Goal: Task Accomplishment & Management: Manage account settings

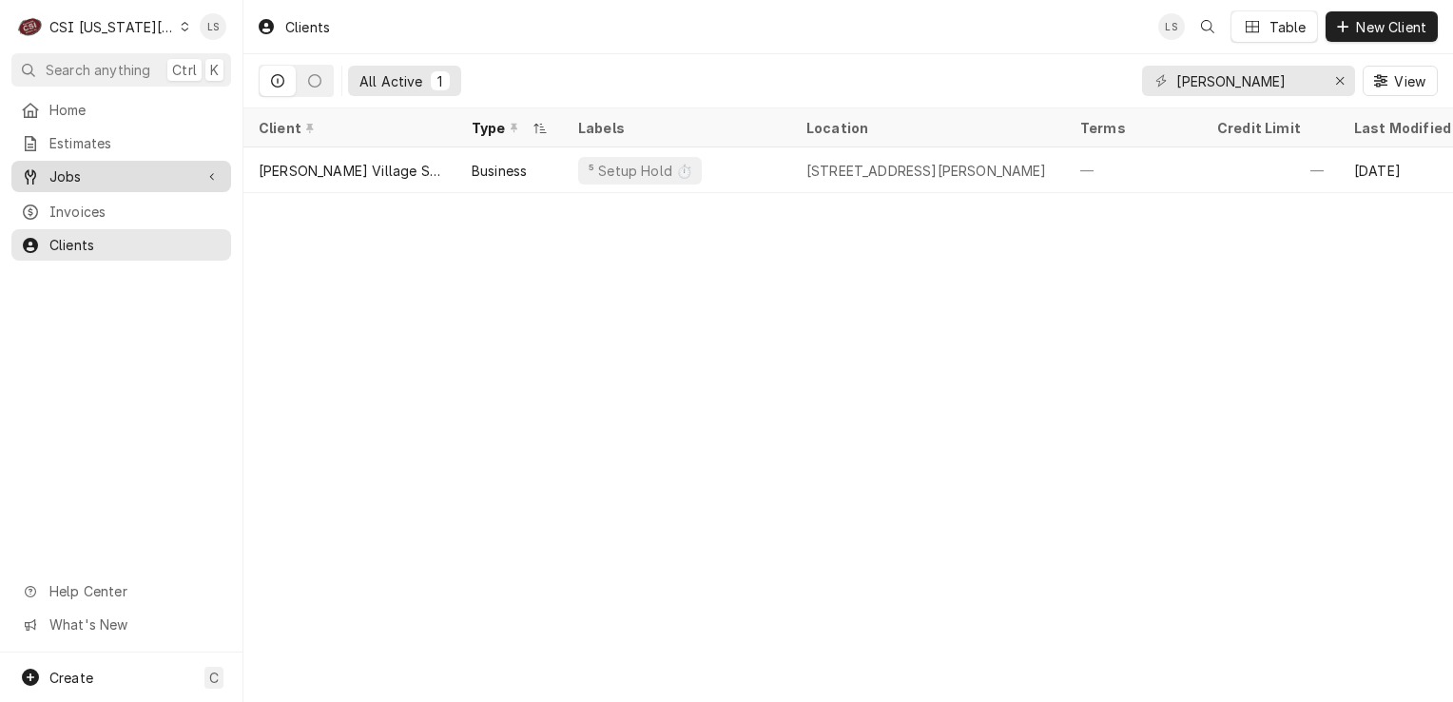
click at [133, 170] on span "Jobs" at bounding box center [121, 176] width 144 height 20
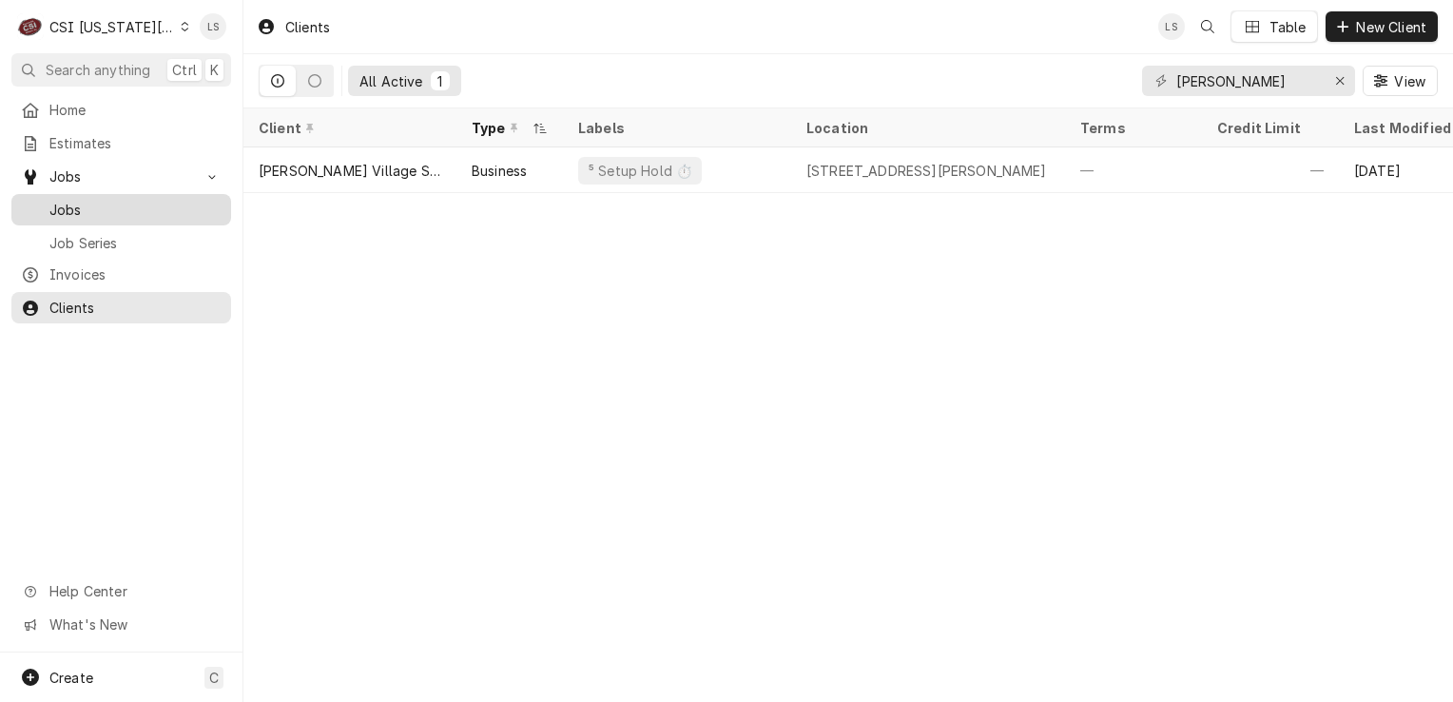
click at [89, 204] on span "Jobs" at bounding box center [135, 210] width 172 height 20
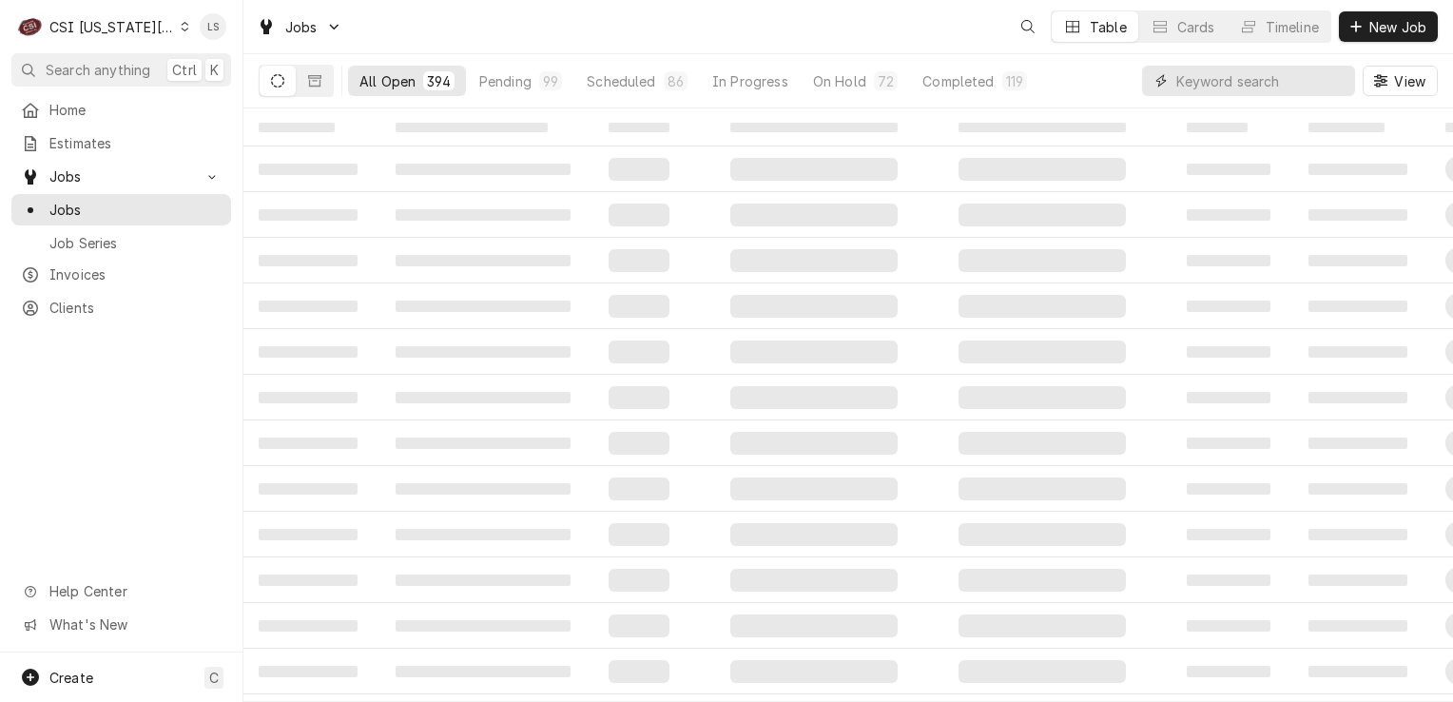
click at [1335, 82] on input "Dynamic Content Wrapper" at bounding box center [1260, 81] width 169 height 30
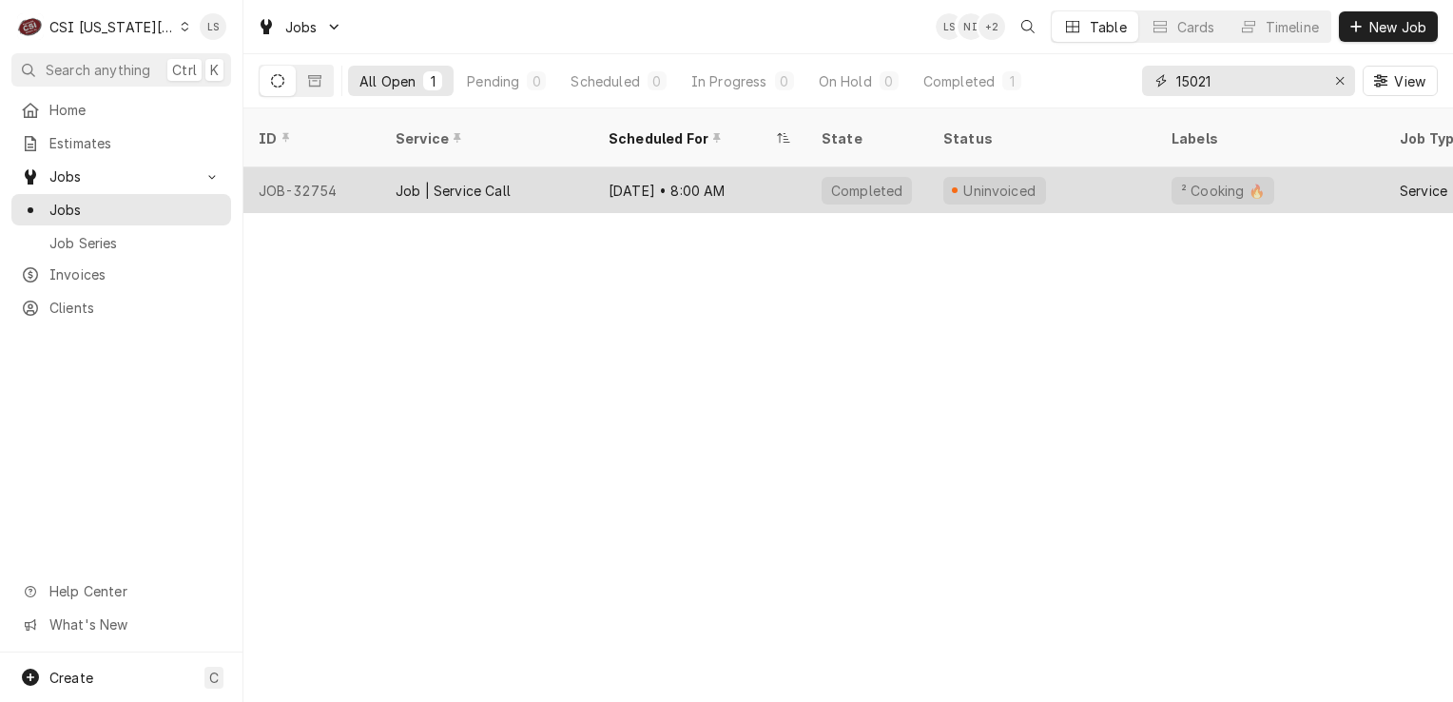
type input "15021"
click at [317, 169] on div "JOB-32754" at bounding box center [311, 190] width 137 height 46
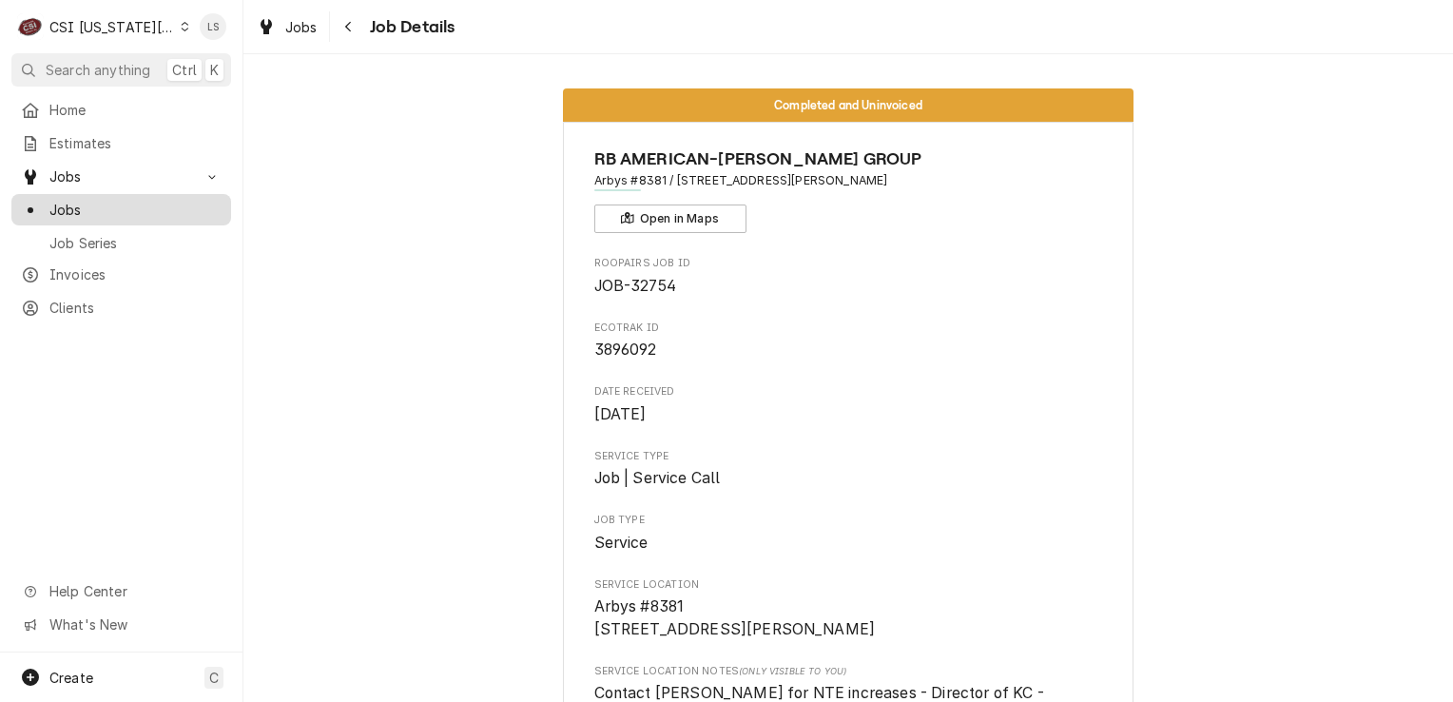
click at [58, 200] on span "Jobs" at bounding box center [135, 210] width 172 height 20
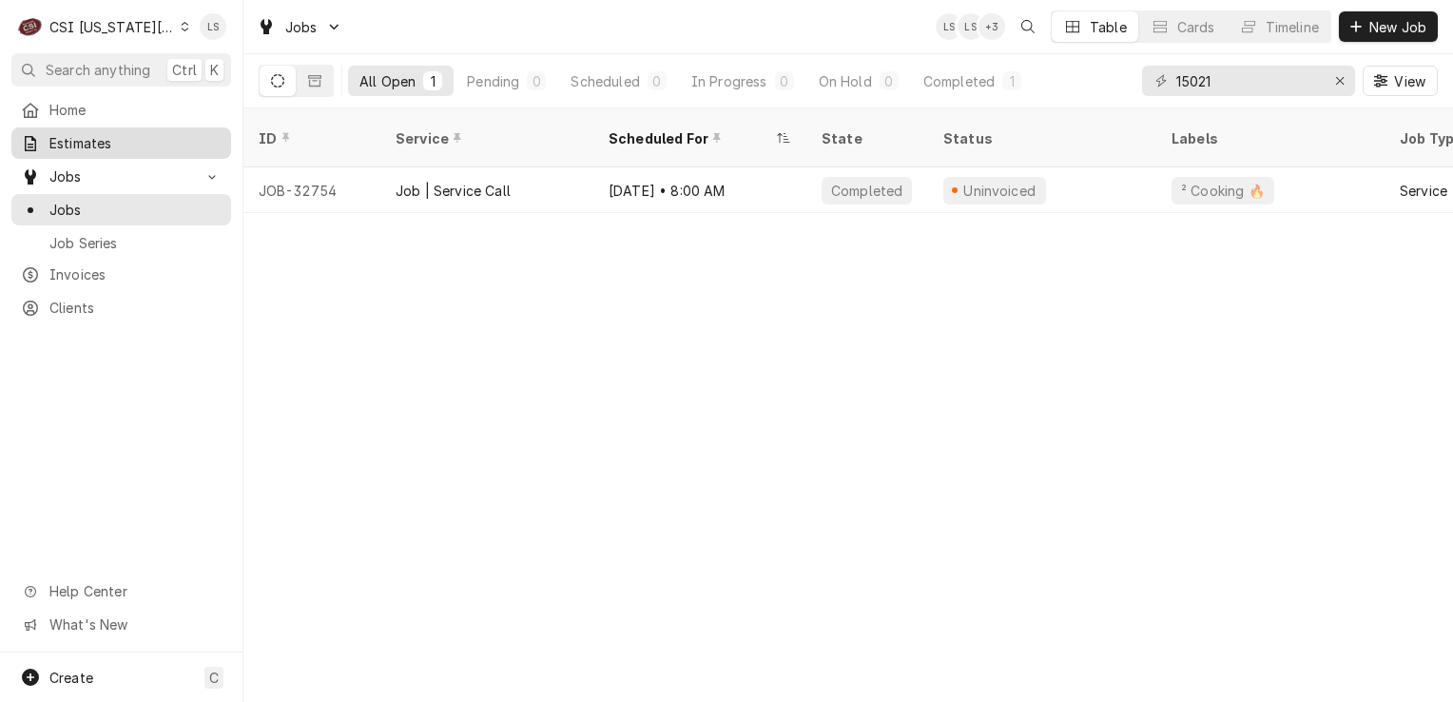
click at [93, 133] on span "Estimates" at bounding box center [135, 143] width 172 height 20
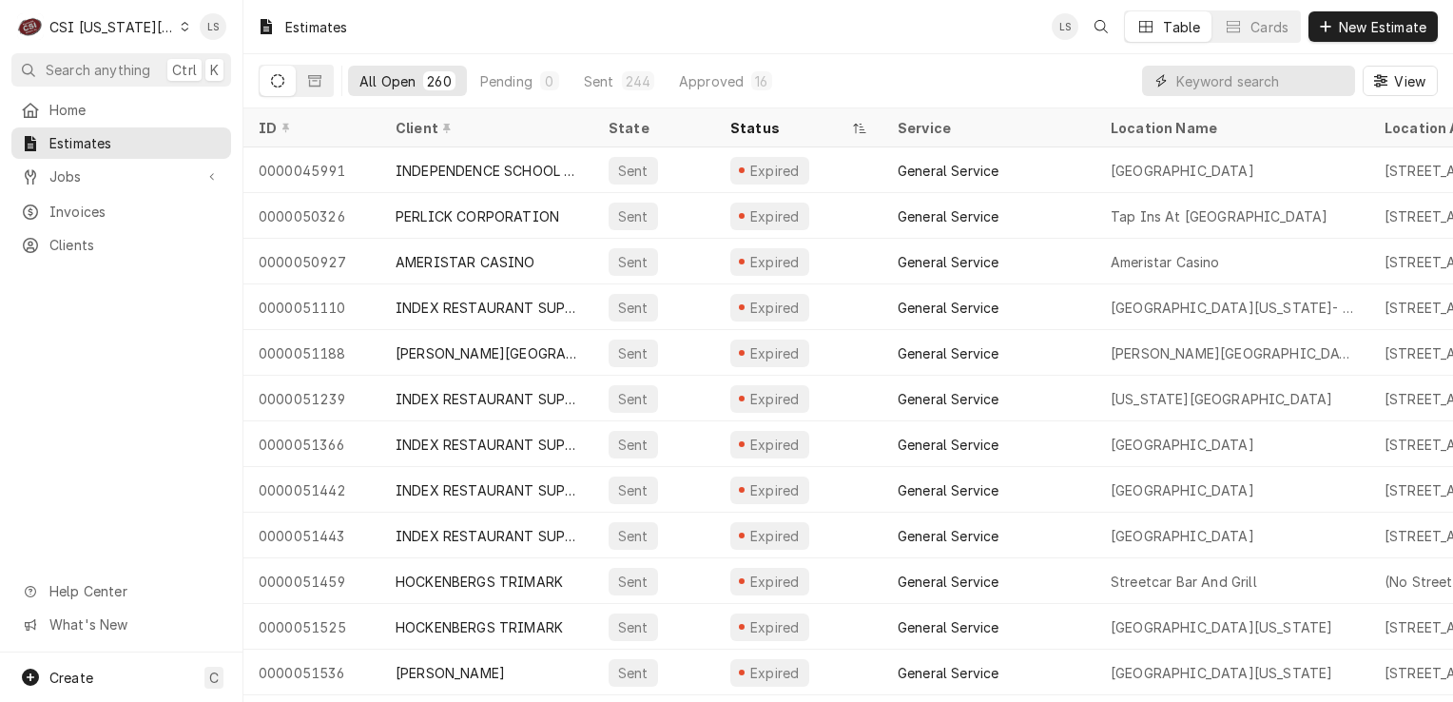
click at [1293, 86] on input "Dynamic Content Wrapper" at bounding box center [1260, 81] width 169 height 30
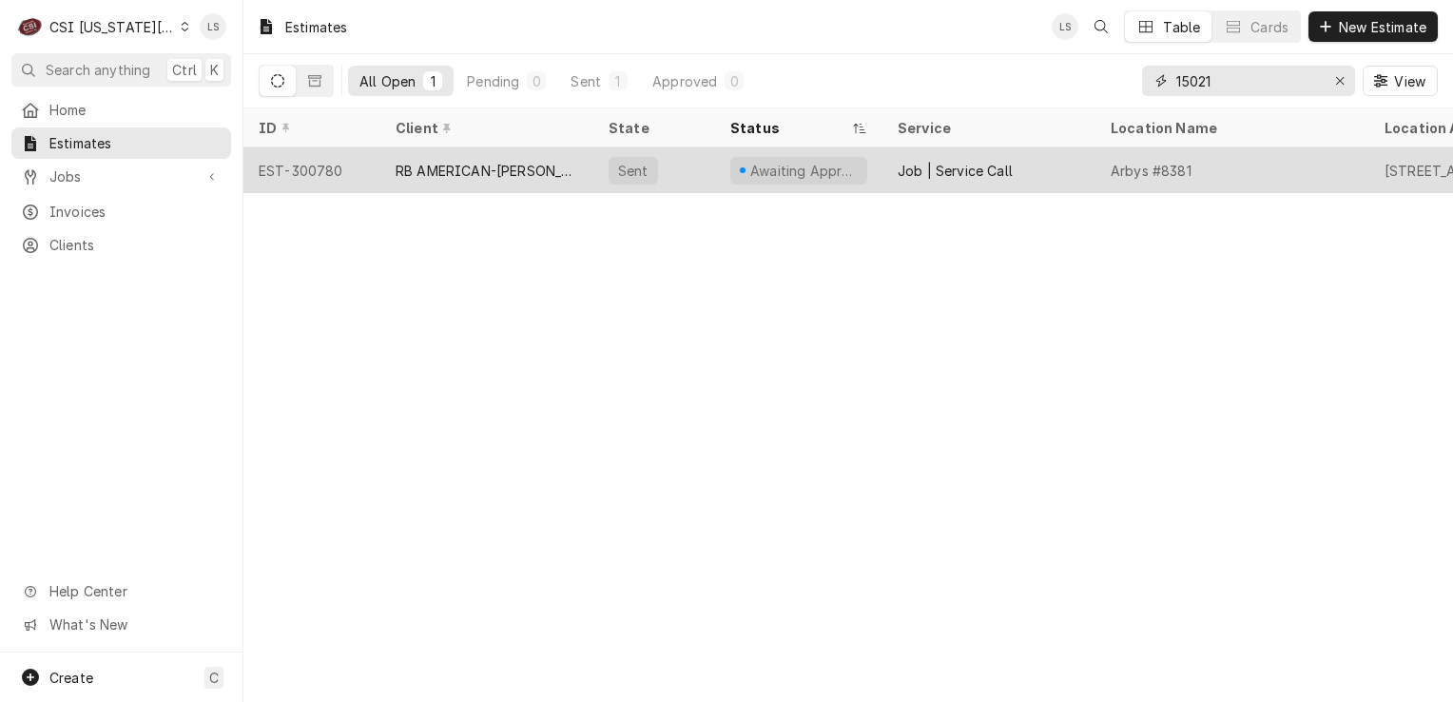
type input "15021"
click at [296, 169] on div "EST-300780" at bounding box center [311, 170] width 137 height 46
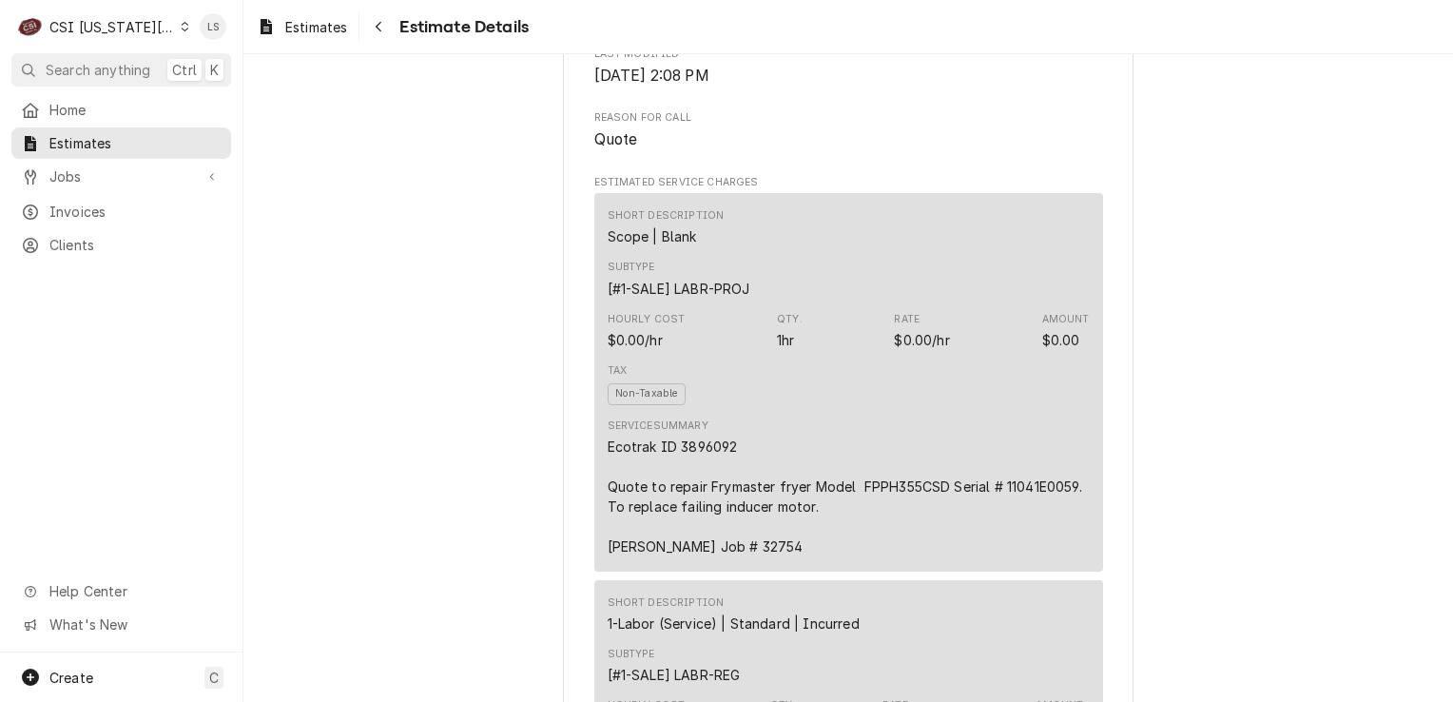
scroll to position [1141, 0]
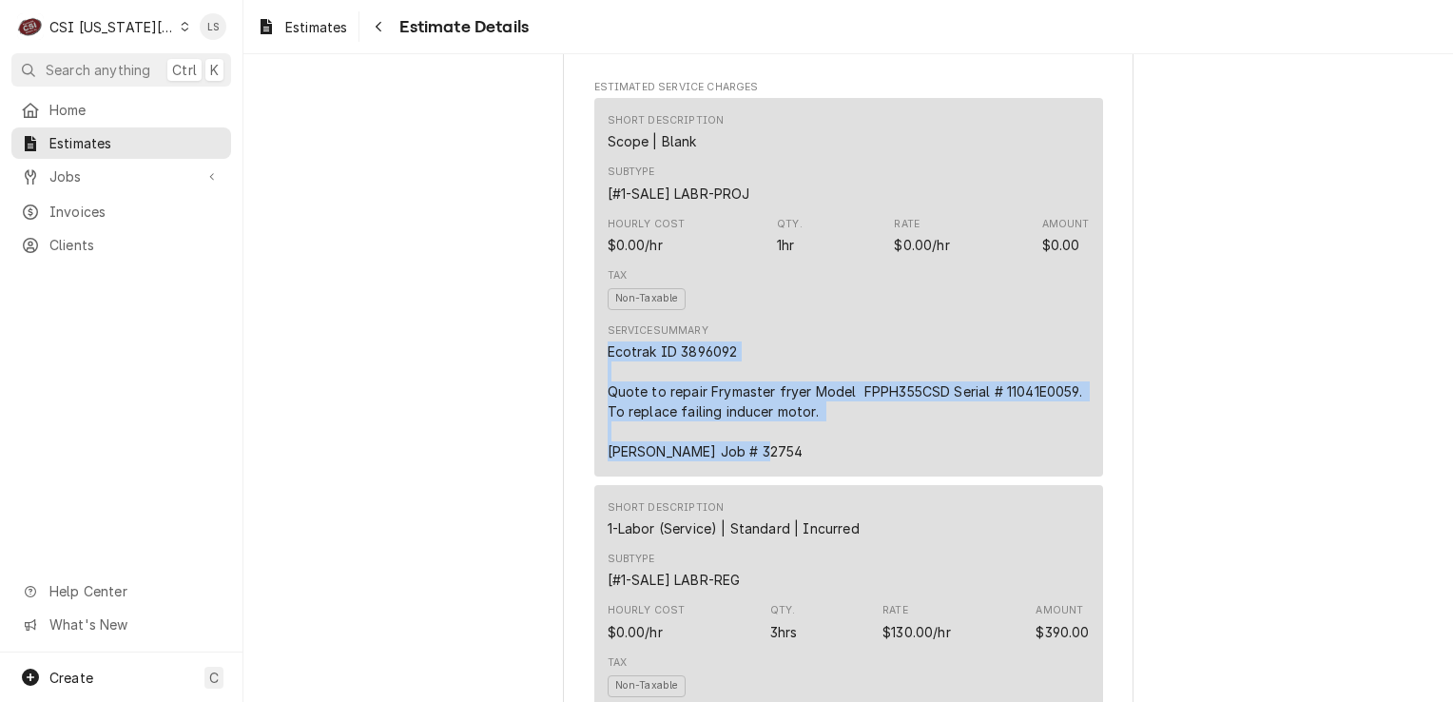
drag, startPoint x: 758, startPoint y: 495, endPoint x: 591, endPoint y: 386, distance: 199.4
click at [594, 386] on div "Short Description Scope | Blank Subtype [#1-SALE] LABR-PROJ Hourly Cost $0.00/h…" at bounding box center [848, 287] width 509 height 378
copy div "Ecotrak ID 3896092 Quote to repair Frymaster fryer Model FPPH355CSD Serial # 11…"
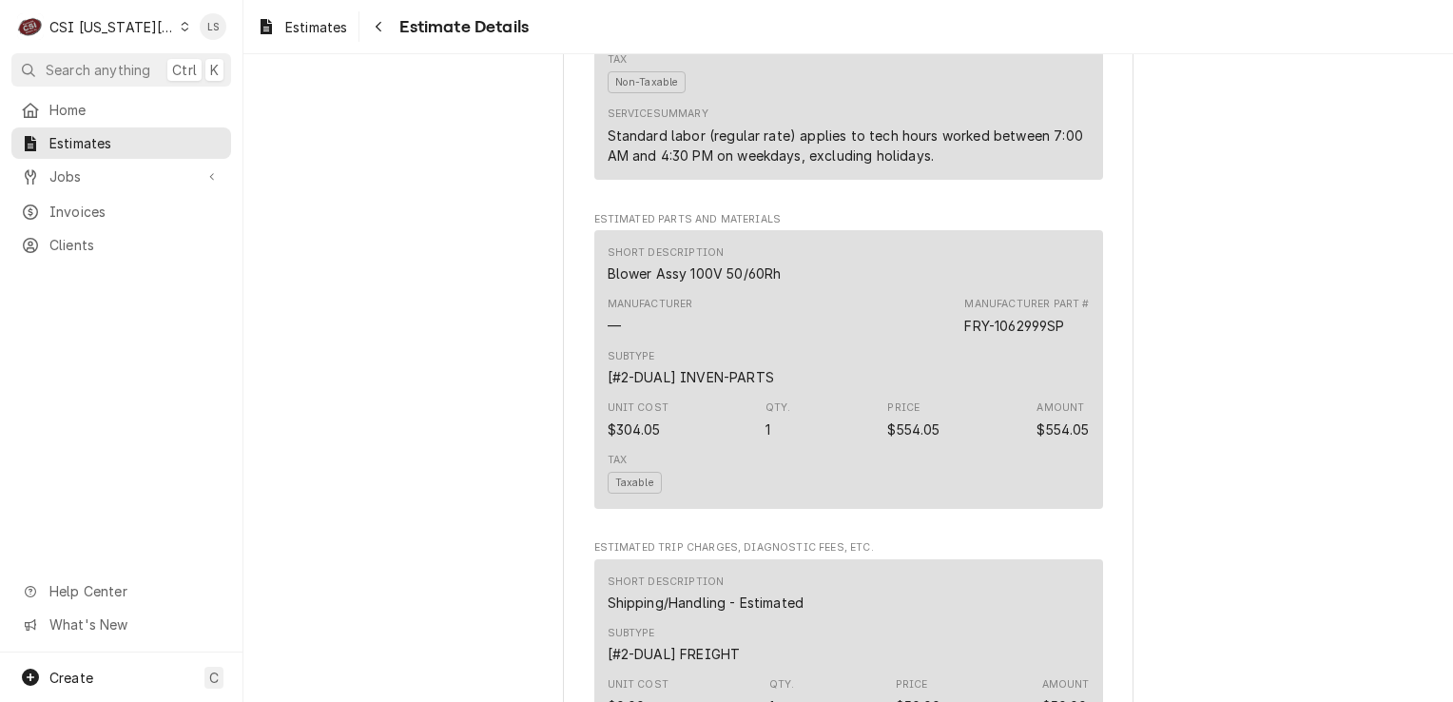
scroll to position [2092, 0]
drag, startPoint x: 778, startPoint y: 316, endPoint x: 573, endPoint y: 311, distance: 204.5
click at [573, 311] on div "Sender CSI Kansas City CSI Commercial Services Inc1021 NE Jib Ct Unit B Lee’s S…" at bounding box center [848, 263] width 571 height 4506
copy div "Blower Assy 100V 50/60Rh"
drag, startPoint x: 1063, startPoint y: 375, endPoint x: 958, endPoint y: 360, distance: 106.5
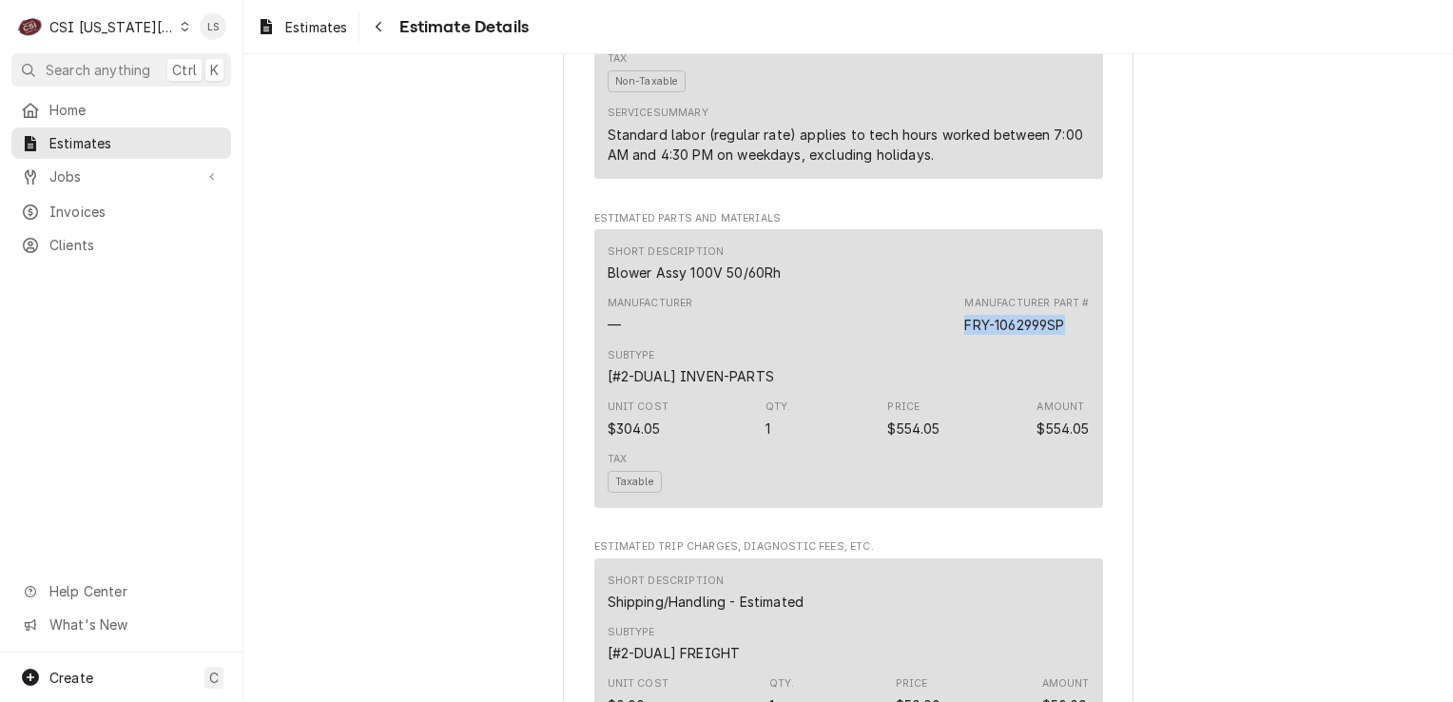
click at [958, 340] on div "Manufacturer — Manufacturer Part # FRY-1062999SP" at bounding box center [849, 314] width 482 height 51
copy div "FRY-1062999SP"
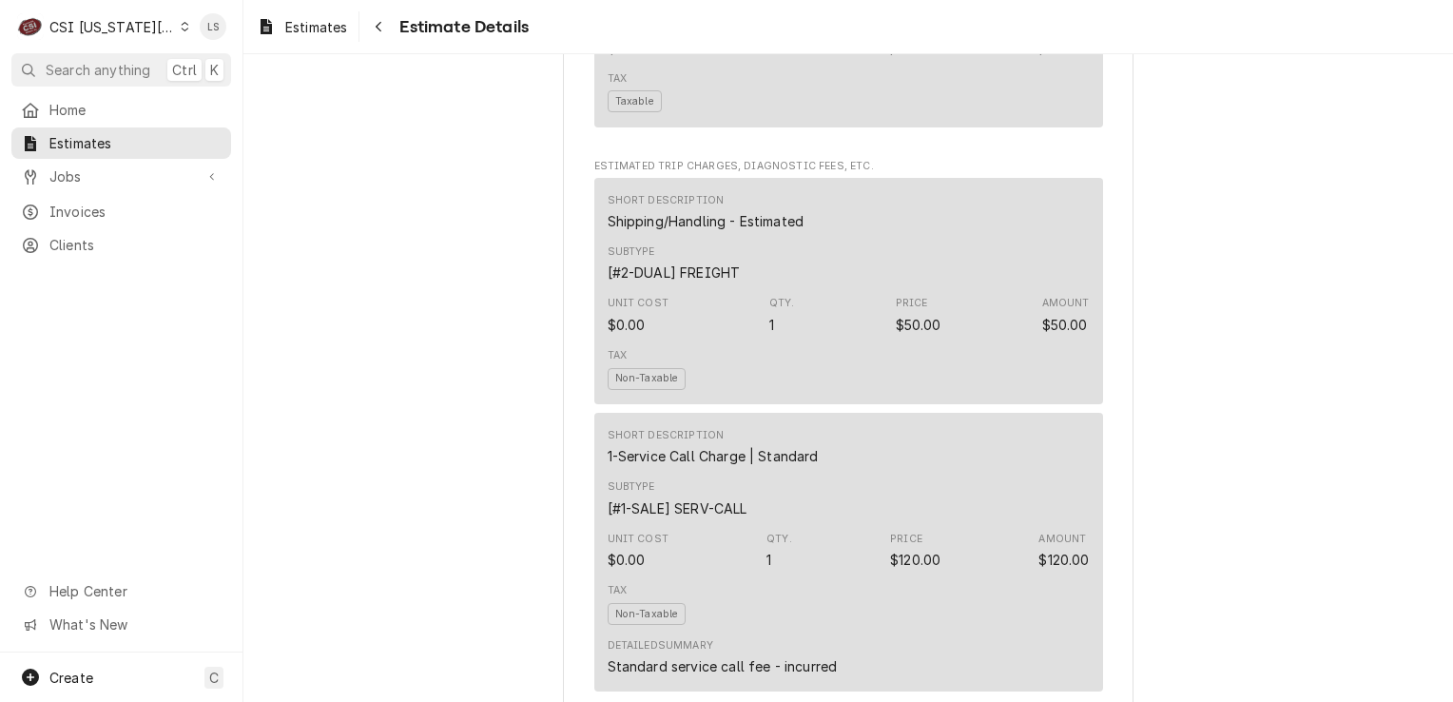
scroll to position [2568, 0]
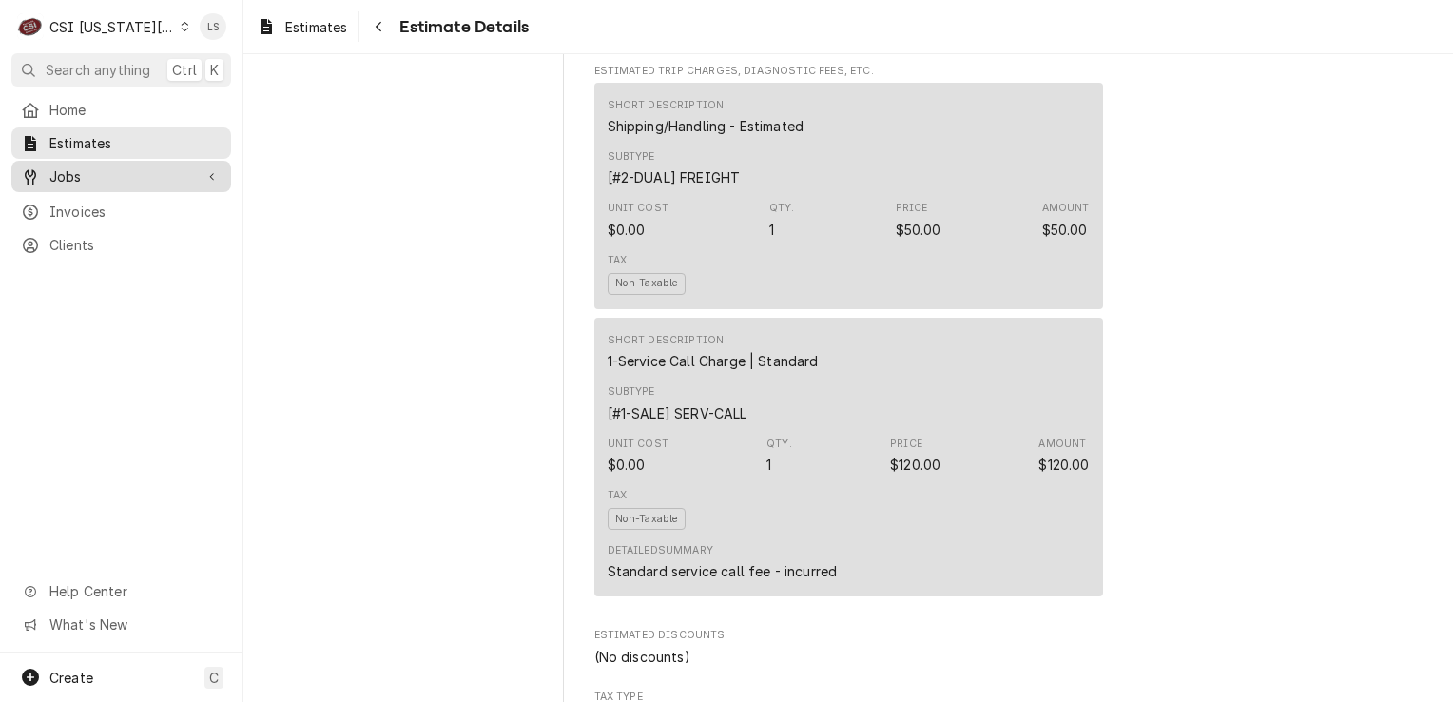
click at [93, 177] on span "Jobs" at bounding box center [121, 176] width 144 height 20
click at [102, 200] on span "Jobs" at bounding box center [135, 210] width 172 height 20
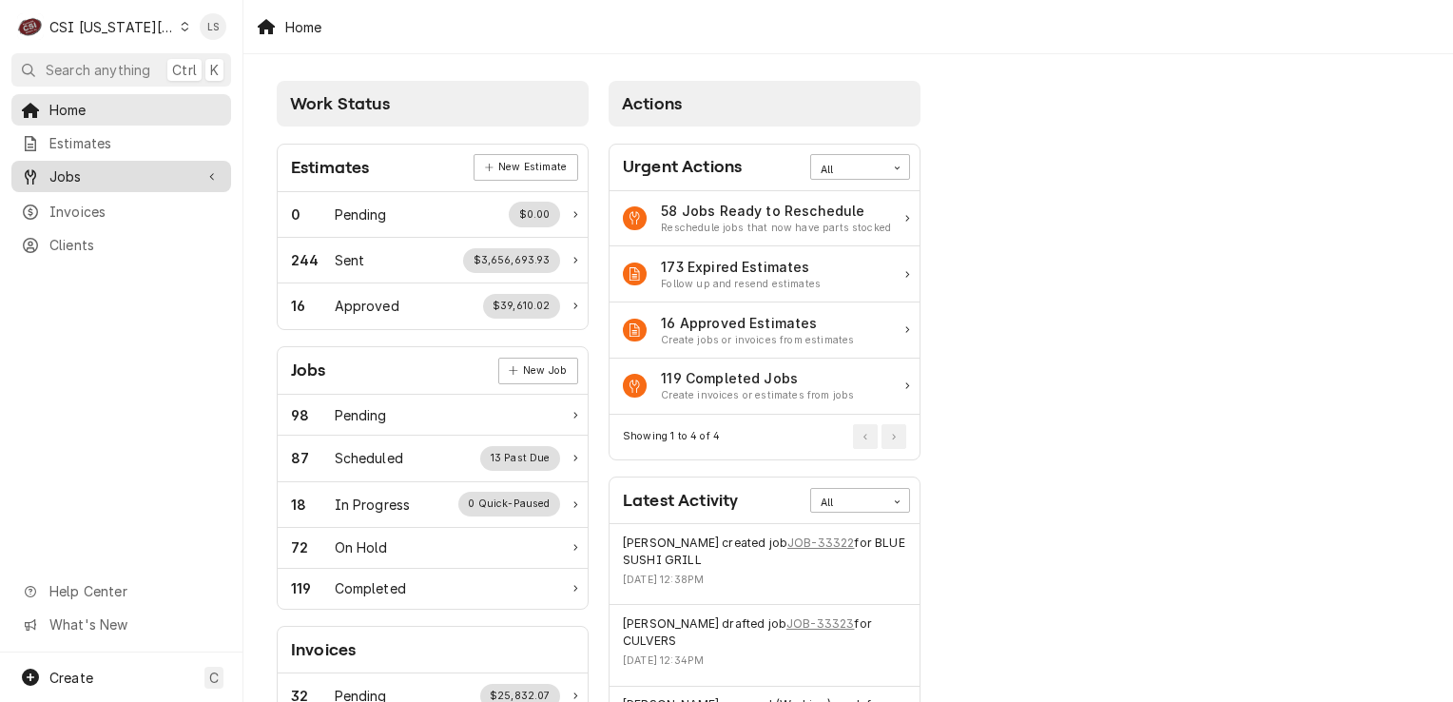
click at [116, 172] on span "Jobs" at bounding box center [121, 176] width 144 height 20
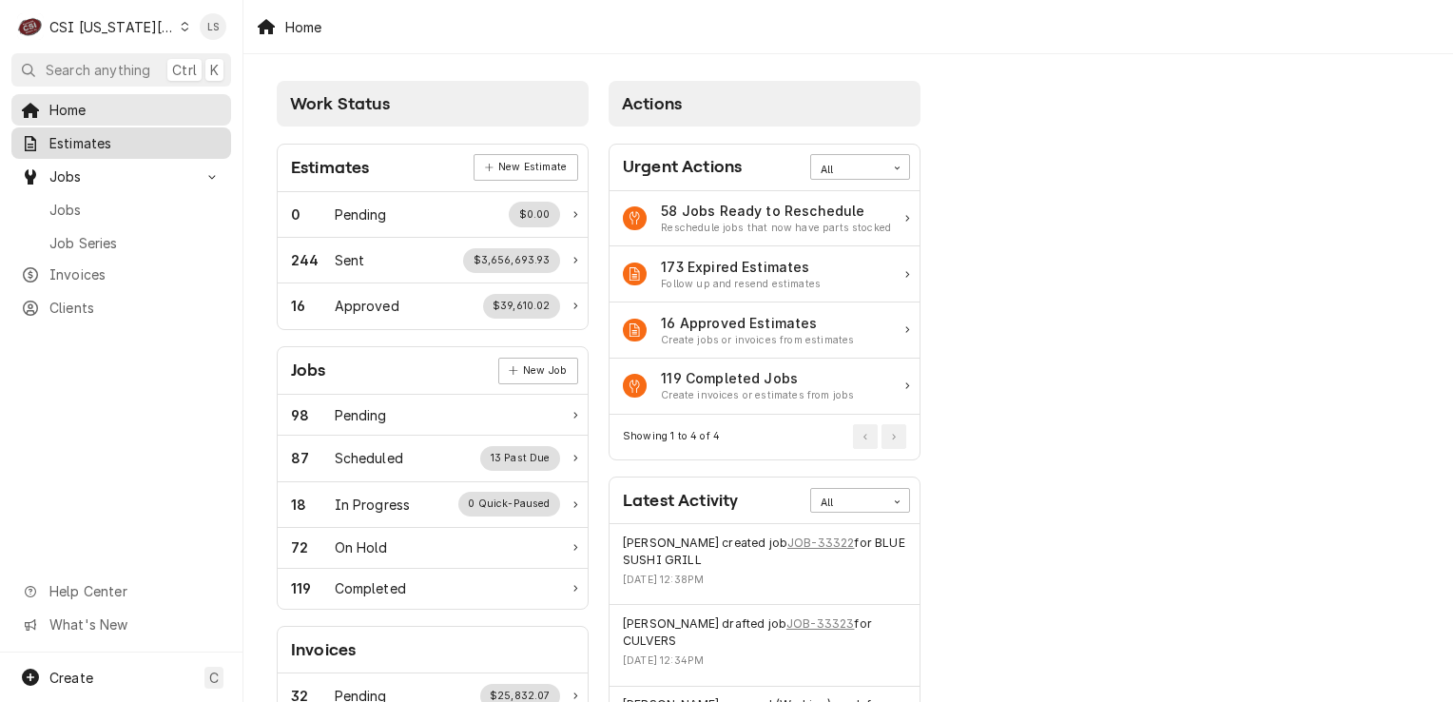
click at [101, 145] on span "Estimates" at bounding box center [135, 143] width 172 height 20
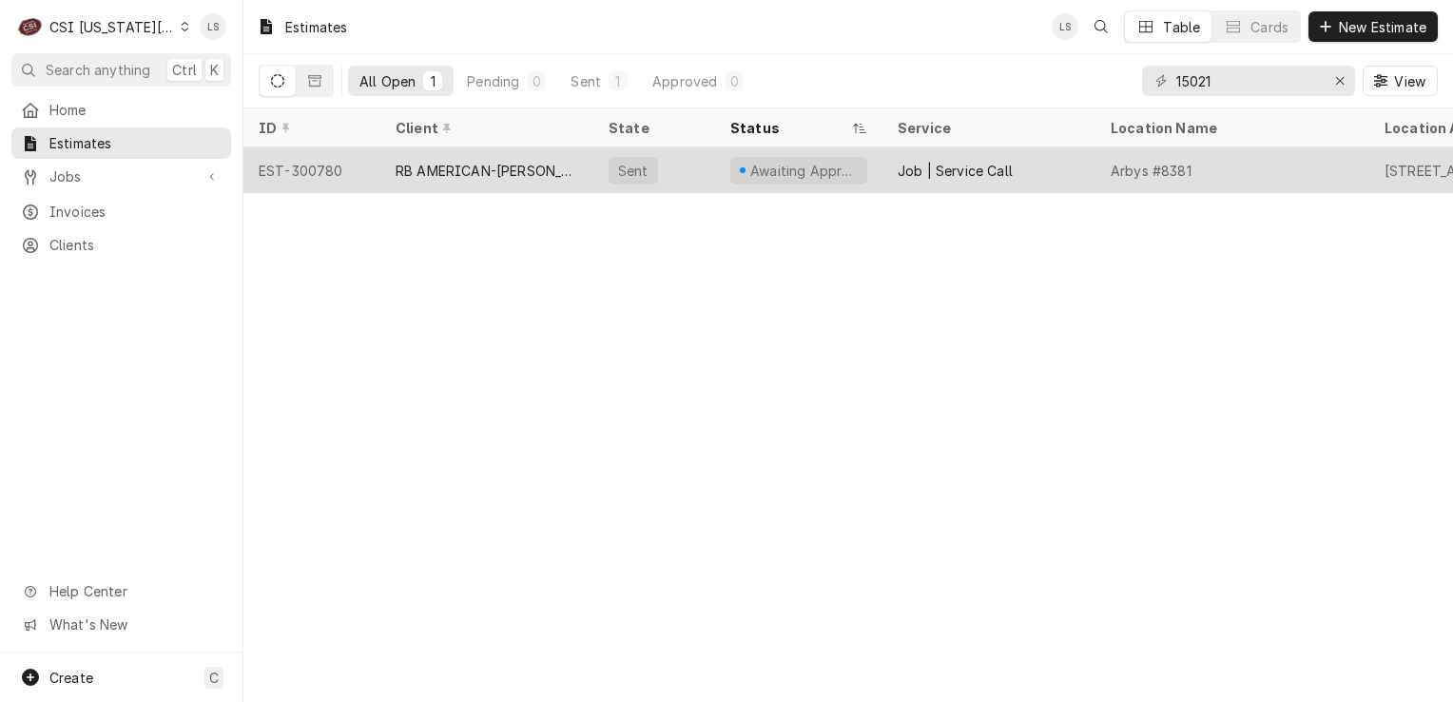
click at [308, 170] on div "EST-300780" at bounding box center [311, 170] width 137 height 46
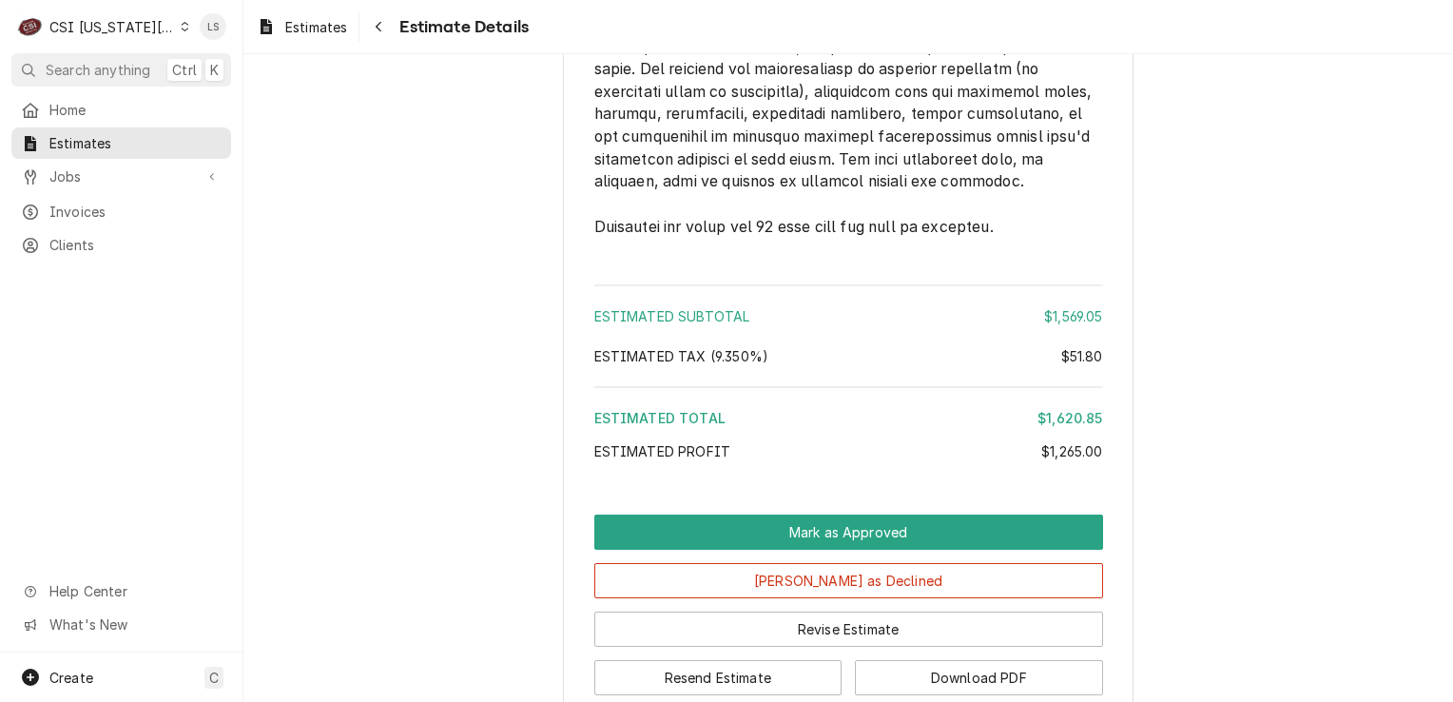
scroll to position [4045, 0]
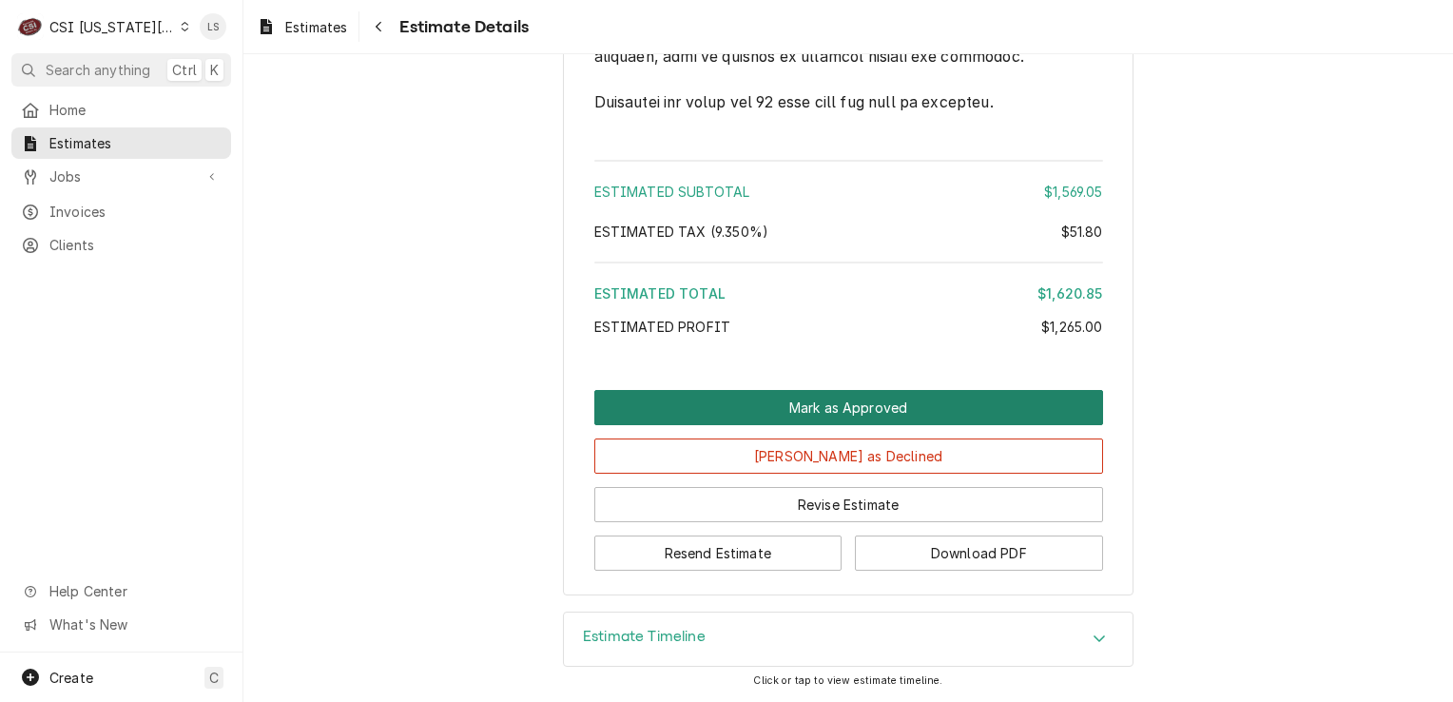
click at [922, 415] on button "Mark as Approved" at bounding box center [848, 407] width 509 height 35
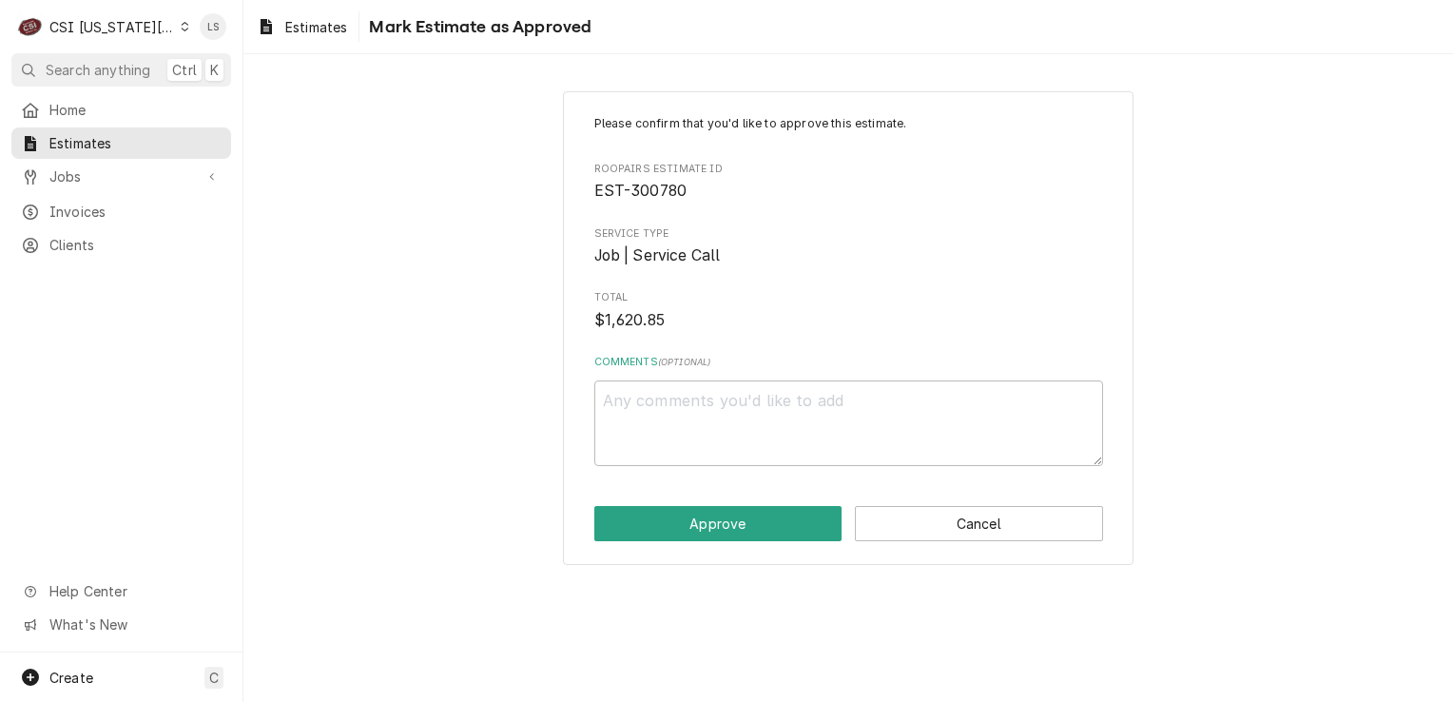
click at [827, 417] on textarea "Comments ( optional )" at bounding box center [848, 423] width 509 height 86
type textarea "x"
type textarea "A"
type textarea "x"
type textarea "Ap"
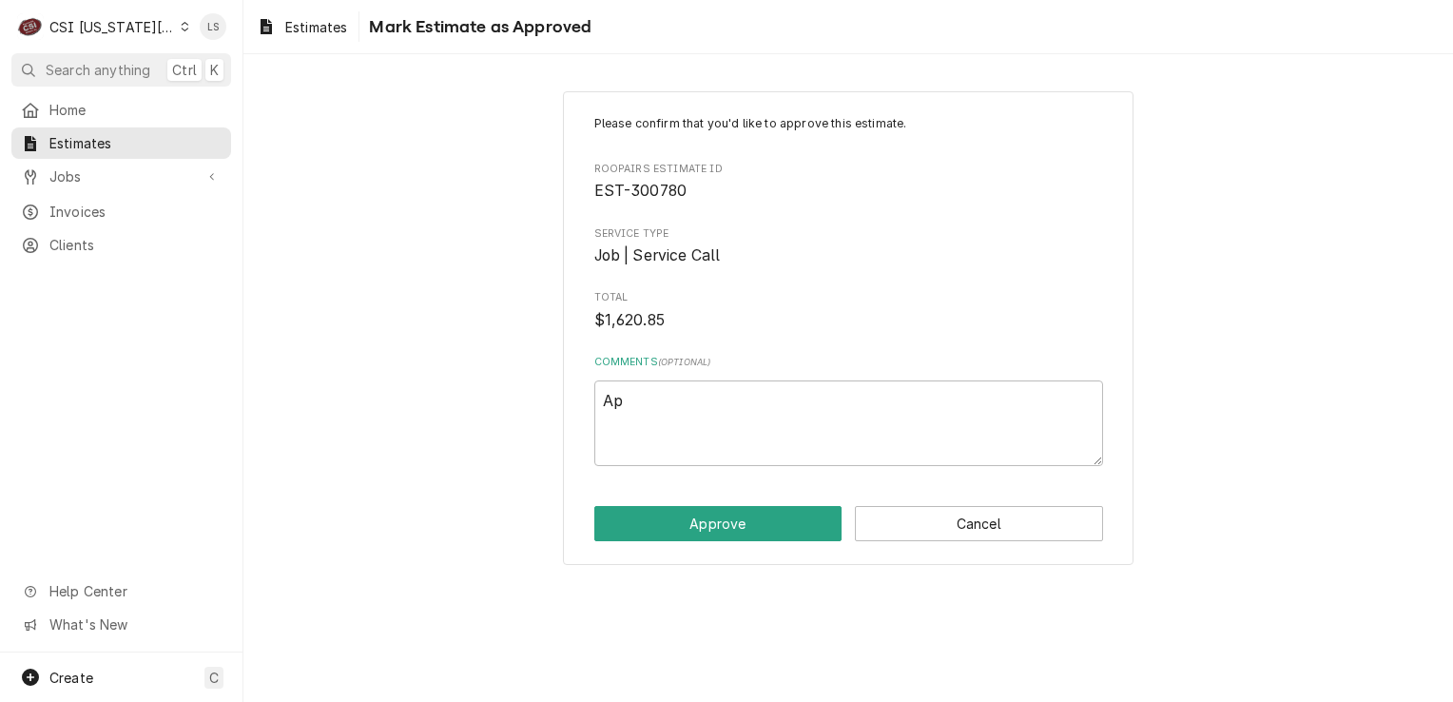
type textarea "x"
type textarea "Appr"
type textarea "x"
type textarea "Appro"
type textarea "x"
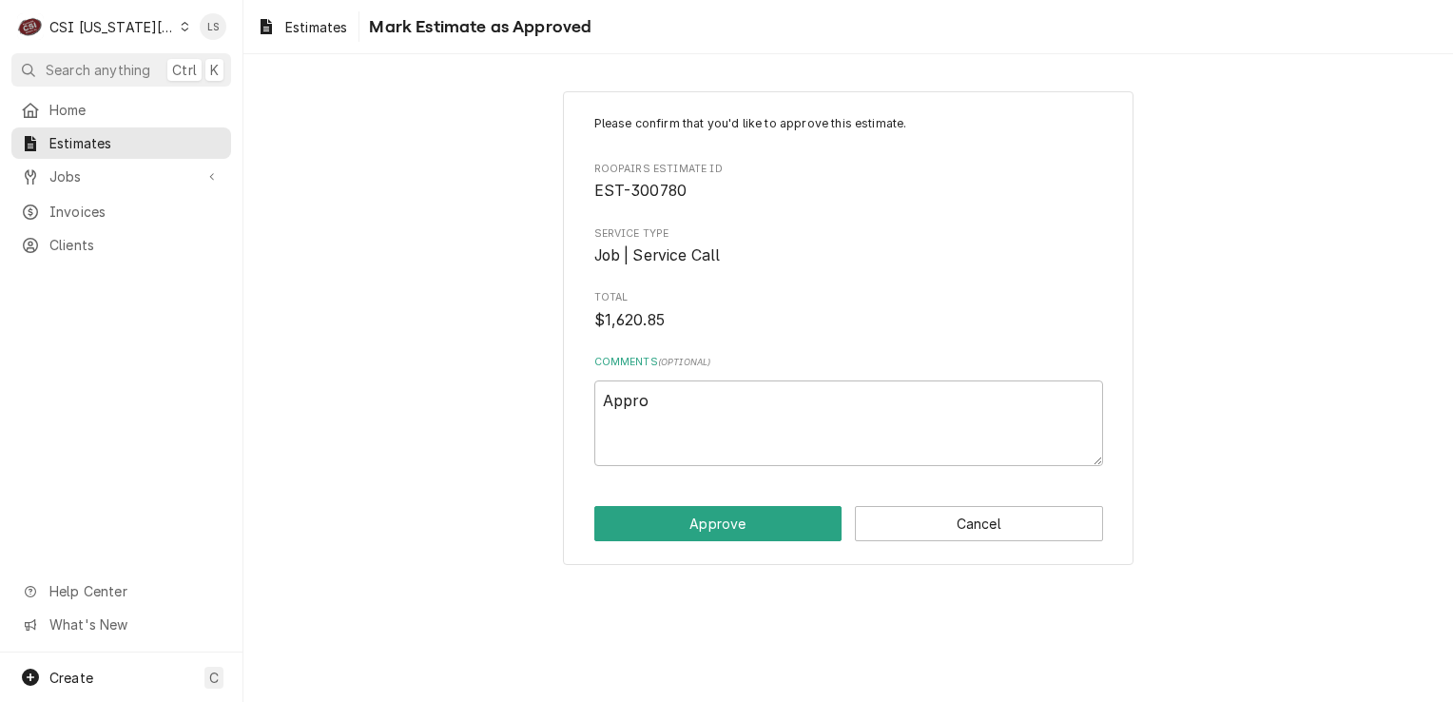
type textarea "Approv"
type textarea "x"
type textarea "Approve"
type textarea "x"
type textarea "Approved"
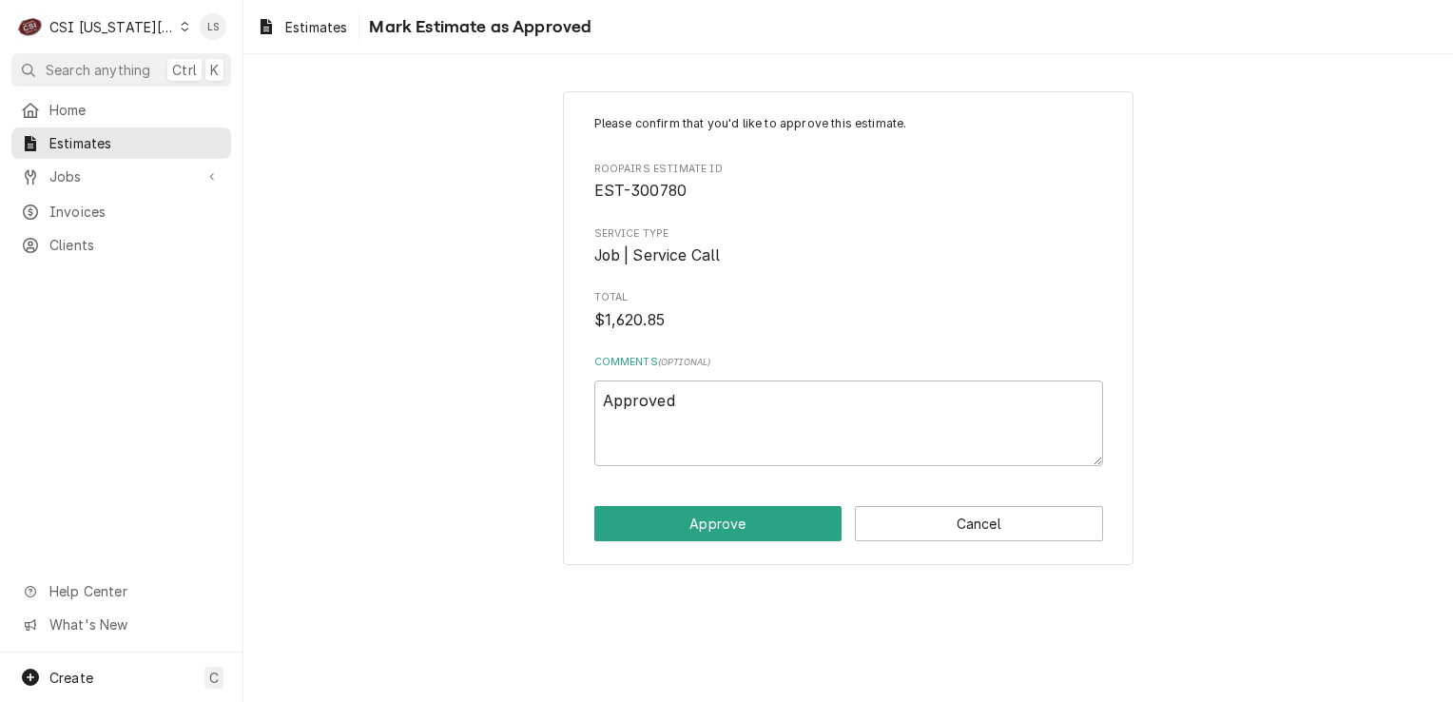
type textarea "x"
type textarea "Approved"
type textarea "x"
type textarea "Approved v"
type textarea "x"
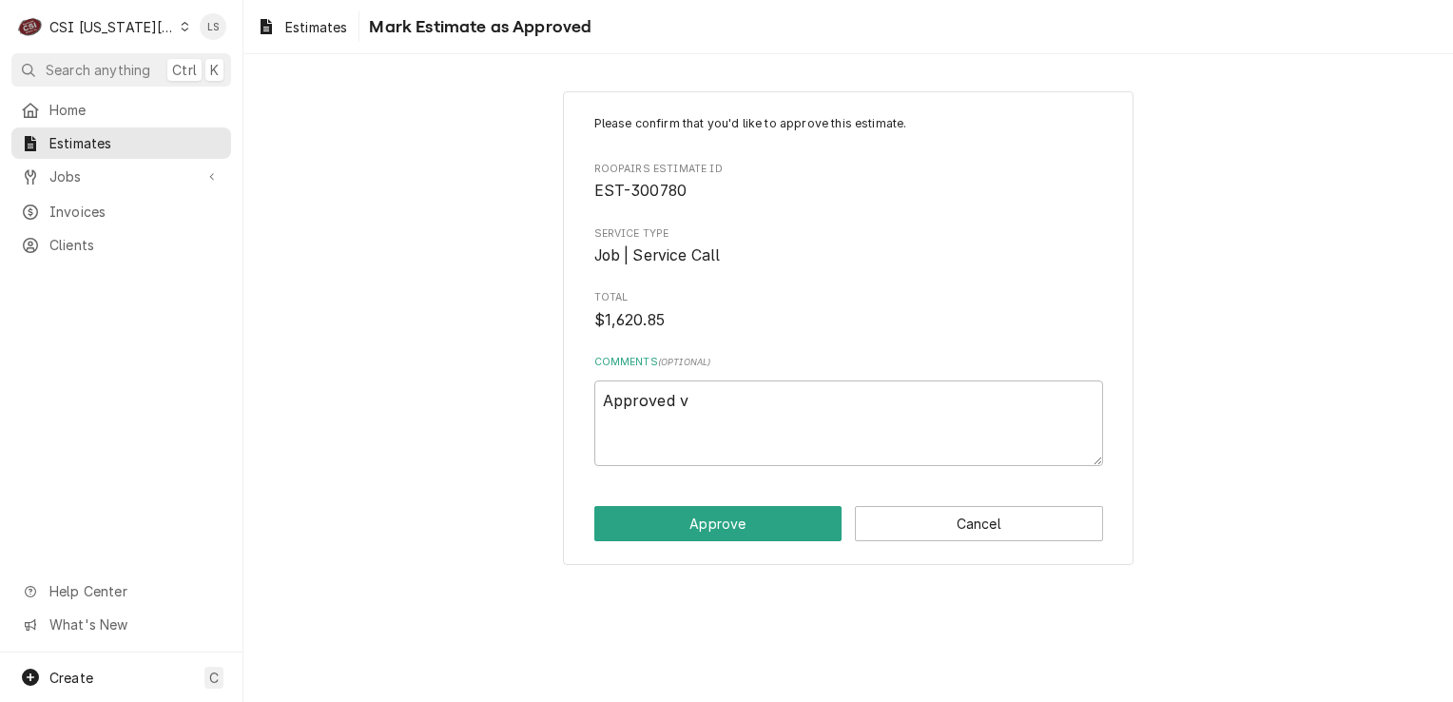
type textarea "Approved vi"
type textarea "x"
type textarea "Approved via"
type textarea "x"
type textarea "Approved via"
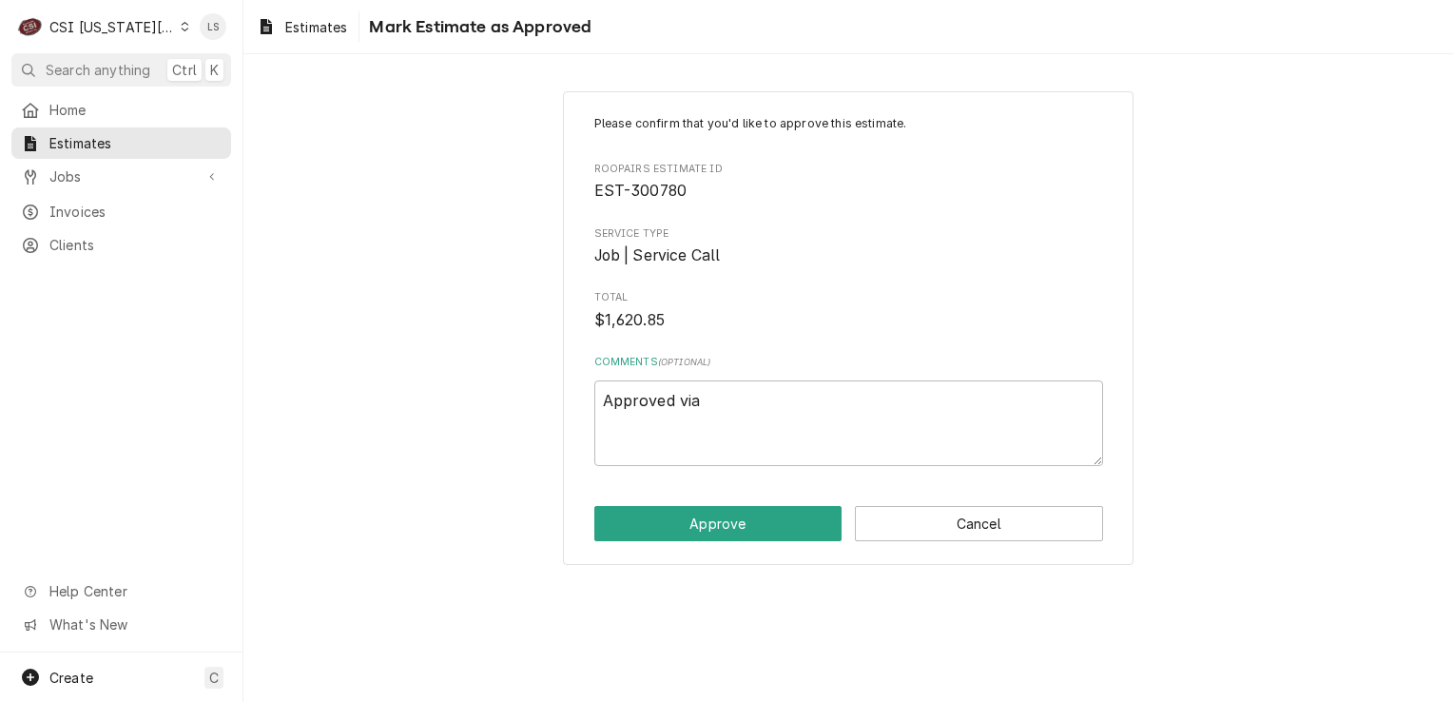
type textarea "x"
type textarea "Approved via e"
type textarea "x"
type textarea "Approved via em"
type textarea "x"
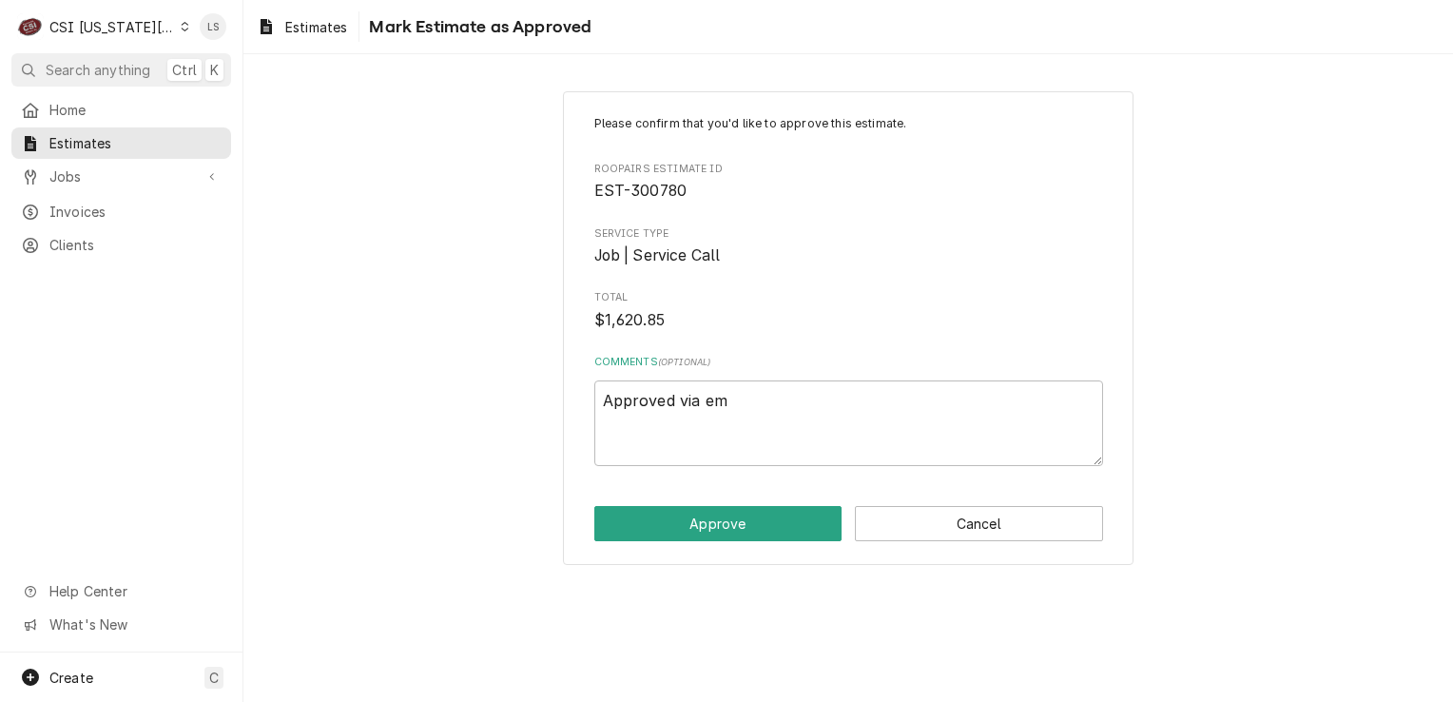
type textarea "Approved via ema"
type textarea "x"
type textarea "Approved via emai"
type textarea "x"
type textarea "Approved via email"
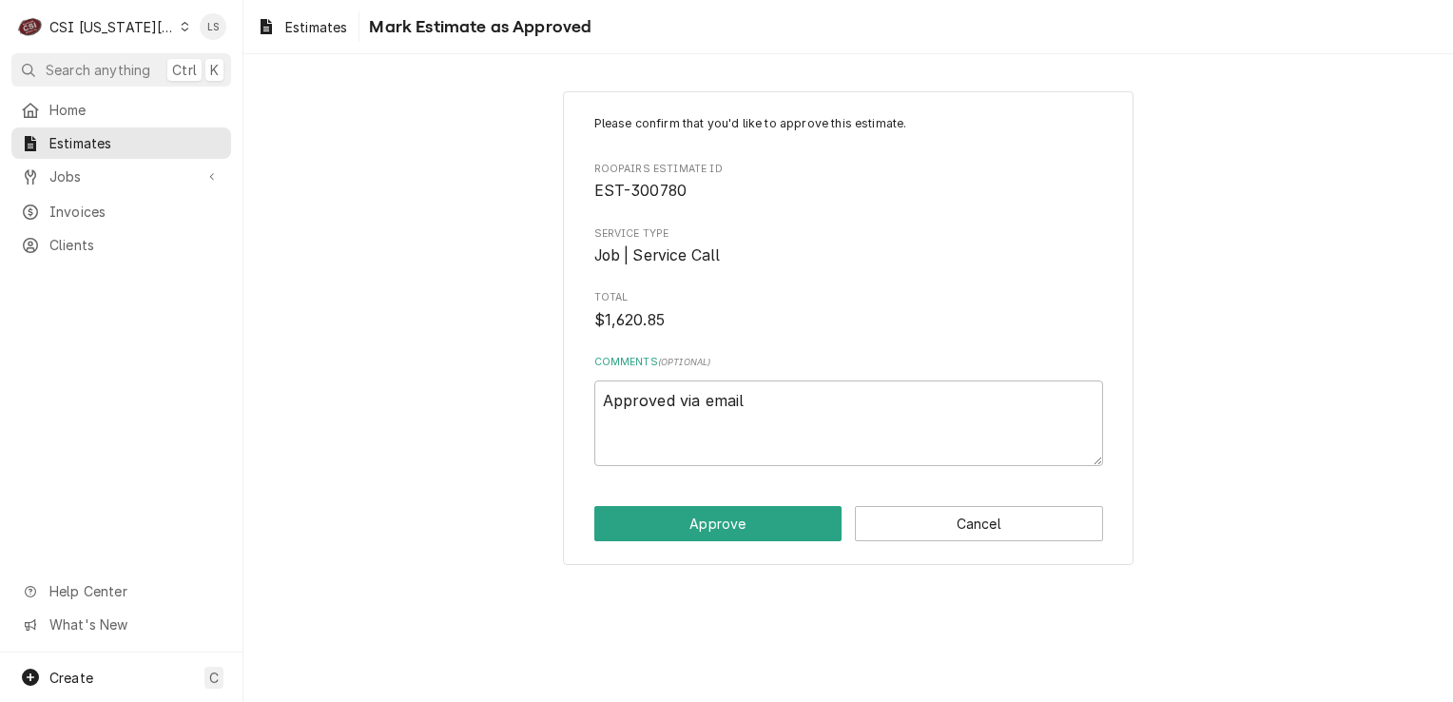
type textarea "x"
type textarea "Approved via email"
type textarea "x"
type textarea "Approved via email f"
type textarea "x"
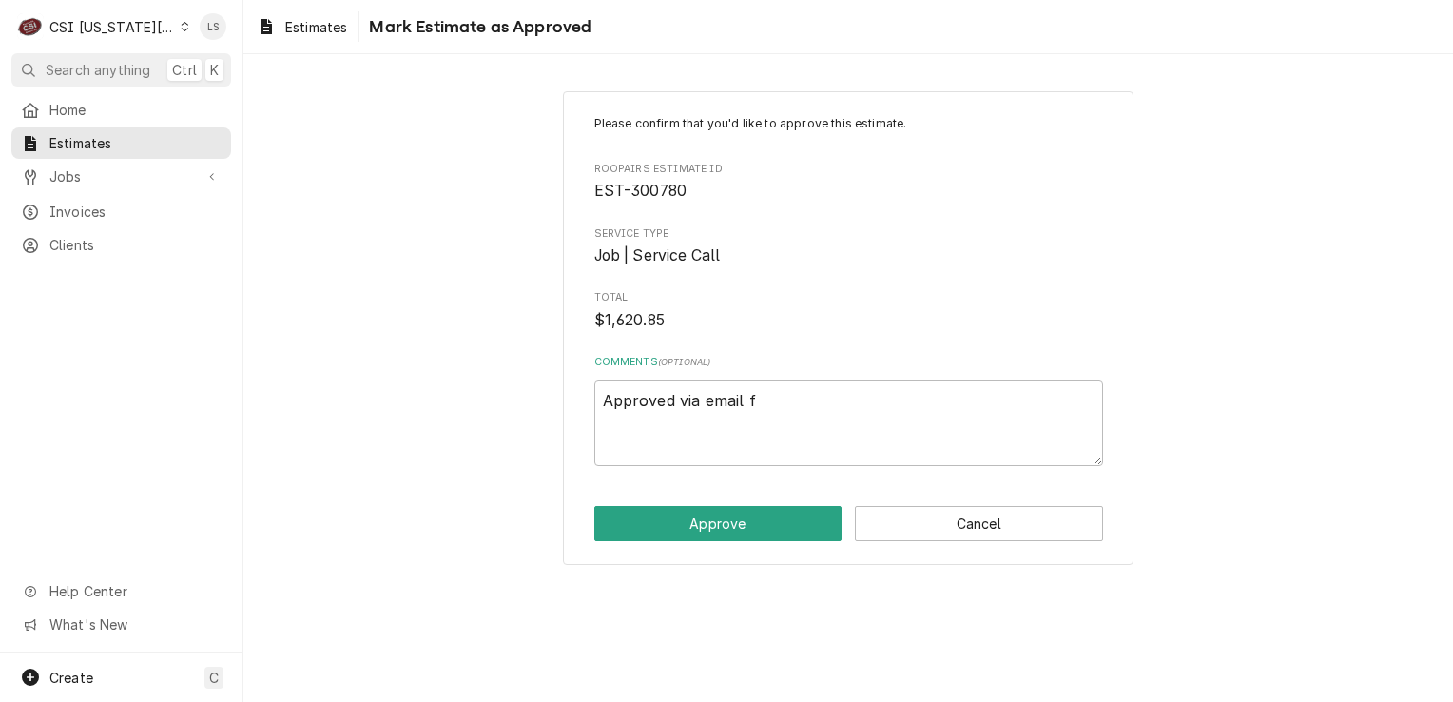
type textarea "Approved via email fr"
type textarea "x"
type textarea "Approved via email fro"
type textarea "x"
type textarea "Approved via email from"
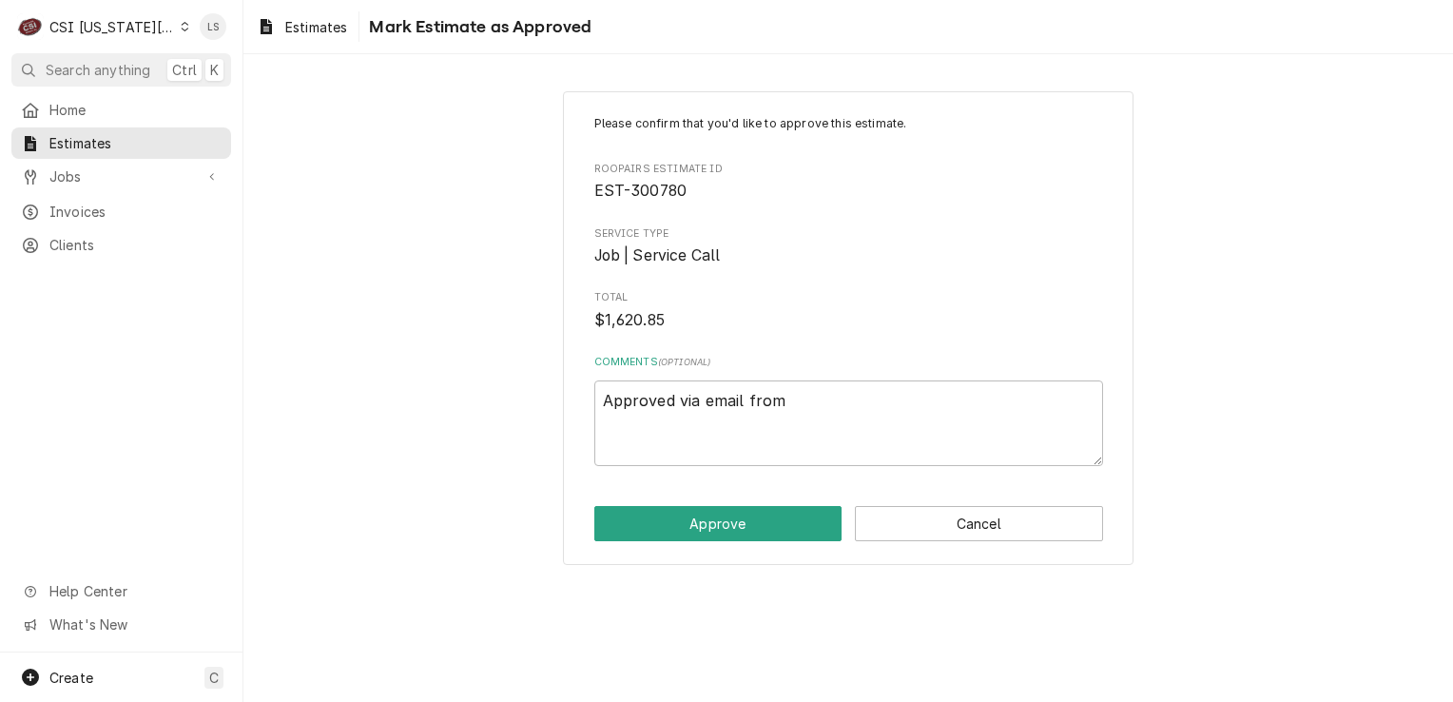
type textarea "x"
type textarea "Approved via email from"
type textarea "x"
type textarea "Approved via email from E"
type textarea "x"
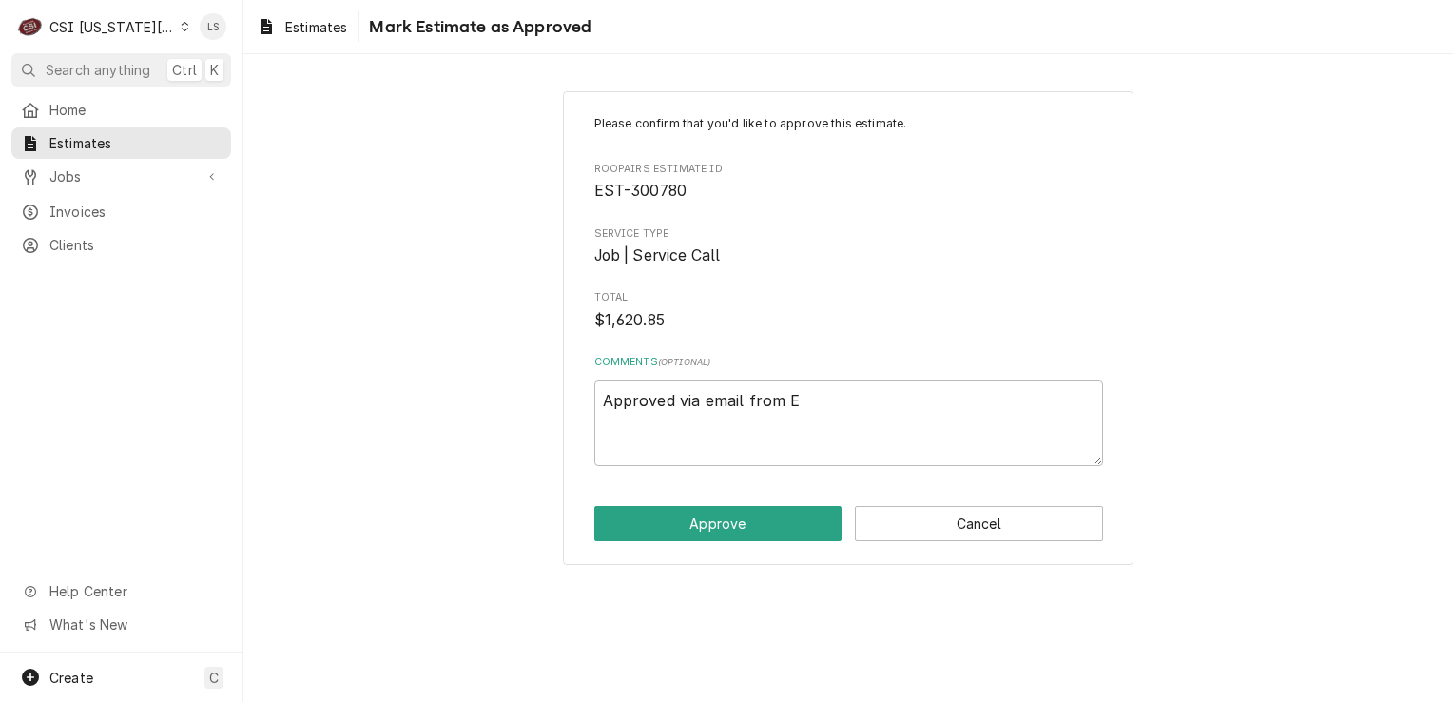
type textarea "Approved via email from Ec"
type textarea "x"
type textarea "Approved via email from Eco"
type textarea "x"
type textarea "Approved via email from Ecot"
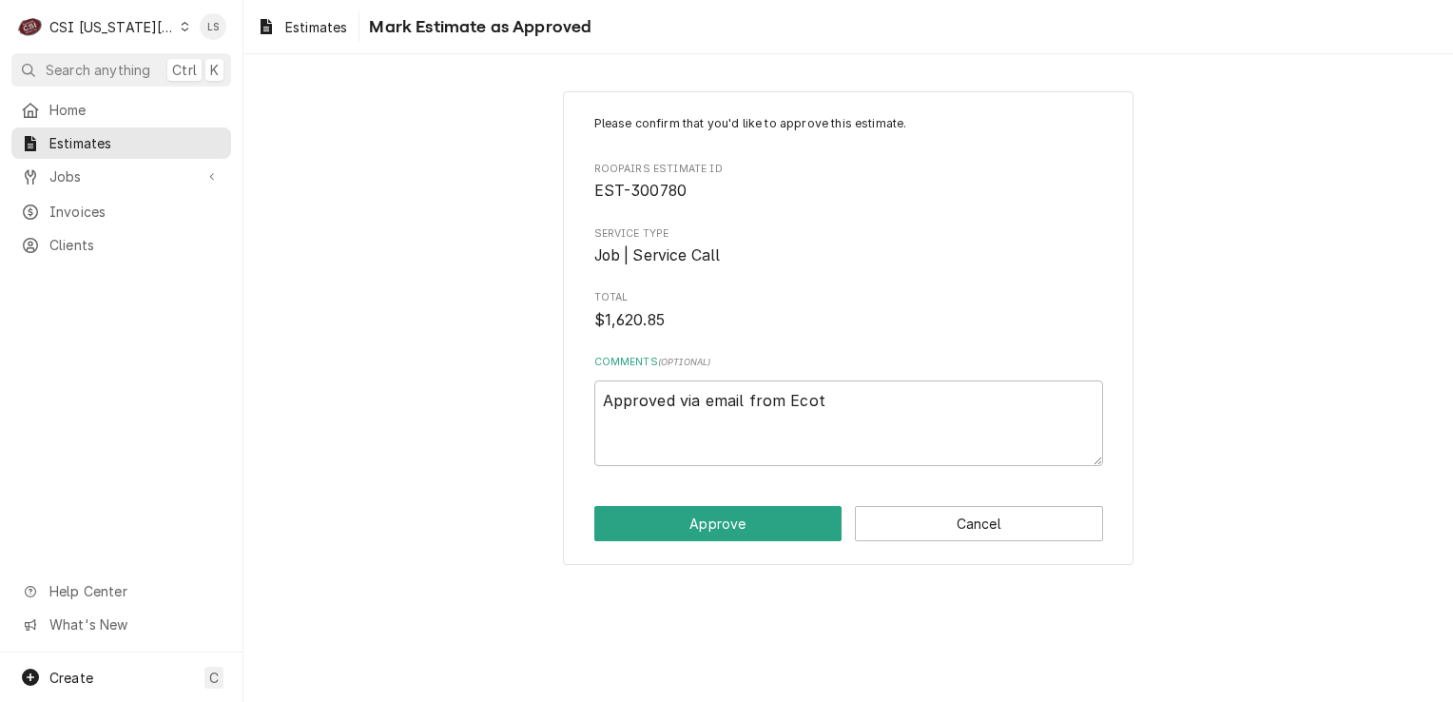
type textarea "x"
type textarea "Approved via email from Ecotr"
type textarea "x"
type textarea "Approved via email from Ecotra"
type textarea "x"
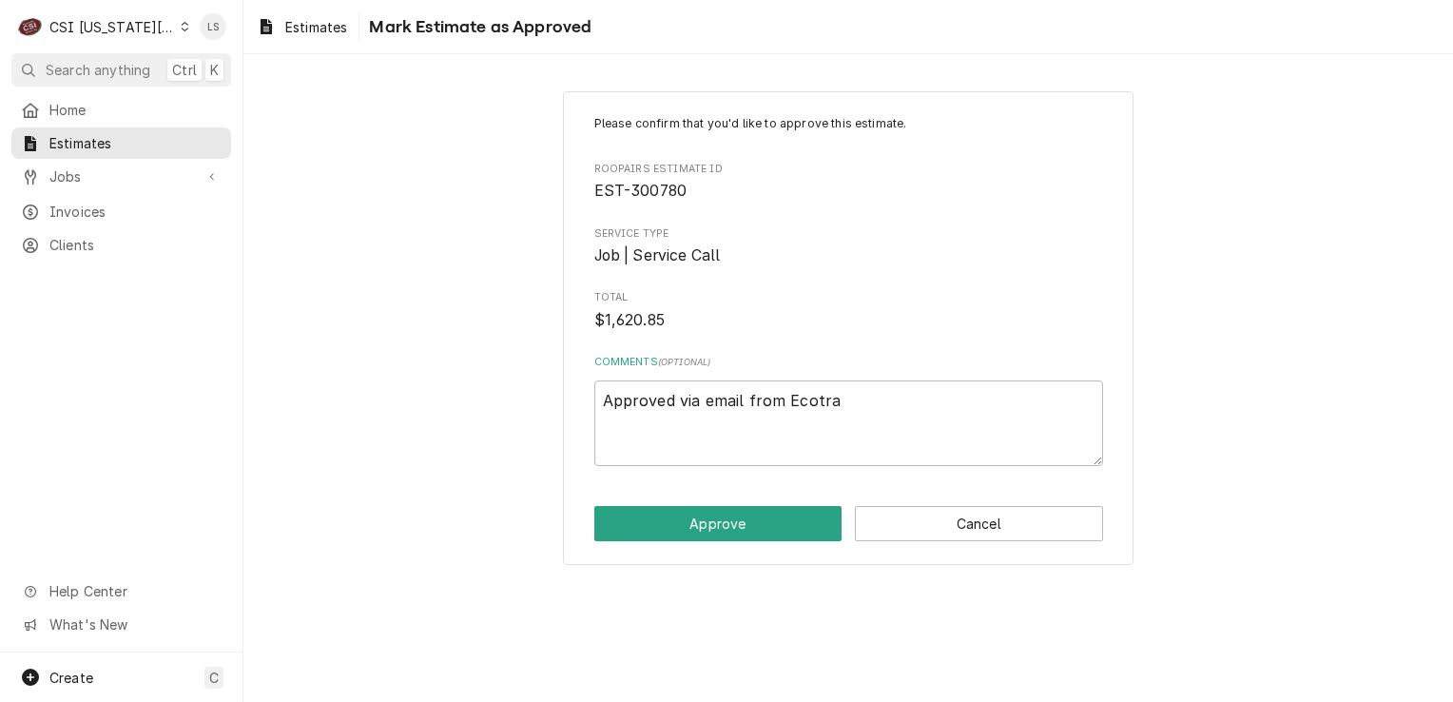
type textarea "Approved via email from Ecotrak"
type textarea "x"
type textarea "Approved via email from Ecotrak."
type textarea "x"
type textarea "Approved via email from Ecotrak."
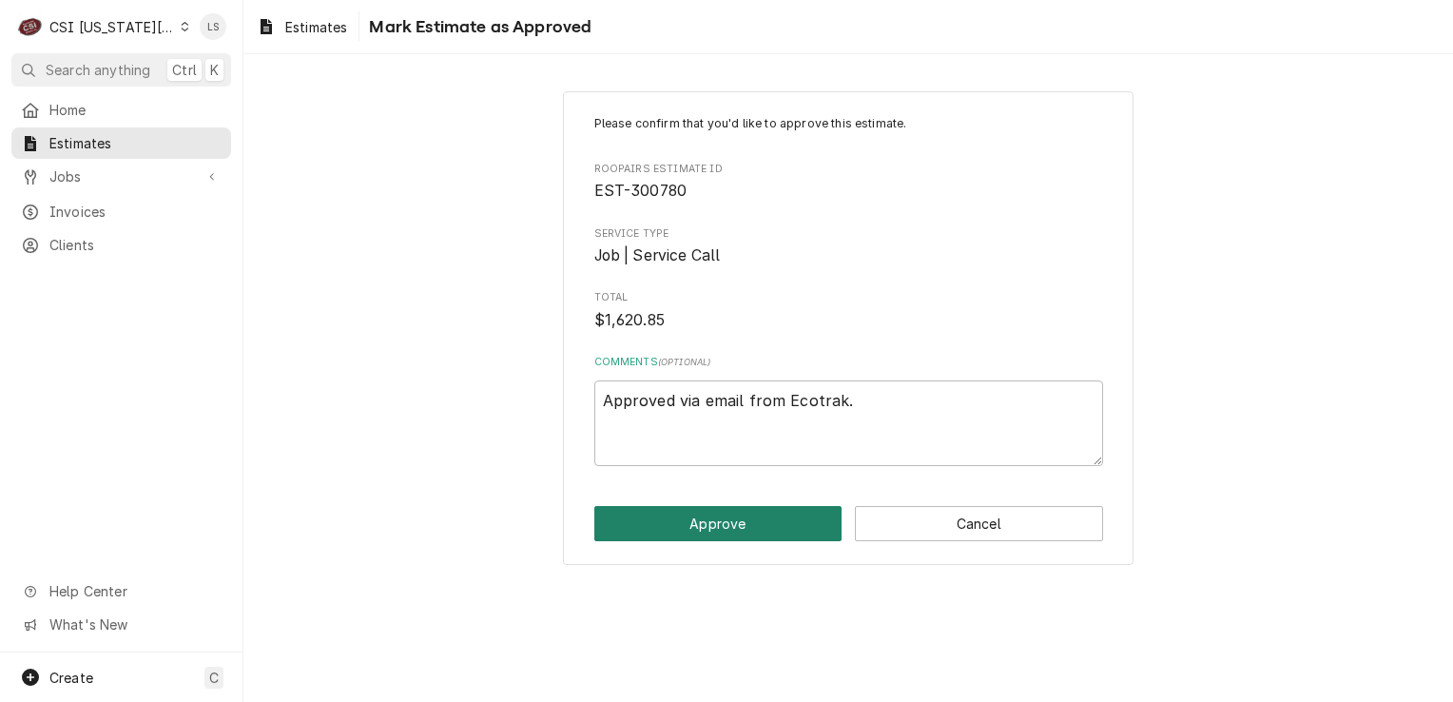
click at [769, 528] on button "Approve" at bounding box center [718, 523] width 248 height 35
type textarea "x"
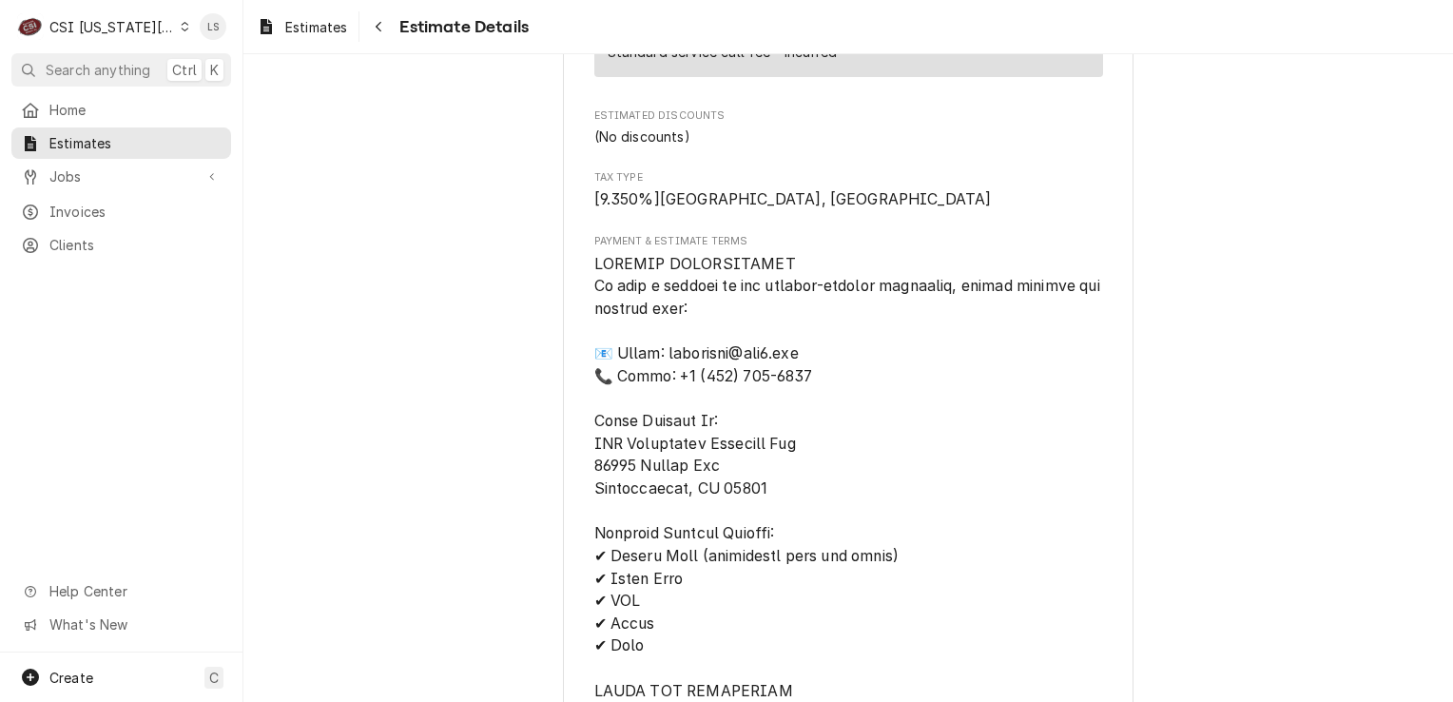
scroll to position [4062, 0]
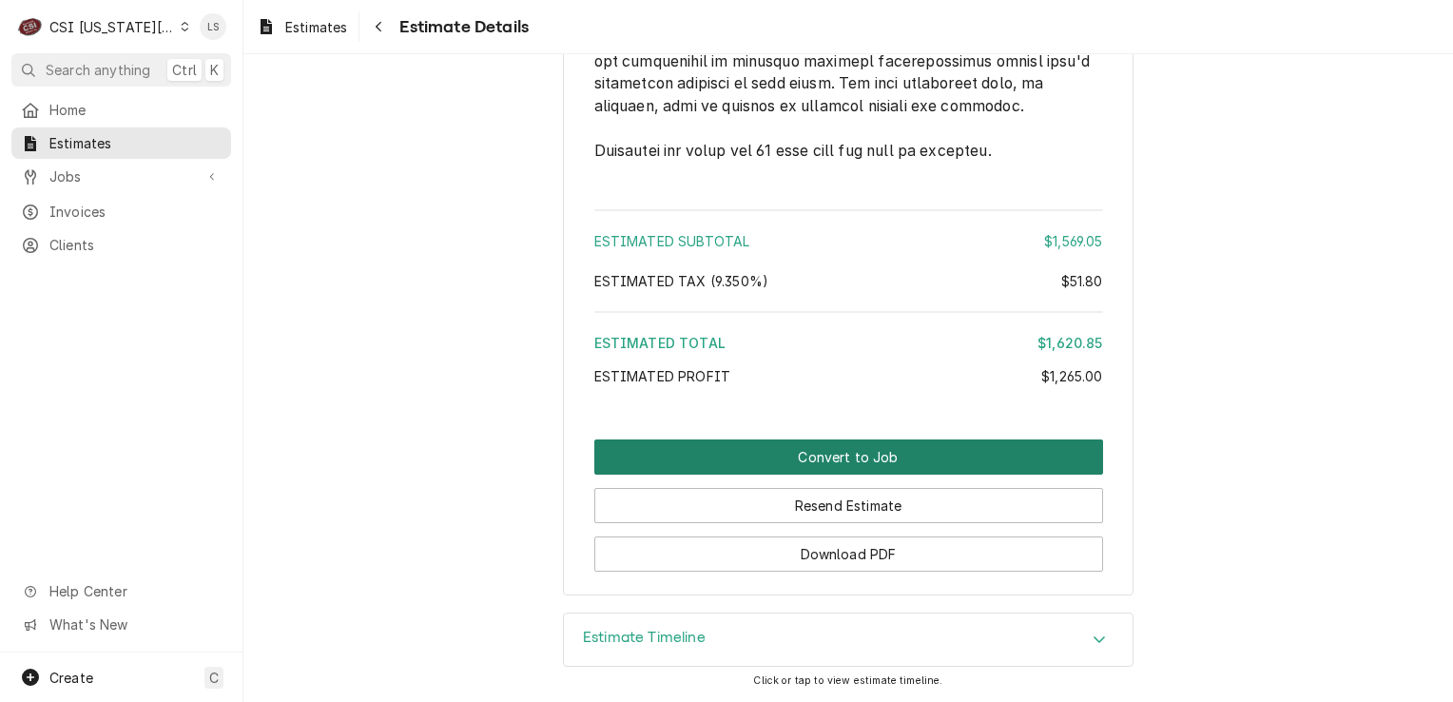
click at [848, 460] on button "Convert to Job" at bounding box center [848, 456] width 509 height 35
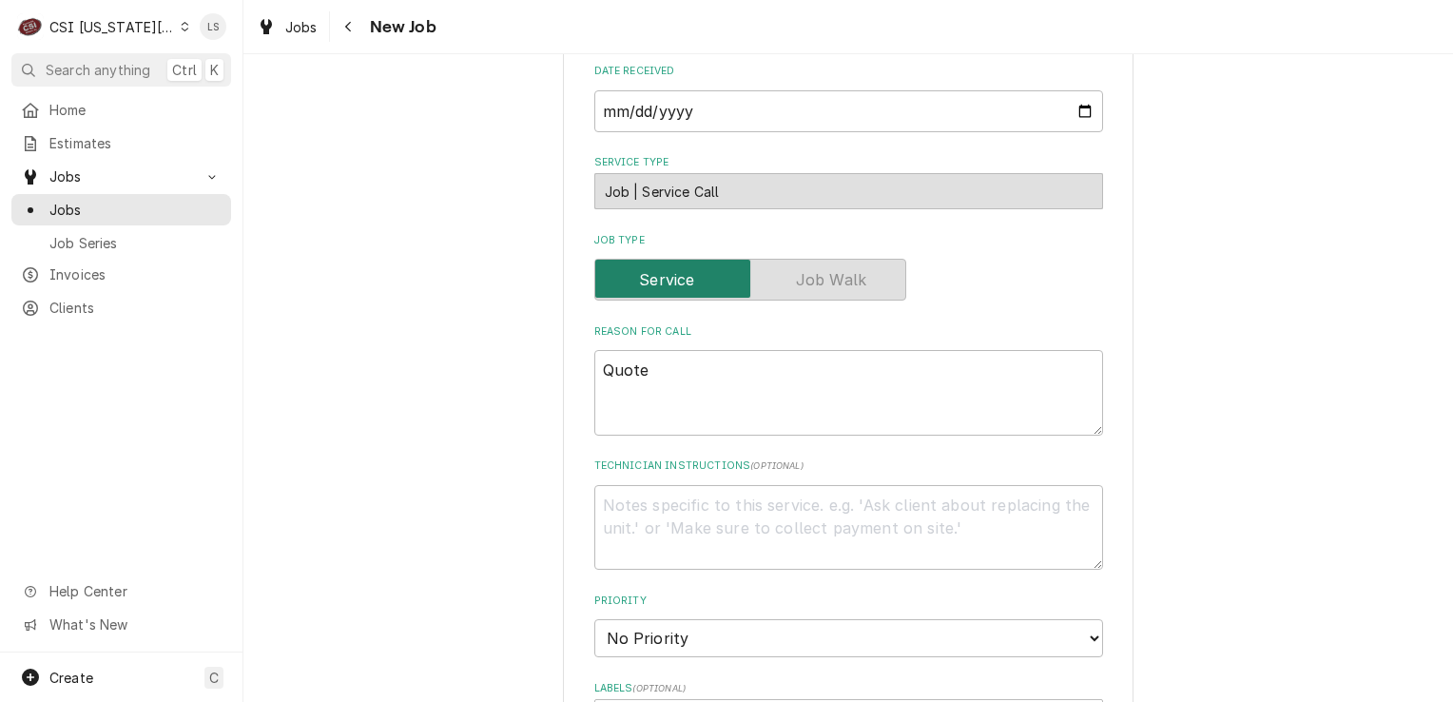
scroll to position [1141, 0]
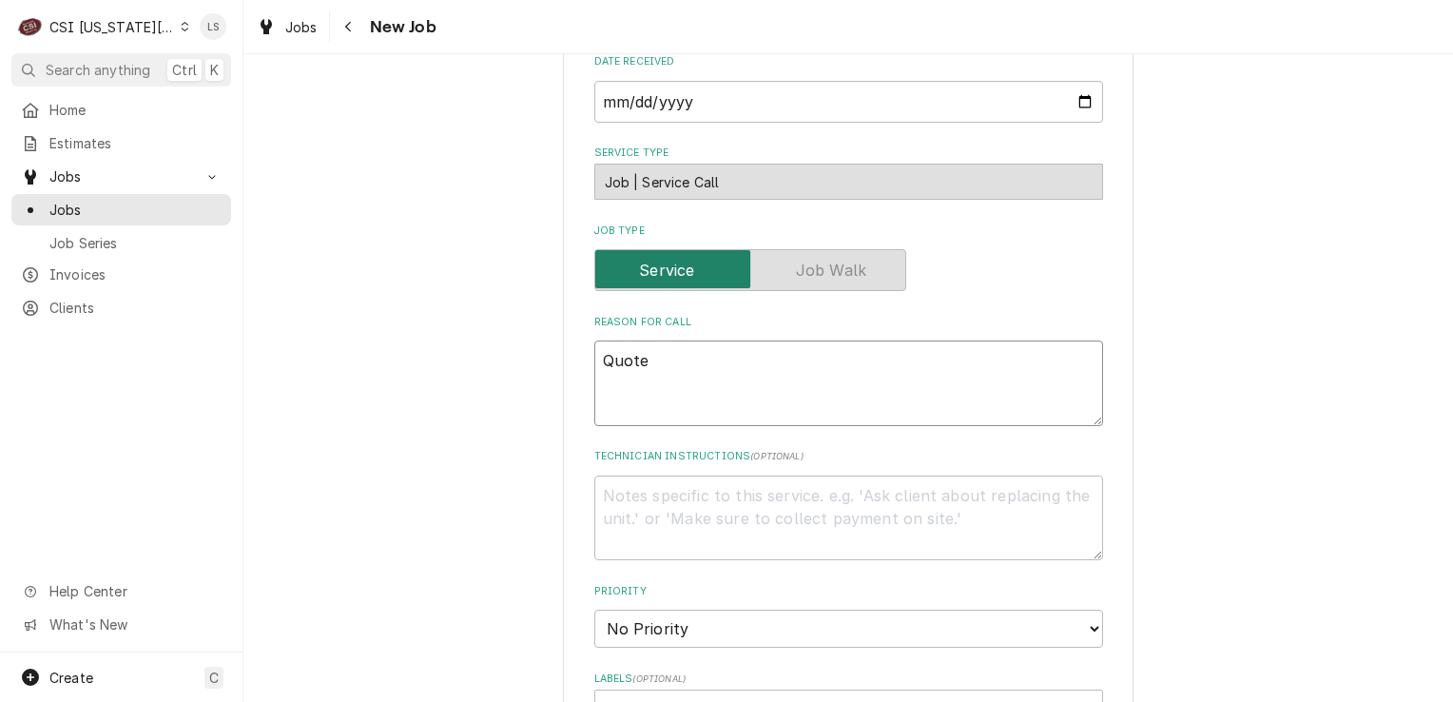
drag, startPoint x: 700, startPoint y: 318, endPoint x: 539, endPoint y: 322, distance: 160.8
click at [530, 318] on div "Please provide the following information to create a job: Client Details Client…" at bounding box center [848, 214] width 1210 height 2562
type textarea "x"
paste textarea "Ecotrak ID 3896092 Quote to repair Frymaster fryer Model FPPH355CSD Serial # 11…"
type textarea "x"
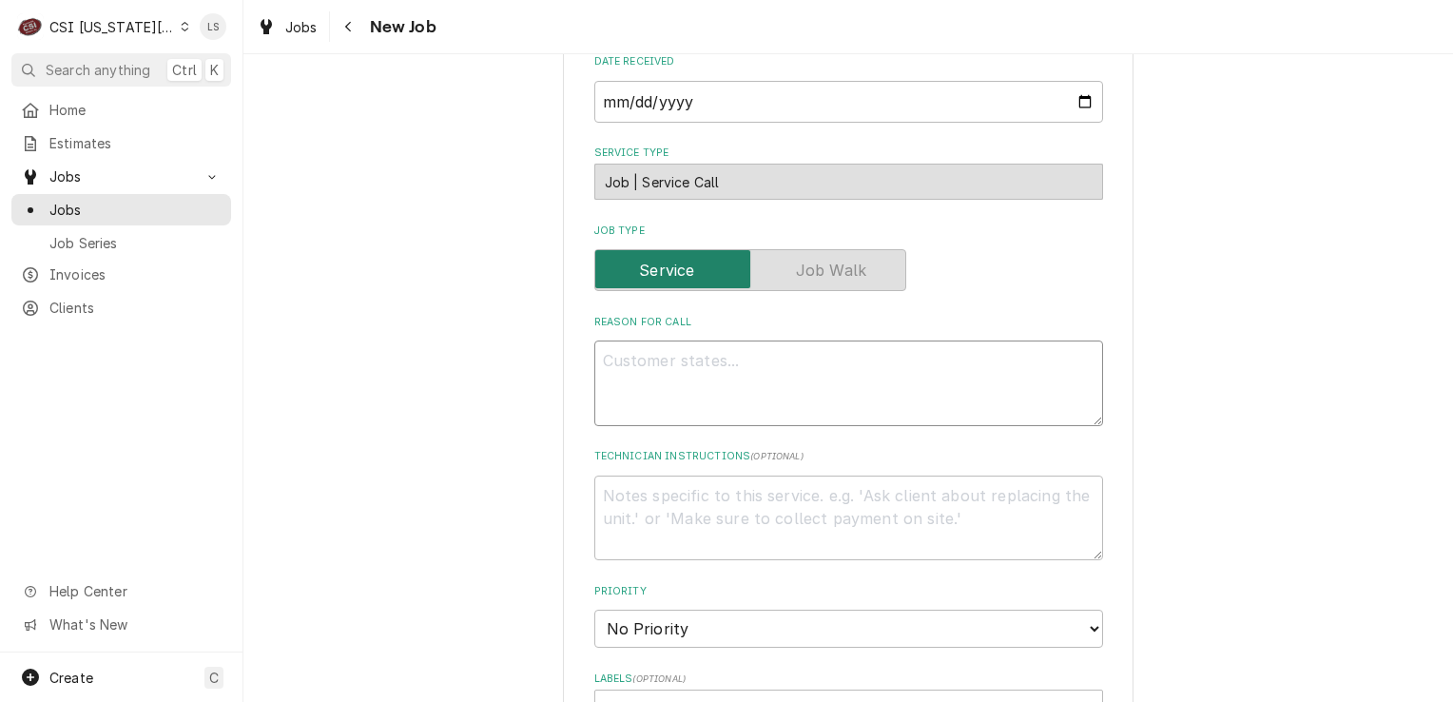
type textarea "Ecotrak ID 3896092 Quote to repair Frymaster fryer Model FPPH355CSD Serial # 11…"
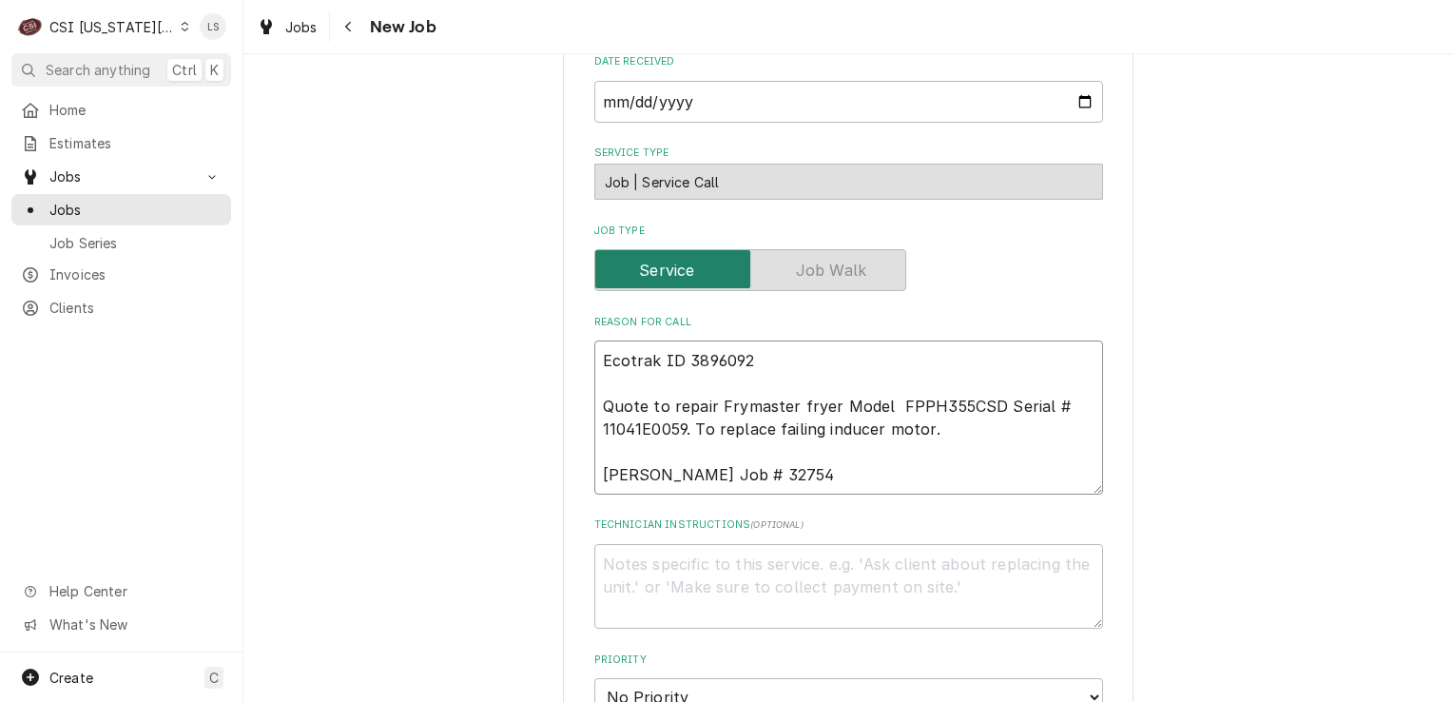
type textarea "x"
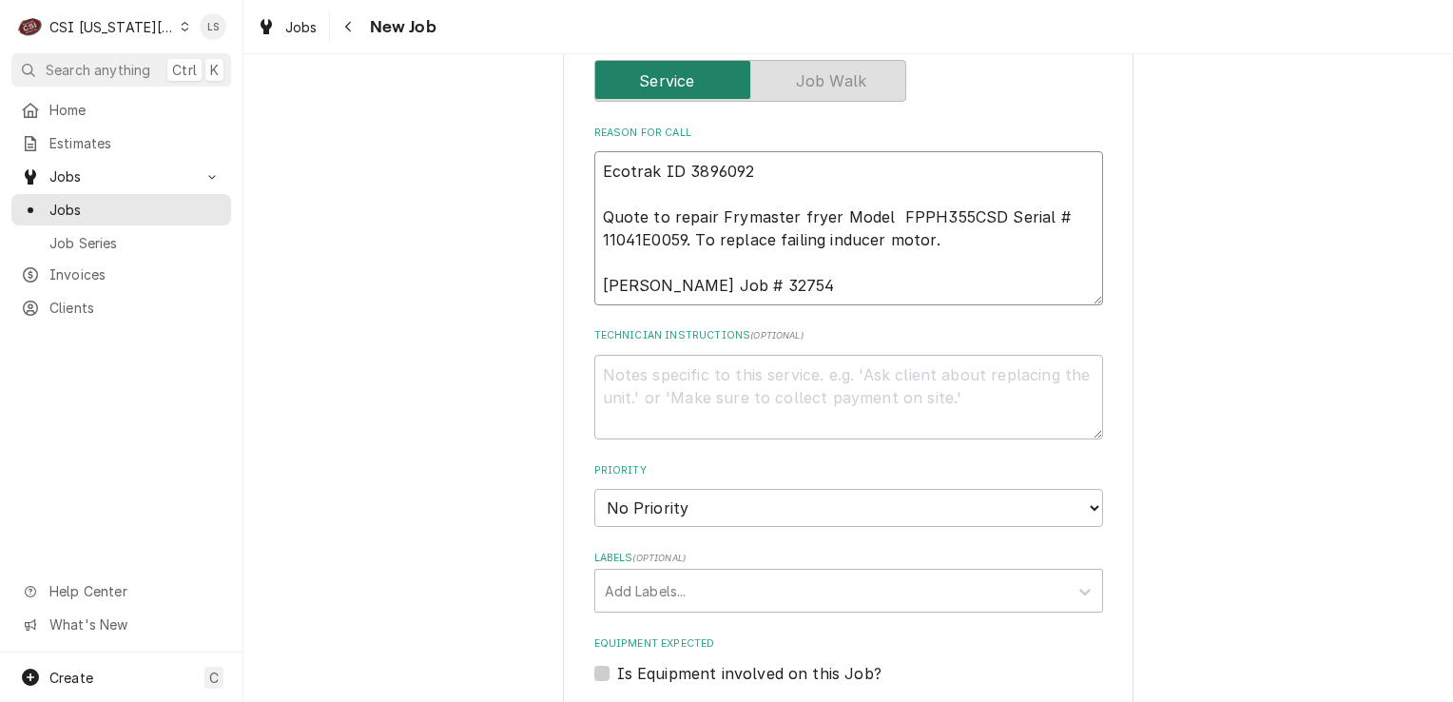
scroll to position [1331, 0]
type textarea "Ecotrak ID 3896092 Quote to repair Frymaster fryer Model FPPH355CSD Serial # 11…"
click at [650, 354] on textarea "Technician Instructions ( optional )" at bounding box center [848, 397] width 509 height 86
paste textarea "Blower Assy 100V 50/60Rh"
type textarea "x"
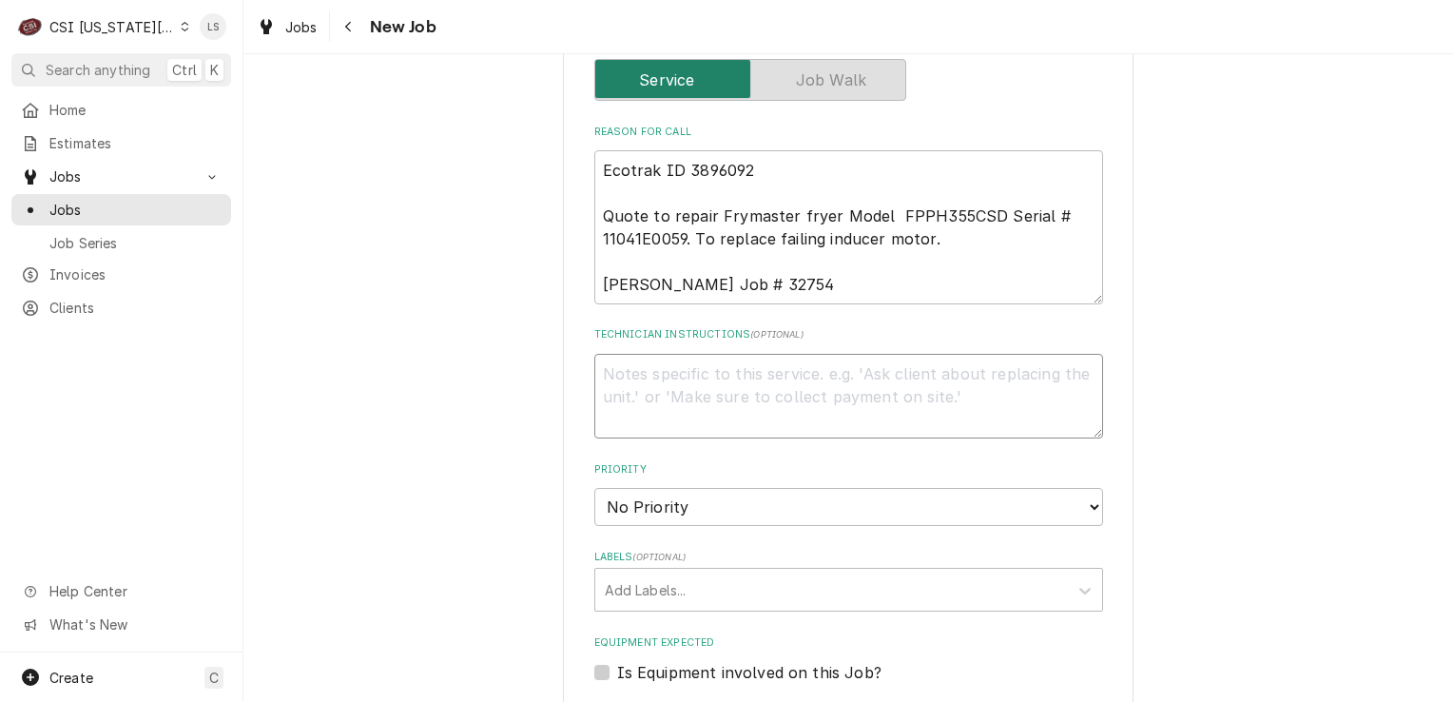
type textarea "Blower Assy 100V 50/60Rh"
type textarea "x"
type textarea "Blower Assy 100V 50/60Rh"
type textarea "x"
type textarea "Blower Assy 100V 50/60Rh -"
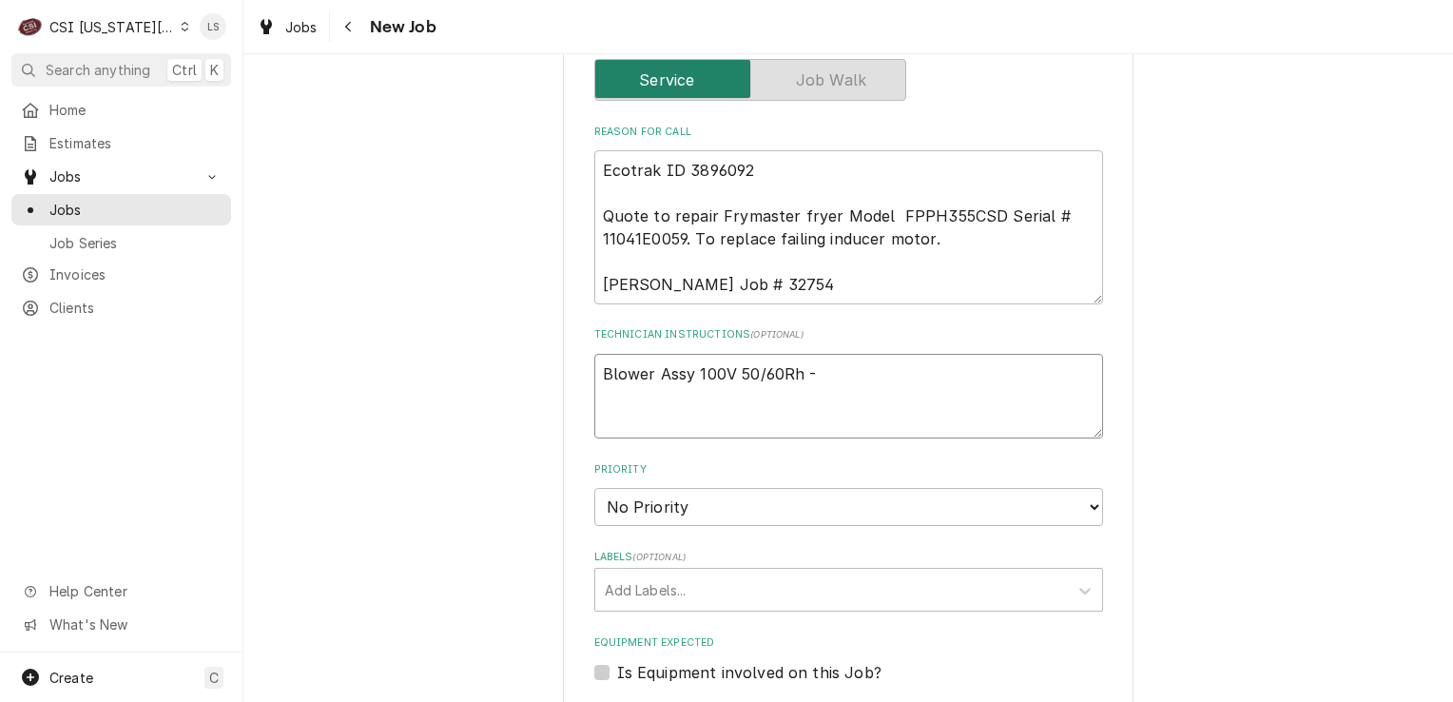
type textarea "x"
type textarea "Blower Assy 100V 50/60Rh -"
type textarea "x"
type textarea "Blower Assy 100V 50/60Rh -"
paste textarea "FRY-1062999SP"
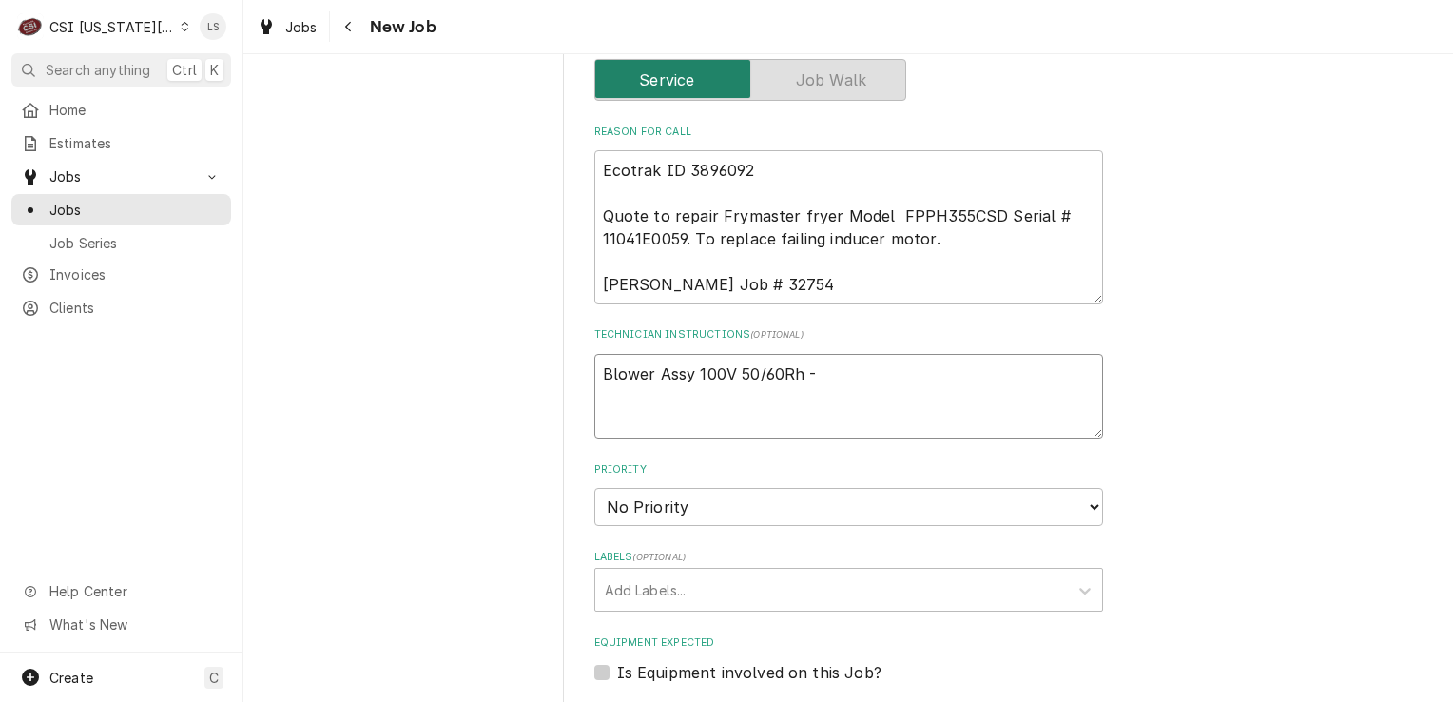
type textarea "x"
type textarea "Blower Assy 100V 50/60Rh - FRY-1062999SP"
type textarea "x"
type textarea "Blower Assy 100V 50/60Rh - FRY-1062999SP"
type textarea "x"
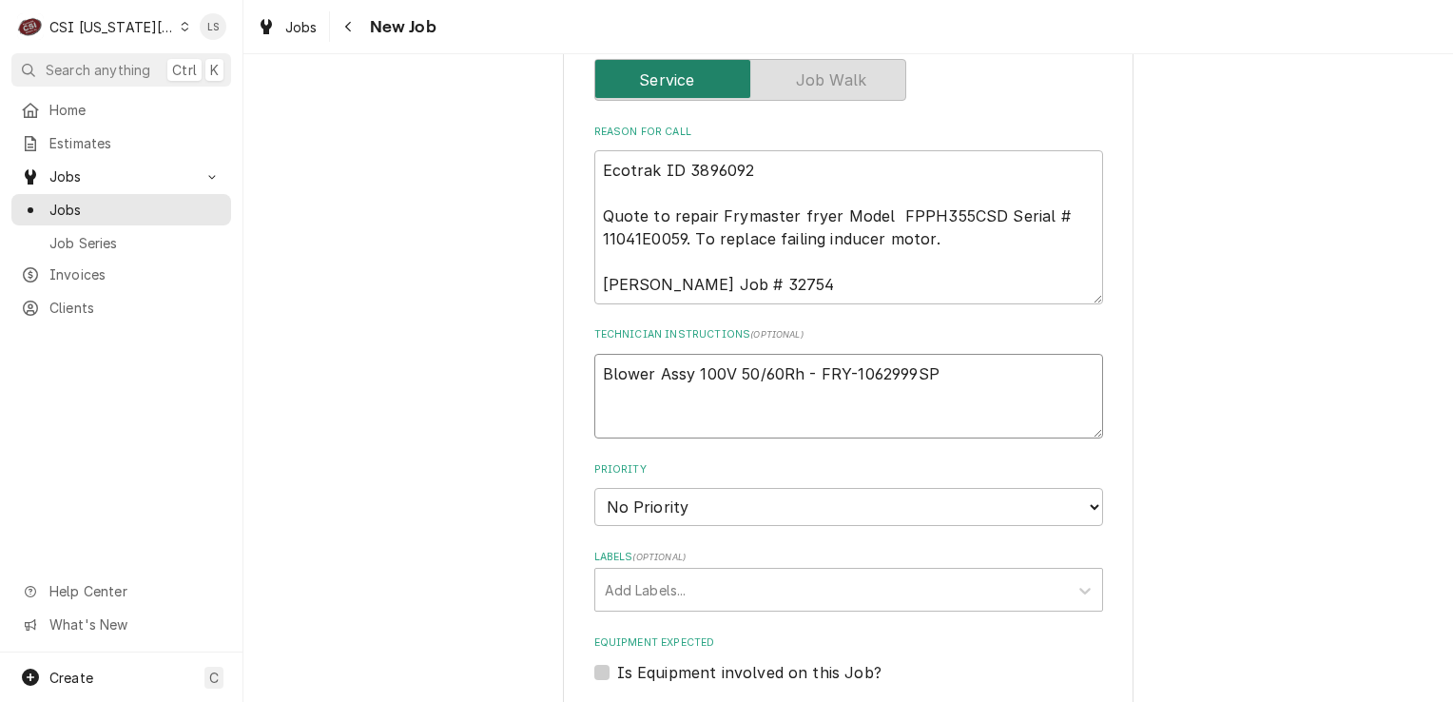
type textarea "Blower Assy 100V 50/60Rh - FRY-1062999SP -"
type textarea "x"
type textarea "Blower Assy 100V 50/60Rh - FRY-1062999SP -"
type textarea "x"
type textarea "Blower Assy 100V 50/60Rh - FRY-1062999SP - q"
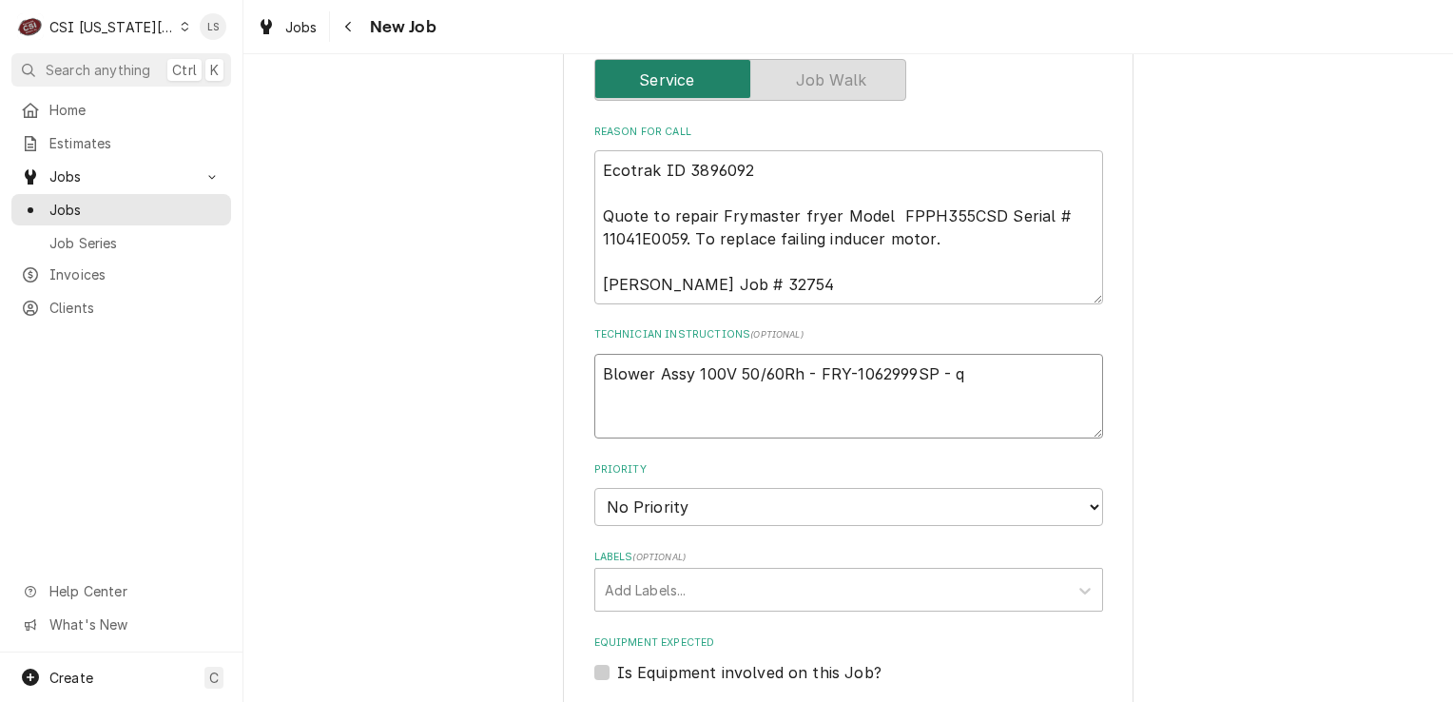
type textarea "x"
type textarea "Blower Assy 100V 50/60Rh - FRY-1062999SP - qt"
type textarea "x"
type textarea "Blower Assy 100V 50/60Rh - FRY-1062999SP - qty"
type textarea "x"
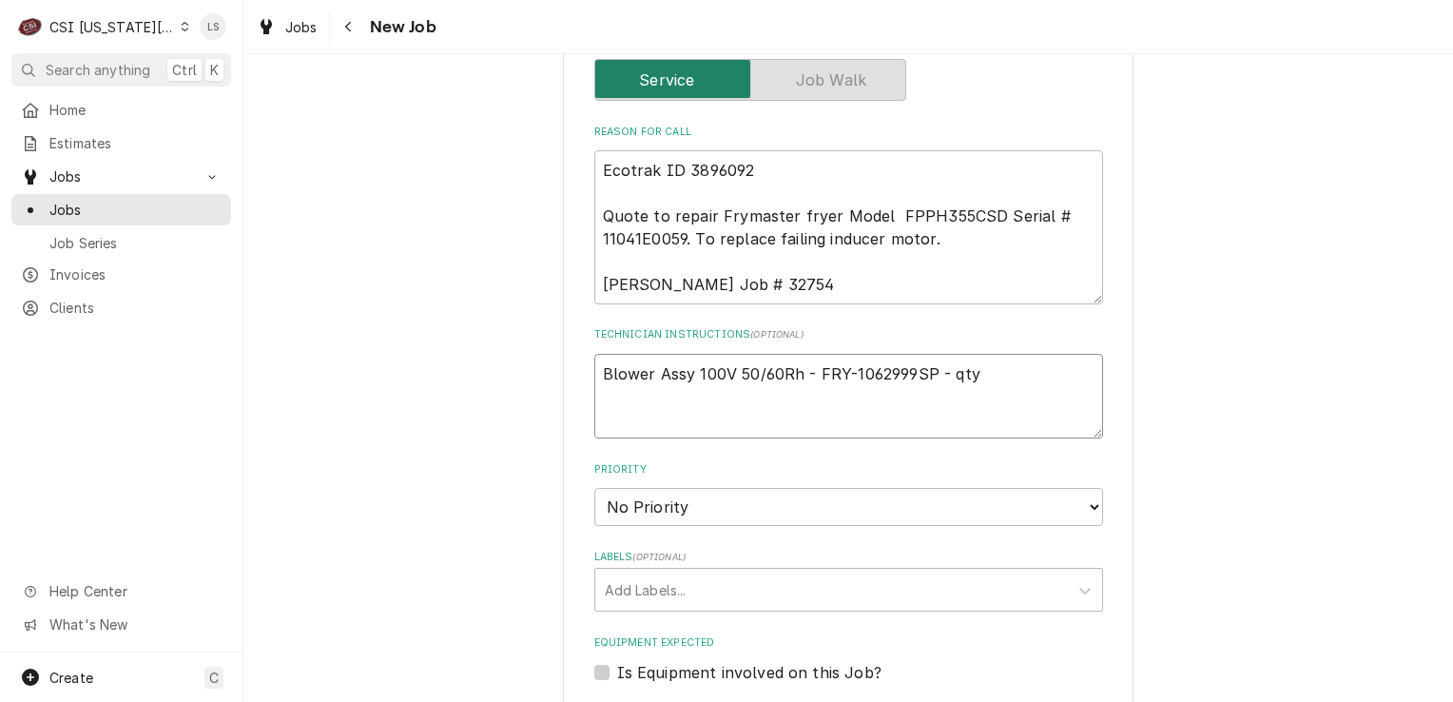
type textarea "Blower Assy 100V 50/60Rh - FRY-1062999SP - qty"
type textarea "x"
type textarea "Blower Assy 100V 50/60Rh - FRY-1062999SP - qty 1"
type textarea "x"
type textarea "Blower Assy 100V 50/60Rh - FRY-1062999SP - qty 1"
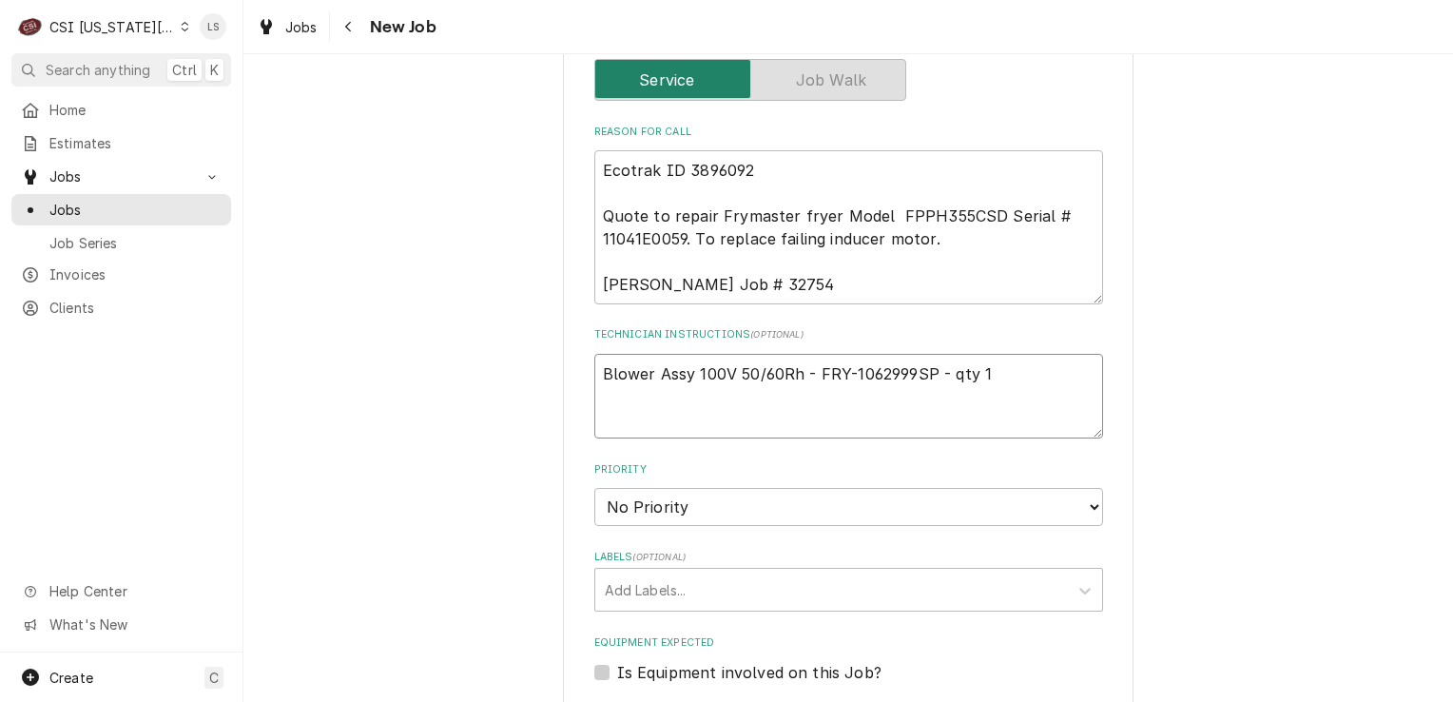
click at [594, 354] on textarea "Blower Assy 100V 50/60Rh - FRY-1062999SP - qty 1" at bounding box center [848, 397] width 509 height 86
type textarea "x"
type textarea "Blower Assy 100V 50/60Rh - FRY-1062999SP - qty 1"
type textarea "x"
type textarea "Blower Assy 100V 50/60Rh - FRY-1062999SP - qty 1"
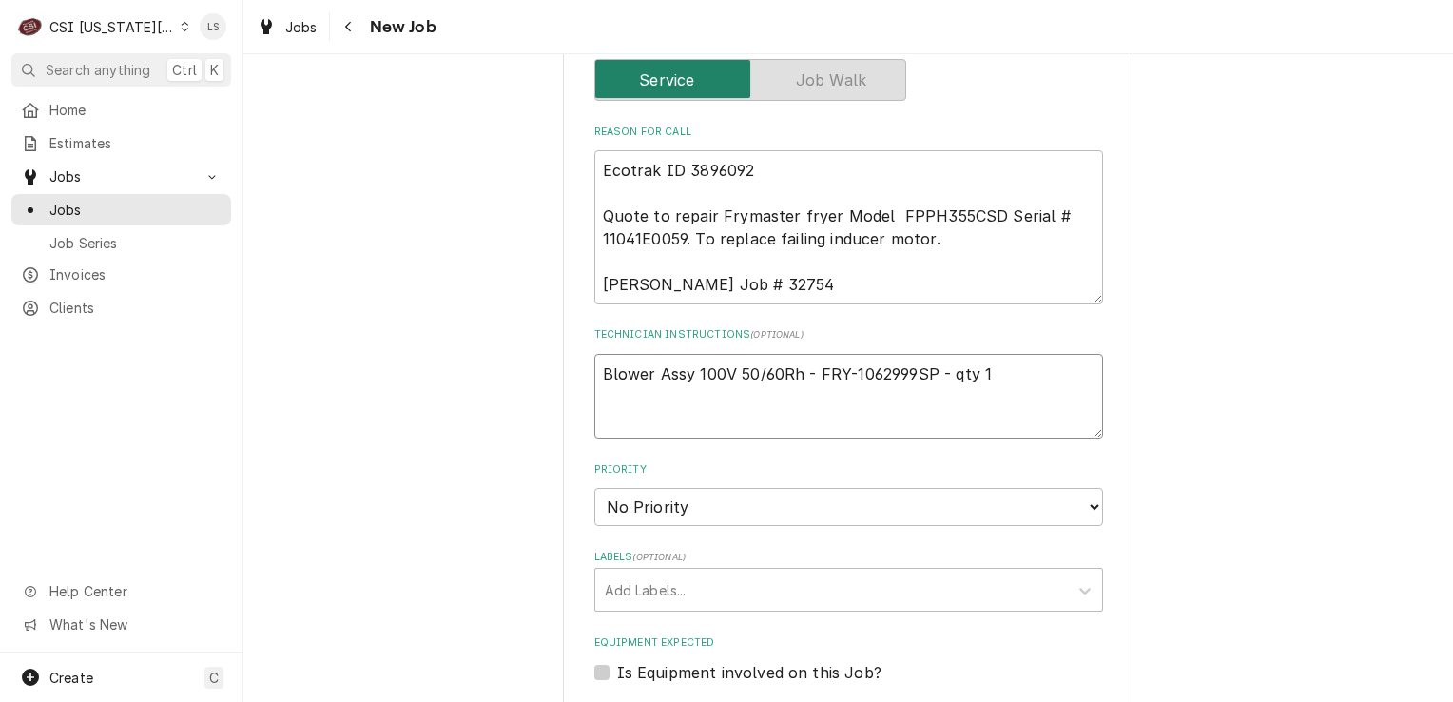
click at [594, 354] on textarea "Blower Assy 100V 50/60Rh - FRY-1062999SP - qty 1" at bounding box center [848, 397] width 509 height 86
type textarea "x"
type textarea "e Blower Assy 100V 50/60Rh - FRY-1062999SP - qty 1"
type textarea "x"
type textarea "em Blower Assy 100V 50/60Rh - FRY-1062999SP - qty 1"
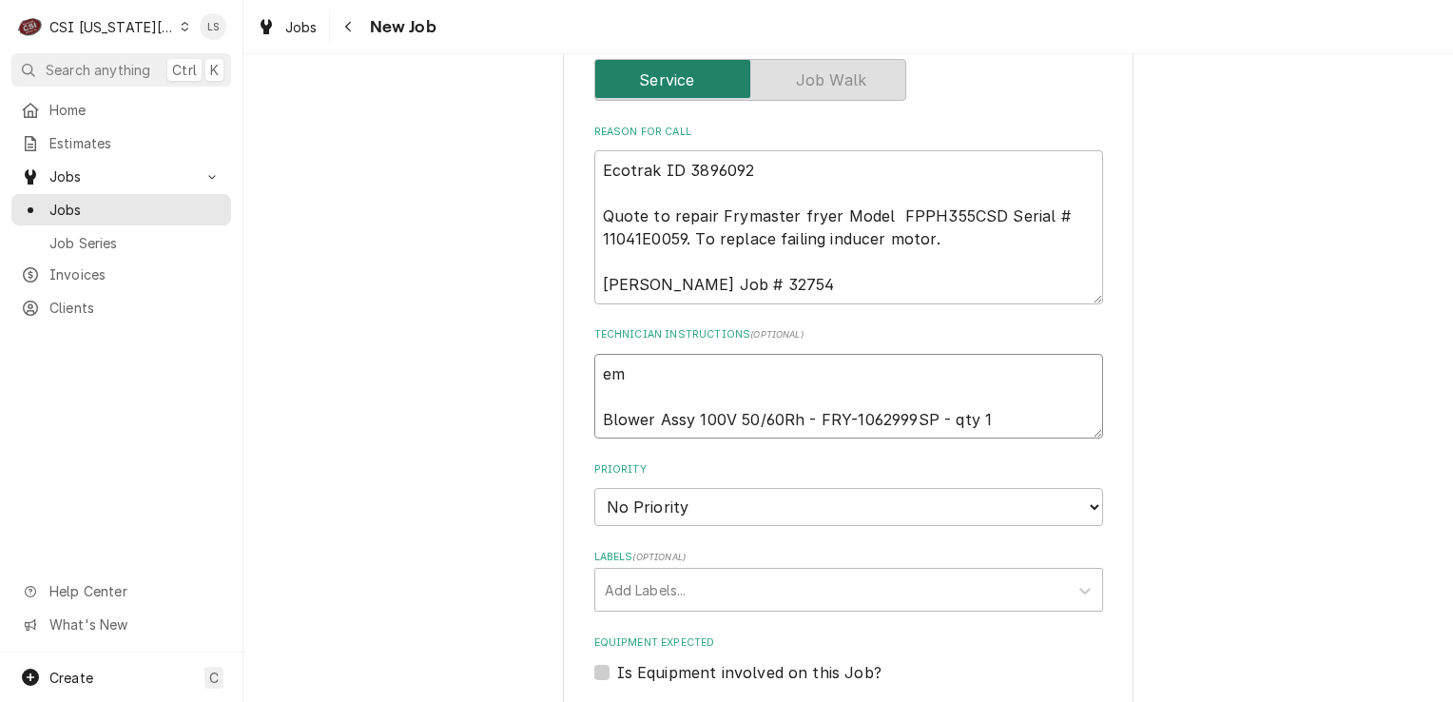
type textarea "x"
type textarea "ema Blower Assy 100V 50/60Rh - FRY-1062999SP - qty 1"
type textarea "x"
type textarea "emai Blower Assy 100V 50/60Rh - FRY-1062999SP - qty 1"
type textarea "x"
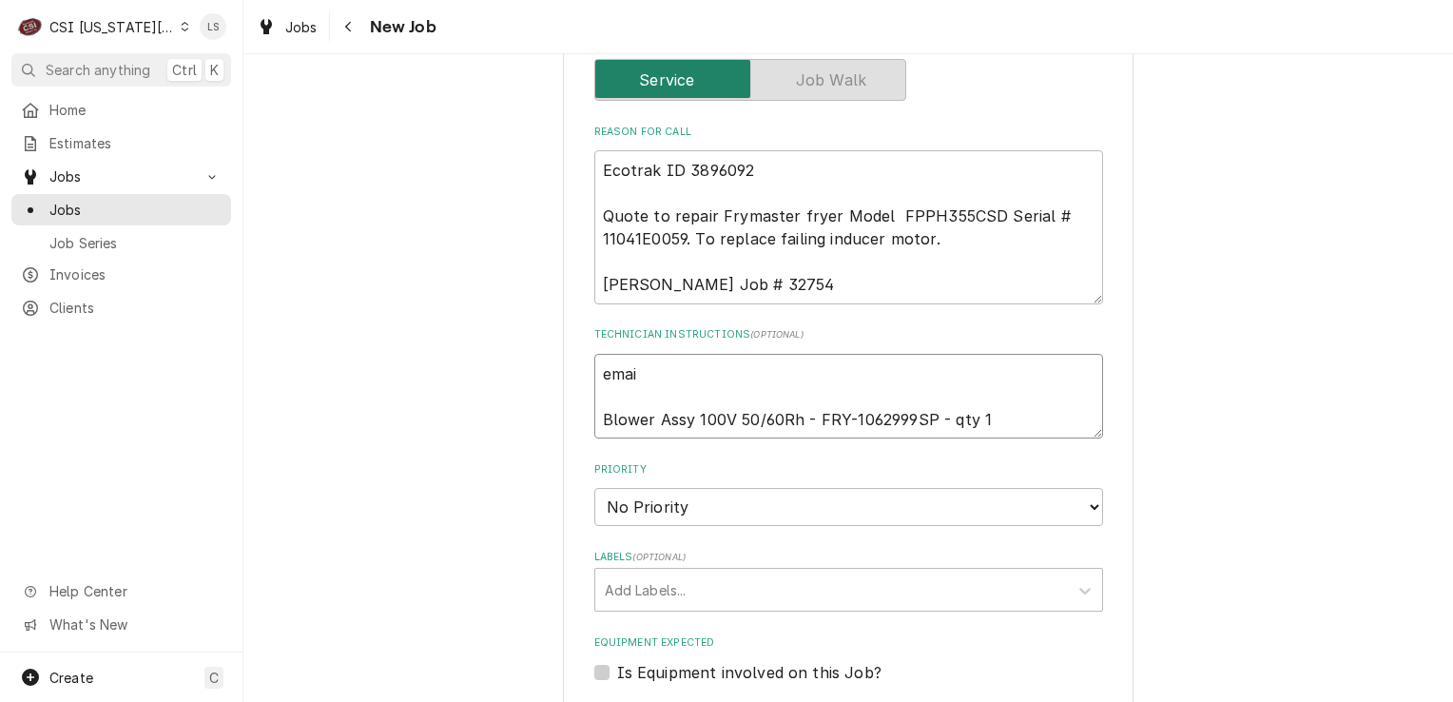
type textarea "email Blower Assy 100V 50/60Rh - FRY-1062999SP - qty 1"
type textarea "x"
type textarea "emaile Blower Assy 100V 50/60Rh - FRY-1062999SP - qty 1"
type textarea "x"
type textarea "emailed Blower Assy 100V 50/60Rh - FRY-1062999SP - qty 1"
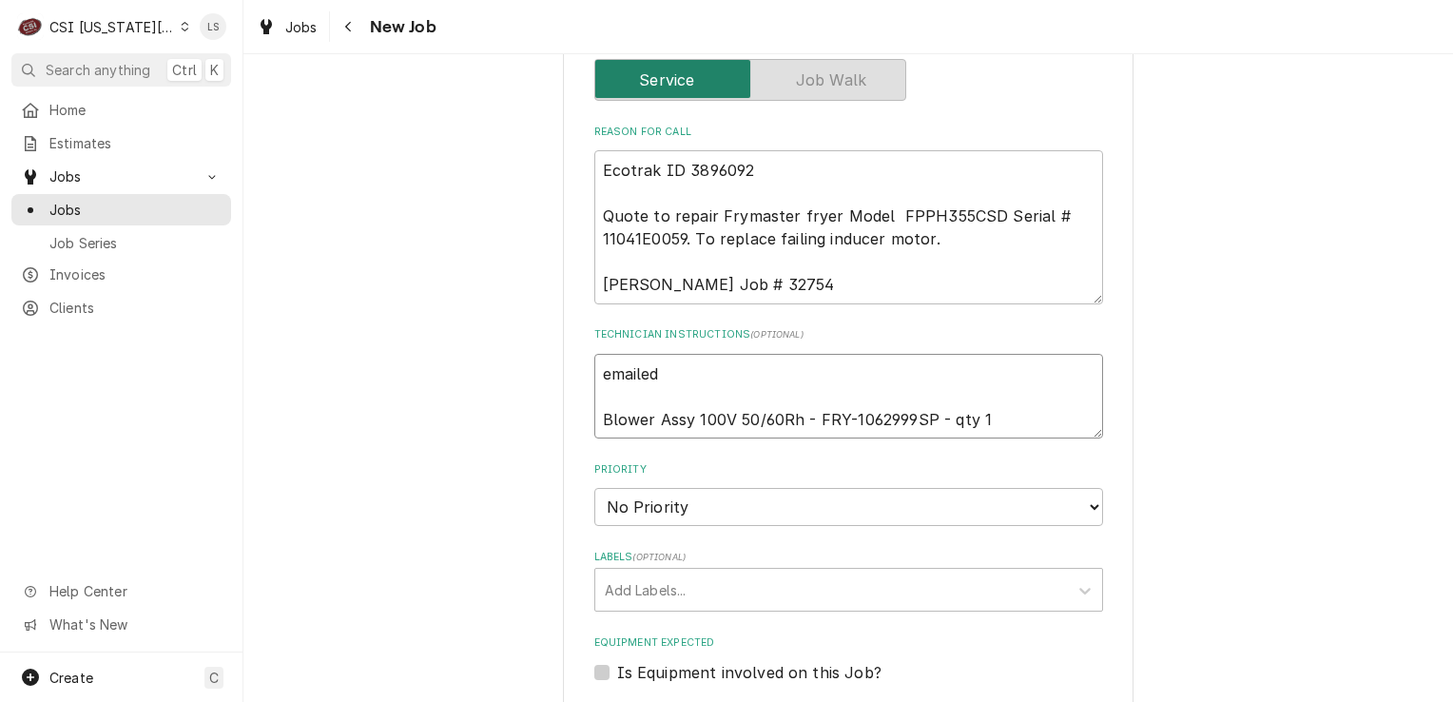
type textarea "x"
type textarea "emailed Blower Assy 100V 50/60Rh - FRY-1062999SP - qty 1"
type textarea "x"
type textarea "emailed a Blower Assy 100V 50/60Rh - FRY-1062999SP - qty 1"
type textarea "x"
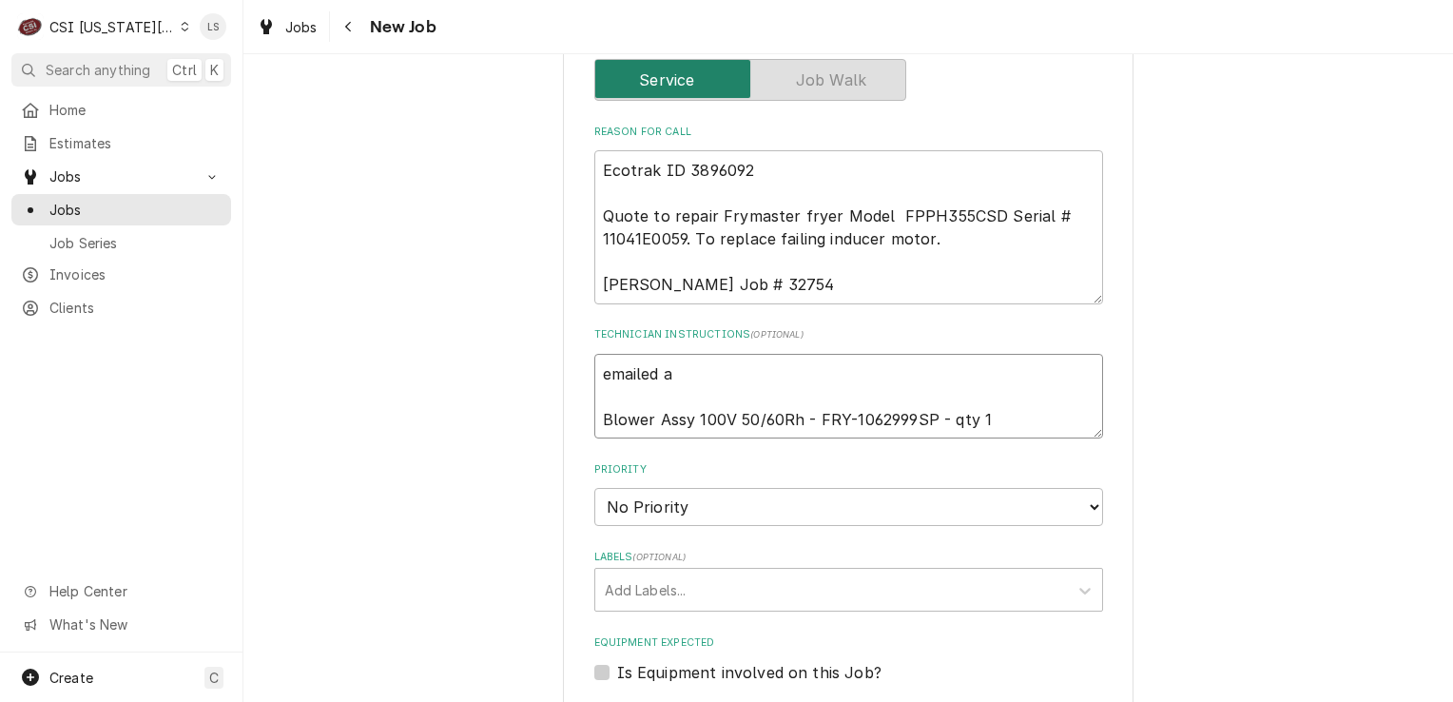
type textarea "emailed Blower Assy 100V 50/60Rh - FRY-1062999SP - qty 1"
type textarea "x"
type textarea "emailed p Blower Assy 100V 50/60Rh - FRY-1062999SP - qty 1"
type textarea "x"
type textarea "emailed pa Blower Assy 100V 50/60Rh - FRY-1062999SP - qty 1"
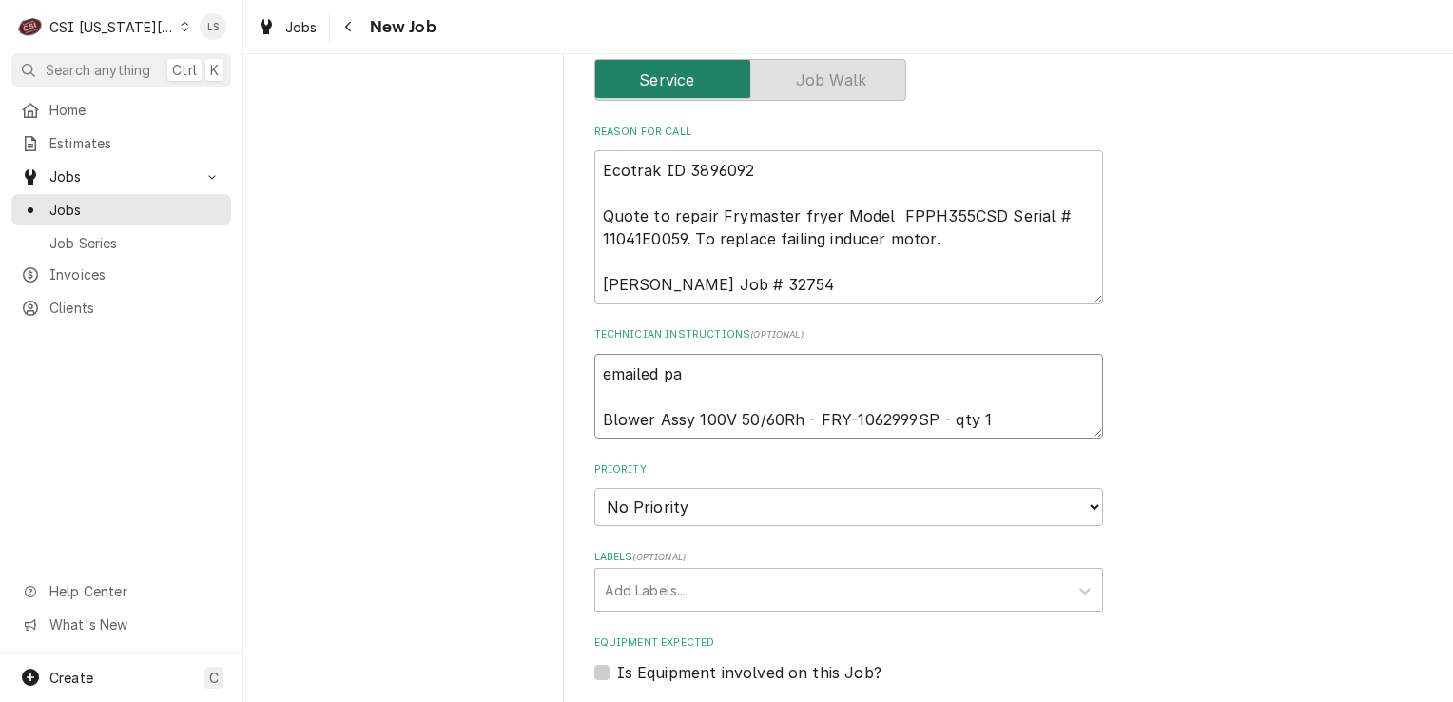
type textarea "x"
type textarea "emailed par Blower Assy 100V 50/60Rh - FRY-1062999SP - qty 1"
type textarea "x"
type textarea "emailed part Blower Assy 100V 50/60Rh - FRY-1062999SP - qty 1"
type textarea "x"
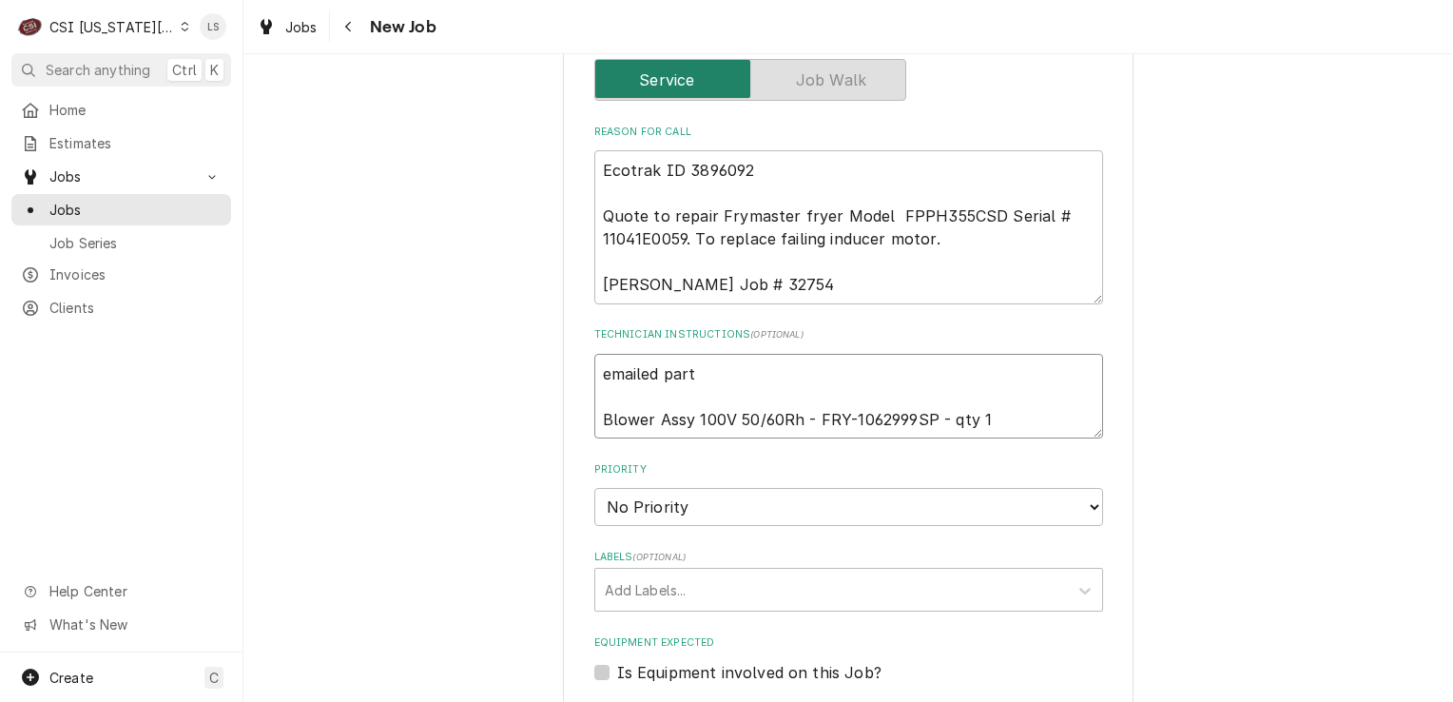
type textarea "emailed parts Blower Assy 100V 50/60Rh - FRY-1062999SP - qty 1"
type textarea "x"
type textarea "emailed parts Blower Assy 100V 50/60Rh - FRY-1062999SP - qty 1"
type textarea "x"
type textarea "emailed parts a Blower Assy 100V 50/60Rh - FRY-1062999SP - qty 1"
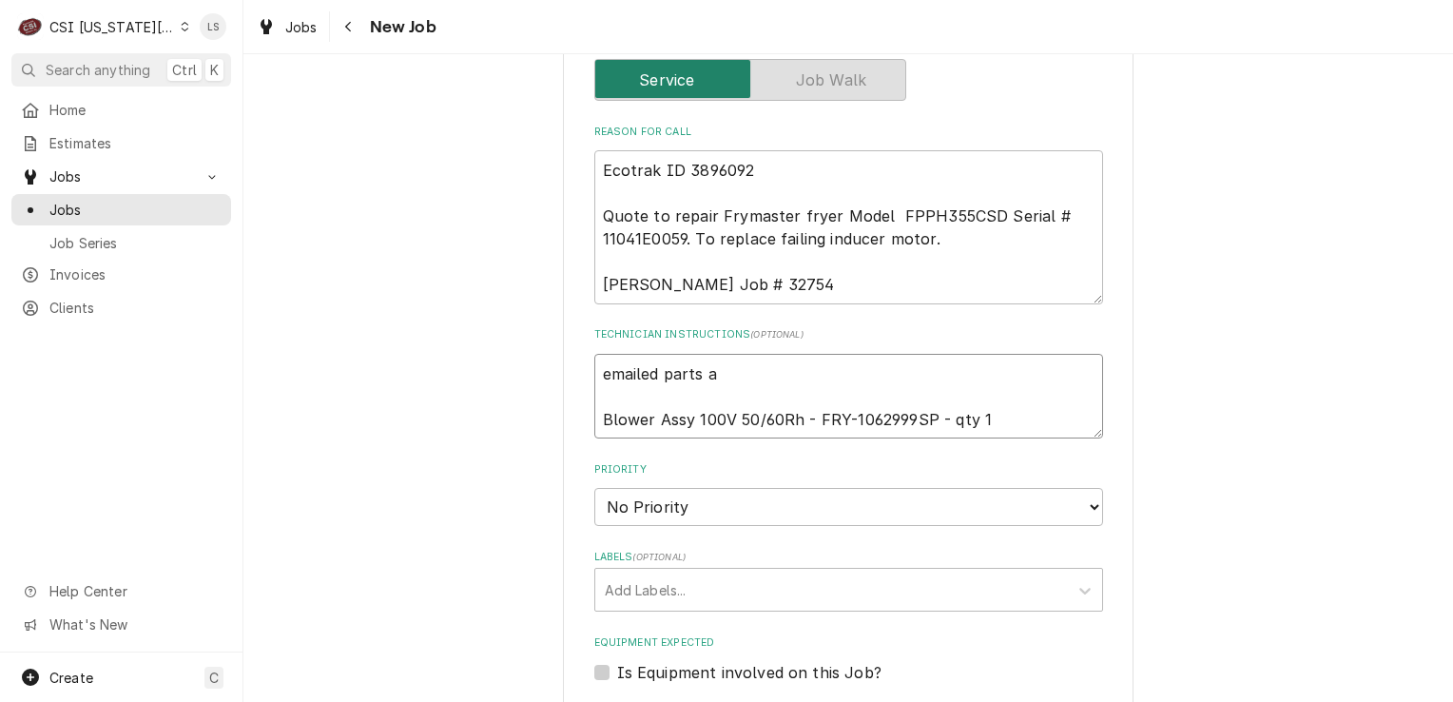
type textarea "x"
type textarea "emailed parts an Blower Assy 100V 50/60Rh - FRY-1062999SP - qty 1"
type textarea "x"
type textarea "emailed parts and Blower Assy 100V 50/60Rh - FRY-1062999SP - qty 1"
type textarea "x"
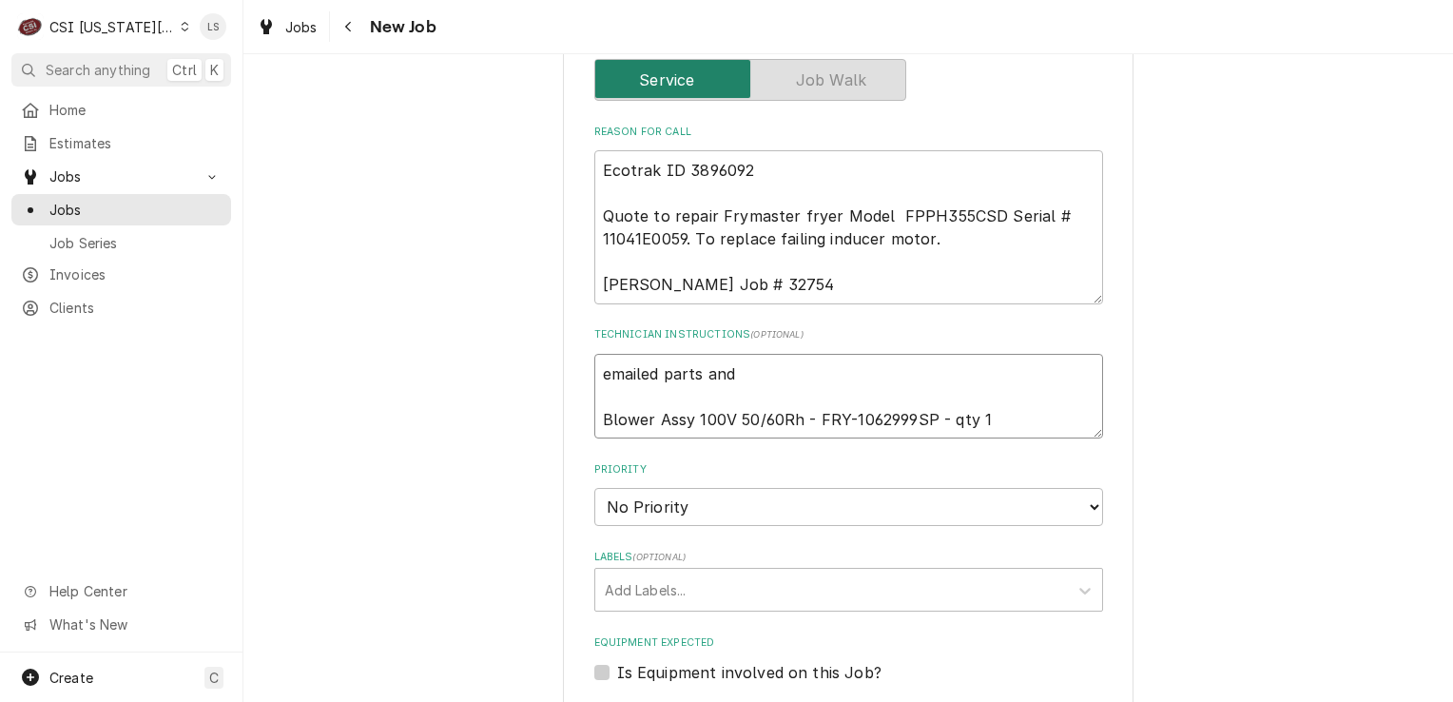
type textarea "emailed parts and l Blower Assy 100V 50/60Rh - FRY-1062999SP - qty 1"
type textarea "x"
type textarea "emailed parts and li Blower Assy 100V 50/60Rh - FRY-1062999SP - qty 1"
type textarea "x"
type textarea "emailed parts and lin Blower Assy 100V 50/60Rh - FRY-1062999SP - qty 1"
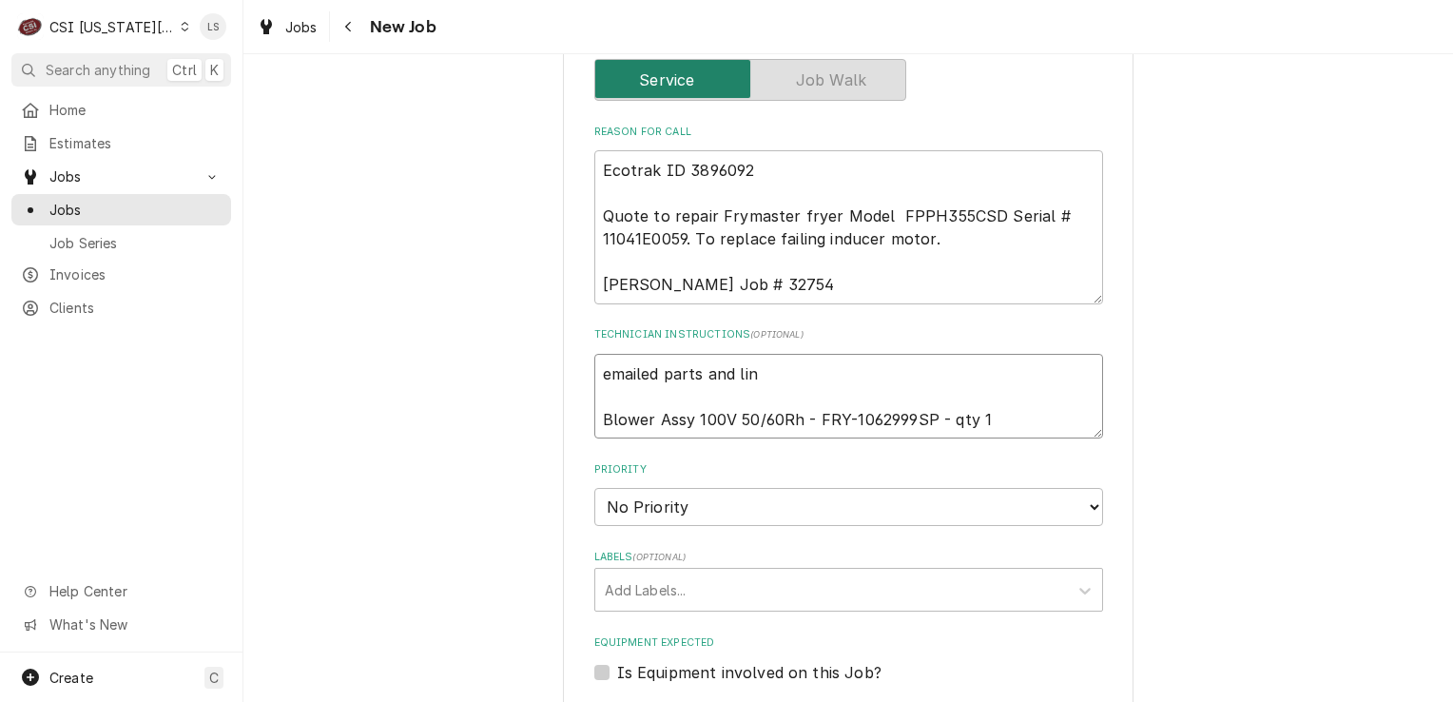
type textarea "x"
type textarea "emailed parts and lind Blower Assy 100V 50/60Rh - FRY-1062999SP - qty 1"
type textarea "x"
type textarea "emailed parts and lindy Blower Assy 100V 50/60Rh - FRY-1062999SP - qty 1"
type textarea "x"
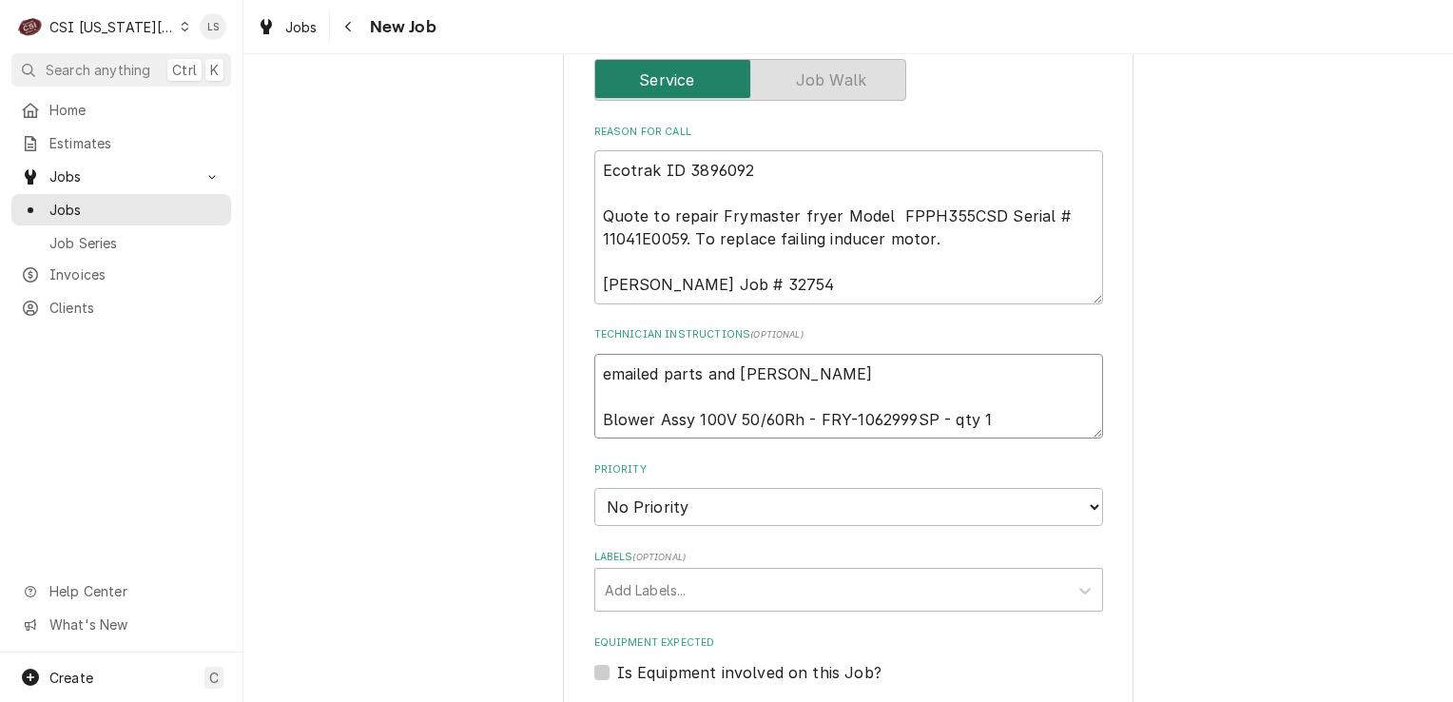
type textarea "emailed parts and lindy Blower Assy 100V 50/60Rh - FRY-1062999SP - qty 1"
type textarea "x"
type textarea "emailed parts and lindy to Blower Assy 100V 50/60Rh - FRY-1062999SP - qty 1"
type textarea "x"
type textarea "emailed parts and lindy to Blower Assy 100V 50/60Rh - FRY-1062999SP - qty 1"
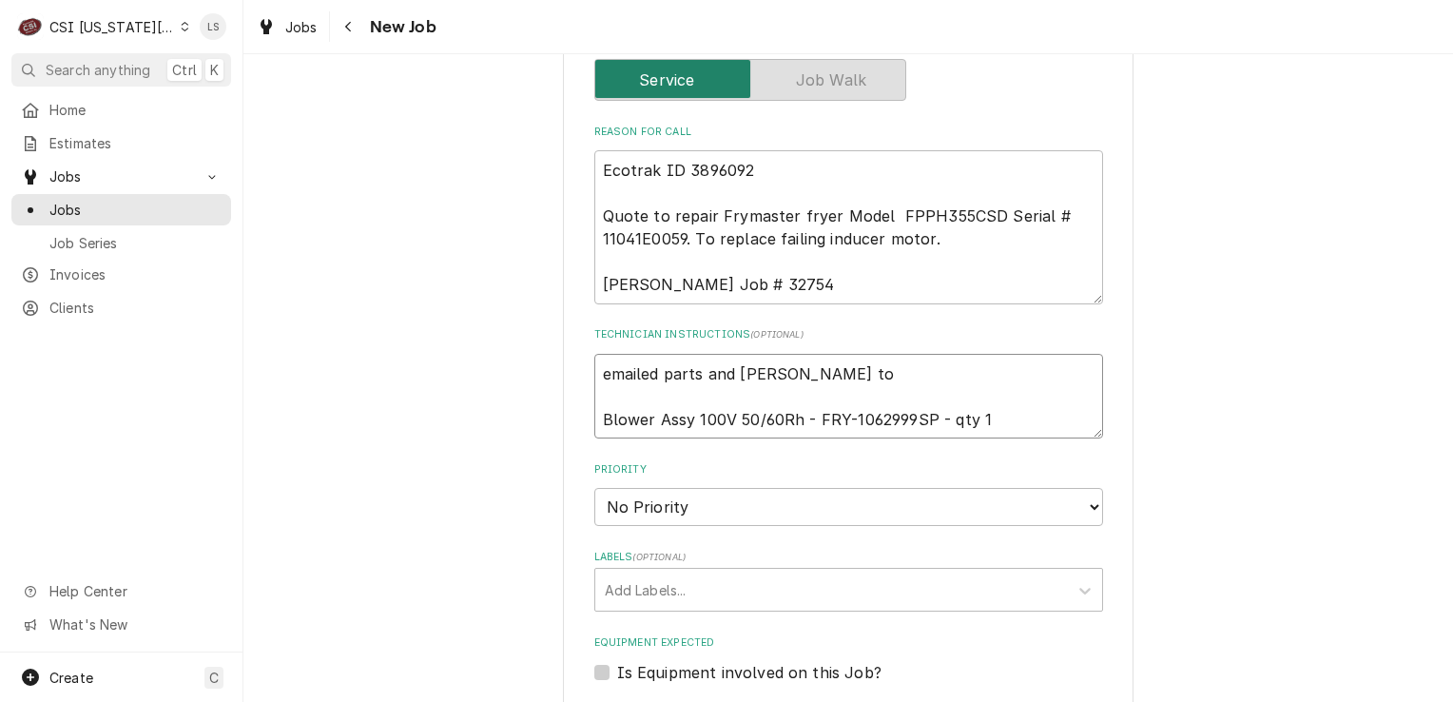
type textarea "x"
type textarea "emailed parts and lindy to o Blower Assy 100V 50/60Rh - FRY-1062999SP - qty 1"
type textarea "x"
type textarea "emailed parts and lindy to or Blower Assy 100V 50/60Rh - FRY-1062999SP - qty 1"
type textarea "x"
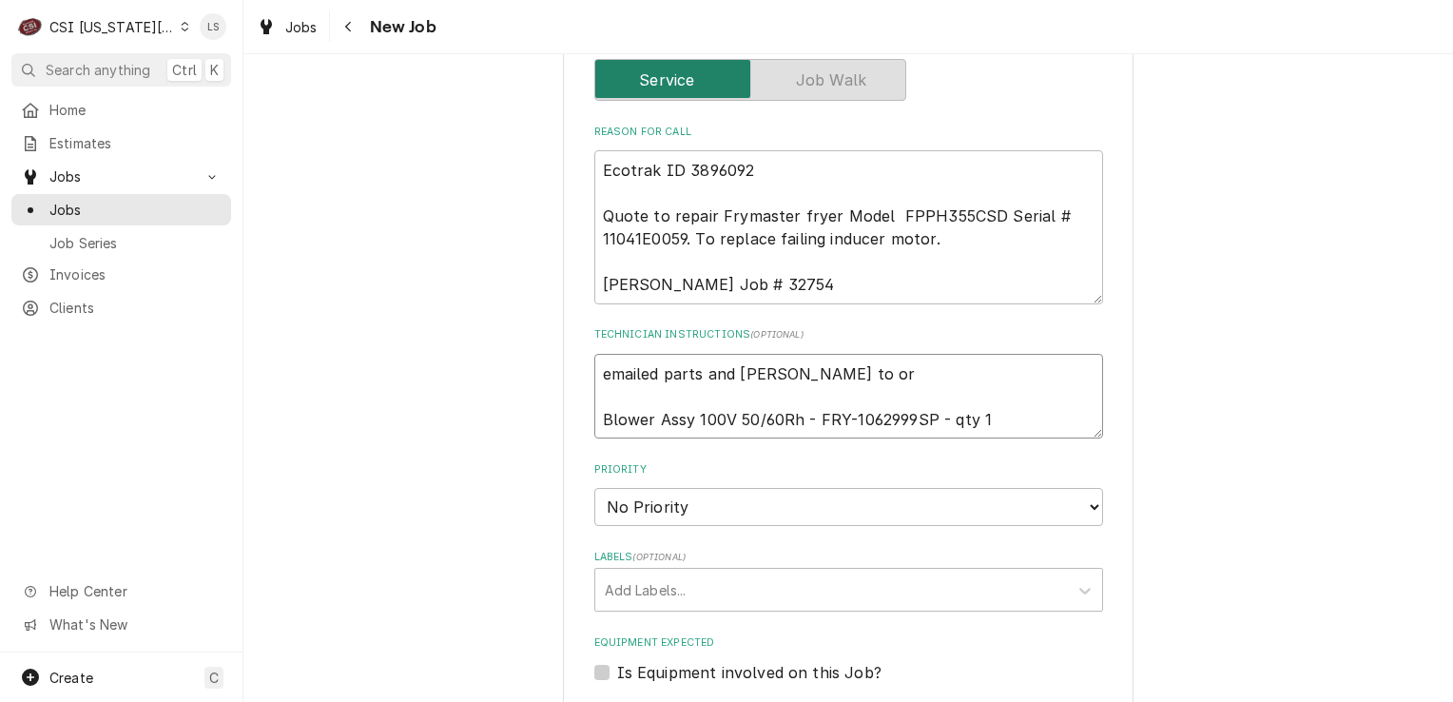
type textarea "emailed parts and lindy to ord Blower Assy 100V 50/60Rh - FRY-1062999SP - qty 1"
type textarea "x"
type textarea "emailed parts and lindy to orde Blower Assy 100V 50/60Rh - FRY-1062999SP - qty 1"
type textarea "x"
type textarea "emailed parts and lindy to order Blower Assy 100V 50/60Rh - FRY-1062999SP - qty…"
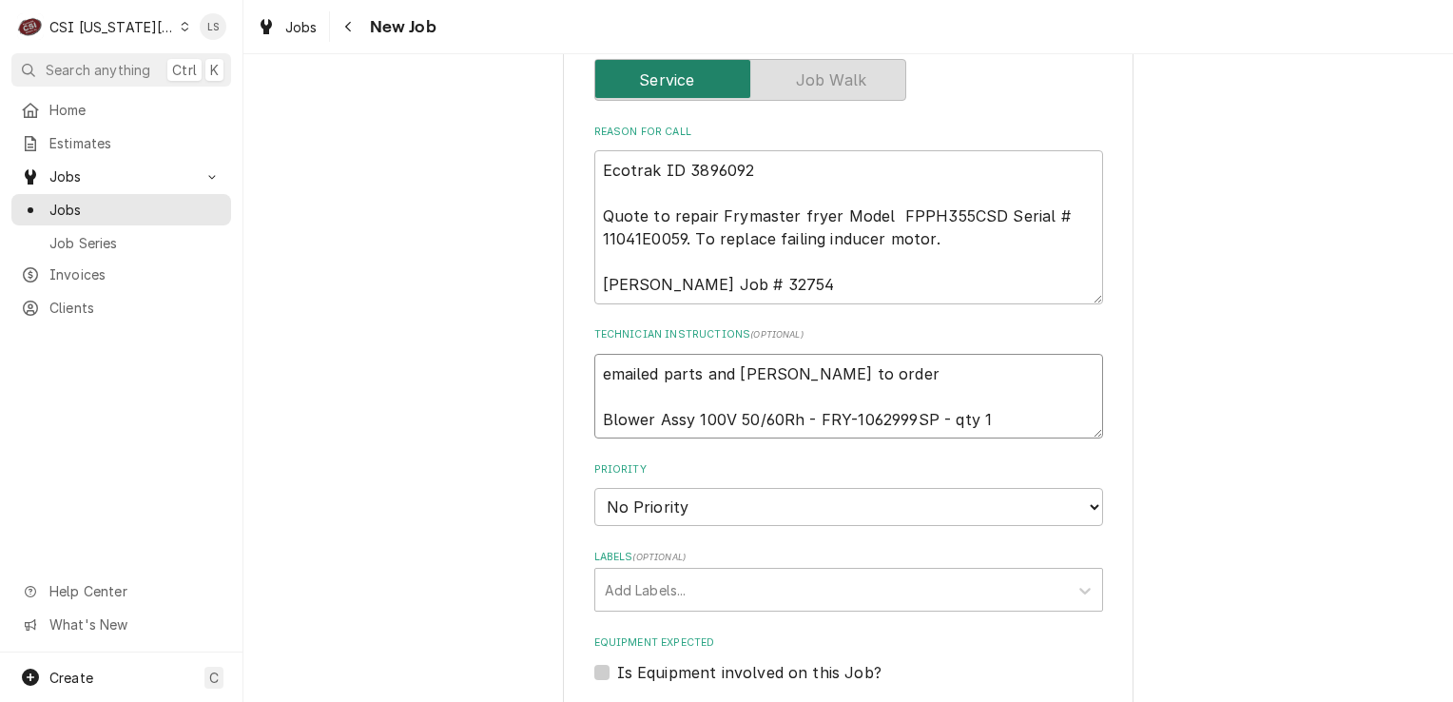
type textarea "x"
type textarea "emailed parts and lindy to order Blower Assy 100V 50/60Rh - FRY-1062999SP - qty…"
type textarea "x"
type textarea "emailed parts and lindy to order - Blower Assy 100V 50/60Rh - FRY-1062999SP - q…"
type textarea "x"
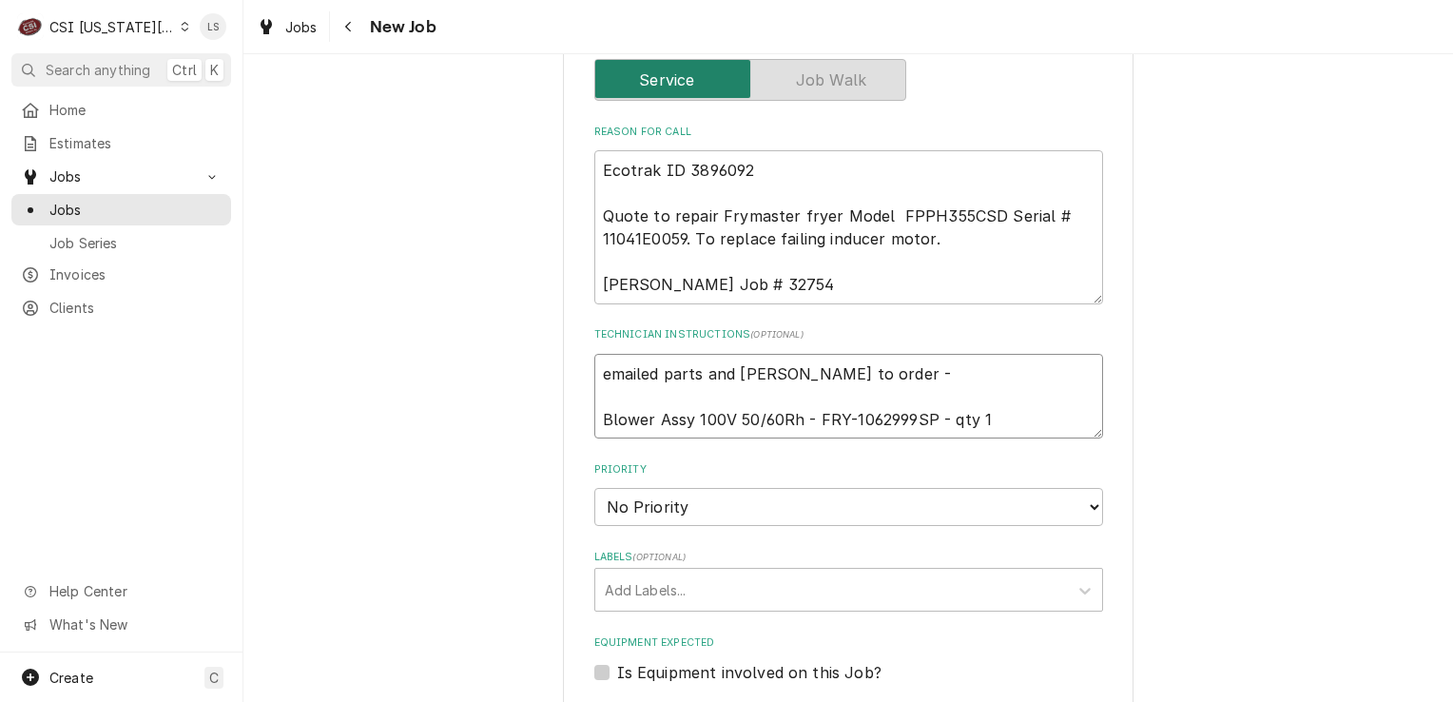
type textarea "emailed parts and lindy to order - Blower Assy 100V 50/60Rh - FRY-1062999SP - q…"
type textarea "x"
type textarea "emailed parts and lindy to order - 1 Blower Assy 100V 50/60Rh - FRY-1062999SP -…"
type textarea "x"
type textarea "emailed parts and lindy to order - 10 Blower Assy 100V 50/60Rh - FRY-1062999SP …"
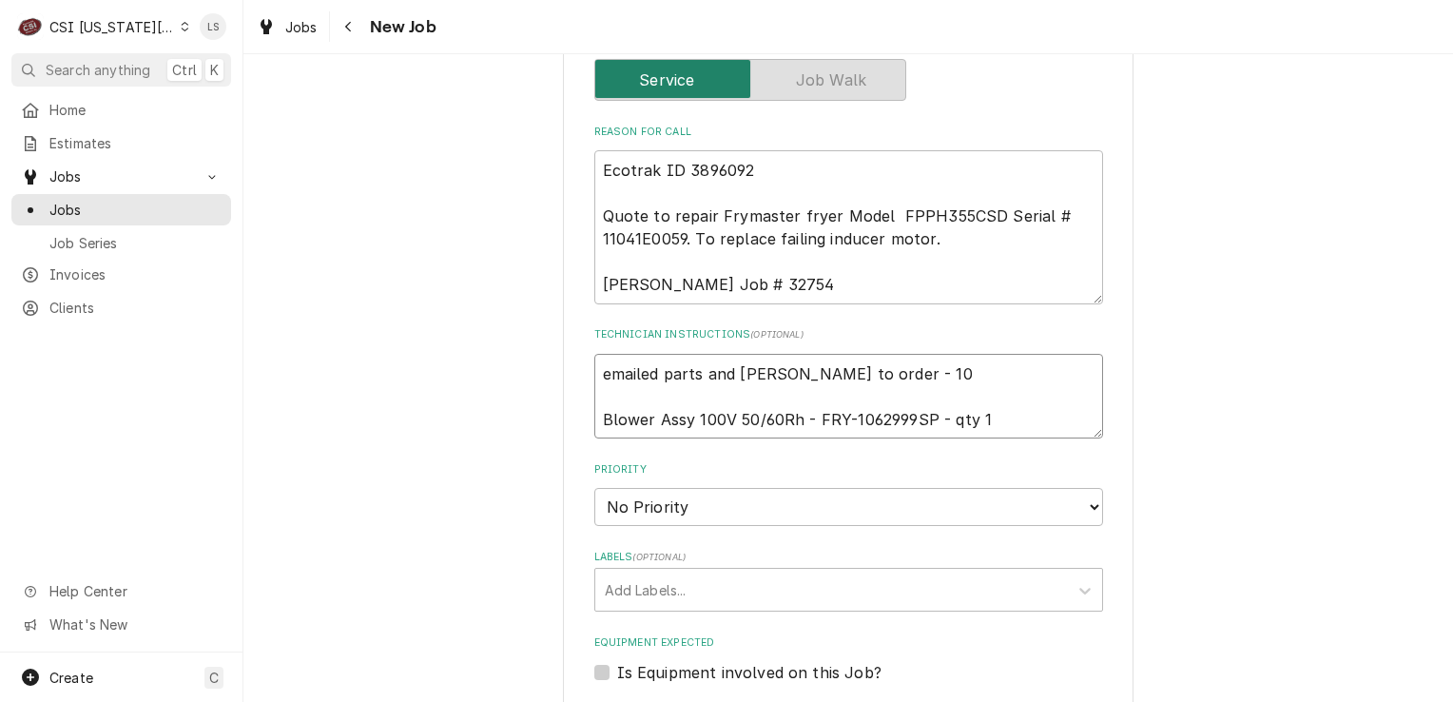
type textarea "x"
type textarea "emailed parts and lindy to order - 10/ Blower Assy 100V 50/60Rh - FRY-1062999SP…"
type textarea "x"
type textarea "emailed parts and lindy to order - 10/8 Blower Assy 100V 50/60Rh - FRY-1062999S…"
type textarea "x"
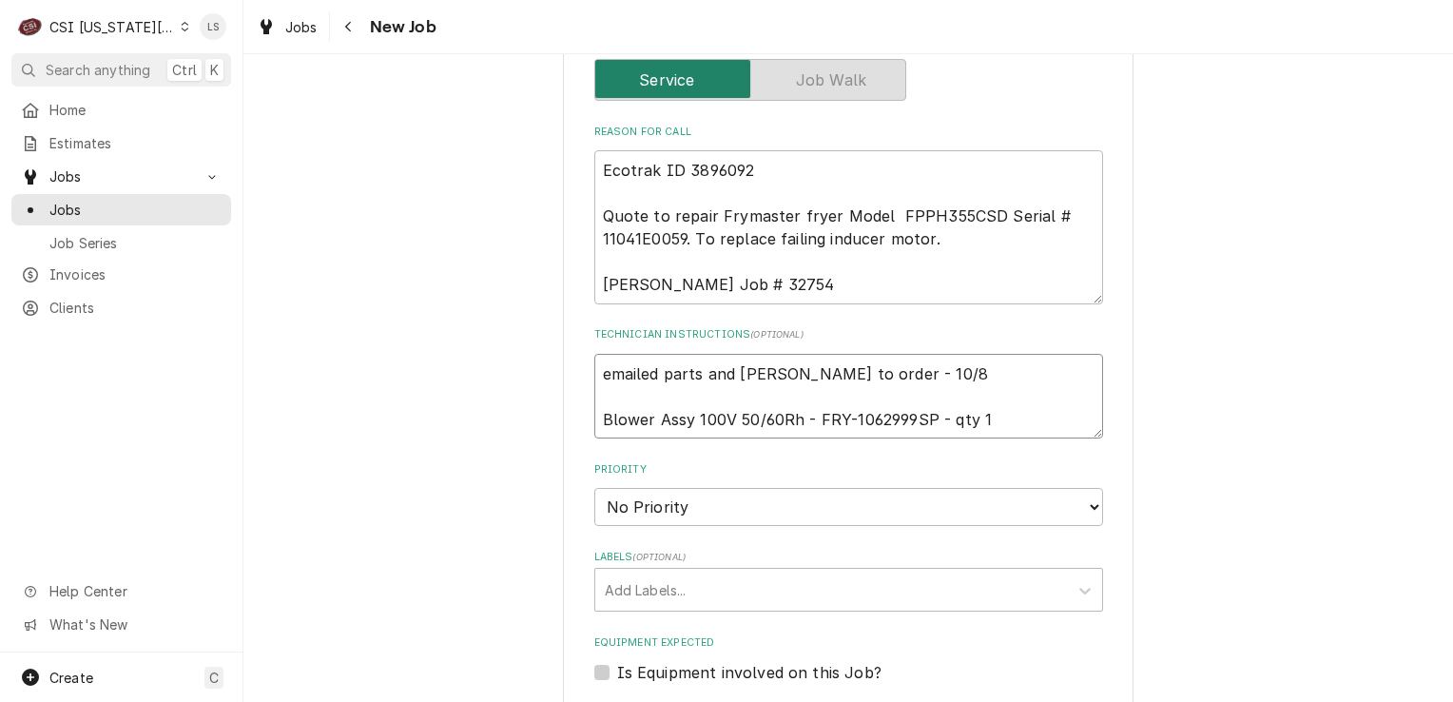
type textarea "emailed parts and lindy to order - 10/8 Blower Assy 100V 50/60Rh - FRY-1062999S…"
type textarea "x"
type textarea "emailed parts and lindy to order - 10/8 - Blower Assy 100V 50/60Rh - FRY-106299…"
type textarea "x"
type textarea "emailed parts and lindy to order - 10/8 - Blower Assy 100V 50/60Rh - FRY-106299…"
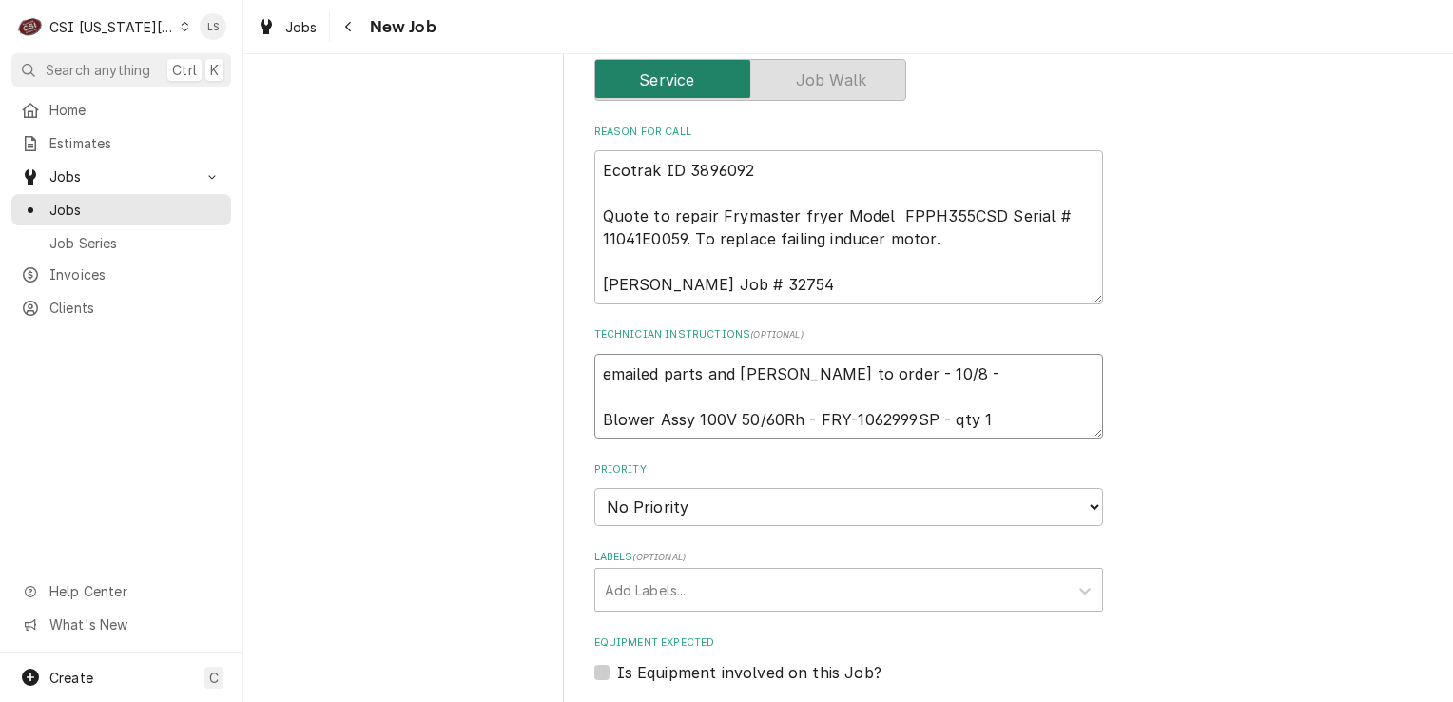
type textarea "x"
type textarea "emailed parts and lindy to order - 10/8 - S Blower Assy 100V 50/60Rh - FRY-1062…"
type textarea "x"
type textarea "emailed parts and lindy to order - 10/8 - Blower Assy 100V 50/60Rh - FRY-106299…"
type textarea "x"
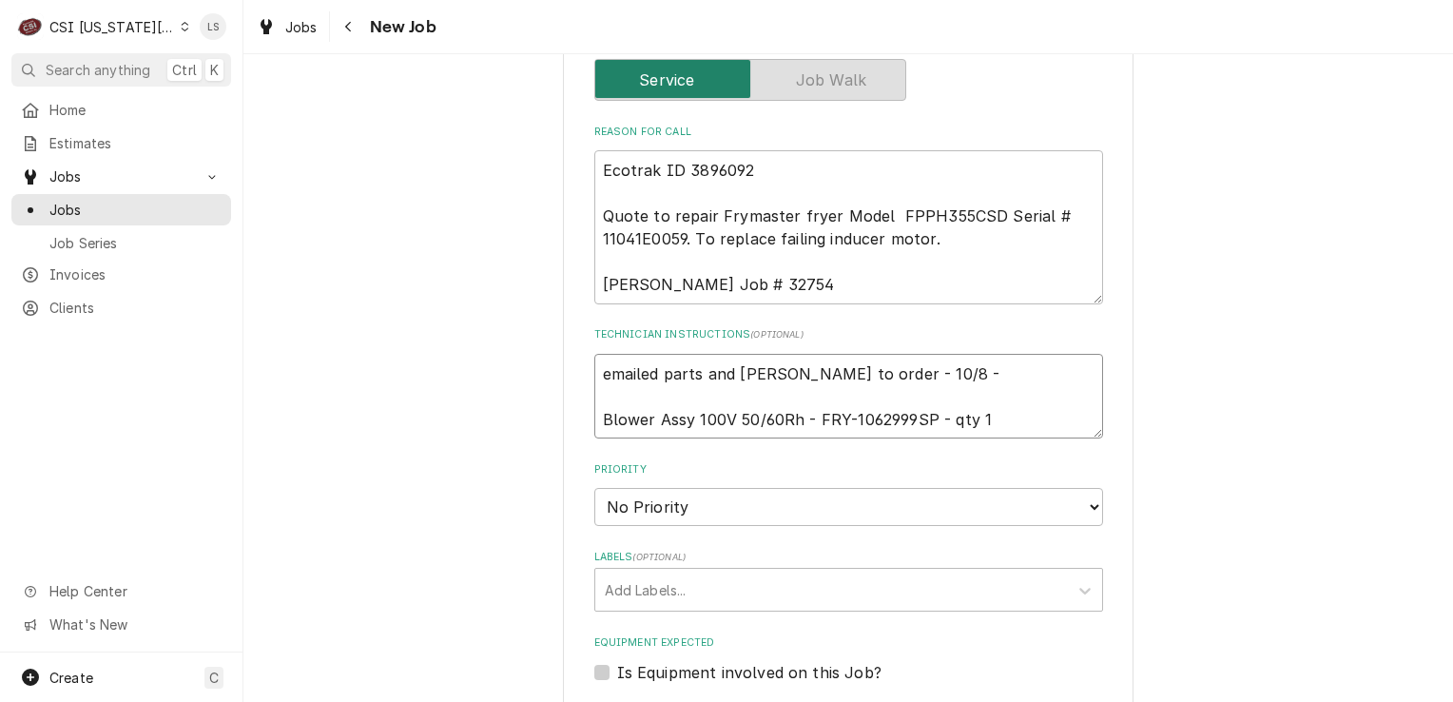
type textarea "emailed parts and lindy to order - 10/8 - l Blower Assy 100V 50/60Rh - FRY-1062…"
type textarea "x"
type textarea "emailed parts and lindy to order - 10/8 - lS Blower Assy 100V 50/60Rh - FRY-106…"
type textarea "x"
type textarea "emailed parts and lindy to order - 10/8 - l Blower Assy 100V 50/60Rh - FRY-1062…"
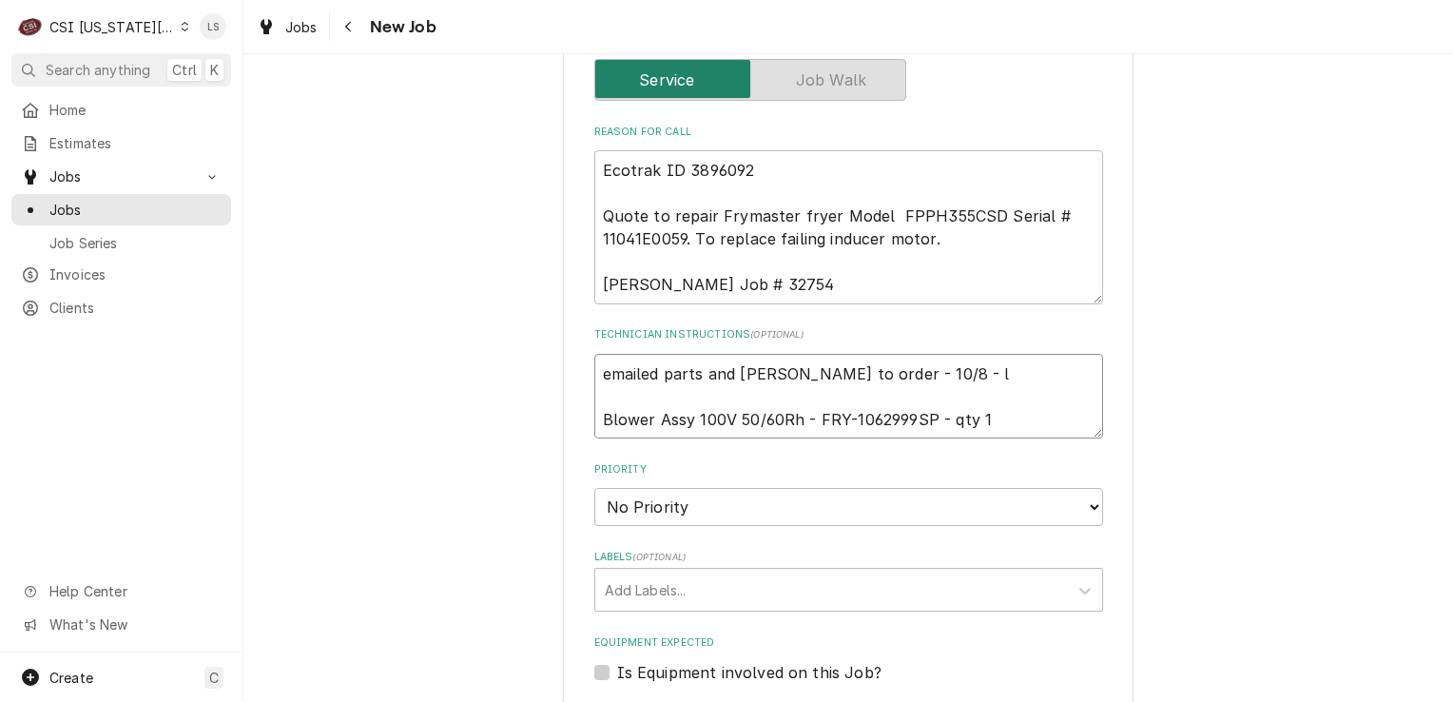
type textarea "x"
type textarea "emailed parts and lindy to order - 10/8 - Blower Assy 100V 50/60Rh - FRY-106299…"
type textarea "x"
type textarea "emailed parts and lindy to order - 10/8 - L Blower Assy 100V 50/60Rh - FRY-1062…"
type textarea "x"
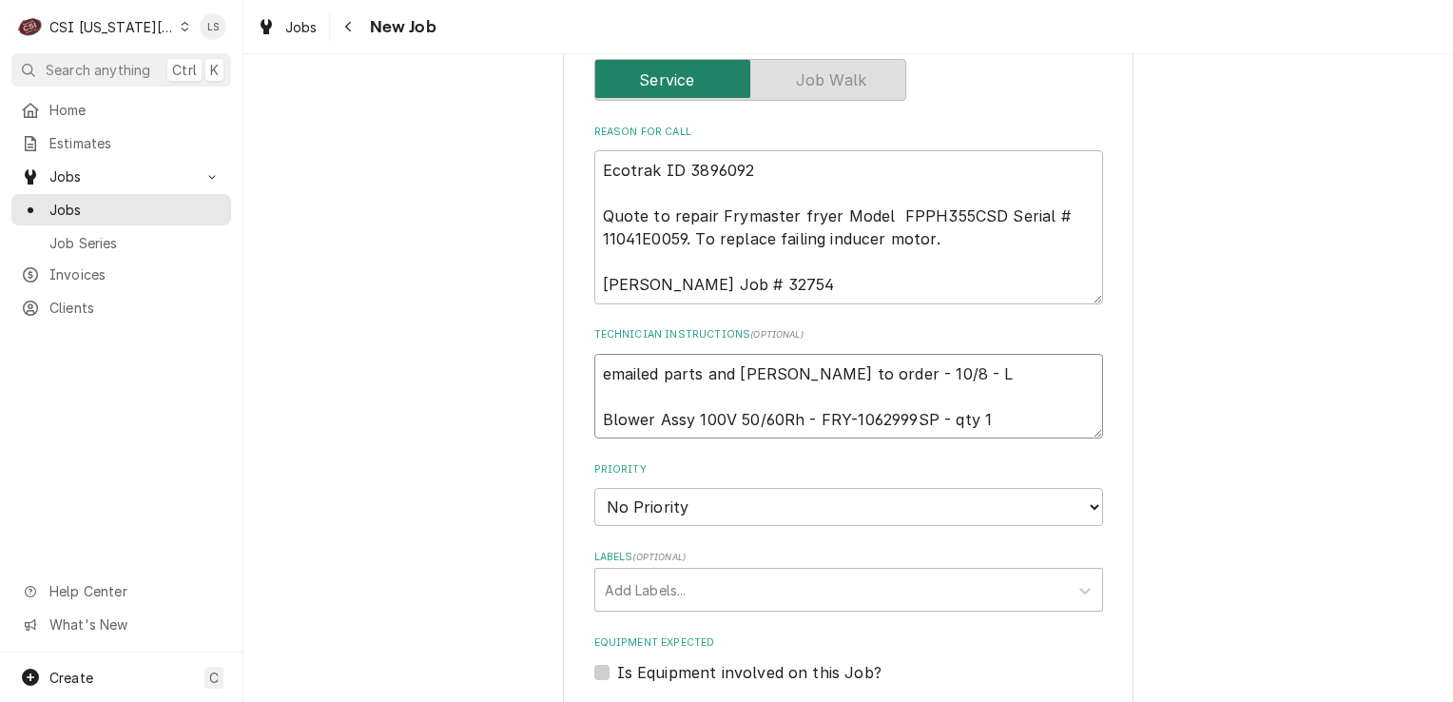
type textarea "emailed parts and lindy to order - 10/8 - LS Blower Assy 100V 50/60Rh - FRY-106…"
type textarea "x"
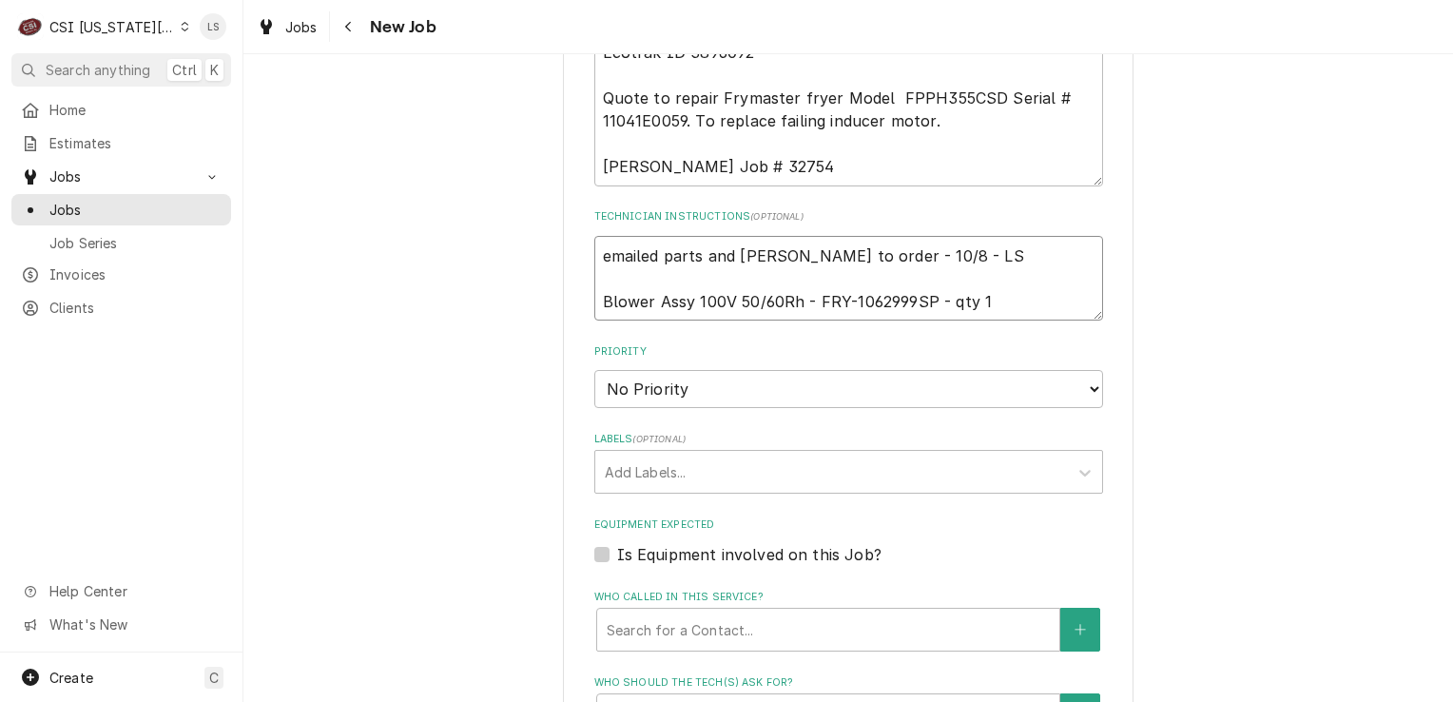
scroll to position [1522, 0]
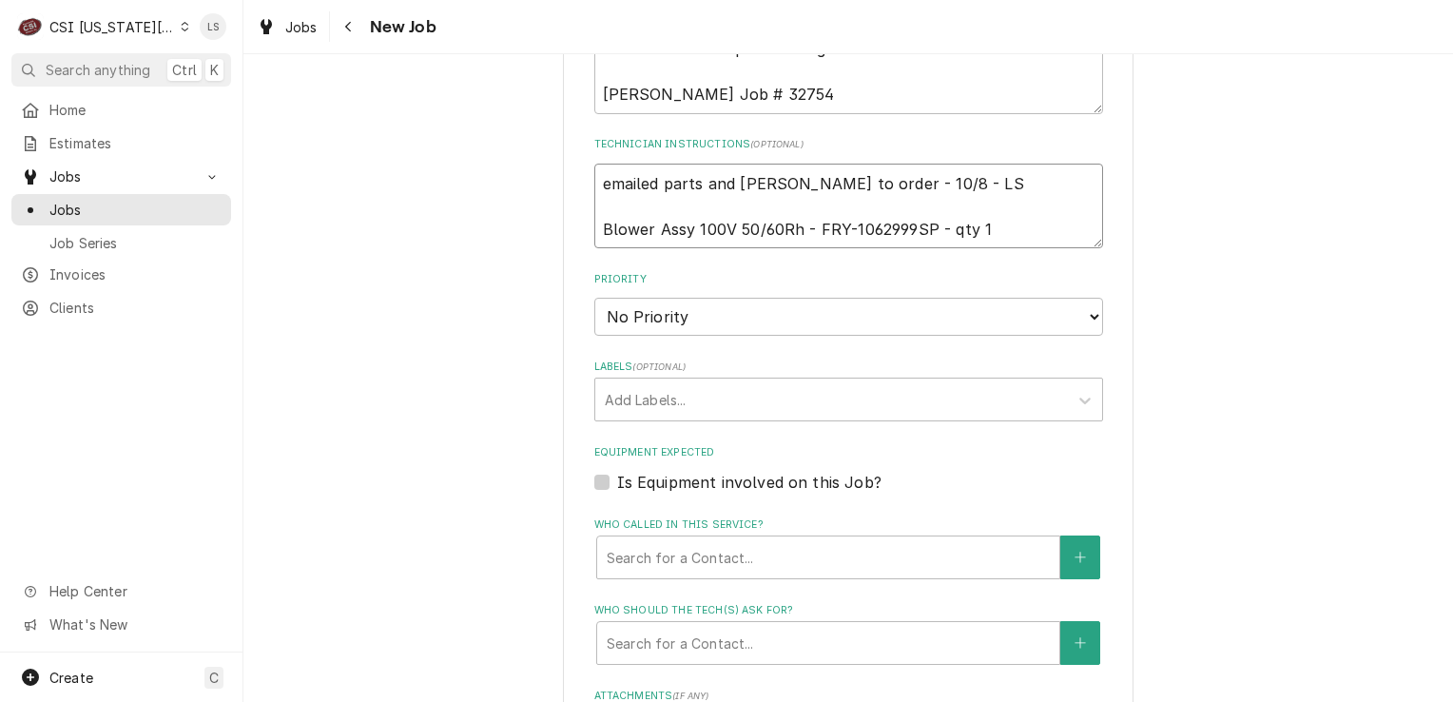
type textarea "emailed parts and lindy to order - 10/8 - LS Blower Assy 100V 50/60Rh - FRY-106…"
click at [598, 287] on fieldset "Job Details Created From Estimate Unconverted EST-300780 • $1,620.85 Job Source…" at bounding box center [848, 229] width 509 height 1579
click at [605, 298] on select "No Priority Urgent High Medium Low" at bounding box center [848, 317] width 509 height 38
select select "4"
click at [594, 298] on select "No Priority Urgent High Medium Low" at bounding box center [848, 317] width 509 height 38
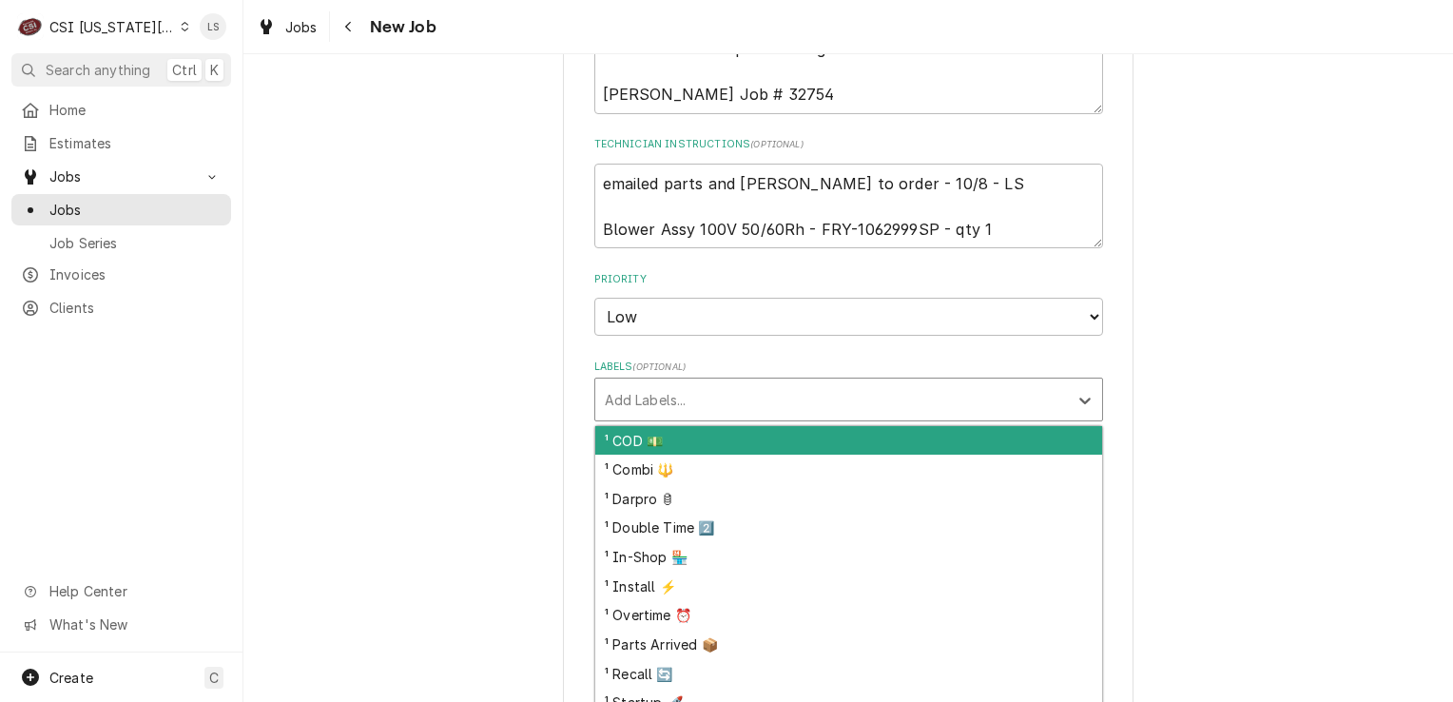
click at [638, 382] on div "Labels" at bounding box center [832, 399] width 454 height 34
type textarea "x"
type input "co"
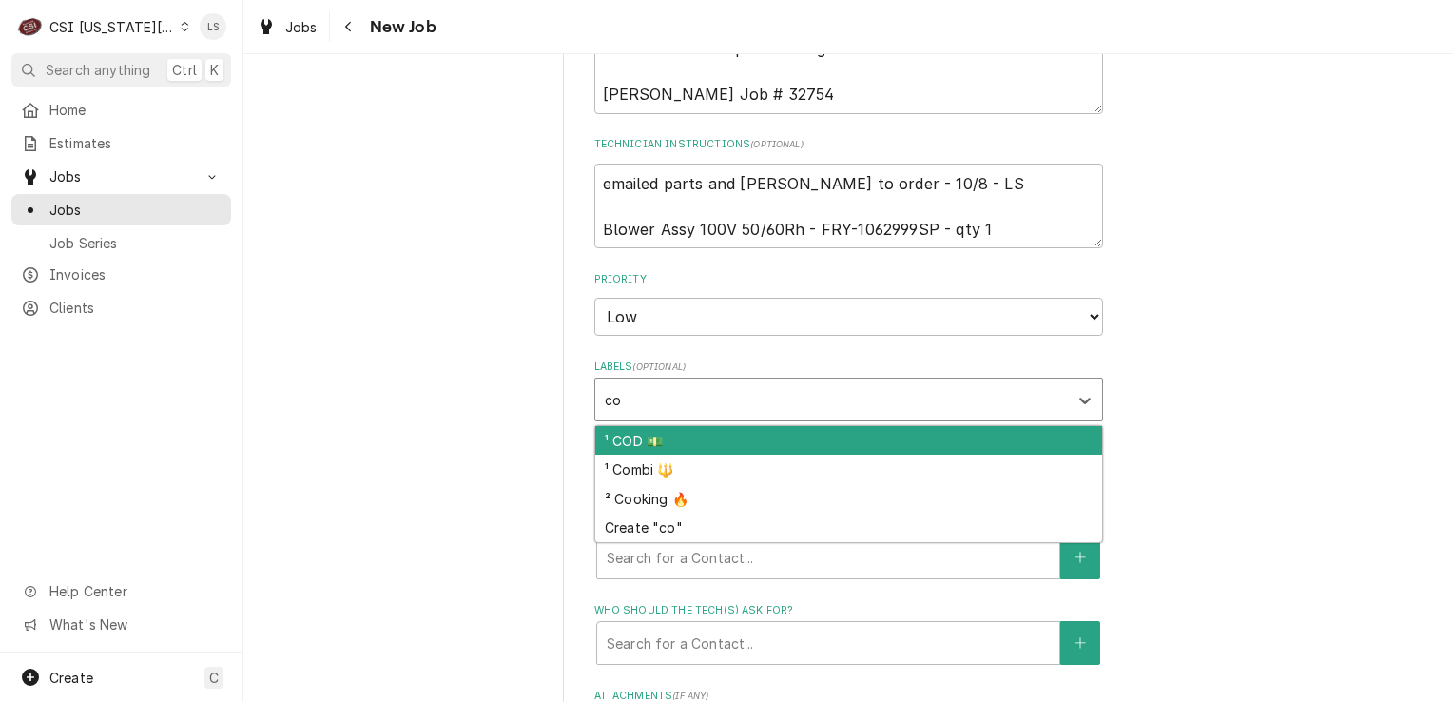
type textarea "x"
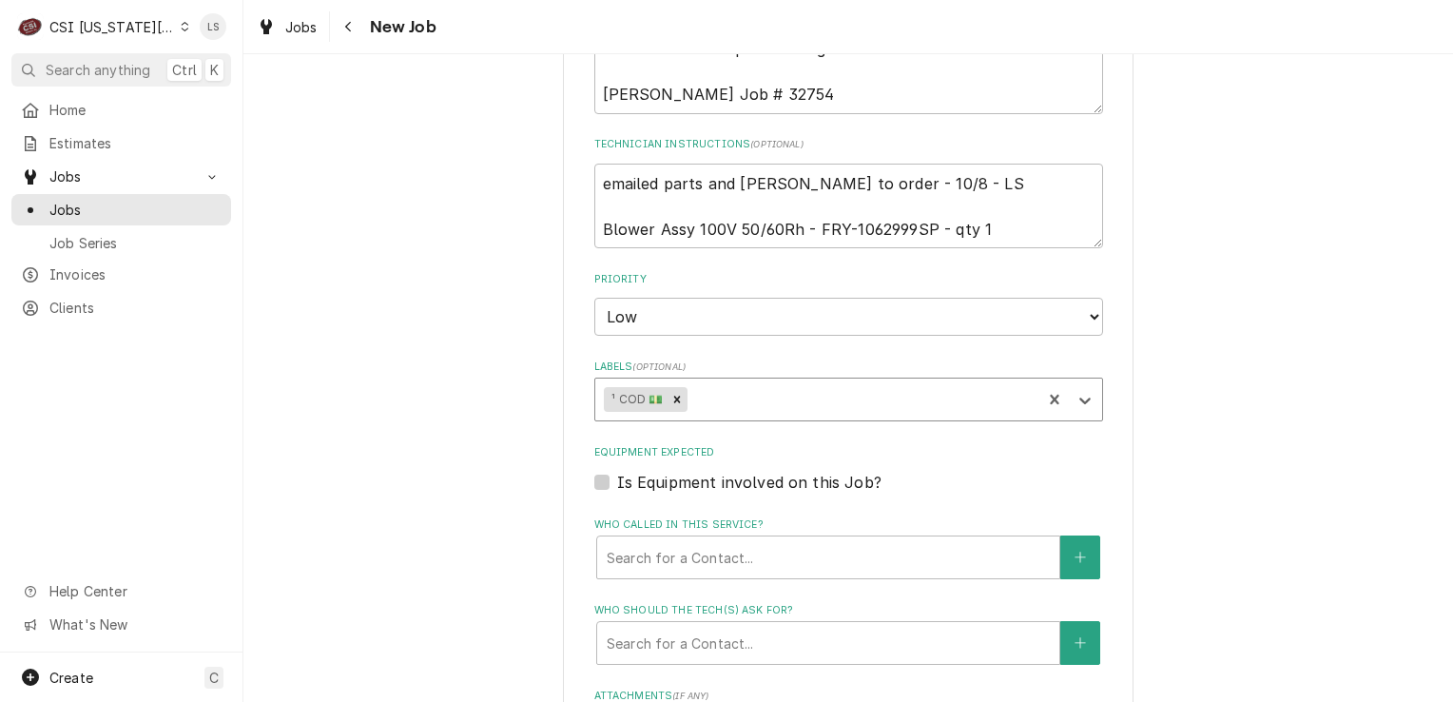
type textarea "x"
type input "co"
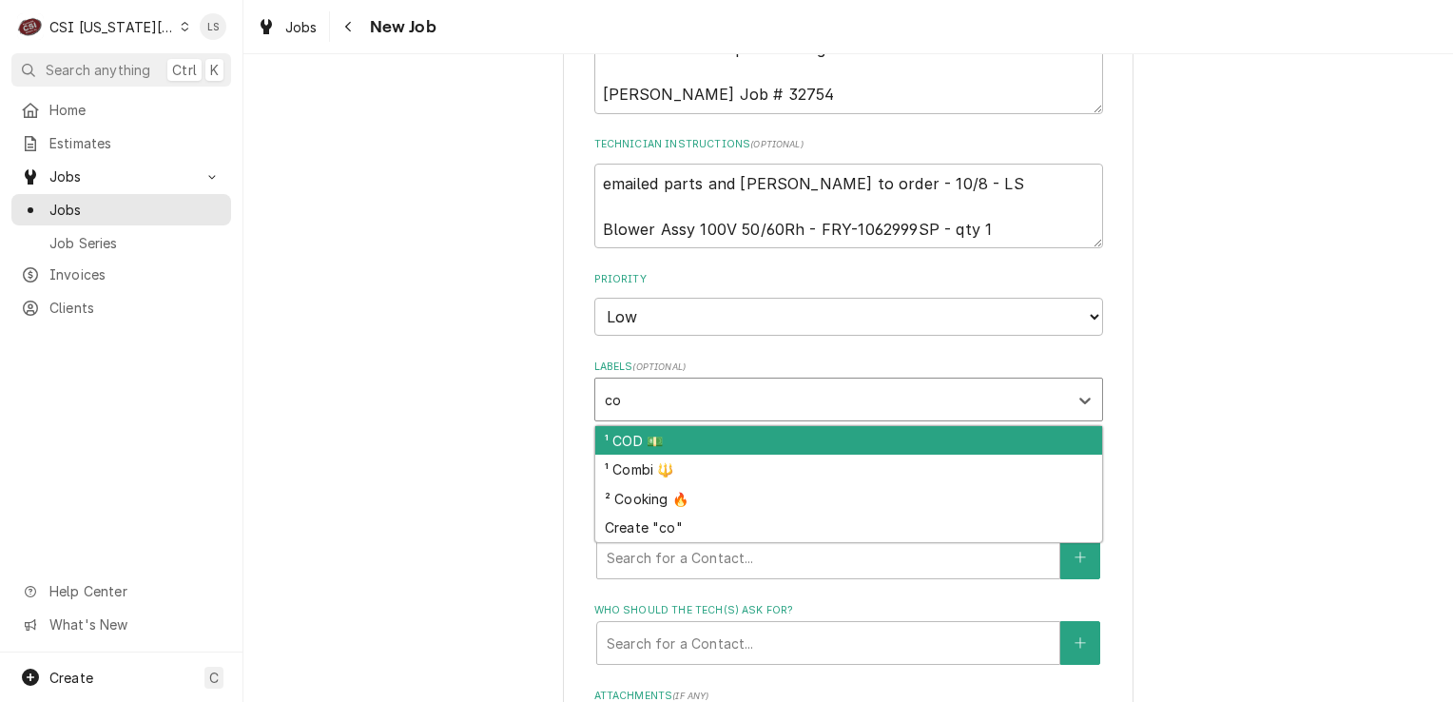
type textarea "x"
type input "cook"
type textarea "x"
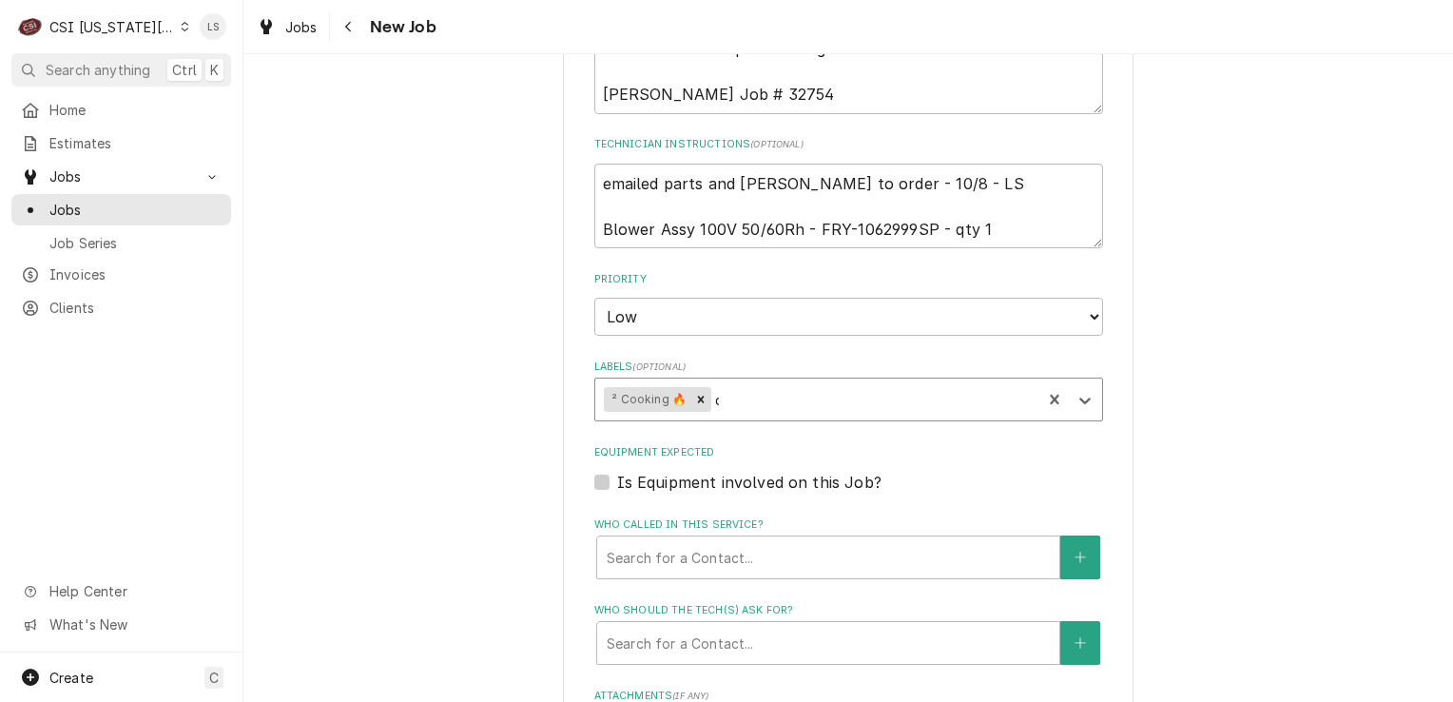
type input "qu"
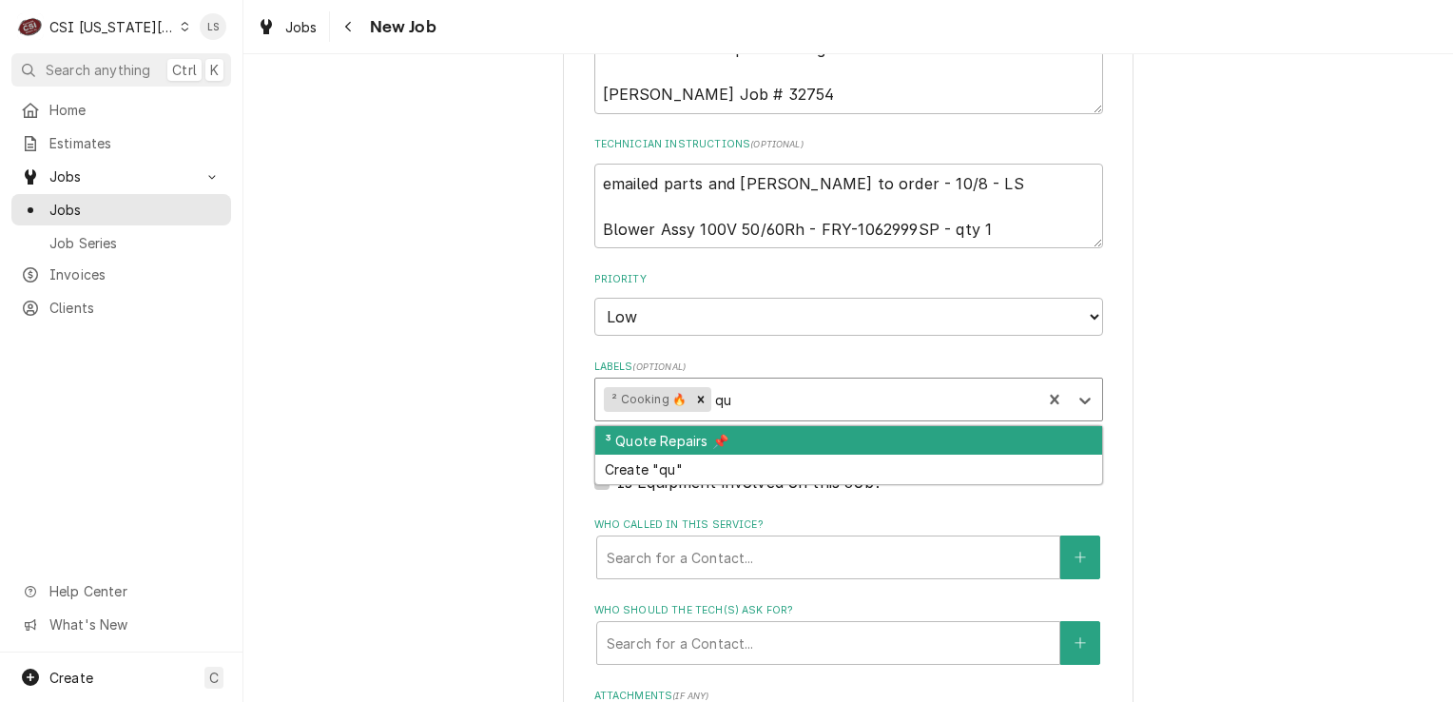
type textarea "x"
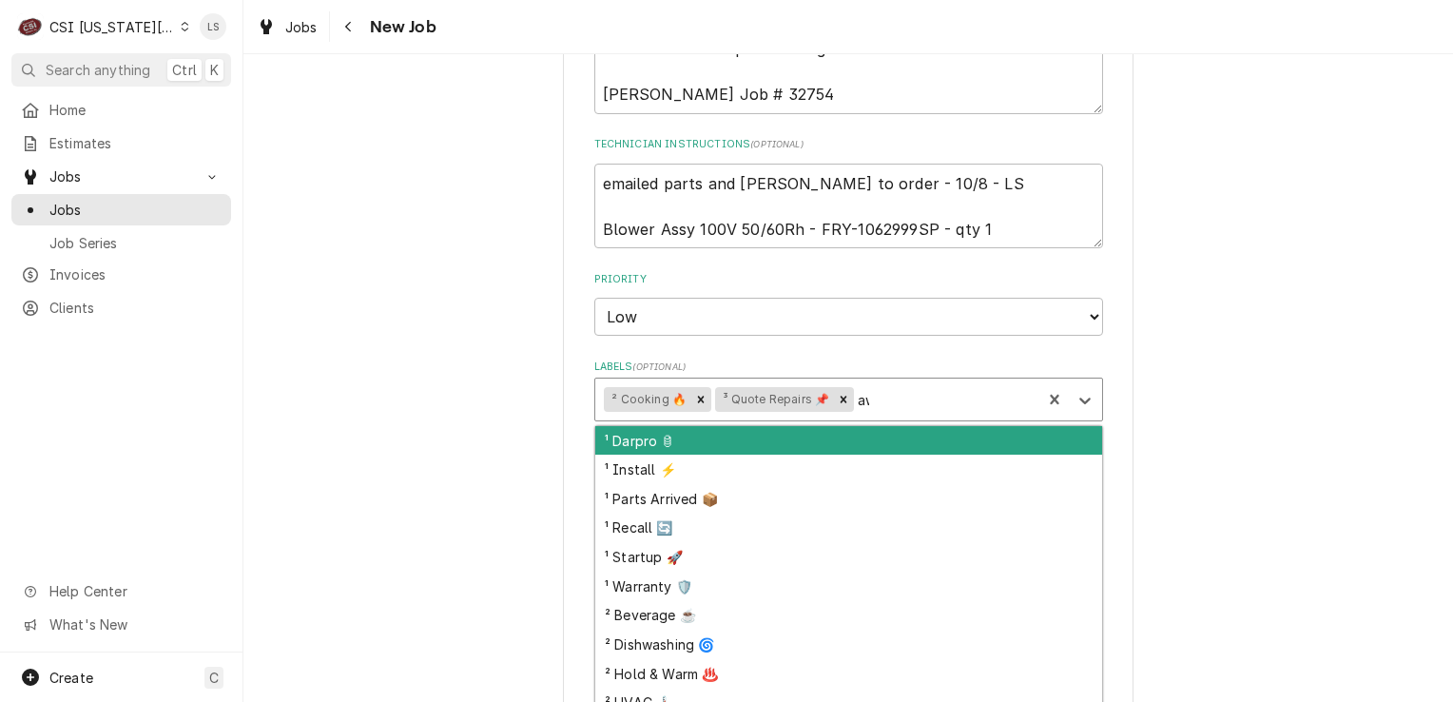
type input "awa"
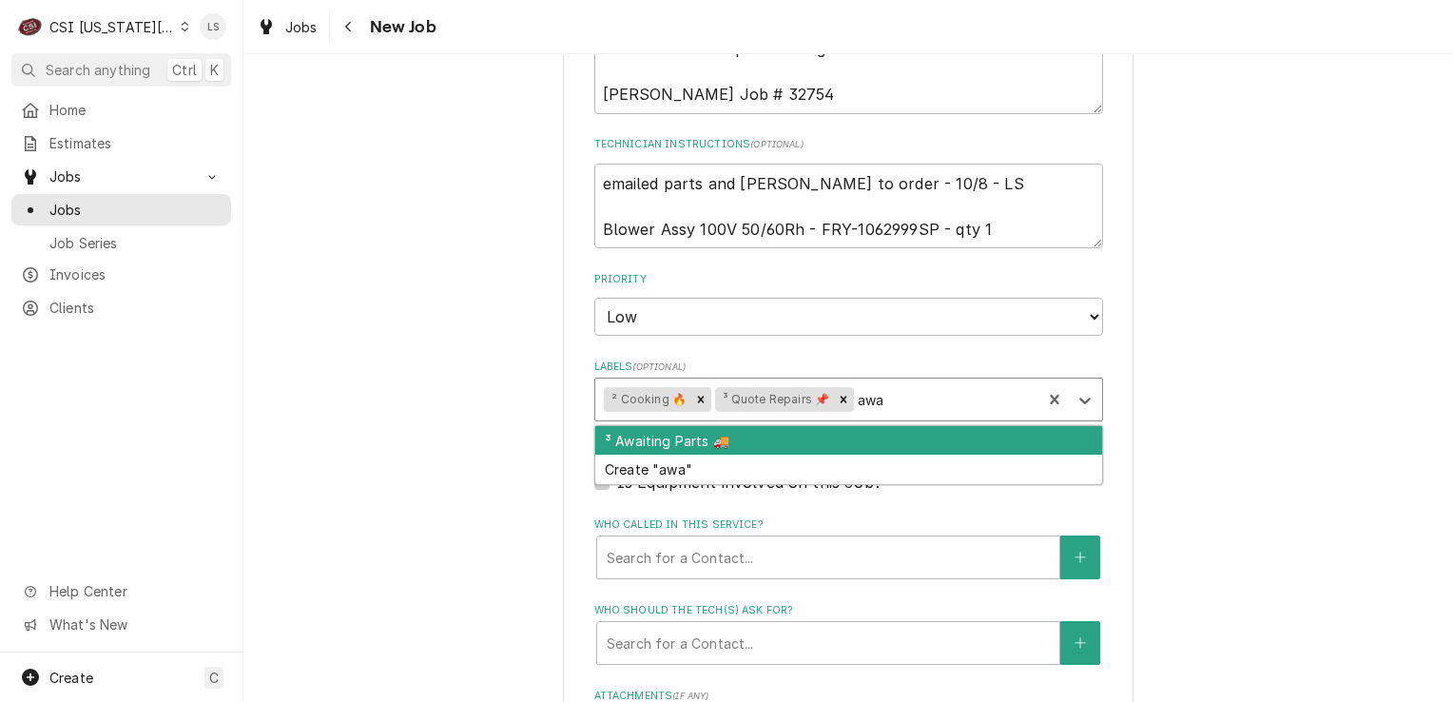
type textarea "x"
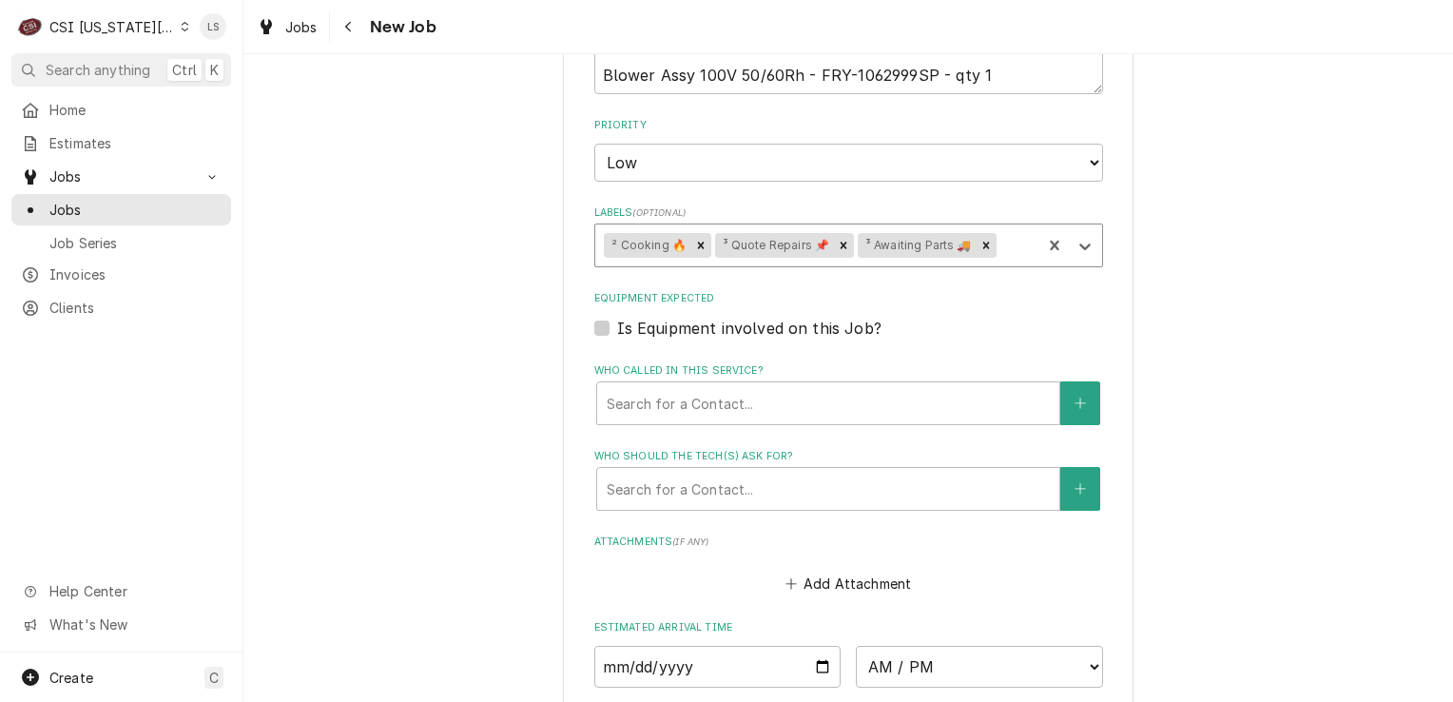
scroll to position [1902, 0]
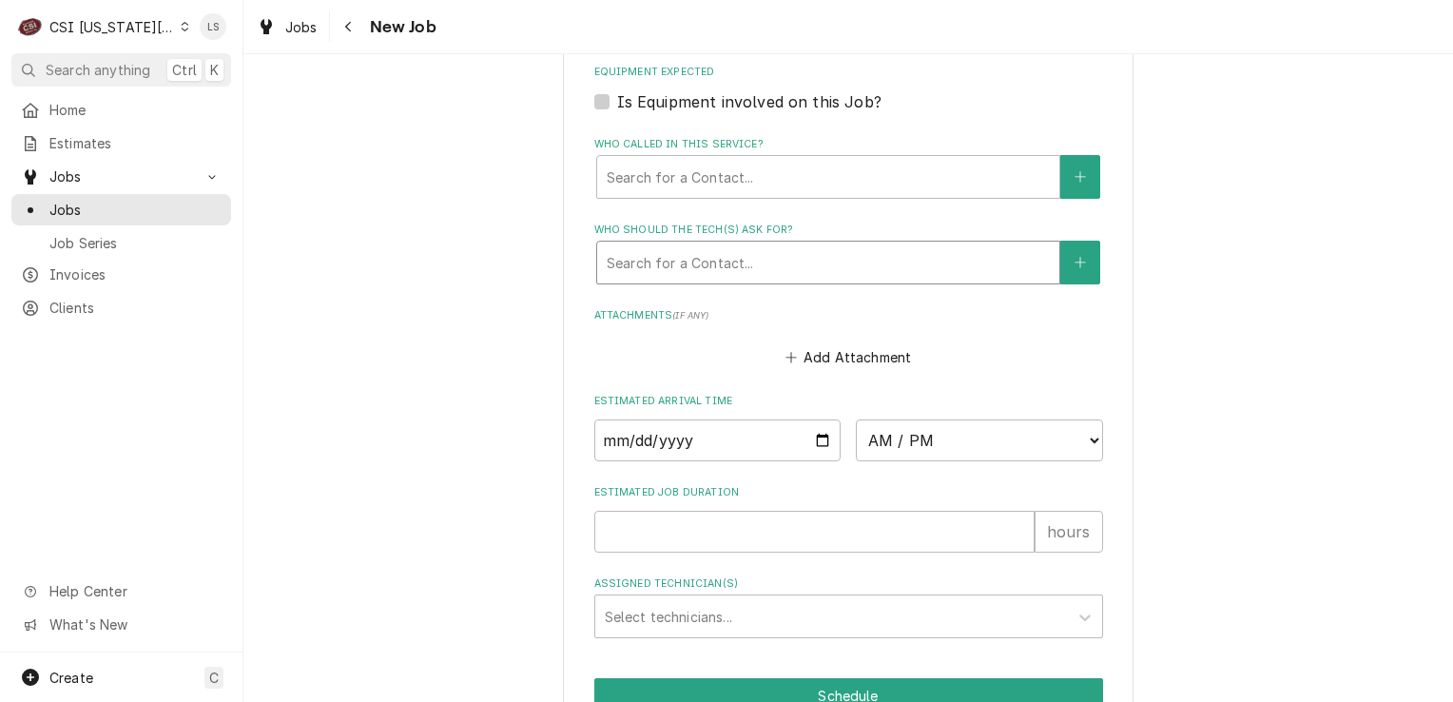
click at [692, 245] on div "Who should the tech(s) ask for?" at bounding box center [828, 262] width 443 height 34
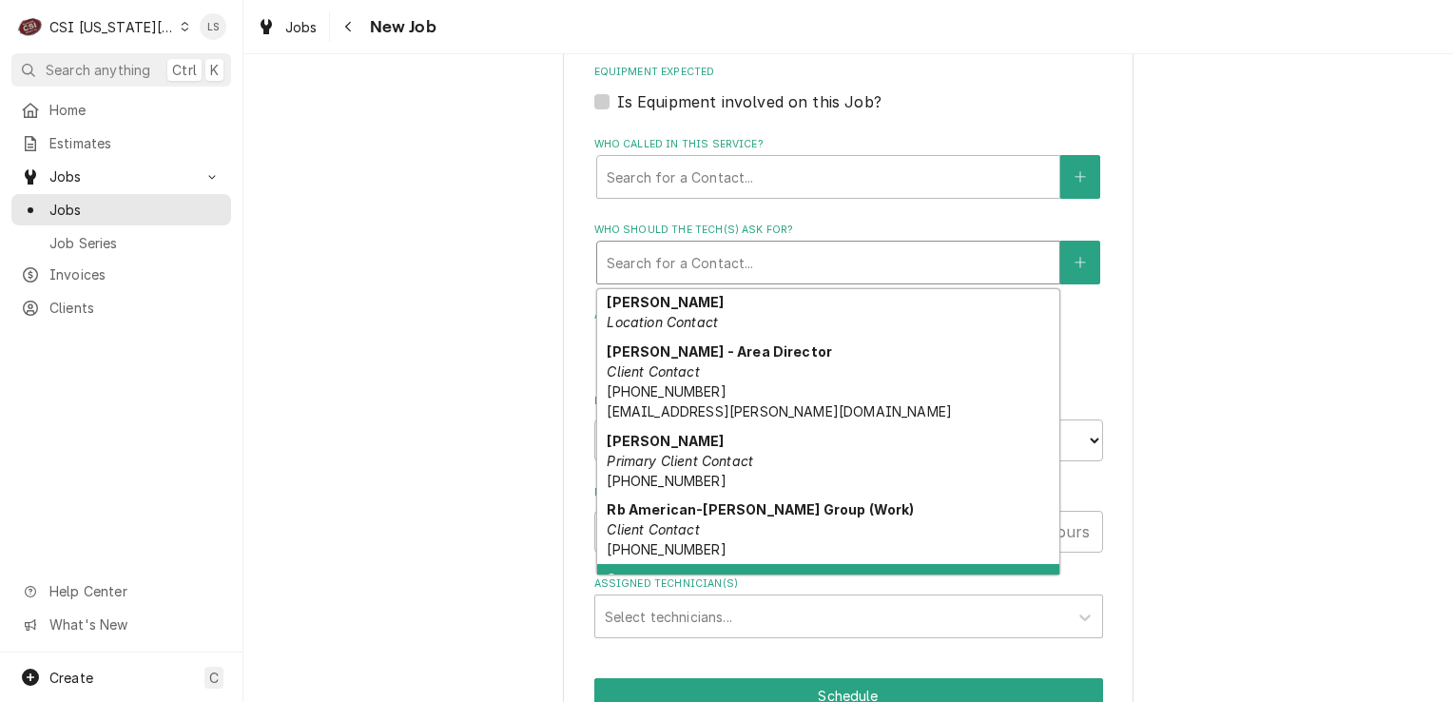
scroll to position [0, 0]
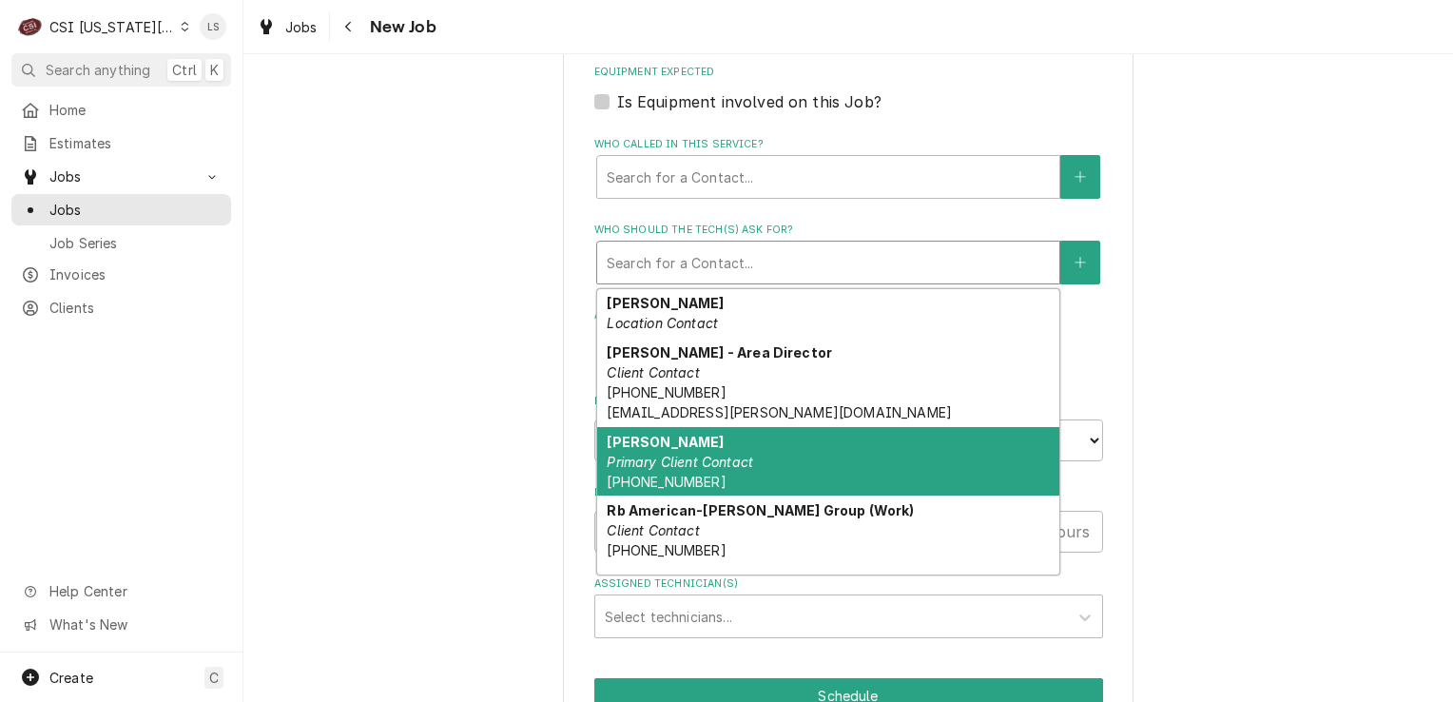
click at [662, 454] on em "Primary Client Contact" at bounding box center [680, 462] width 146 height 16
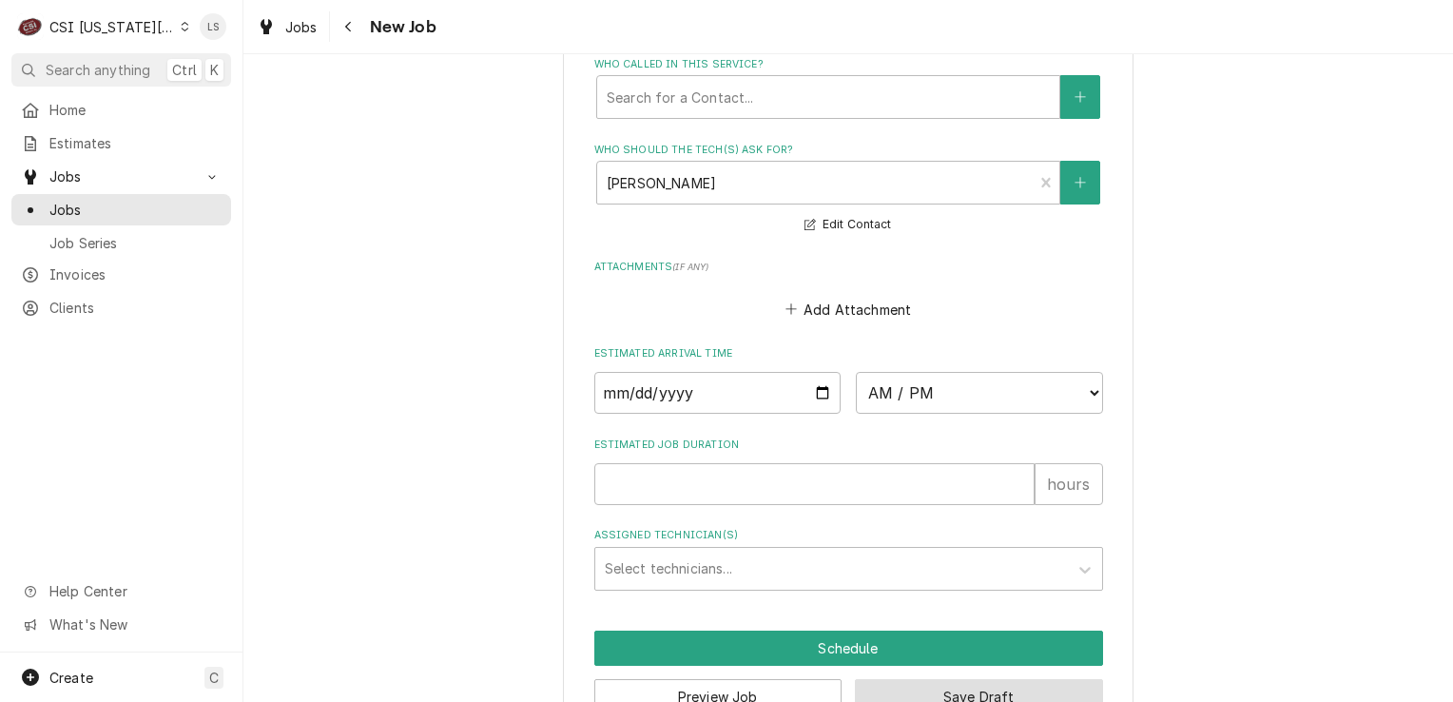
click at [950, 679] on button "Save Draft" at bounding box center [979, 696] width 248 height 35
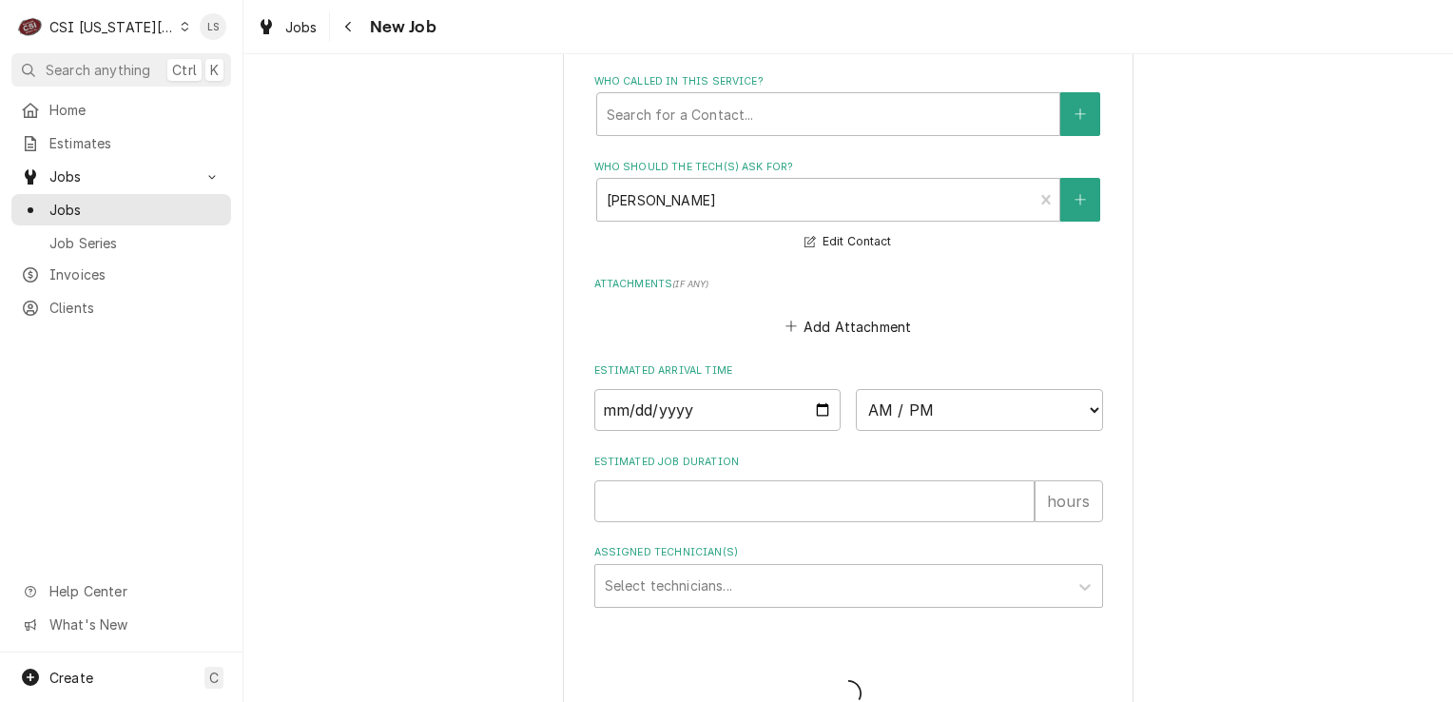
type textarea "x"
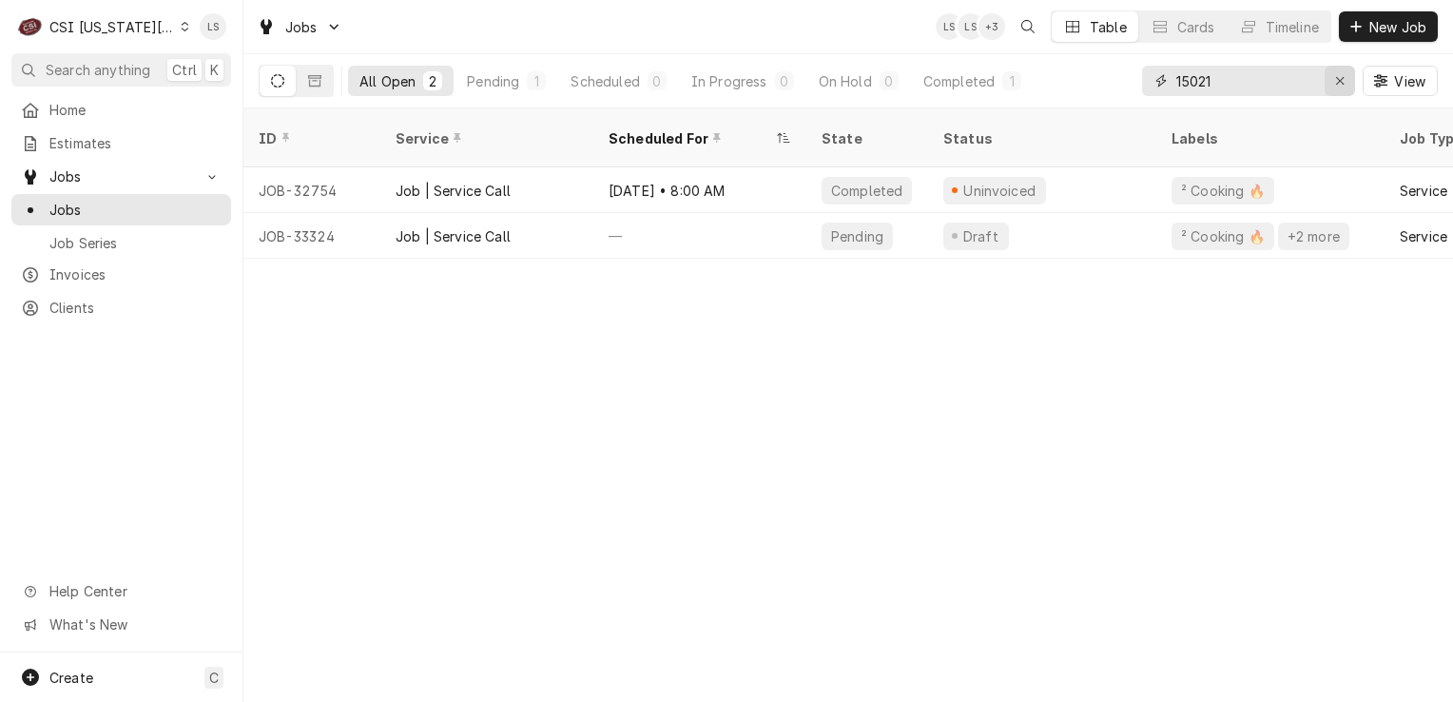
click at [1331, 83] on div "Erase input" at bounding box center [1339, 80] width 19 height 19
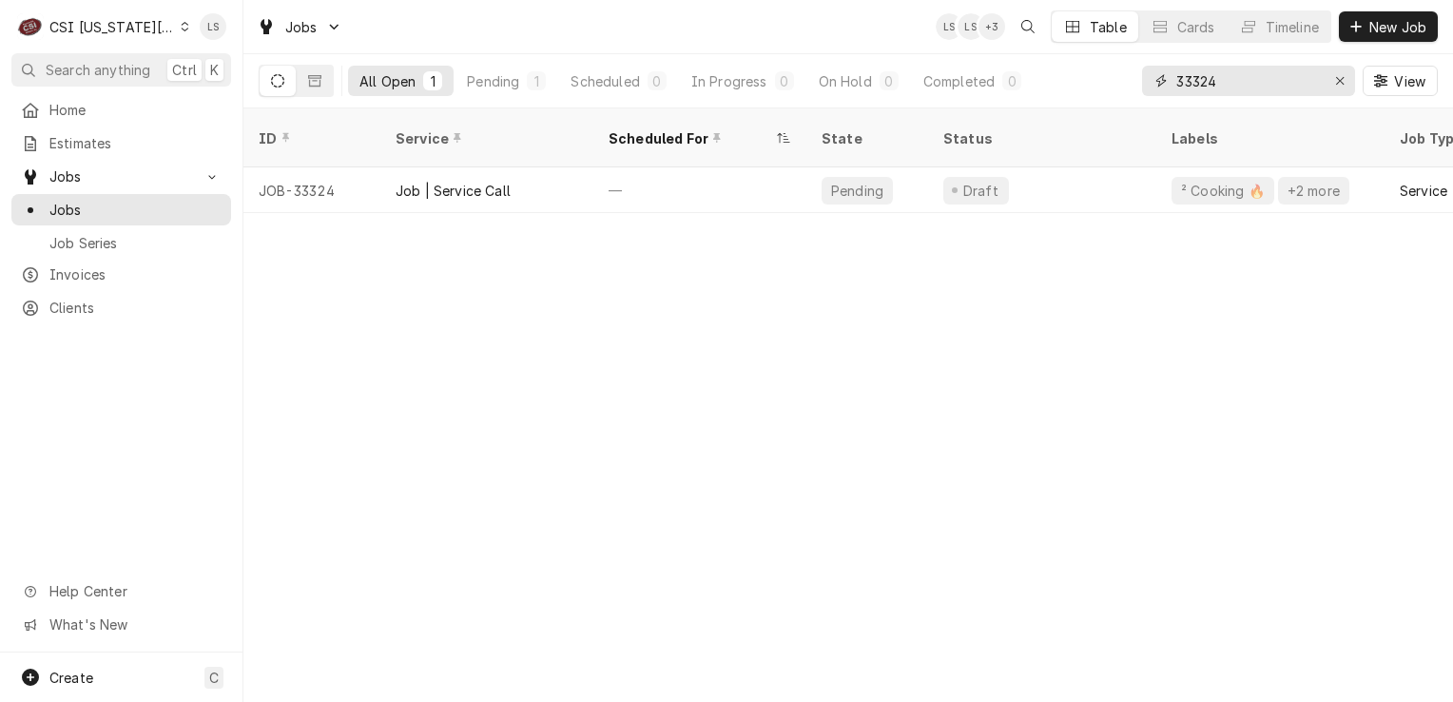
type input "33324"
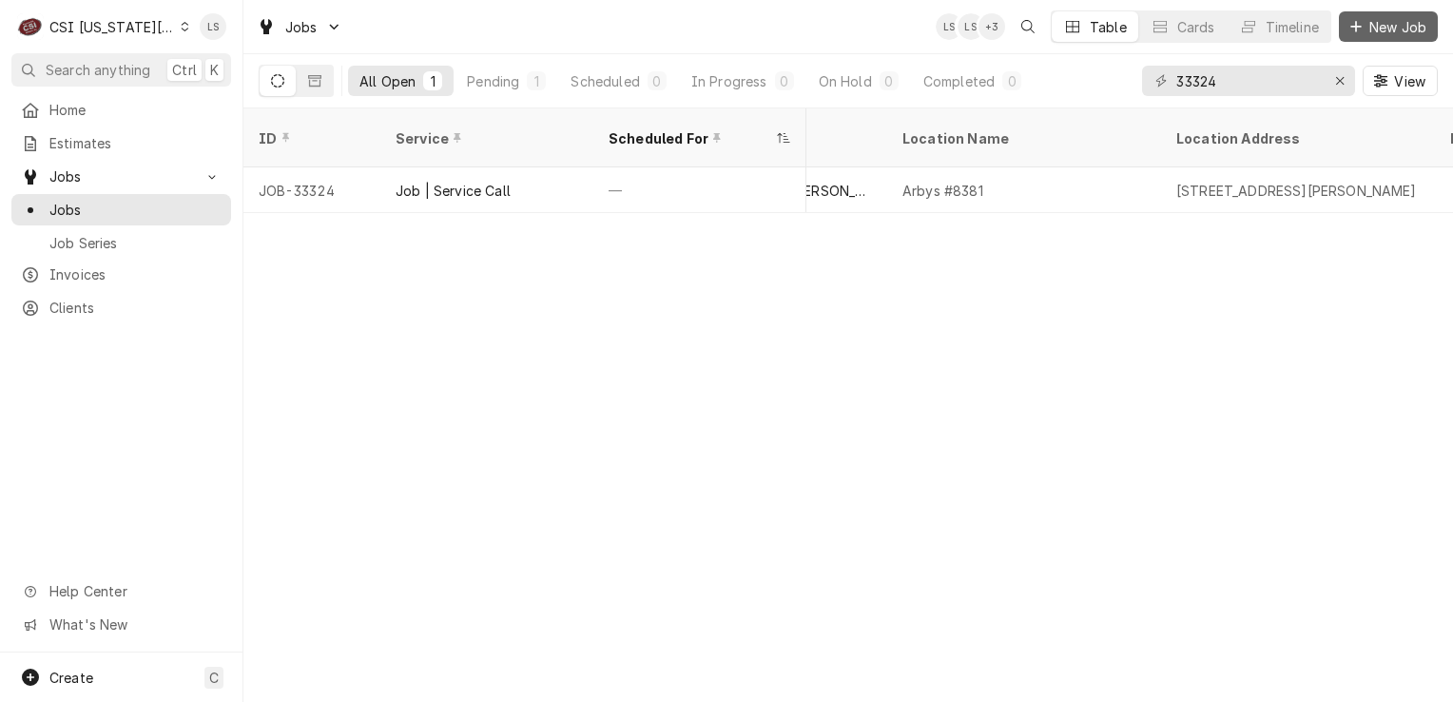
click at [1385, 14] on button "New Job" at bounding box center [1388, 26] width 99 height 30
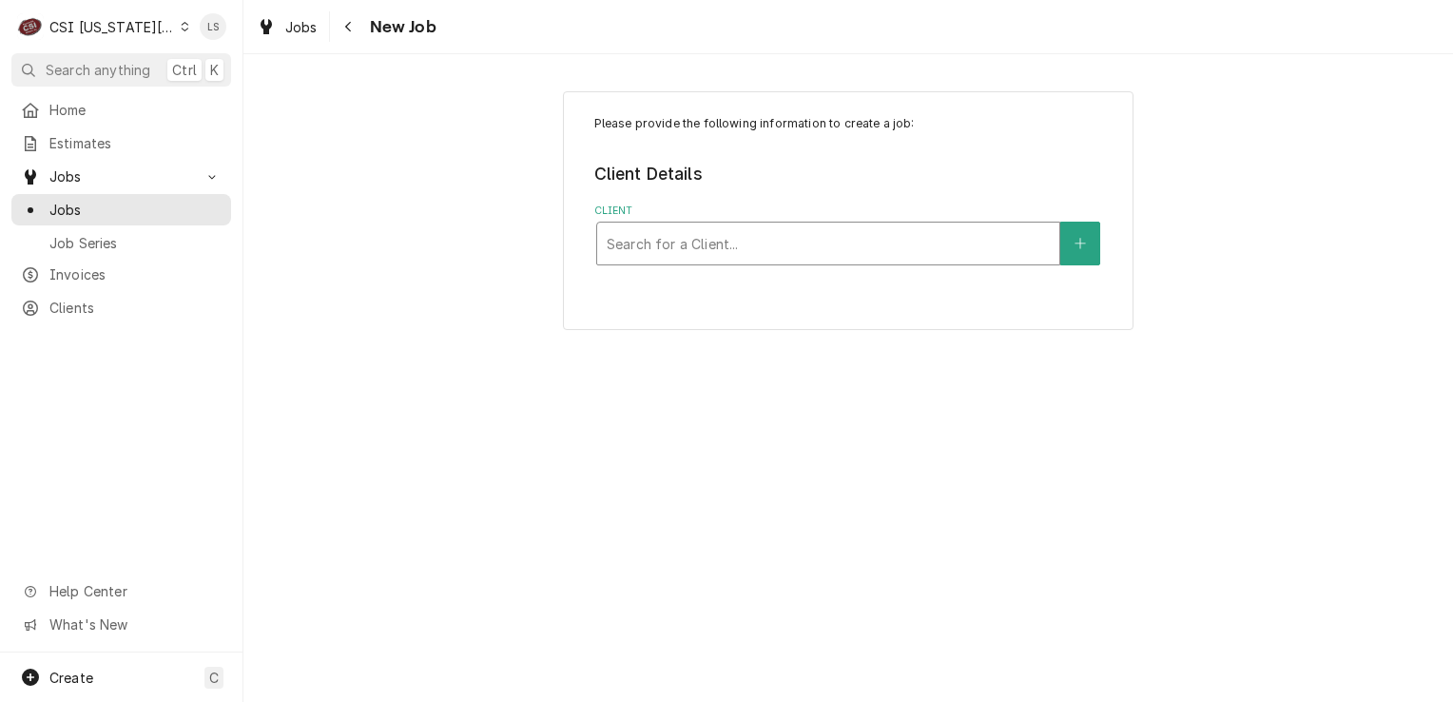
click at [623, 245] on div "Client" at bounding box center [828, 243] width 443 height 34
type input "inde school dis"
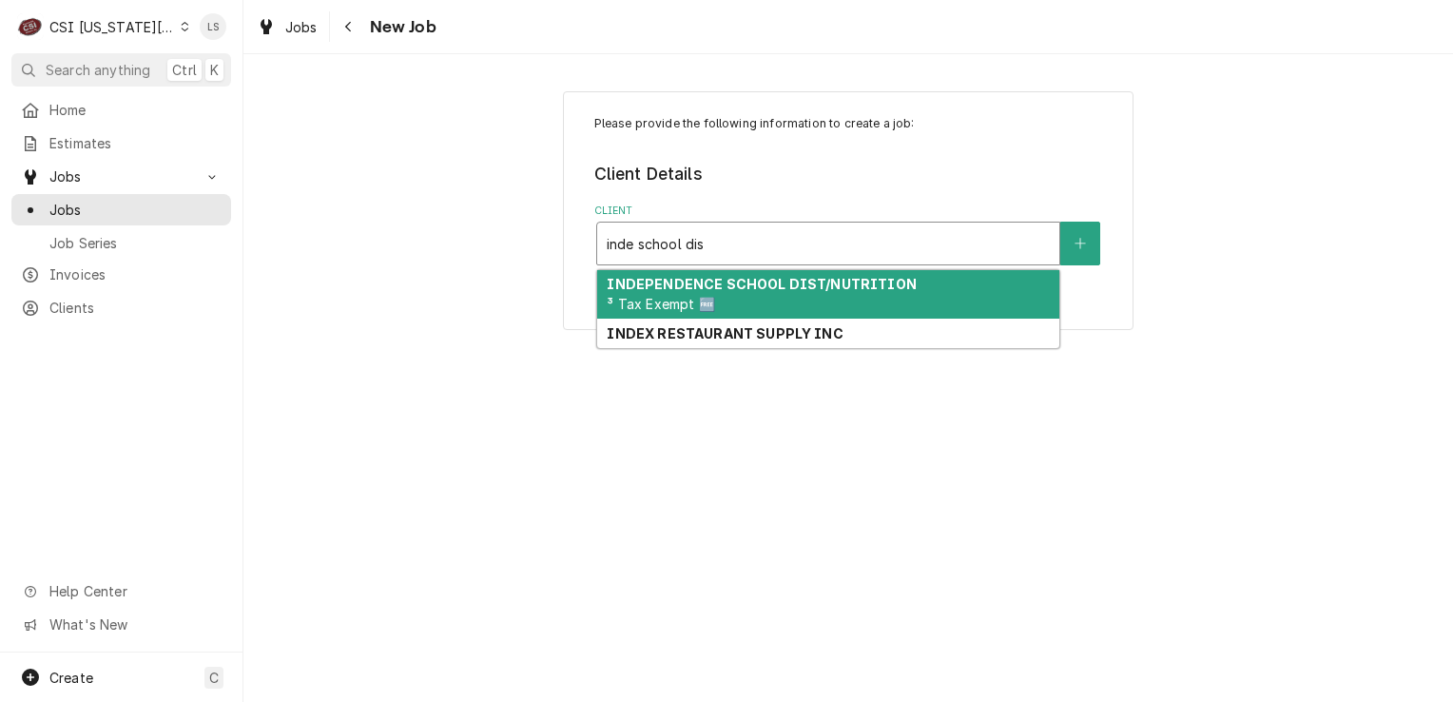
click at [703, 287] on strong "INDEPENDENCE SCHOOL DIST/NUTRITION" at bounding box center [761, 284] width 309 height 16
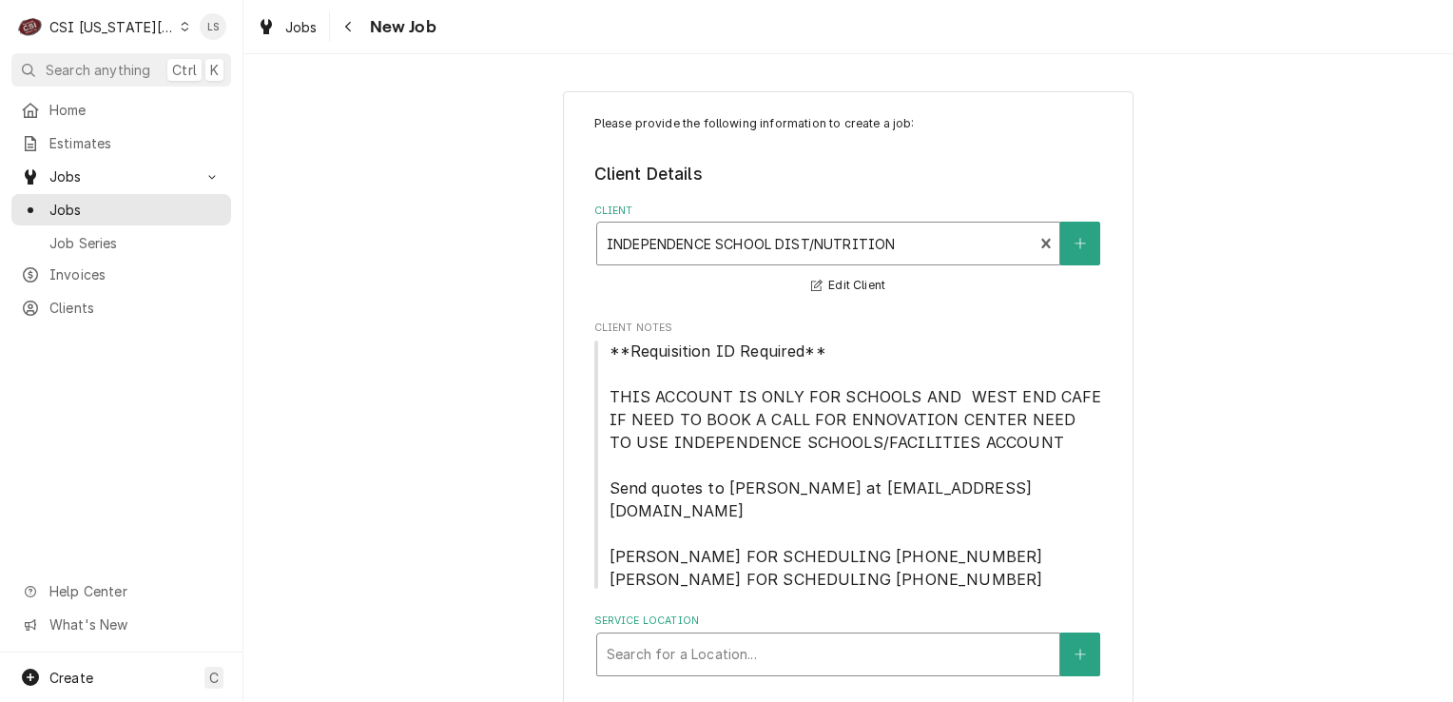
click at [754, 637] on div "Service Location" at bounding box center [828, 654] width 443 height 34
type input "2800"
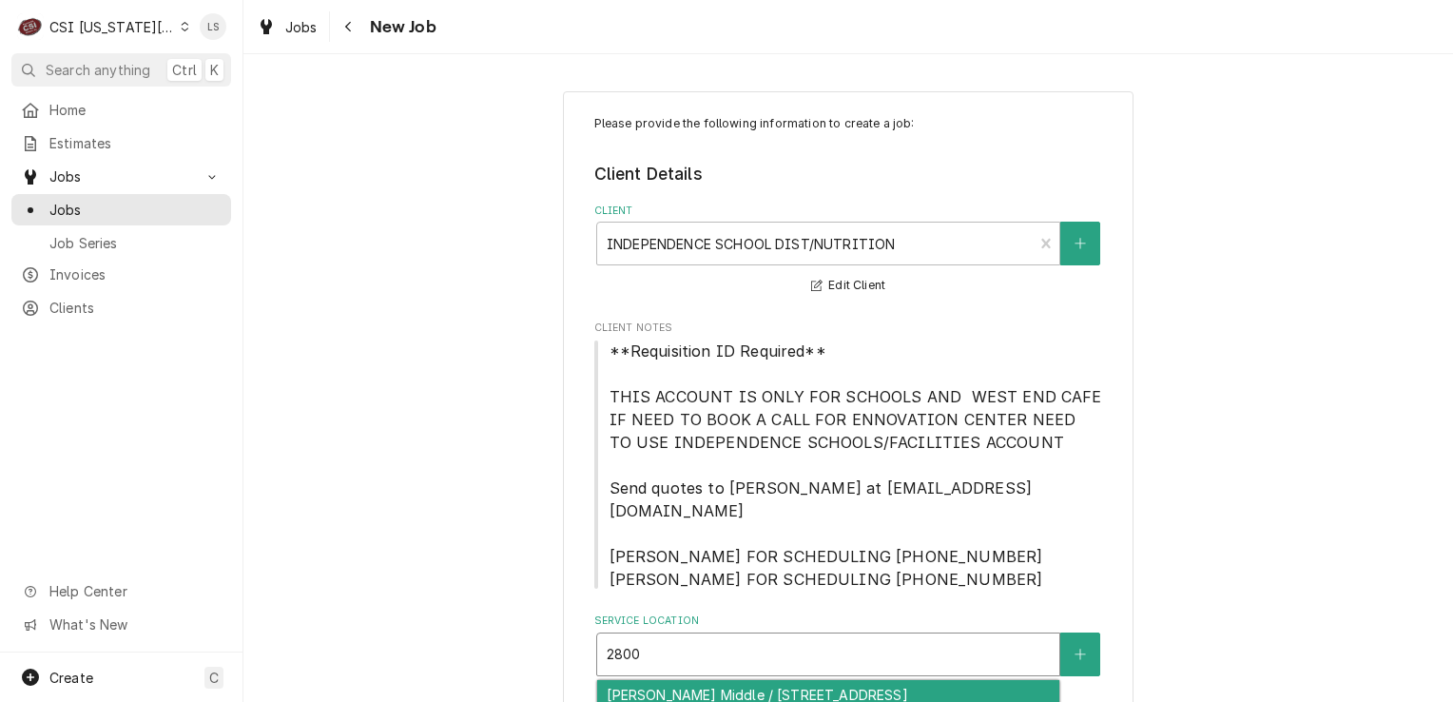
click at [775, 680] on div "[PERSON_NAME] Middle / [STREET_ADDRESS]" at bounding box center [828, 694] width 462 height 29
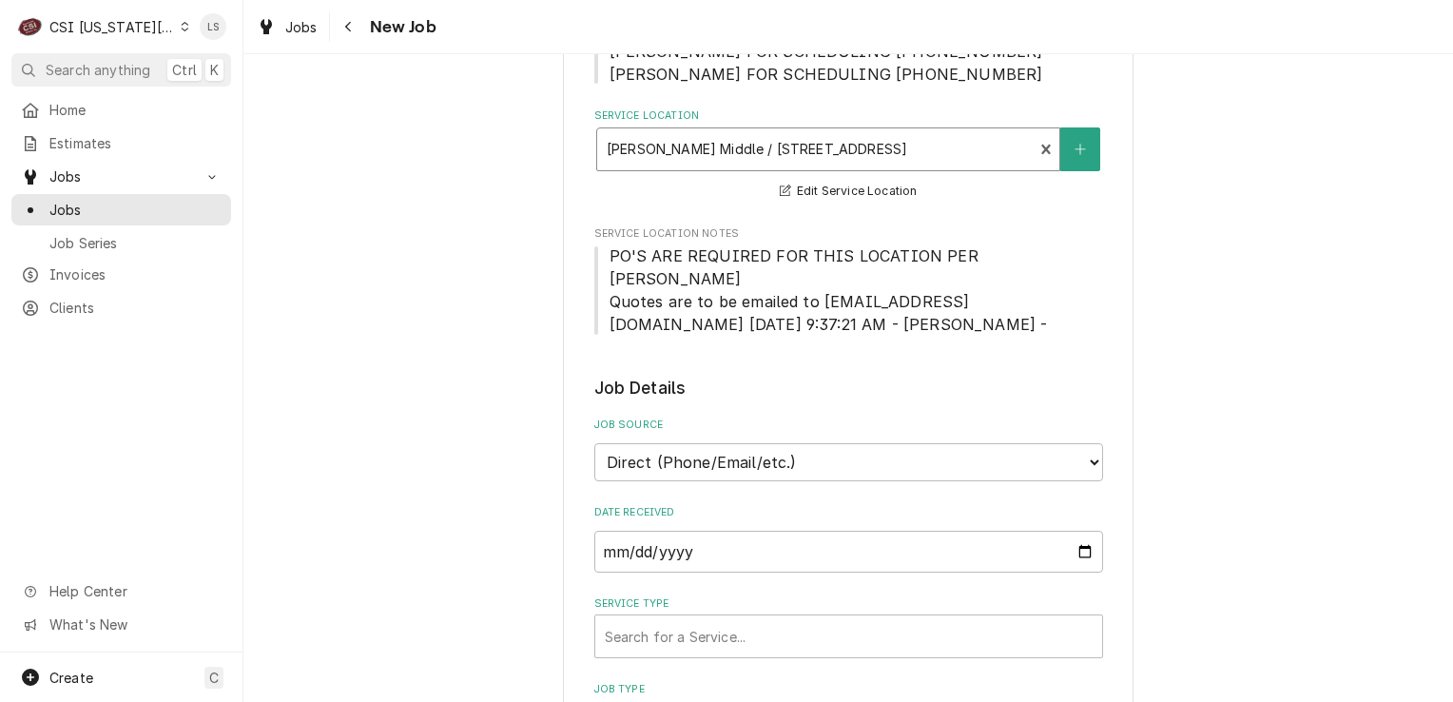
scroll to position [666, 0]
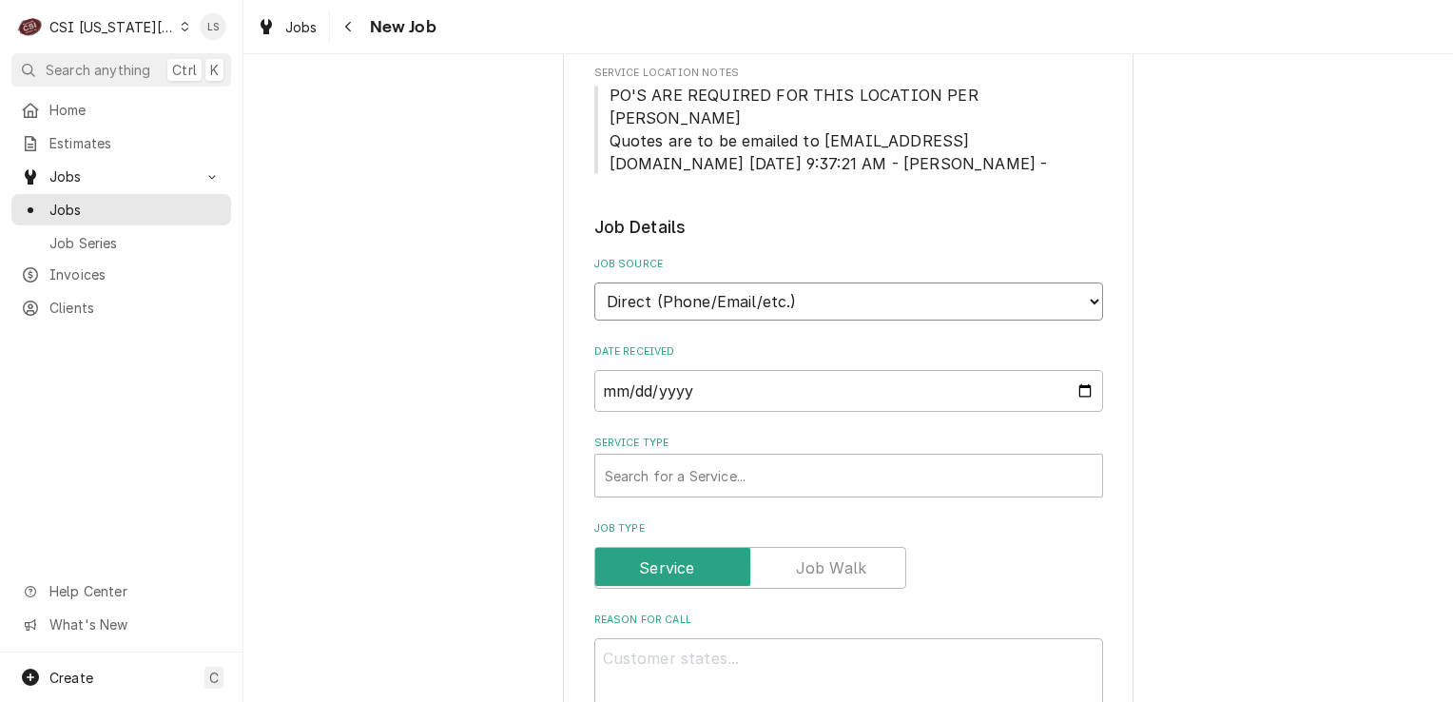
drag, startPoint x: 681, startPoint y: 256, endPoint x: 683, endPoint y: 275, distance: 19.1
click at [681, 282] on select "Direct (Phone/Email/etc.) Service Channel Corrigo Ecotrak Other" at bounding box center [848, 301] width 509 height 38
select select "100"
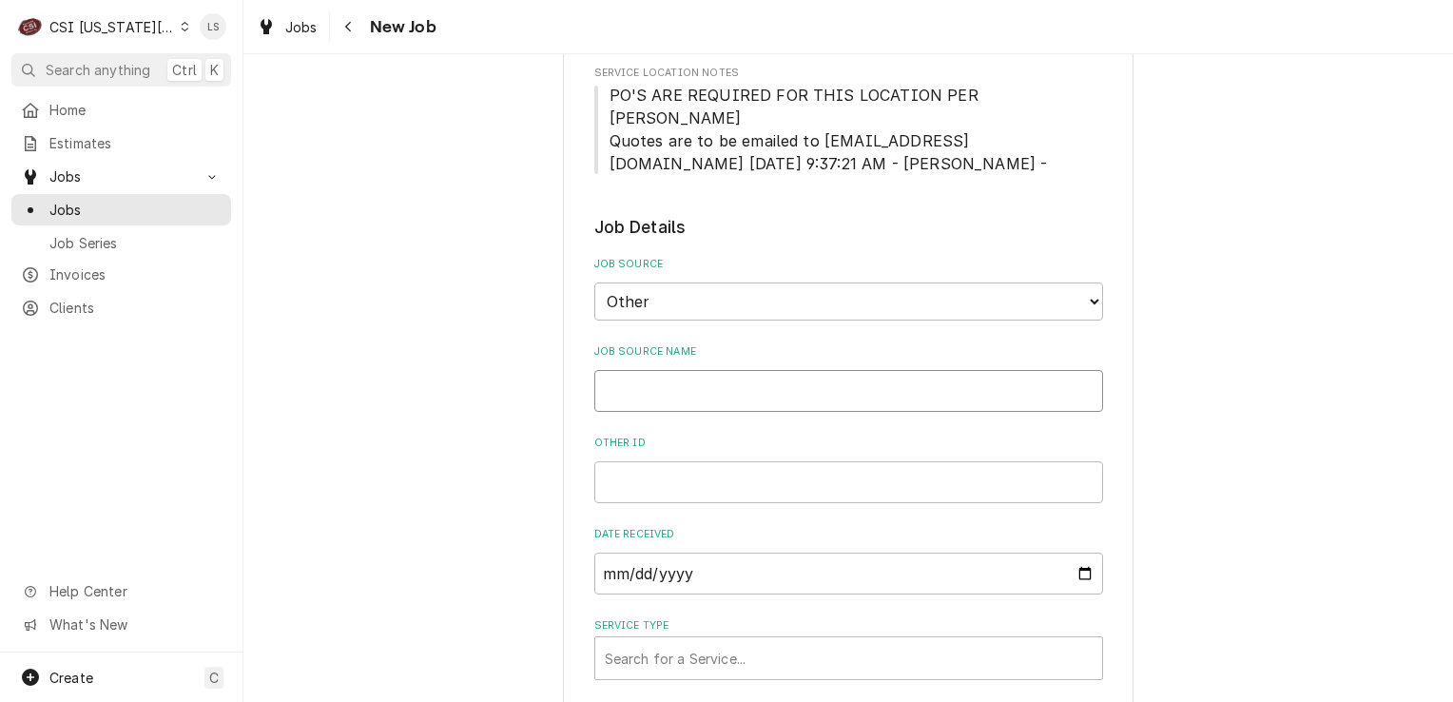
click at [624, 370] on input "Job Source Name" at bounding box center [848, 391] width 509 height 42
type textarea "x"
type input "F"
type textarea "x"
type input "Fc"
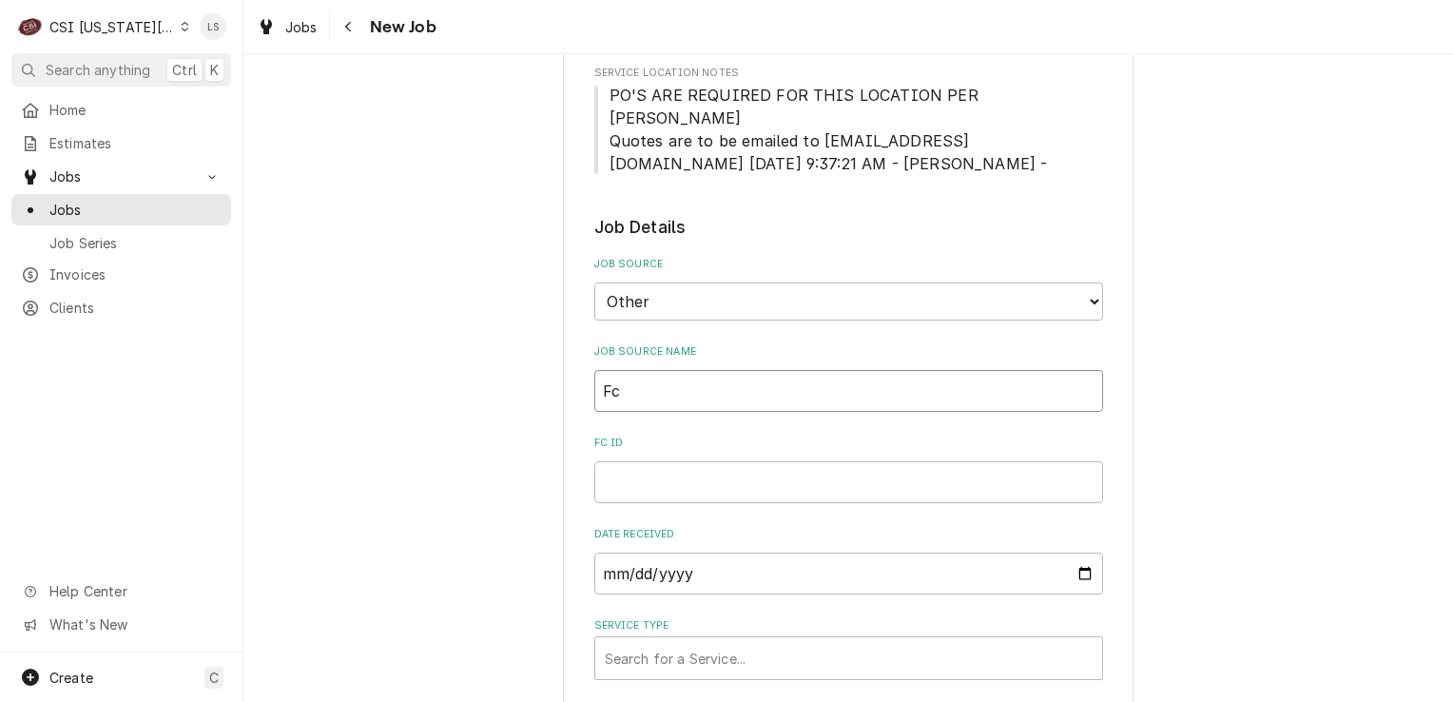
type textarea "x"
type input "F"
type textarea "x"
type input "Fa"
type textarea "x"
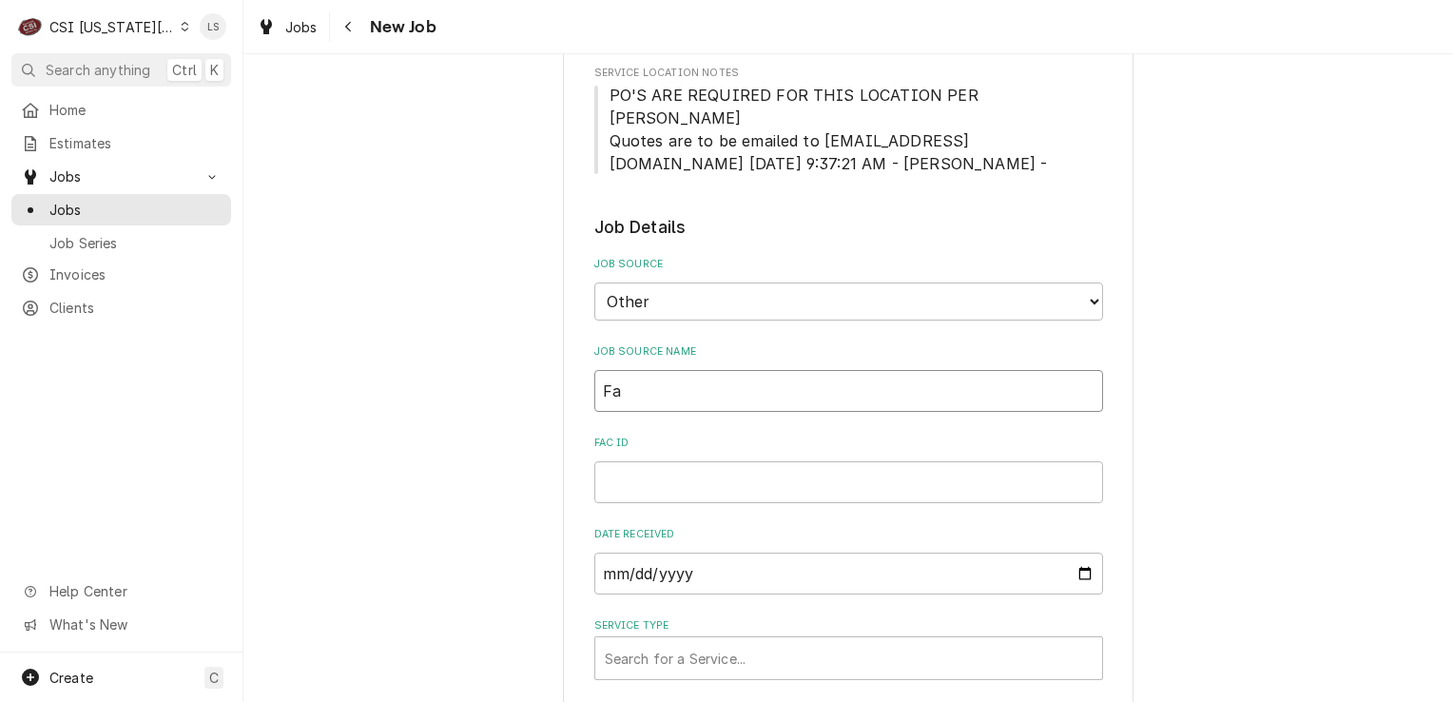
type input "Fac"
type textarea "x"
type input "Faci"
type textarea "x"
type input "Facil"
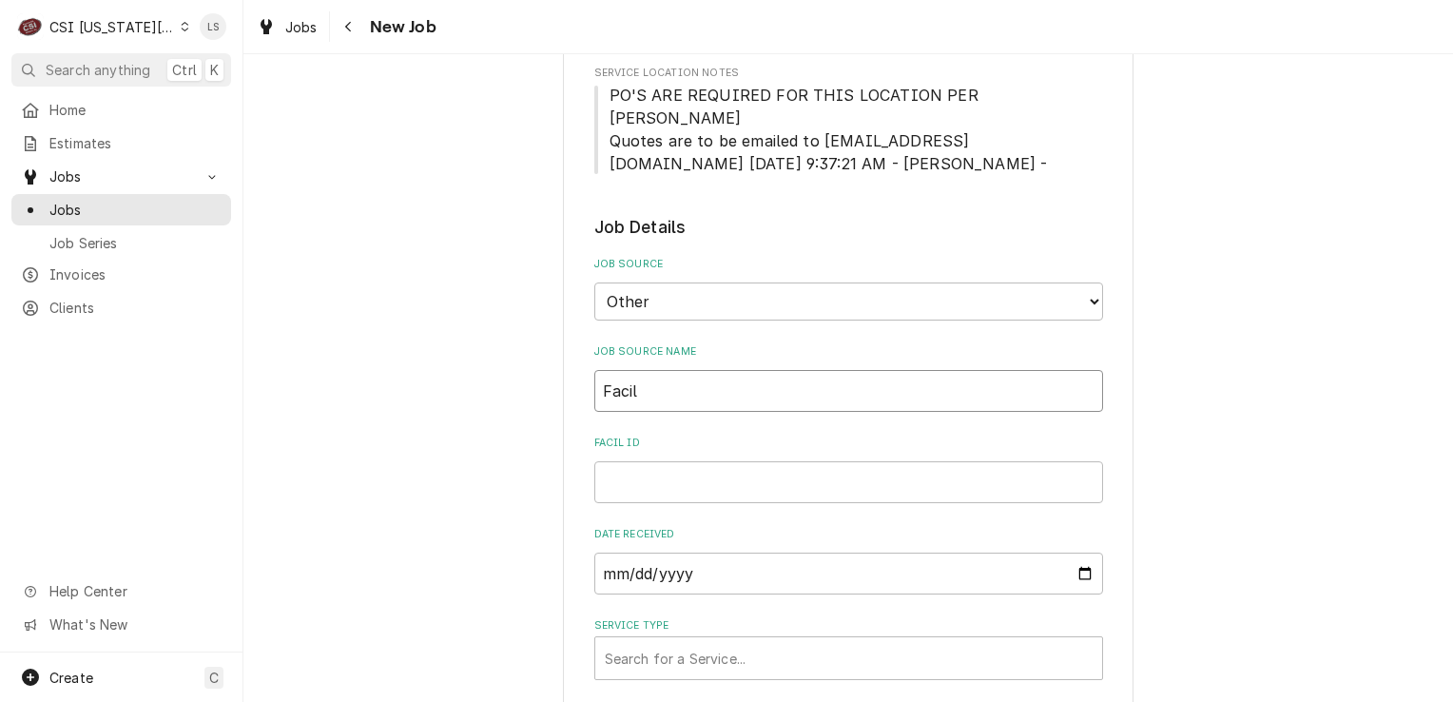
type textarea "x"
type input "Facili"
type textarea "x"
type input "Facilit"
type textarea "x"
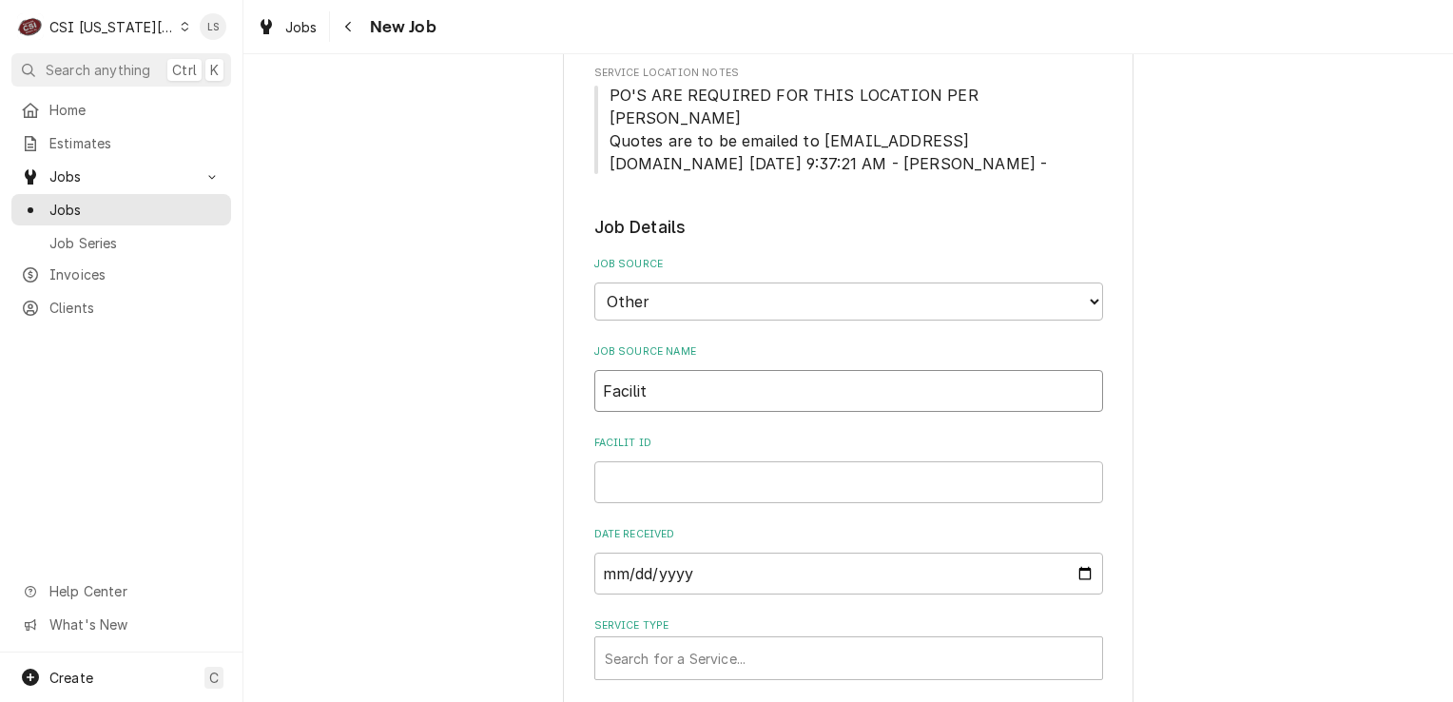
type input "Facilitr"
type textarea "x"
type input "Facilitro"
type textarea "x"
type input "Facilitron"
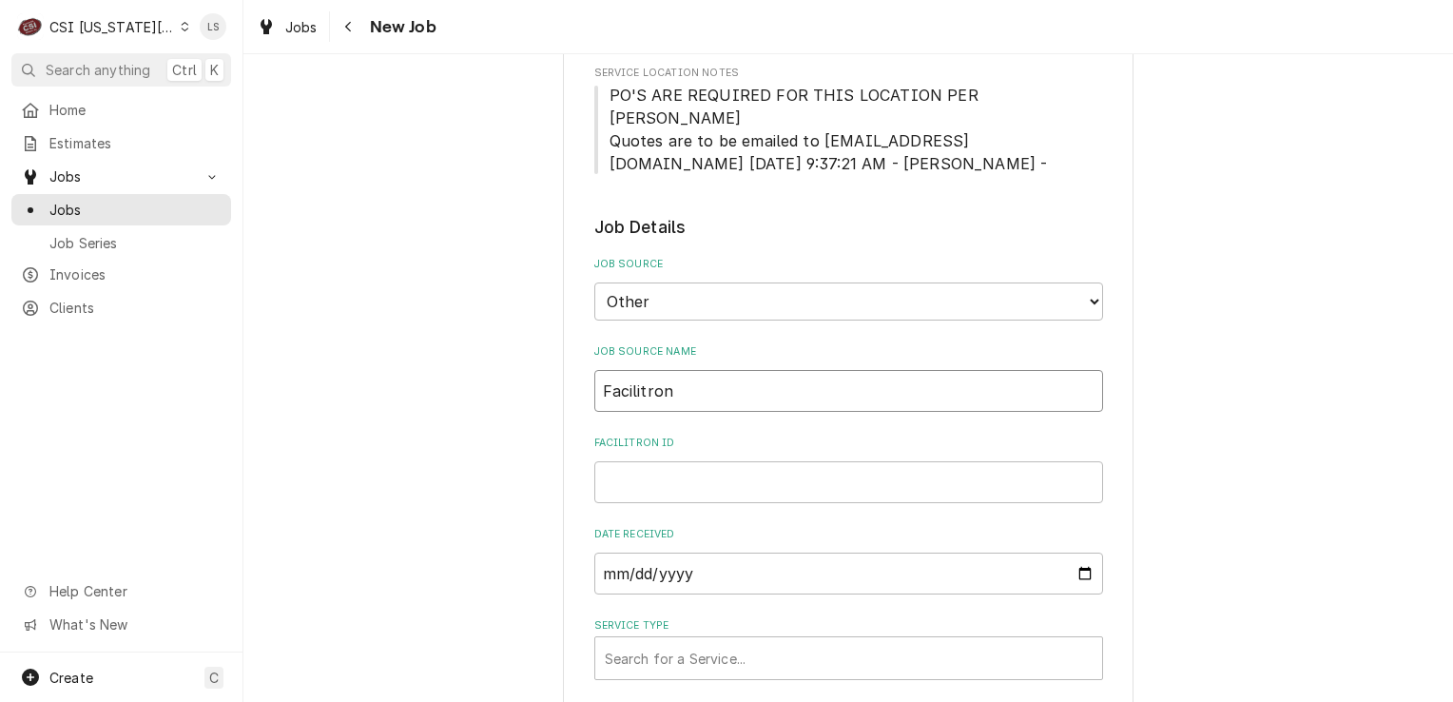
type textarea "x"
type input "Facilitron"
type textarea "x"
type input "Facilitron P"
type textarea "x"
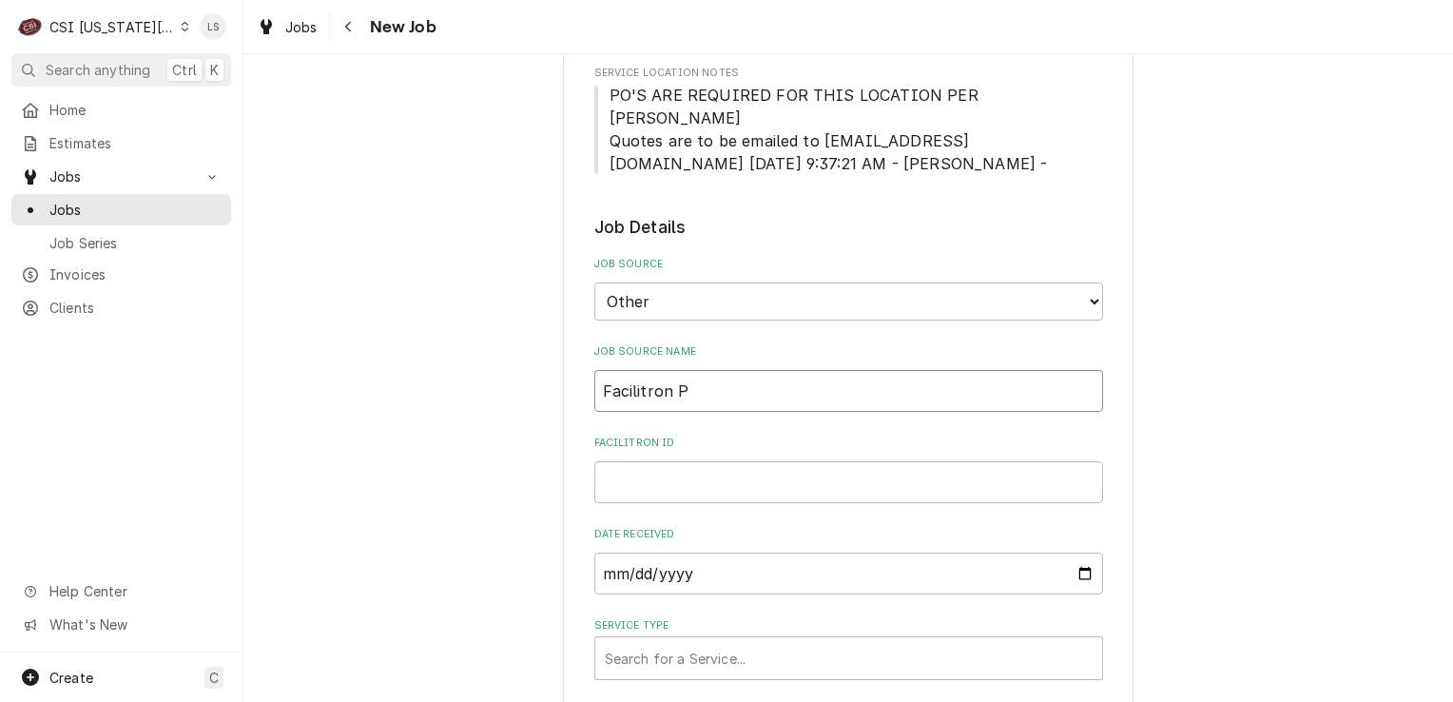
type input "Facilitron PO"
type textarea "x"
type input "Facilitron PO"
paste input "FY25-26-24869"
type textarea "x"
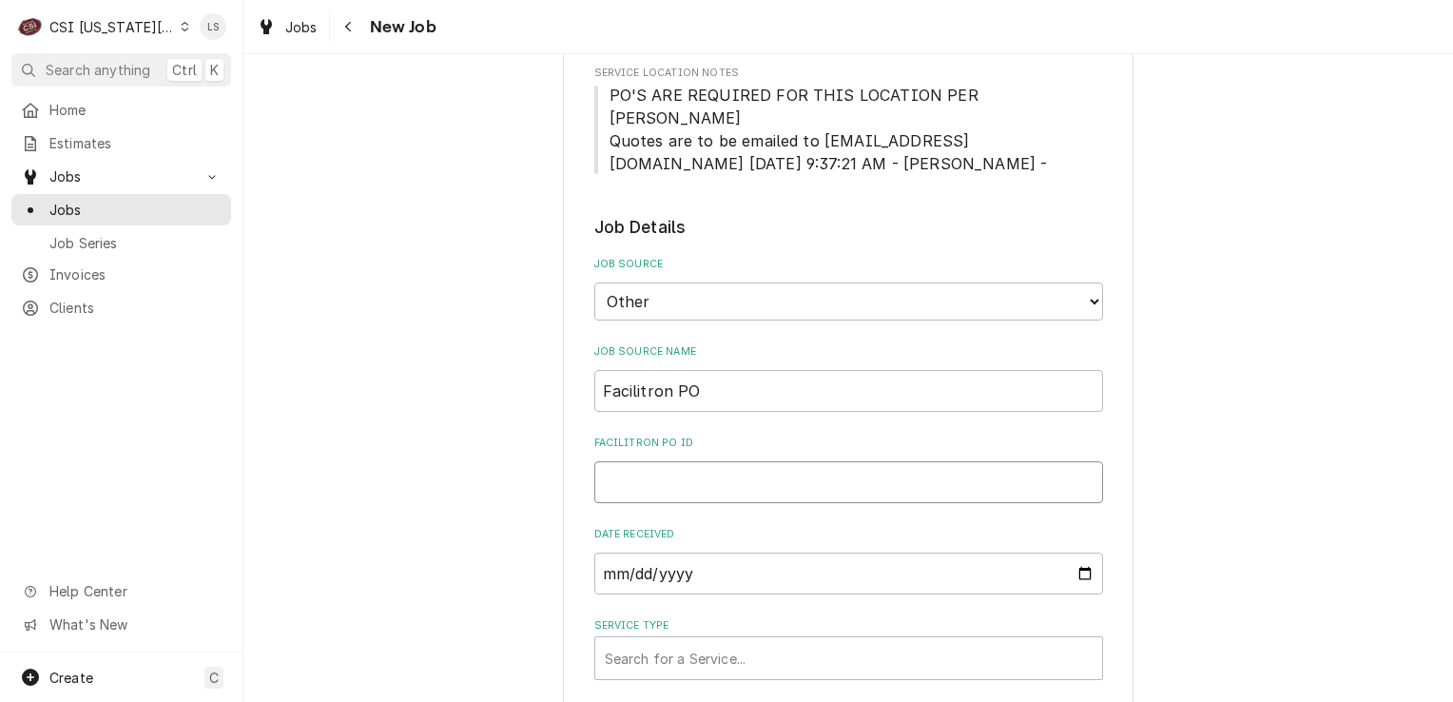
type input "FY25-26-24869"
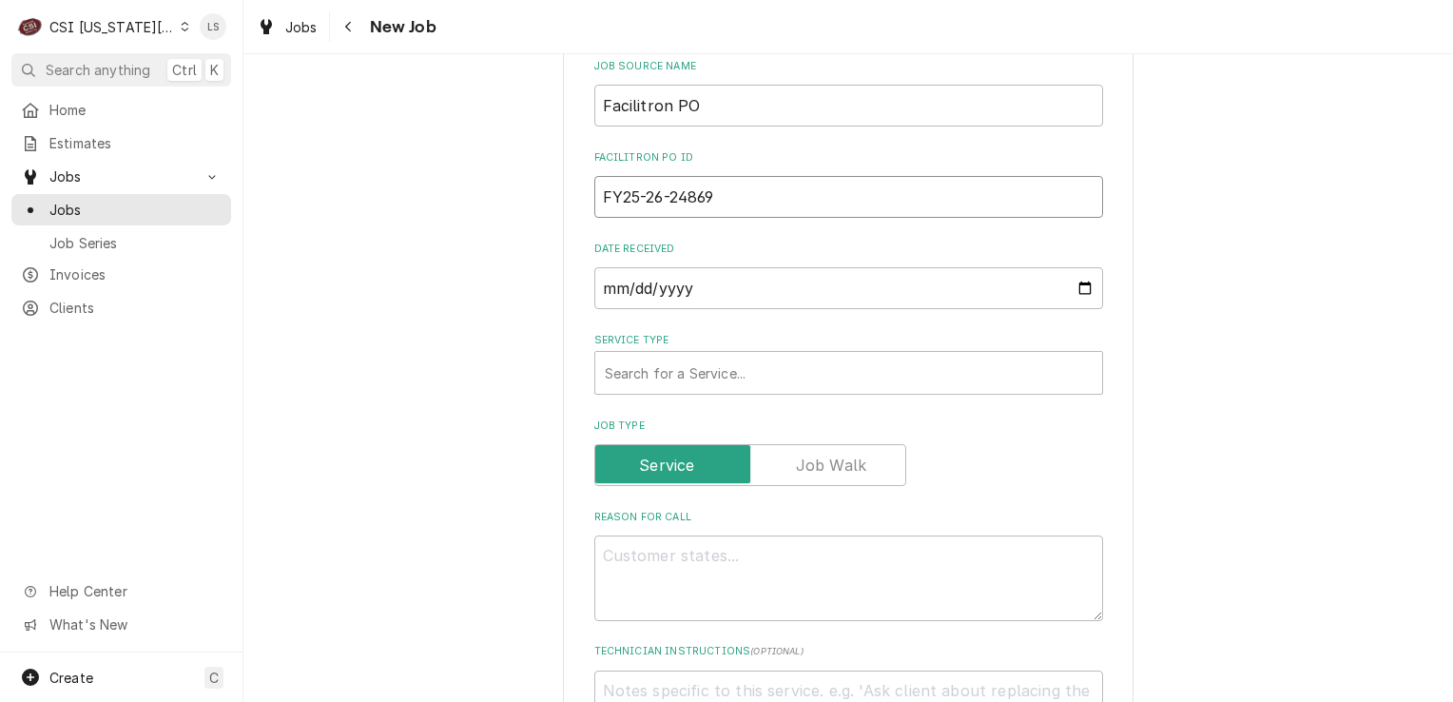
type textarea "x"
type input "FY25-26-24869"
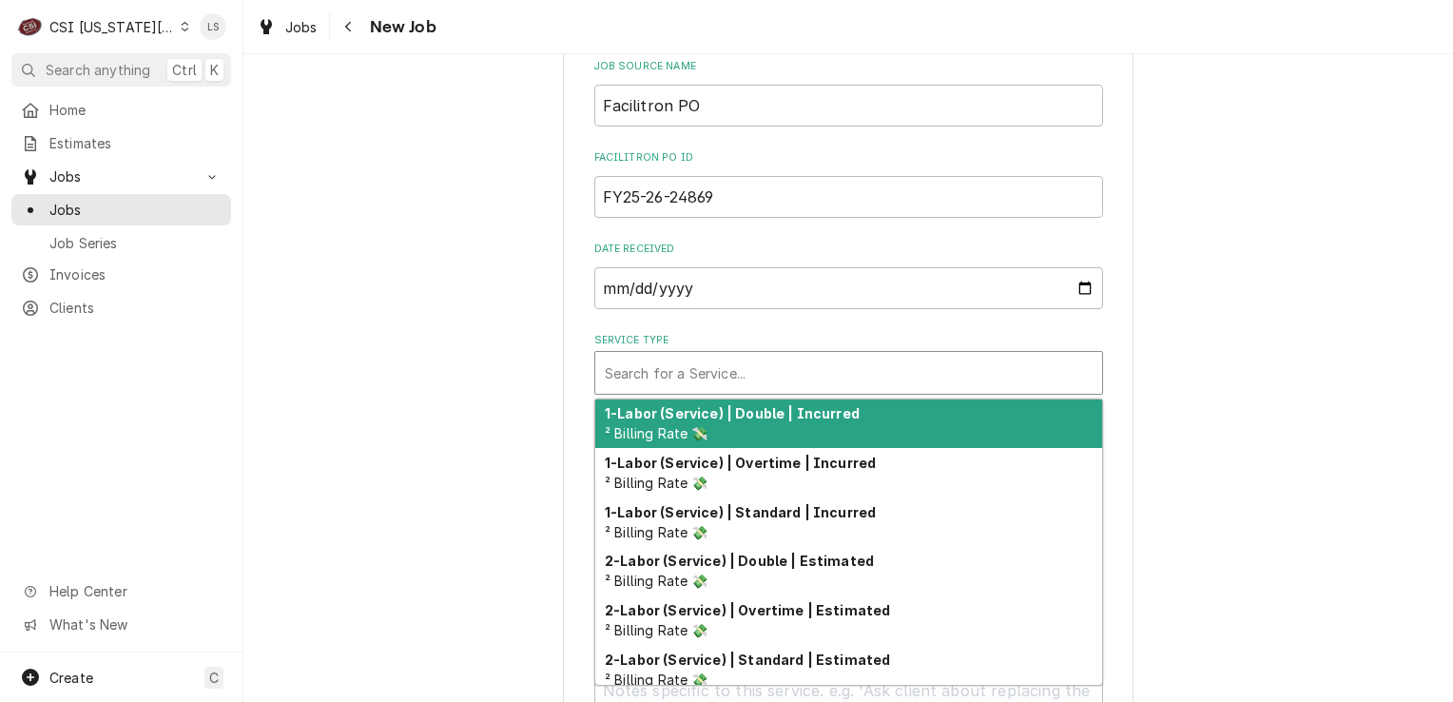
click at [685, 356] on div "Service Type" at bounding box center [849, 373] width 488 height 34
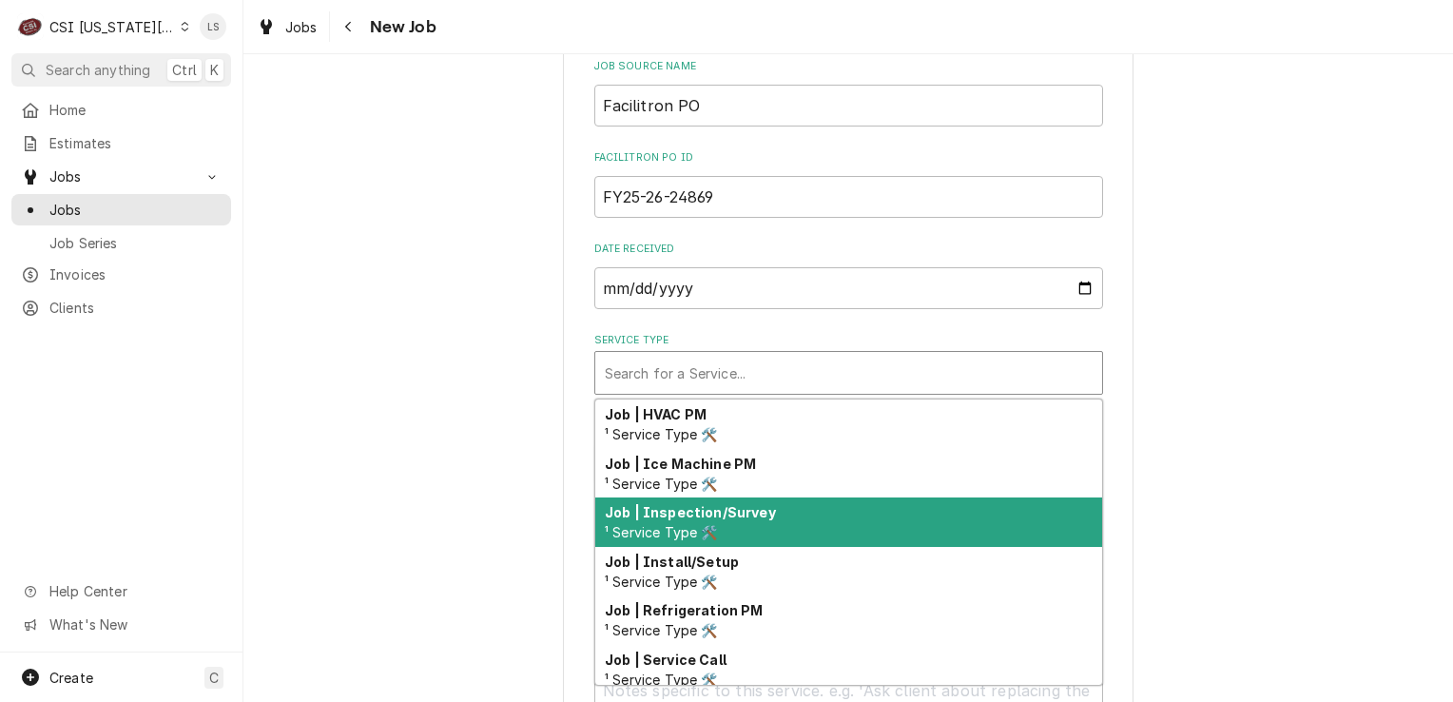
scroll to position [1172, 0]
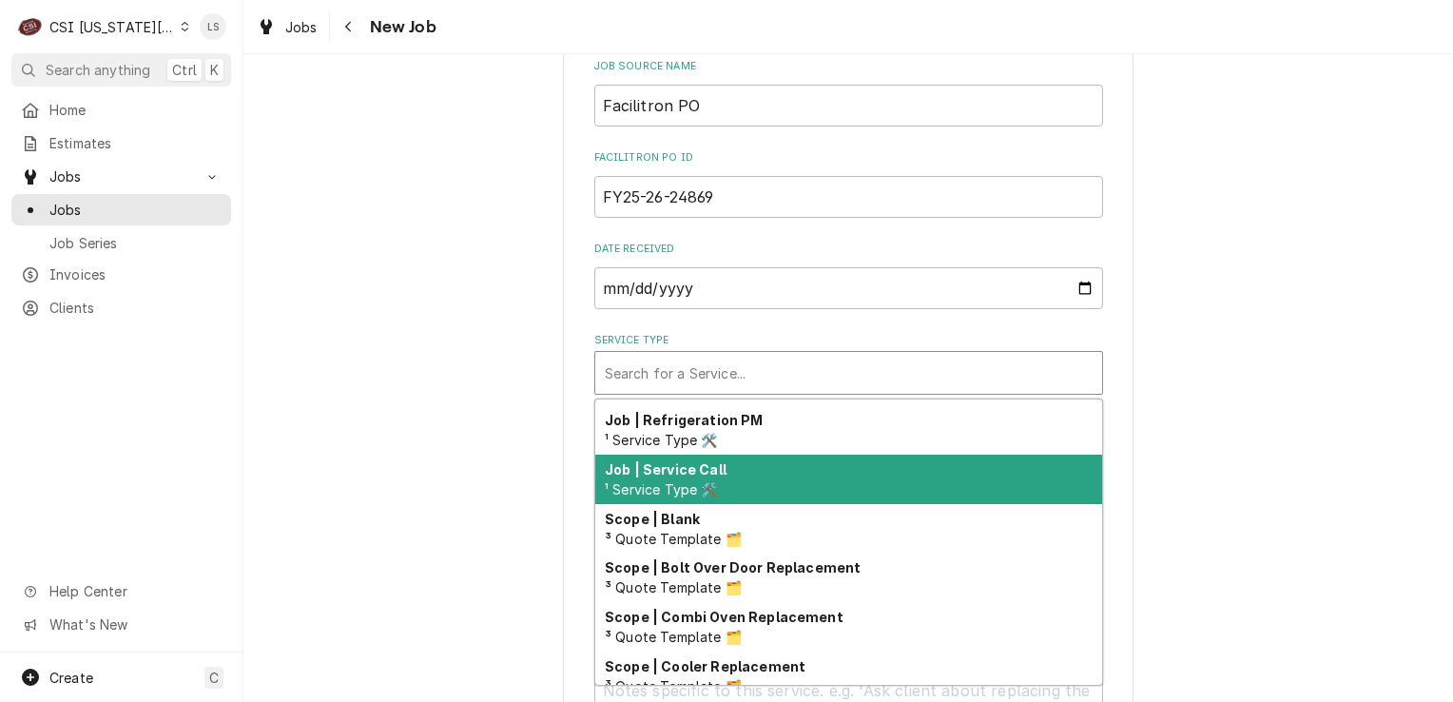
click at [672, 481] on span "¹ Service Type 🛠️" at bounding box center [661, 489] width 113 height 16
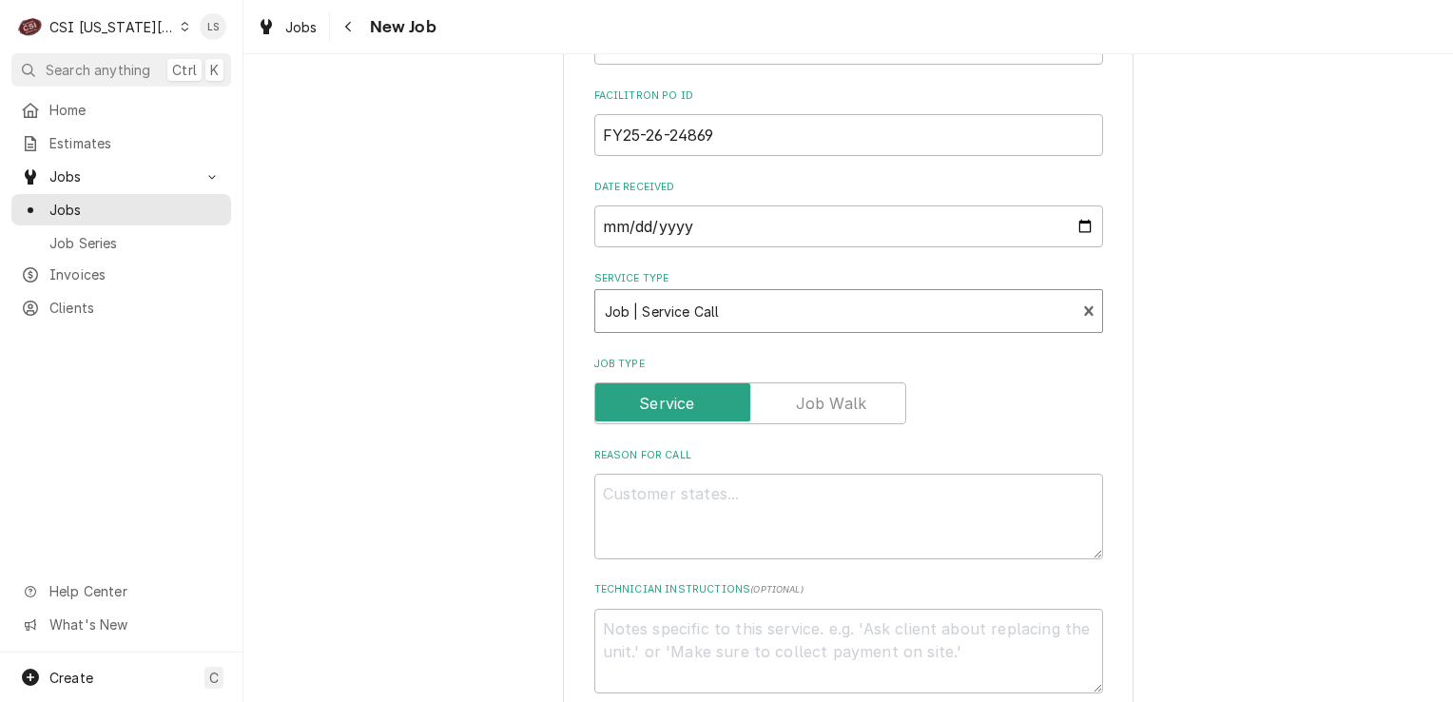
scroll to position [1141, 0]
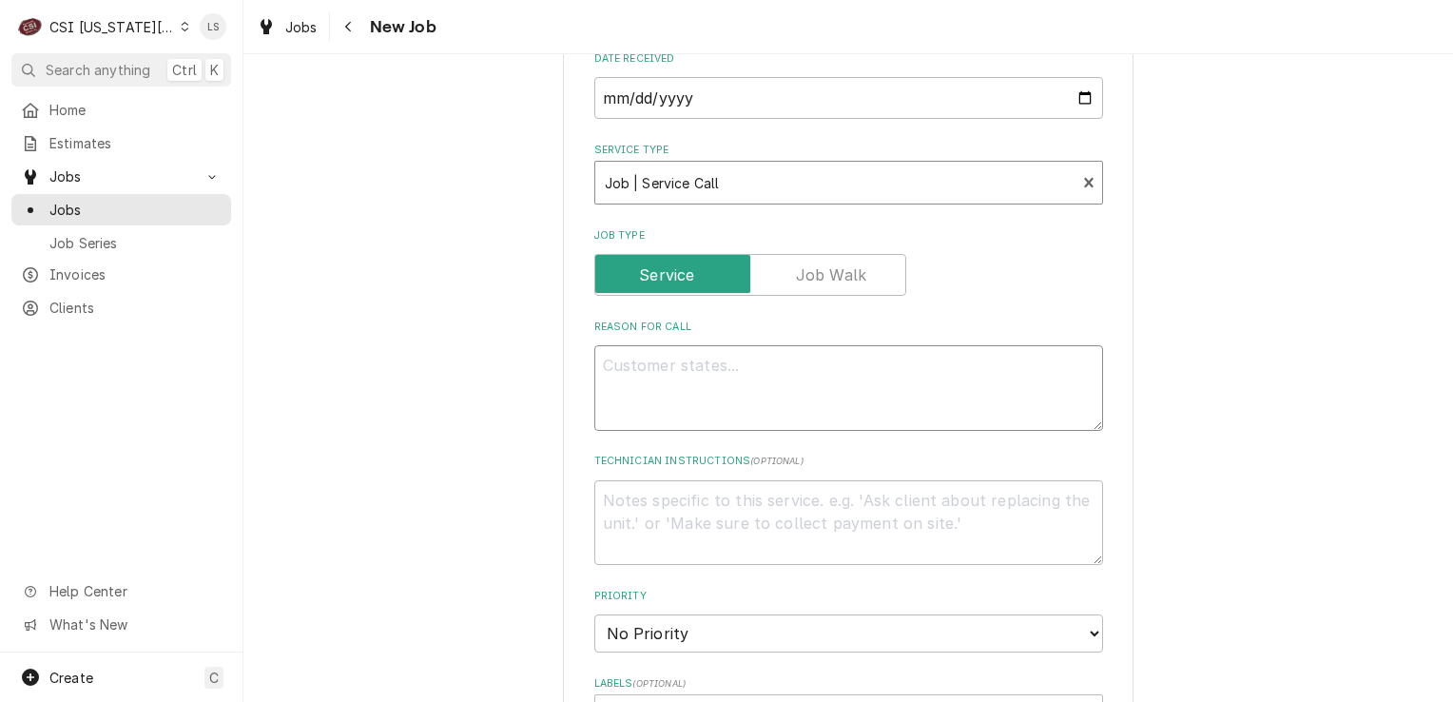
click at [662, 345] on textarea "Reason For Call" at bounding box center [848, 388] width 509 height 86
type textarea "x"
type textarea "R"
type textarea "x"
type textarea "RI"
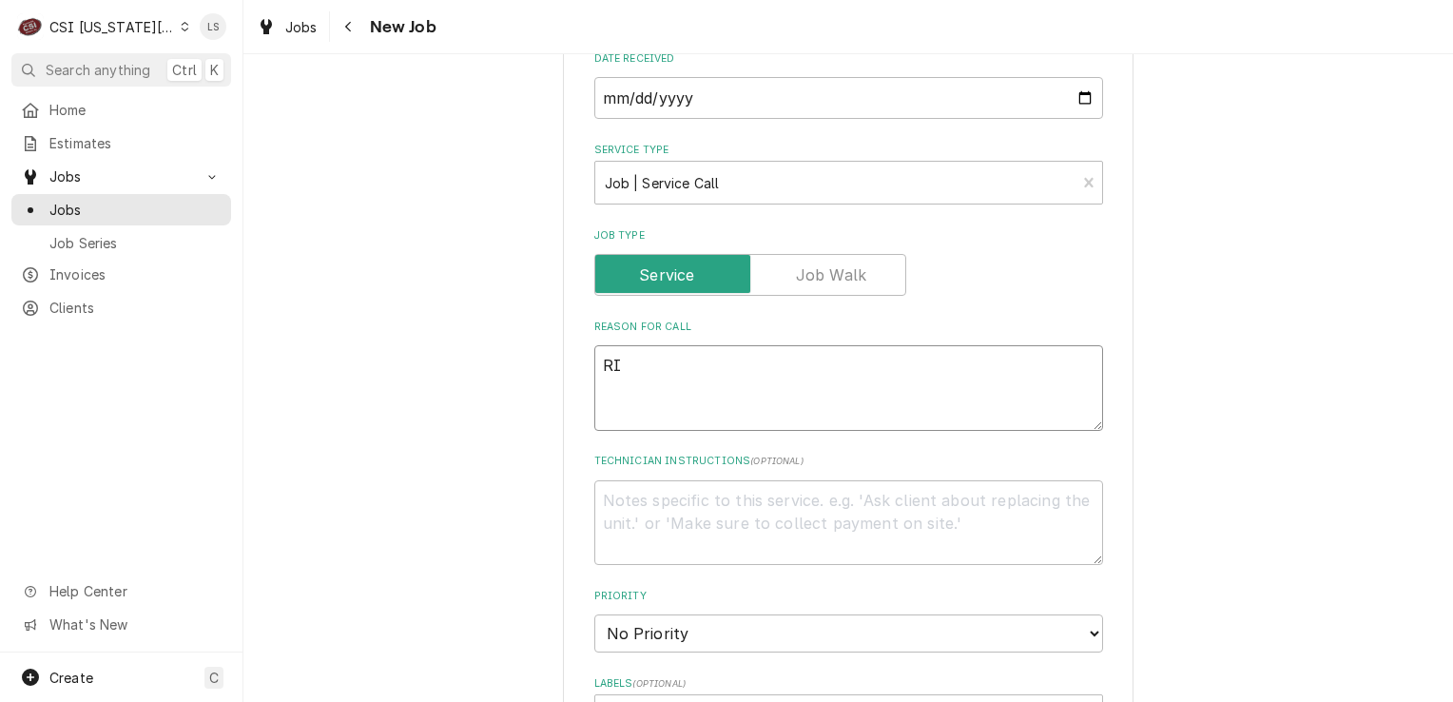
type textarea "x"
type textarea "RIF"
type textarea "x"
type textarea "RIF"
type textarea "x"
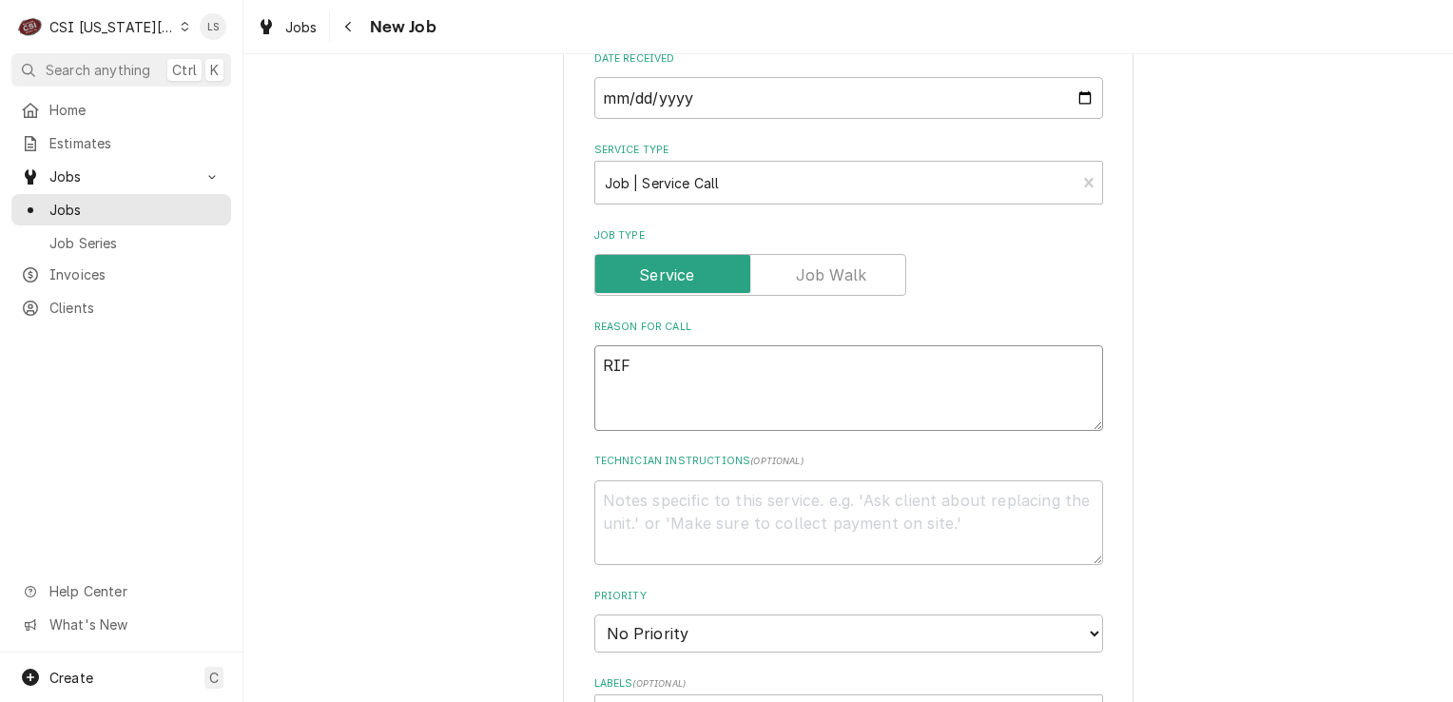
type textarea "RIF -"
type textarea "x"
type textarea "RIF -"
paste textarea "not working the stuff in it is not frozen all the way"
type textarea "x"
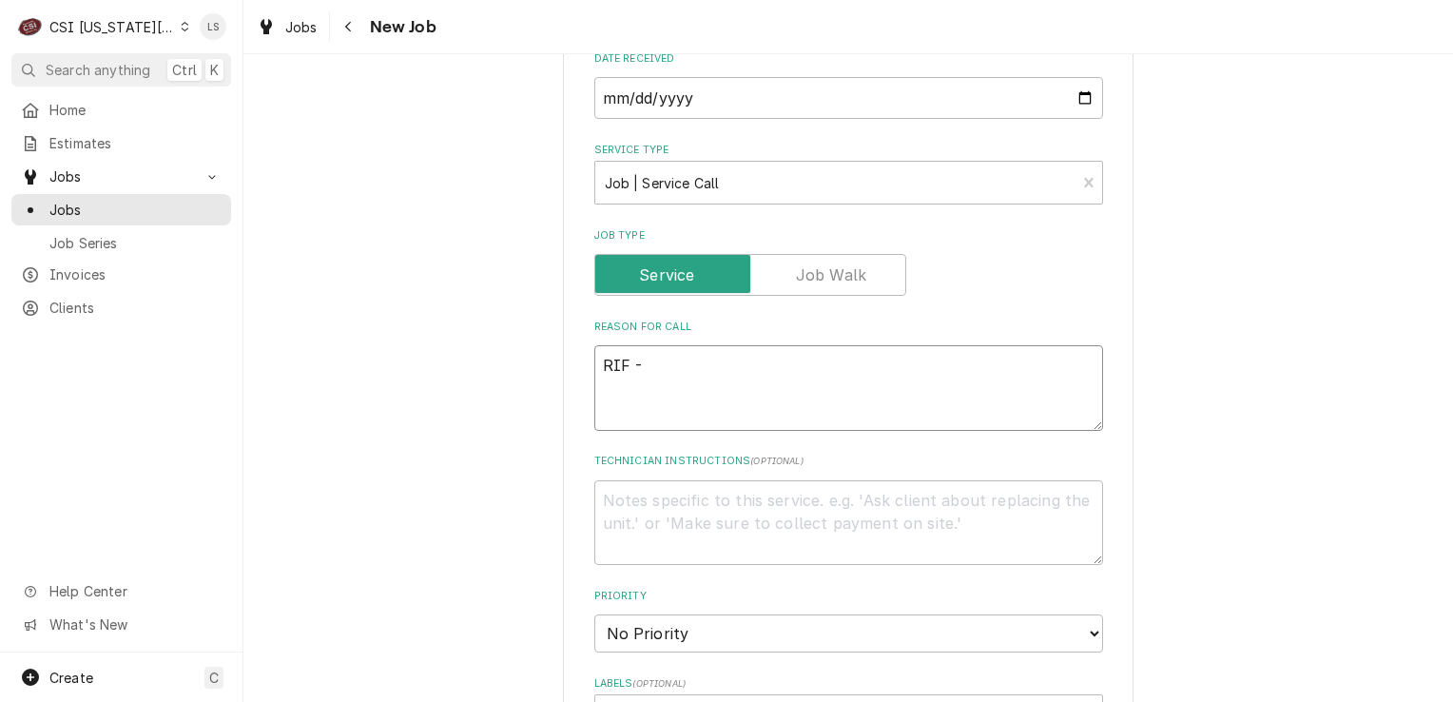
type textarea "RIF - not working the stuff in it is not frozen all the way"
type textarea "x"
type textarea "RIF - not working the stuff in it is not frozen all the way"
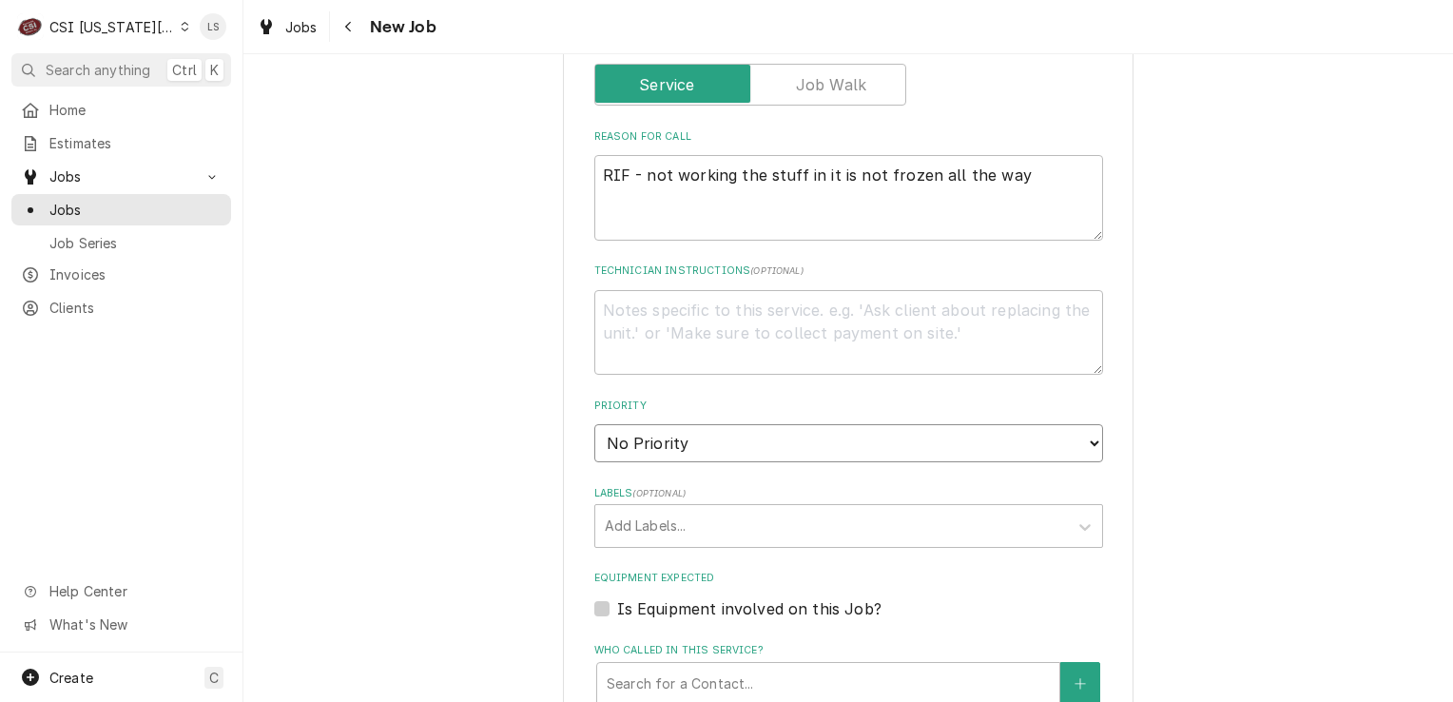
click at [659, 424] on select "No Priority Urgent High Medium Low" at bounding box center [848, 443] width 509 height 38
select select "1"
click at [594, 424] on select "No Priority Urgent High Medium Low" at bounding box center [848, 443] width 509 height 38
type textarea "x"
click at [643, 509] on div "Labels" at bounding box center [832, 526] width 454 height 34
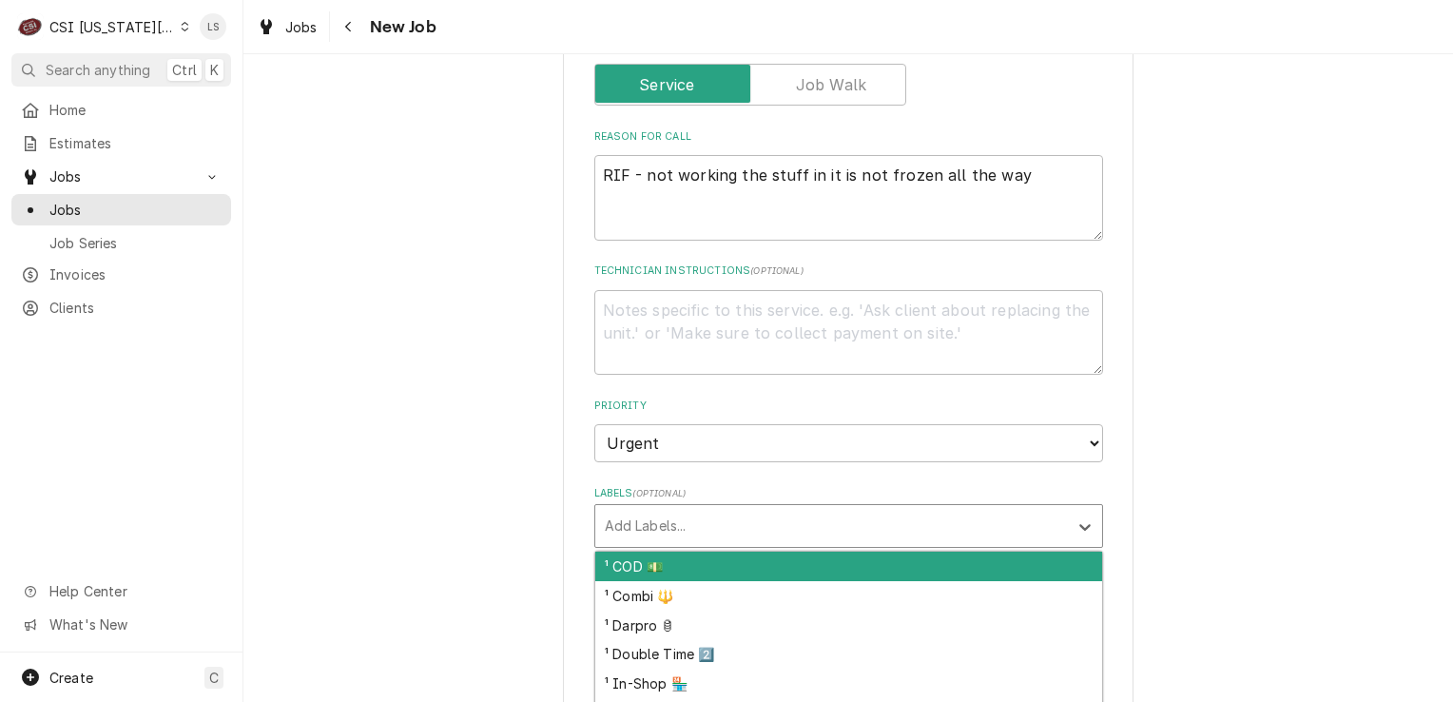
type input "r"
type textarea "x"
type input "r"
click at [616, 424] on select "No Priority Urgent High Medium Low" at bounding box center [848, 443] width 509 height 38
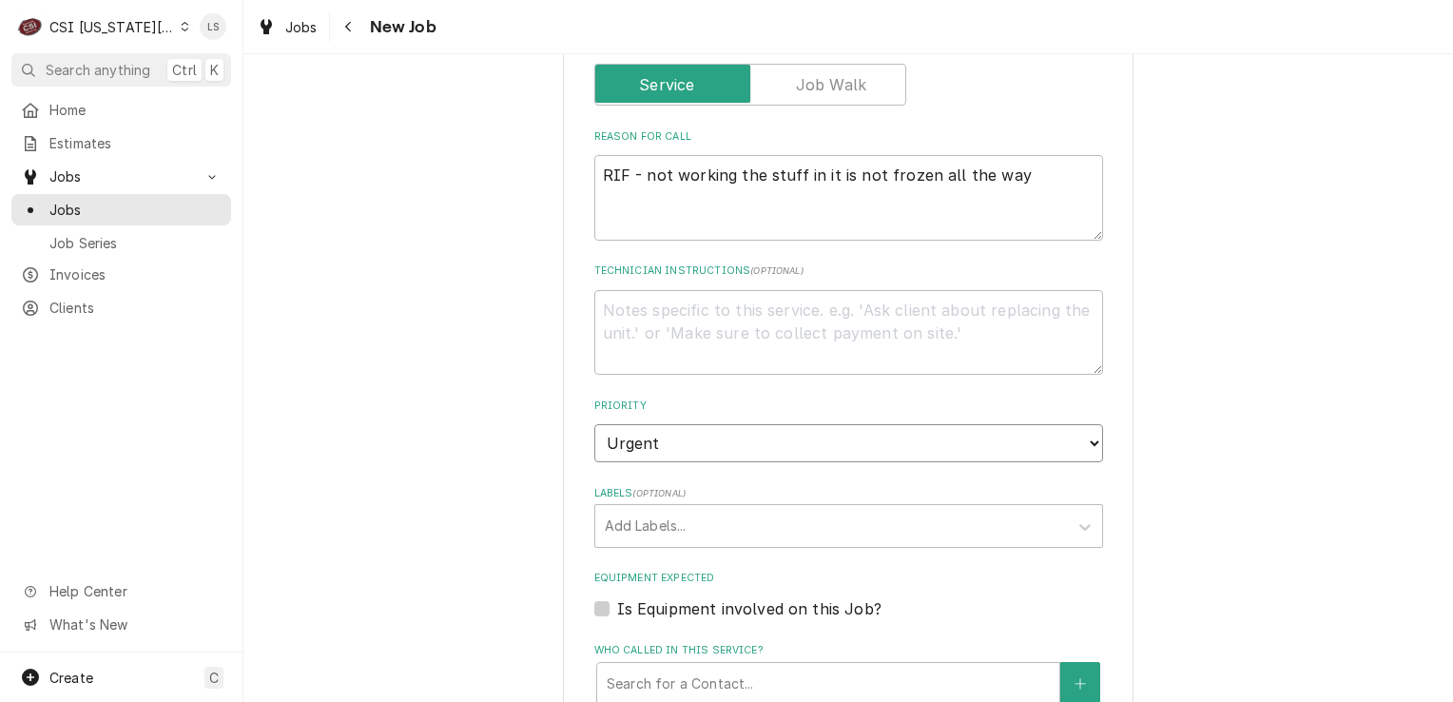
select select "2"
click at [594, 424] on select "No Priority Urgent High Medium Low" at bounding box center [848, 443] width 509 height 38
click at [631, 509] on div "Labels" at bounding box center [832, 526] width 454 height 34
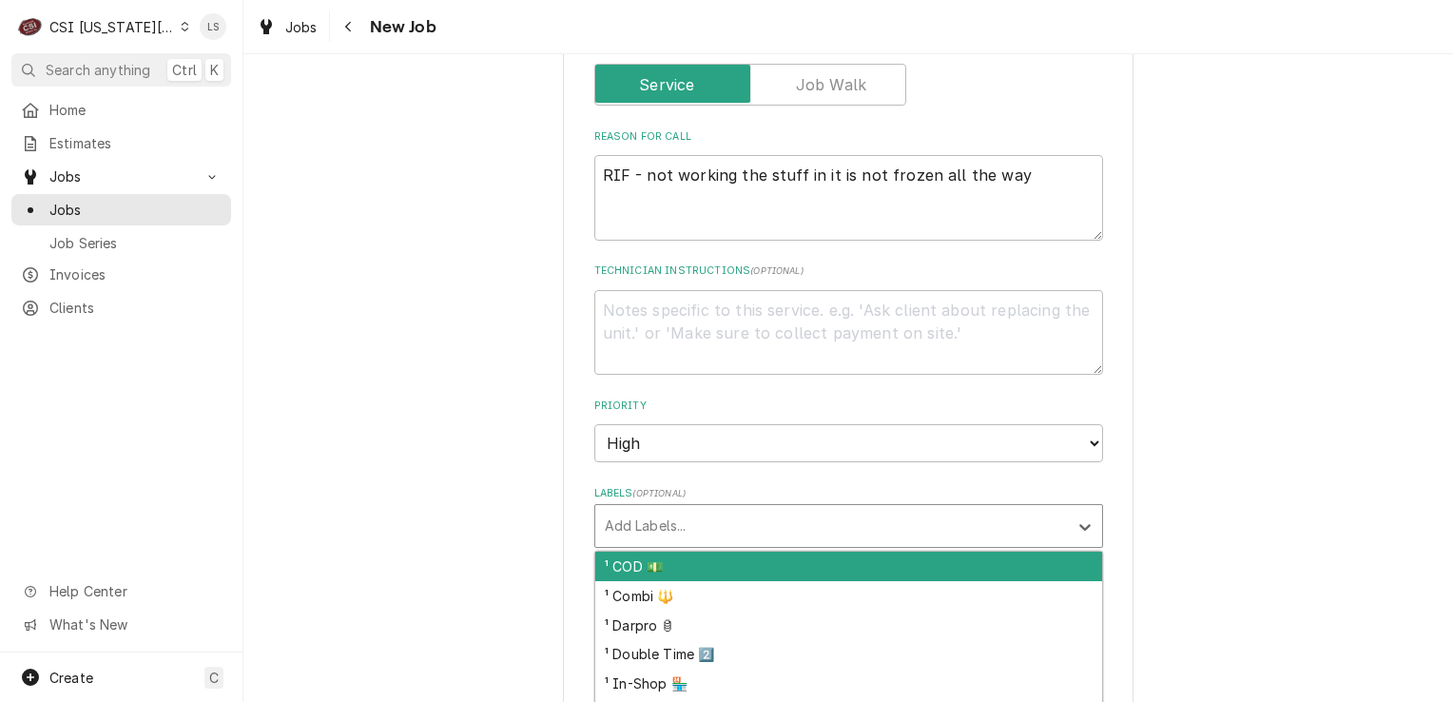
type textarea "x"
type input "ref"
type textarea "x"
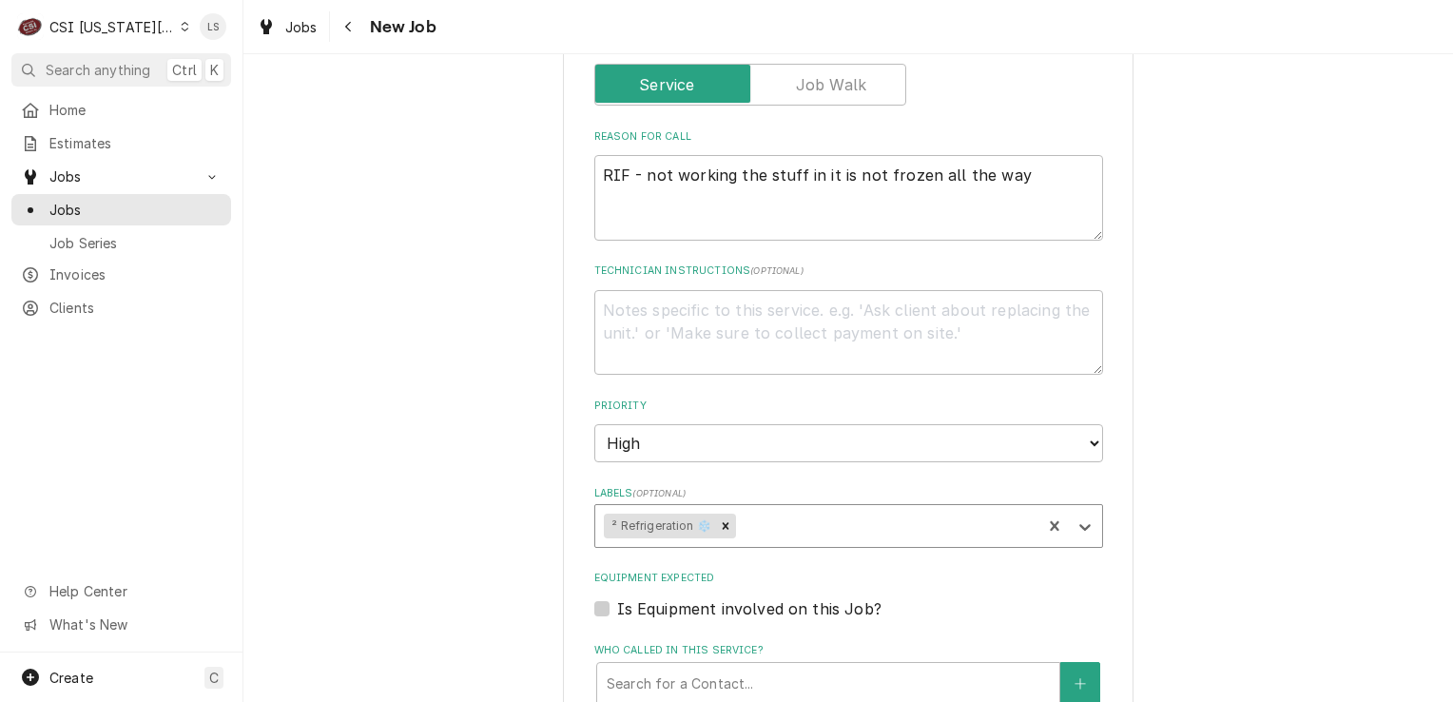
type textarea "x"
drag, startPoint x: 592, startPoint y: 563, endPoint x: 660, endPoint y: 591, distance: 72.9
click at [617, 597] on label "Is Equipment involved on this Job?" at bounding box center [749, 608] width 264 height 23
click at [617, 597] on input "Equipment Expected" at bounding box center [871, 618] width 509 height 42
checkbox input "true"
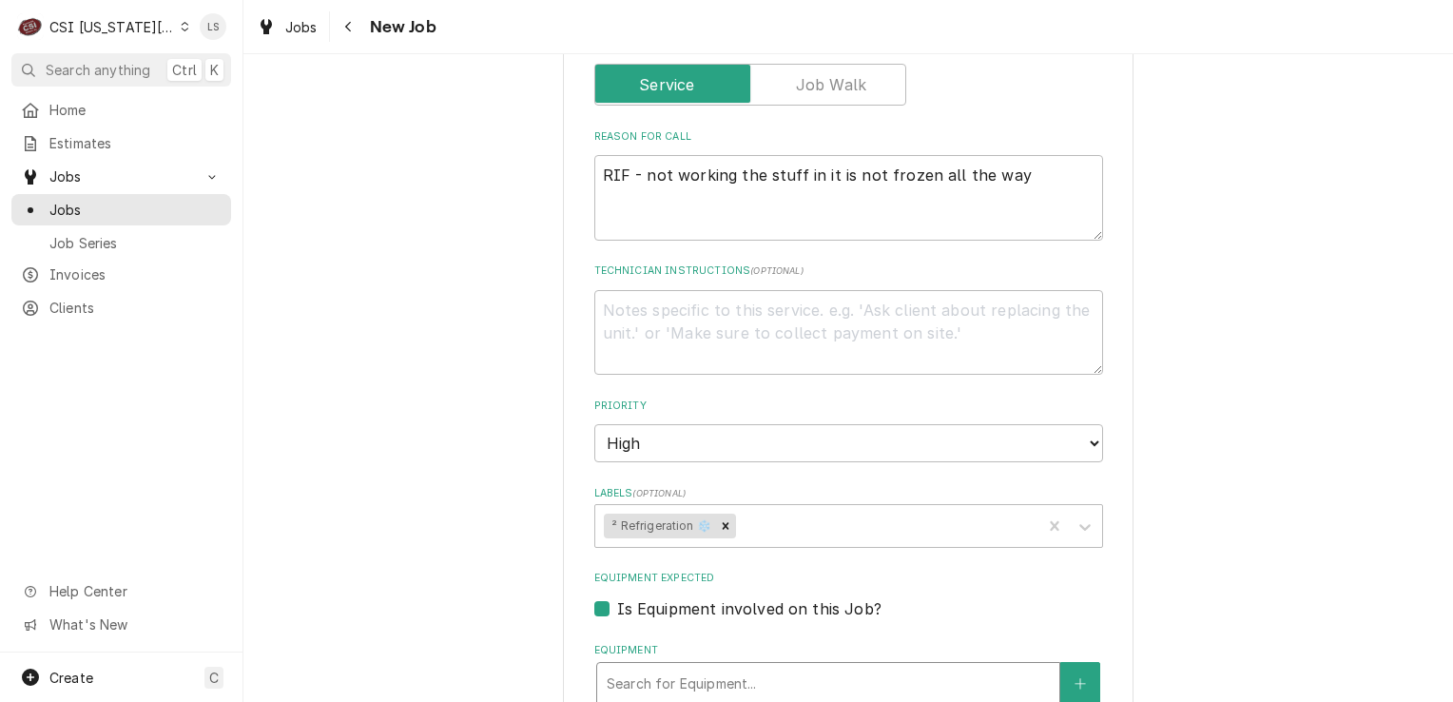
click at [646, 667] on div "Equipment" at bounding box center [828, 684] width 443 height 34
paste input "1-4004135"
type textarea "x"
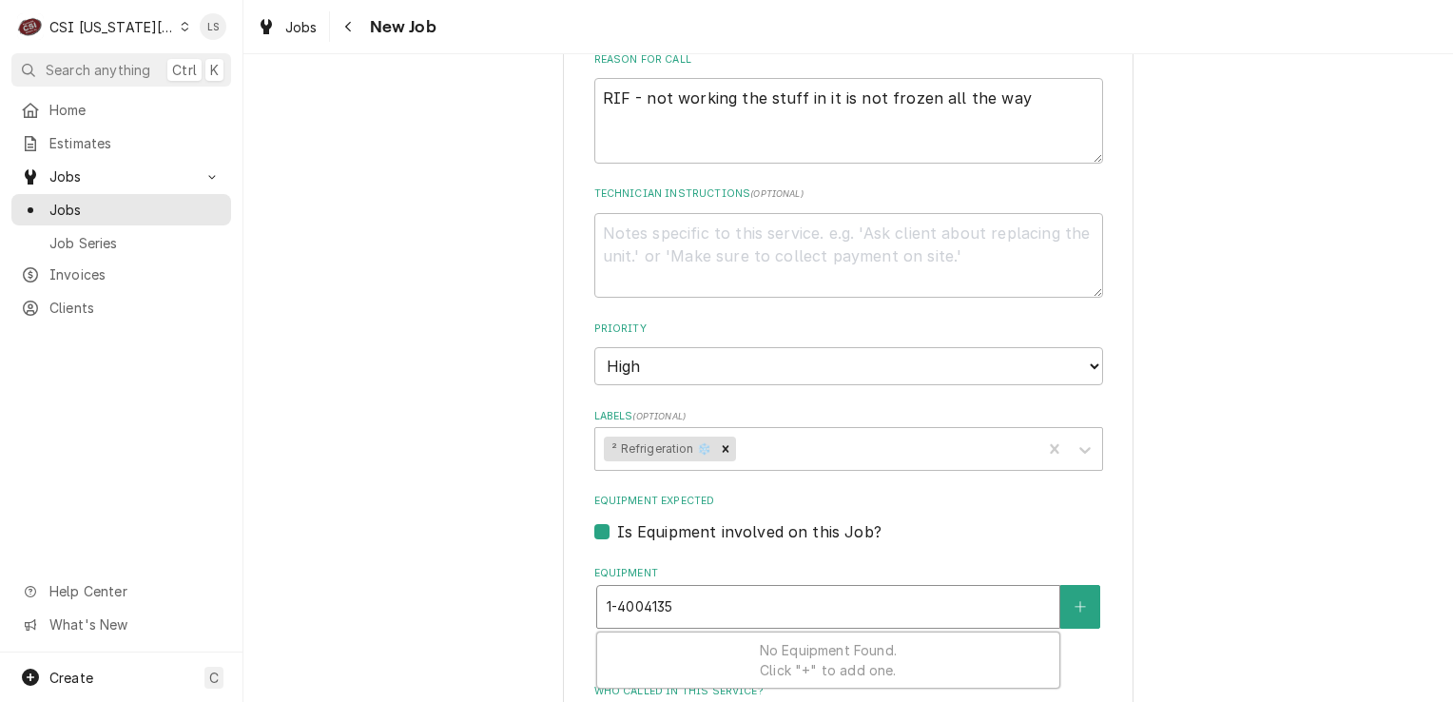
scroll to position [1522, 0]
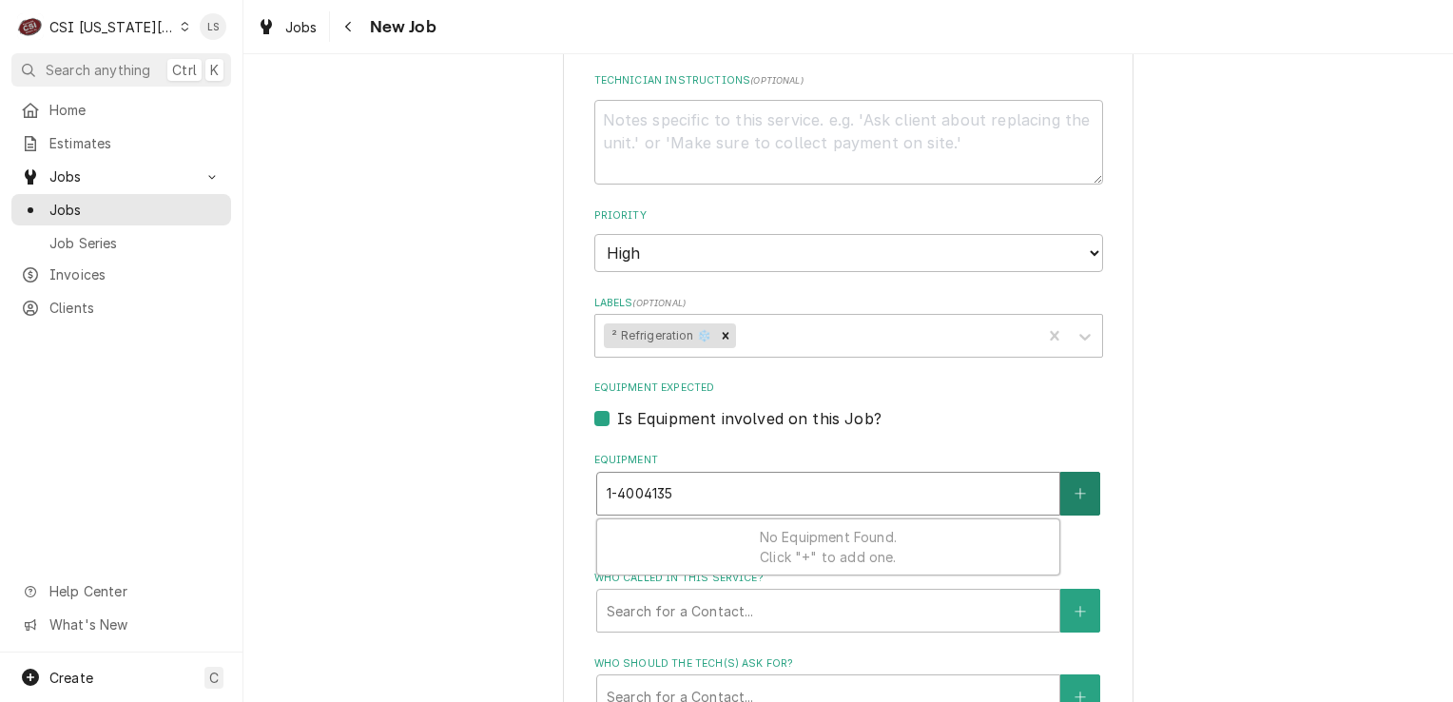
type input "1-4004135"
click at [1065, 472] on button "Equipment" at bounding box center [1080, 494] width 40 height 44
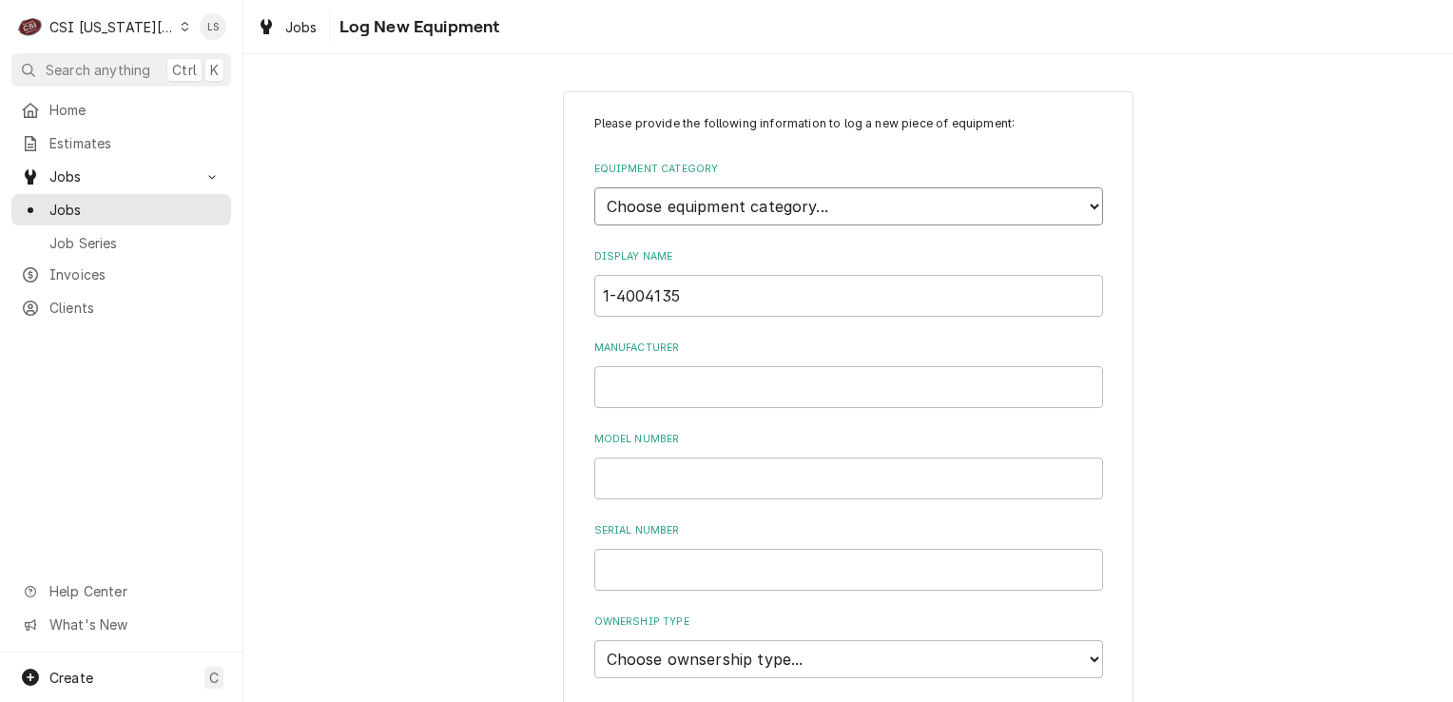
click at [696, 204] on select "Choose equipment category... Cooking Equipment Fryers Ice Machines Ovens and Ra…" at bounding box center [848, 206] width 509 height 38
select select "8"
click at [594, 187] on select "Choose equipment category... Cooking Equipment Fryers Ice Machines Ovens and Ra…" at bounding box center [848, 206] width 509 height 38
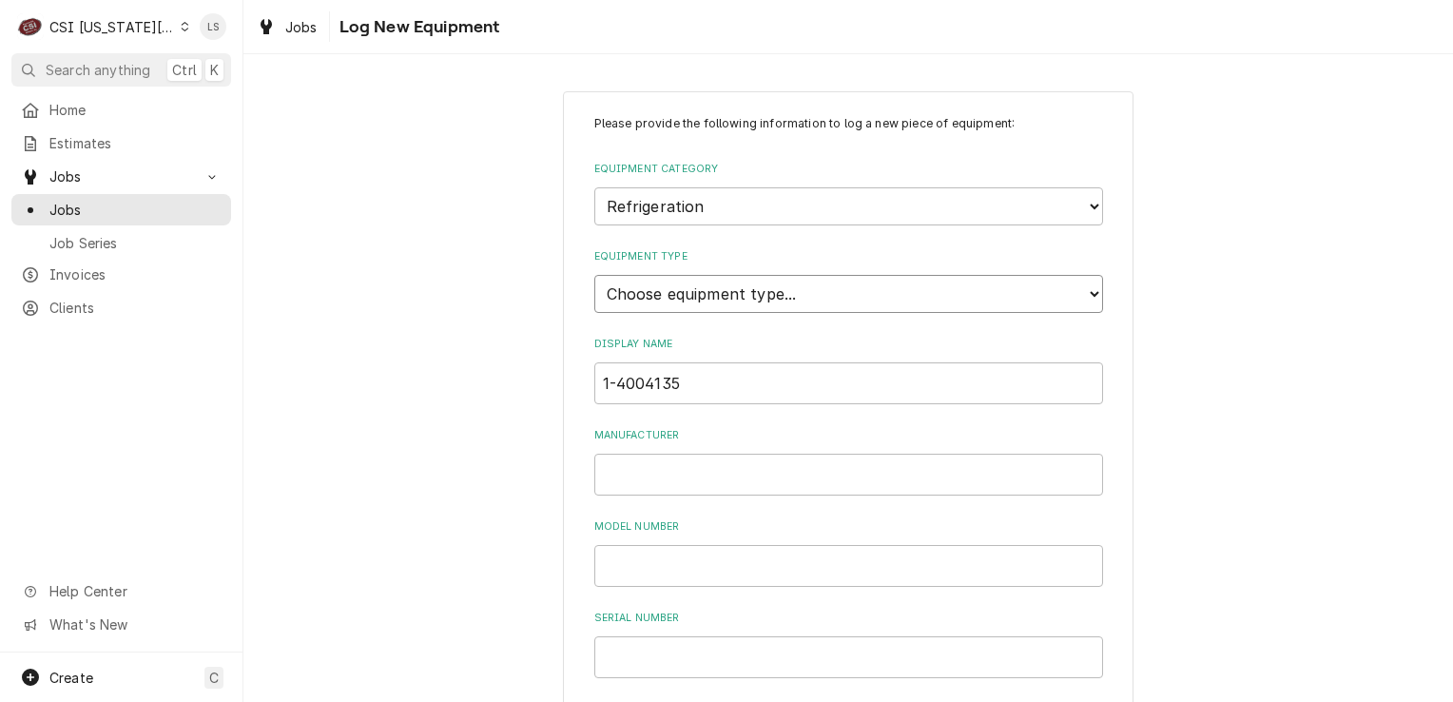
click at [640, 287] on select "Choose equipment type... Bar Refrigeration Blast Chiller Chef Base Freezer Chef…" at bounding box center [848, 294] width 509 height 38
select select "70"
click at [594, 275] on select "Choose equipment type... Bar Refrigeration Blast Chiller Chef Base Freezer Chef…" at bounding box center [848, 294] width 509 height 38
paste input "1-4004135"
type input "1-4004135"
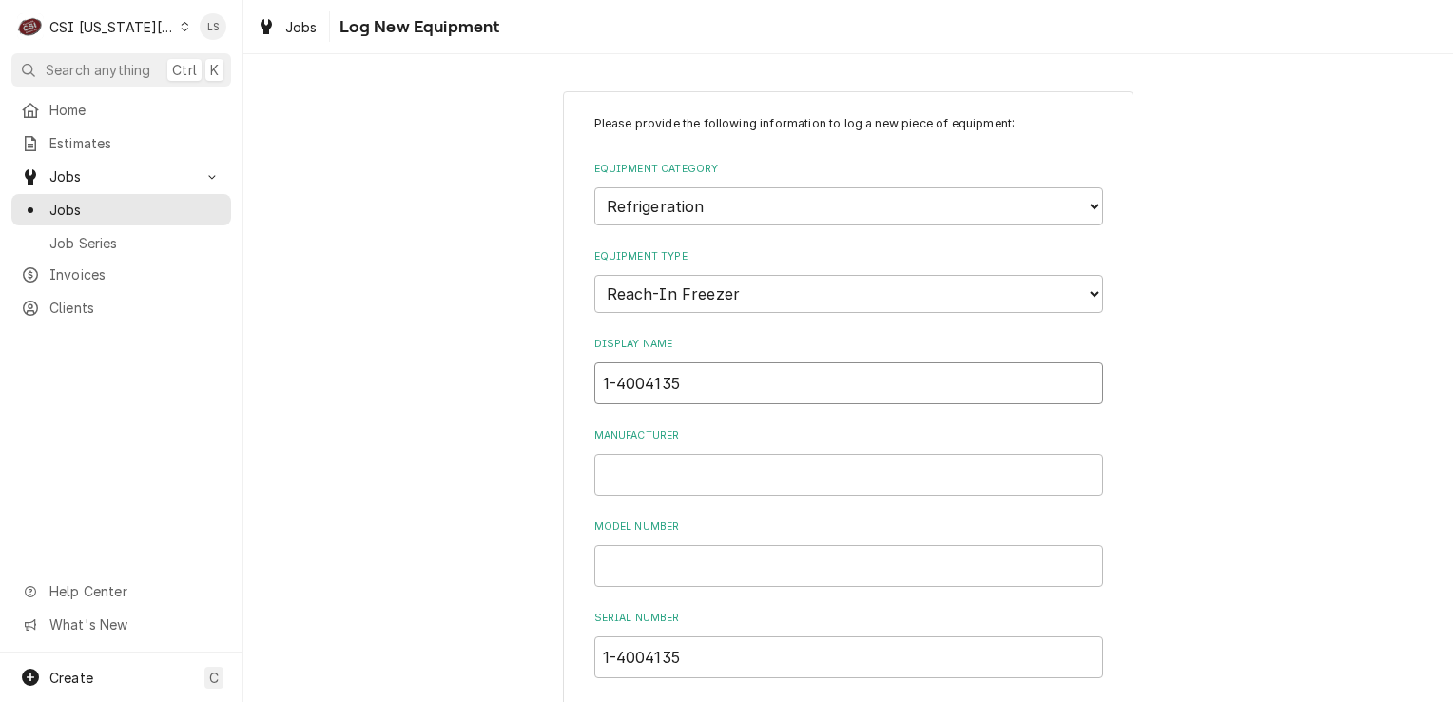
drag, startPoint x: 729, startPoint y: 380, endPoint x: 483, endPoint y: 378, distance: 246.3
click at [483, 378] on div "Please provide the following information to log a new piece of equipment: Equip…" at bounding box center [848, 679] width 1210 height 1211
type input "RIF"
click at [650, 471] on input "Manufacturer" at bounding box center [848, 475] width 509 height 42
type input "True"
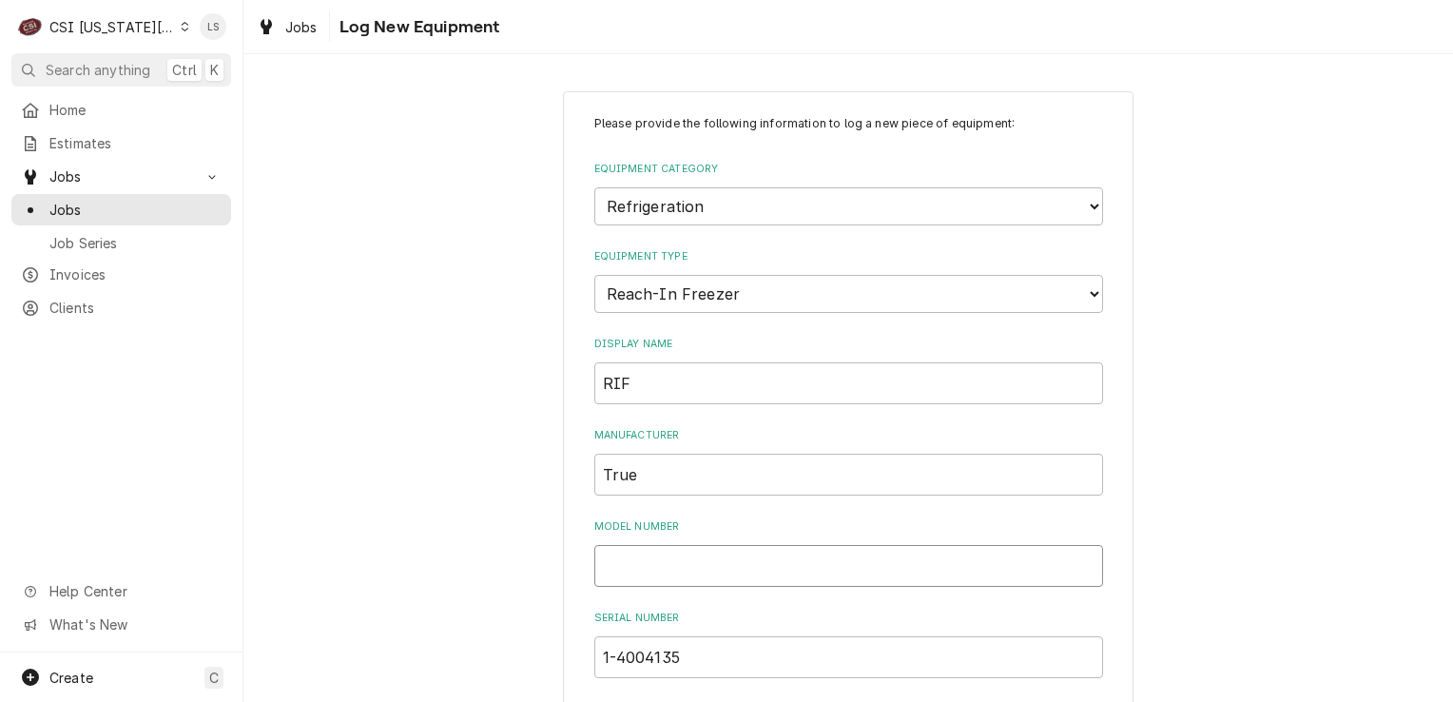
paste input "T-49F"
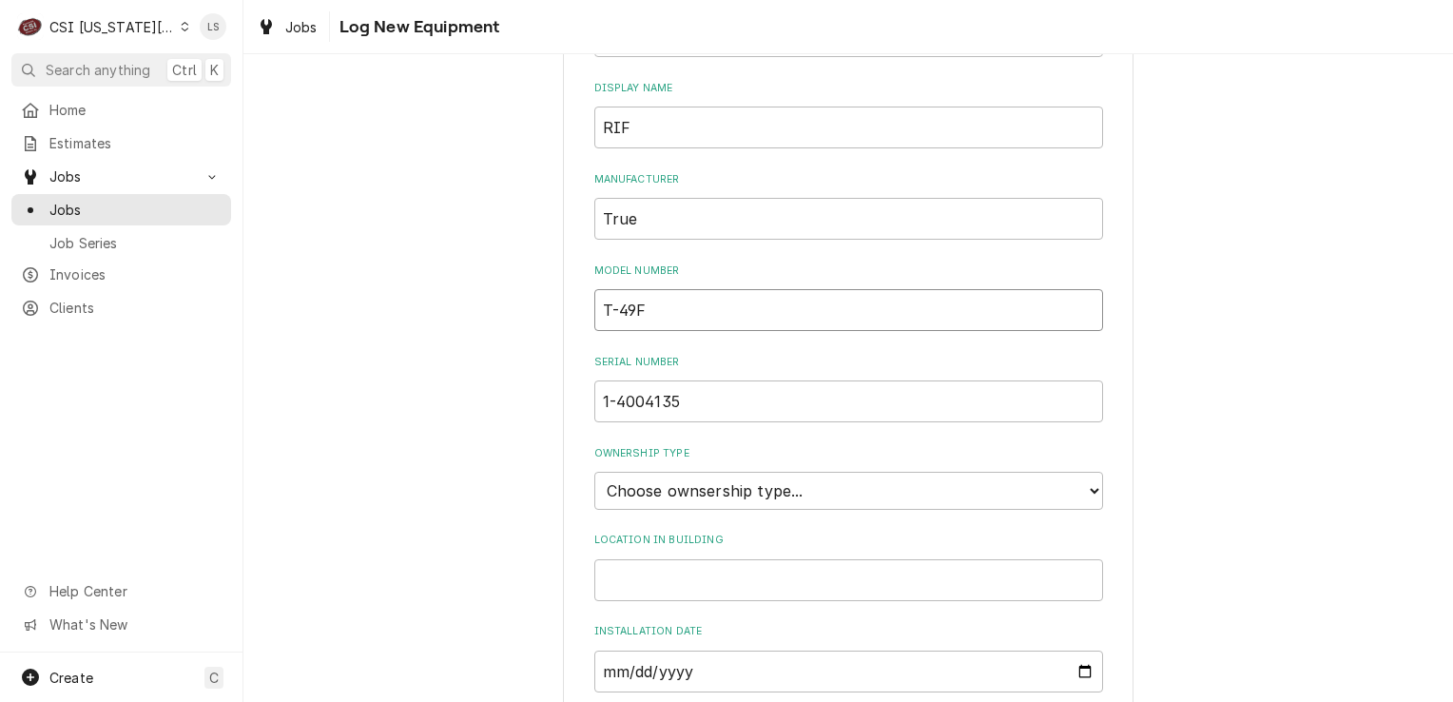
scroll to position [571, 0]
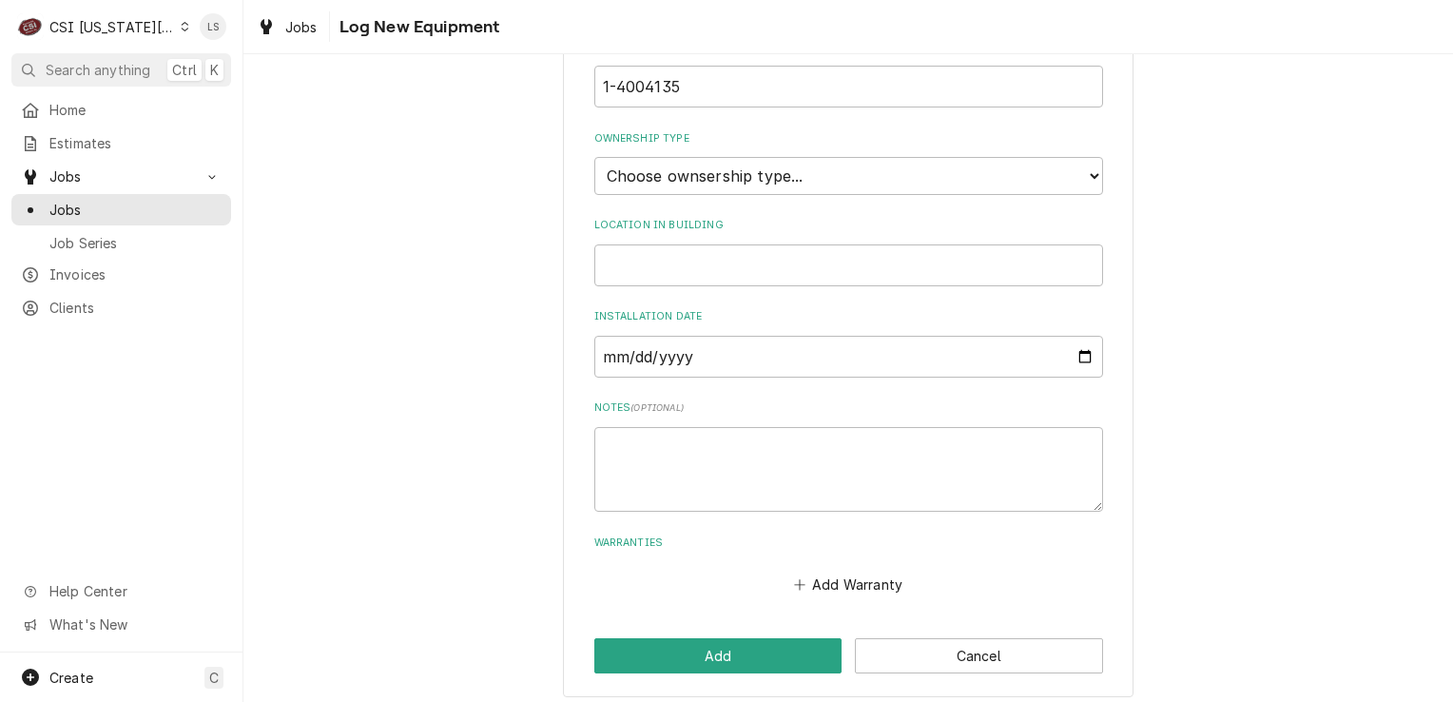
type input "T-49F"
click at [659, 182] on select "Choose ownsership type... Unknown Owned Leased Rented" at bounding box center [848, 176] width 509 height 38
select select "1"
click at [594, 157] on select "Choose ownsership type... Unknown Owned Leased Rented" at bounding box center [848, 176] width 509 height 38
click at [724, 657] on button "Add" at bounding box center [718, 655] width 248 height 35
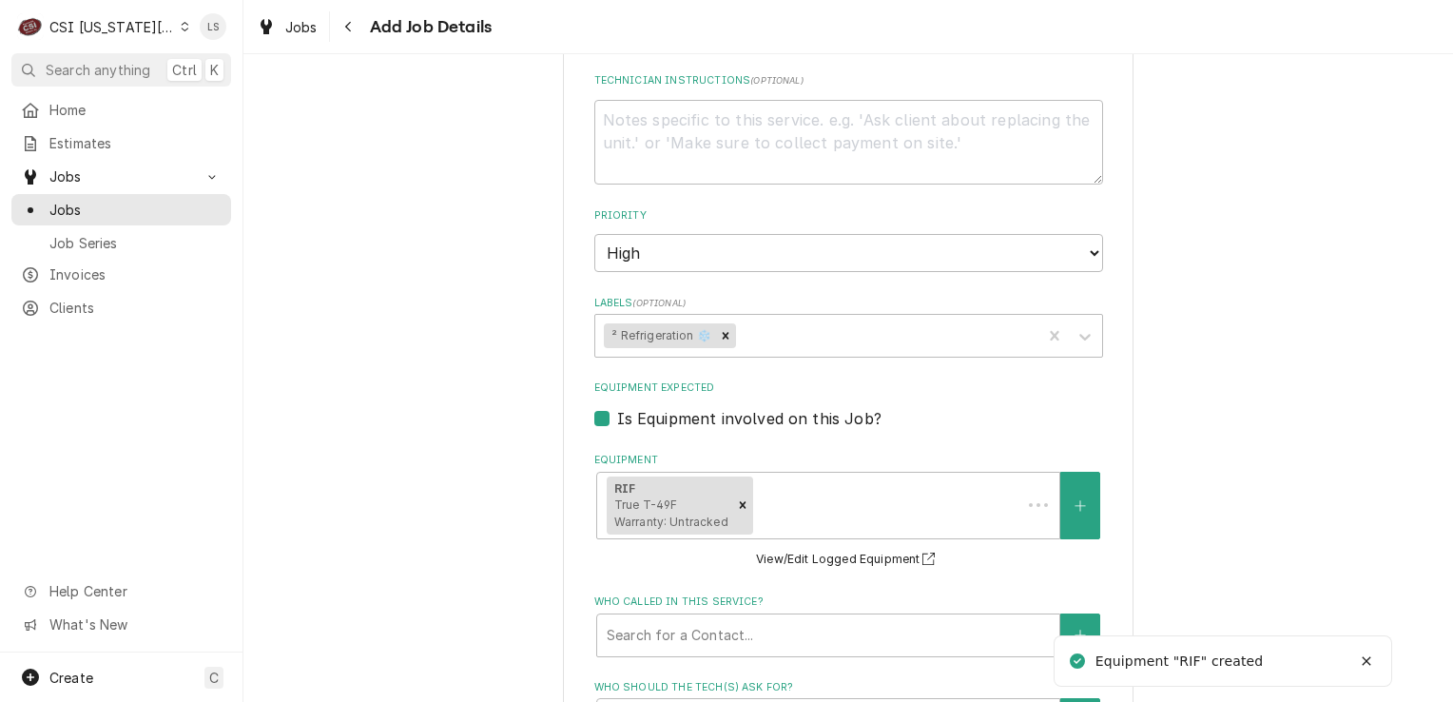
scroll to position [1712, 0]
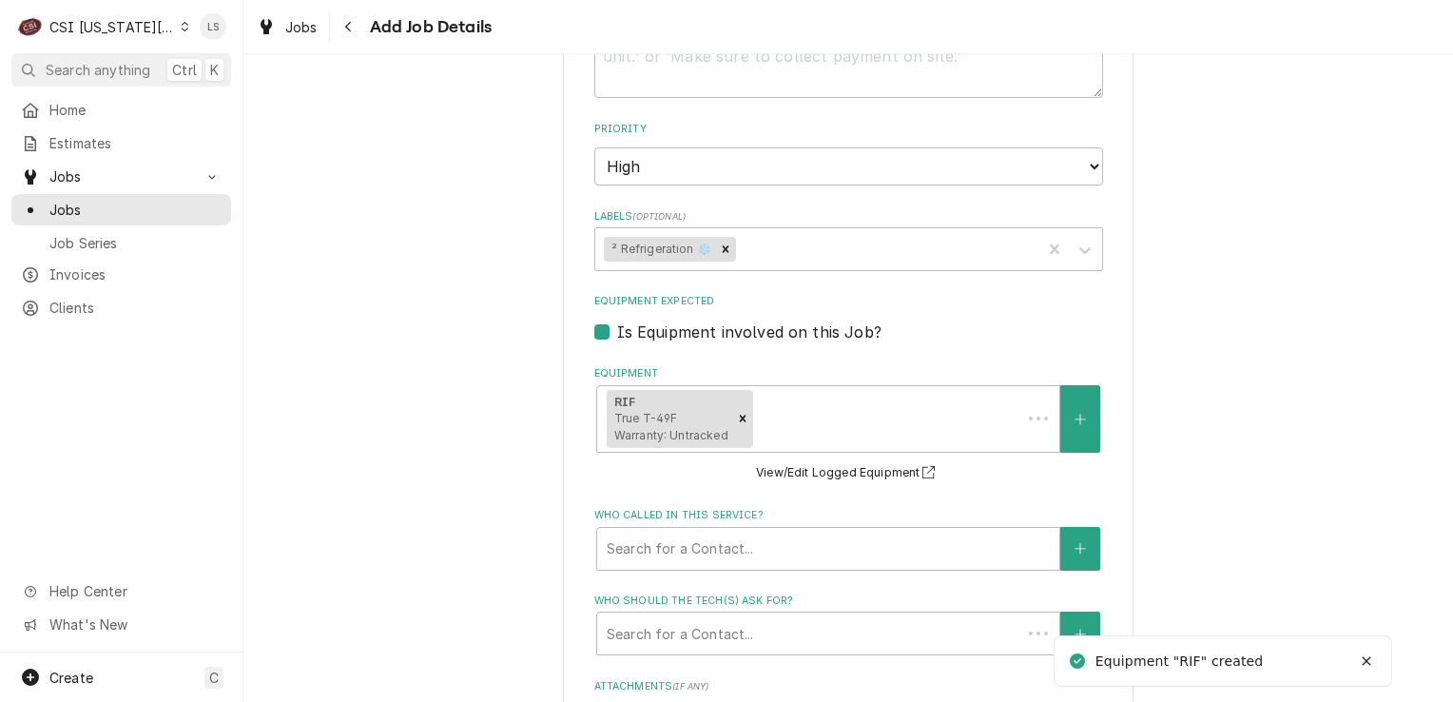
type textarea "x"
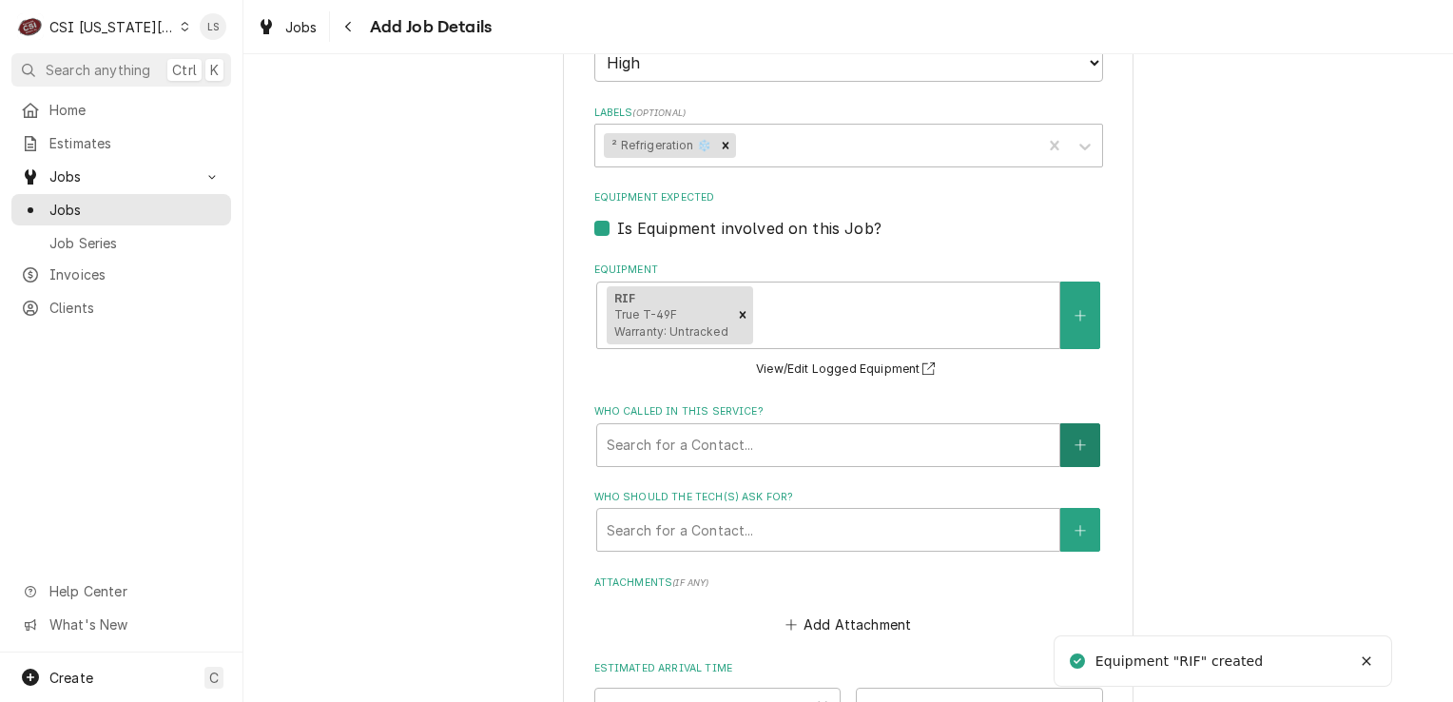
click at [1072, 423] on button "Who called in this service?" at bounding box center [1080, 445] width 40 height 44
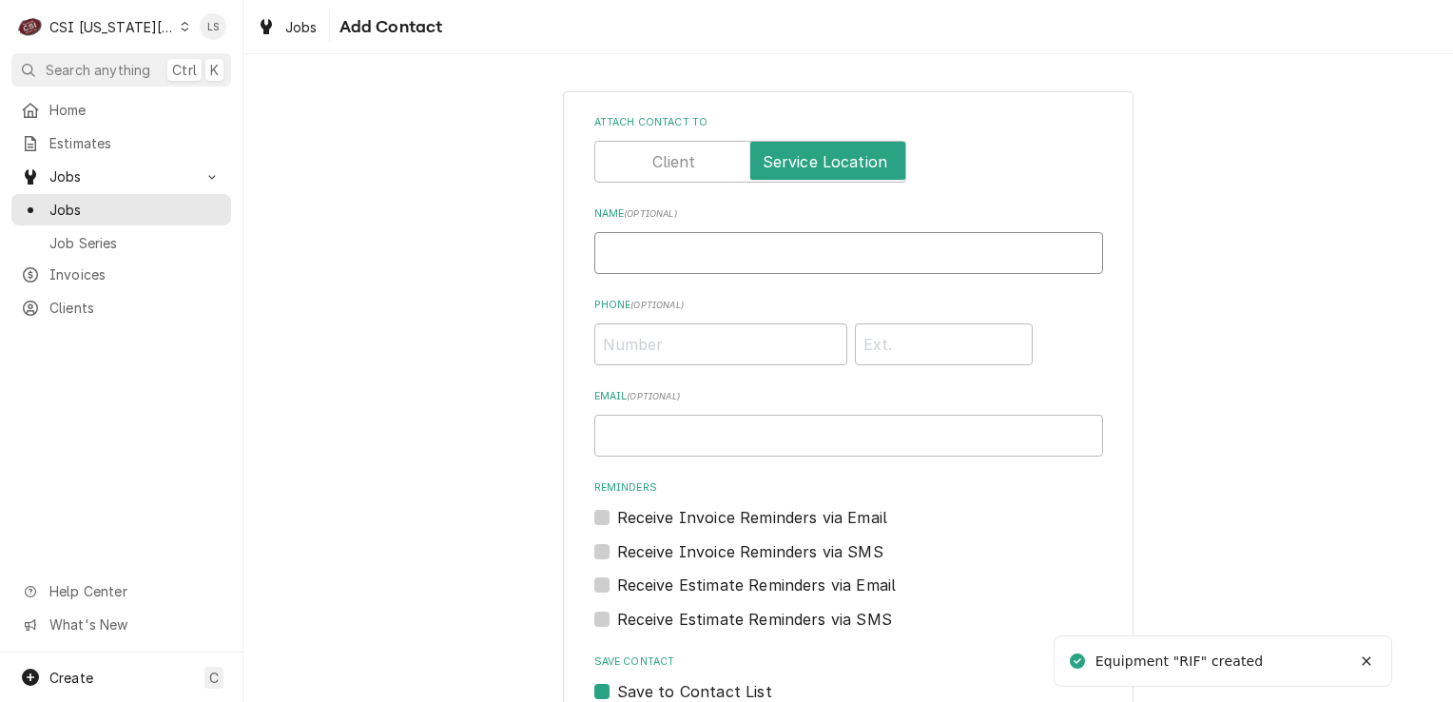
click at [647, 259] on input "Name ( optional )" at bounding box center [848, 253] width 509 height 42
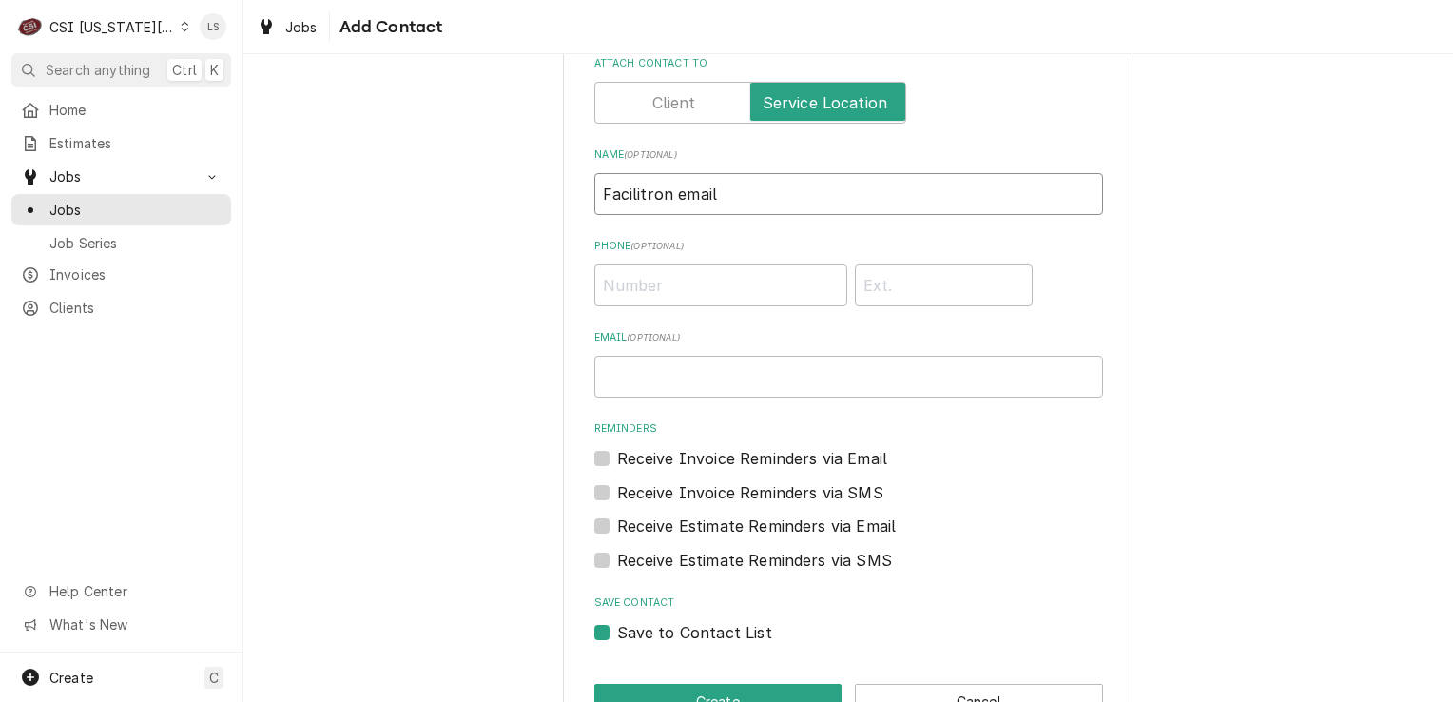
scroll to position [115, 0]
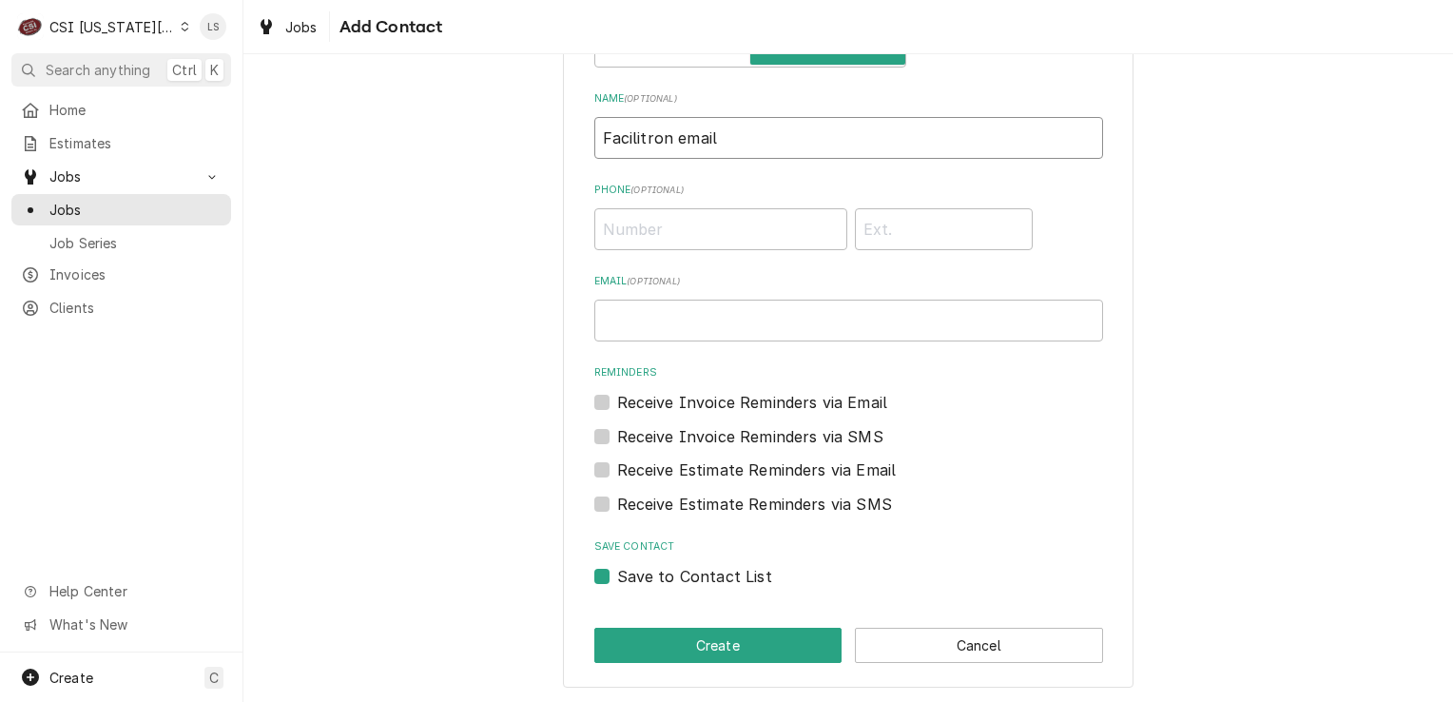
type input "Facilitron email"
click at [617, 578] on label "Save to Contact List" at bounding box center [694, 576] width 155 height 23
click at [617, 578] on input "Save to Contact List" at bounding box center [871, 586] width 509 height 42
checkbox input "false"
click at [627, 644] on button "Create" at bounding box center [718, 645] width 248 height 35
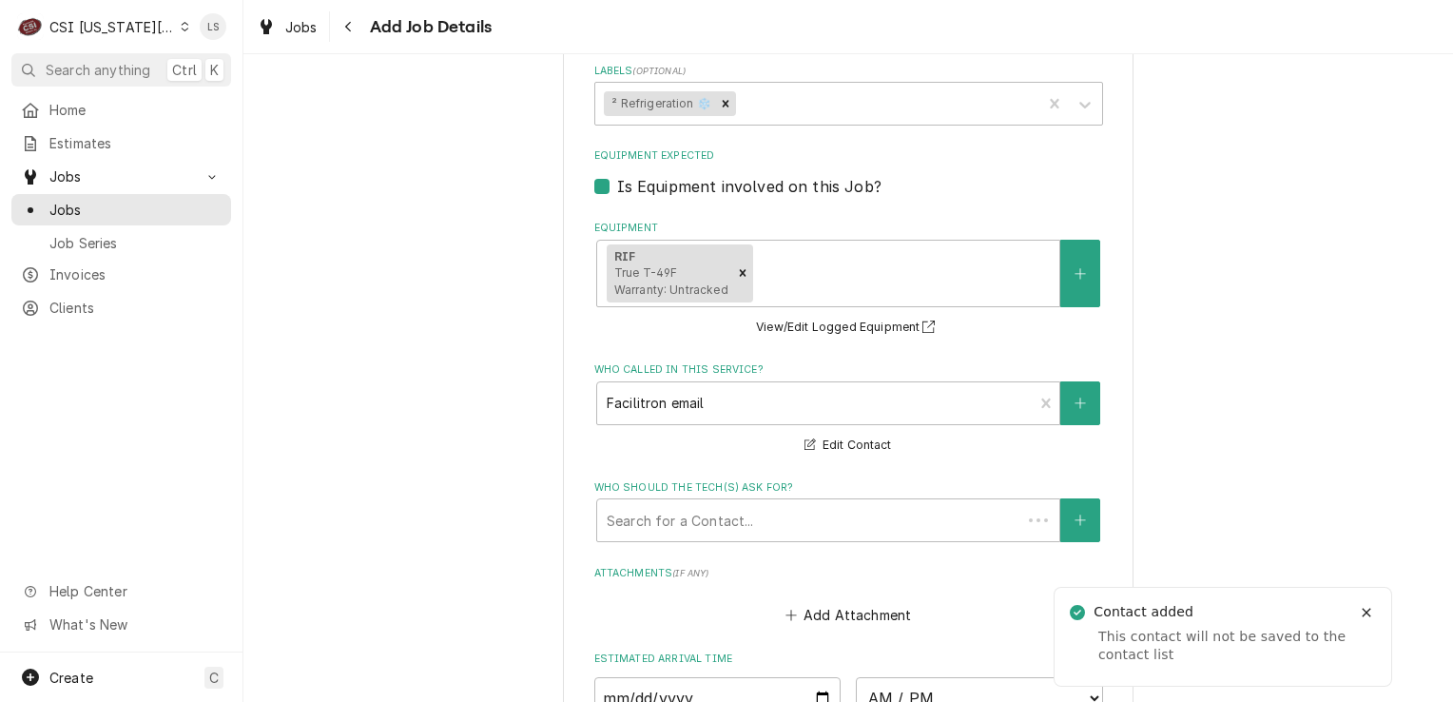
scroll to position [1902, 0]
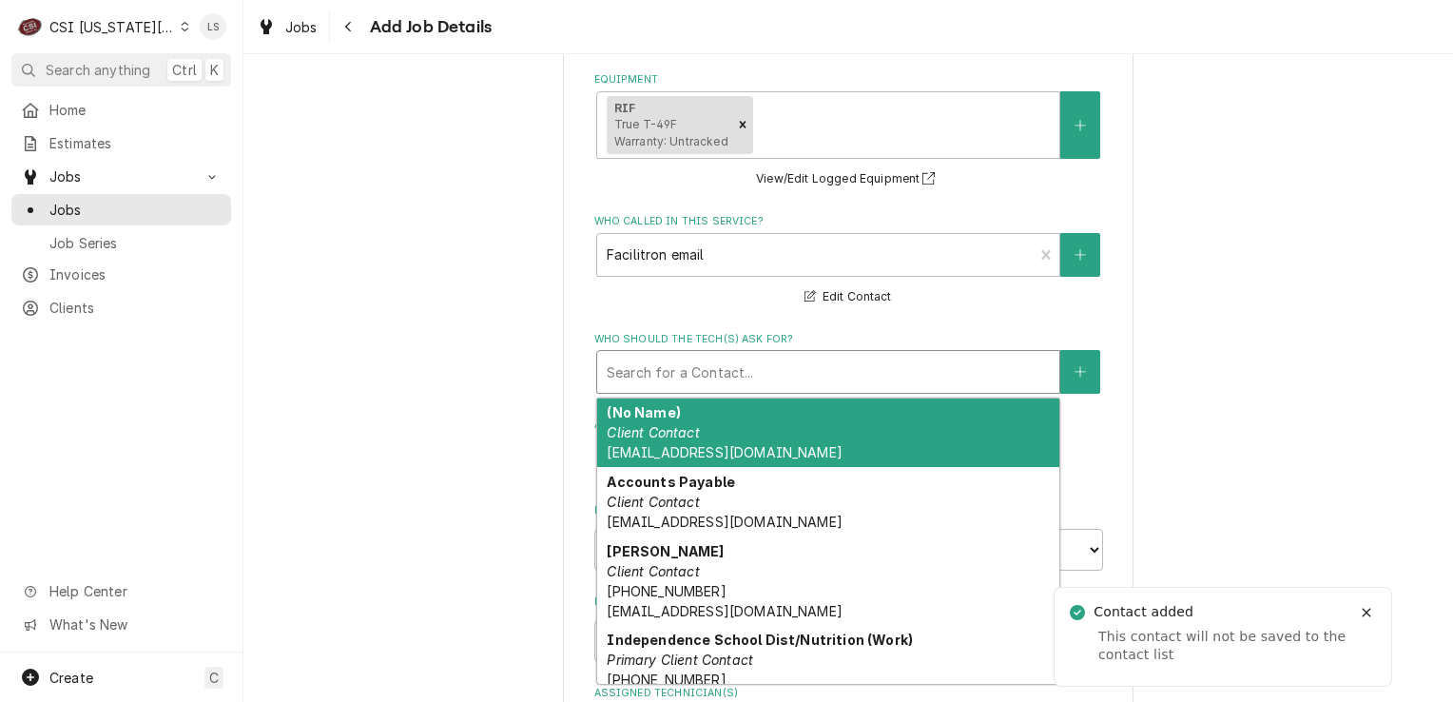
click at [683, 355] on div "Who should the tech(s) ask for?" at bounding box center [828, 372] width 443 height 34
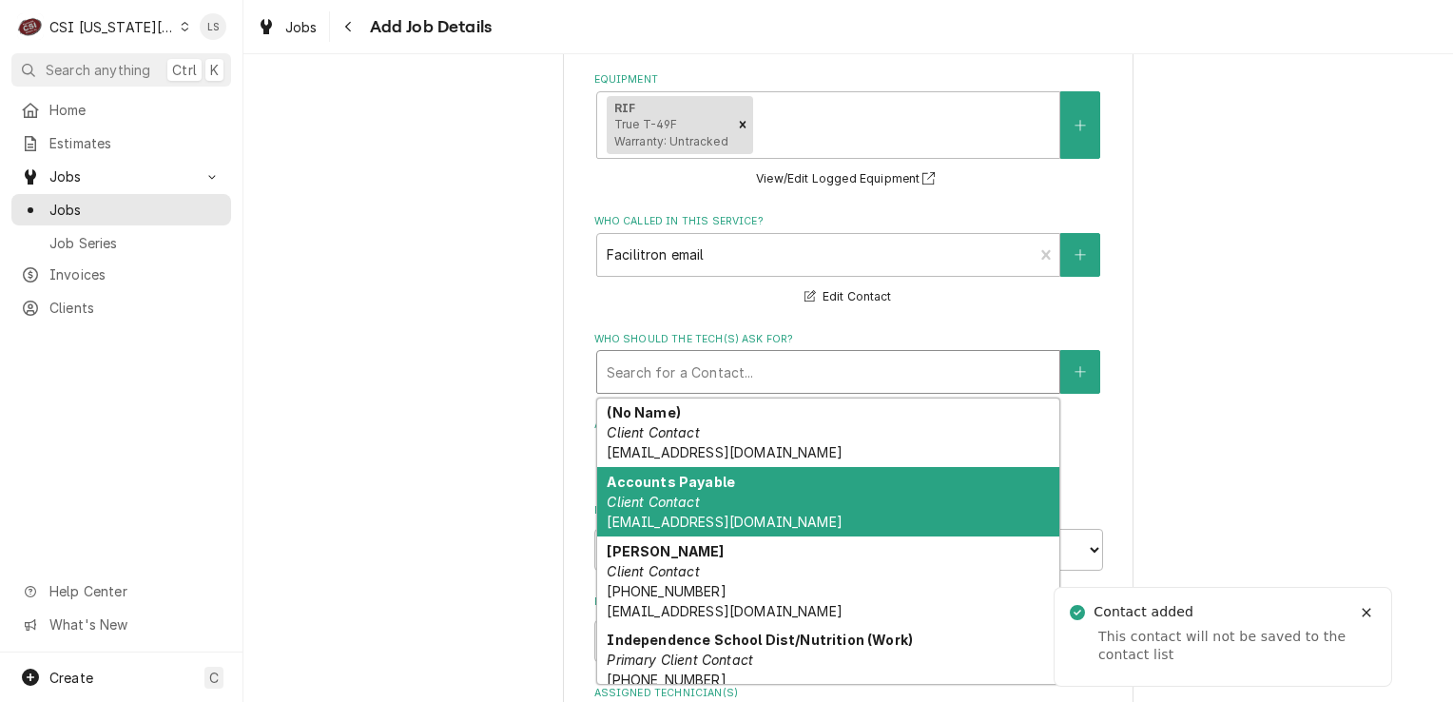
scroll to position [148, 0]
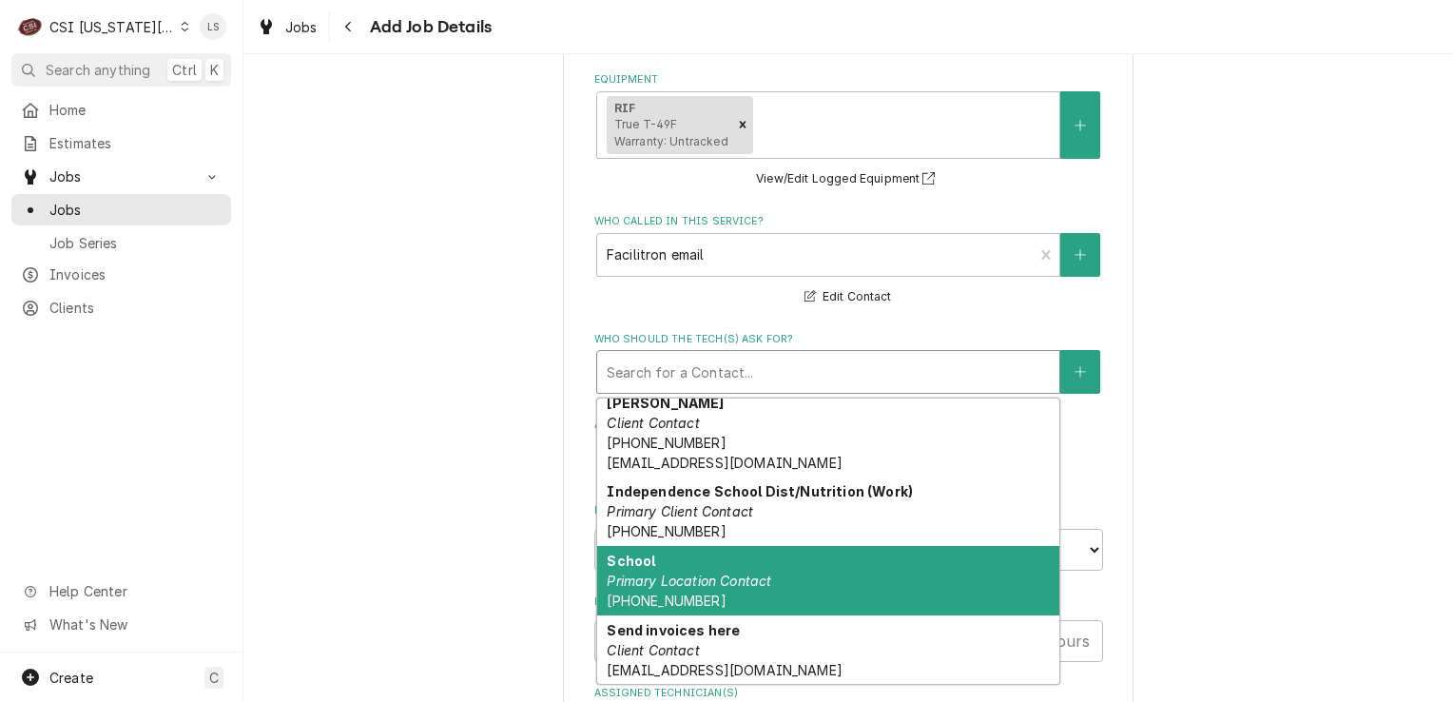
click at [714, 572] on em "Primary Location Contact" at bounding box center [689, 580] width 165 height 16
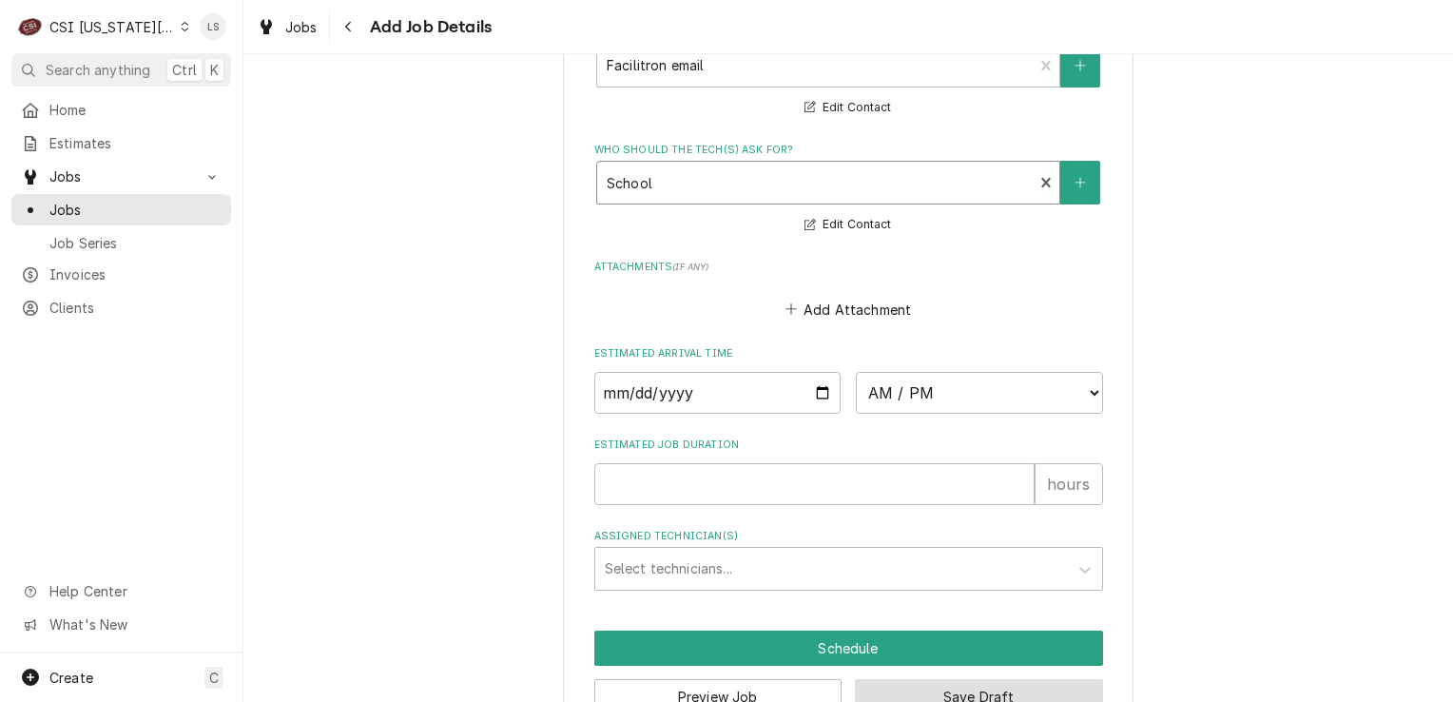
click at [967, 679] on button "Save Draft" at bounding box center [979, 696] width 248 height 35
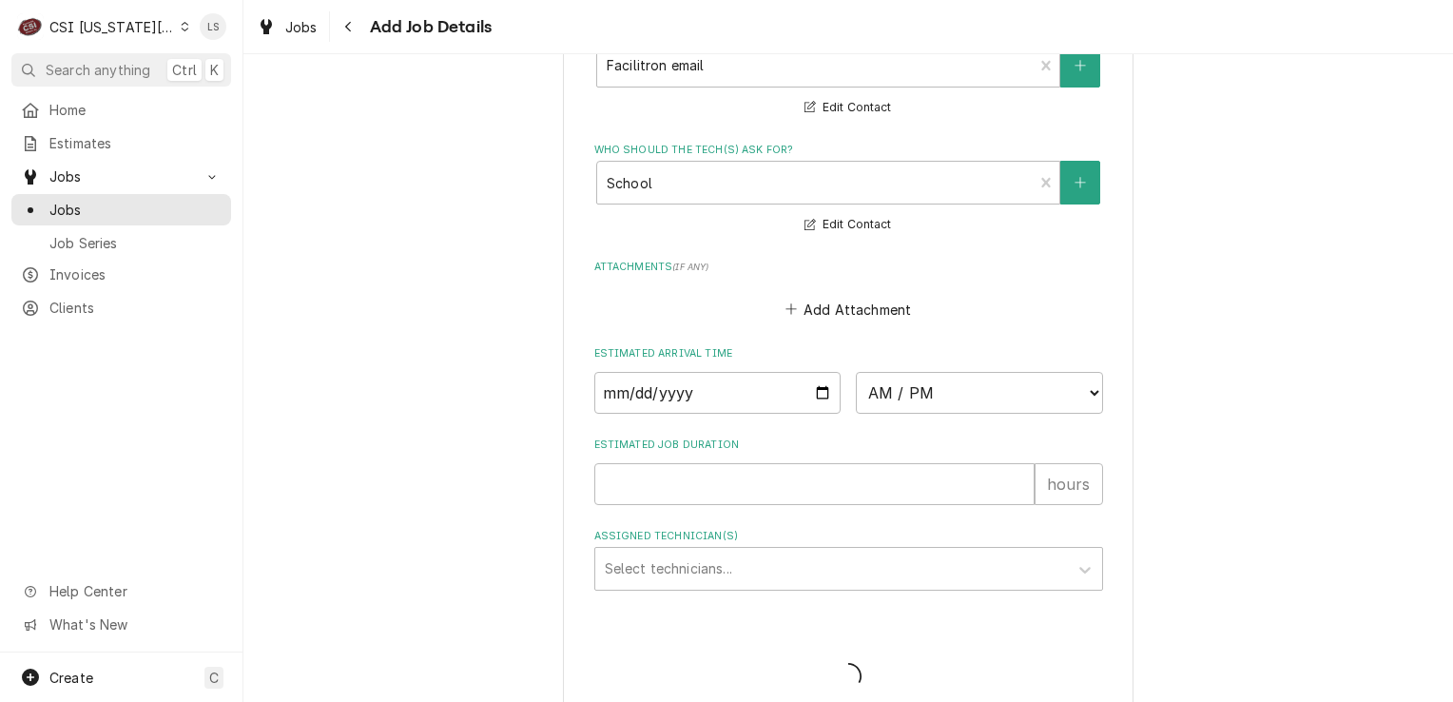
scroll to position [2074, 0]
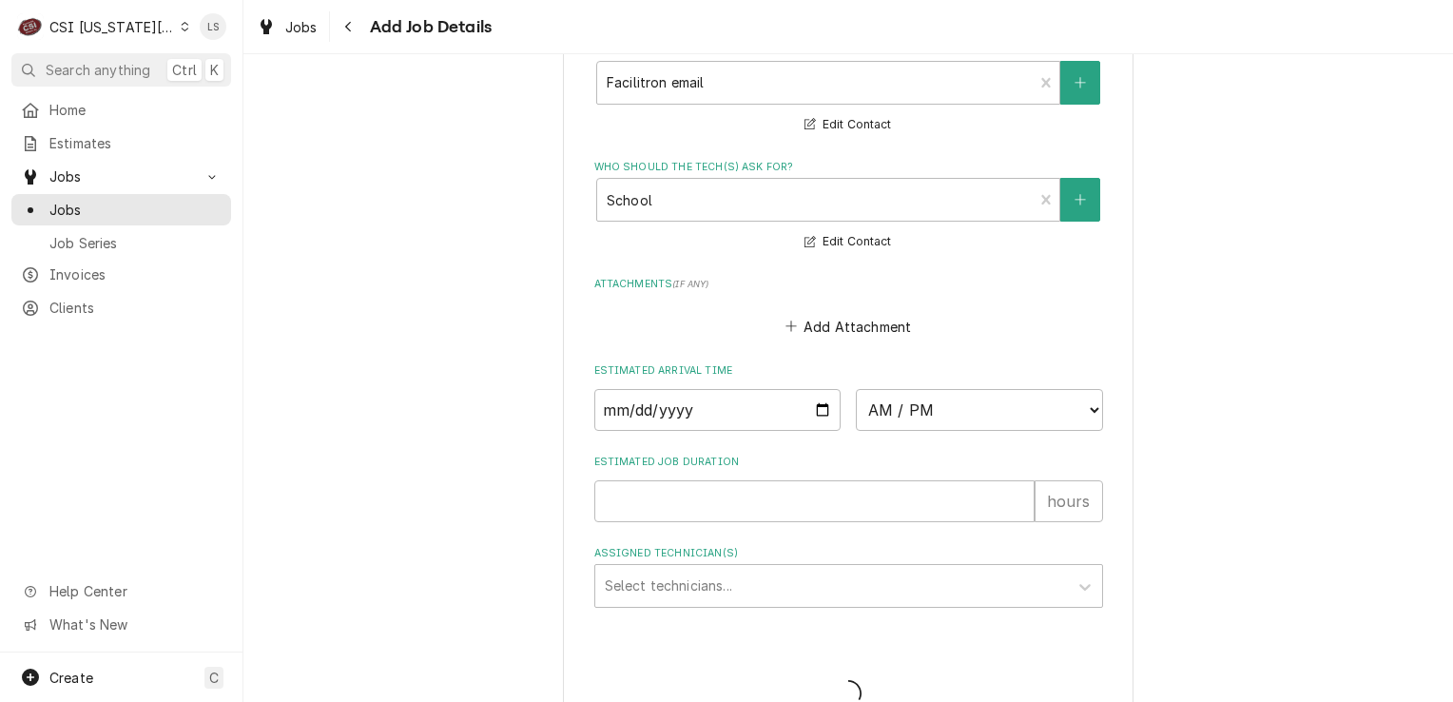
type textarea "x"
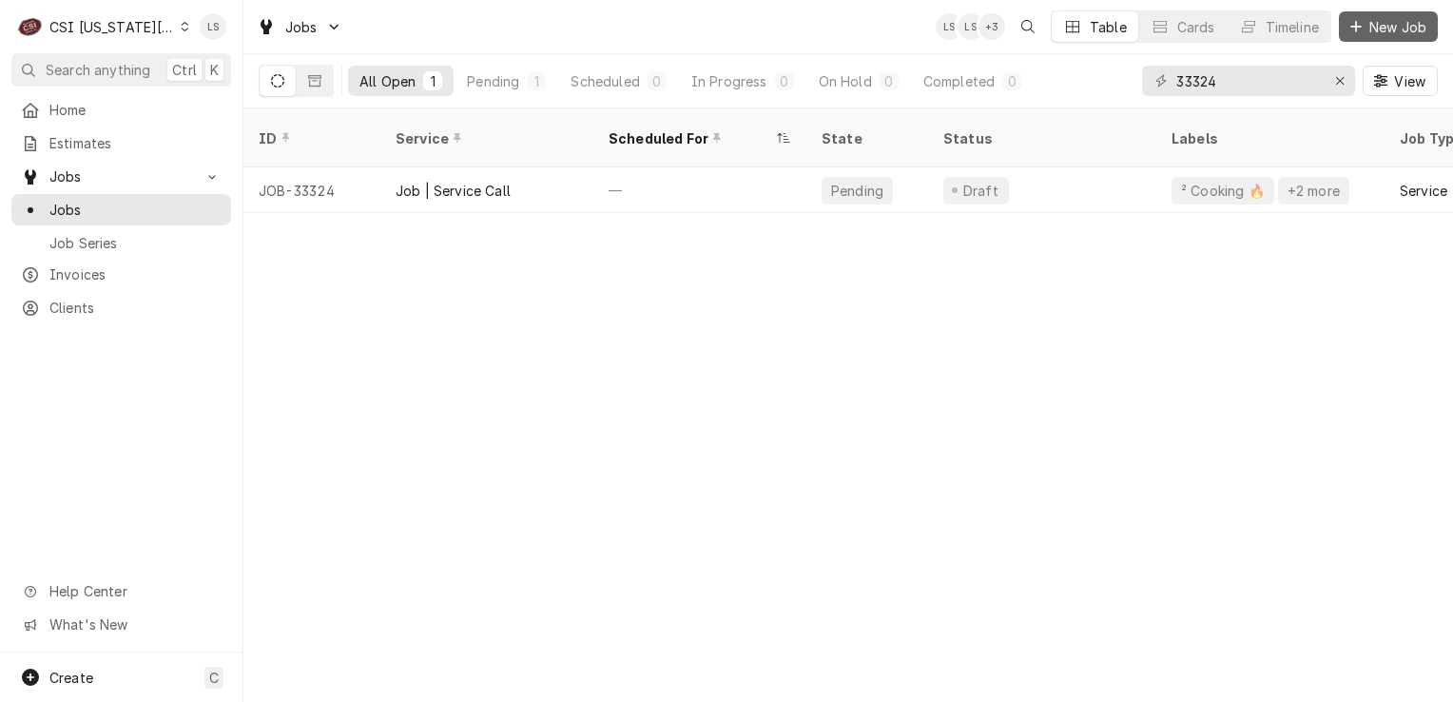
click at [1374, 33] on span "New Job" at bounding box center [1398, 27] width 65 height 20
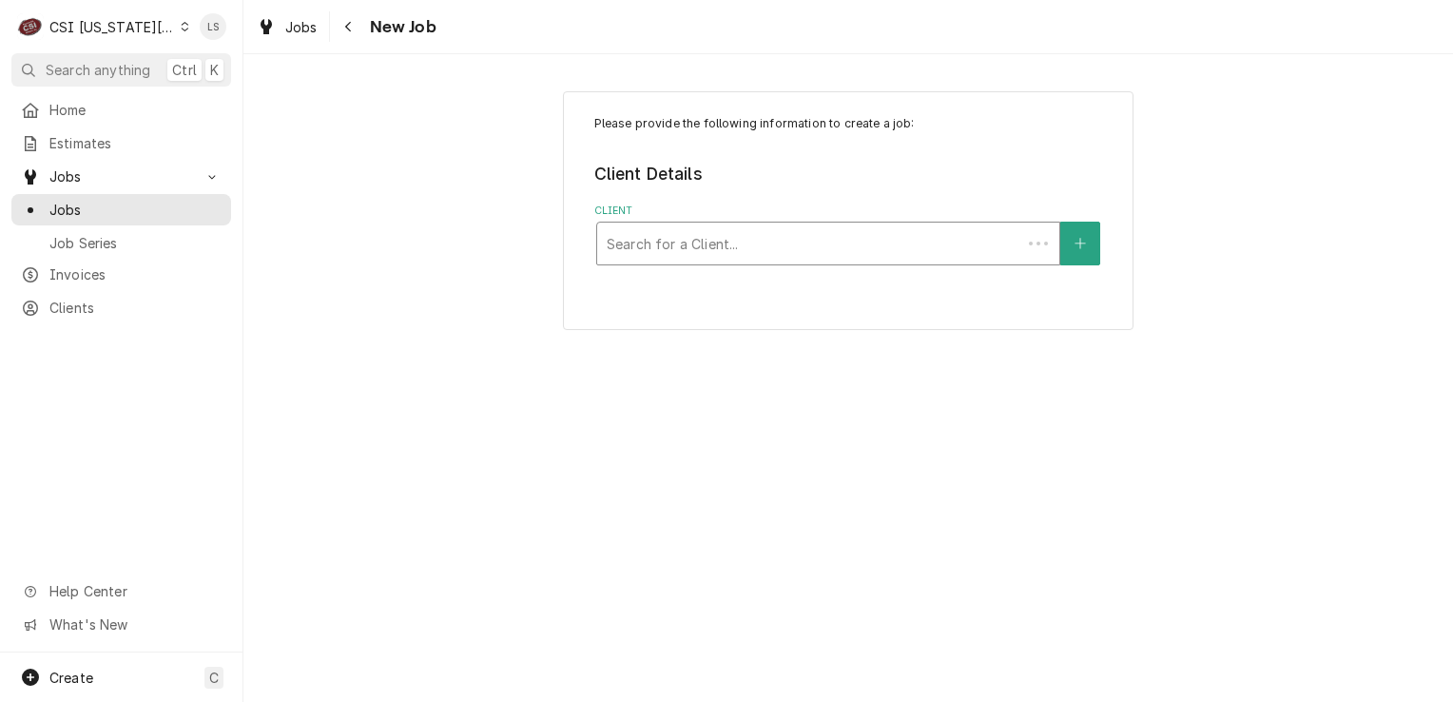
click at [685, 255] on div "Client" at bounding box center [809, 243] width 405 height 34
type input "novamex"
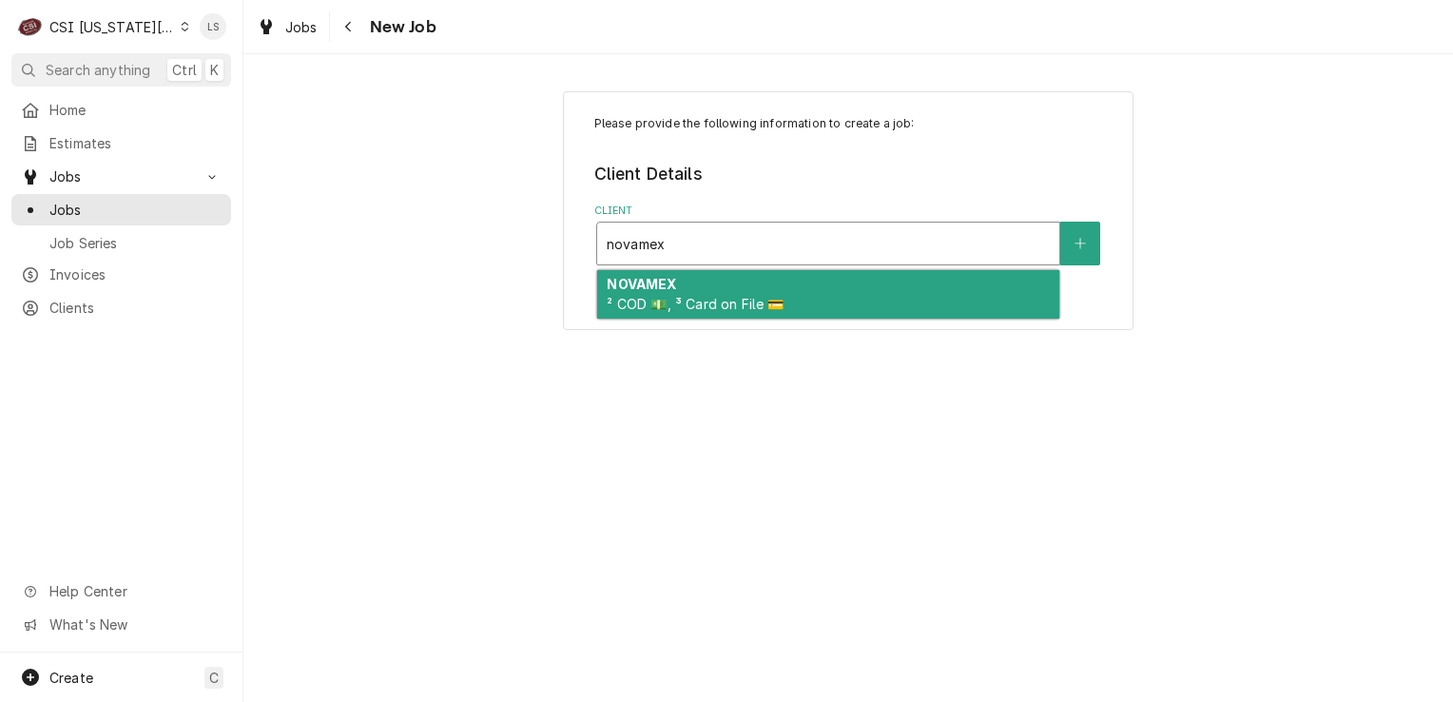
click at [689, 291] on div "NOVAMEX ² COD 💵, ³ Card on File 💳" at bounding box center [828, 294] width 462 height 49
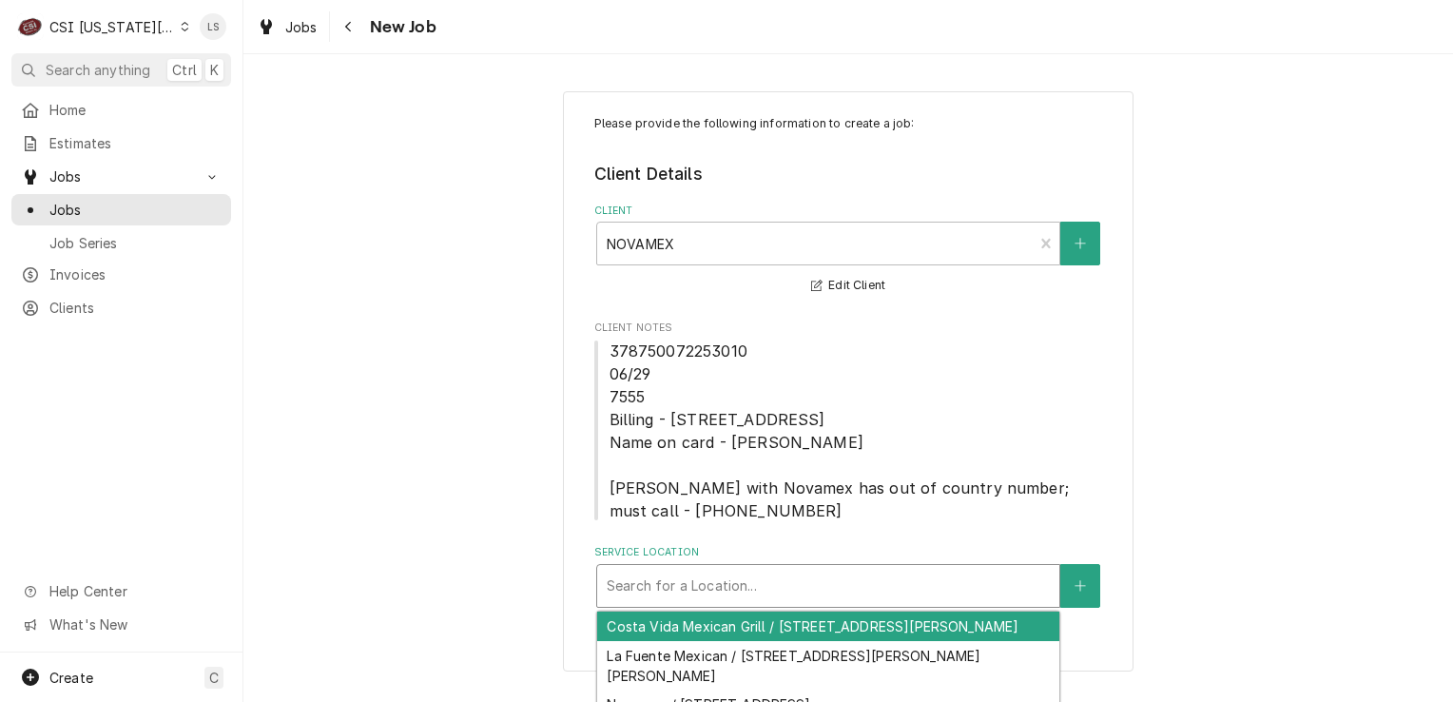
click at [805, 576] on div "Service Location" at bounding box center [828, 586] width 443 height 34
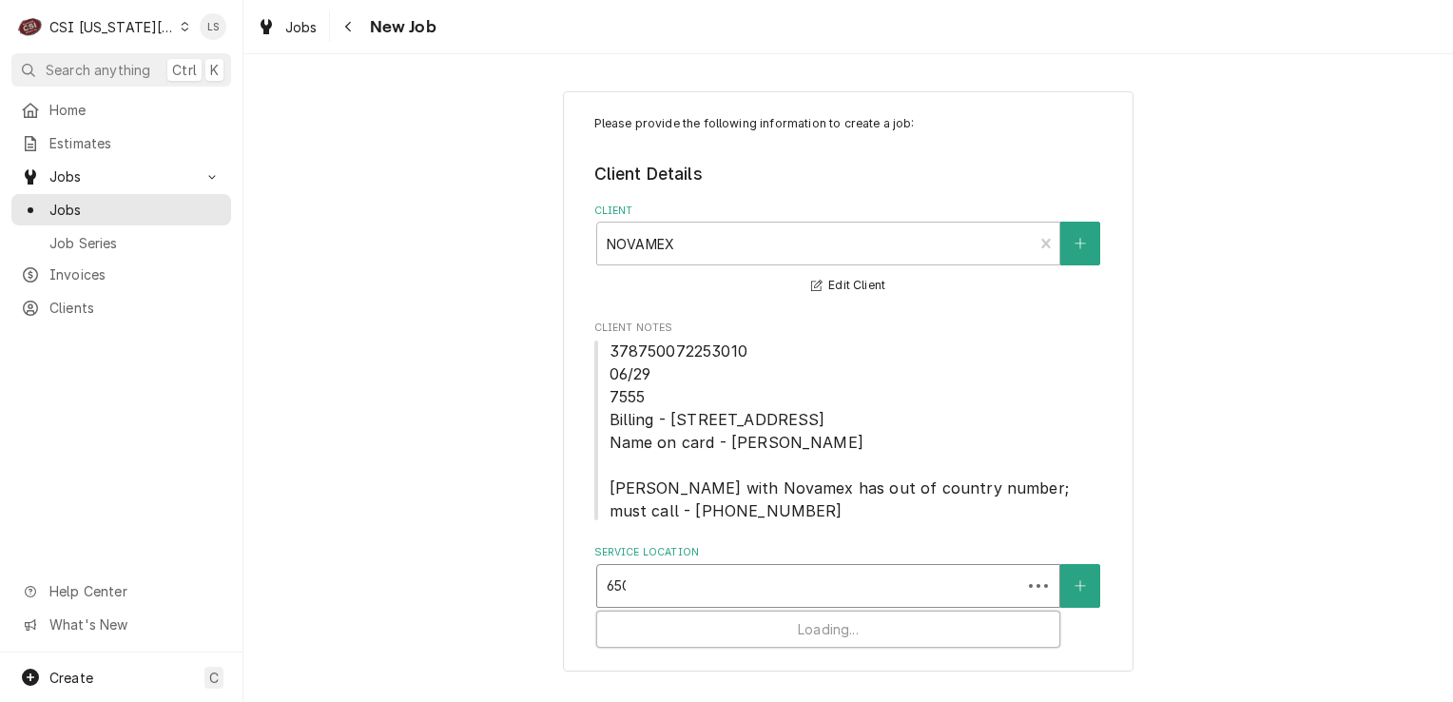
type input "6502"
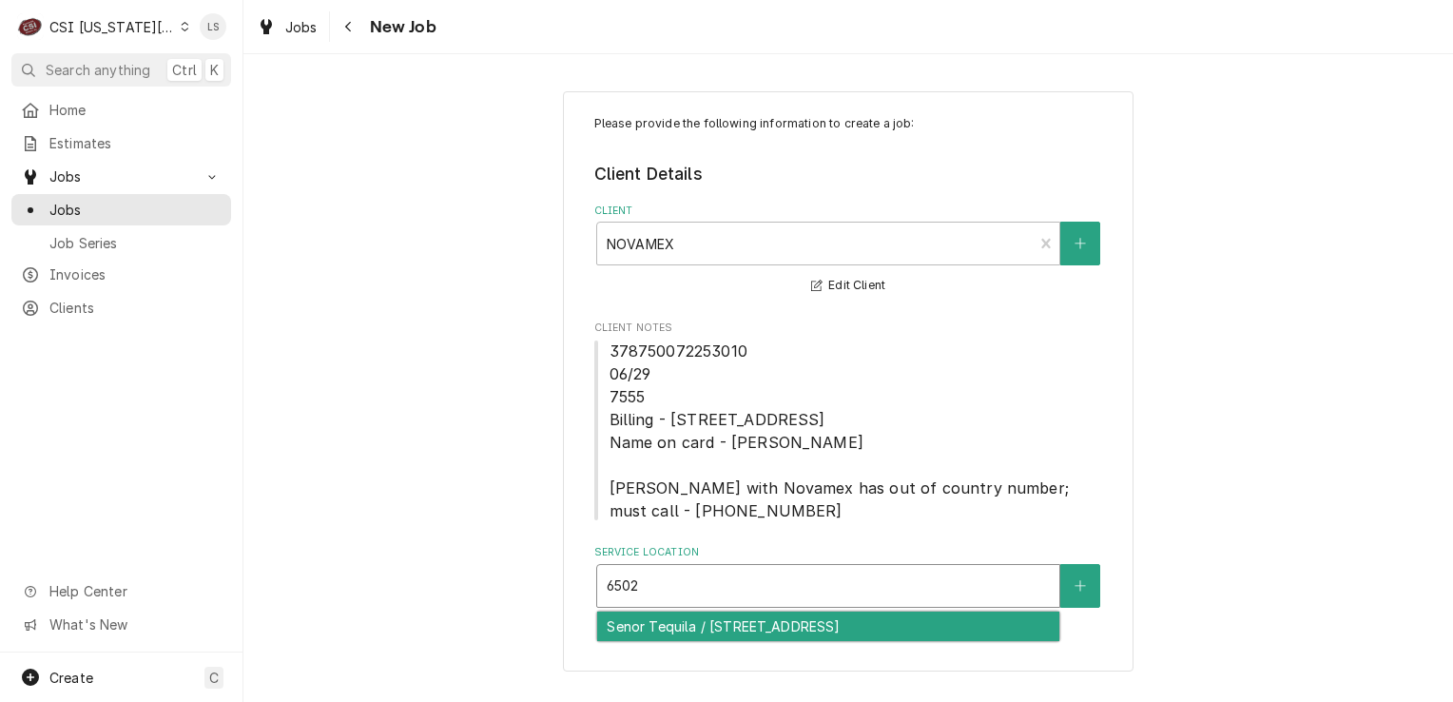
click at [804, 625] on div "Senor Tequila / [STREET_ADDRESS]" at bounding box center [828, 625] width 462 height 29
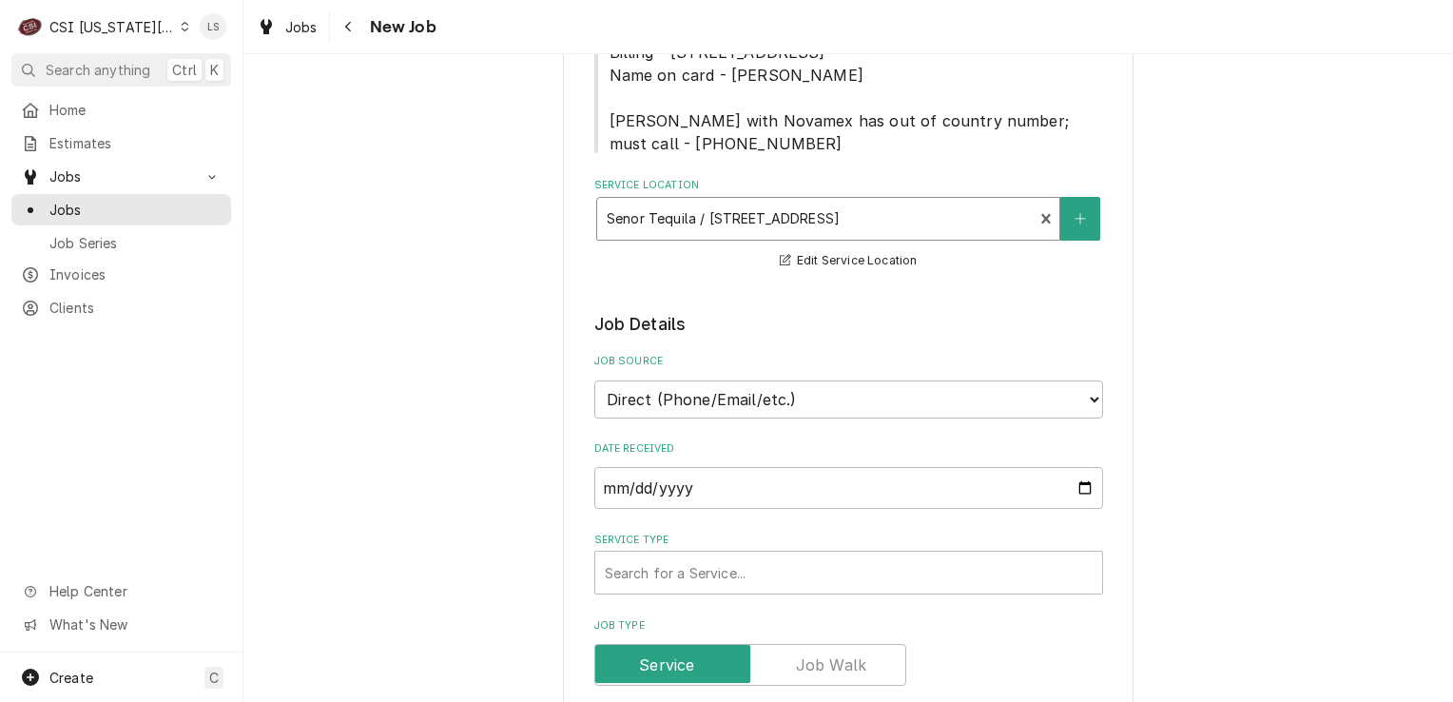
scroll to position [571, 0]
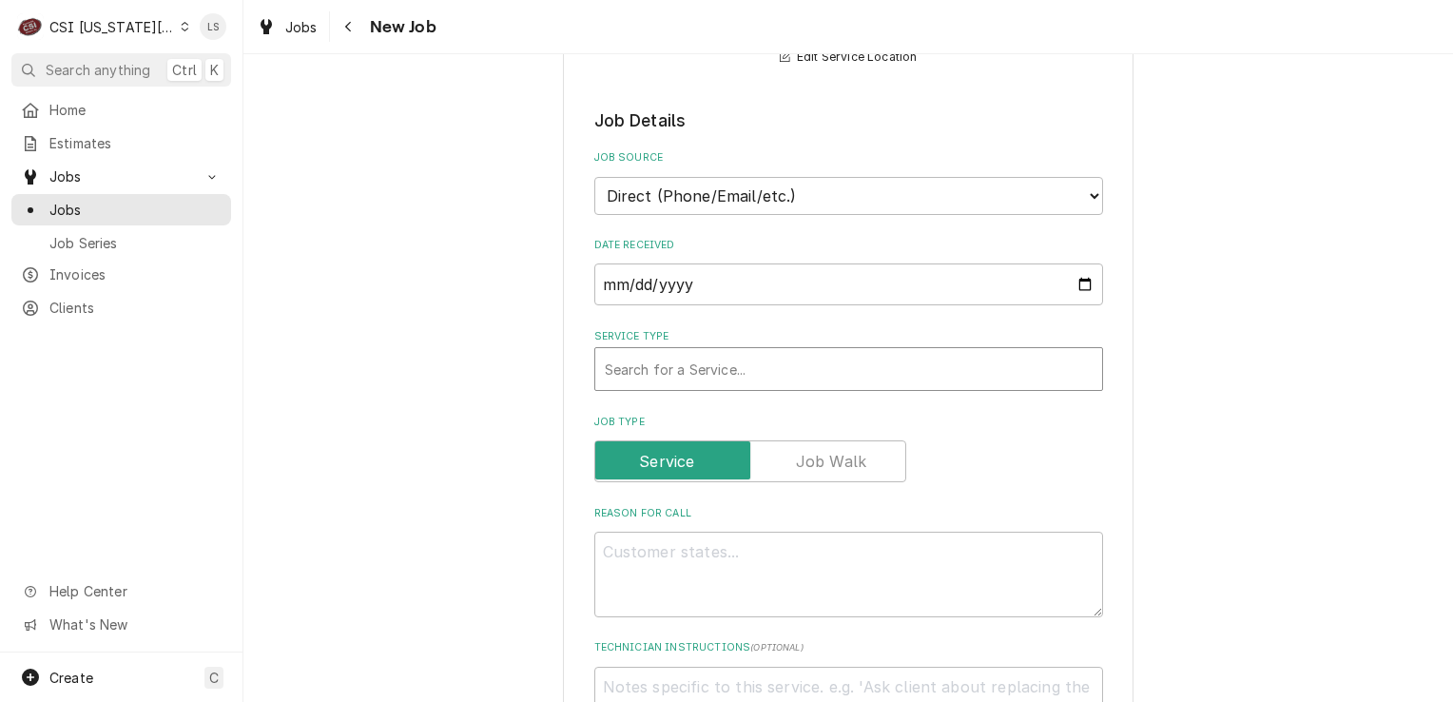
click at [662, 369] on div "Service Type" at bounding box center [849, 369] width 488 height 34
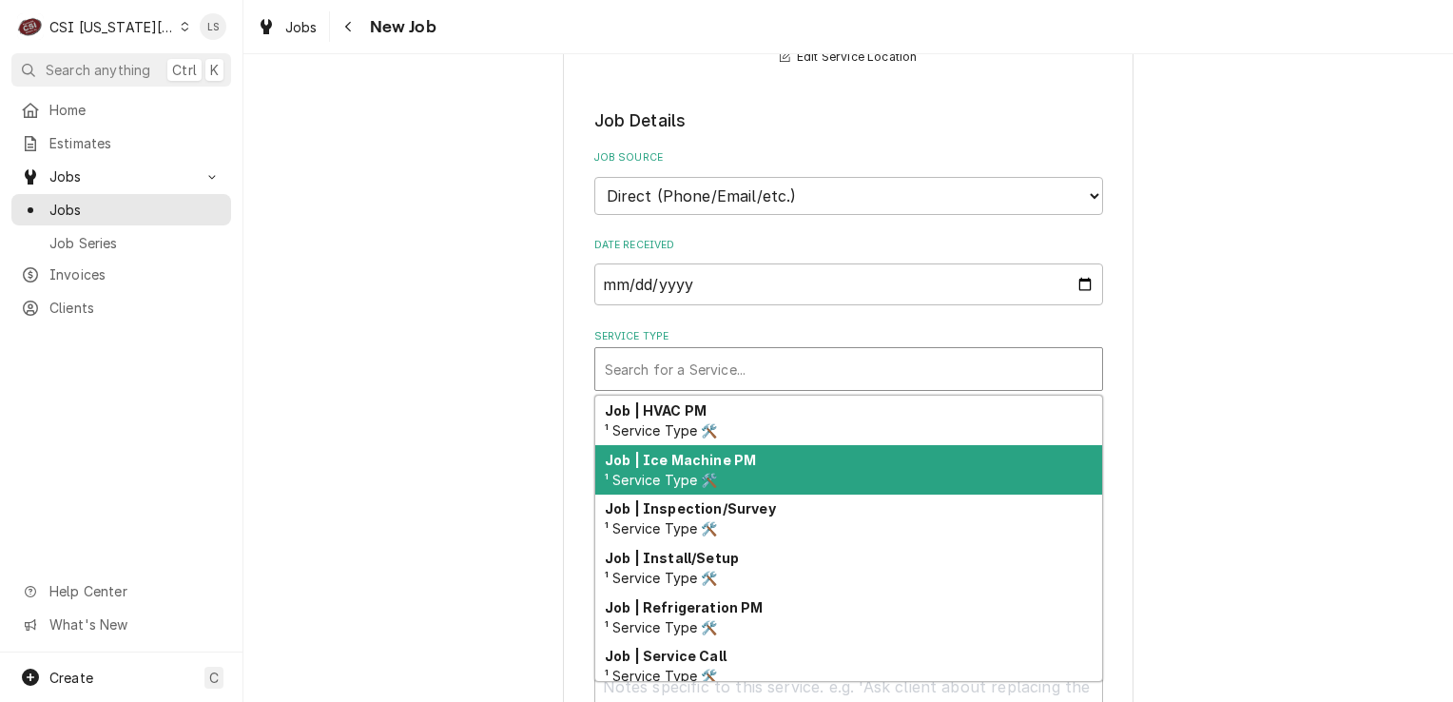
scroll to position [1172, 0]
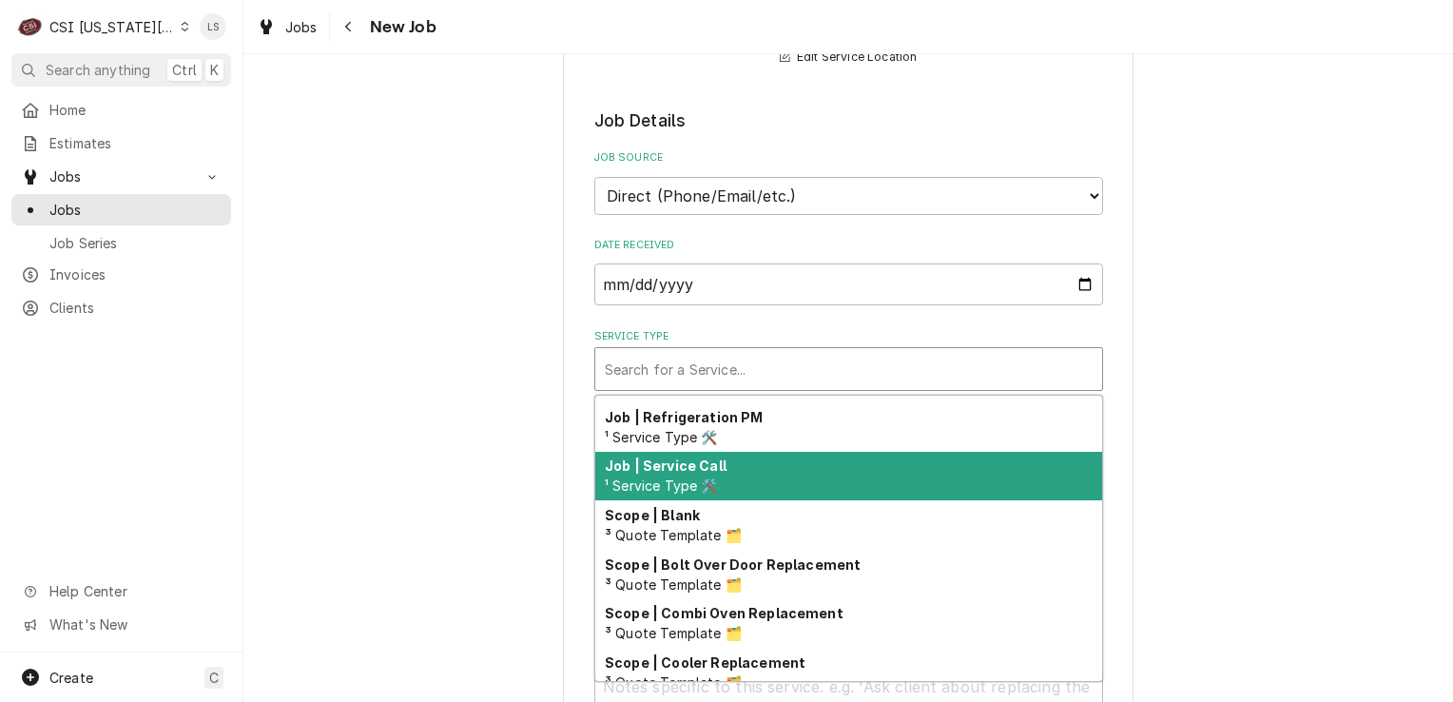
click at [665, 484] on span "¹ Service Type 🛠️" at bounding box center [661, 485] width 113 height 16
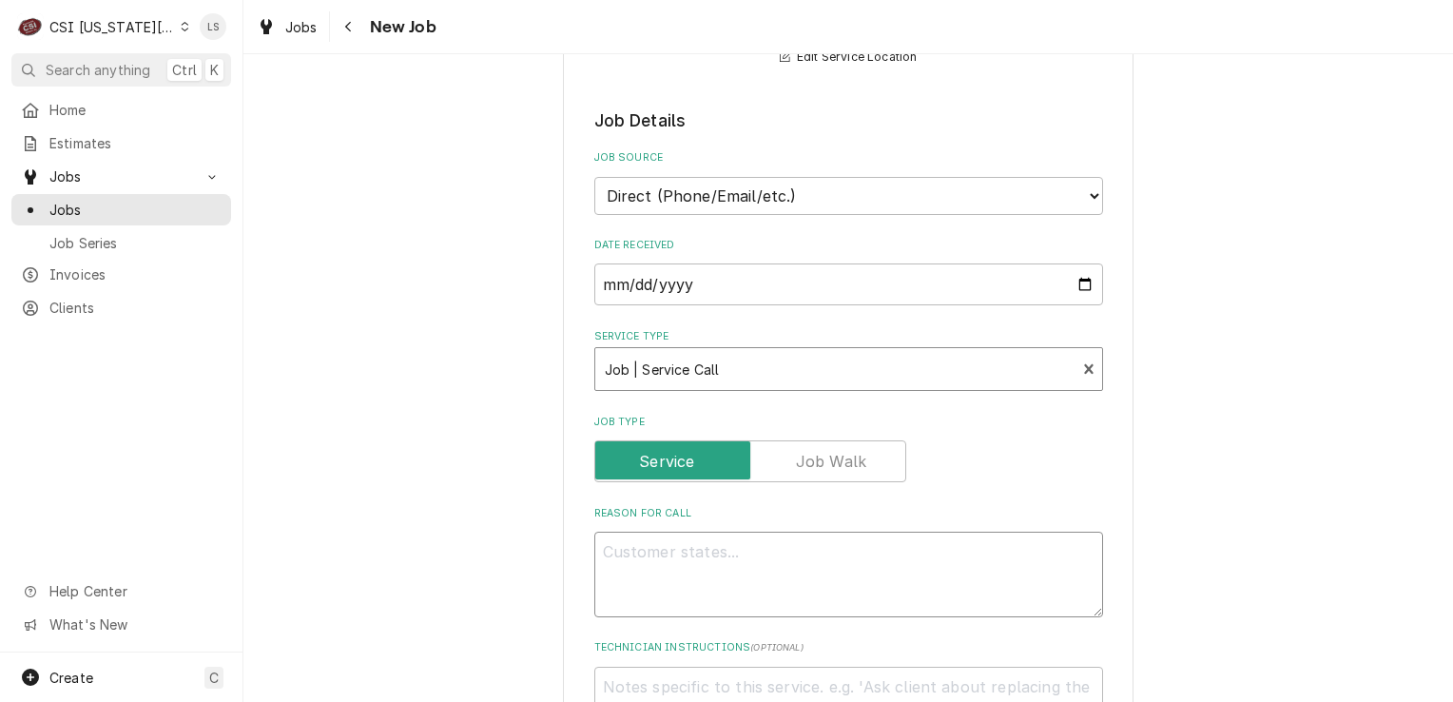
click at [665, 562] on textarea "Reason For Call" at bounding box center [848, 575] width 509 height 86
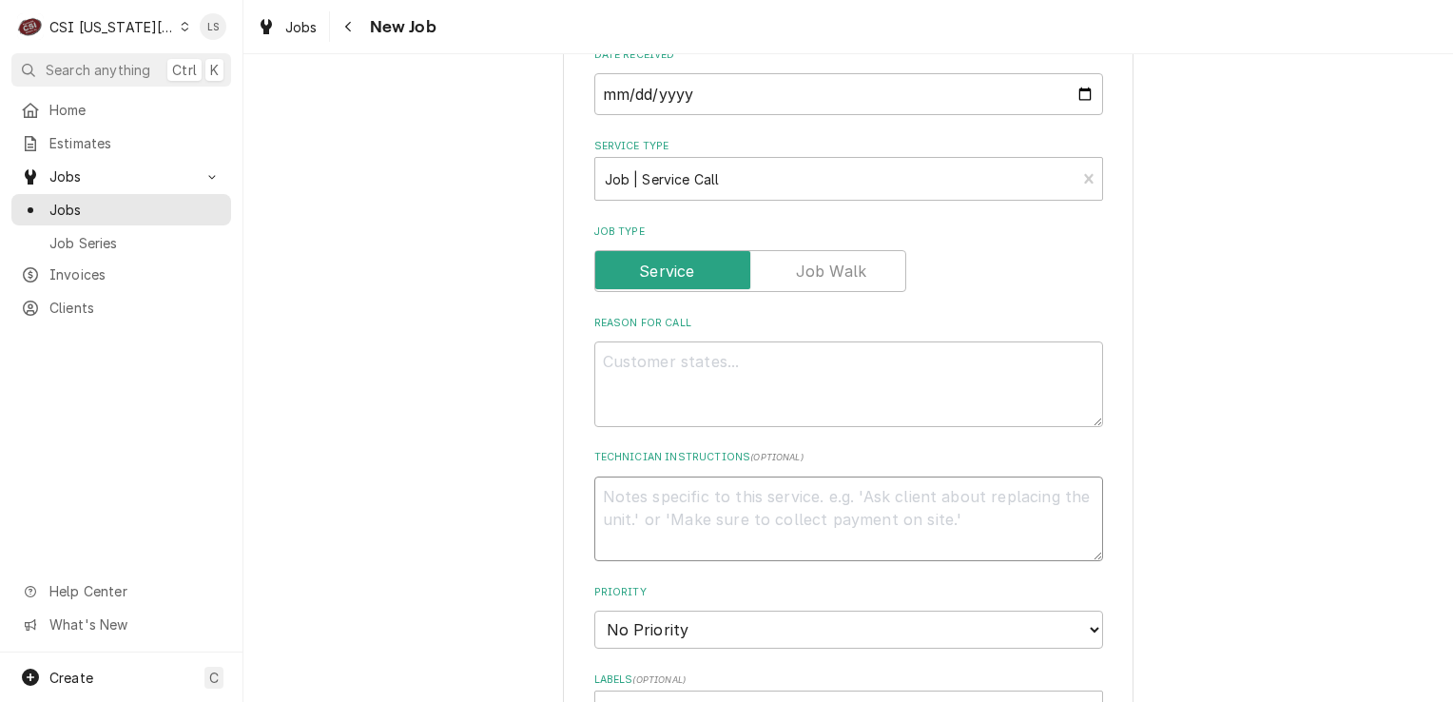
click at [681, 496] on textarea "Technician Instructions ( optional )" at bounding box center [848, 519] width 509 height 86
paste textarea "If you could please take into consideration this unit is no longer under warran…"
type textarea "x"
type textarea "If you could please take into consideration this unit is no longer under warran…"
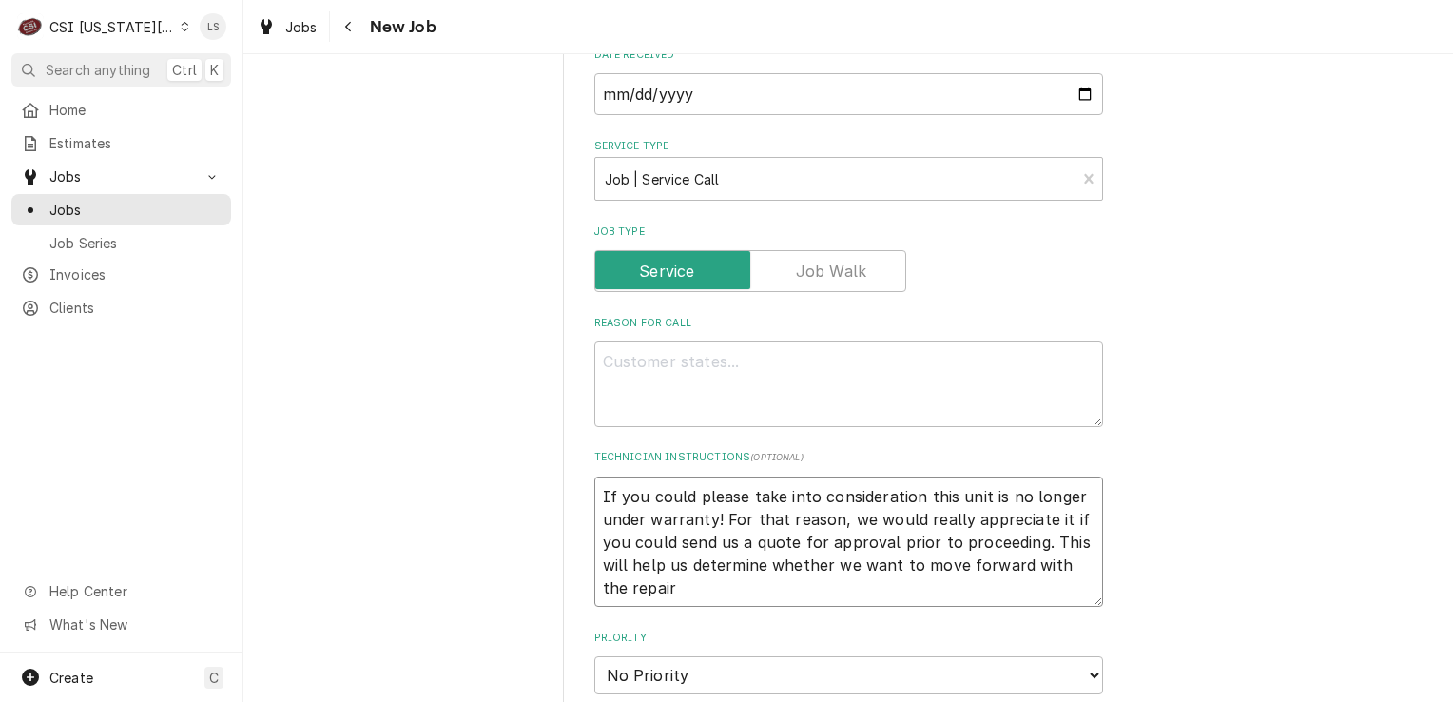
type textarea "x"
type textarea "If you could please take into consideration this unit is no longer under warran…"
click at [695, 370] on textarea "Reason For Call" at bounding box center [848, 384] width 509 height 86
type textarea "x"
type textarea "R"
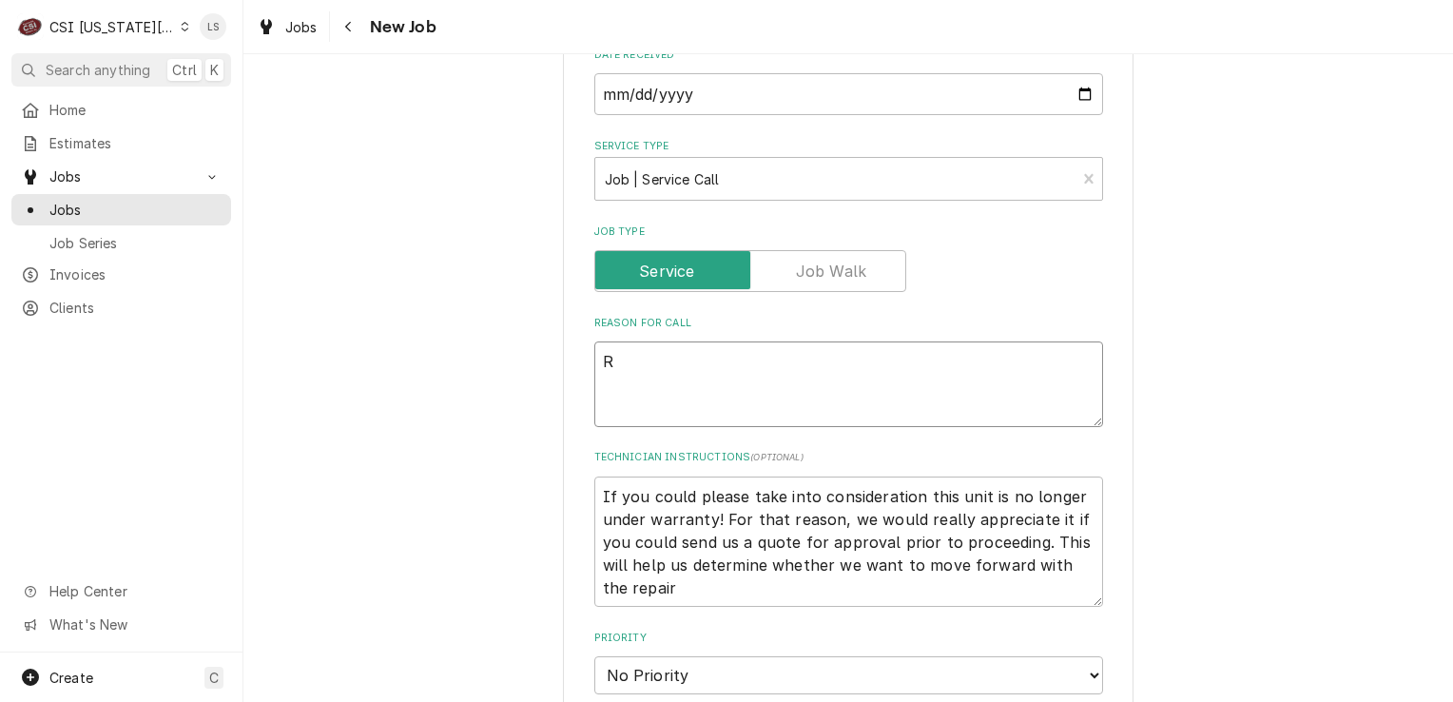
type textarea "x"
type textarea "RI"
type textarea "x"
type textarea "RIC"
type textarea "x"
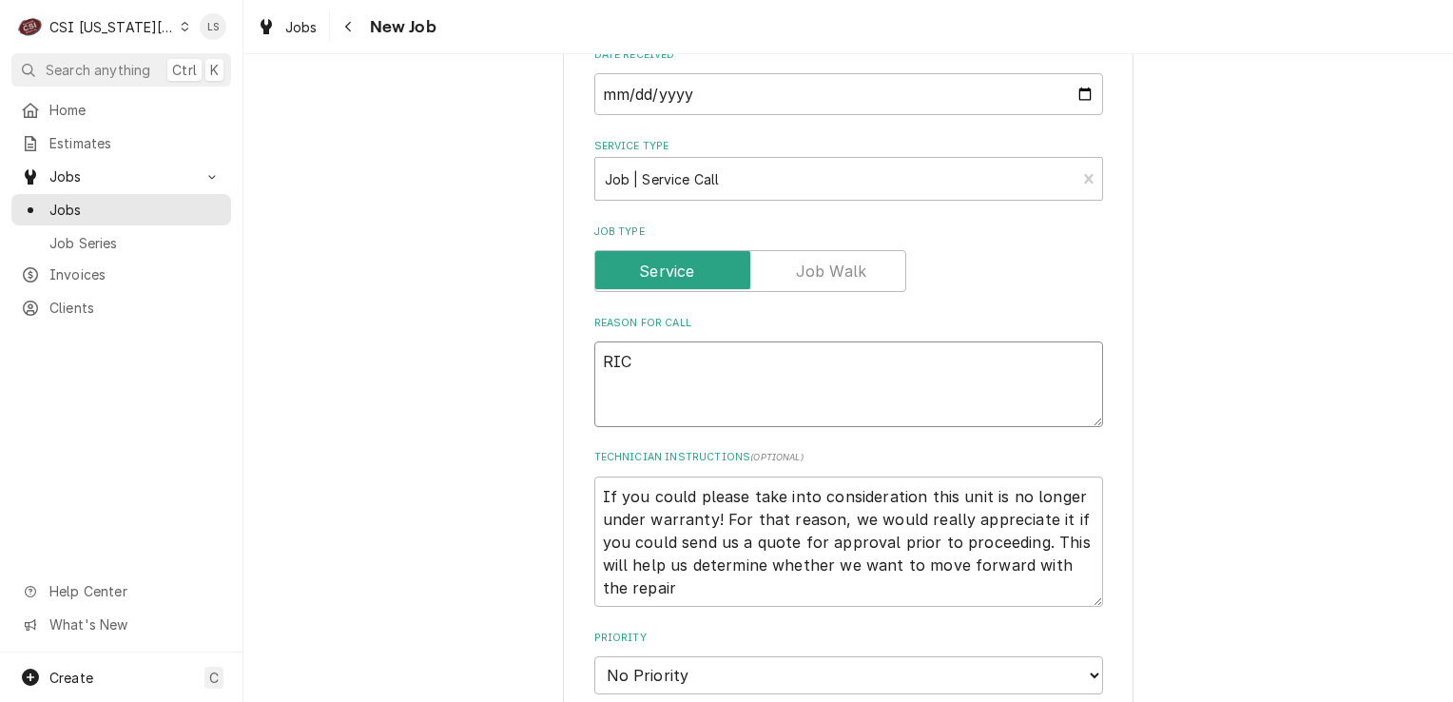
type textarea "RIC"
type textarea "x"
type textarea "RIC -"
type textarea "x"
type textarea "RIC -"
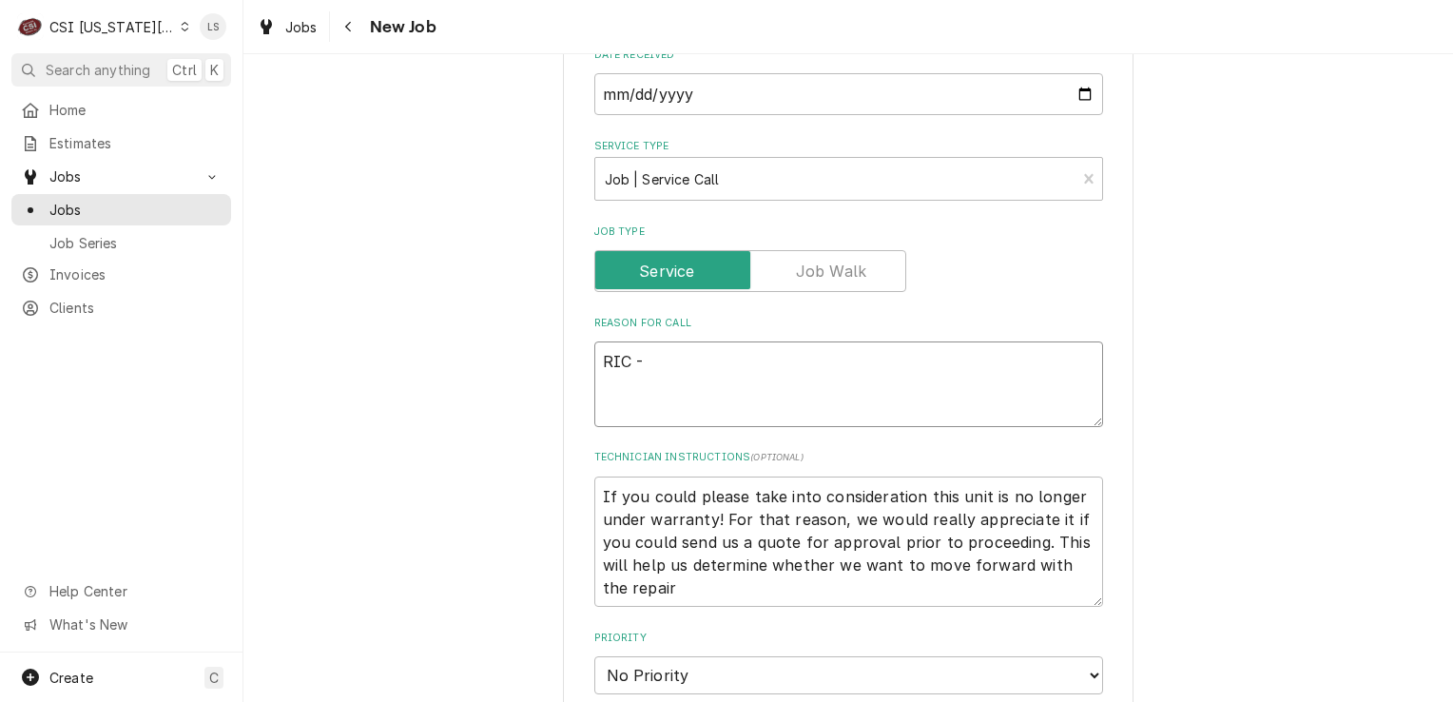
type textarea "x"
type textarea "RIC -"
type textarea "x"
type textarea "RIC - u"
type textarea "x"
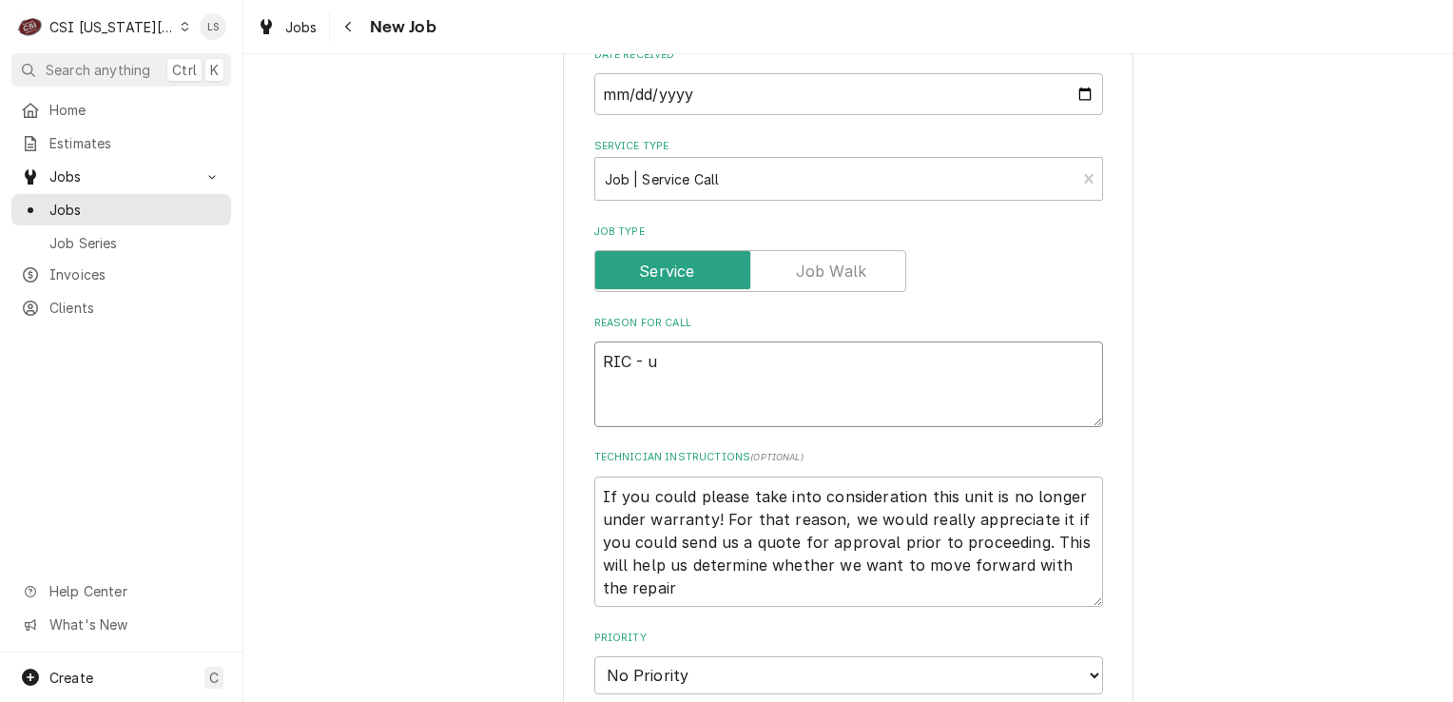
type textarea "RIC - un"
type textarea "x"
type textarea "RIC - unit"
type textarea "x"
type textarea "RIC - uniti"
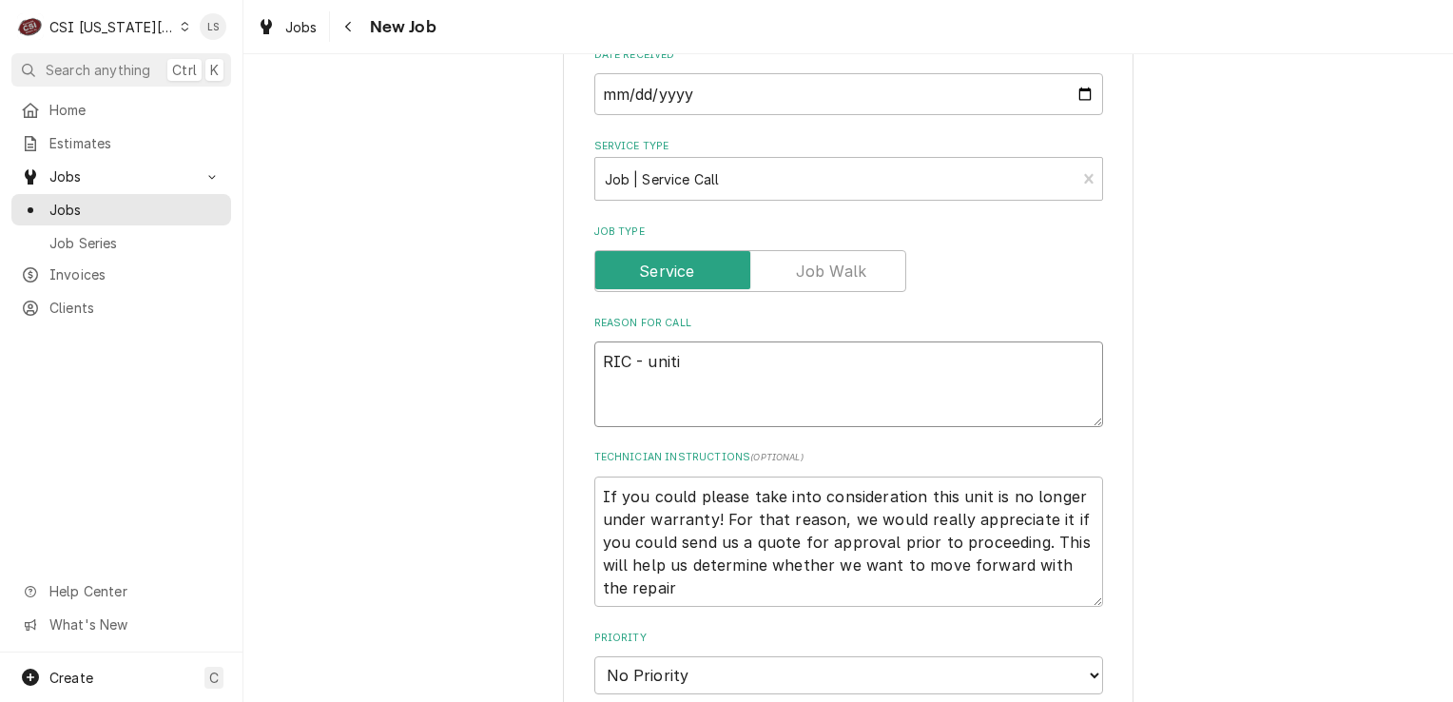
type textarea "x"
type textarea "RIC - unitis"
type textarea "x"
type textarea "RIC - unitis"
type textarea "x"
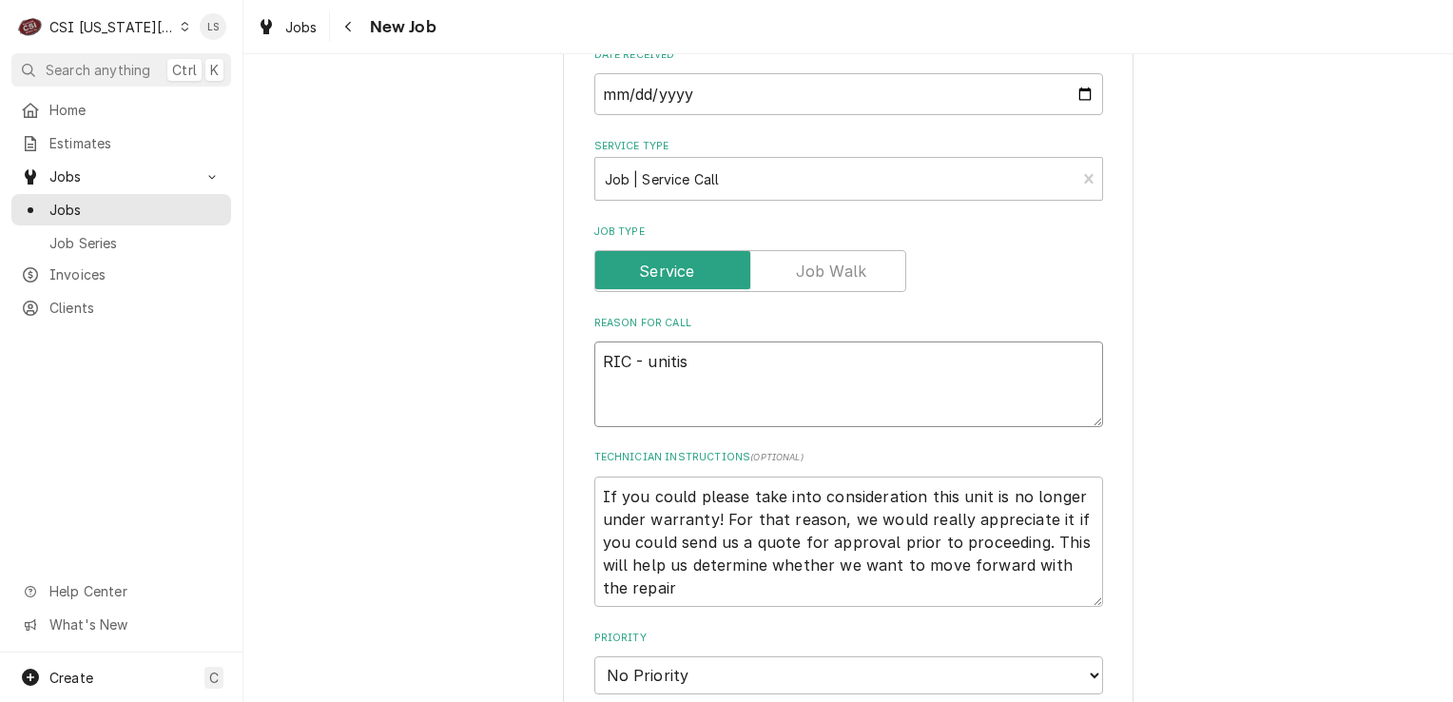
type textarea "RIC - unitis"
type textarea "x"
type textarea "RIC - uniti"
type textarea "x"
type textarea "RIC - unit"
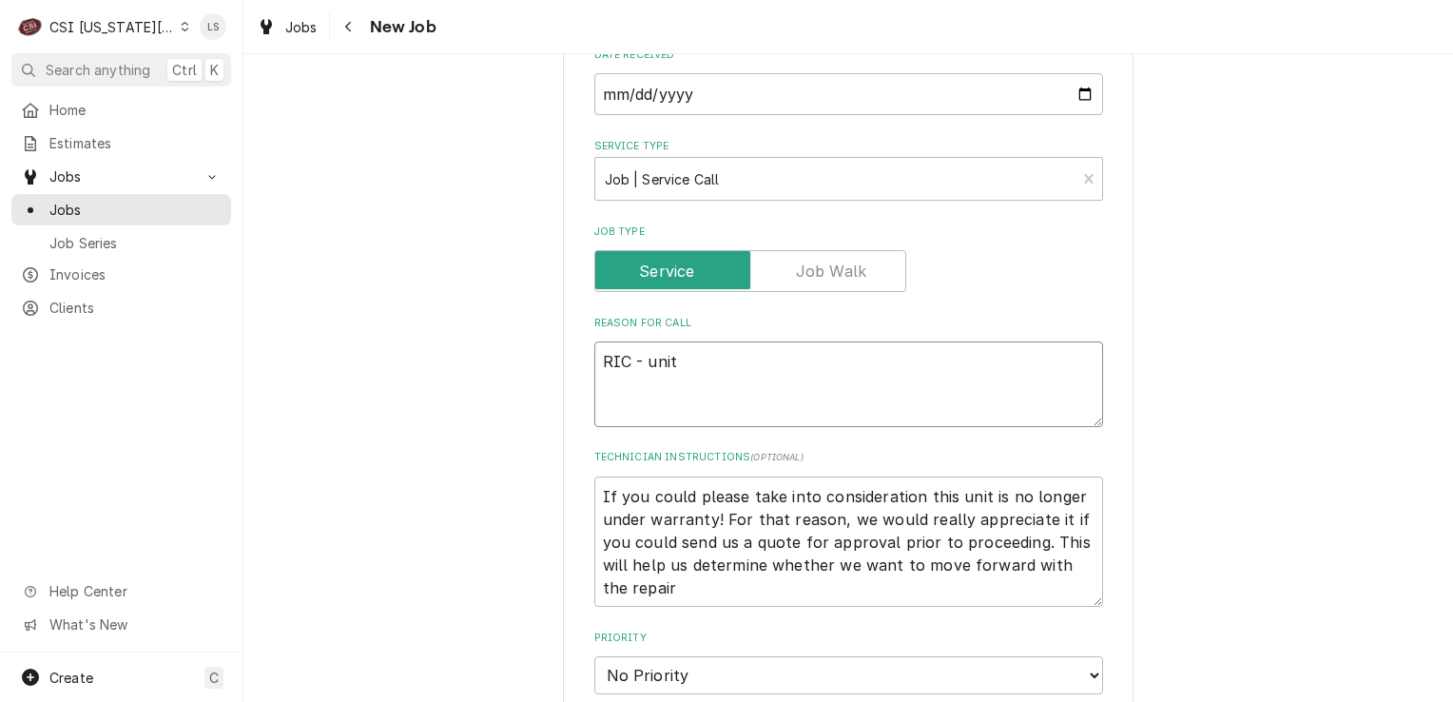
type textarea "x"
type textarea "RIC - unit"
type textarea "x"
type textarea "RIC - unit i"
type textarea "x"
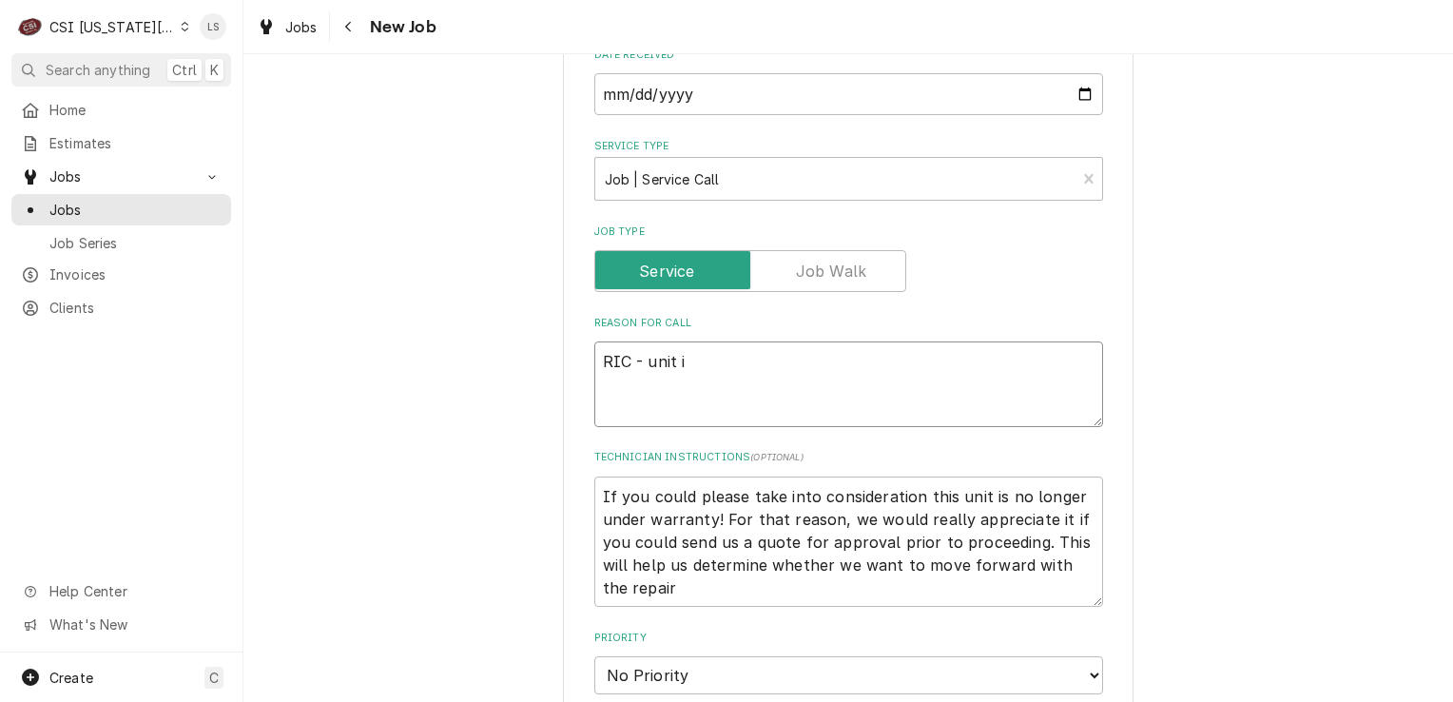
type textarea "RIC - unit is"
type textarea "x"
type textarea "RIC - unit is"
type textarea "x"
type textarea "RIC - unit is n"
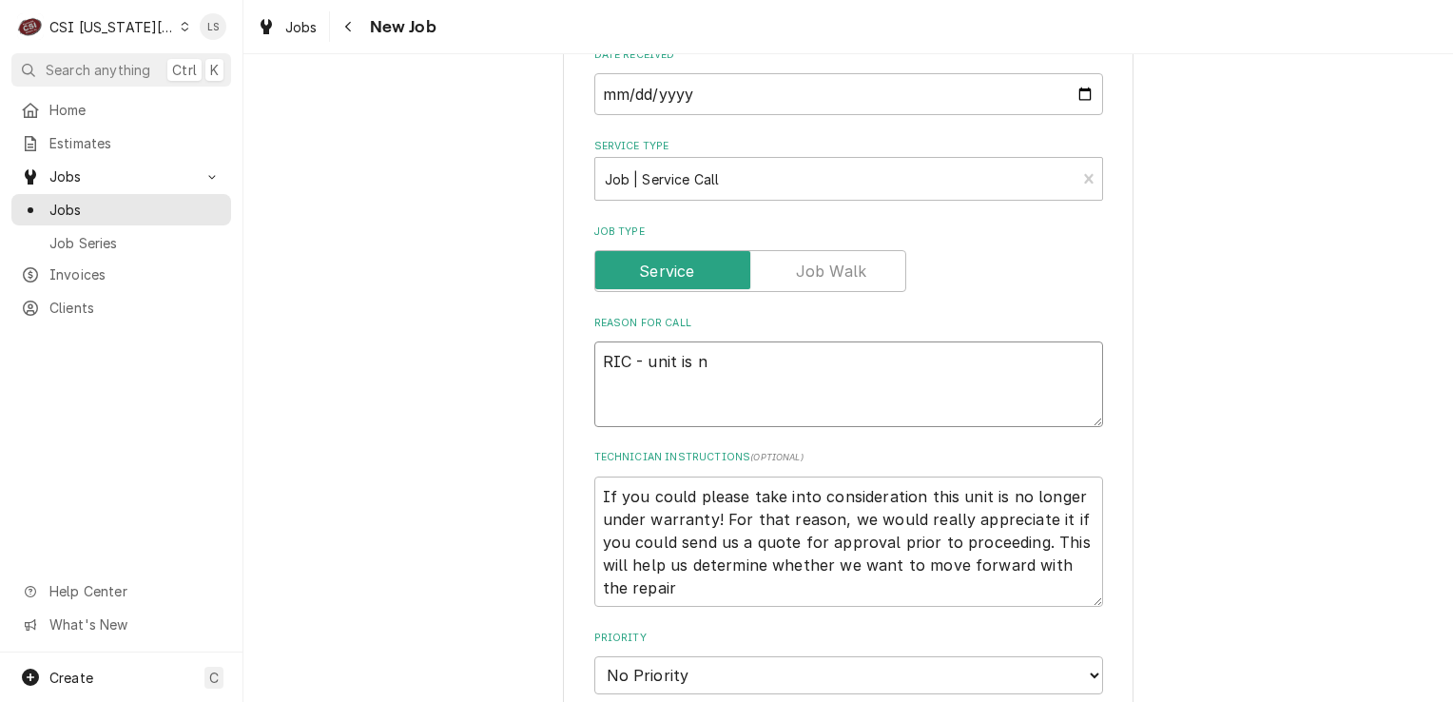
type textarea "x"
type textarea "RIC - unit is no"
type textarea "x"
type textarea "RIC - unit is not"
type textarea "x"
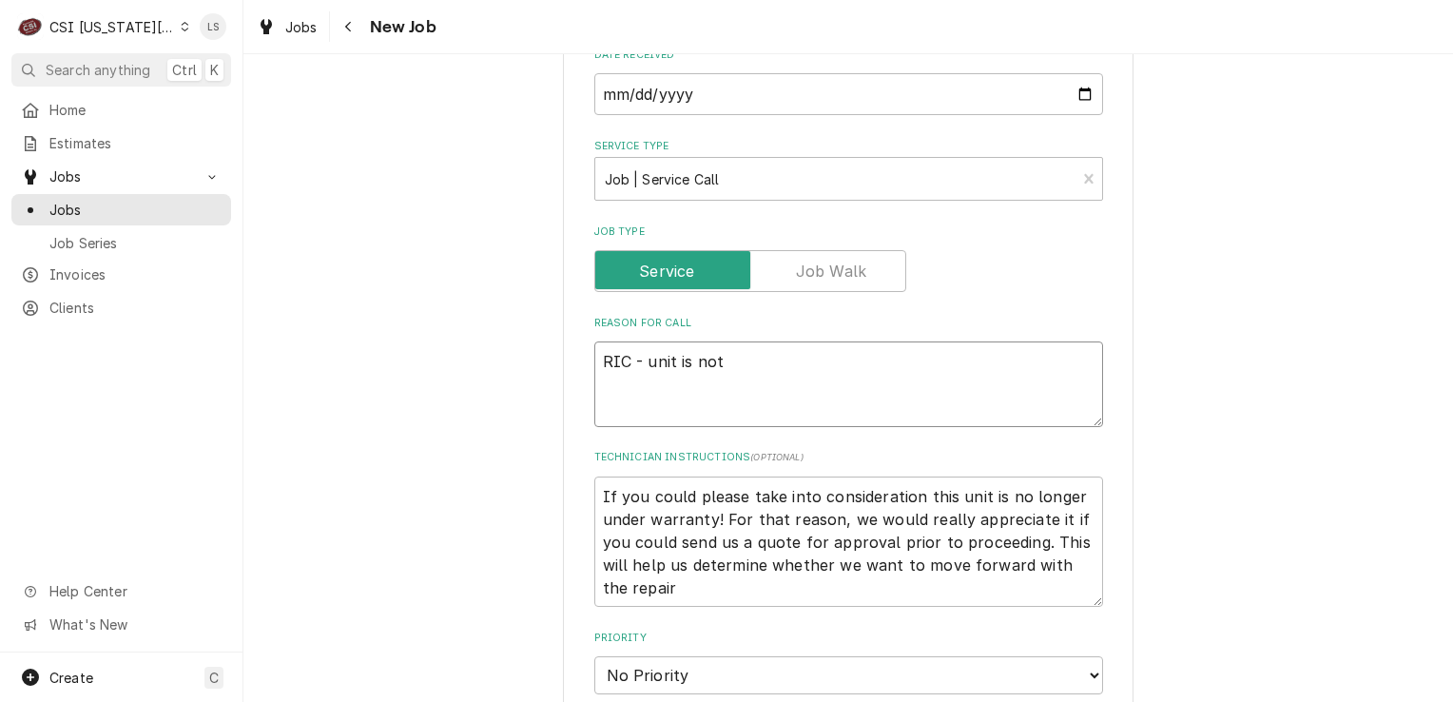
type textarea "RIC - unit is not"
type textarea "x"
type textarea "RIC - unit is not wo"
type textarea "x"
type textarea "RIC - unit is not wor"
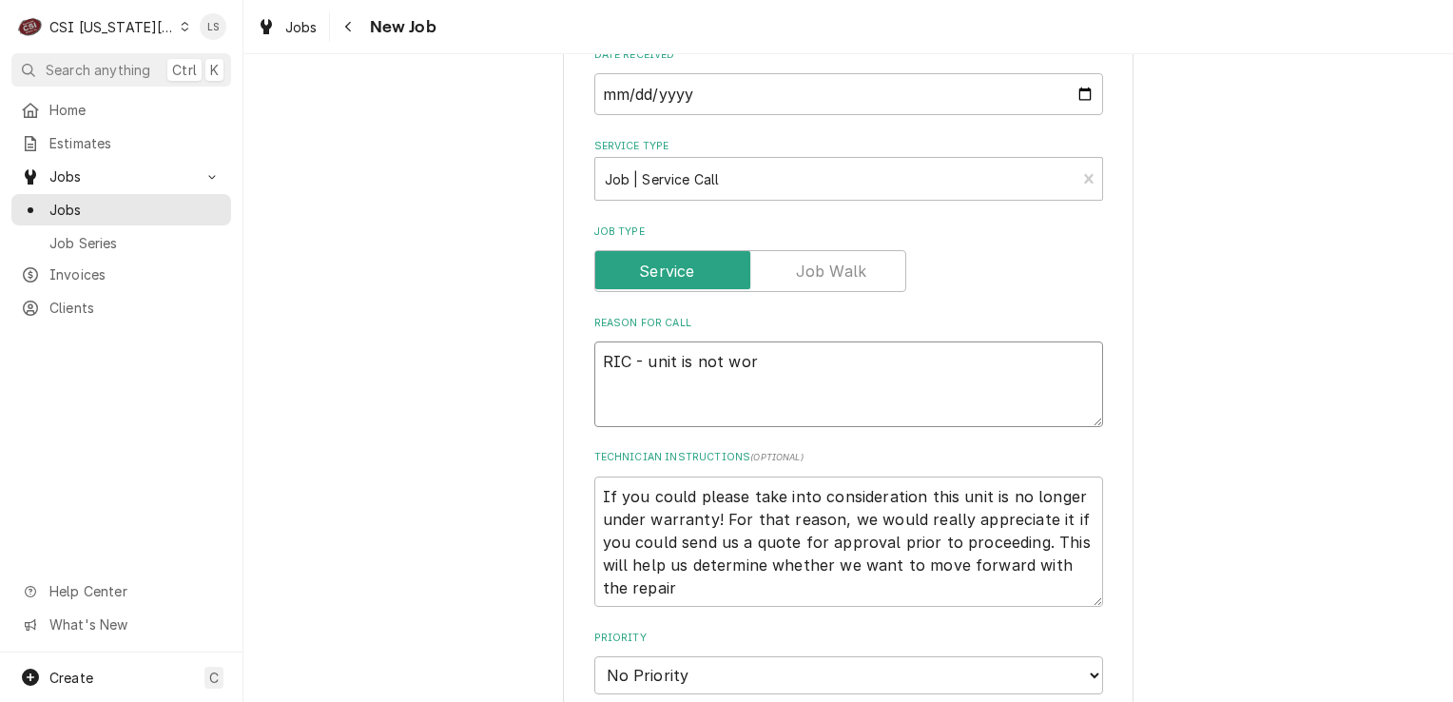
type textarea "x"
type textarea "RIC - unit is not worl"
type textarea "x"
type textarea "RIC - unit is not worli"
type textarea "x"
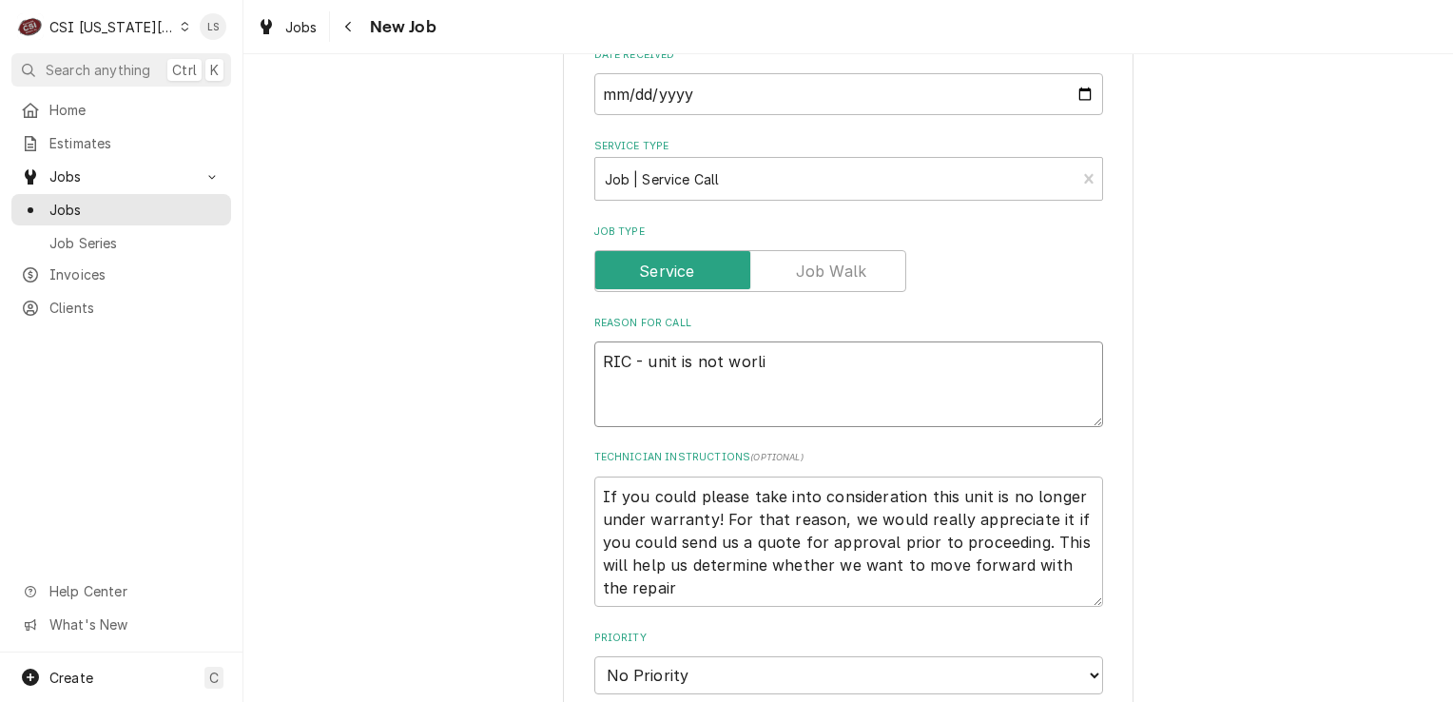
type textarea "RIC - unit is not worlin"
type textarea "x"
type textarea "RIC - unit is not worling"
type textarea "x"
type textarea "RIC - unit is not worling"
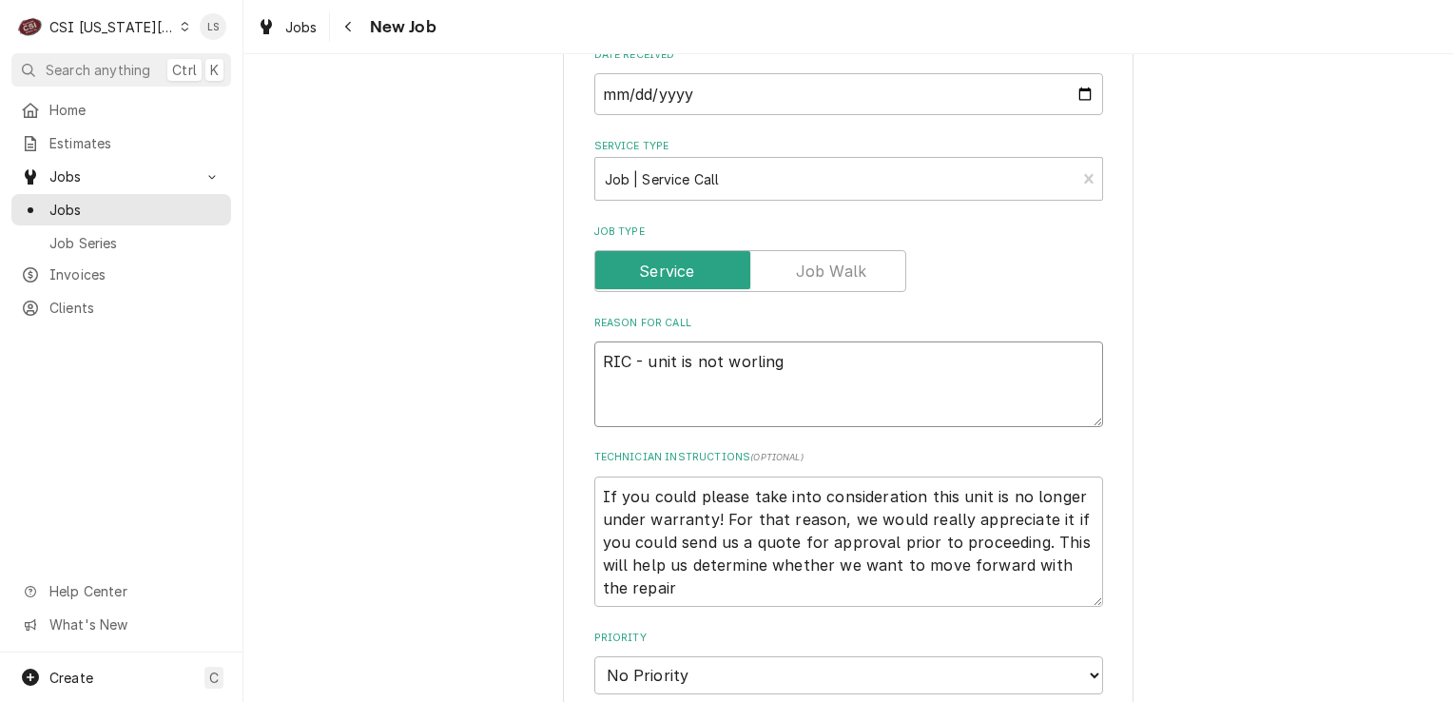
type textarea "x"
type textarea "RIC - unit is not worlin"
type textarea "x"
type textarea "RIC - unit is not worli"
type textarea "x"
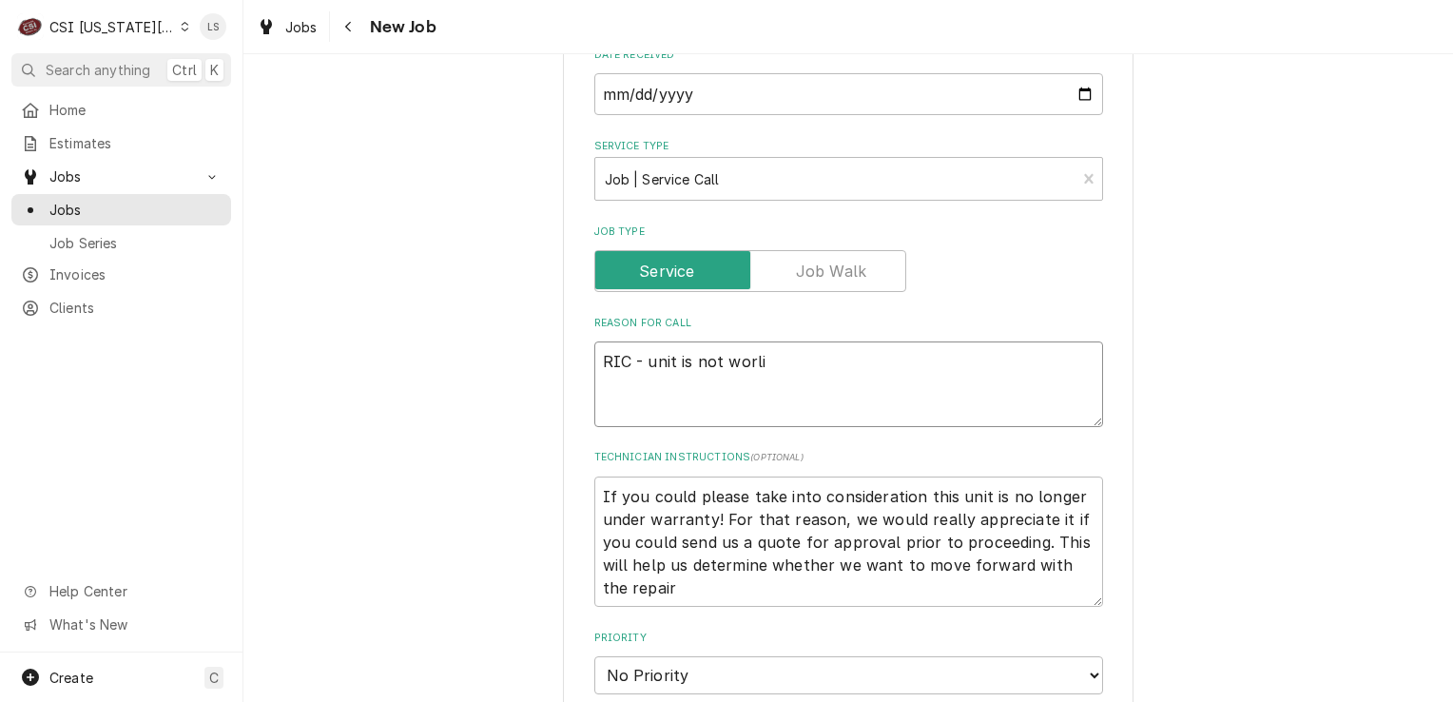
type textarea "RIC - unit is not worl"
type textarea "x"
type textarea "RIC - unit is not wor"
type textarea "x"
type textarea "RIC - unit is not work"
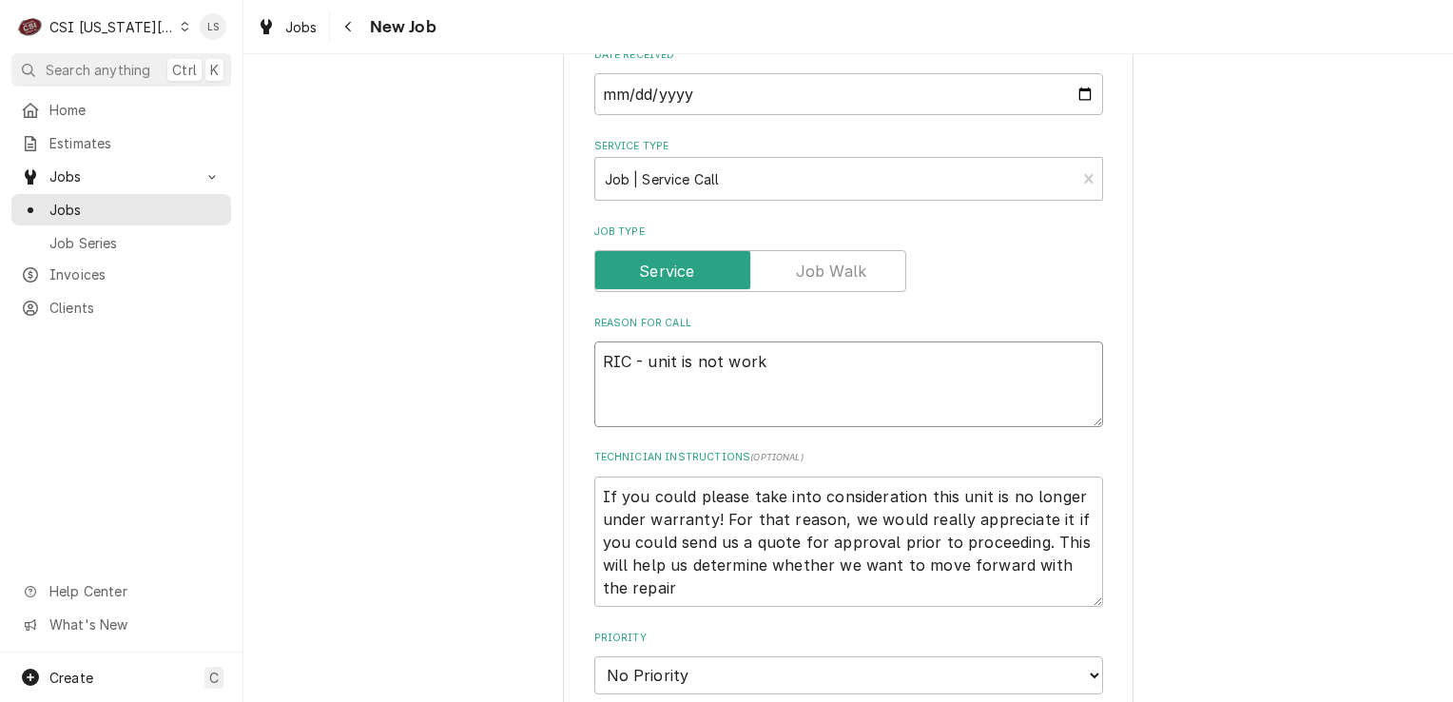
type textarea "x"
type textarea "RIC - unit is not worki"
type textarea "x"
type textarea "RIC - unit is not workin"
type textarea "x"
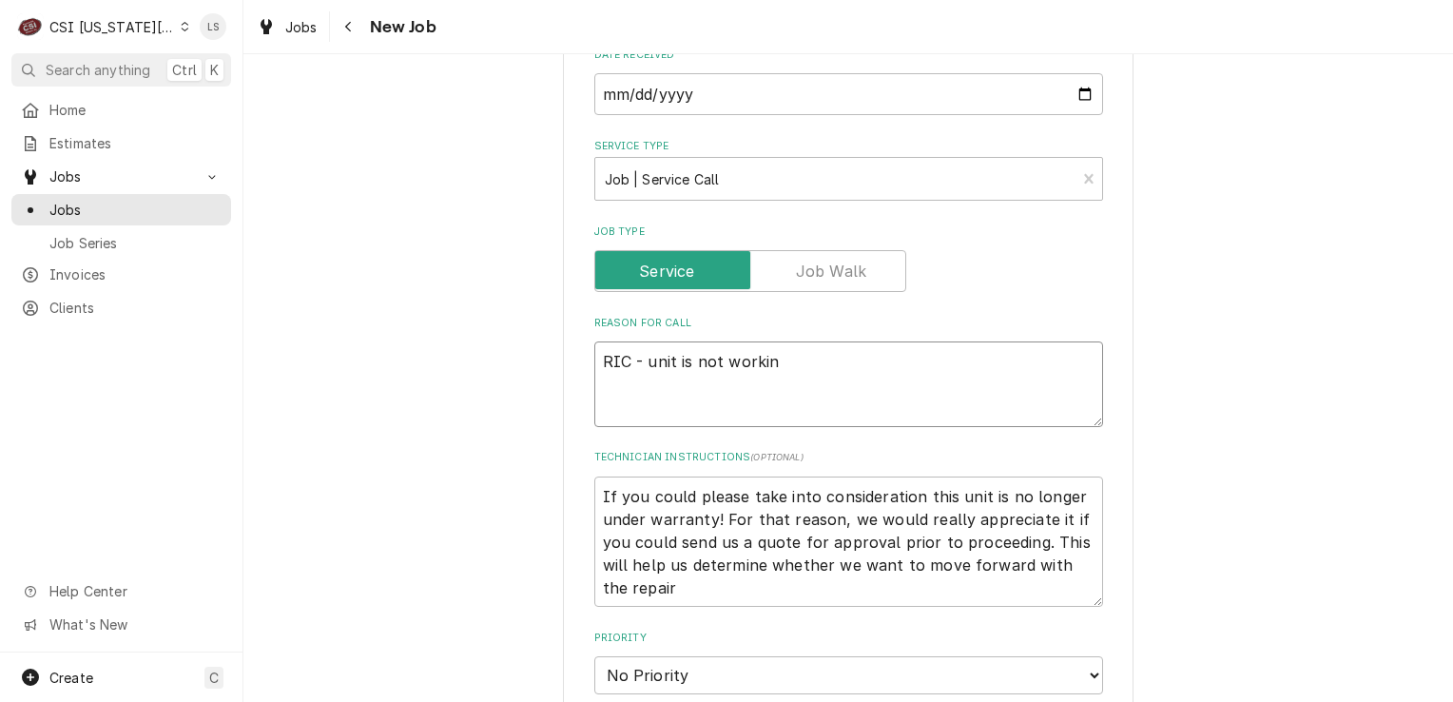
type textarea "RIC - unit is not working"
type textarea "x"
type textarea "RIC - unit is not working"
type textarea "x"
type textarea "RIC - unit is not working p"
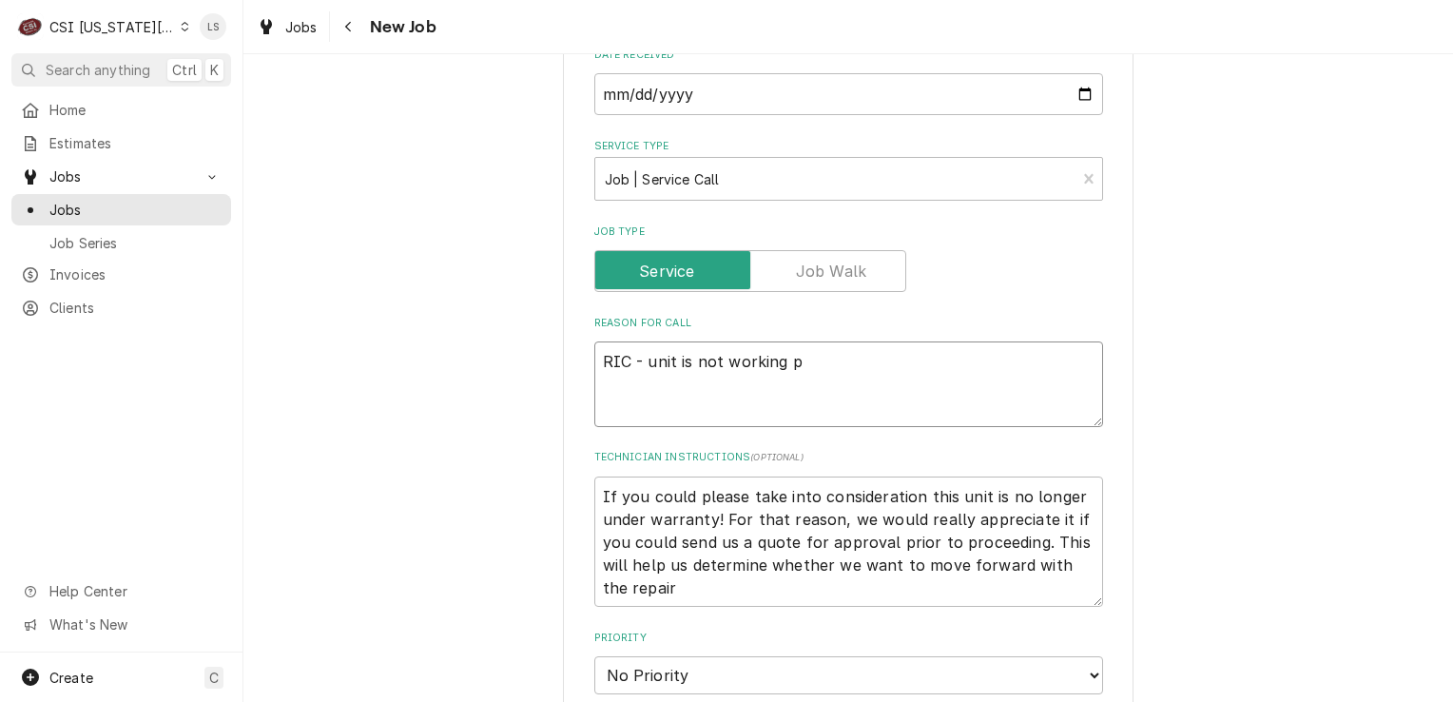
type textarea "x"
type textarea "RIC - unit is not working pr"
type textarea "x"
type textarea "RIC - unit is not working pro"
type textarea "x"
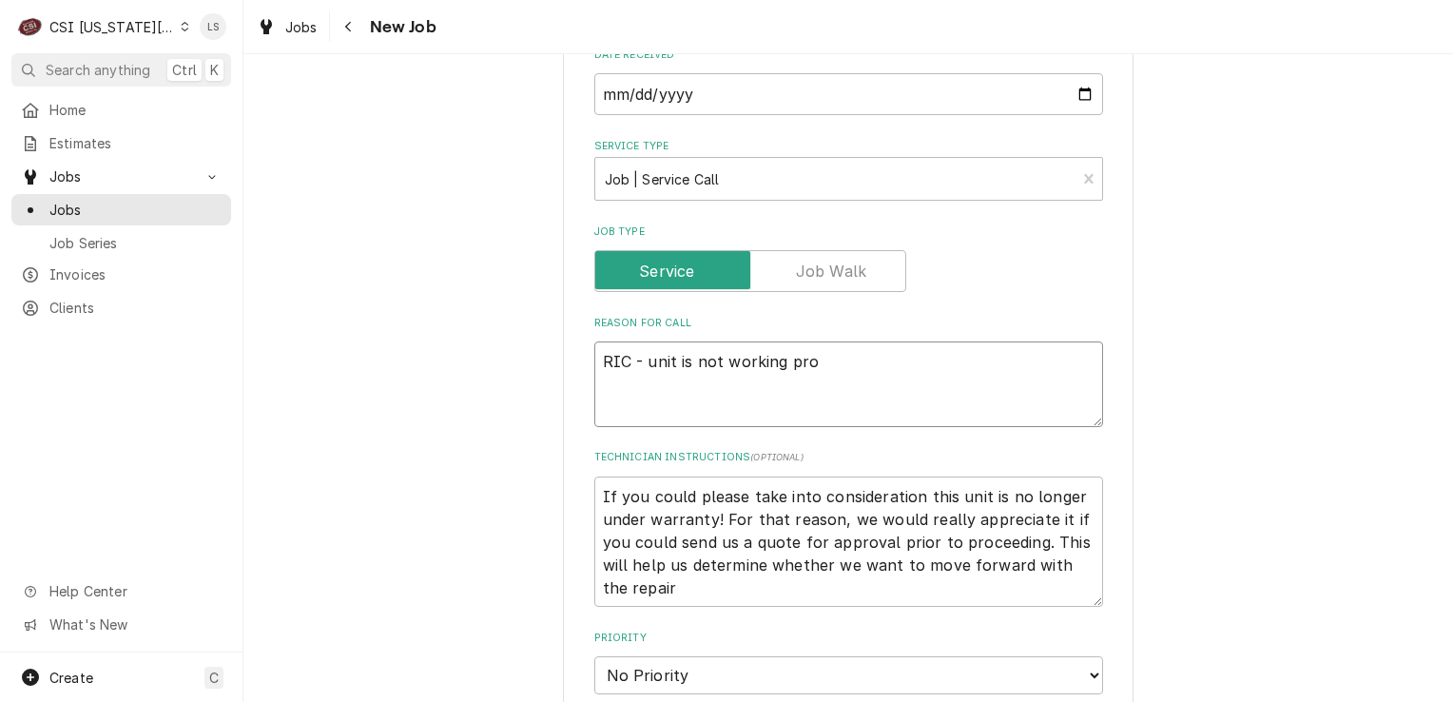
type textarea "RIC - unit is not working prop"
type textarea "x"
type textarea "RIC - unit is not working prope"
type textarea "x"
type textarea "RIC - unit is not working proper"
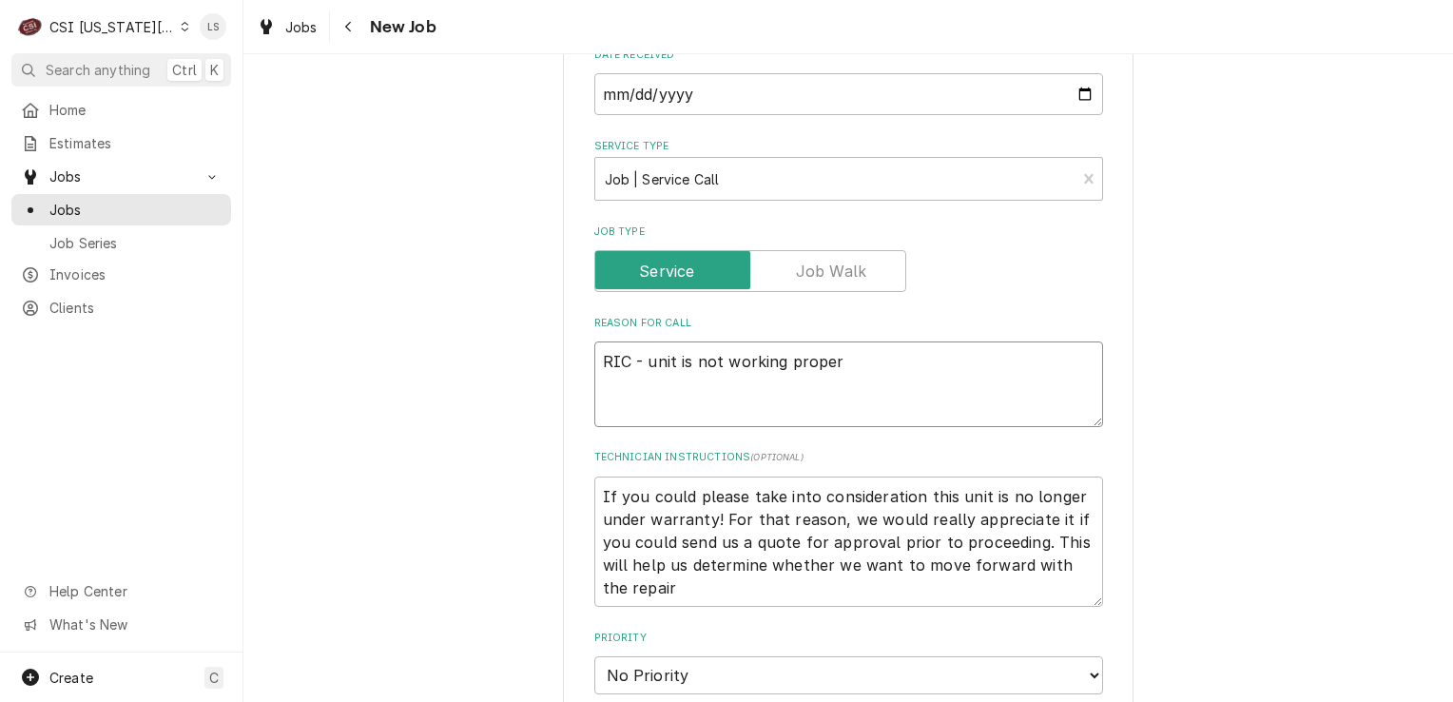
type textarea "x"
type textarea "RIC - unit is not working properl"
type textarea "x"
type textarea "RIC - unit is not working properly"
type textarea "x"
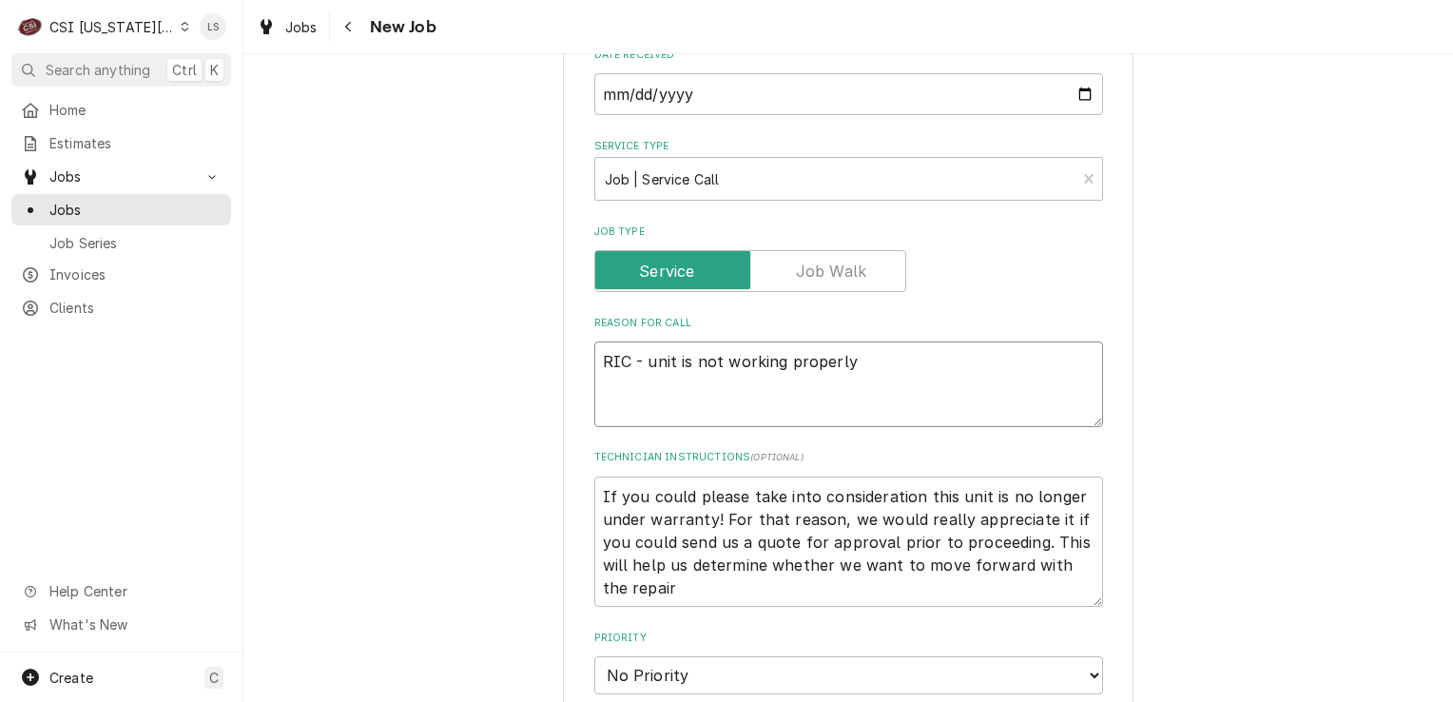
type textarea "RIC - unit is not working properly"
click at [594, 492] on textarea "If you could please take into consideration this unit is no longer under warran…" at bounding box center [848, 541] width 509 height 131
type textarea "x"
type textarea "If you could please take into consideration this unit is no longer under warran…"
type textarea "x"
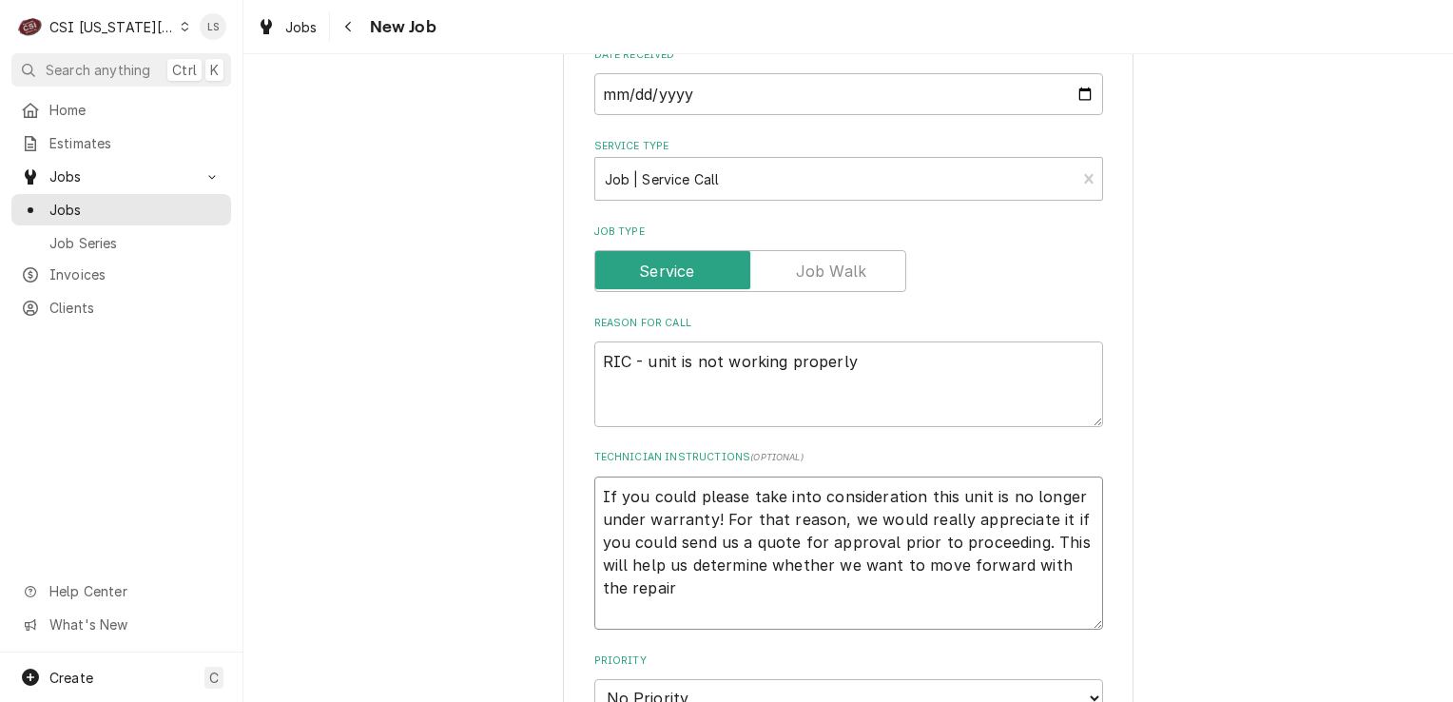
type textarea "If you could please take into consideration this unit is no longer under warran…"
click at [594, 492] on textarea "If you could please take into consideration this unit is no longer under warran…" at bounding box center [848, 564] width 509 height 177
type textarea "x"
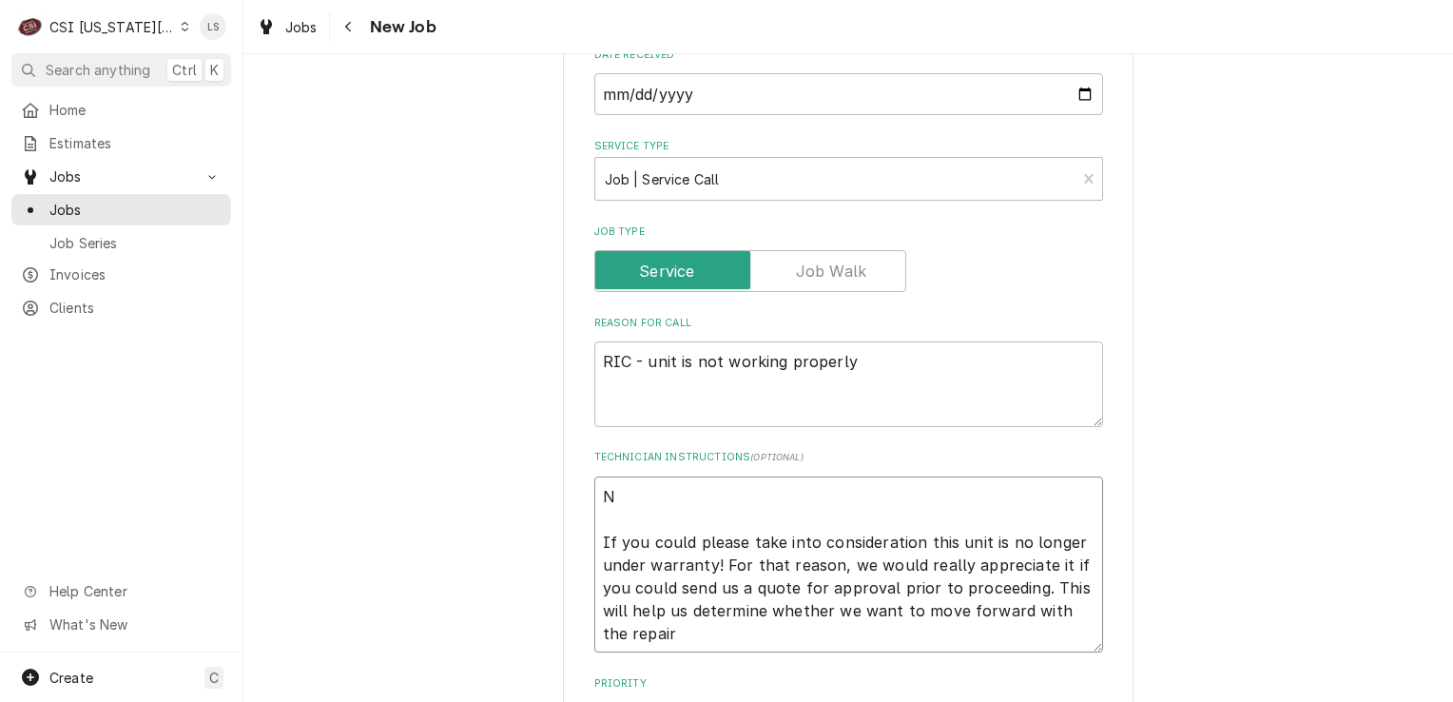
type textarea "NO If you could please take into consideration this unit is no longer under war…"
type textarea "x"
type textarea "NOt If you could please take into consideration this unit is no longer under wa…"
type textarea "x"
type textarea "NOte If you could please take into consideration this unit is no longer under w…"
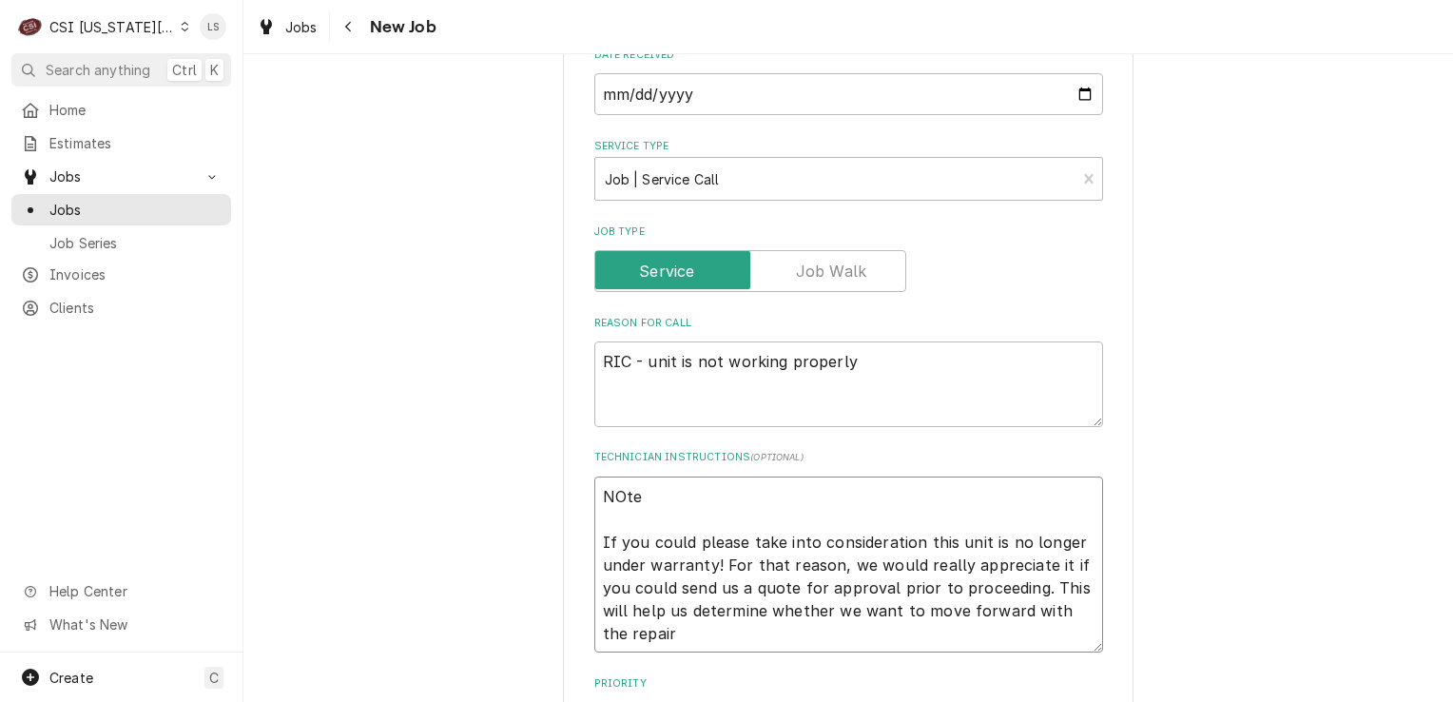
type textarea "x"
type textarea "NOte If you could please take into consideration this unit is no longer under w…"
type textarea "x"
type textarea "NOte If you could please take into consideration this unit is no longer under w…"
type textarea "x"
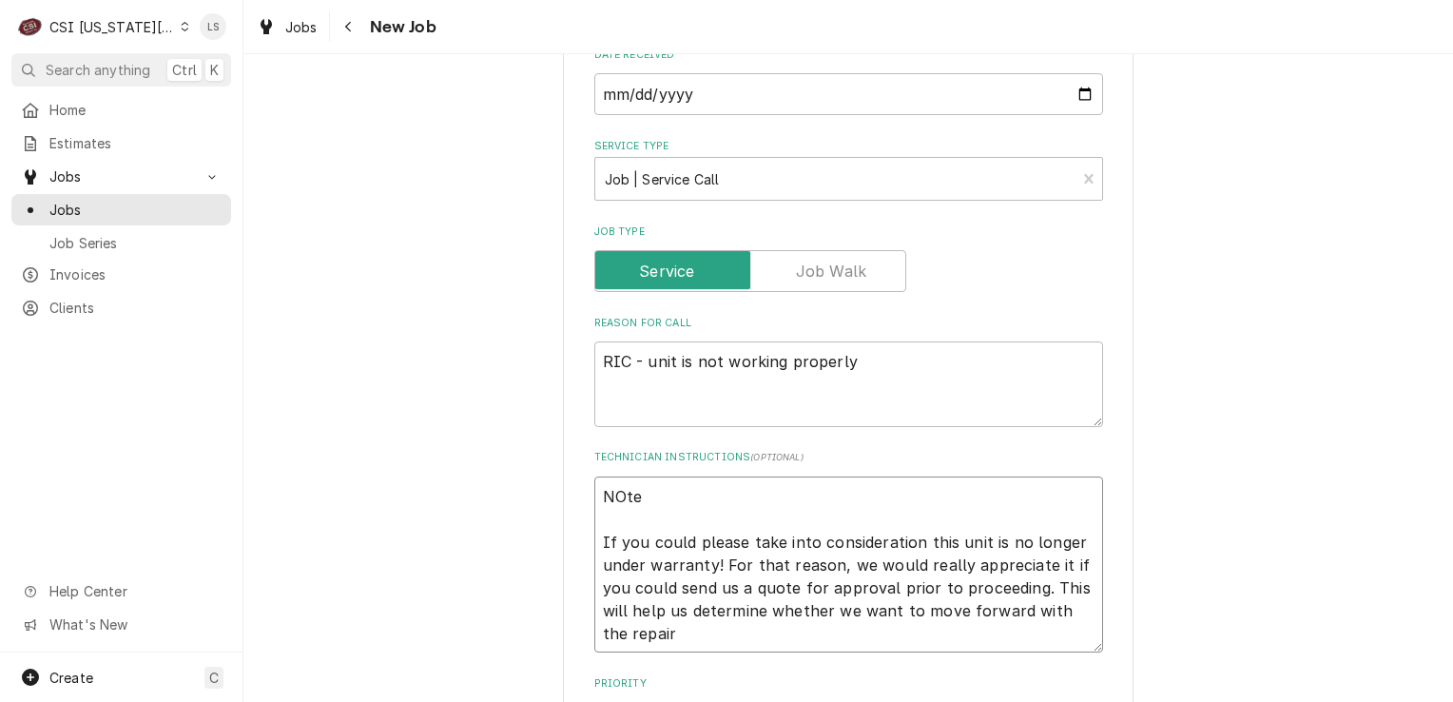
type textarea "NOt If you could please take into consideration this unit is no longer under wa…"
type textarea "x"
type textarea "NO If you could please take into consideration this unit is no longer under war…"
type textarea "x"
type textarea "N If you could please take into consideration this unit is no longer under warr…"
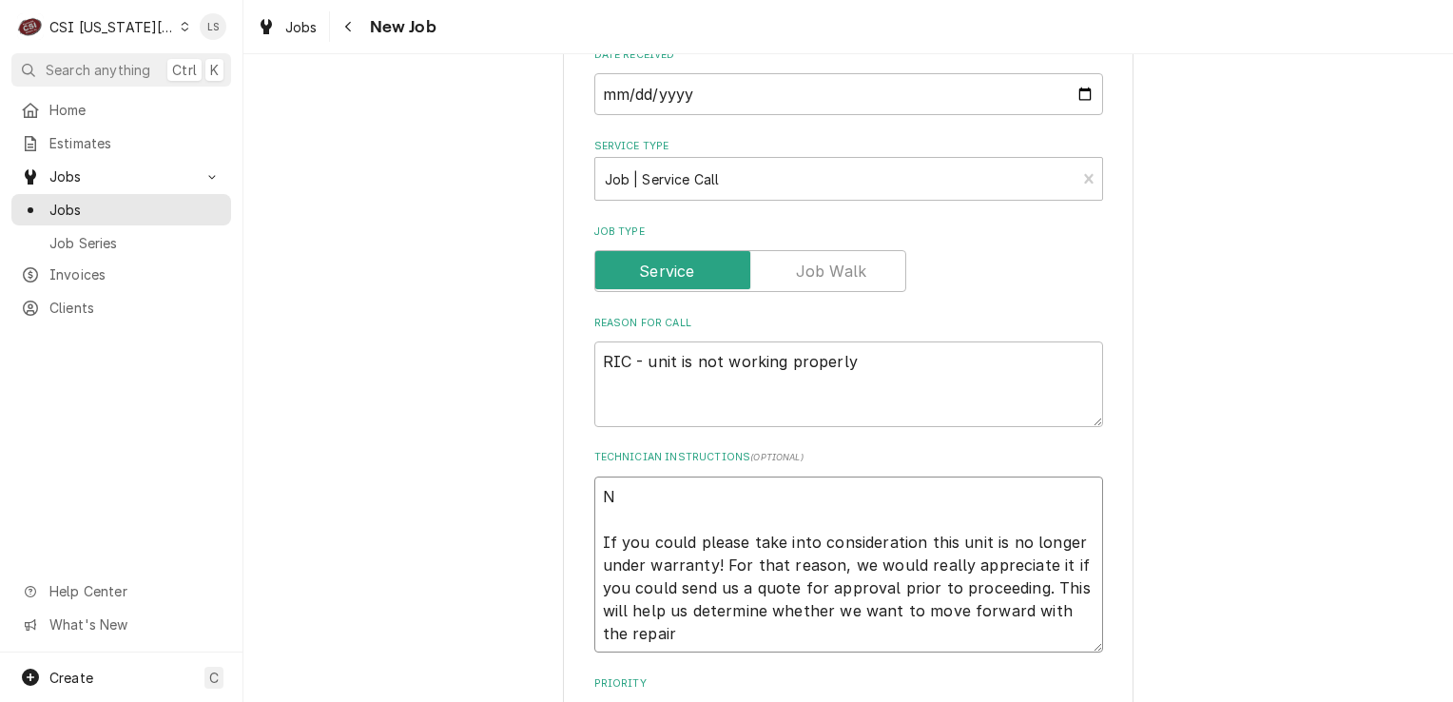
type textarea "x"
type textarea "No If you could please take into consideration this unit is no longer under war…"
type textarea "x"
type textarea "Not If you could please take into consideration this unit is no longer under wa…"
type textarea "x"
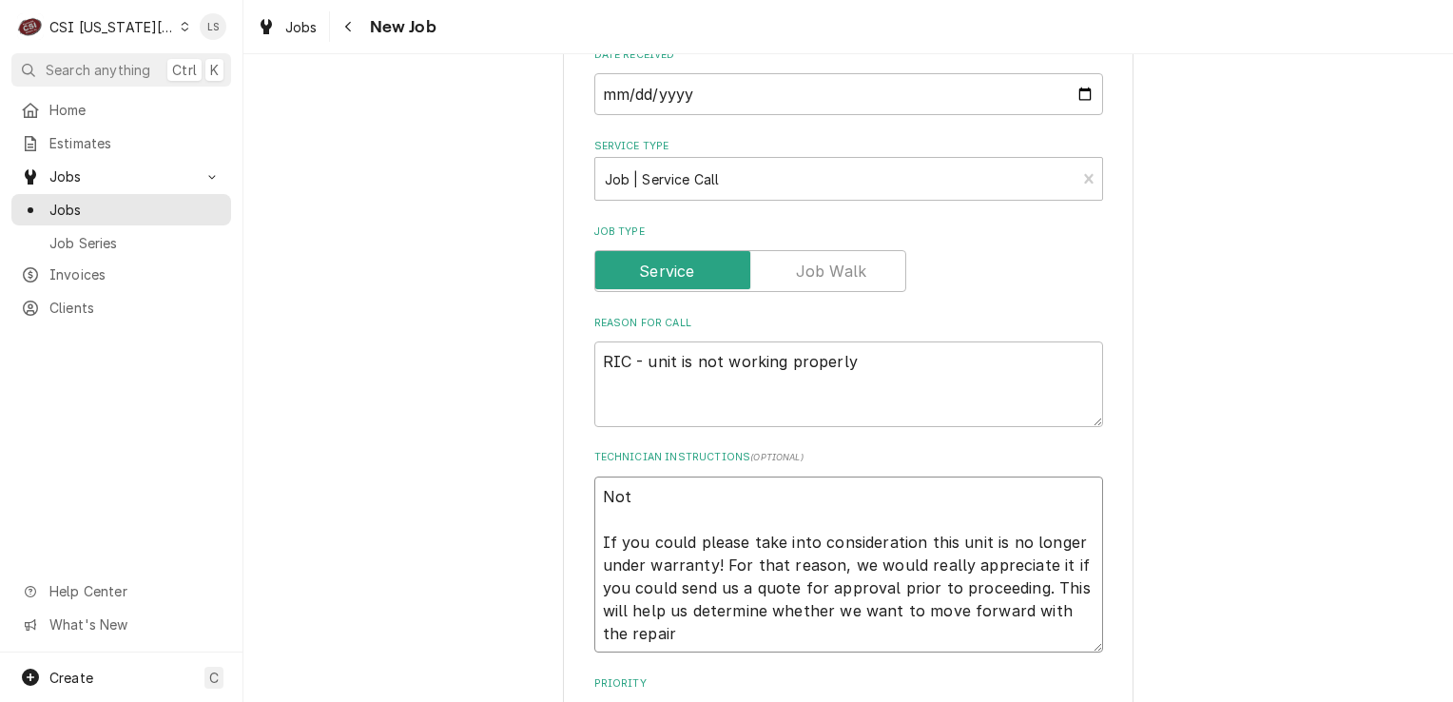
type textarea "Note If you could please take into consideration this unit is no longer under w…"
type textarea "x"
type textarea "Note If you could please take into consideration this unit is no longer under w…"
paste textarea "Yes, Novamex is the paying party"
type textarea "x"
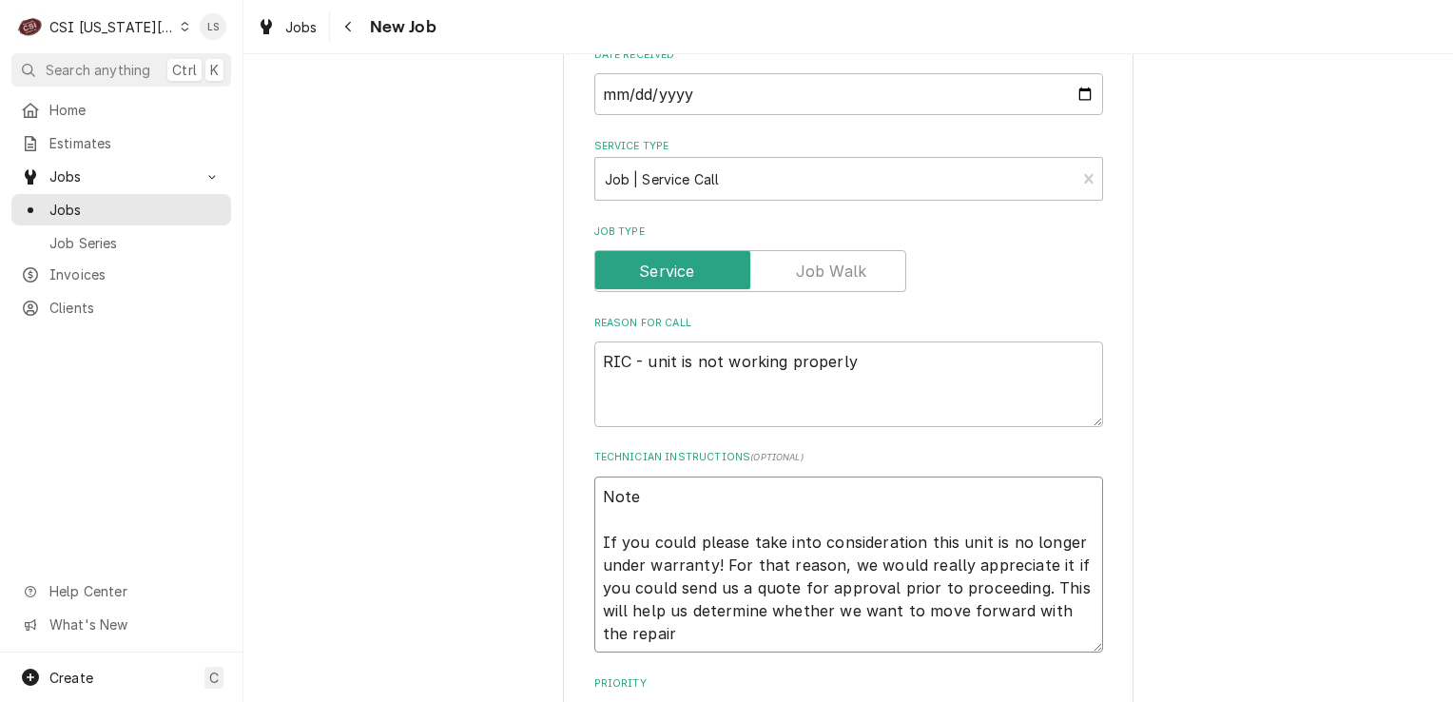
type textarea "Note Yes, Novamex is the paying party If you could please take into considerati…"
click at [631, 494] on textarea "Note Yes, Novamex is the paying party If you could please take into considerati…" at bounding box center [848, 564] width 509 height 177
type textarea "x"
type textarea "Note rYes, Novamex is the paying party If you could please take into considerat…"
type textarea "x"
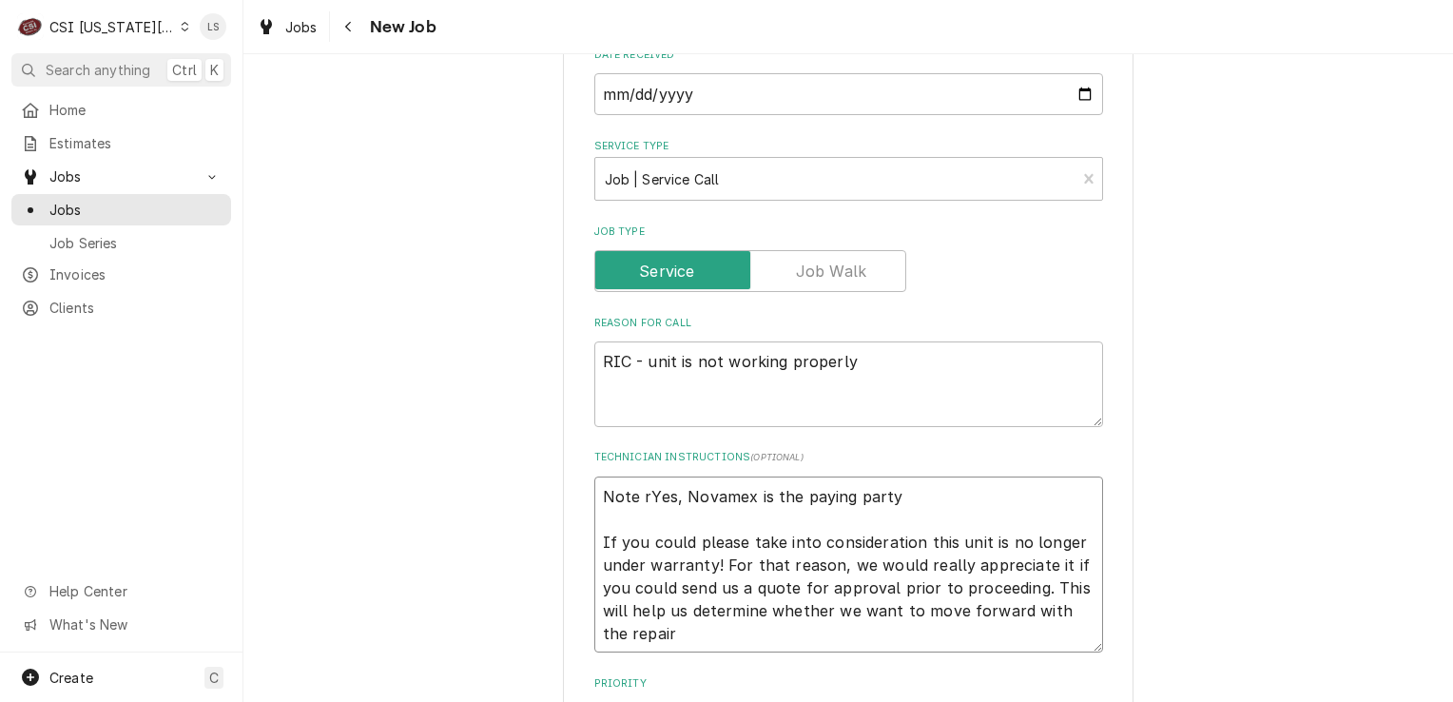
type textarea "Note Yes, Novamex is the paying party If you could please take into considerati…"
type textarea "x"
type textarea "Note fYes, Novamex is the paying party If you could please take into considerat…"
type textarea "x"
type textarea "Note frYes, Novamex is the paying party If you could please take into considera…"
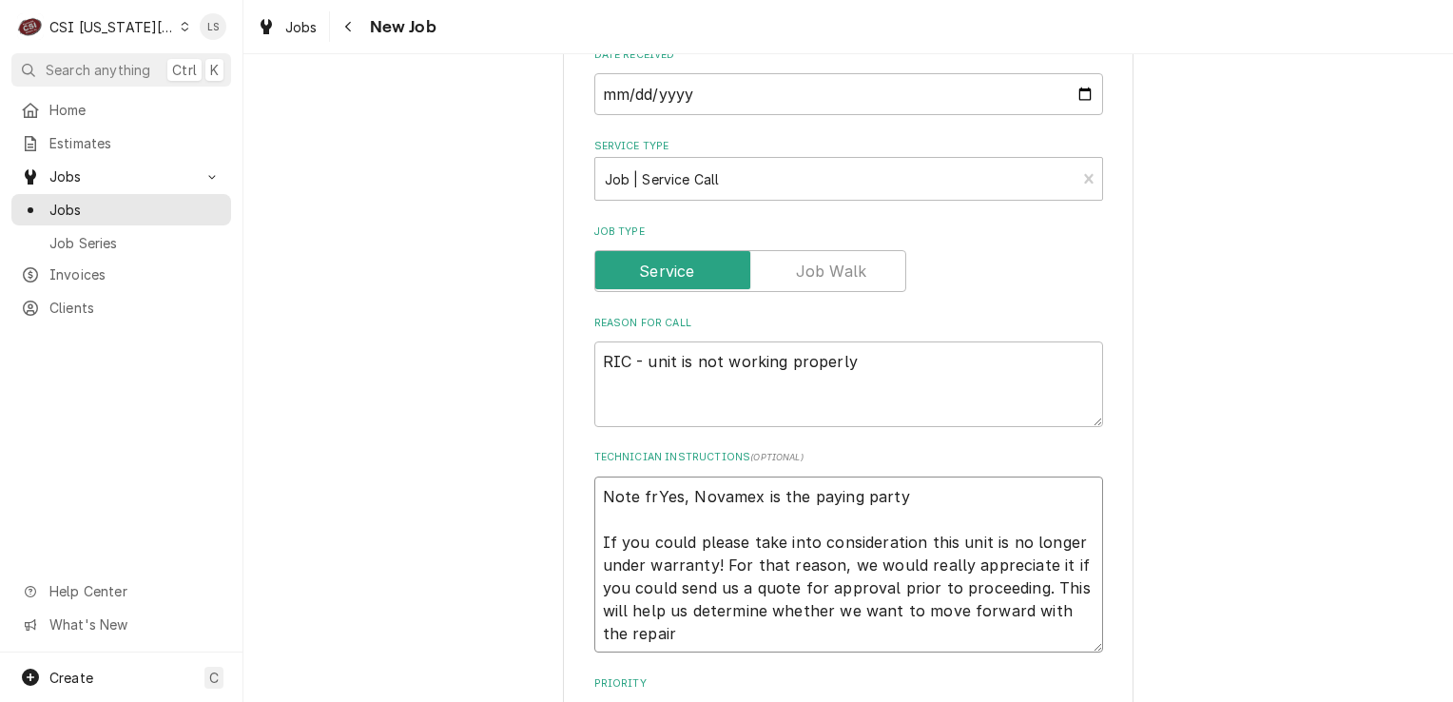
type textarea "x"
type textarea "Note froYes, Novamex is the paying party If you could please take into consider…"
type textarea "x"
type textarea "Note fromYes, Novamex is the paying party If you could please take into conside…"
type textarea "x"
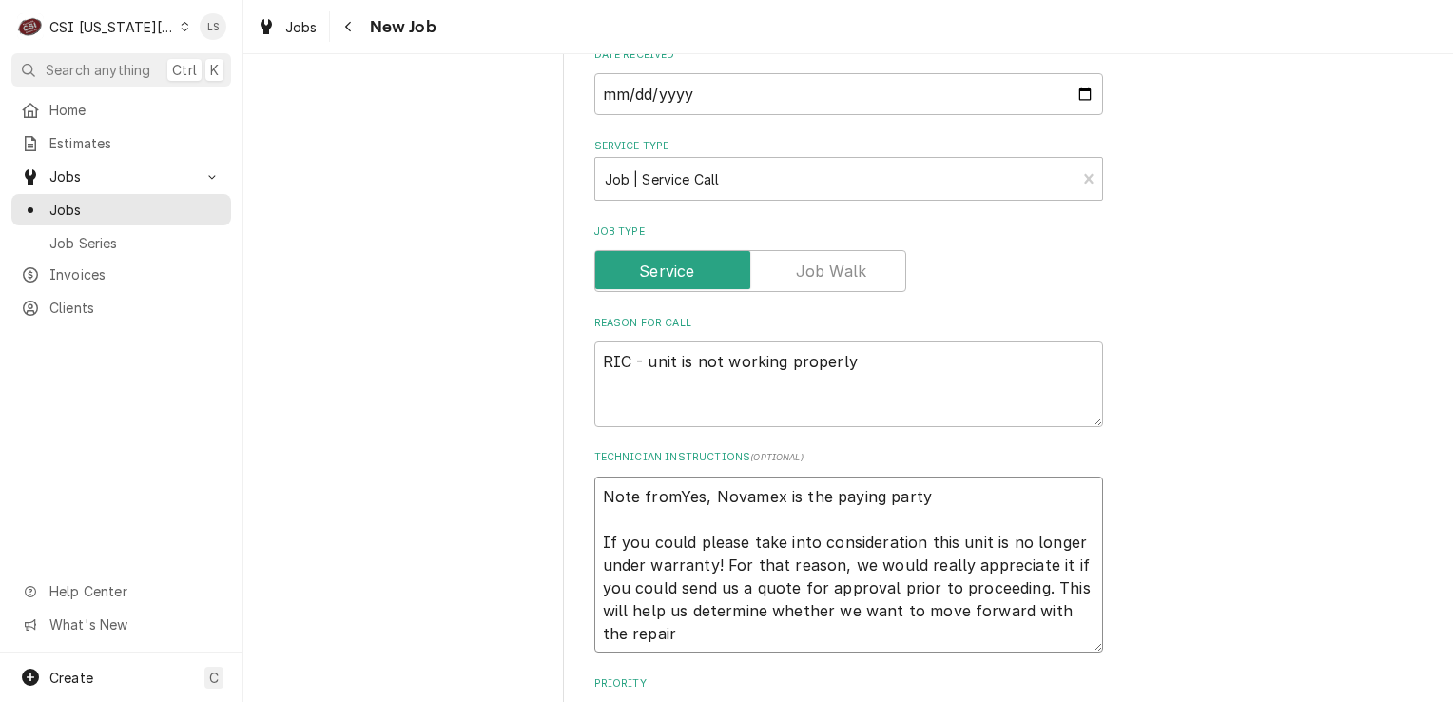
type textarea "Note from Yes, Novamex is the paying party If you could please take into consid…"
type textarea "x"
type textarea "Note from Yes, Novamex is the paying party If you could please take into consid…"
paste textarea "Isabela Gonzalez"
type textarea "x"
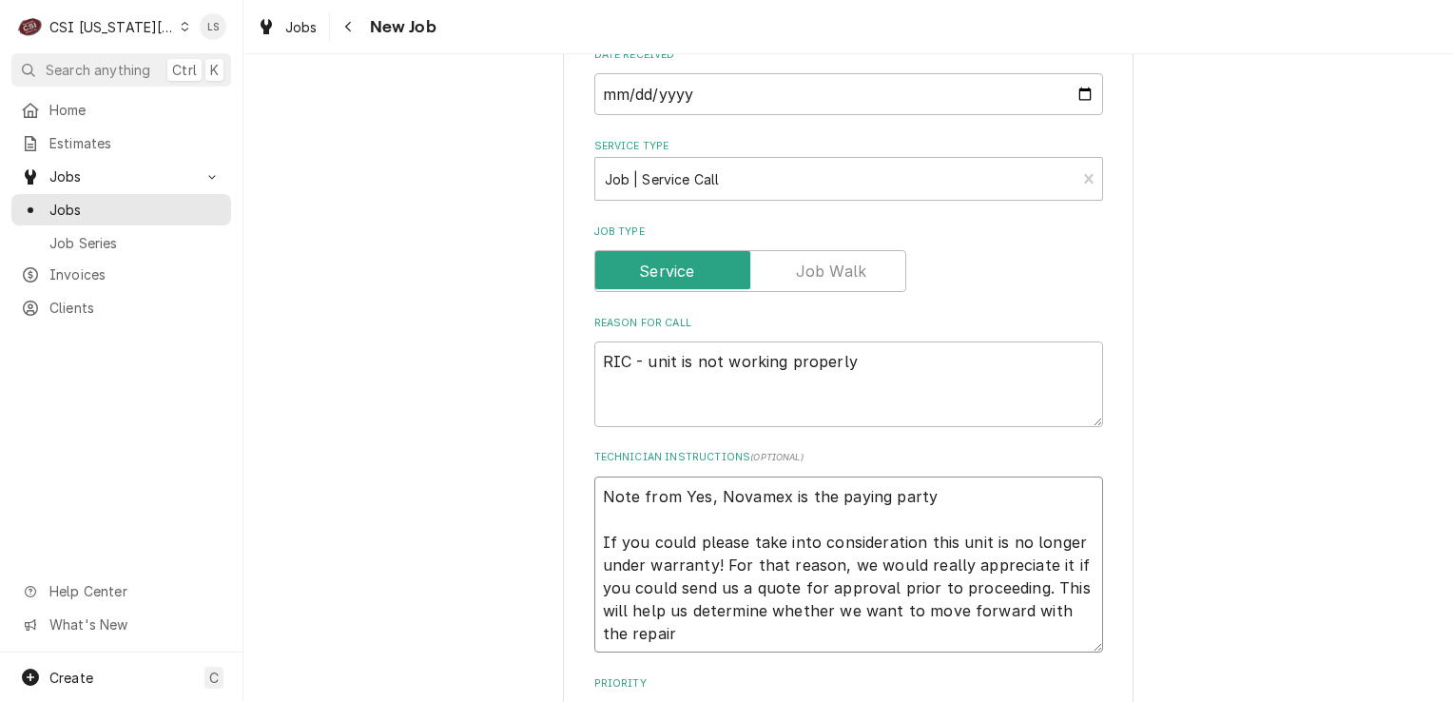
type textarea "Note from Isabela Gonzalez Yes, Novamex is the paying party If you could please…"
type textarea "x"
type textarea "Note from Isabela Gonzalez Yes, Novamex is the paying party If you could please…"
type textarea "x"
type textarea "Note from Isabela Gonzalez wYes, Novamex is the paying party If you could pleas…"
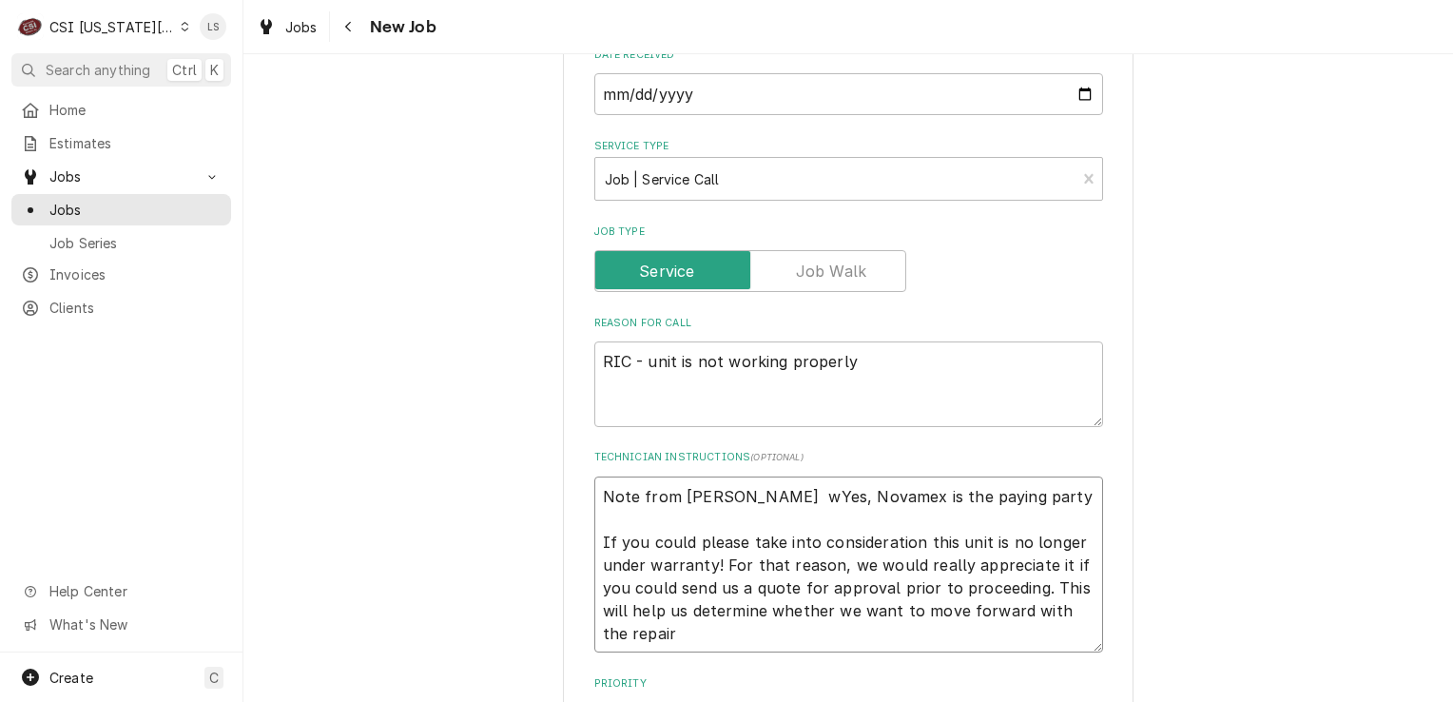
type textarea "x"
type textarea "Note from Isabela Gonzalez wiYes, Novamex is the paying party If you could plea…"
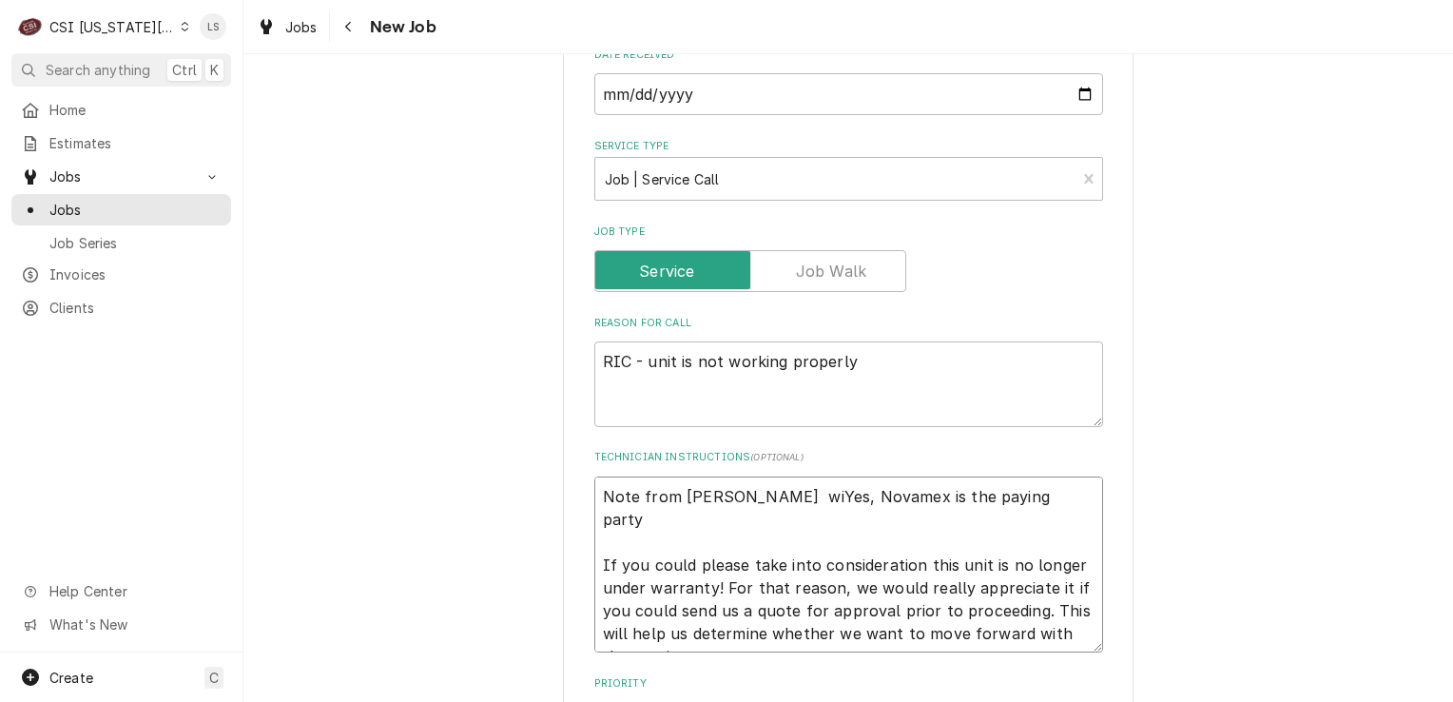
type textarea "x"
type textarea "Note from Isabela Gonzalez witYes, Novamex is the paying party If you could ple…"
type textarea "x"
type textarea "Note from Isabela Gonzalez withYes, Novamex is the paying party If you could pl…"
type textarea "x"
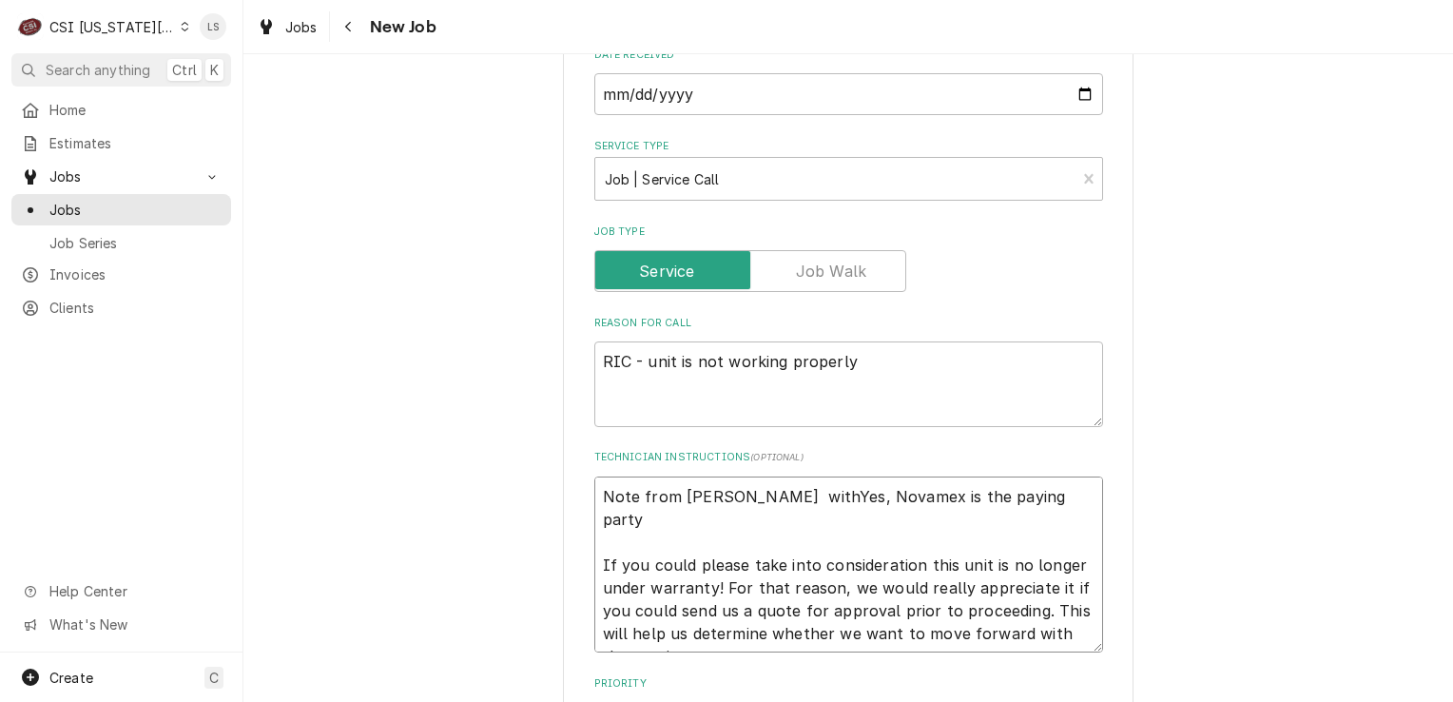
type textarea "Note from Isabela Gonzalez with Yes, Novamex is the paying party If you could p…"
type textarea "x"
type textarea "Note from Isabela Gonzalez withYes, Novamex is the paying party If you could pl…"
type textarea "x"
type textarea "Note from Isabela Gonzalez witYes, Novamex is the paying party If you could ple…"
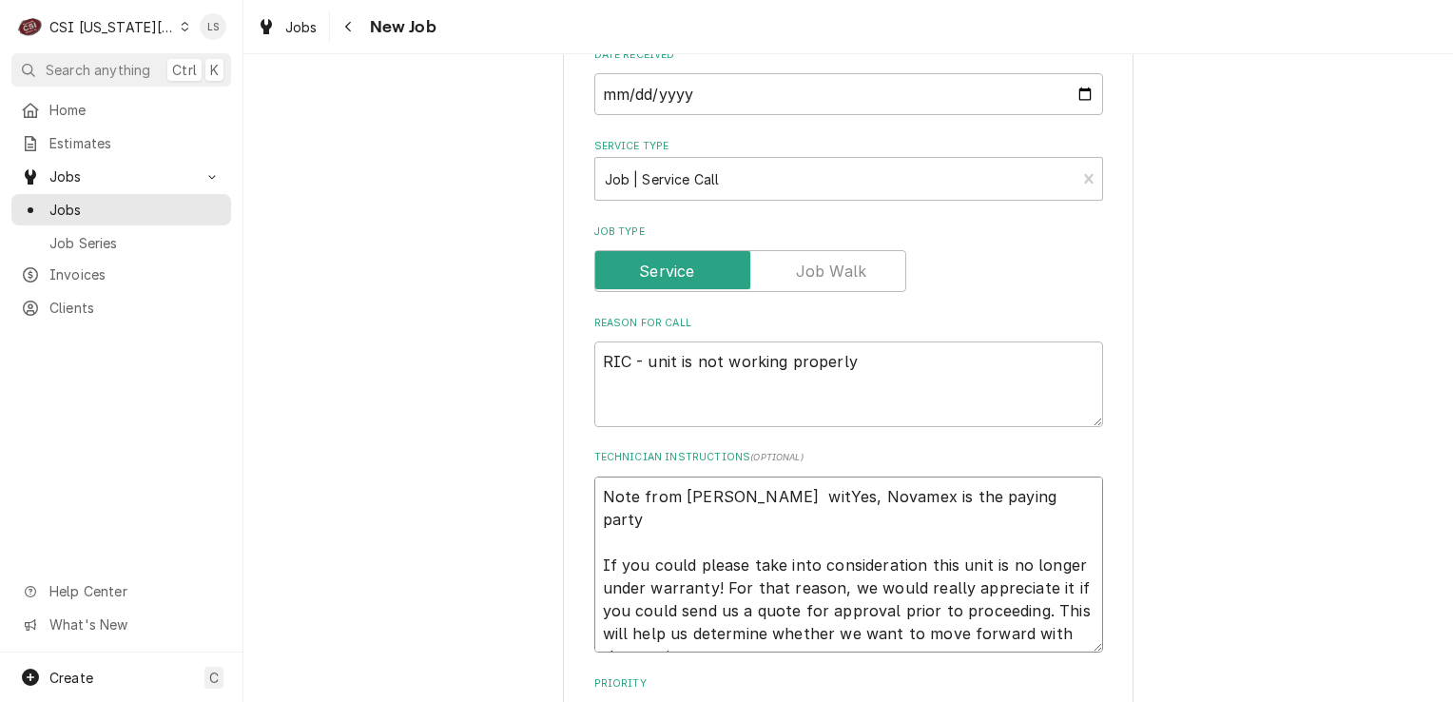
type textarea "x"
type textarea "Note from Isabela Gonzalez wiYes, Novamex is the paying party If you could plea…"
type textarea "x"
type textarea "Note from Isabela Gonzalez wYes, Novamex is the paying party If you could pleas…"
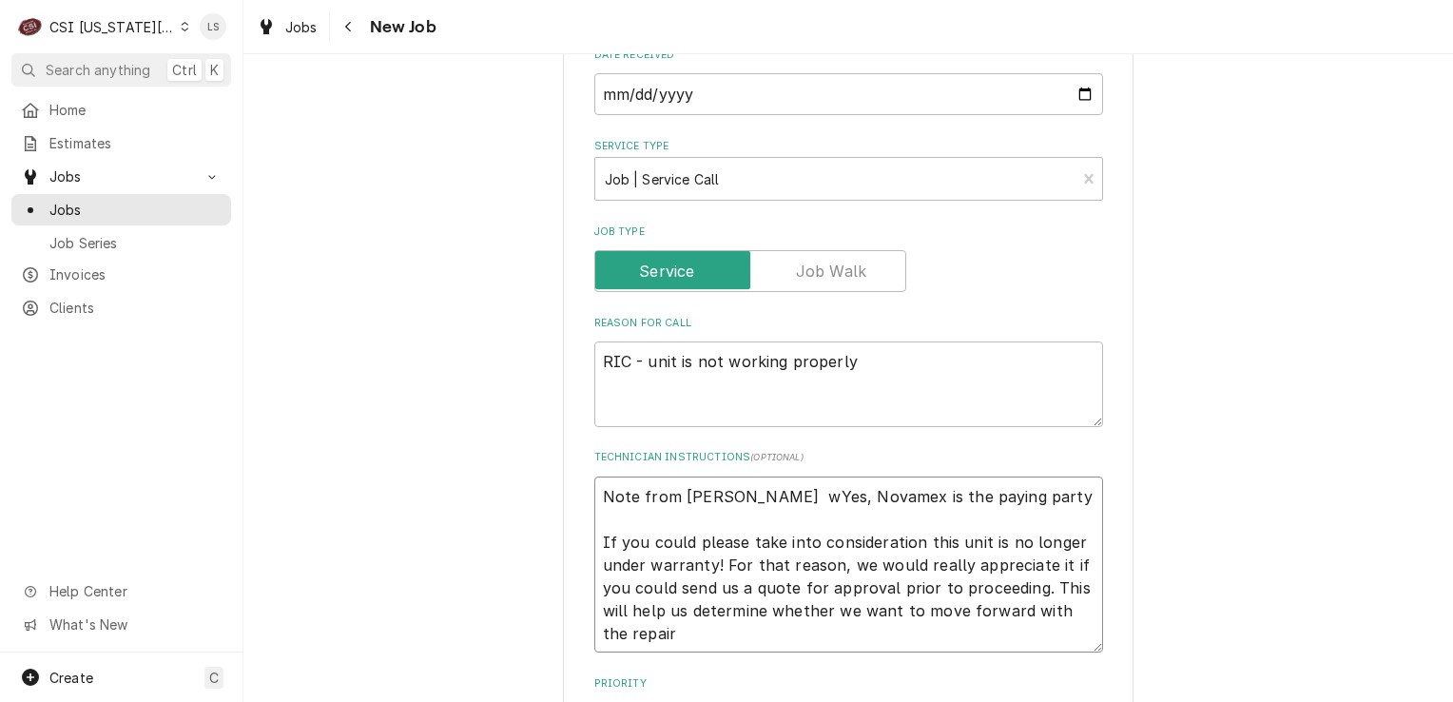
type textarea "x"
type textarea "Note from Isabela Gonzalez Yes, Novamex is the paying party If you could please…"
type textarea "x"
type textarea "Note from Isabela Gonzalez Yes, Novamex is the paying party If you could please…"
type textarea "x"
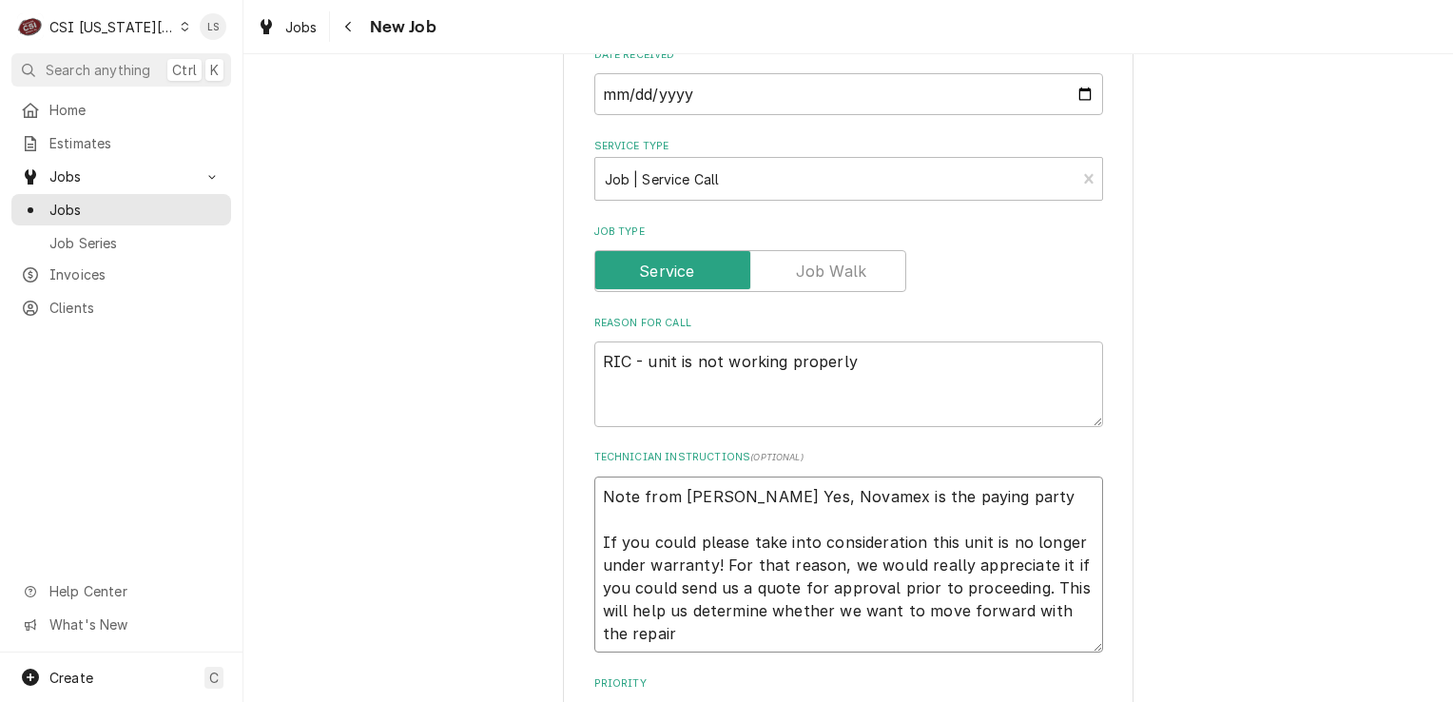
type textarea "Note from Isabela Gonzalez wYes, Novamex is the paying party If you could pleas…"
type textarea "x"
type textarea "Note from Isabela Gonzalez wiYes, Novamex is the paying party If you could plea…"
type textarea "x"
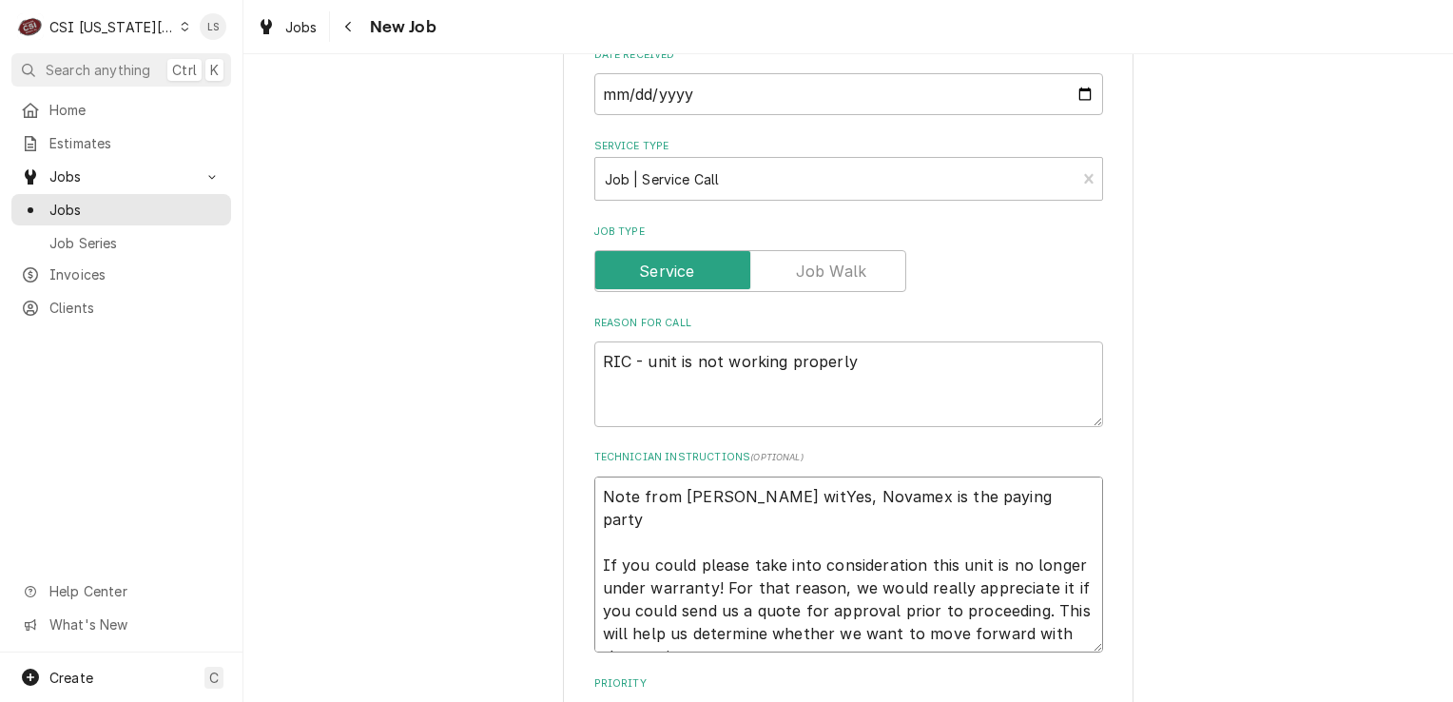
type textarea "Note from Isabela Gonzalez withYes, Novamex is the paying party If you could pl…"
type textarea "x"
type textarea "Note from Isabela Gonzalez with Yes, Novamex is the paying party If you could p…"
type textarea "x"
type textarea "Note from Isabela Gonzalez with NYes, Novamex is the paying party If you could …"
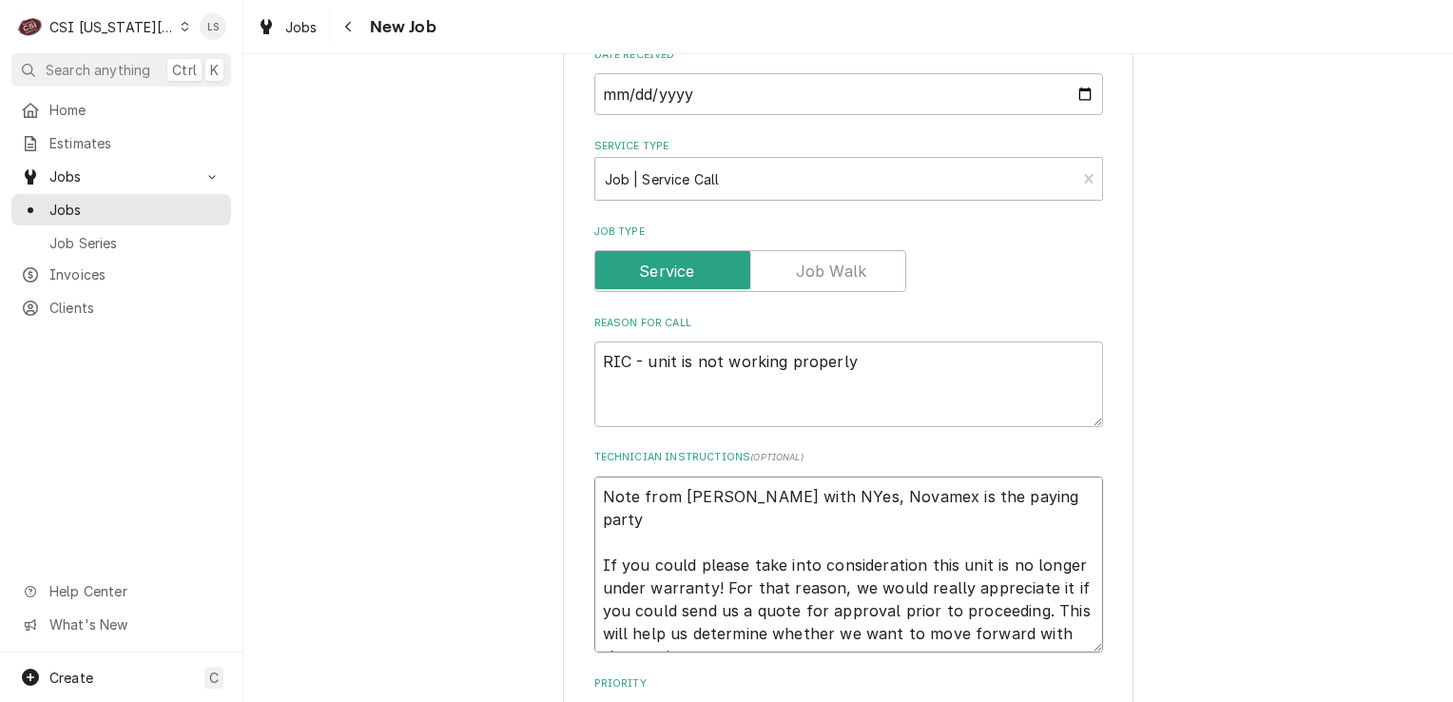
type textarea "x"
type textarea "Note from Isabela Gonzalez with NoYes, Novamex is the paying party If you could…"
type textarea "x"
type textarea "Note from Isabela Gonzalez with NovYes, Novamex is the paying party If you coul…"
type textarea "x"
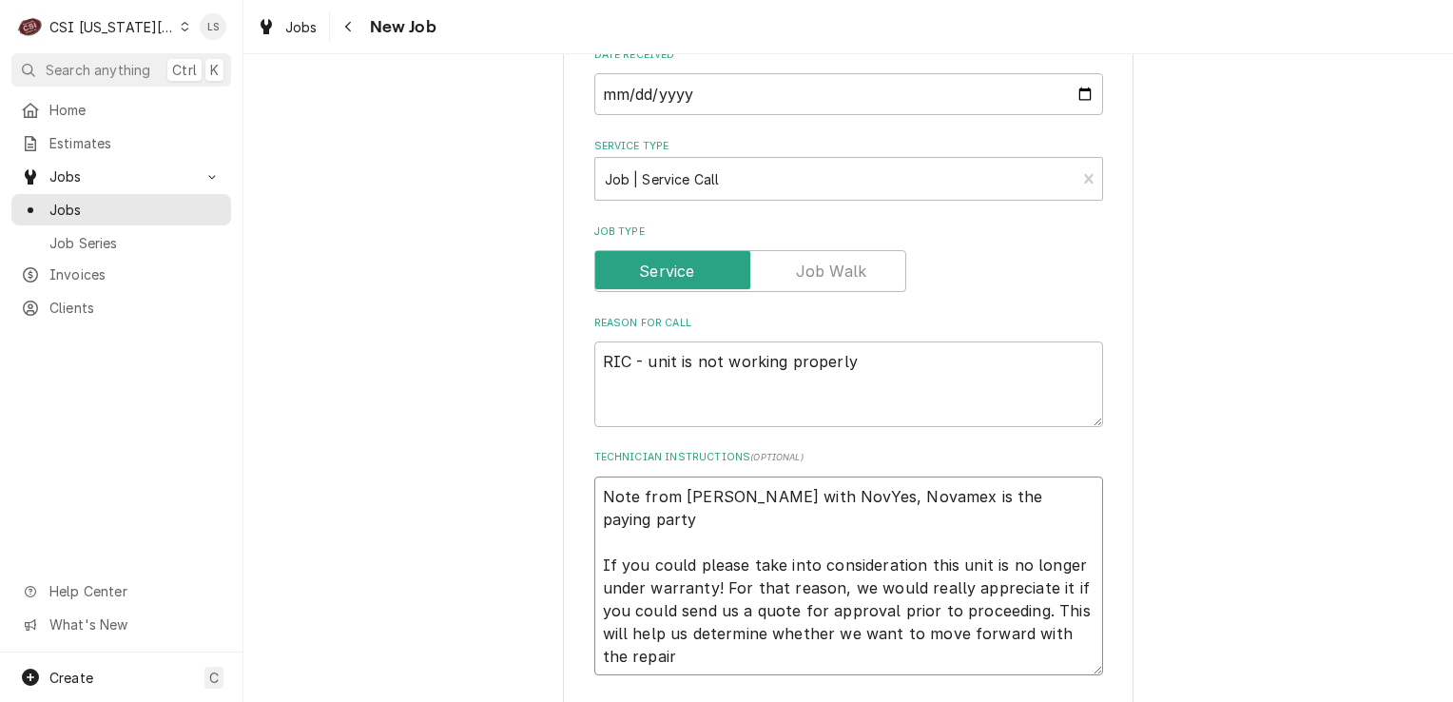
type textarea "Note from Isabela Gonzalez with NovaYes, Novamex is the paying party If you cou…"
type textarea "x"
type textarea "Note from Isabela Gonzalez with NovamYes, Novamex is the paying party If you co…"
type textarea "x"
type textarea "Note from Isabela Gonzalez with NovameYes, Novamex is the paying party If you c…"
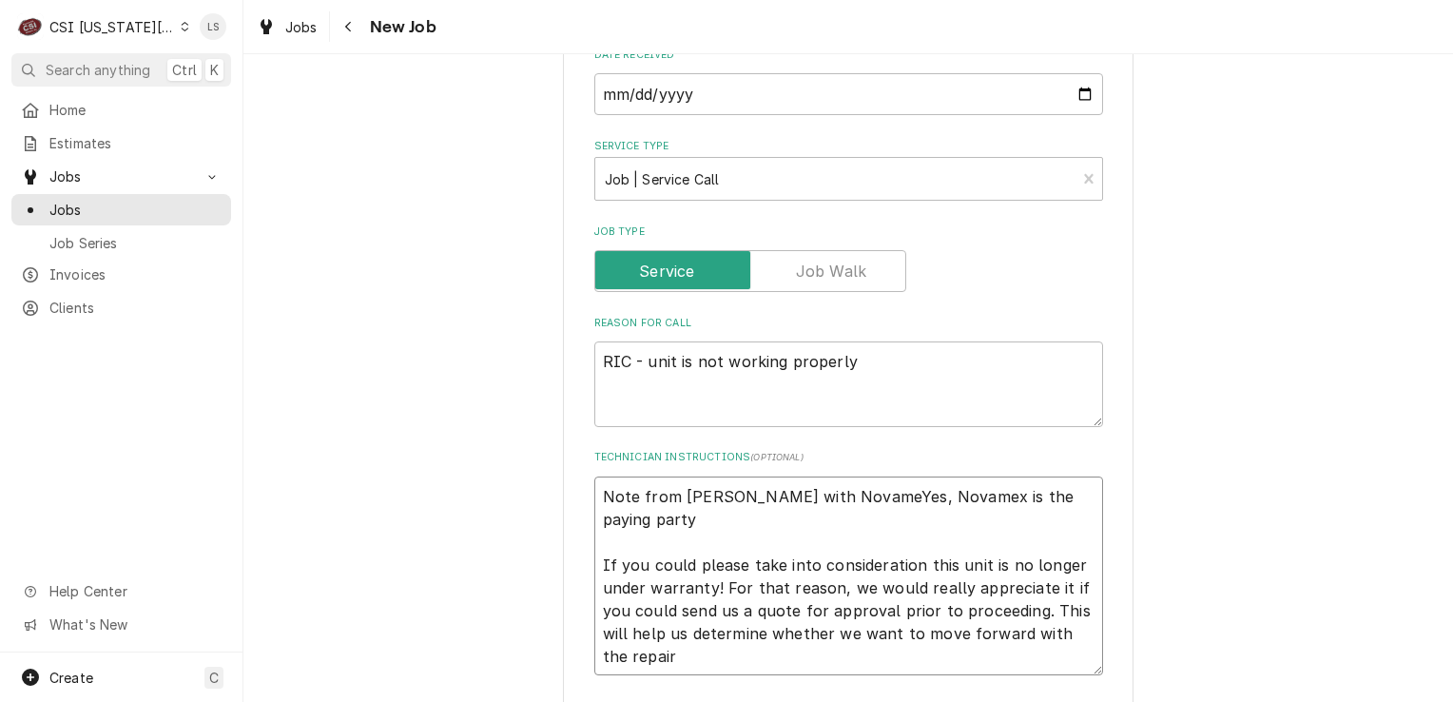
type textarea "x"
type textarea "Note from Isabela Gonzalez with NovamexYes, Novamex is the paying party If you …"
click at [722, 521] on textarea "Note from Isabela Gonzalez with Novamex - Yes, Novamex is the paying party If y…" at bounding box center [848, 576] width 509 height 200
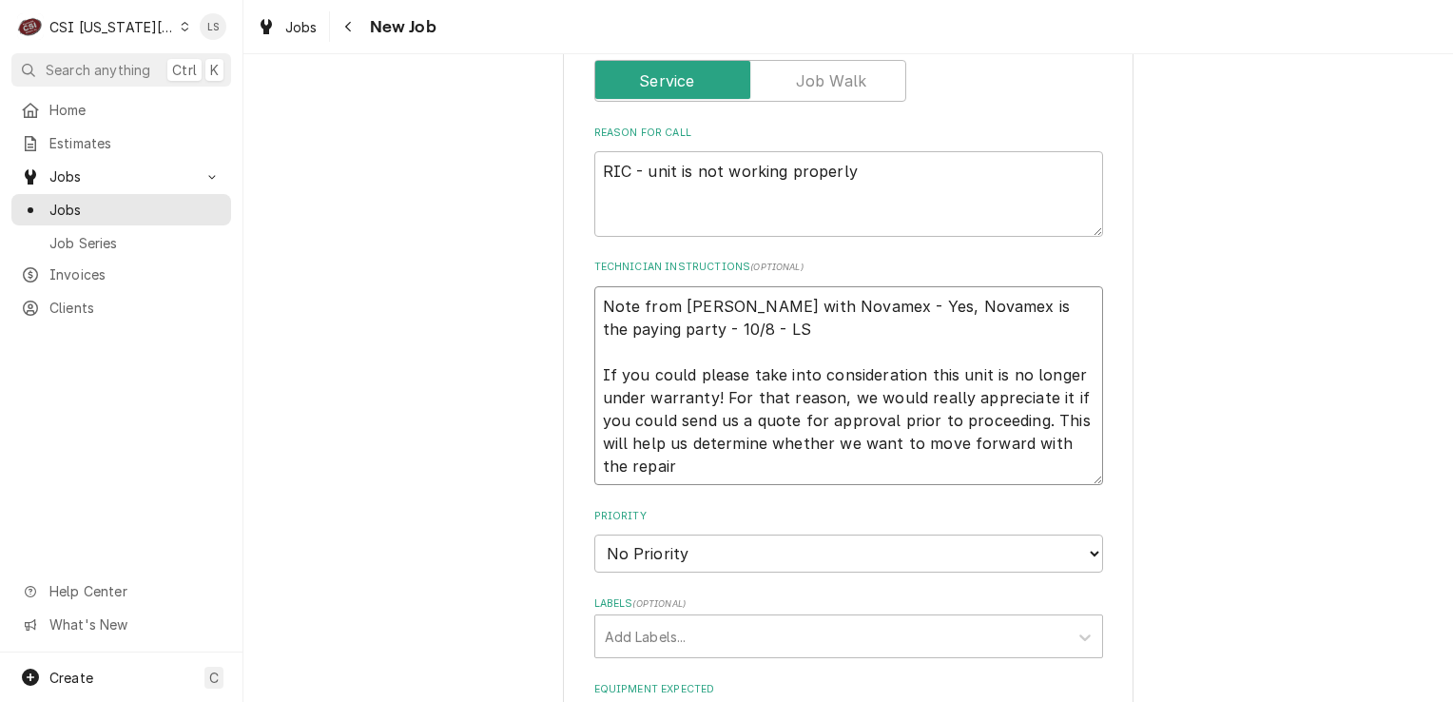
scroll to position [1236, 0]
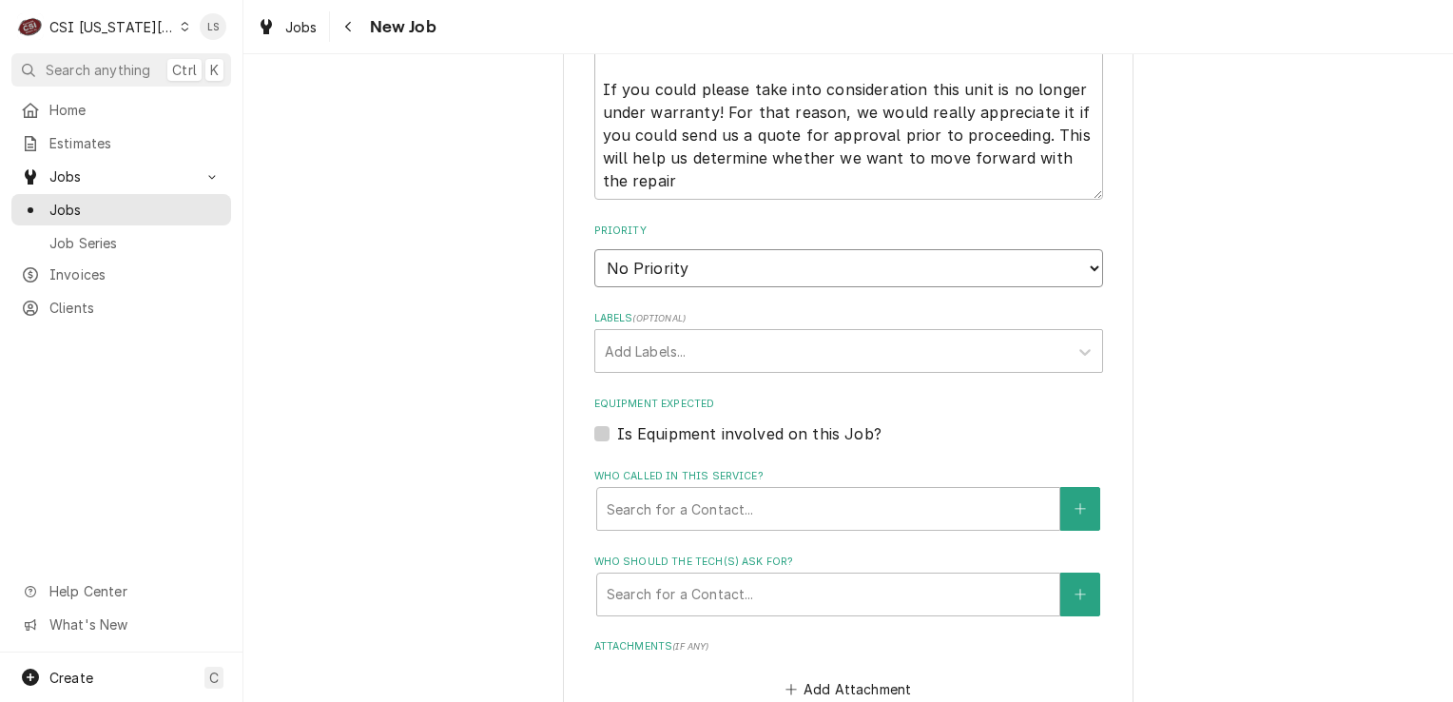
click at [624, 270] on select "No Priority Urgent High Medium Low" at bounding box center [848, 268] width 509 height 38
click at [594, 249] on select "No Priority Urgent High Medium Low" at bounding box center [848, 268] width 509 height 38
click at [634, 341] on div "Labels" at bounding box center [832, 351] width 454 height 34
click at [617, 436] on label "Is Equipment involved on this Job?" at bounding box center [749, 433] width 264 height 23
click at [617, 436] on input "Equipment Expected" at bounding box center [871, 443] width 509 height 42
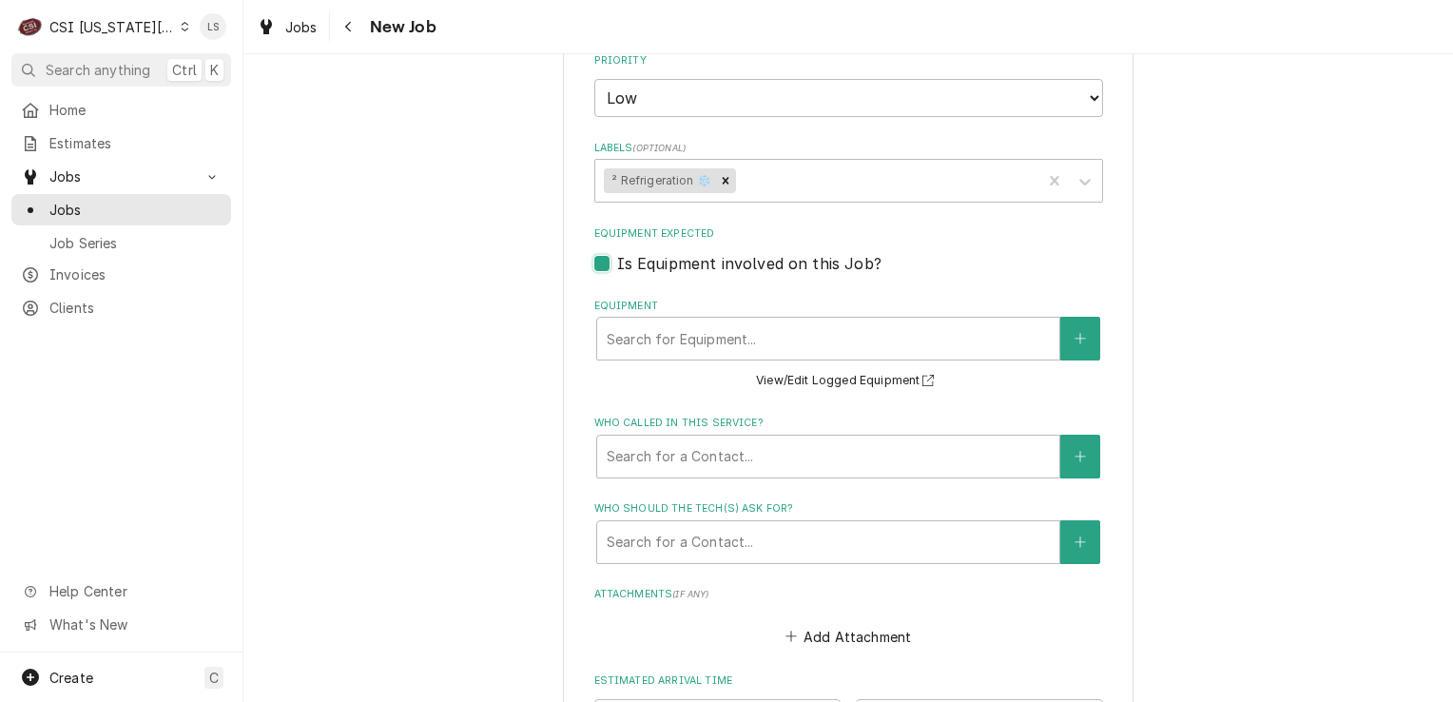
scroll to position [1426, 0]
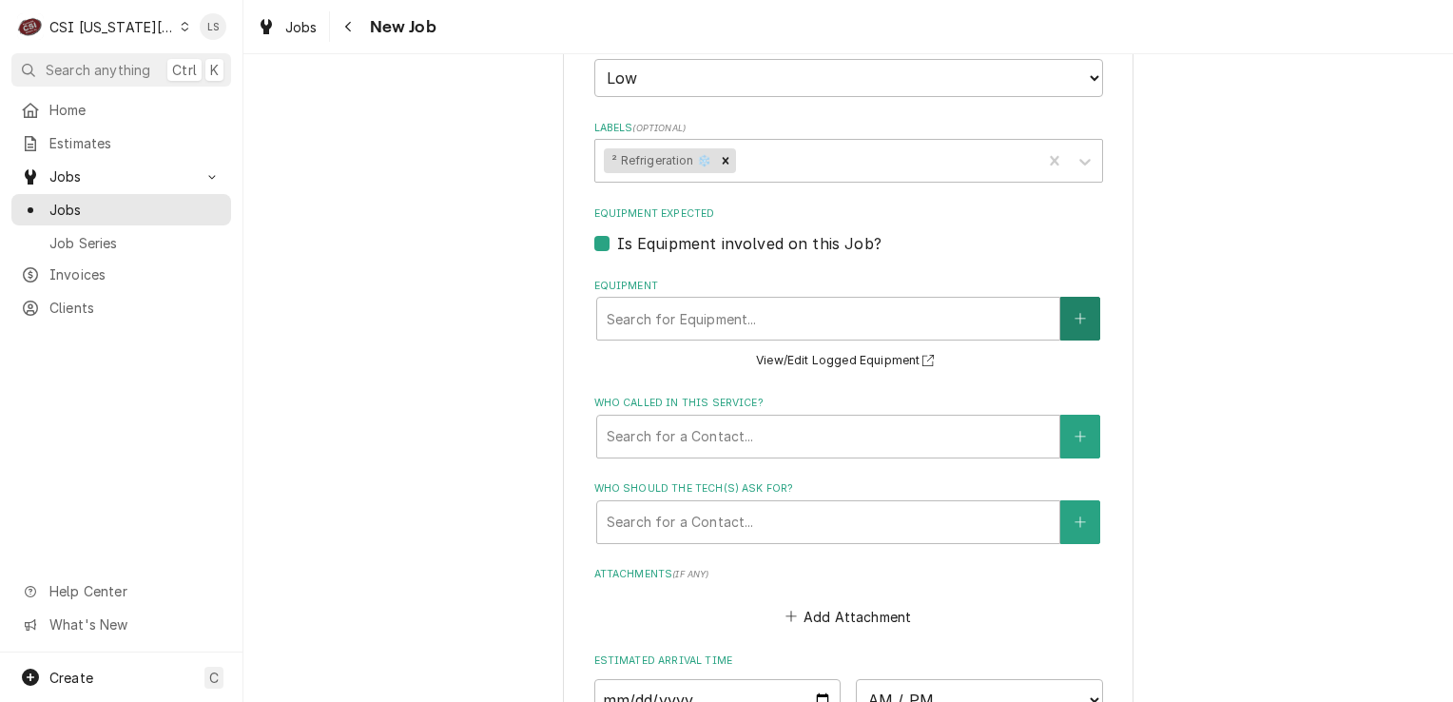
click at [1068, 301] on button "Equipment" at bounding box center [1080, 319] width 40 height 44
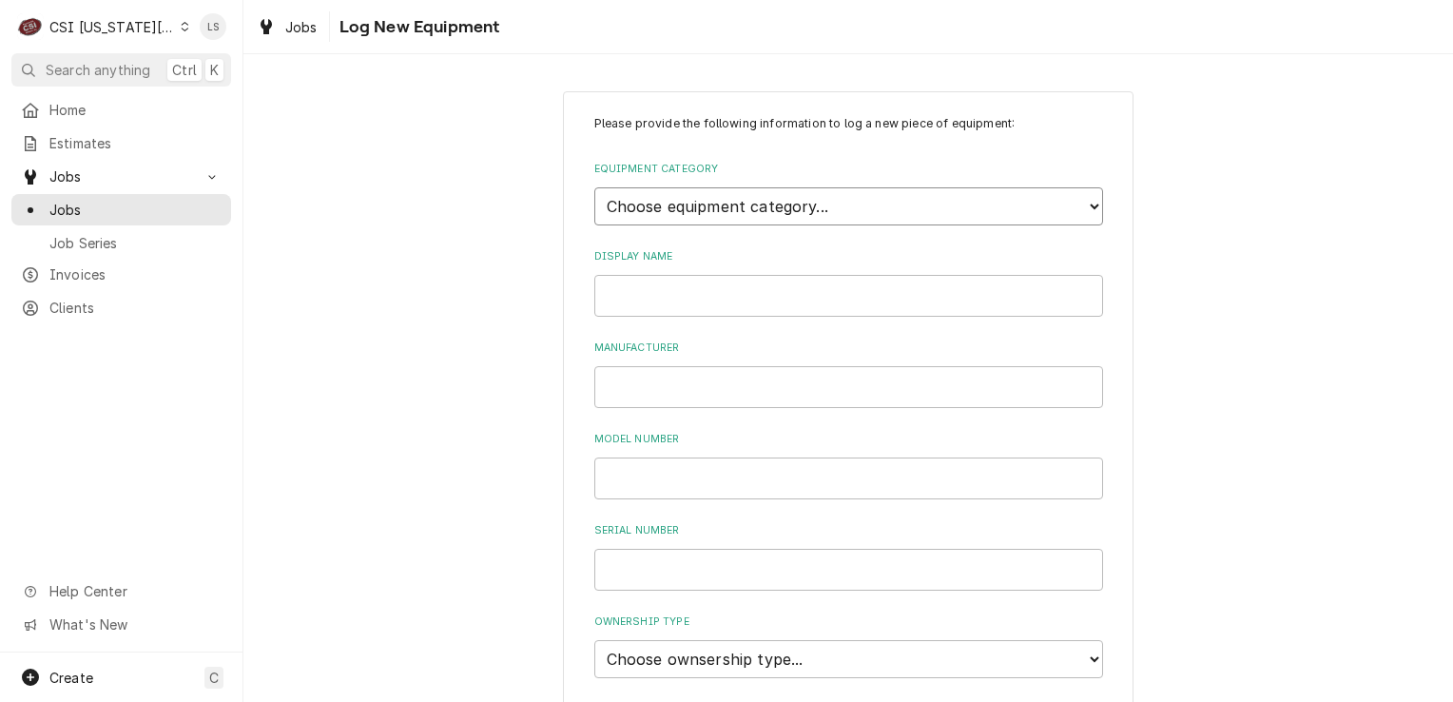
click at [689, 204] on select "Choose equipment category... Cooking Equipment Fryers Ice Machines Ovens and Ra…" at bounding box center [848, 206] width 509 height 38
click at [594, 187] on select "Choose equipment category... Cooking Equipment Fryers Ice Machines Ovens and Ra…" at bounding box center [848, 206] width 509 height 38
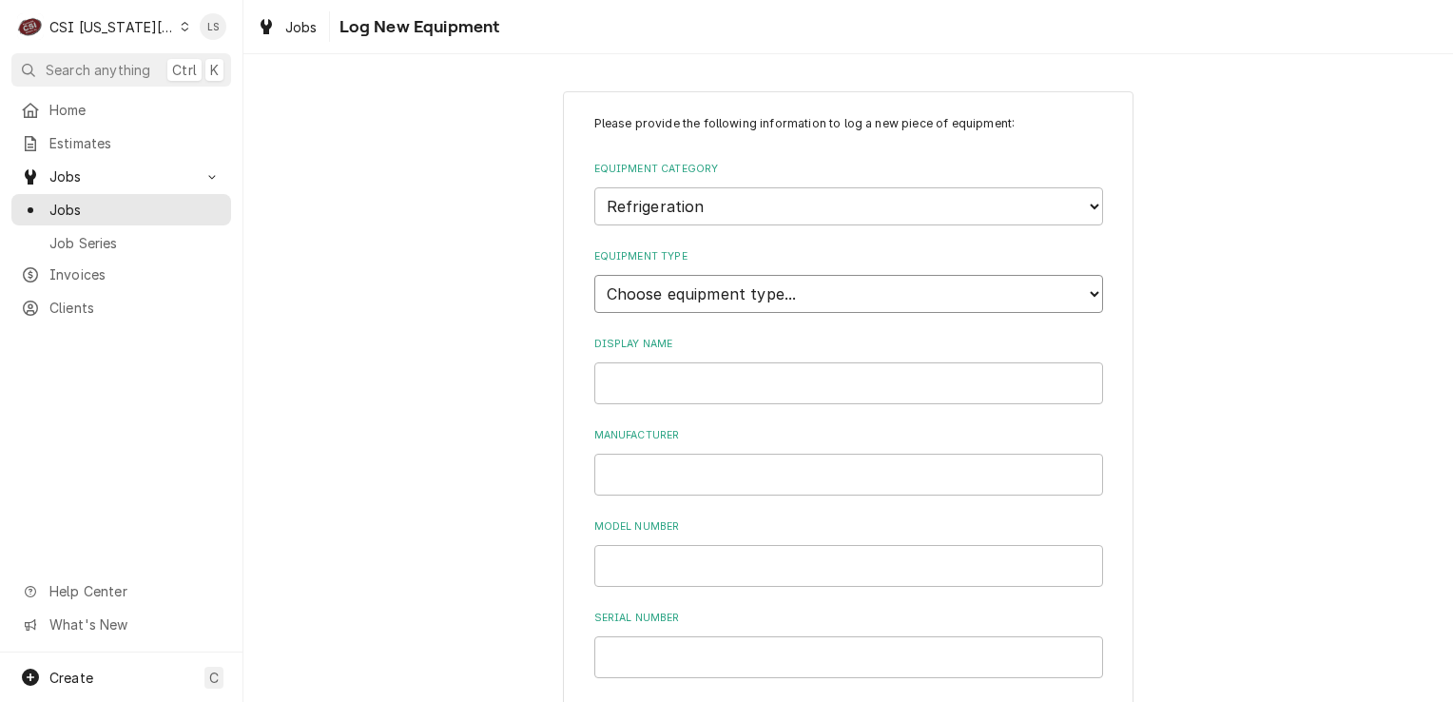
click at [653, 291] on select "Choose equipment type... Bar Refrigeration Blast Chiller Chef Base Freezer Chef…" at bounding box center [848, 294] width 509 height 38
click at [594, 275] on select "Choose equipment type... Bar Refrigeration Blast Chiller Chef Base Freezer Chef…" at bounding box center [848, 294] width 509 height 38
click at [619, 395] on input "Display Name" at bounding box center [848, 383] width 509 height 42
click at [640, 470] on input "Manufacturer" at bounding box center [848, 475] width 509 height 42
paste input "GDM-10"
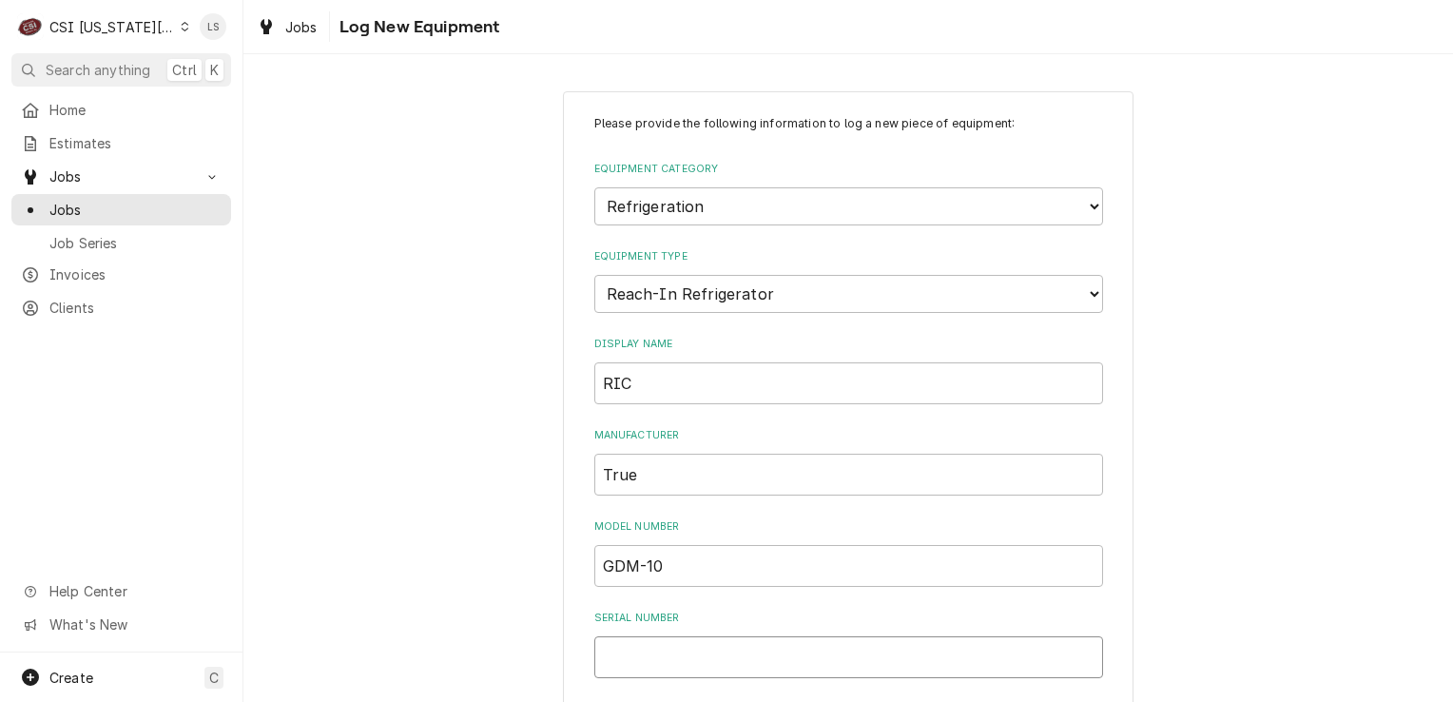
paste input "9333869"
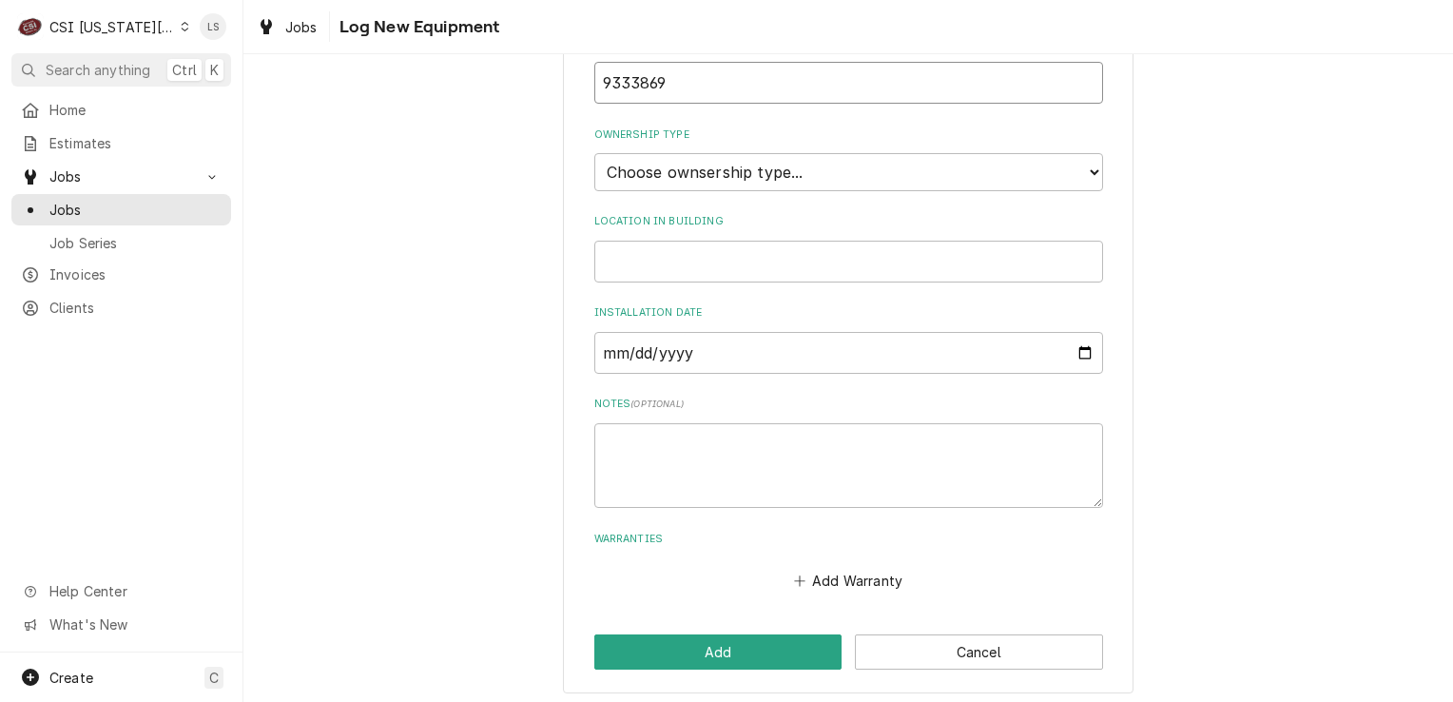
scroll to position [576, 0]
drag, startPoint x: 699, startPoint y: 174, endPoint x: 695, endPoint y: 185, distance: 12.0
click at [699, 174] on select "Choose ownsership type... Unknown Owned Leased Rented" at bounding box center [848, 170] width 509 height 38
click at [594, 151] on select "Choose ownsership type... Unknown Owned Leased Rented" at bounding box center [848, 170] width 509 height 38
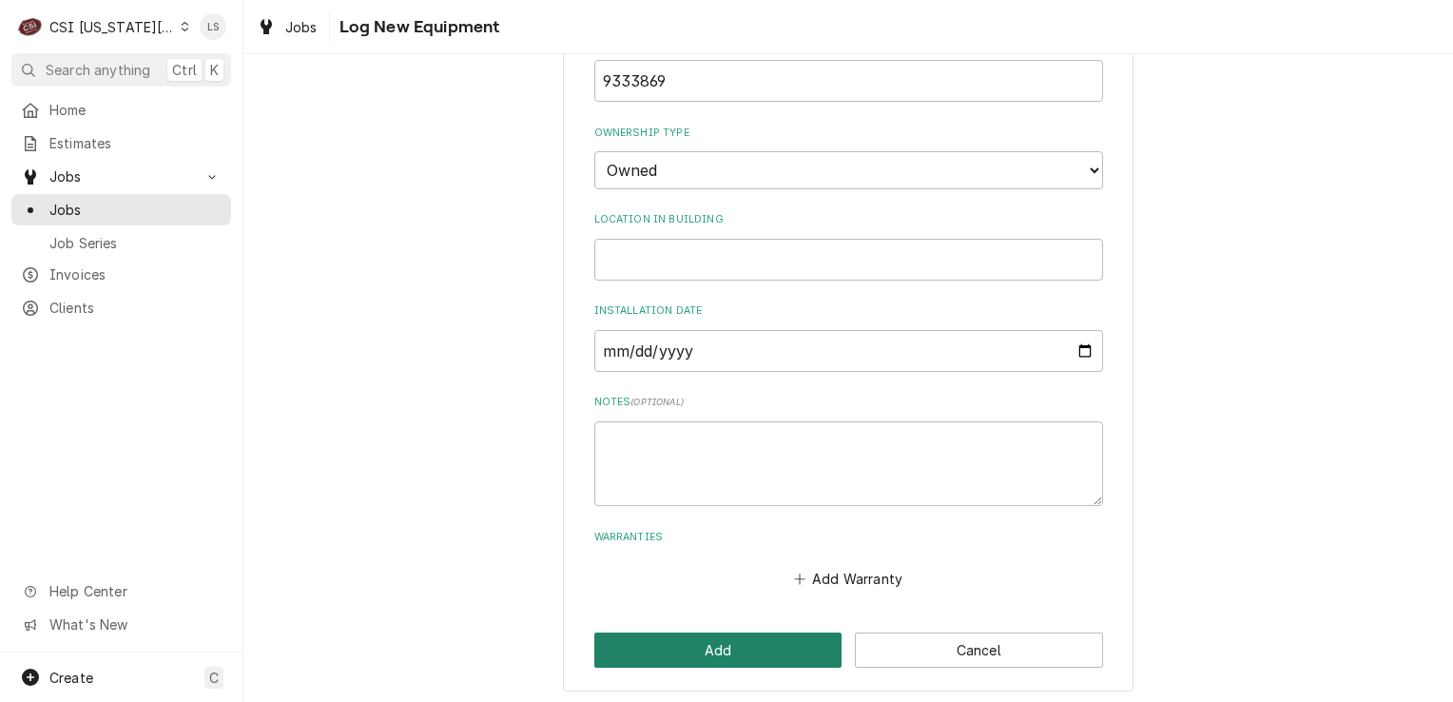
click at [728, 649] on button "Add" at bounding box center [718, 649] width 248 height 35
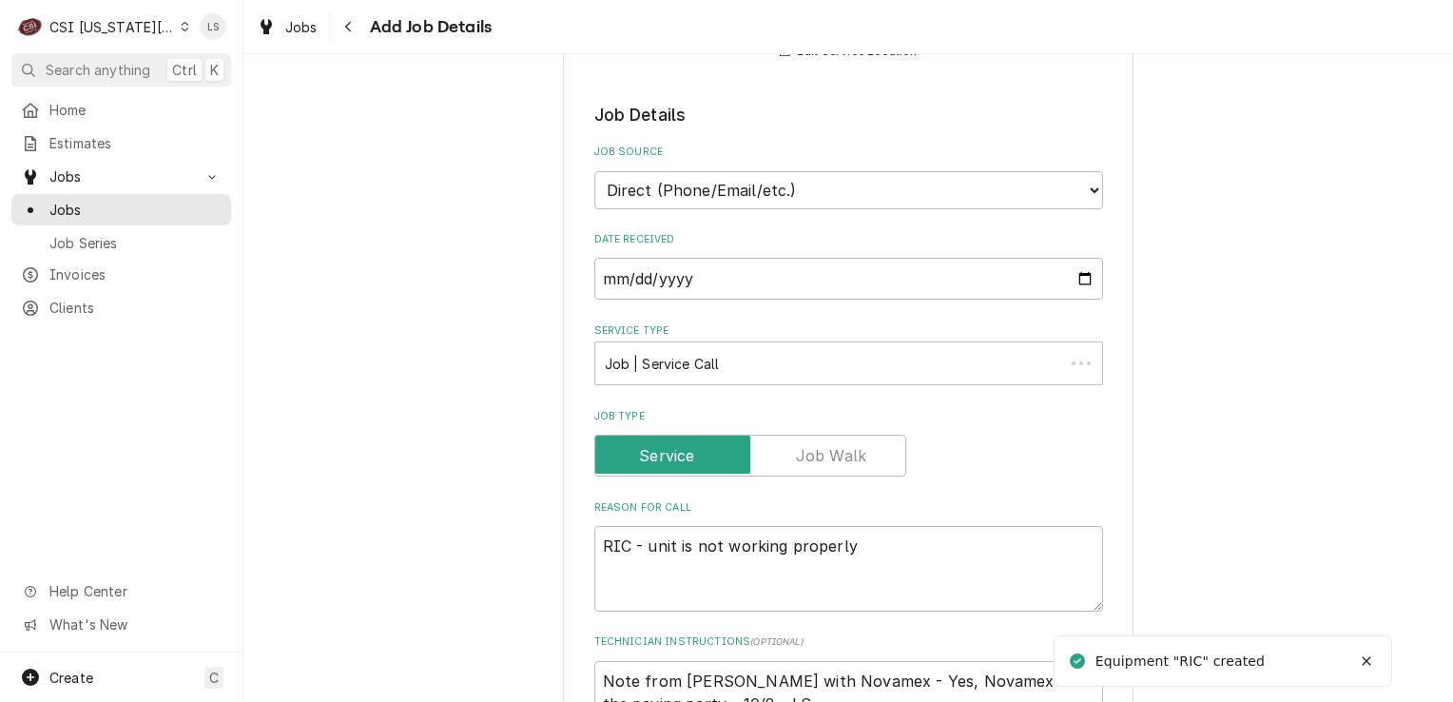
scroll to position [1426, 0]
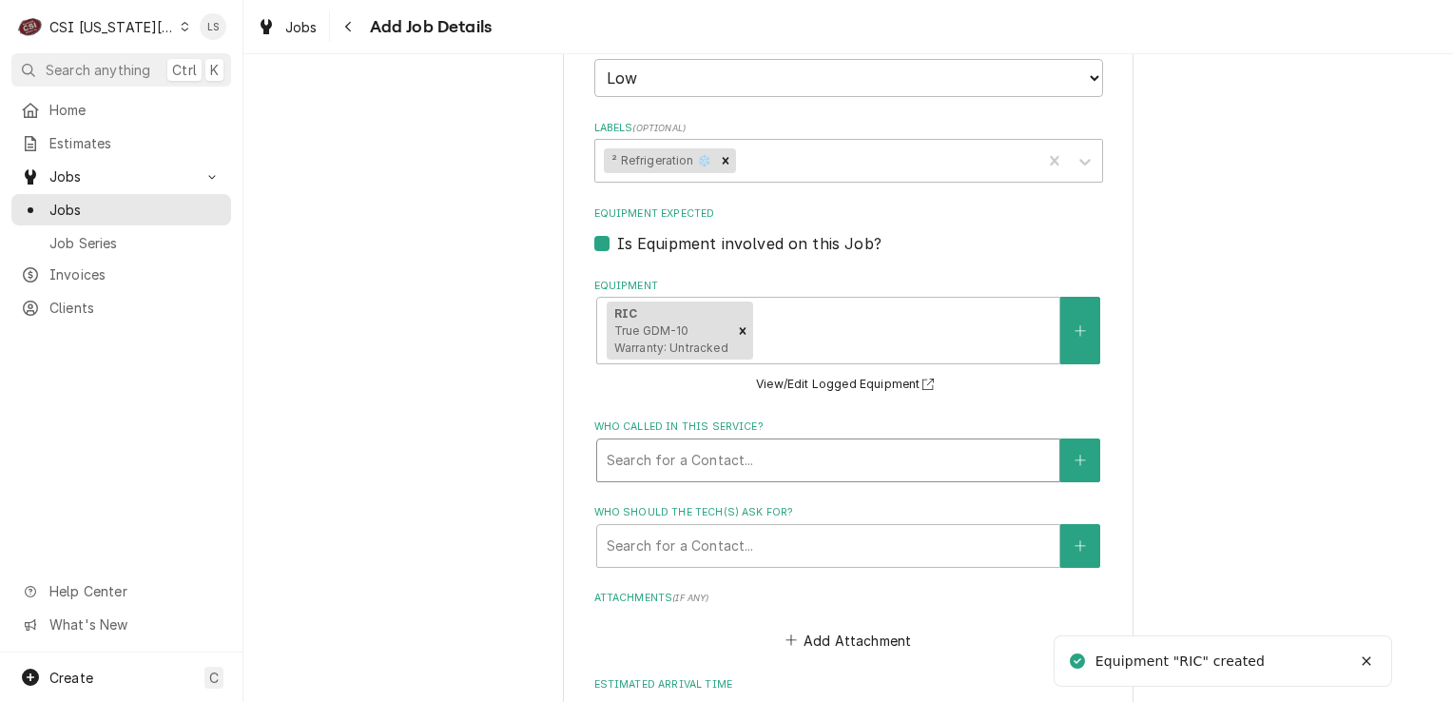
click at [945, 466] on div "Who called in this service?" at bounding box center [828, 460] width 443 height 34
click at [756, 461] on div "Who called in this service?" at bounding box center [828, 460] width 443 height 34
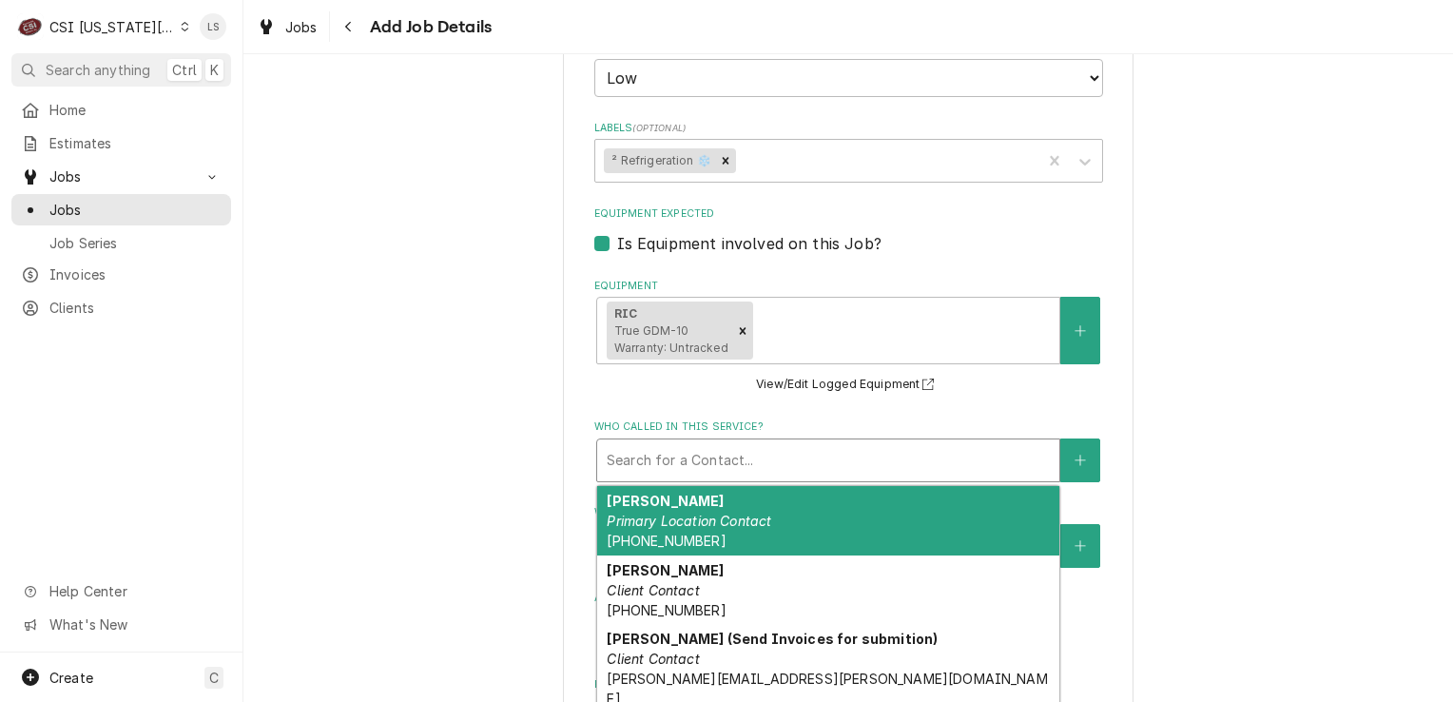
click at [645, 458] on div "Who called in this service?" at bounding box center [828, 460] width 443 height 34
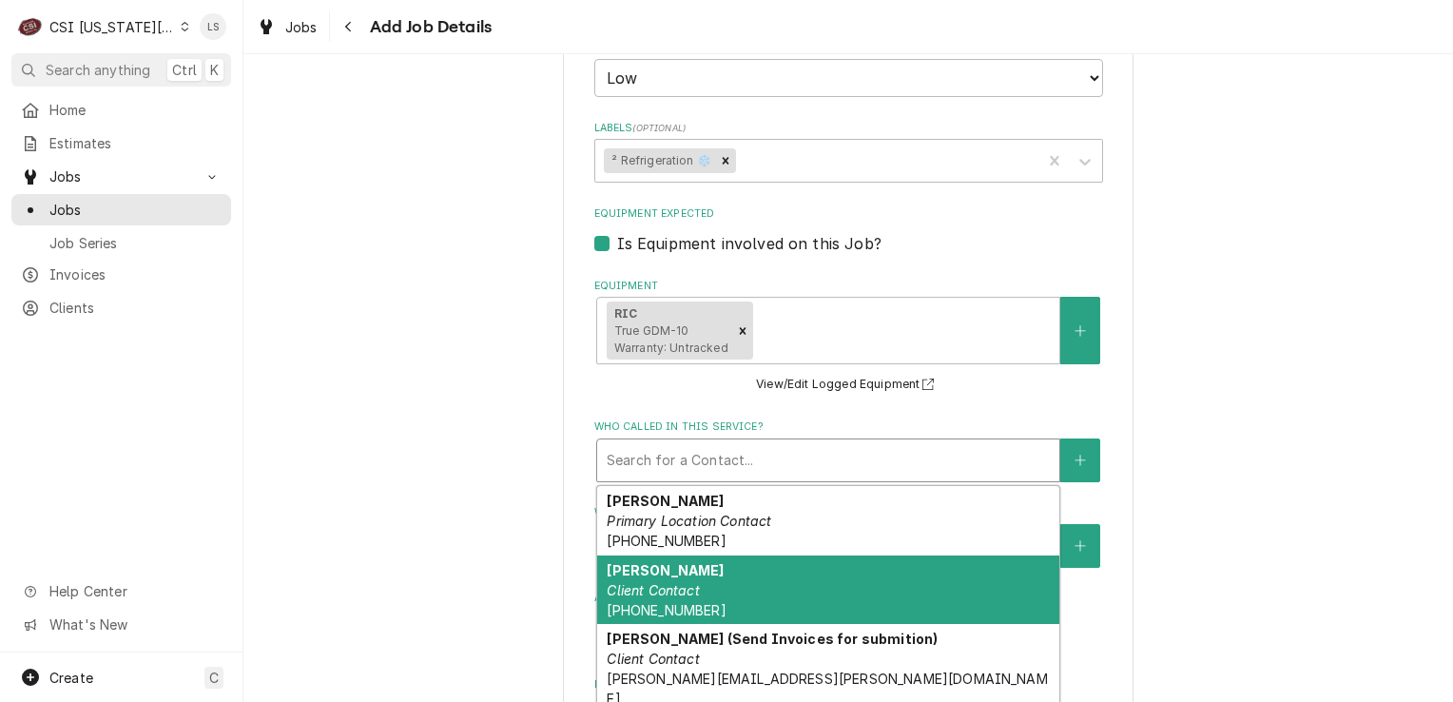
click at [644, 573] on div "Isabela Honzales Client Contact (915) 247-9963" at bounding box center [828, 589] width 462 height 69
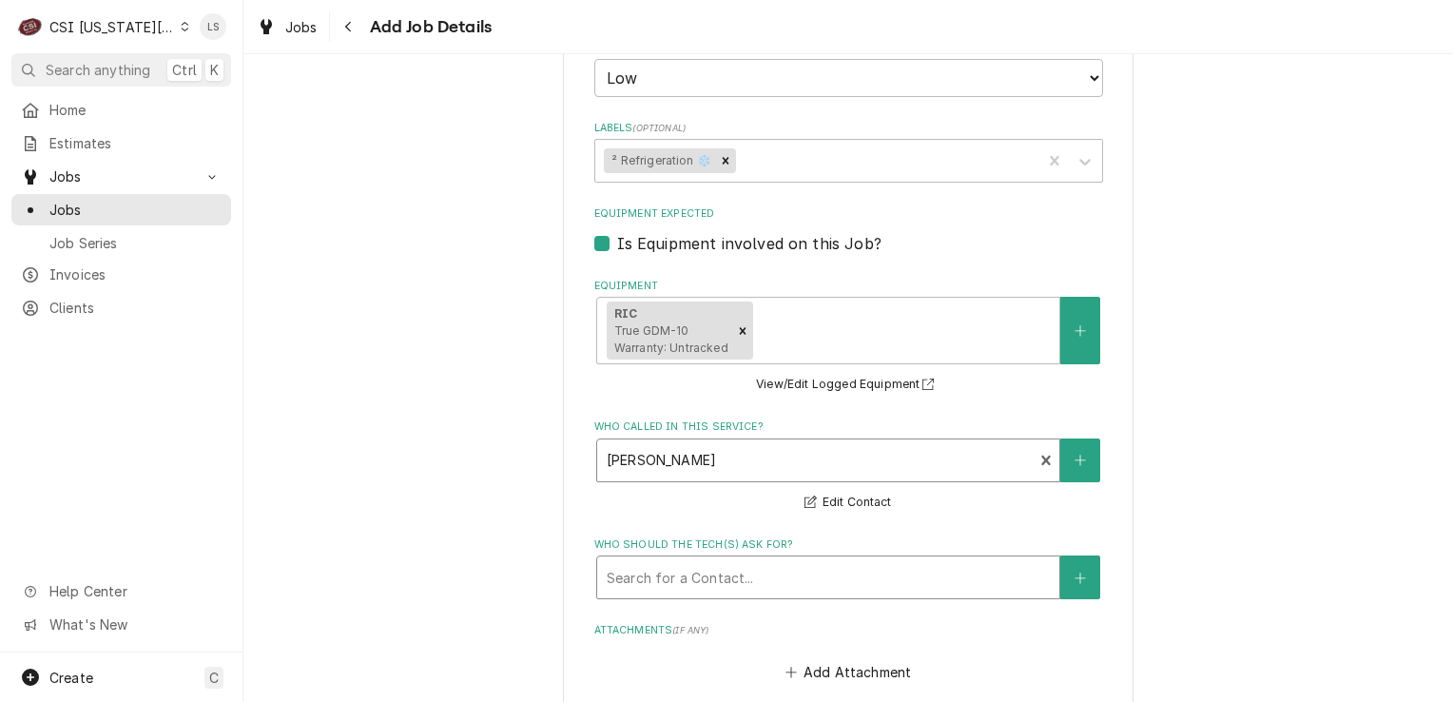
click at [705, 574] on div "Who should the tech(s) ask for?" at bounding box center [828, 577] width 443 height 34
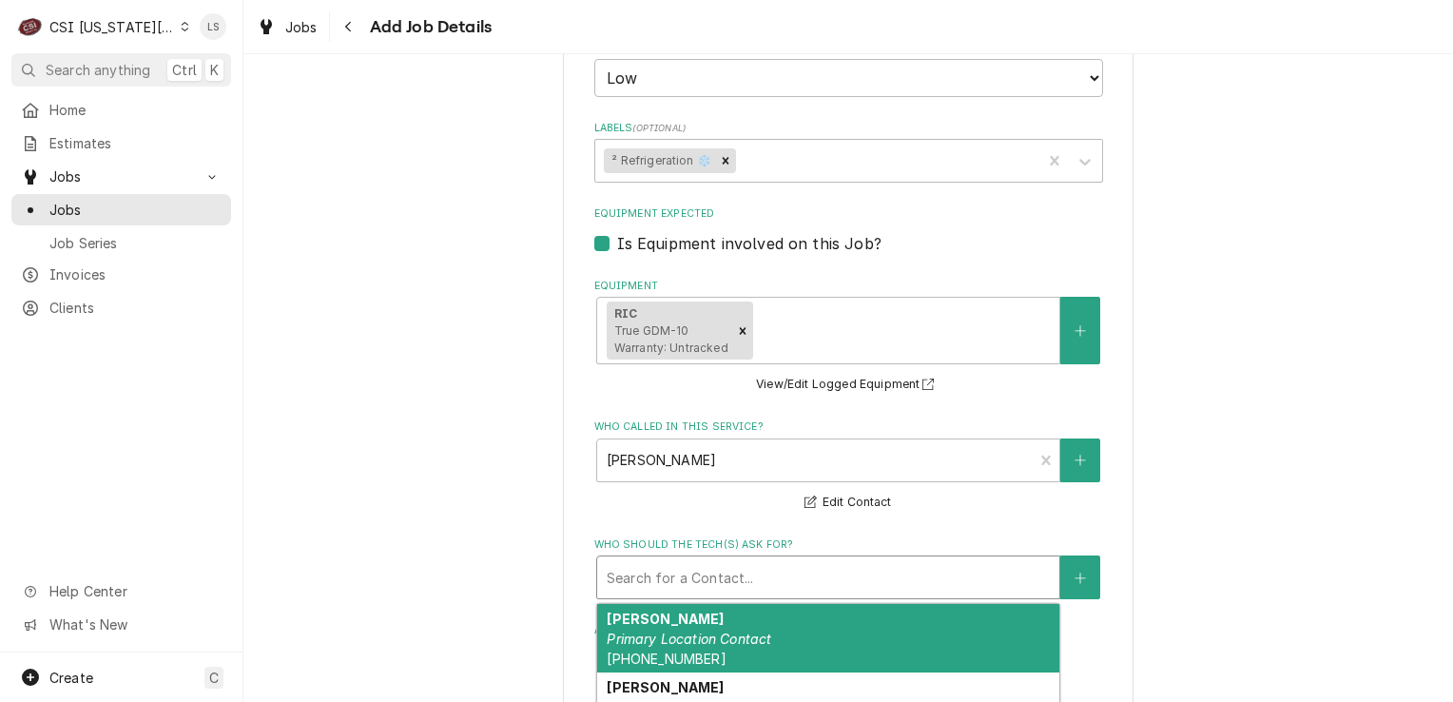
drag, startPoint x: 704, startPoint y: 630, endPoint x: 415, endPoint y: 421, distance: 356.3
click at [701, 630] on em "Primary Location Contact" at bounding box center [689, 638] width 165 height 16
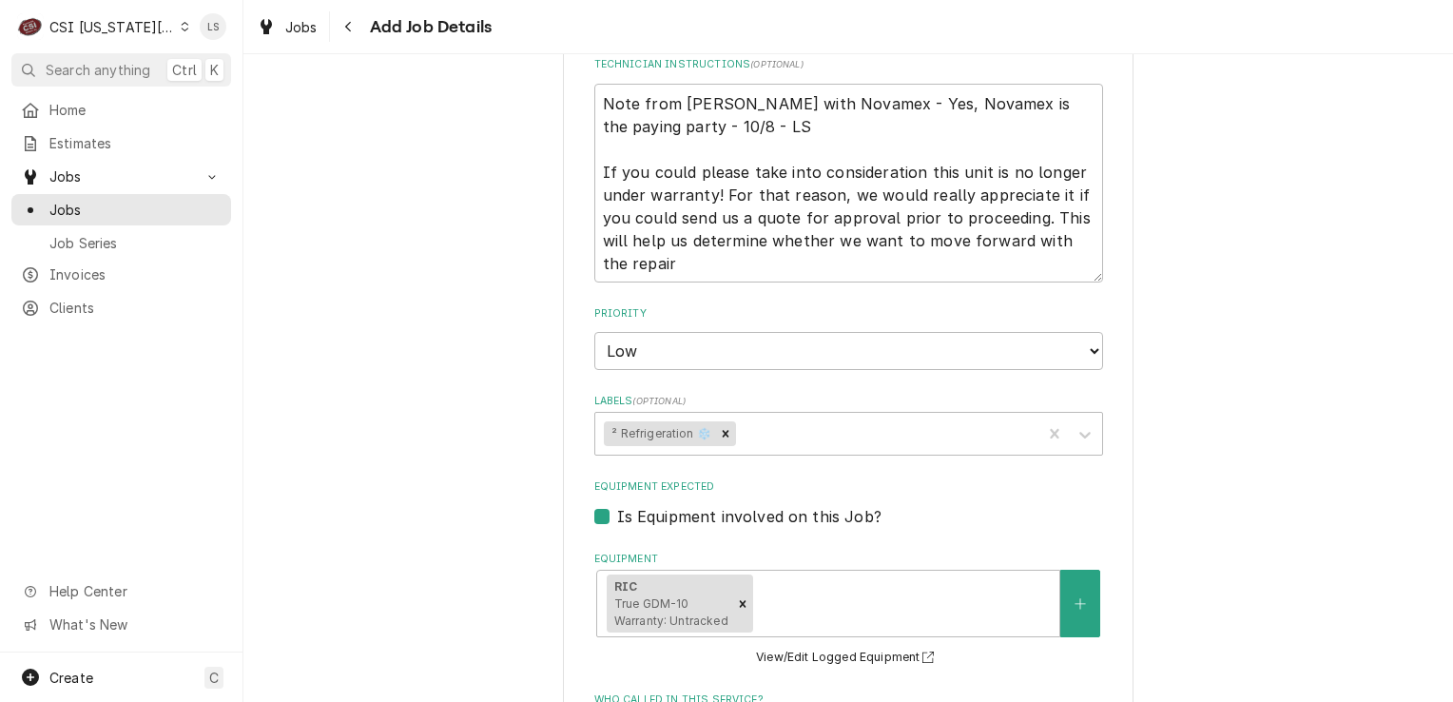
scroll to position [1141, 0]
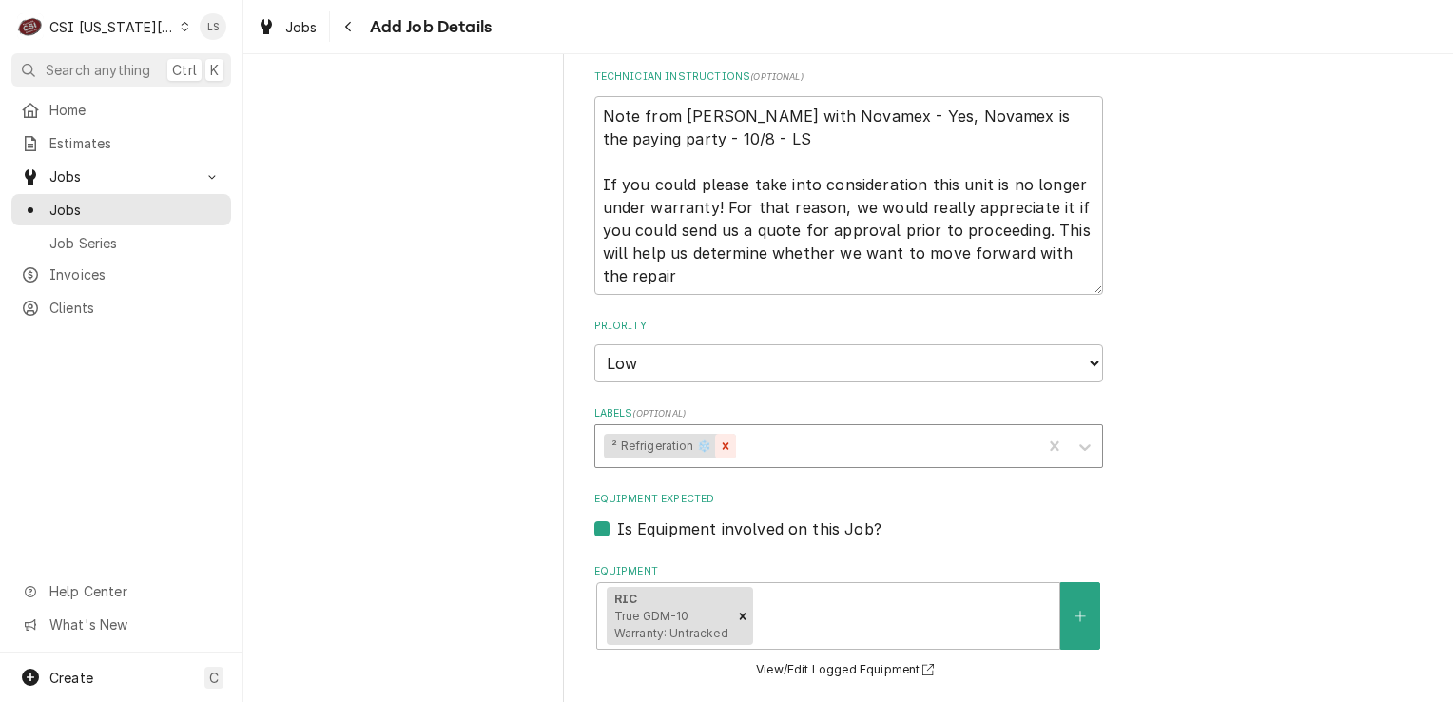
click at [719, 446] on icon "Remove ² Refrigeration ❄️" at bounding box center [725, 445] width 13 height 13
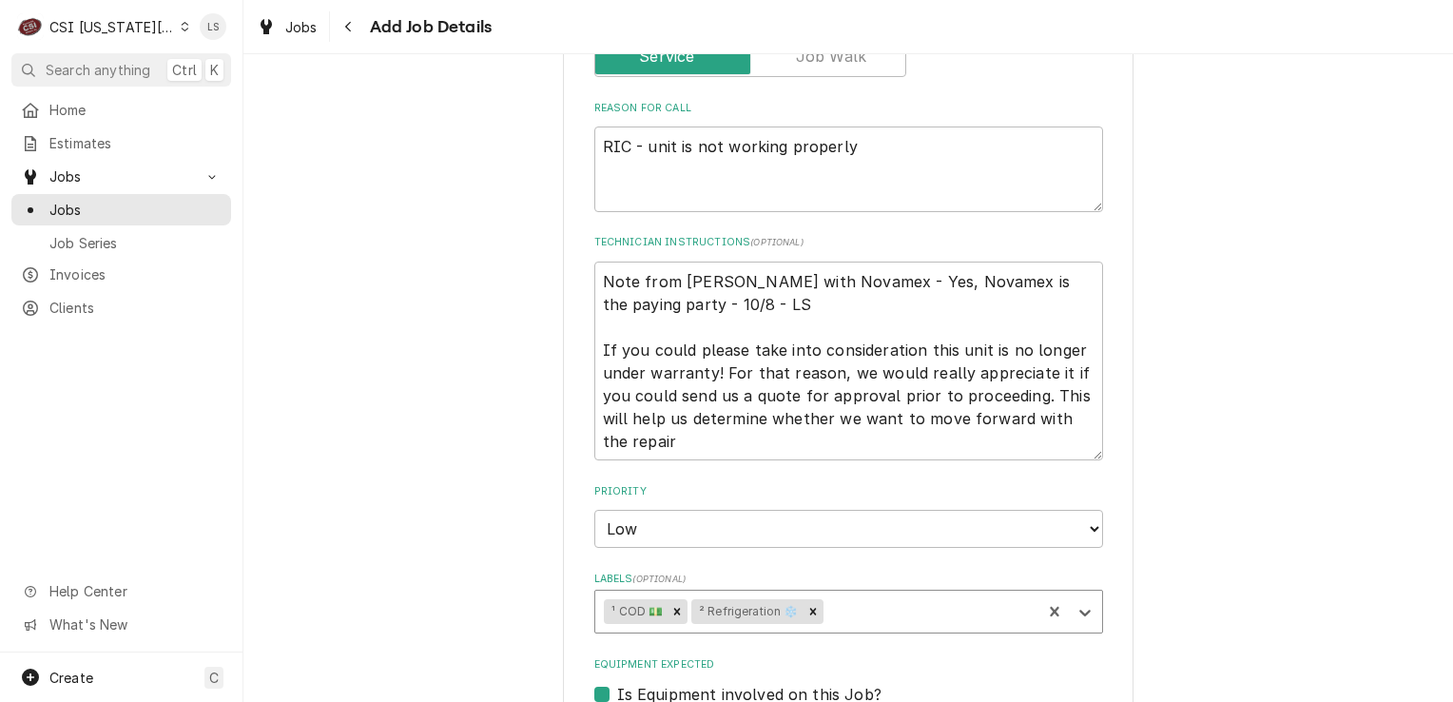
scroll to position [951, 0]
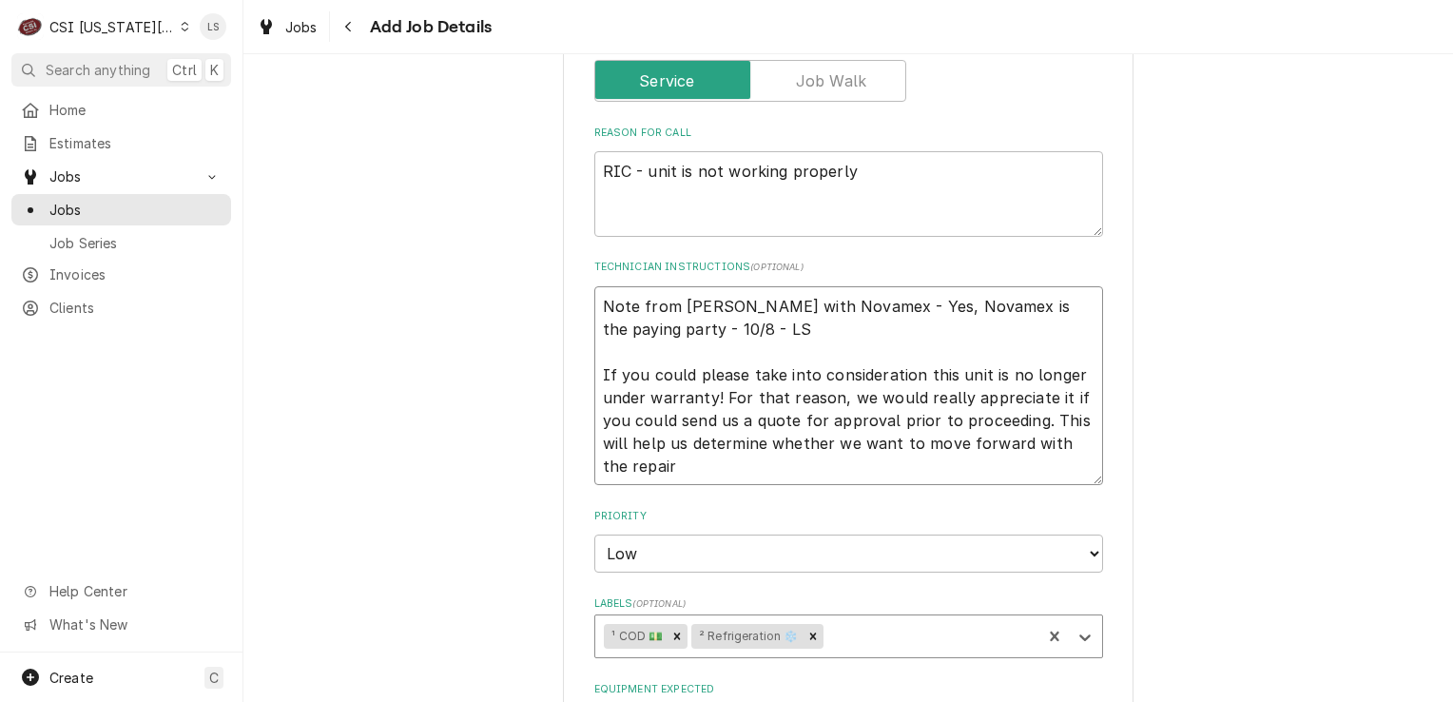
click at [786, 329] on textarea "Note from Isabela Gonzalez with Novamex - Yes, Novamex is the paying party - 10…" at bounding box center [848, 386] width 509 height 200
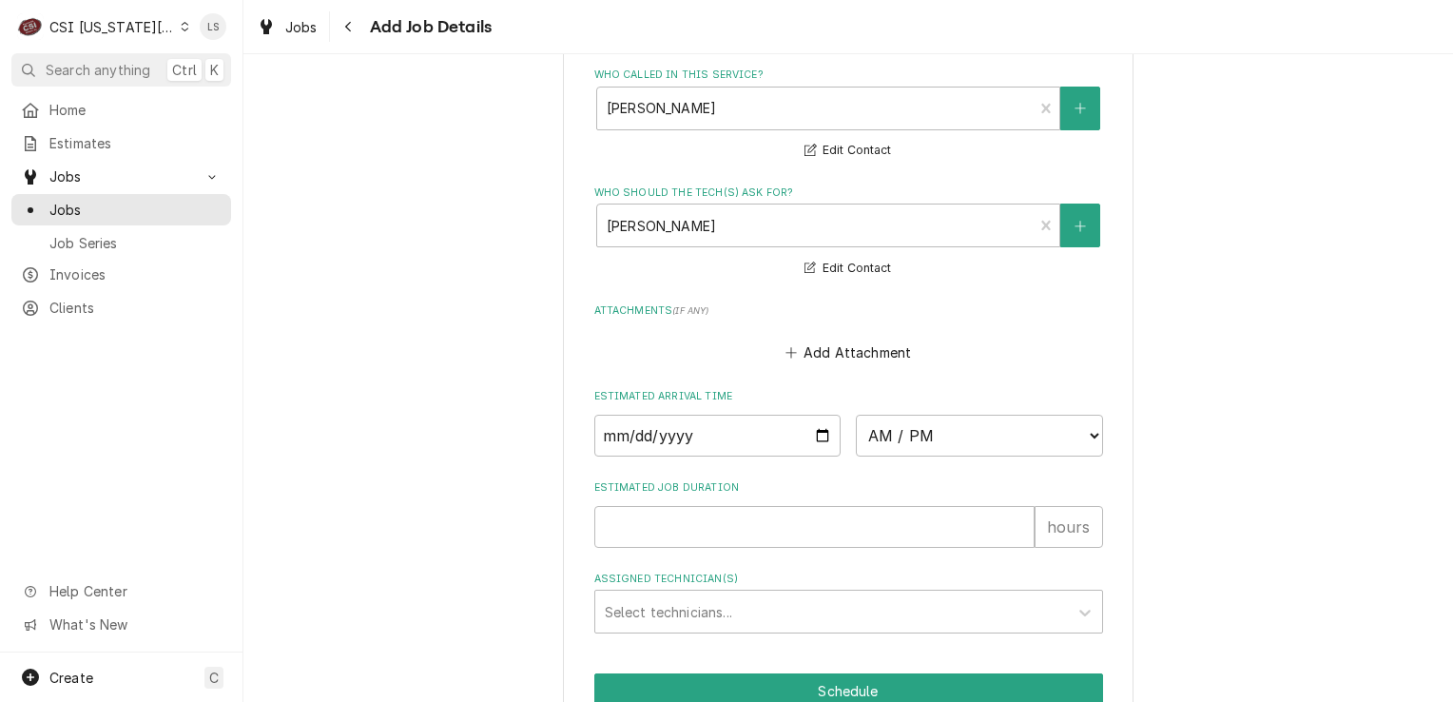
scroll to position [1912, 0]
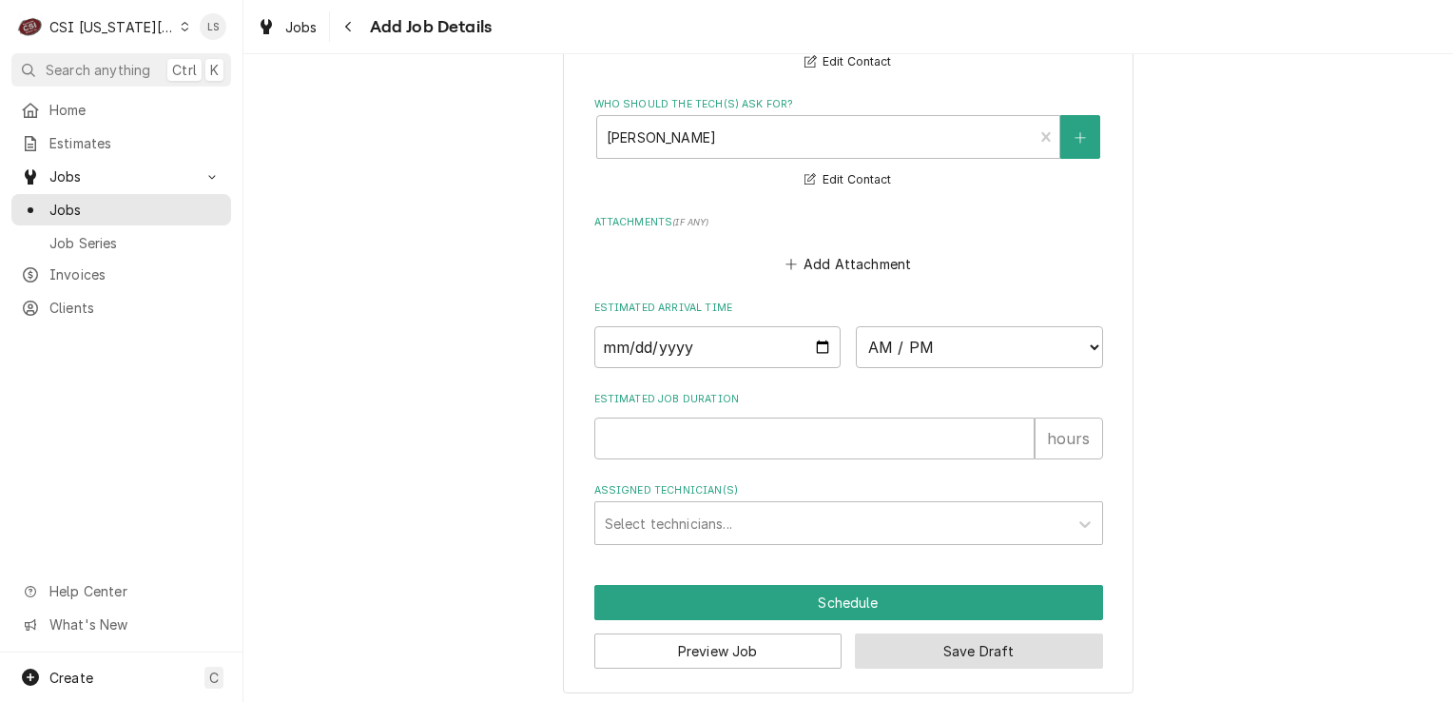
click at [920, 650] on button "Save Draft" at bounding box center [979, 650] width 248 height 35
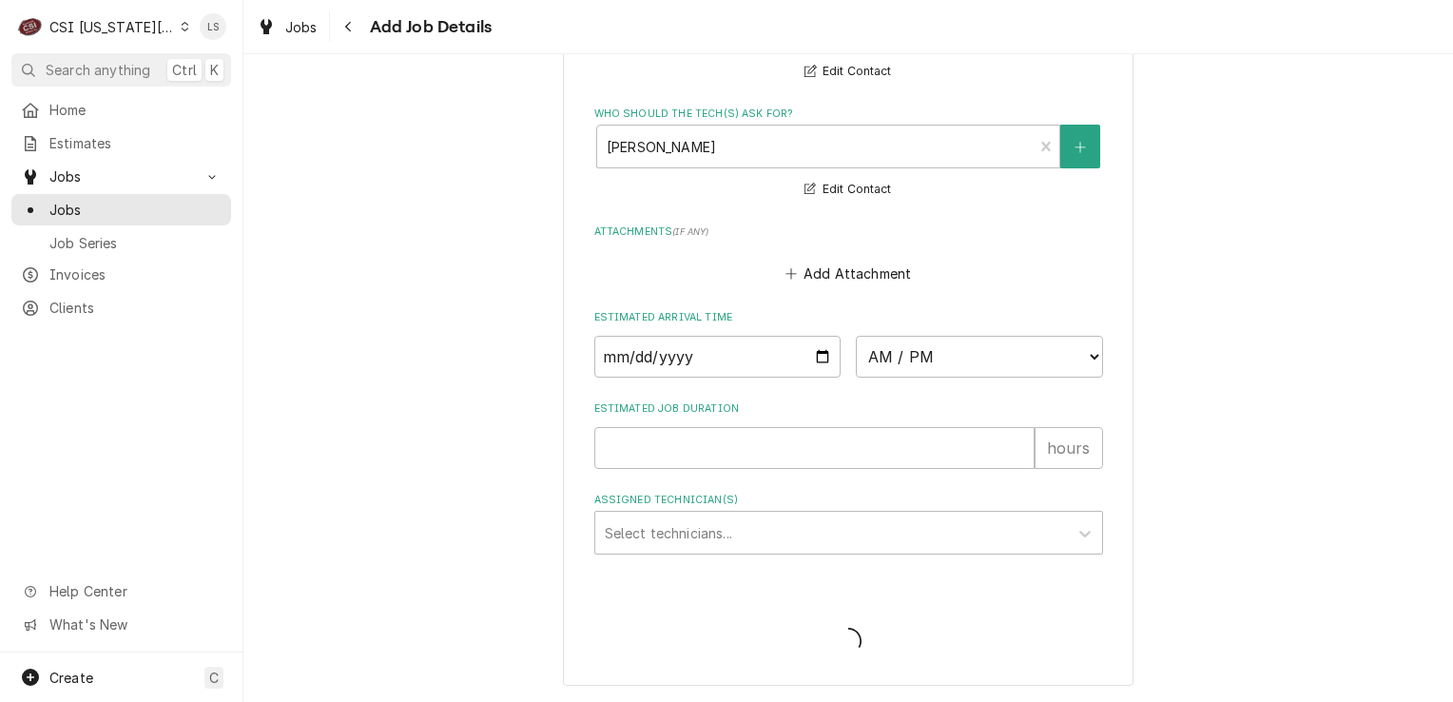
scroll to position [1895, 0]
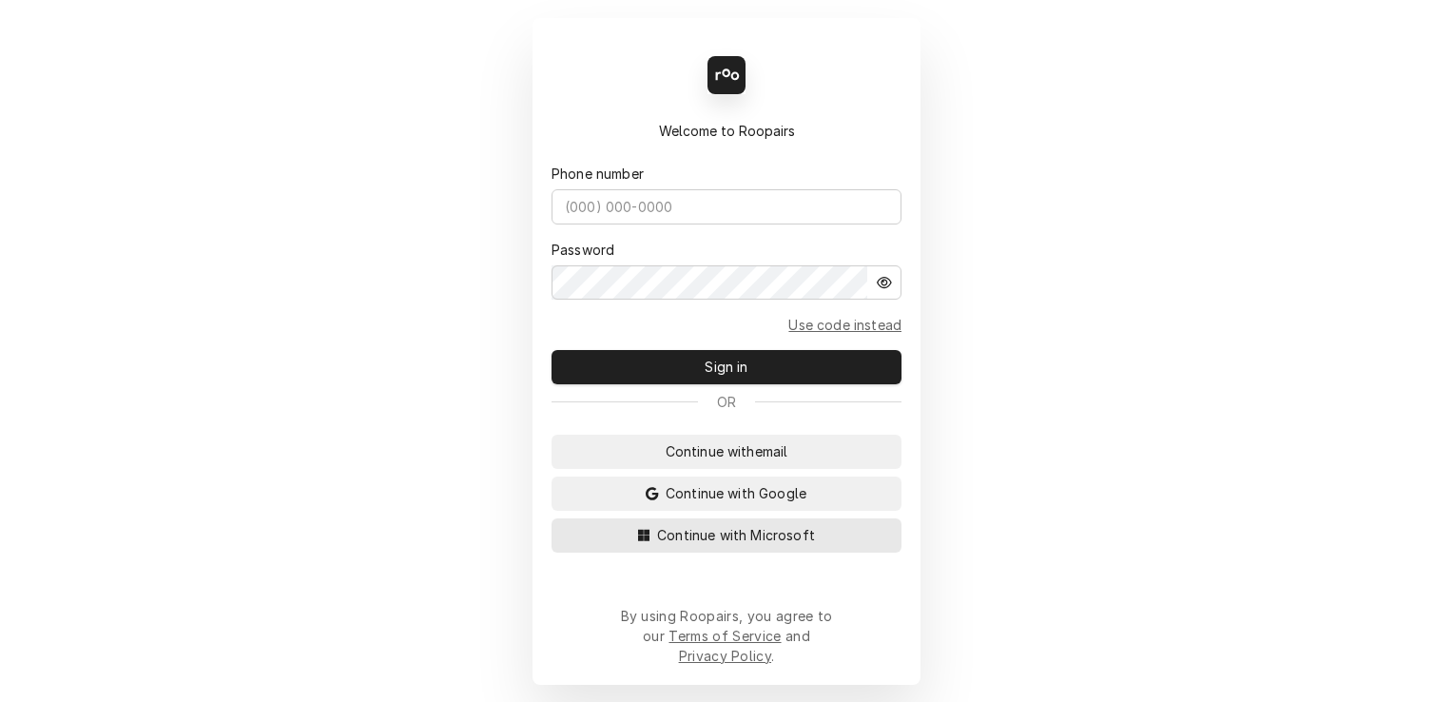
click at [708, 538] on button "Continue with Microsoft" at bounding box center [727, 535] width 350 height 34
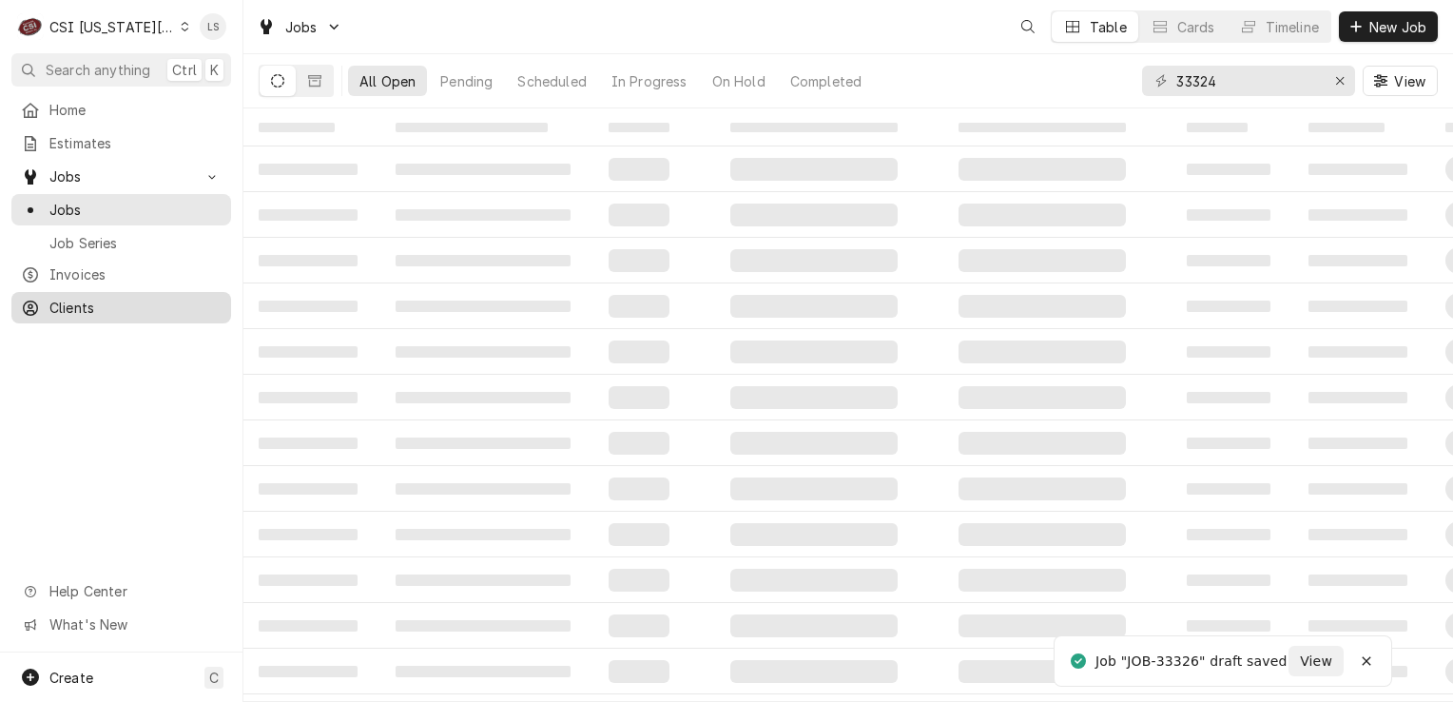
click at [119, 300] on span "Clients" at bounding box center [135, 308] width 172 height 20
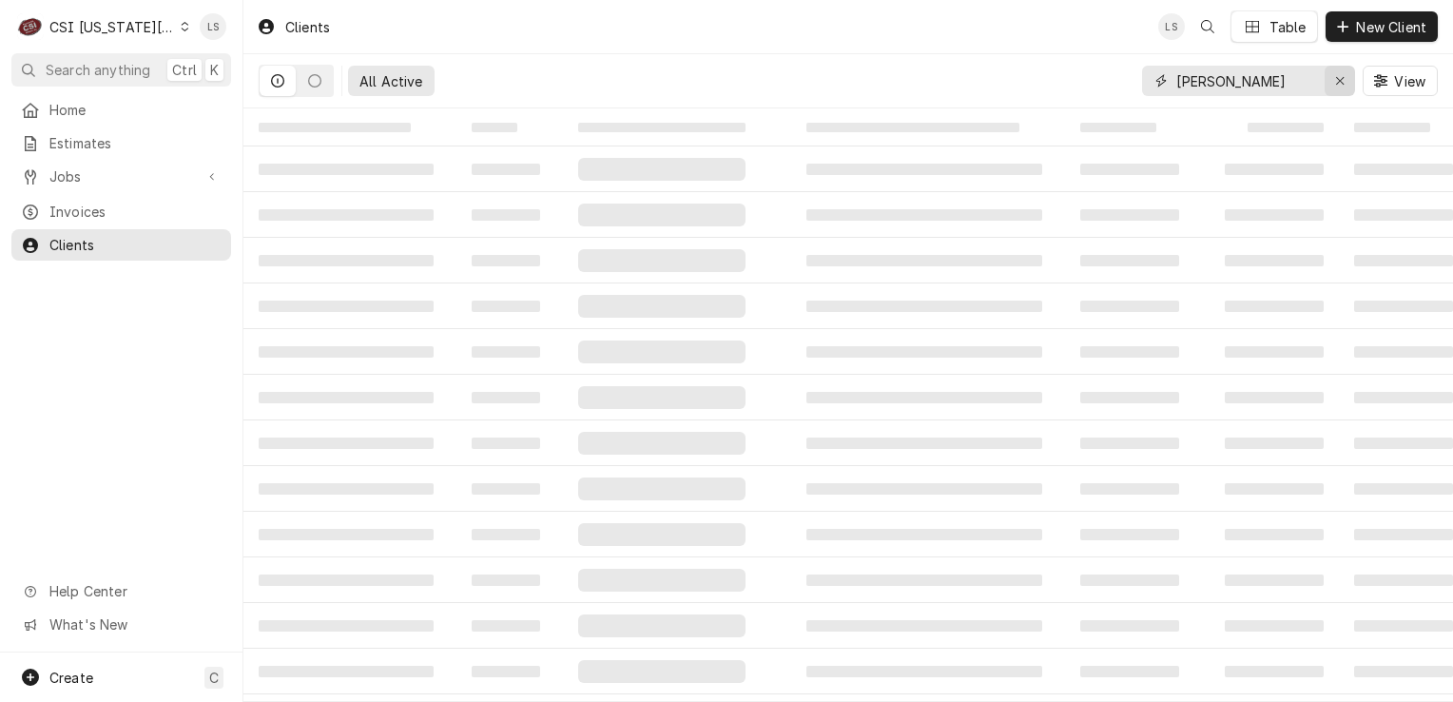
click at [1340, 79] on icon "Erase input" at bounding box center [1340, 81] width 8 height 8
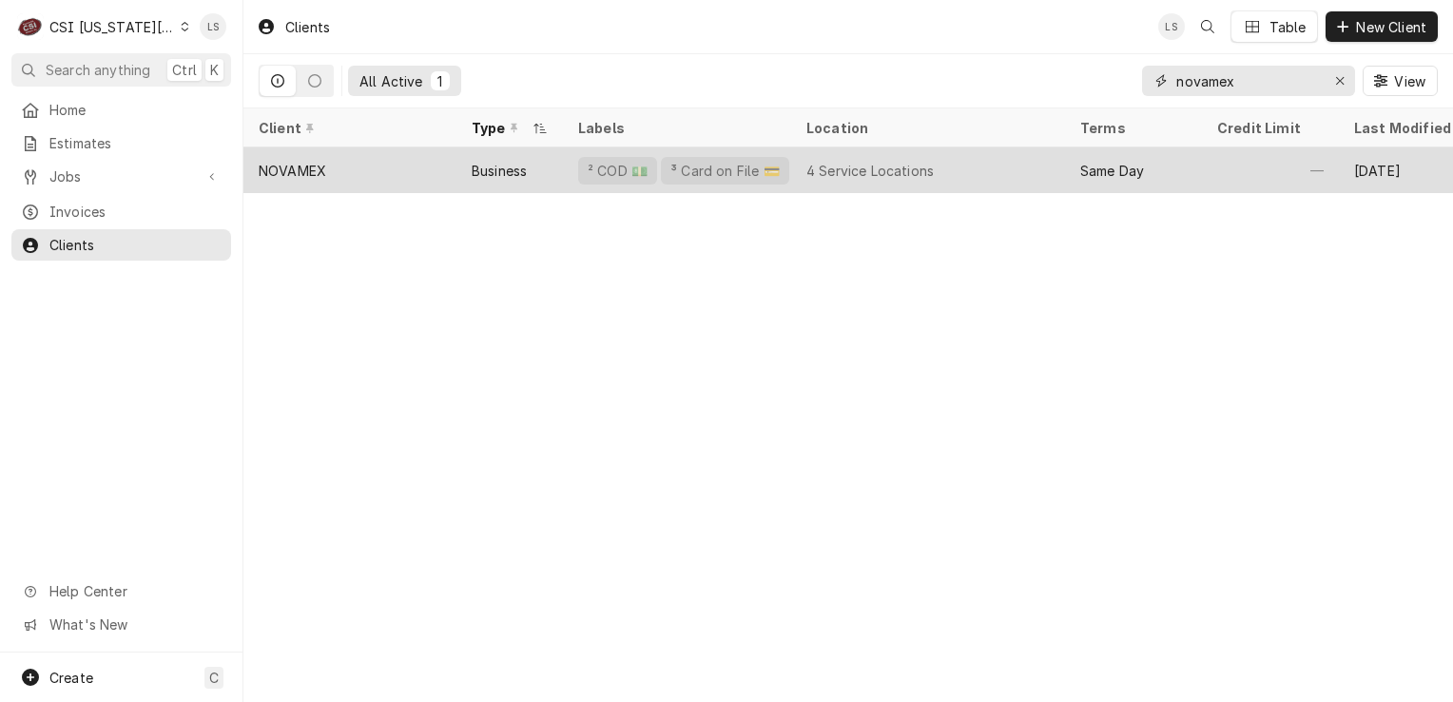
type input "novamex"
click at [309, 173] on div "NOVAMEX" at bounding box center [293, 171] width 68 height 20
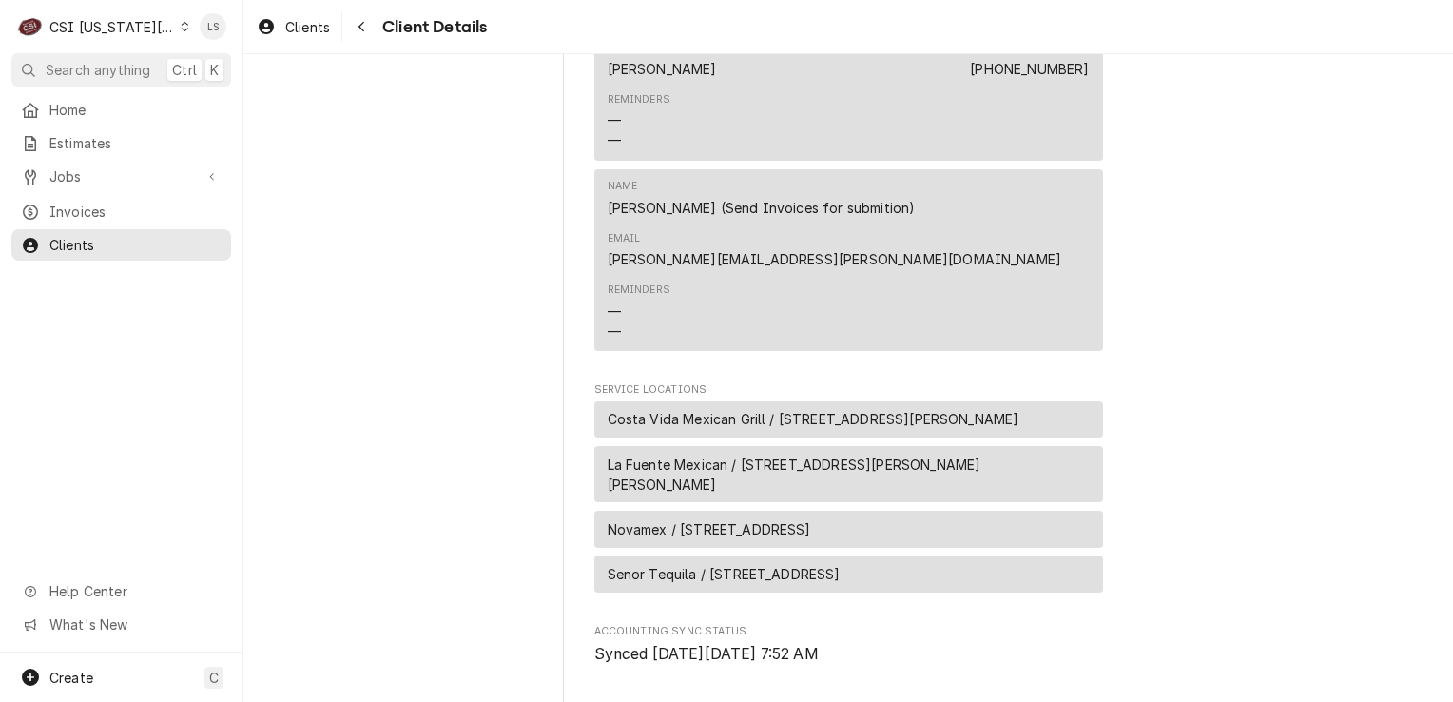
scroll to position [1141, 0]
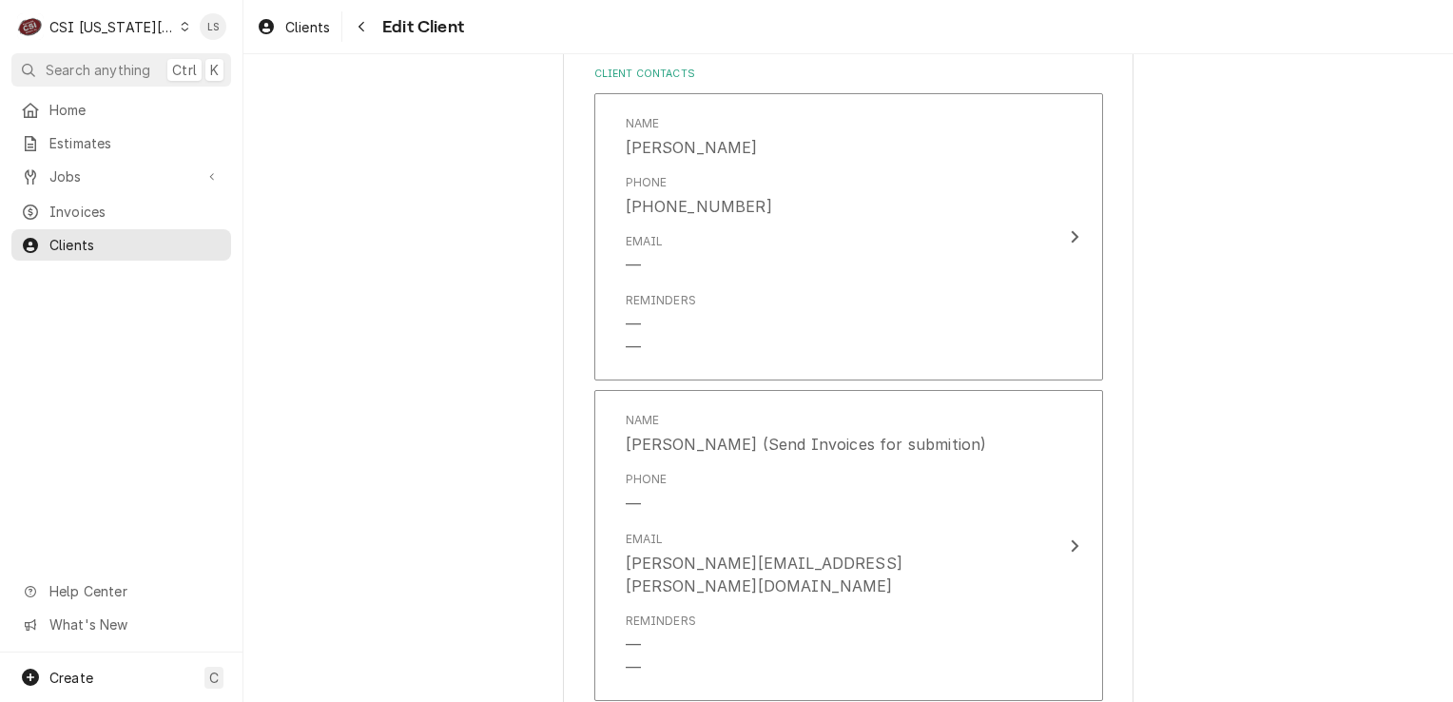
scroll to position [1522, 0]
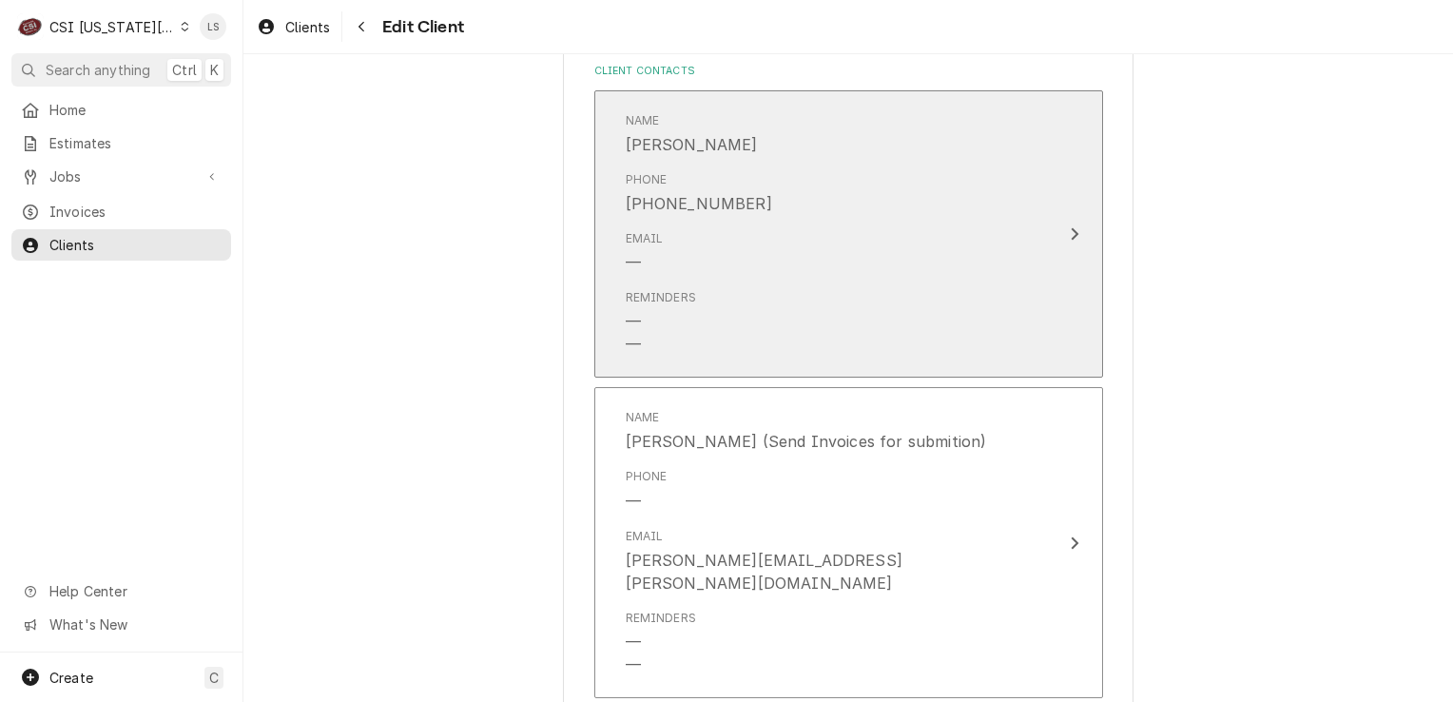
click at [711, 276] on div "Email —" at bounding box center [829, 252] width 406 height 59
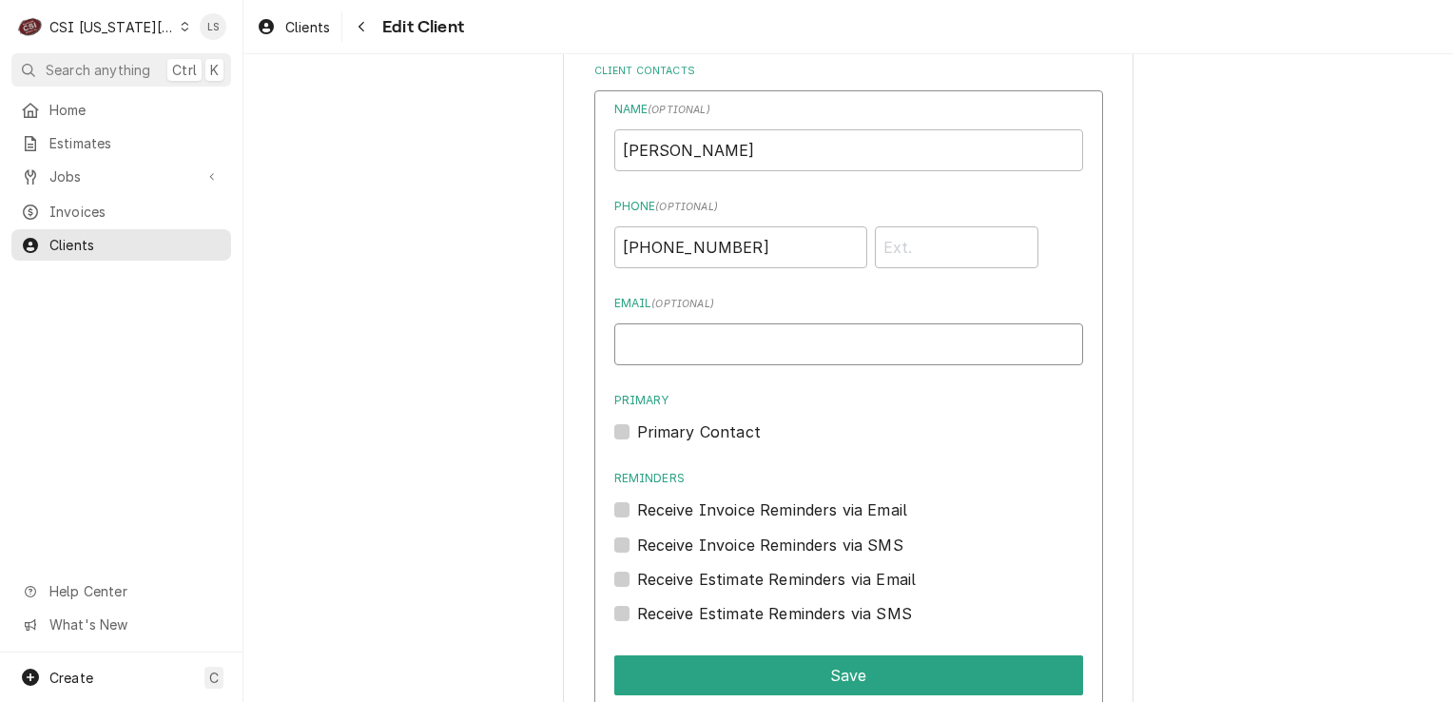
click at [719, 352] on input "Email ( optional )" at bounding box center [848, 344] width 469 height 42
paste input "isabela.gonzalez@novamex.com"
type input "isabela.gonzalez@novamex.com"
click at [637, 432] on label "Primary Contact" at bounding box center [699, 431] width 124 height 23
click at [637, 432] on input "Primary" at bounding box center [871, 441] width 469 height 42
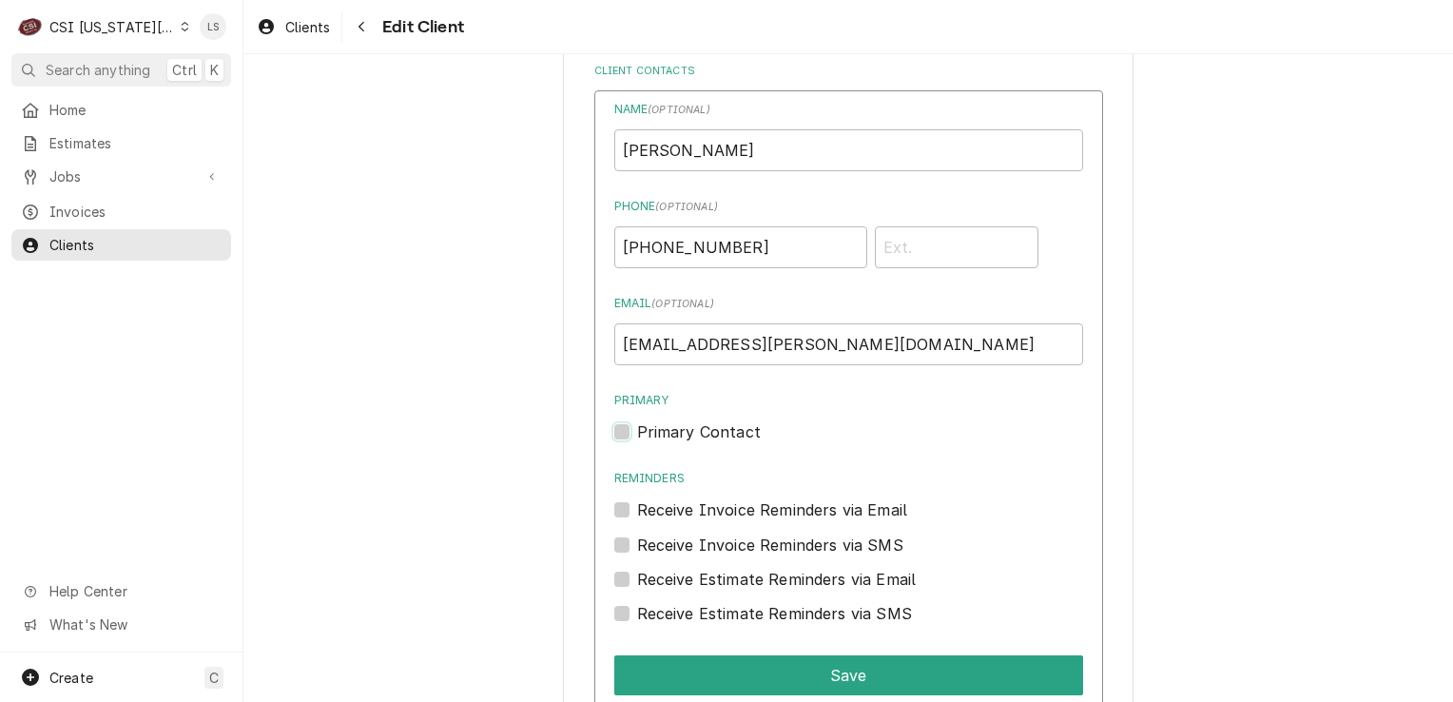
checkbox input "true"
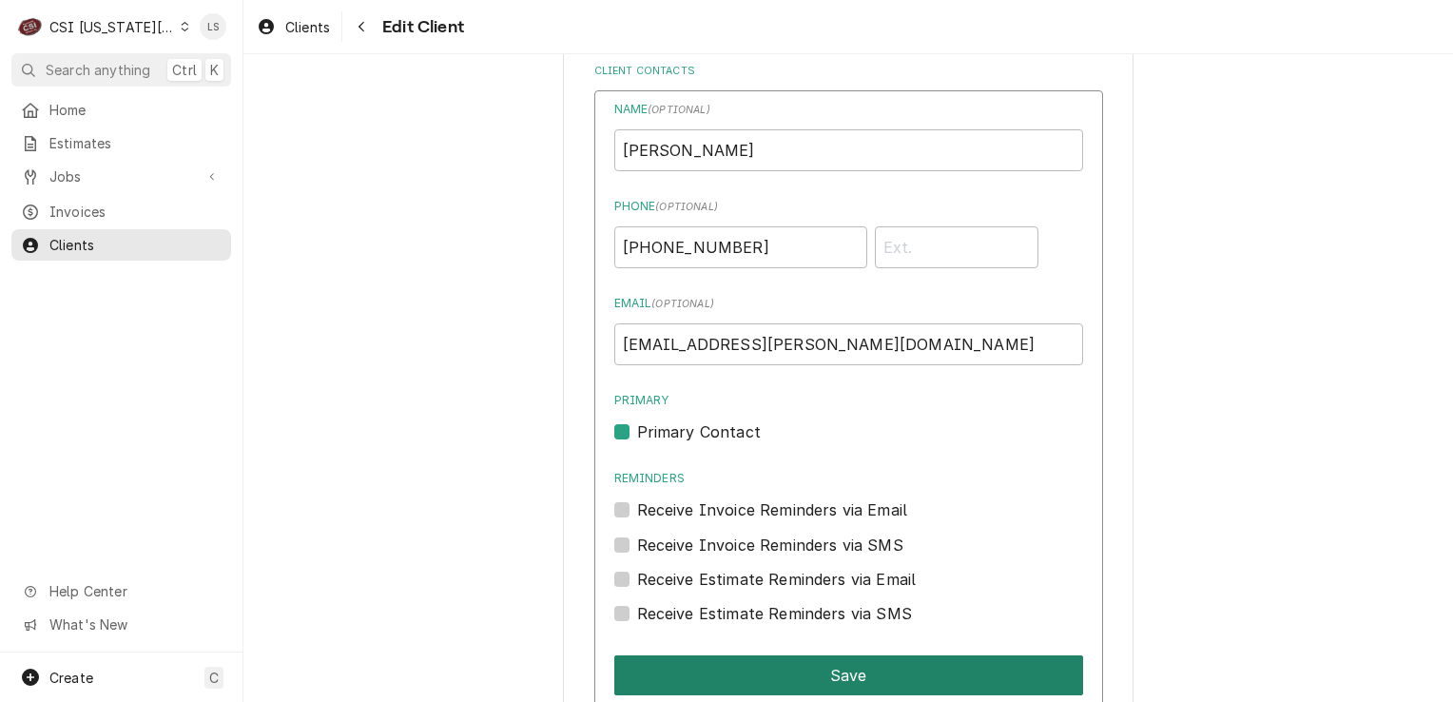
click at [718, 667] on button "Save" at bounding box center [848, 675] width 469 height 40
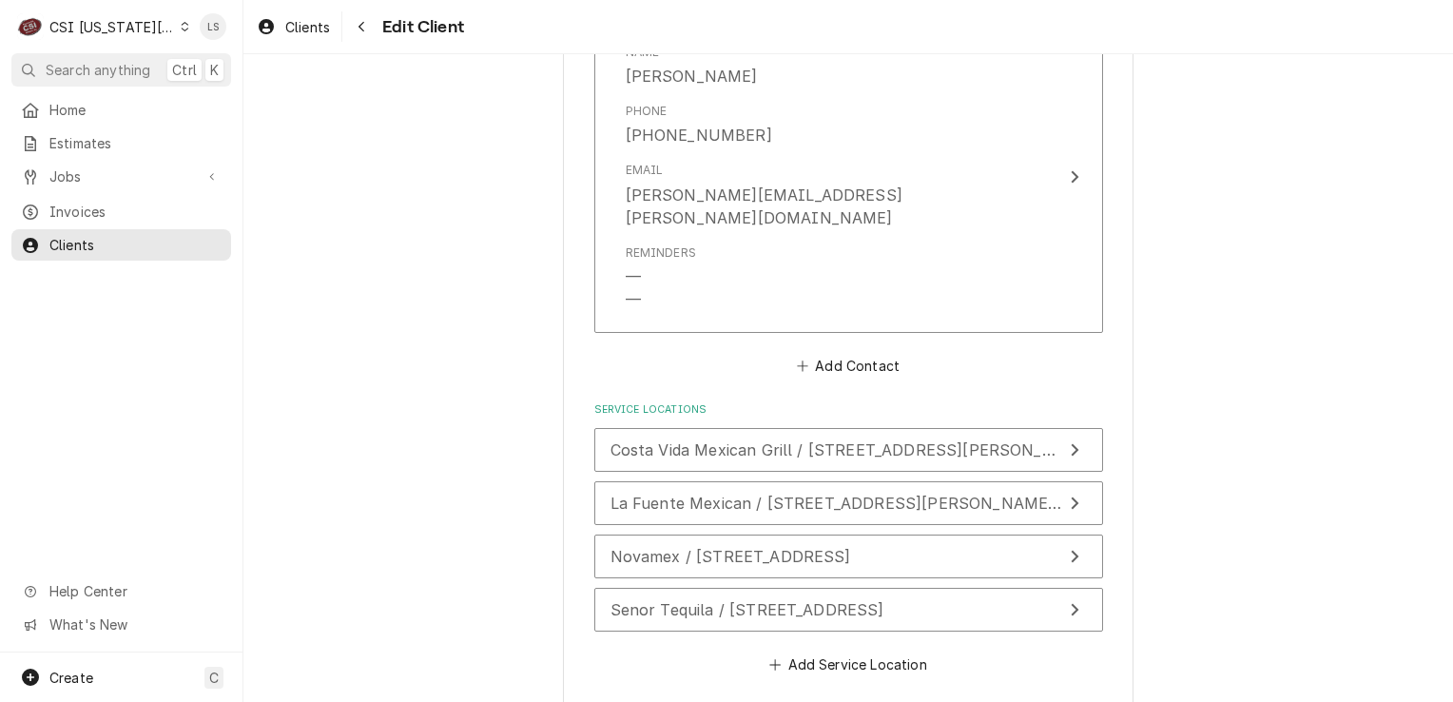
scroll to position [2287, 0]
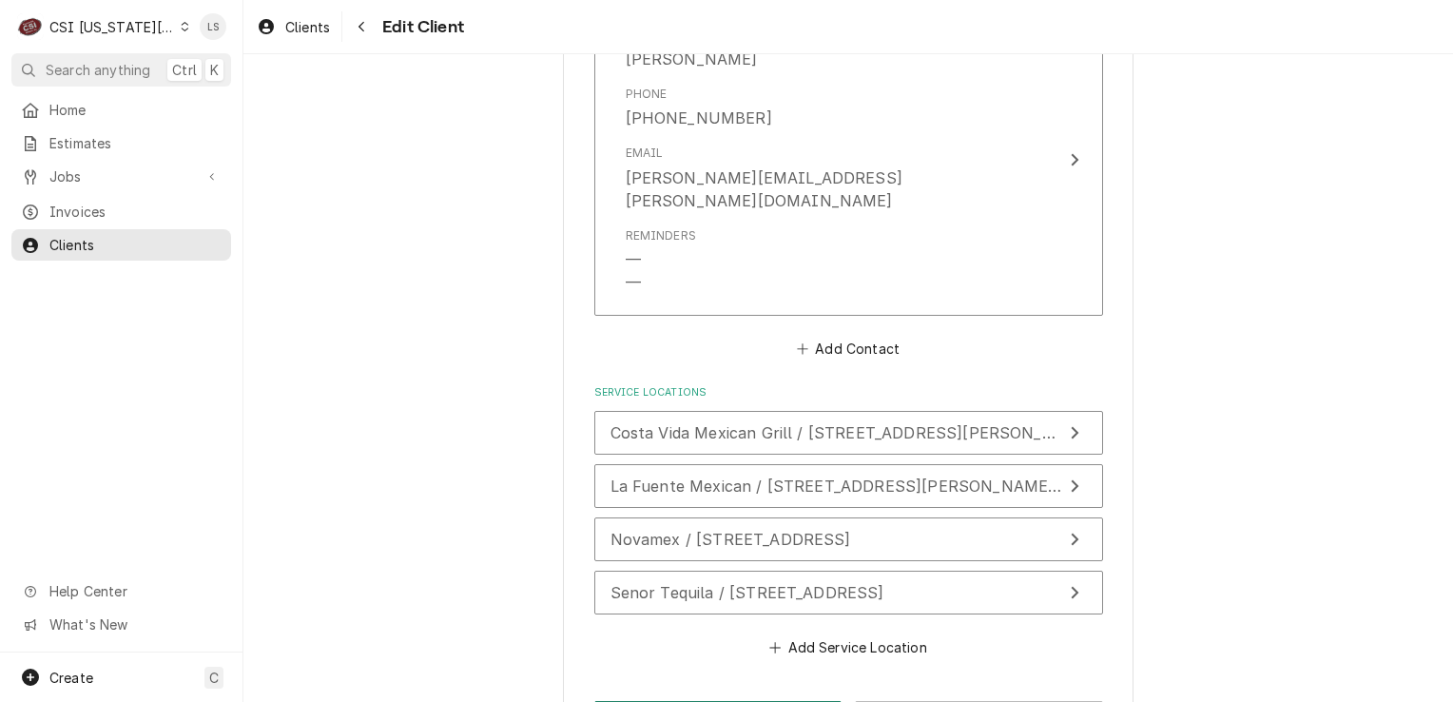
type textarea "x"
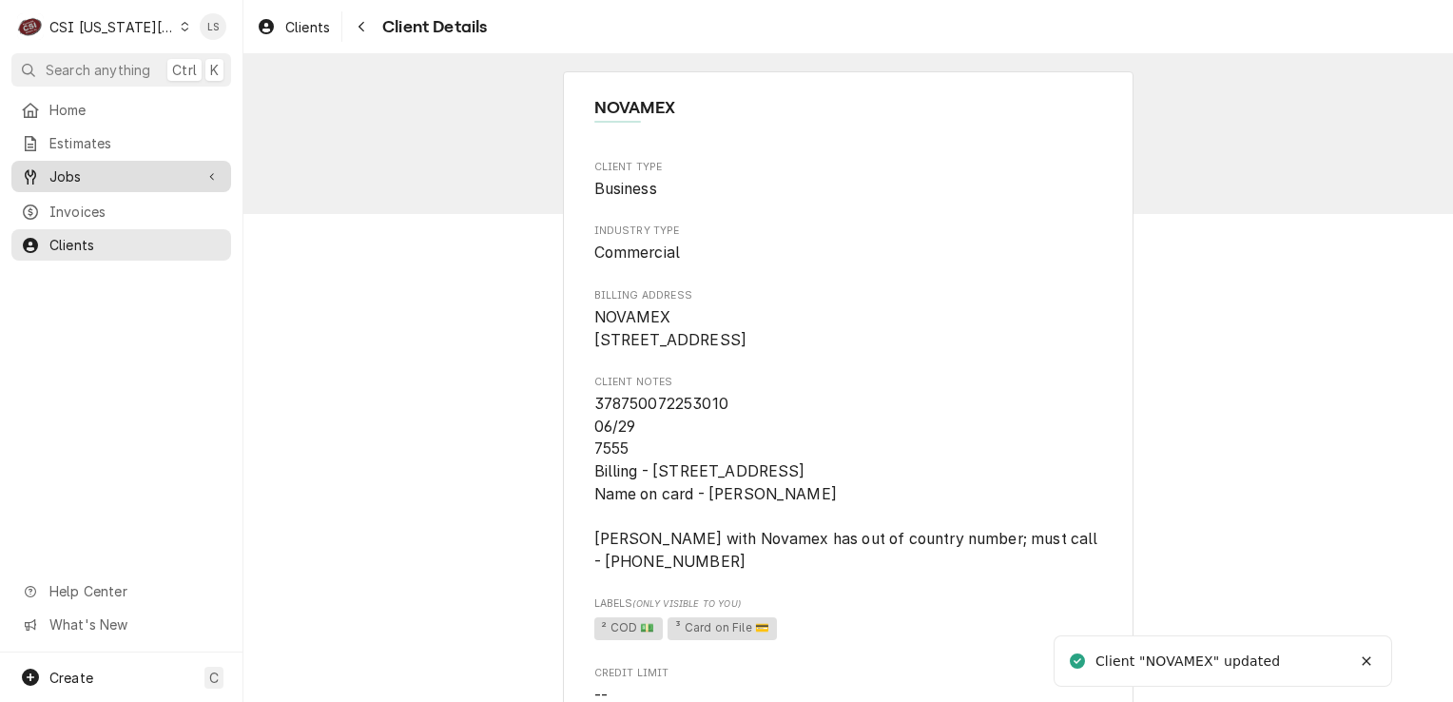
click at [84, 172] on span "Jobs" at bounding box center [121, 176] width 144 height 20
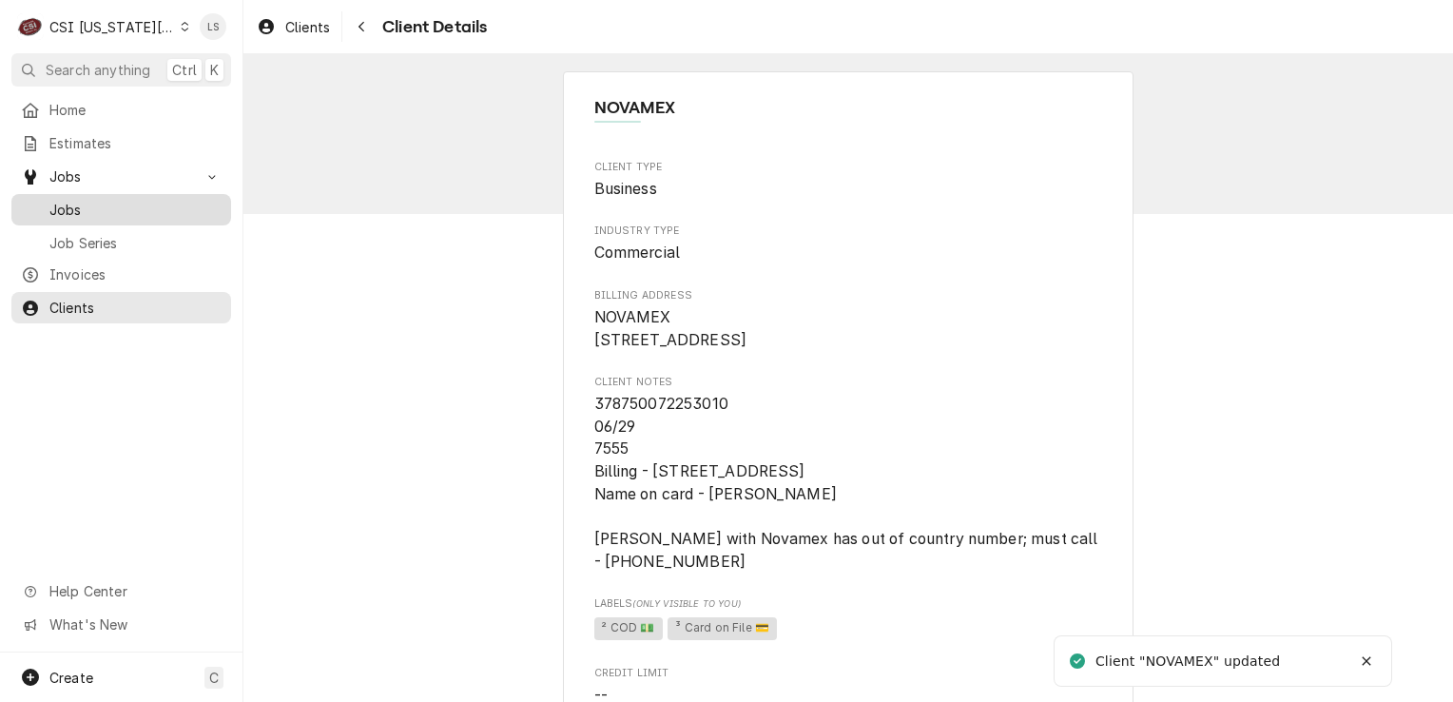
click at [87, 201] on span "Jobs" at bounding box center [135, 210] width 172 height 20
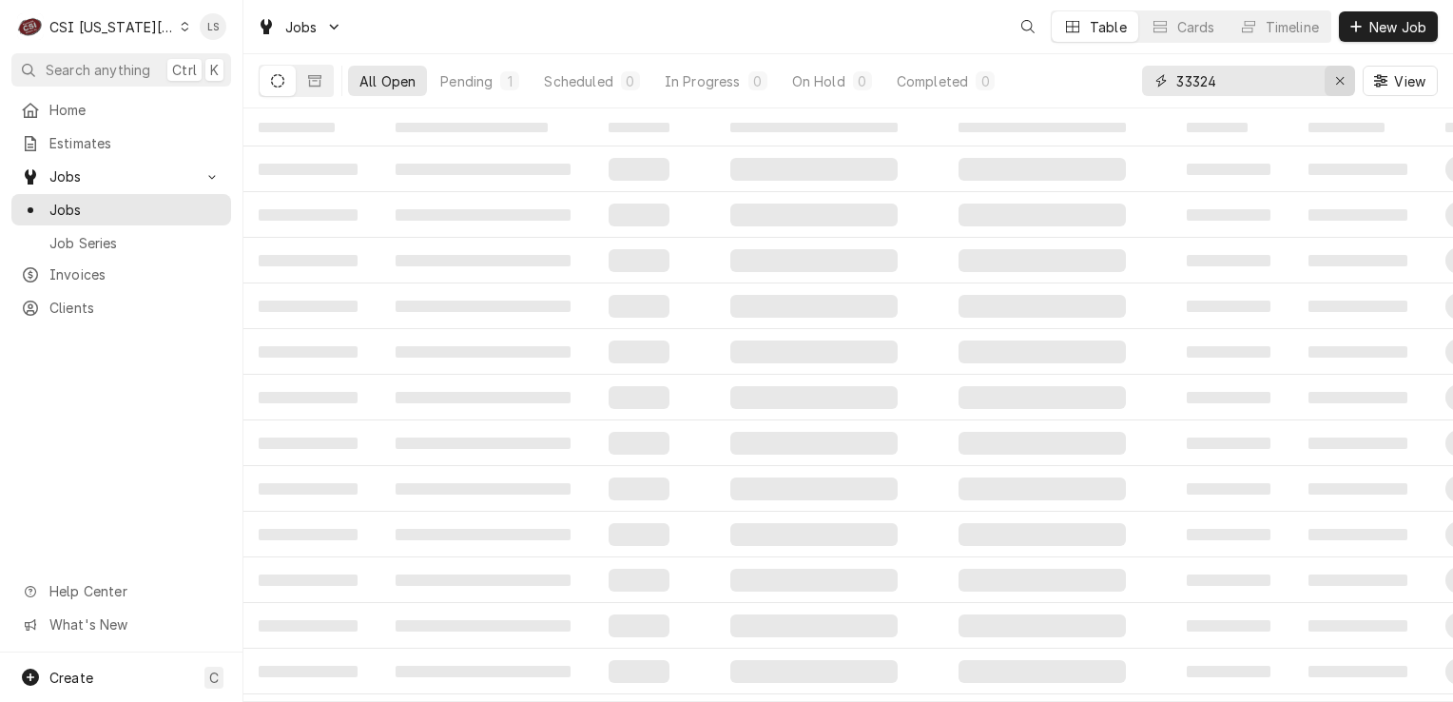
click at [1342, 75] on icon "Erase input" at bounding box center [1340, 80] width 10 height 13
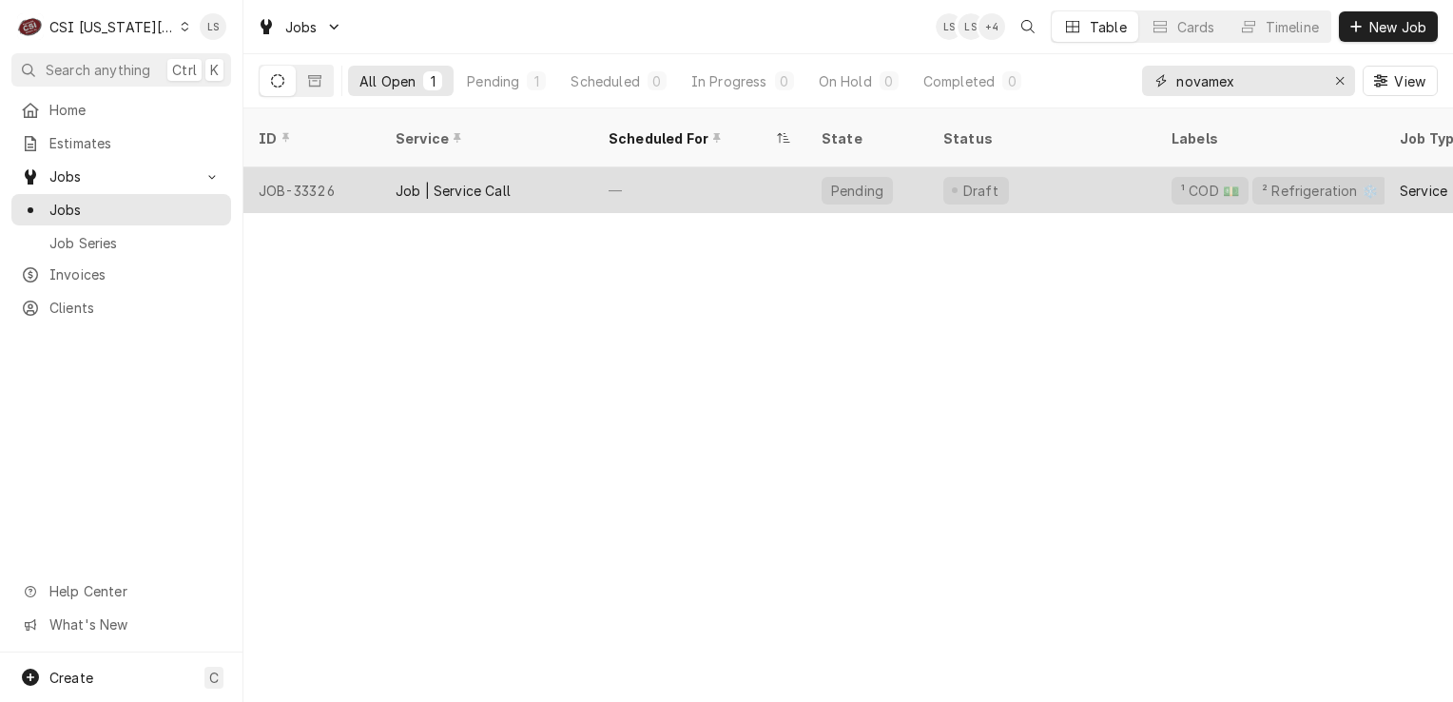
type input "novamex"
click at [301, 180] on div "JOB-33326" at bounding box center [311, 190] width 137 height 46
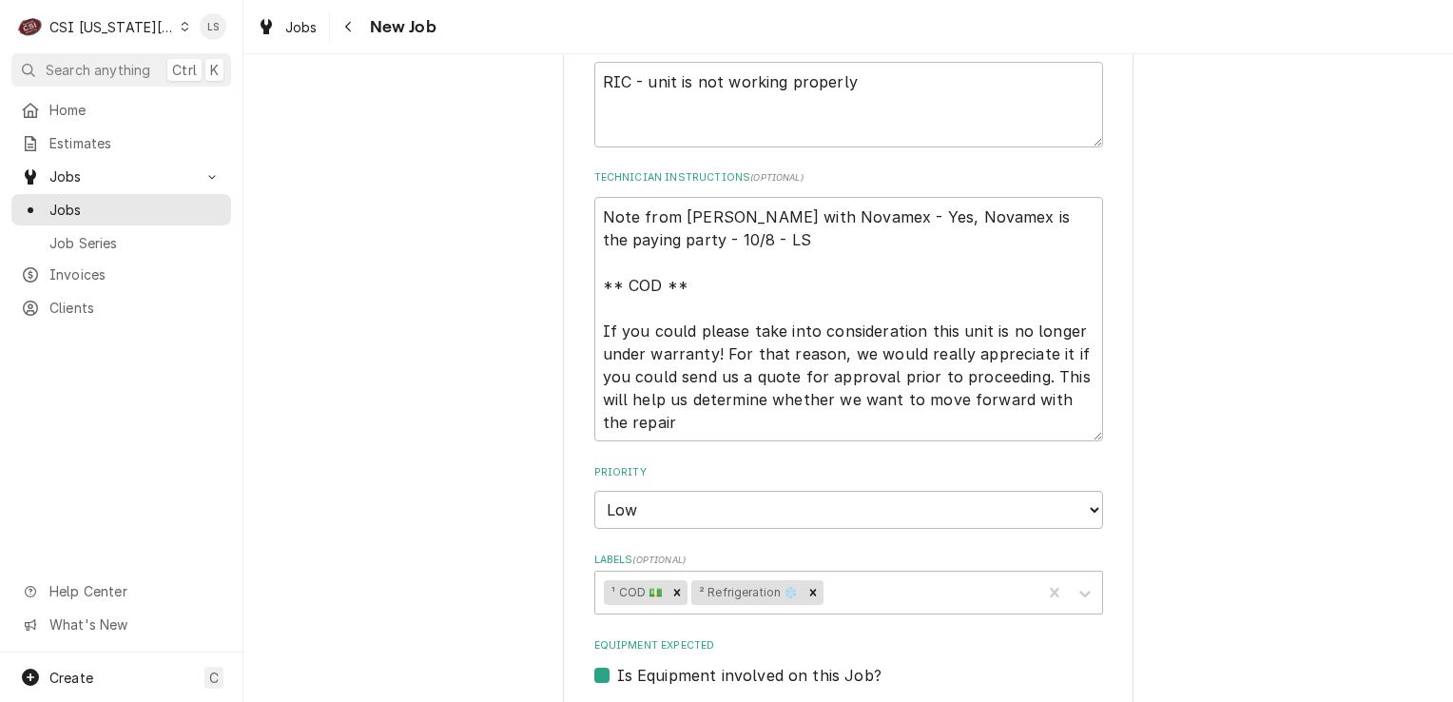
scroll to position [1046, 0]
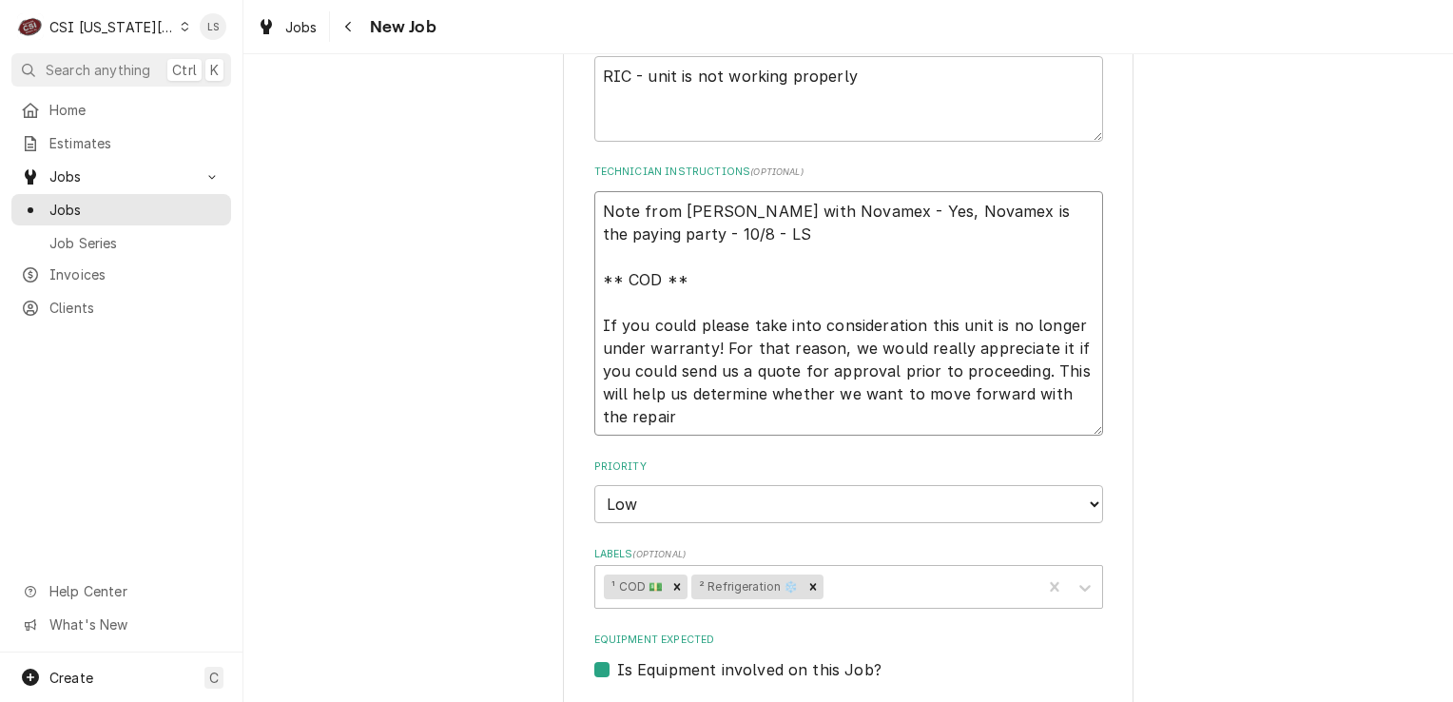
click at [774, 234] on textarea "Note from [PERSON_NAME] with Novamex - Yes, Novamex is the paying party - 10/8 …" at bounding box center [848, 313] width 509 height 245
type textarea "x"
type textarea "Note from [PERSON_NAME] with Novamex - Yes, Novamex is the paying party - 10/8 …"
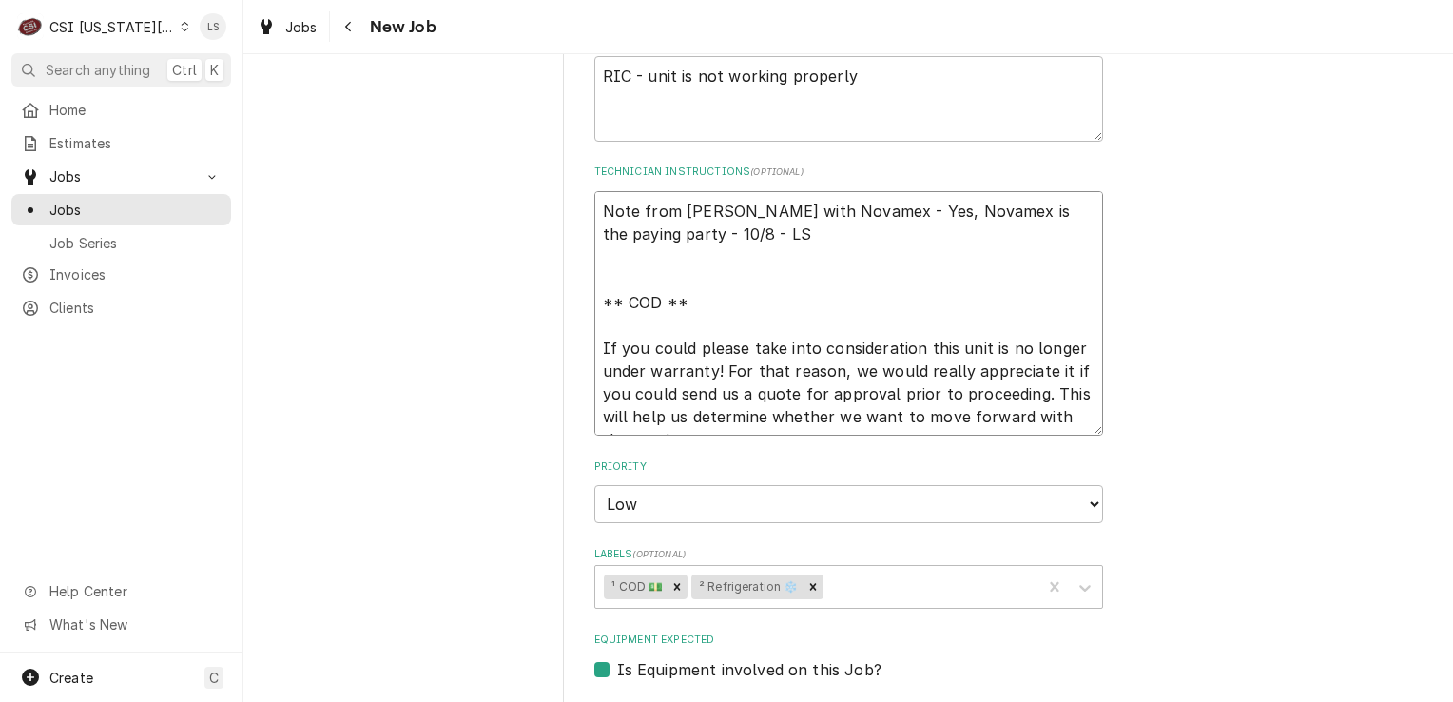
type textarea "x"
type textarea "Note from [PERSON_NAME] with Novamex - Yes, Novamex is the paying party - 10/8 …"
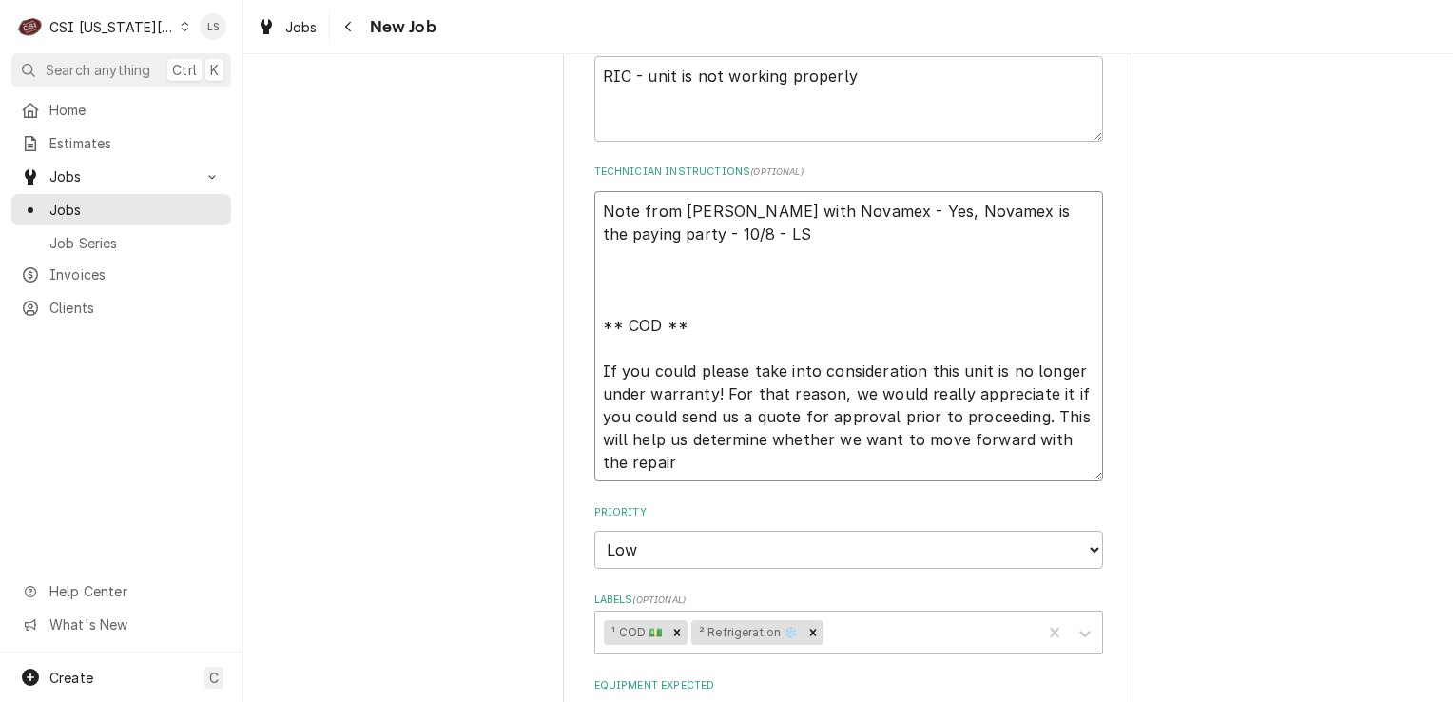
type textarea "x"
type textarea "Note from [PERSON_NAME] with Novamex - Yes, Novamex is the paying party - 10/8 …"
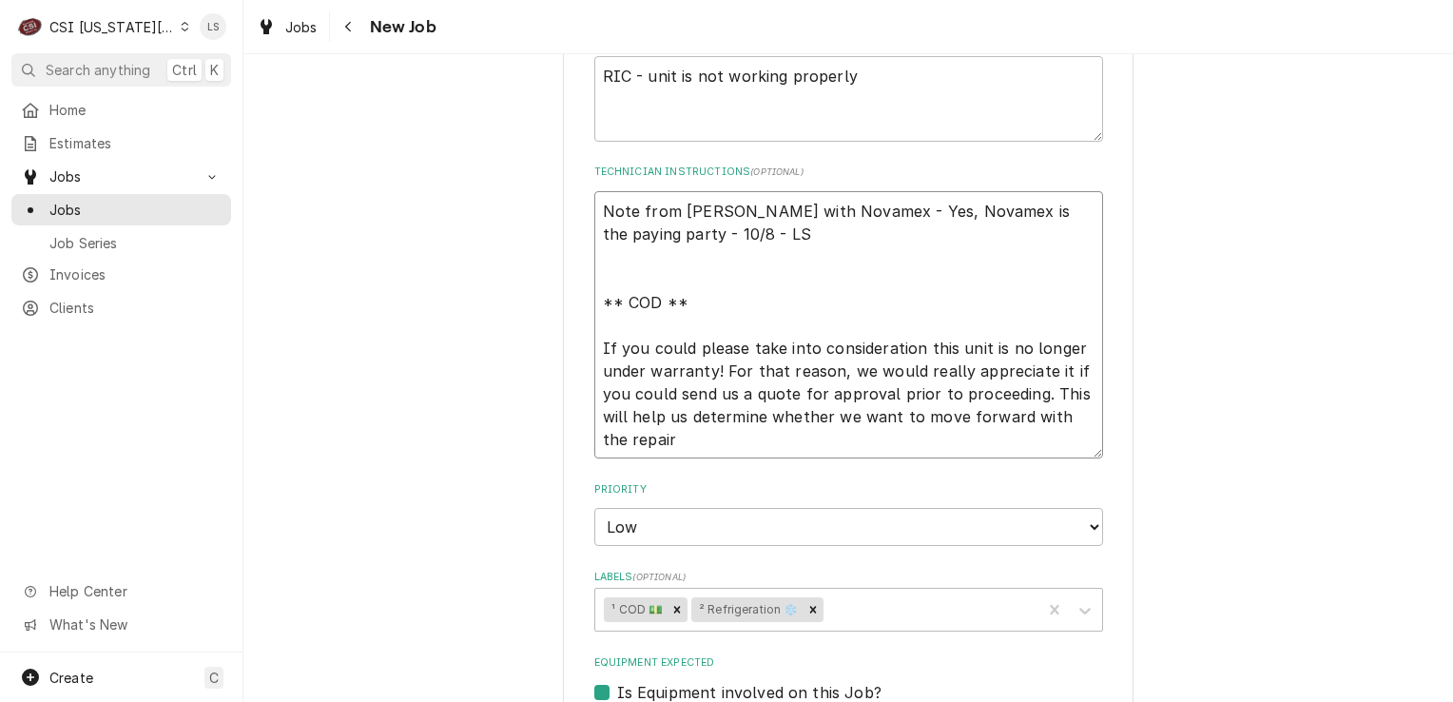
type textarea "x"
type textarea "Note from [PERSON_NAME] with Novamex - Yes, Novamex is the paying party - 10/8 …"
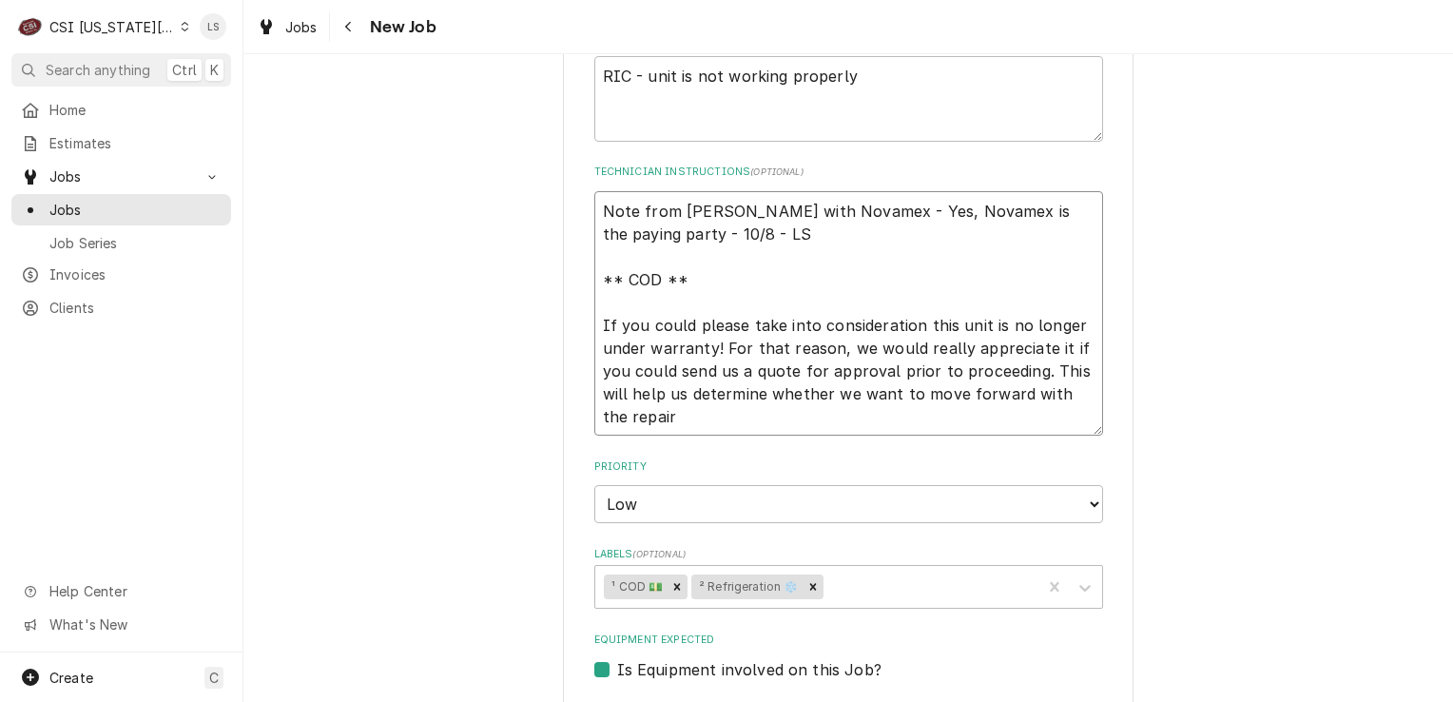
drag, startPoint x: 774, startPoint y: 234, endPoint x: 590, endPoint y: 194, distance: 188.8
click at [594, 194] on textarea "Note from [PERSON_NAME] with Novamex - Yes, Novamex is the paying party - 10/8 …" at bounding box center [848, 313] width 509 height 245
click at [681, 277] on textarea "Note from [PERSON_NAME] with Novamex - Yes, Novamex is the paying party - 10/8 …" at bounding box center [848, 313] width 509 height 245
type textarea "x"
type textarea "Note from [PERSON_NAME] with Novamex - Yes, Novamex is the paying party - 10/8 …"
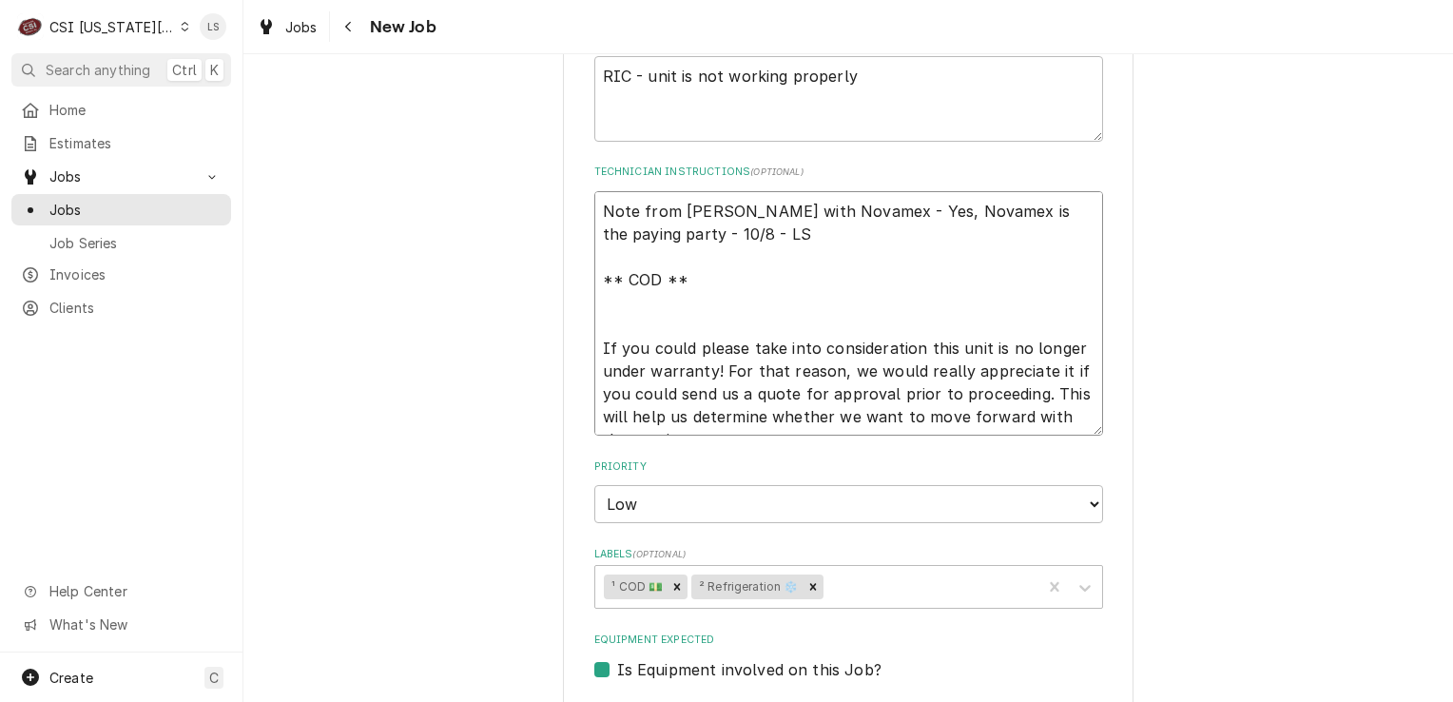
type textarea "x"
type textarea "Note from [PERSON_NAME] with Novamex - Yes, Novamex is the paying party - 10/8 …"
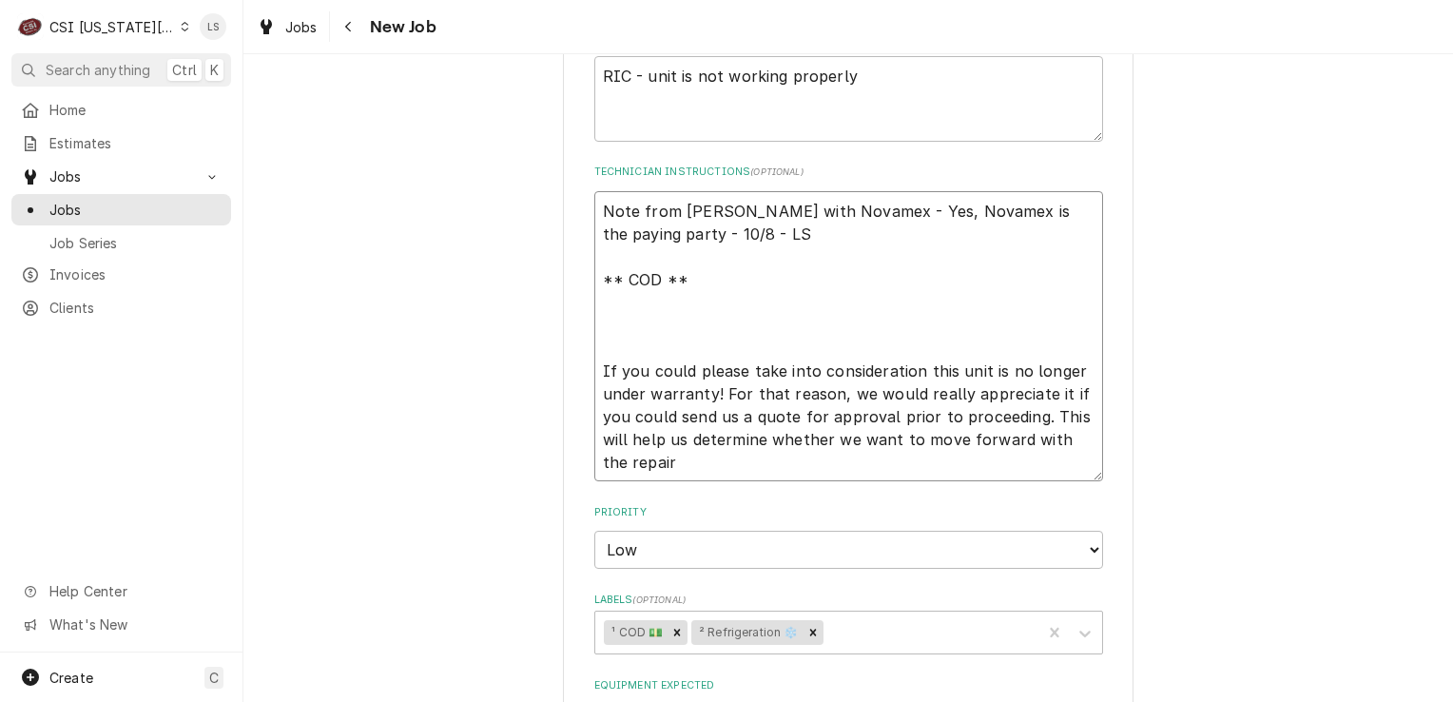
paste textarea "Note from [PERSON_NAME] with Novamex - Yes, Novamex is the paying party - 10/8 …"
type textarea "x"
type textarea "Note from [PERSON_NAME] with Novamex - Yes, Novamex is the paying party - 10/8 …"
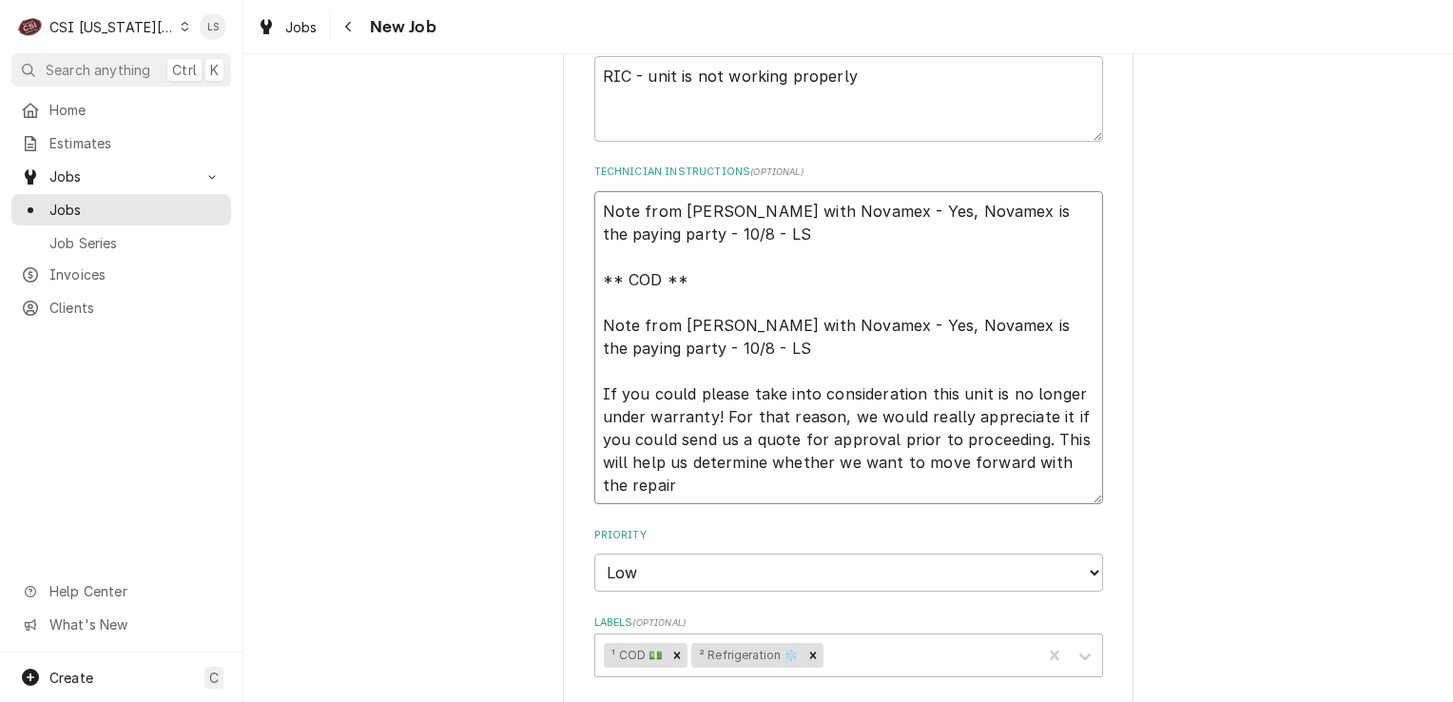
drag, startPoint x: 784, startPoint y: 232, endPoint x: 522, endPoint y: 194, distance: 264.3
click at [522, 194] on div "Use the fields below to edit this job: Client Details Client NOVAMEX Edit Clien…" at bounding box center [848, 328] width 1210 height 2601
type textarea "x"
type textarea "** COD ** Note from [PERSON_NAME] with Novamex - Yes, Novamex is the paying par…"
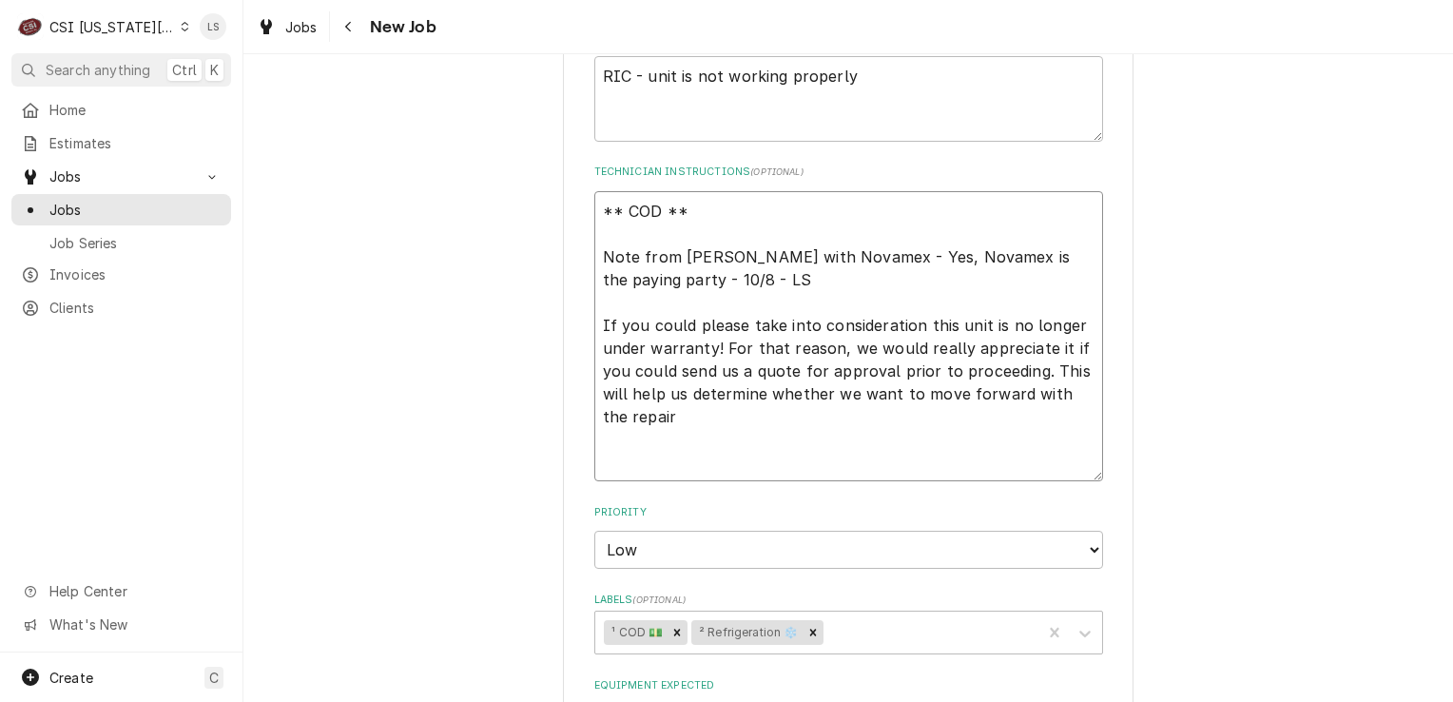
click at [594, 250] on textarea "** COD ** Note from [PERSON_NAME] with Novamex - Yes, Novamex is the paying par…" at bounding box center [848, 336] width 509 height 291
type textarea "x"
type textarea "** COD ** Note from [PERSON_NAME] with Novamex - Yes, Novamex is the paying par…"
type textarea "x"
type textarea "** COD ** Note from [PERSON_NAME] with Novamex - Yes, Novamex is the paying par…"
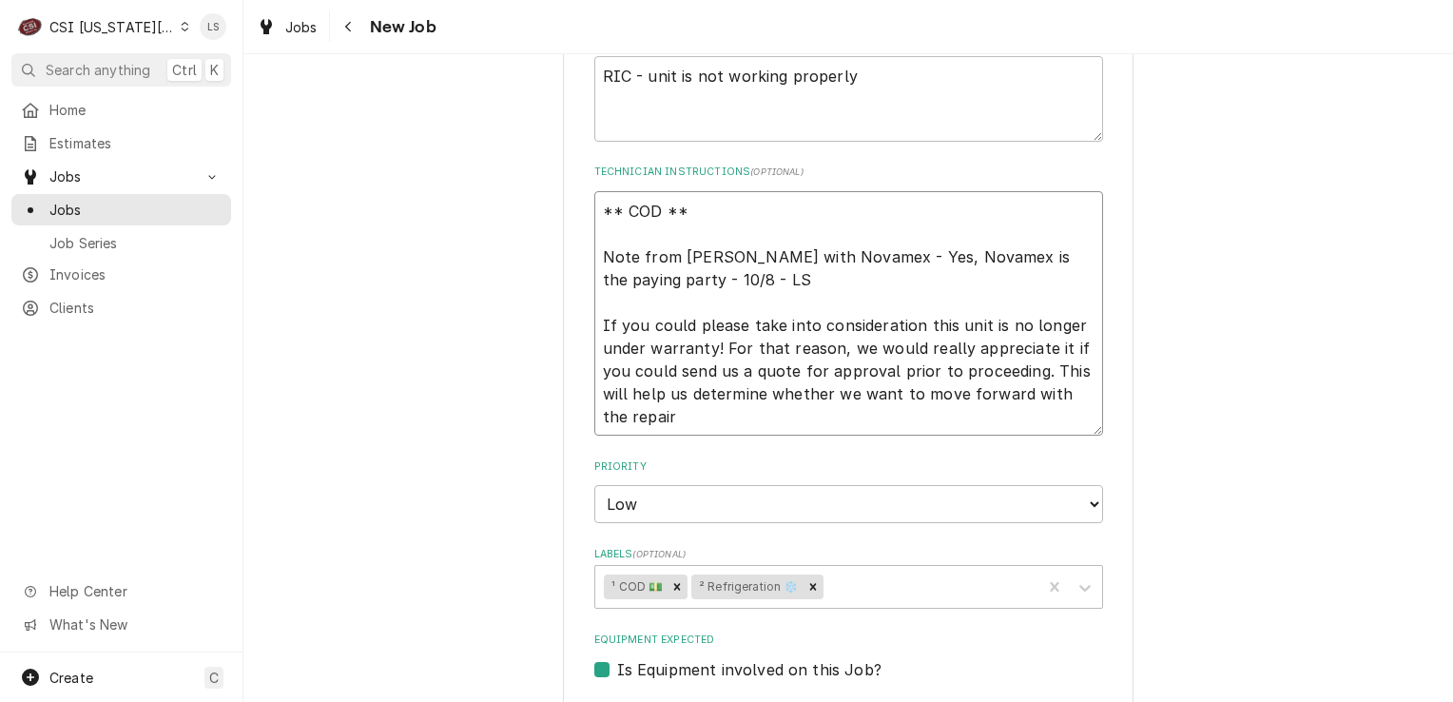
click at [695, 207] on textarea "** COD ** Note from [PERSON_NAME] with Novamex - Yes, Novamex is the paying par…" at bounding box center [848, 313] width 509 height 245
type textarea "x"
type textarea "** COD ** Note from [PERSON_NAME] with Novamex - Yes, Novamex is the paying par…"
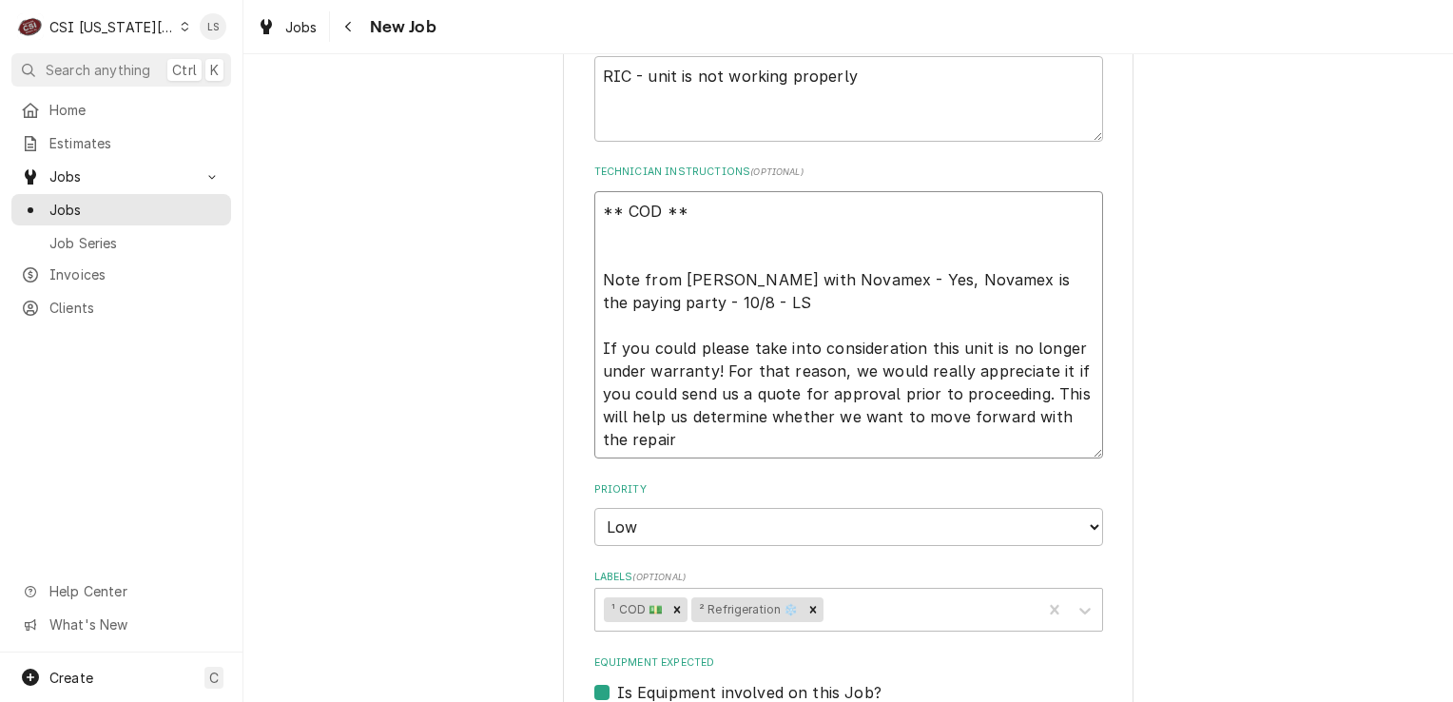
type textarea "x"
type textarea "** COD ** Note from [PERSON_NAME] with Novamex - Yes, Novamex is the paying par…"
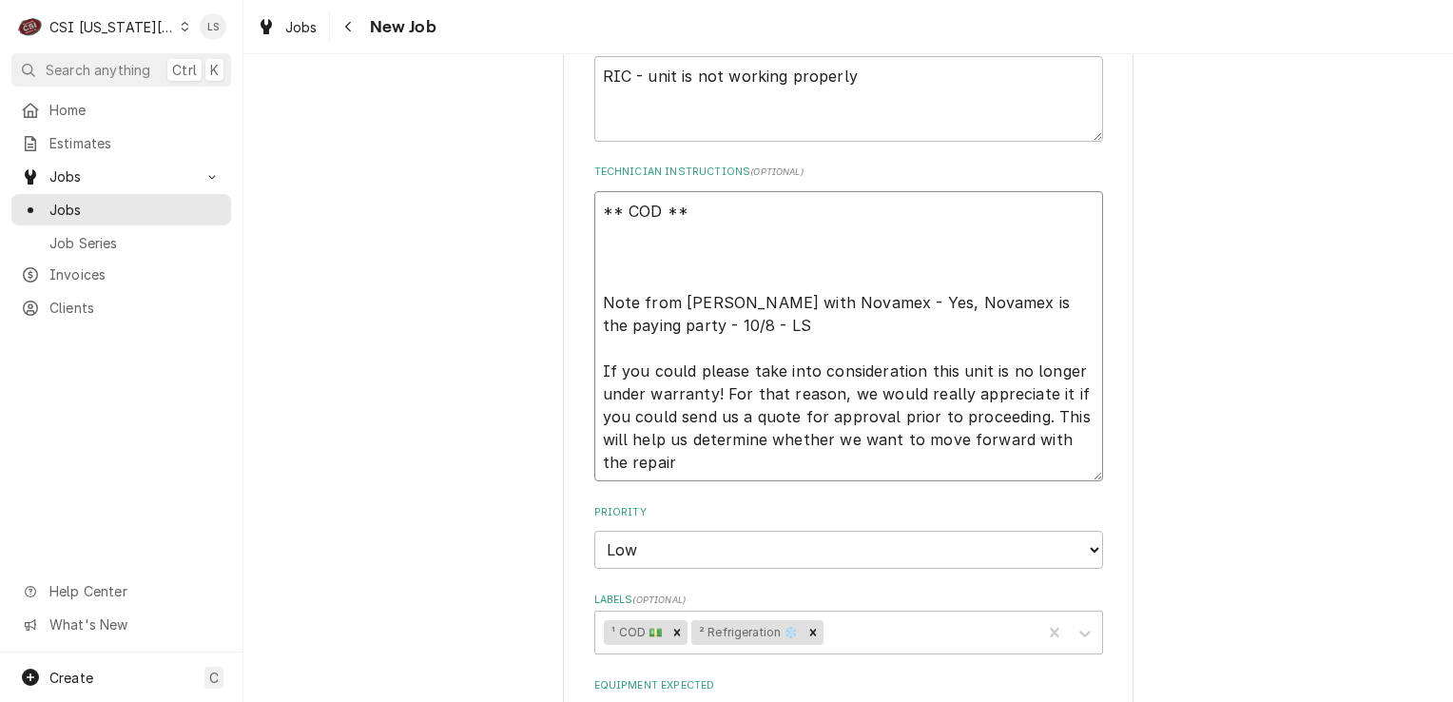
type textarea "x"
type textarea "** COD ** P Note from [PERSON_NAME] with Novamex - Yes, Novamex is the paying p…"
type textarea "x"
type textarea "** COD ** Pl Note from [PERSON_NAME] with Novamex - Yes, Novamex is the paying …"
type textarea "x"
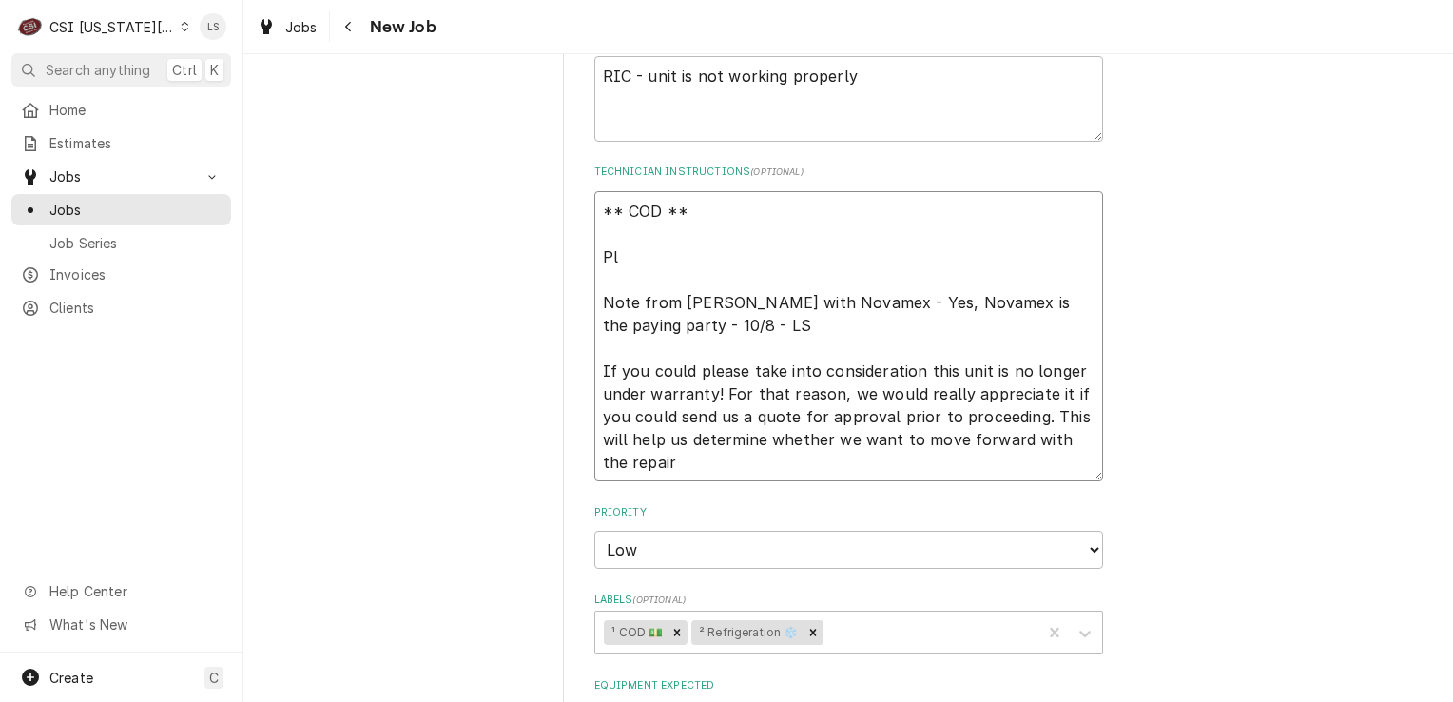
type textarea "** COD ** Ple Note from [PERSON_NAME] with Novamex - Yes, Novamex is the paying…"
type textarea "x"
type textarea "** COD ** [GEOGRAPHIC_DATA] Note from [PERSON_NAME] with Novamex - Yes, Novamex…"
type textarea "x"
type textarea "** COD ** Pleas Note from [PERSON_NAME] with Novamex - Yes, Novamex is the payi…"
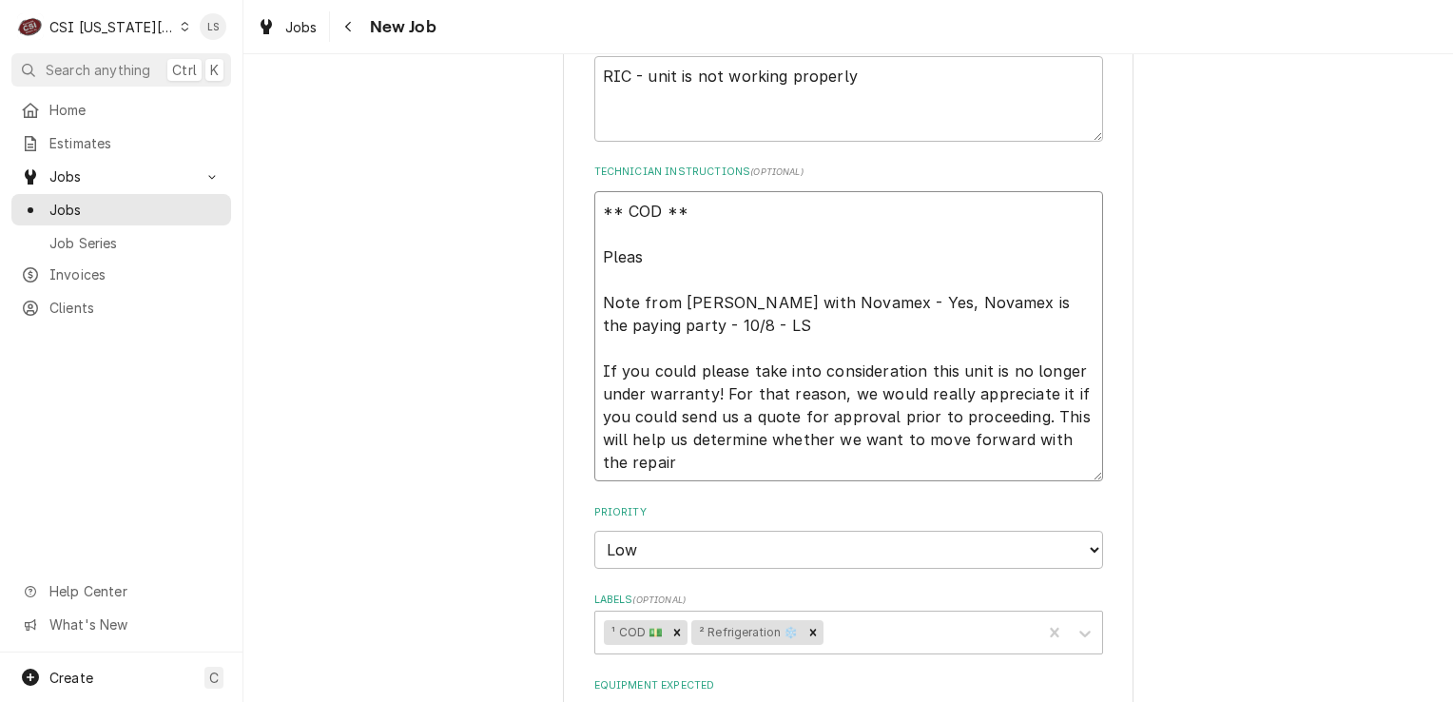
type textarea "x"
type textarea "** COD ** Please Note from [PERSON_NAME] with Novamex - Yes, Novamex is the pay…"
type textarea "x"
type textarea "** COD ** Please Note from [PERSON_NAME] with Novamex - Yes, Novamex is the pay…"
type textarea "x"
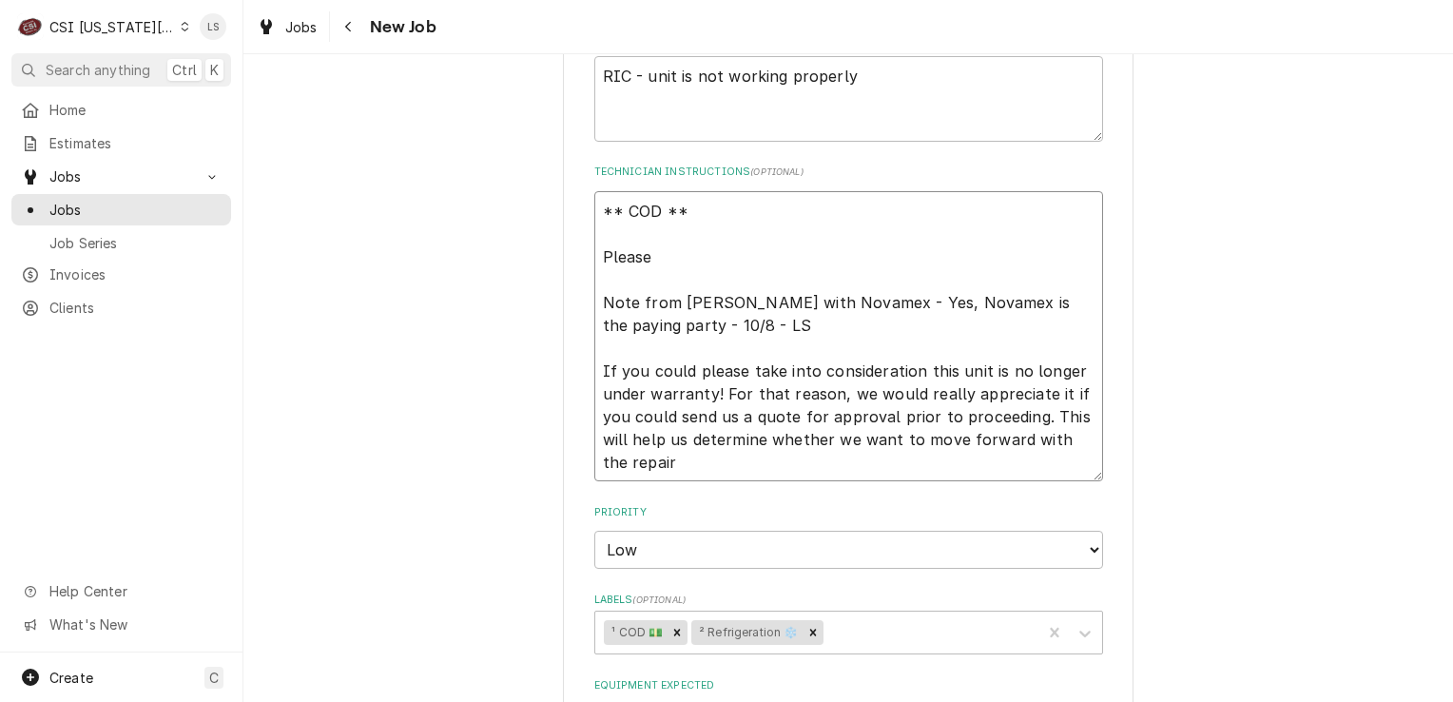
type textarea "** COD ** Please l Note from [PERSON_NAME] with Novamex - Yes, Novamex is the p…"
type textarea "x"
type textarea "** COD ** Please le Note from [PERSON_NAME] with Novamex - Yes, Novamex is the …"
type textarea "x"
type textarea "** COD ** Please let Note from [PERSON_NAME] with Novamex - Yes, Novamex is the…"
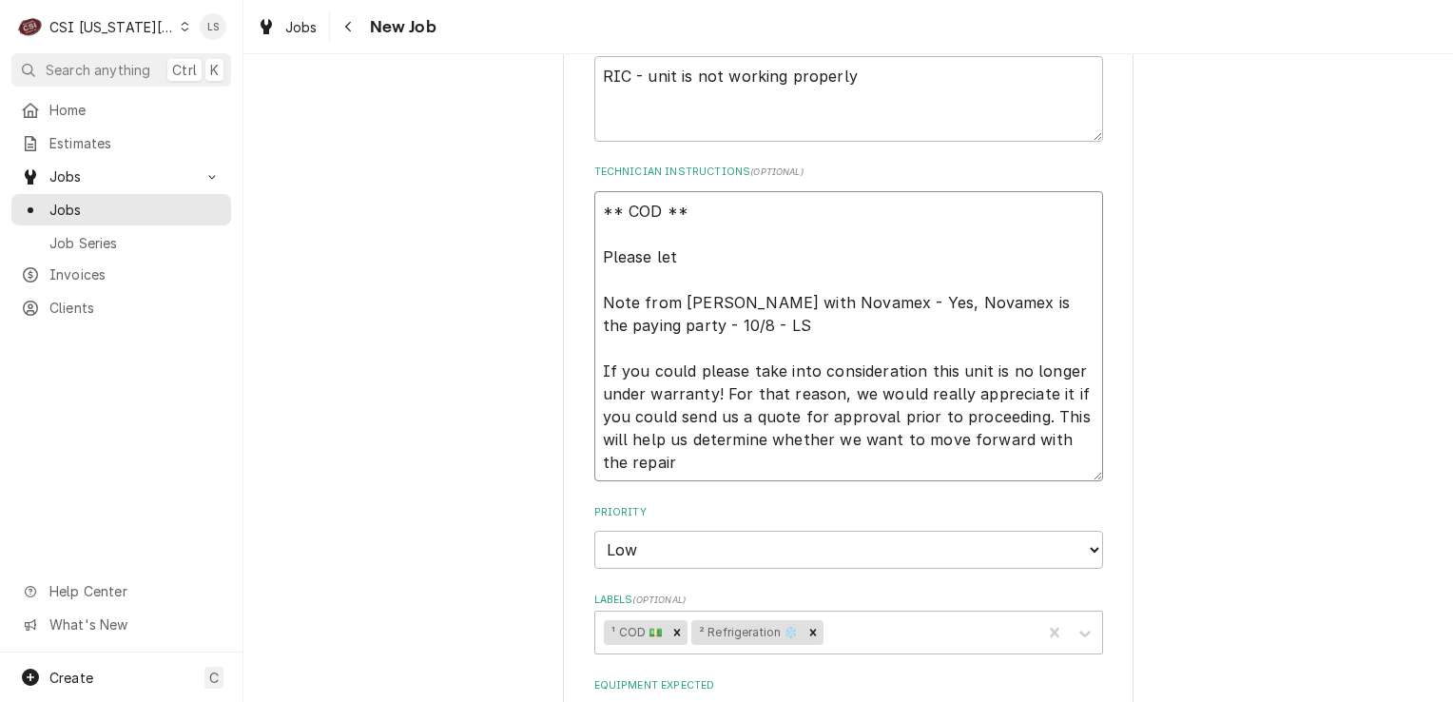
type textarea "x"
type textarea "** COD ** Please letm Note from [PERSON_NAME] with Novamex - Yes, Novamex is th…"
type textarea "x"
type textarea "** COD ** Please letme Note from [PERSON_NAME] with Novamex - Yes, Novamex is t…"
type textarea "x"
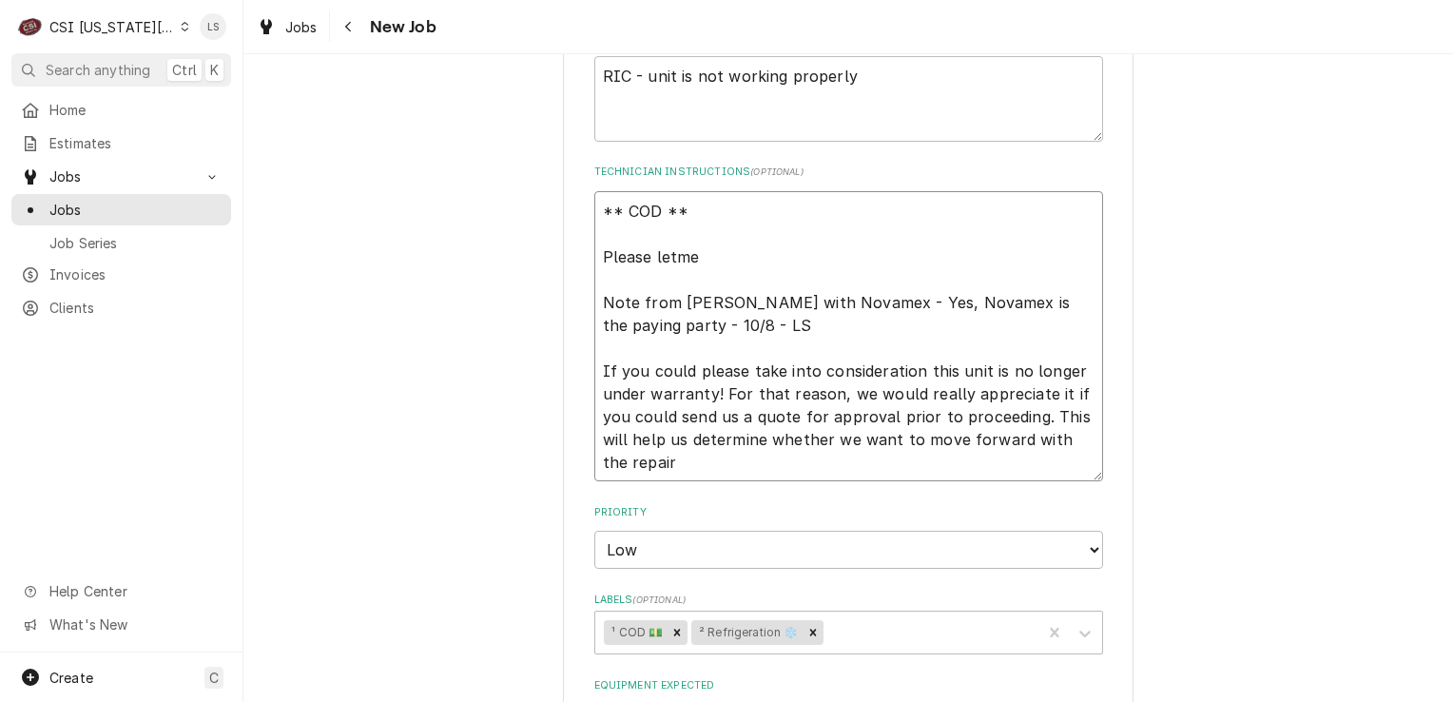
type textarea "** COD ** Please letm Note from [PERSON_NAME] with Novamex - Yes, Novamex is th…"
type textarea "x"
type textarea "** COD ** Please let Note from [PERSON_NAME] with Novamex - Yes, Novamex is the…"
type textarea "x"
type textarea "** COD ** Please let Note from [PERSON_NAME] with Novamex - Yes, Novamex is the…"
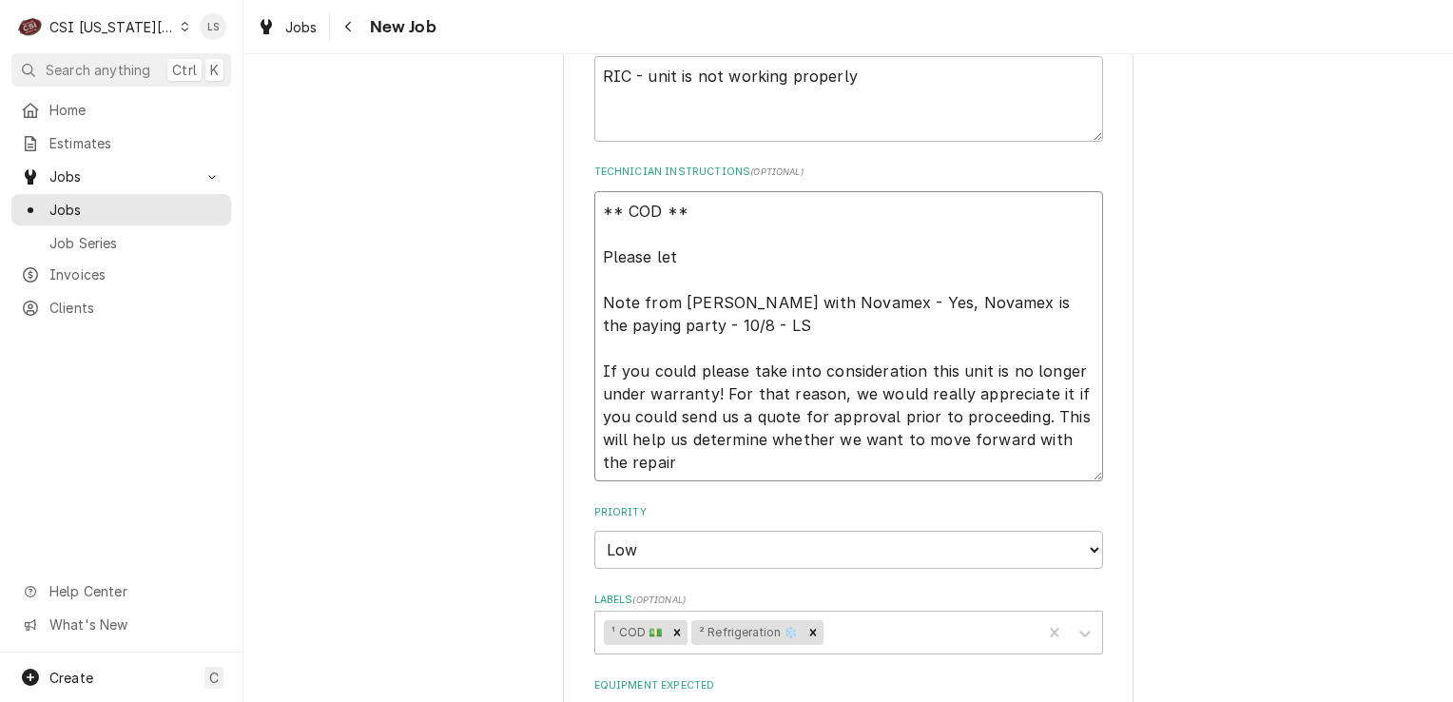
type textarea "x"
type textarea "** COD ** Please let m Note from [PERSON_NAME] with Novamex - Yes, Novamex is t…"
type textarea "x"
type textarea "** COD ** Please let me Note from [PERSON_NAME] with Novamex - Yes, Novamex is …"
type textarea "x"
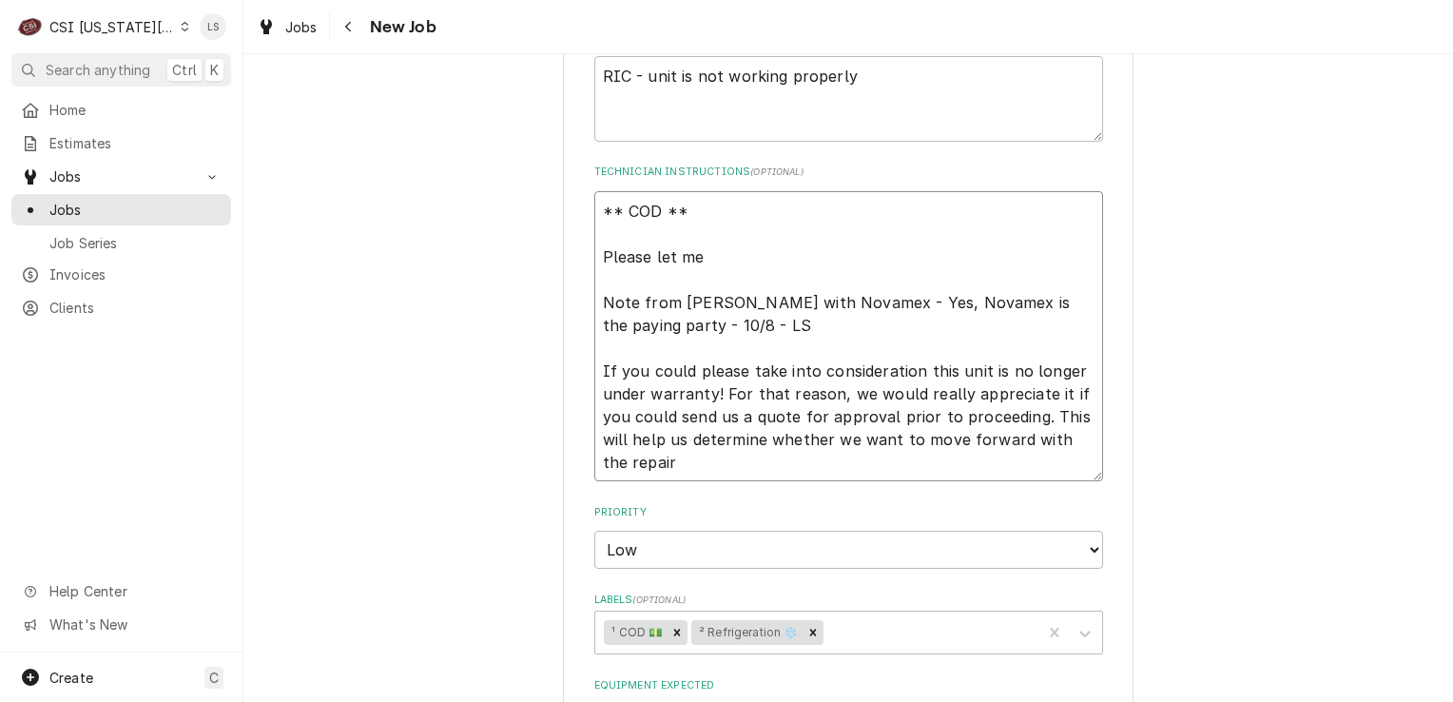
type textarea "** COD ** Please let me Note from [PERSON_NAME] with Novamex - Yes, Novamex is …"
type textarea "x"
type textarea "** COD ** Please let me k Note from [PERSON_NAME] with Novamex - Yes, Novamex i…"
type textarea "x"
type textarea "** COD ** Please let me kn Note from [PERSON_NAME] with Novamex - Yes, Novamex …"
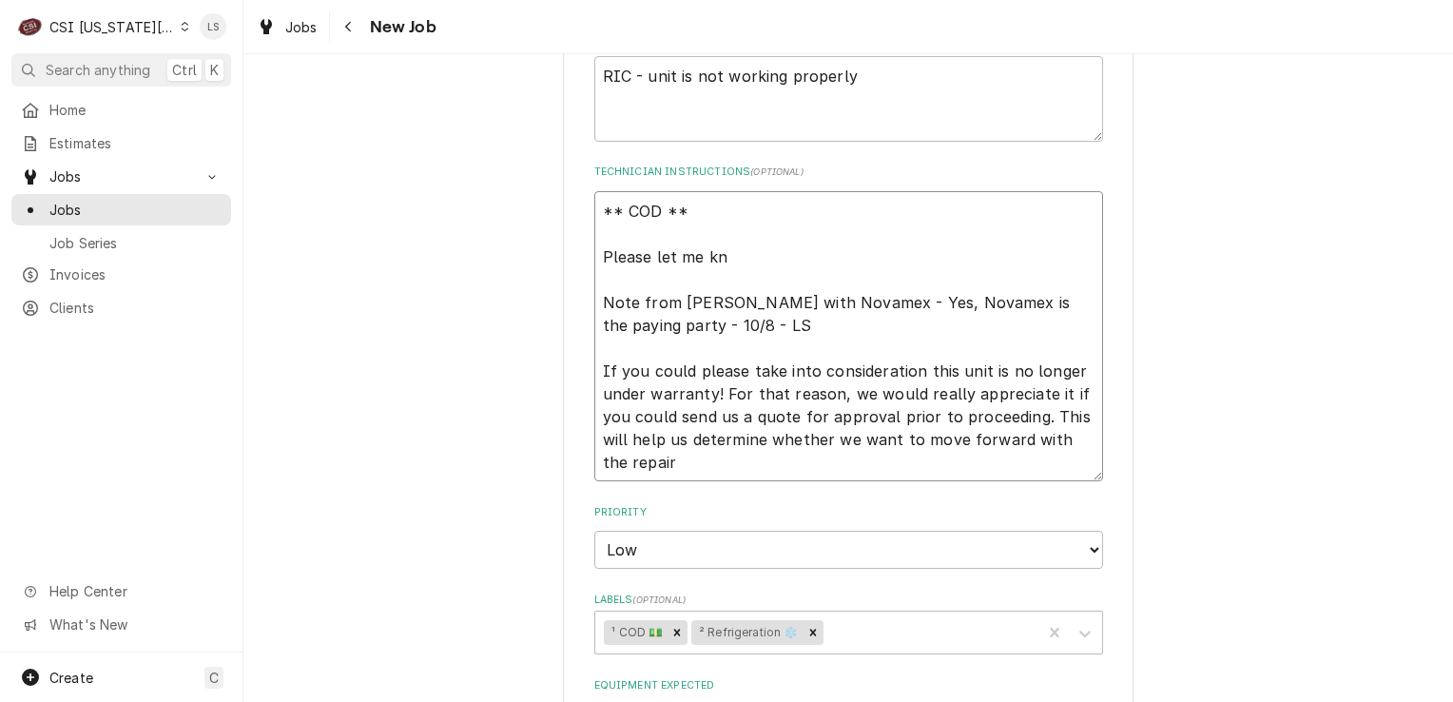
type textarea "x"
type textarea "** COD ** Please let me kno Note from [PERSON_NAME] with Novamex - Yes, Novamex…"
type textarea "x"
type textarea "** COD ** Please let me know Note from Isabela Gonzalez with Novamex - Yes, Nov…"
type textarea "x"
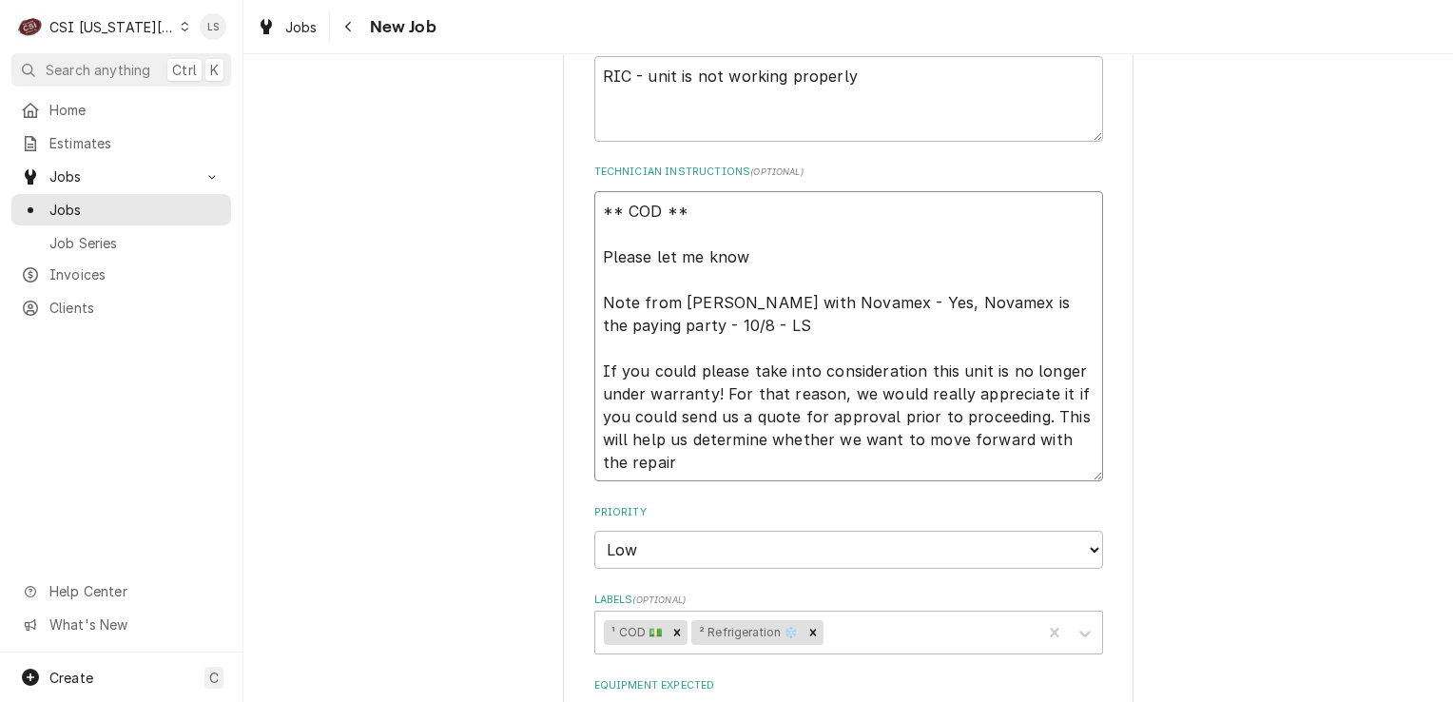
type textarea "** COD ** Please let me know Note from Isabela Gonzalez with Novamex - Yes, Nov…"
type textarea "x"
type textarea "** COD ** Please let me know w Note from Isabela Gonzalez with Novamex - Yes, N…"
type textarea "x"
type textarea "** COD ** Please let me know wh Note from Isabela Gonzalez with Novamex - Yes, …"
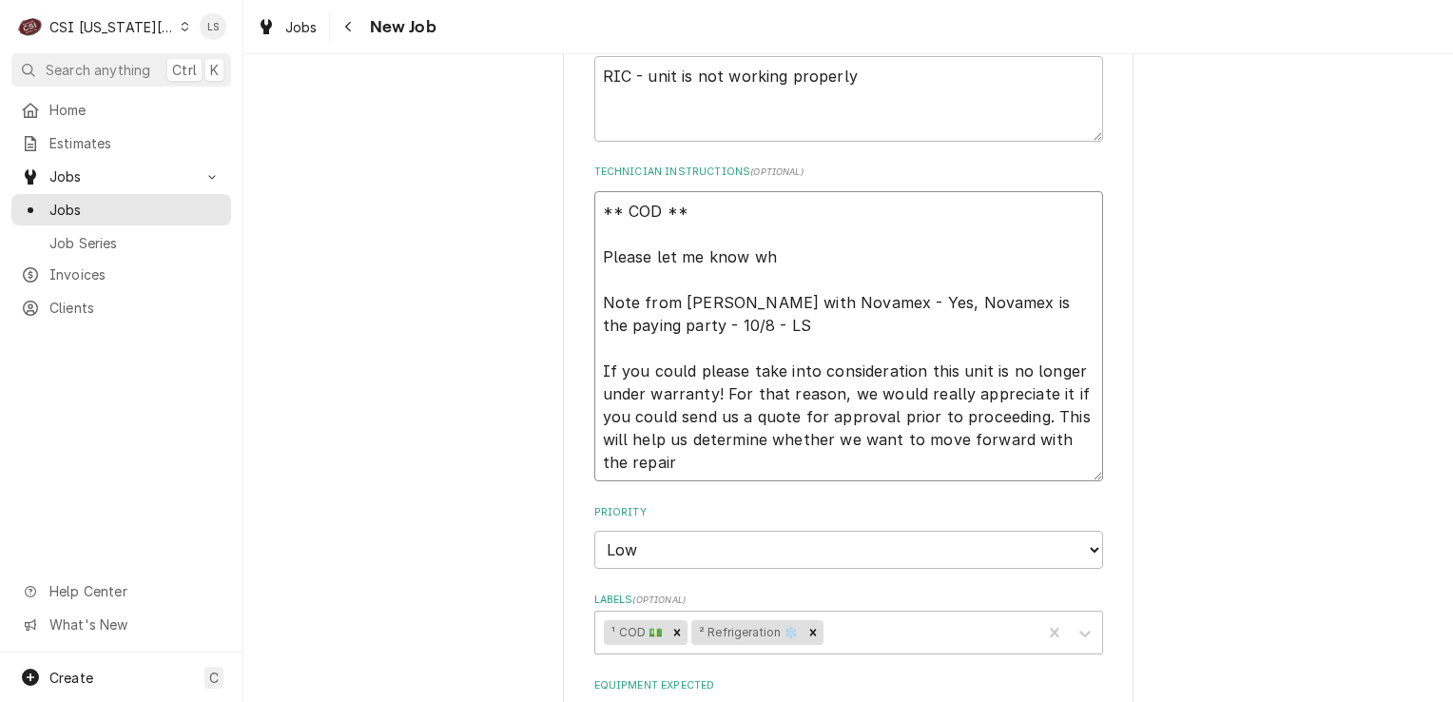
type textarea "x"
type textarea "** COD ** Please let me know when Note from Isabela Gonzalez with Novamex - Yes…"
type textarea "x"
type textarea "** COD ** Please let me know when t Note from Isabela Gonzalez with Novamex - Y…"
type textarea "x"
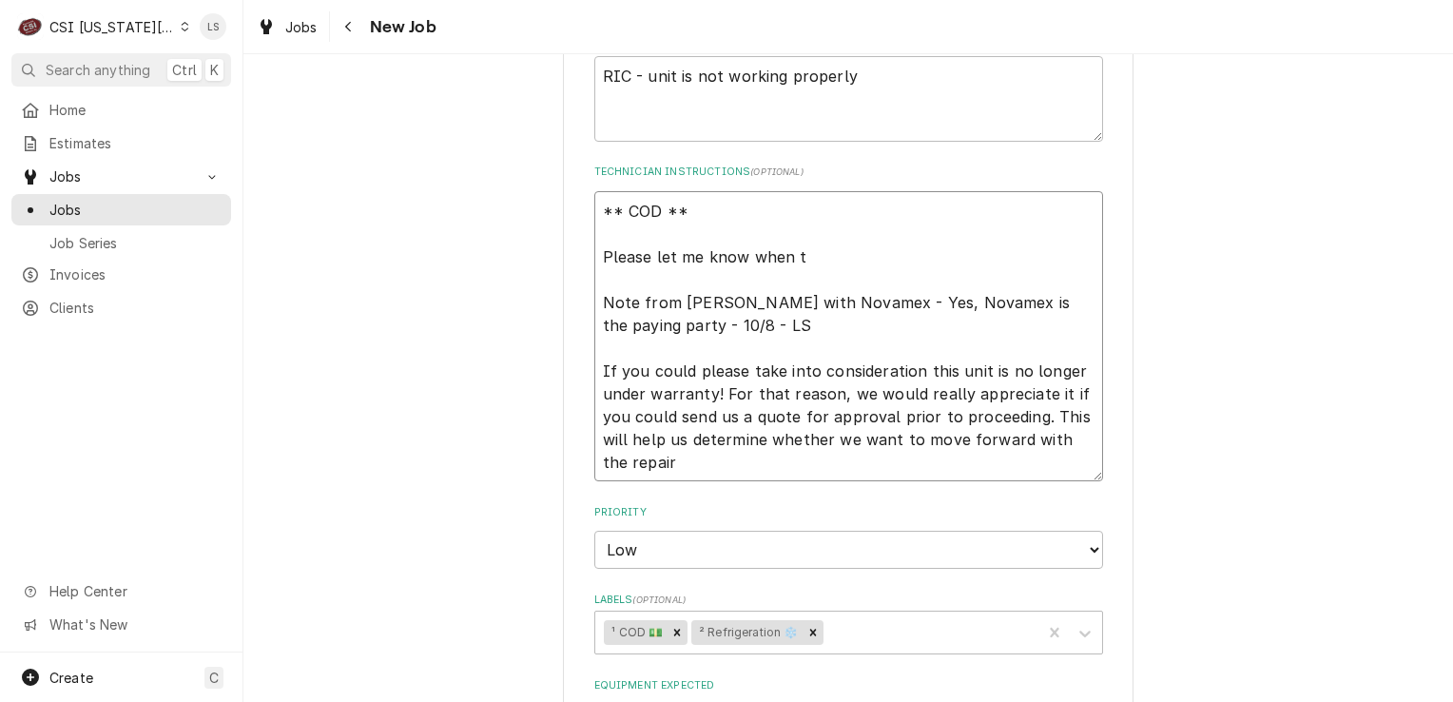
type textarea "** COD ** Please let me know when th Note from Isabela Gonzalez with Novamex - …"
type textarea "x"
type textarea "** COD ** Please let me know when thi Note from Isabela Gonzalez with Novamex -…"
type textarea "x"
type textarea "** COD ** Please let me know when this Note from Isabela Gonzalez with Novamex …"
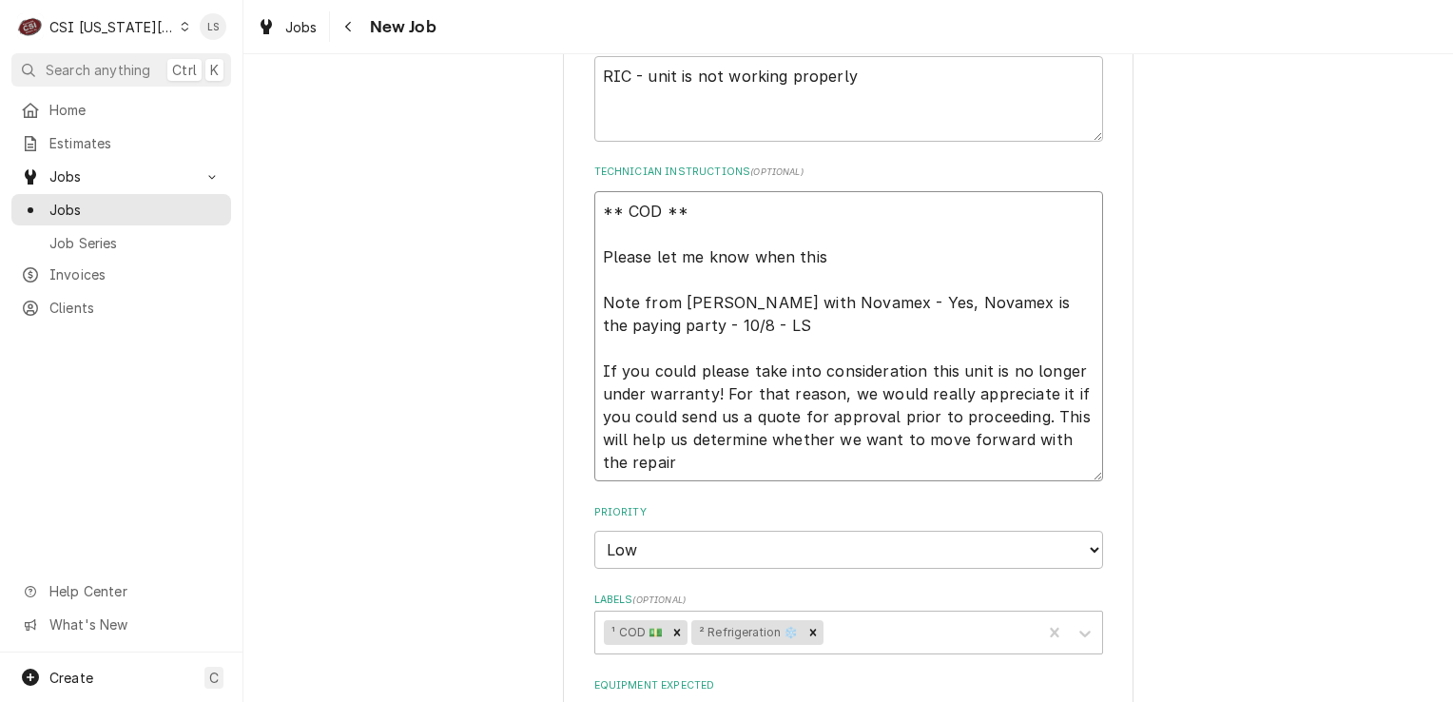
type textarea "x"
type textarea "** COD ** Please let me know when this Note from Isabela Gonzalez with Novamex …"
type textarea "x"
type textarea "** COD ** Please let me know when this is Note from Isabela Gonzalez with Novam…"
type textarea "x"
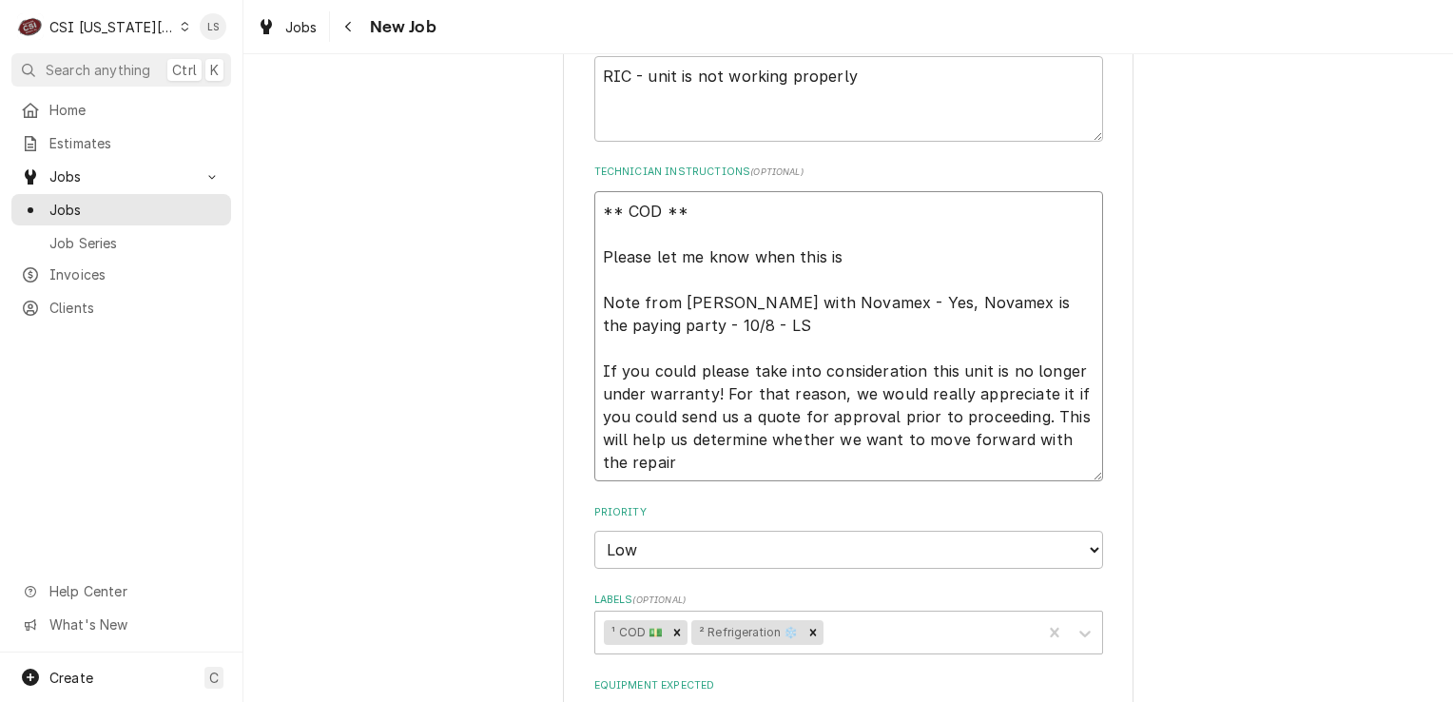
type textarea "** COD ** Please let me know when this is Note from Isabela Gonzalez with Novam…"
type textarea "x"
type textarea "** COD ** Please let me know when this is c Note from Isabela Gonzalez with Nov…"
type textarea "x"
type textarea "** COD ** Please let me know when this is ch Note from Isabela Gonzalez with No…"
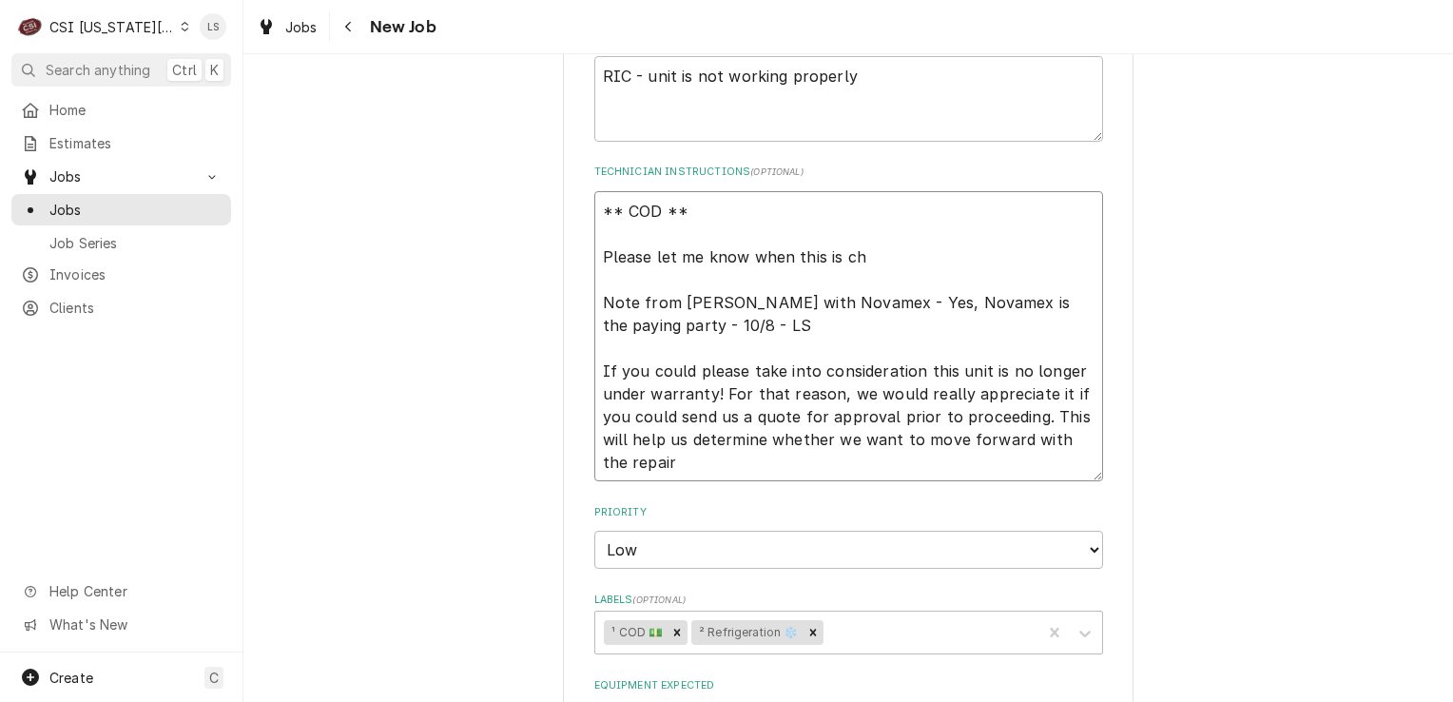
type textarea "x"
type textarea "** COD ** Please let me know when this is che Note from Isabela Gonzalez with N…"
type textarea "x"
type textarea "** COD ** Please let me know when this is ched Note from Isabela Gonzalez with …"
type textarea "x"
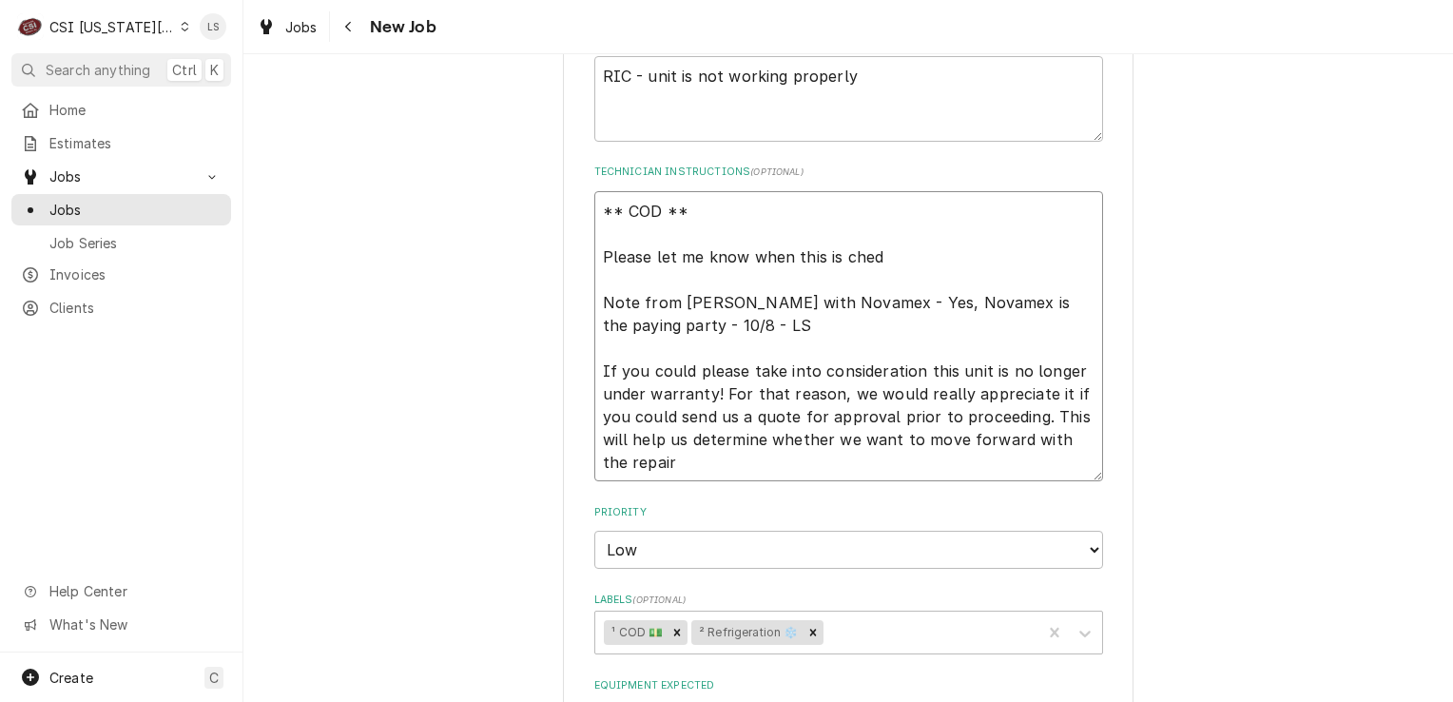
type textarea "** COD ** Please let me know when this is chedu Note from Isabela Gonzalez with…"
type textarea "x"
type textarea "** COD ** Please let me know when this is ched Note from Isabela Gonzalez with …"
type textarea "x"
type textarea "** COD ** Please let me know when this is che Note from Isabela Gonzalez with N…"
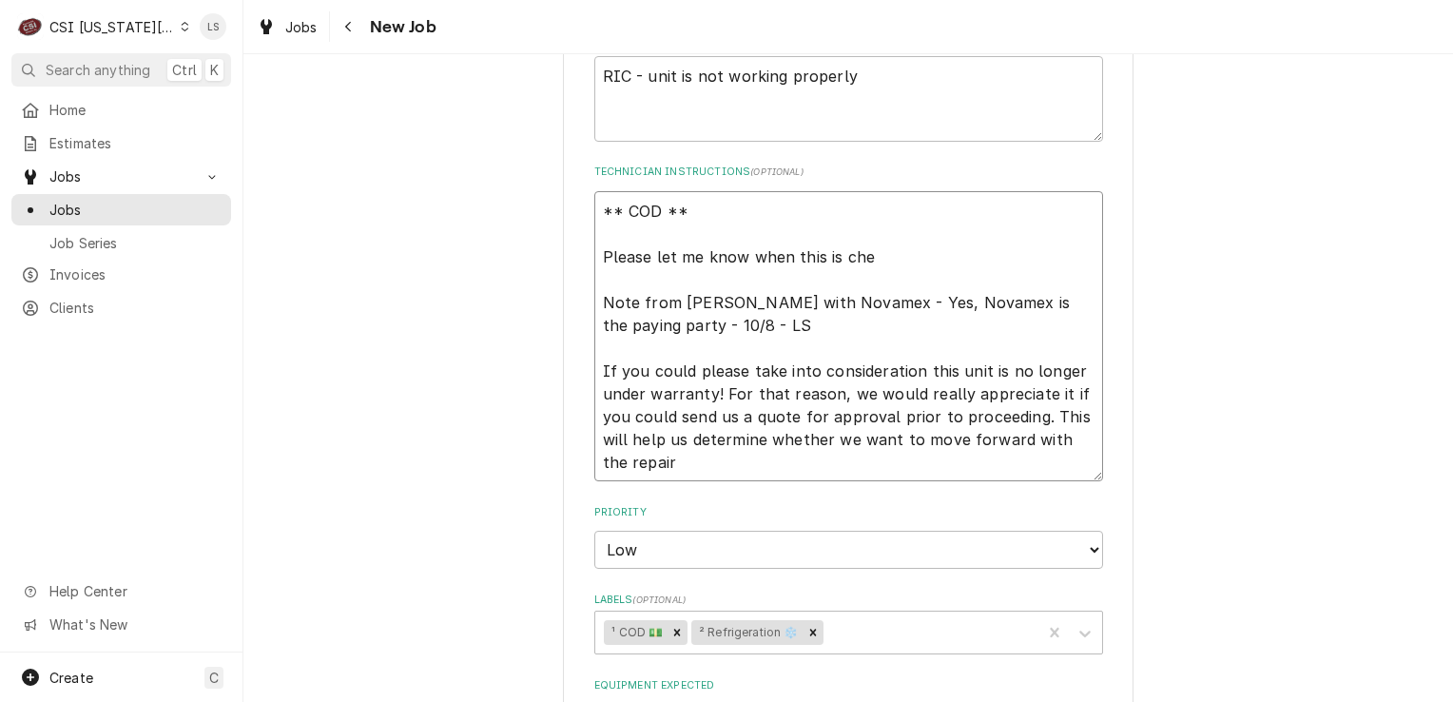
type textarea "x"
type textarea "** COD ** Please let me know when this is ch Note from Isabela Gonzalez with No…"
type textarea "x"
type textarea "** COD ** Please let me know when this is c Note from Isabela Gonzalez with Nov…"
type textarea "x"
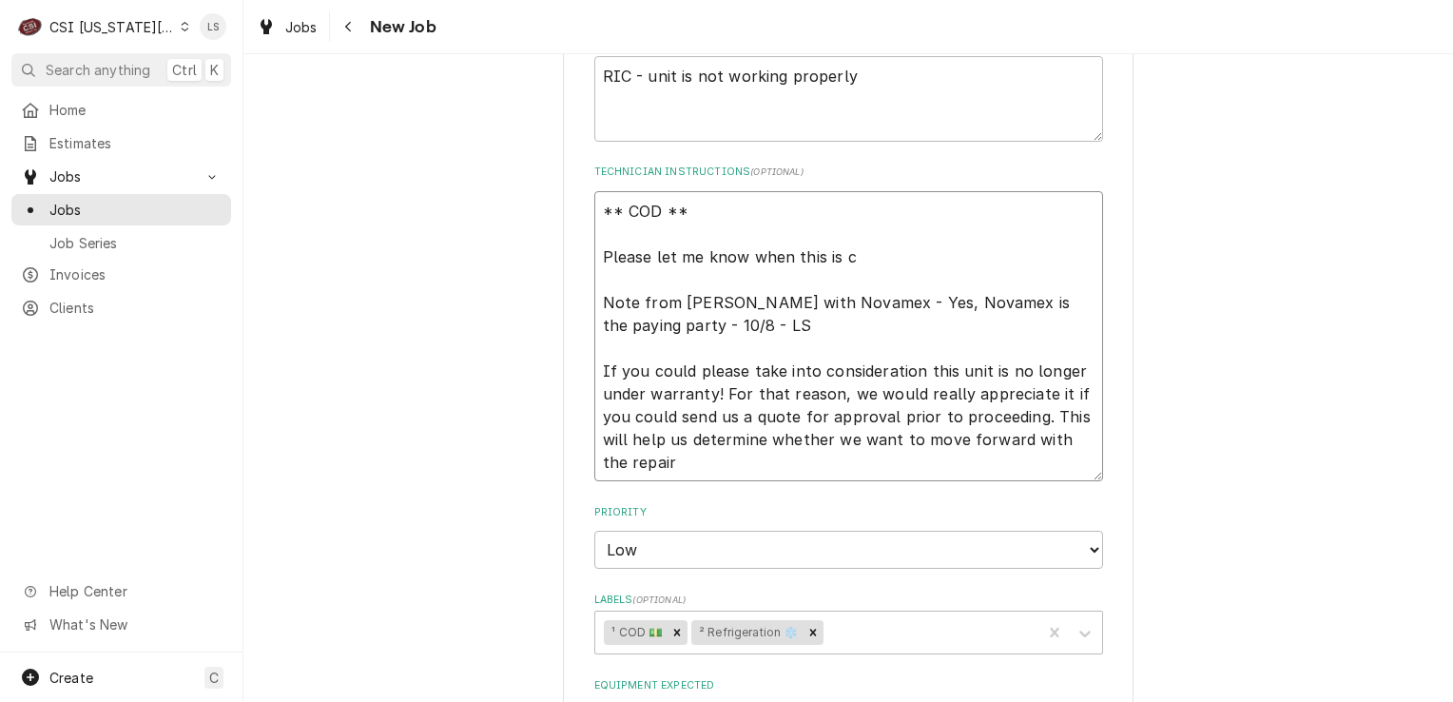
type textarea "** COD ** Please let me know when this is Note from Isabela Gonzalez with Novam…"
type textarea "x"
type textarea "** COD ** Please let me know when this is s Note from Isabela Gonzalez with Nov…"
type textarea "x"
type textarea "** COD ** Please let me know when this is sc Note from Isabela Gonzalez with No…"
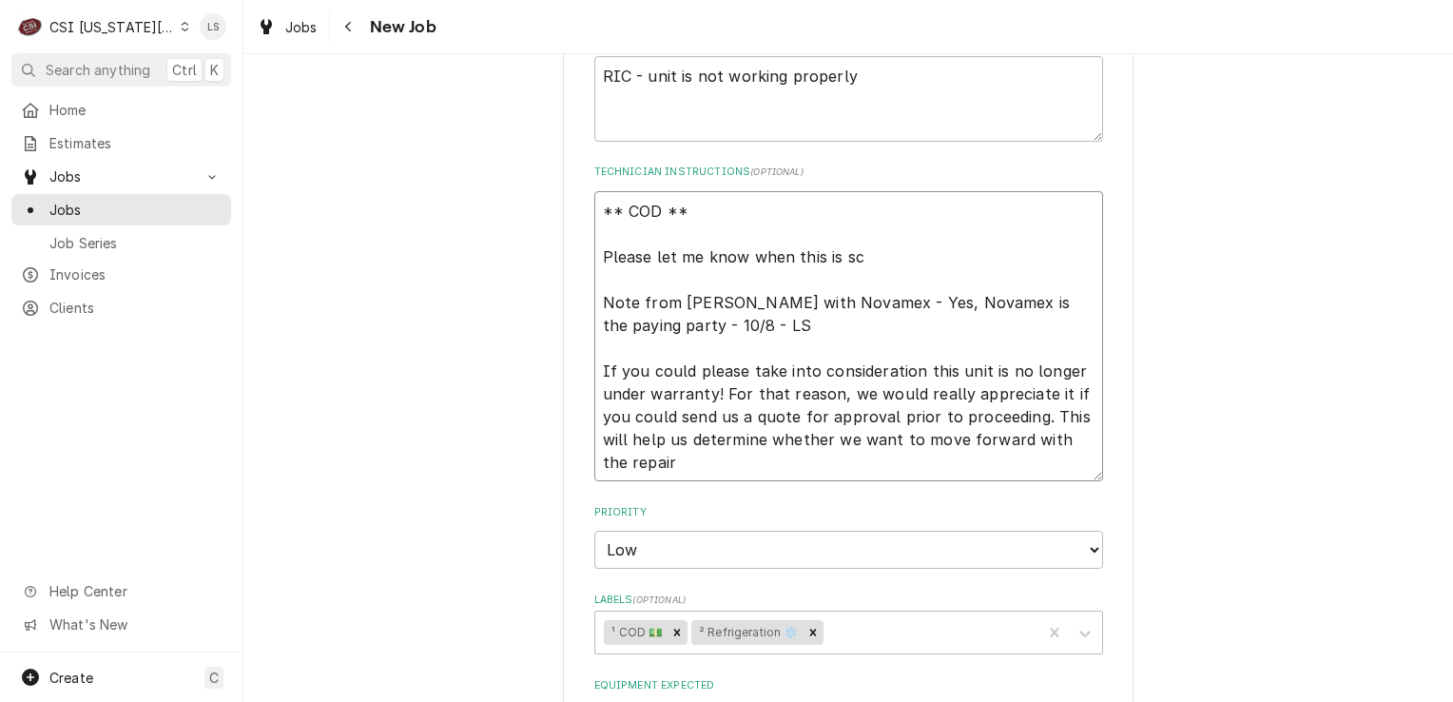
type textarea "x"
type textarea "** COD ** Please let me know when this is sce Note from Isabela Gonzalez with N…"
type textarea "x"
type textarea "** COD ** Please let me know when this is sc Note from Isabela Gonzalez with No…"
type textarea "x"
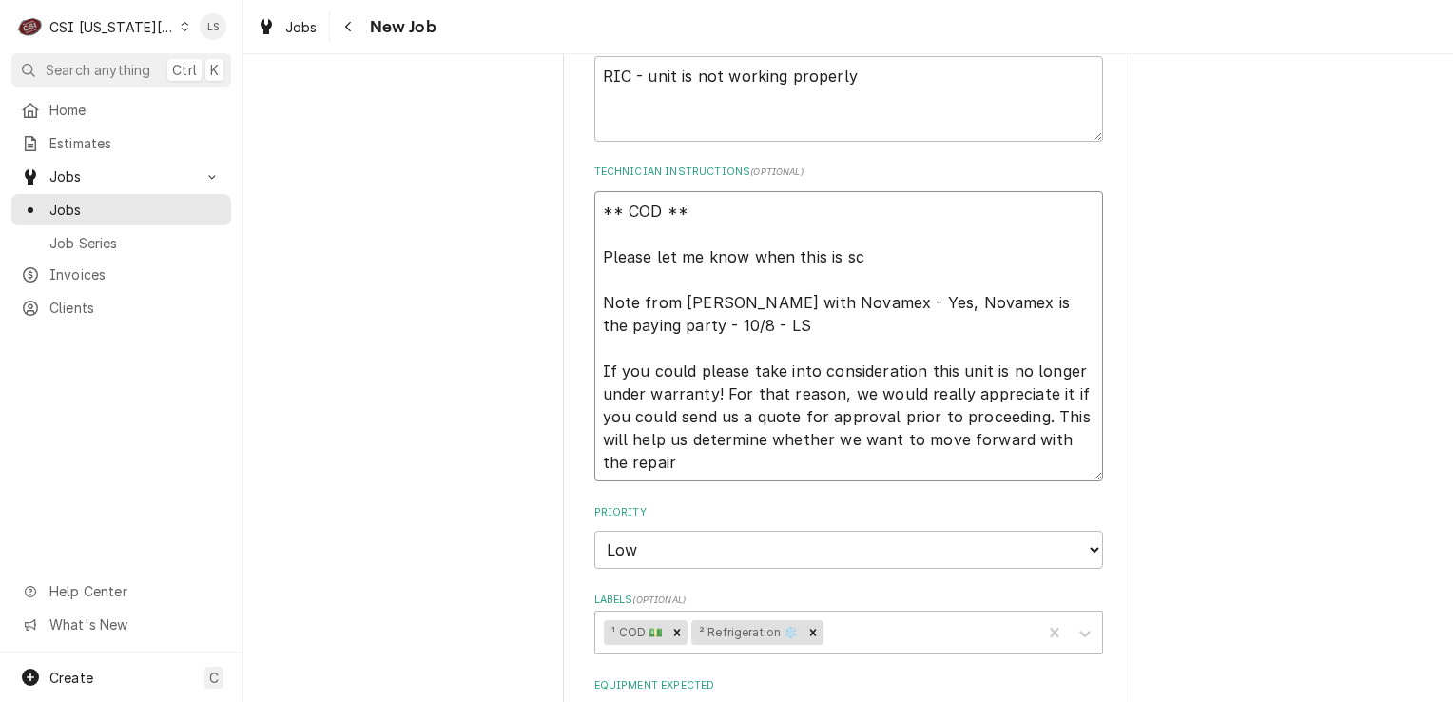
type textarea "** COD ** Please let me know when this is sch Note from Isabela Gonzalez with N…"
type textarea "x"
type textarea "** COD ** Please let me know when this is sche Note from Isabela Gonzalez with …"
type textarea "x"
type textarea "** COD ** Please let me know when this is sched Note from Isabela Gonzalez with…"
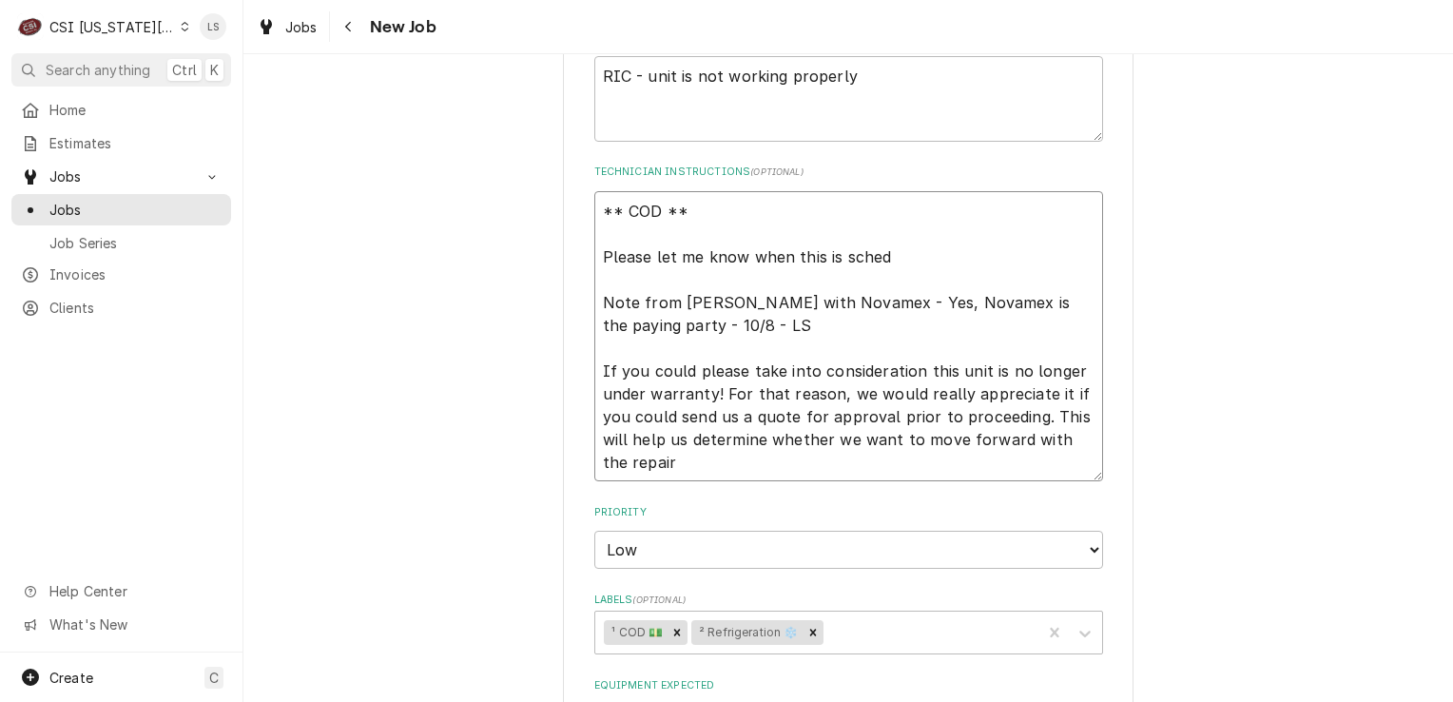
type textarea "x"
type textarea "** COD ** Please let me know when this is schedu Note from Isabela Gonzalez wit…"
type textarea "x"
type textarea "** COD ** Please let me know when this is schedul Note from Isabela Gonzalez wi…"
type textarea "x"
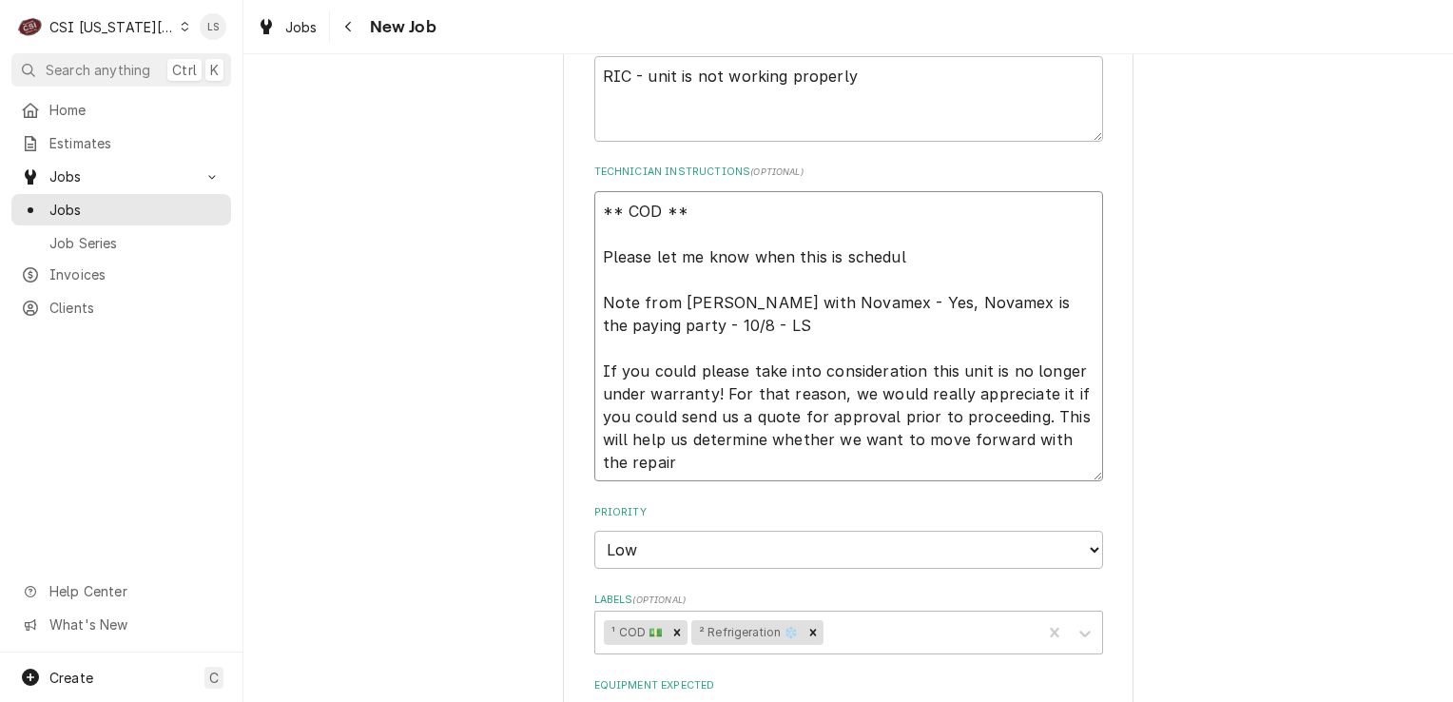
type textarea "** COD ** Please let me know when this is schedule Note from Isabela Gonzalez w…"
type textarea "x"
type textarea "** COD ** Please let me know when this is scheduled Note from Isabela Gonzalez …"
type textarea "x"
type textarea "** COD ** Please let me know when this is scheduled Note from Isabela Gonzalez …"
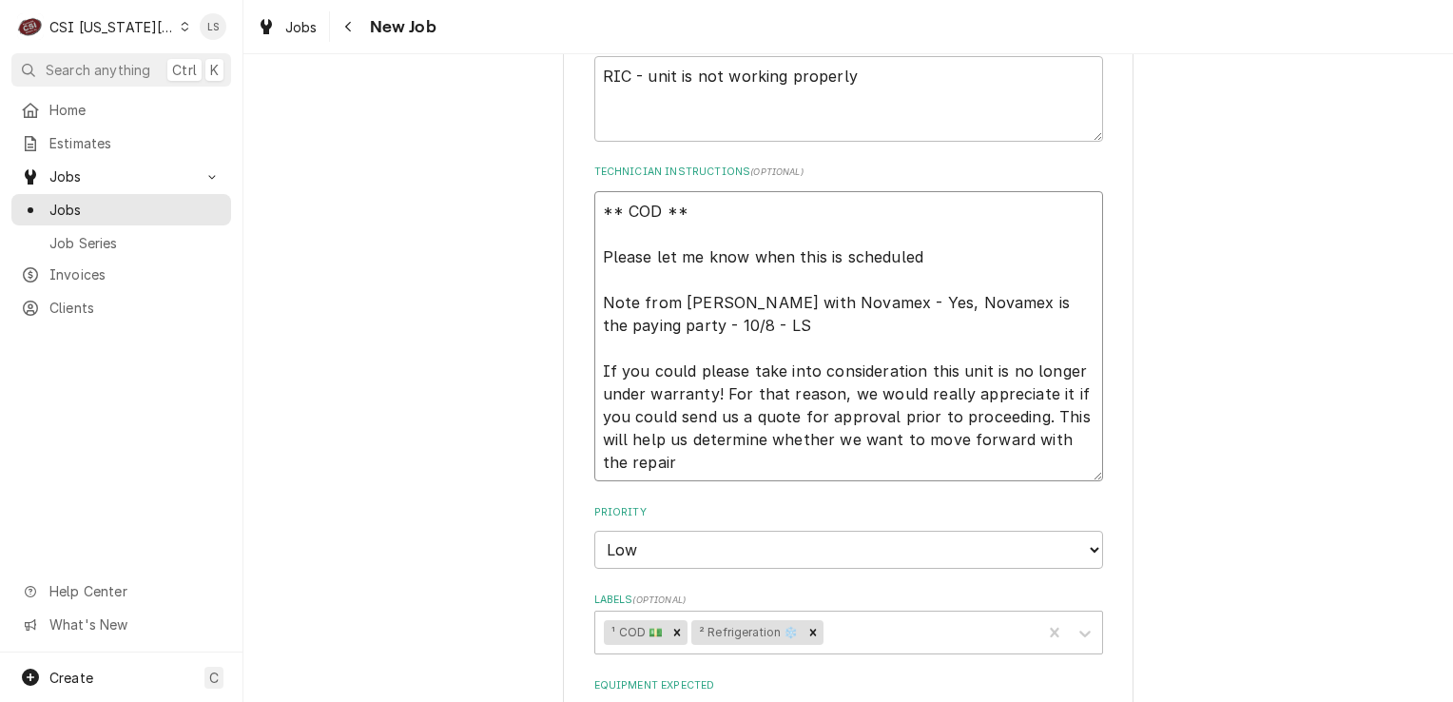
type textarea "x"
type textarea "** COD ** Please let me know when this is scheduled / Note from Isabela Gonzale…"
type textarea "x"
type textarea "** COD ** Please let me know when this is scheduled / t Note from Isabela Gonza…"
type textarea "x"
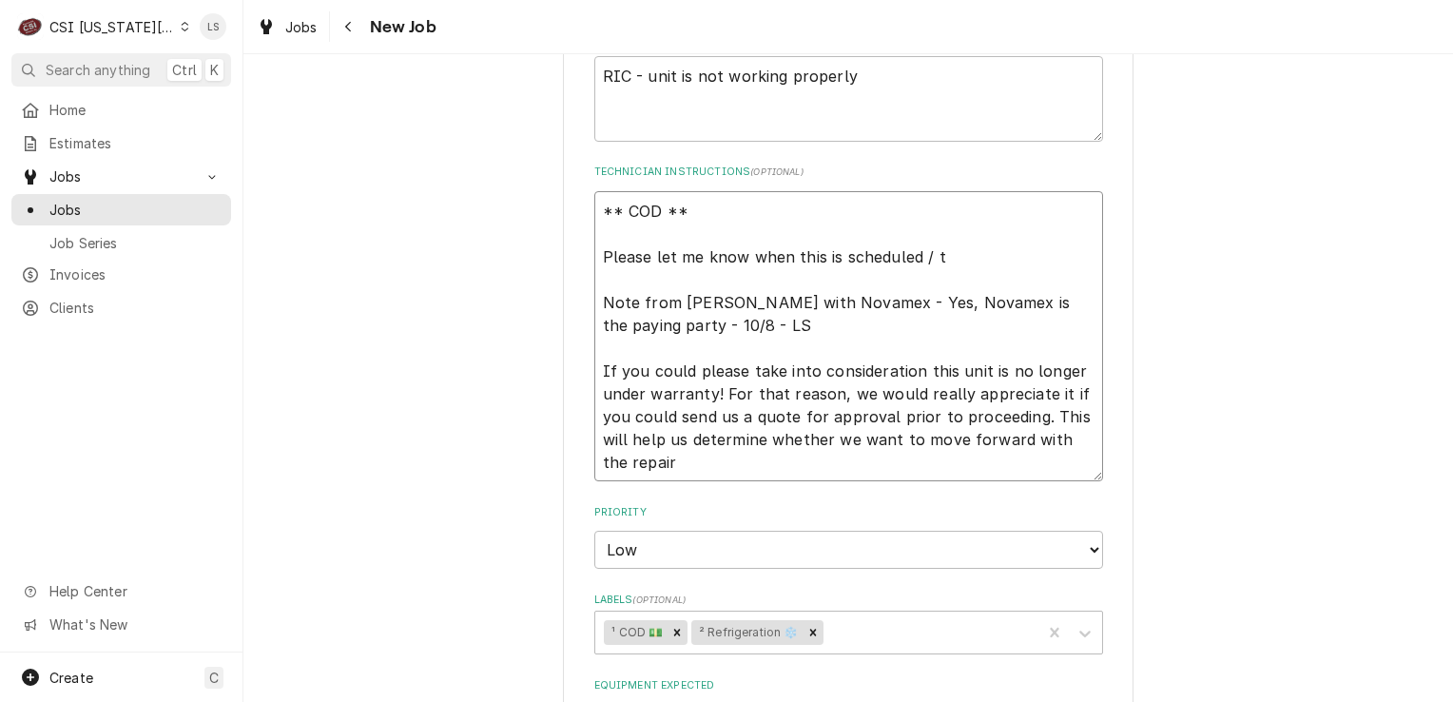
type textarea "** COD ** Please let me know when this is scheduled / te Note from Isabela Gonz…"
type textarea "x"
type textarea "** COD ** Please let me know when this is scheduled / tec Note from Isabela Gon…"
type textarea "x"
type textarea "** COD ** Please let me know when this is scheduled / tech Note from Isabela Go…"
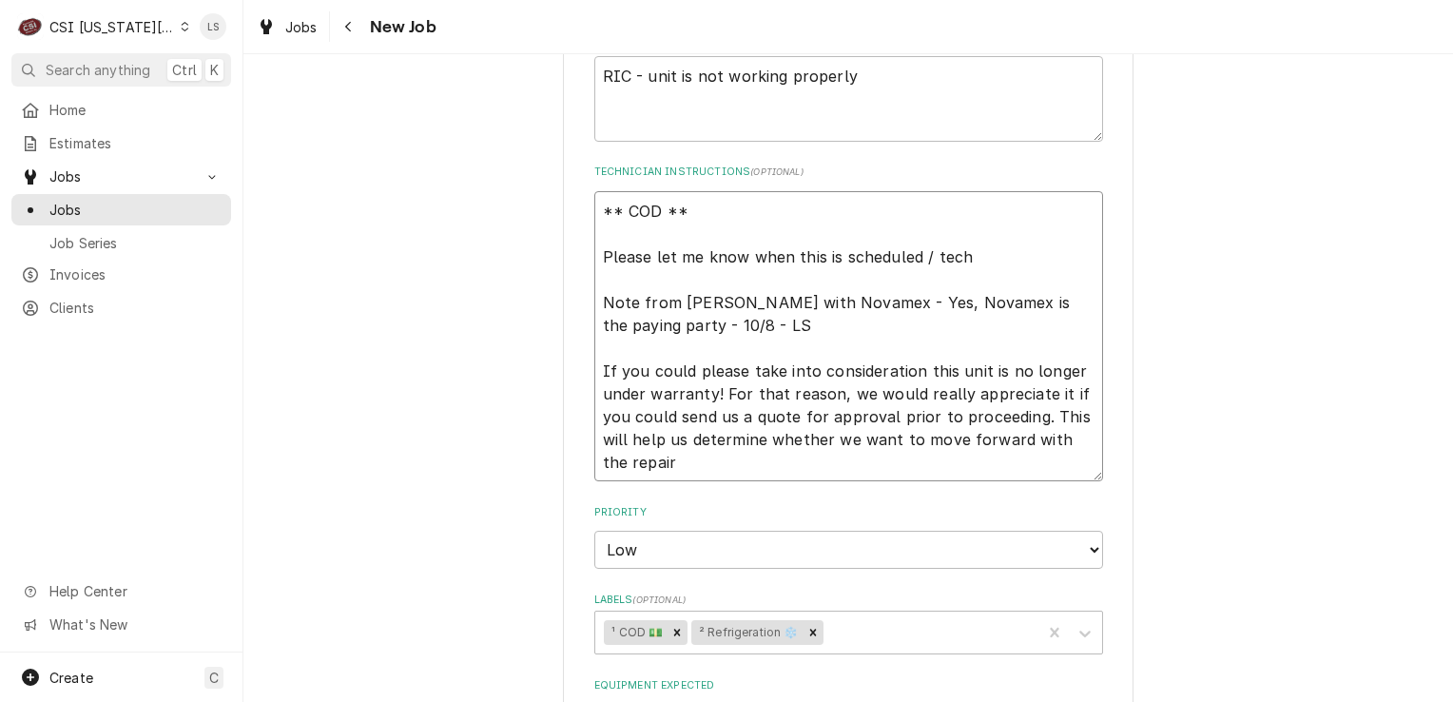
type textarea "x"
type textarea "** COD ** Please let me know when this is scheduled / tech Note from Isabela Go…"
type textarea "x"
type textarea "** COD ** Please let me know when this is scheduled / tech o Note from Isabela …"
type textarea "x"
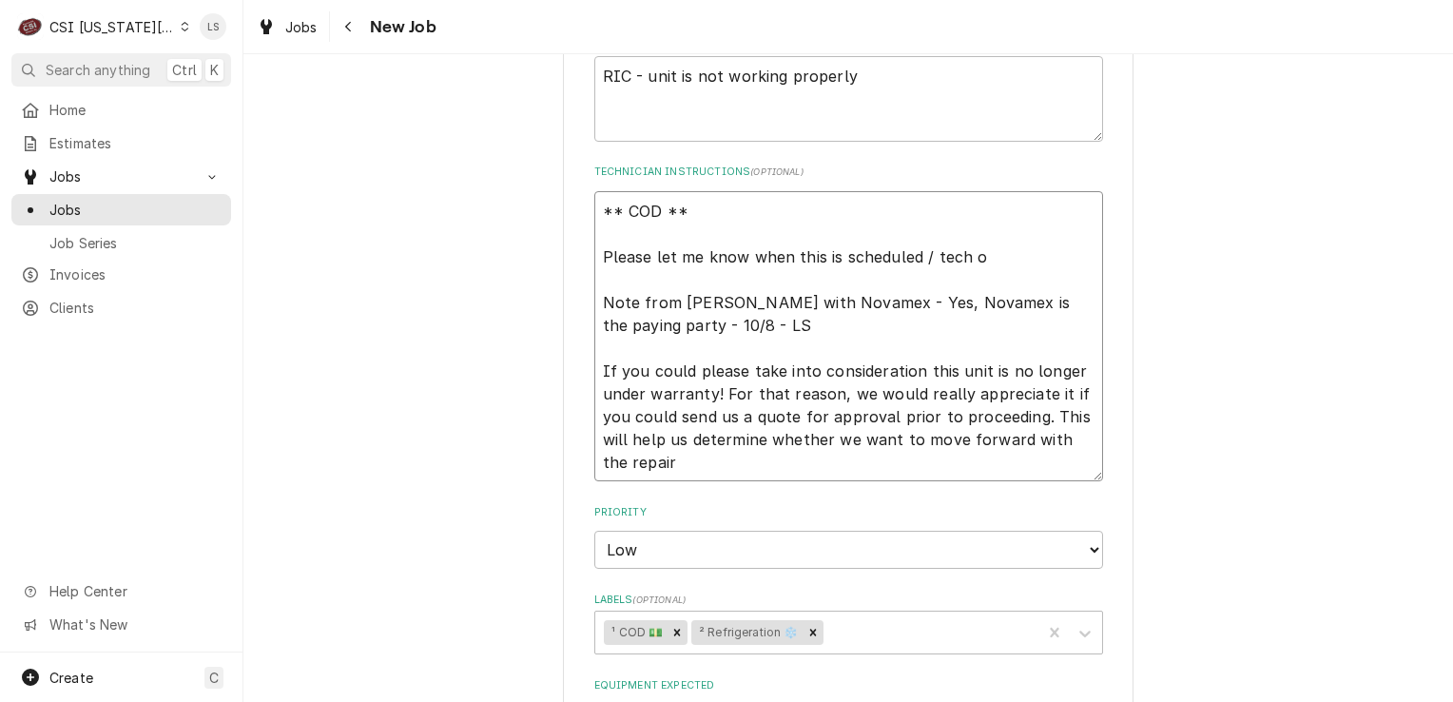
type textarea "** COD ** Please let me know when this is scheduled / tech on Note from Isabela…"
type textarea "x"
type textarea "** COD ** Please let me know when this is scheduled / tech on Note from Isabela…"
type textarea "x"
type textarea "** COD ** Please let me know when this is scheduled / tech on w Note from Isabe…"
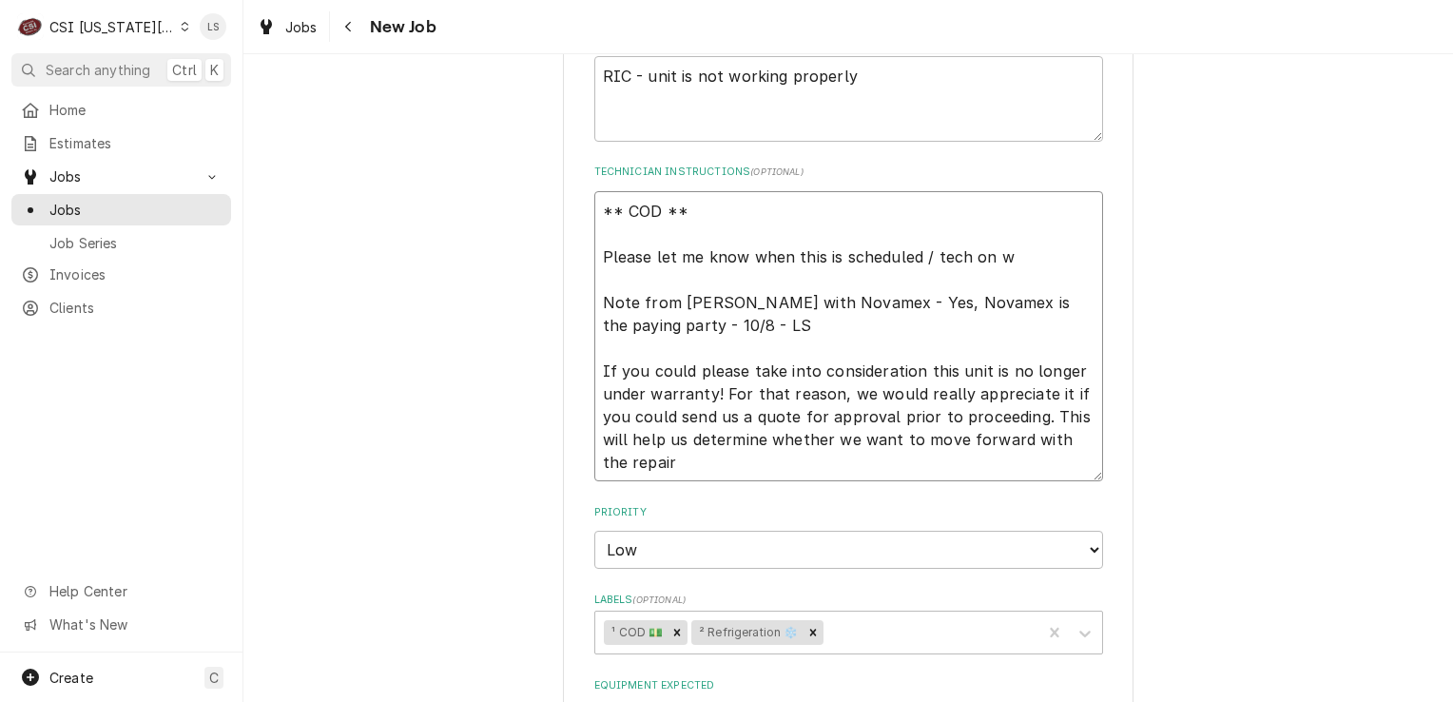
type textarea "x"
type textarea "** COD ** Please let me know when this is scheduled / tech on wa Note from Isab…"
type textarea "x"
type textarea "** COD ** Please let me know when this is scheduled / tech on way Note from Isa…"
type textarea "x"
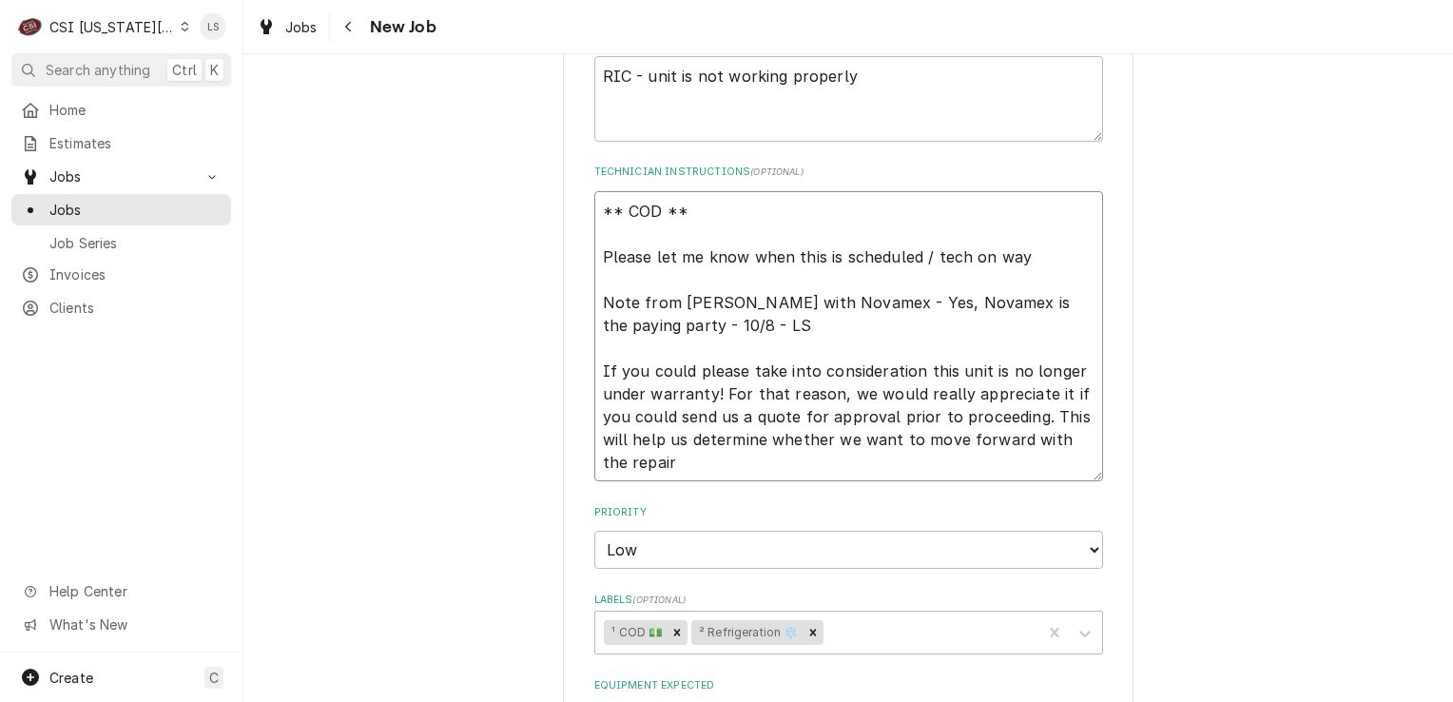
type textarea "** COD ** Please let me know when this is scheduled / tech on way Note from Isa…"
type textarea "x"
type textarea "** COD ** Please let me know when this is scheduled / tech on way so Note from …"
type textarea "x"
type textarea "** COD ** Please let me know when this is scheduled / tech on way so Note from …"
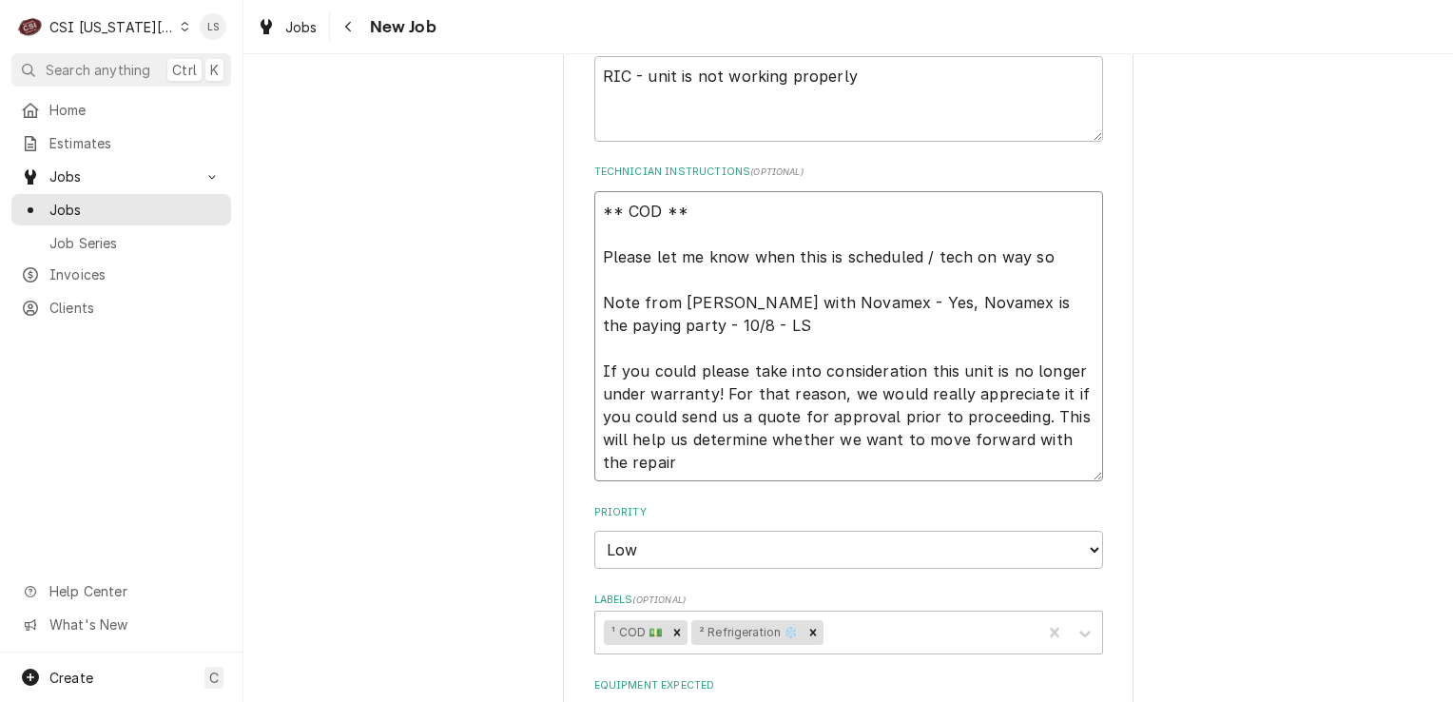
type textarea "x"
type textarea "** COD ** Please let me know when this is scheduled / tech on way so i Note fro…"
type textarea "x"
type textarea "** COD ** Please let me know when this is scheduled / tech on way so i Note fro…"
type textarea "x"
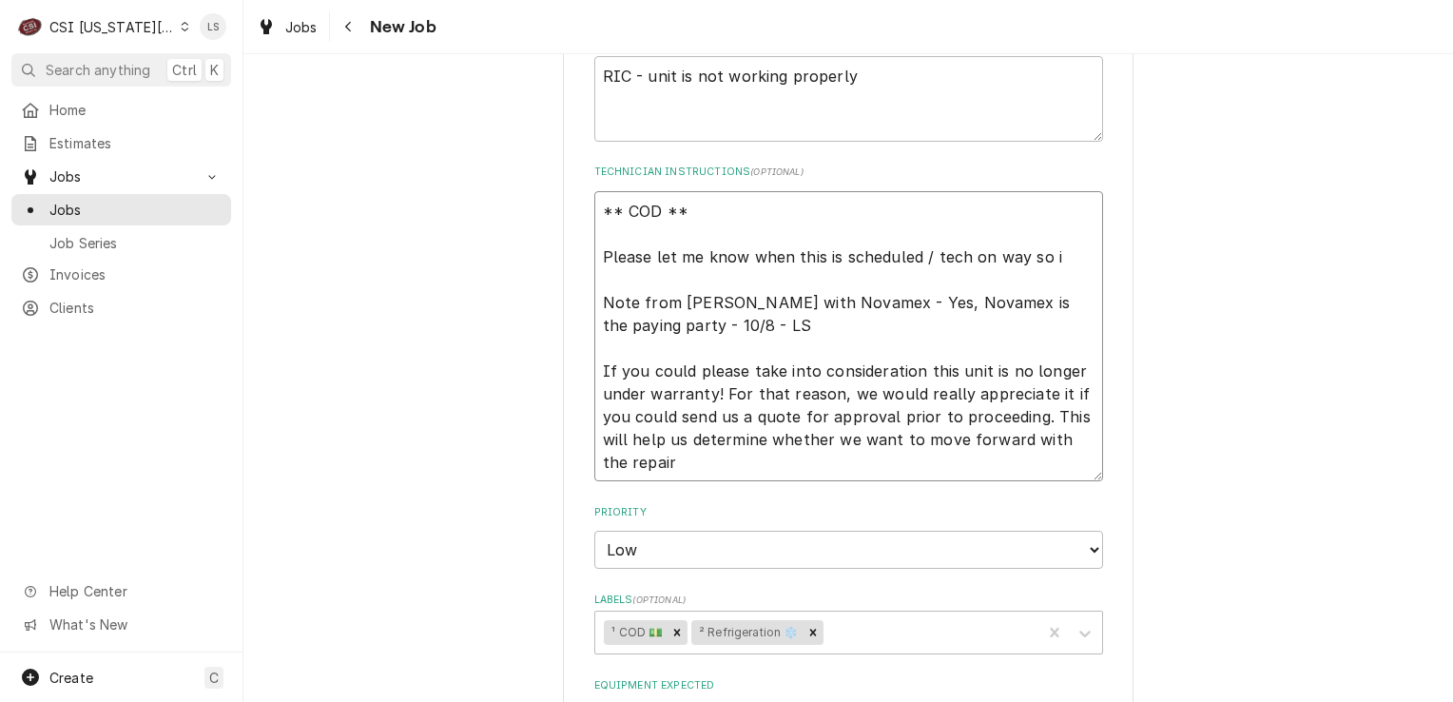
type textarea "** COD ** Please let me know when this is scheduled / tech on way so i c Note f…"
type textarea "x"
type textarea "** COD ** Please let me know when this is scheduled / tech on way so i ca Note …"
type textarea "x"
type textarea "** COD ** Please let me know when this is scheduled / tech on way so i can Note…"
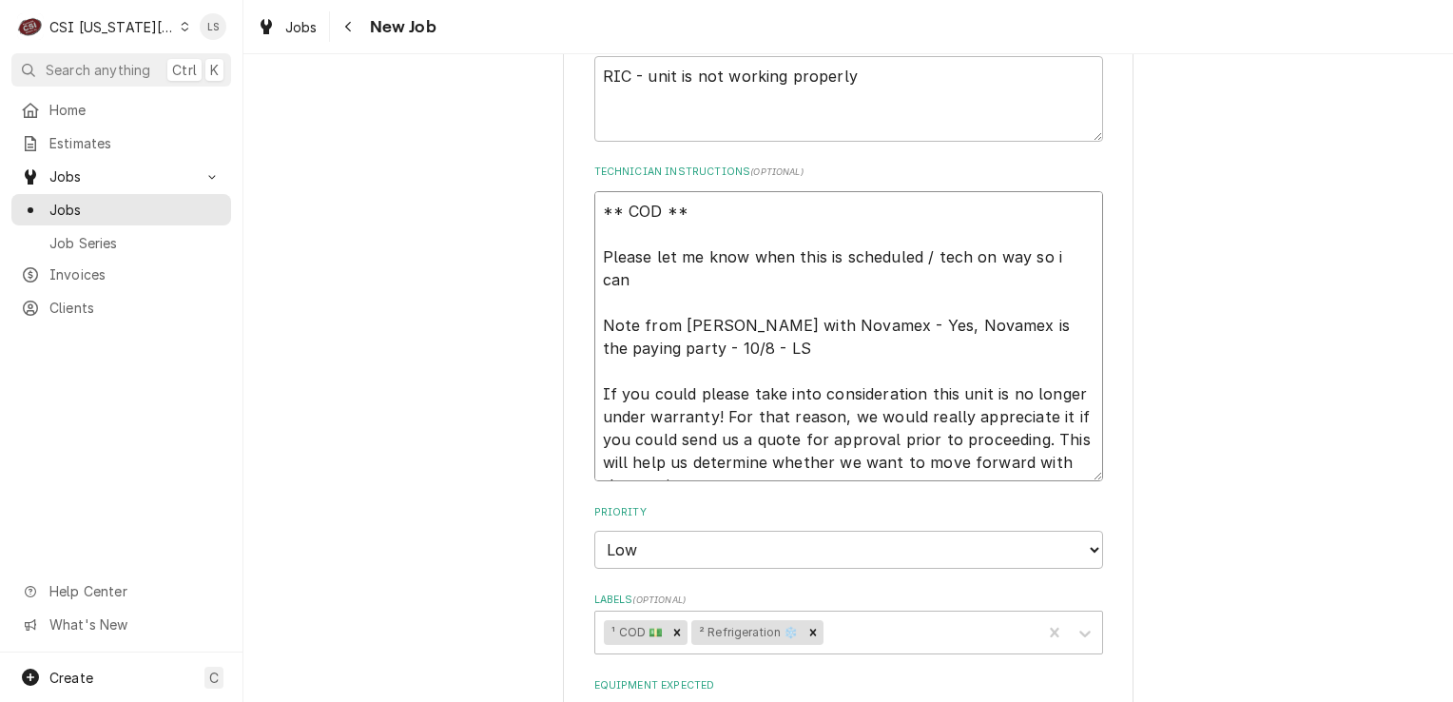
type textarea "x"
type textarea "** COD ** Please let me know when this is scheduled / tech on way so i can Note…"
type textarea "x"
type textarea "** COD ** Please let me know when this is scheduled / tech on way so i can l No…"
type textarea "x"
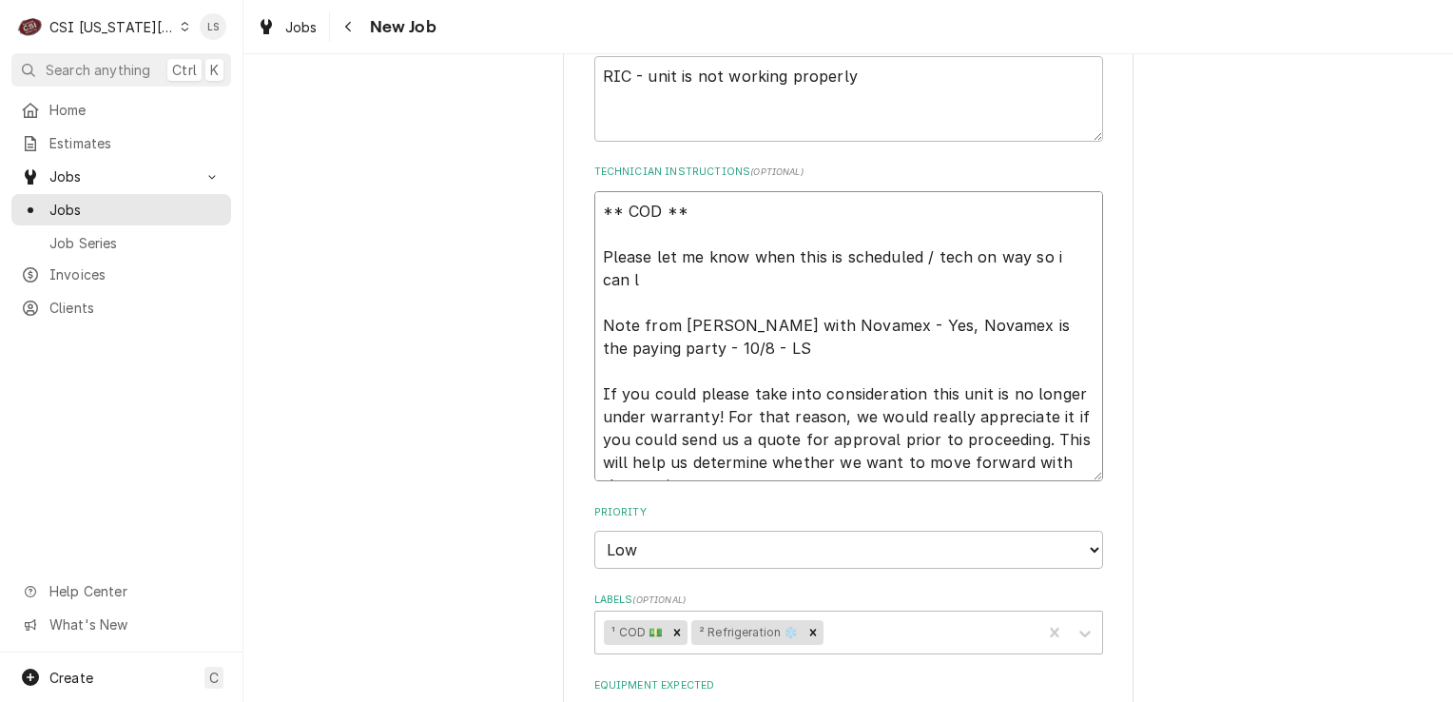
type textarea "** COD ** Please let me know when this is scheduled / tech on way so i can le N…"
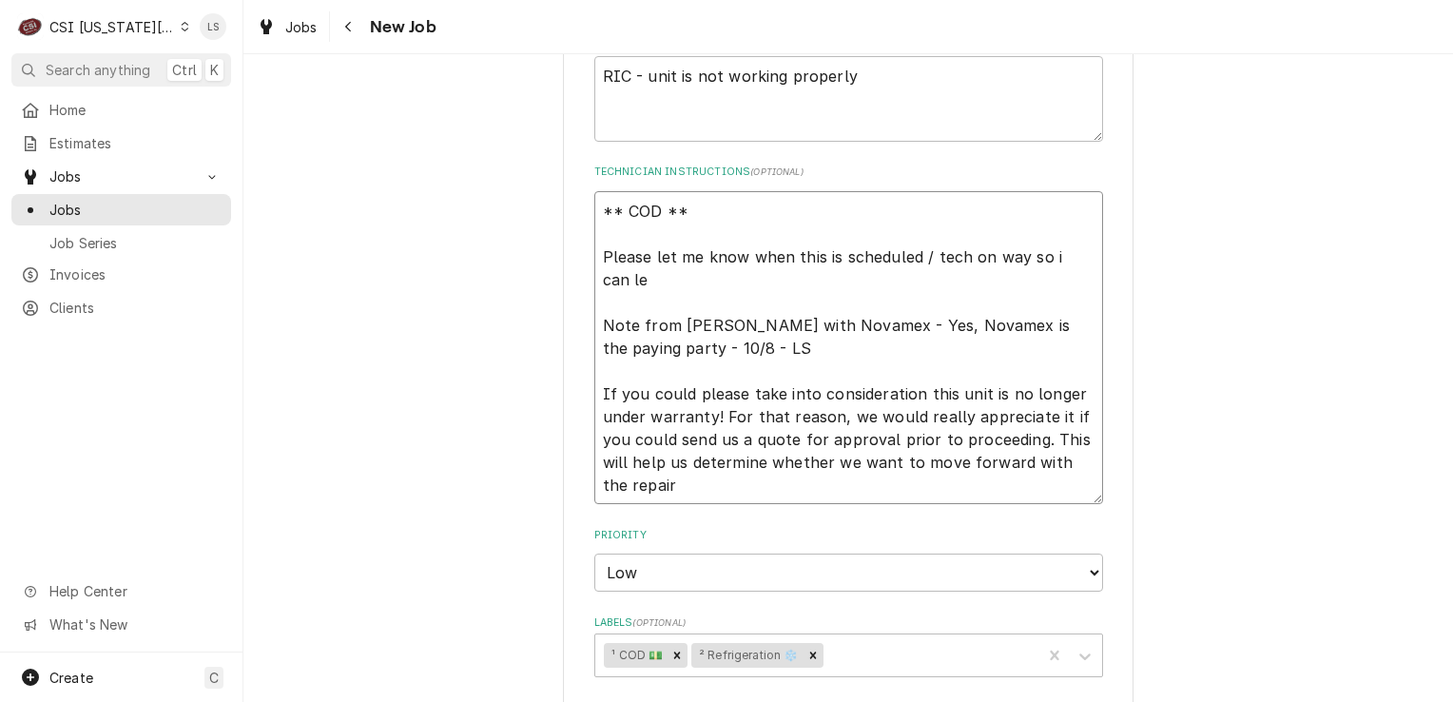
type textarea "x"
type textarea "** COD ** Please let me know when this is scheduled / tech on way so i can let …"
type textarea "x"
type textarea "** COD ** Please let me know when this is scheduled / tech on way so i can let …"
type textarea "x"
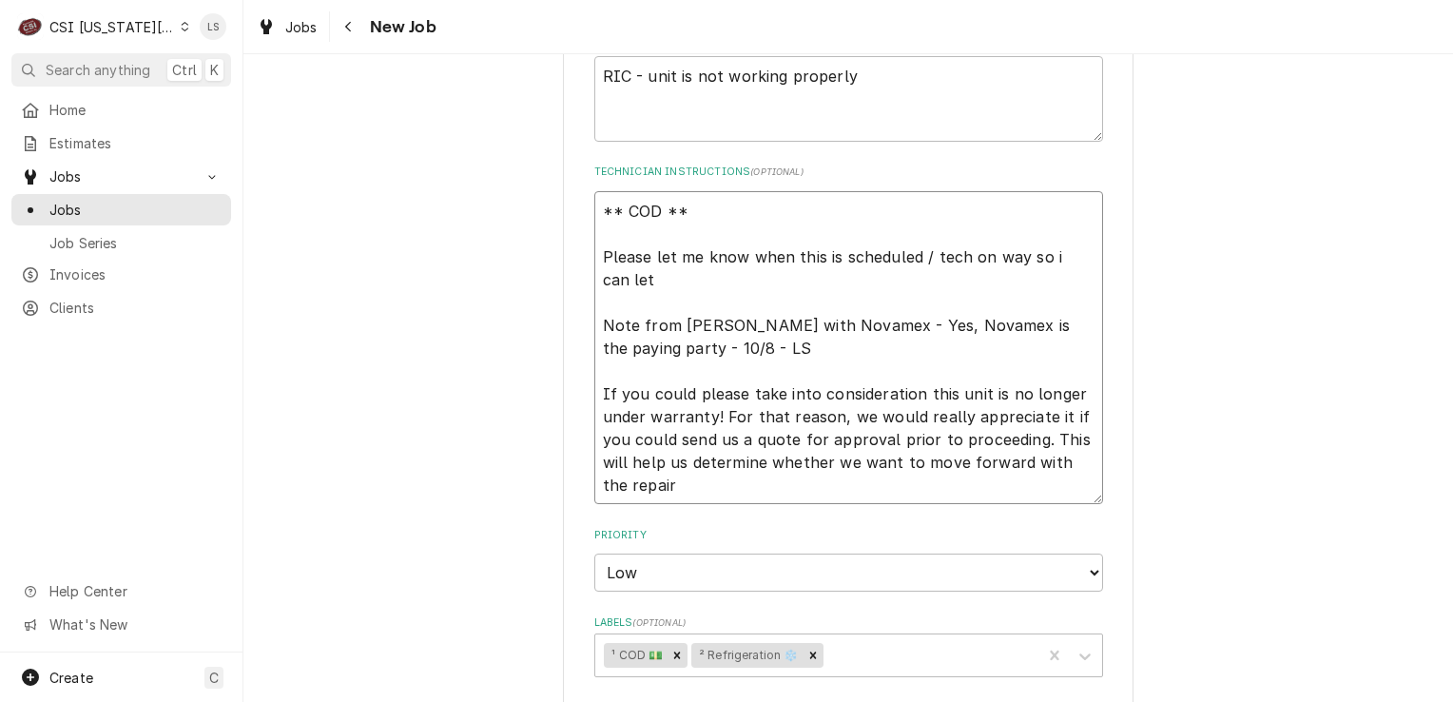
type textarea "** COD ** Please let me know when this is scheduled / tech on way so i can let …"
type textarea "x"
type textarea "** COD ** Please let me know when this is scheduled / tech on way so i can let …"
type textarea "x"
type textarea "** COD ** Please let me know when this is scheduled / tech on way so i can let …"
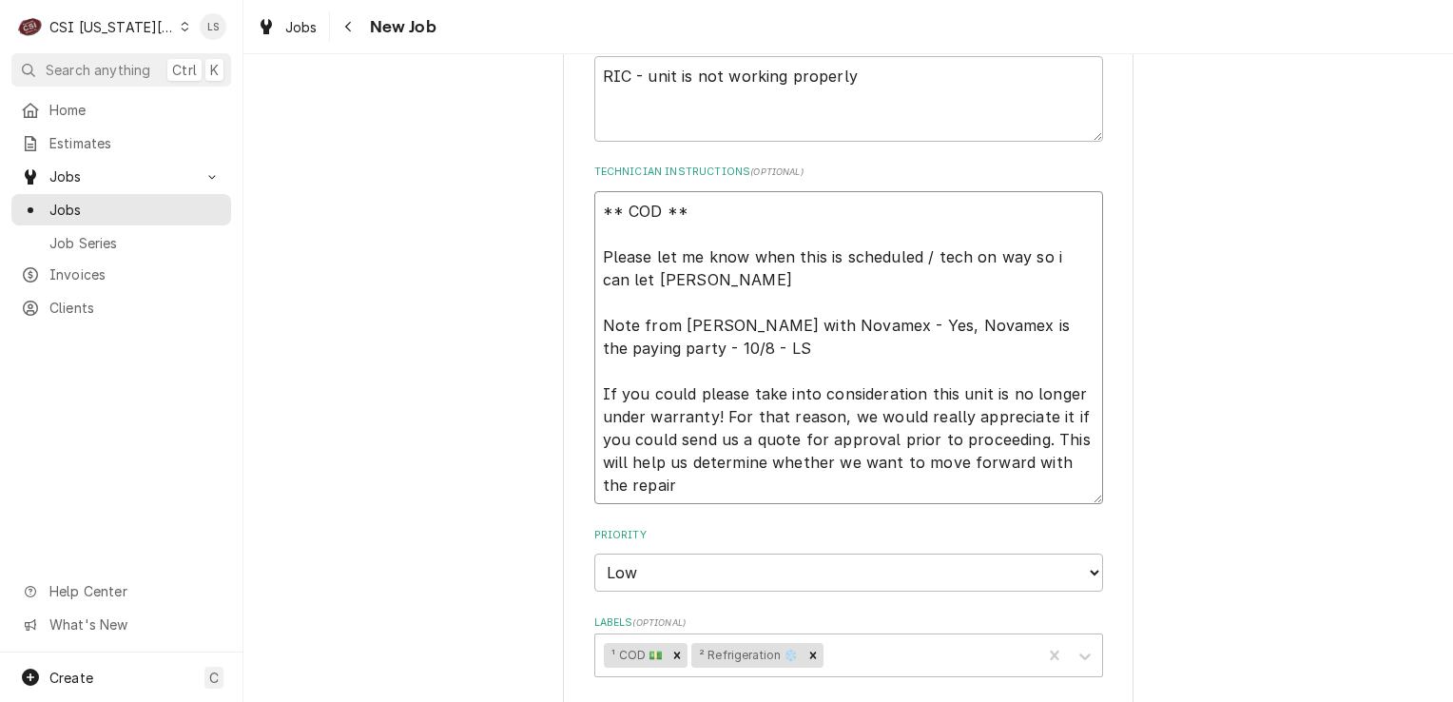
type textarea "x"
type textarea "** COD ** Please let me know when this is scheduled / tech on way so i can let …"
type textarea "x"
type textarea "** COD ** Please let me know when this is scheduled / tech on way so i can let …"
type textarea "x"
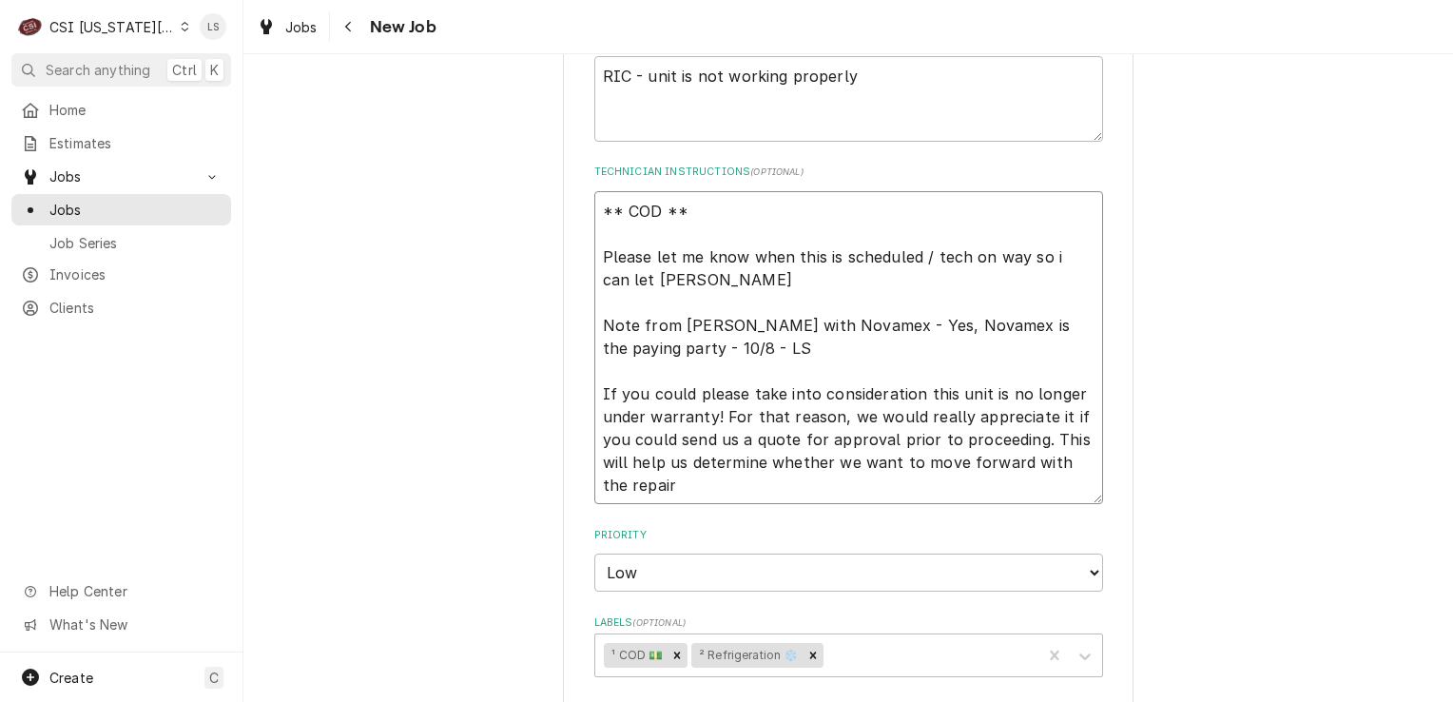
type textarea "** COD ** Please let me know when this is scheduled / tech on way so i can let …"
type textarea "x"
type textarea "** COD ** Please let me know when this is scheduled / tech on way so i can let …"
type textarea "x"
type textarea "** COD ** Please let me know when this is scheduled / tech on way so i can let …"
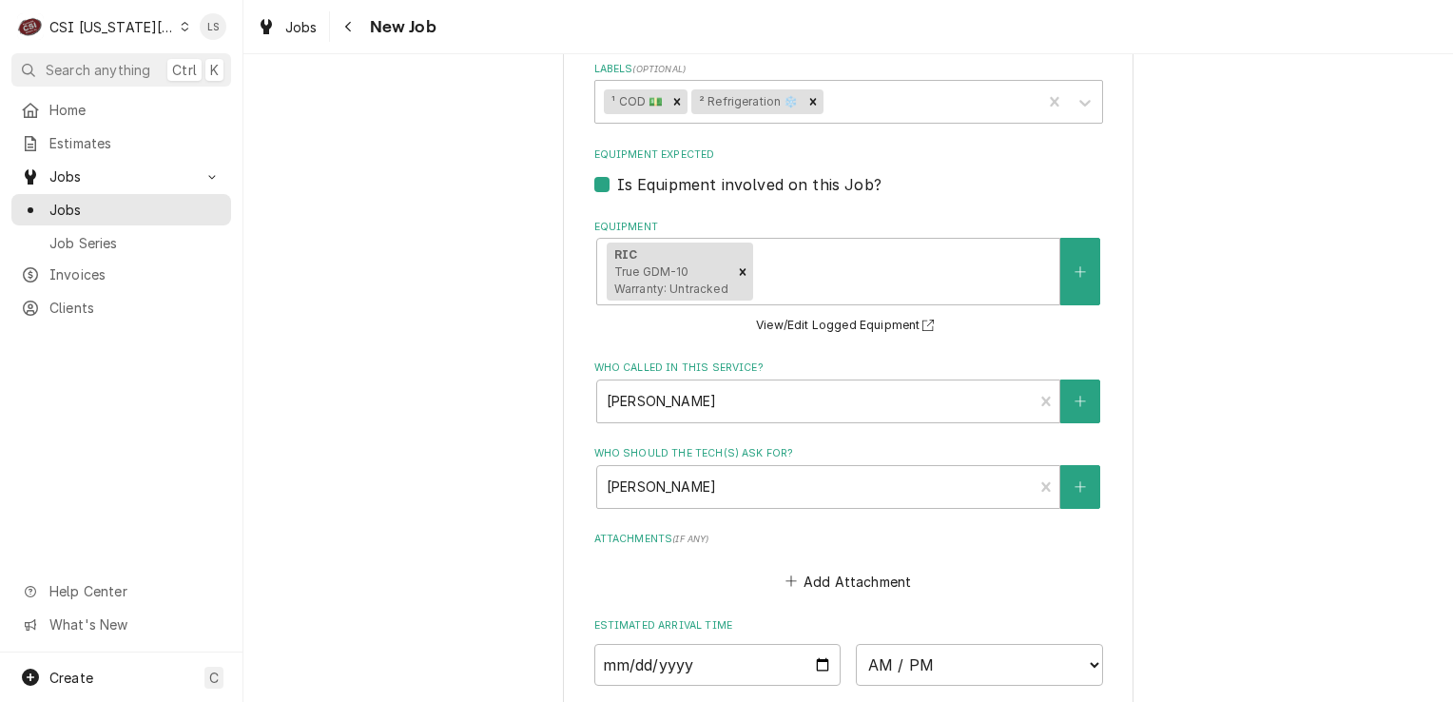
scroll to position [1965, 0]
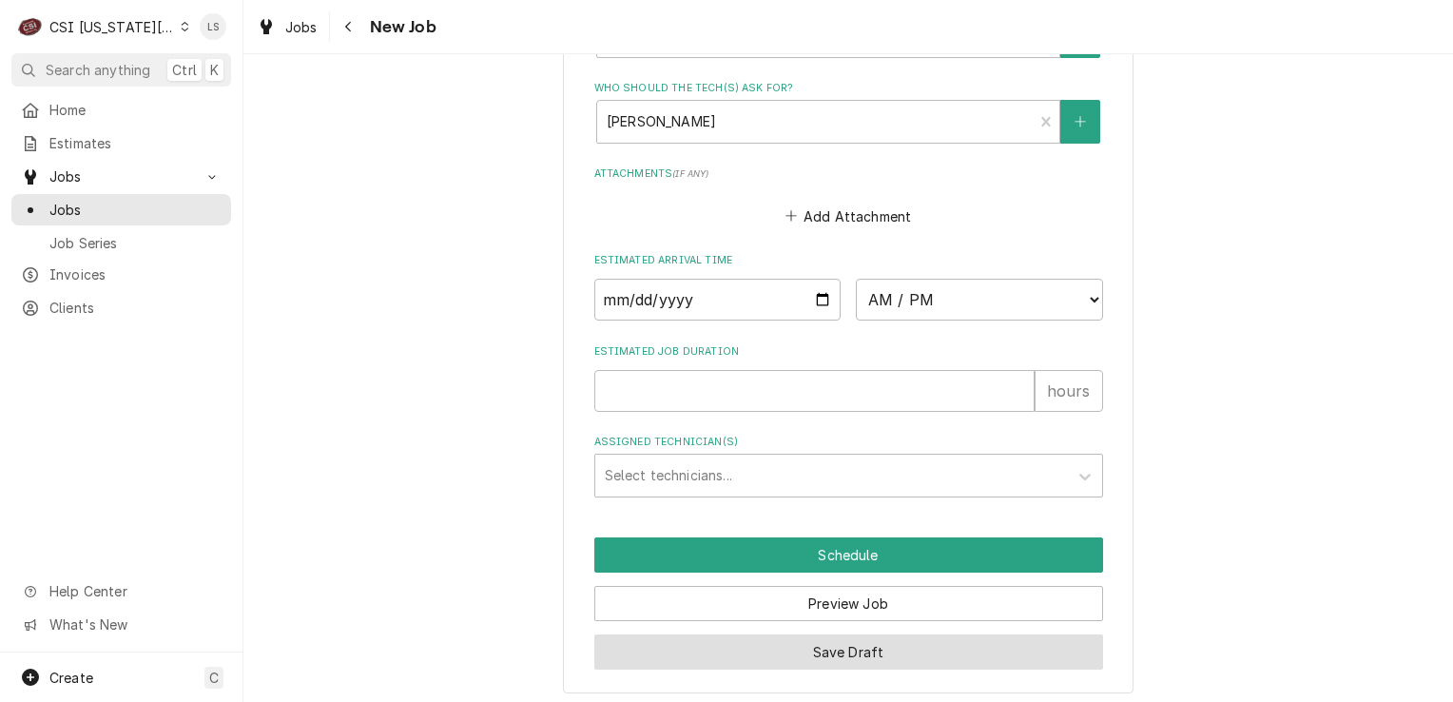
click at [821, 645] on button "Save Draft" at bounding box center [848, 651] width 509 height 35
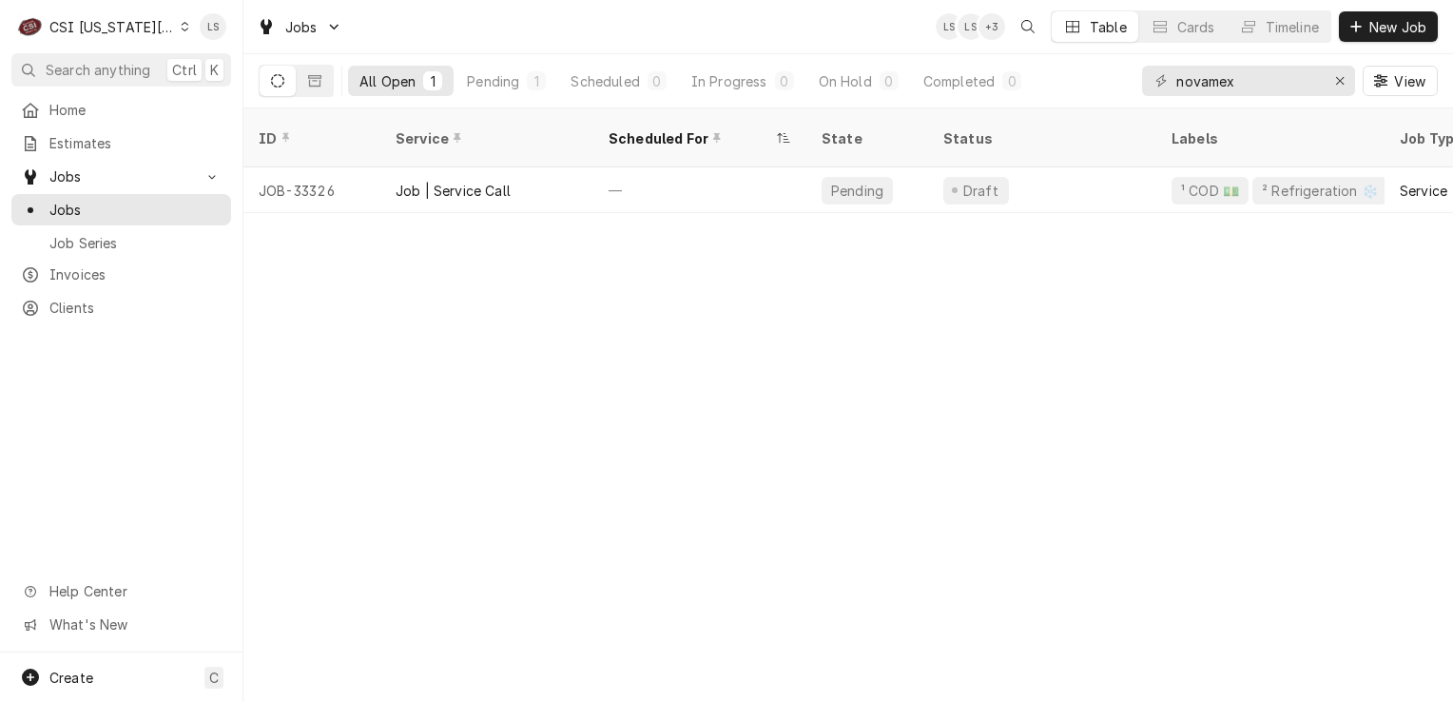
click at [181, 26] on icon "Dynamic Content Wrapper" at bounding box center [185, 27] width 9 height 10
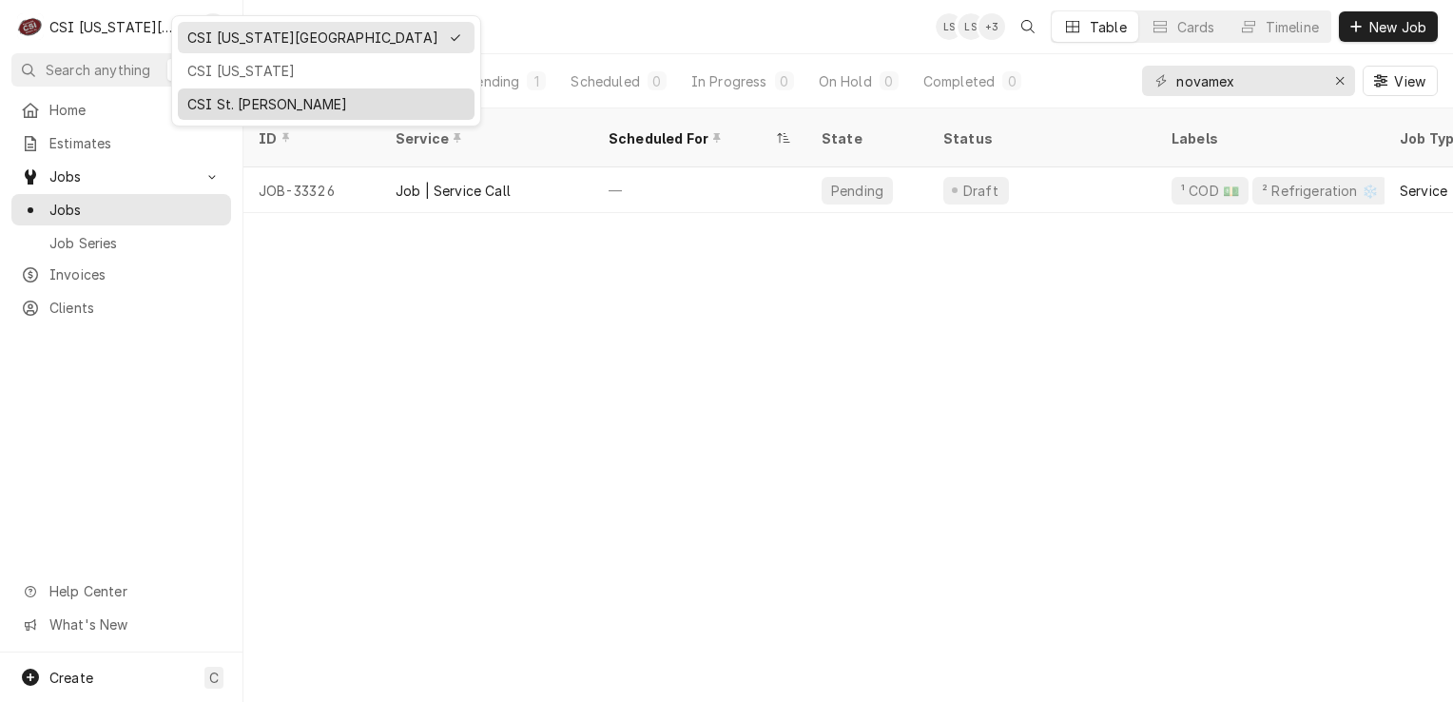
click at [207, 95] on div "CSI St. [PERSON_NAME]" at bounding box center [326, 104] width 278 height 20
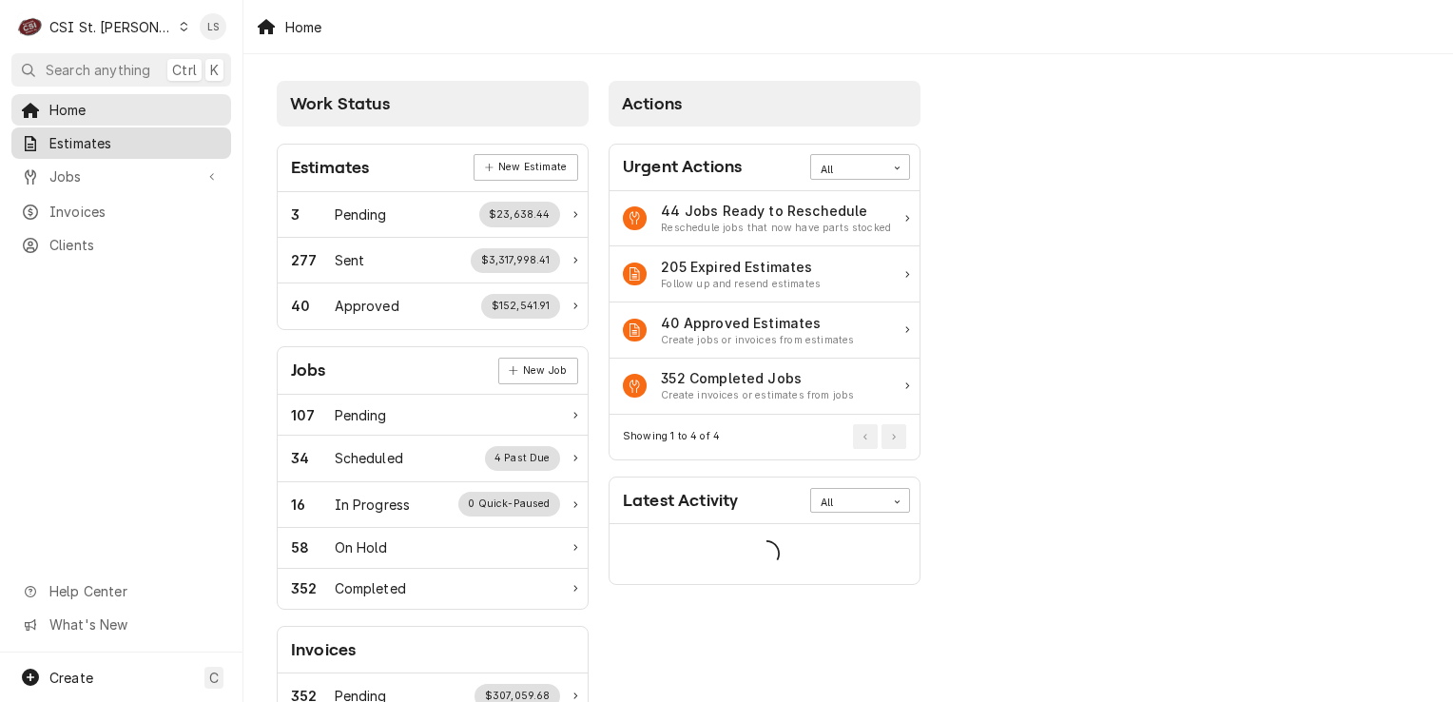
click at [111, 143] on span "Estimates" at bounding box center [135, 143] width 172 height 20
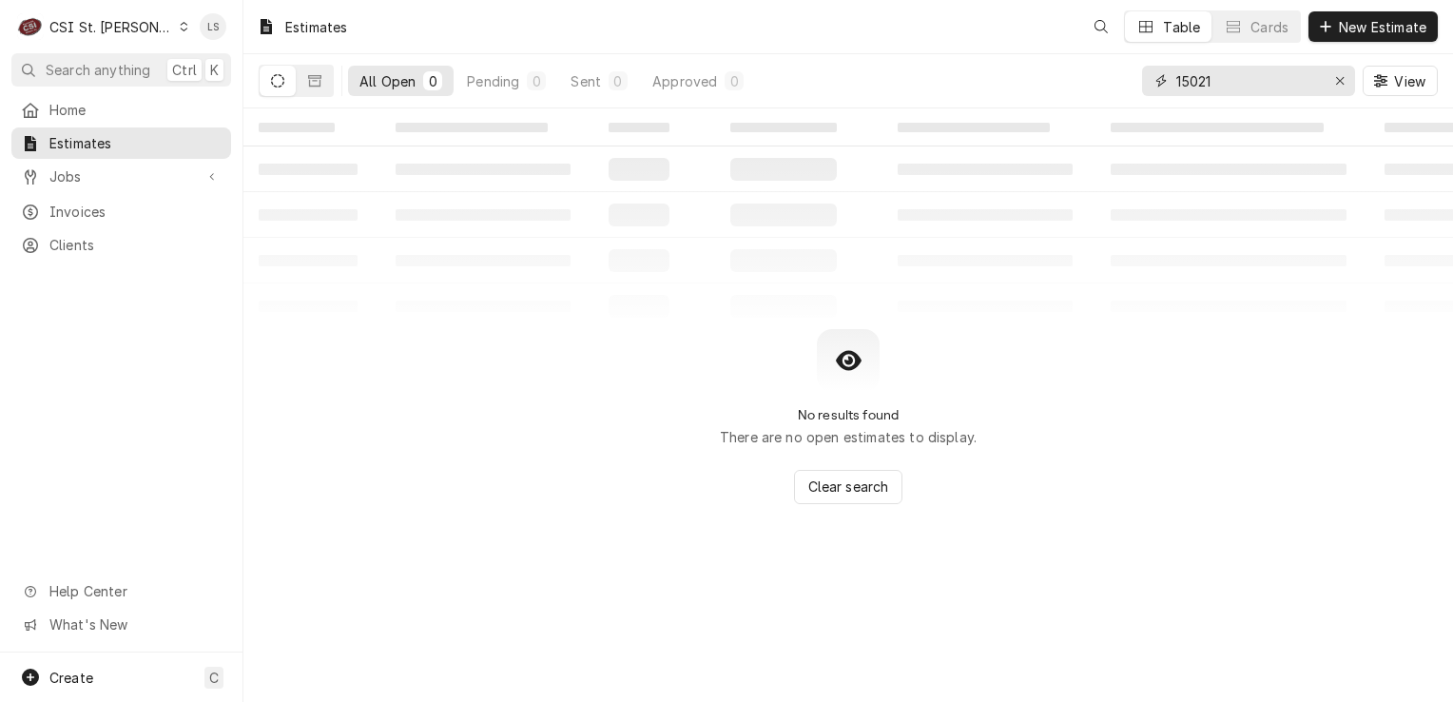
drag, startPoint x: 1338, startPoint y: 74, endPoint x: 1321, endPoint y: 74, distance: 17.1
click at [1332, 74] on div "Erase input" at bounding box center [1339, 80] width 19 height 19
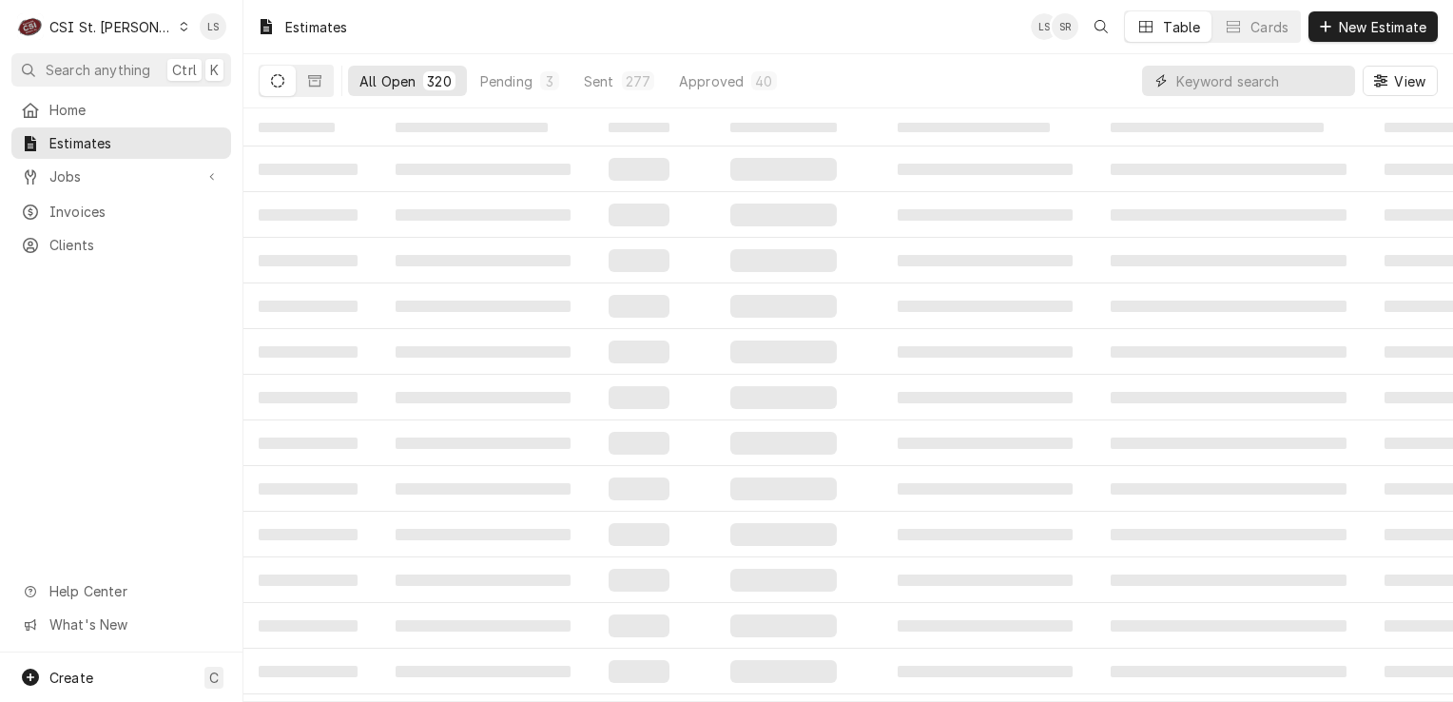
paste input "400727"
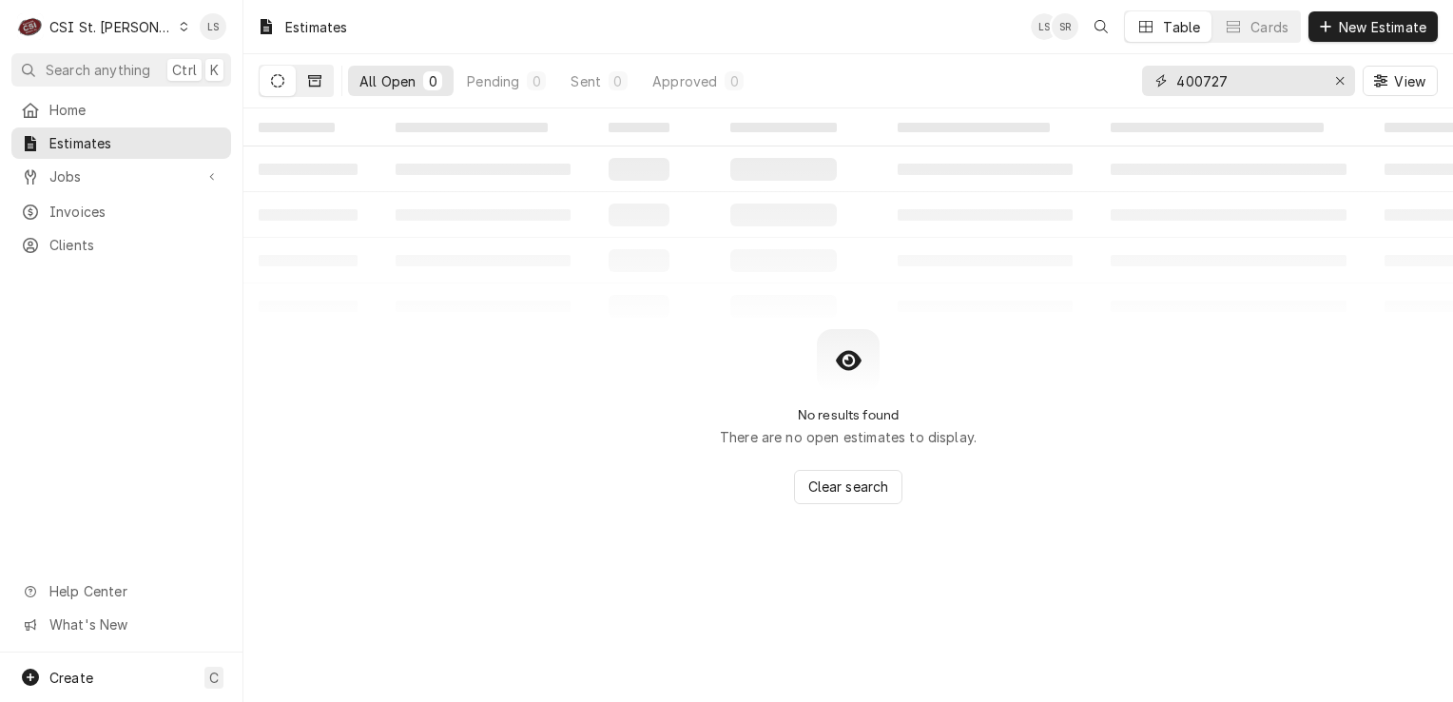
type input "400727"
click at [320, 94] on button "Dynamic Content Wrapper" at bounding box center [315, 81] width 36 height 30
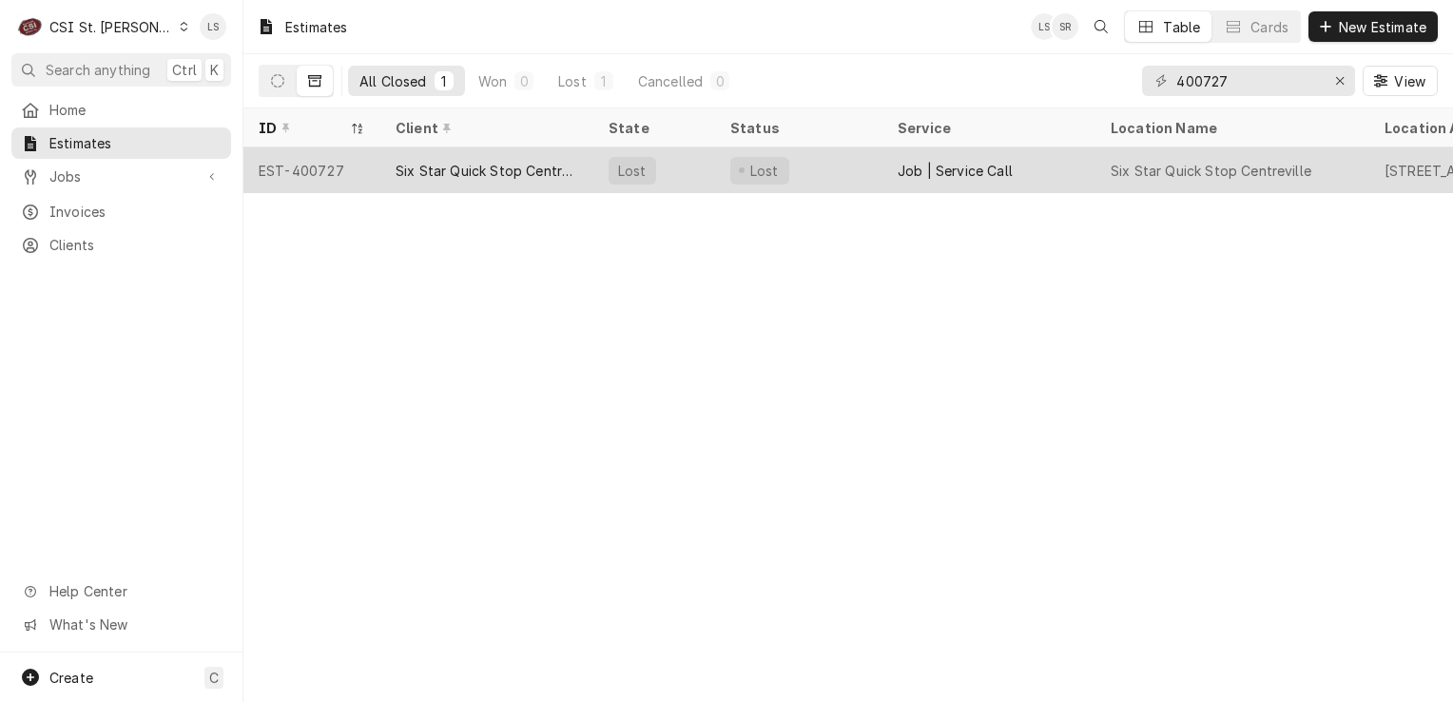
click at [316, 175] on div "EST-400727" at bounding box center [311, 170] width 137 height 46
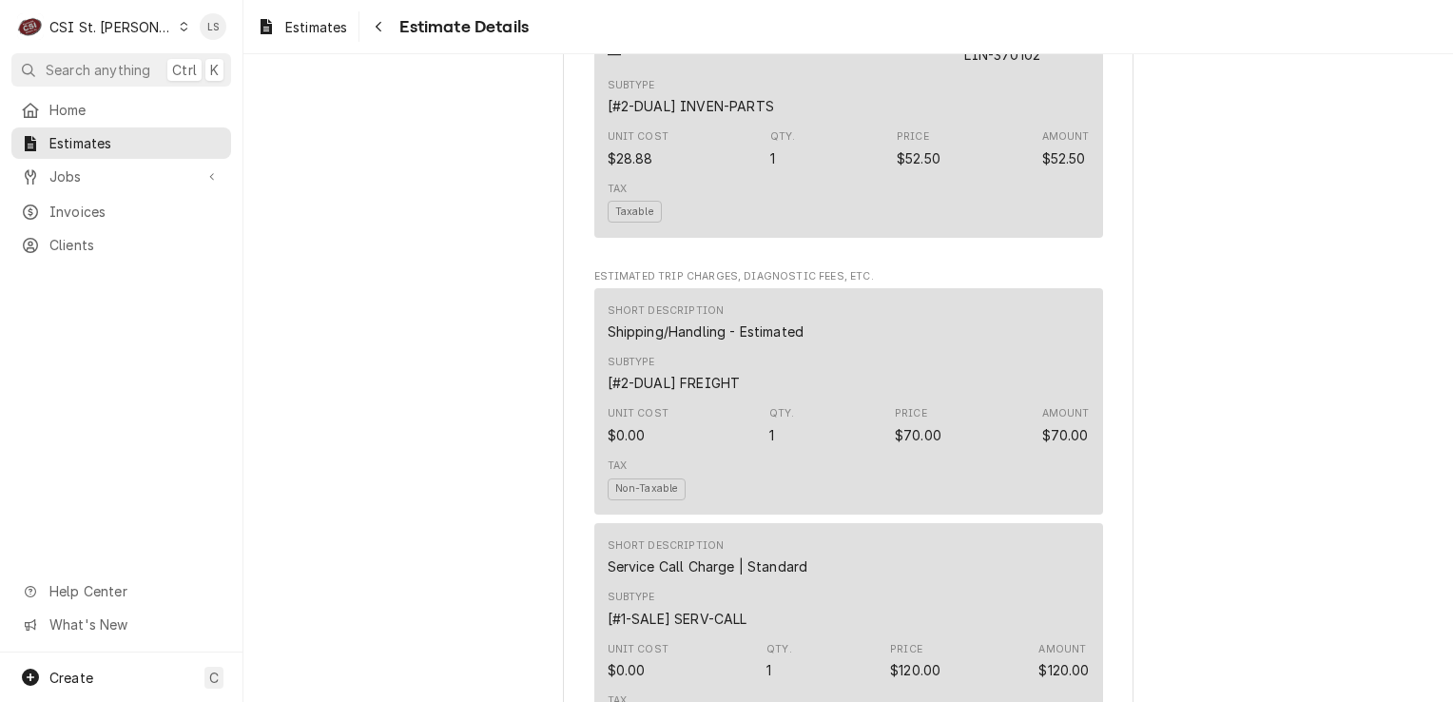
scroll to position [4630, 0]
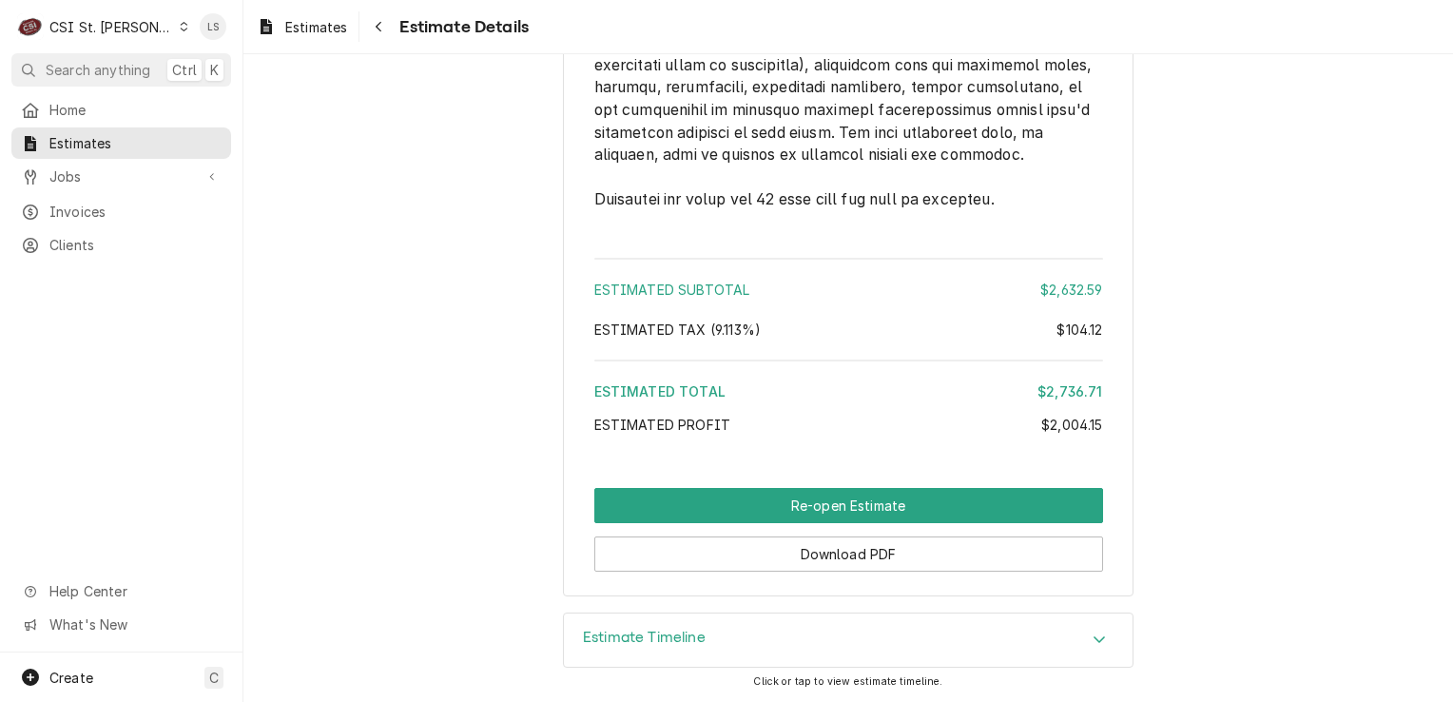
click at [1076, 647] on div "Estimate Timeline" at bounding box center [848, 639] width 569 height 53
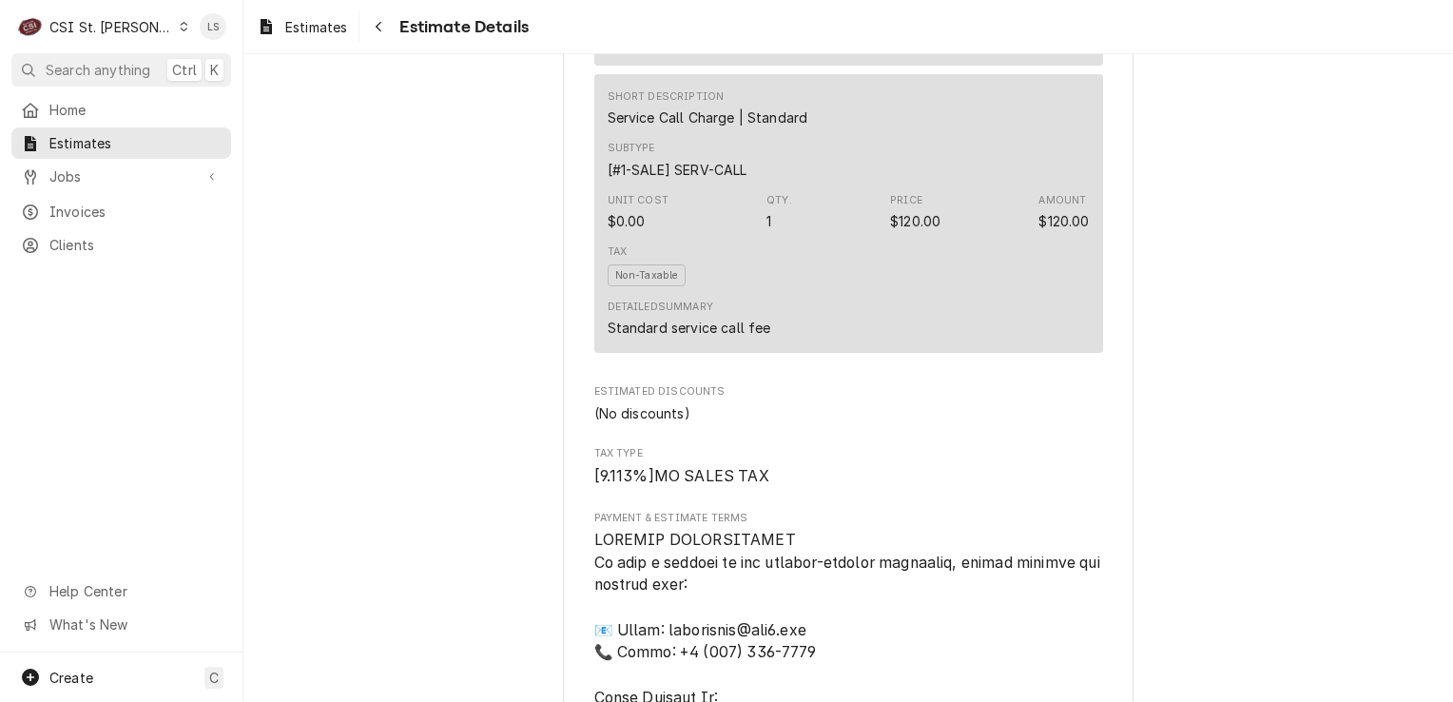
scroll to position [3380, 0]
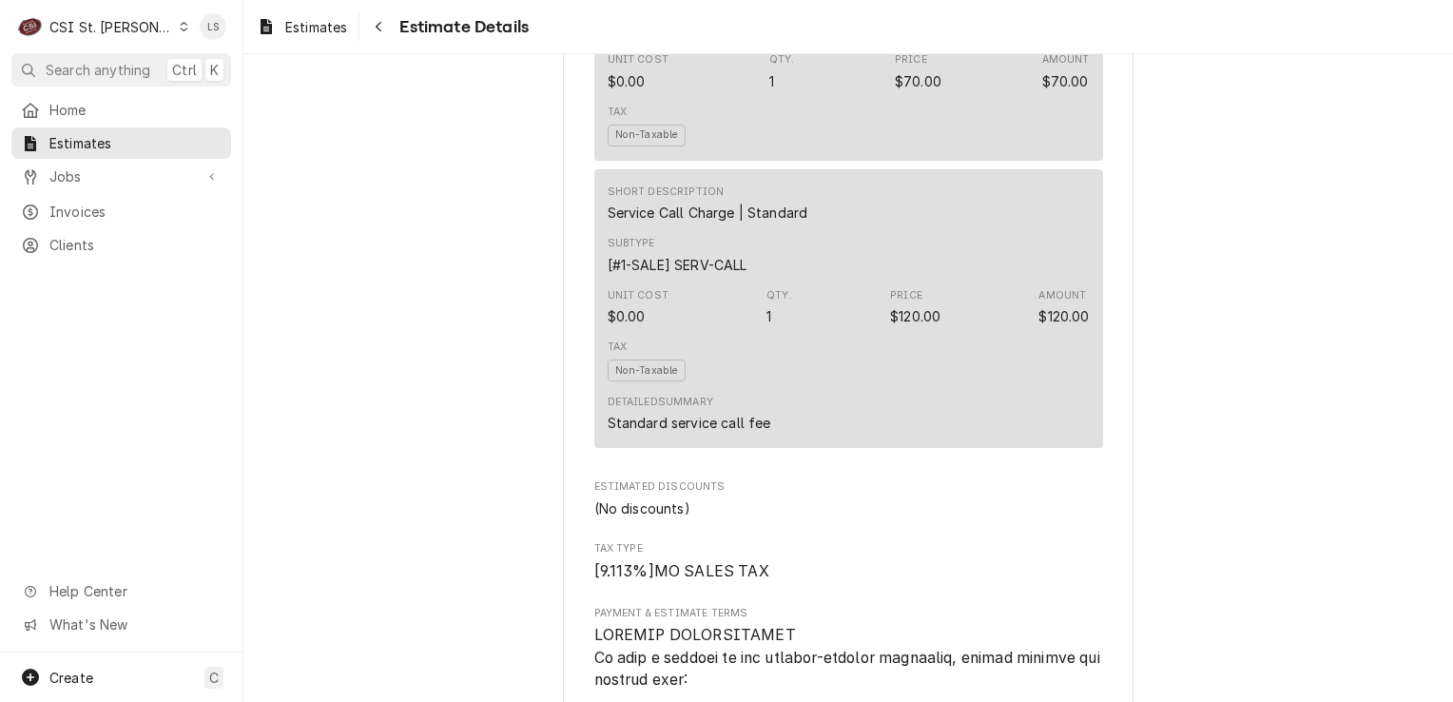
click at [179, 28] on div "Dynamic Content Wrapper" at bounding box center [184, 26] width 10 height 13
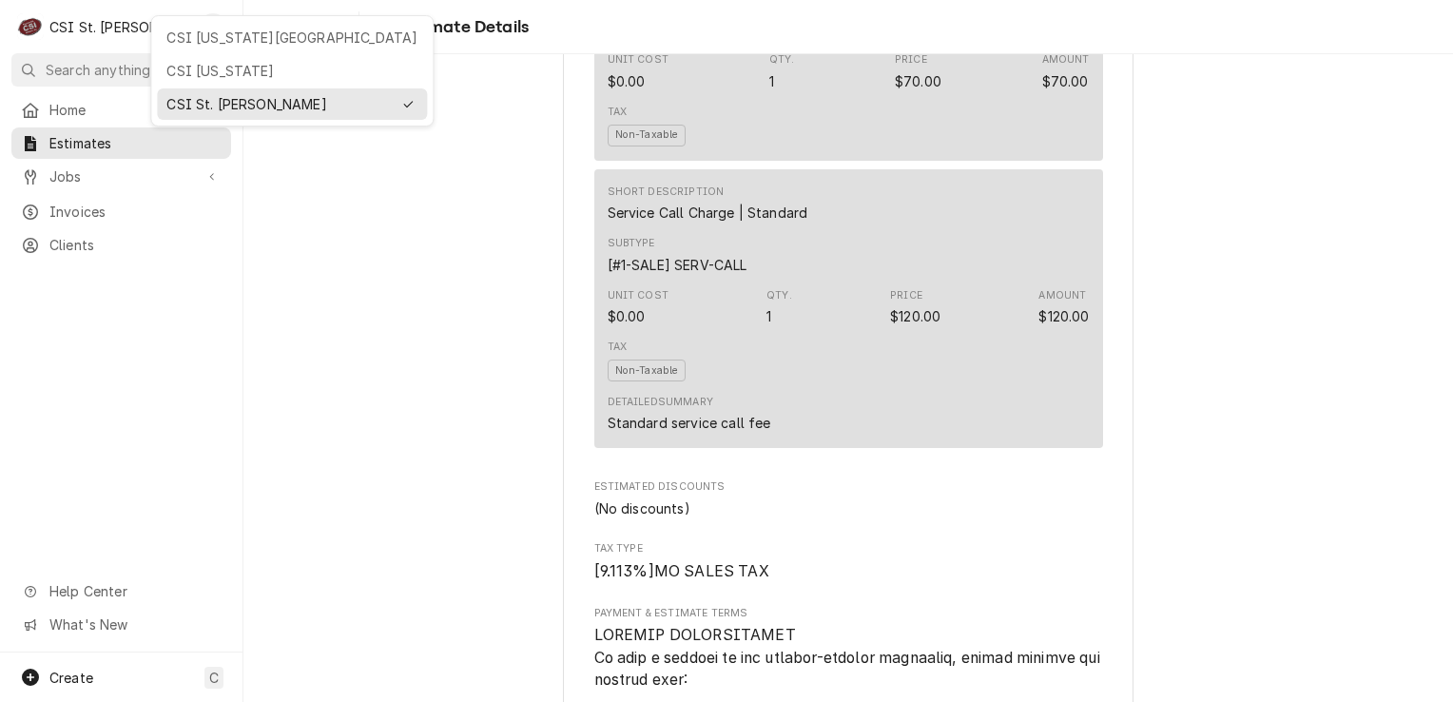
drag, startPoint x: 187, startPoint y: 30, endPoint x: 224, endPoint y: 38, distance: 37.9
click at [189, 30] on div "CSI Kansas City" at bounding box center [291, 38] width 251 height 20
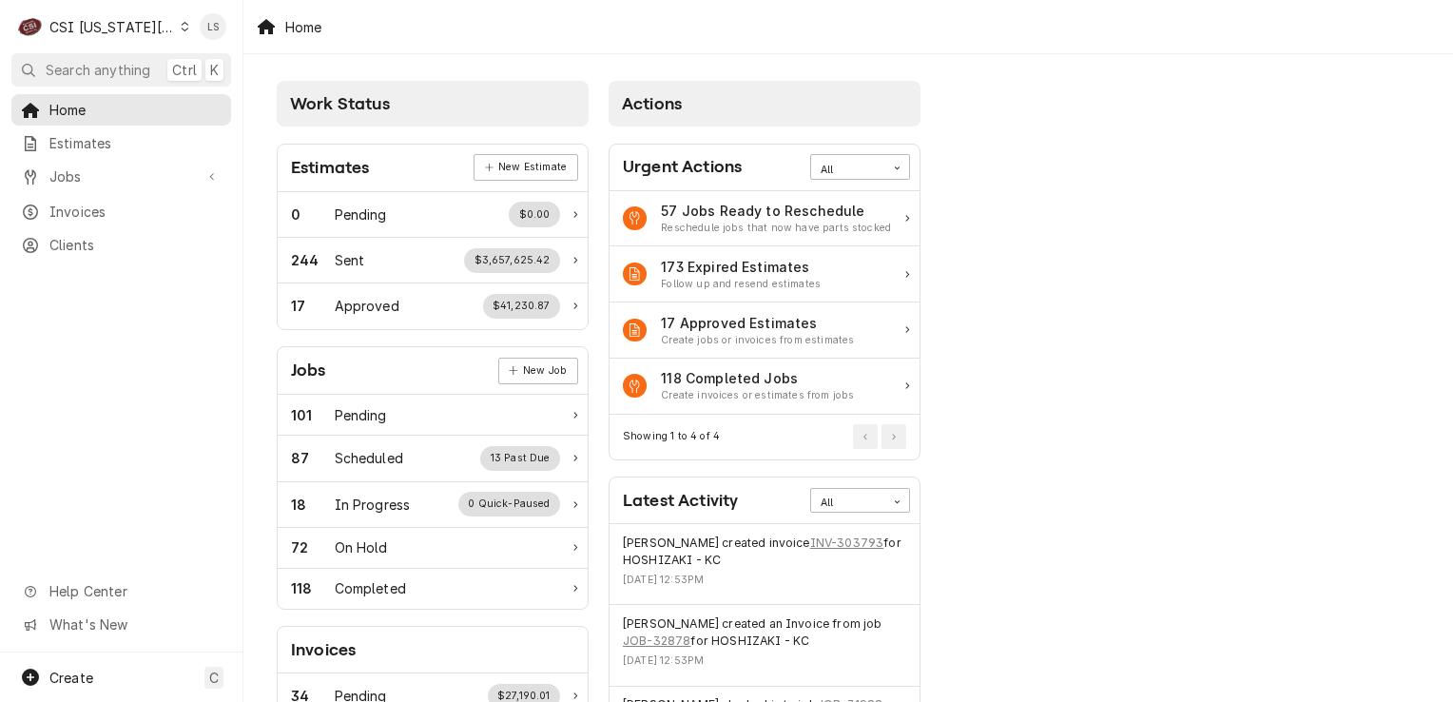
click at [167, 36] on div "C CSI Kansas City" at bounding box center [103, 27] width 184 height 38
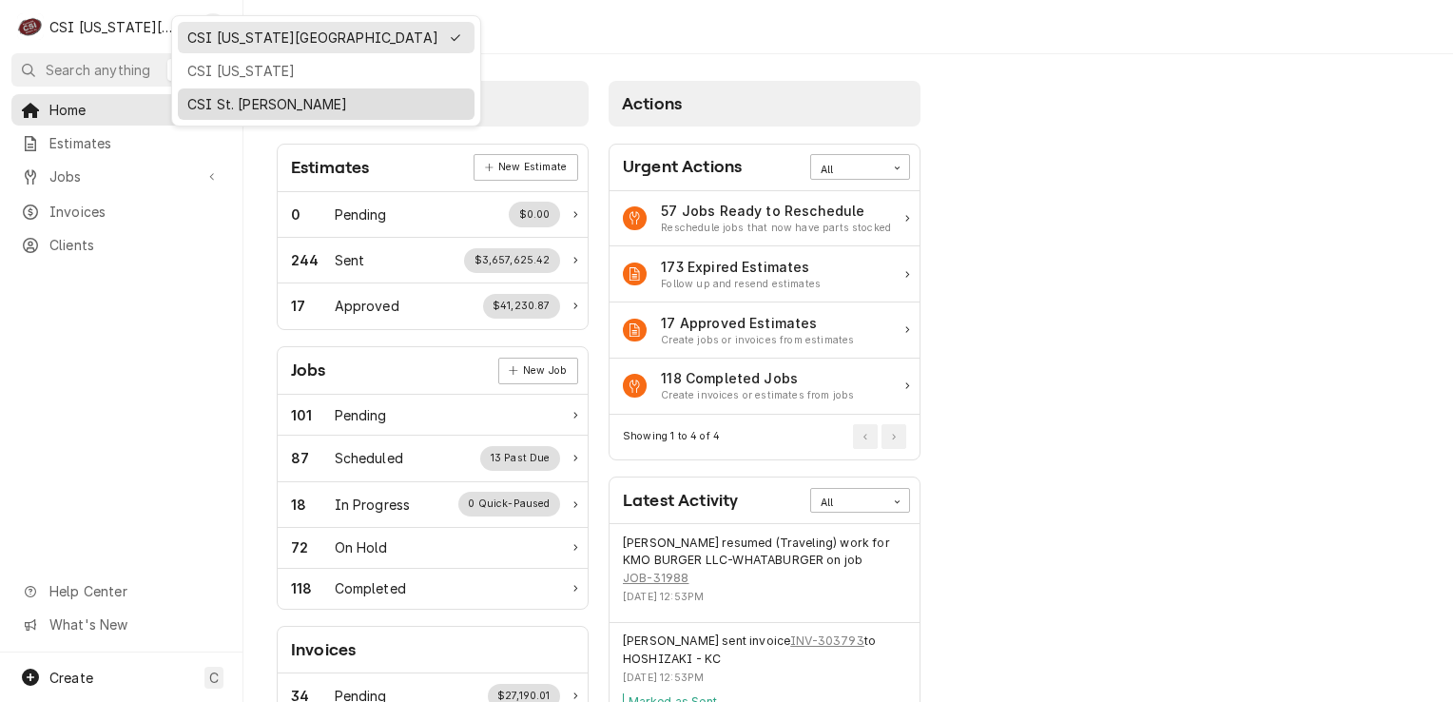
click at [202, 94] on div "CSI St. [PERSON_NAME]" at bounding box center [326, 104] width 278 height 20
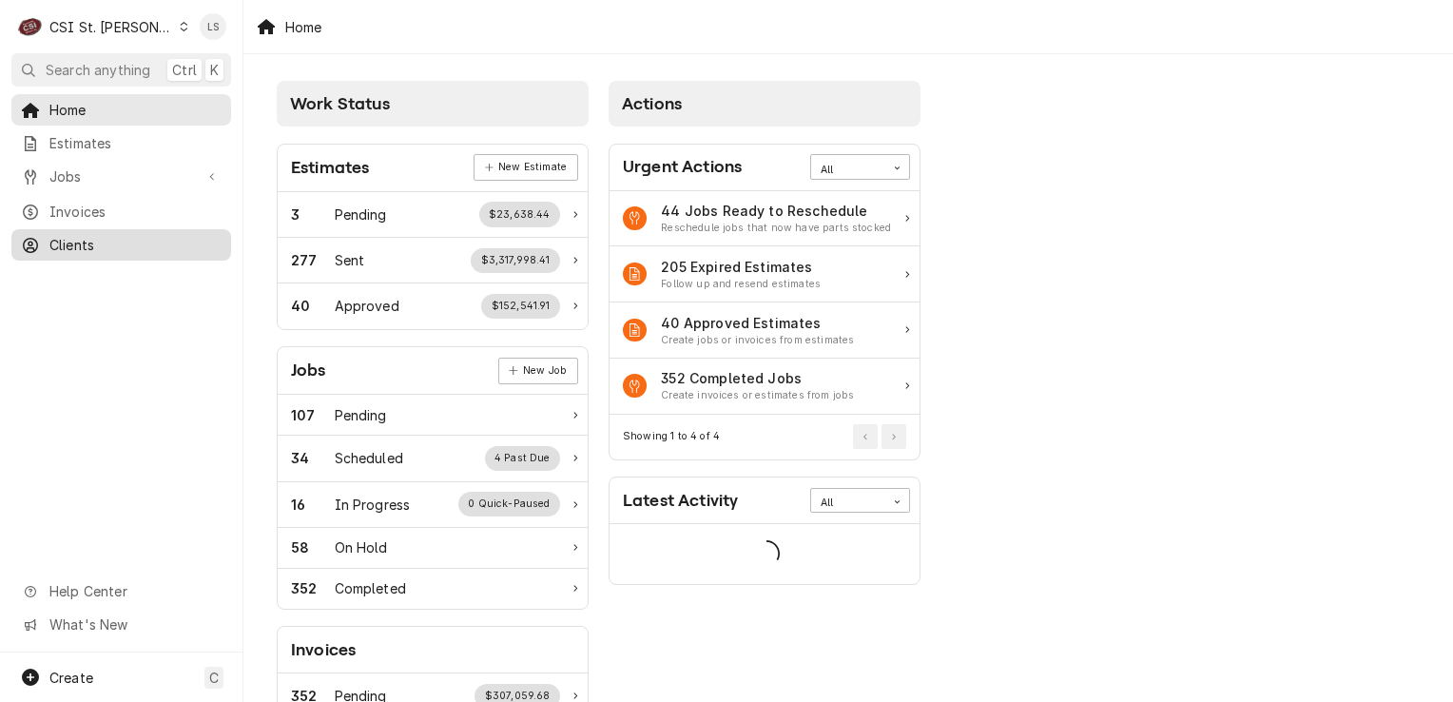
click at [59, 249] on link "Clients" at bounding box center [121, 244] width 220 height 31
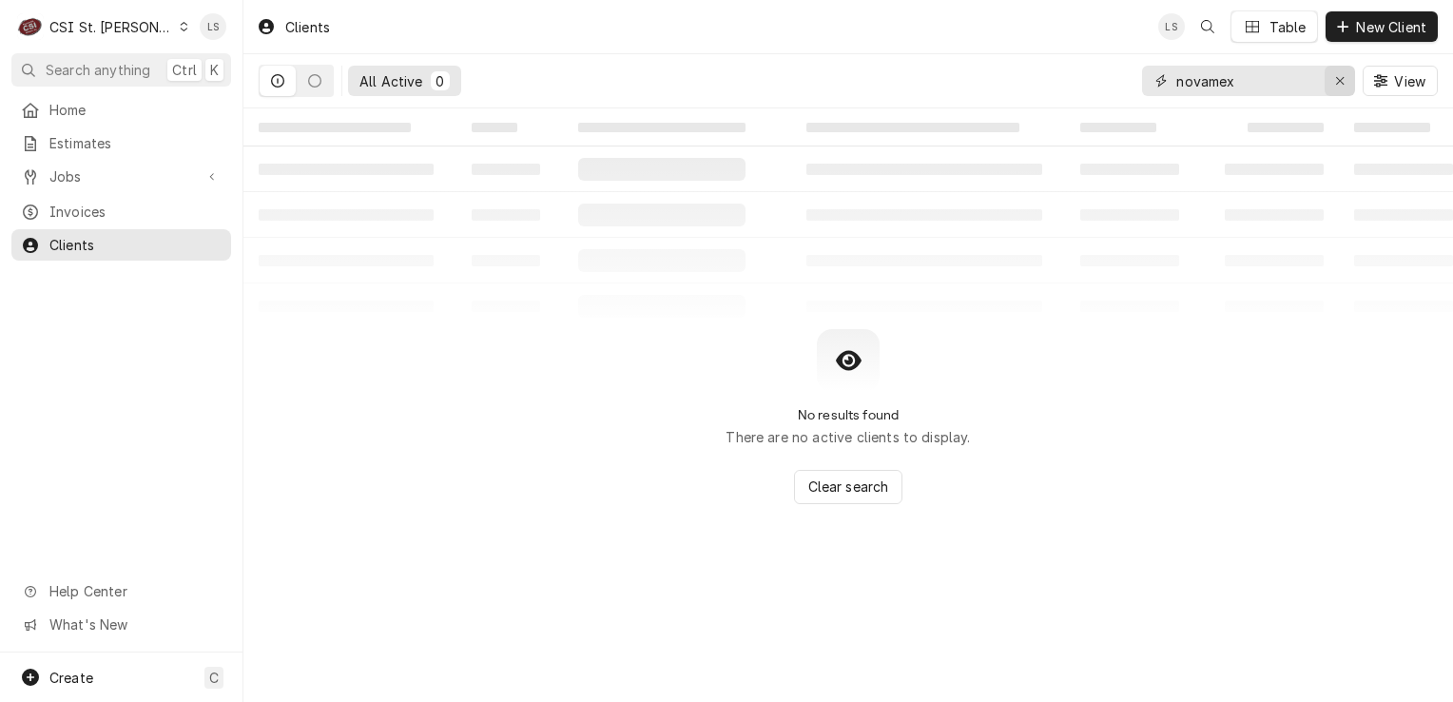
click at [1344, 79] on div "Erase input" at bounding box center [1339, 80] width 19 height 19
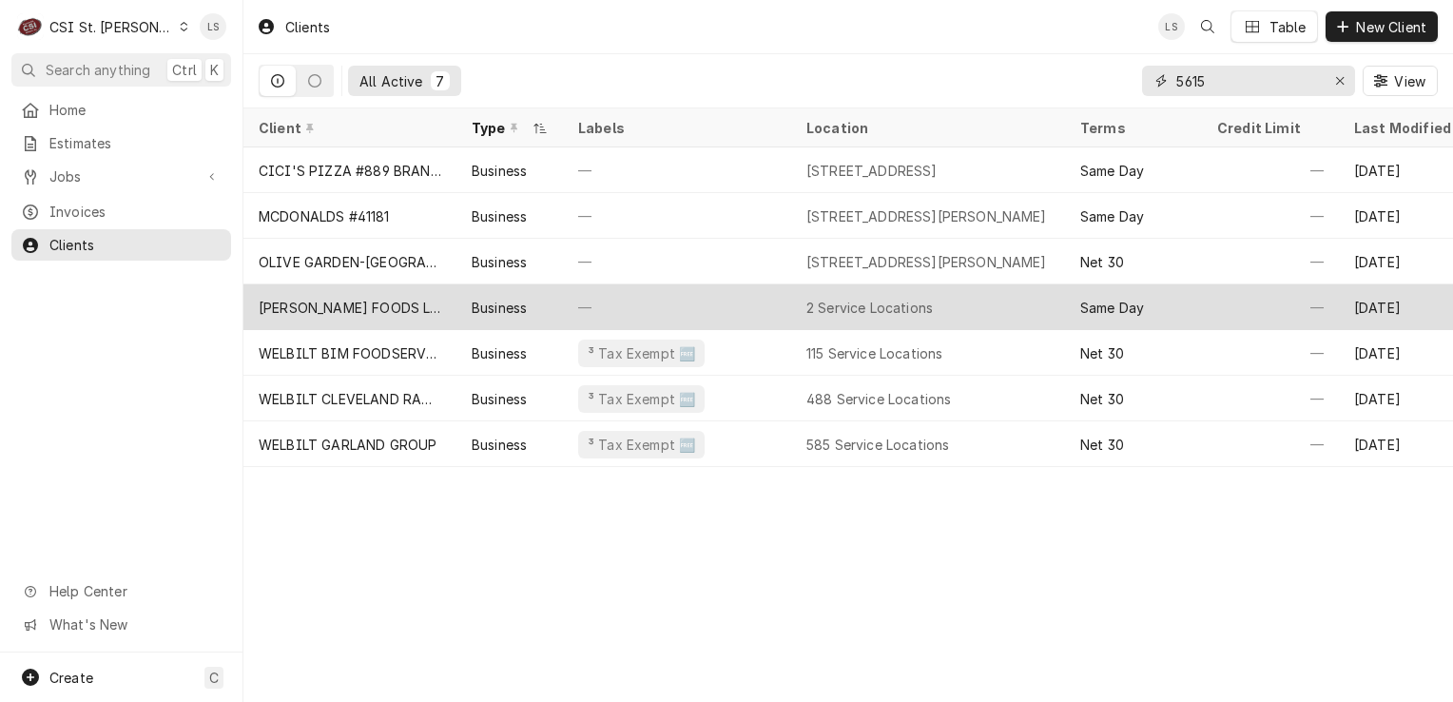
type input "5615"
click at [321, 312] on div "[PERSON_NAME] FOODS LLC" at bounding box center [350, 308] width 183 height 20
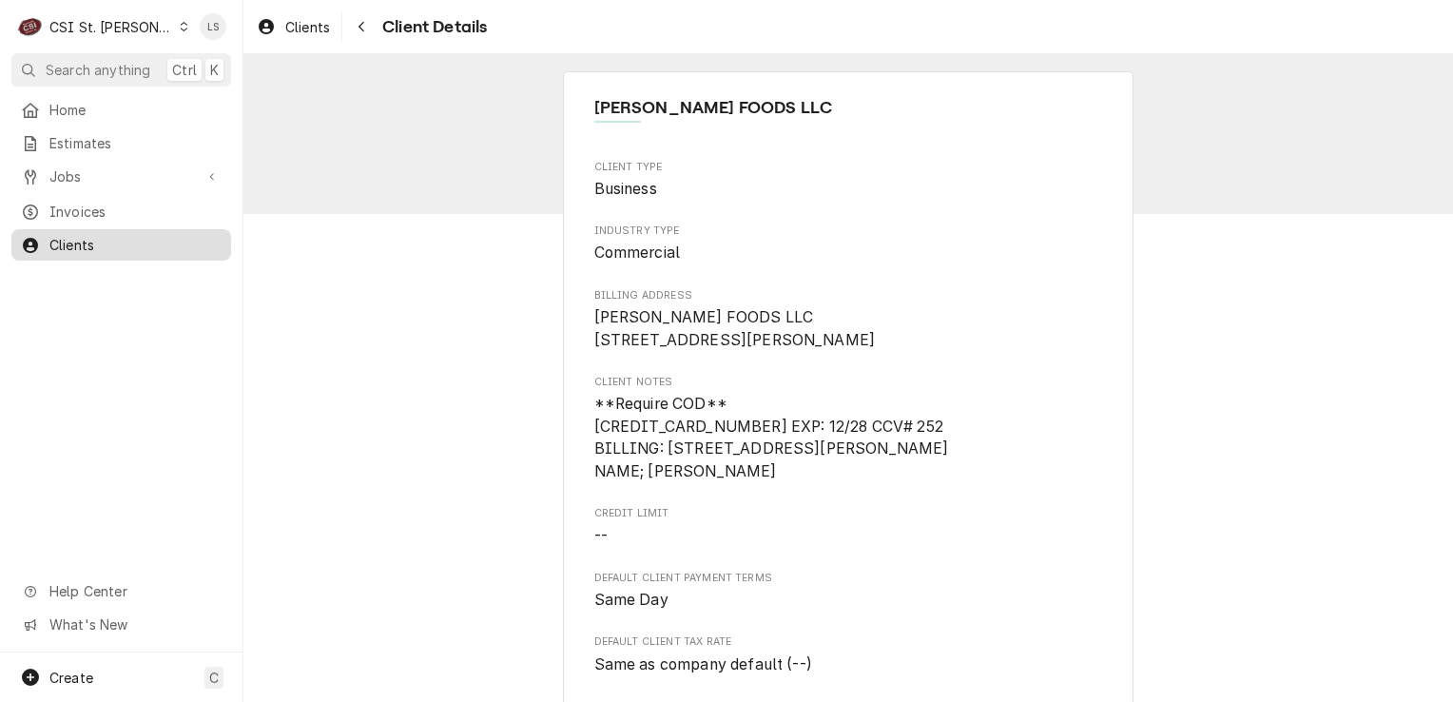
click at [114, 246] on span "Clients" at bounding box center [135, 245] width 172 height 20
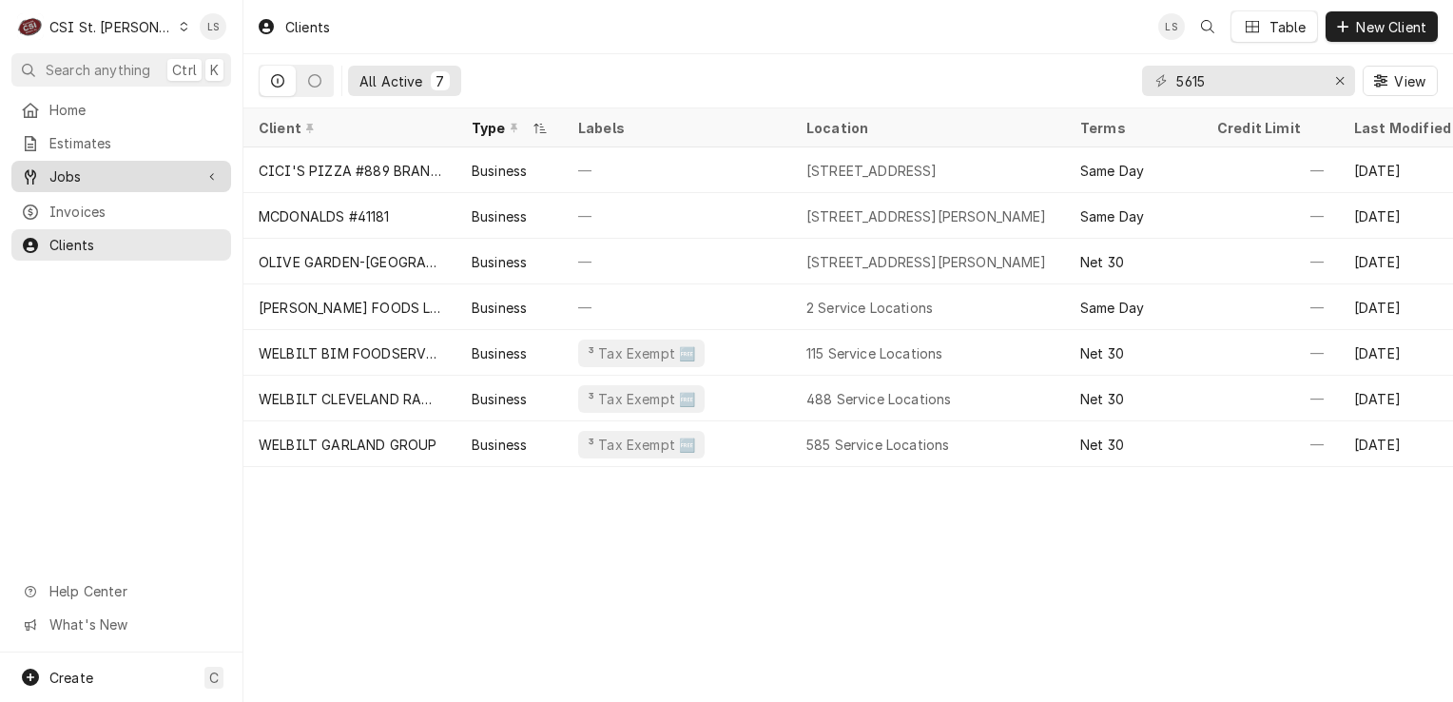
click at [68, 161] on link "Jobs" at bounding box center [121, 176] width 220 height 31
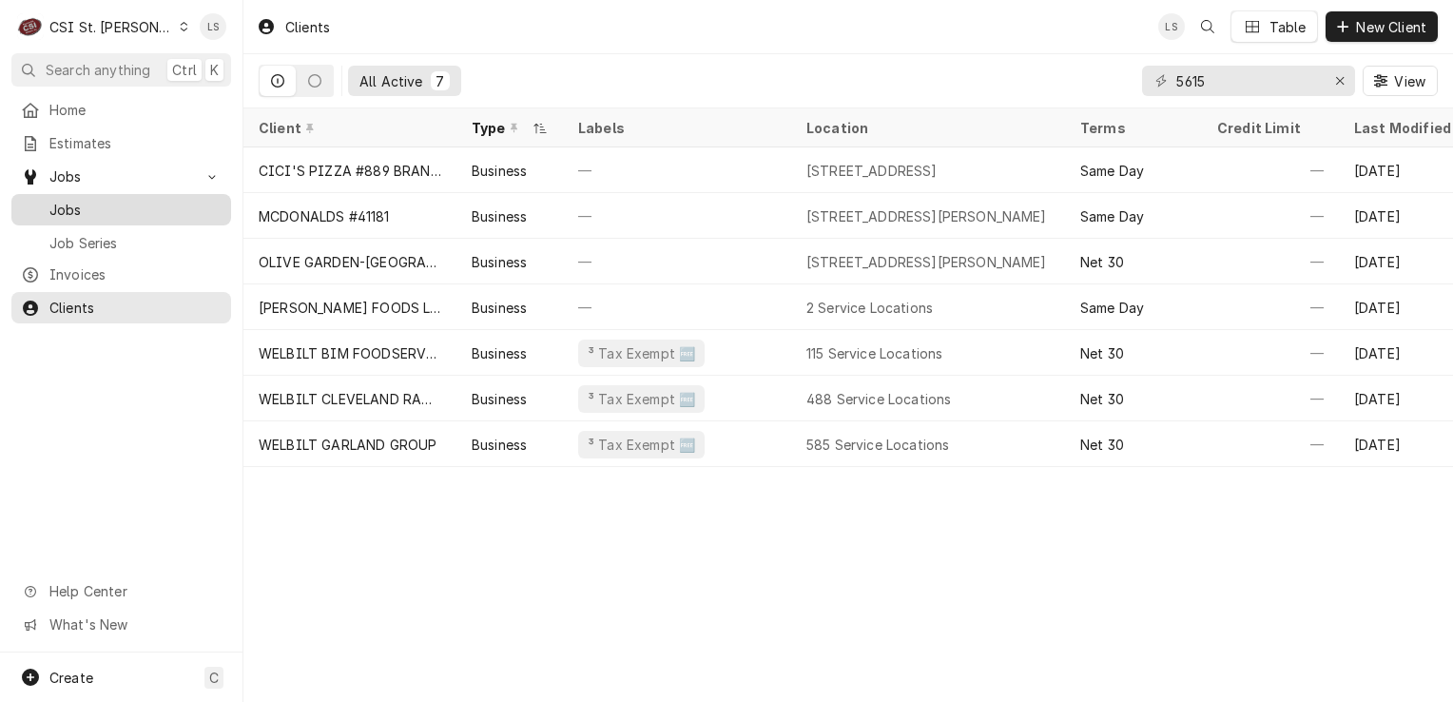
click at [114, 204] on span "Jobs" at bounding box center [135, 210] width 172 height 20
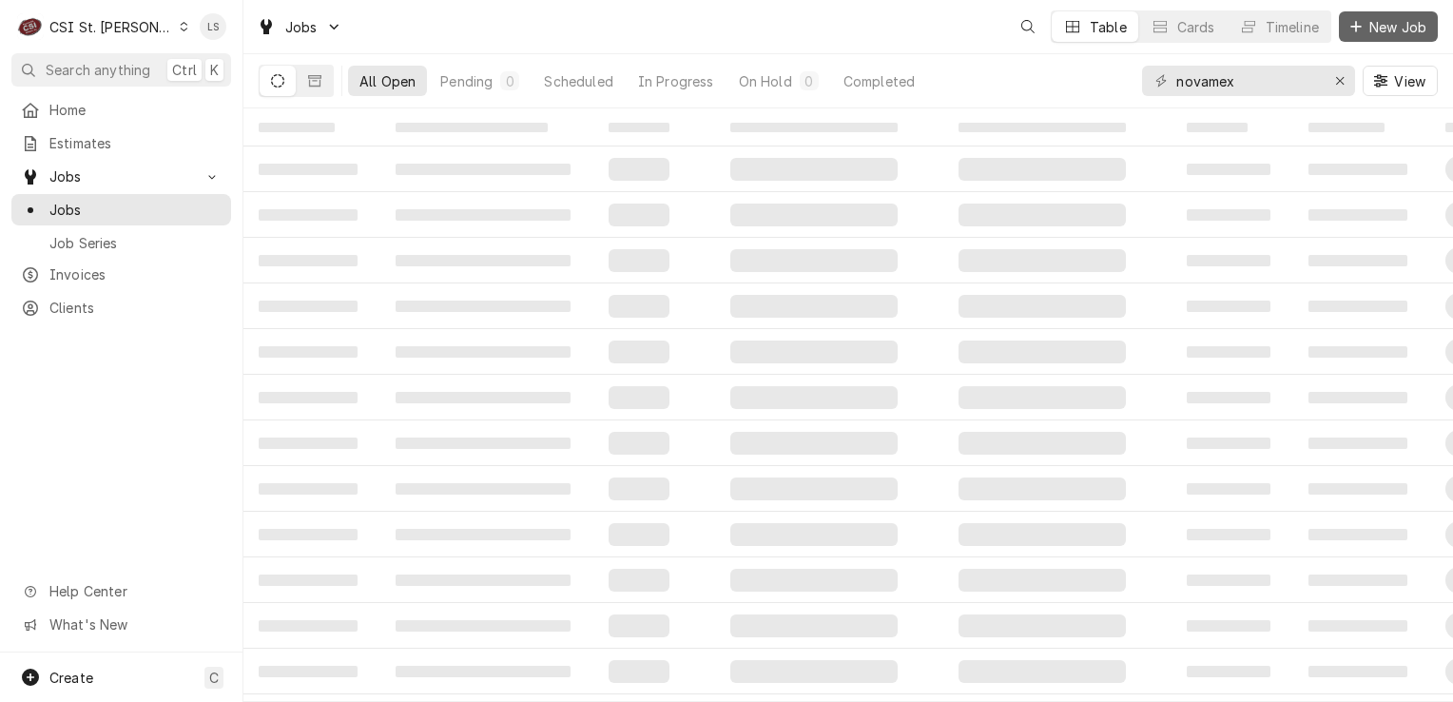
click at [1382, 29] on span "New Job" at bounding box center [1398, 27] width 65 height 20
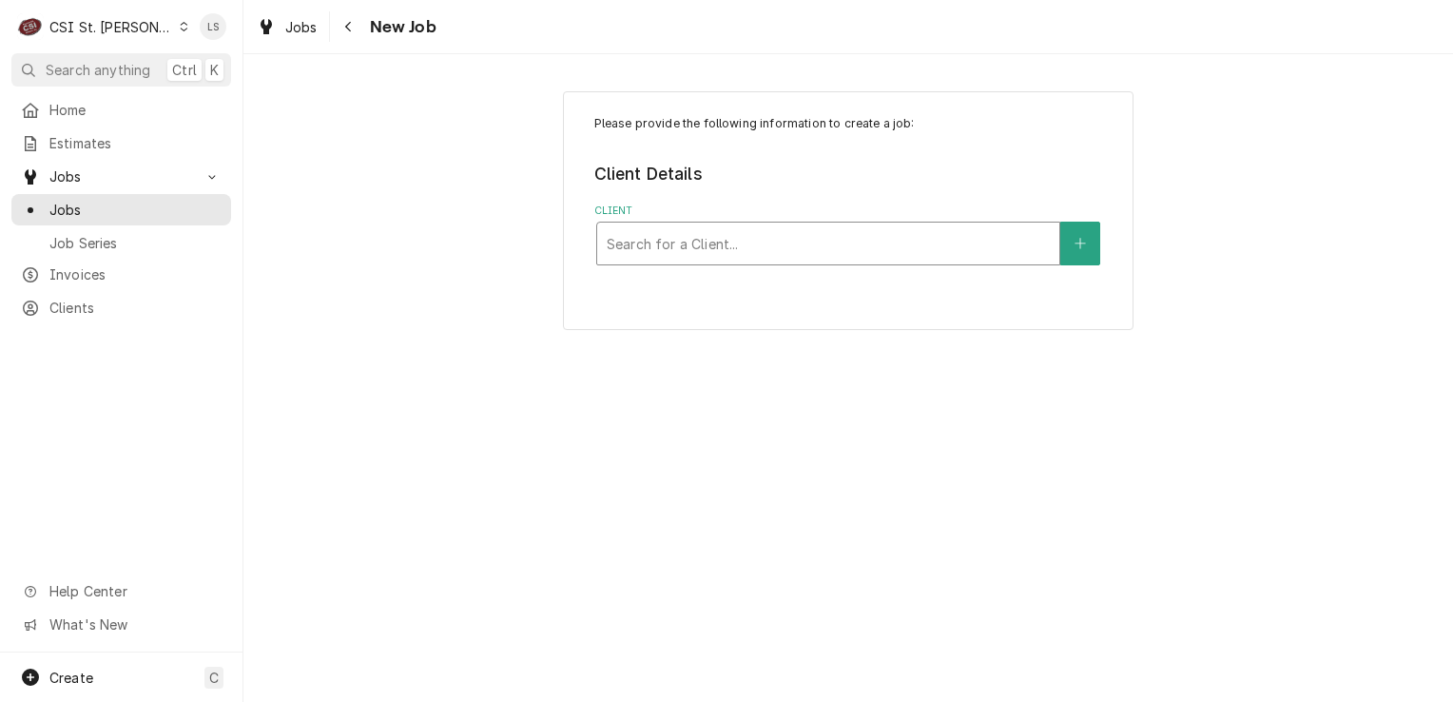
click at [692, 257] on div "Client" at bounding box center [828, 243] width 443 height 34
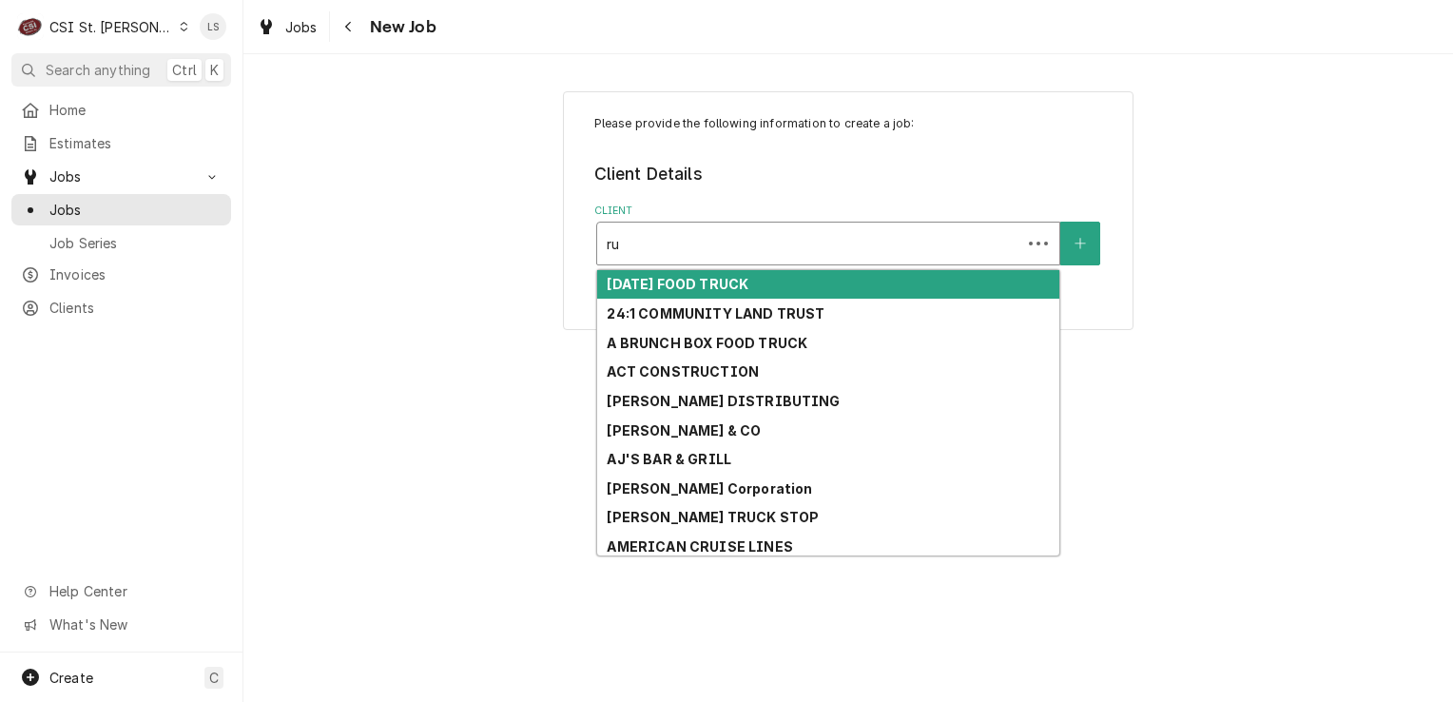
type input "r"
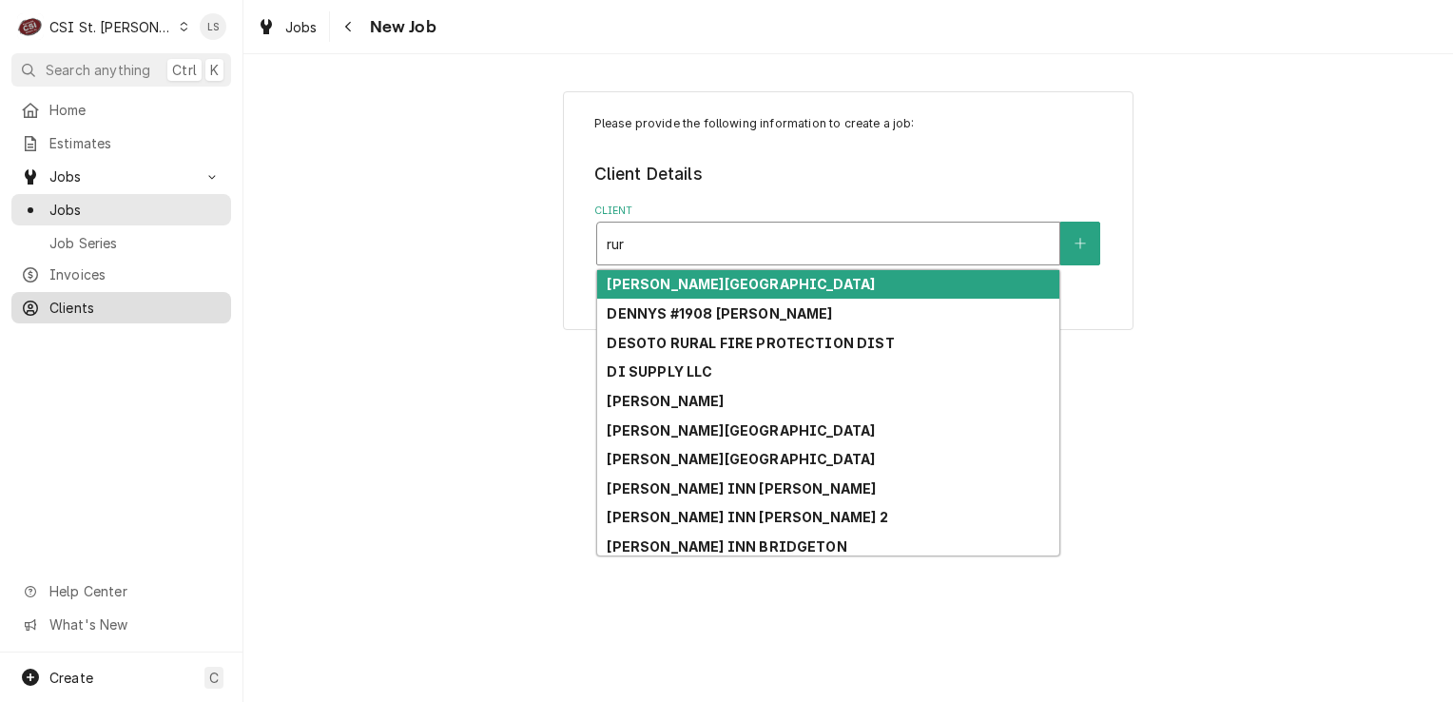
type input "rur"
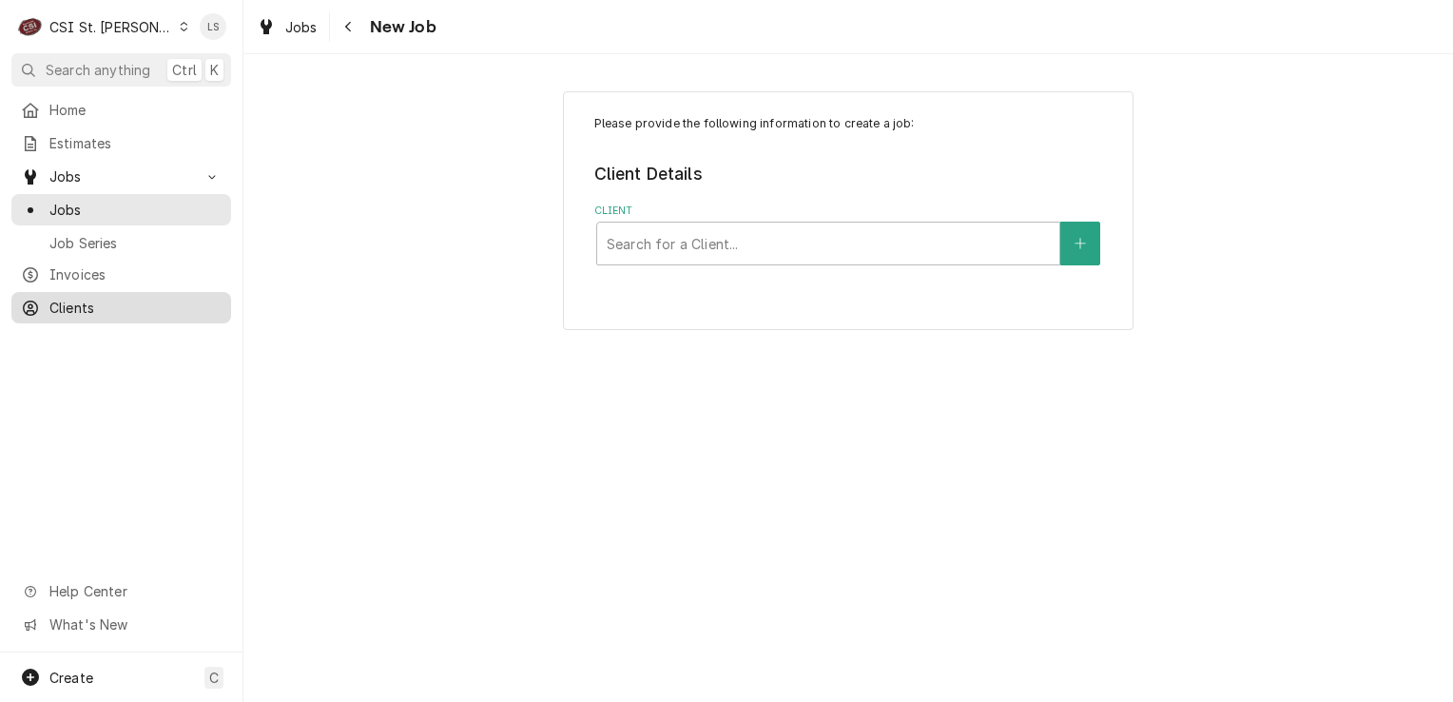
click at [72, 310] on div "Clients" at bounding box center [121, 308] width 212 height 24
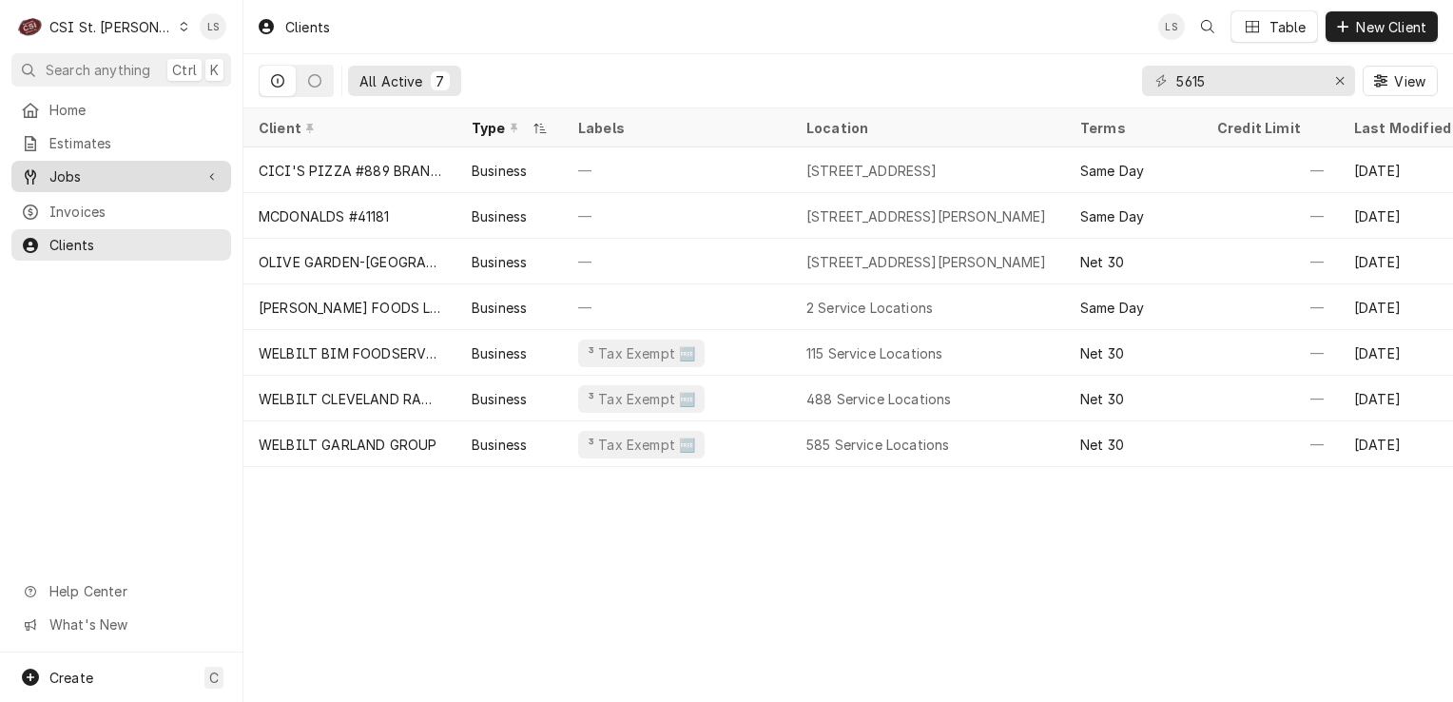
click at [92, 170] on span "Jobs" at bounding box center [121, 176] width 144 height 20
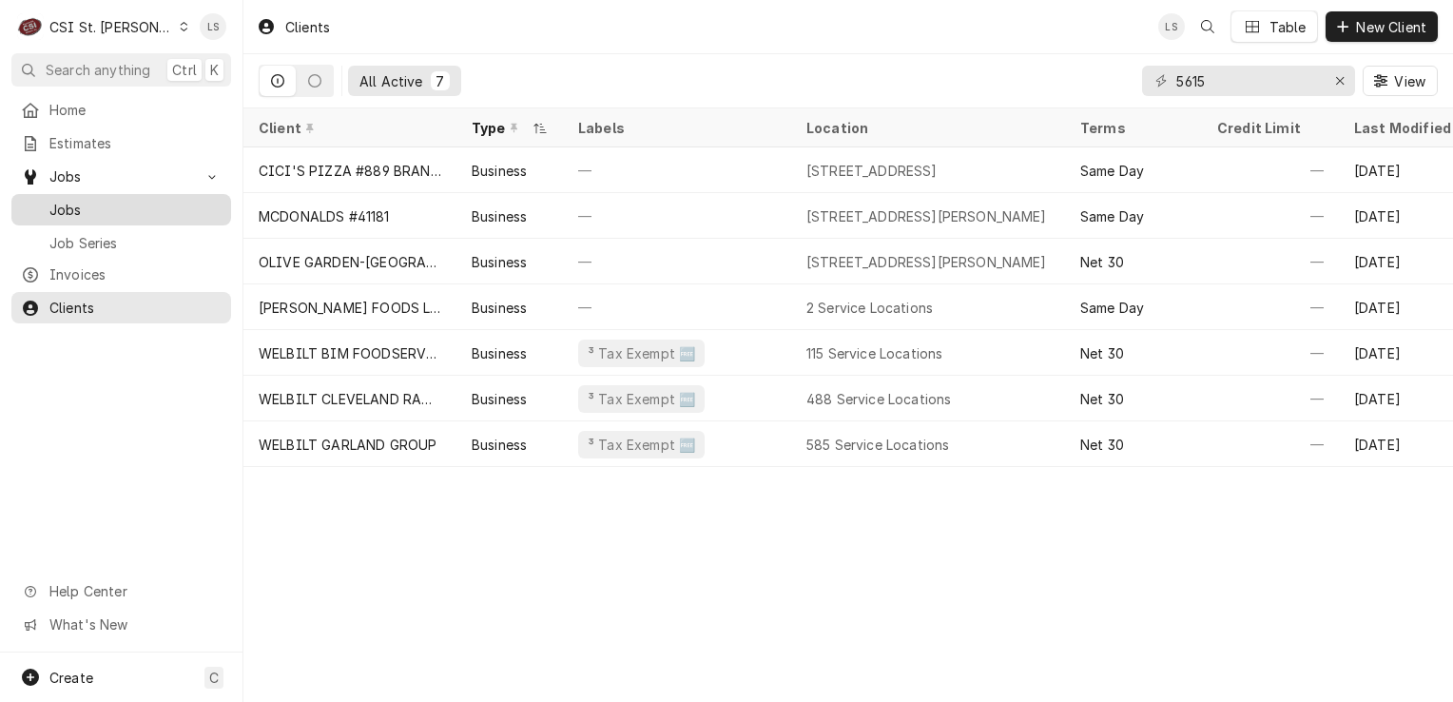
click at [165, 200] on span "Jobs" at bounding box center [135, 210] width 172 height 20
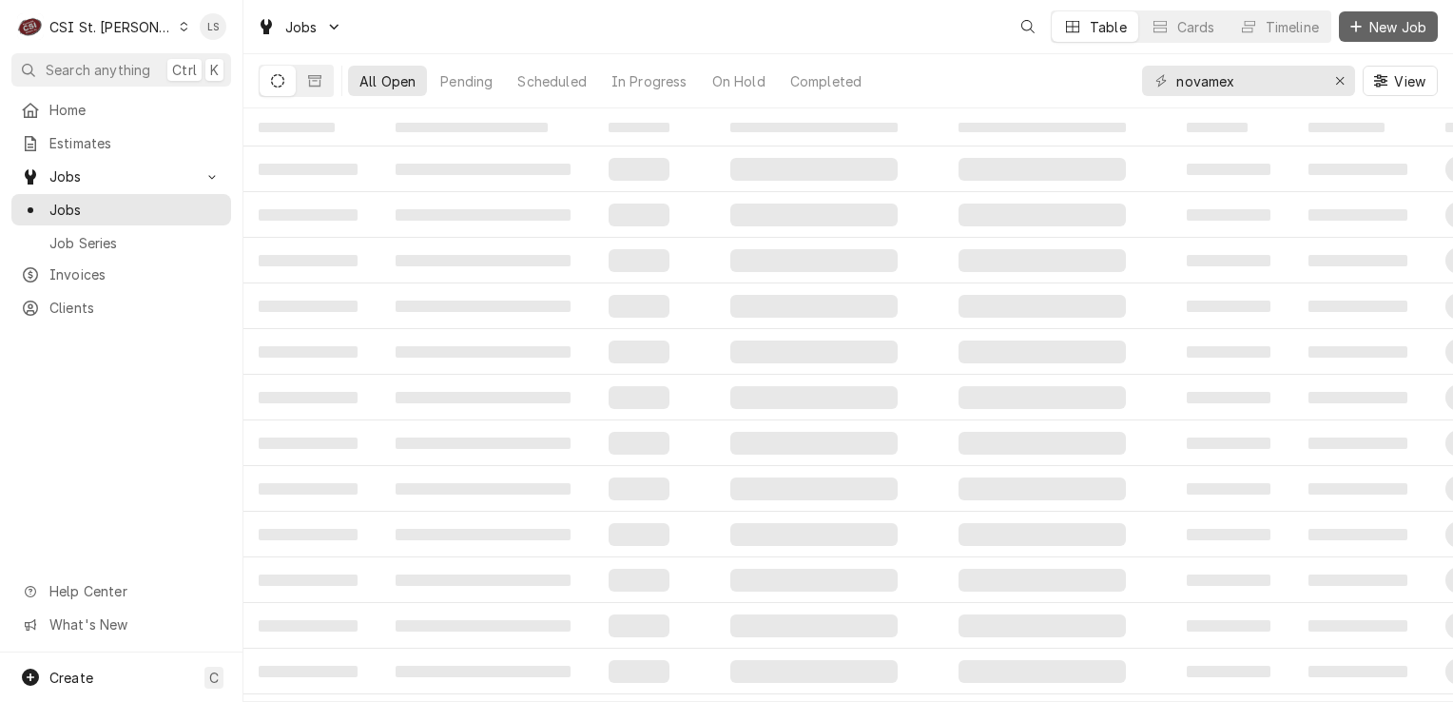
click at [1362, 32] on div "Dynamic Content Wrapper" at bounding box center [1356, 26] width 19 height 19
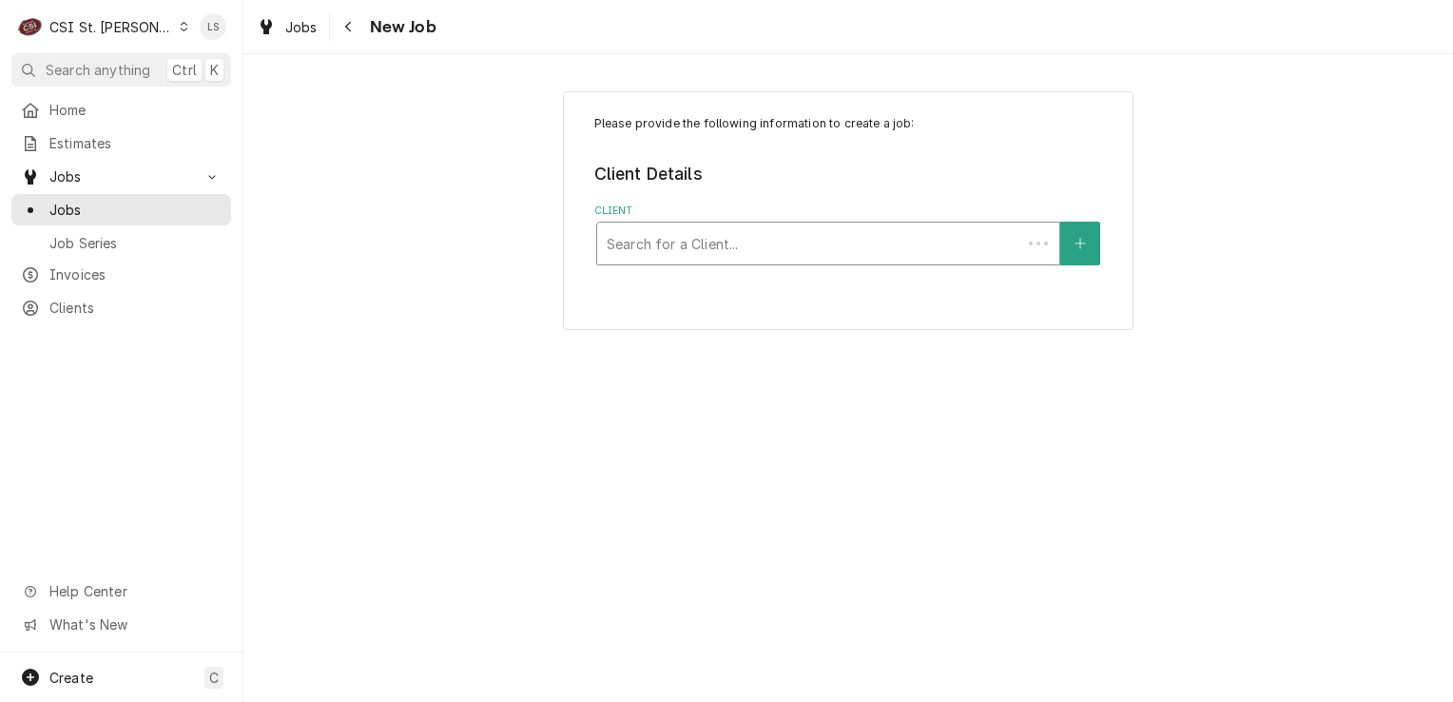
click at [704, 249] on div "Client" at bounding box center [809, 243] width 405 height 34
type input "rup"
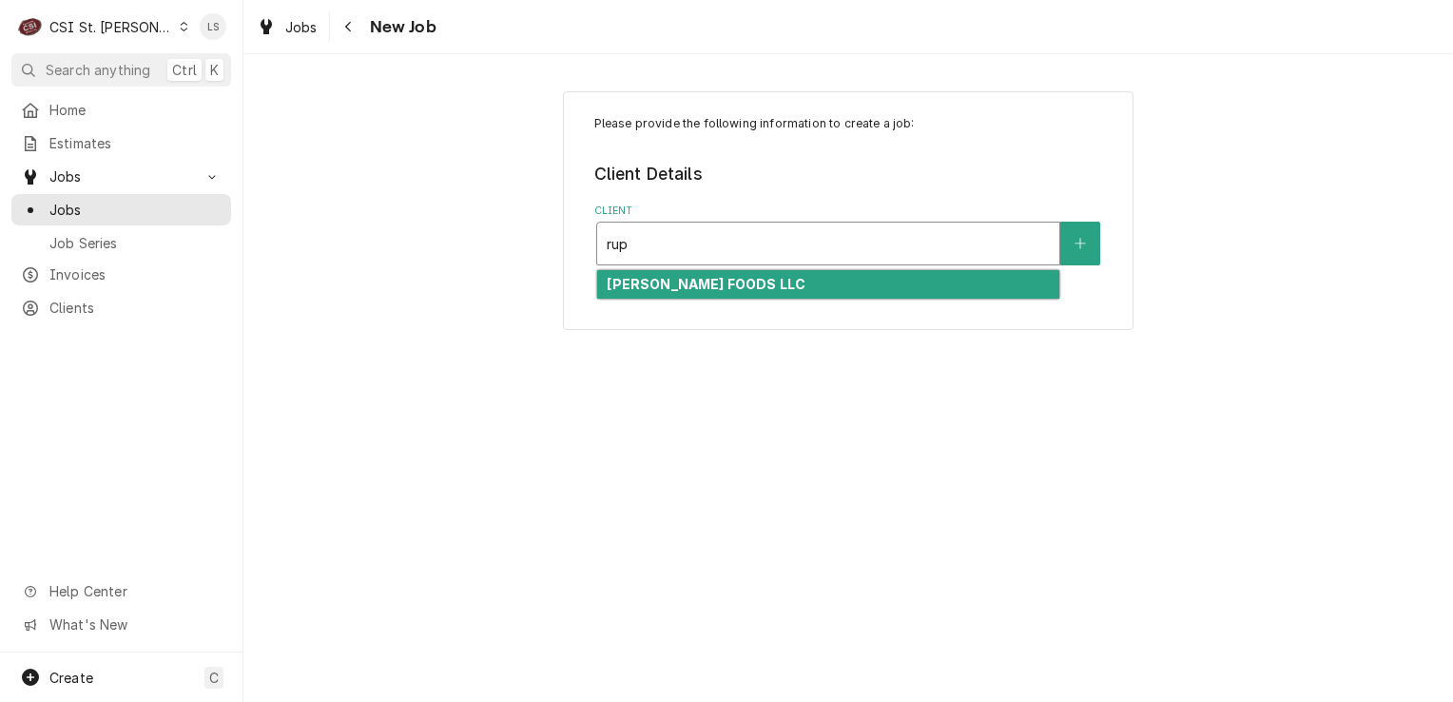
click at [707, 279] on strong "[PERSON_NAME] FOODS LLC" at bounding box center [706, 284] width 199 height 16
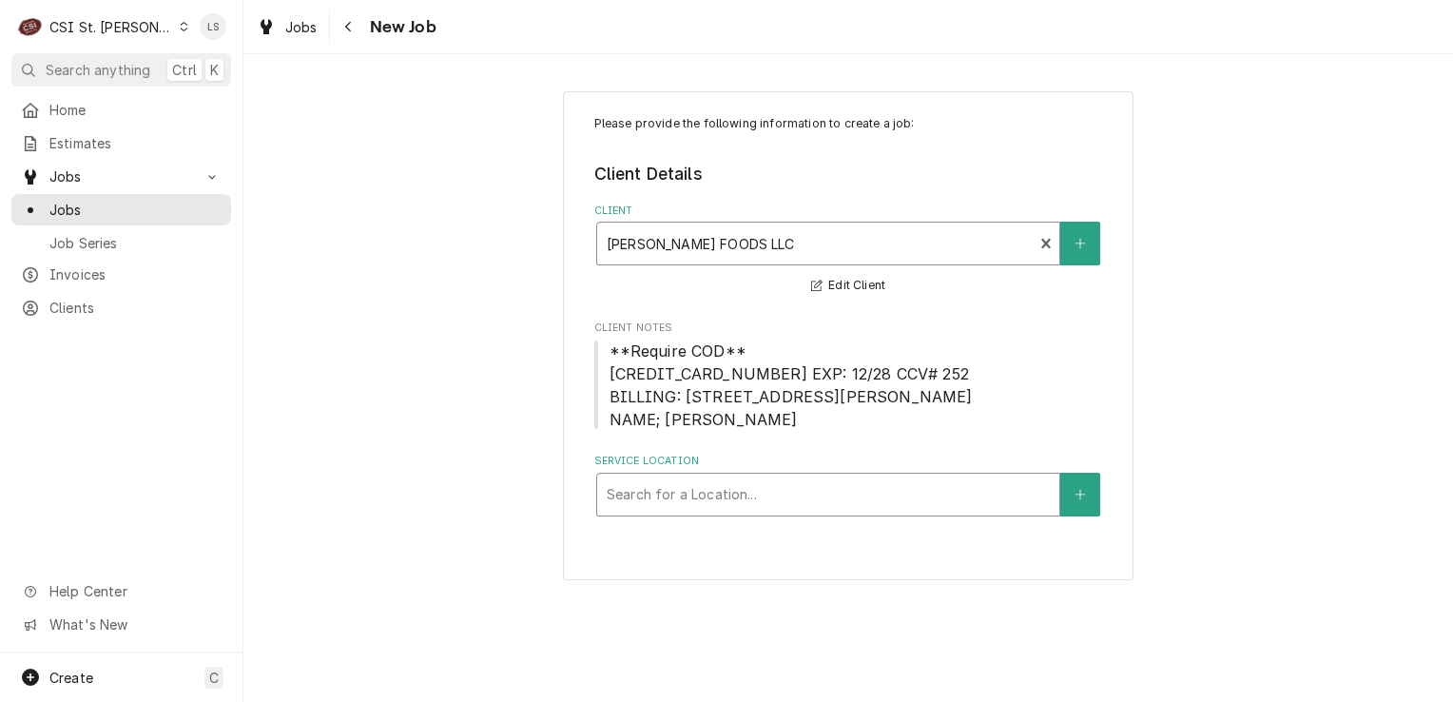
click at [720, 494] on div "Service Location" at bounding box center [828, 494] width 443 height 34
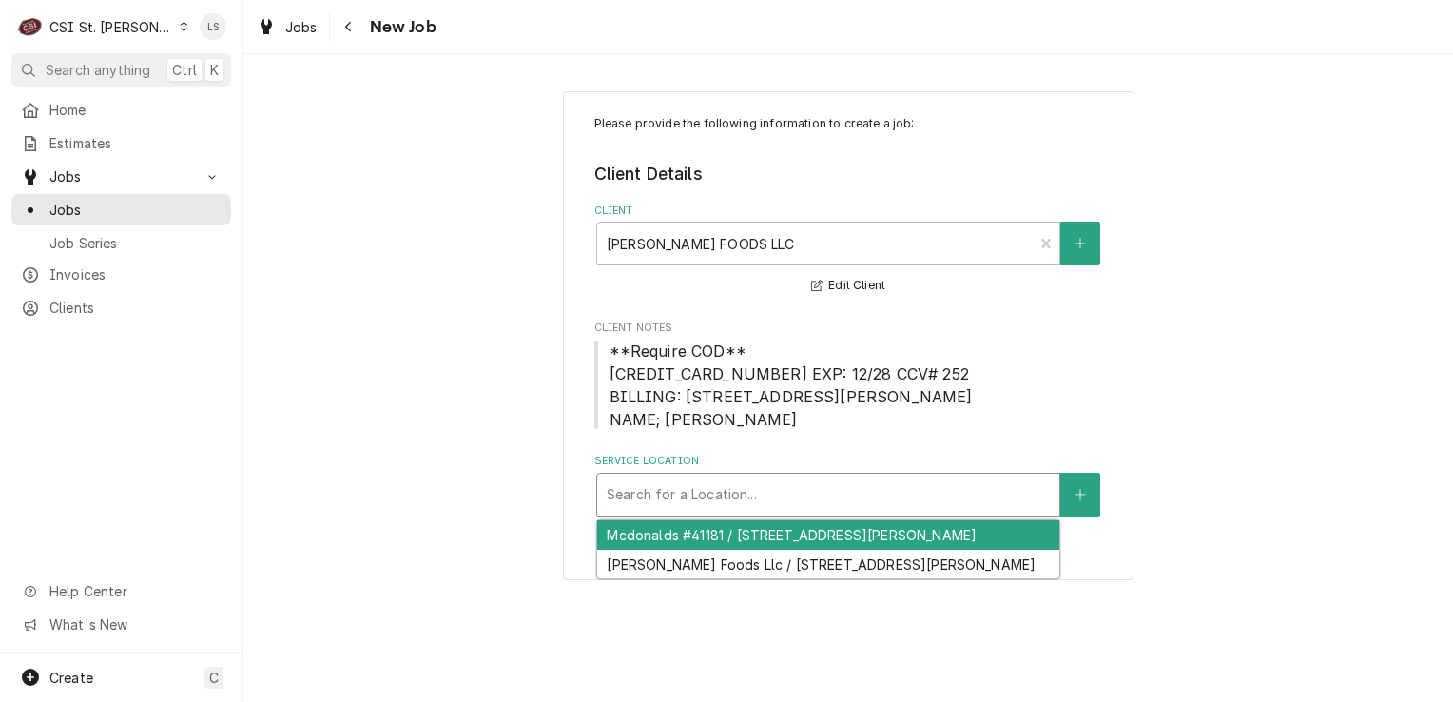
click at [723, 540] on div "Mcdonalds #41181 / [STREET_ADDRESS][PERSON_NAME]" at bounding box center [828, 534] width 462 height 29
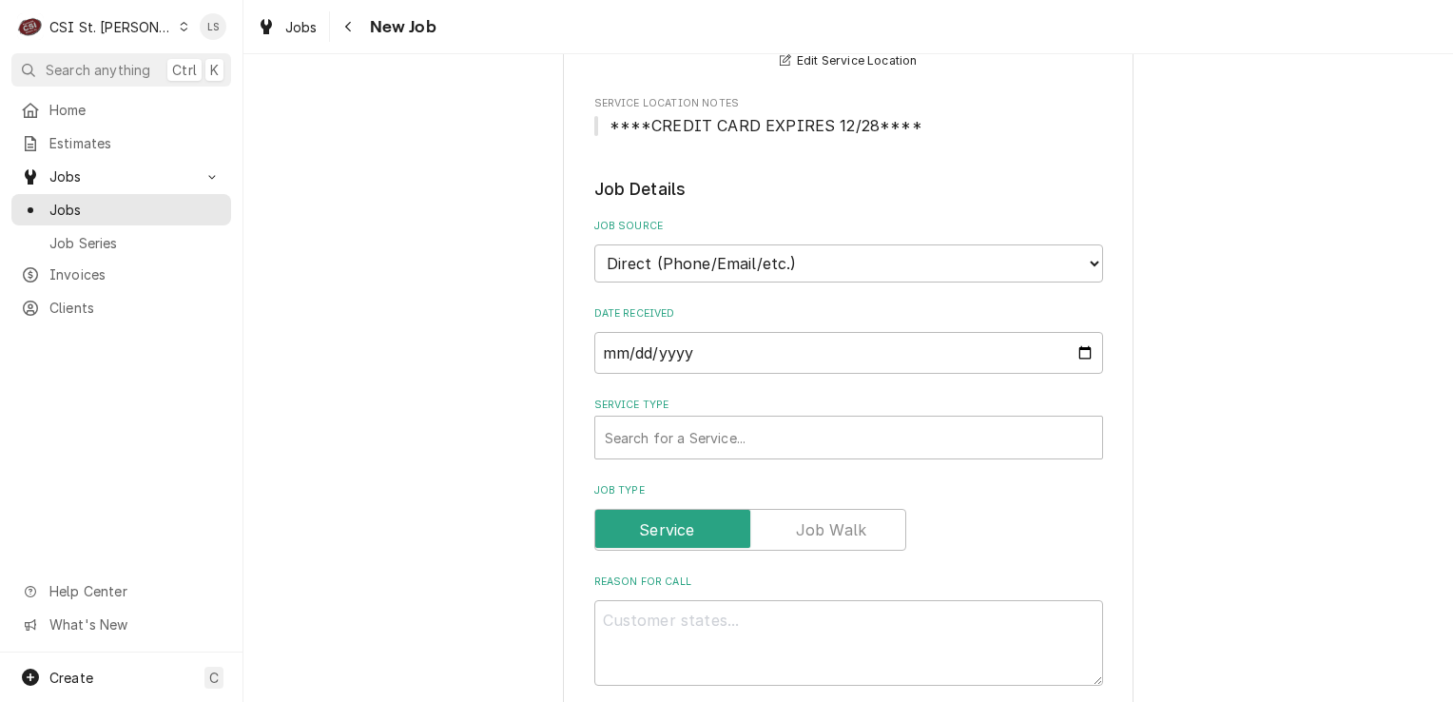
scroll to position [571, 0]
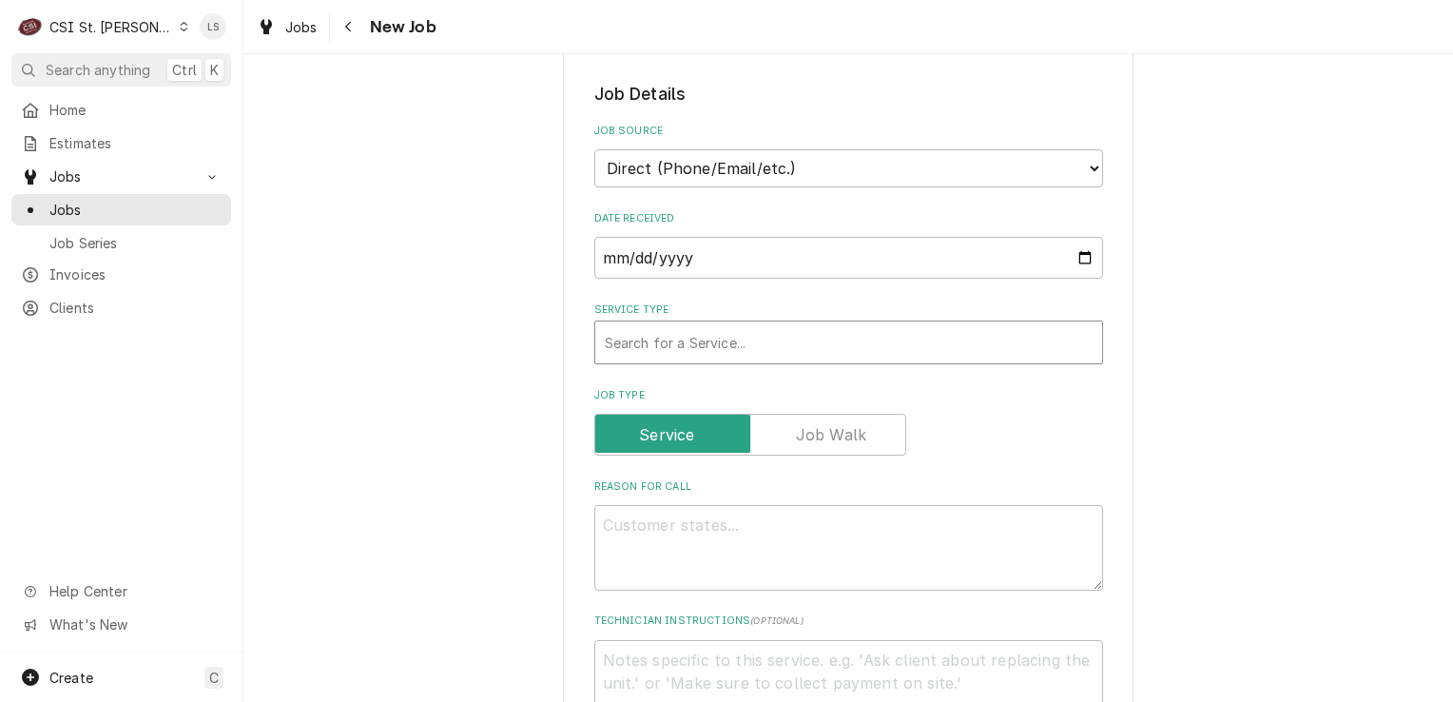
click at [669, 337] on div "Service Type" at bounding box center [849, 342] width 488 height 34
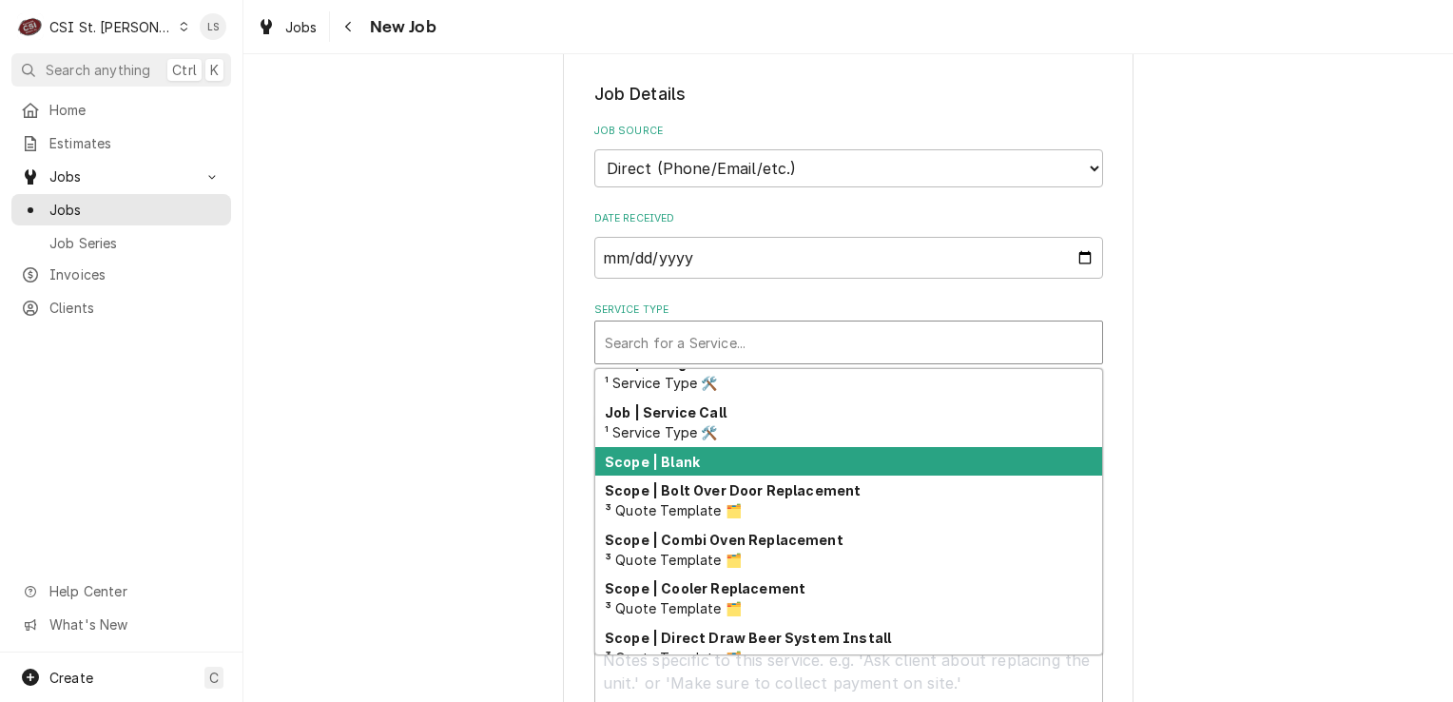
scroll to position [1087, 0]
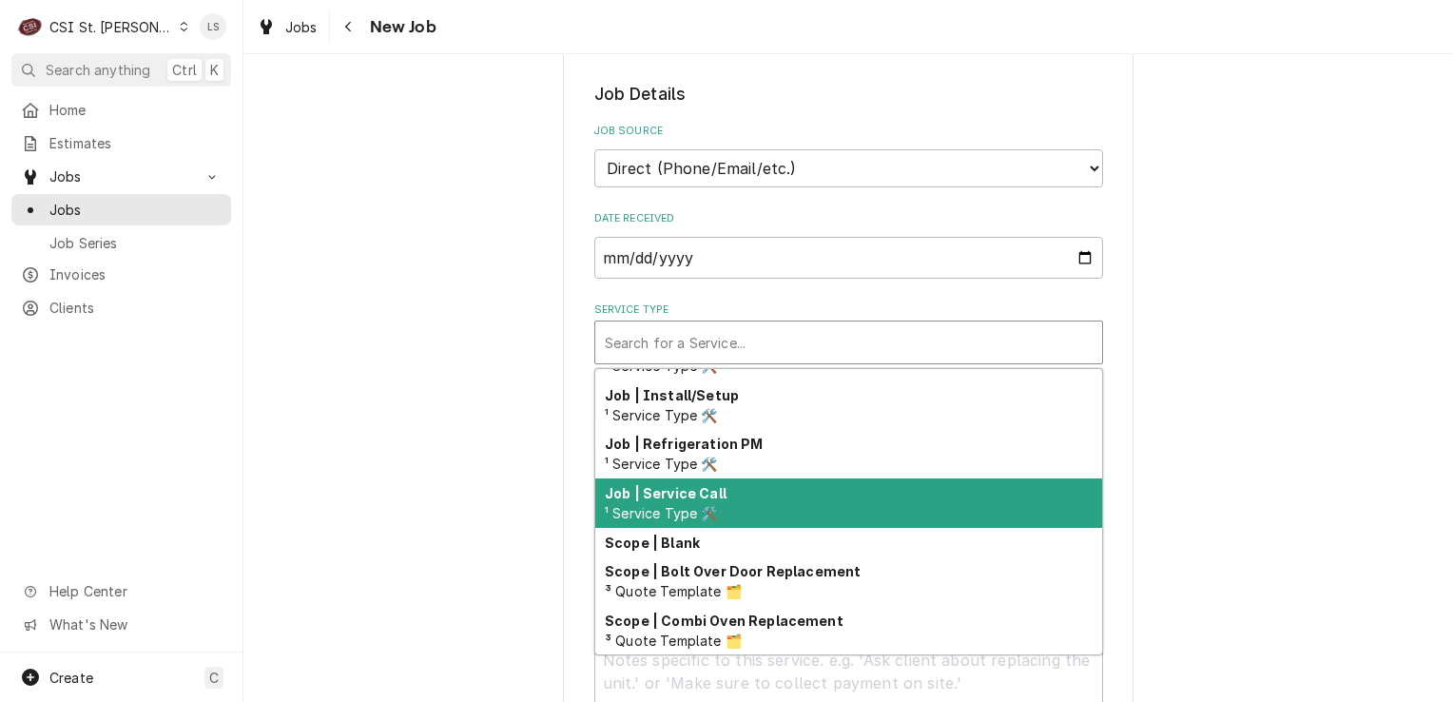
click at [669, 505] on span "¹ Service Type 🛠️" at bounding box center [661, 513] width 113 height 16
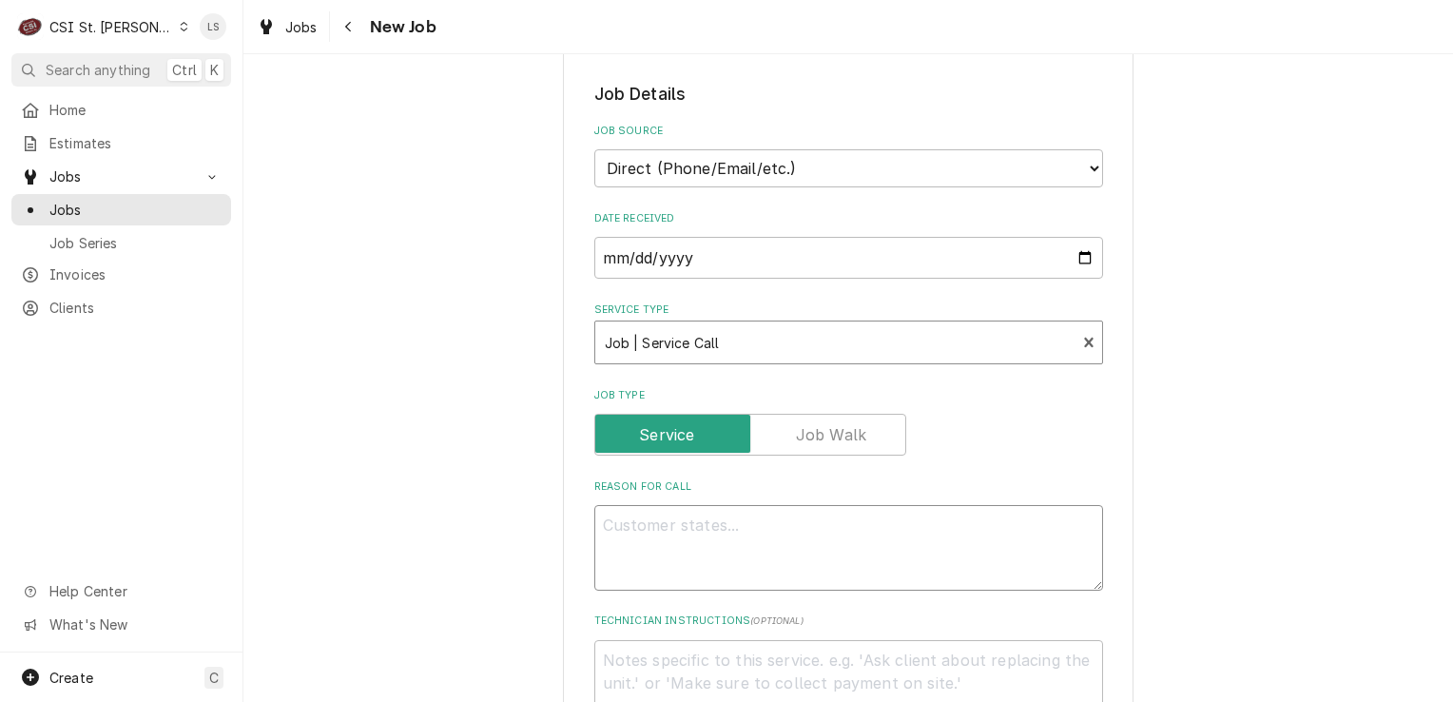
click at [663, 521] on textarea "Reason For Call" at bounding box center [848, 548] width 509 height 86
type textarea "x"
type textarea "N"
type textarea "x"
type textarea "Ne"
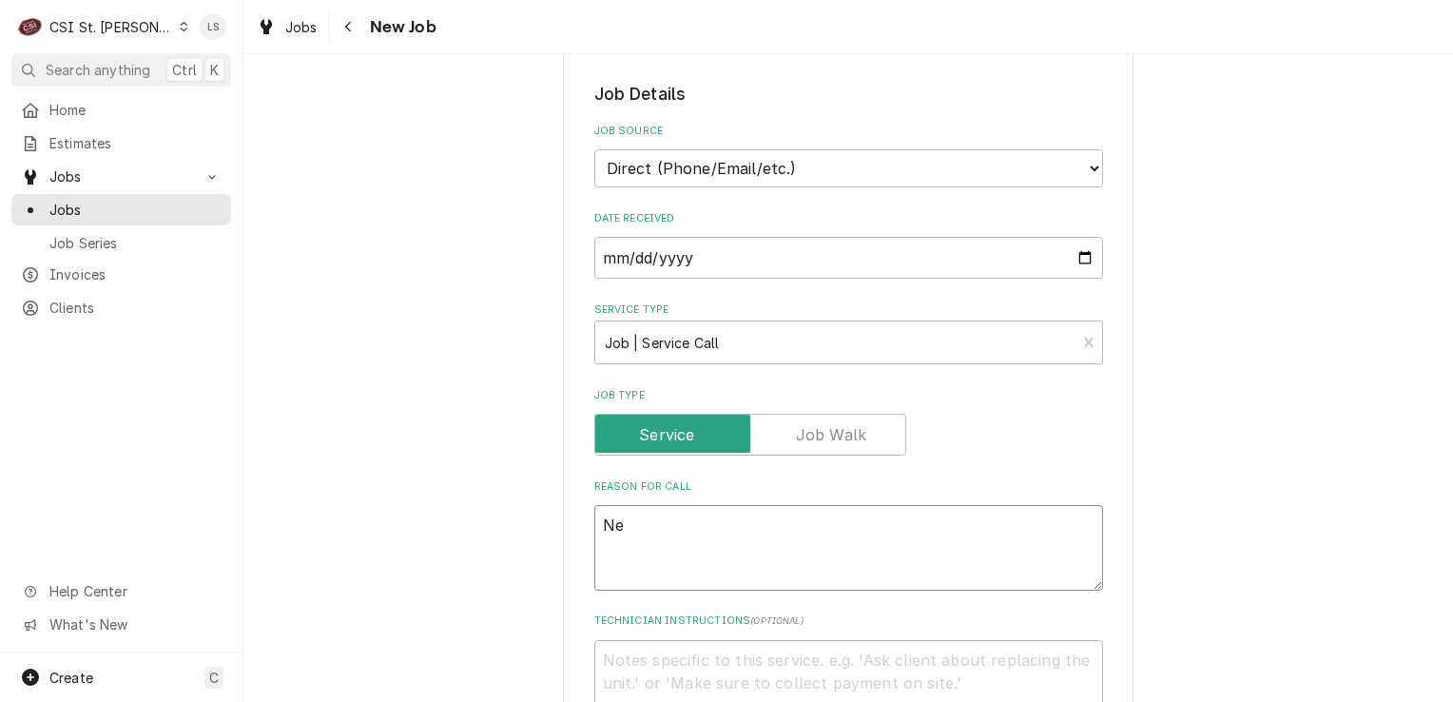
type textarea "x"
type textarea "Nee"
type textarea "x"
type textarea "Neei"
type textarea "x"
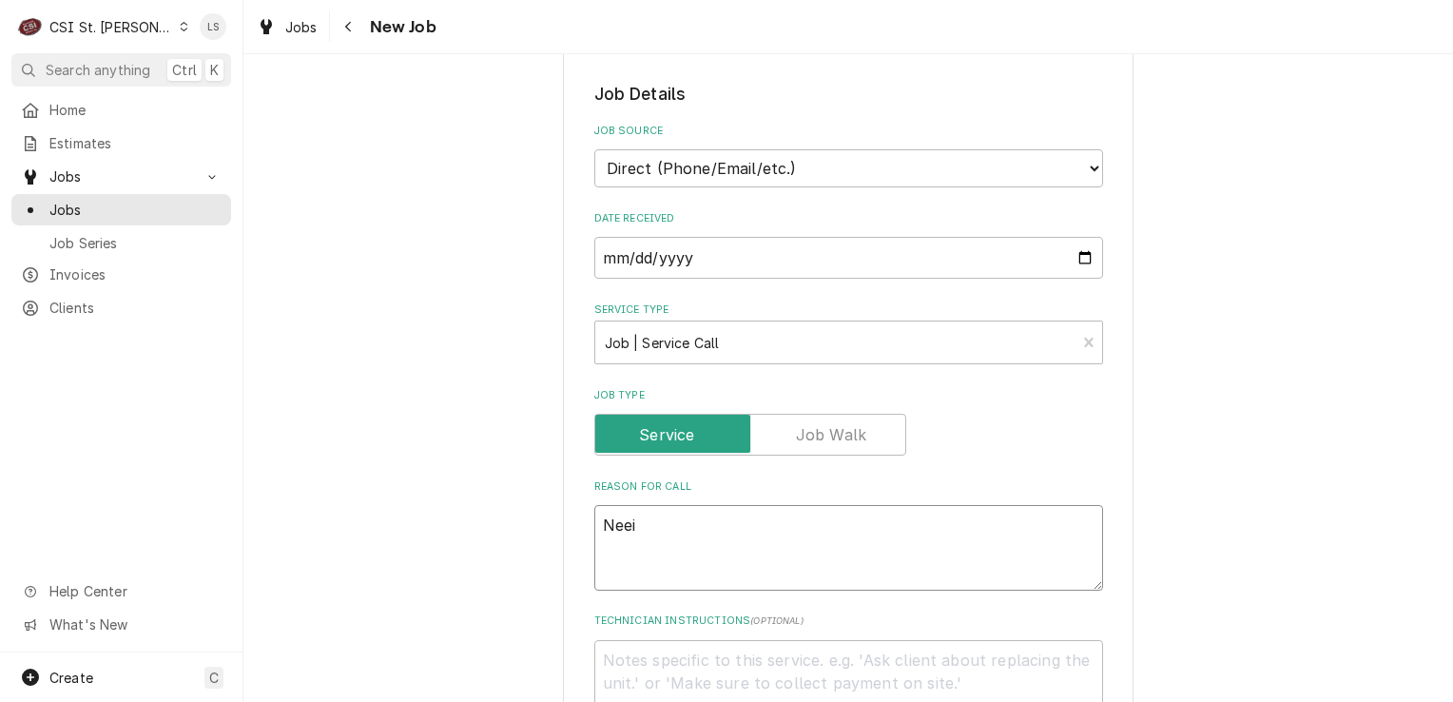
type textarea "Neein"
type textarea "x"
type textarea "Neei"
type textarea "x"
type textarea "Nee"
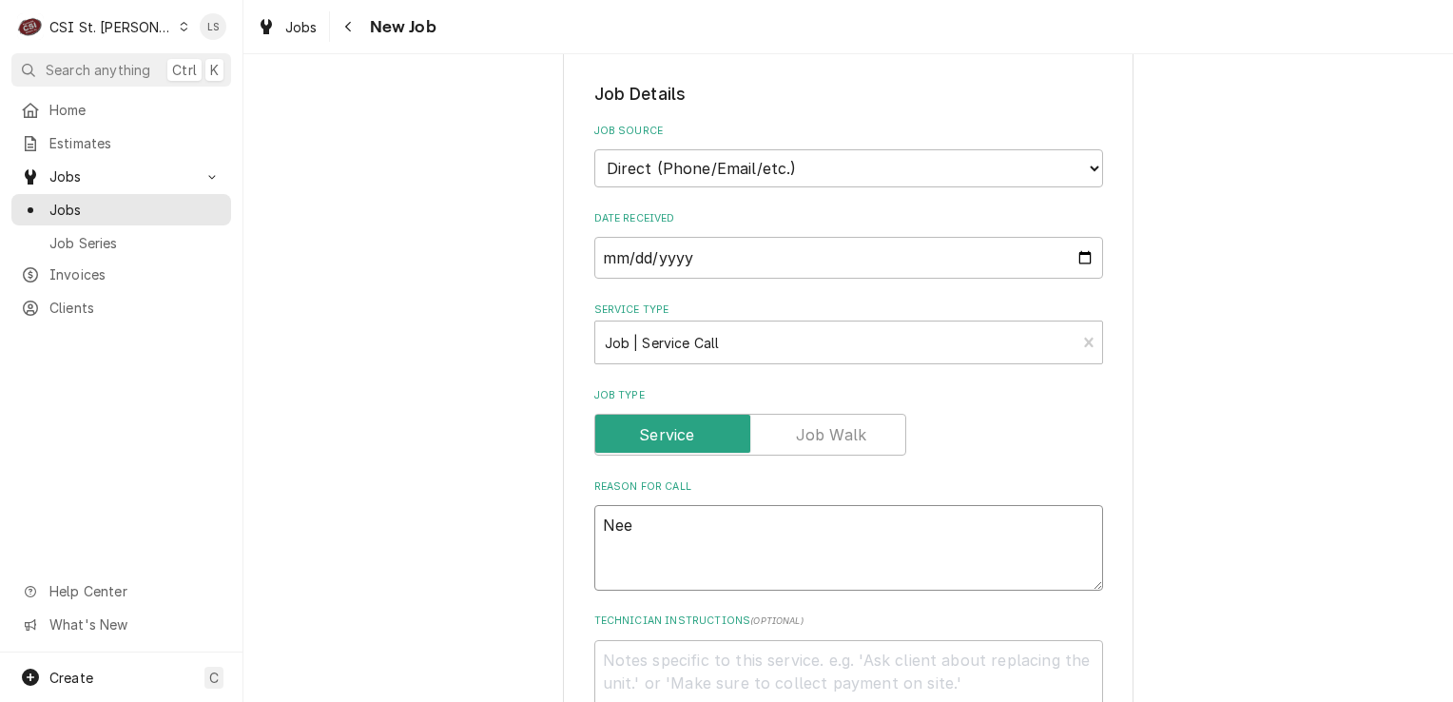
type textarea "x"
type textarea "Needi"
type textarea "x"
type textarea "Needing"
type textarea "x"
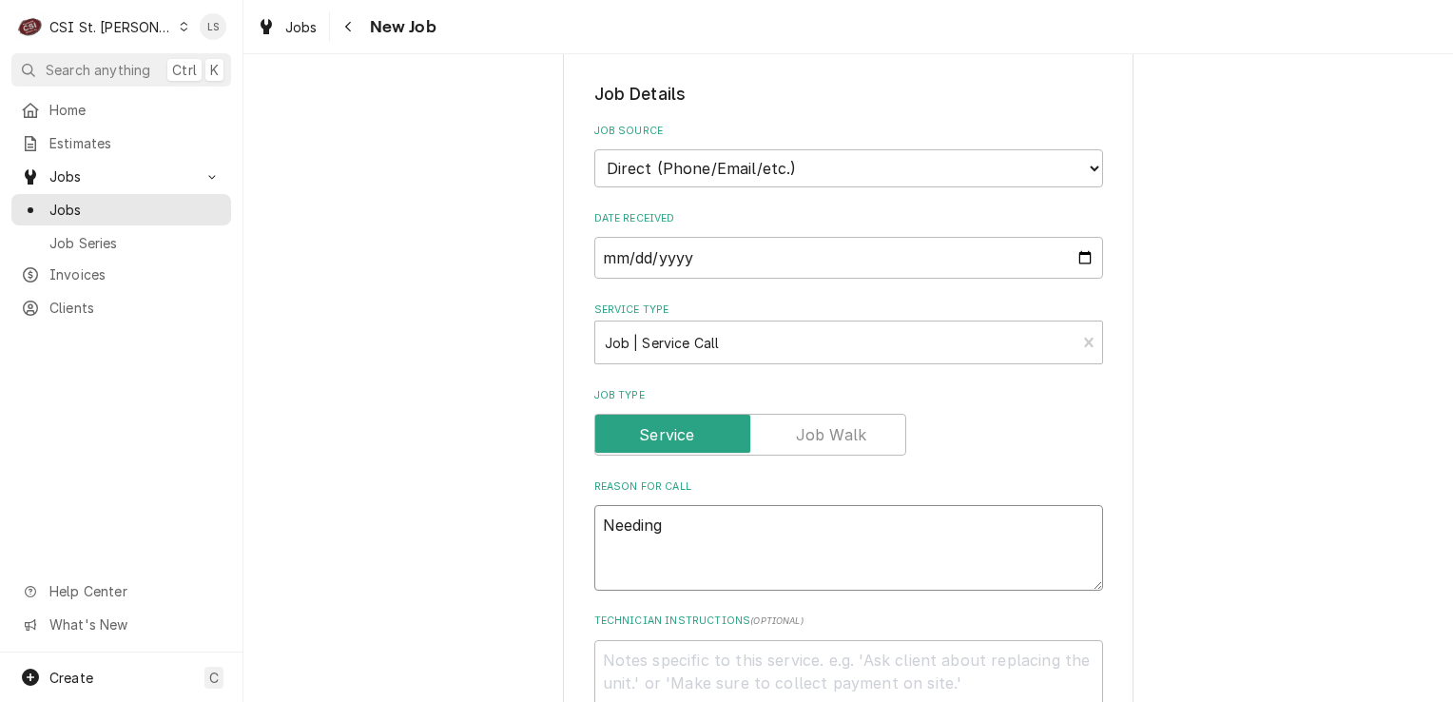
type textarea "Needing"
type textarea "x"
type textarea "Needing g"
type textarea "x"
type textarea "Needing gri"
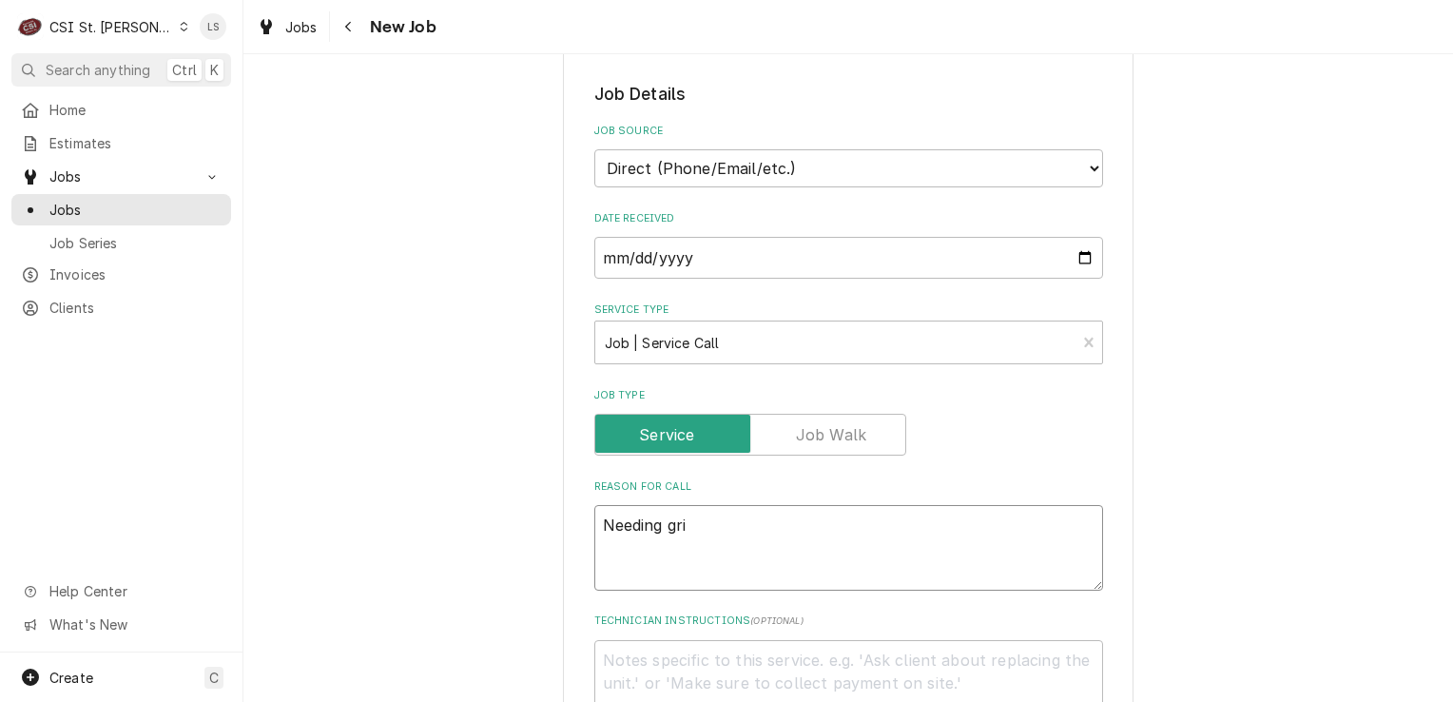
type textarea "x"
type textarea "Needing gril"
type textarea "x"
type textarea "Needing grill"
type textarea "x"
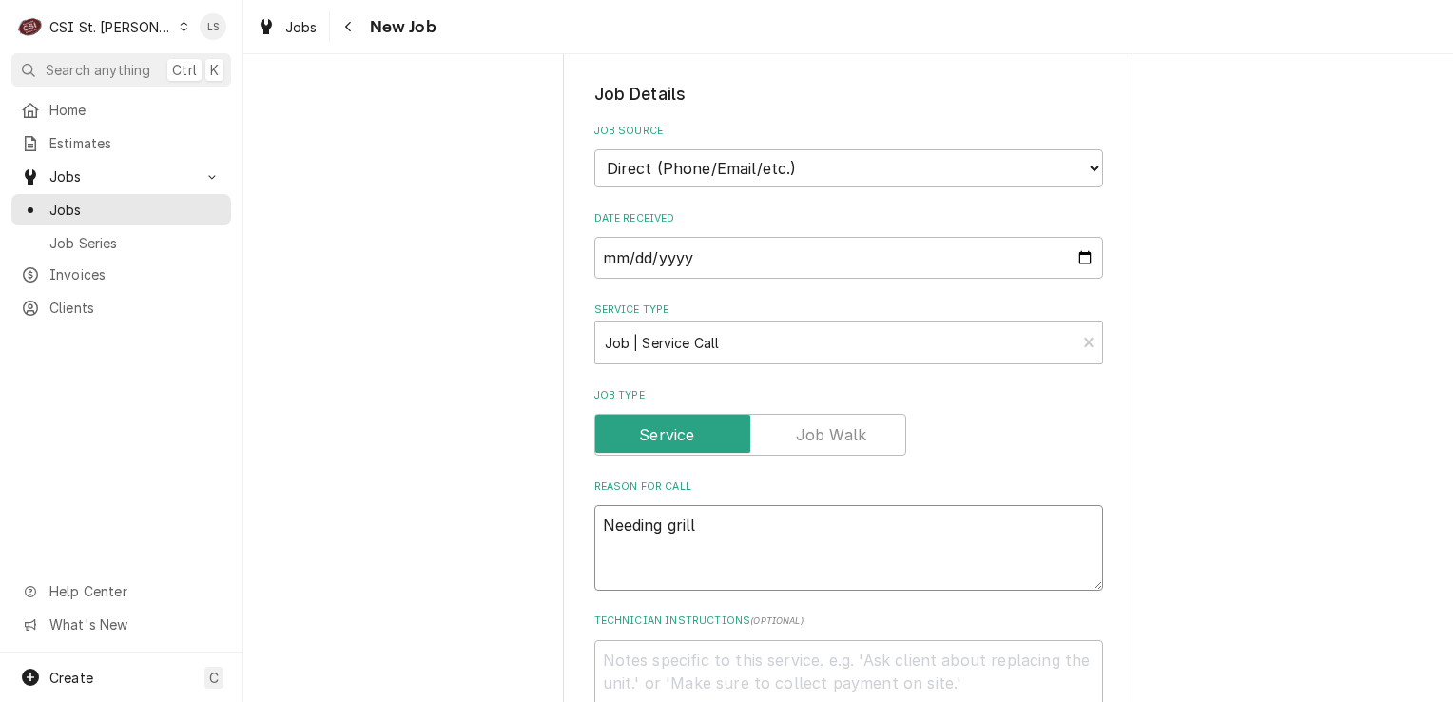
type textarea "Needing grill"
type textarea "x"
type textarea "Needing grill c"
type textarea "x"
type textarea "Needing grill ce"
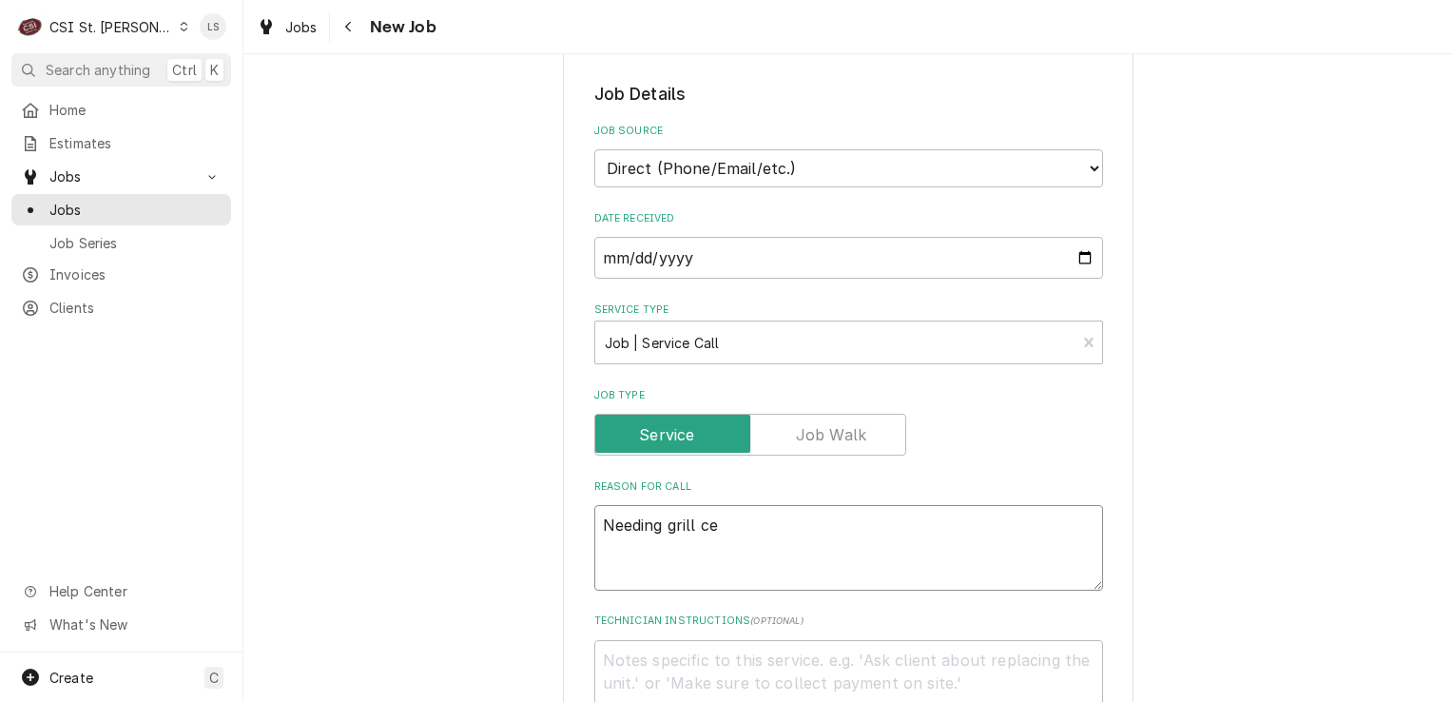
type textarea "x"
type textarea "Needing grill cer"
type textarea "x"
type textarea "Needing grill cert"
type textarea "x"
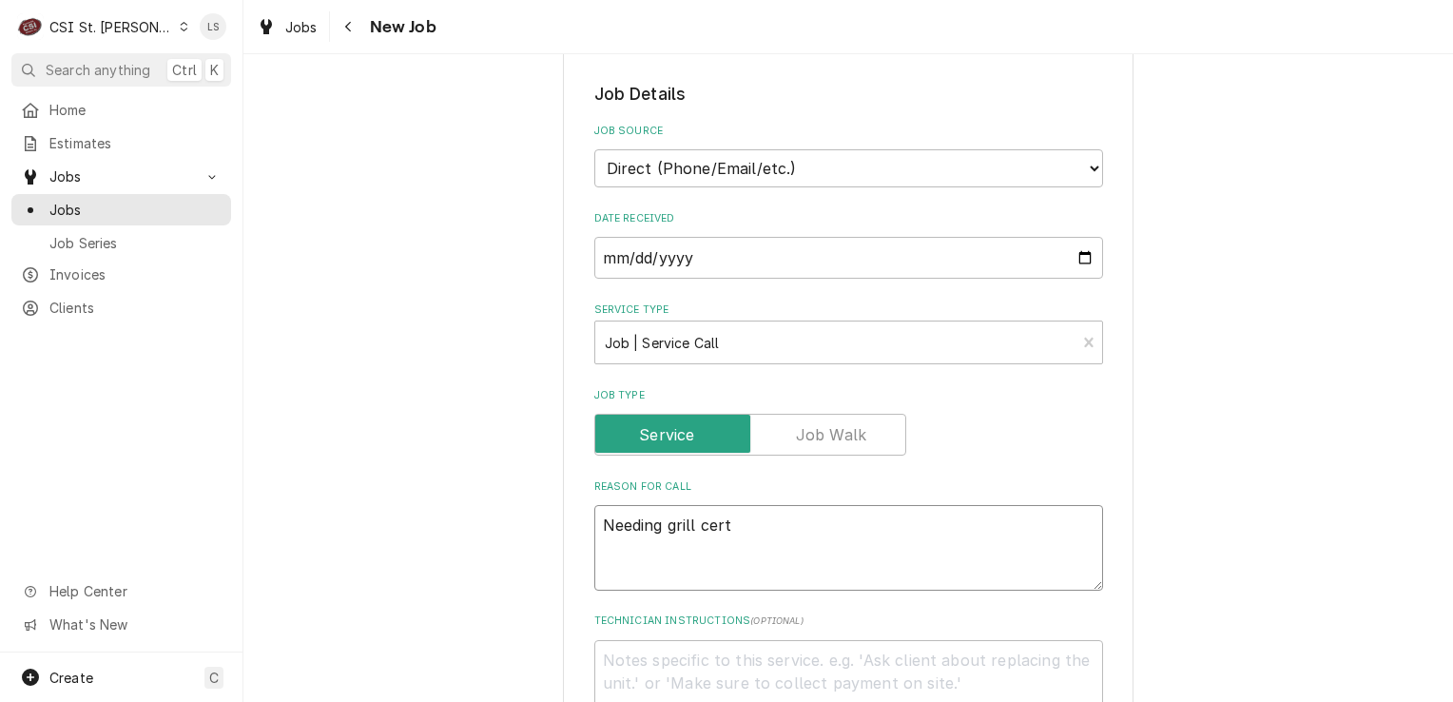
type textarea "Needing grill certi"
type textarea "x"
type textarea "Needing grill certif"
type textarea "x"
type textarea "Needing grill certifi"
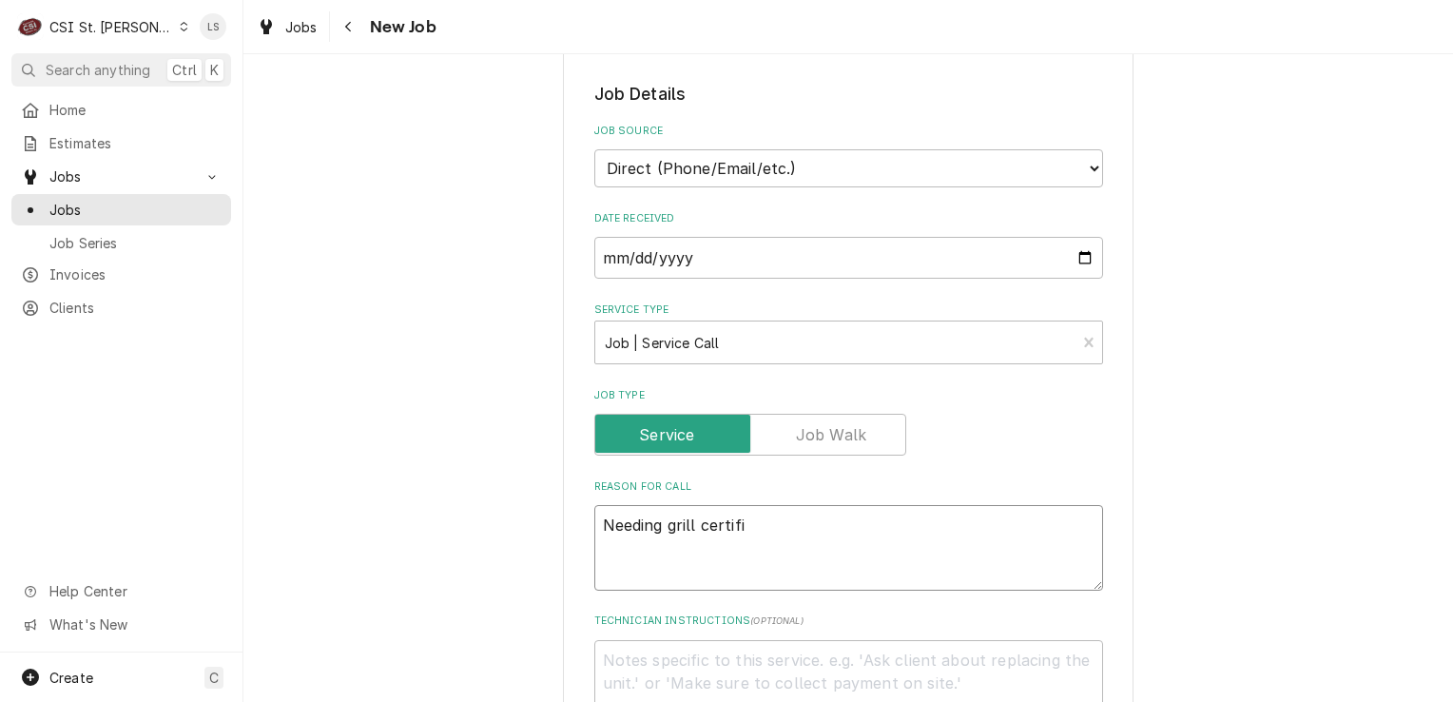
type textarea "x"
type textarea "Needing grill certific"
type textarea "x"
type textarea "Needing grill certifica"
type textarea "x"
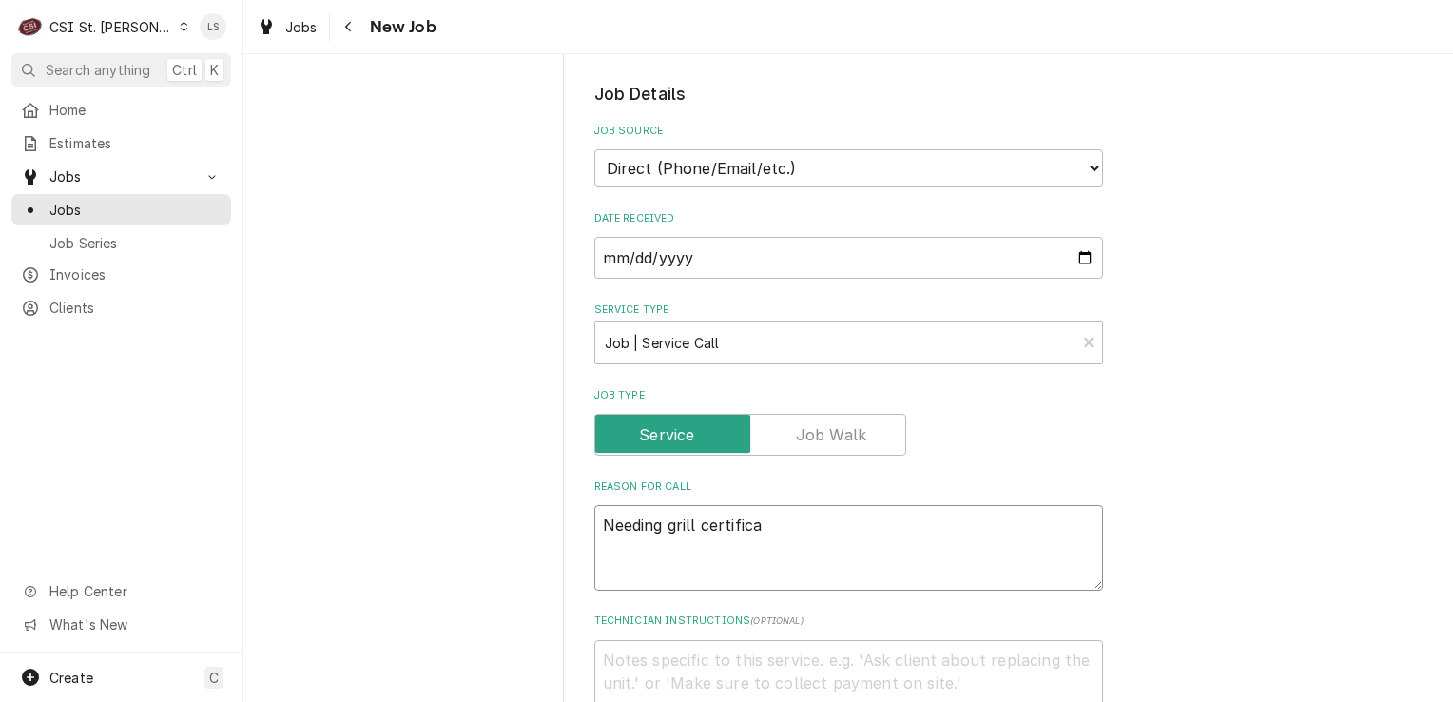
type textarea "Needing grill certificat"
type textarea "x"
type textarea "Needing grill certificate"
type textarea "x"
type textarea "Needing grill certificate"
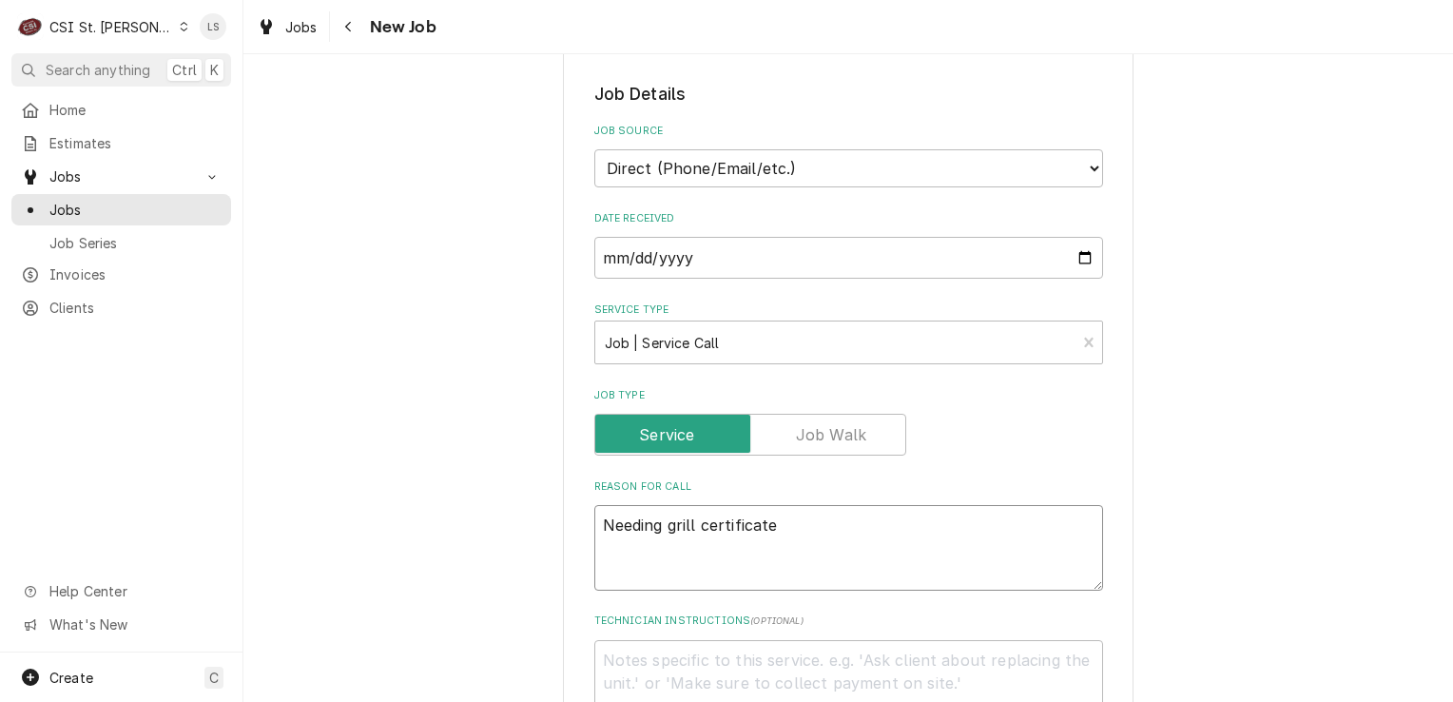
type textarea "x"
type textarea "Needing grill certificate d"
type textarea "x"
type textarea "Needing grill certificate do"
type textarea "x"
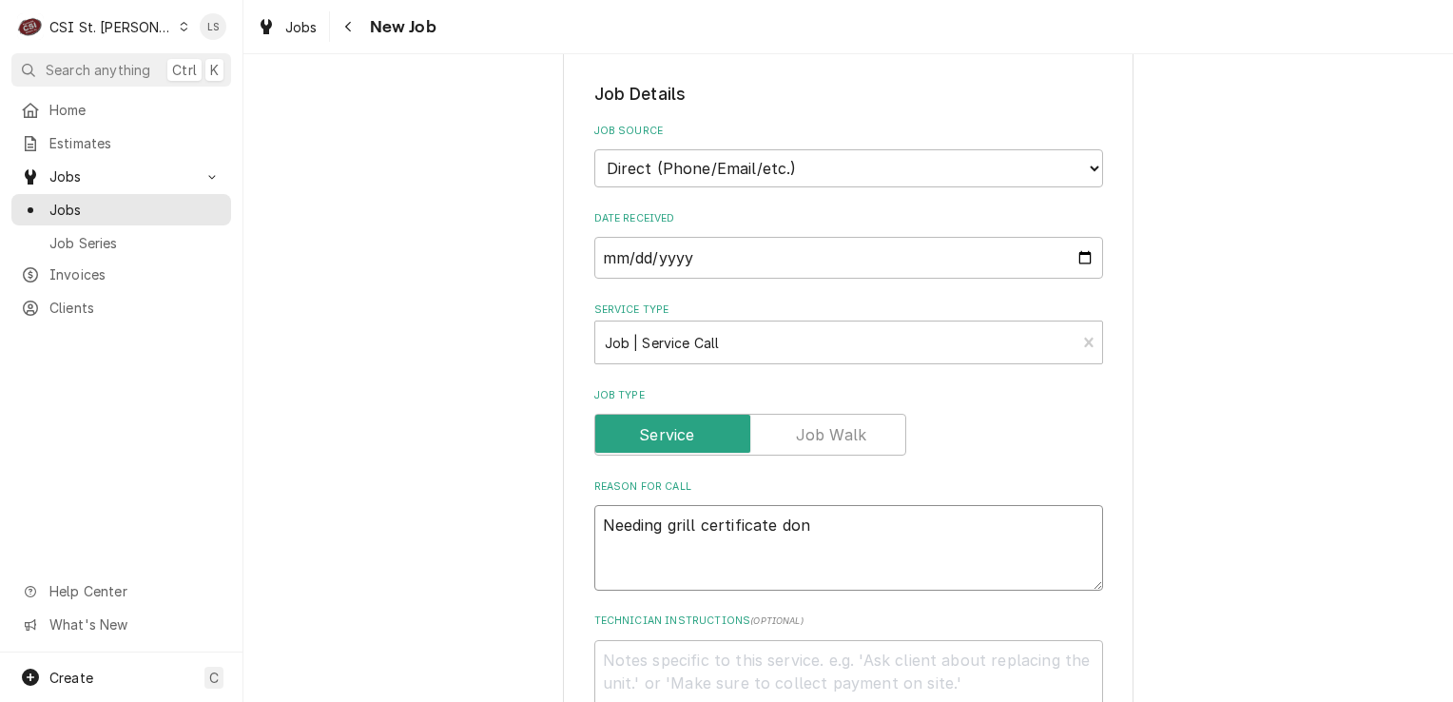
type textarea "Needing grill certificate done"
type textarea "x"
type textarea "Needing grill certificate done"
type textarea "x"
type textarea "Needing grill certificate done o"
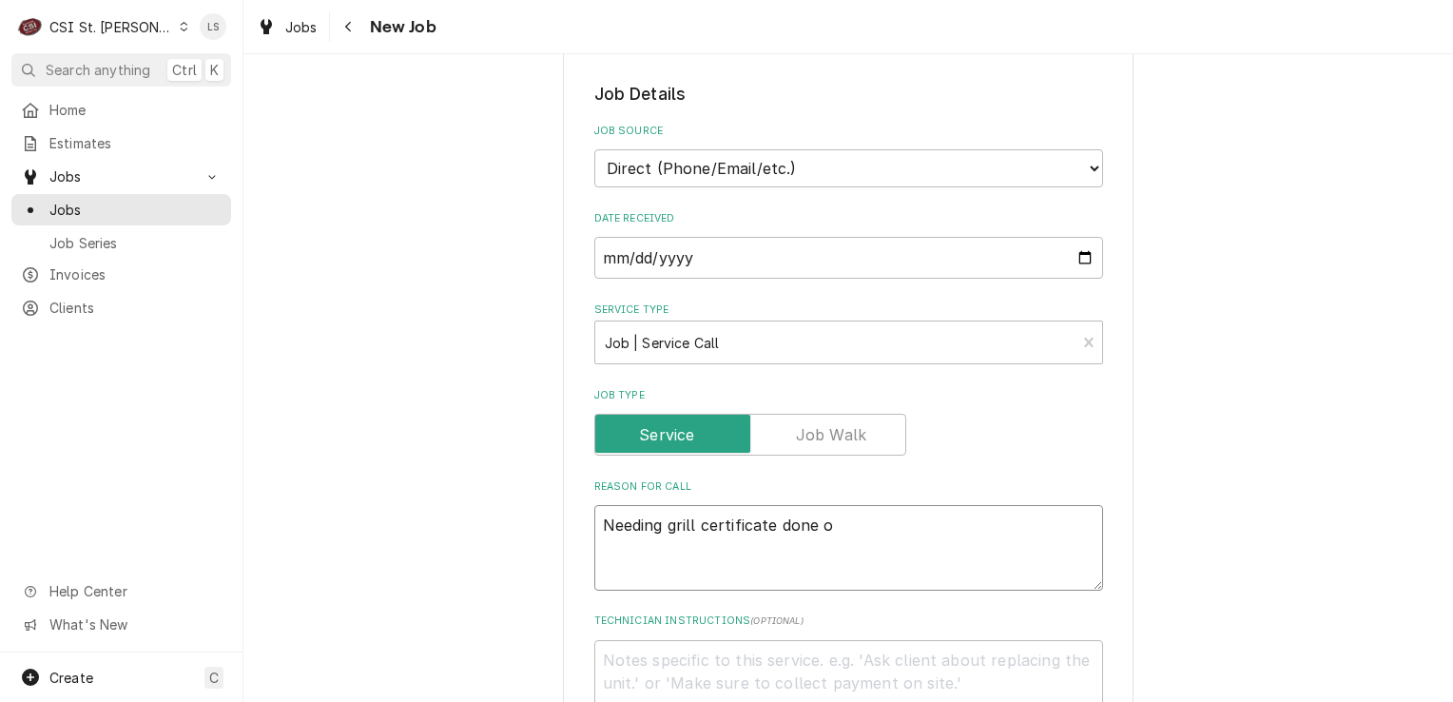
type textarea "x"
type textarea "Needing grill certificate done on"
type textarea "x"
type textarea "Needing grill certificate done on"
type textarea "x"
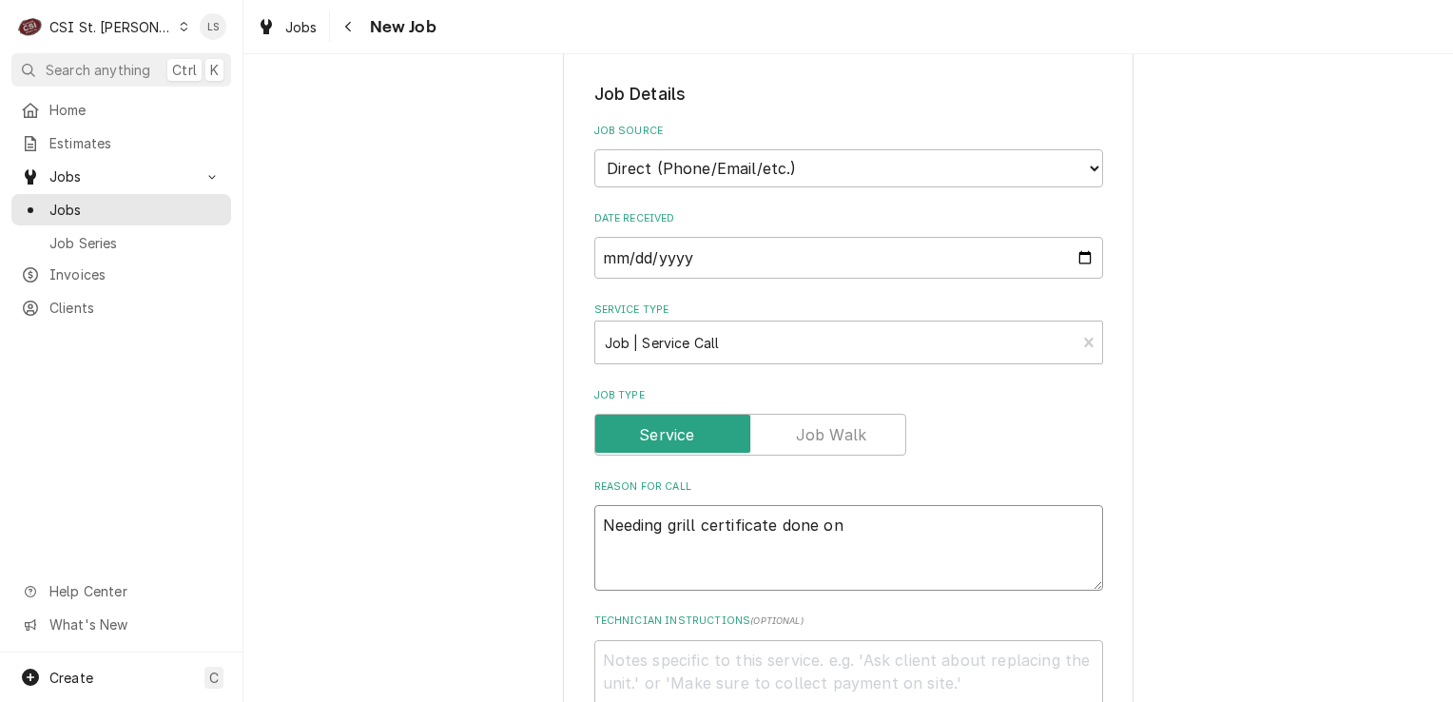
type textarea "Needing grill certificate done on t"
type textarea "x"
type textarea "Needing grill certificate done on tw"
type textarea "x"
type textarea "Needing grill certificate done on two"
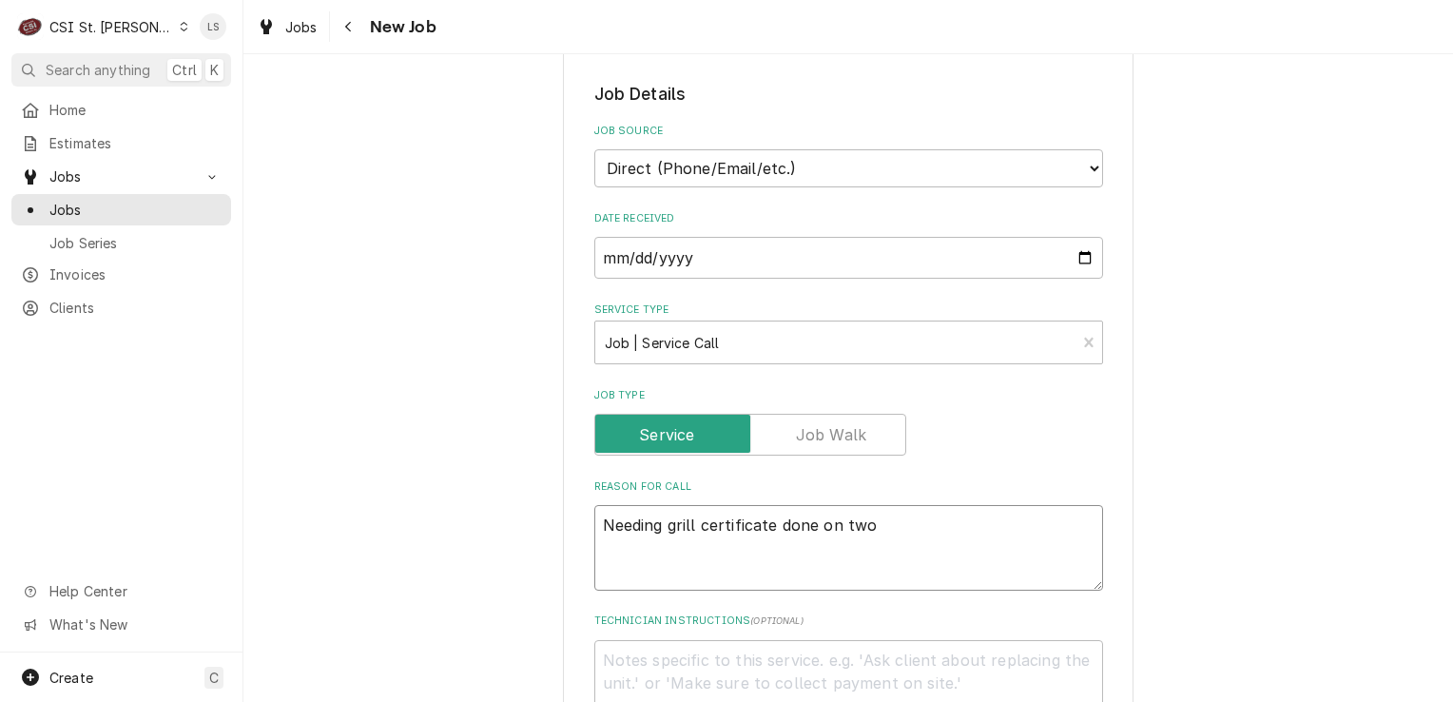
type textarea "x"
type textarea "Needing grill certificate done on two"
type textarea "x"
type textarea "Needing grill certificate done on two u"
type textarea "x"
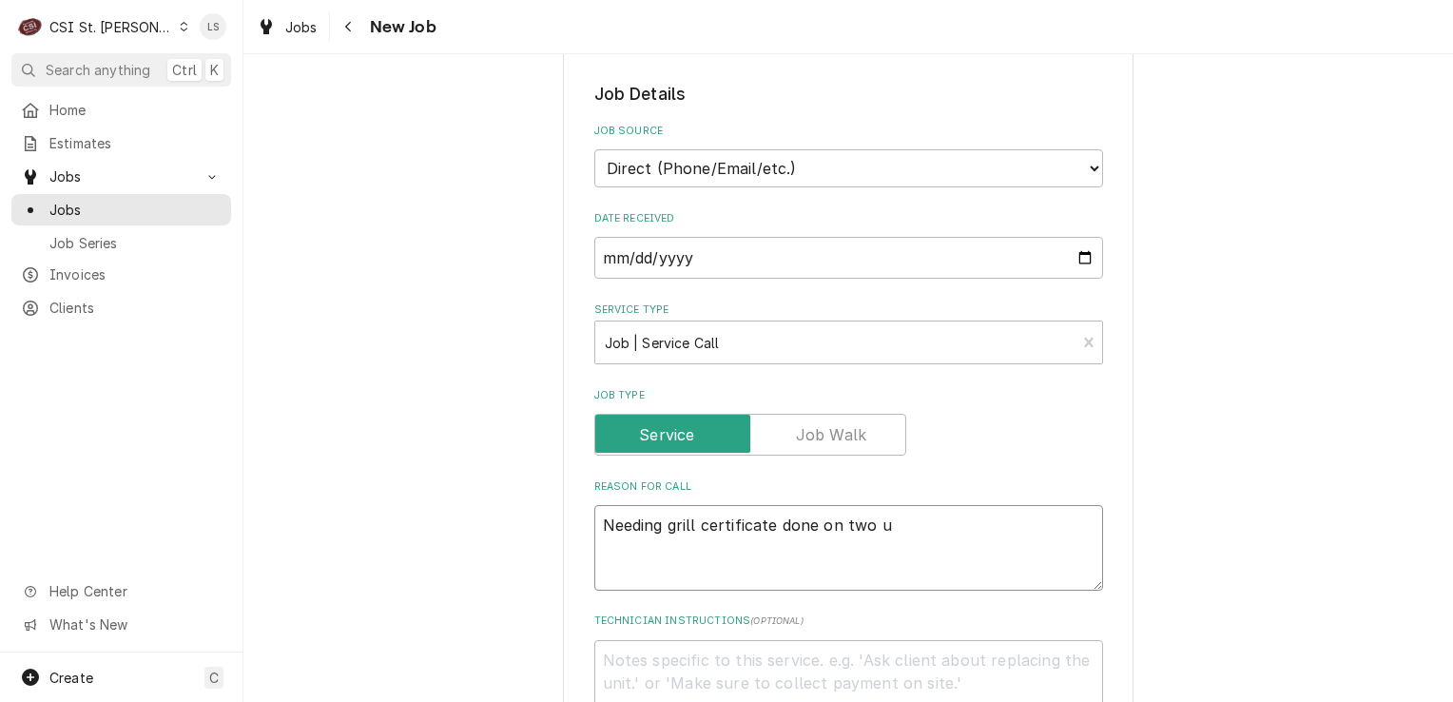
type textarea "Needing grill certificate done on two un"
type textarea "x"
type textarea "Needing grill certificate done on two uni"
type textarea "x"
type textarea "Needing grill certificate done on two unit"
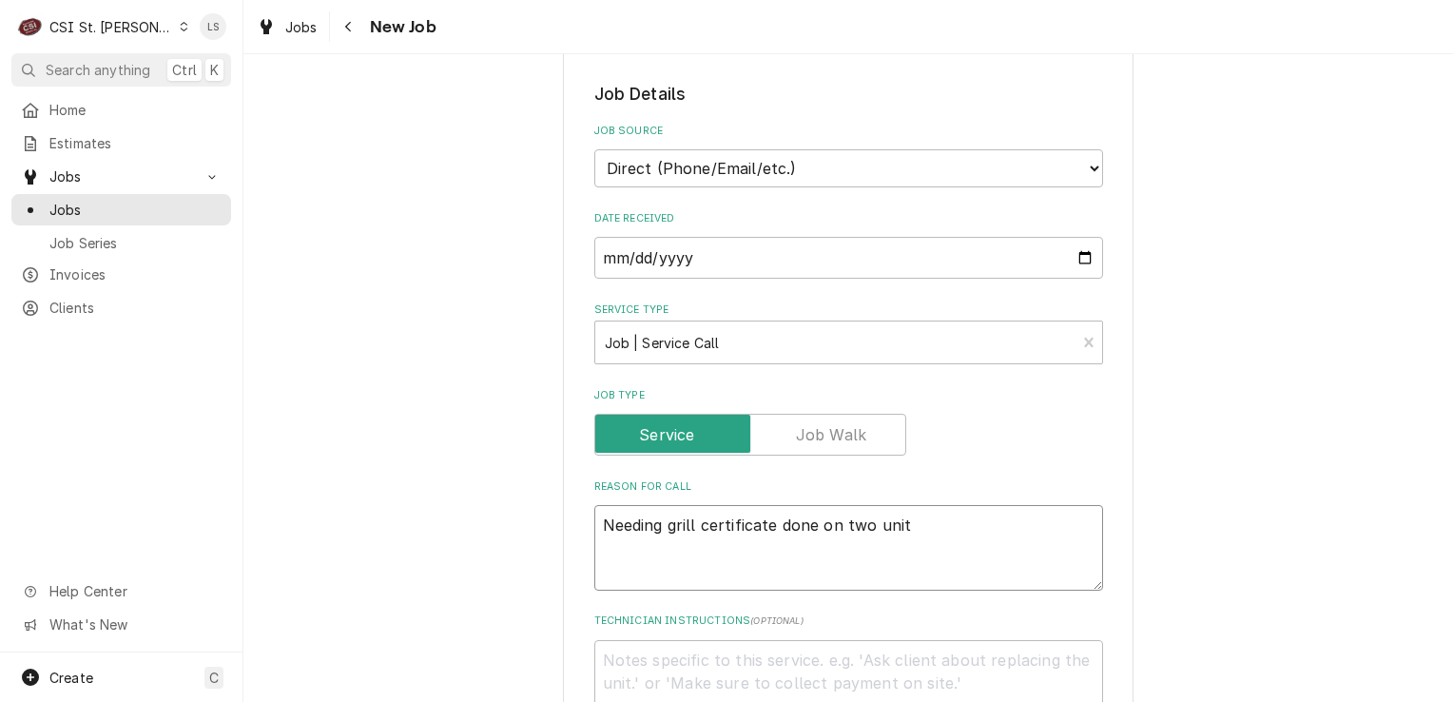
type textarea "x"
type textarea "Needing grill certificate done on two uni"
type textarea "x"
type textarea "Needing grill certificate done on two un"
type textarea "x"
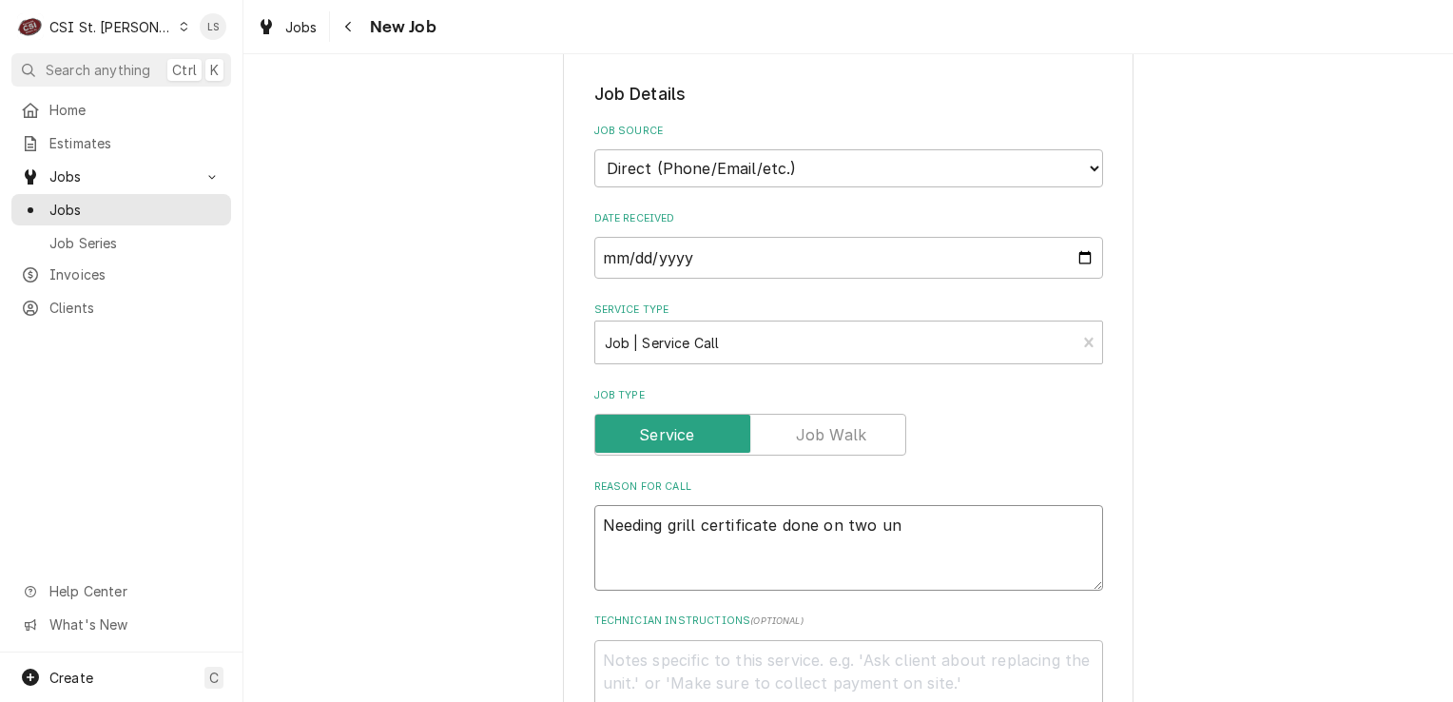
type textarea "Needing grill certificate done on two u"
type textarea "x"
type textarea "Needing grill certificate done on two"
type textarea "x"
type textarea "Needing grill certificate done on two g"
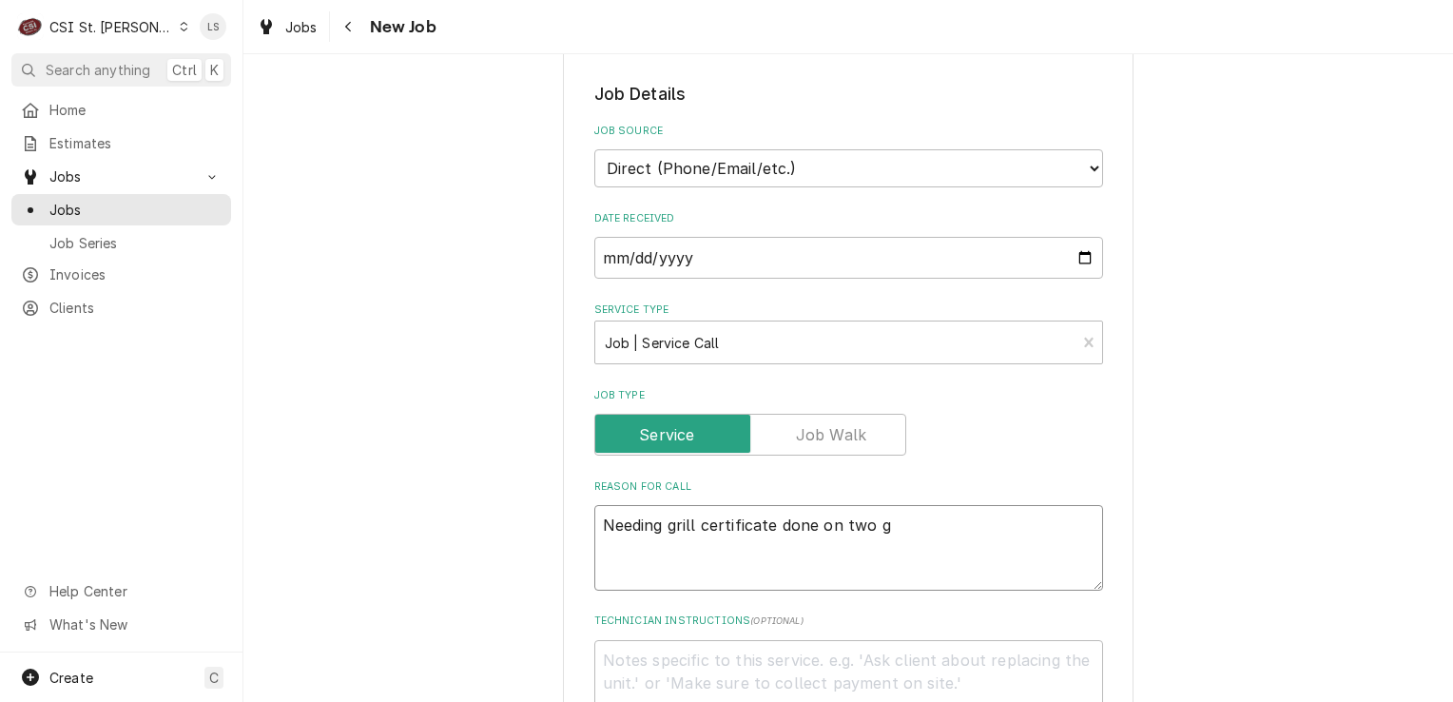
type textarea "x"
type textarea "Needing grill certificate done on two gri"
type textarea "x"
type textarea "Needing grill certificate done on two gril"
type textarea "x"
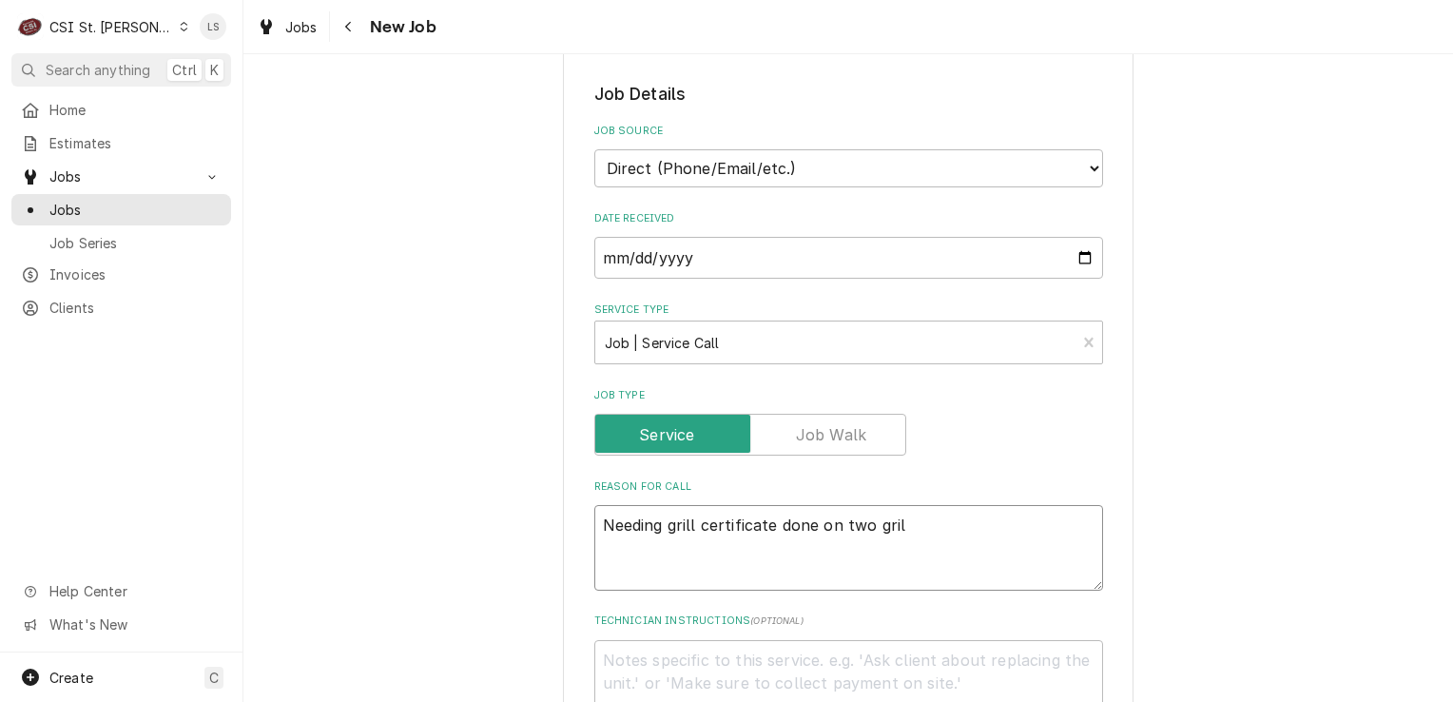
type textarea "Needing grill certificate done on two grill"
type textarea "x"
type textarea "Needing grill certificate done on two grills"
type textarea "x"
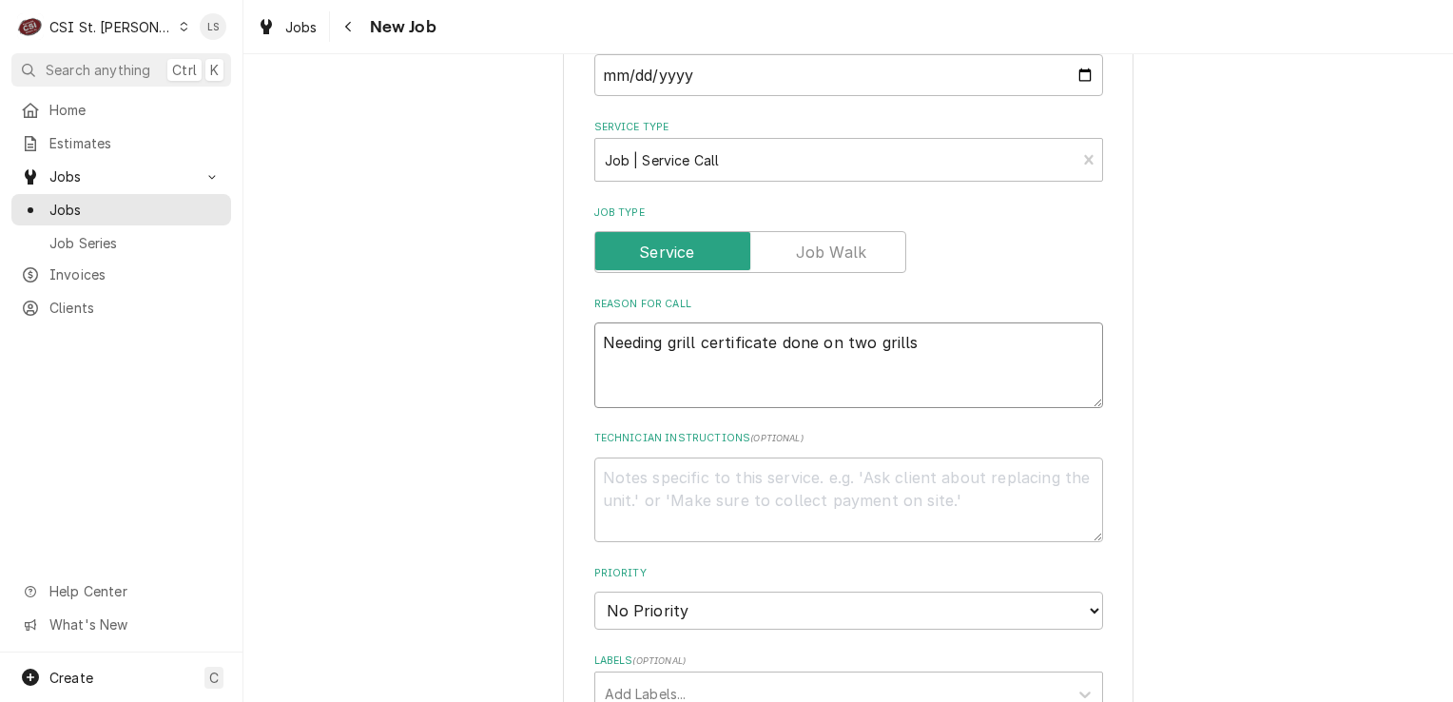
scroll to position [951, 0]
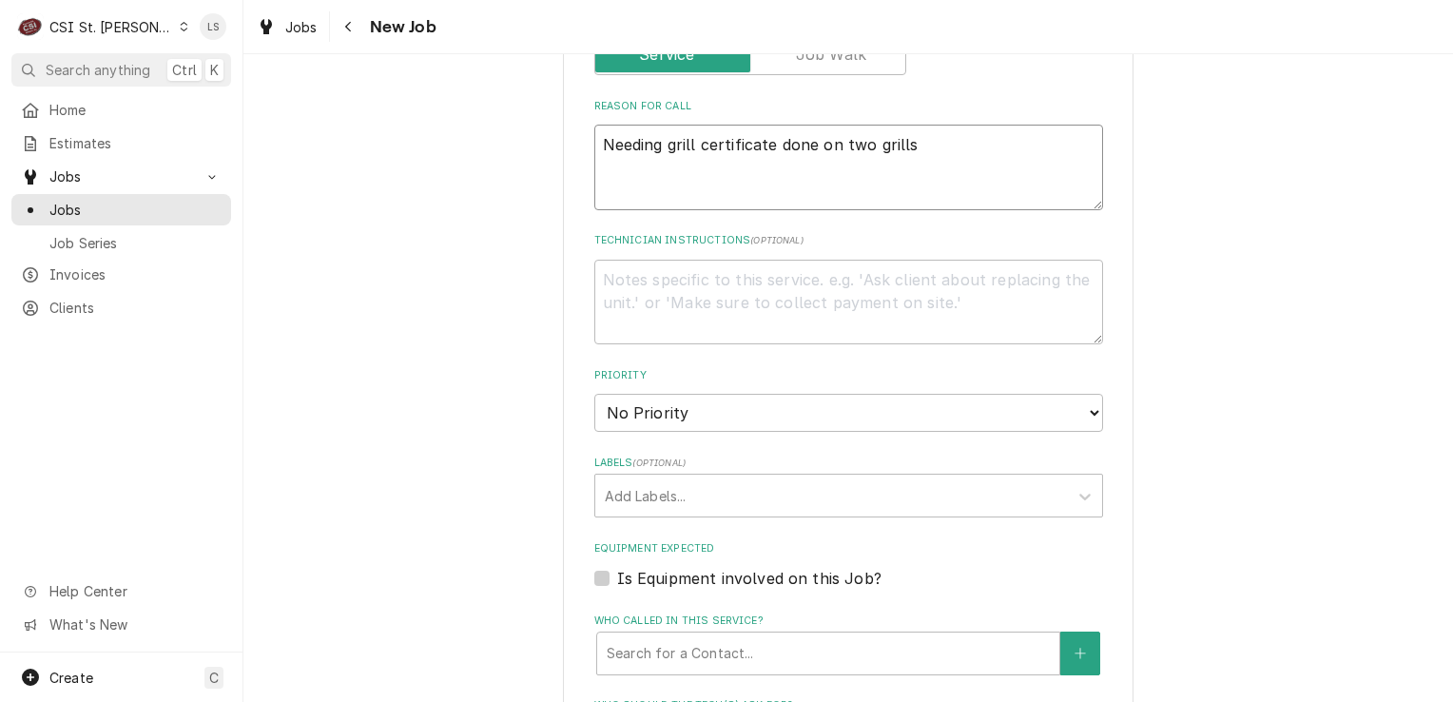
type textarea "Needing grill certificate done on two grills"
click at [682, 301] on textarea "Technician Instructions ( optional )" at bounding box center [848, 303] width 509 height 86
type textarea "x"
type textarea "E"
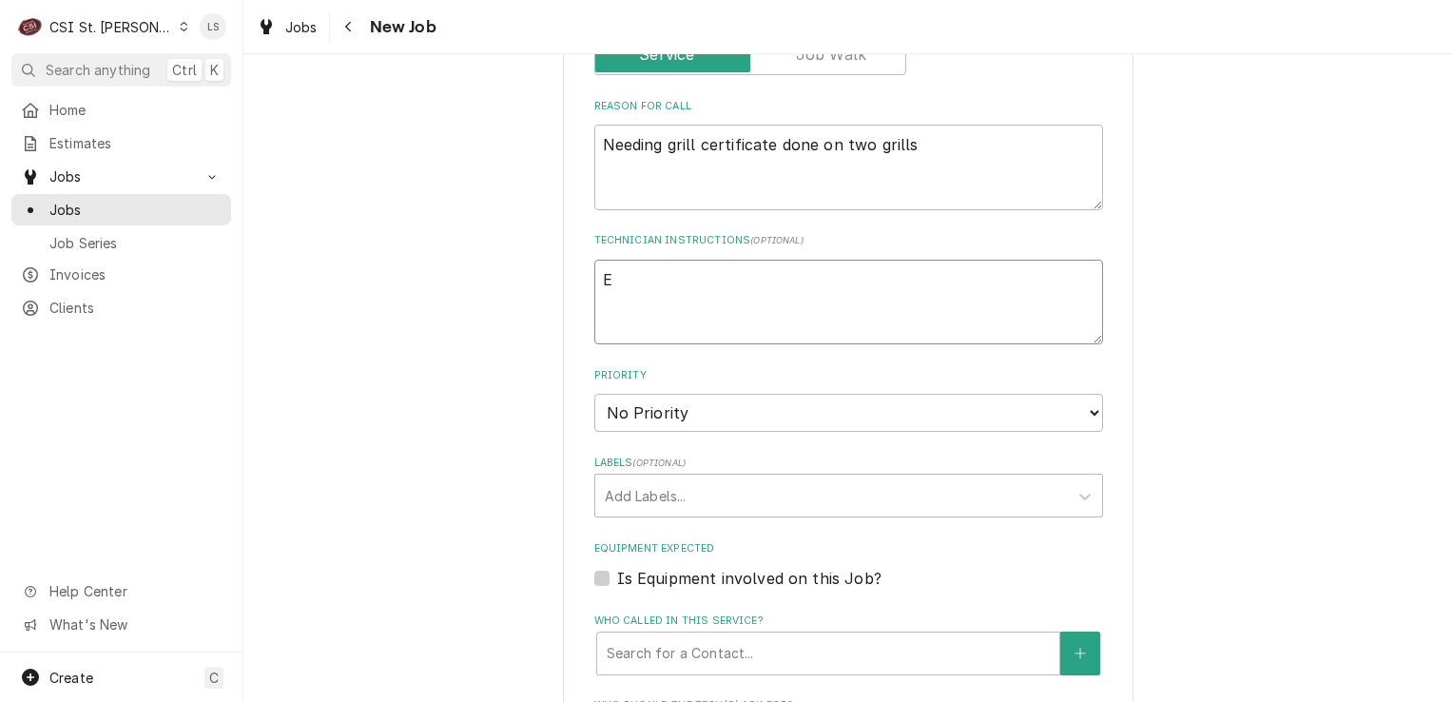
type textarea "x"
type textarea "Ev"
type textarea "x"
type textarea "Eve"
type textarea "x"
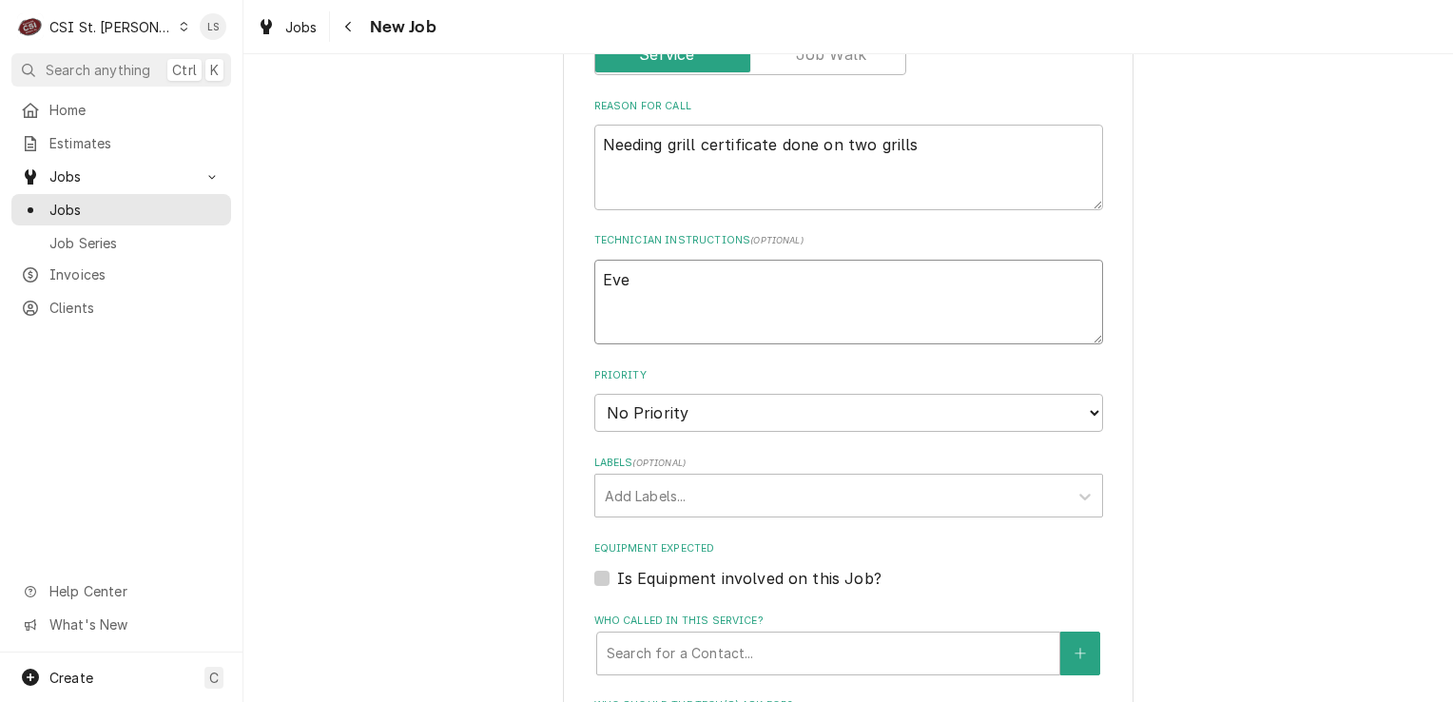
type textarea "Ever"
type textarea "x"
type textarea "Every"
type textarea "x"
type textarea "Every"
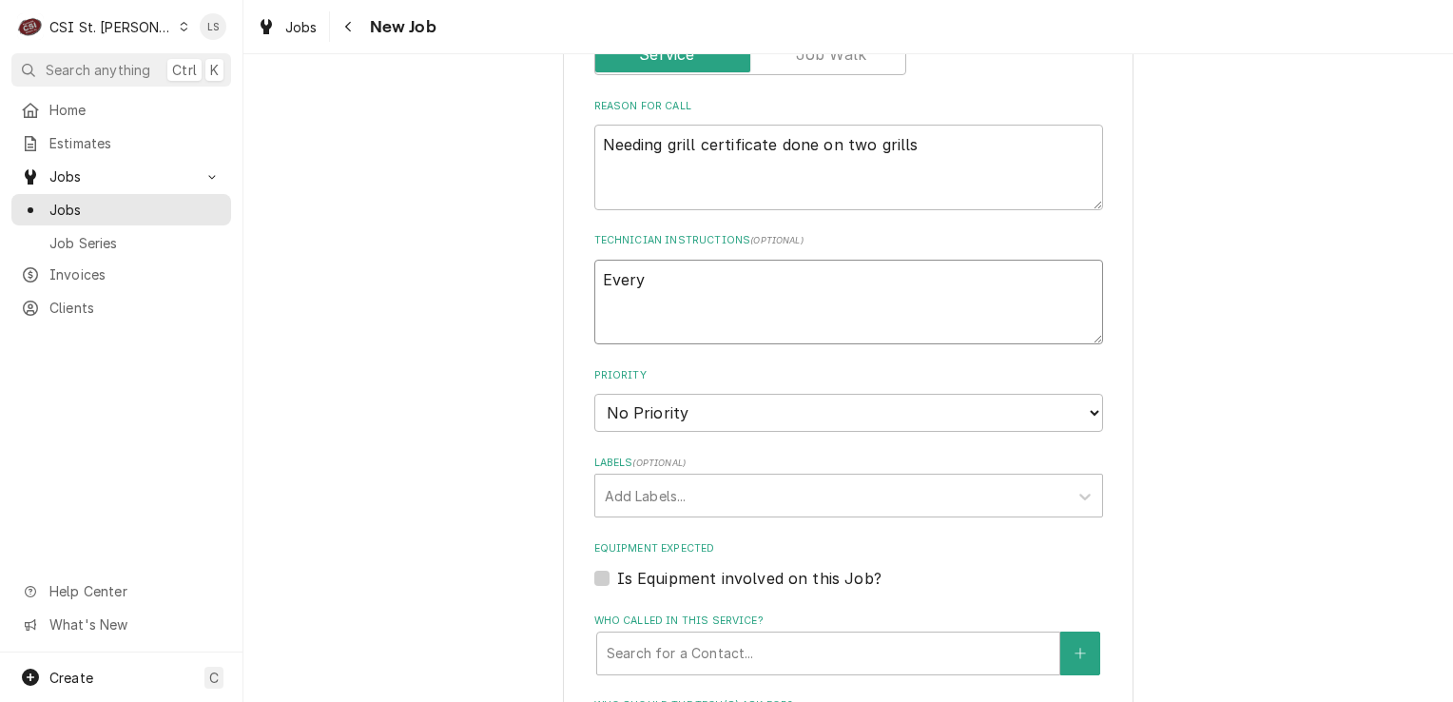
type textarea "x"
type textarea "Every d"
type textarea "x"
type textarea "Every da"
type textarea "x"
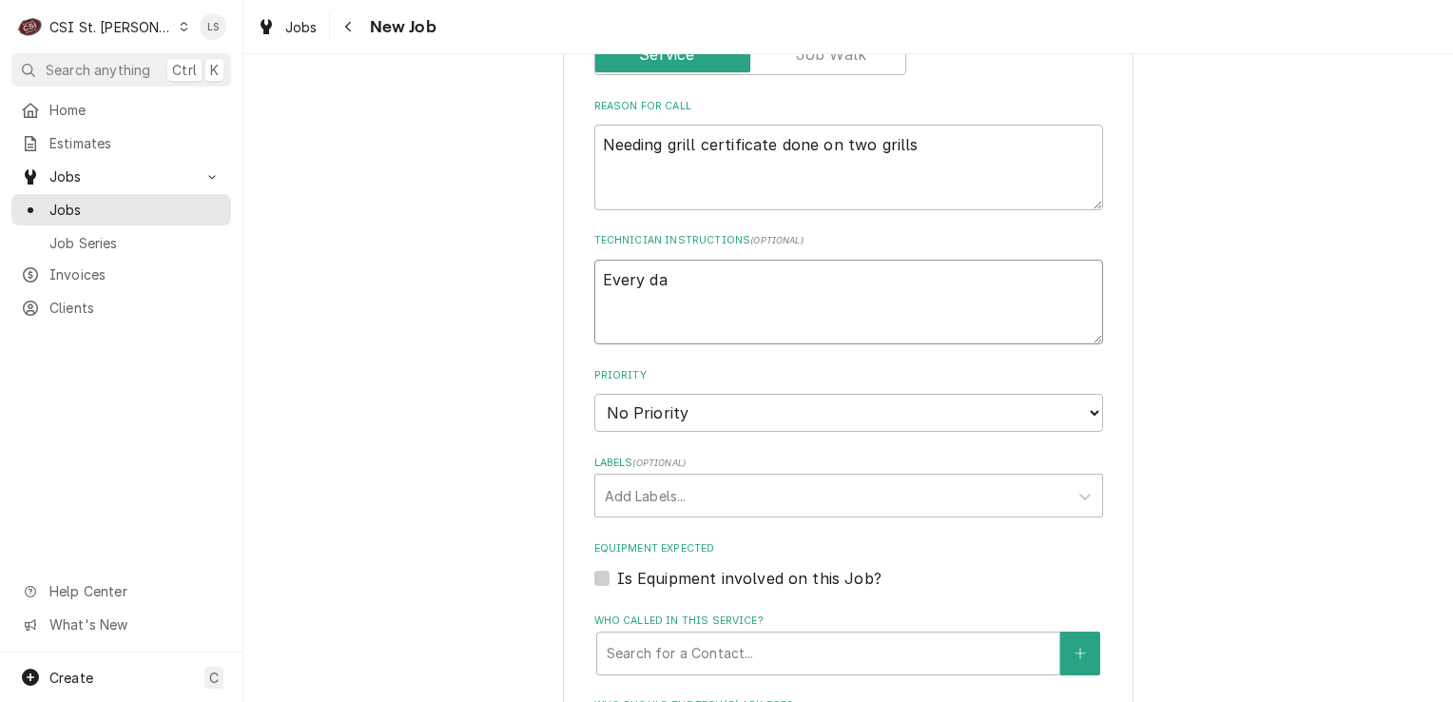
type textarea "Every day"
type textarea "x"
type textarea "Every day"
type textarea "x"
type textarea "Every day f"
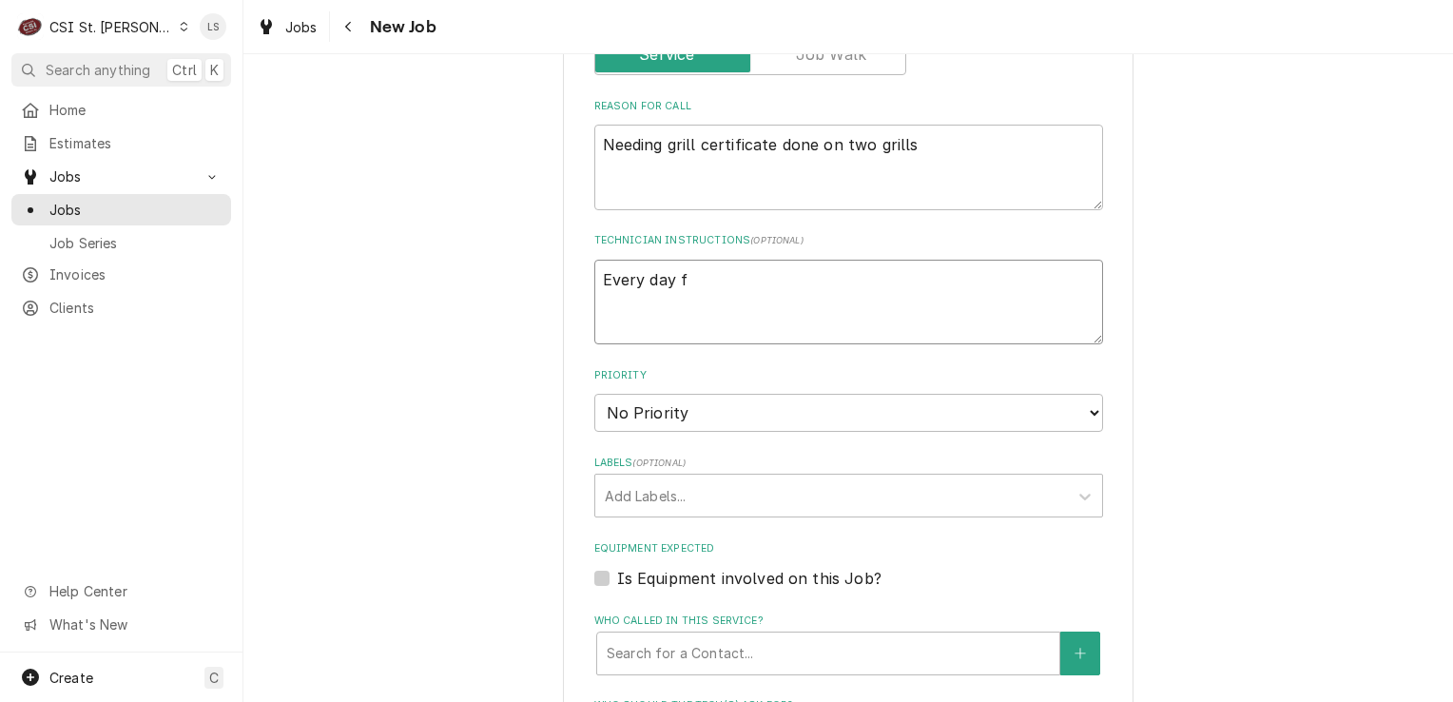
type textarea "x"
type textarea "Every day fro"
type textarea "x"
type textarea "Every day from"
type textarea "x"
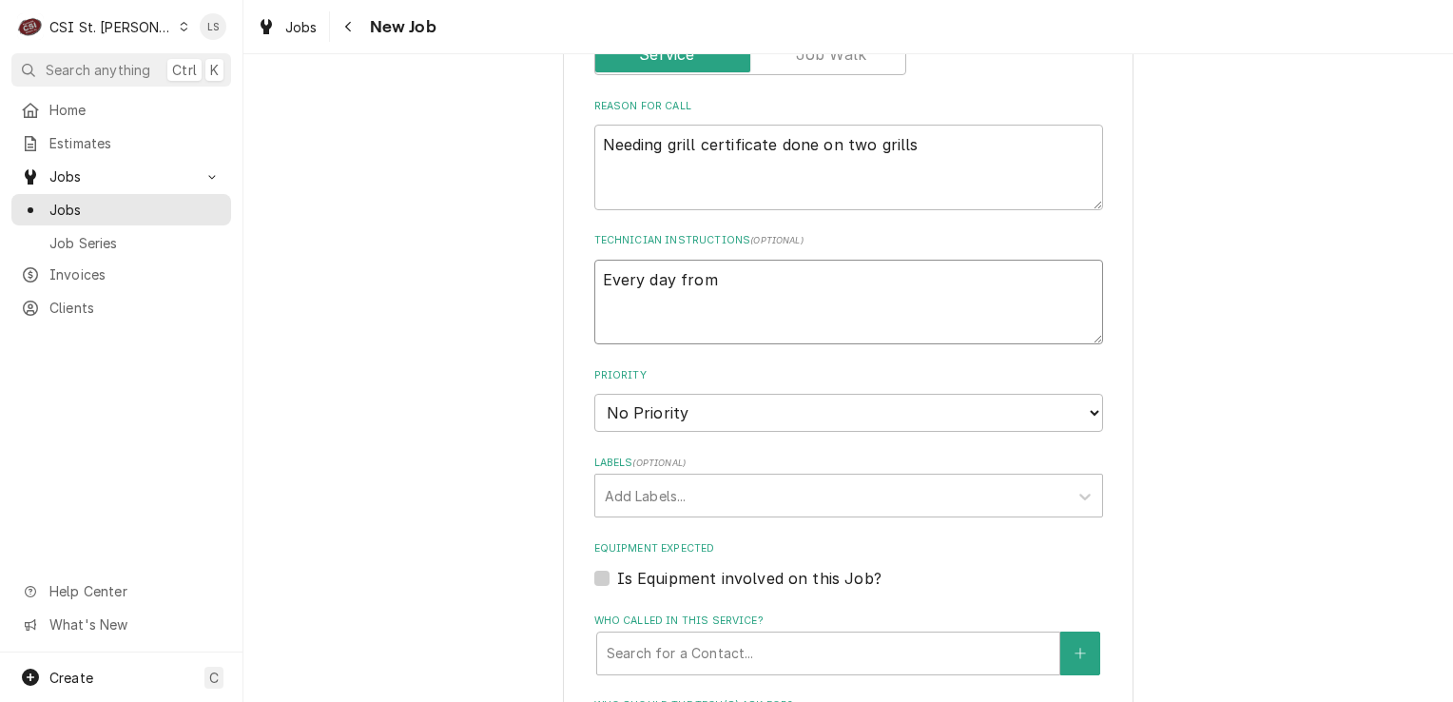
type textarea "Every day from"
type textarea "x"
type textarea "Every day from -"
type textarea "x"
type textarea "Every day from -"
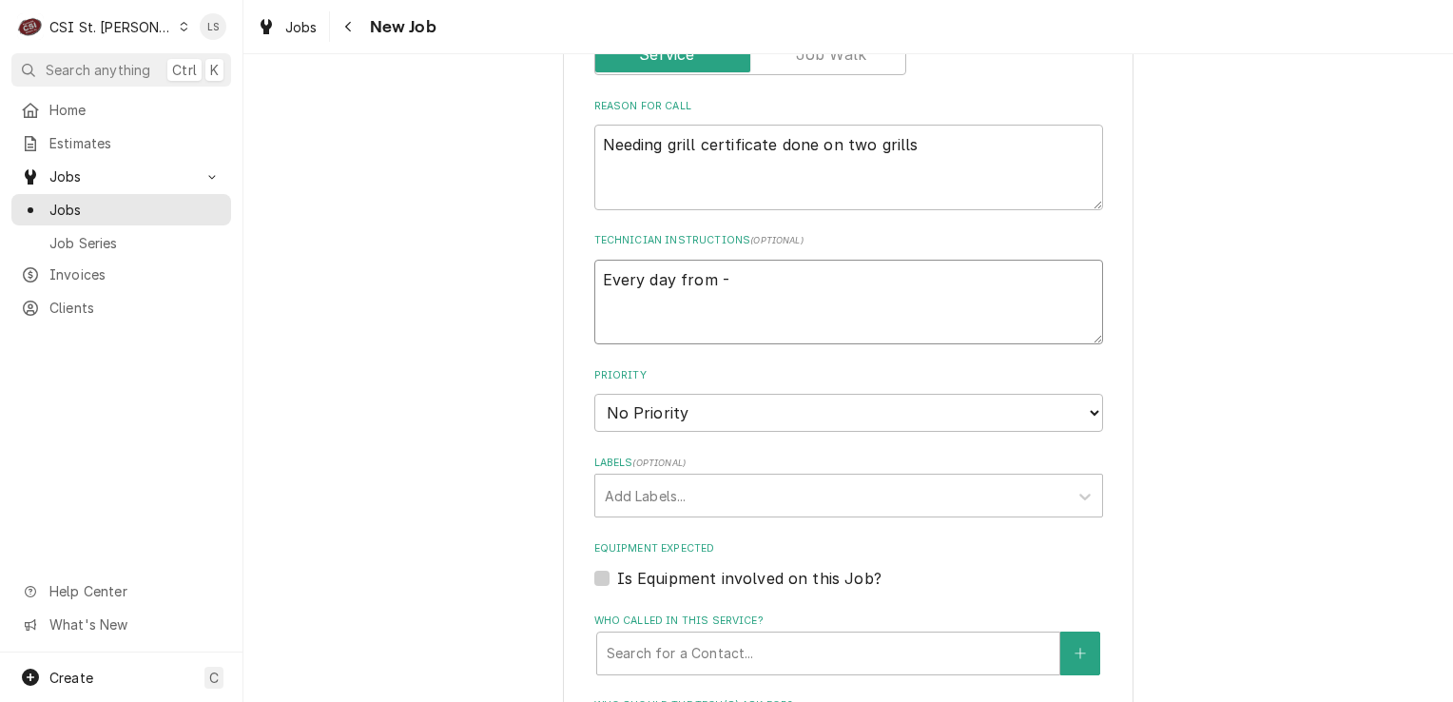
type textarea "x"
type textarea "Every day from -"
type textarea "x"
type textarea "Every day from"
type textarea "x"
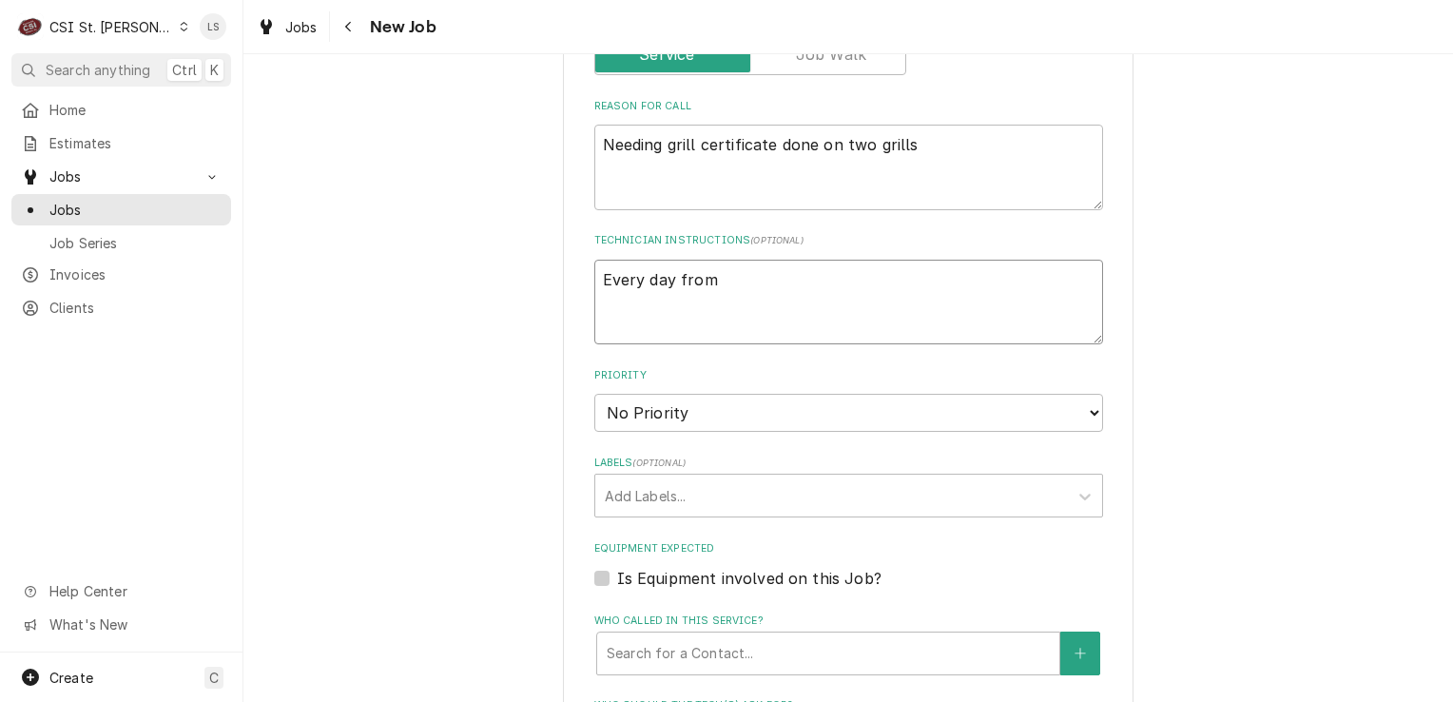
type textarea "Every day from 4"
type textarea "x"
type textarea "Every day from 4a"
type textarea "x"
type textarea "Every day from 4am"
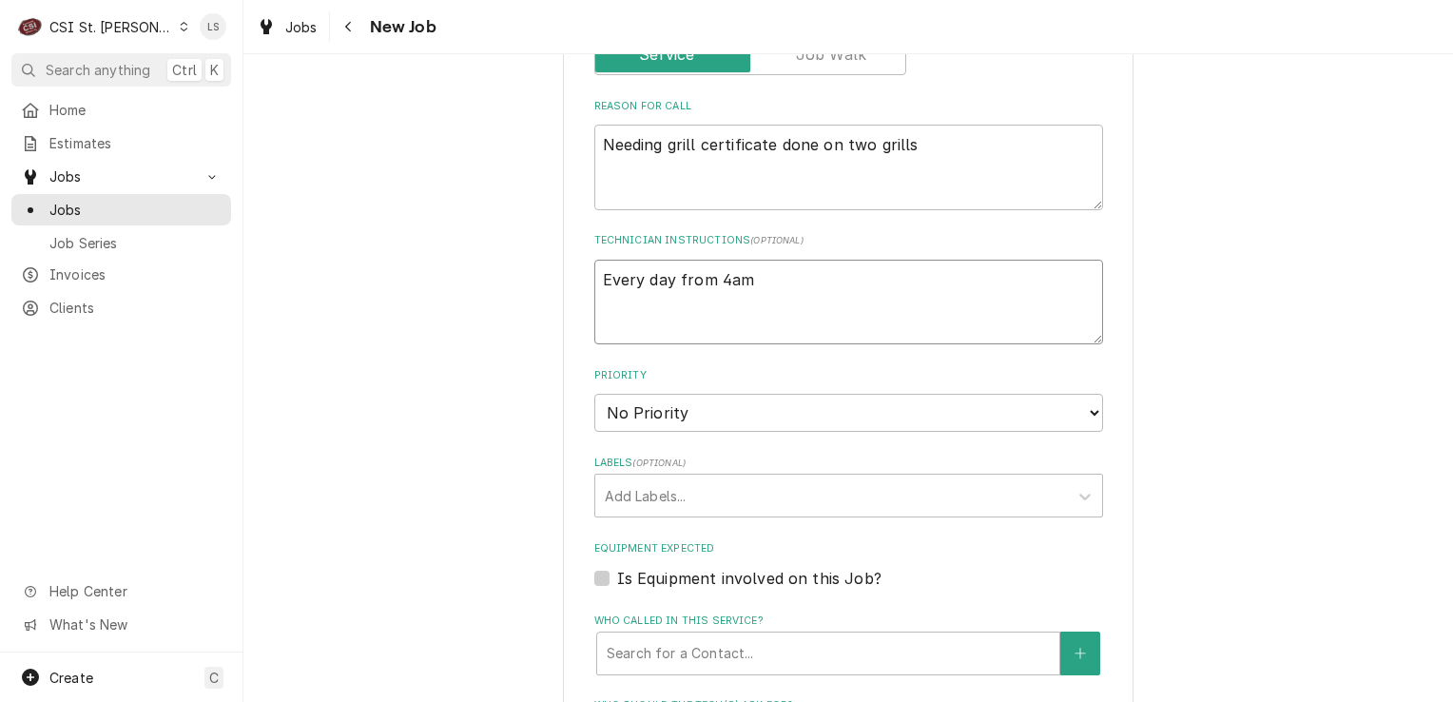
type textarea "x"
type textarea "Every day from 4am"
type textarea "x"
type textarea "Every day from 4am -"
type textarea "x"
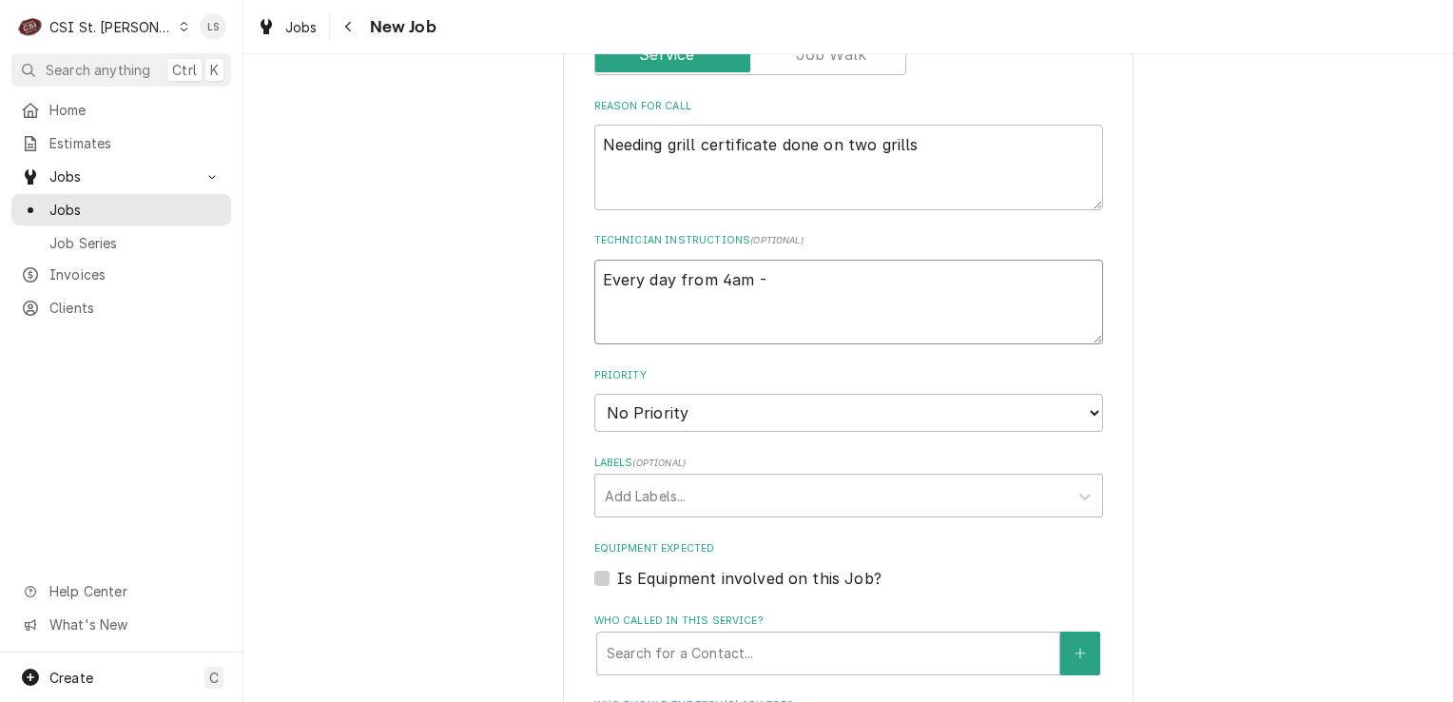
type textarea "Every day from 4am -"
type textarea "x"
type textarea "Every day from 4am - 1"
type textarea "x"
type textarea "Every day from 4am - 10"
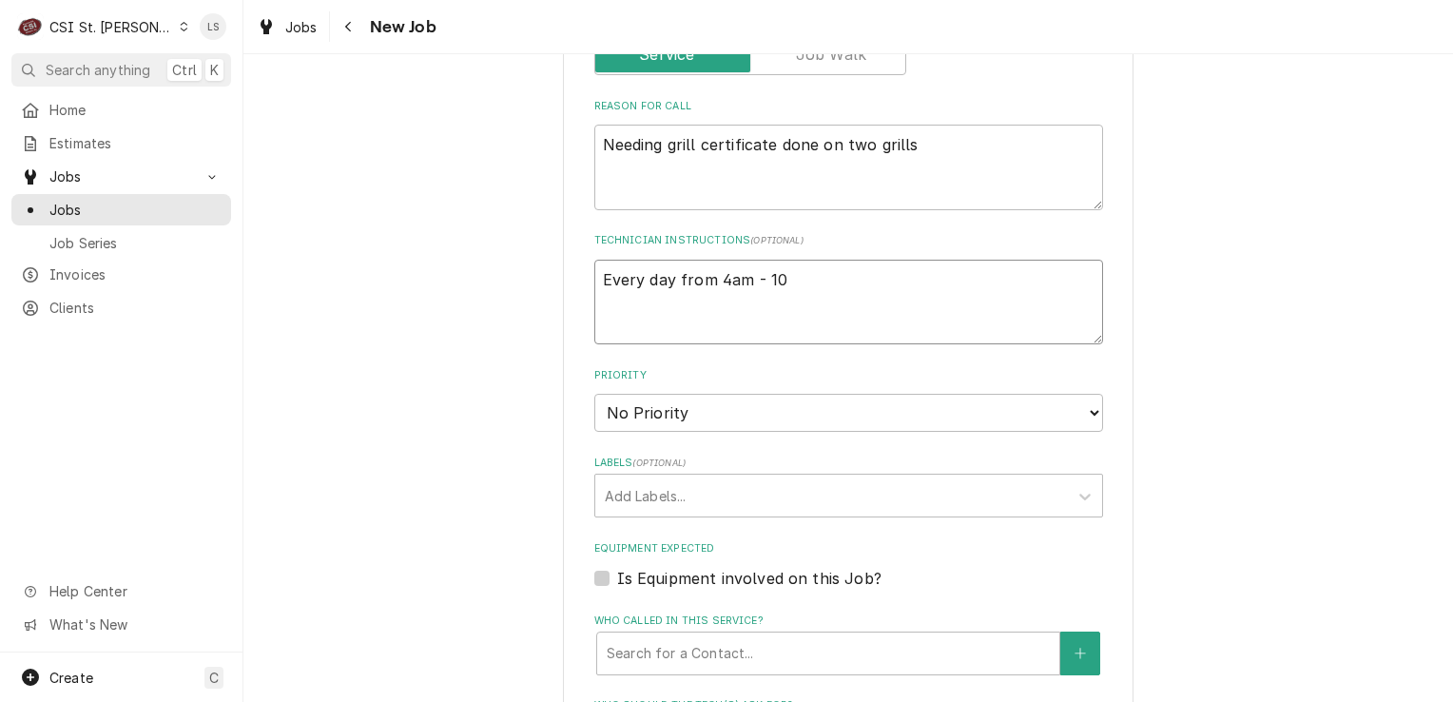
type textarea "x"
type textarea "Every day from 4am - 10p"
type textarea "x"
type textarea "Every day from 4am - 10pm"
type textarea "x"
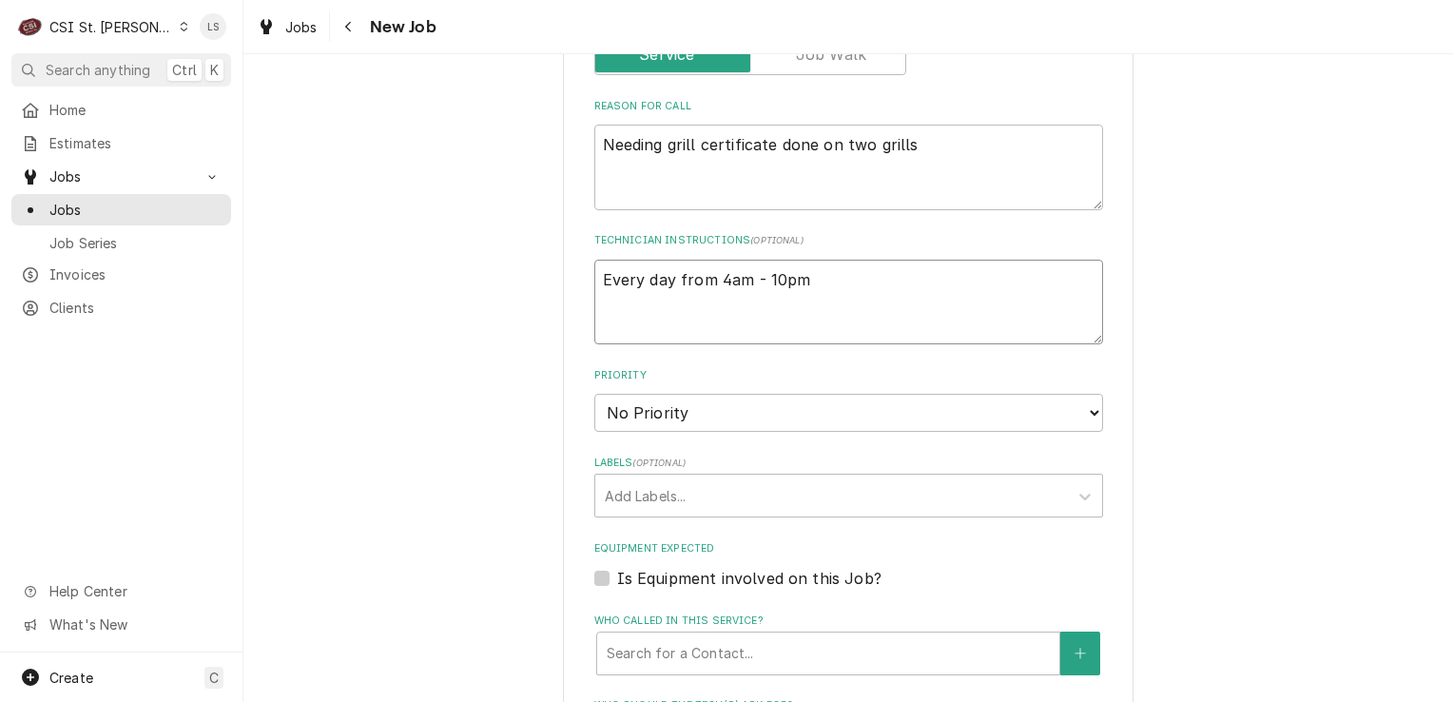
type textarea "Every day from 4am - 10pm"
type textarea "x"
type textarea "Every day from 4am - 10pm"
click at [637, 414] on select "No Priority Urgent High Medium Low" at bounding box center [848, 413] width 509 height 38
select select "4"
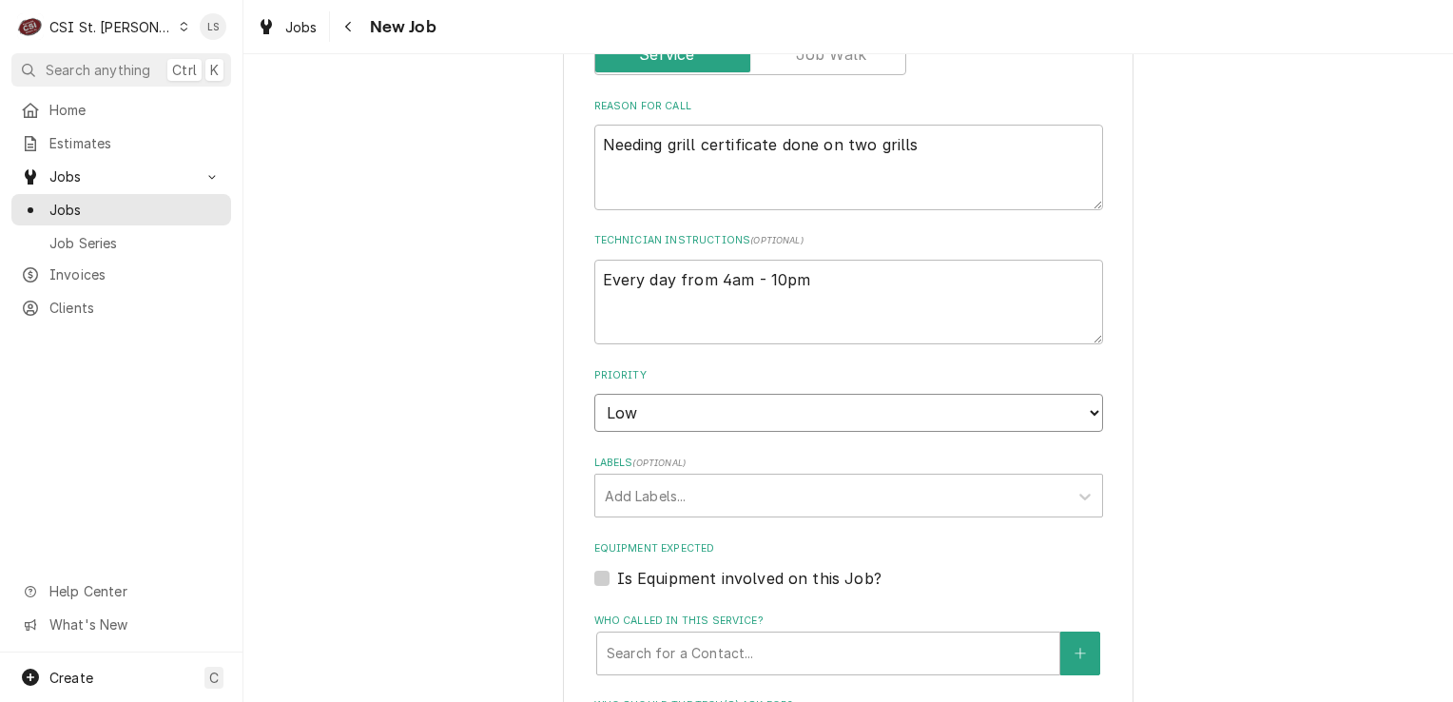
click at [594, 394] on select "No Priority Urgent High Medium Low" at bounding box center [848, 413] width 509 height 38
click at [622, 513] on fieldset "Job Details Job Source Direct (Phone/Email/etc.) Service Channel Corrigo Ecotra…" at bounding box center [848, 407] width 509 height 1413
type textarea "x"
click at [620, 508] on div "Add Labels..." at bounding box center [831, 496] width 473 height 42
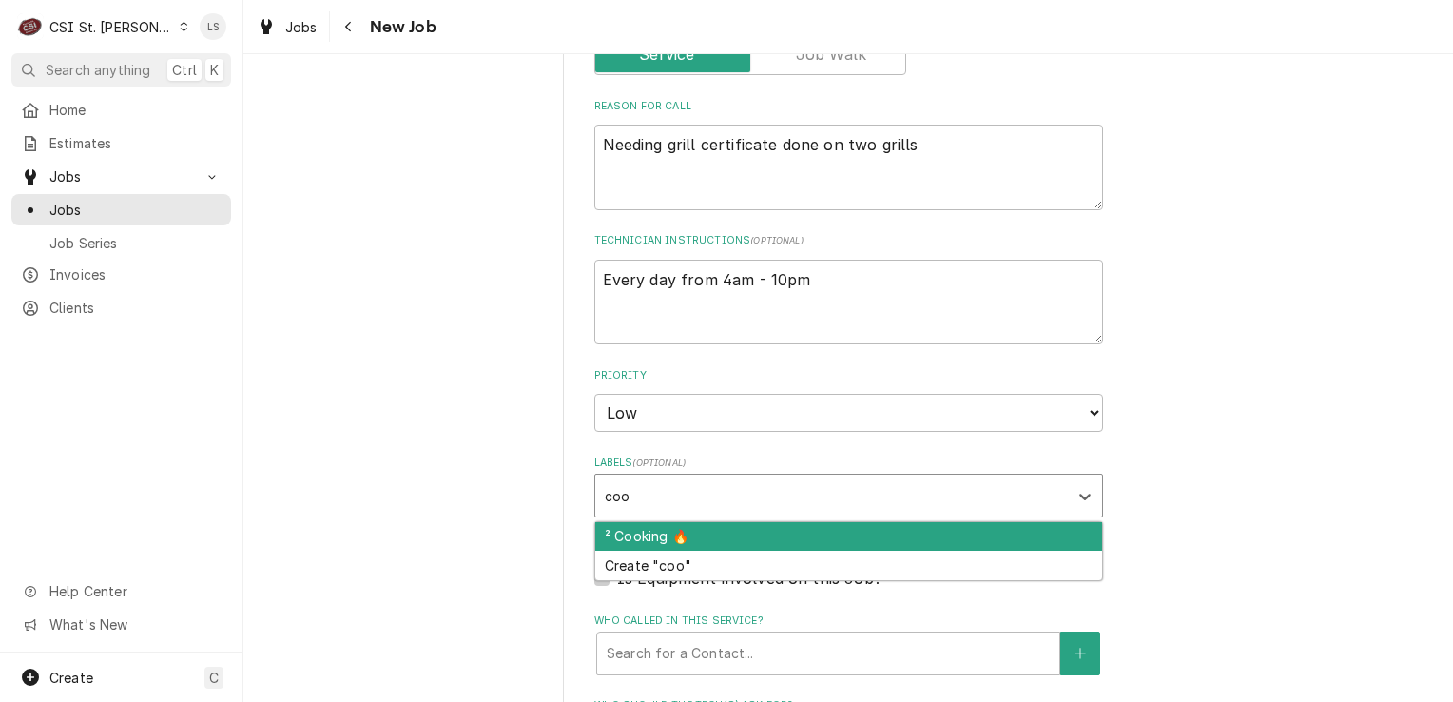
type input "cook"
type textarea "x"
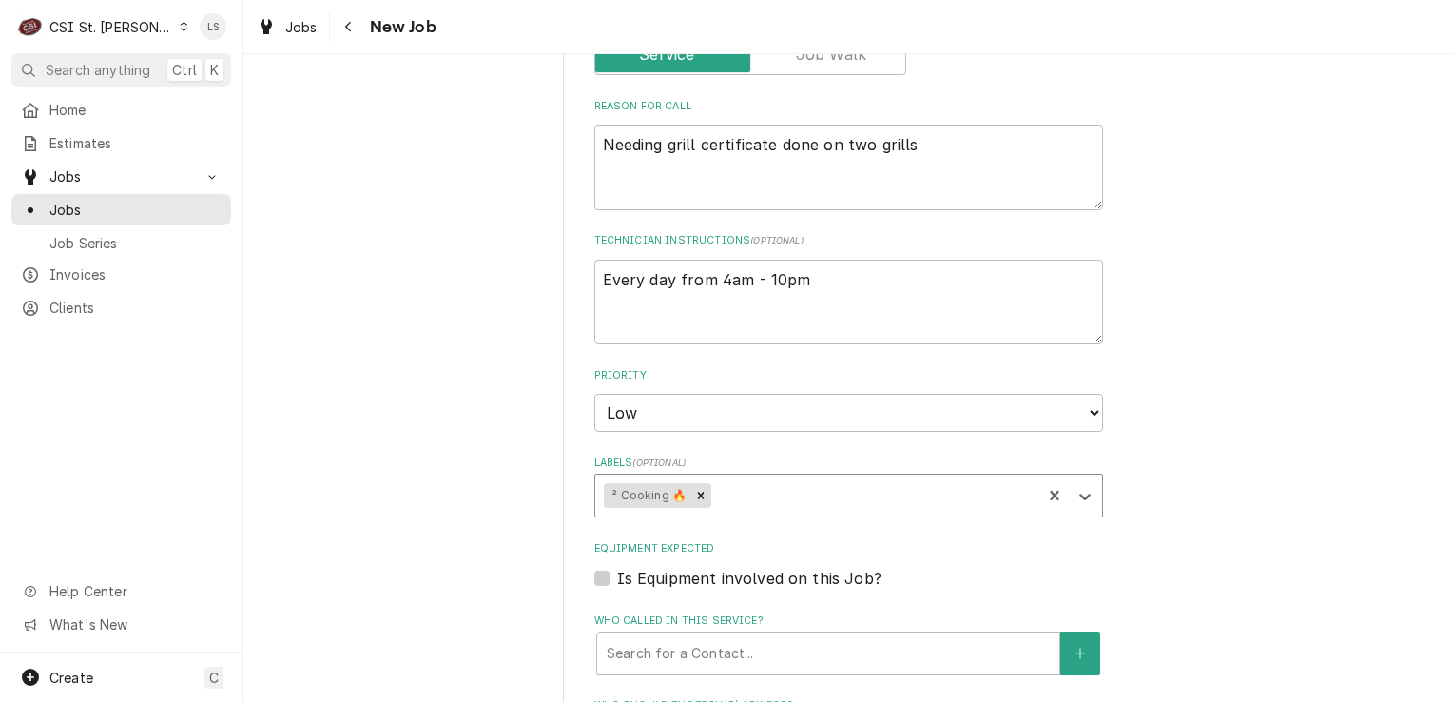
type textarea "x"
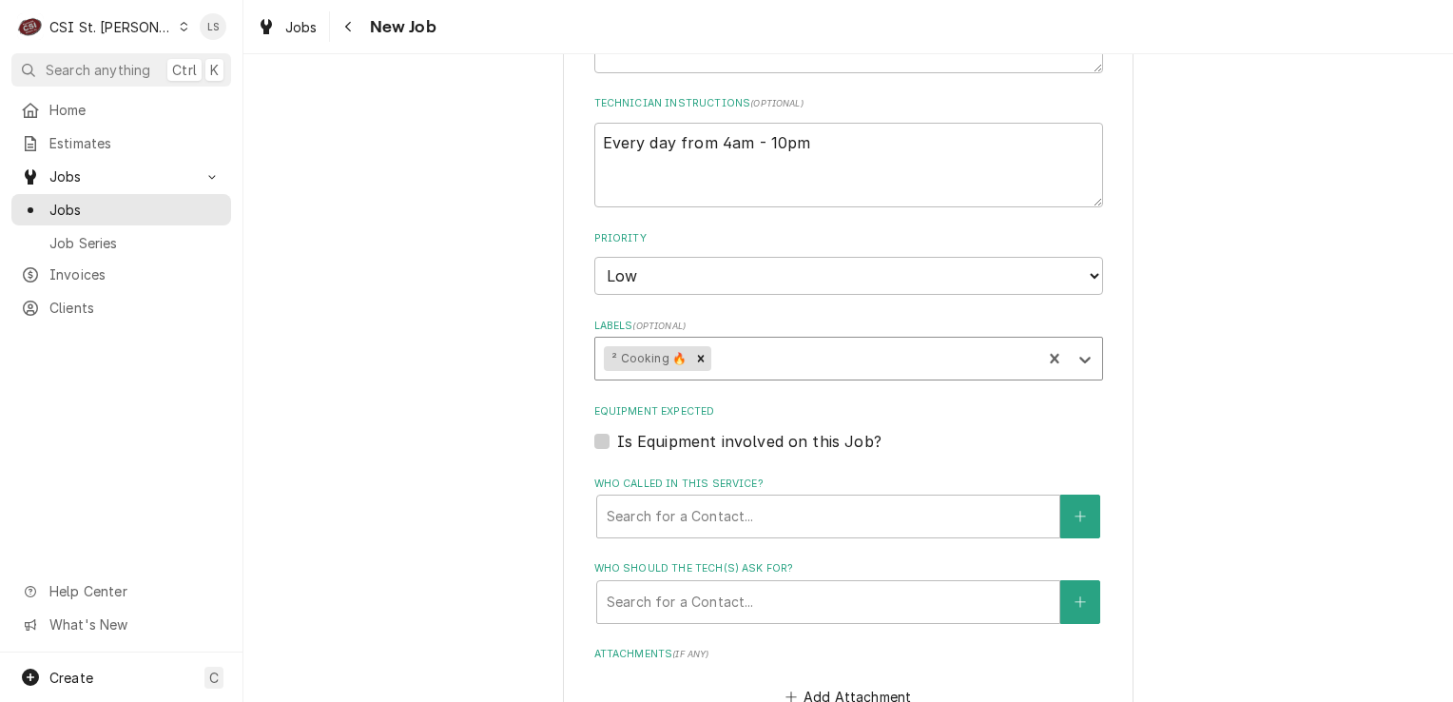
scroll to position [1331, 0]
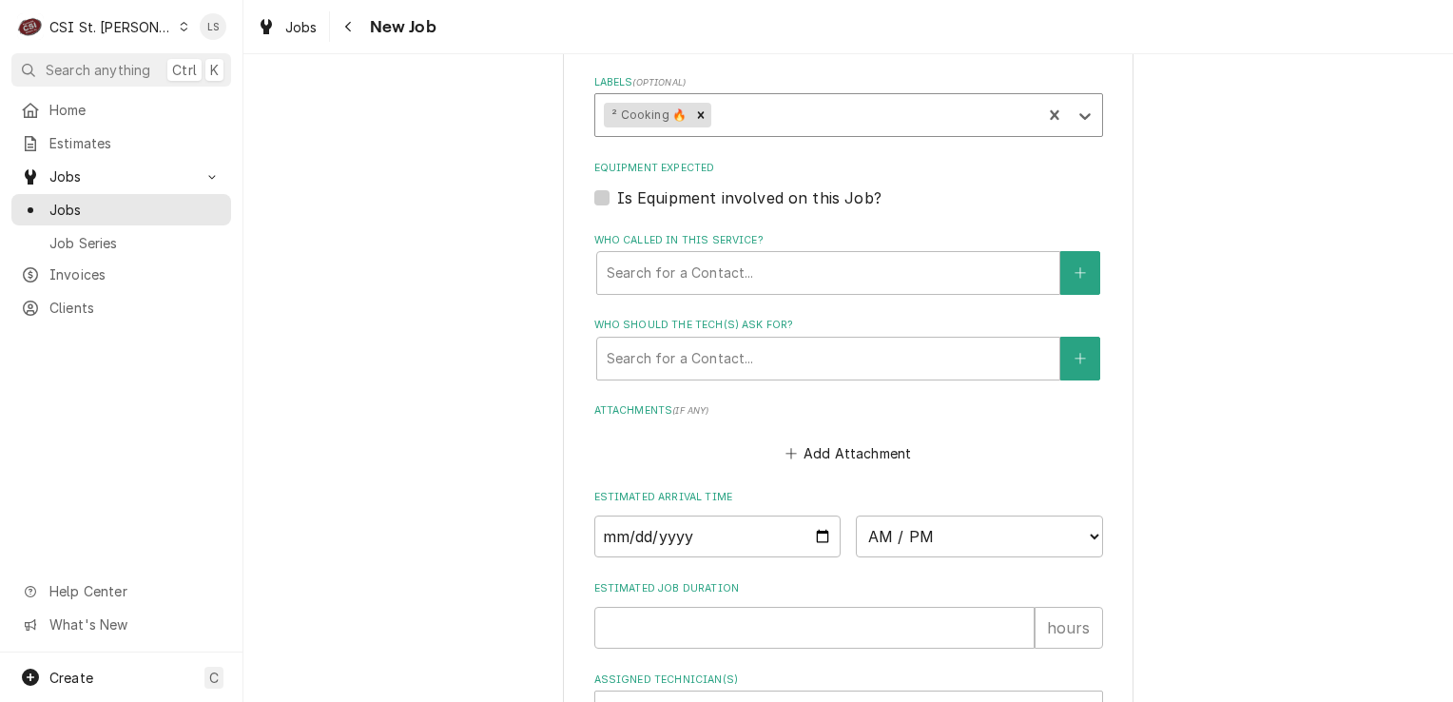
click at [617, 193] on label "Is Equipment involved on this Job?" at bounding box center [749, 197] width 264 height 23
click at [617, 193] on input "Equipment Expected" at bounding box center [871, 207] width 509 height 42
checkbox input "true"
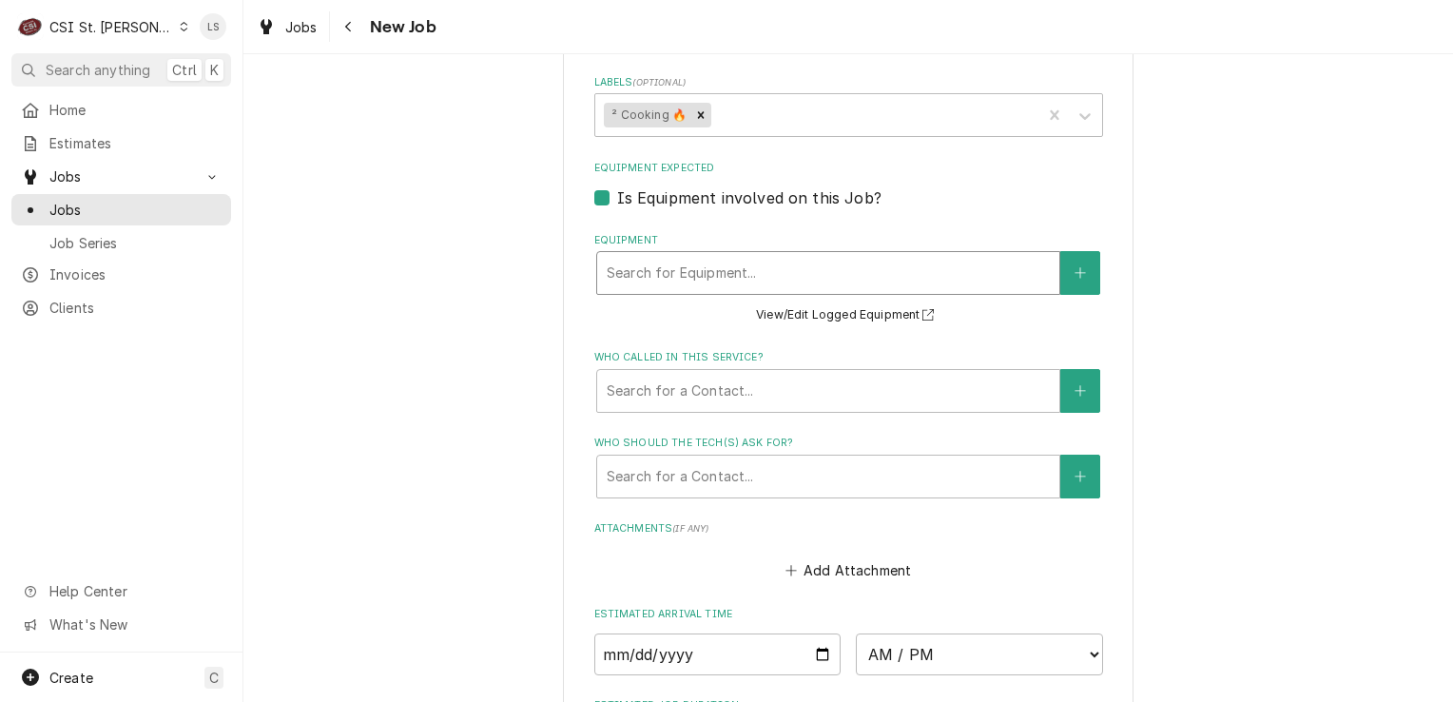
click at [669, 270] on div "Equipment" at bounding box center [828, 273] width 443 height 34
type textarea "x"
click at [617, 193] on label "Is Equipment involved on this Job?" at bounding box center [749, 197] width 264 height 23
click at [617, 193] on input "Equipment Expected" at bounding box center [871, 207] width 509 height 42
checkbox input "false"
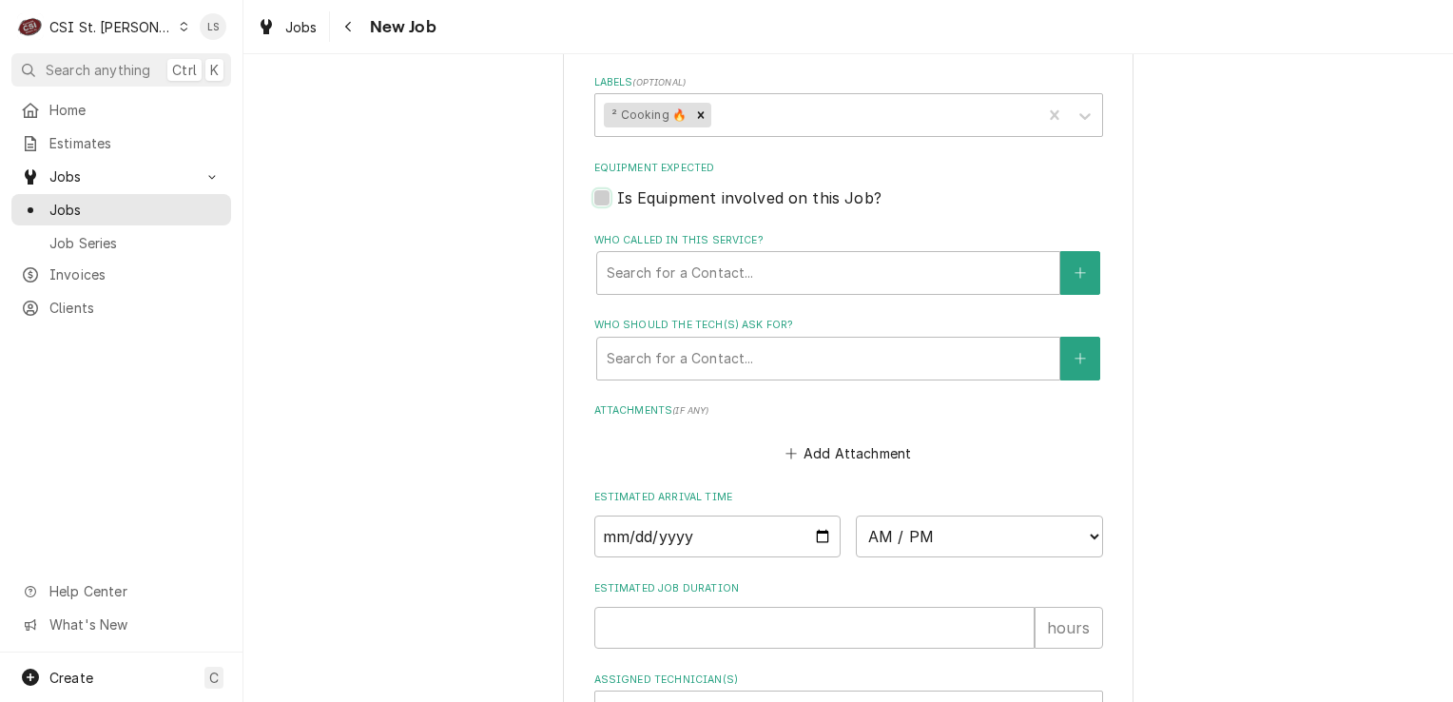
type textarea "x"
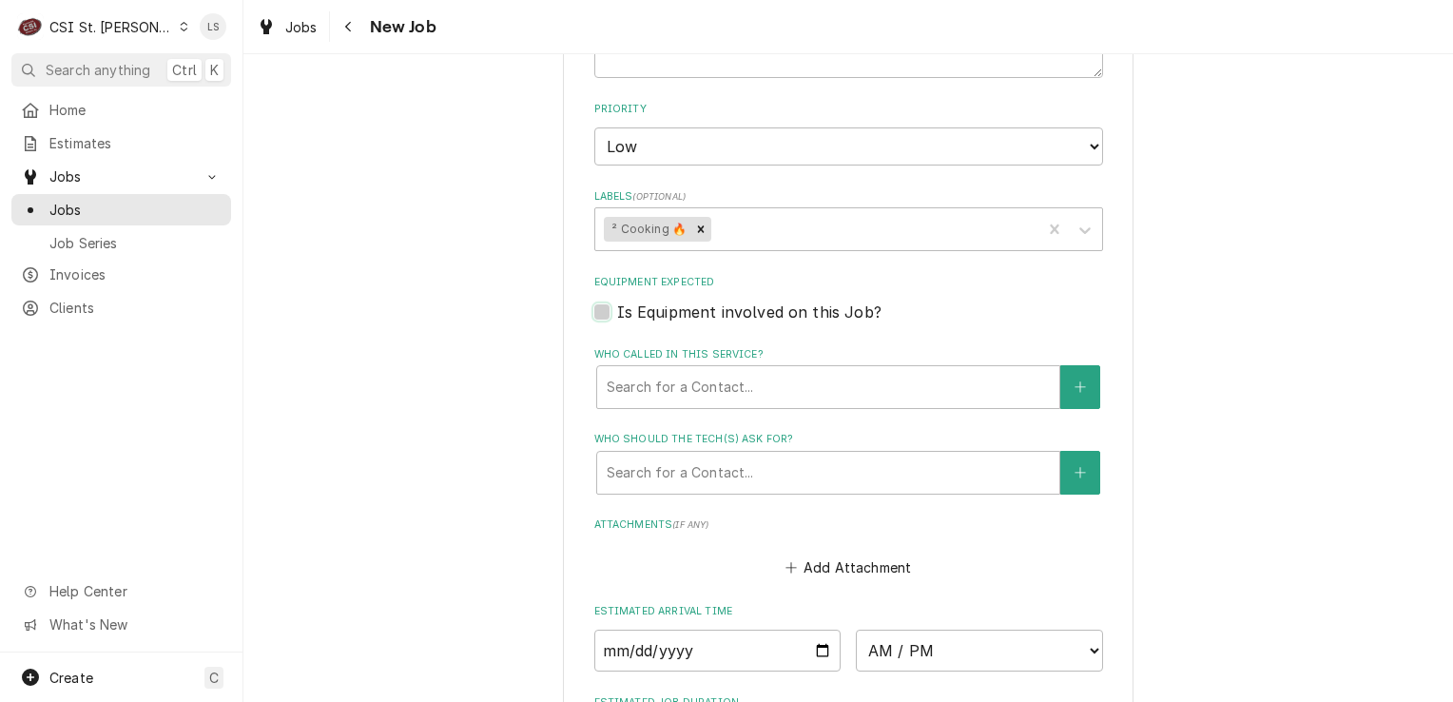
scroll to position [1236, 0]
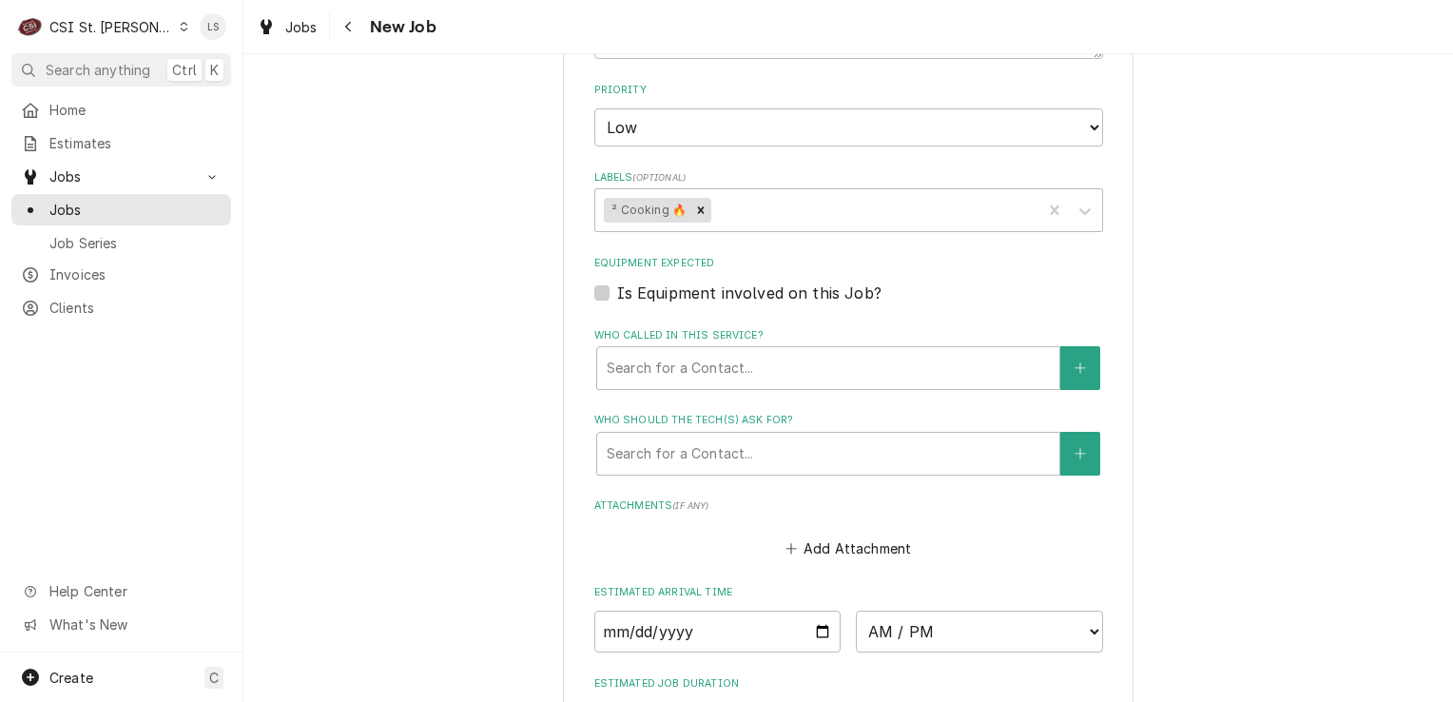
click at [617, 291] on label "Is Equipment involved on this Job?" at bounding box center [749, 292] width 264 height 23
click at [617, 291] on input "Equipment Expected" at bounding box center [871, 302] width 509 height 42
checkbox input "true"
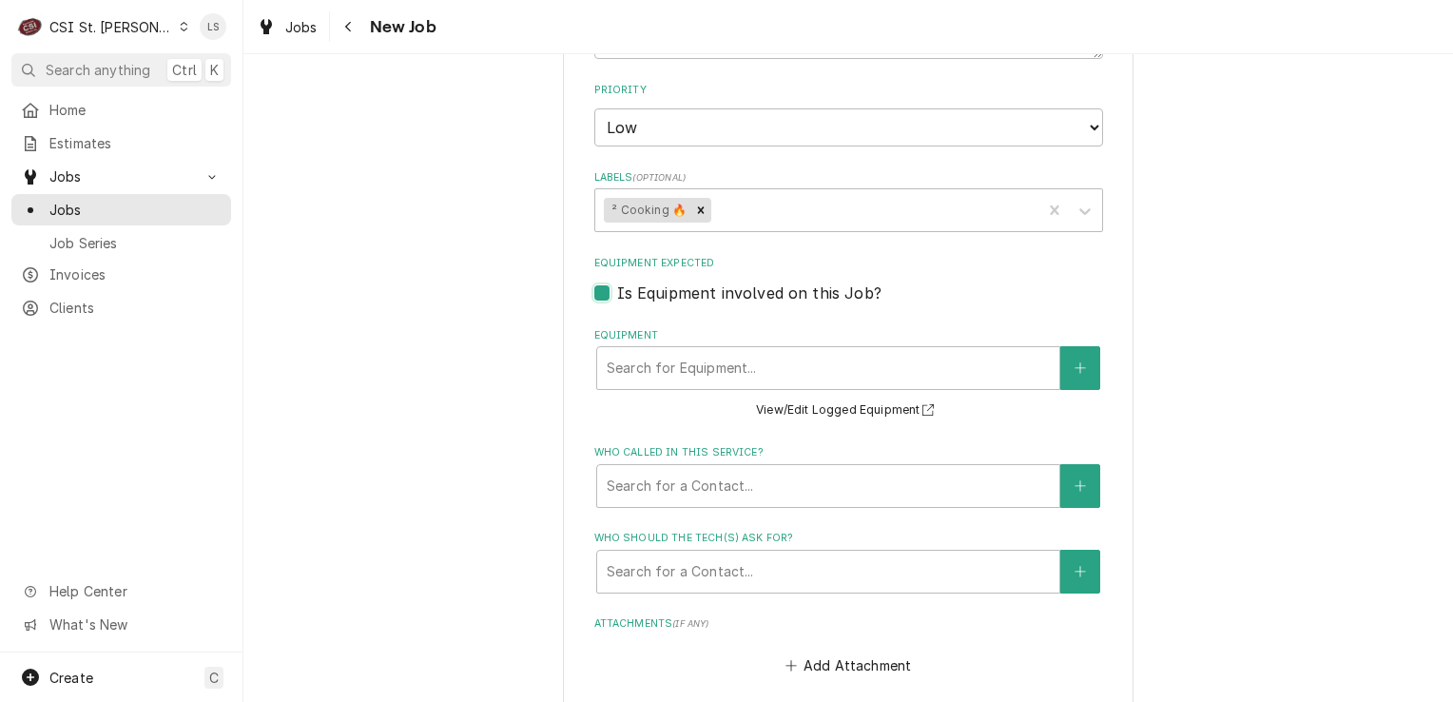
type textarea "x"
click at [662, 368] on div "Equipment" at bounding box center [828, 368] width 443 height 34
click at [1065, 363] on button "Equipment" at bounding box center [1080, 368] width 40 height 44
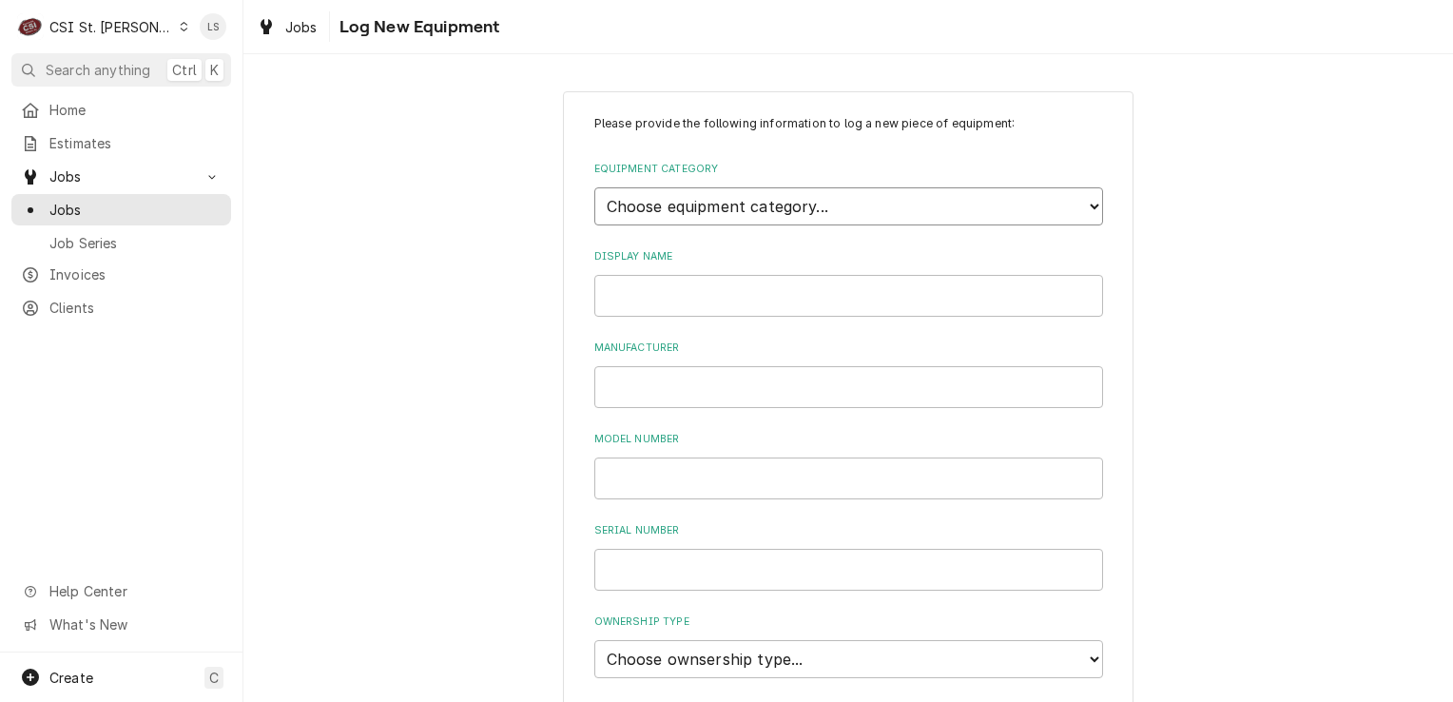
click at [687, 202] on select "Choose equipment category... Cooking Equipment Fryers Ice Machines Ovens and Ra…" at bounding box center [848, 206] width 509 height 38
select select "1"
click at [594, 187] on select "Choose equipment category... Cooking Equipment Fryers Ice Machines Ovens and Ra…" at bounding box center [848, 206] width 509 height 38
click at [658, 295] on select "Choose equipment type... Broiler Charbroiler Commercial Microwave Commercial To…" at bounding box center [848, 294] width 509 height 38
select select "6"
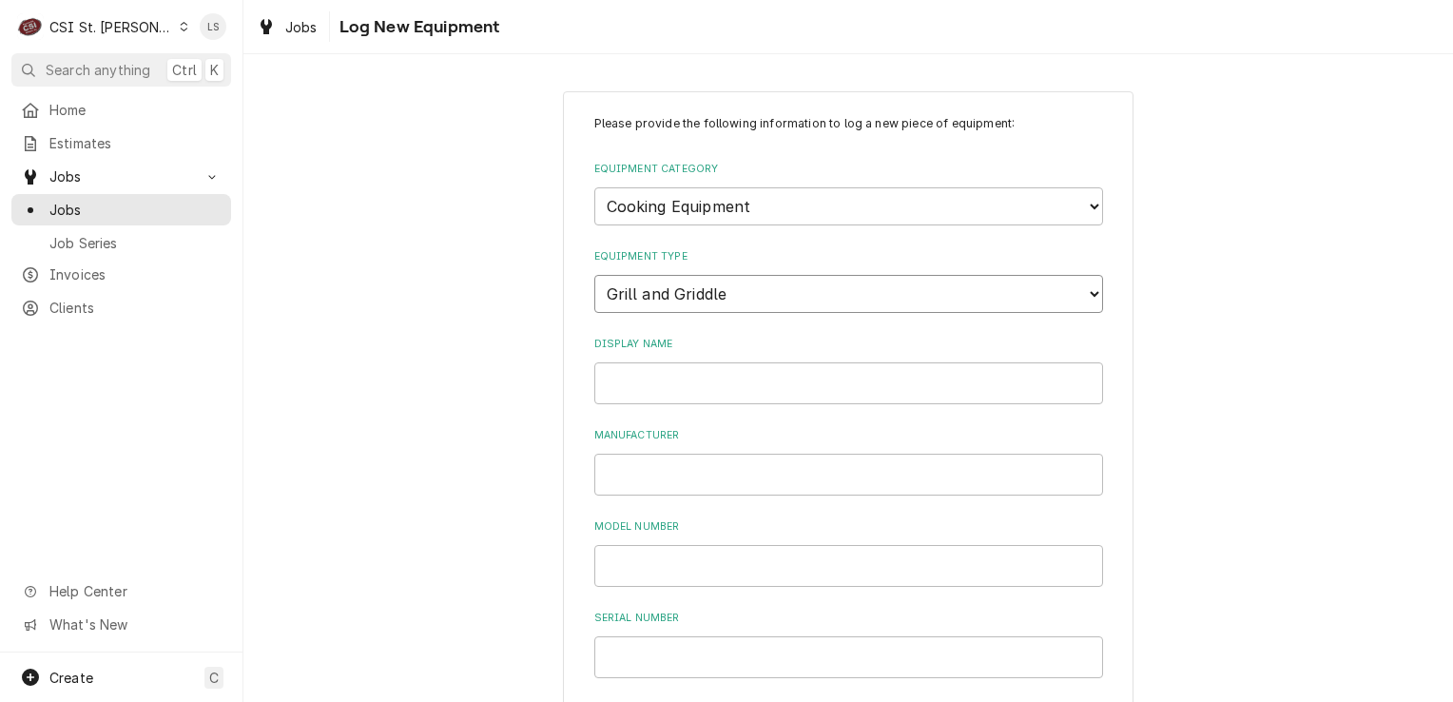
click at [594, 275] on select "Choose equipment type... Broiler Charbroiler Commercial Microwave Commercial To…" at bounding box center [848, 294] width 509 height 38
click at [638, 382] on input "Display Name" at bounding box center [848, 383] width 509 height 42
type input "Grill #1"
click at [654, 475] on input "Manufacturer" at bounding box center [848, 475] width 509 height 42
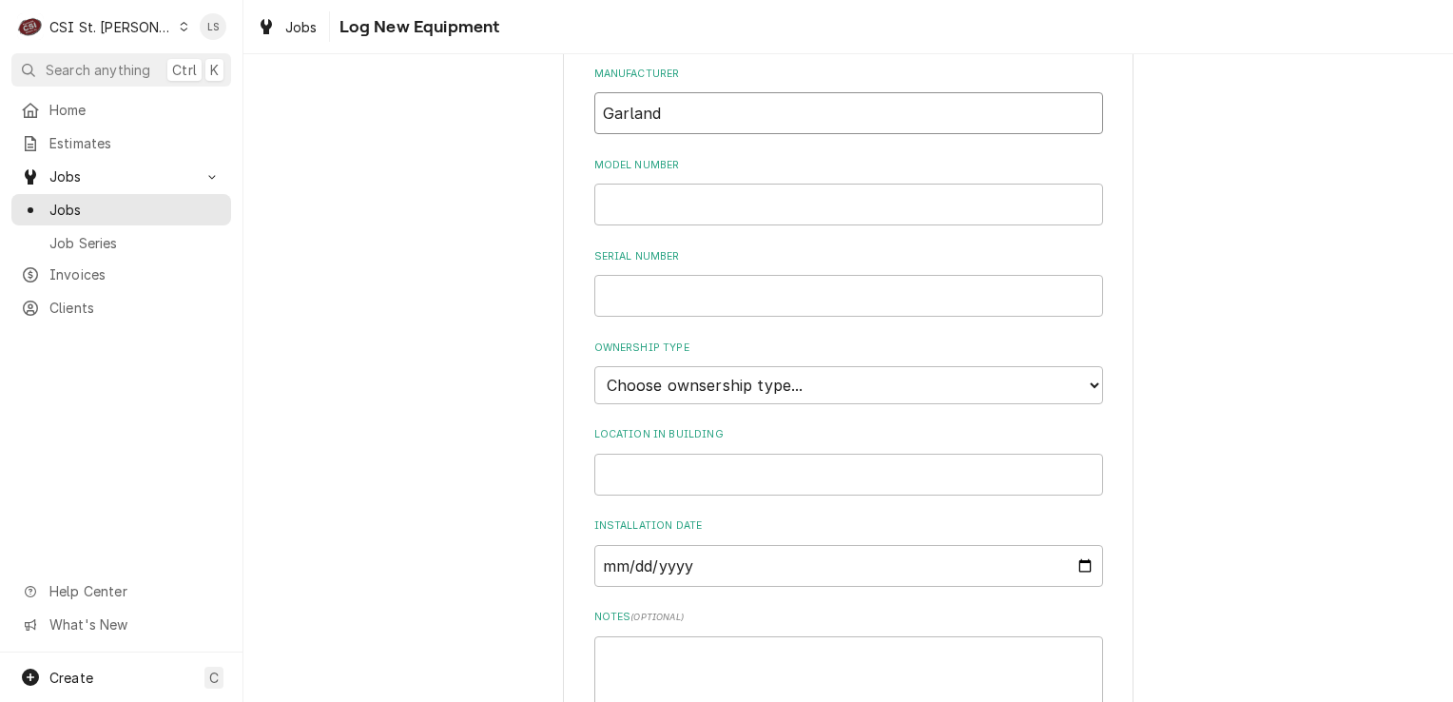
scroll to position [380, 0]
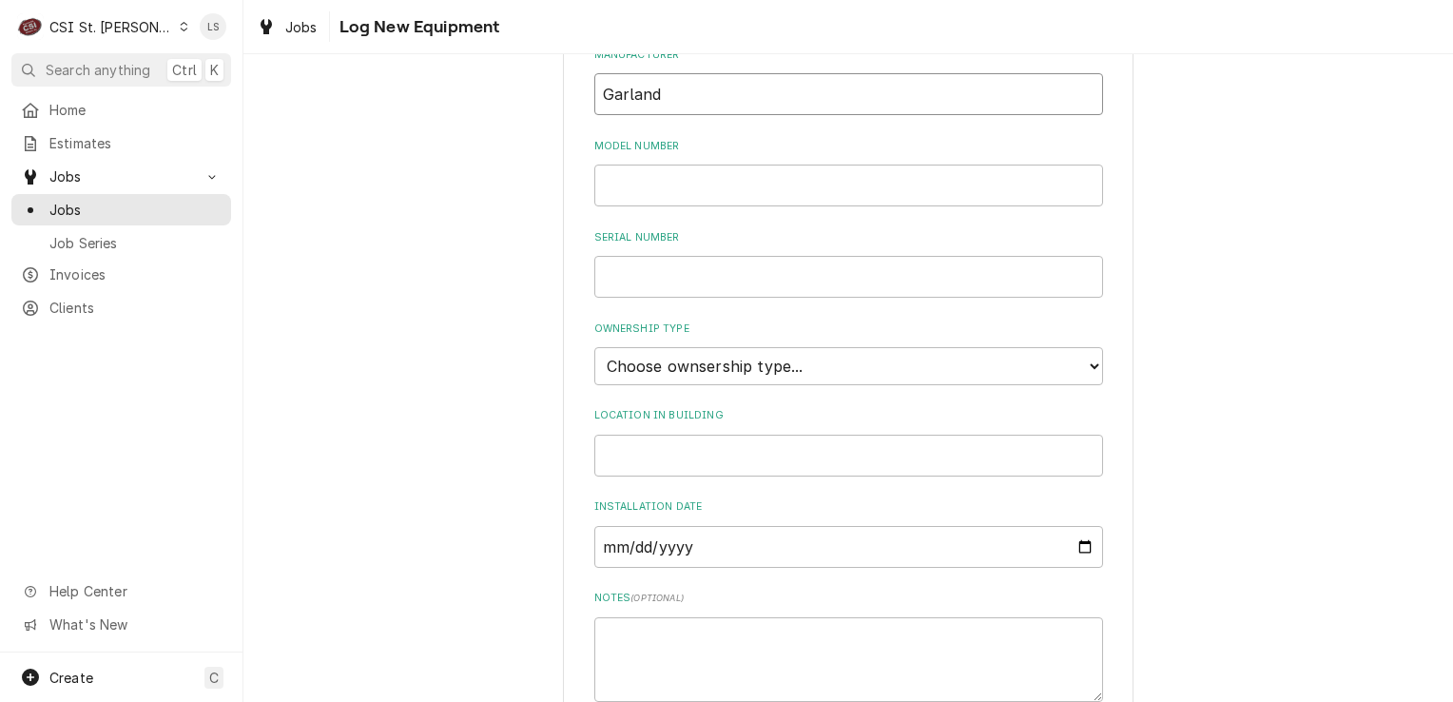
type input "Garland"
click at [651, 172] on input "Model Number" at bounding box center [848, 186] width 509 height 42
type input "2407100100219"
click at [745, 360] on select "Choose ownsership type... Unknown Owned Leased Rented" at bounding box center [848, 366] width 509 height 38
select select "1"
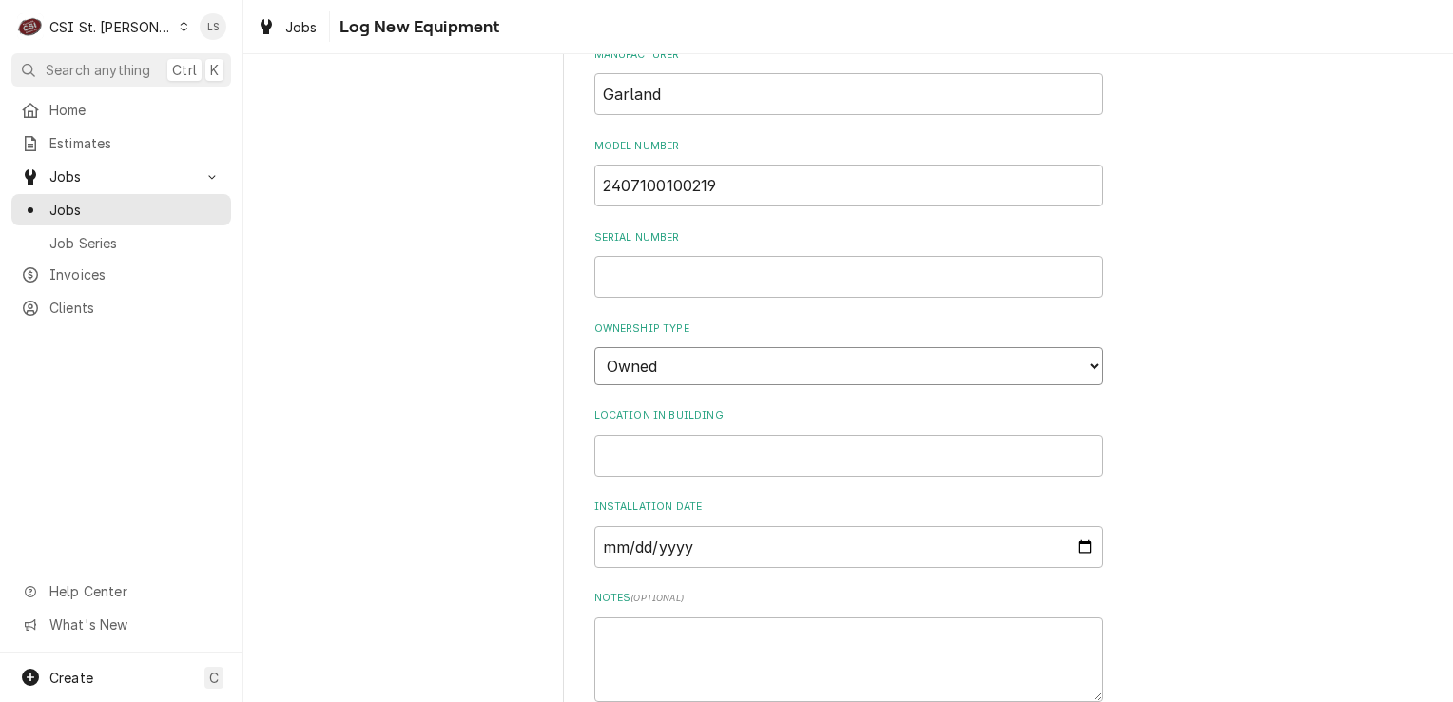
click at [594, 347] on select "Choose ownsership type... Unknown Owned Leased Rented" at bounding box center [848, 366] width 509 height 38
click at [723, 184] on input "2407100100219" at bounding box center [848, 186] width 509 height 42
drag, startPoint x: 723, startPoint y: 184, endPoint x: 578, endPoint y: 182, distance: 144.6
click at [578, 182] on div "Please provide the following information to log a new piece of equipment: Equip…" at bounding box center [848, 299] width 571 height 1177
click at [661, 278] on input "Serial Number" at bounding box center [848, 277] width 509 height 42
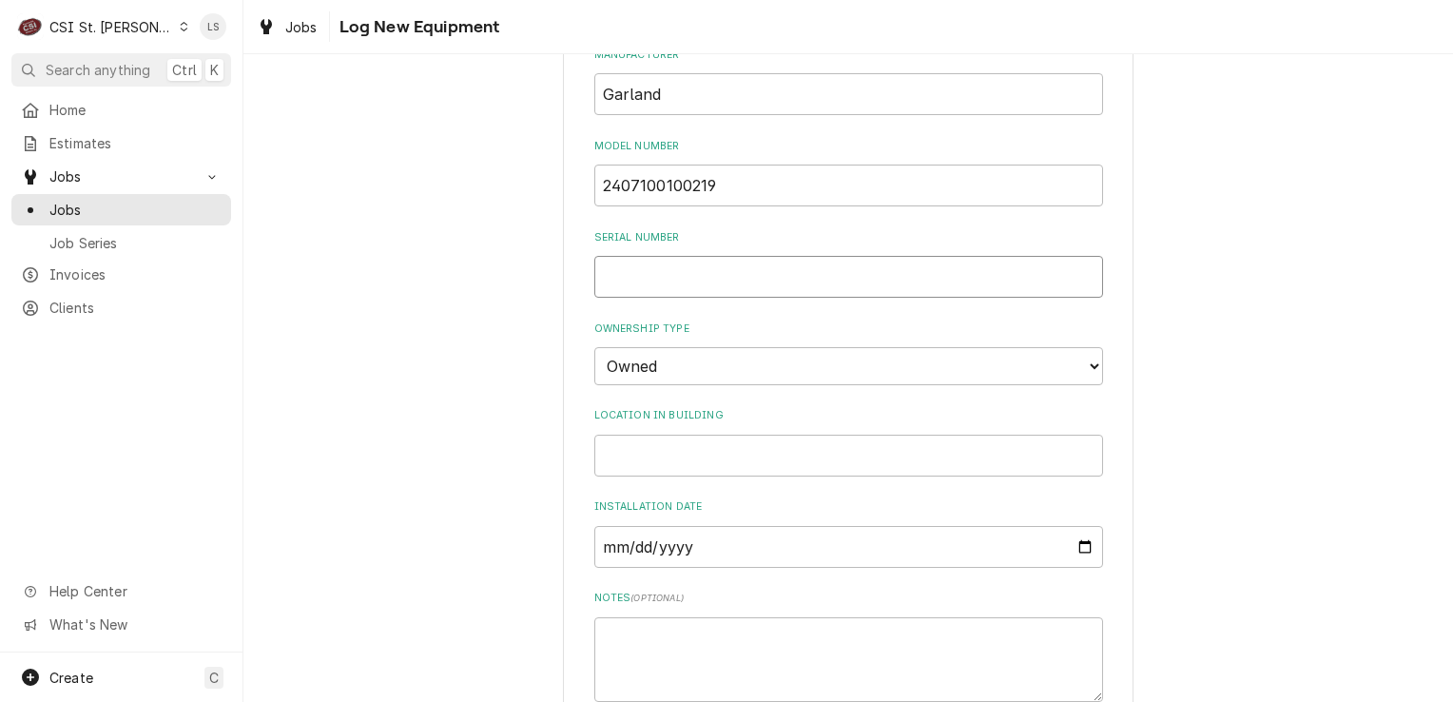
paste input "2407100100219"
type input "2407100100219"
drag, startPoint x: 746, startPoint y: 196, endPoint x: 540, endPoint y: 196, distance: 205.4
click at [540, 196] on div "Please provide the following information to log a new piece of equipment: Equip…" at bounding box center [848, 299] width 1210 height 1211
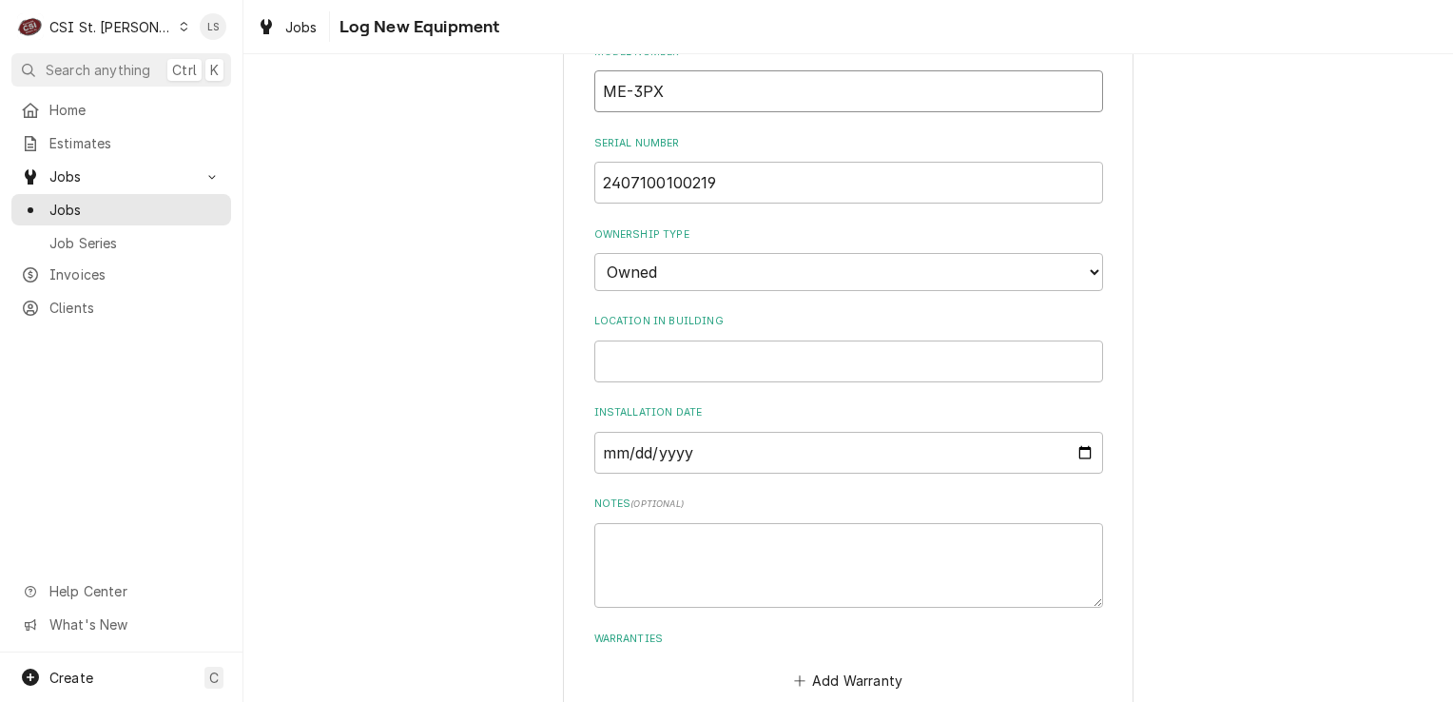
scroll to position [576, 0]
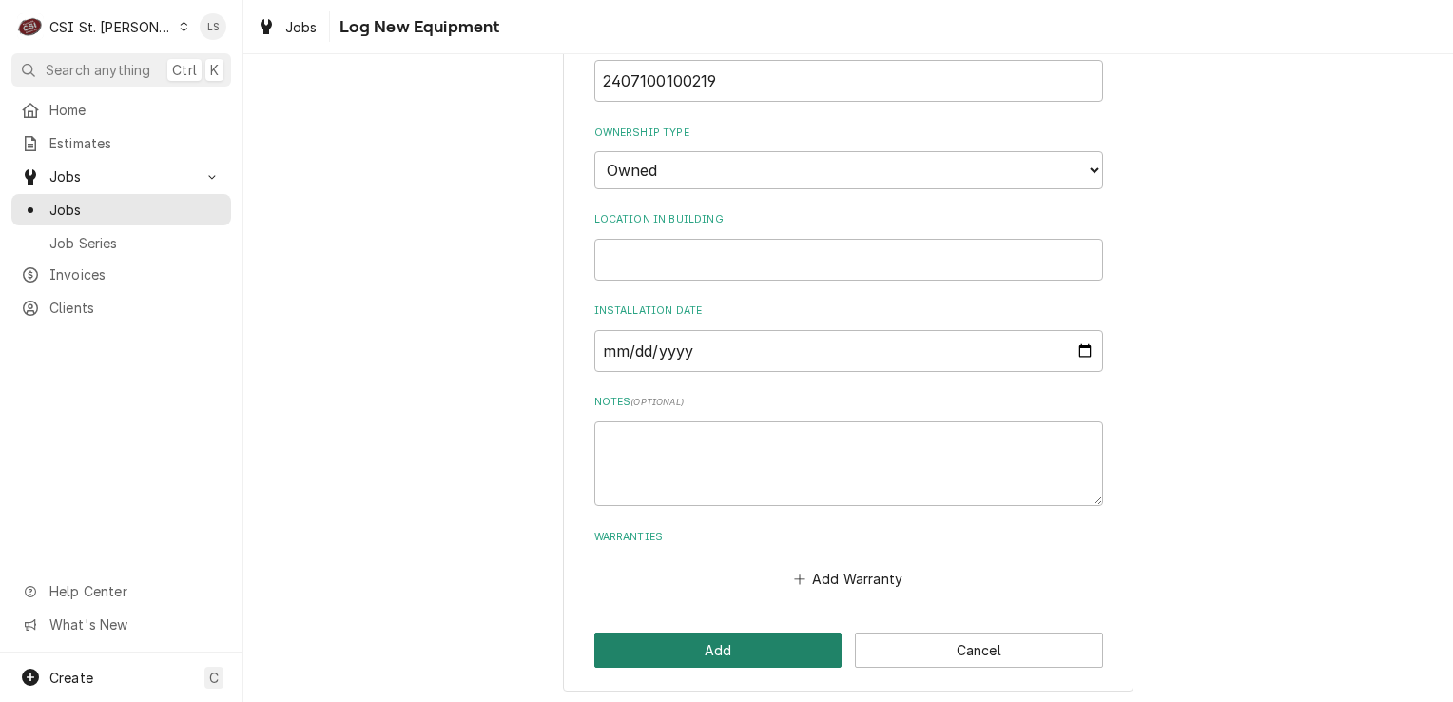
type input "ME-3PX"
click at [736, 650] on button "Add" at bounding box center [718, 649] width 248 height 35
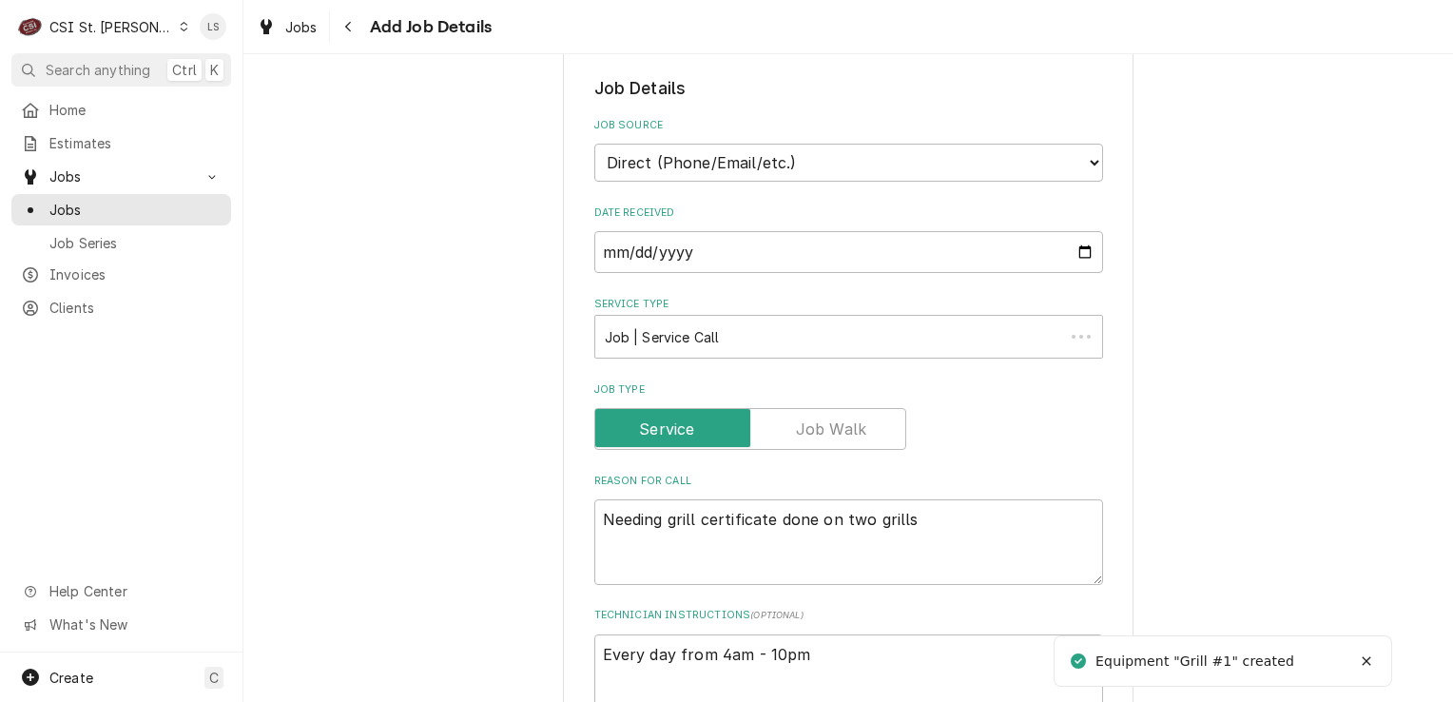
scroll to position [1236, 0]
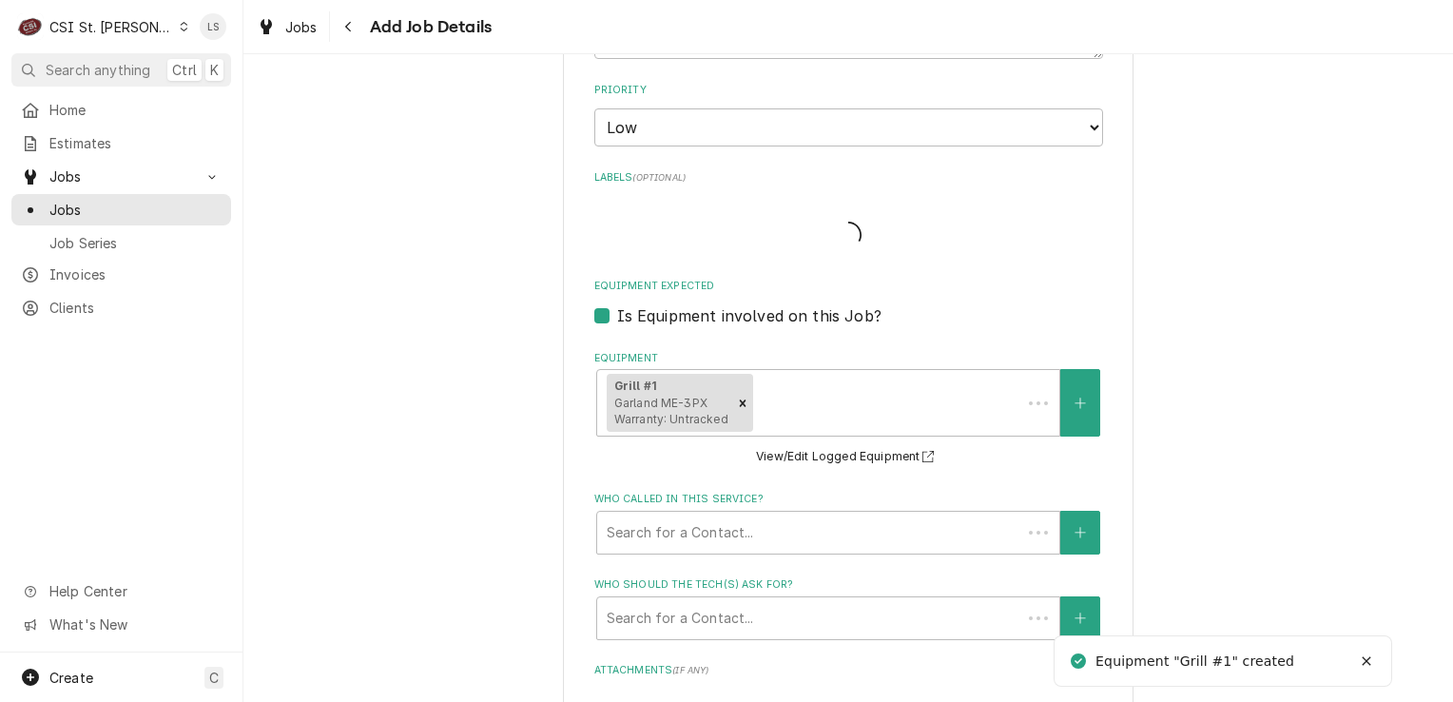
type textarea "x"
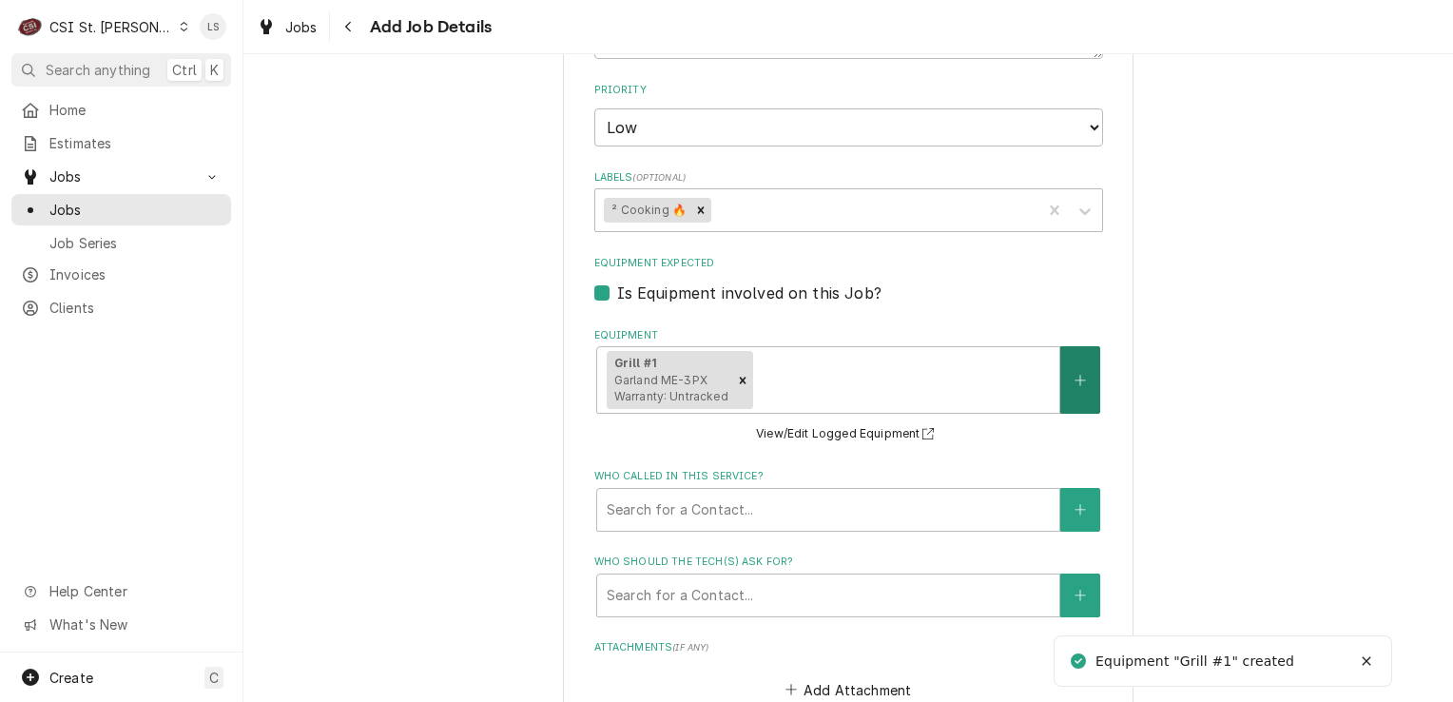
click at [1074, 382] on button "Equipment" at bounding box center [1080, 380] width 40 height 68
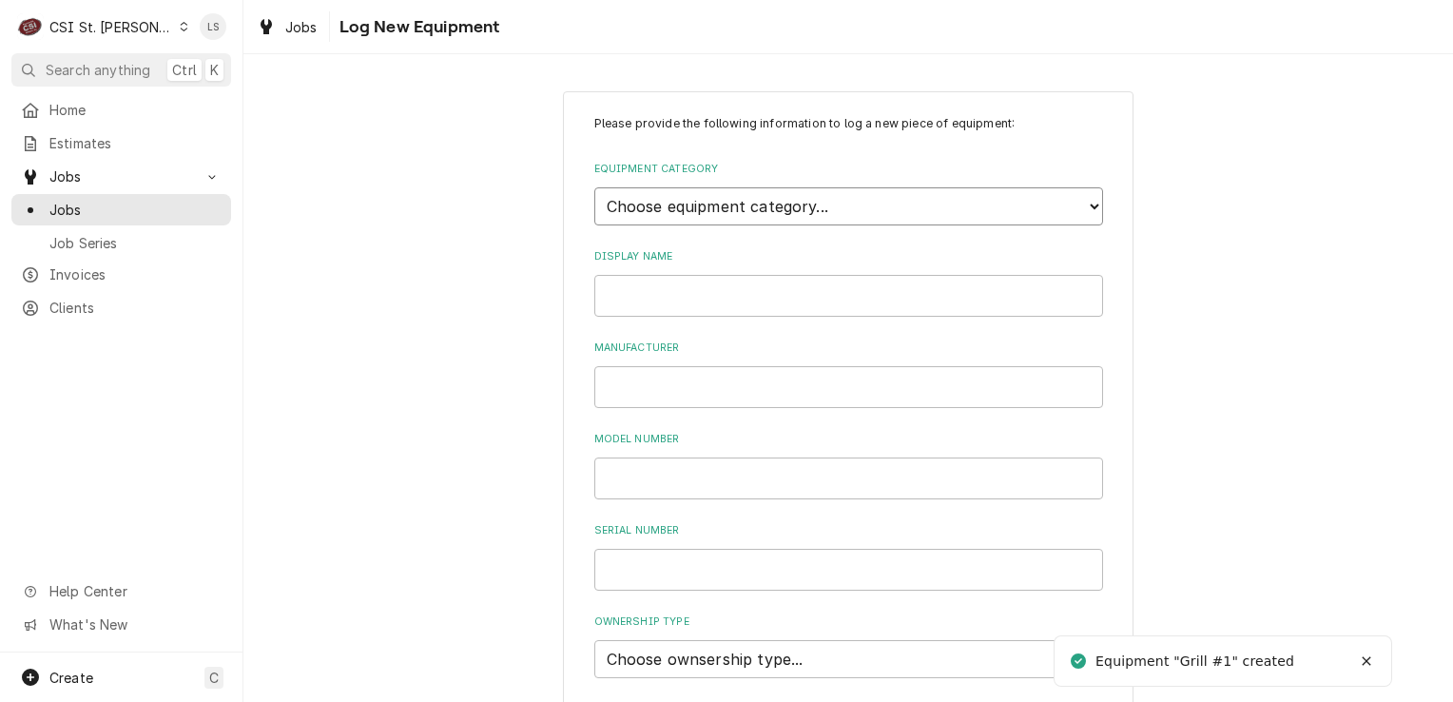
click at [727, 197] on select "Choose equipment category... Cooking Equipment Fryers Ice Machines Ovens and Ra…" at bounding box center [848, 206] width 509 height 38
select select "1"
click at [594, 187] on select "Choose equipment category... Cooking Equipment Fryers Ice Machines Ovens and Ra…" at bounding box center [848, 206] width 509 height 38
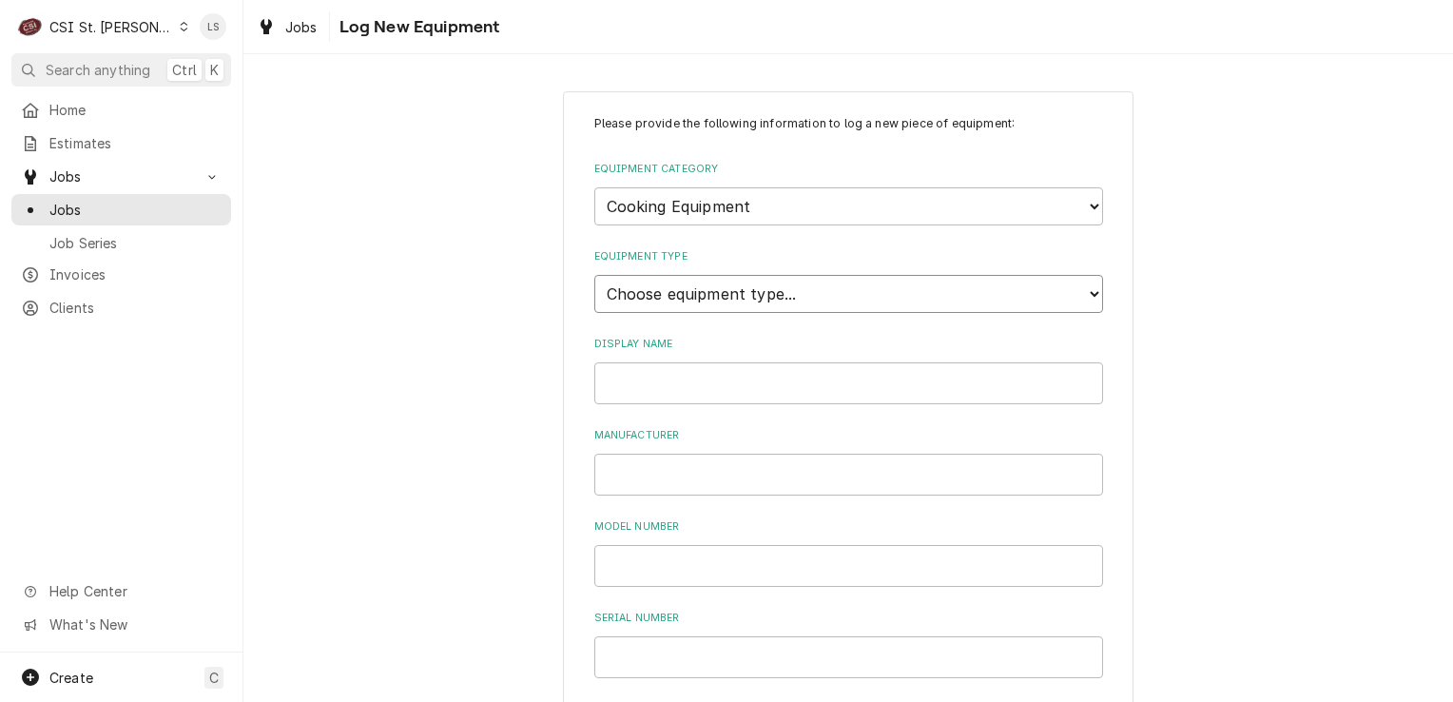
drag, startPoint x: 697, startPoint y: 226, endPoint x: 642, endPoint y: 297, distance: 89.4
click at [642, 297] on select "Choose equipment type... Broiler Charbroiler Commercial Microwave Commercial To…" at bounding box center [848, 294] width 509 height 38
select select "6"
click at [594, 275] on select "Choose equipment type... Broiler Charbroiler Commercial Microwave Commercial To…" at bounding box center [848, 294] width 509 height 38
click at [642, 389] on input "Display Name" at bounding box center [848, 383] width 509 height 42
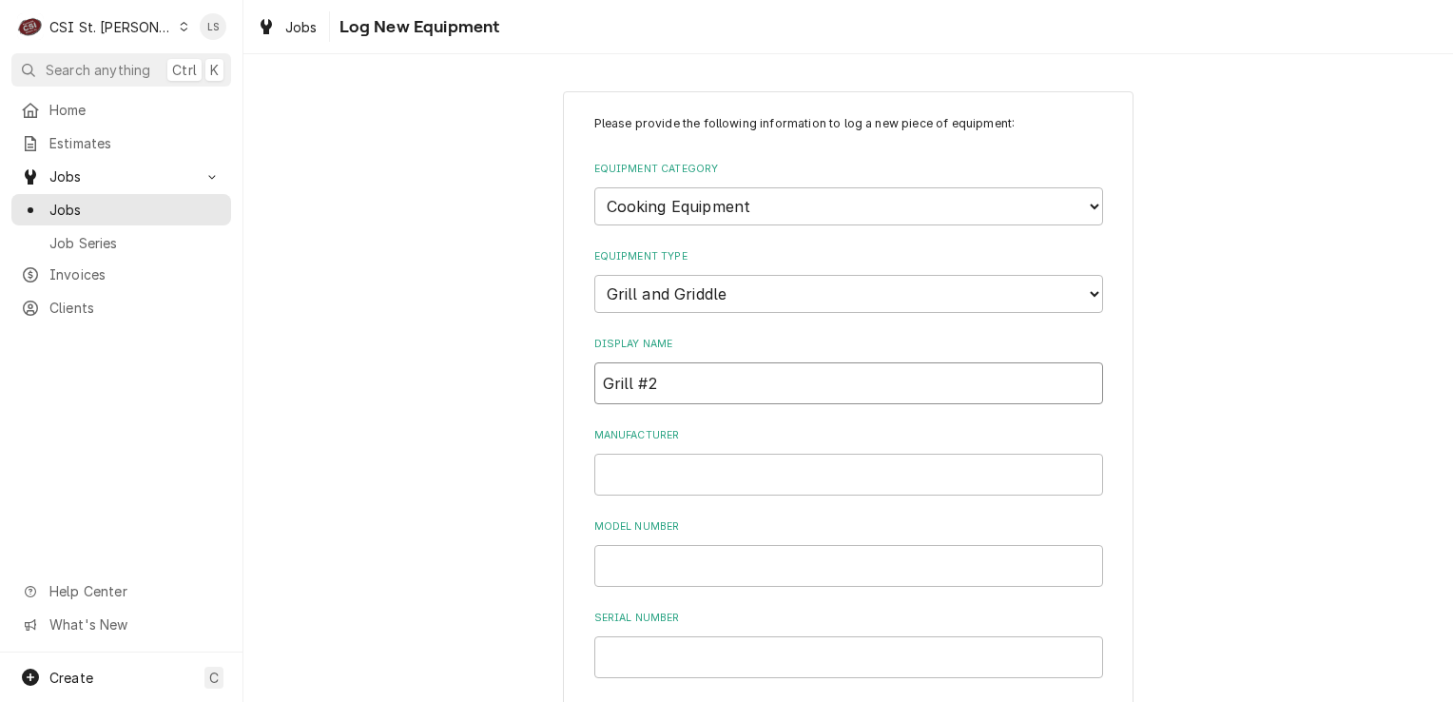
type input "Grill #2"
click at [653, 474] on input "Manufacturer" at bounding box center [848, 475] width 509 height 42
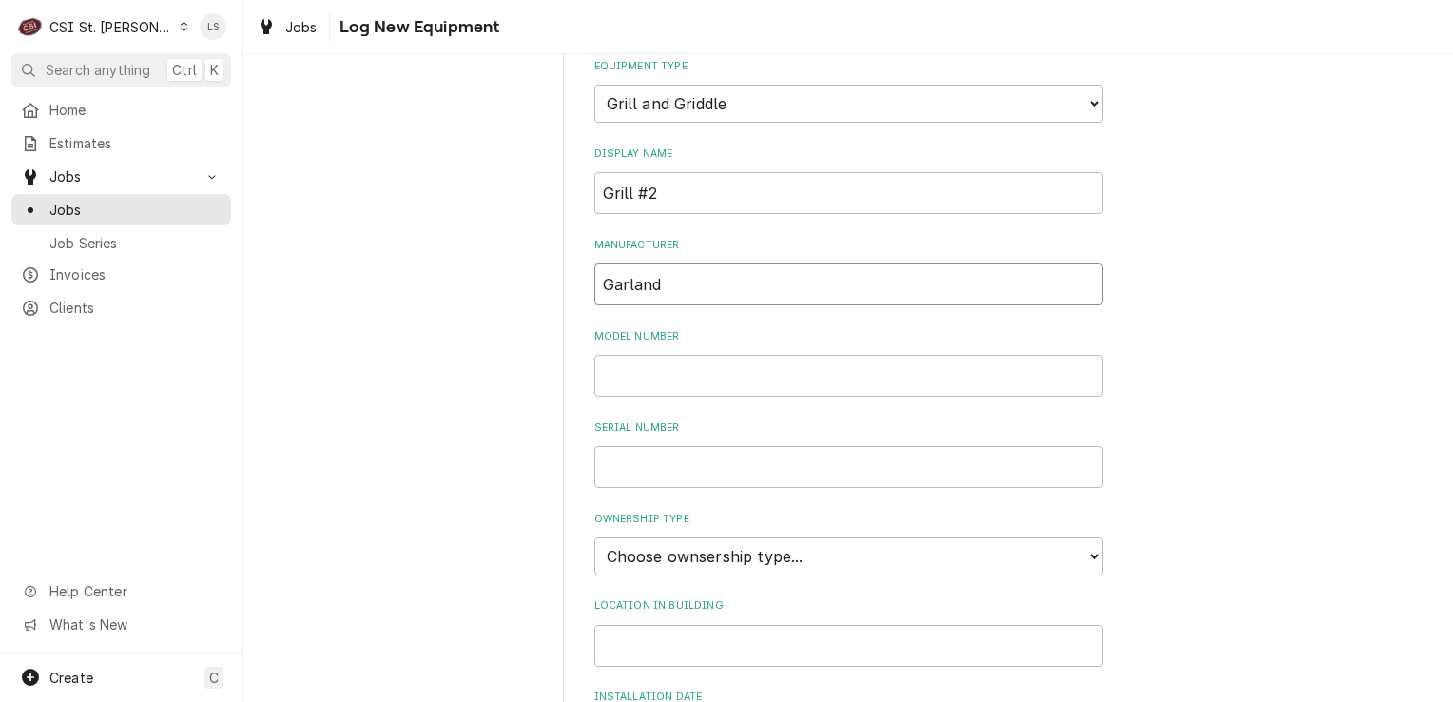
type input "Garland"
click at [636, 477] on input "Serial Number" at bounding box center [848, 467] width 509 height 42
click at [657, 466] on input "Serial Number" at bounding box center [848, 467] width 509 height 42
type input "2405100101262"
click at [622, 382] on input "Model Number" at bounding box center [848, 376] width 509 height 42
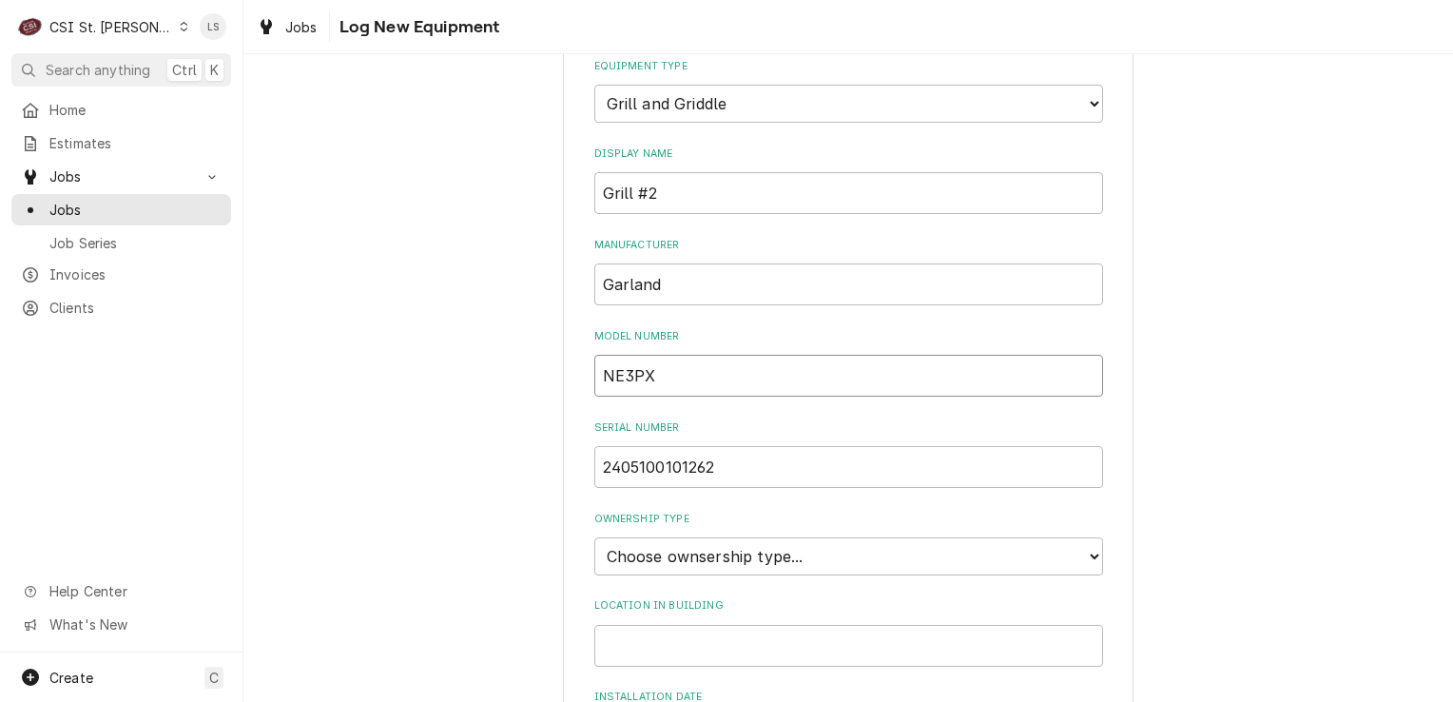
scroll to position [380, 0]
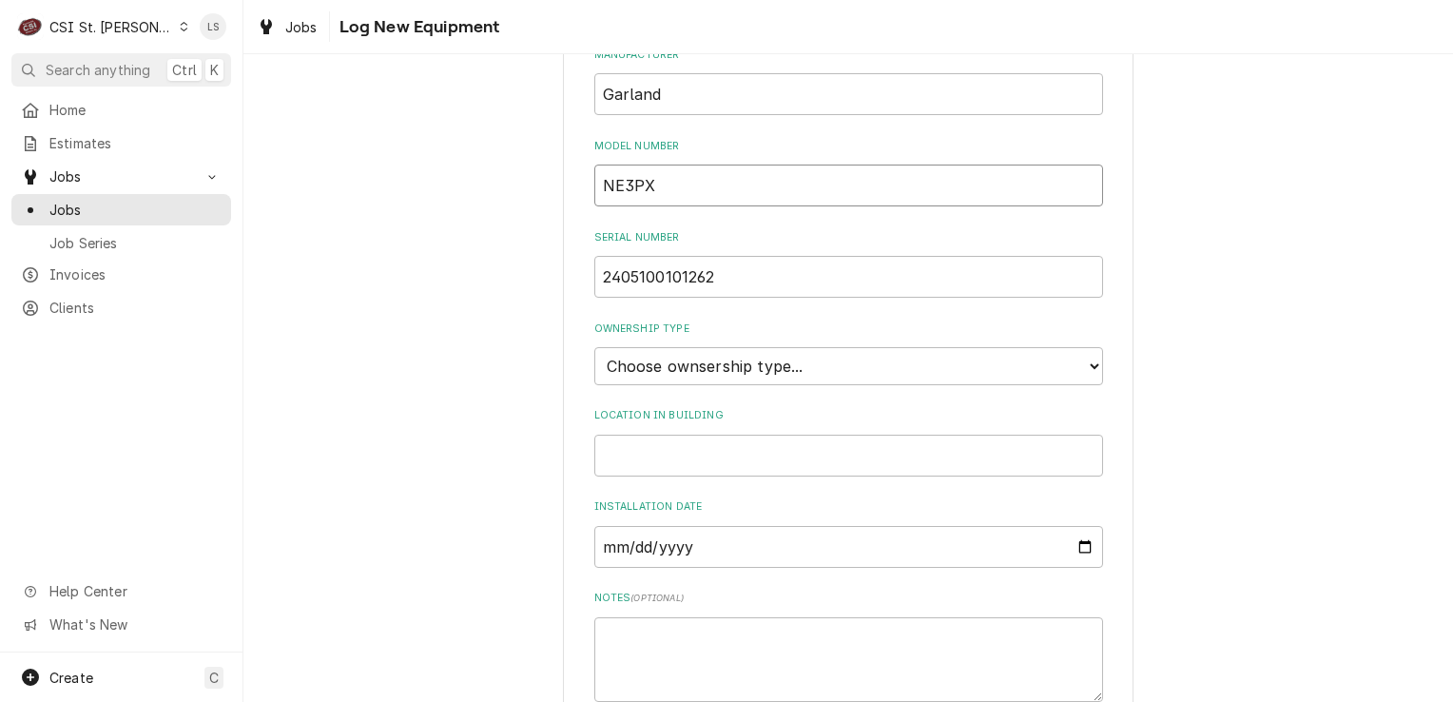
type input "NE3PX"
drag, startPoint x: 675, startPoint y: 369, endPoint x: 675, endPoint y: 382, distance: 13.3
click at [675, 369] on select "Choose ownsership type... Unknown Owned Leased Rented" at bounding box center [848, 366] width 509 height 38
select select "1"
click at [594, 347] on select "Choose ownsership type... Unknown Owned Leased Rented" at bounding box center [848, 366] width 509 height 38
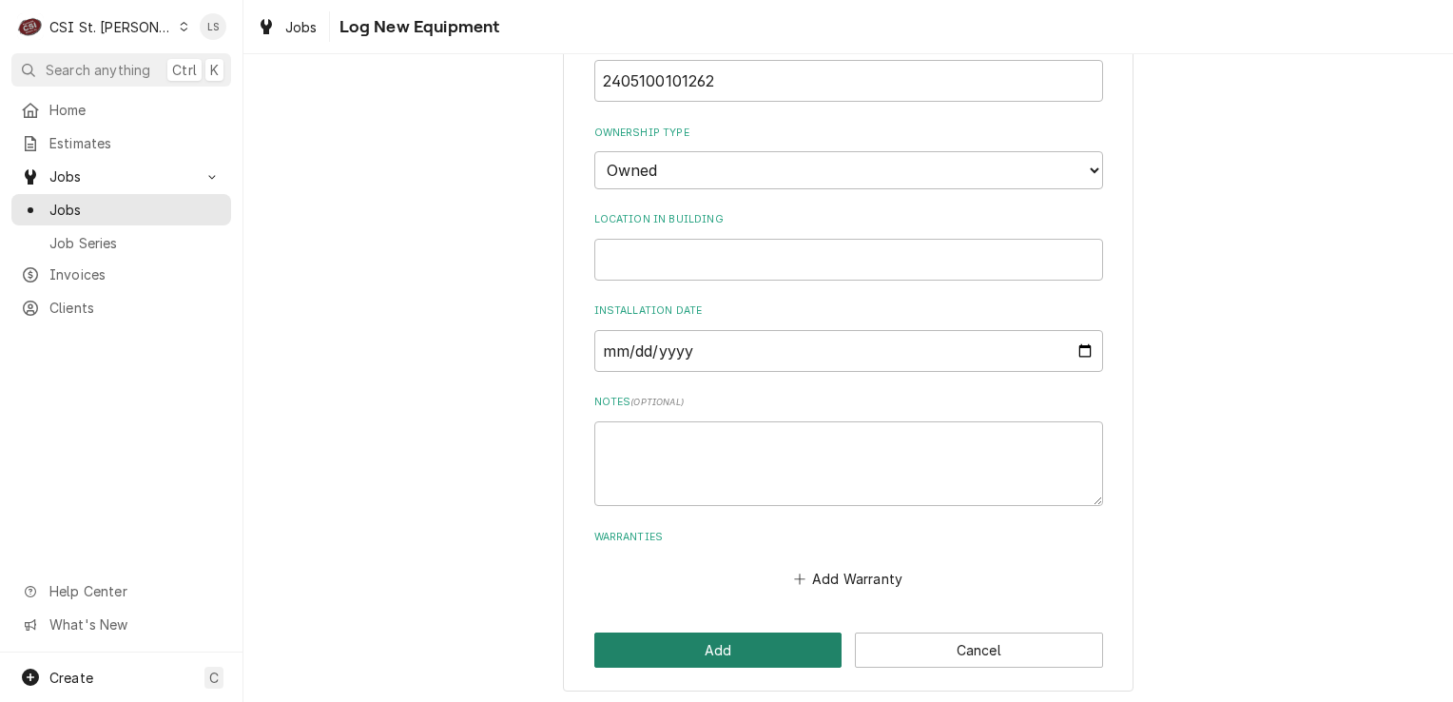
click at [662, 632] on button "Add" at bounding box center [718, 649] width 248 height 35
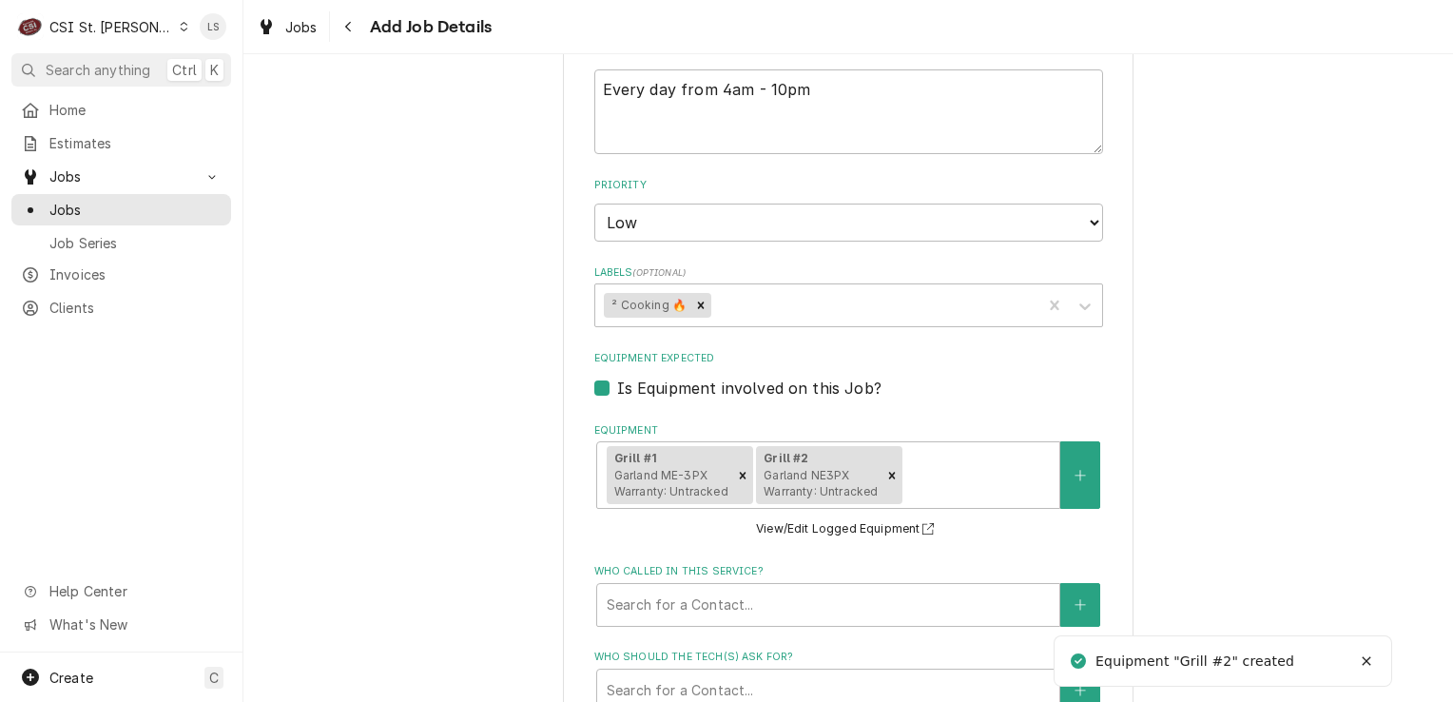
scroll to position [1046, 0]
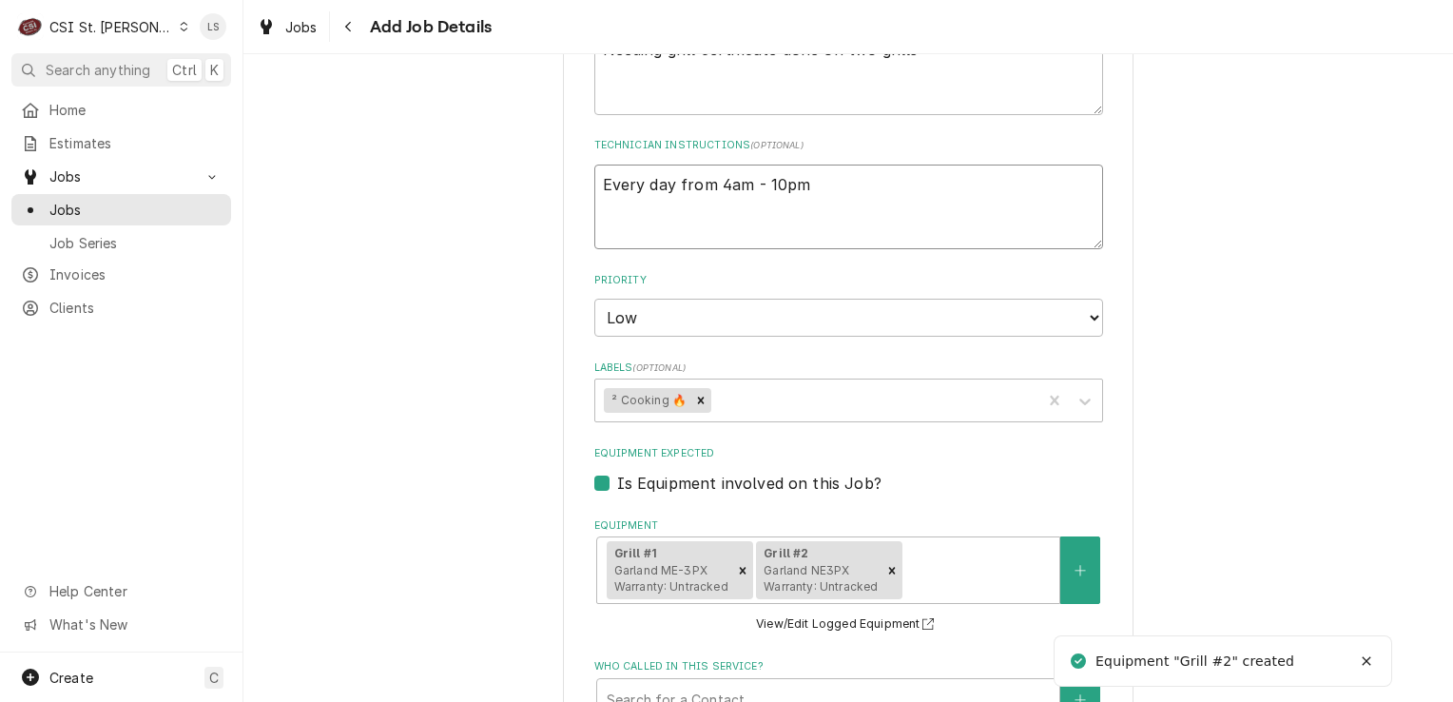
click at [594, 186] on textarea "Every day from 4am - 10pm" at bounding box center [848, 208] width 509 height 86
type textarea "x"
type textarea "Every day from 4am - 10pm"
type textarea "x"
type textarea "Every day from 4am - 10pm"
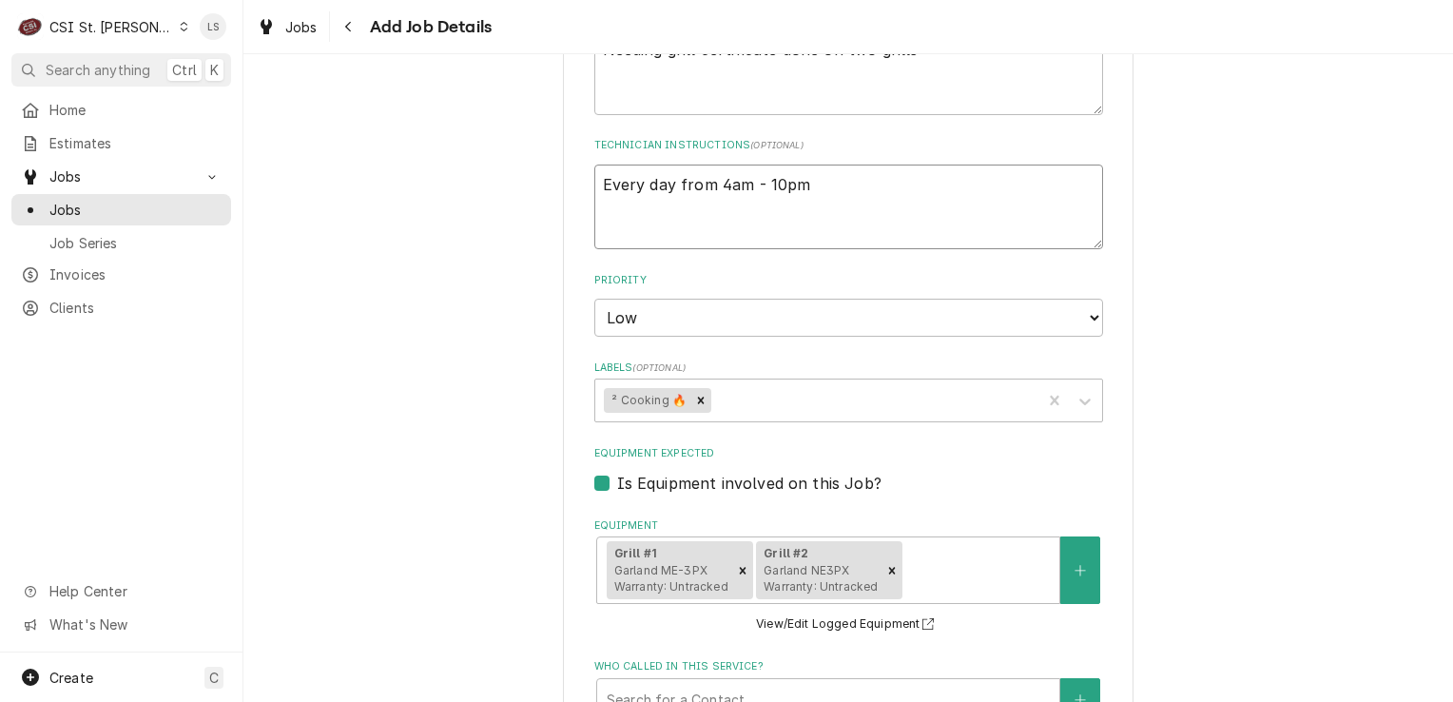
click at [594, 186] on textarea "Every day from 4am - 10pm" at bounding box center [848, 208] width 509 height 86
type textarea "x"
type textarea "K Every day from 4am - 10pm"
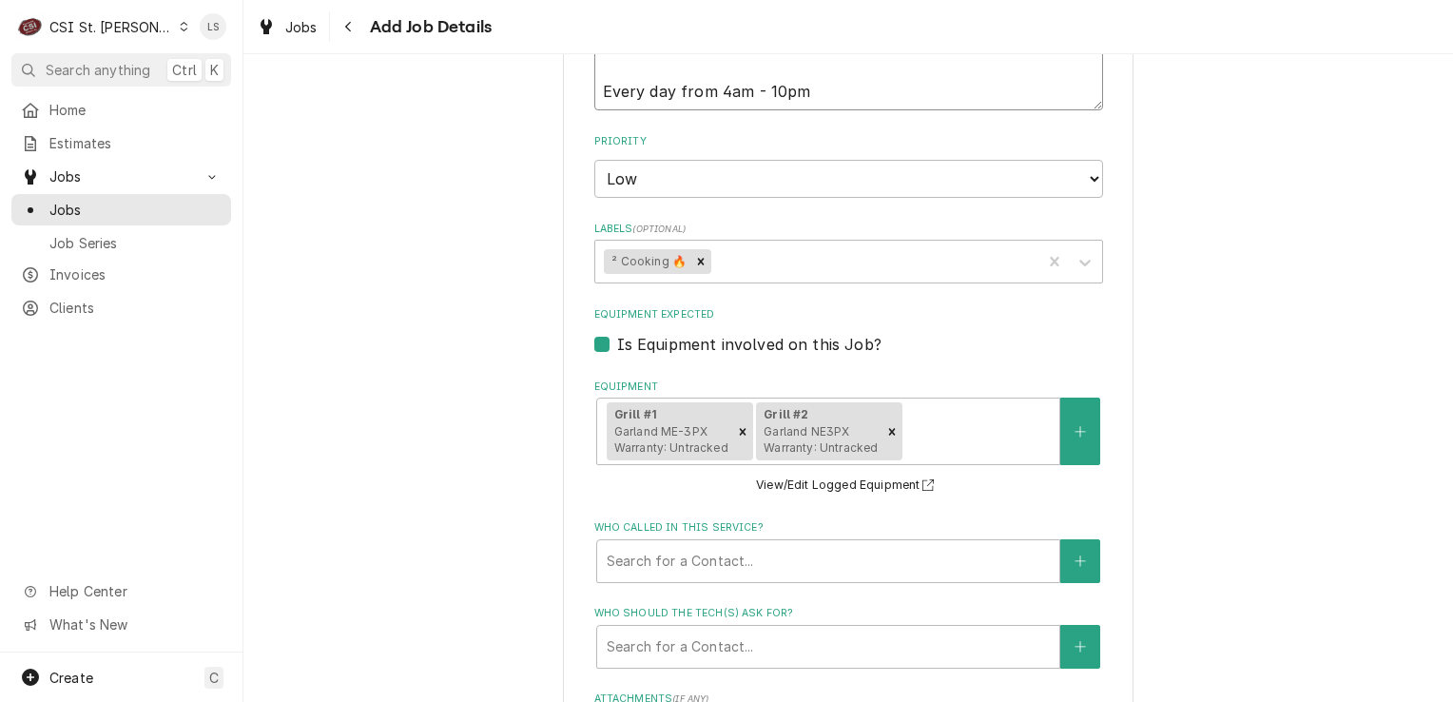
scroll to position [1331, 0]
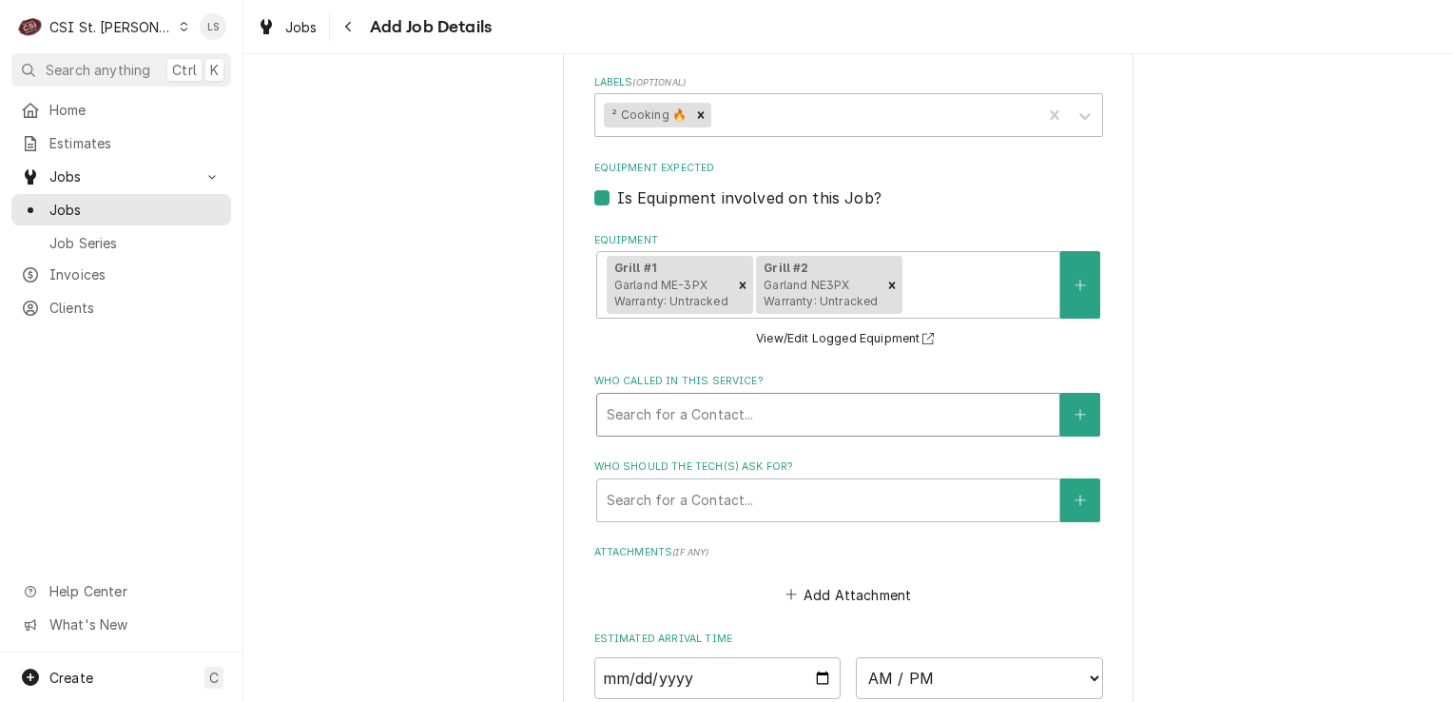
click at [681, 399] on div "Who called in this service?" at bounding box center [828, 415] width 443 height 34
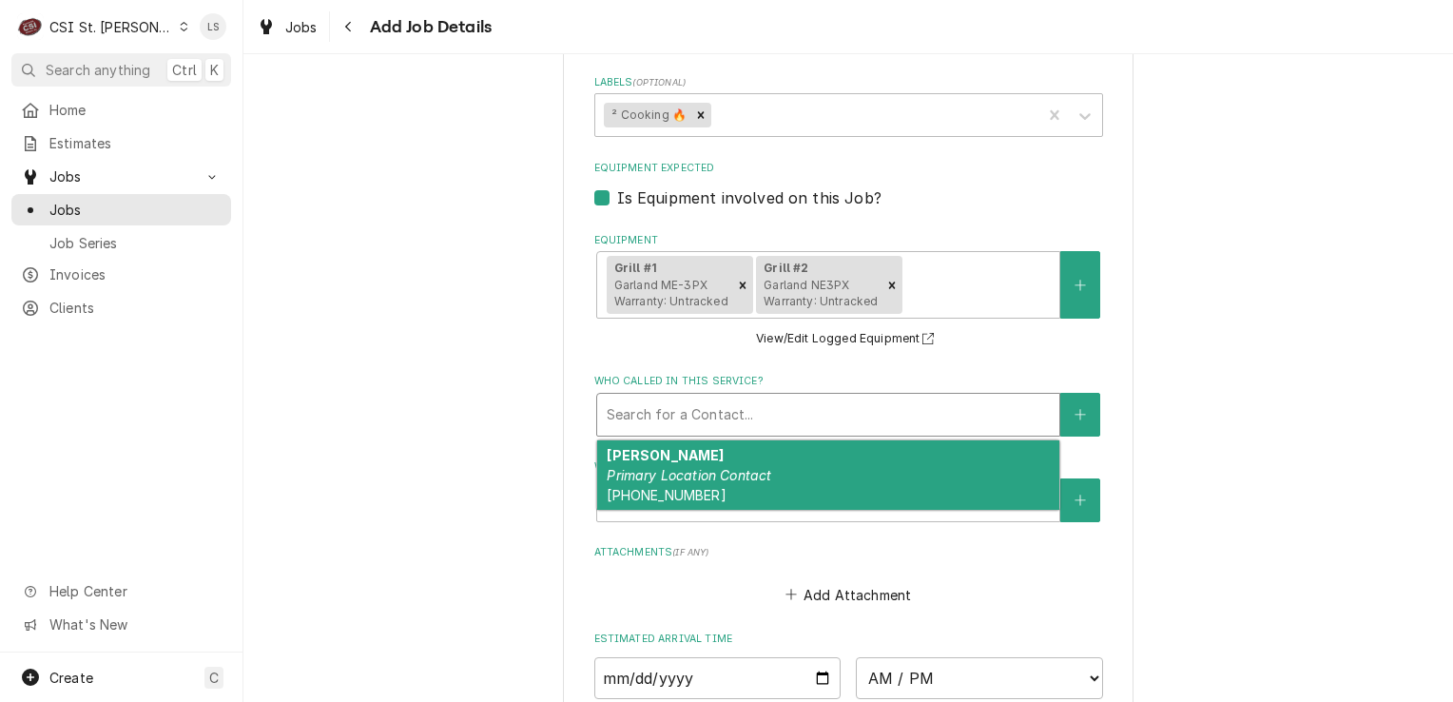
click at [662, 413] on div "Who called in this service?" at bounding box center [828, 415] width 443 height 34
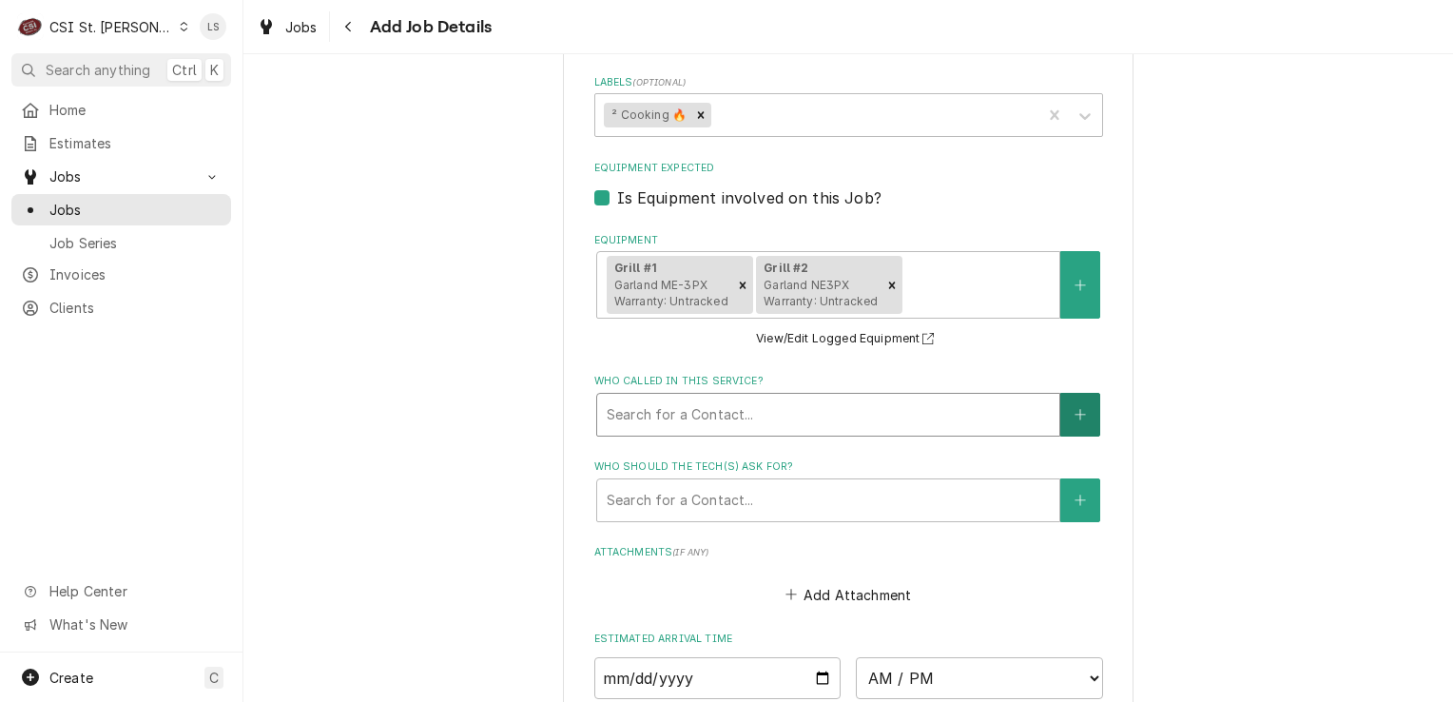
click at [1082, 409] on button "Who called in this service?" at bounding box center [1080, 415] width 40 height 44
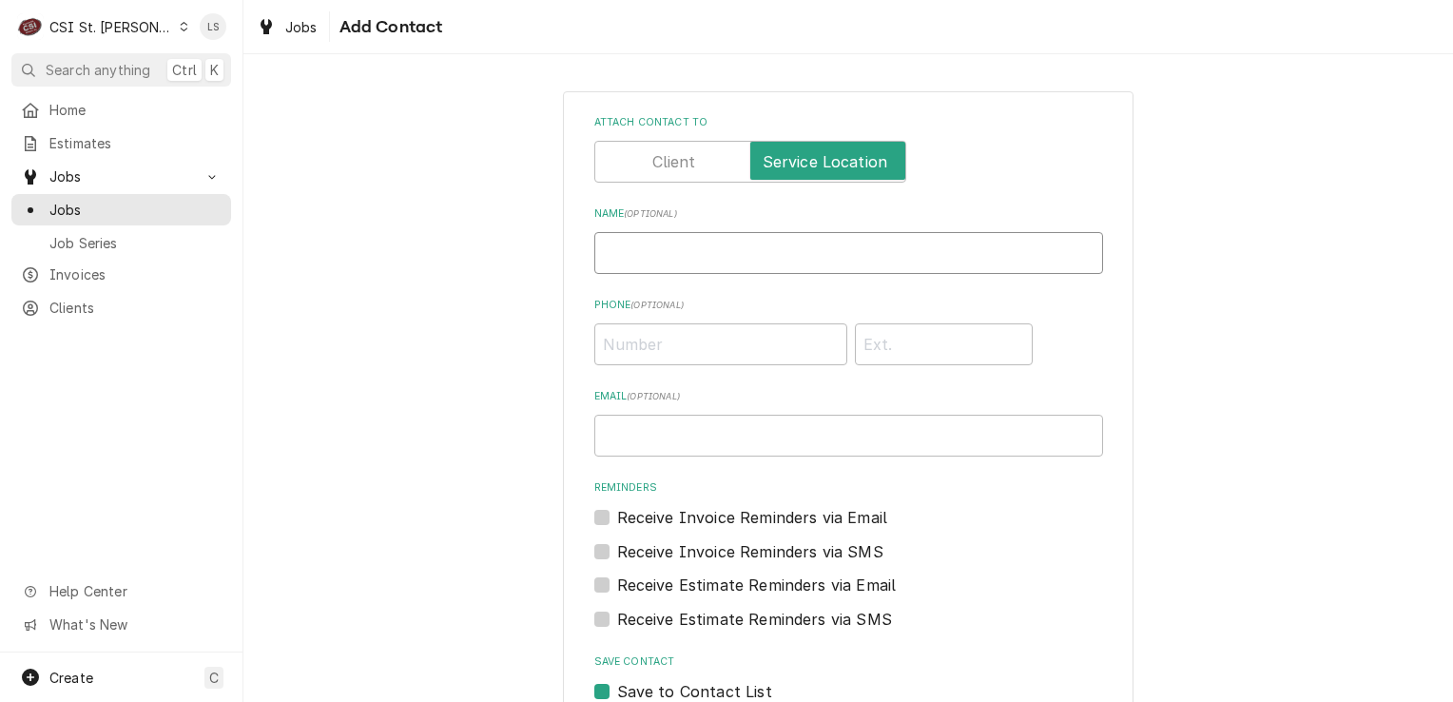
click at [667, 259] on input "Name ( optional )" at bounding box center [848, 253] width 509 height 42
click at [670, 334] on input "Phone ( optional )" at bounding box center [720, 344] width 253 height 42
click at [726, 356] on input "Phone ( optional )" at bounding box center [720, 344] width 253 height 42
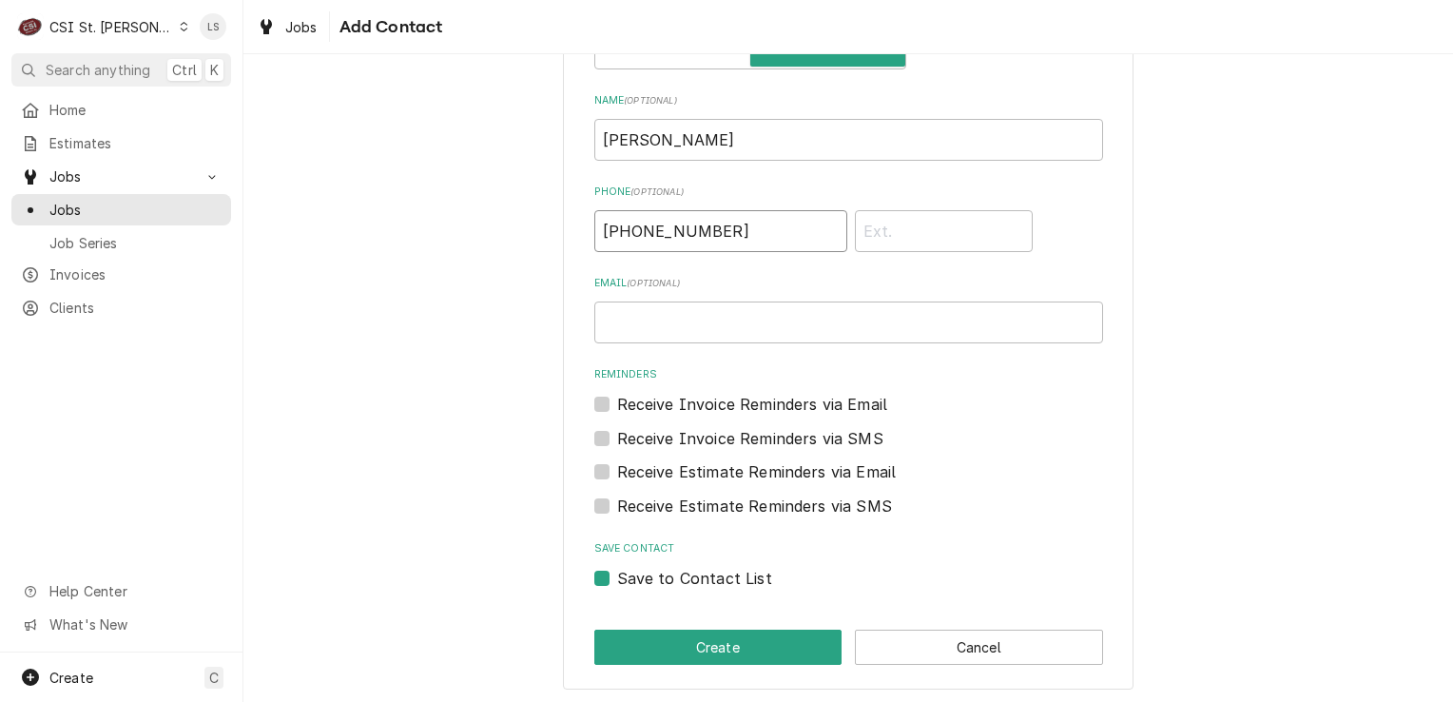
scroll to position [115, 0]
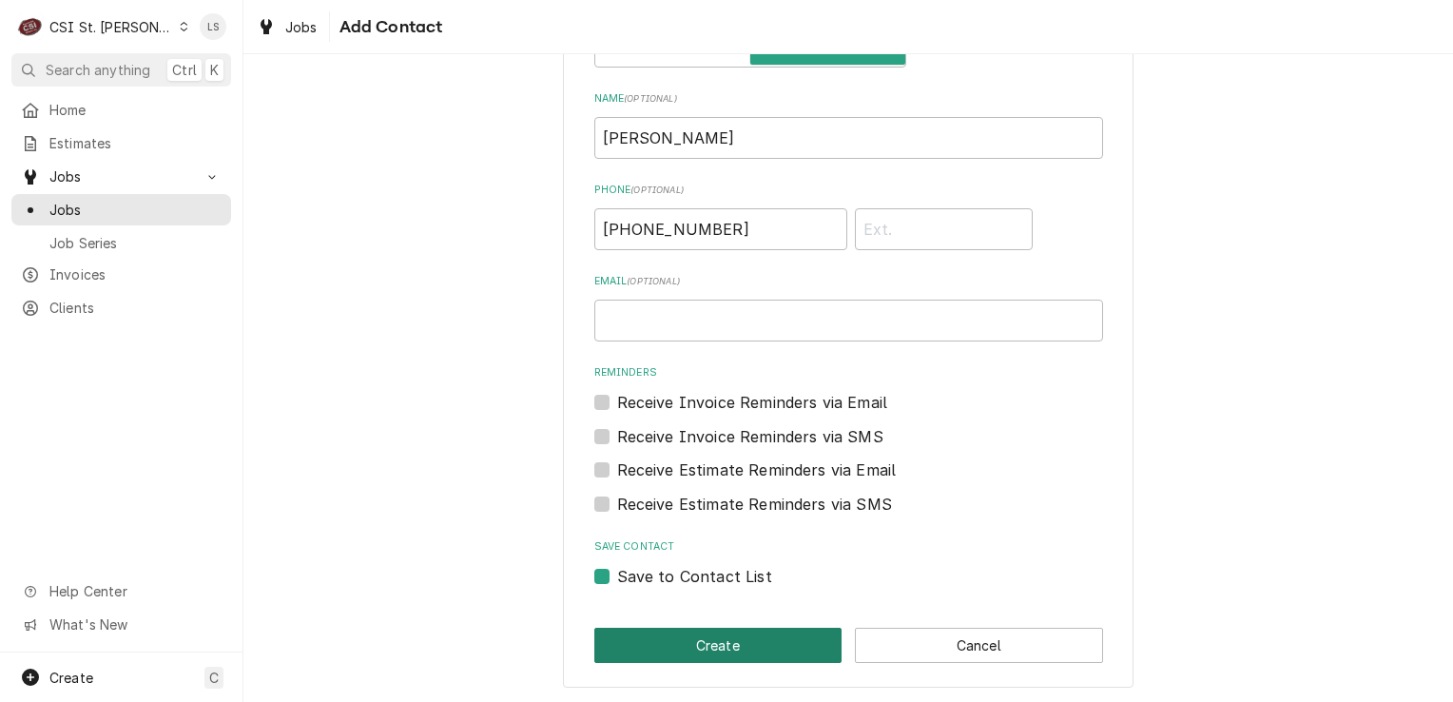
click at [669, 638] on button "Create" at bounding box center [718, 645] width 248 height 35
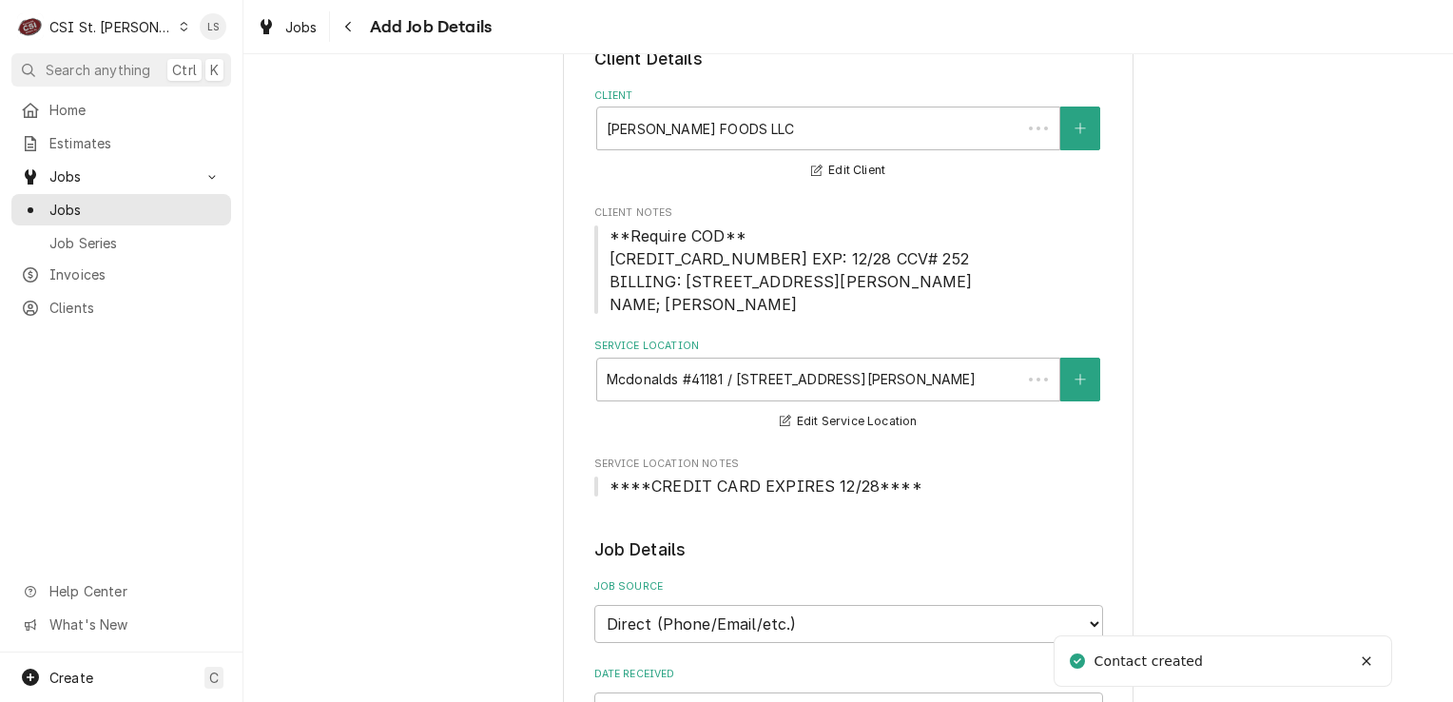
scroll to position [1331, 0]
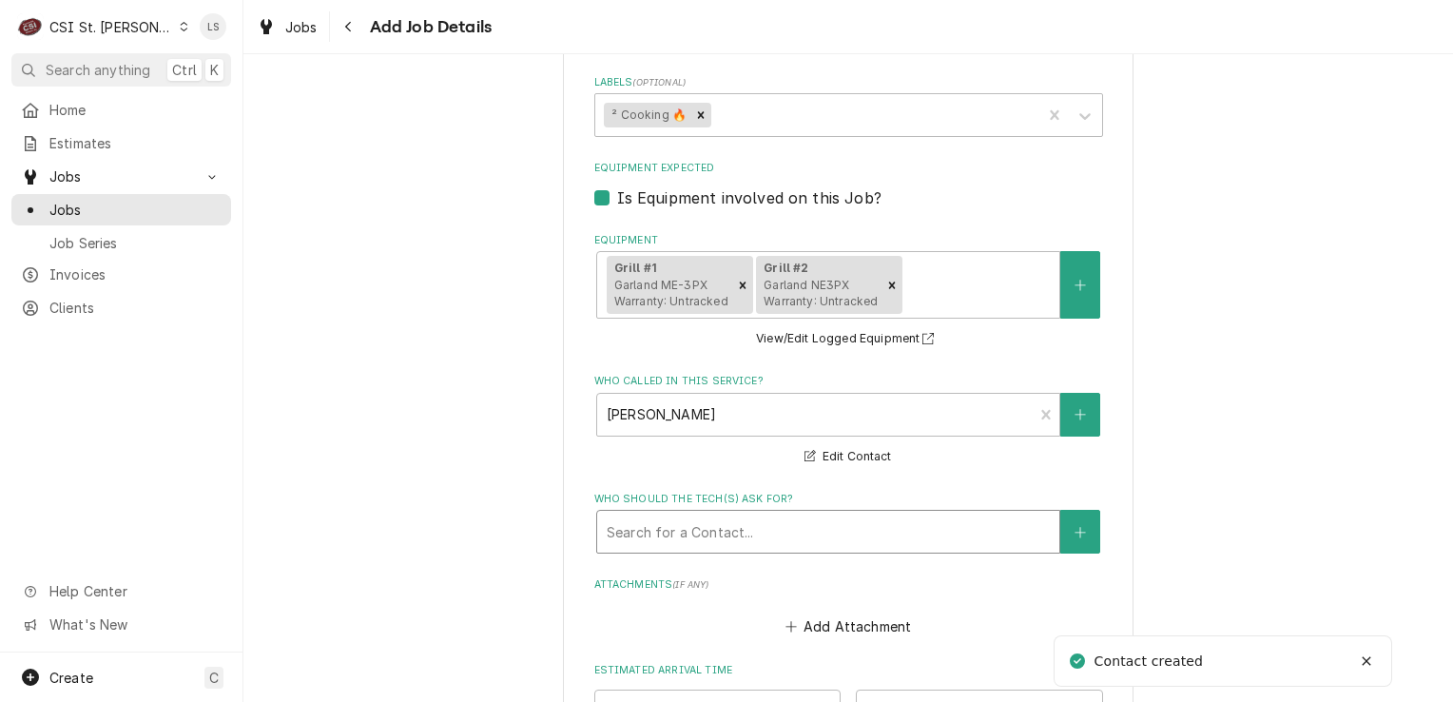
click at [666, 527] on div "Who should the tech(s) ask for?" at bounding box center [828, 531] width 443 height 34
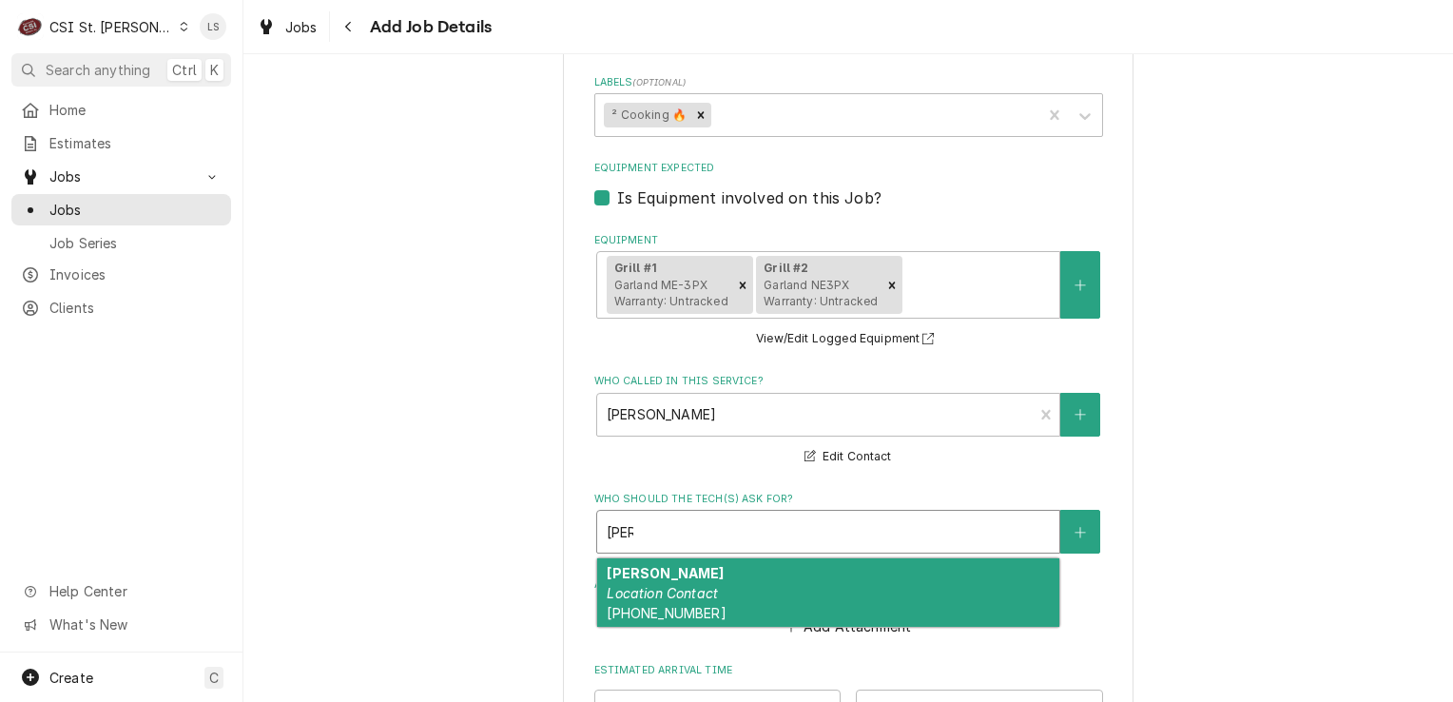
click at [671, 570] on strong "Kayla Dixon" at bounding box center [665, 573] width 117 height 16
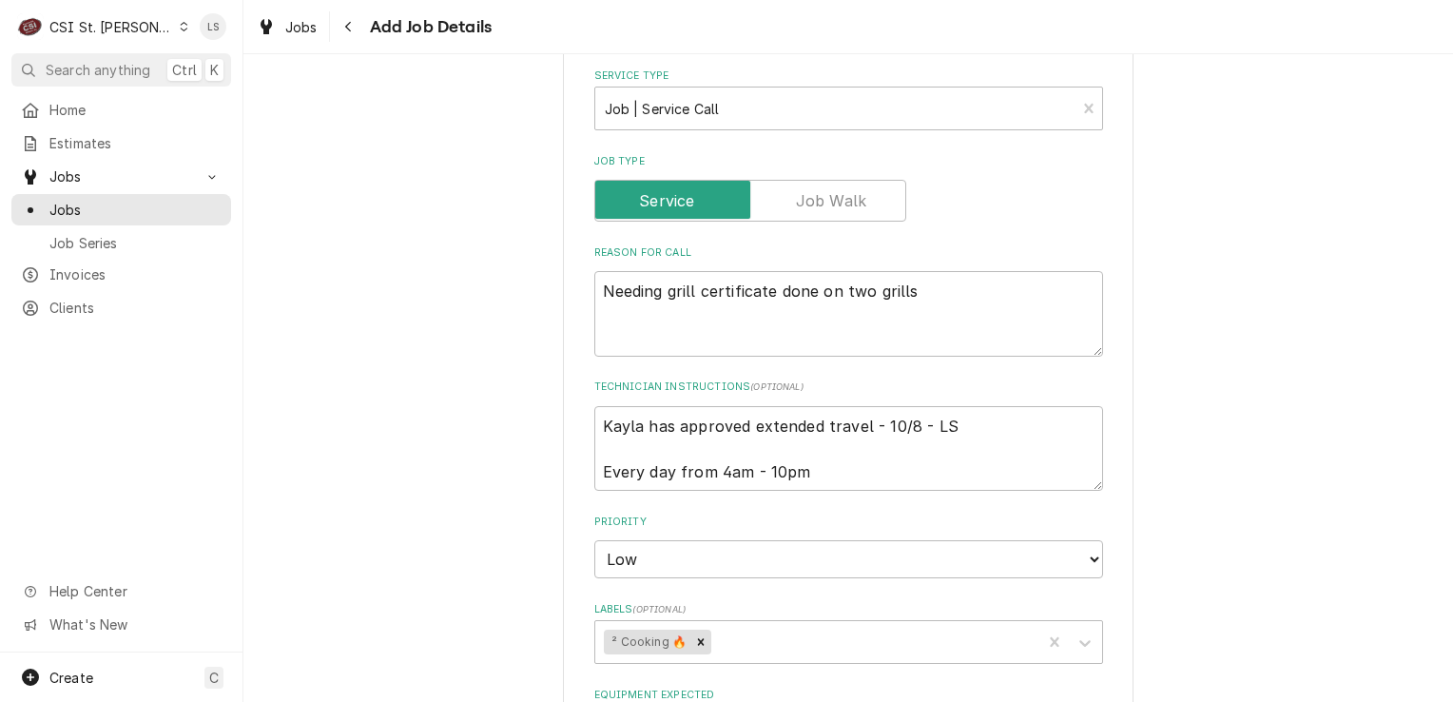
scroll to position [761, 0]
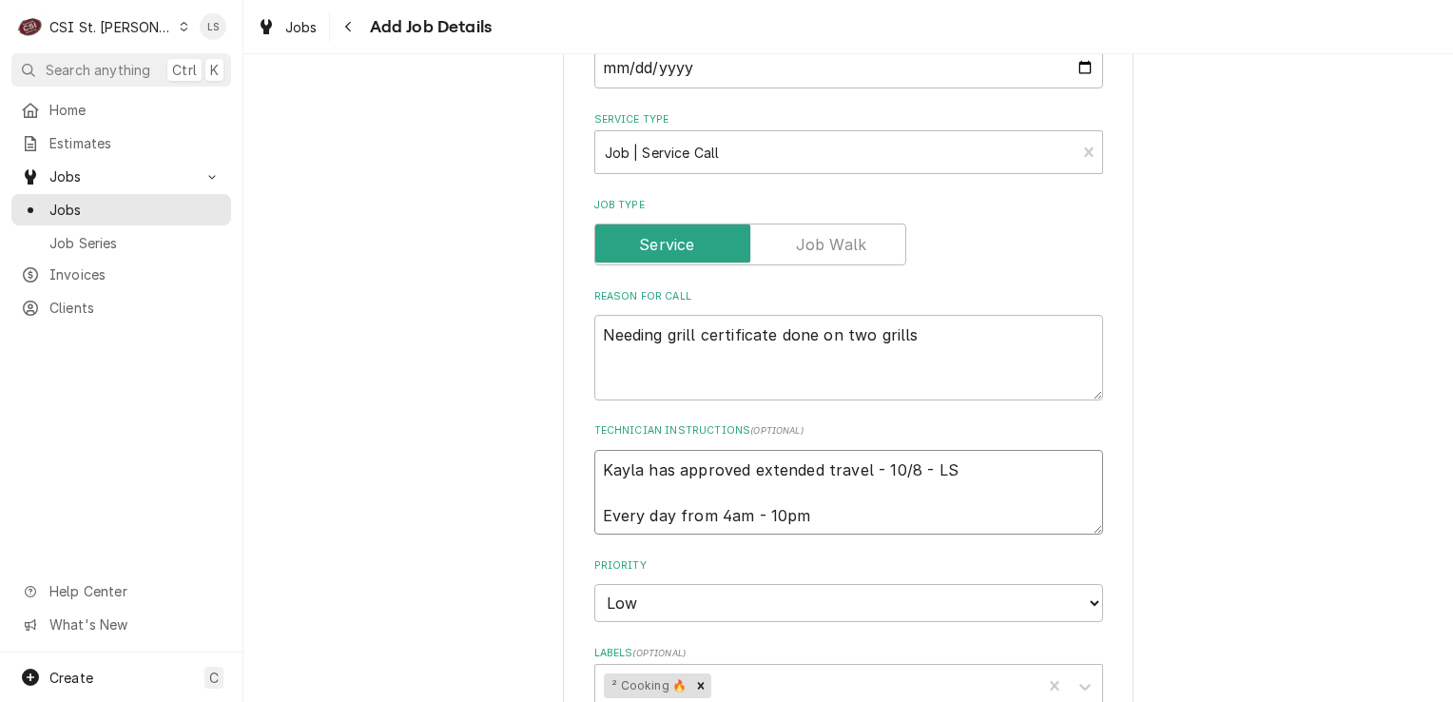
click at [815, 522] on textarea "Kayla has approved extended travel - 10/8 - LS Every day from 4am - 10pm" at bounding box center [848, 493] width 509 height 86
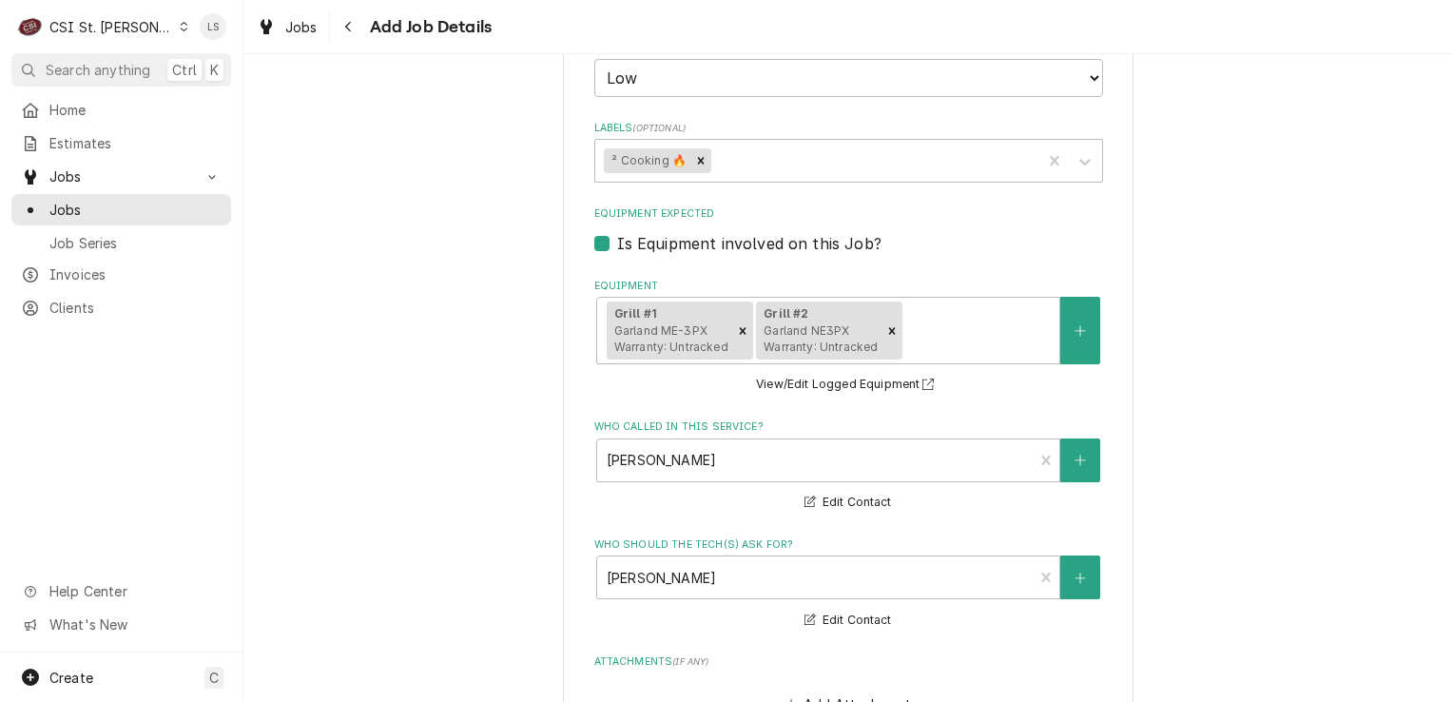
scroll to position [1772, 0]
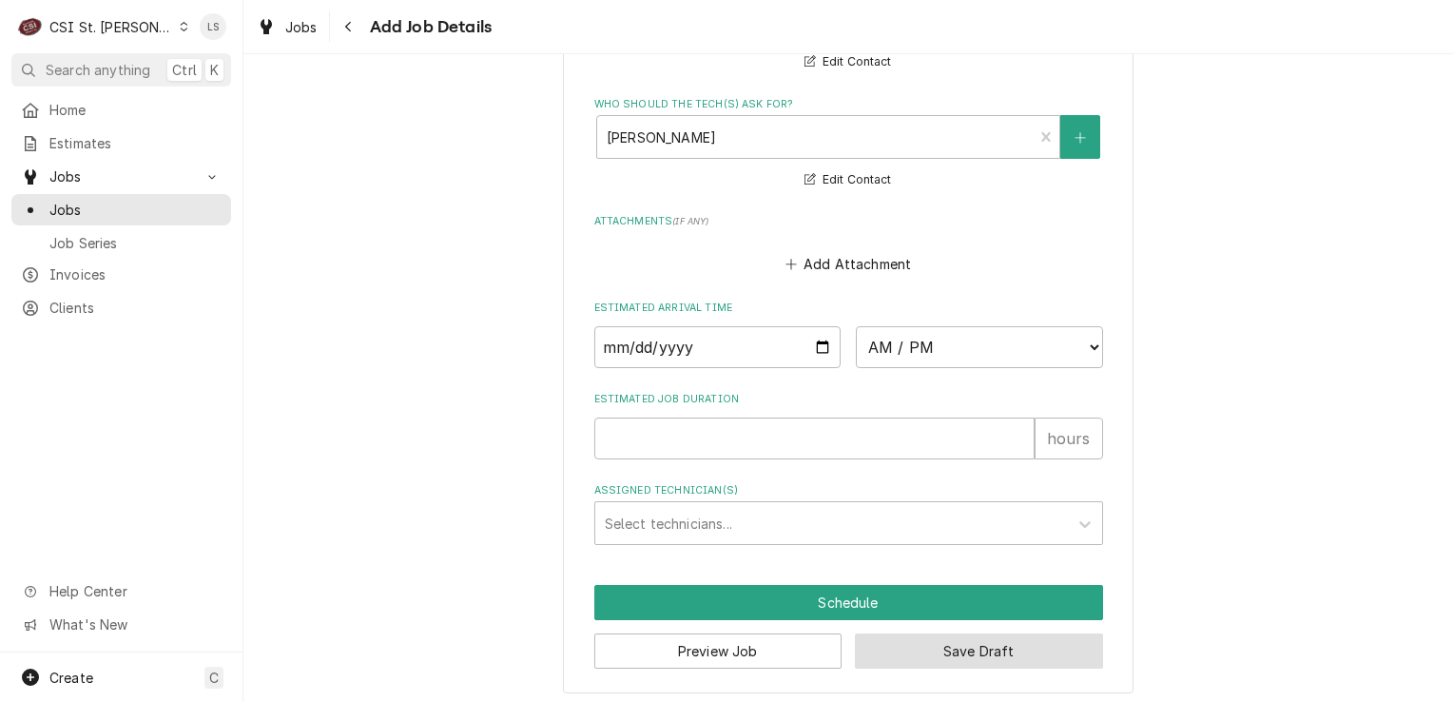
click at [932, 645] on button "Save Draft" at bounding box center [979, 650] width 248 height 35
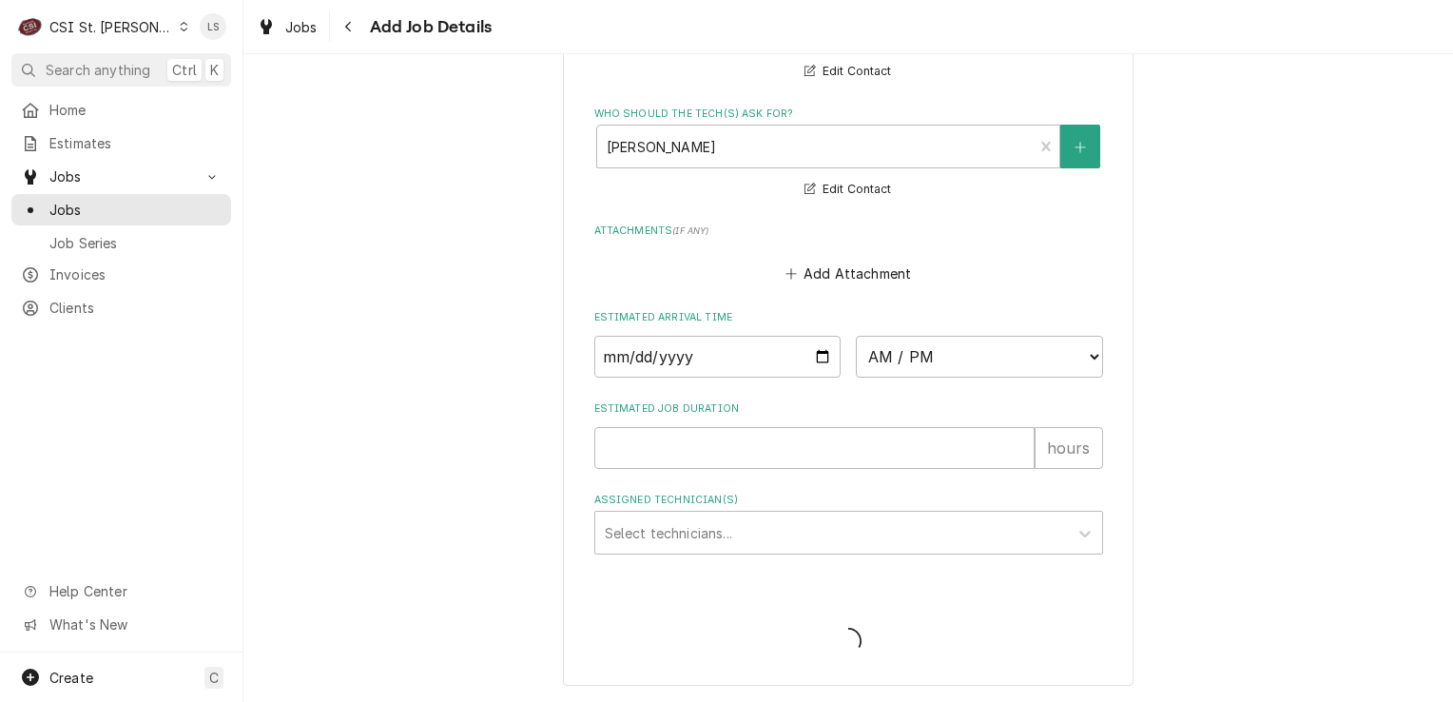
scroll to position [1755, 0]
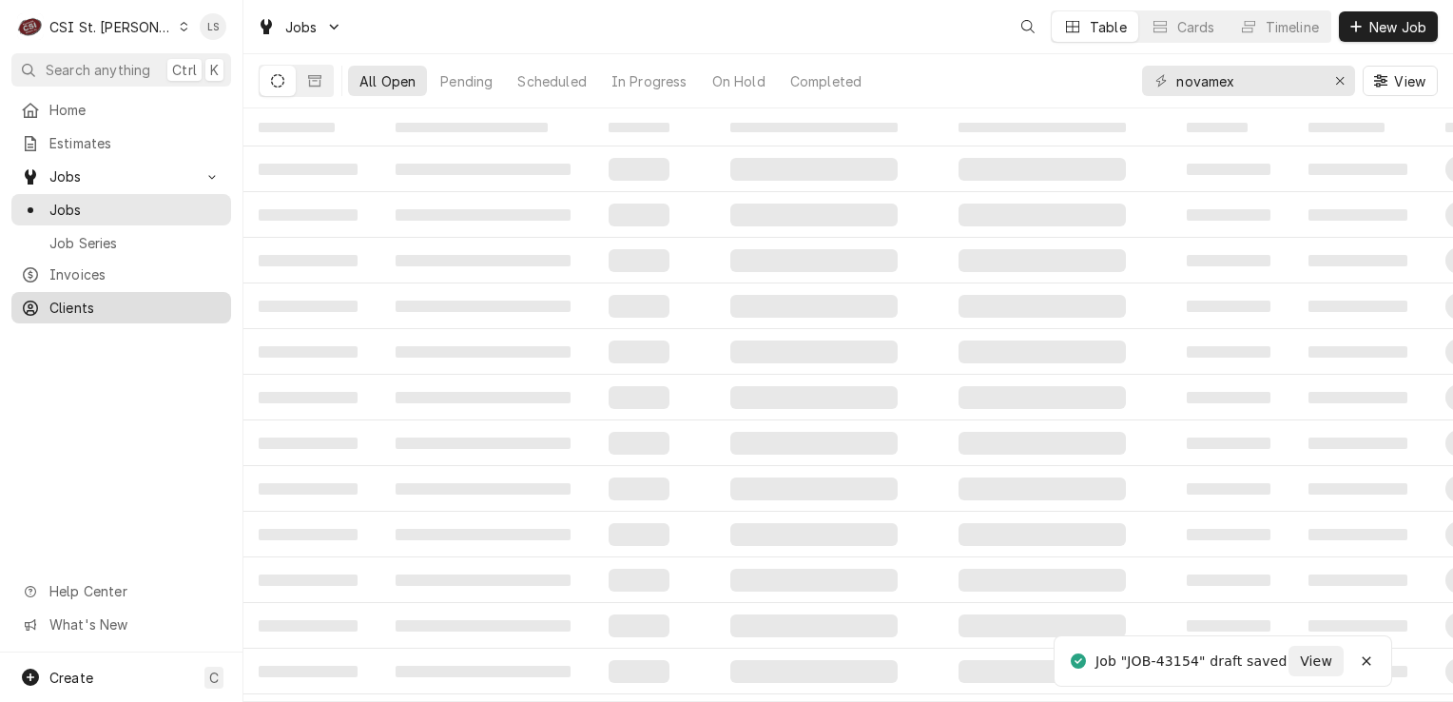
drag, startPoint x: 0, startPoint y: 0, endPoint x: 80, endPoint y: 308, distance: 318.3
click at [80, 308] on span "Clients" at bounding box center [135, 308] width 172 height 20
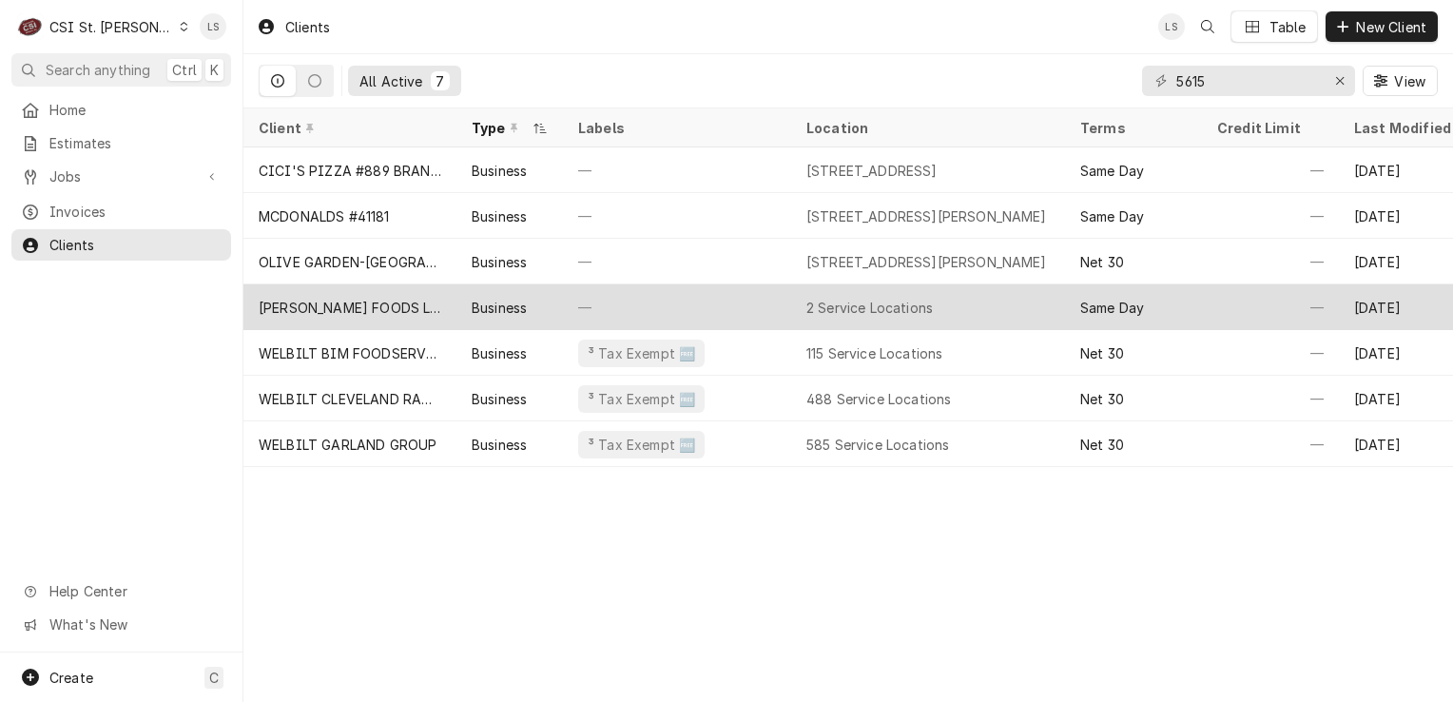
click at [335, 291] on div "RUPRECHT FOODS LLC" at bounding box center [349, 307] width 213 height 46
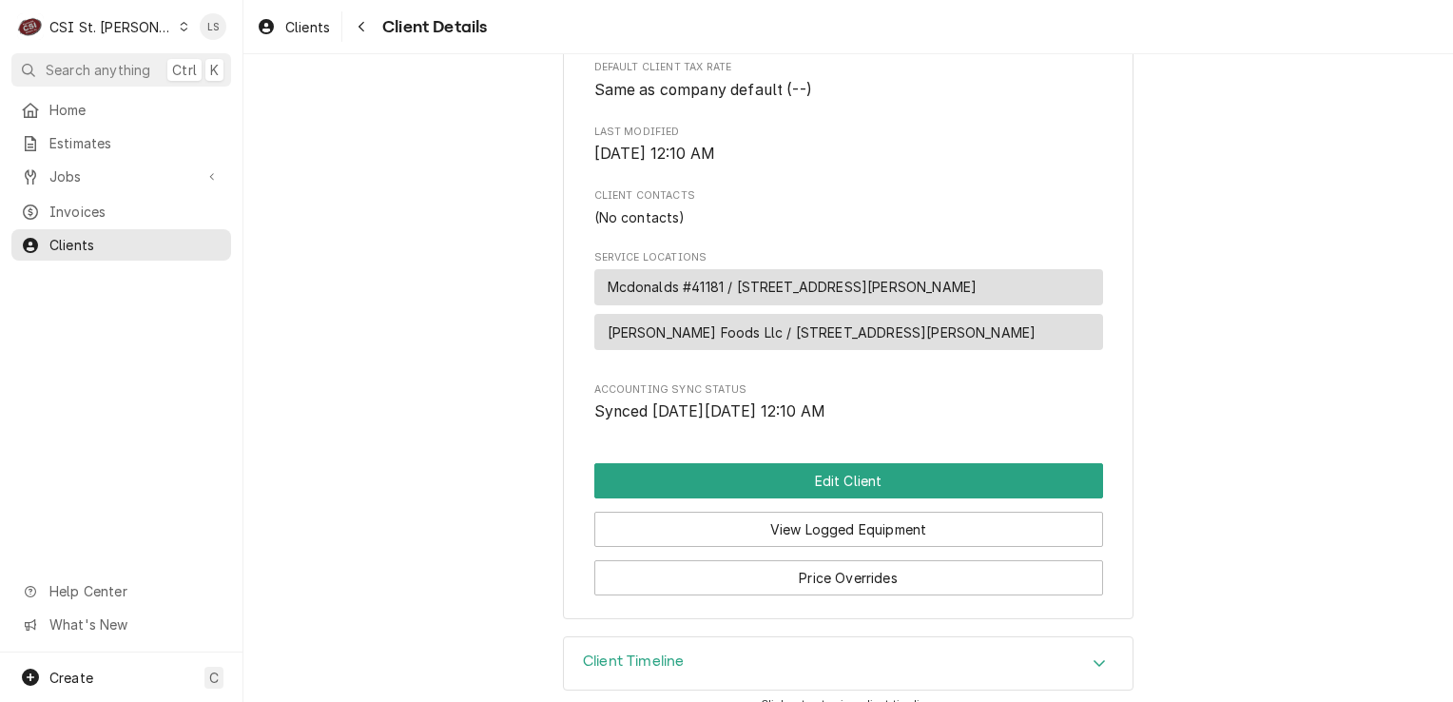
scroll to position [638, 0]
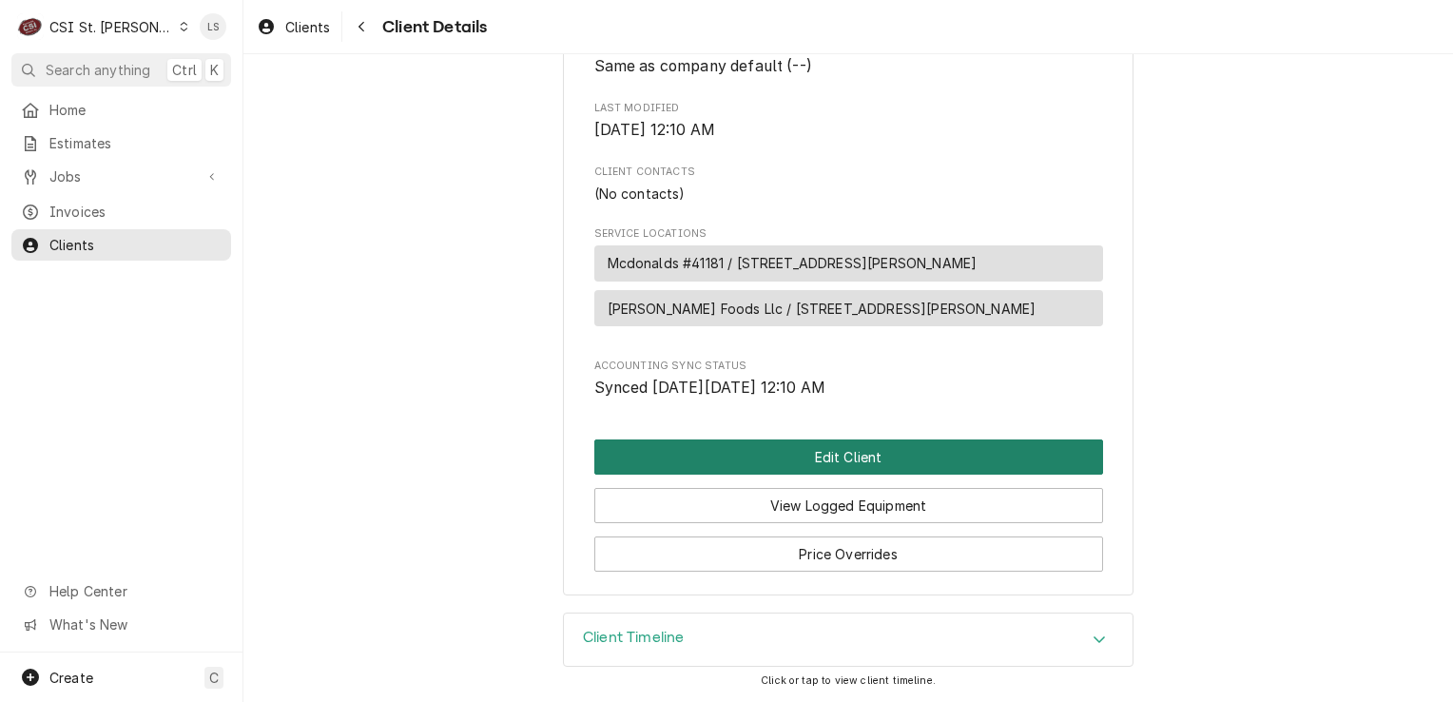
click at [791, 455] on button "Edit Client" at bounding box center [848, 456] width 509 height 35
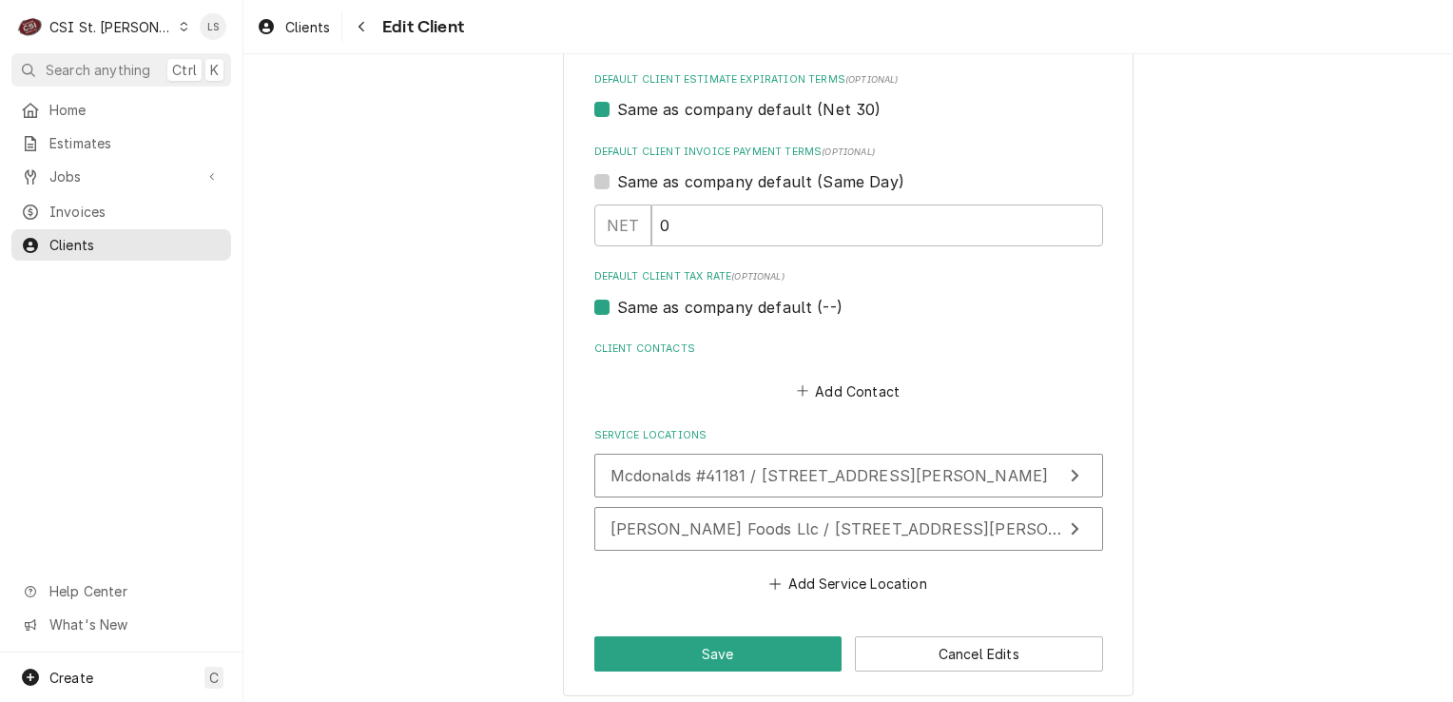
scroll to position [1159, 0]
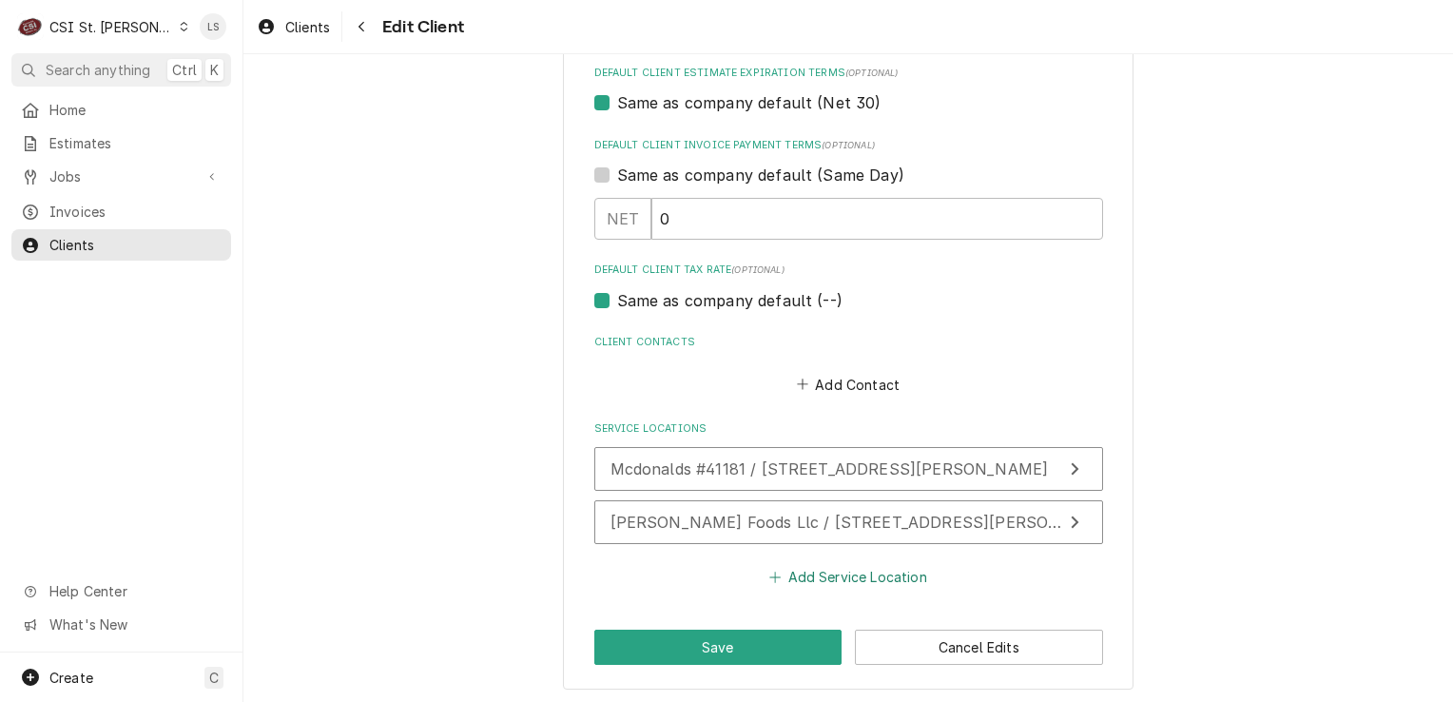
click at [821, 567] on button "Add Service Location" at bounding box center [848, 576] width 164 height 27
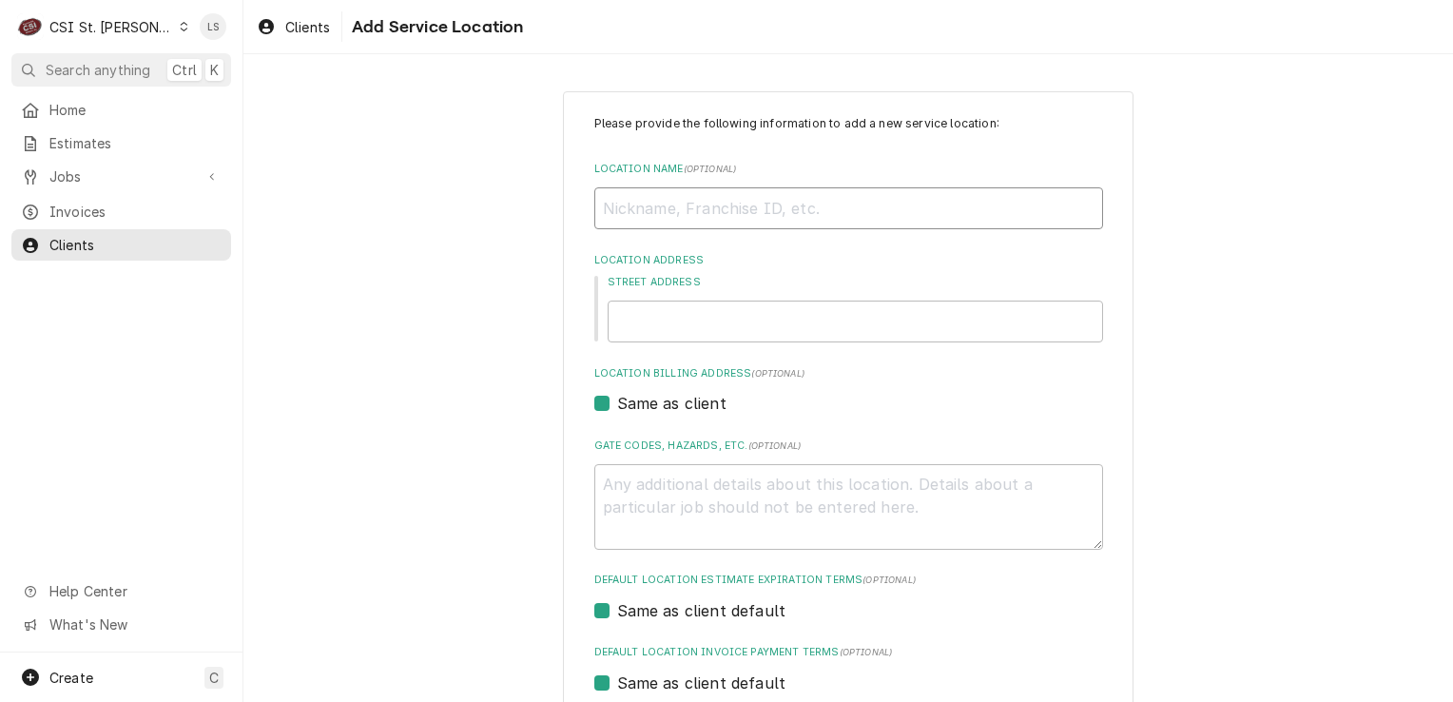
click at [635, 220] on input "Location Name ( optional )" at bounding box center [848, 208] width 509 height 42
type textarea "x"
type input "M"
type textarea "x"
type input "Mc"
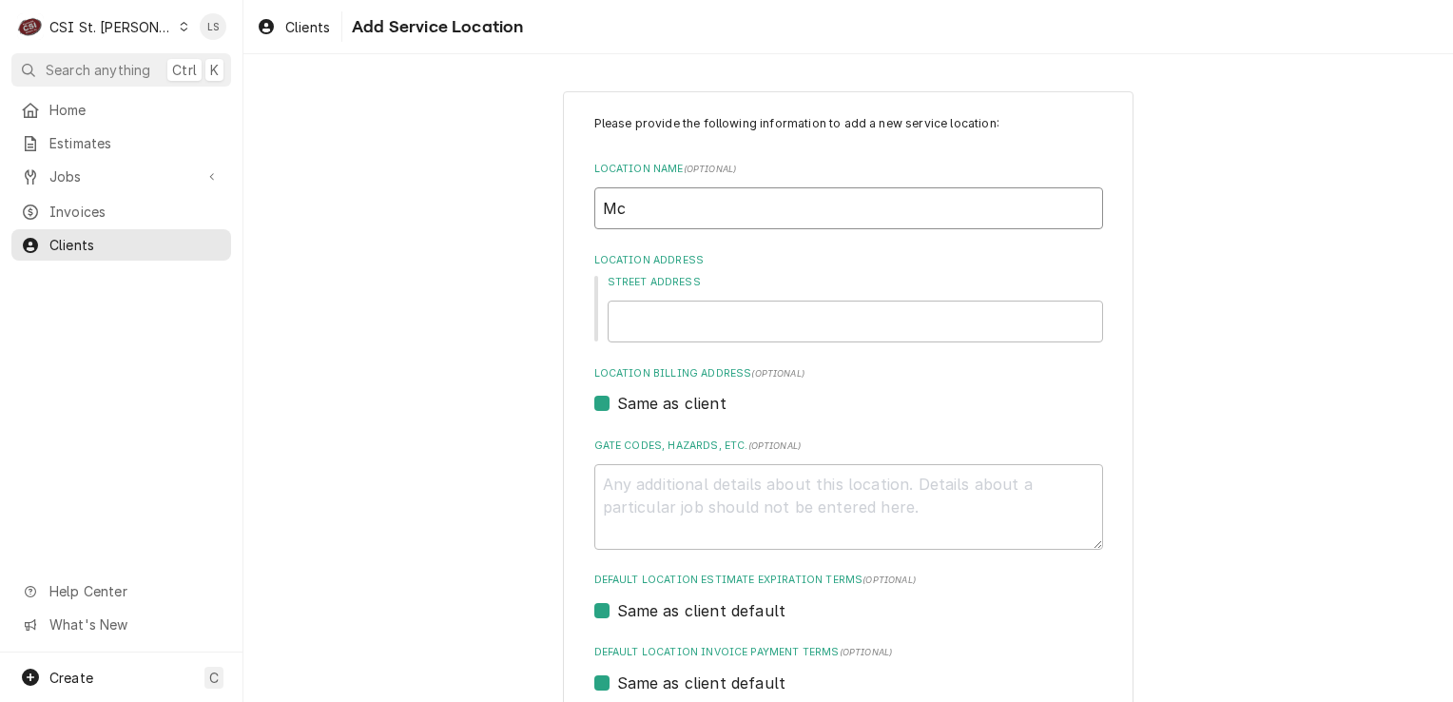
type textarea "x"
type input "McD"
type textarea "x"
type input "McDo"
type textarea "x"
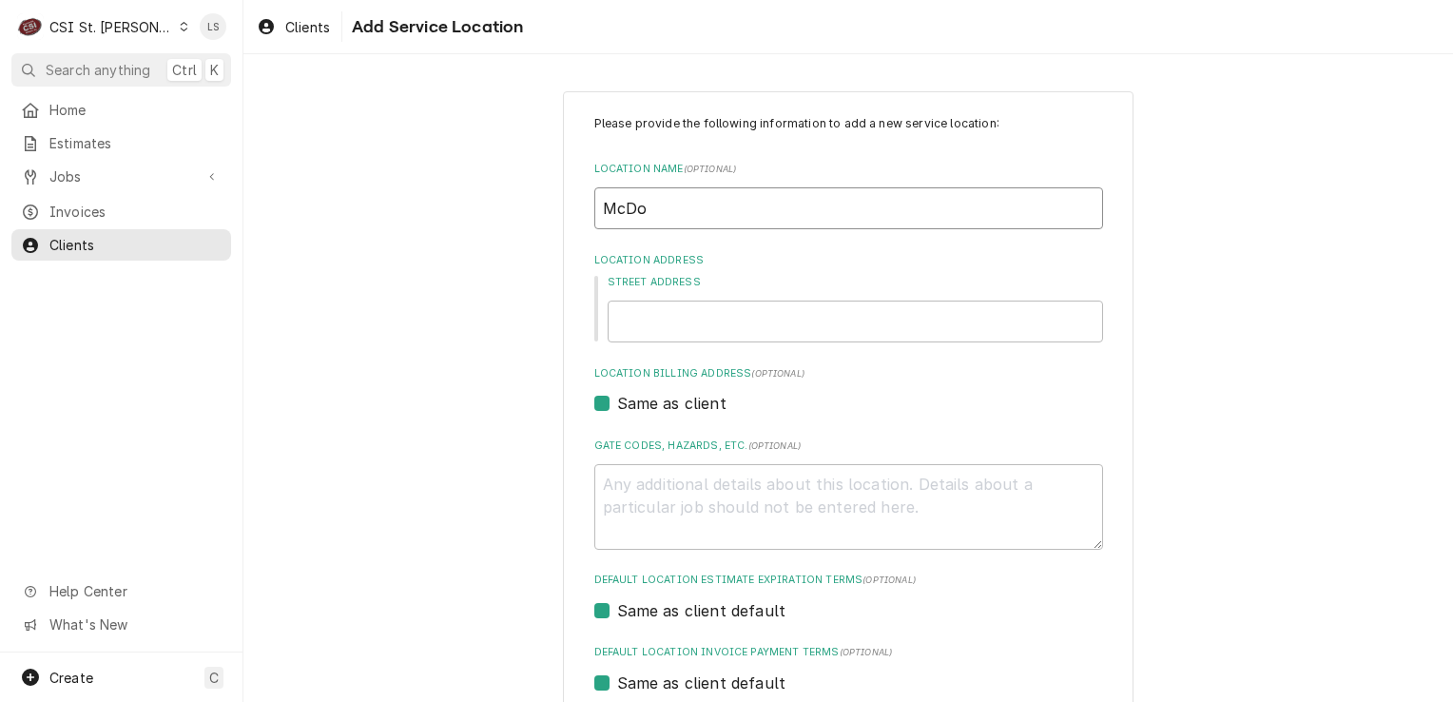
type input "McDon"
type textarea "x"
type input "McDona"
type textarea "x"
type input "McDonal"
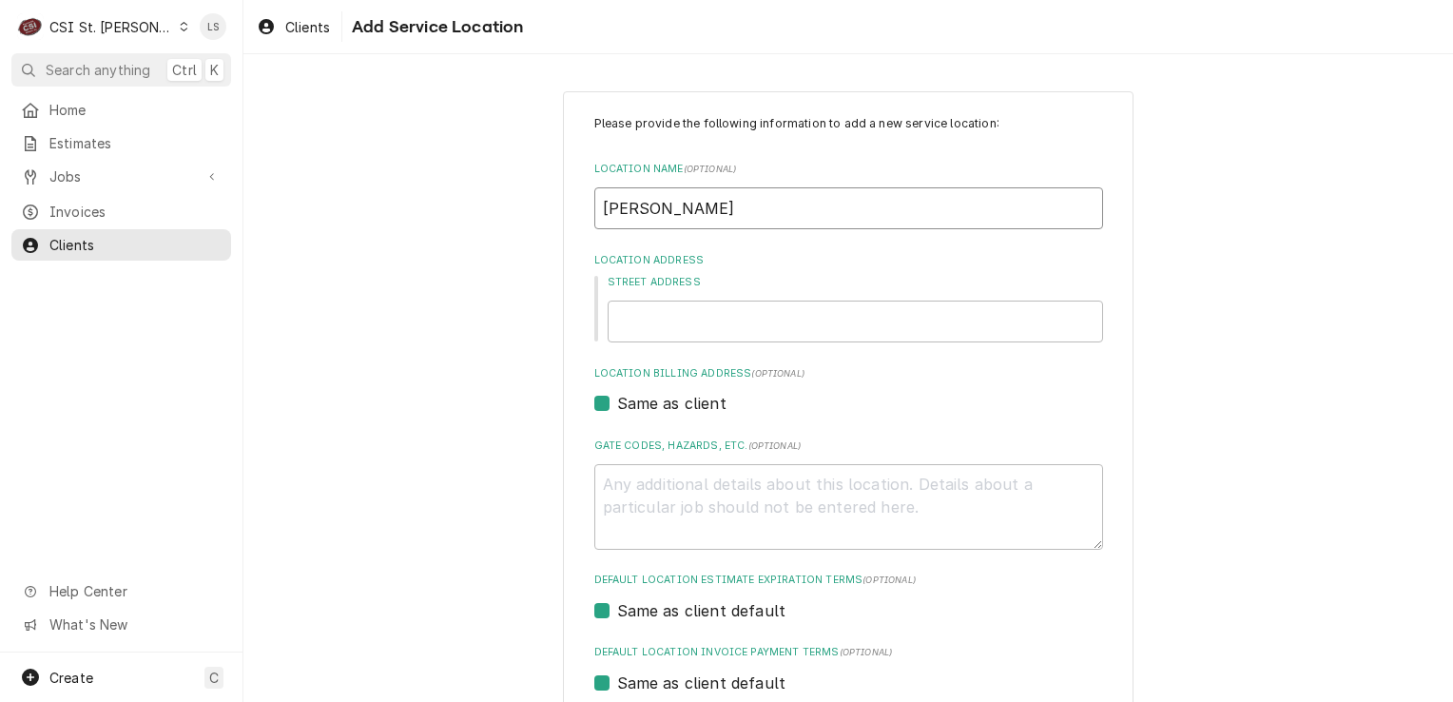
type textarea "x"
type input "McDonald"
type textarea "x"
type input "McDonalds"
type textarea "x"
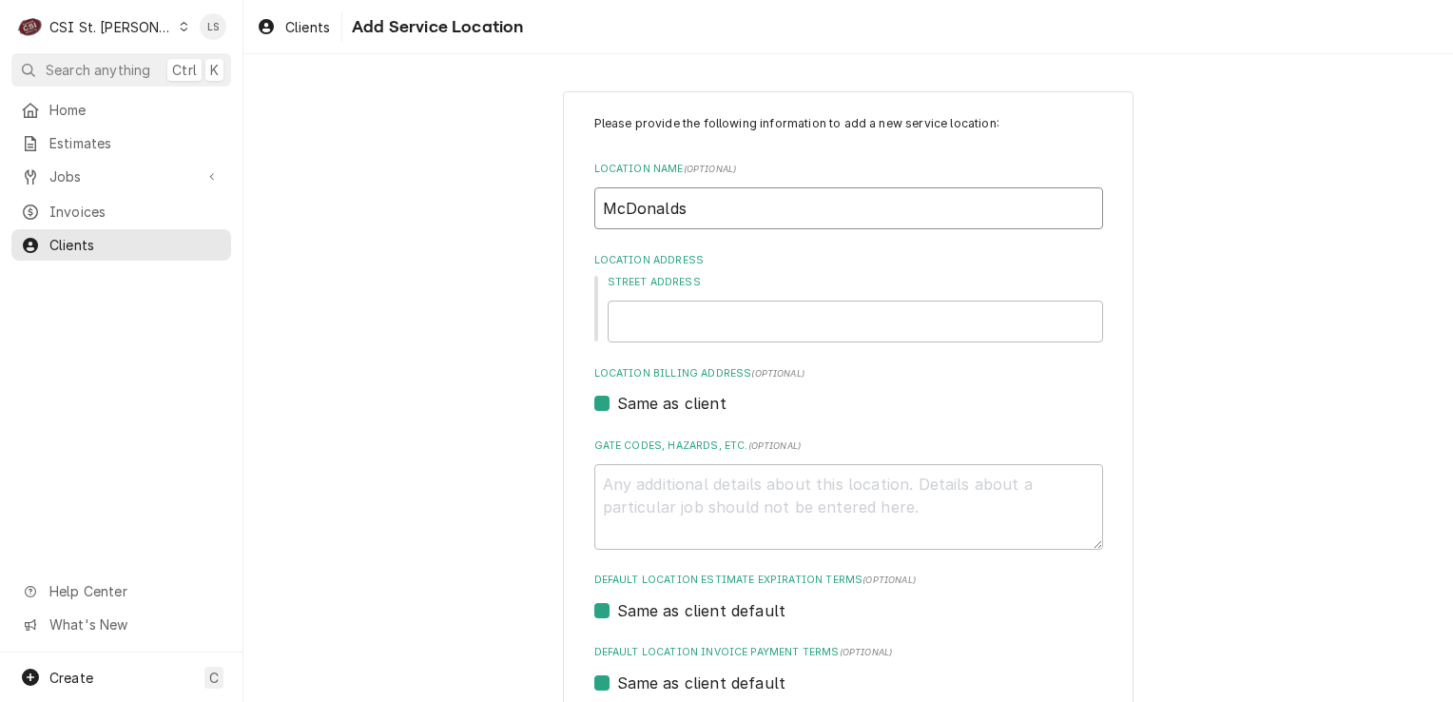
type input "McDonalds"
type textarea "x"
type input "McDonalds #"
click at [739, 215] on input "McDonalds #" at bounding box center [848, 208] width 509 height 42
type textarea "x"
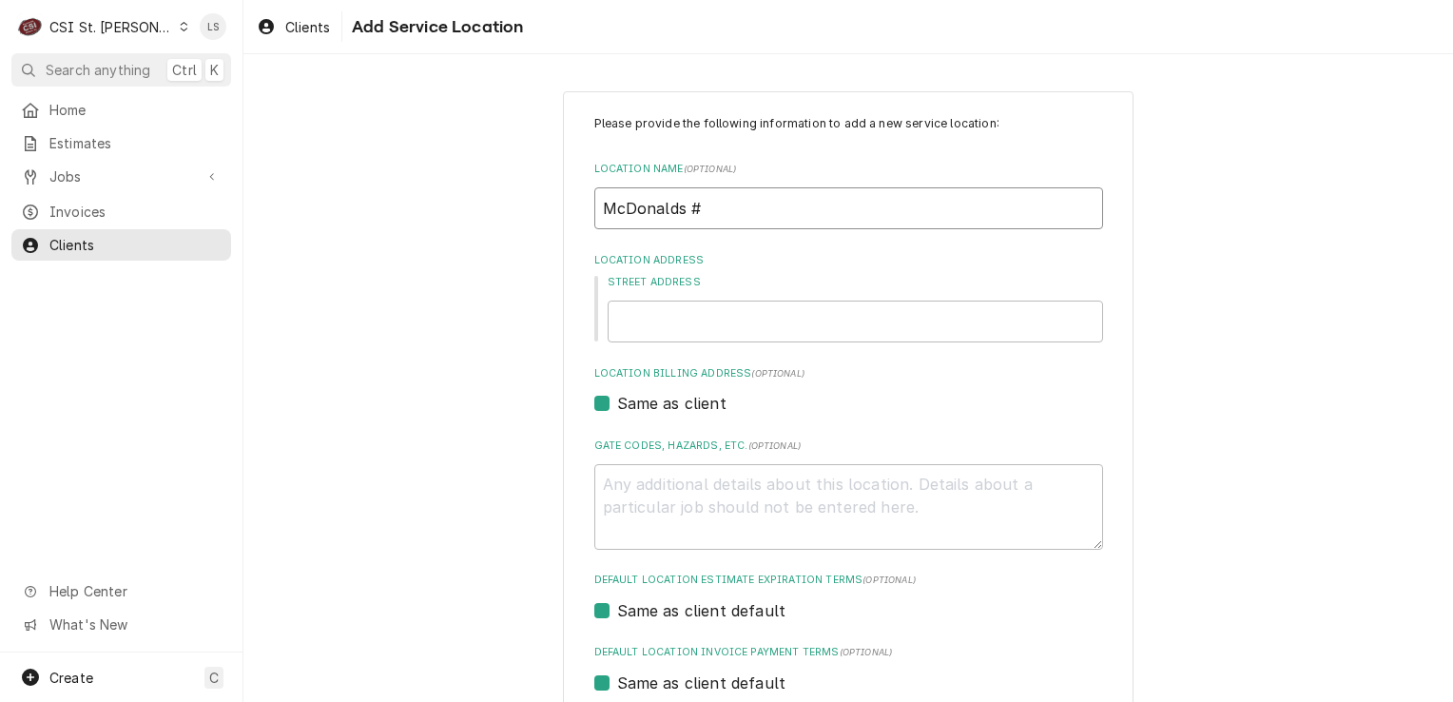
type input "McDonalds #2"
type textarea "x"
type input "McDonalds #25"
type textarea "x"
type input "McDonalds #251"
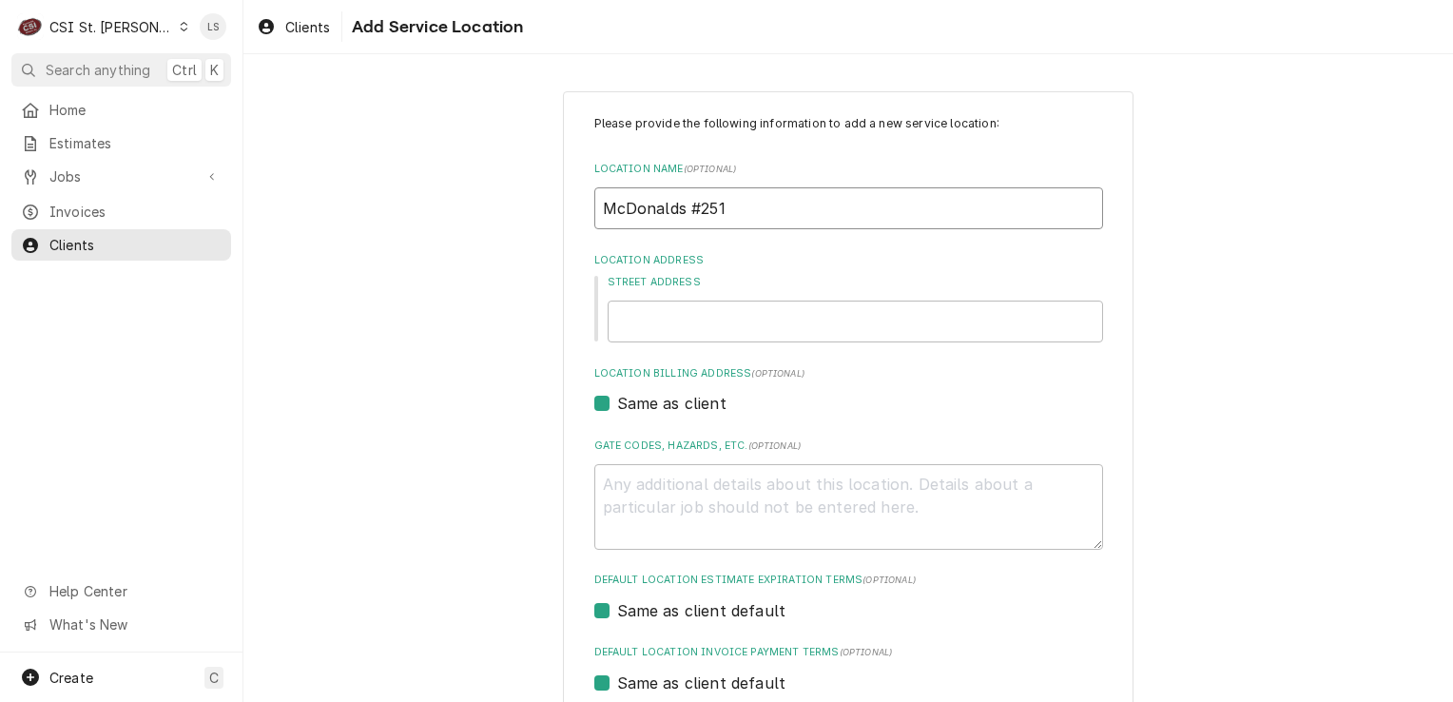
type textarea "x"
type input "McDonalds #2512"
type textarea "x"
type input "McDonalds #25123"
click at [711, 325] on input "Street Address" at bounding box center [855, 322] width 495 height 42
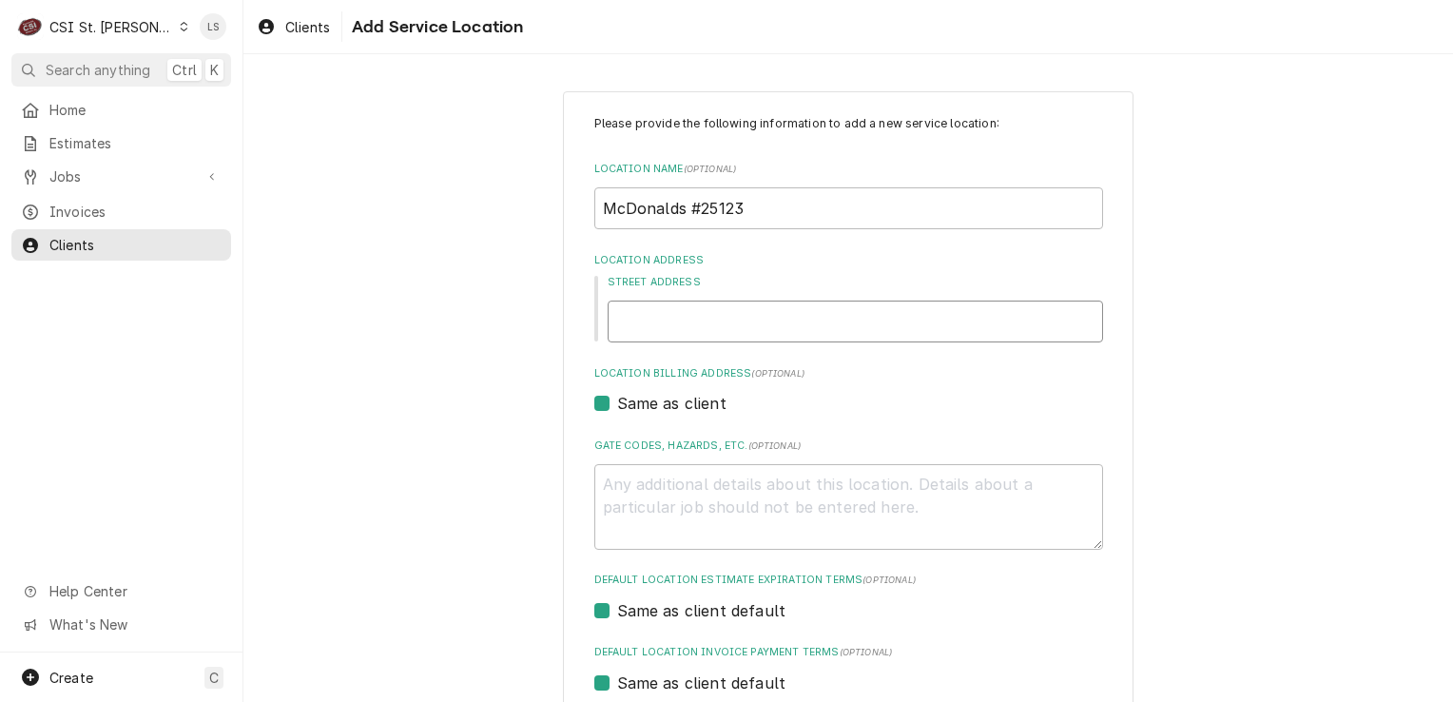
type textarea "x"
type input "1"
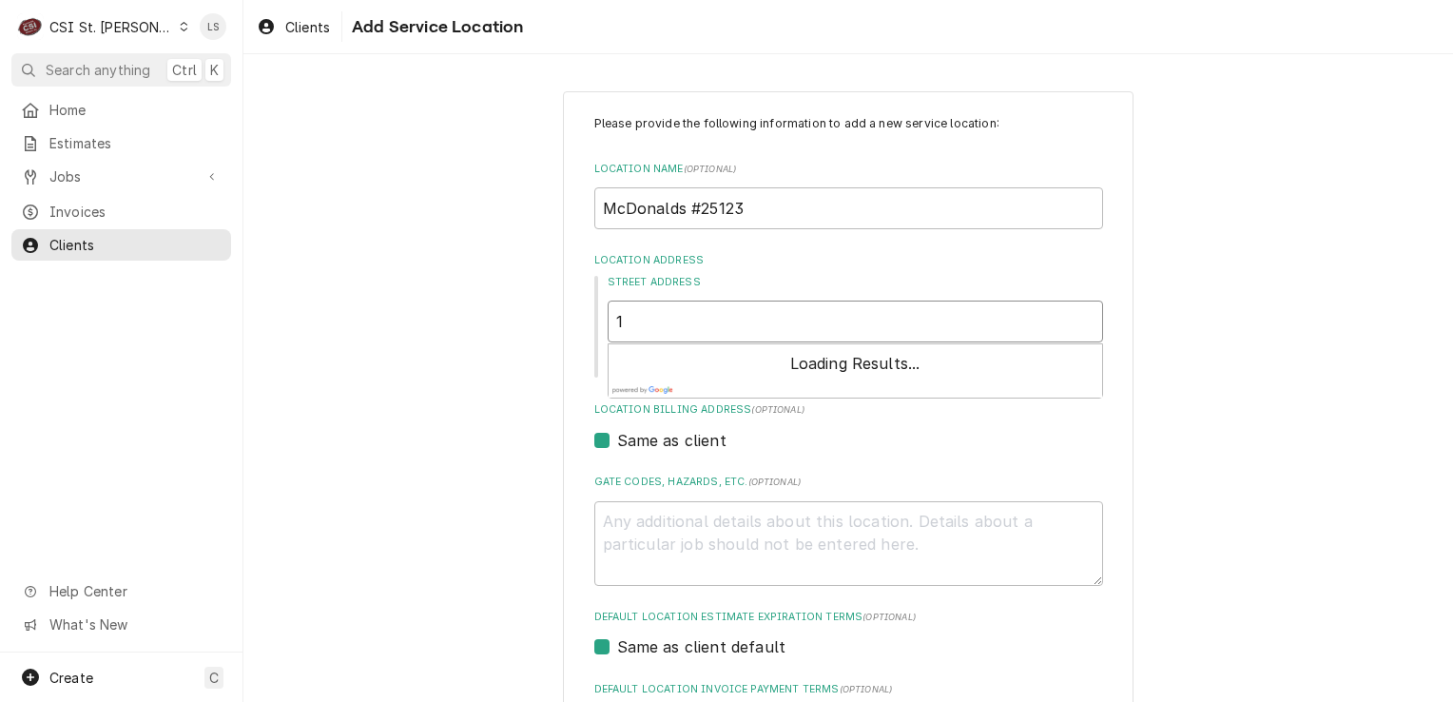
type textarea "x"
type input "10"
type textarea "x"
type input "101"
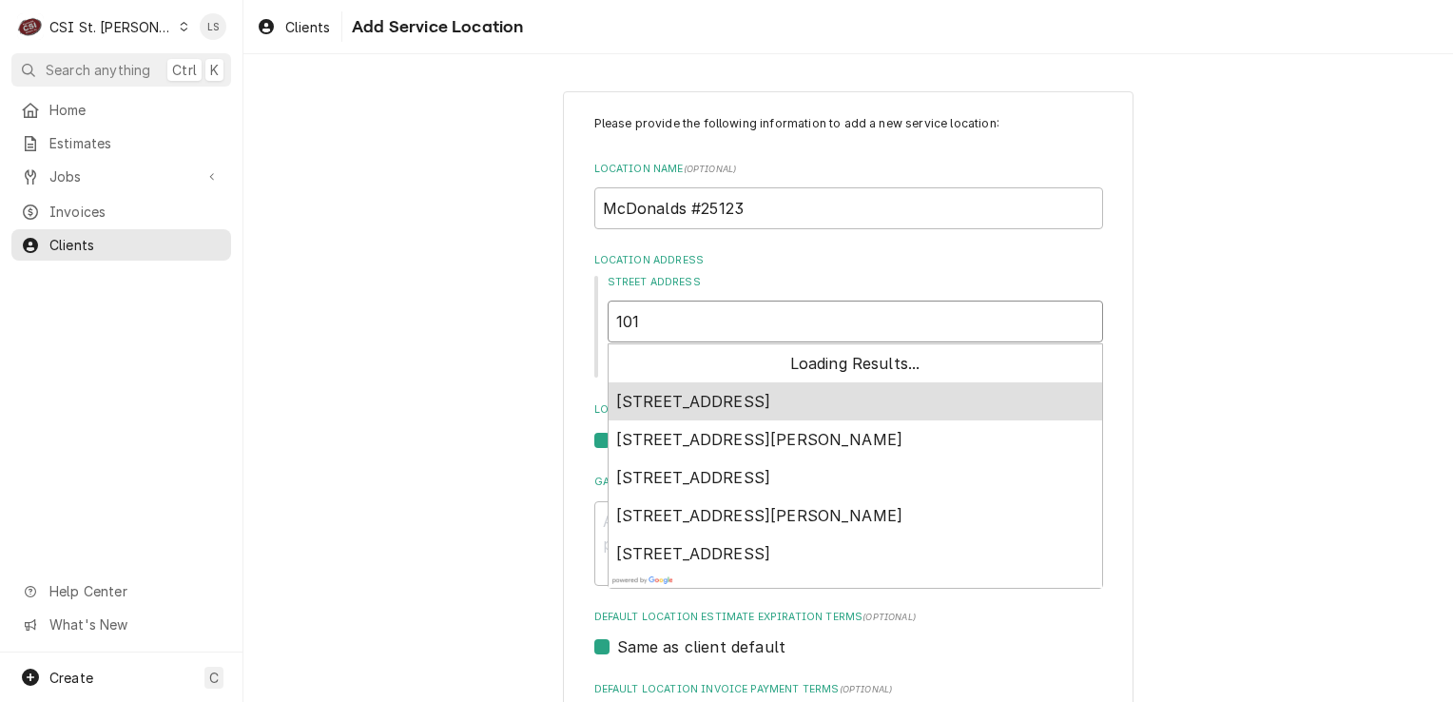
type textarea "x"
type input "1012"
type textarea "x"
type input "1012"
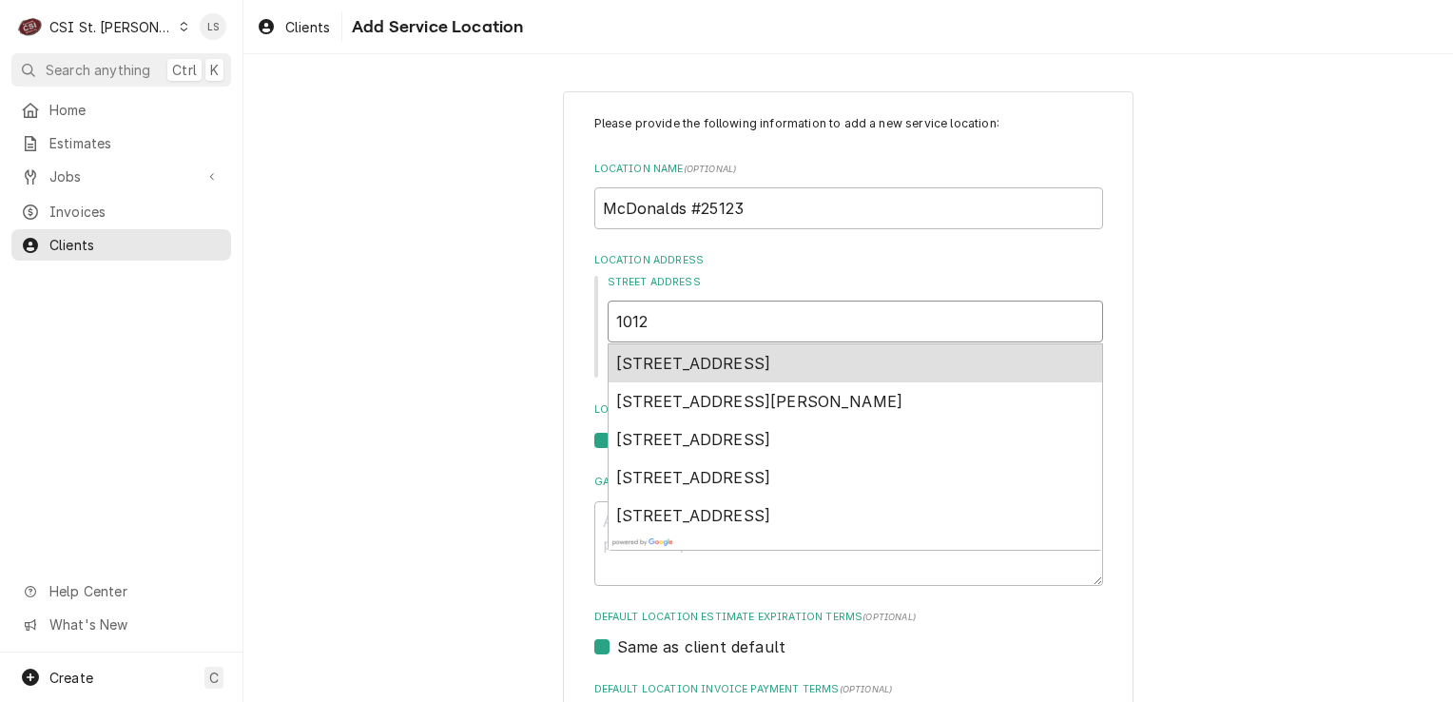
type textarea "x"
type input "1012 s"
type textarea "x"
type input "1012 sm"
type textarea "x"
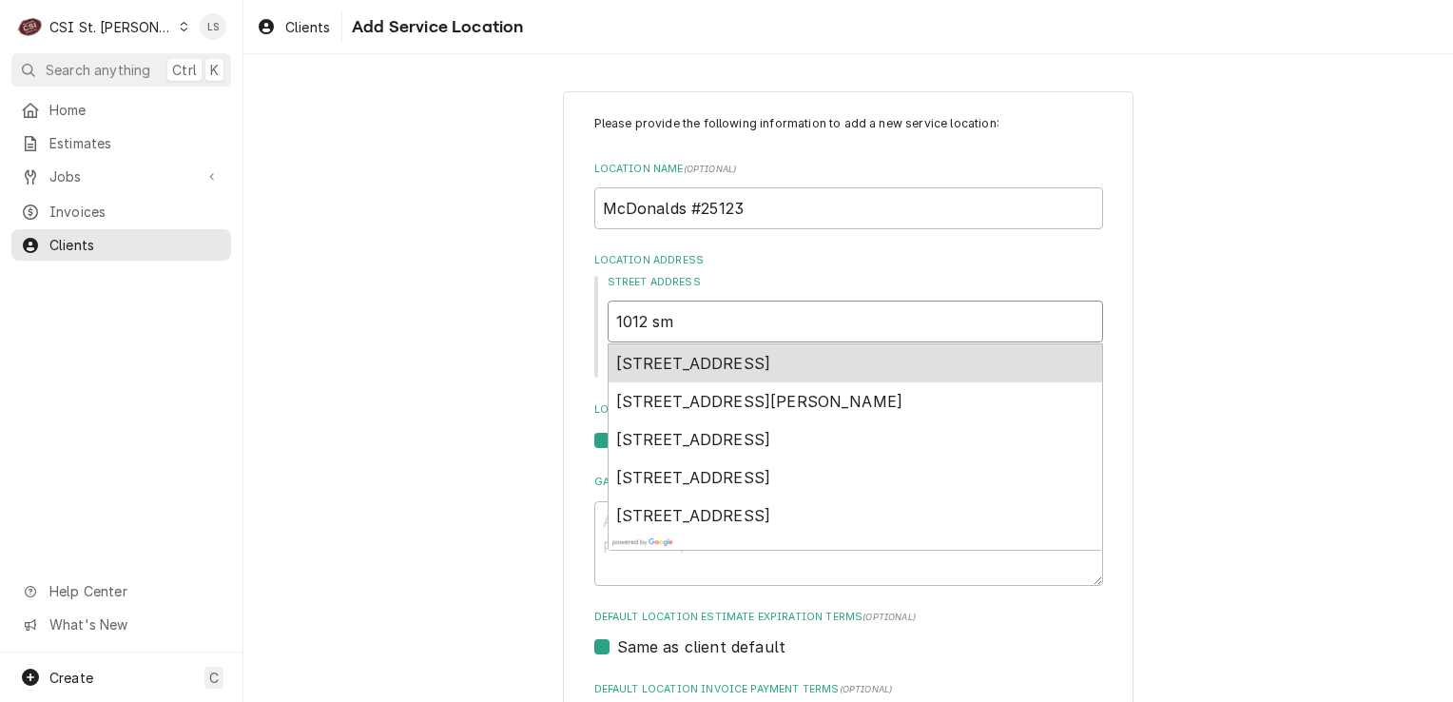
type input "1012 smi"
type textarea "x"
type input "1012 smil"
type textarea "x"
type input "1012 smile"
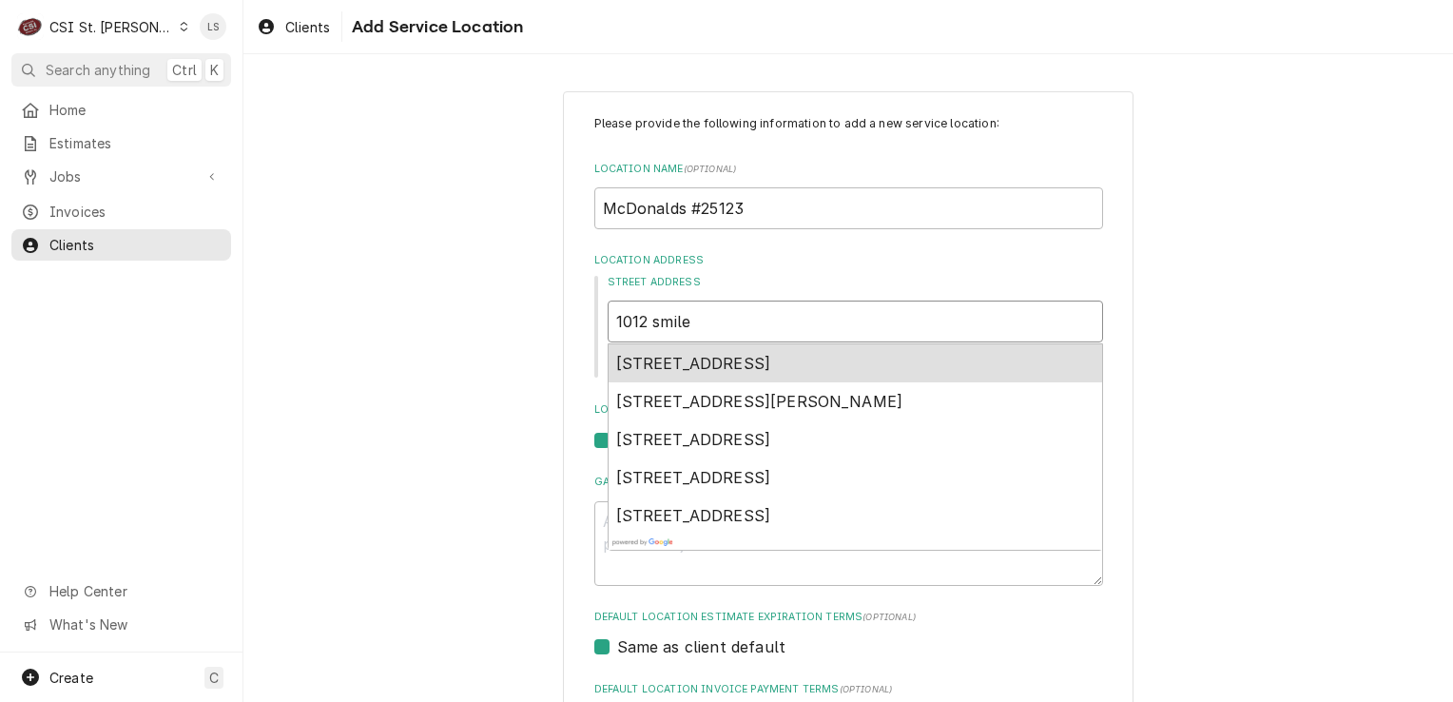
type textarea "x"
type input "1012 smiley"
type textarea "x"
type input "1012 smiley"
type textarea "x"
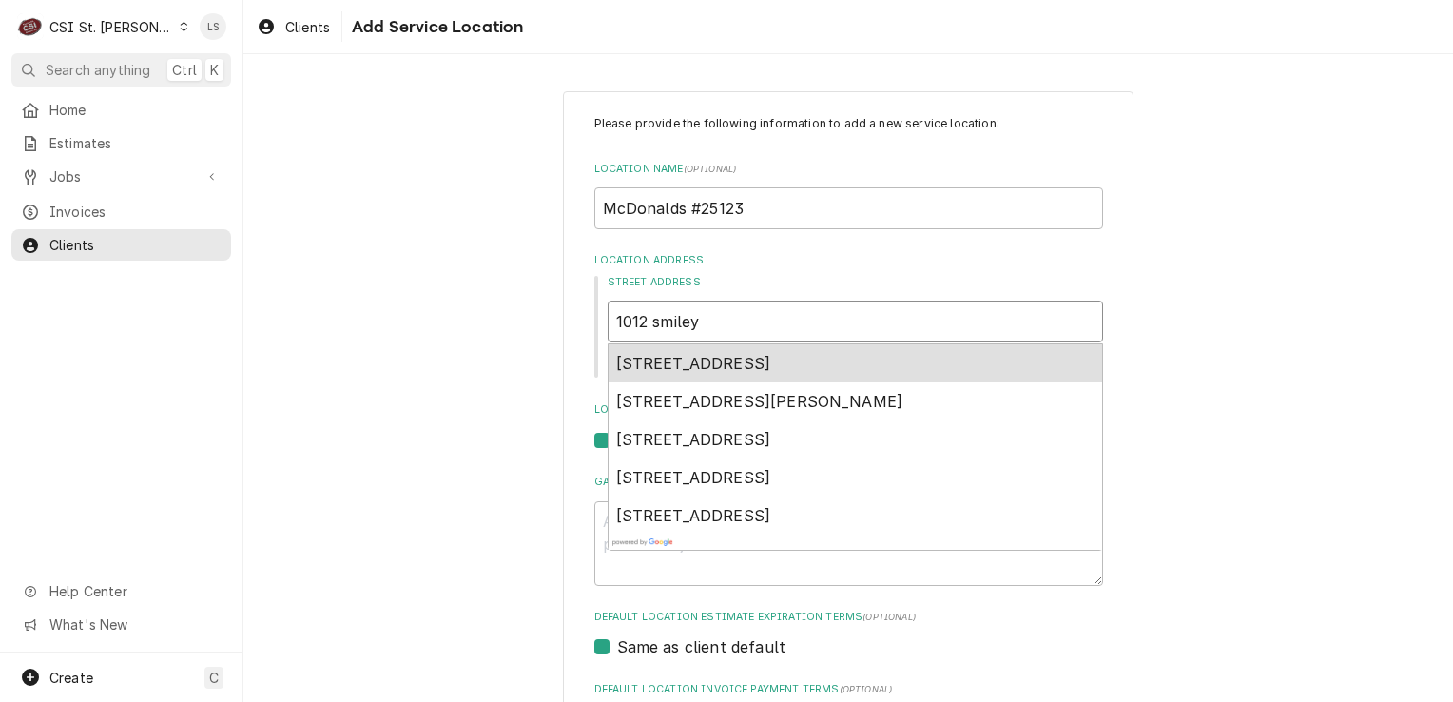
type input "1012 smiley l"
type textarea "x"
type input "1012 smiley ln"
click at [771, 363] on span "1012 Smiley Ln, Columbia, MO, USA" at bounding box center [693, 363] width 155 height 19
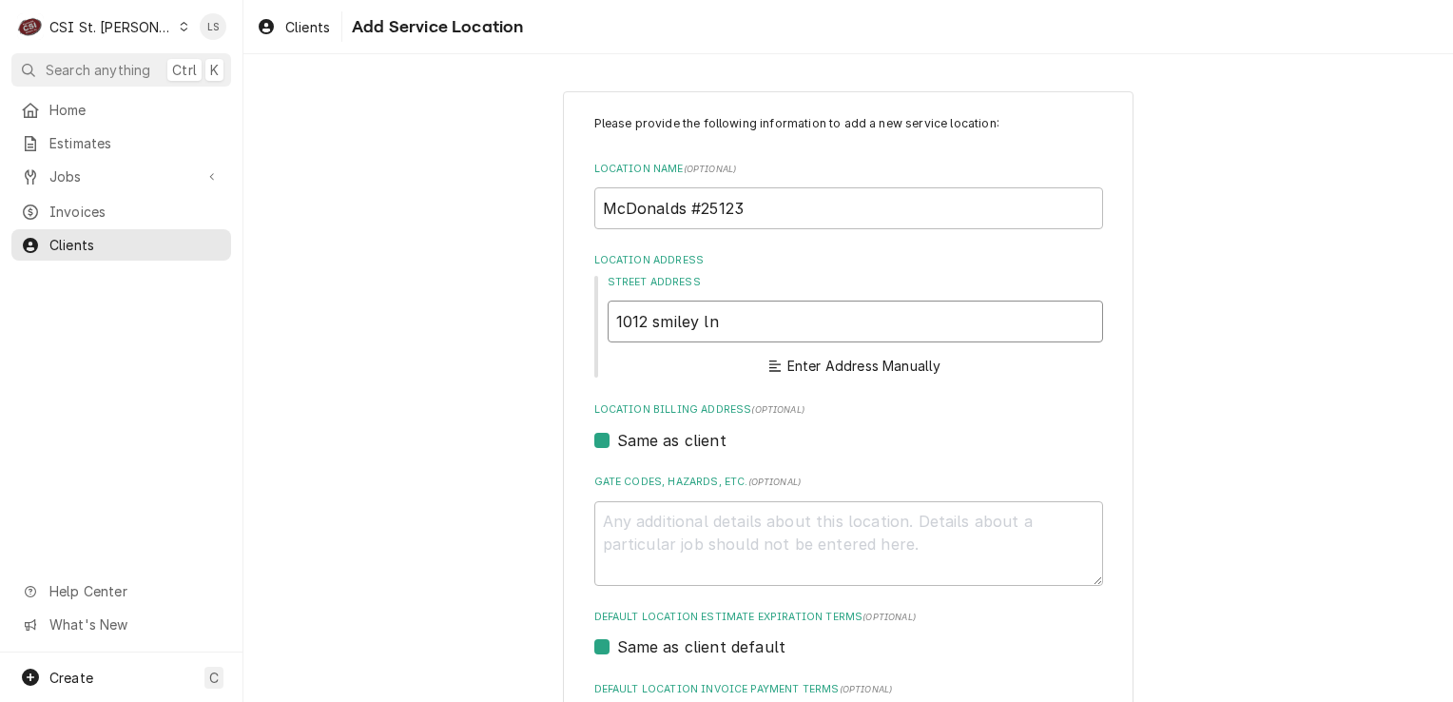
type textarea "x"
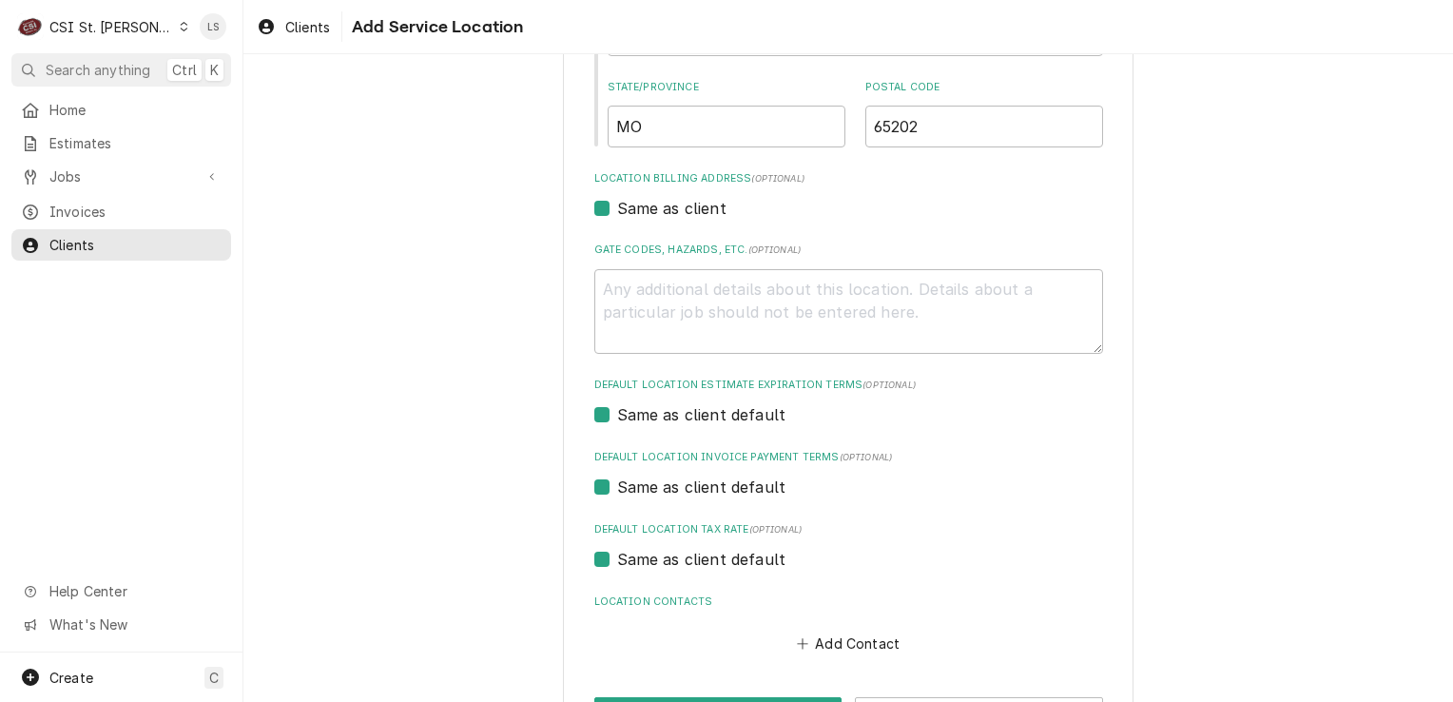
scroll to position [538, 0]
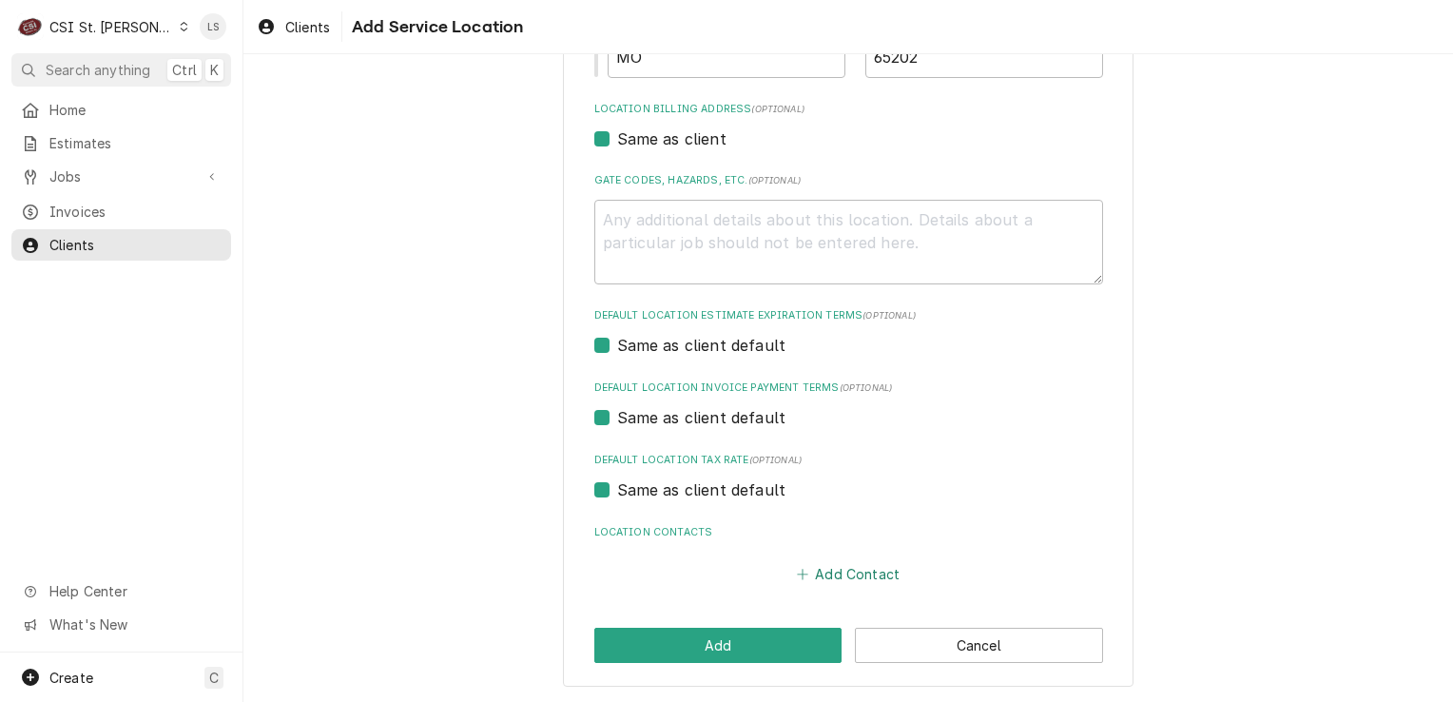
type input "1012 Smiley Ln"
click at [890, 578] on button "Add Contact" at bounding box center [847, 574] width 109 height 27
type textarea "x"
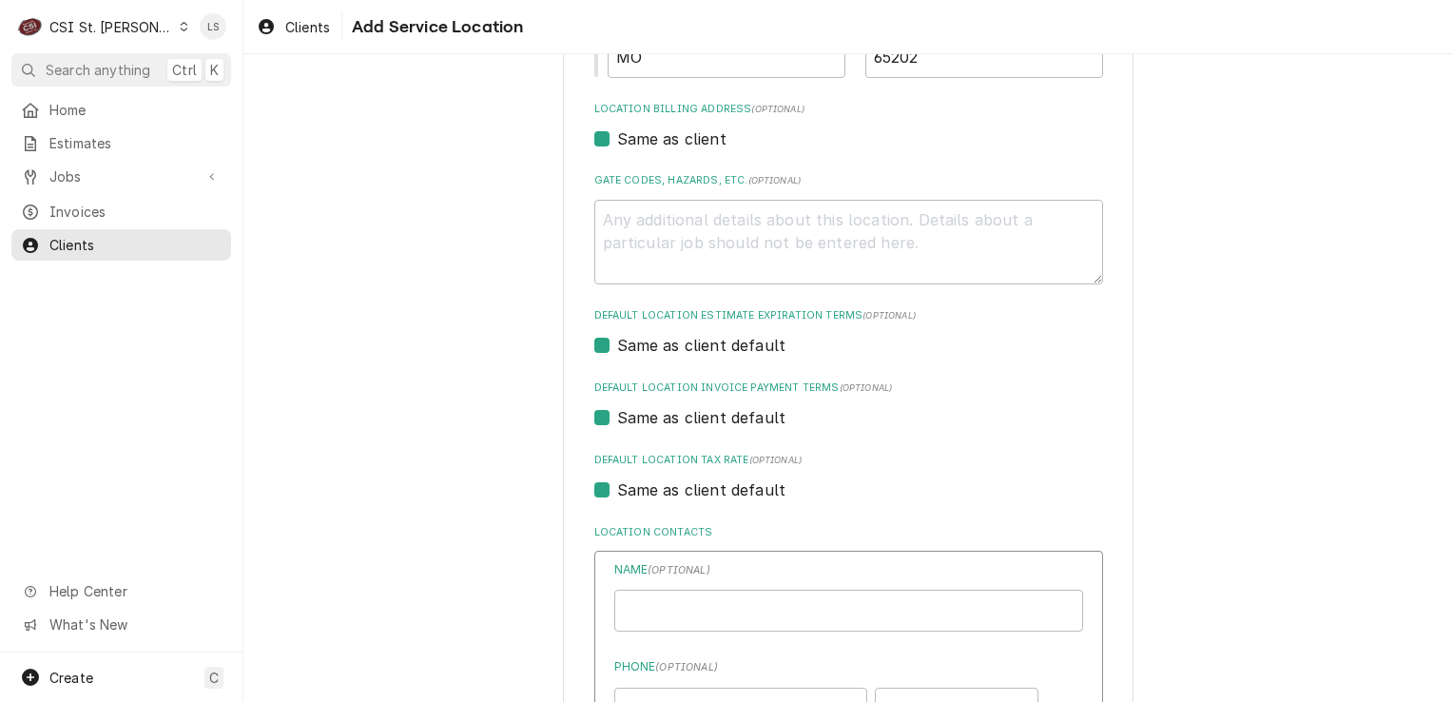
scroll to position [824, 0]
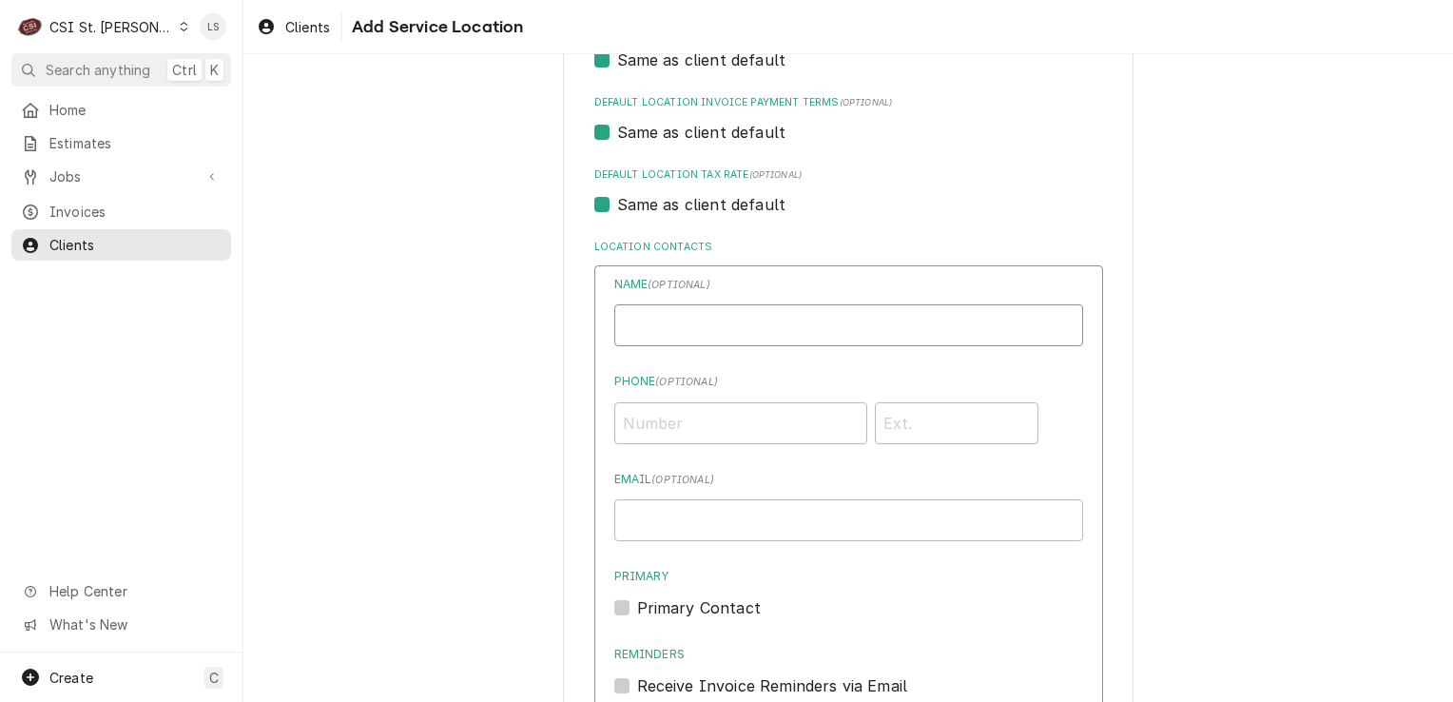
click at [655, 325] on input "Location Name ( optional )" at bounding box center [848, 325] width 469 height 42
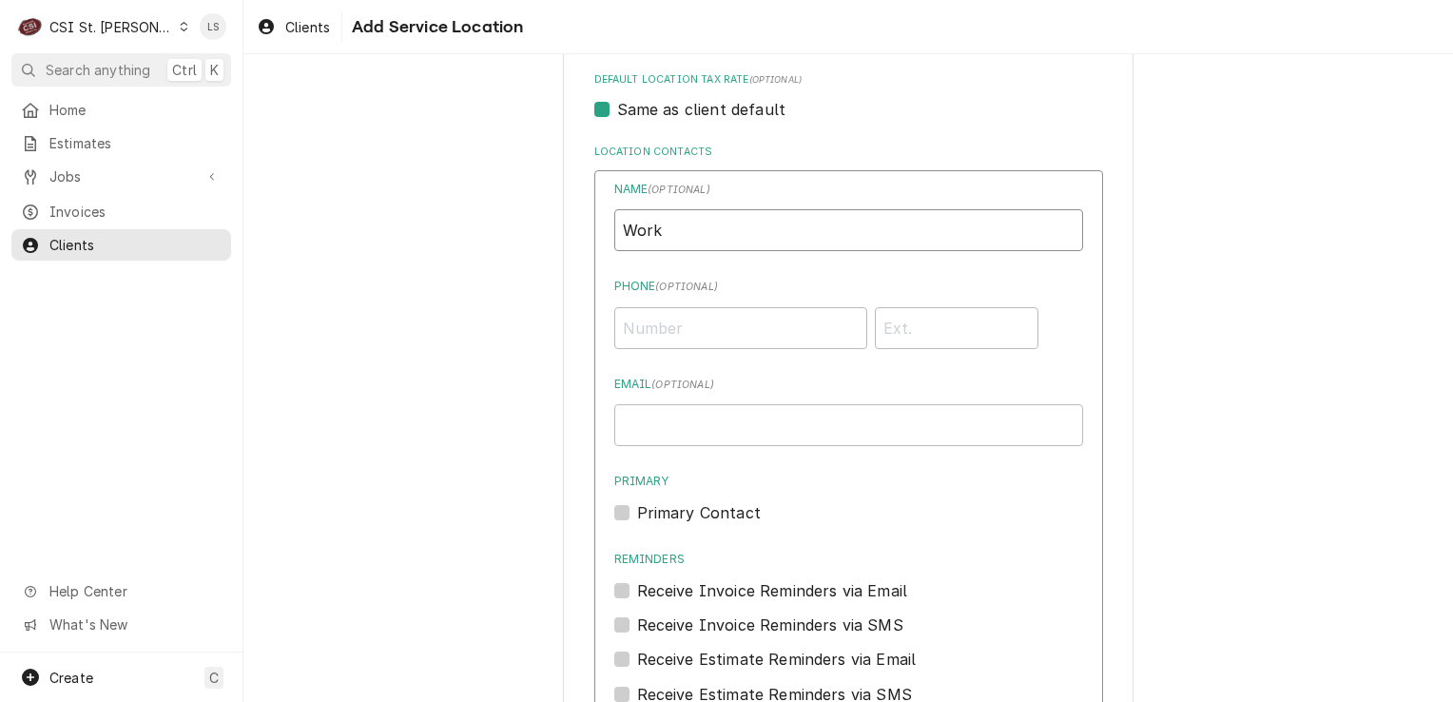
type input "Work"
click at [649, 329] on input "Phone ( optional )" at bounding box center [740, 328] width 253 height 42
click at [705, 326] on input "Phone ( optional )" at bounding box center [740, 328] width 253 height 42
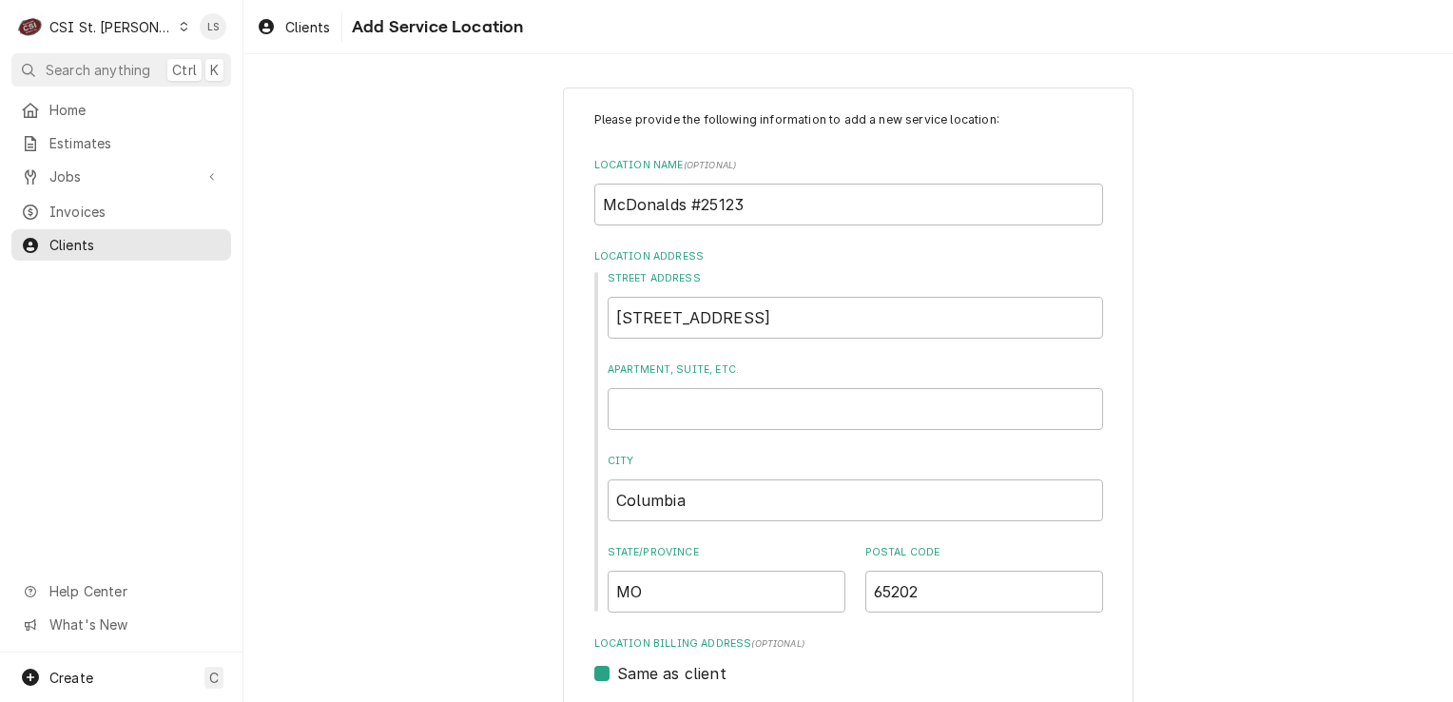
scroll to position [0, 0]
drag, startPoint x: 724, startPoint y: 329, endPoint x: 597, endPoint y: 326, distance: 126.5
click at [597, 326] on div "Street Address 1012 Smiley Ln Apartment, Suite, etc. City Columbia State/Provin…" at bounding box center [848, 445] width 509 height 341
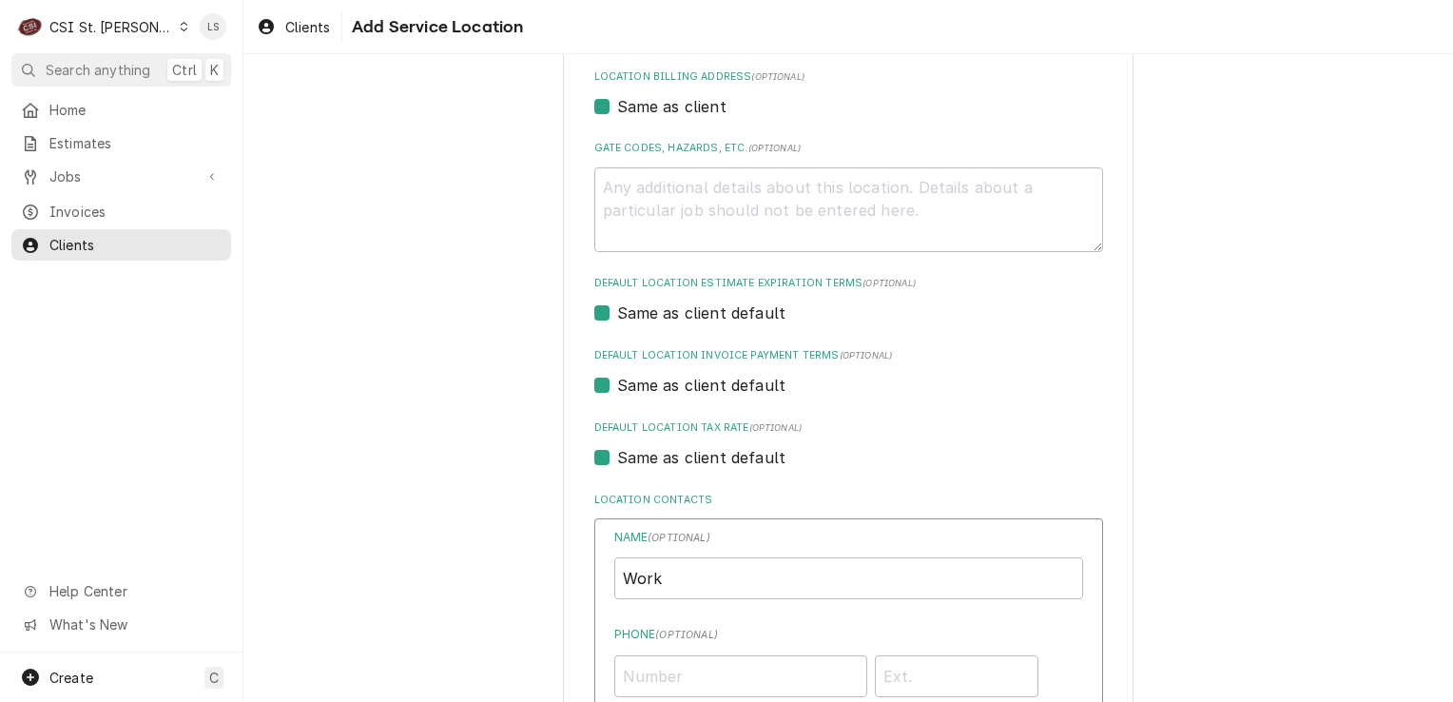
scroll to position [761, 0]
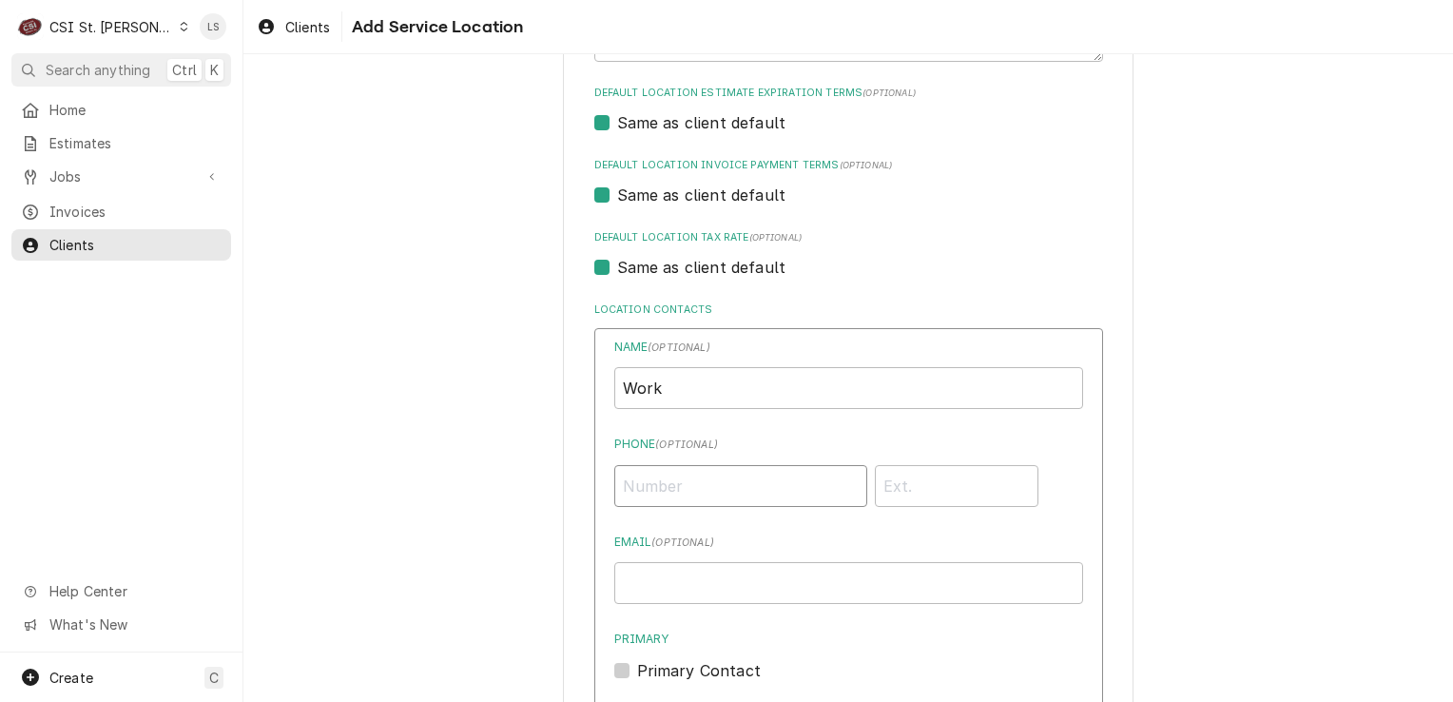
click at [684, 486] on input "Phone ( optional )" at bounding box center [740, 486] width 253 height 42
paste input "(573) 449-6336"
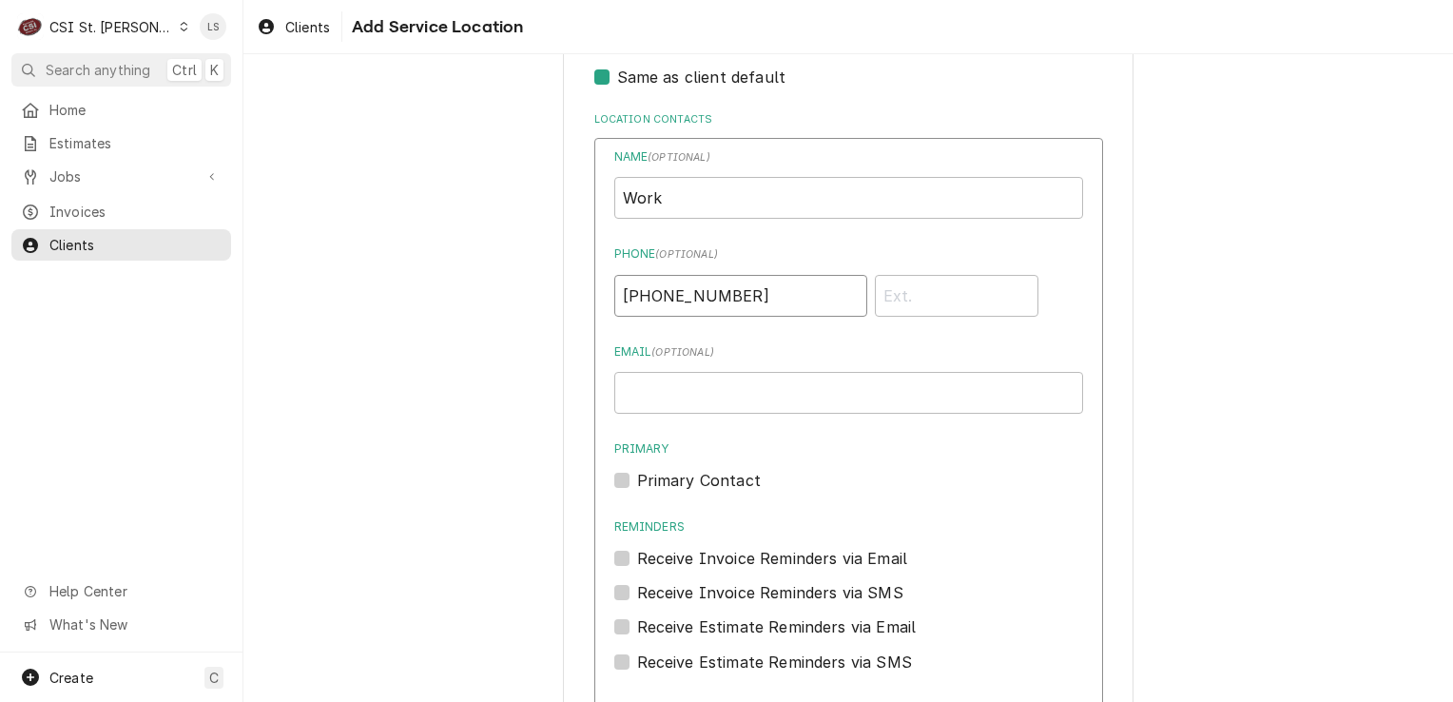
type input "(573) 449-6336"
click at [637, 482] on label "Primary Contact" at bounding box center [699, 480] width 124 height 23
click at [637, 482] on input "Primary" at bounding box center [871, 490] width 469 height 42
checkbox input "true"
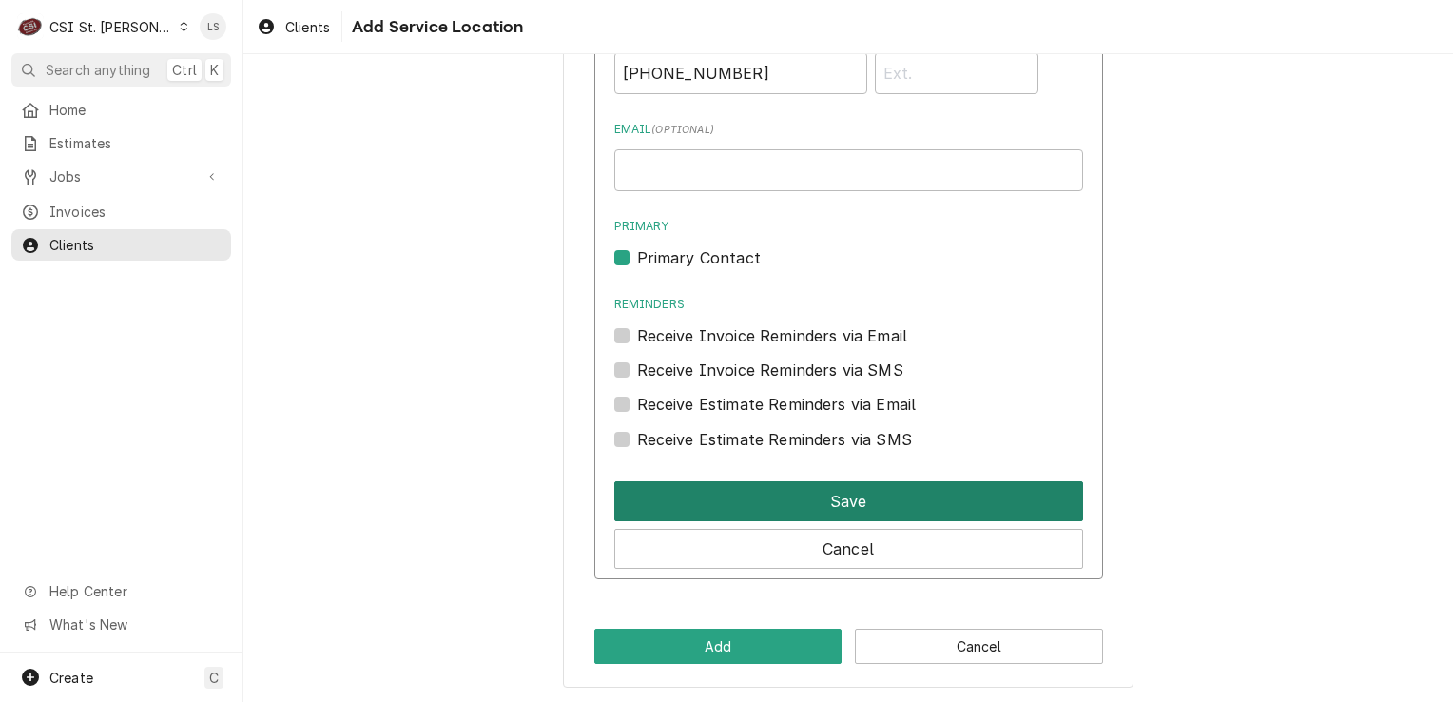
click at [743, 482] on button "Save" at bounding box center [848, 501] width 469 height 40
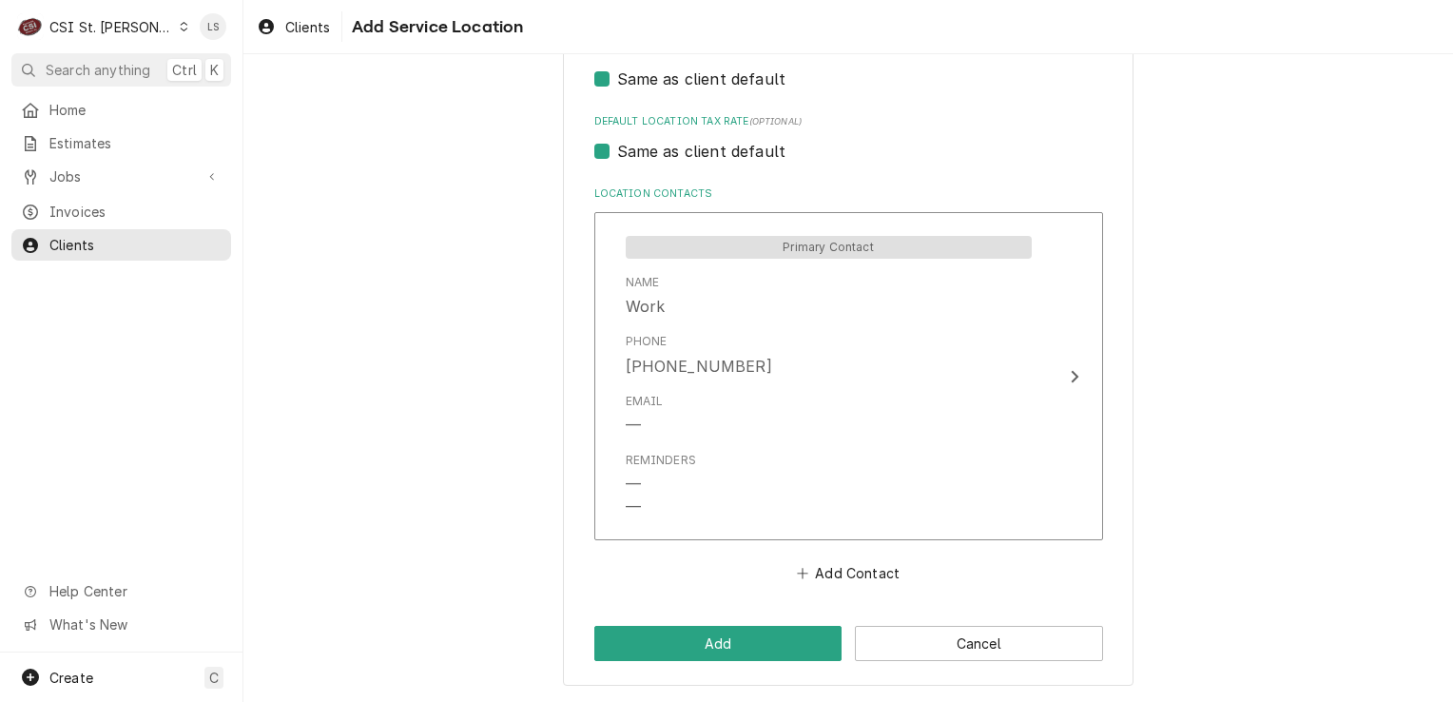
scroll to position [875, 0]
click at [742, 644] on button "Add" at bounding box center [718, 645] width 248 height 35
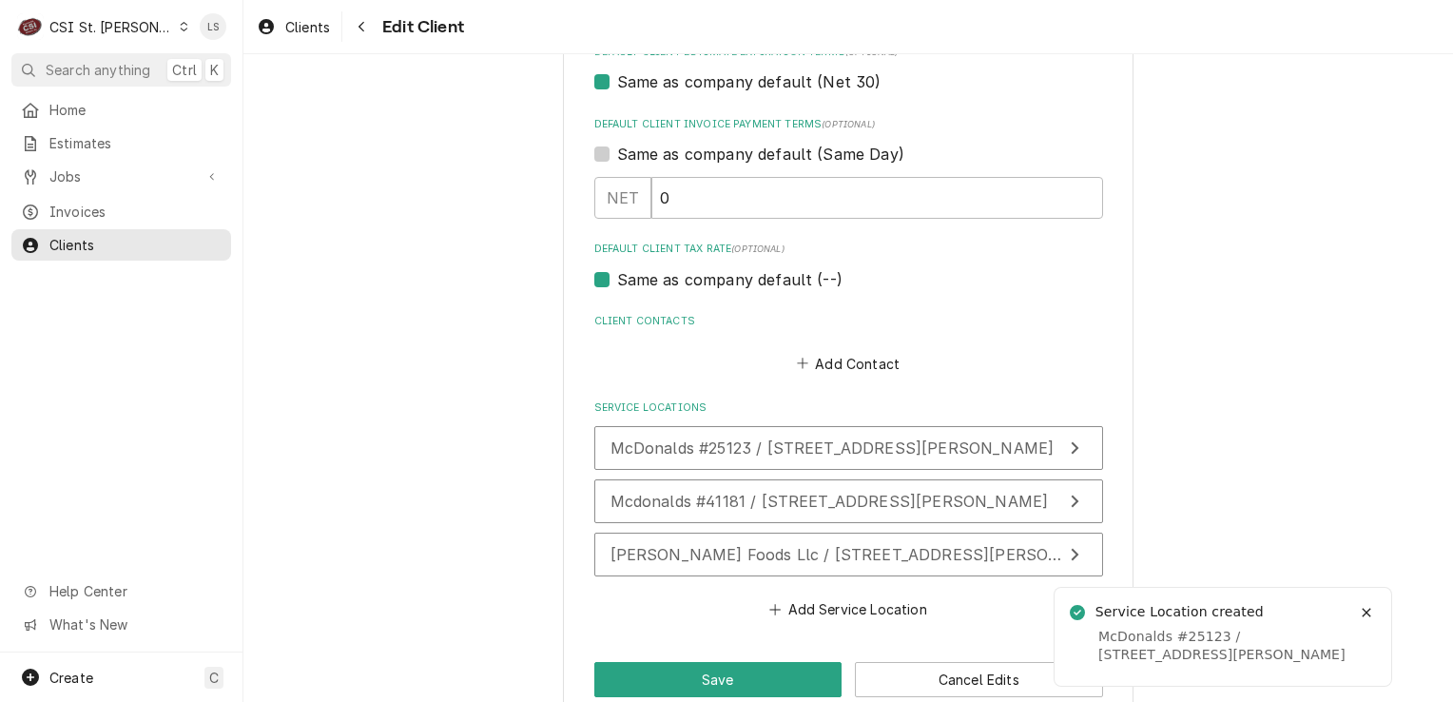
scroll to position [1212, 0]
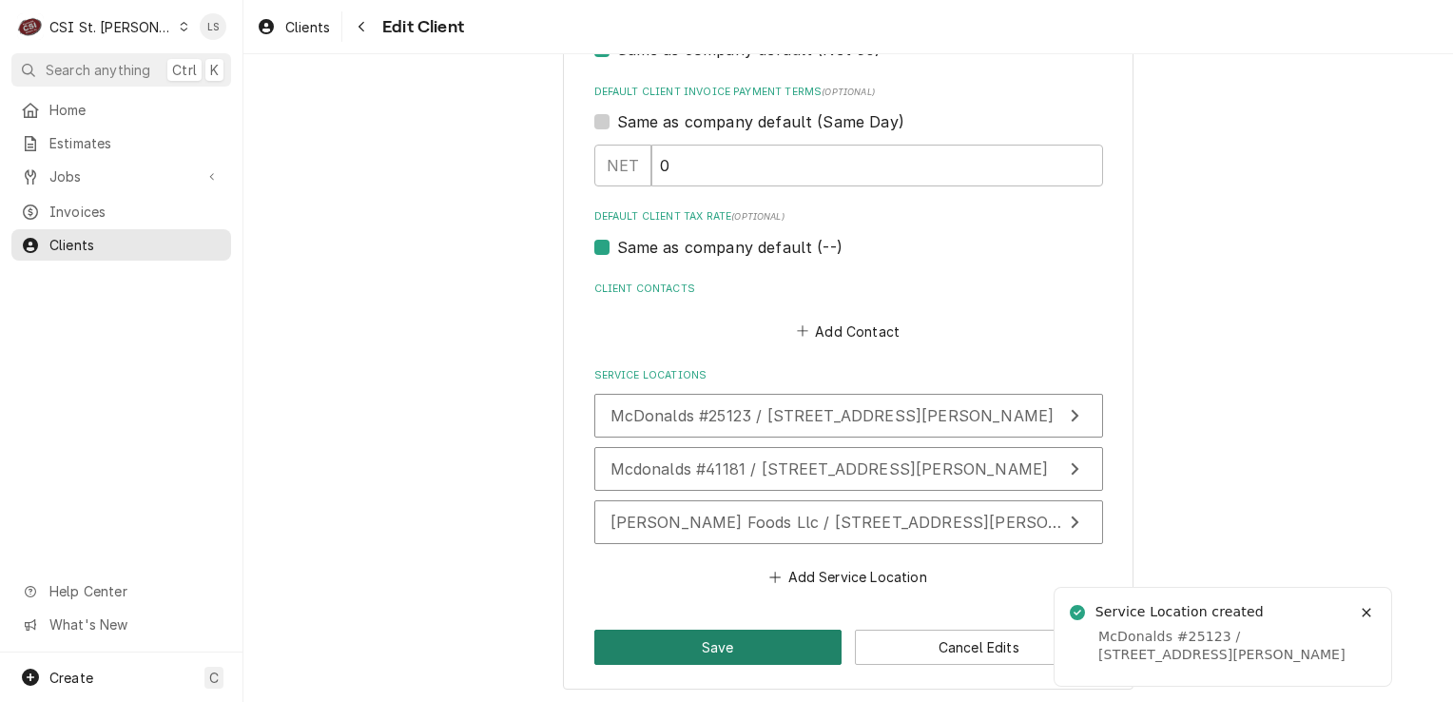
click at [669, 631] on button "Save" at bounding box center [718, 647] width 248 height 35
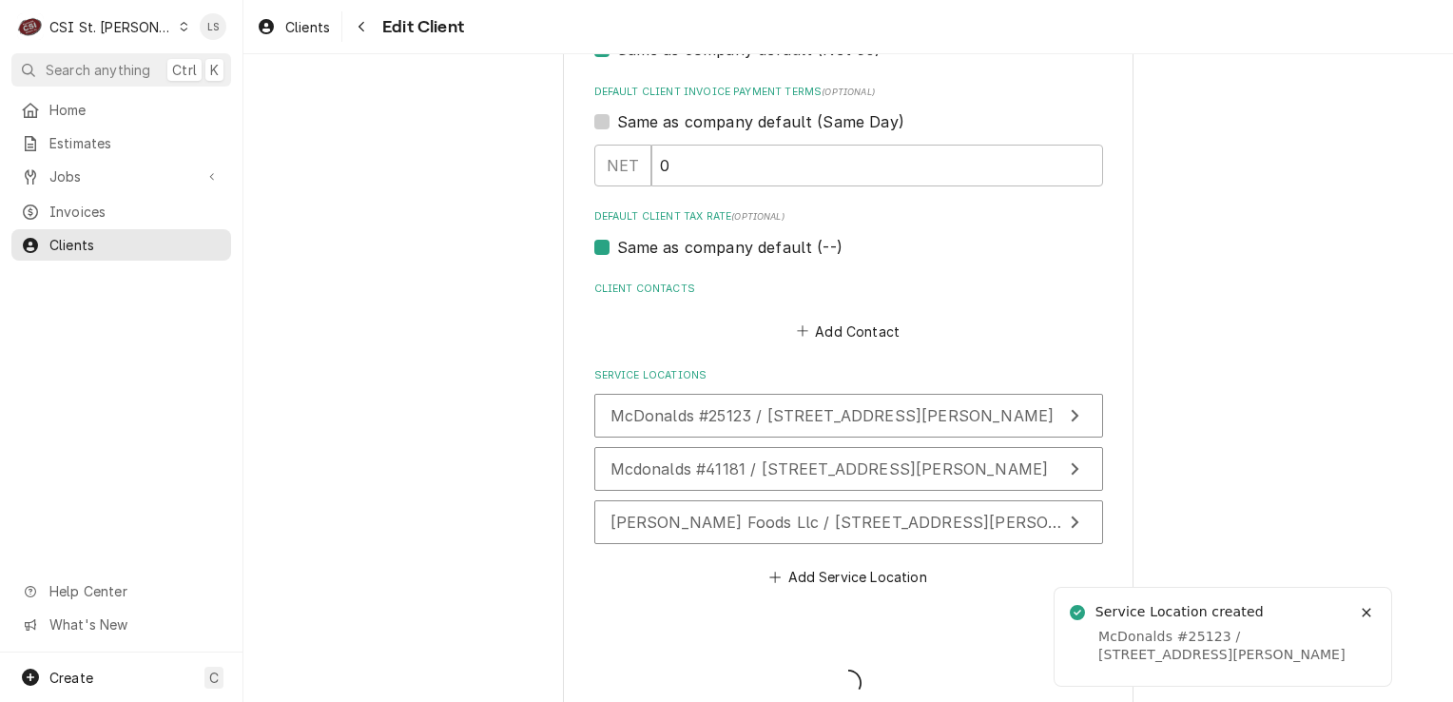
type textarea "x"
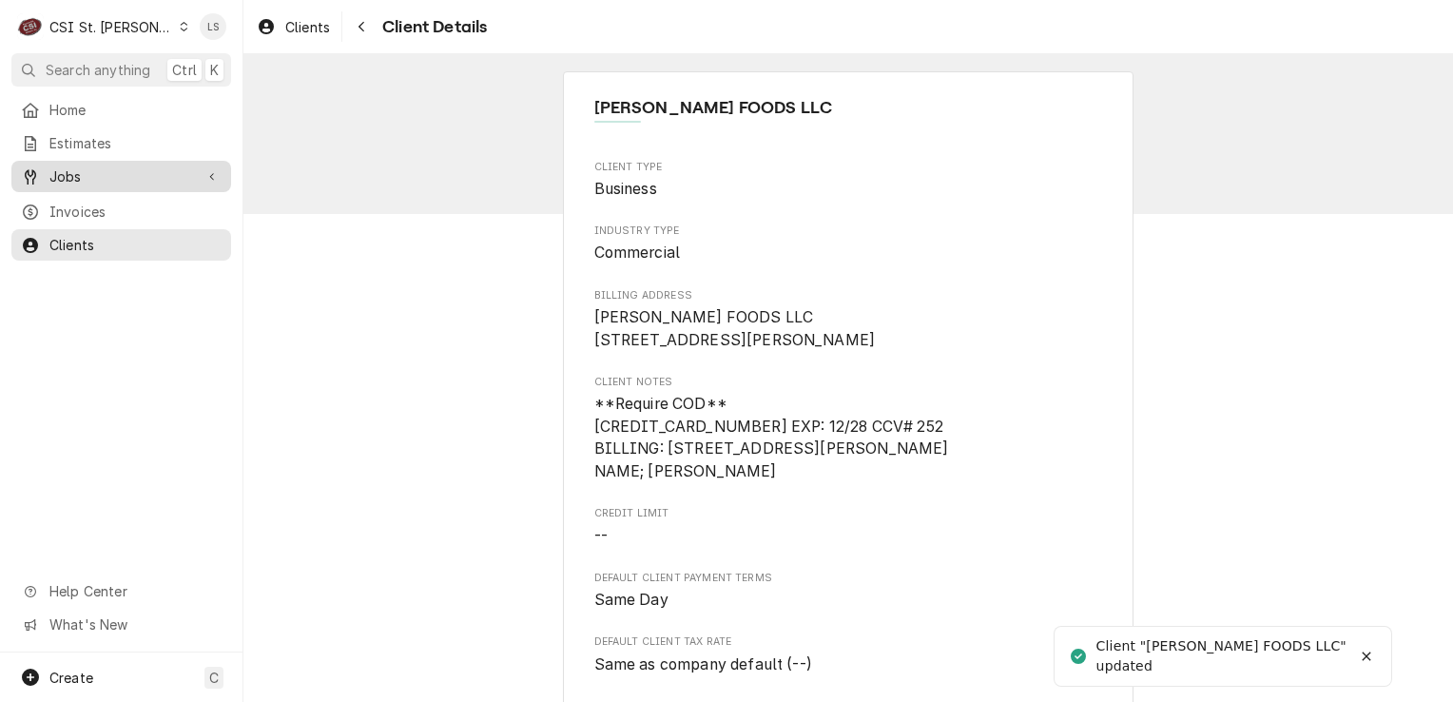
click at [99, 177] on span "Jobs" at bounding box center [121, 176] width 144 height 20
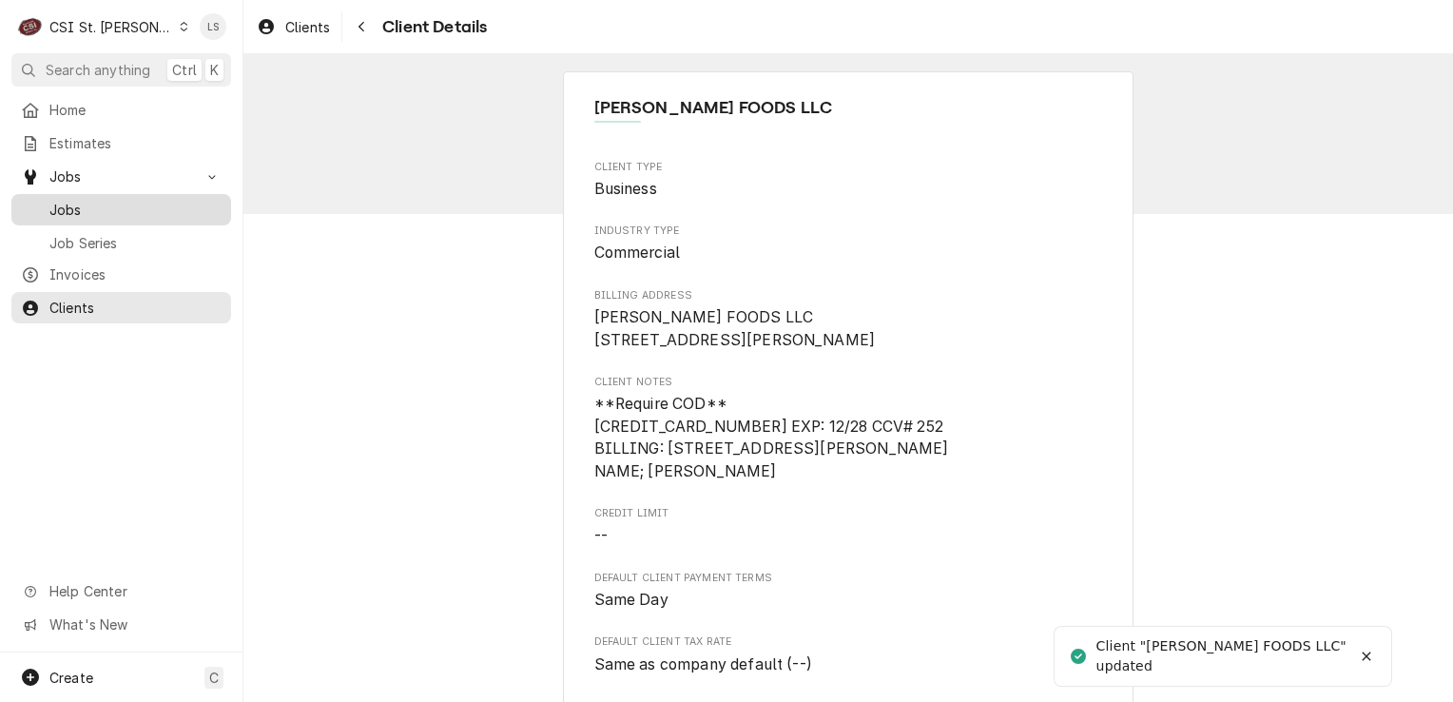
click at [94, 200] on span "Jobs" at bounding box center [135, 210] width 172 height 20
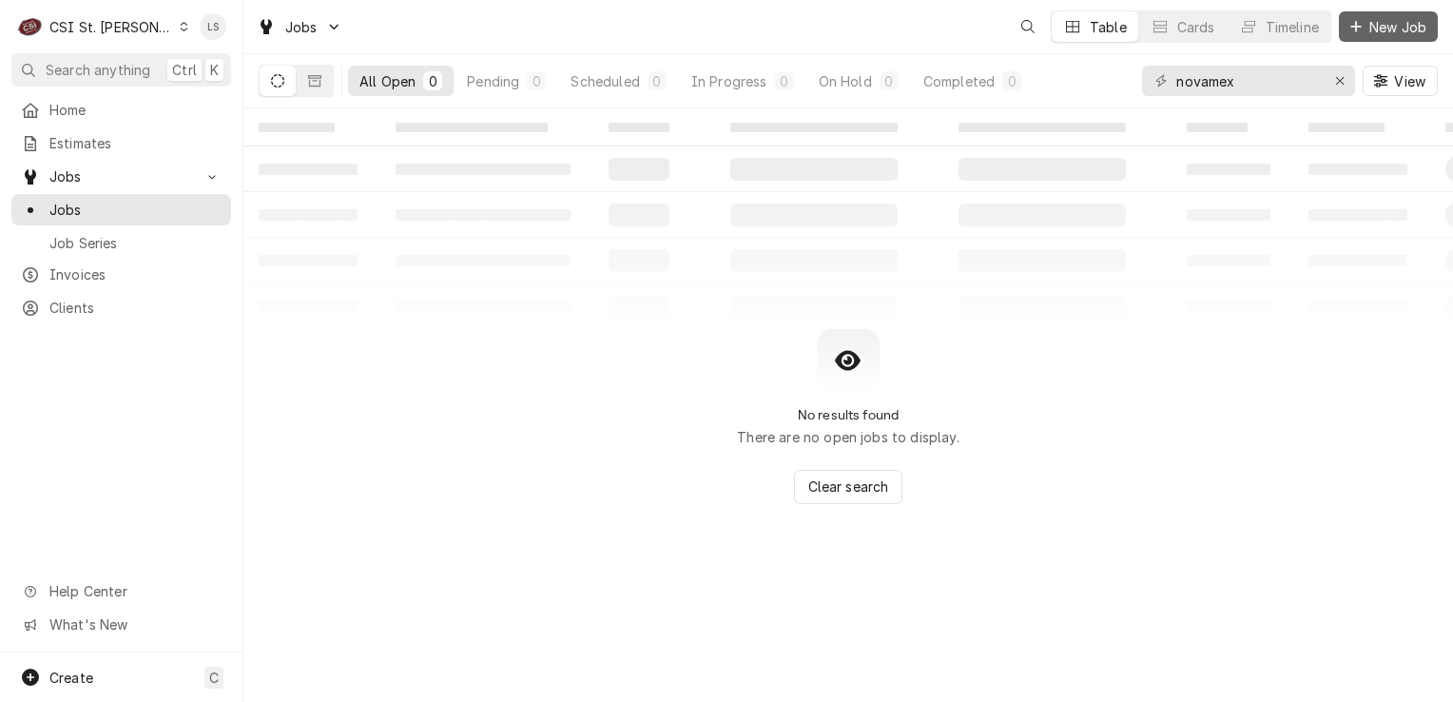
click at [1365, 41] on button "New Job" at bounding box center [1388, 26] width 99 height 30
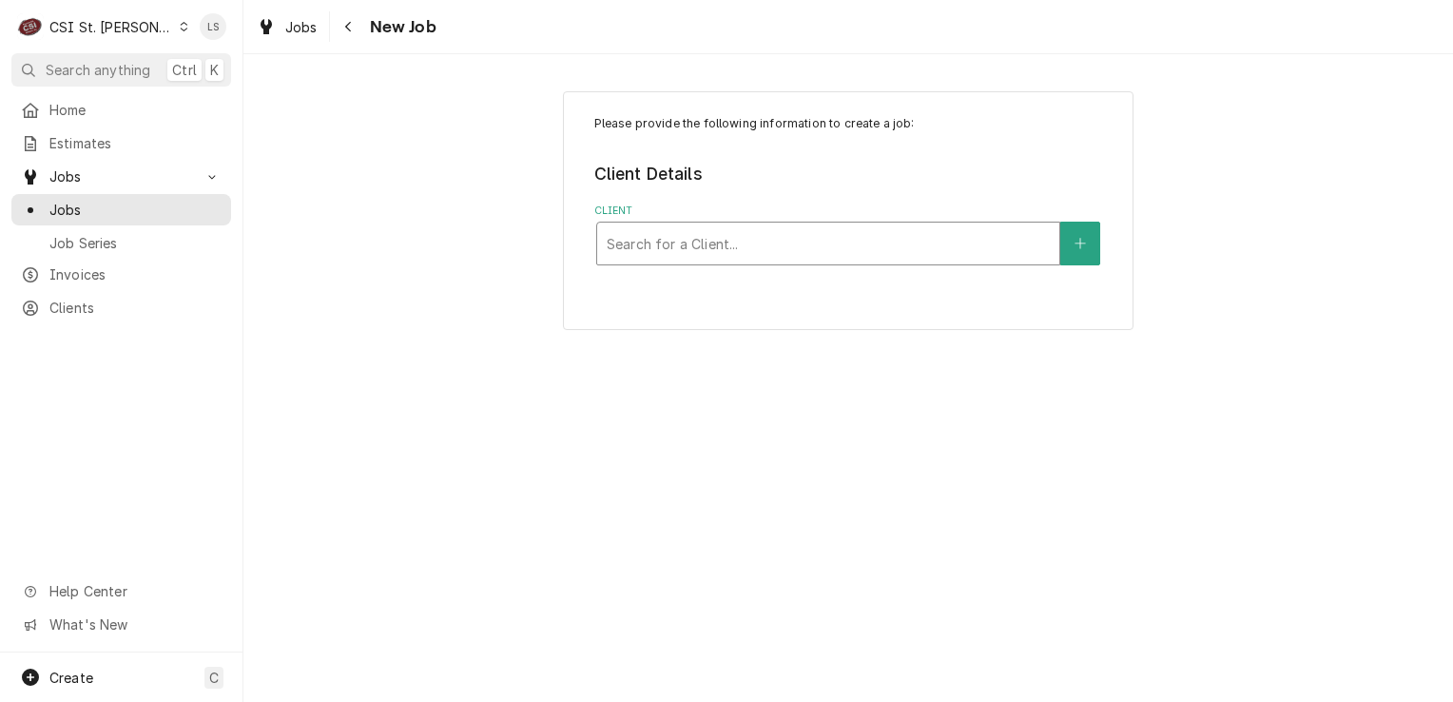
click at [696, 247] on div "Client" at bounding box center [828, 243] width 443 height 34
type input "rup"
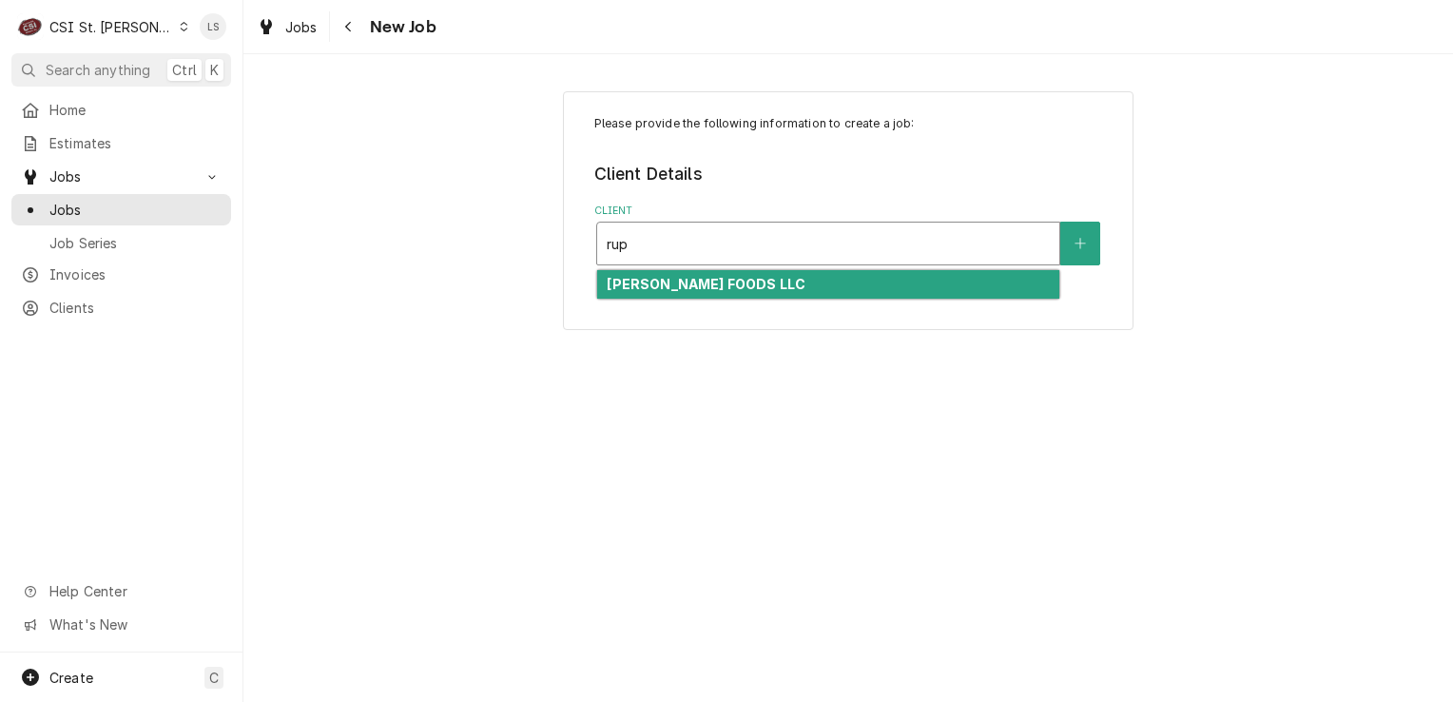
click at [696, 282] on strong "[PERSON_NAME] FOODS LLC" at bounding box center [706, 284] width 199 height 16
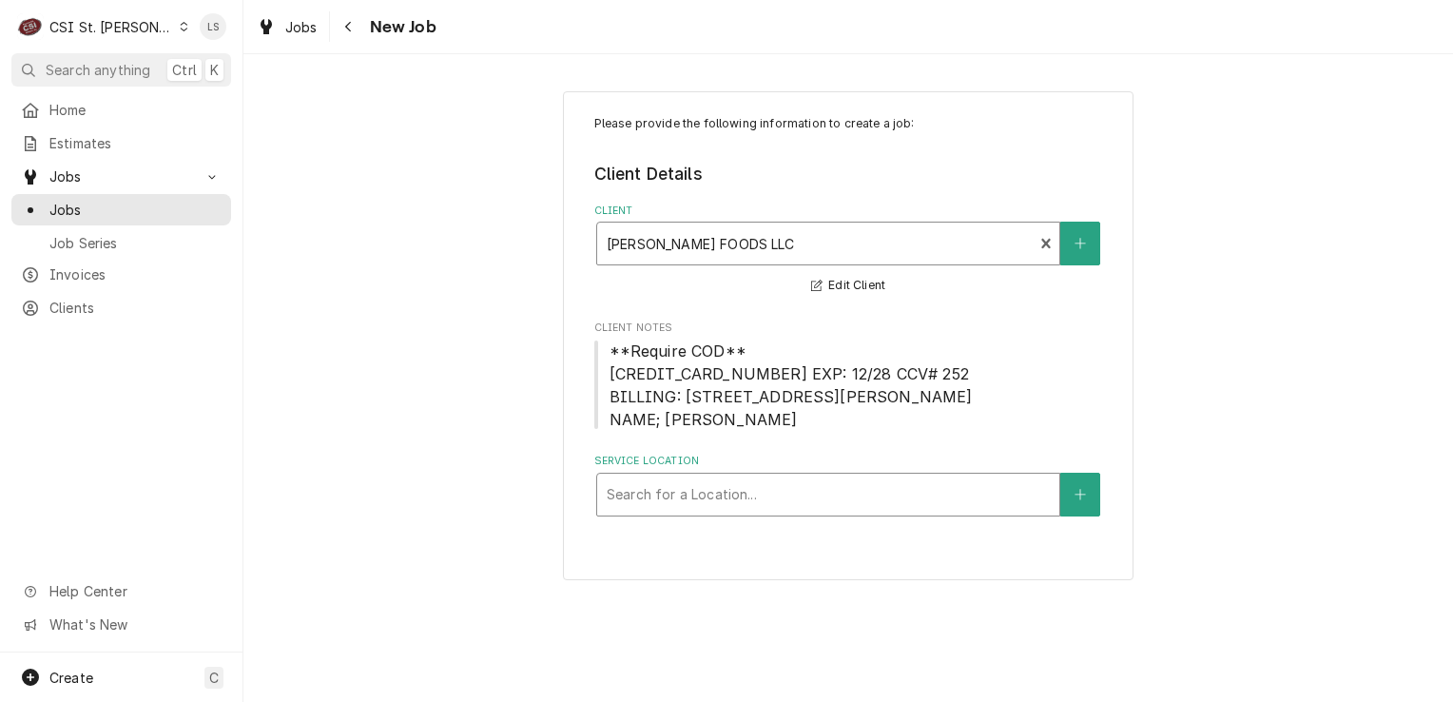
click at [697, 484] on div "Service Location" at bounding box center [828, 494] width 443 height 34
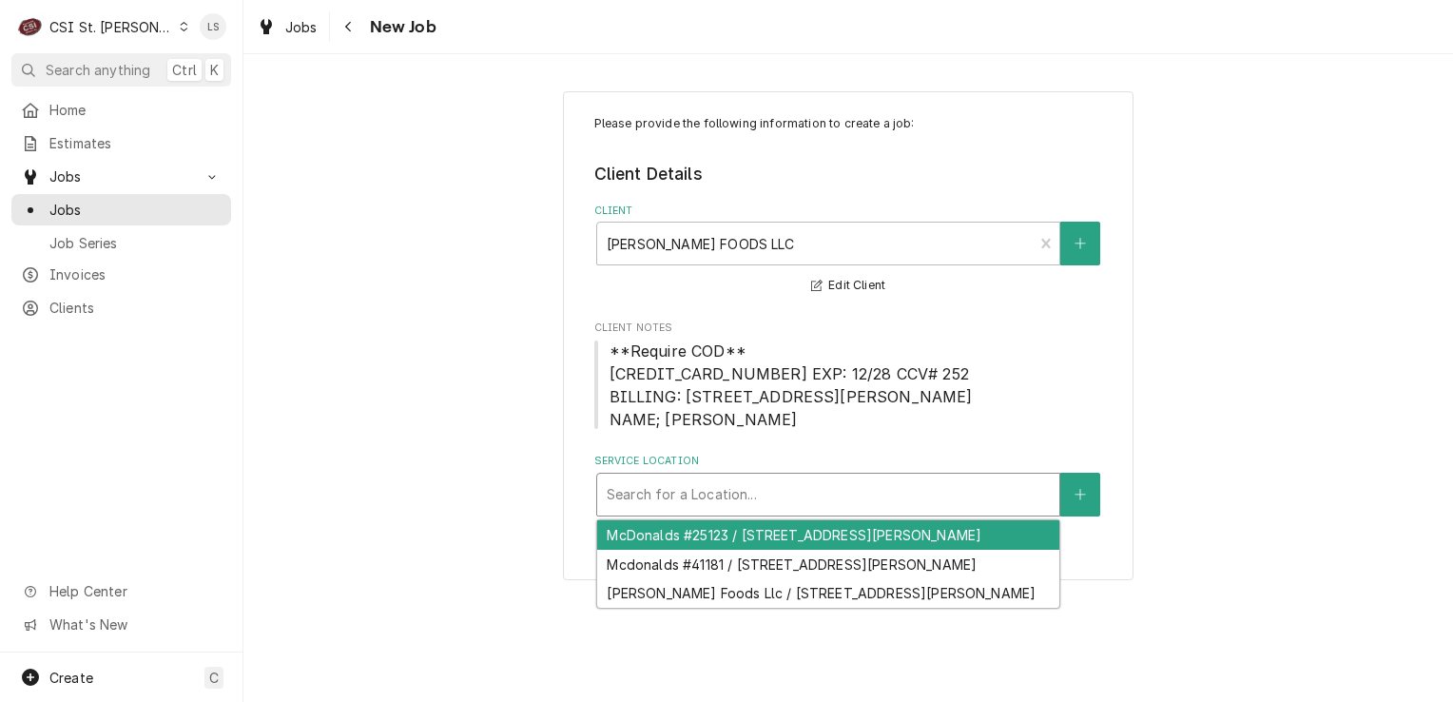
click at [758, 531] on div "McDonalds #25123 / 1012 Smiley Ln, Columbia, MO 65202" at bounding box center [828, 534] width 462 height 29
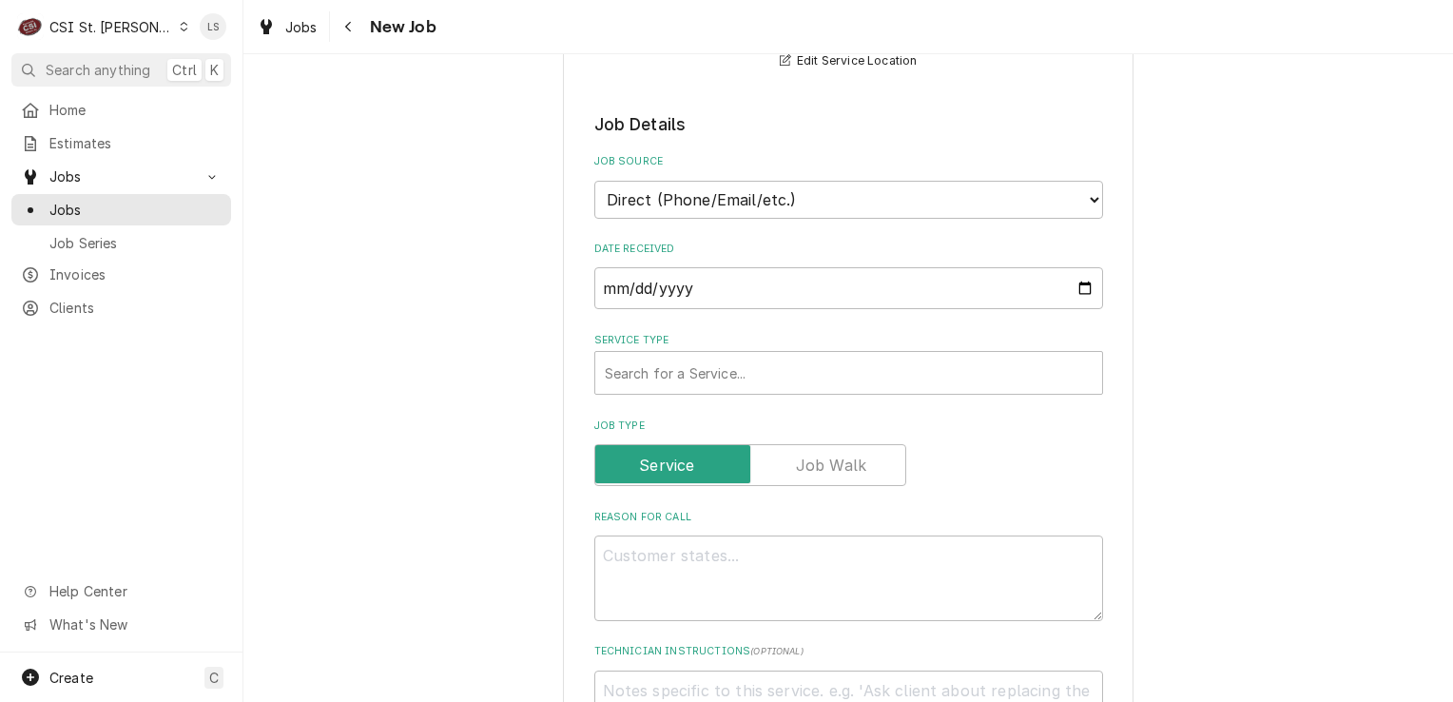
scroll to position [666, 0]
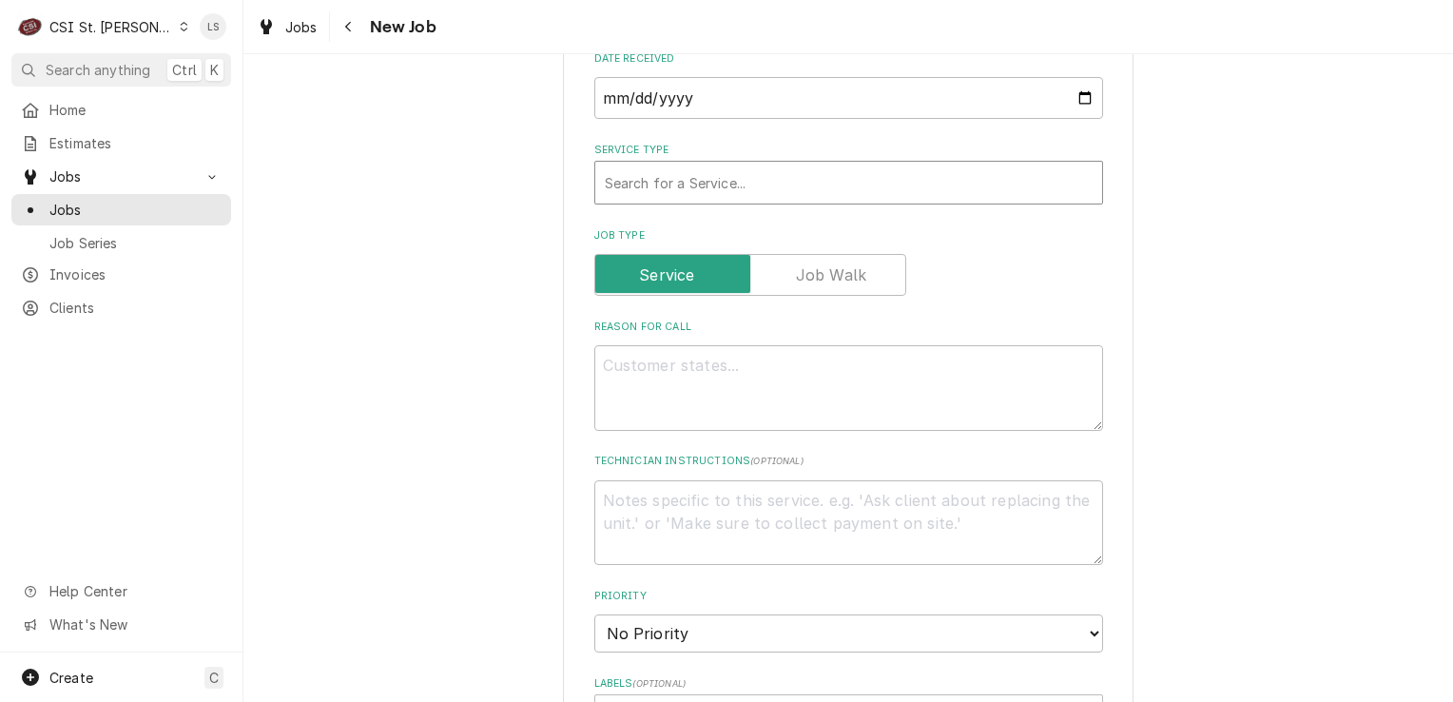
click at [692, 186] on div "Service Type" at bounding box center [849, 182] width 488 height 34
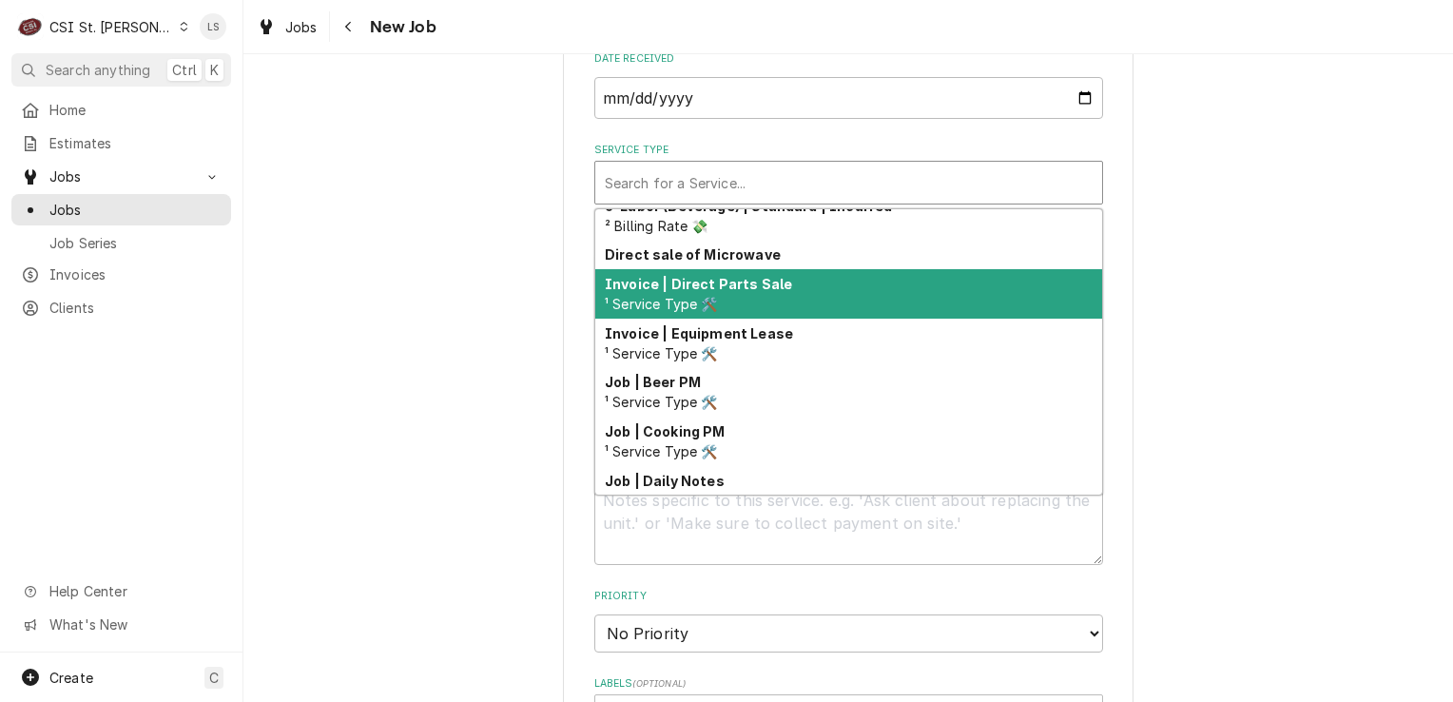
scroll to position [997, 0]
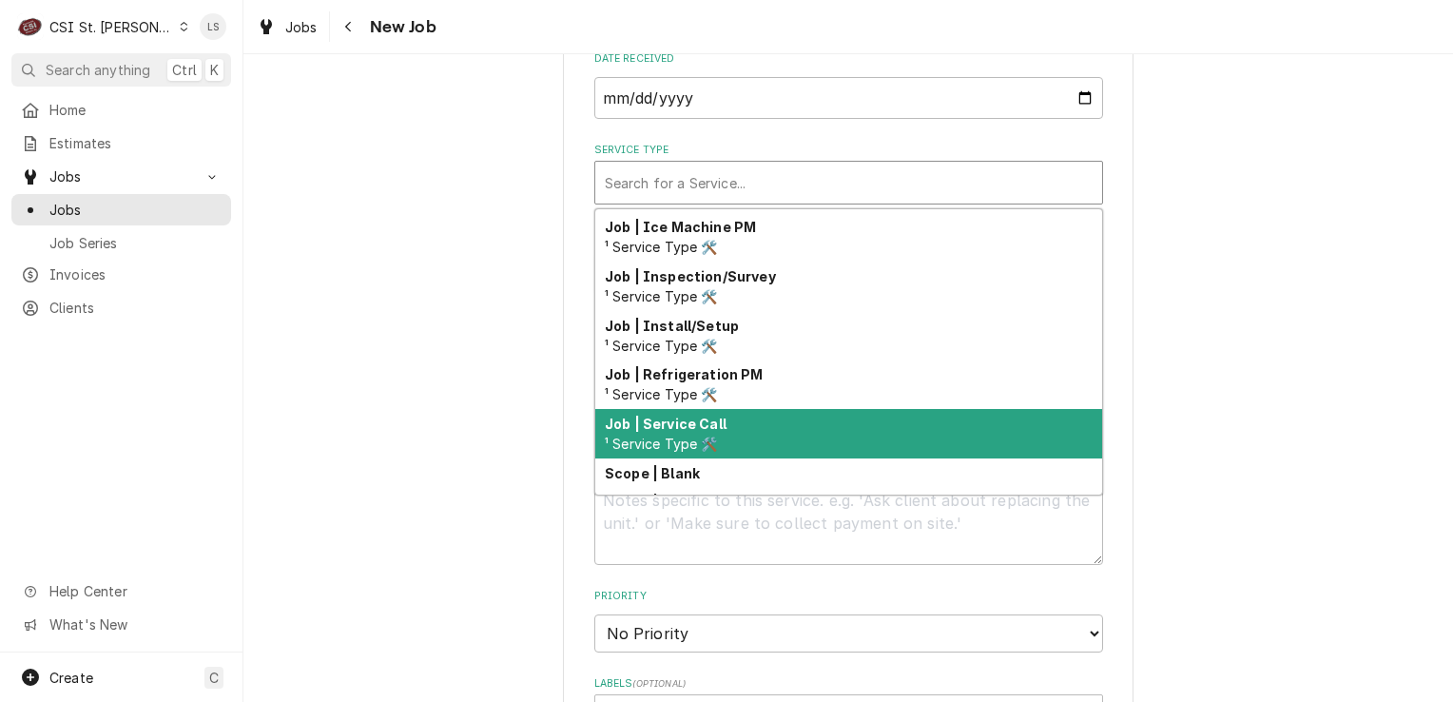
click at [685, 421] on strong "Job | Service Call" at bounding box center [666, 424] width 122 height 16
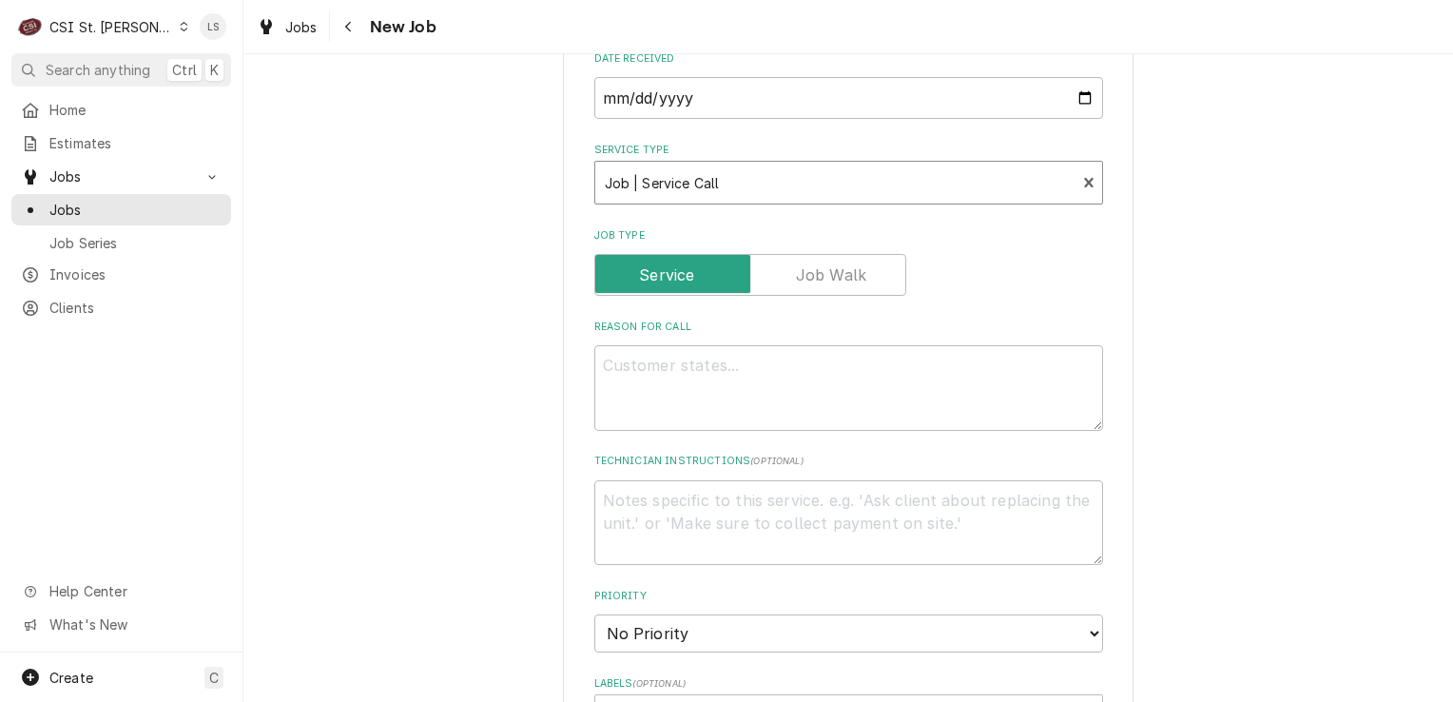
click at [674, 434] on fieldset "Job Details Job Source Direct (Phone/Email/etc.) Service Channel Corrigo Ecotra…" at bounding box center [848, 628] width 509 height 1413
click at [633, 403] on textarea "Reason For Call" at bounding box center [848, 388] width 509 height 86
type textarea "x"
type textarea "G"
type textarea "x"
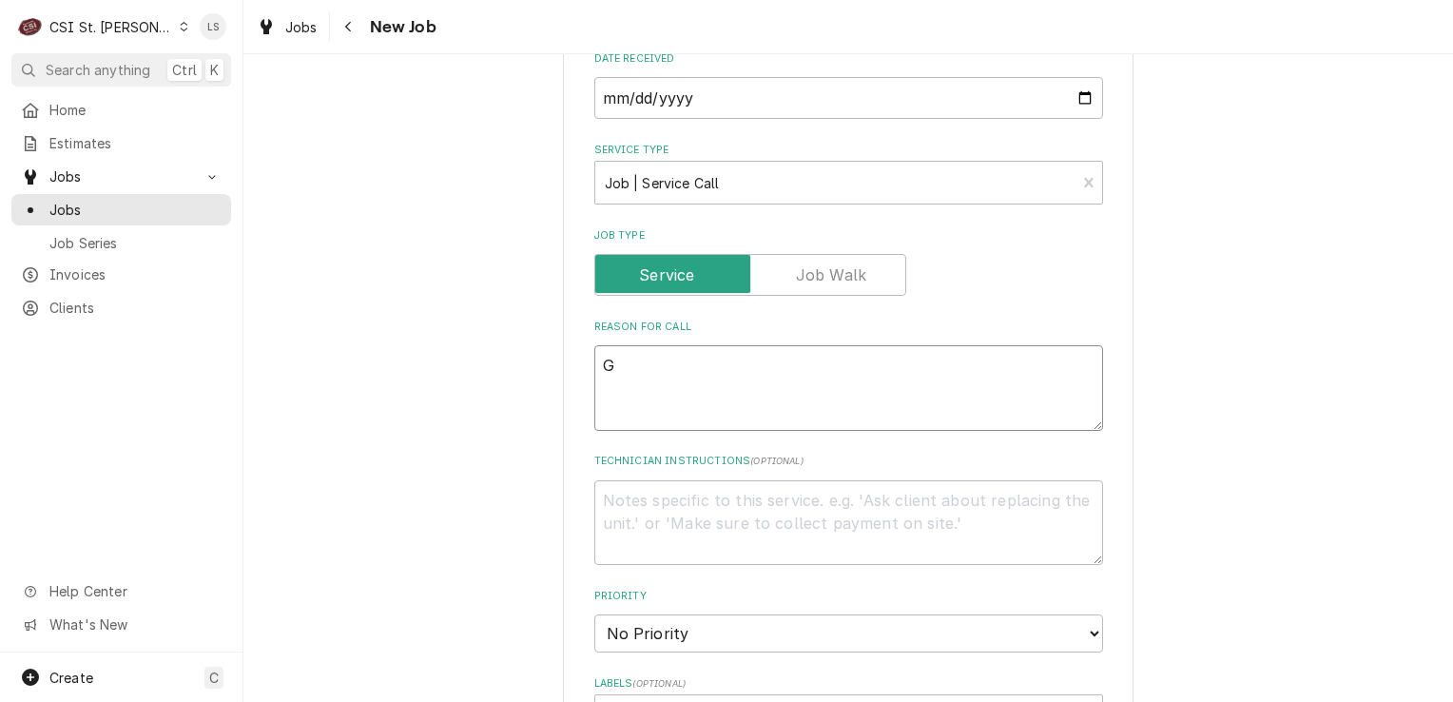
type textarea "Gr"
type textarea "x"
type textarea "Gri"
type textarea "x"
type textarea "Gril"
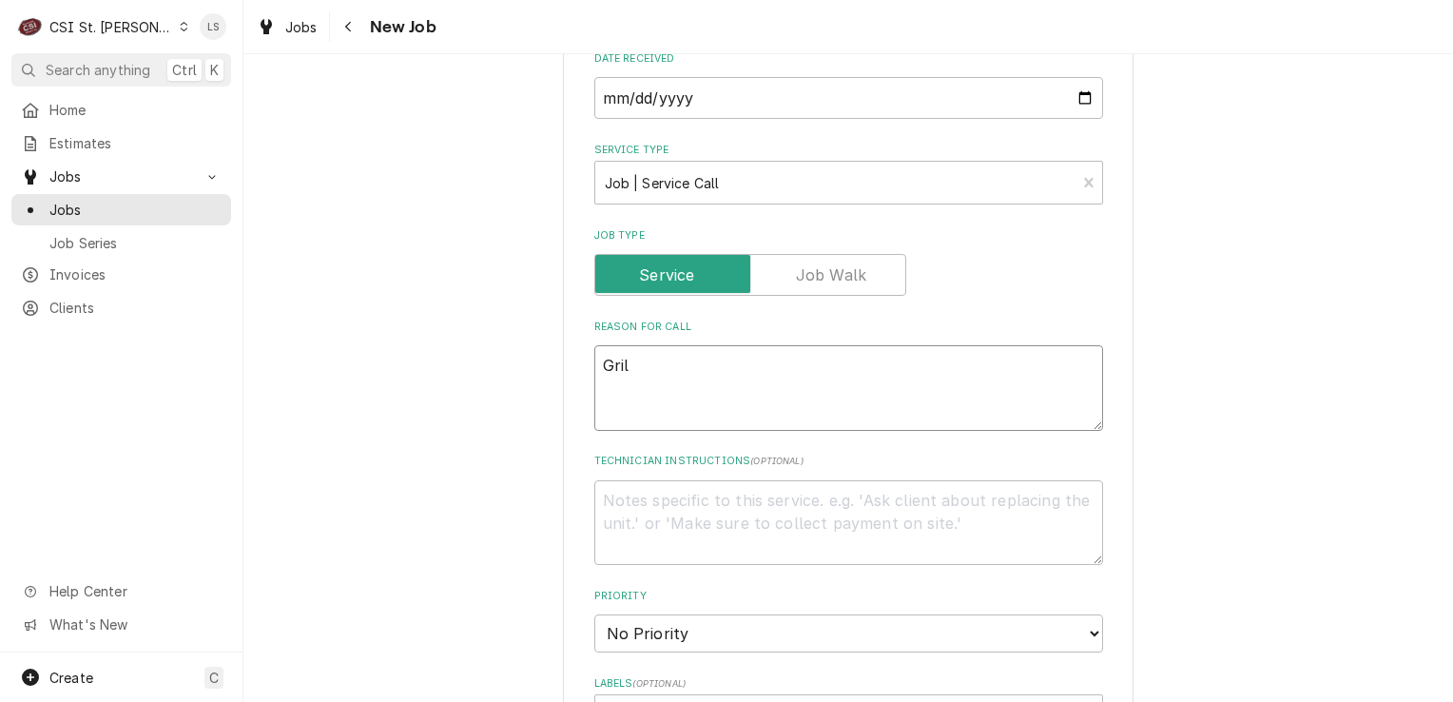
type textarea "x"
type textarea "Grill"
type textarea "x"
type textarea "Grill c"
type textarea "x"
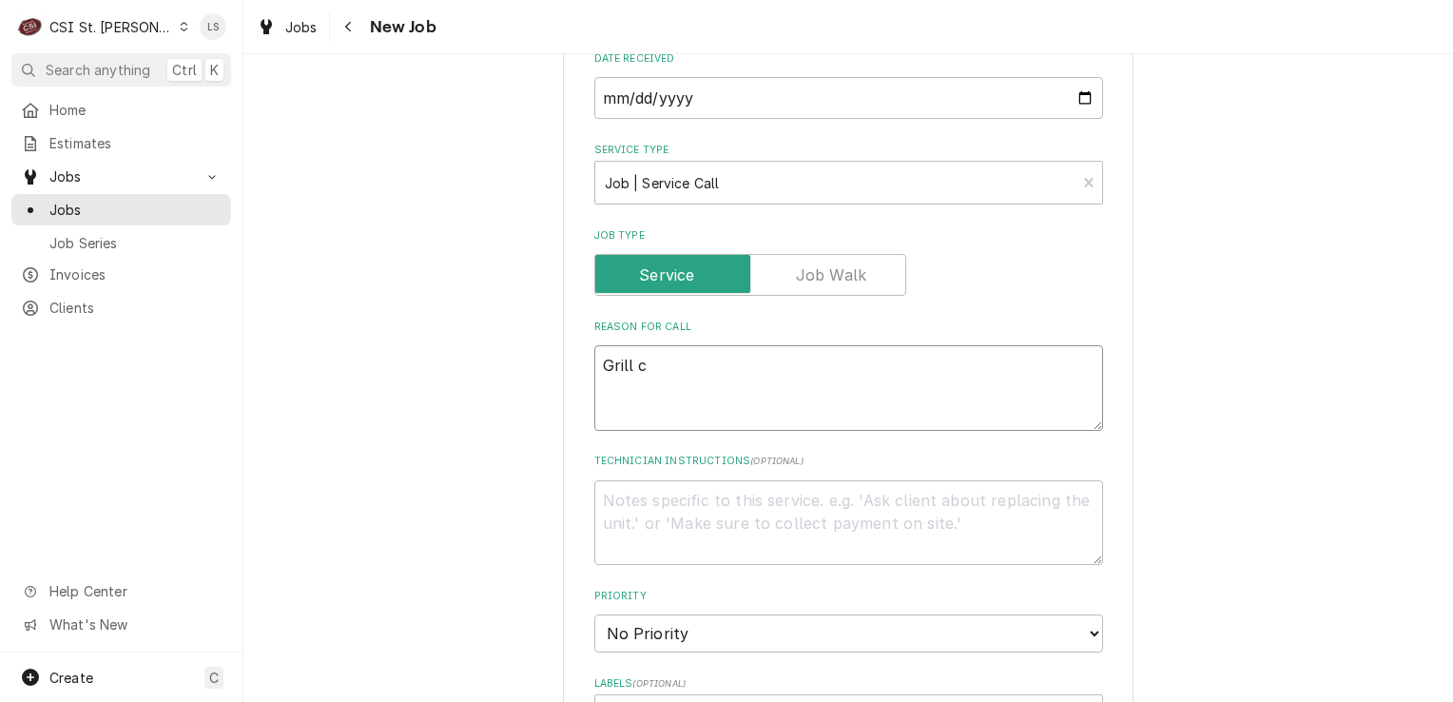
type textarea "Grill ce"
type textarea "x"
type textarea "Grill cer"
type textarea "x"
type textarea "Grill cert"
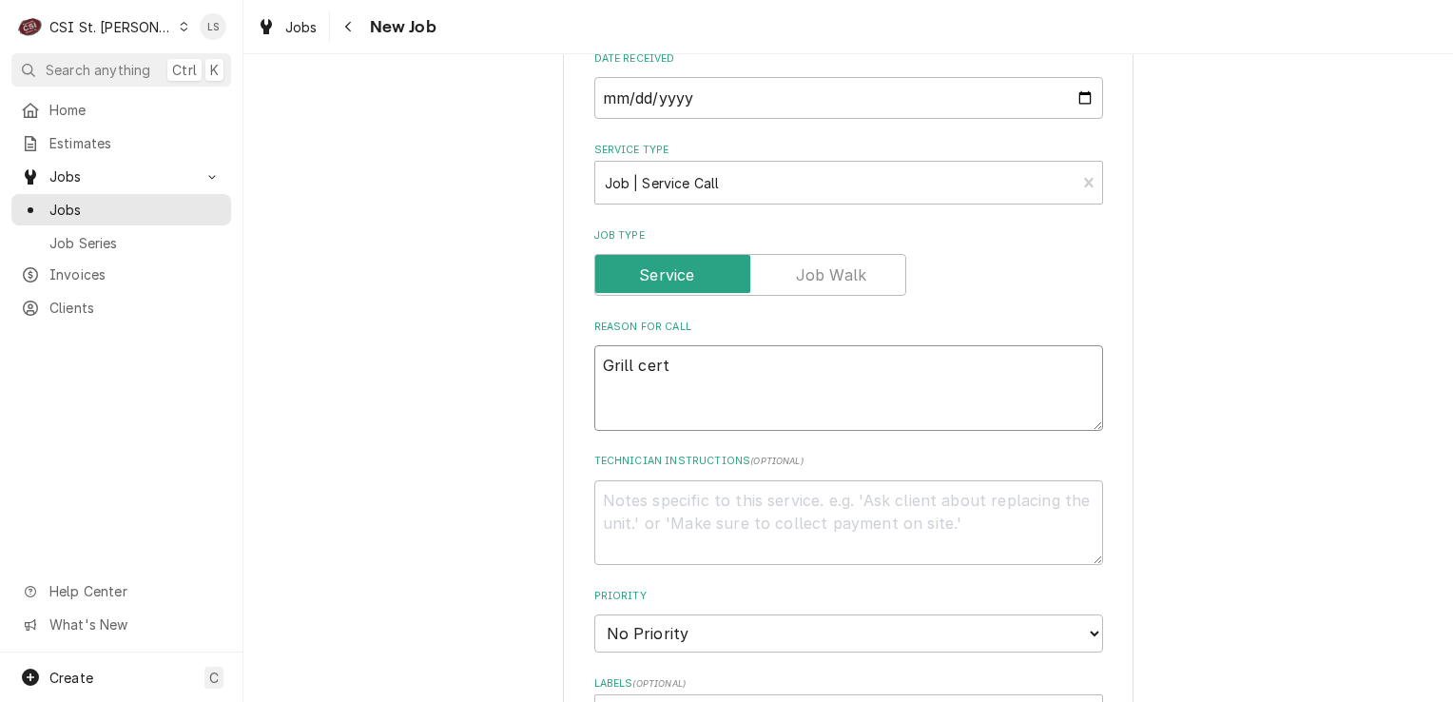
type textarea "x"
type textarea "Grill certi"
type textarea "x"
type textarea "Grill certif"
type textarea "x"
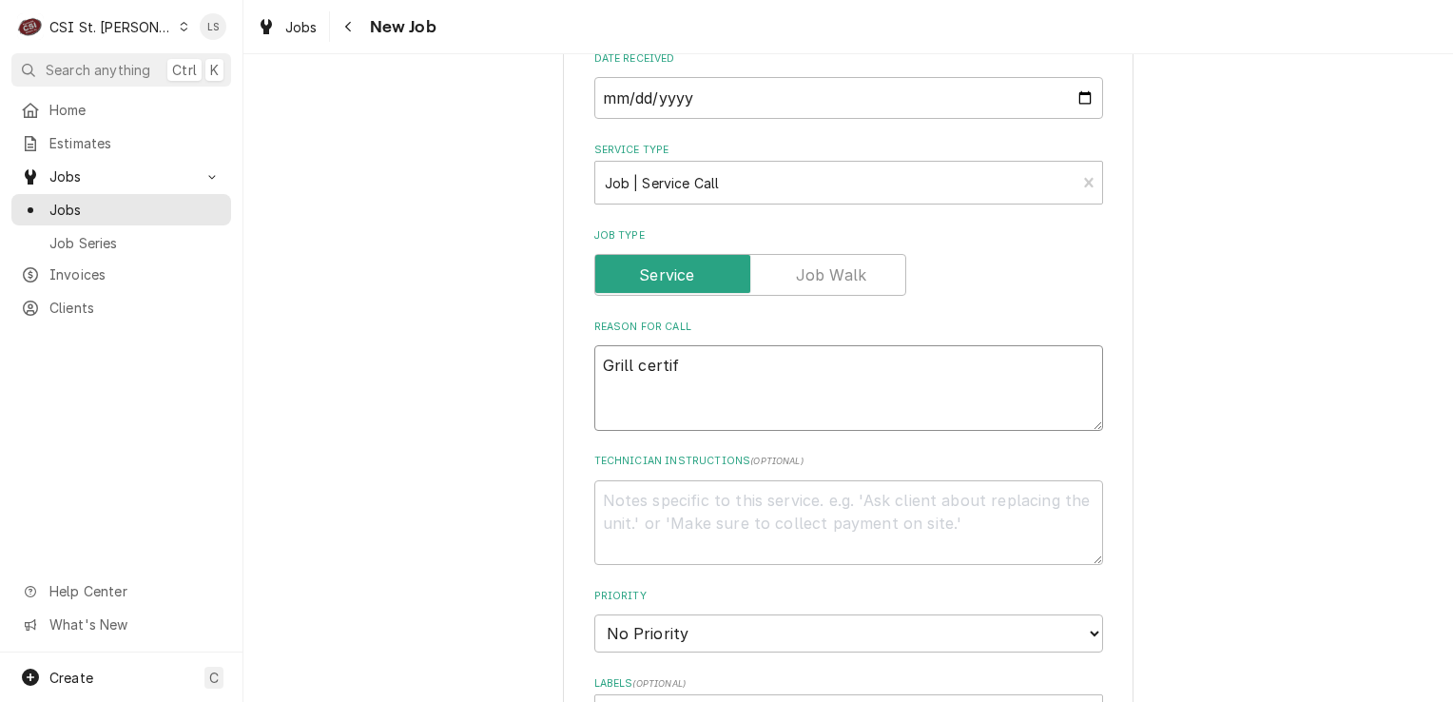
type textarea "Grill certifi"
type textarea "x"
type textarea "Grill certific"
type textarea "x"
type textarea "Grill certifica"
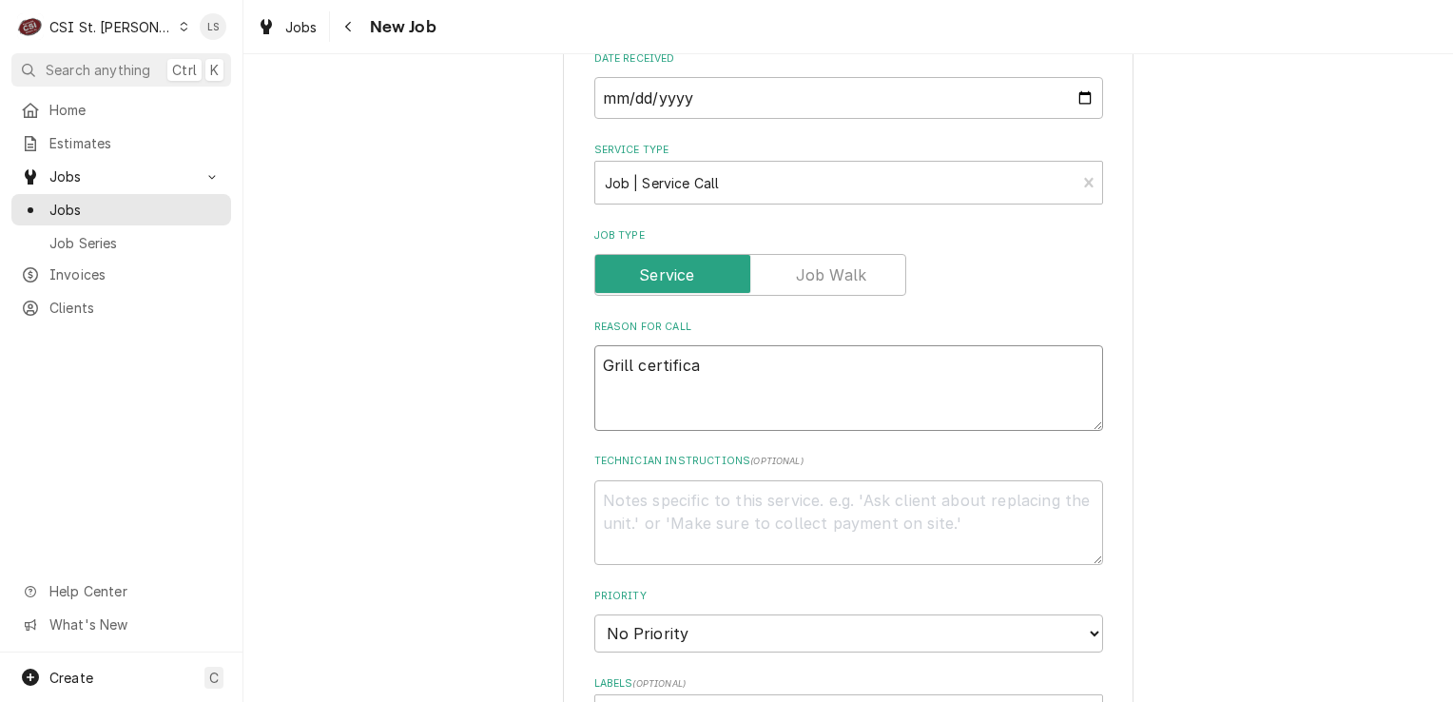
type textarea "x"
type textarea "Grill certificat"
type textarea "x"
type textarea "Grill certificati"
type textarea "x"
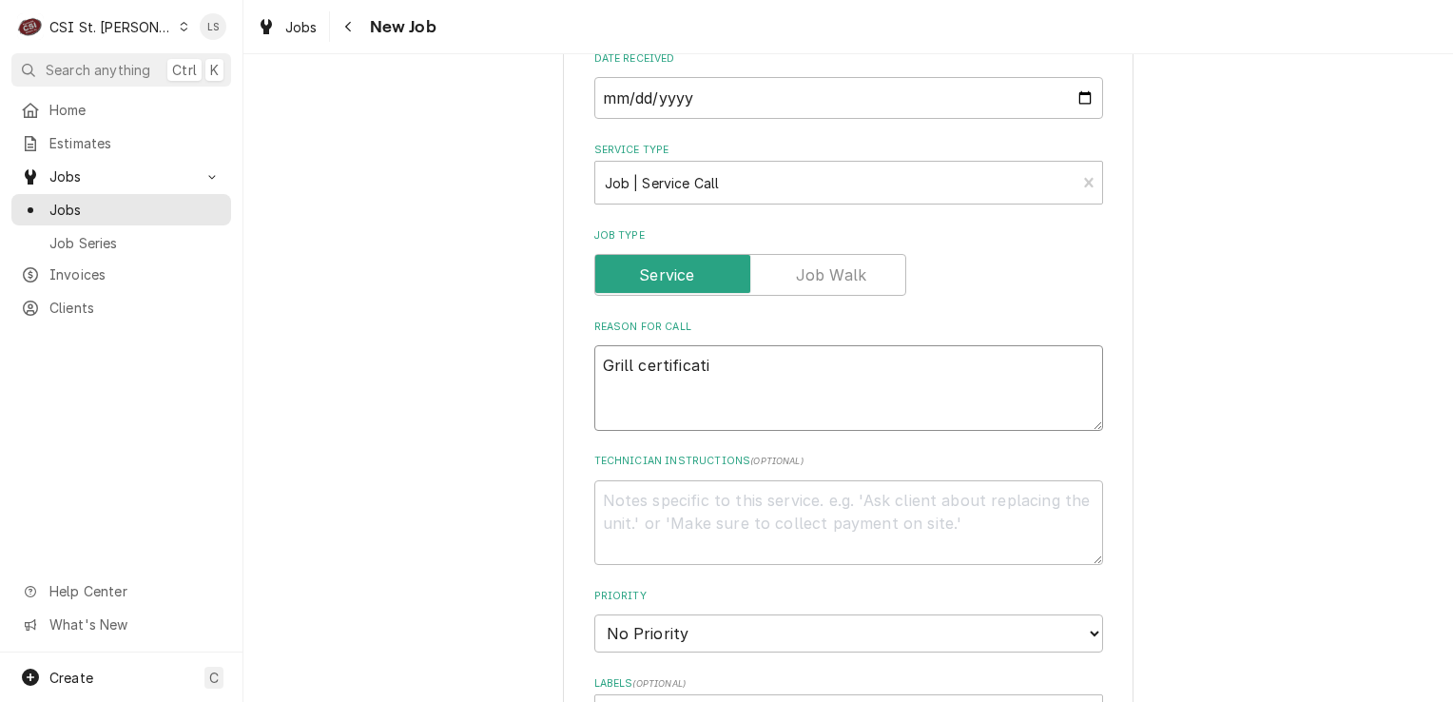
type textarea "Grill certificatio"
type textarea "x"
type textarea "Grill certification"
type textarea "x"
type textarea "Grill certification"
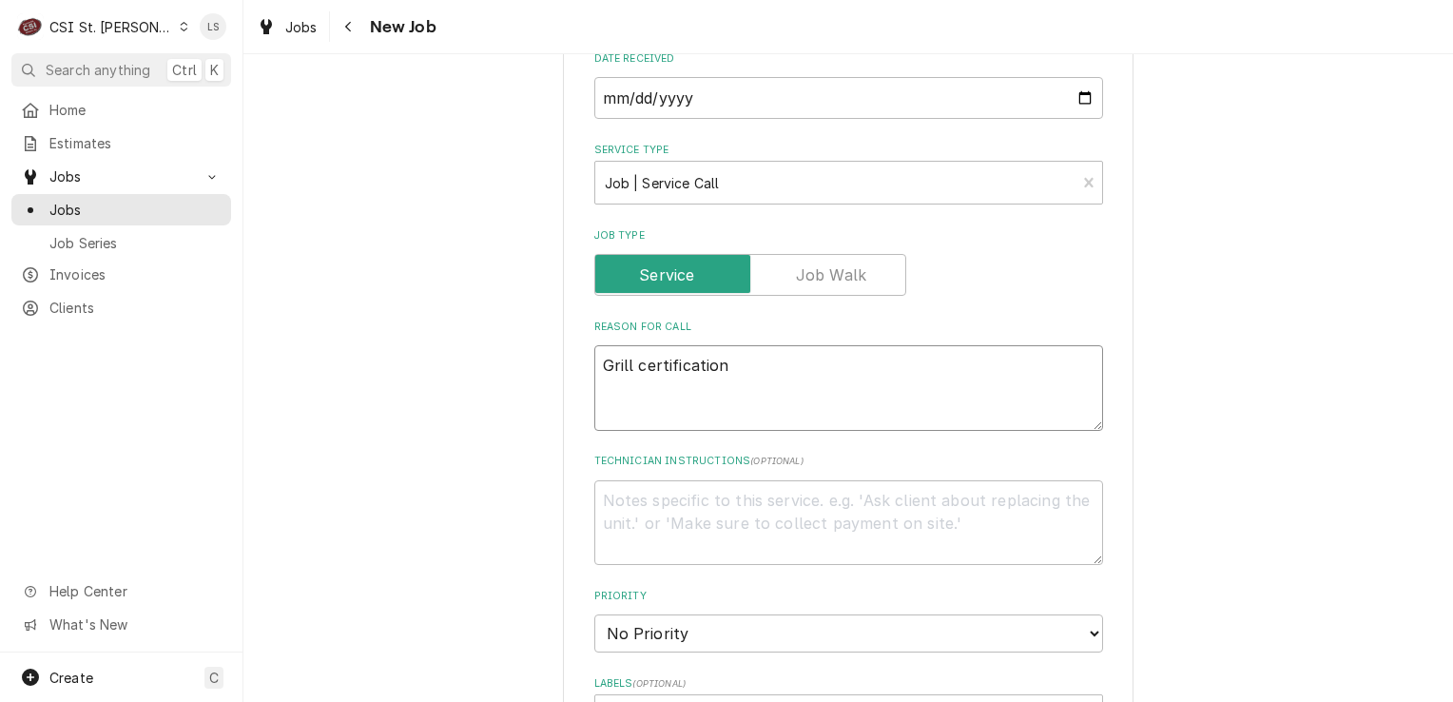
type textarea "x"
type textarea "Grill certification o"
type textarea "x"
type textarea "Grill certification on"
type textarea "x"
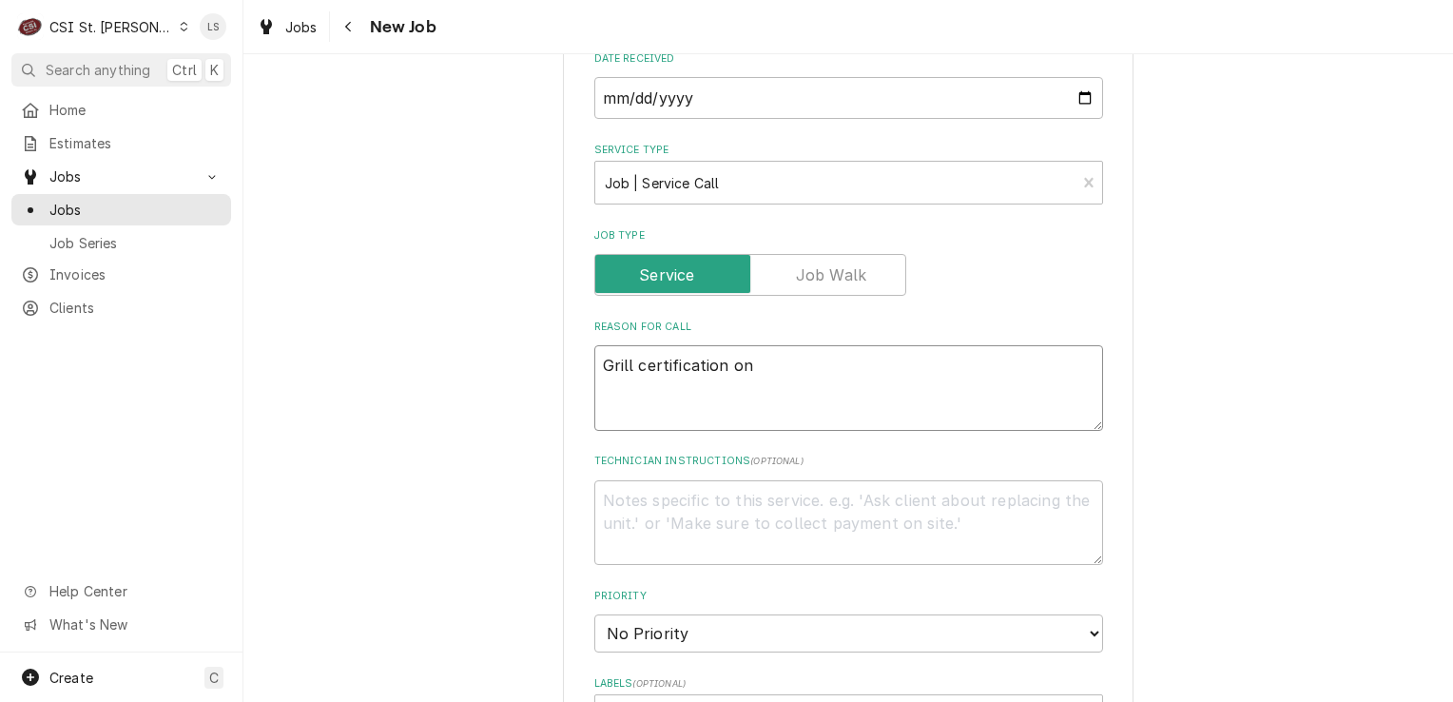
type textarea "Grill certification on"
type textarea "x"
type textarea "Grill certification on o"
type textarea "x"
type textarea "Grill certification on one"
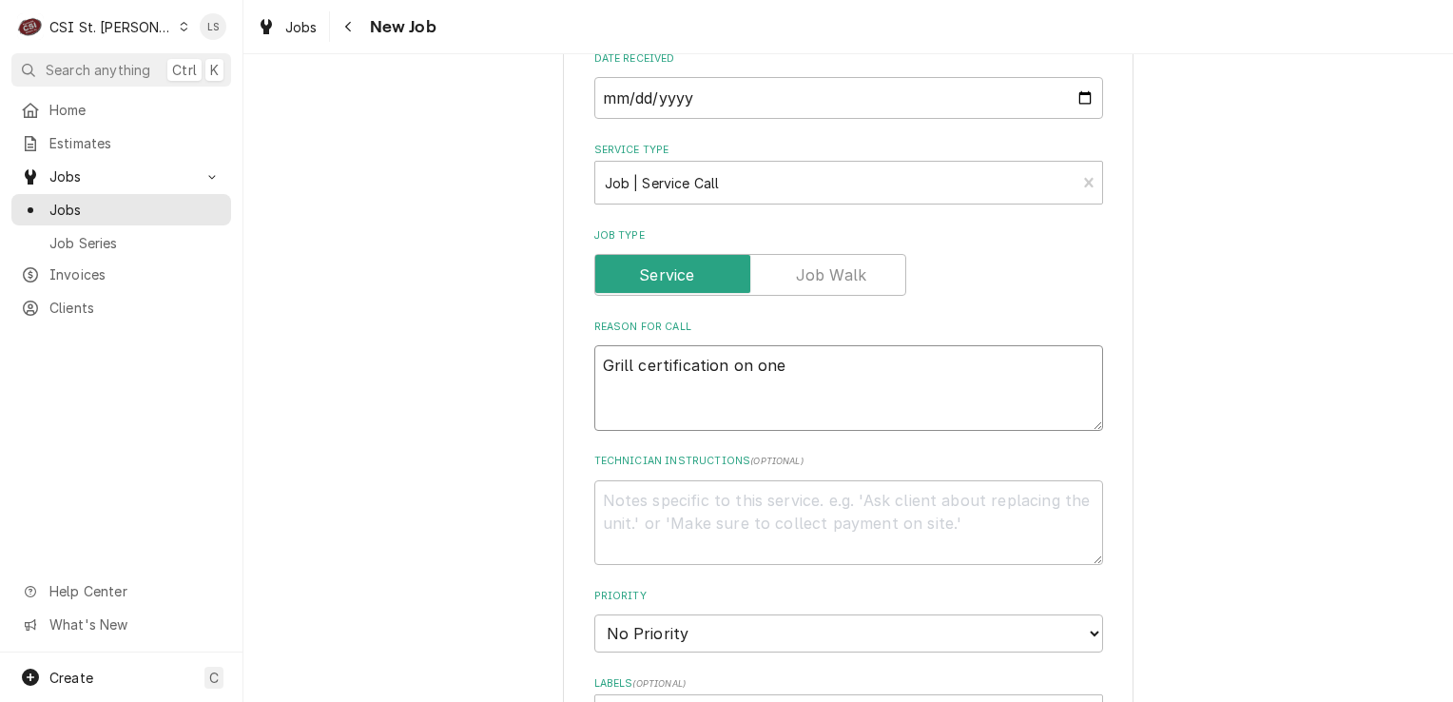
type textarea "x"
type textarea "Grill certification on one"
type textarea "x"
type textarea "Grill certification on one g"
type textarea "x"
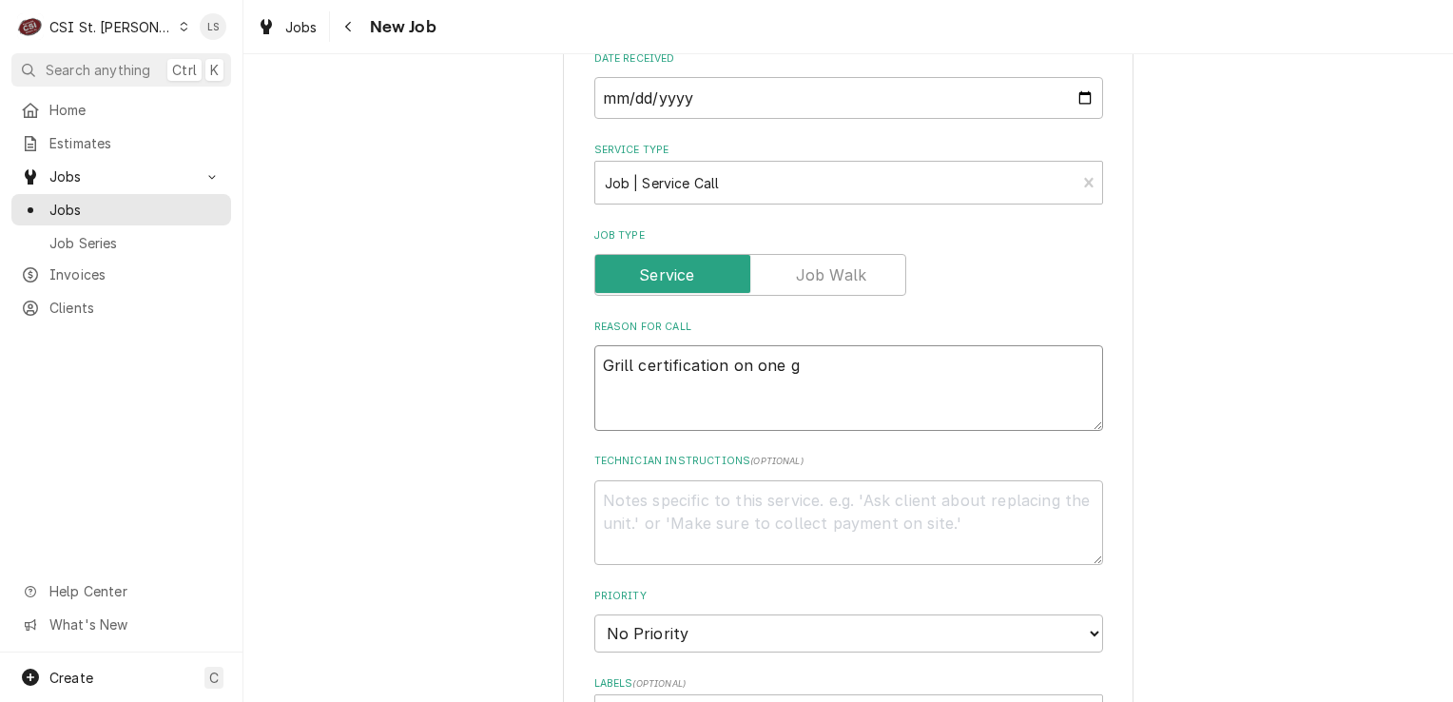
type textarea "Grill certification on one gr"
type textarea "x"
type textarea "Grill certification on one gri"
type textarea "x"
type textarea "Grill certification on one gril"
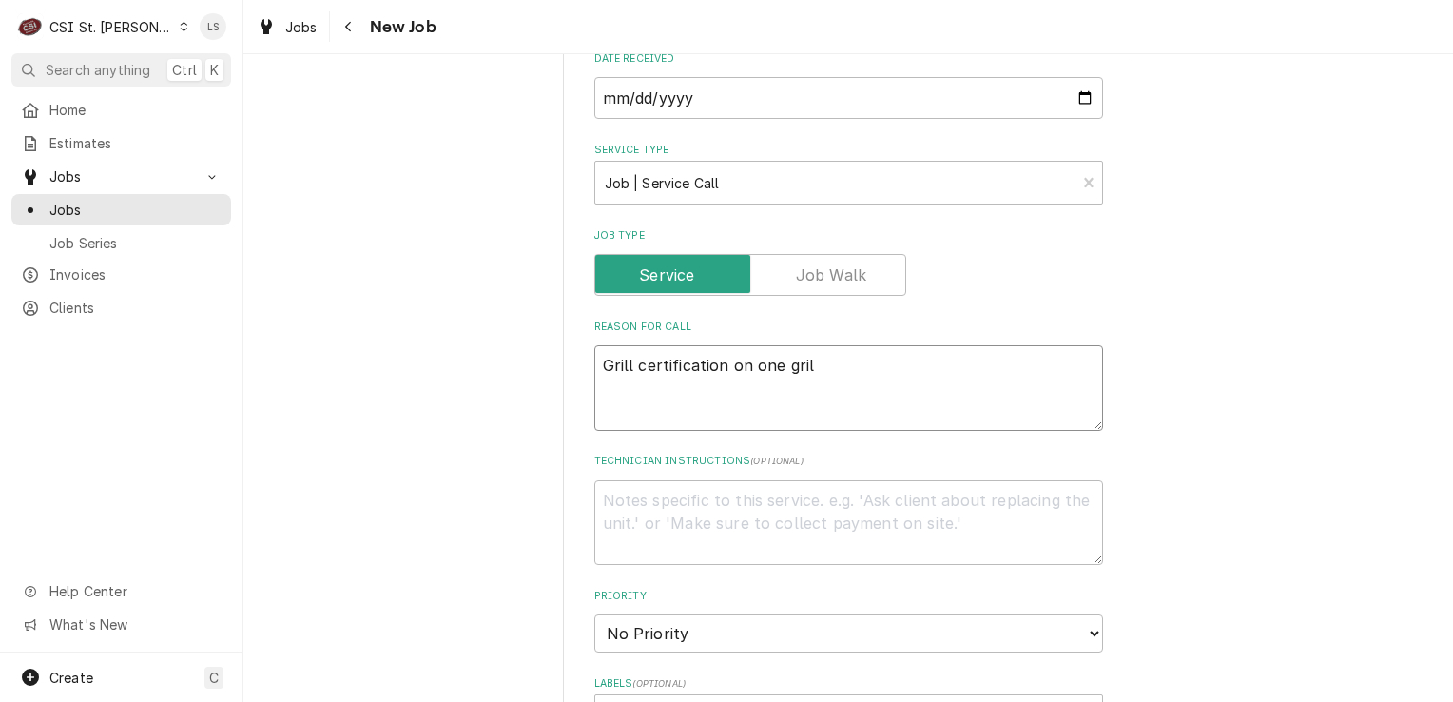
type textarea "x"
type textarea "Grill certification on one grill"
type textarea "x"
type textarea "Grill certification on one grill"
type textarea "x"
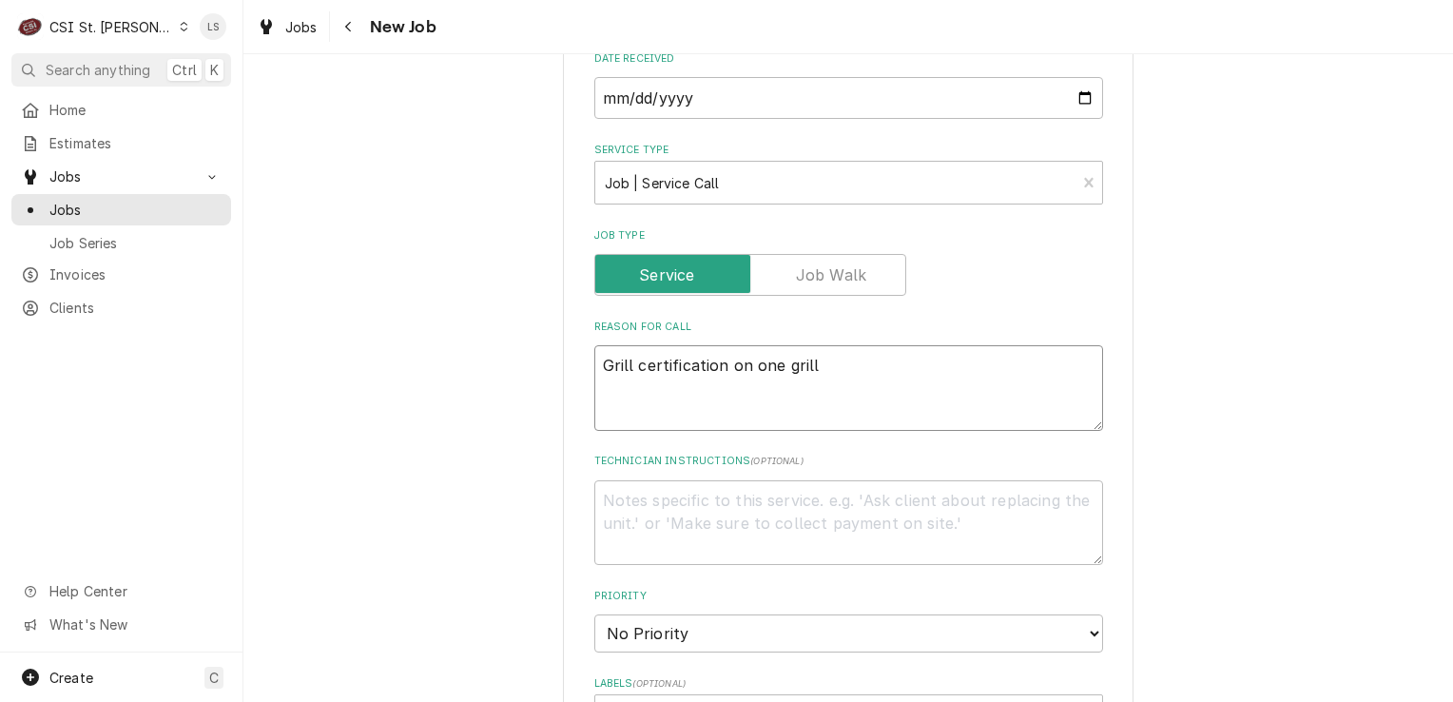
type textarea "Grill certification on one grill"
click at [650, 527] on textarea "Technician Instructions ( optional )" at bounding box center [848, 523] width 509 height 86
type textarea "x"
type textarea "E"
type textarea "x"
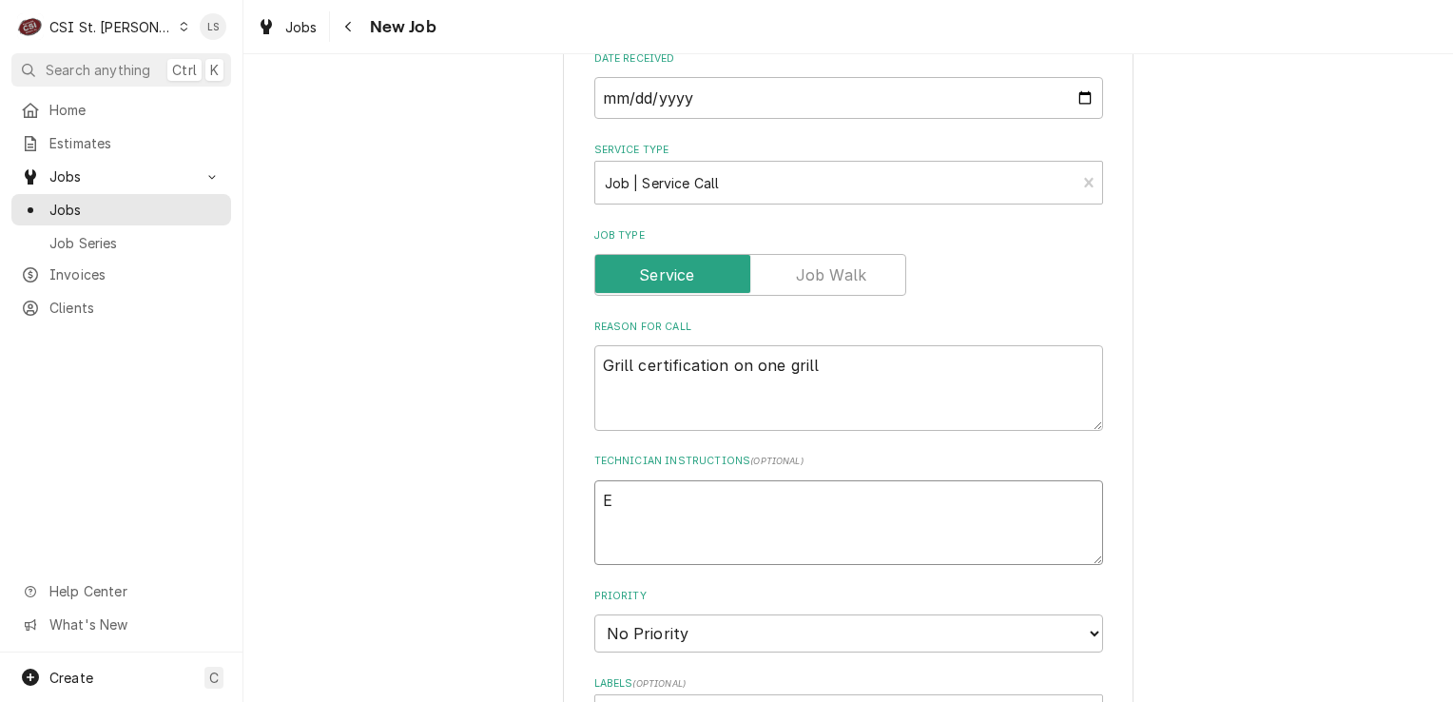
type textarea "Ev"
type textarea "x"
type textarea "Eve"
type textarea "x"
type textarea "Ever"
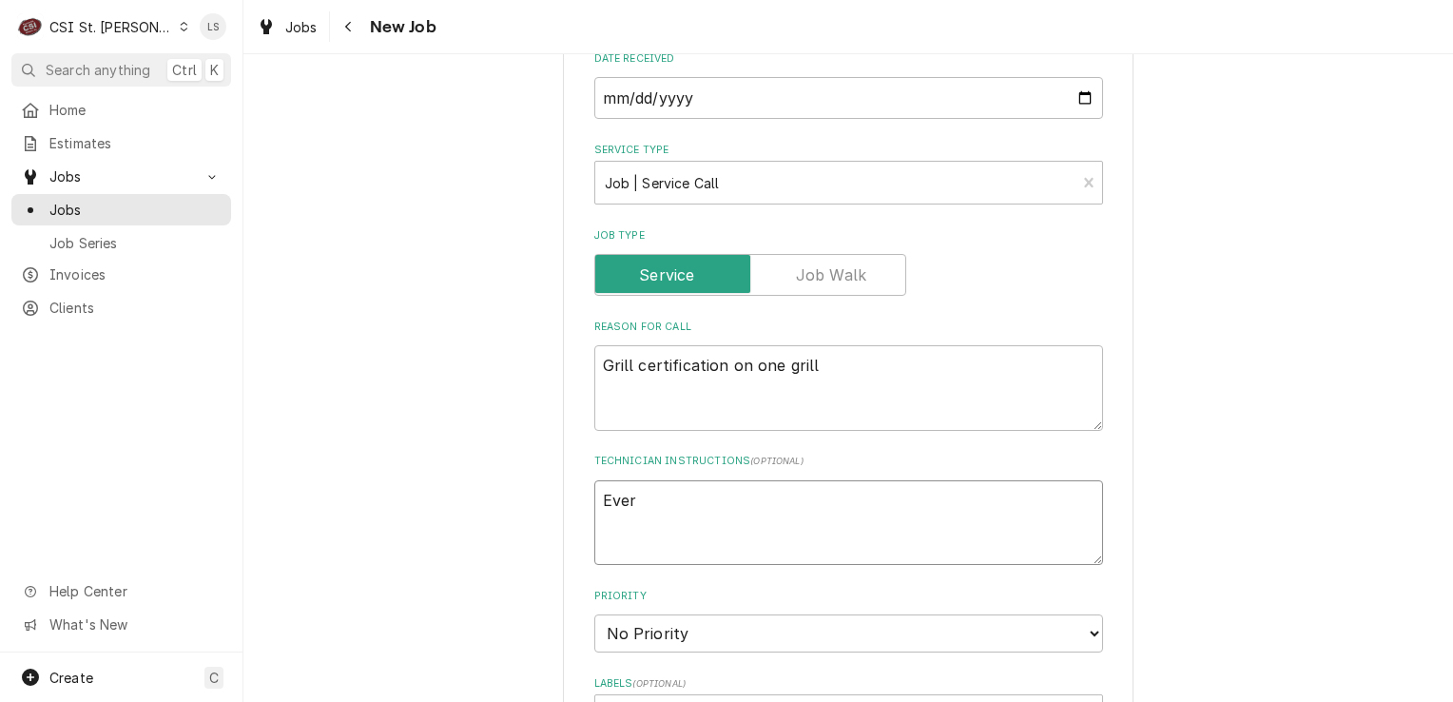
type textarea "x"
type textarea "Every"
type textarea "x"
type textarea "Every"
type textarea "x"
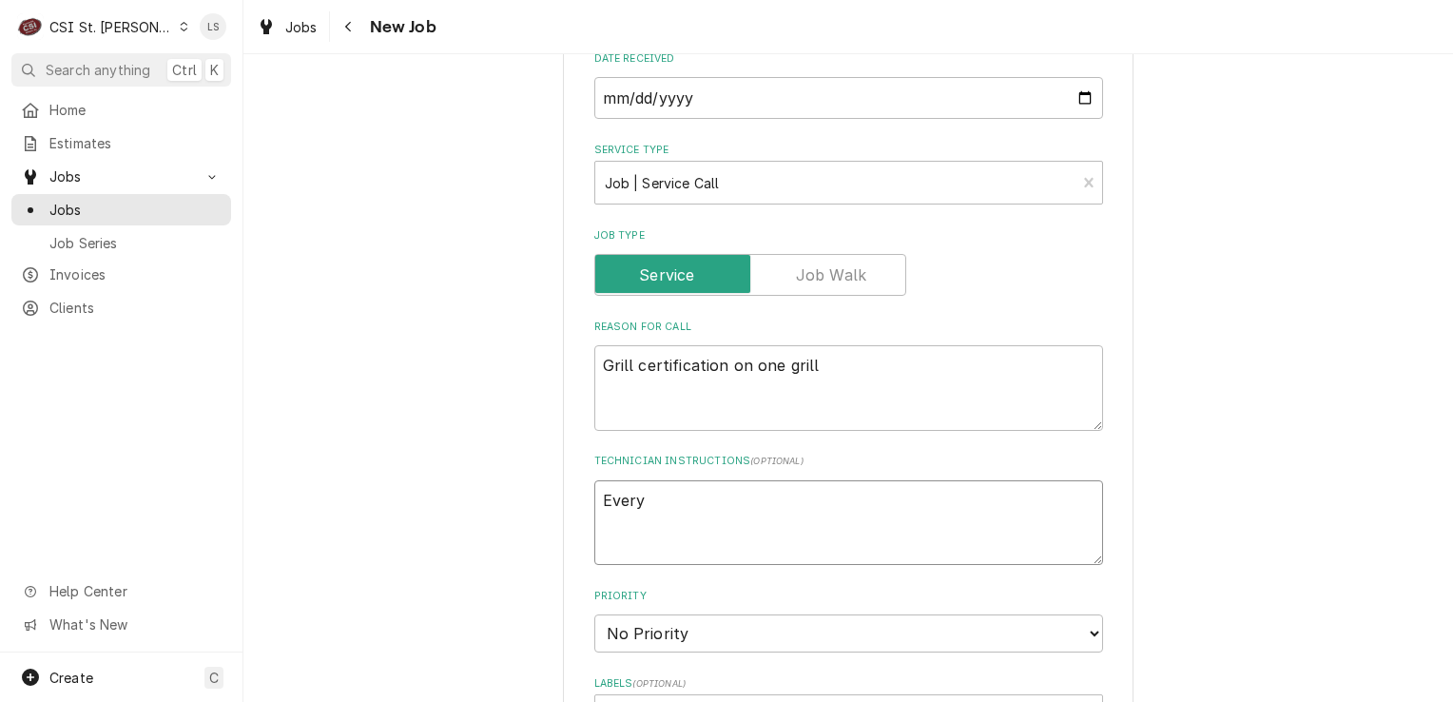
type textarea "Every d"
type textarea "x"
type textarea "Every da"
type textarea "x"
type textarea "Every day"
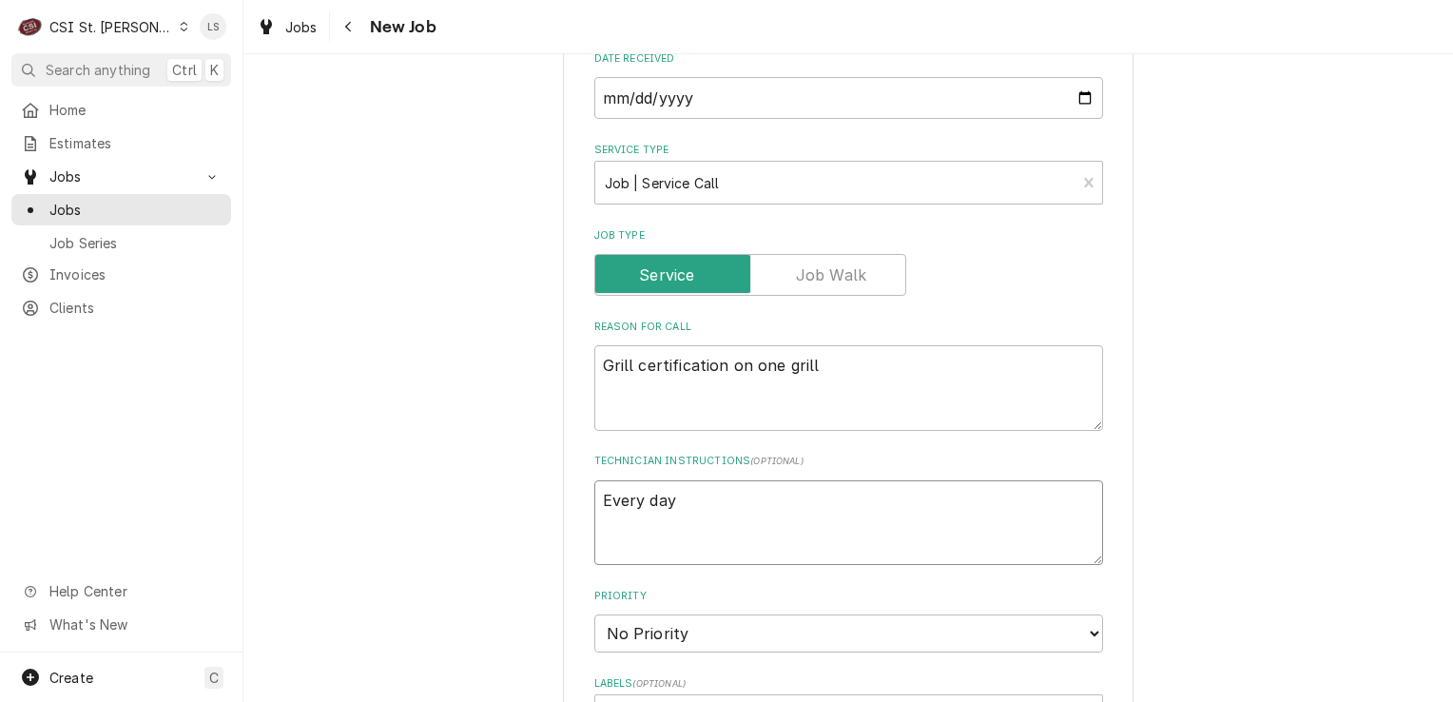
type textarea "x"
type textarea "Every day"
type textarea "x"
type textarea "Every day f"
type textarea "x"
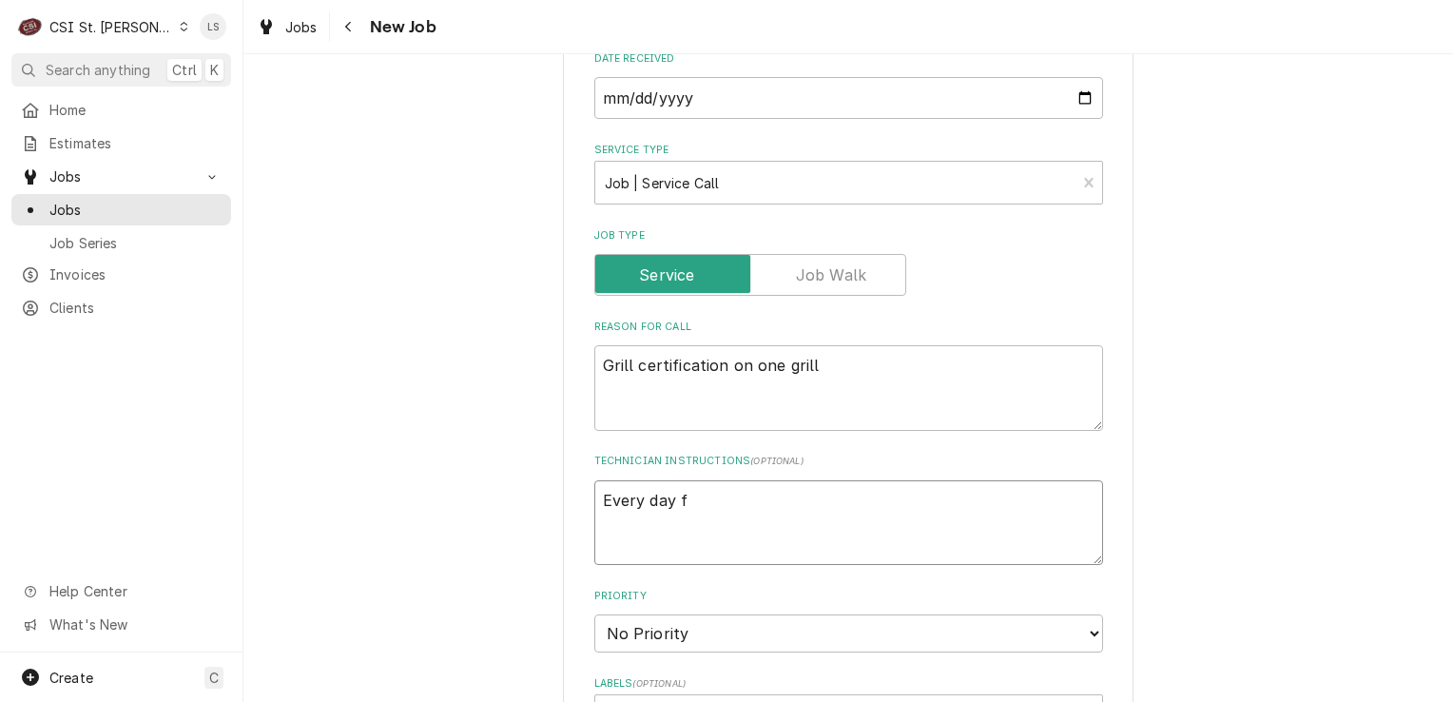
type textarea "Every day fr"
type textarea "x"
type textarea "Every day fro"
type textarea "x"
type textarea "Every day from"
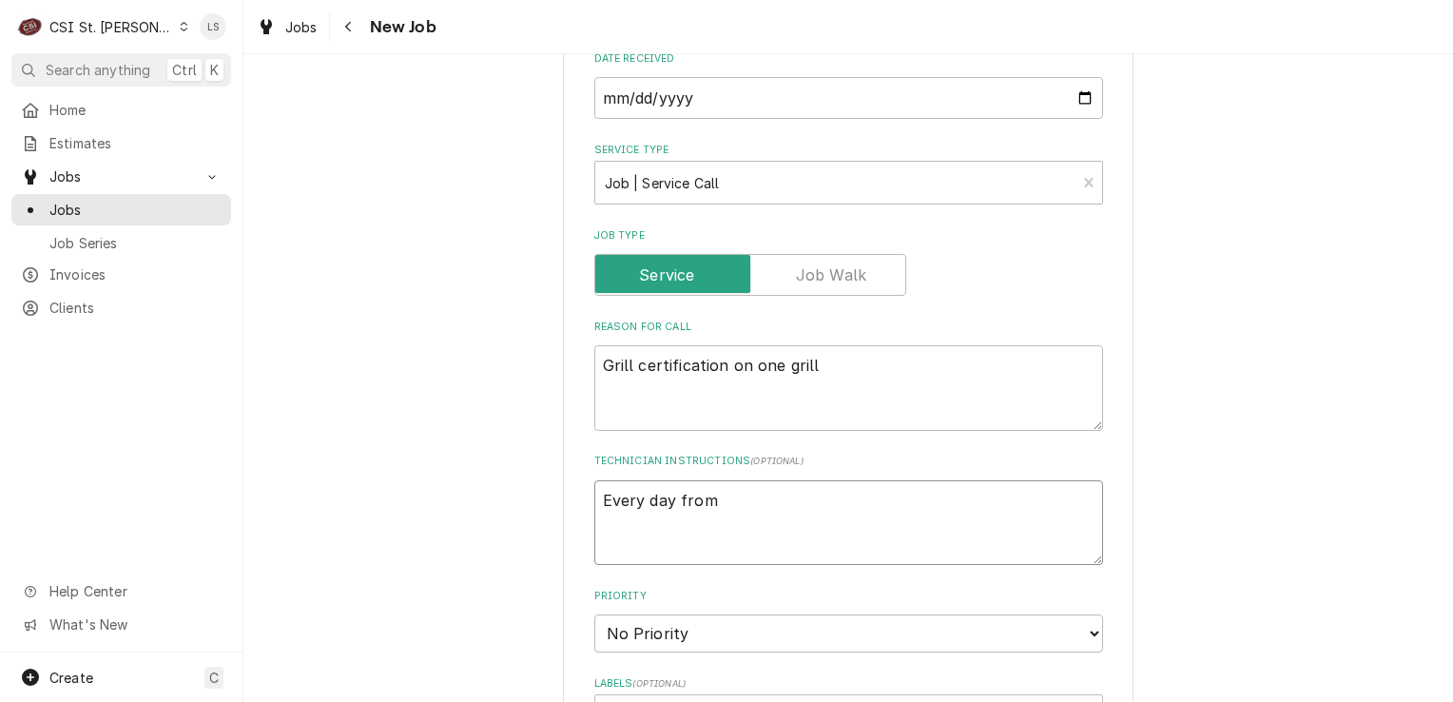
type textarea "x"
type textarea "Every day from"
type textarea "x"
type textarea "Every day from 4"
type textarea "x"
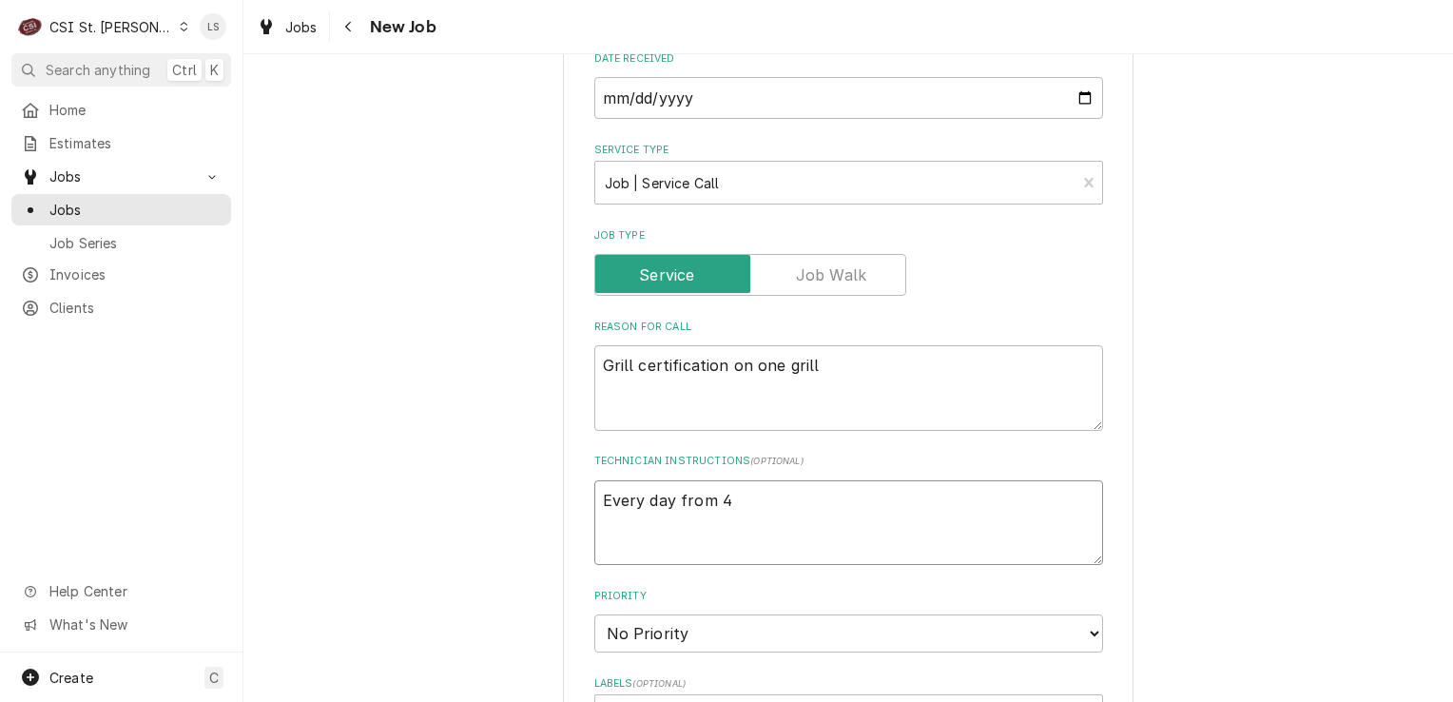
type textarea "Every day from 4a"
type textarea "x"
type textarea "Every day from 4am"
type textarea "x"
type textarea "Every day from 4am"
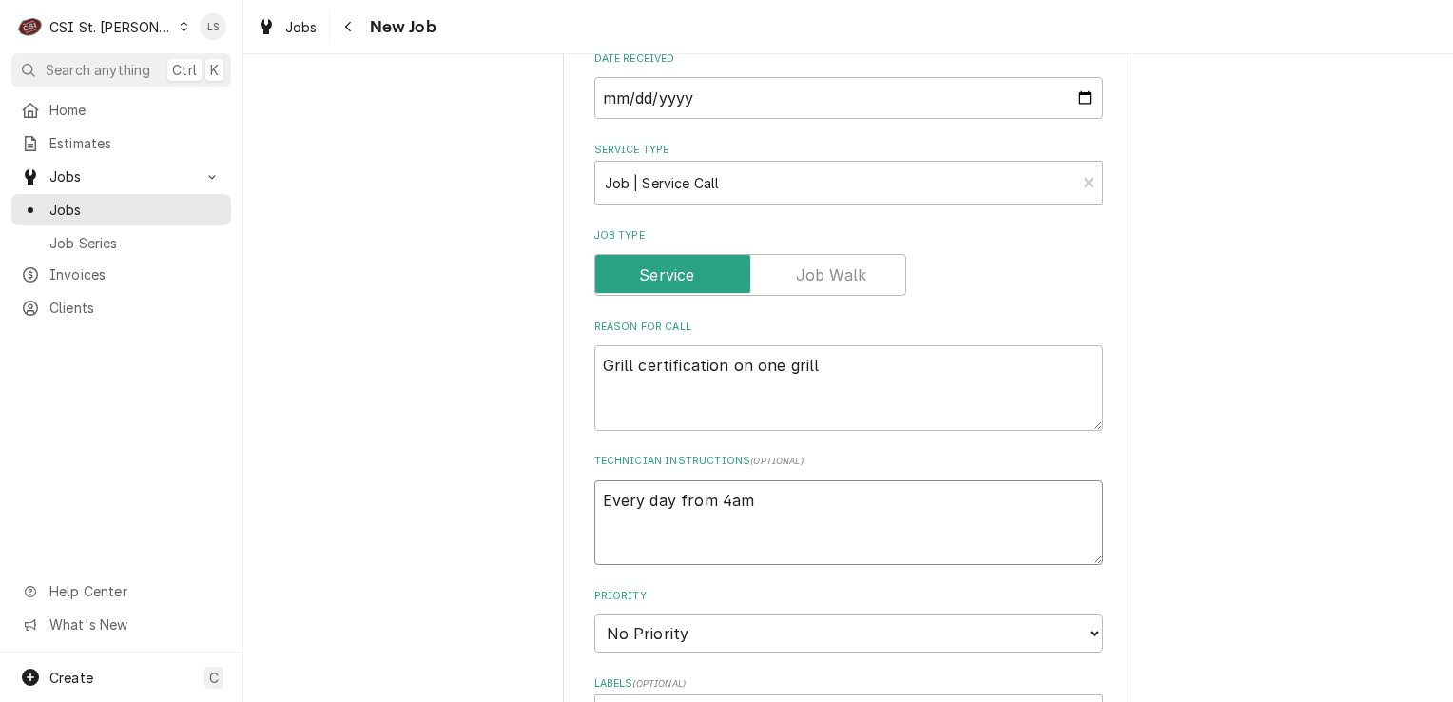
type textarea "x"
type textarea "Every day from 4am -"
type textarea "x"
type textarea "Every day from 4am -"
type textarea "x"
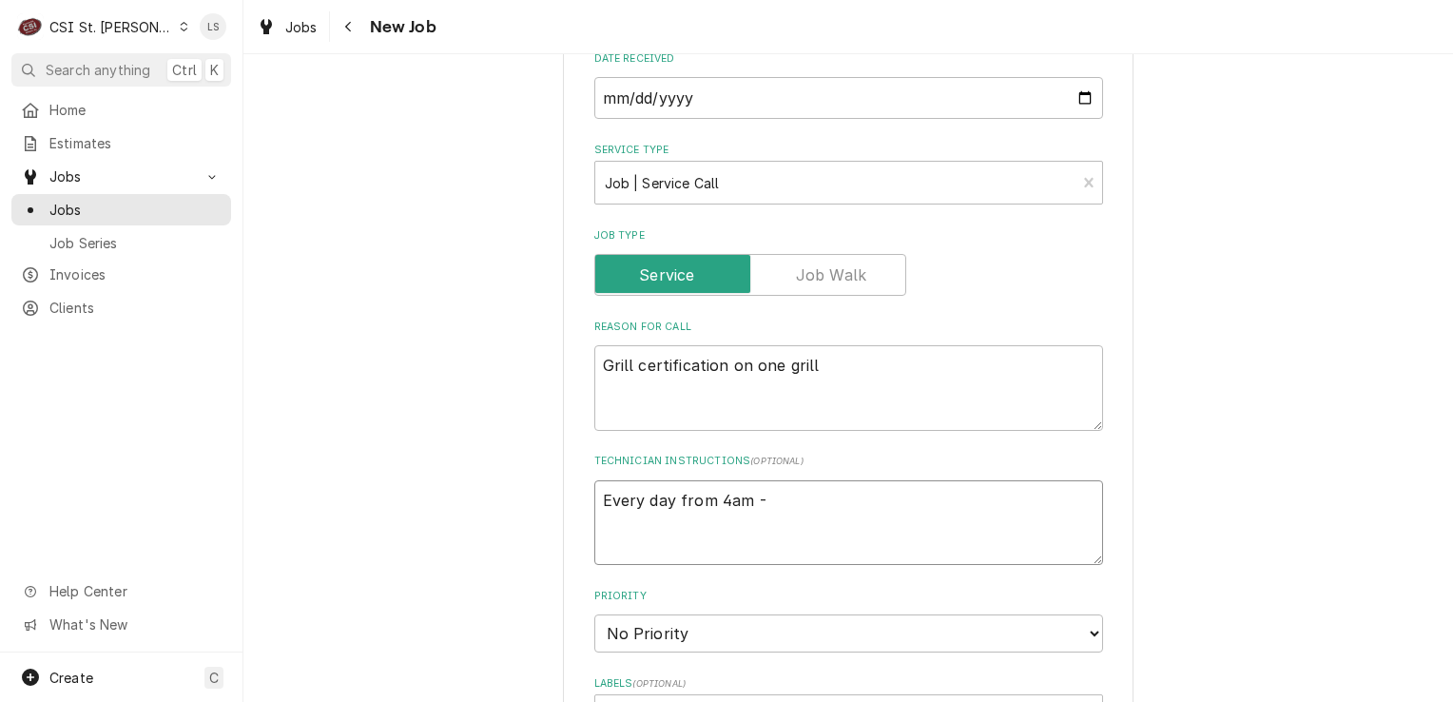
type textarea "Every day from 4am - 1"
type textarea "x"
type textarea "Every day from 4am - 11"
type textarea "x"
type textarea "Every day from 4am - 11p"
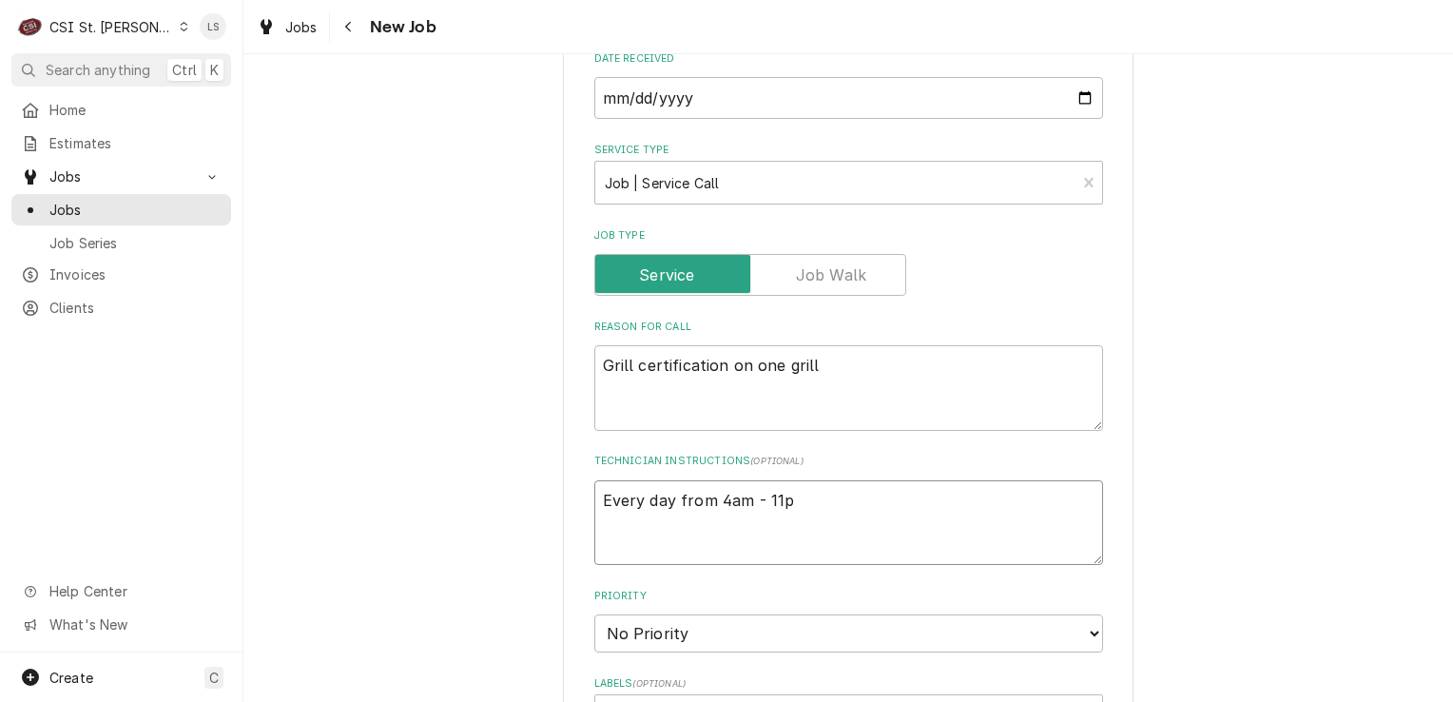
type textarea "x"
type textarea "Every day from 4am - 11pm"
type textarea "x"
type textarea "Every day from 4am - 11pm"
type textarea "x"
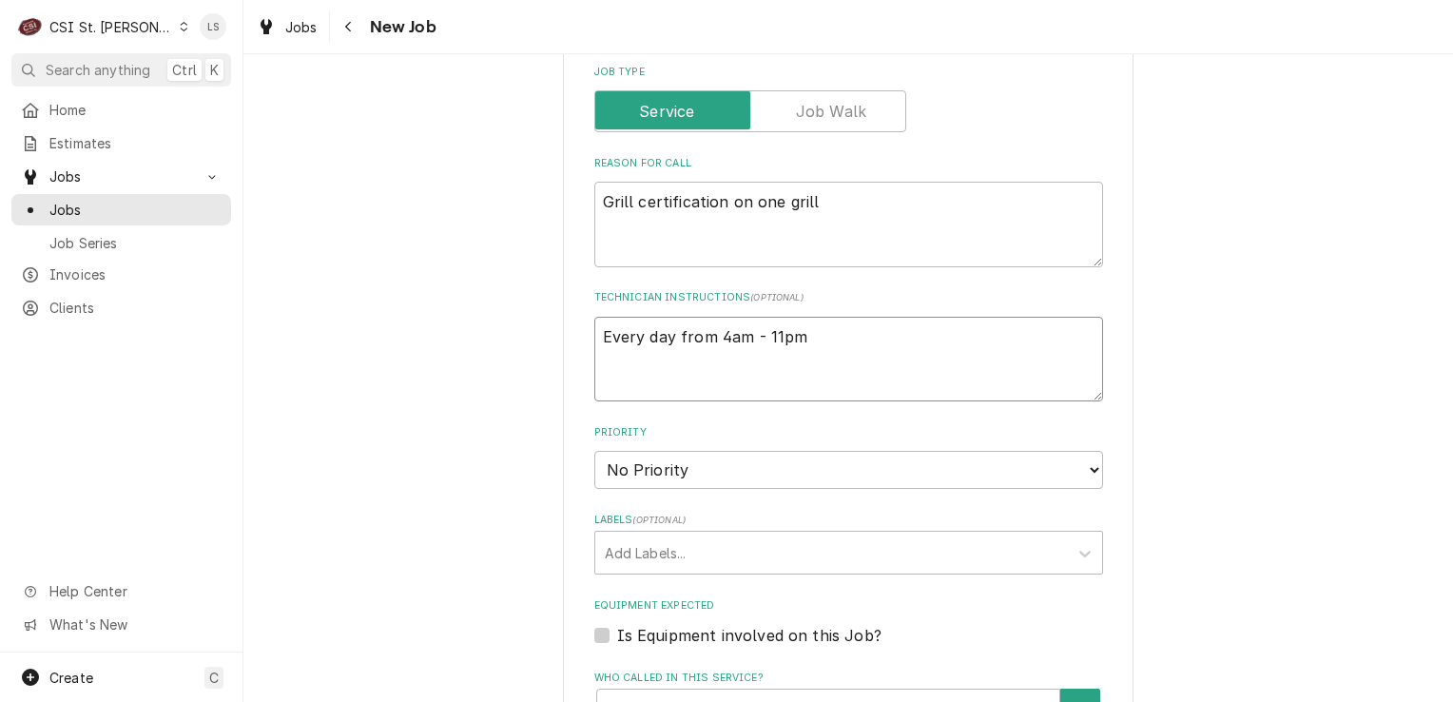
scroll to position [856, 0]
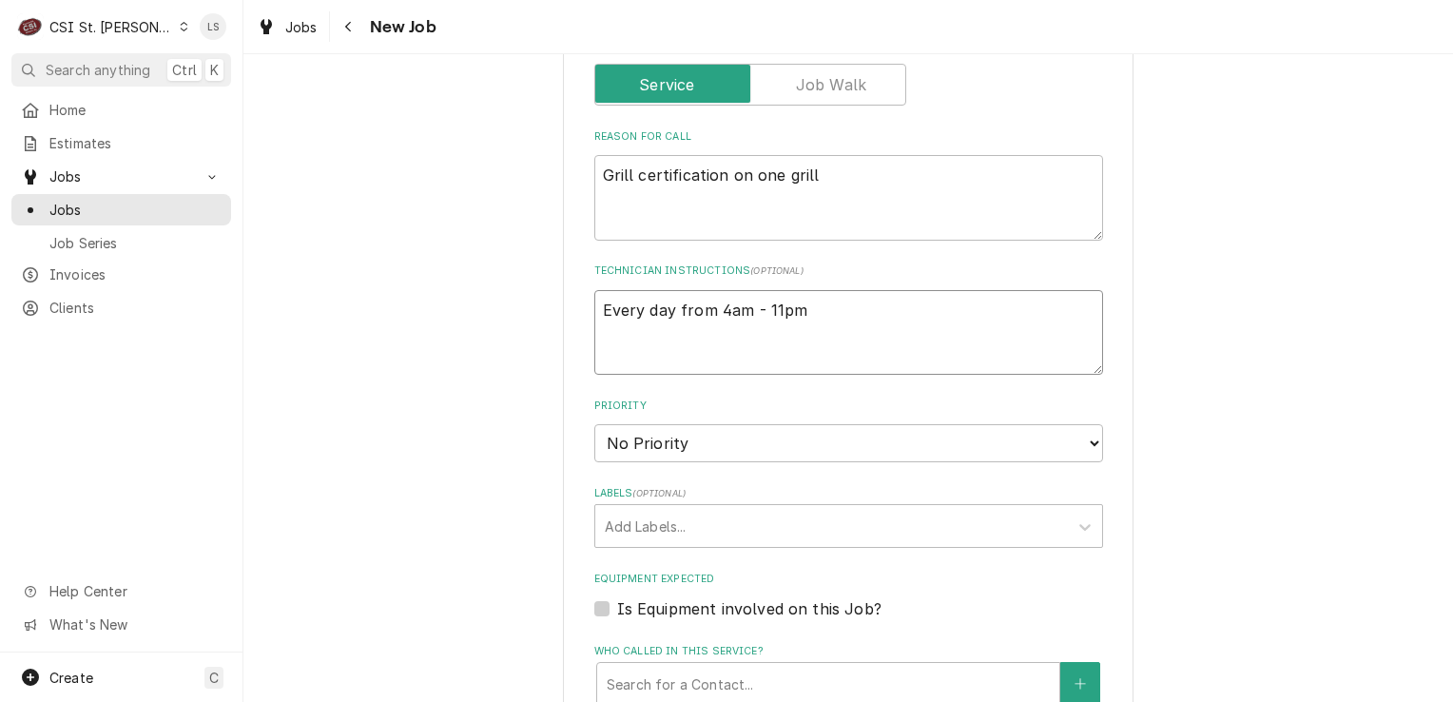
type textarea "Every day from 4am - 11pm"
drag, startPoint x: 645, startPoint y: 443, endPoint x: 645, endPoint y: 459, distance: 16.2
click at [645, 443] on select "No Priority Urgent High Medium Low" at bounding box center [848, 443] width 509 height 38
select select "4"
click at [594, 424] on select "No Priority Urgent High Medium Low" at bounding box center [848, 443] width 509 height 38
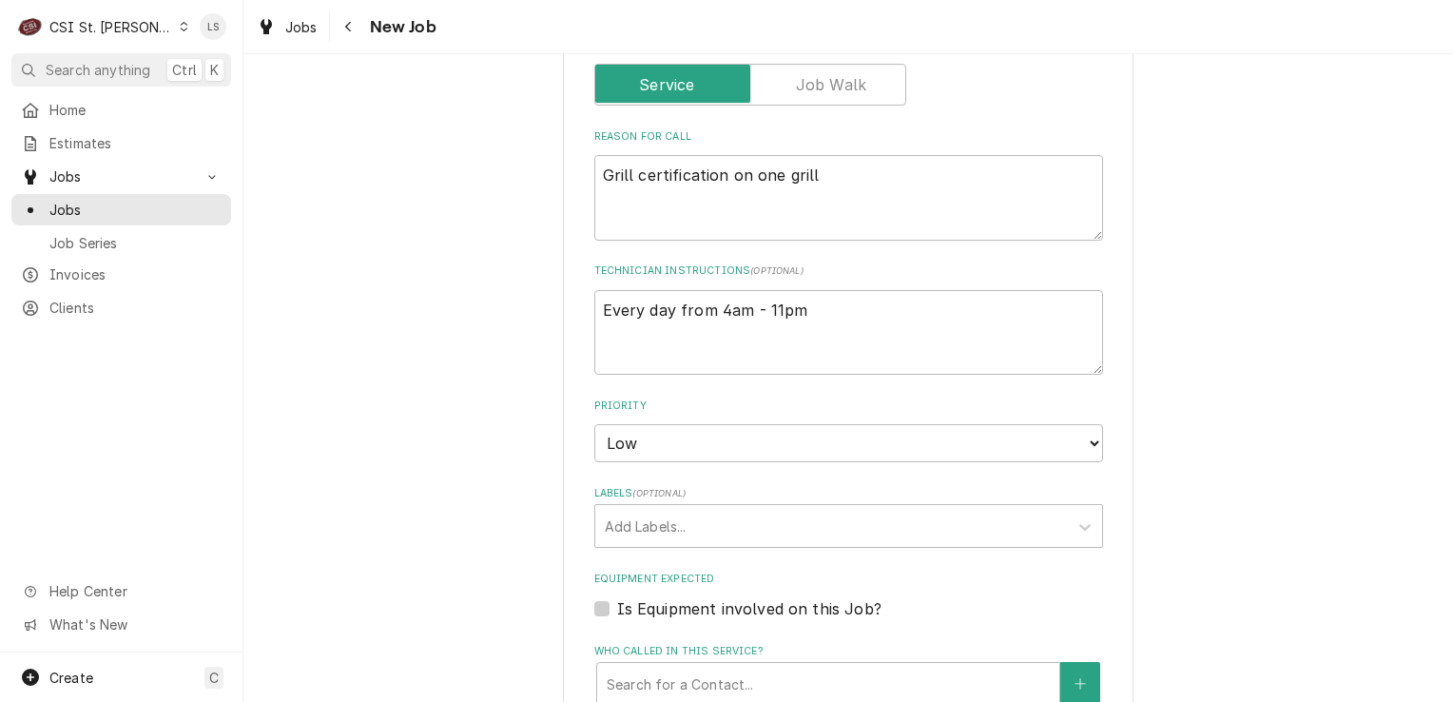
click at [615, 544] on fieldset "Job Details Job Source Direct (Phone/Email/etc.) Service Channel Corrigo Ecotra…" at bounding box center [848, 438] width 509 height 1413
type textarea "x"
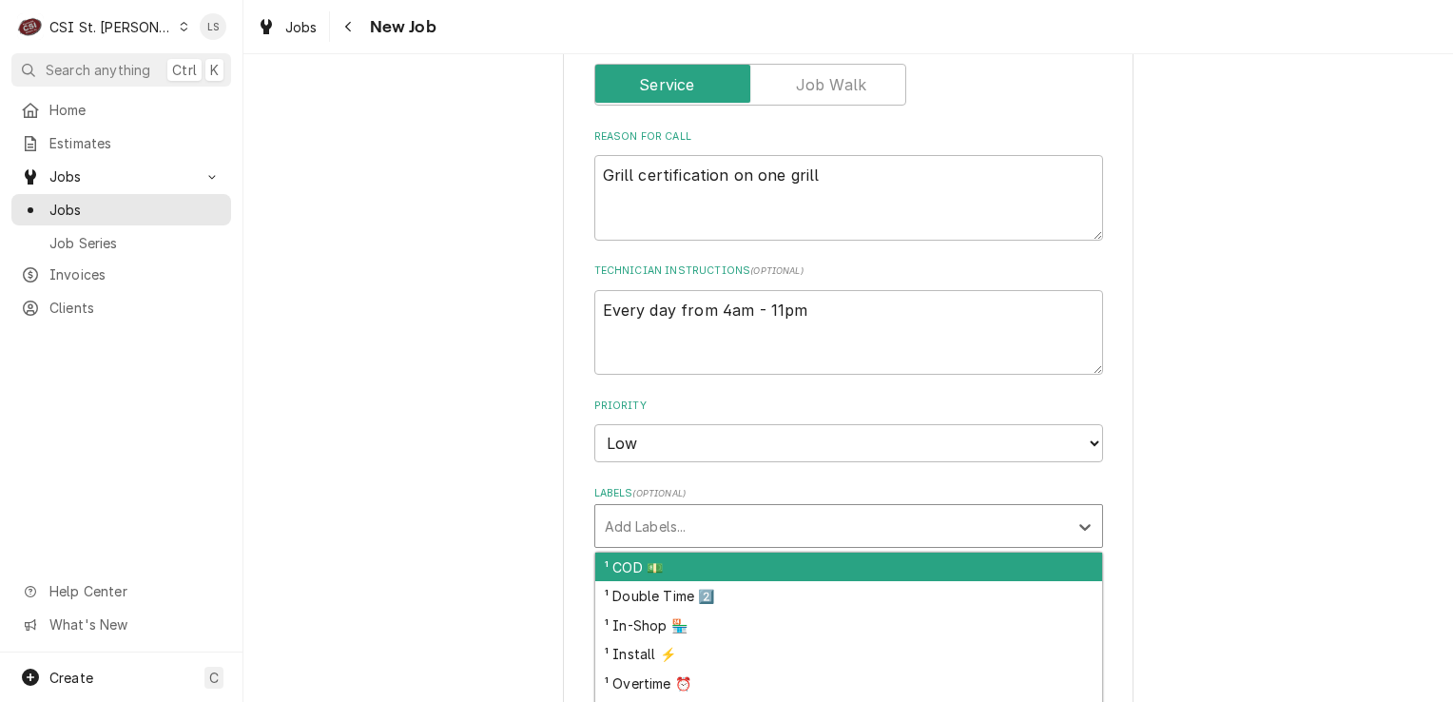
click at [609, 524] on div "Labels" at bounding box center [832, 526] width 454 height 34
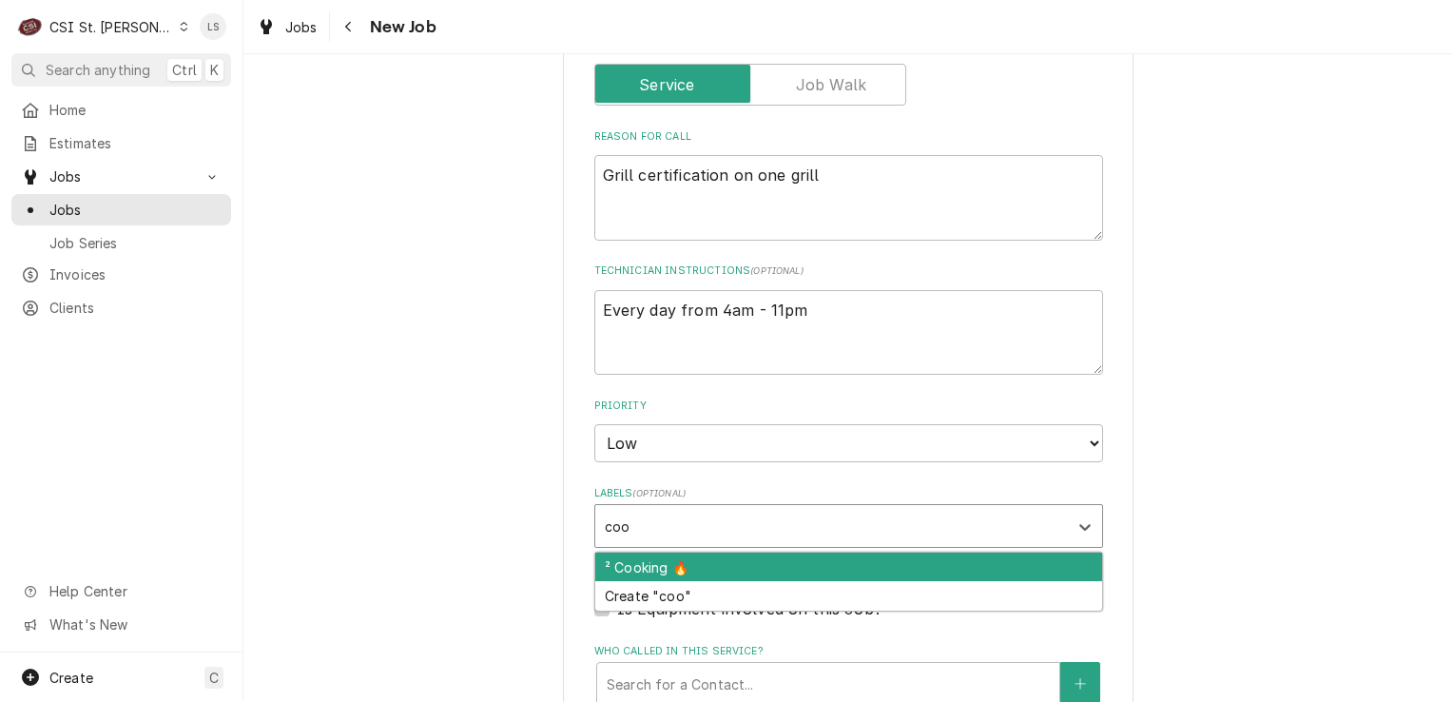
type input "cook"
type textarea "x"
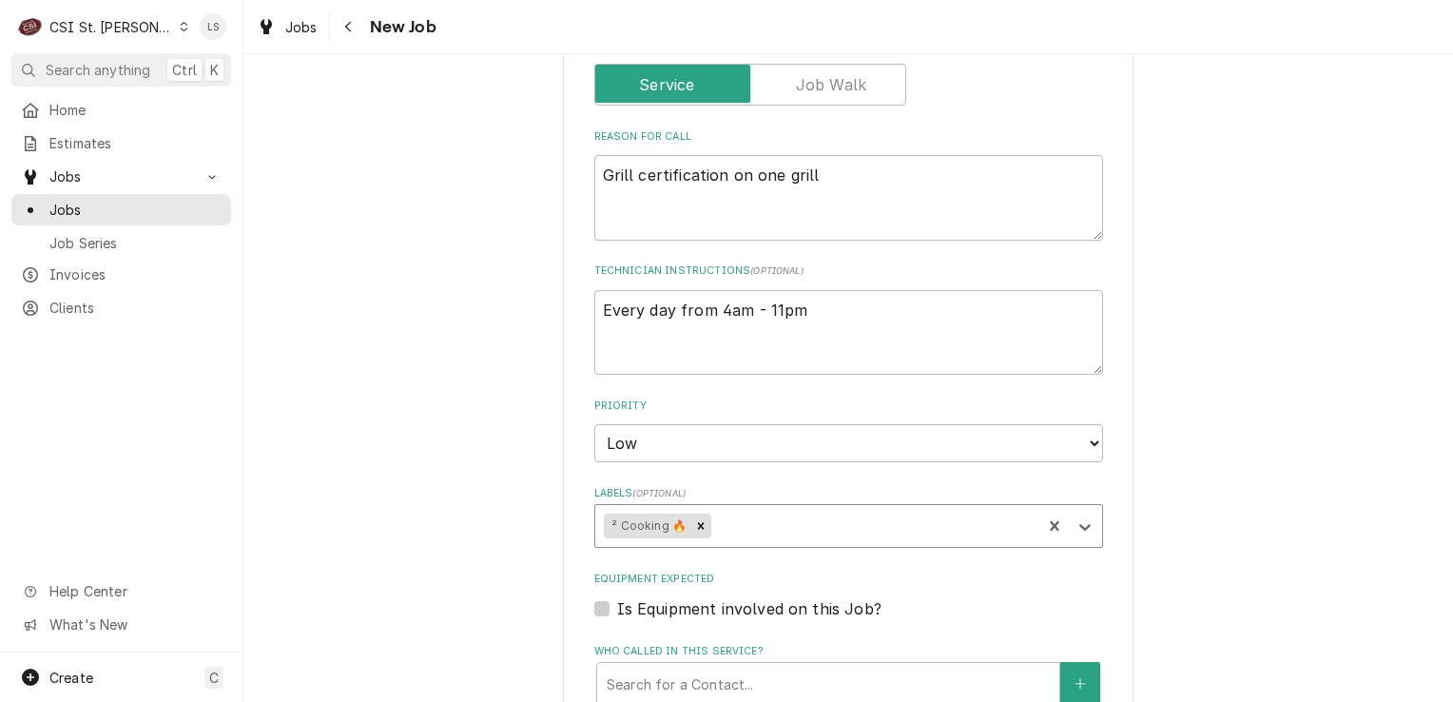
type textarea "x"
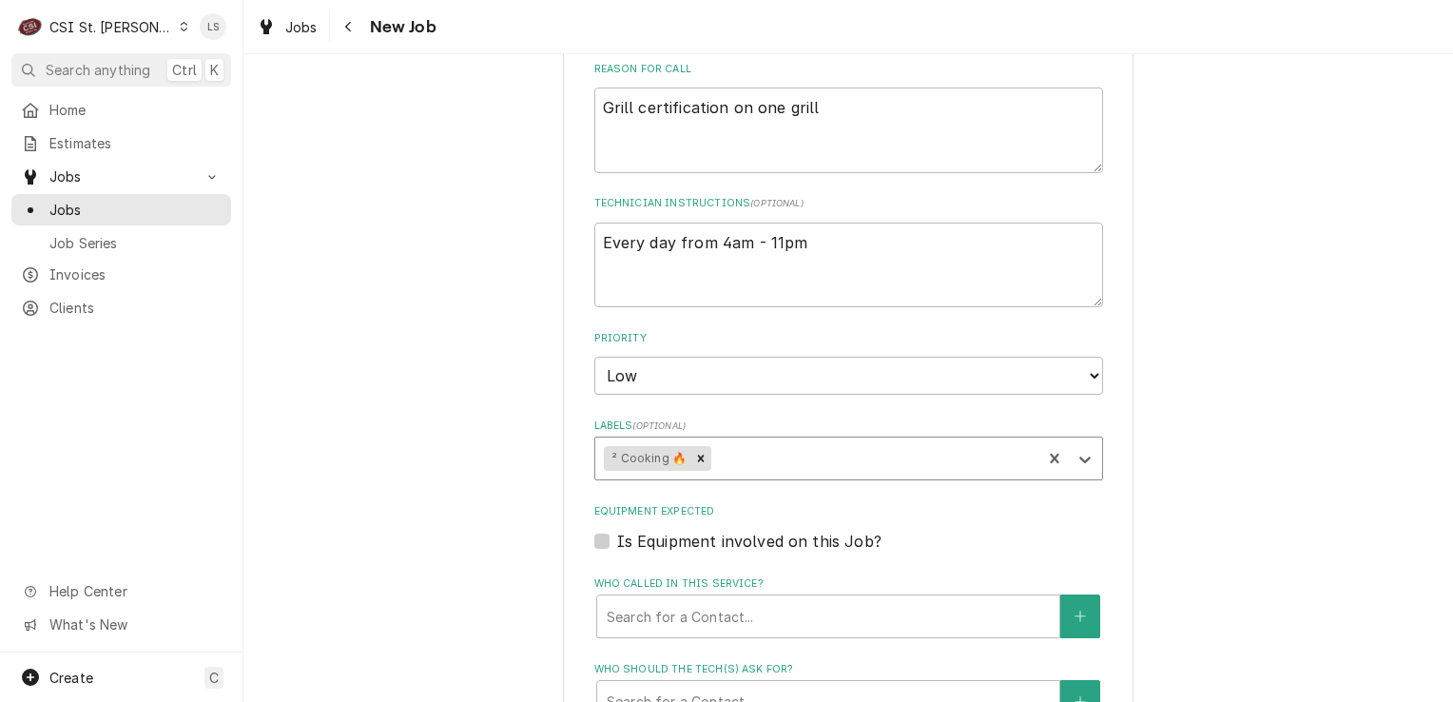
scroll to position [1141, 0]
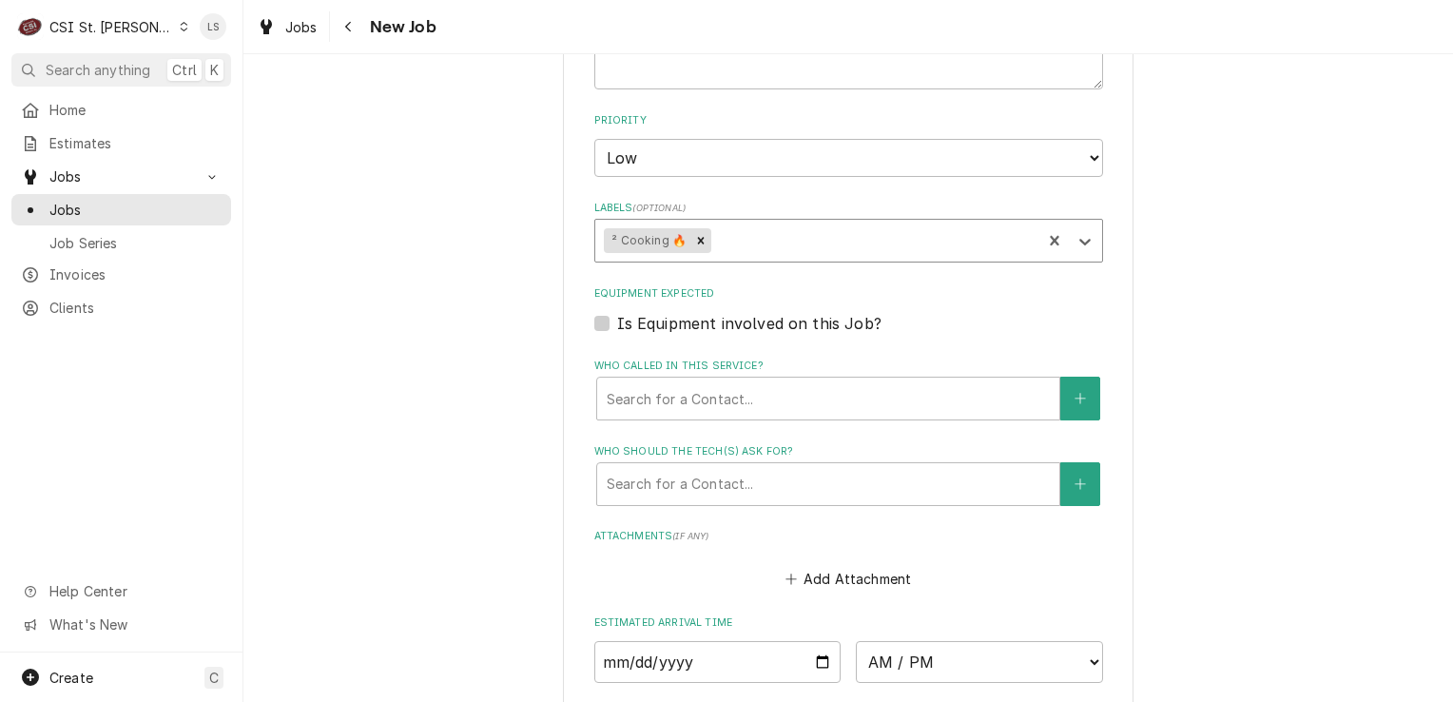
click at [617, 316] on label "Is Equipment involved on this Job?" at bounding box center [749, 323] width 264 height 23
click at [617, 316] on input "Equipment Expected" at bounding box center [871, 333] width 509 height 42
checkbox input "true"
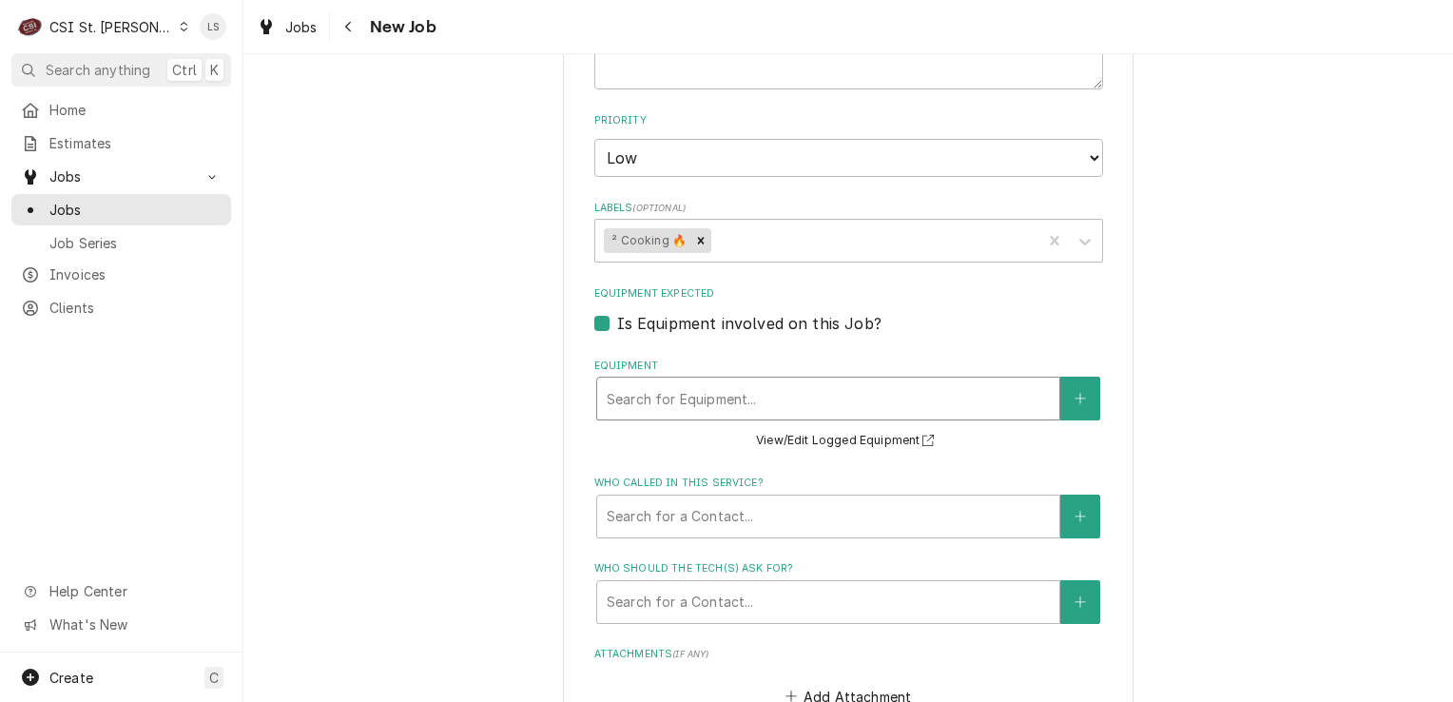
click at [659, 394] on div "Equipment" at bounding box center [828, 398] width 443 height 34
type textarea "x"
click at [1084, 402] on button "Equipment" at bounding box center [1080, 399] width 40 height 44
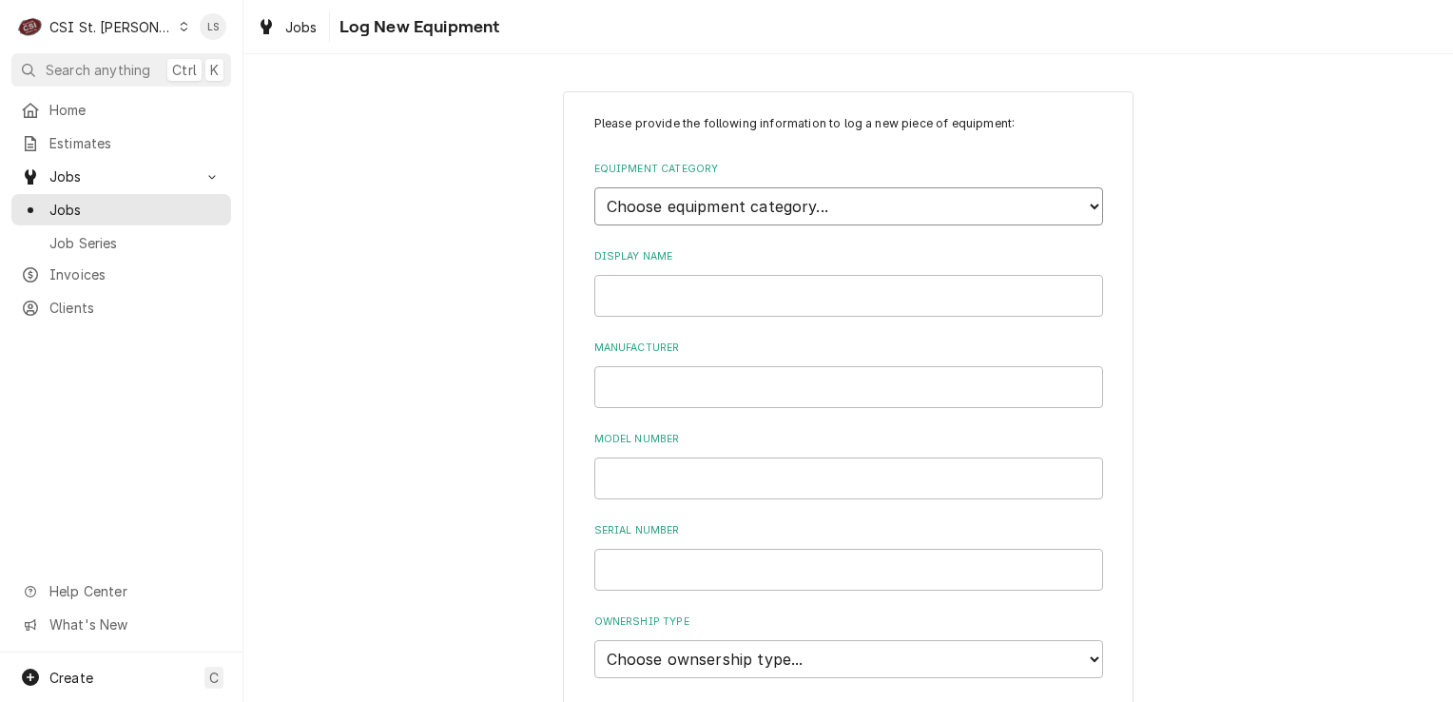
click at [751, 216] on select "Choose equipment category... Cooking Equipment Fryers Ice Machines Ovens and Ra…" at bounding box center [848, 206] width 509 height 38
select select "1"
click at [594, 187] on select "Choose equipment category... Cooking Equipment Fryers Ice Machines Ovens and Ra…" at bounding box center [848, 206] width 509 height 38
click at [639, 299] on select "Choose equipment type... Broiler Charbroiler Commercial Microwave Commercial To…" at bounding box center [848, 294] width 509 height 38
select select "6"
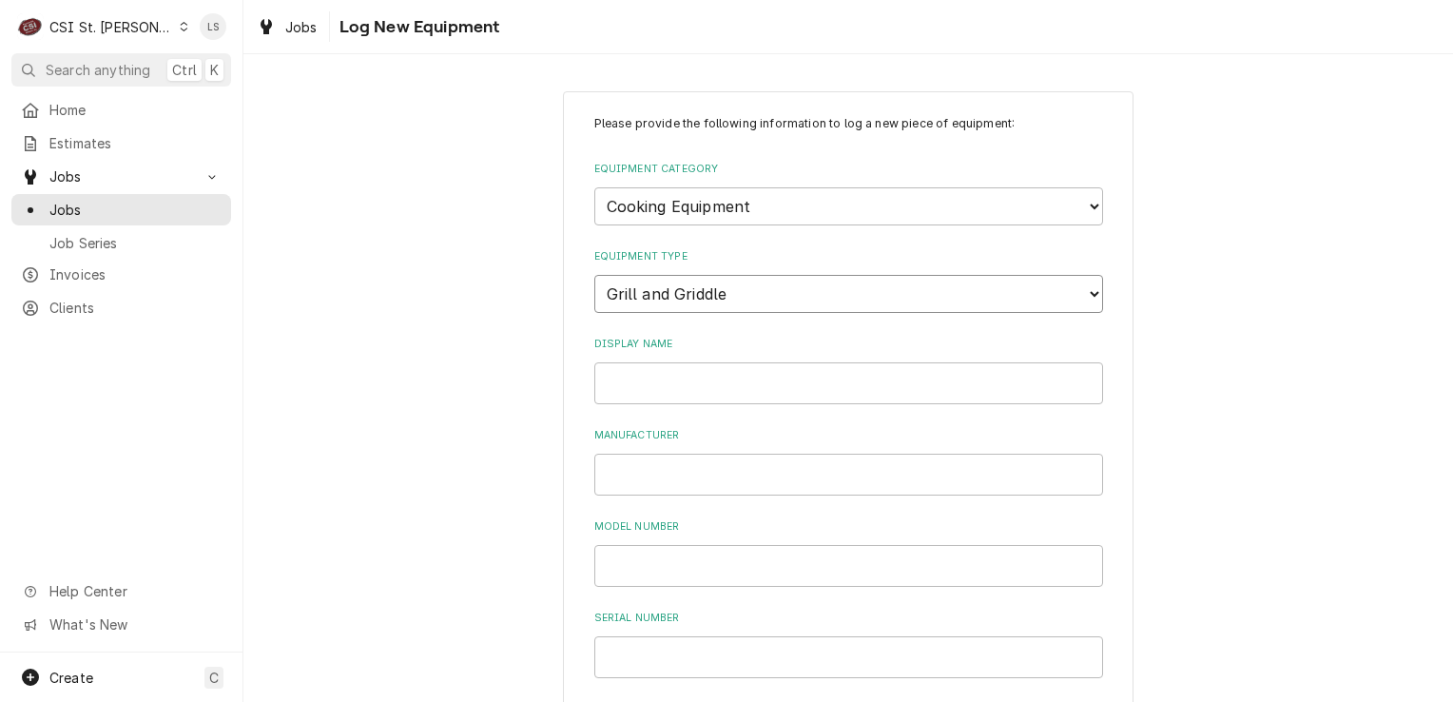
click at [594, 275] on select "Choose equipment type... Broiler Charbroiler Commercial Microwave Commercial To…" at bounding box center [848, 294] width 509 height 38
click at [632, 386] on input "Display Name" at bounding box center [848, 383] width 509 height 42
type input "Grill"
click at [638, 462] on input "Manufacturer" at bounding box center [848, 475] width 509 height 42
type input "Garland"
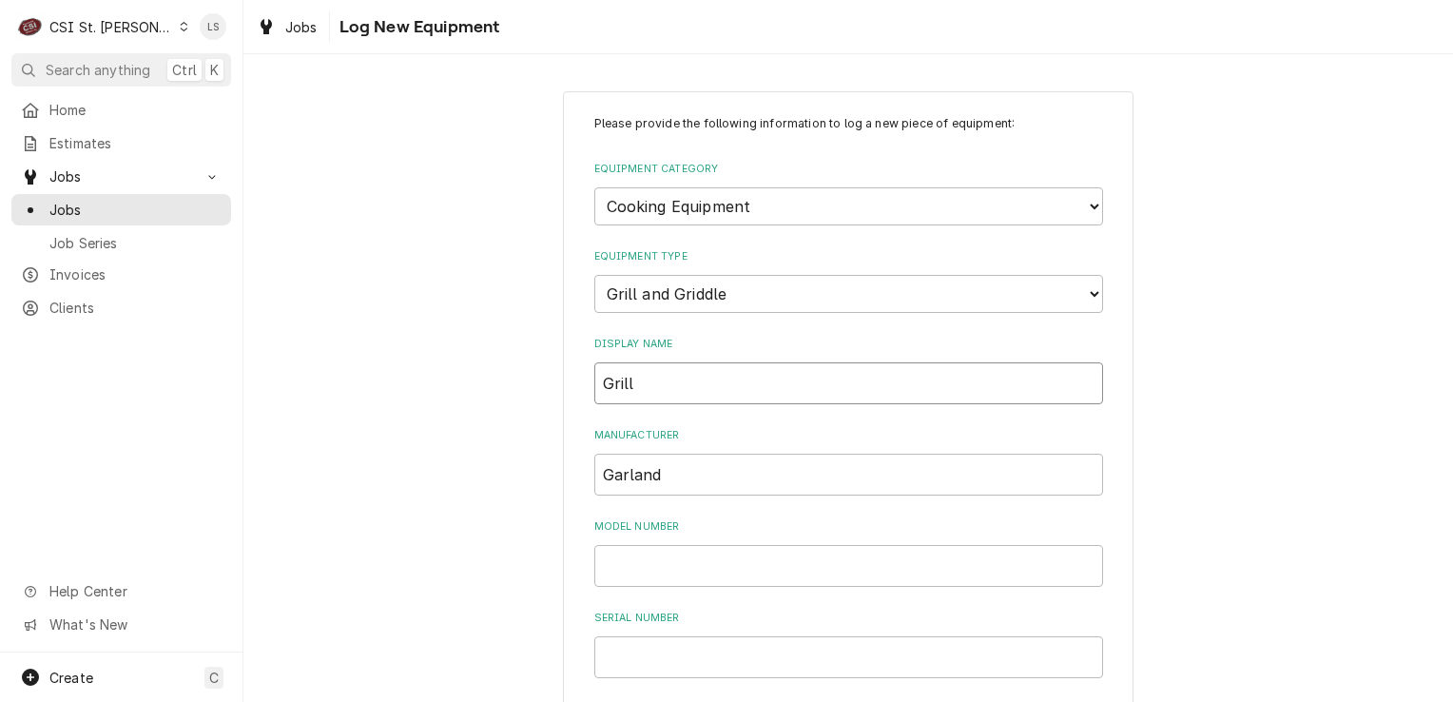
click at [649, 383] on input "Grill" at bounding box center [848, 383] width 509 height 42
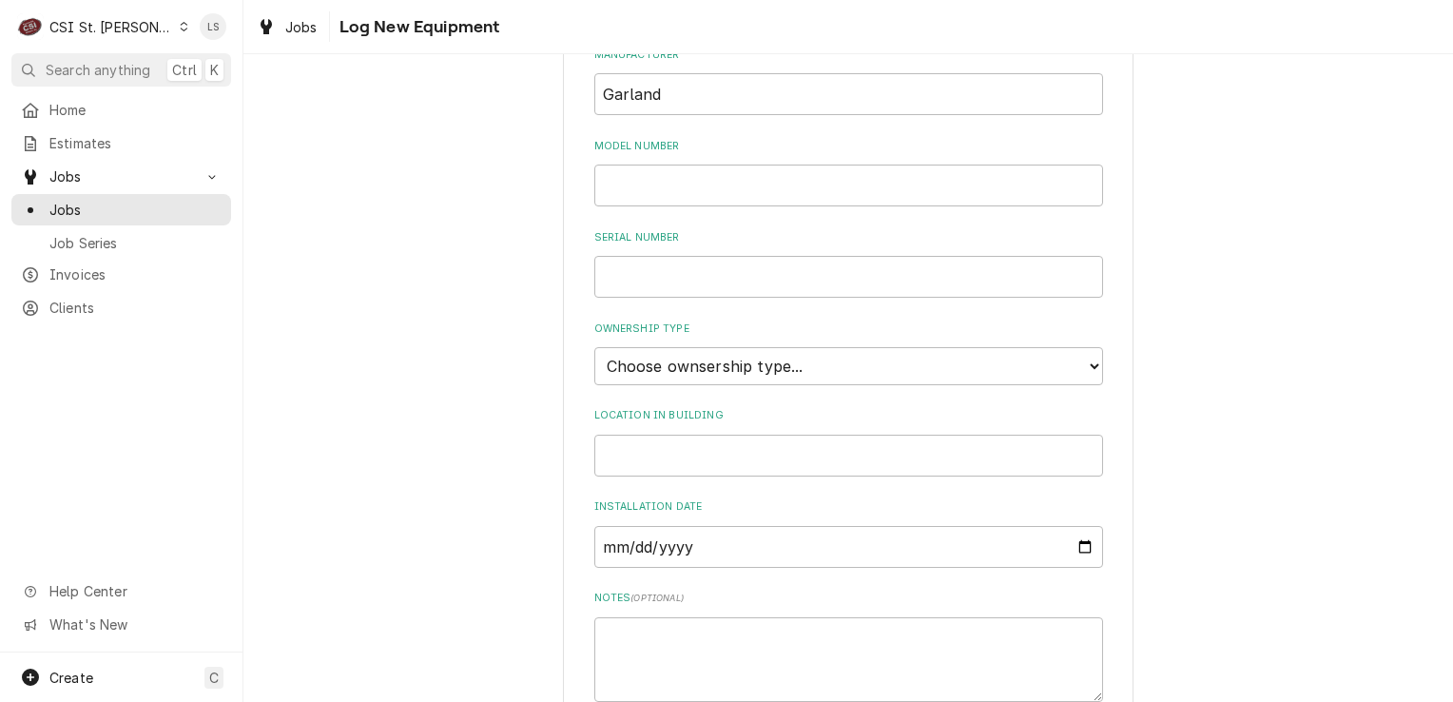
type input "Grill #1"
drag, startPoint x: 647, startPoint y: 371, endPoint x: 647, endPoint y: 382, distance: 11.4
click at [647, 371] on select "Choose ownsership type... Unknown Owned Leased Rented" at bounding box center [848, 366] width 509 height 38
select select "1"
click at [594, 347] on select "Choose ownsership type... Unknown Owned Leased Rented" at bounding box center [848, 366] width 509 height 38
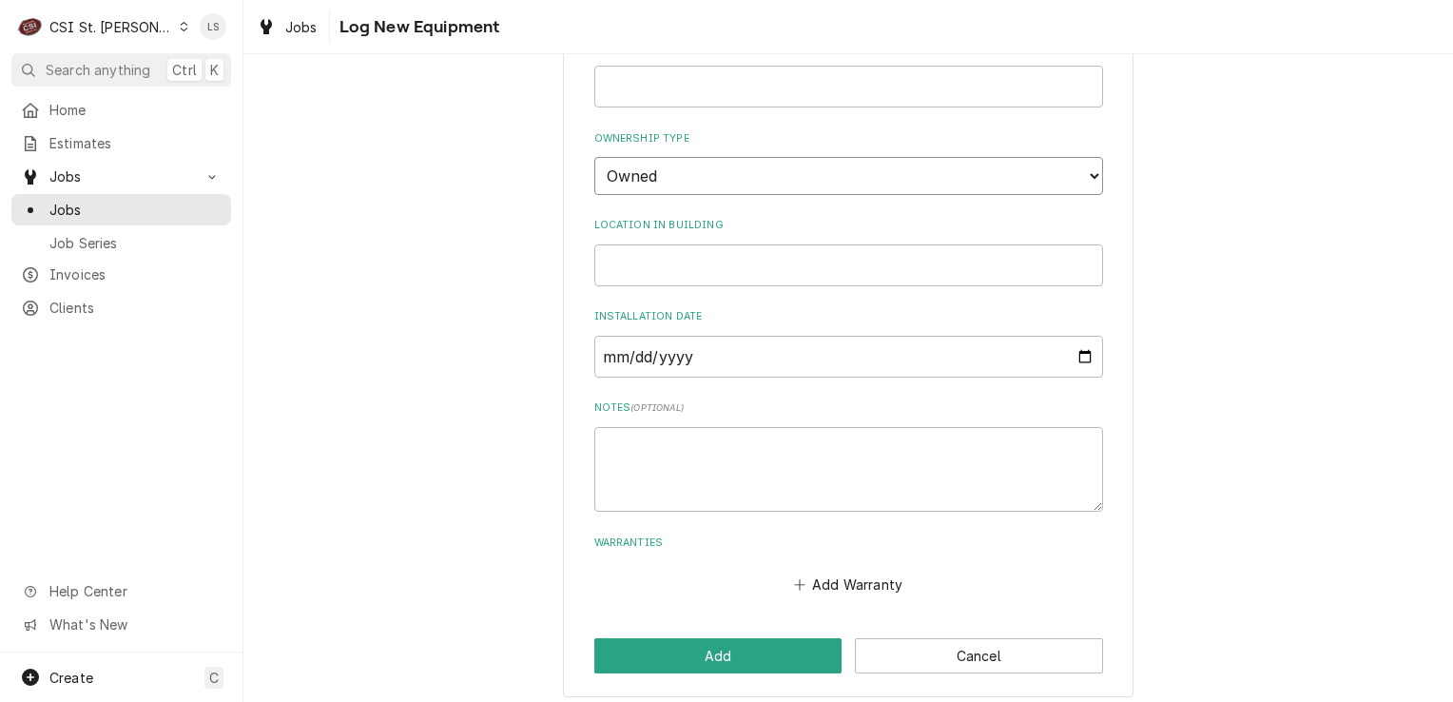
scroll to position [576, 0]
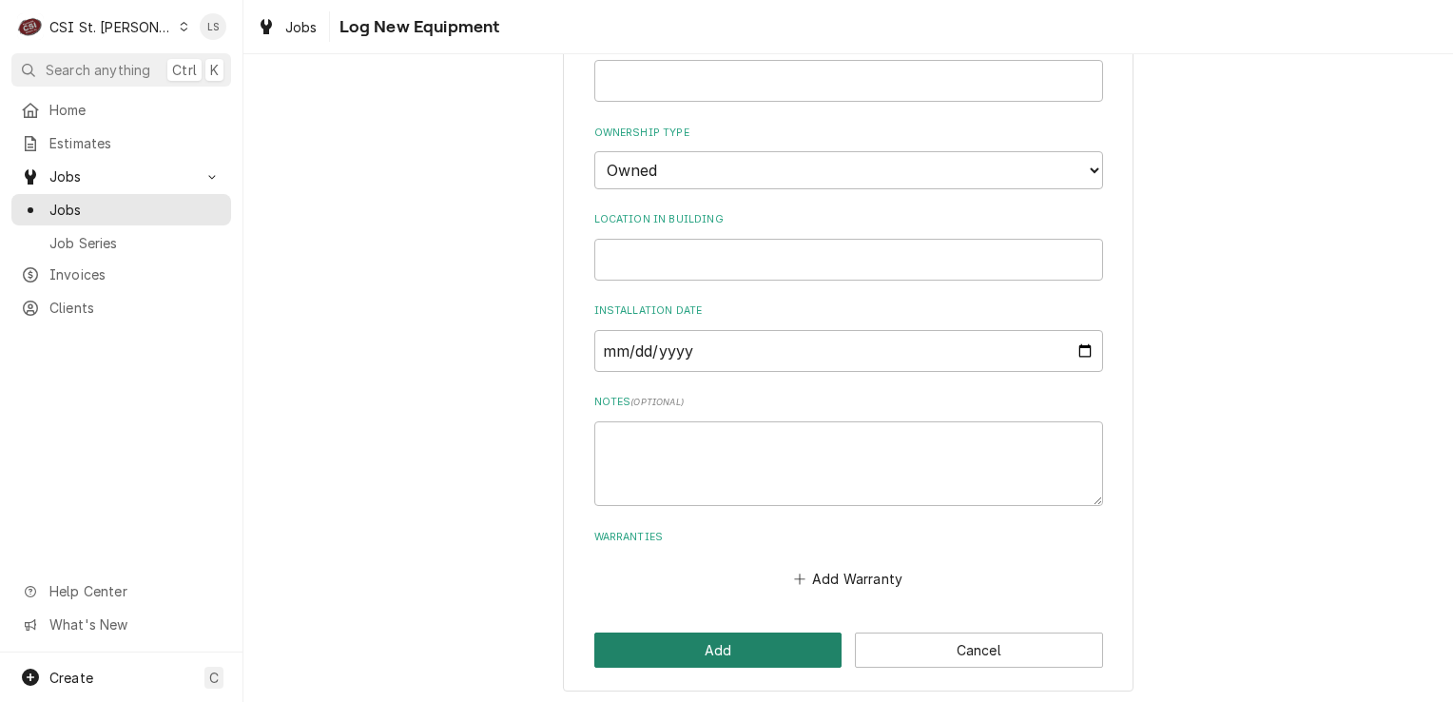
click at [704, 660] on button "Add" at bounding box center [718, 649] width 248 height 35
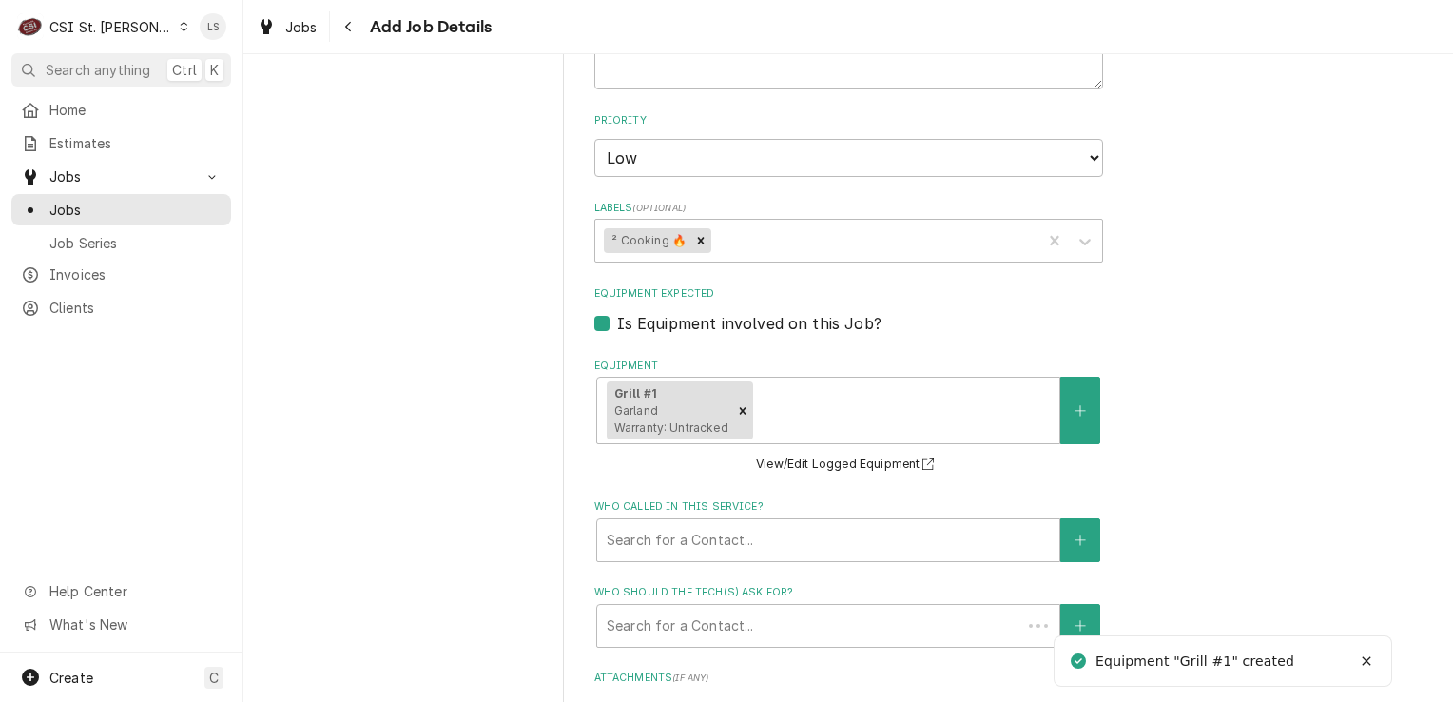
type textarea "x"
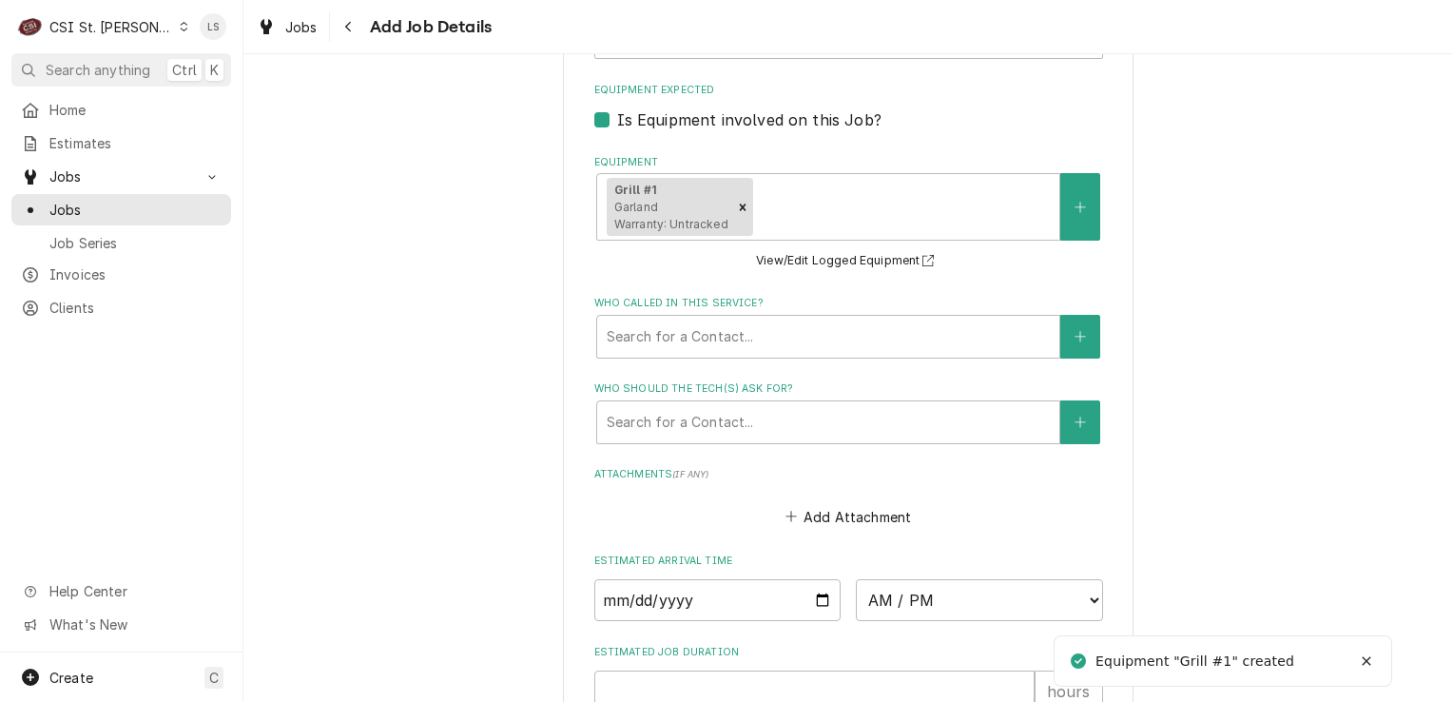
scroll to position [1426, 0]
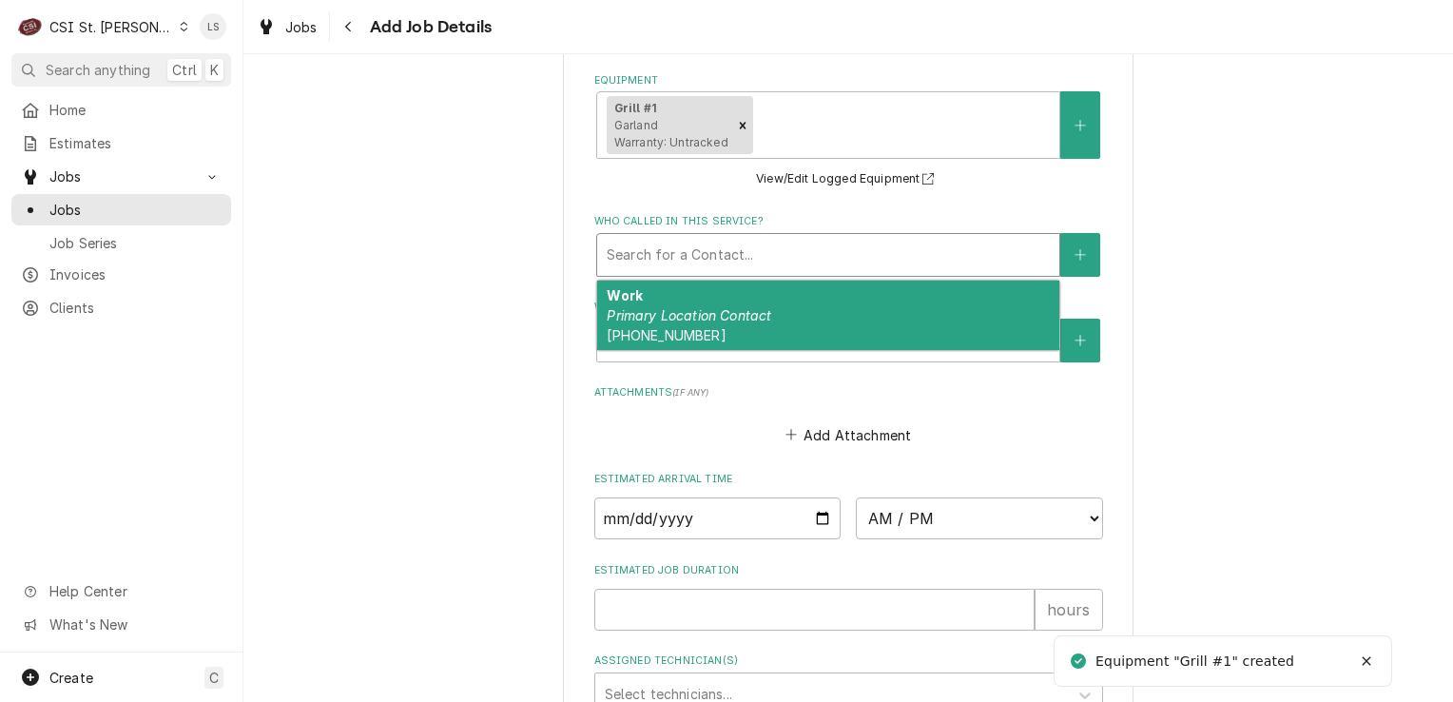
click at [715, 245] on div "Who called in this service?" at bounding box center [828, 255] width 443 height 34
click at [1072, 238] on button "Who called in this service?" at bounding box center [1080, 255] width 40 height 44
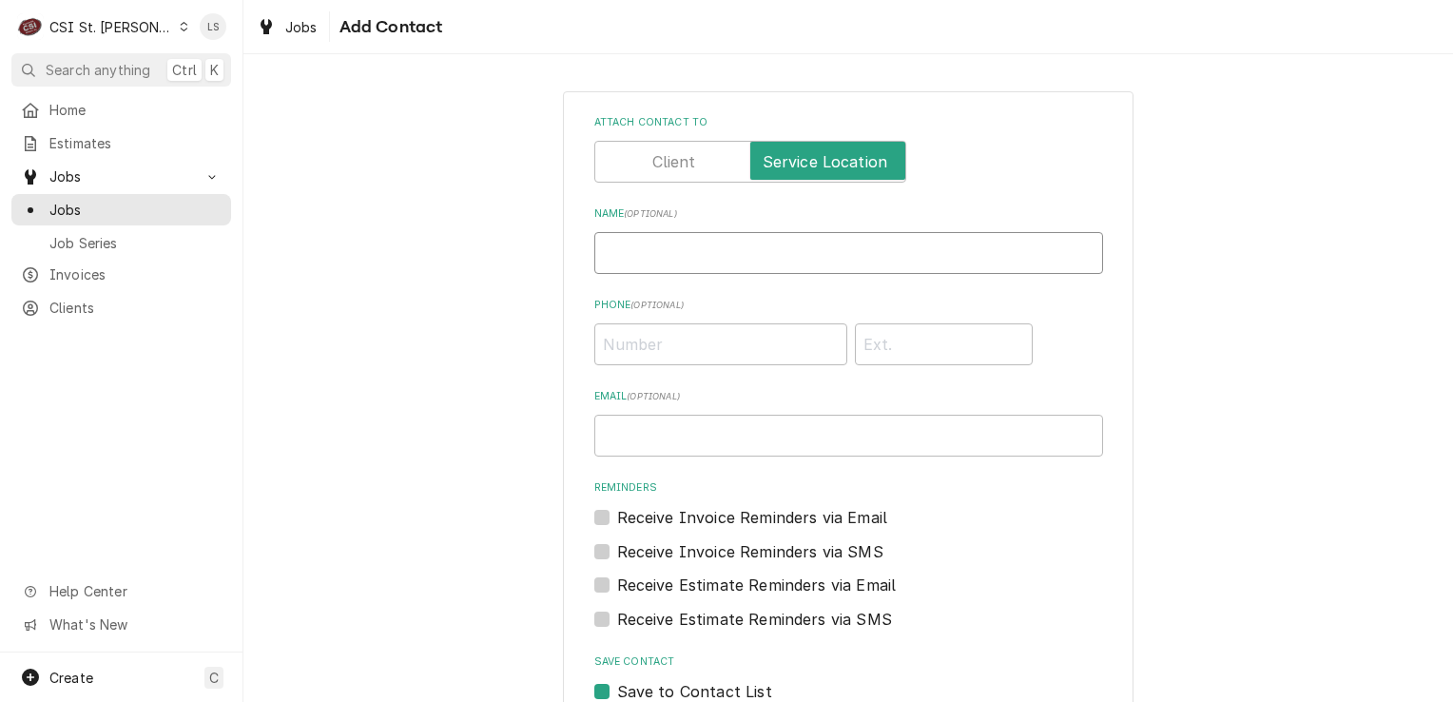
click at [727, 252] on input "Name ( optional )" at bounding box center [848, 253] width 509 height 42
type input "Kayla"
click at [695, 339] on input "Phone ( optional )" at bounding box center [720, 344] width 253 height 42
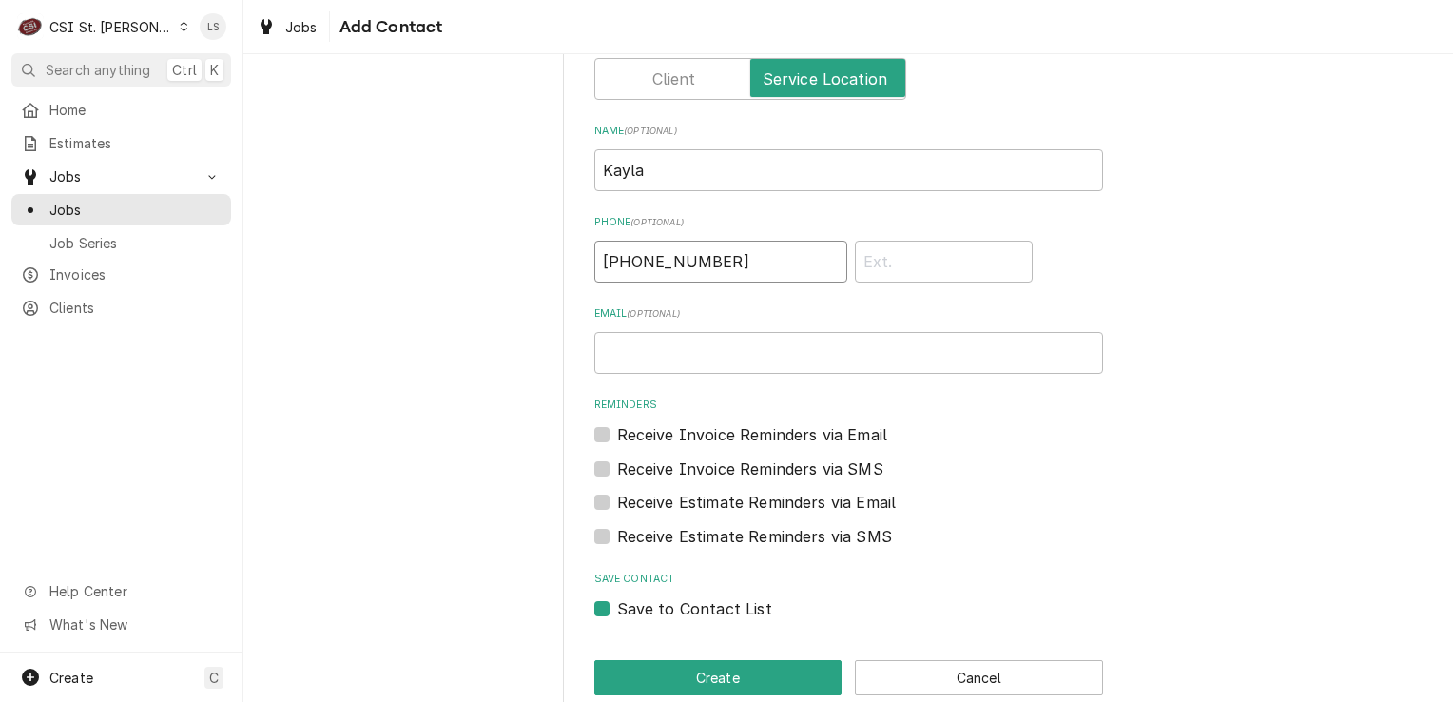
scroll to position [115, 0]
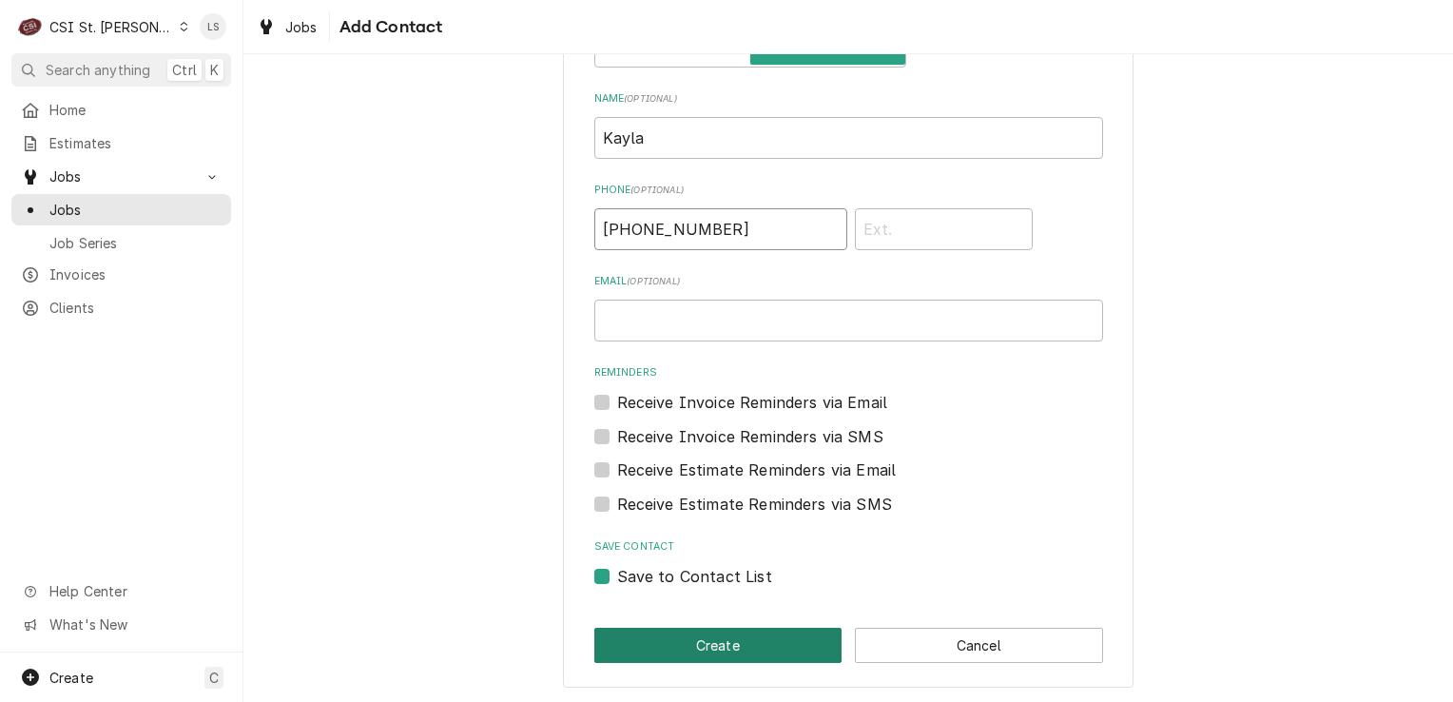
type input "(573) 644-4886"
click at [636, 635] on button "Create" at bounding box center [718, 645] width 248 height 35
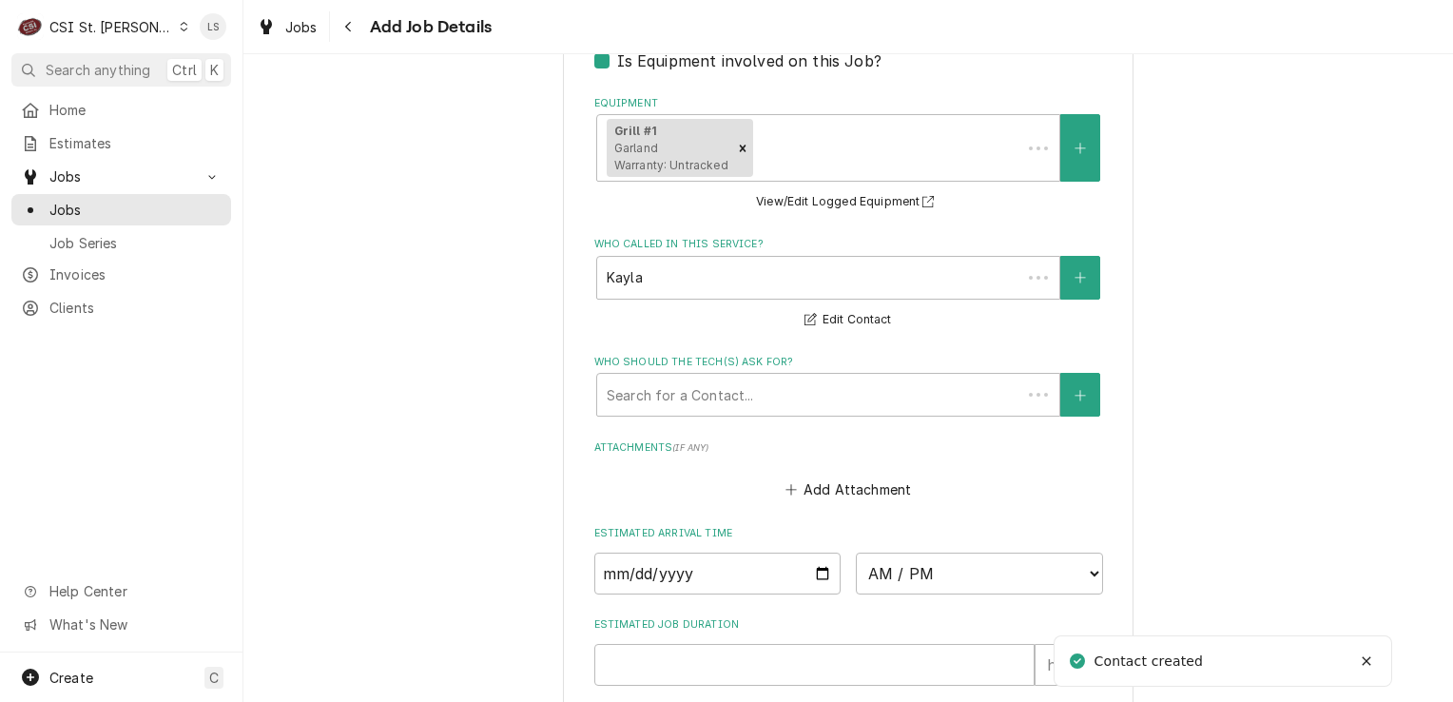
scroll to position [1404, 0]
click at [706, 398] on div "Who should the tech(s) ask for?" at bounding box center [828, 395] width 443 height 34
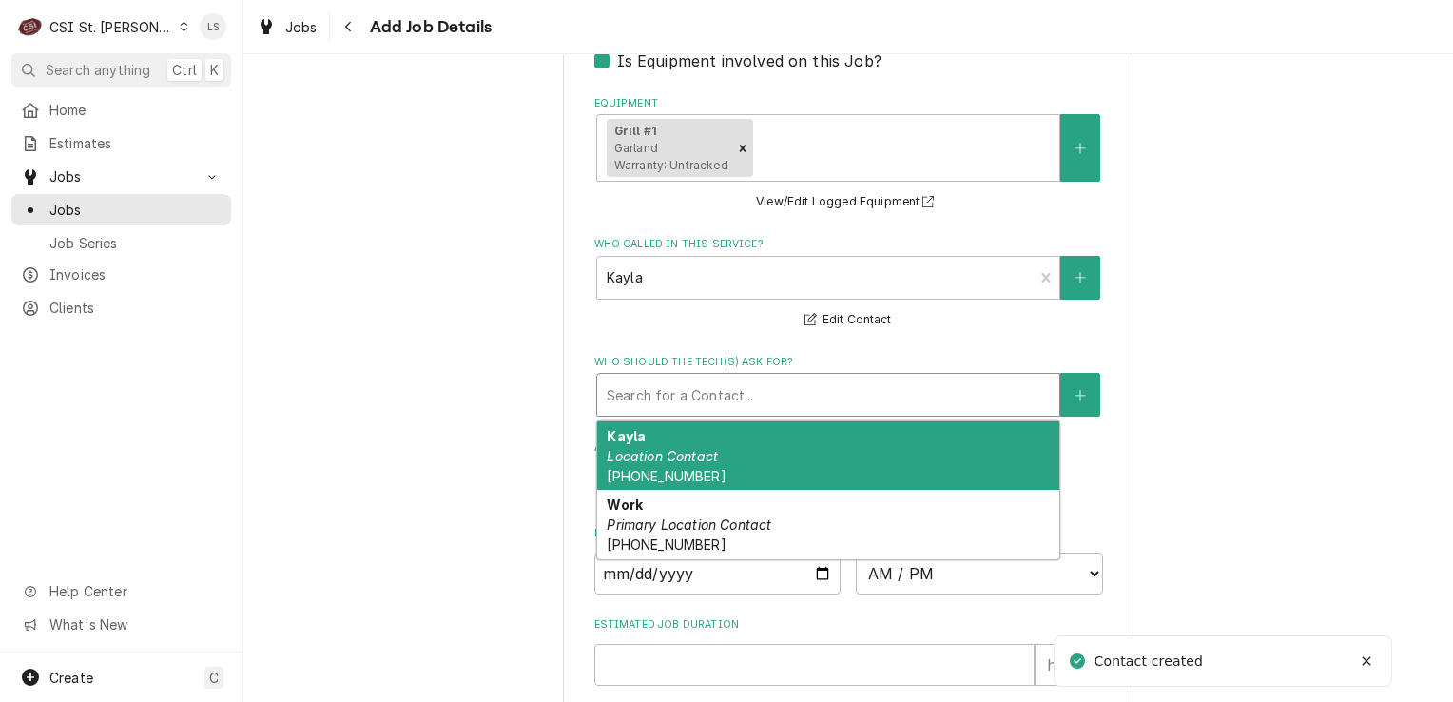
click at [692, 432] on div "Kayla Location Contact (573) 644-4886" at bounding box center [828, 455] width 462 height 69
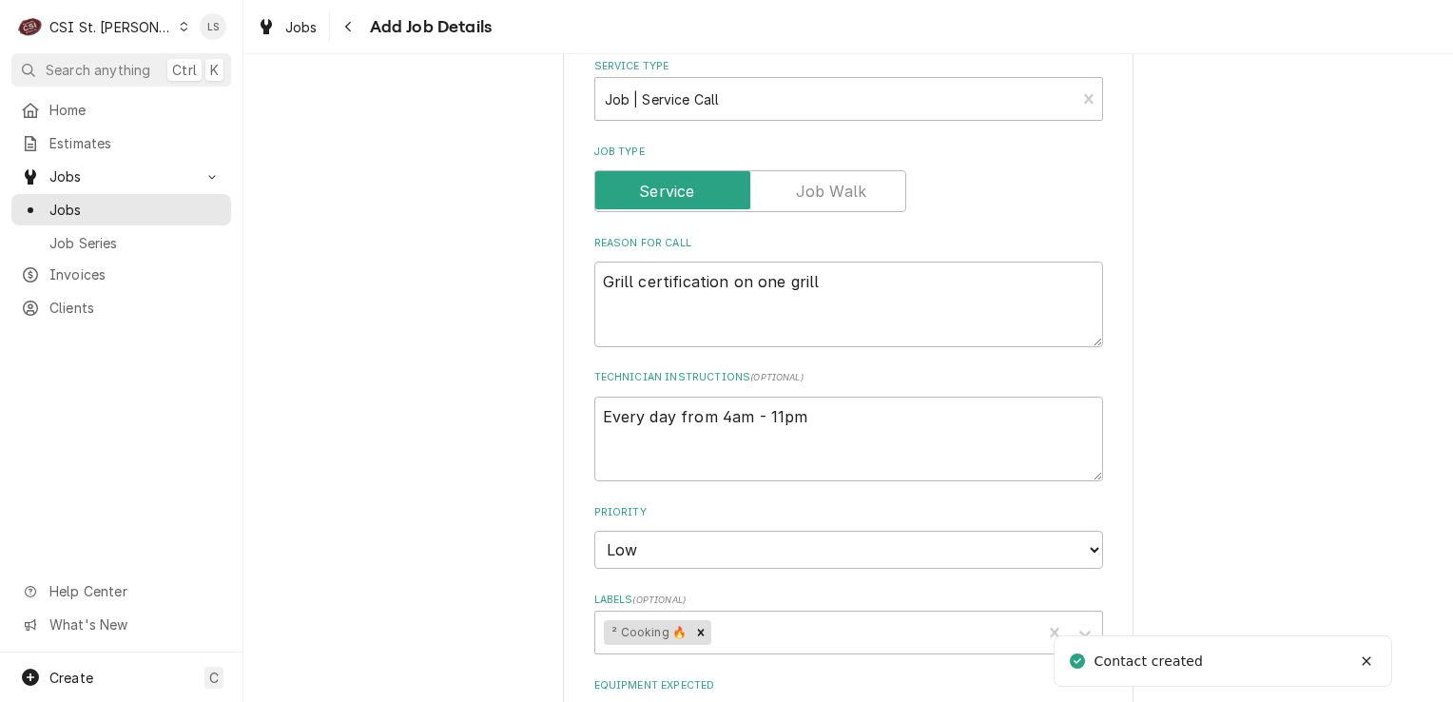
scroll to position [738, 0]
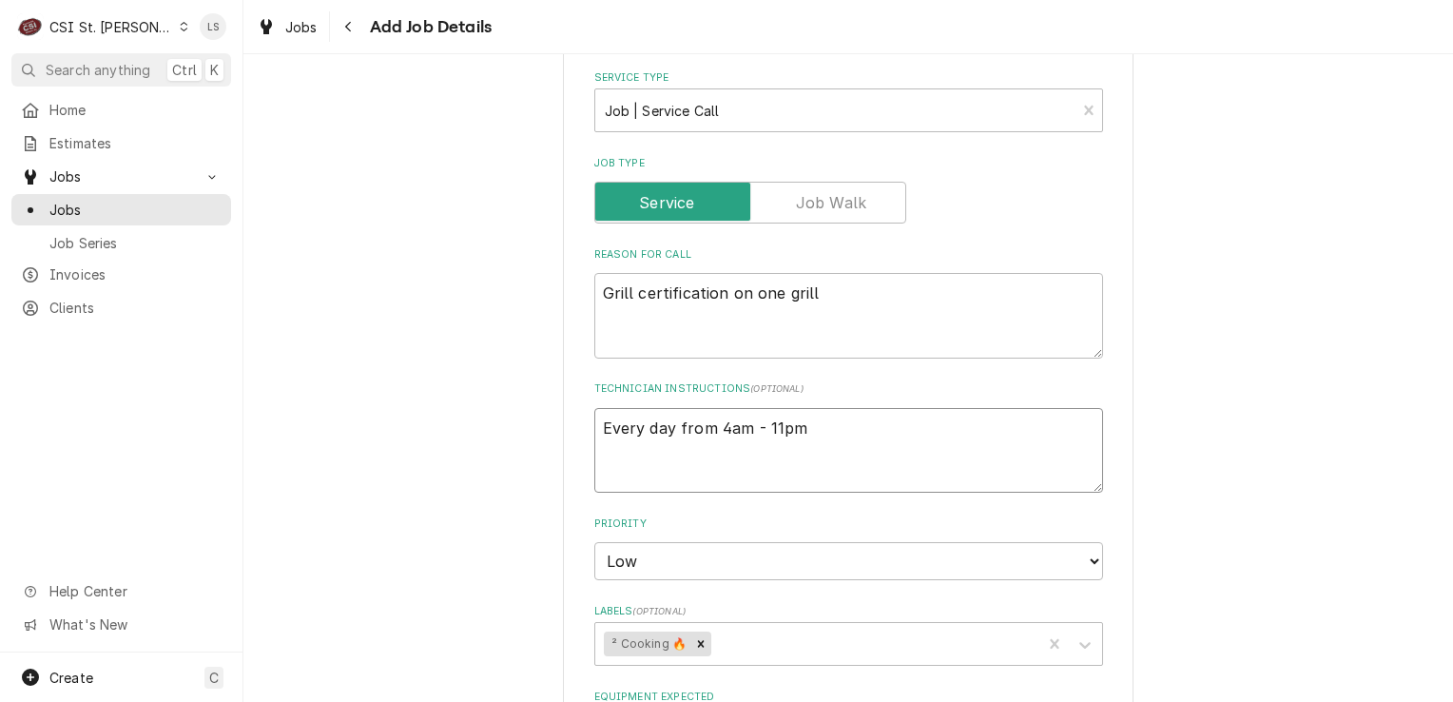
click at [594, 423] on textarea "Every day from 4am - 11pm" at bounding box center [848, 451] width 509 height 86
type textarea "x"
type textarea "Every day from 4am - 11pm"
type textarea "x"
type textarea "Every day from 4am - 11pm"
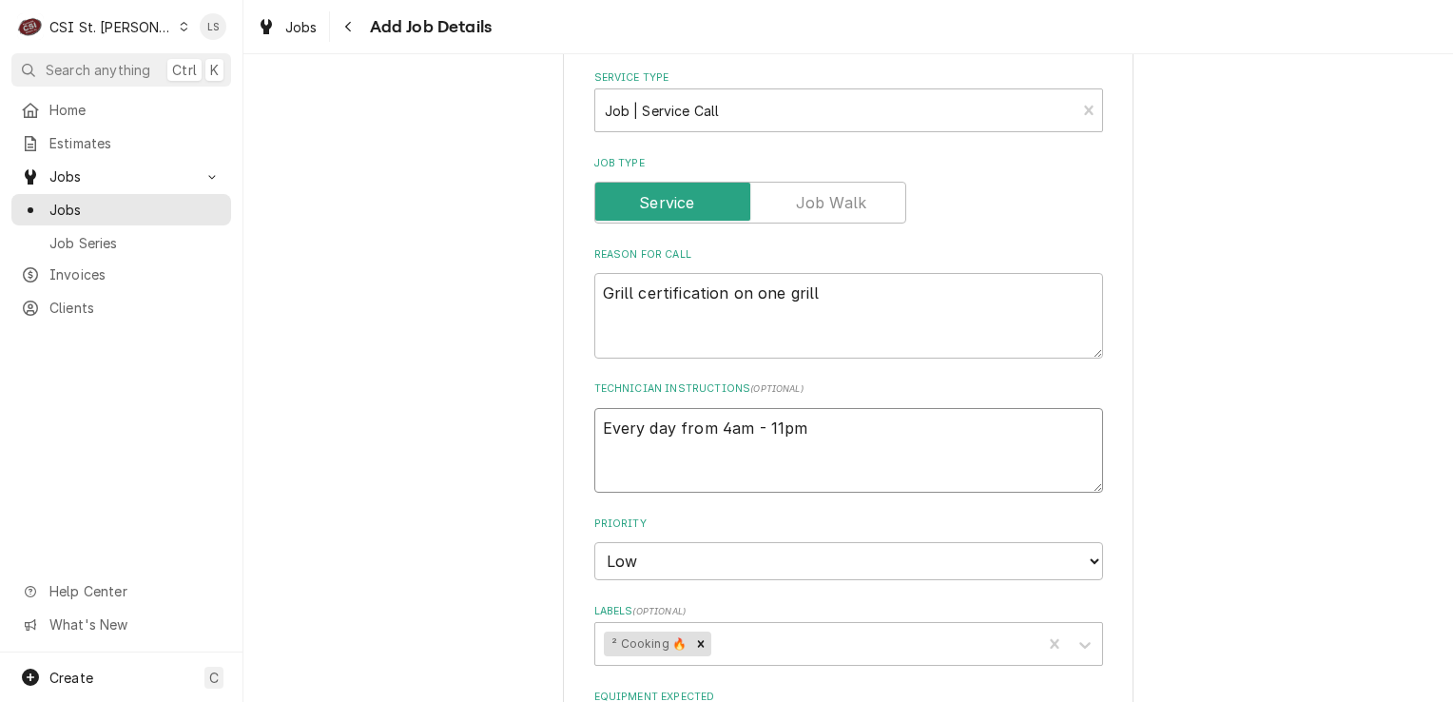
click at [594, 423] on textarea "Every day from 4am - 11pm" at bounding box center [848, 451] width 509 height 86
type textarea "x"
type textarea "K Every day from 4am - 11pm"
type textarea "x"
type textarea "Ka Every day from 4am - 11pm"
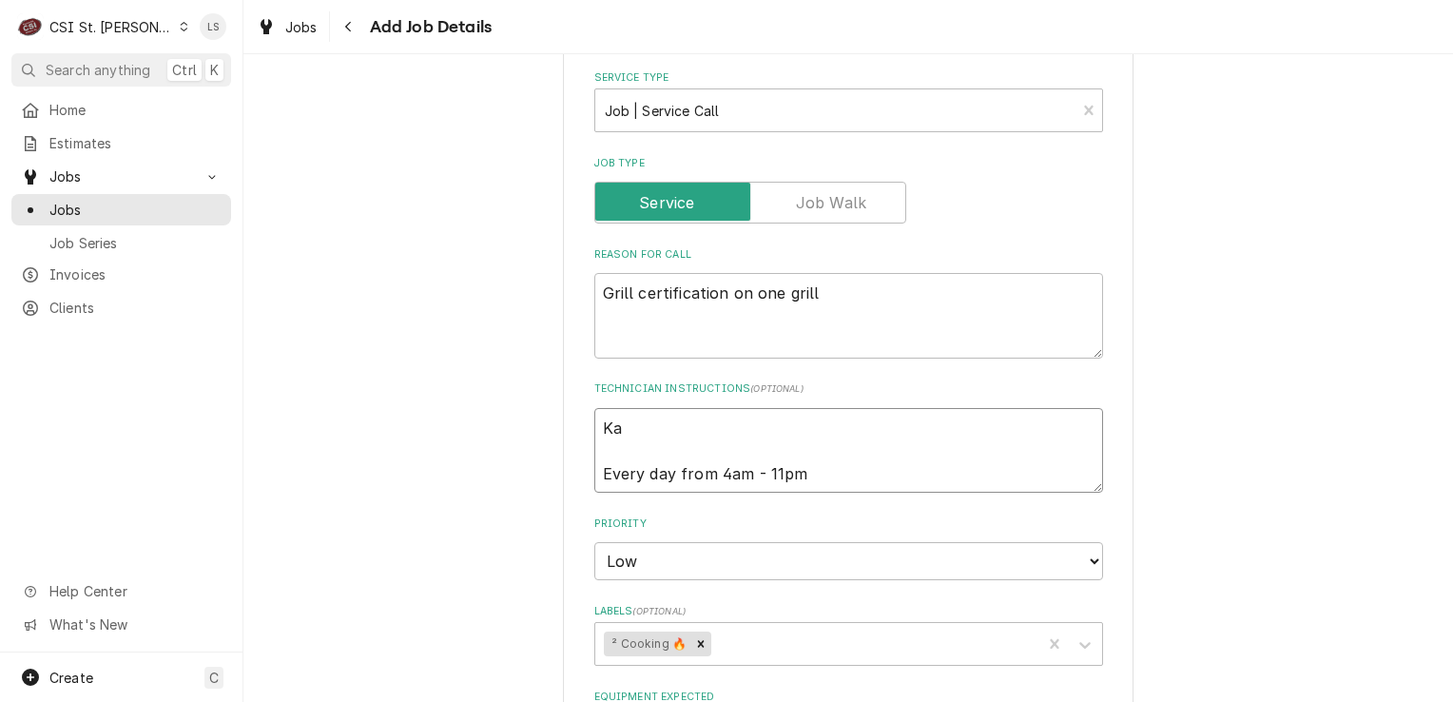
type textarea "x"
type textarea "Kay Every day from 4am - 11pm"
type textarea "x"
type textarea "Kayl Every day from 4am - 11pm"
type textarea "x"
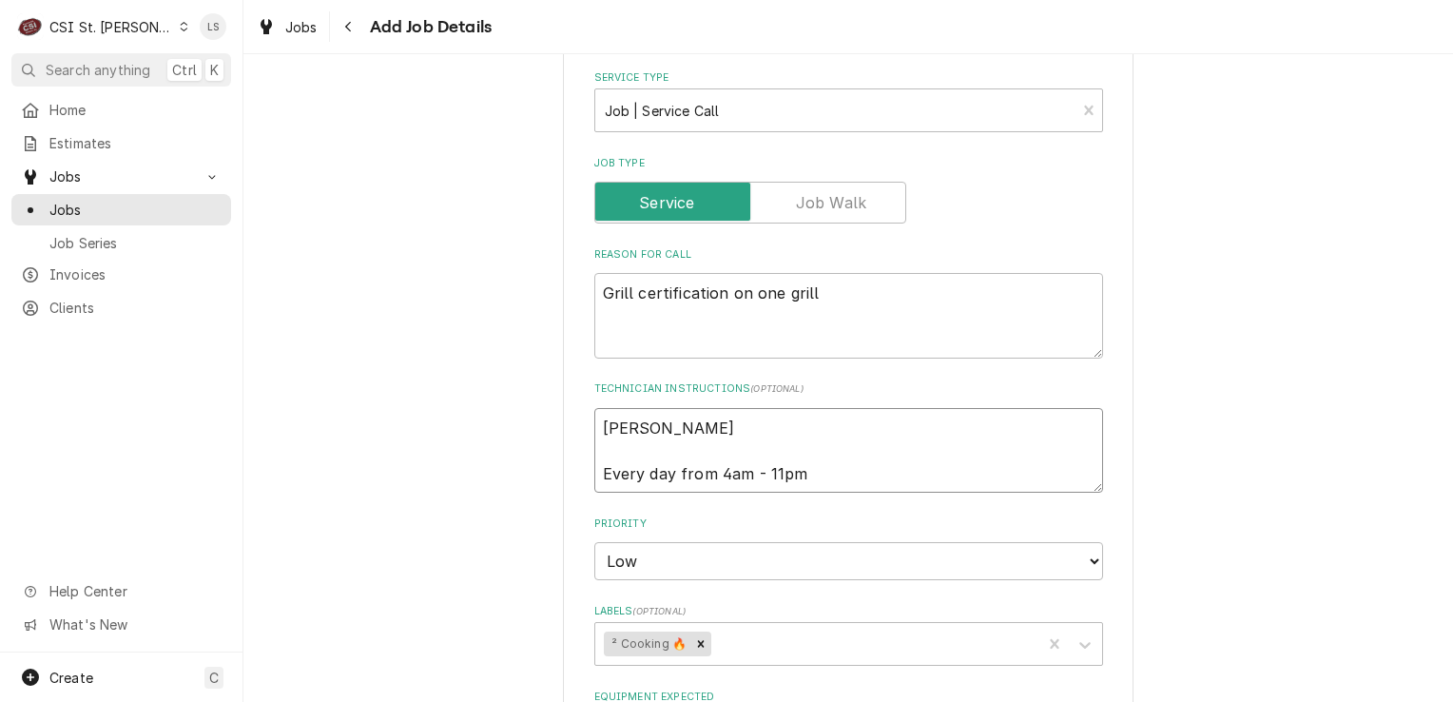
type textarea "Kayla Every day from 4am - 11pm"
type textarea "x"
type textarea "Kayla Every day from 4am - 11pm"
type textarea "x"
type textarea "Kayla - Every day from 4am - 11pm"
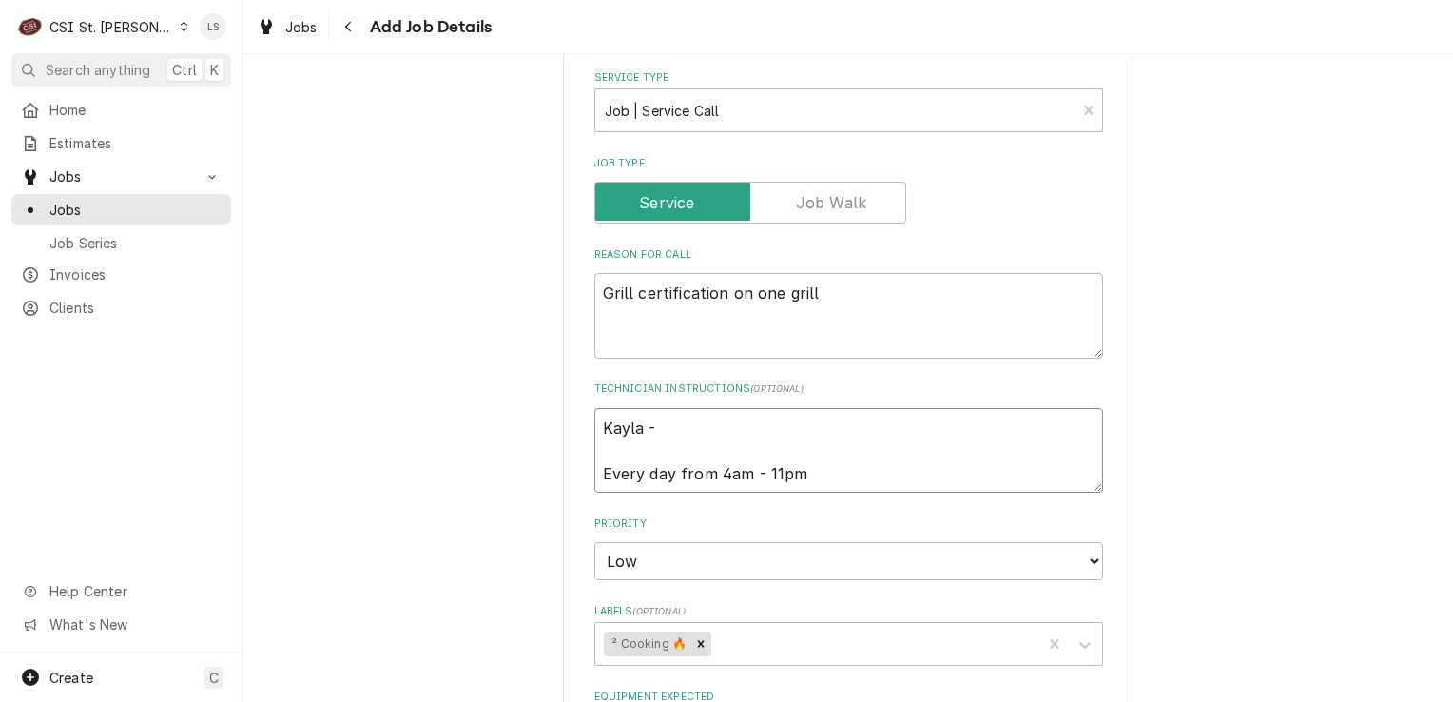
type textarea "x"
type textarea "Kayla - Every day from 4am - 11pm"
type textarea "x"
type textarea "Kayla - Every day from 4am - 11pm"
type textarea "x"
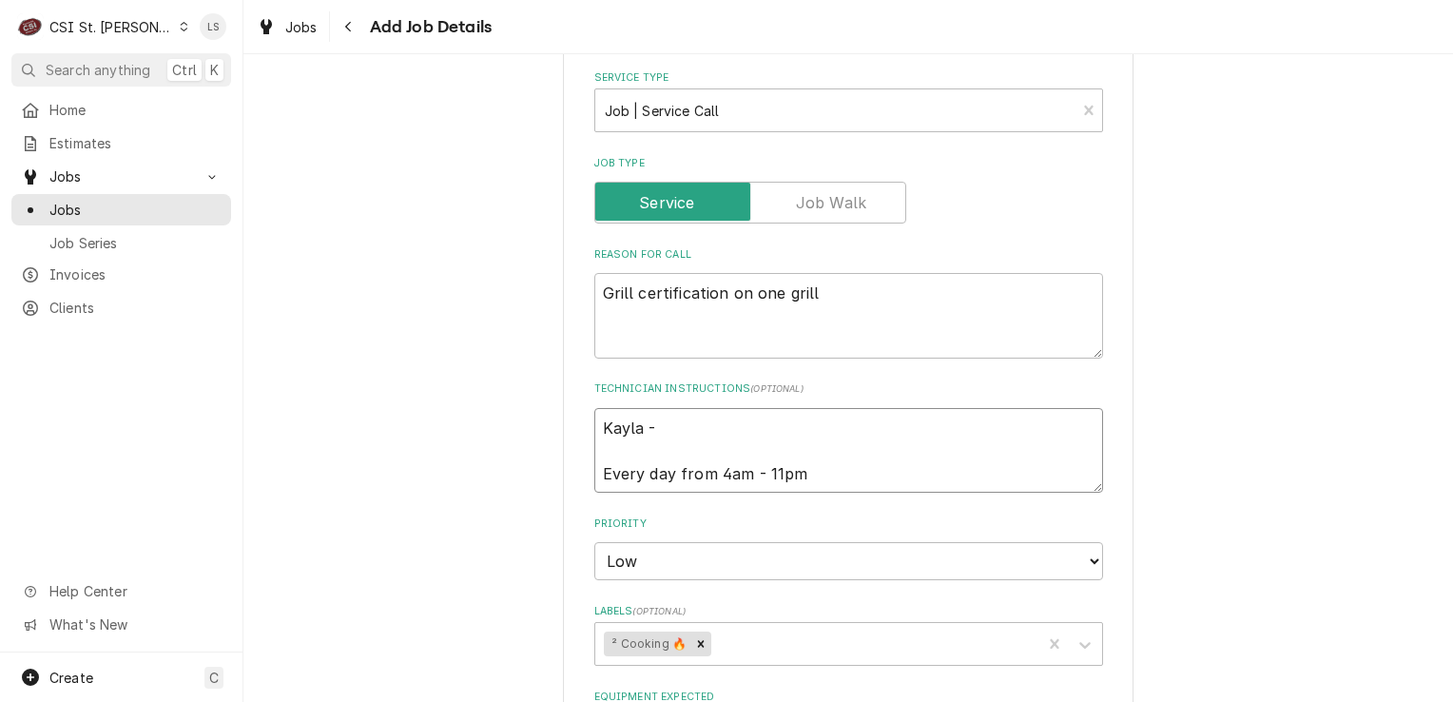
type textarea "Kayla Every day from 4am - 11pm"
type textarea "x"
type textarea "Kayla Every day from 4am - 11pm"
type textarea "x"
type textarea "Kayla Every day from 4am - 11pm"
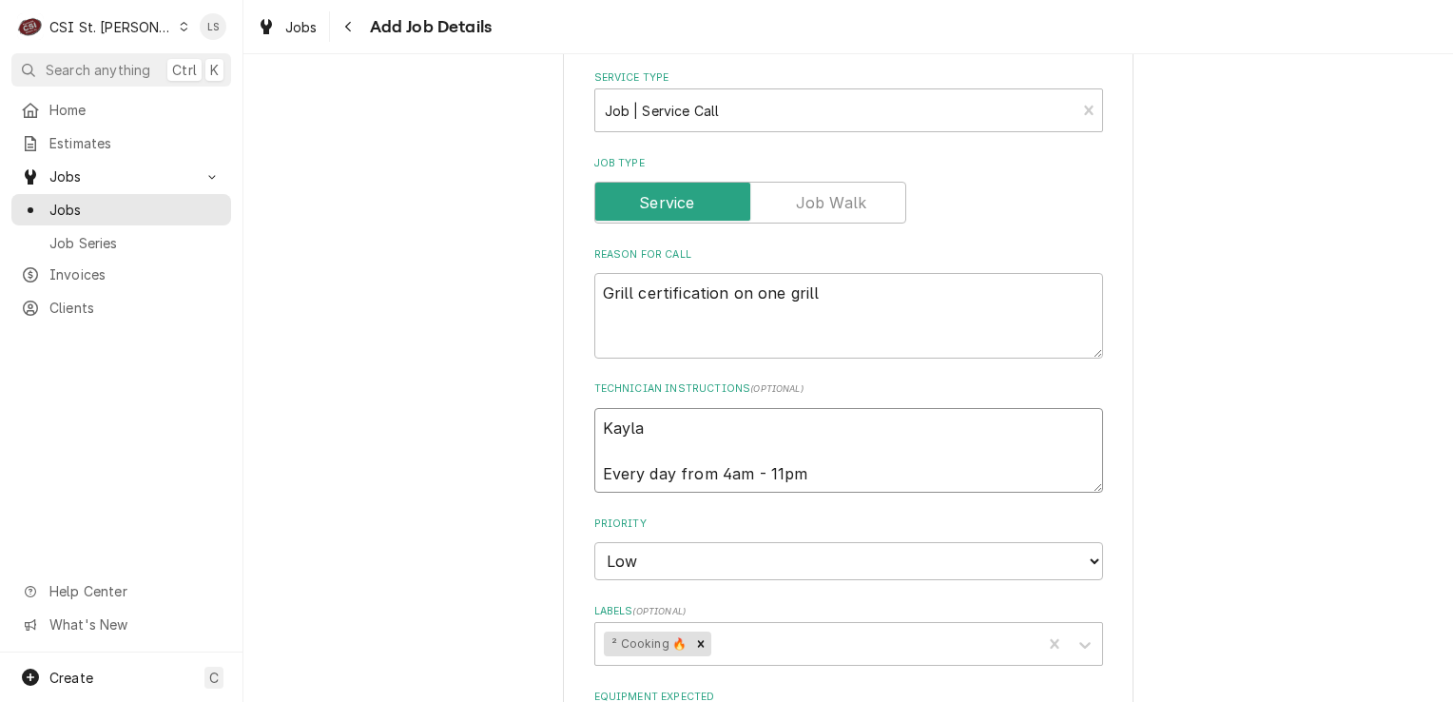
type textarea "x"
type textarea "Kayla h Every day from 4am - 11pm"
type textarea "x"
type textarea "Kayla ha Every day from 4am - 11pm"
type textarea "x"
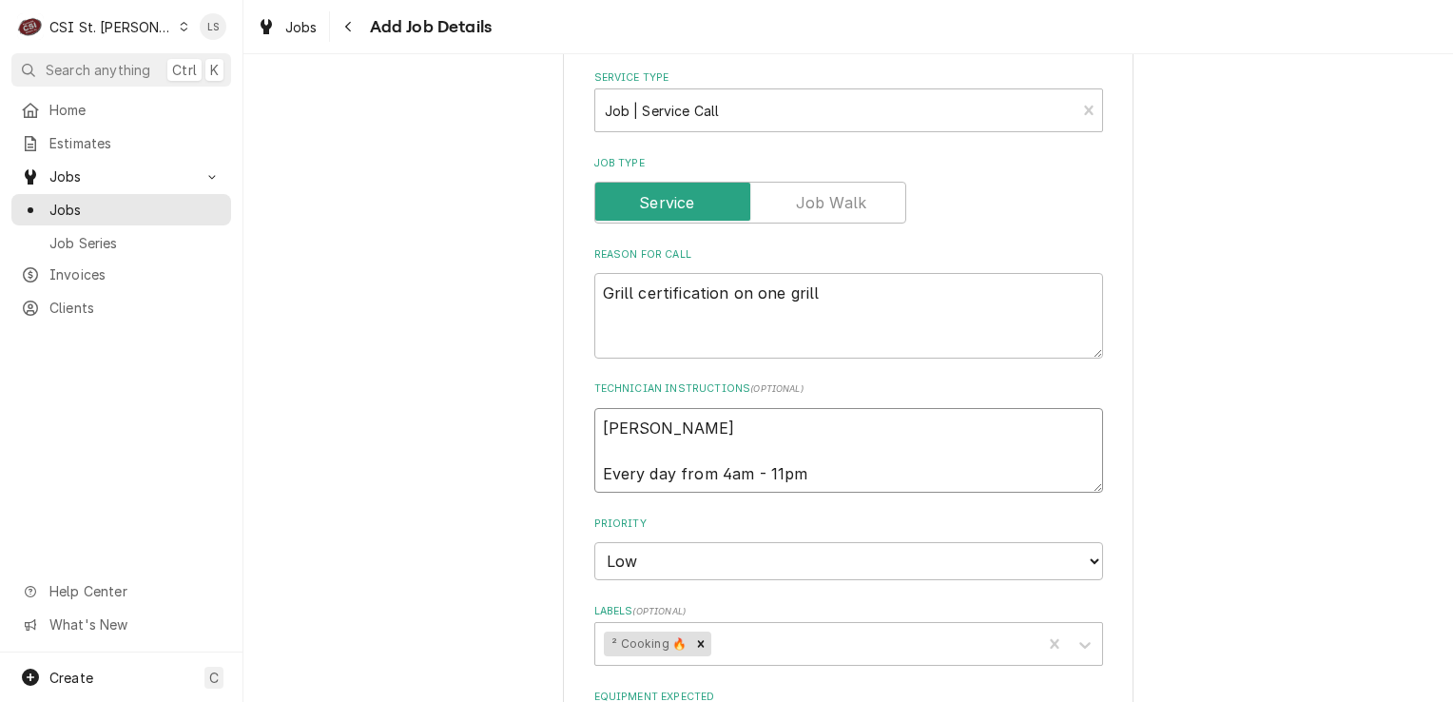
type textarea "Kayla has Every day from 4am - 11pm"
type textarea "x"
type textarea "Kayla has Every day from 4am - 11pm"
type textarea "x"
type textarea "Kayla has a Every day from 4am - 11pm"
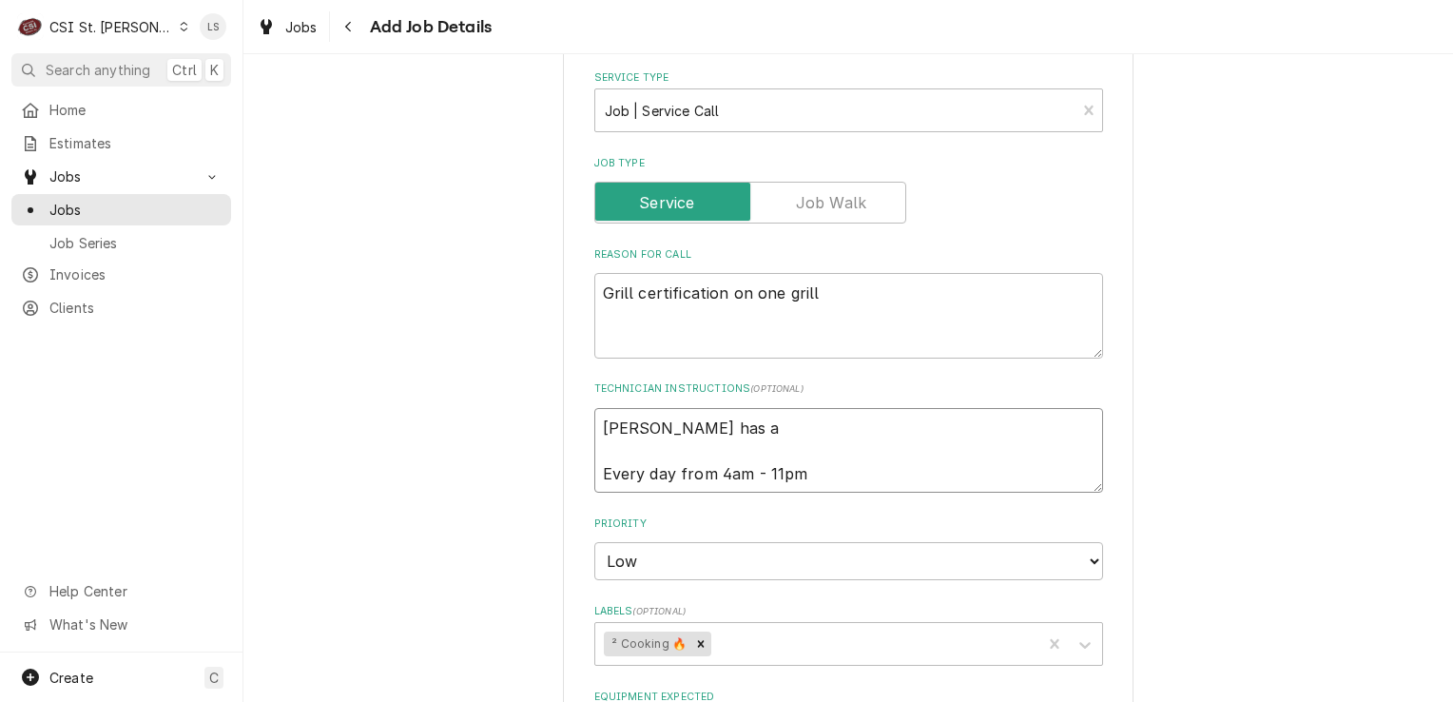
type textarea "x"
type textarea "Kayla has ap Every day from 4am - 11pm"
type textarea "x"
type textarea "Kayla has app Every day from 4am - 11pm"
type textarea "x"
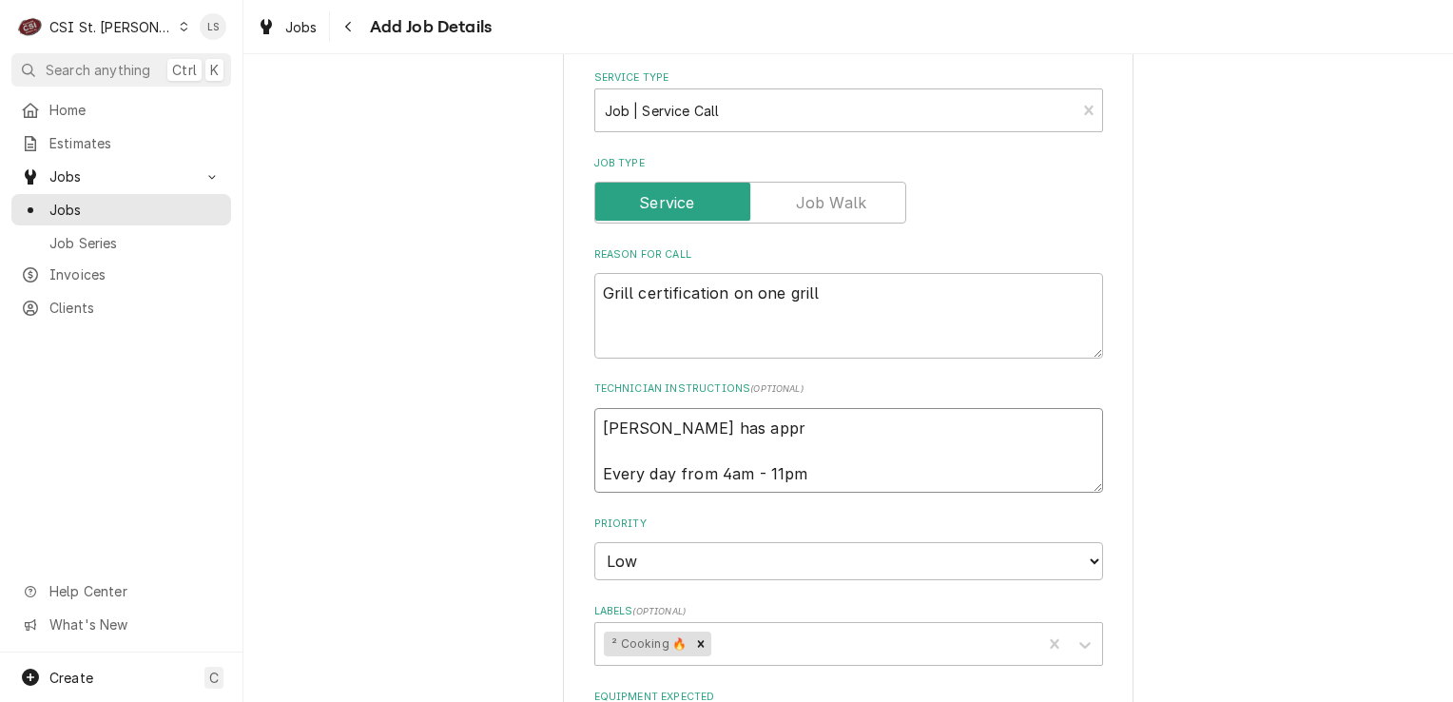
type textarea "Kayla has appro Every day from 4am - 11pm"
type textarea "x"
type textarea "Kayla has approv Every day from 4am - 11pm"
type textarea "x"
type textarea "Kayla has approve Every day from 4am - 11pm"
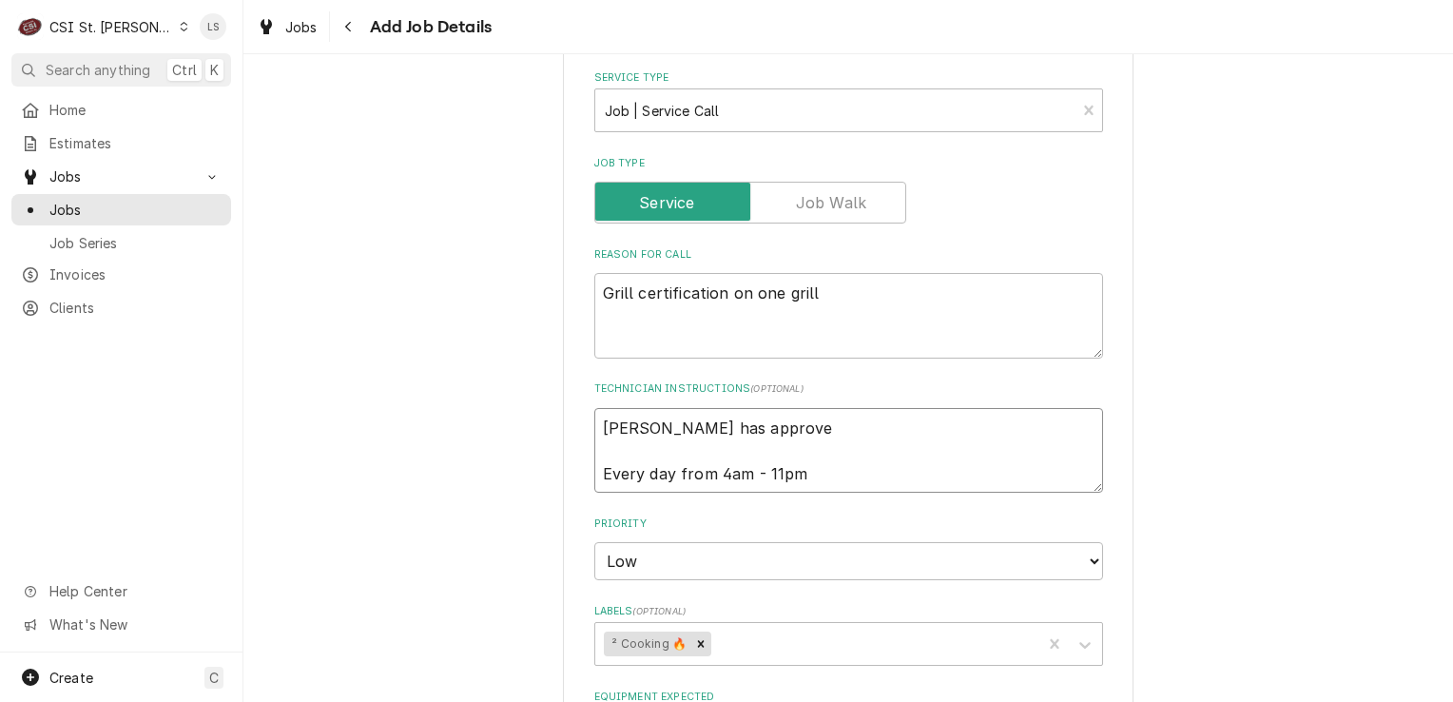
type textarea "x"
type textarea "Kayla has approved Every day from 4am - 11pm"
type textarea "x"
type textarea "Kayla has approved Every day from 4am - 11pm"
type textarea "x"
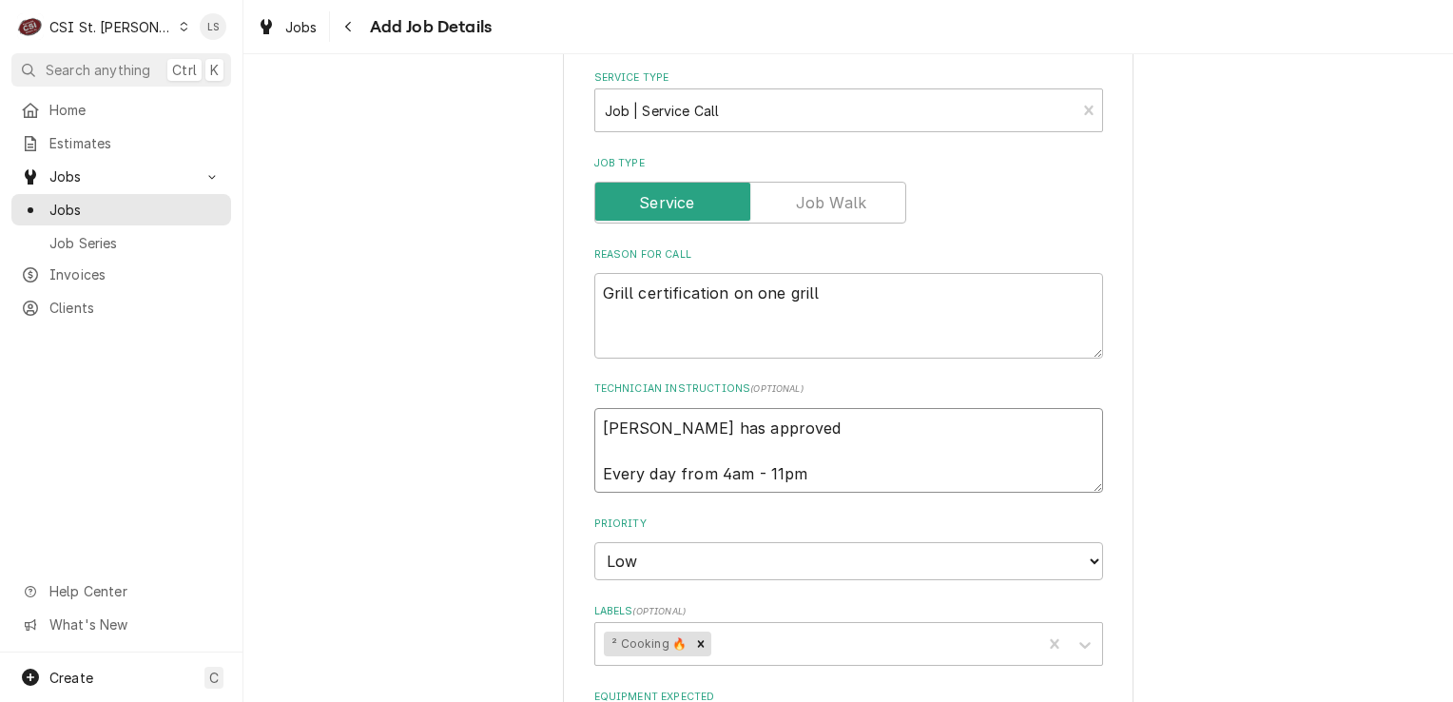
type textarea "Kayla has approved e Every day from 4am - 11pm"
type textarea "x"
type textarea "Kayla has approved ex Every day from 4am - 11pm"
type textarea "x"
type textarea "Kayla has approved ext Every day from 4am - 11pm"
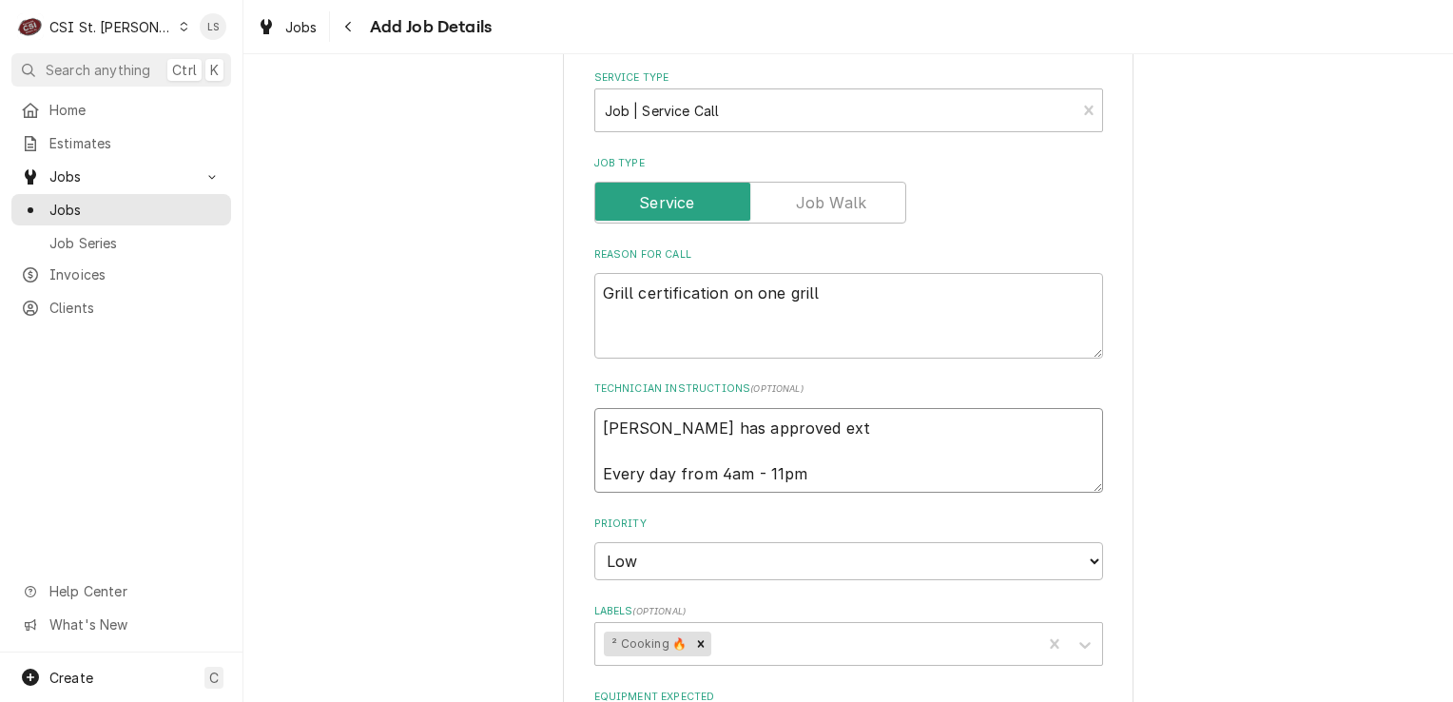
type textarea "x"
type textarea "Kayla has approved exten Every day from 4am - 11pm"
type textarea "x"
type textarea "Kayla has approved extend Every day from 4am - 11pm"
type textarea "x"
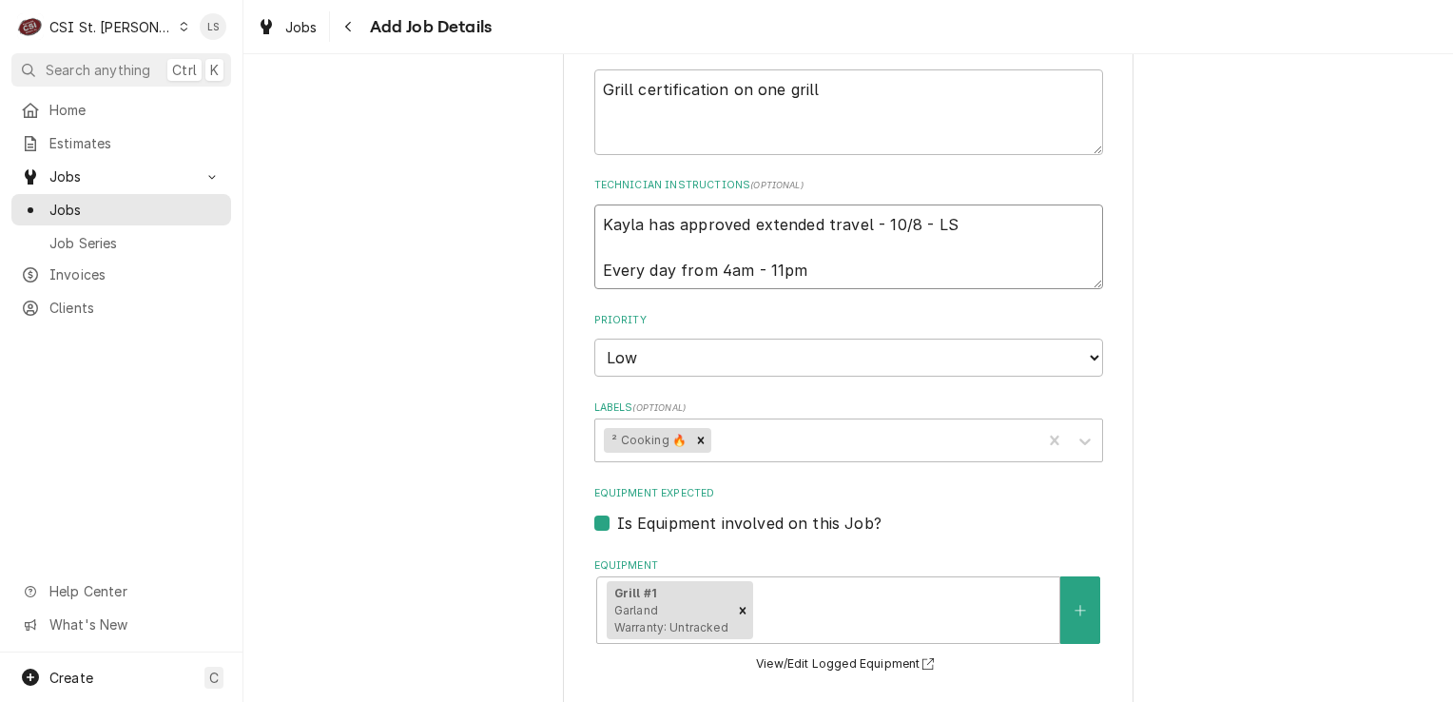
scroll to position [901, 0]
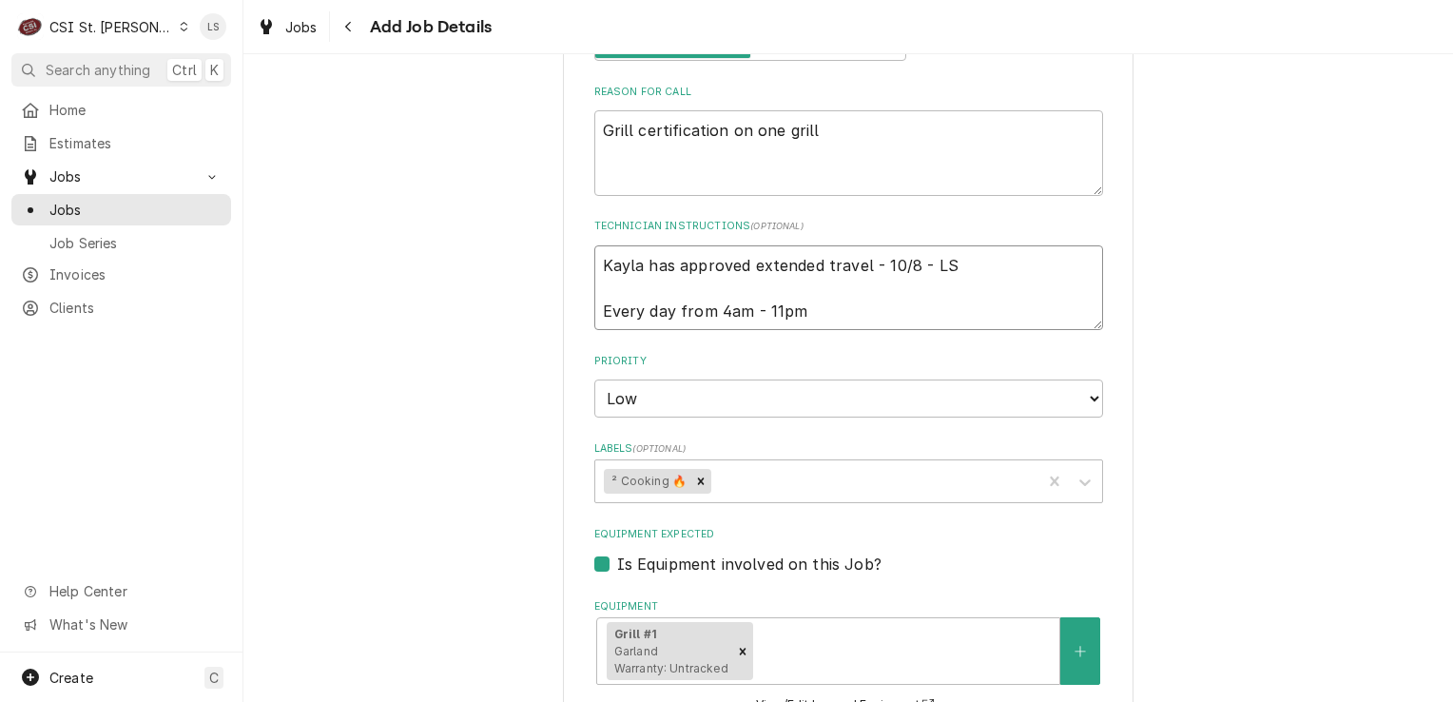
click at [799, 325] on textarea "Kayla has approved extended travel - 10/8 - LS Every day from 4am - 11pm" at bounding box center [848, 288] width 509 height 86
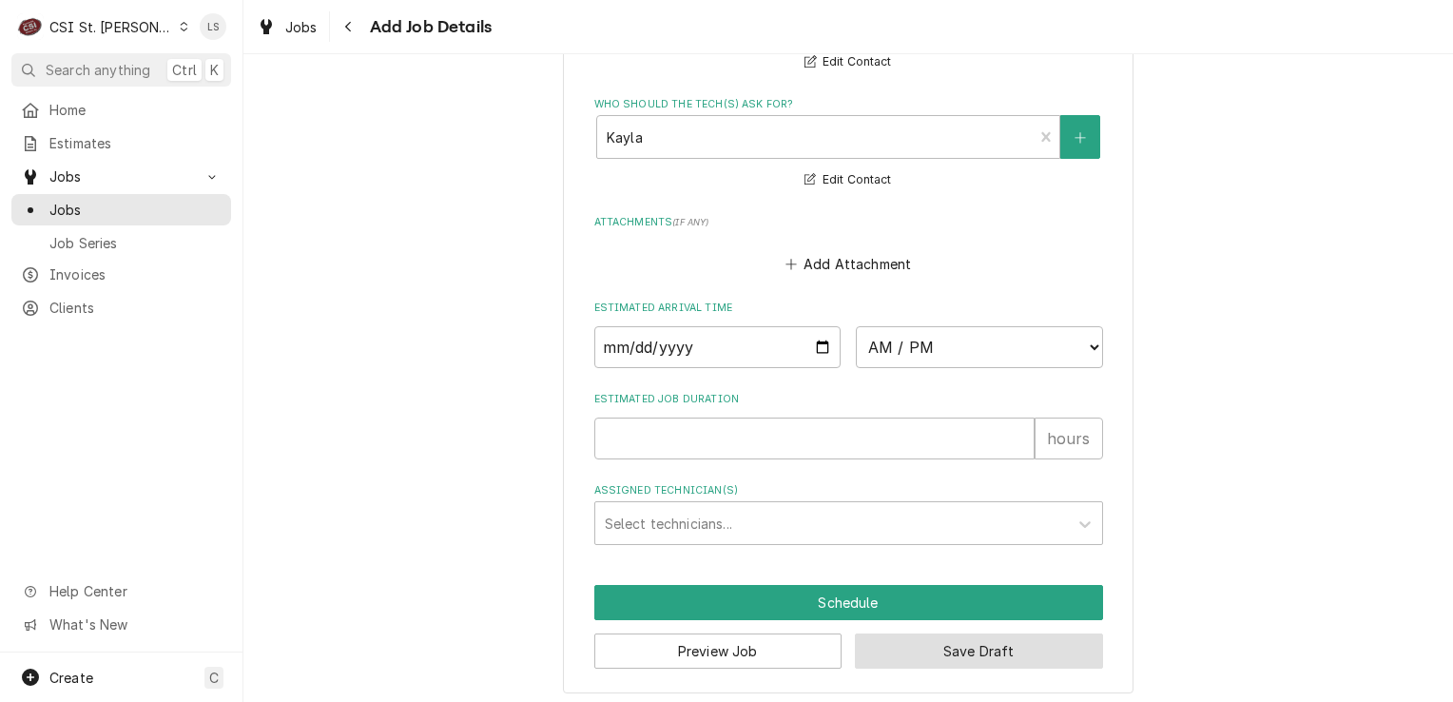
click at [913, 638] on button "Save Draft" at bounding box center [979, 650] width 248 height 35
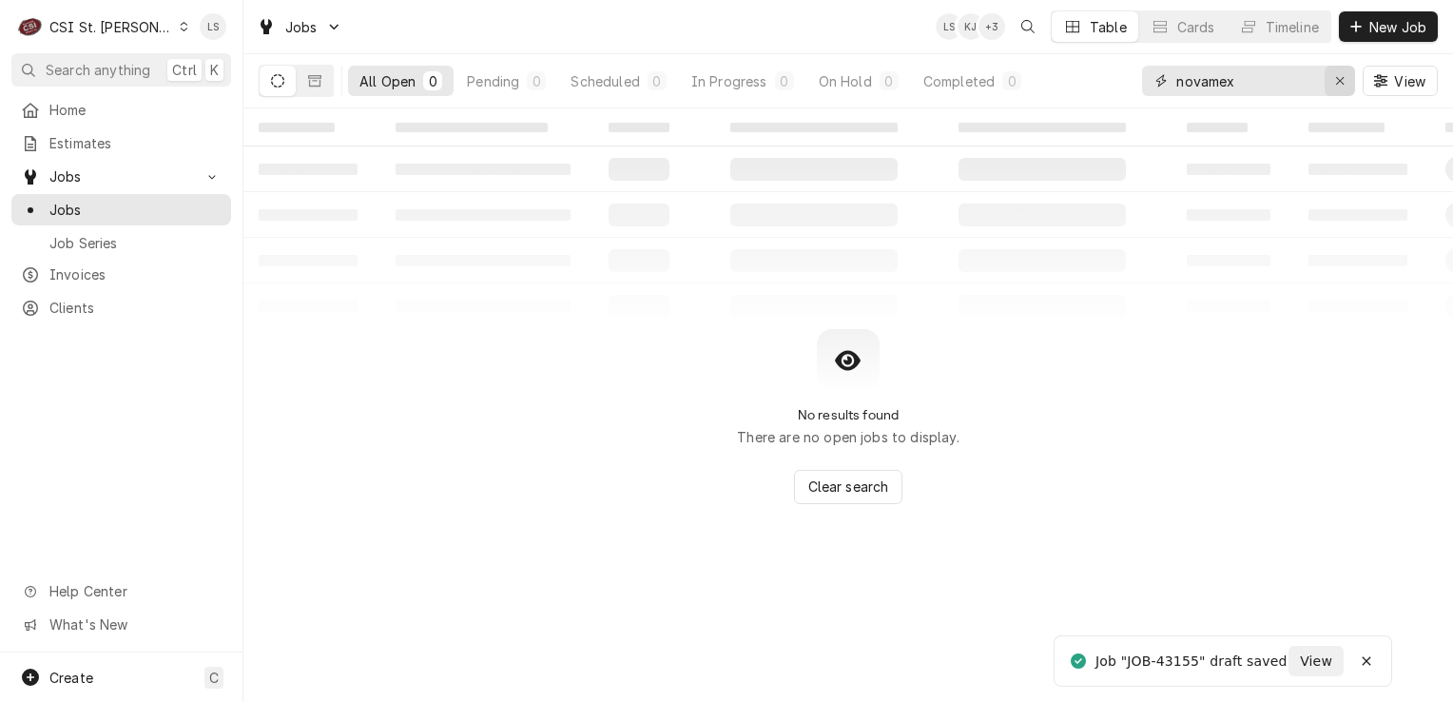
click at [1352, 77] on button "Erase input" at bounding box center [1340, 81] width 30 height 30
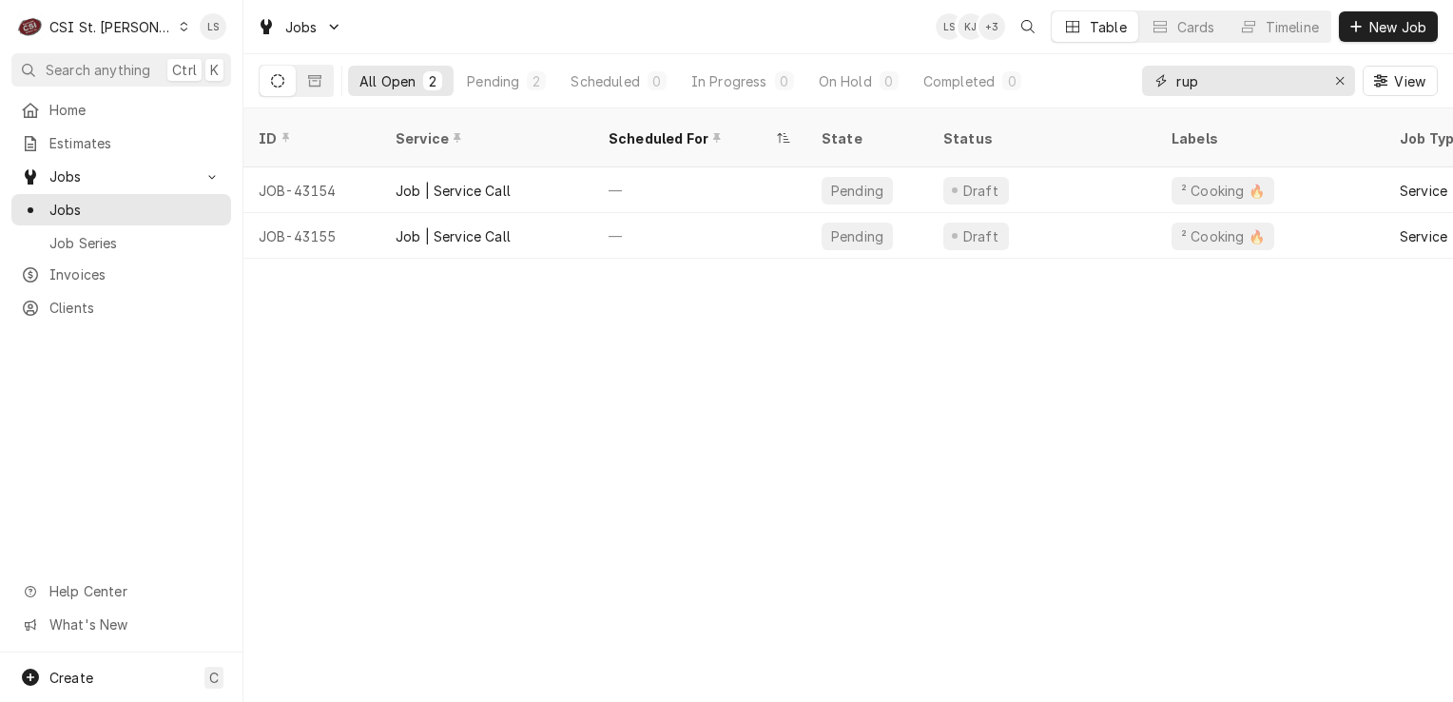
type input "rup"
click at [89, 304] on span "Clients" at bounding box center [135, 308] width 172 height 20
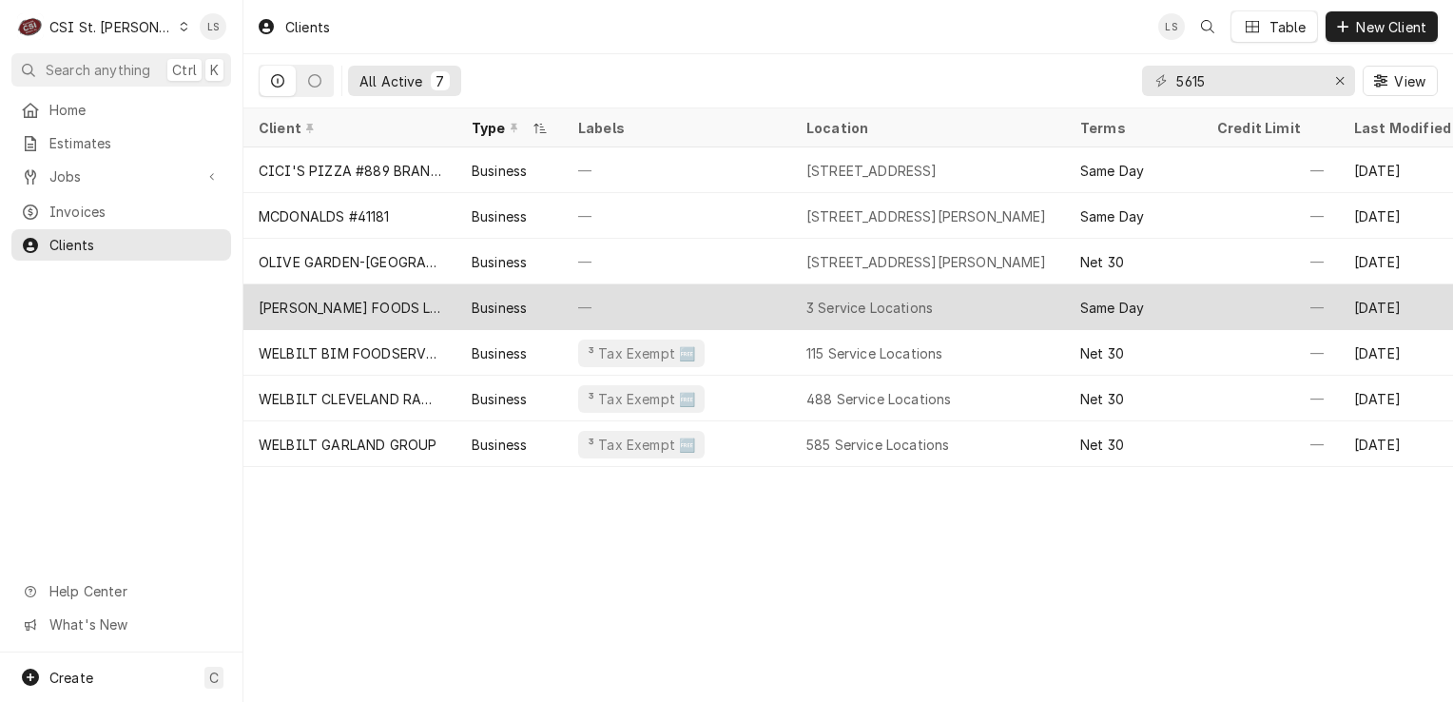
click at [338, 318] on div "[PERSON_NAME] FOODS LLC" at bounding box center [349, 307] width 213 height 46
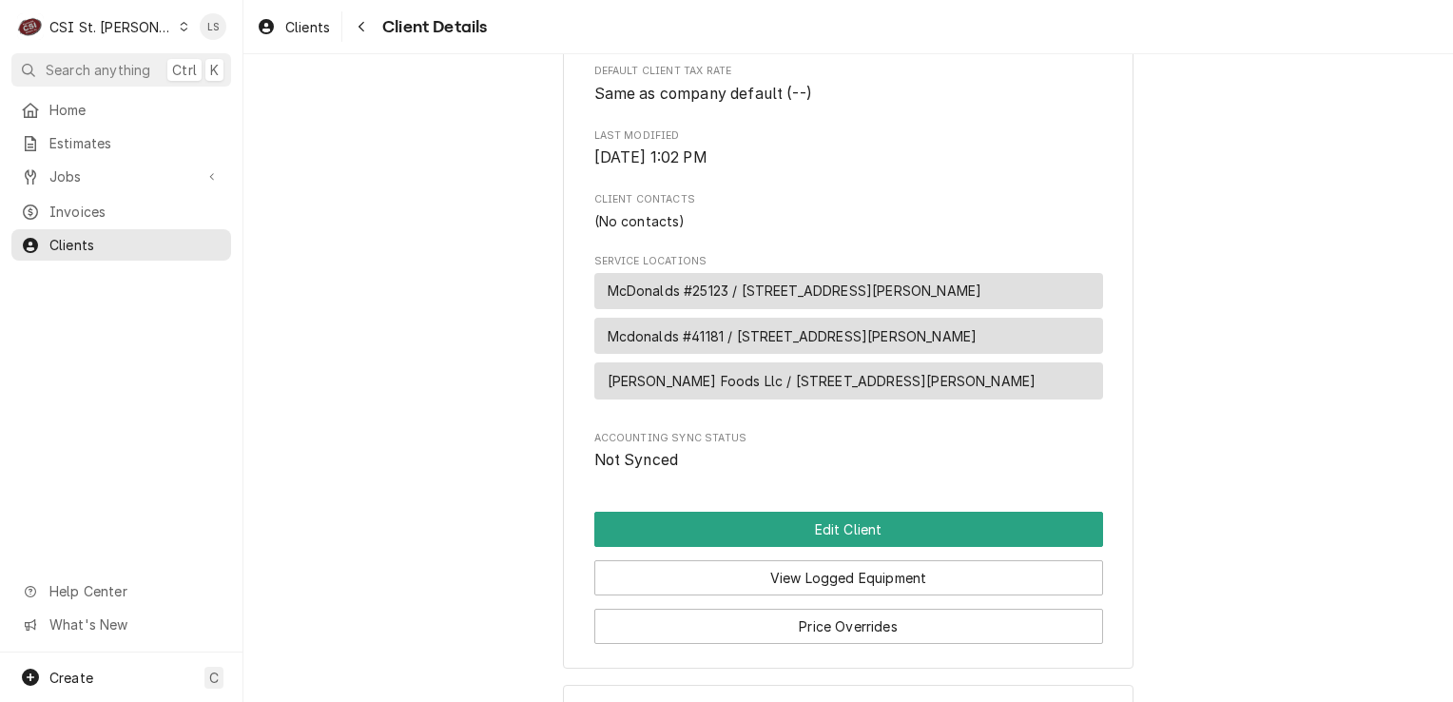
scroll to position [683, 0]
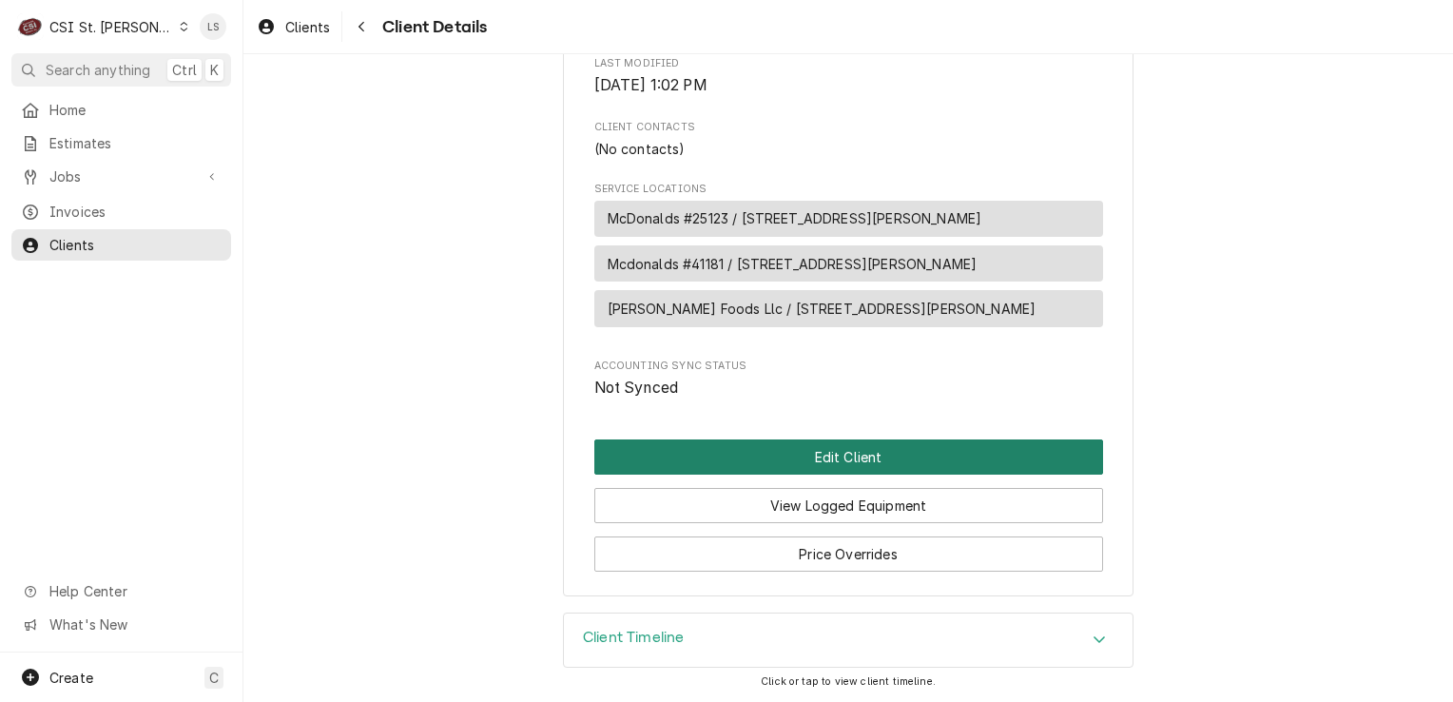
click at [746, 447] on button "Edit Client" at bounding box center [848, 456] width 509 height 35
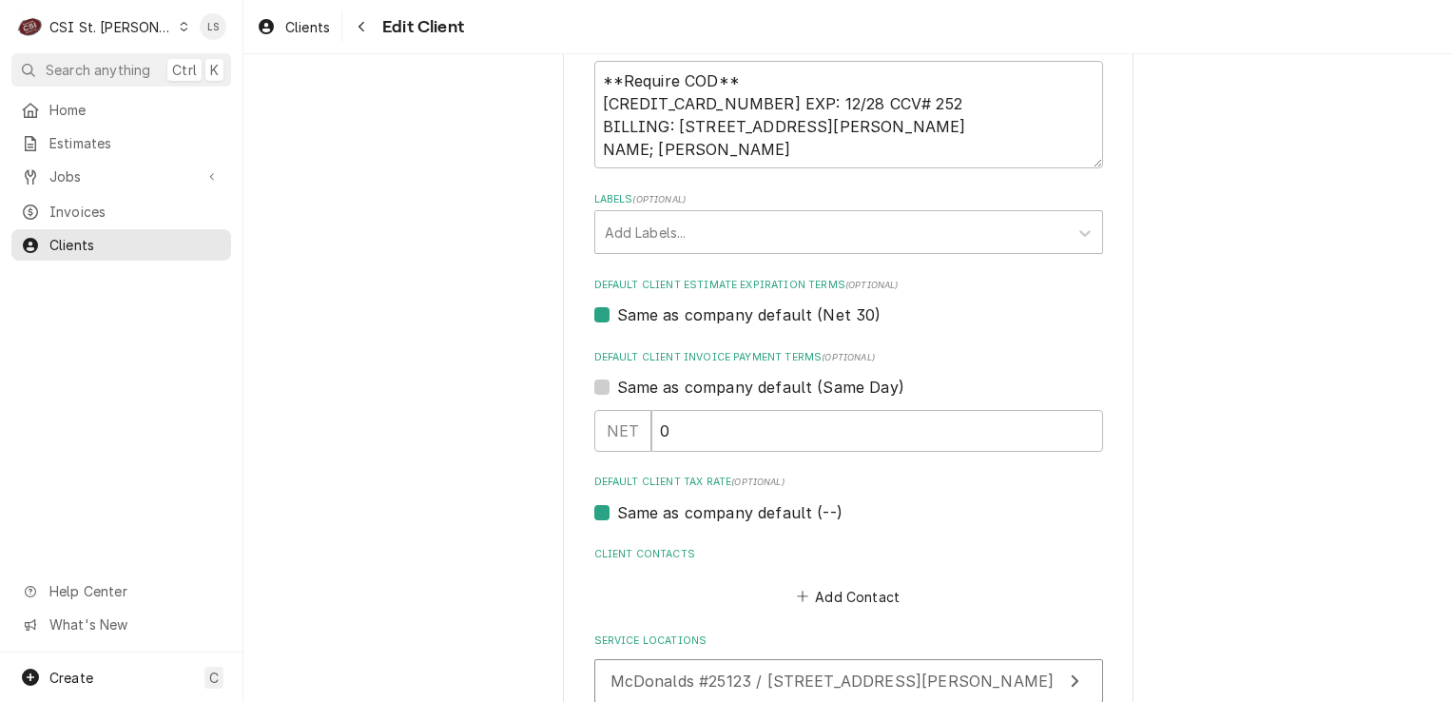
scroll to position [951, 0]
click at [135, 248] on div "Clients" at bounding box center [121, 245] width 212 height 24
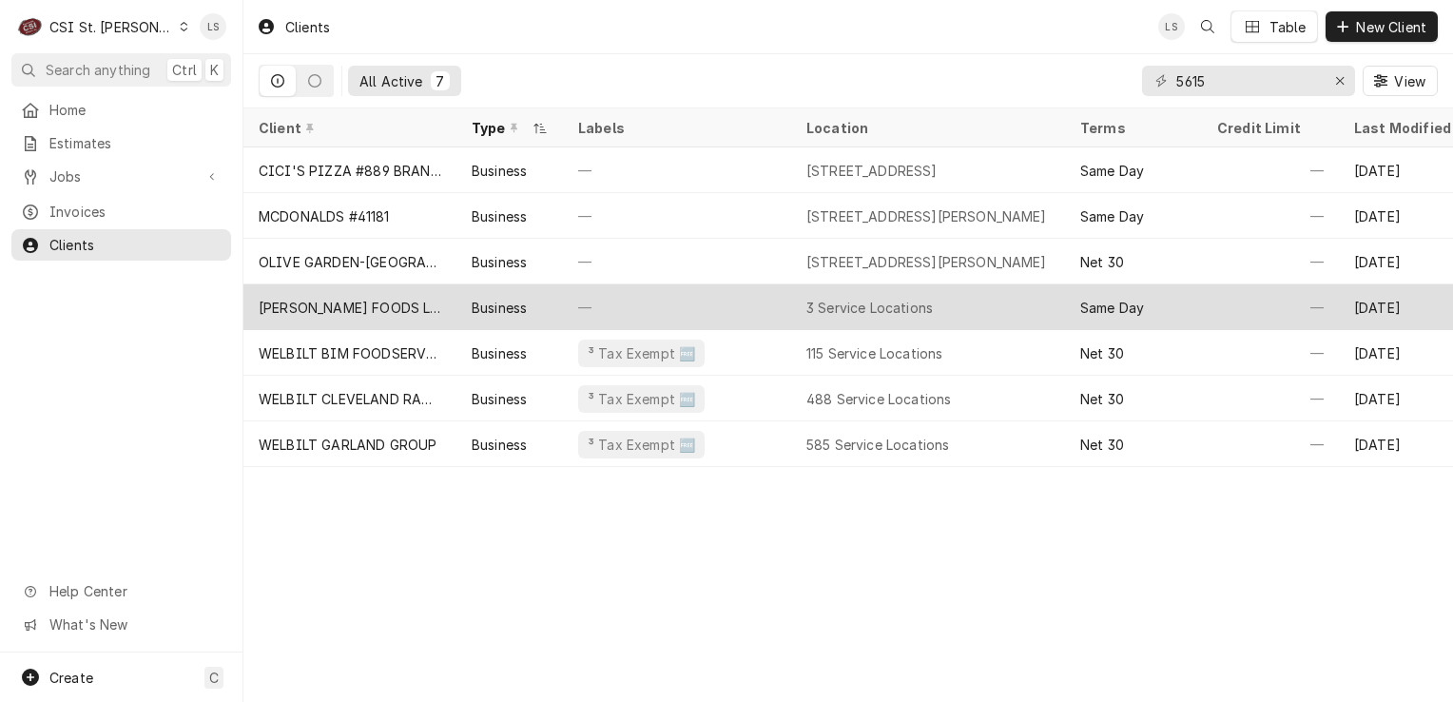
click at [361, 319] on div "[PERSON_NAME] FOODS LLC" at bounding box center [349, 307] width 213 height 46
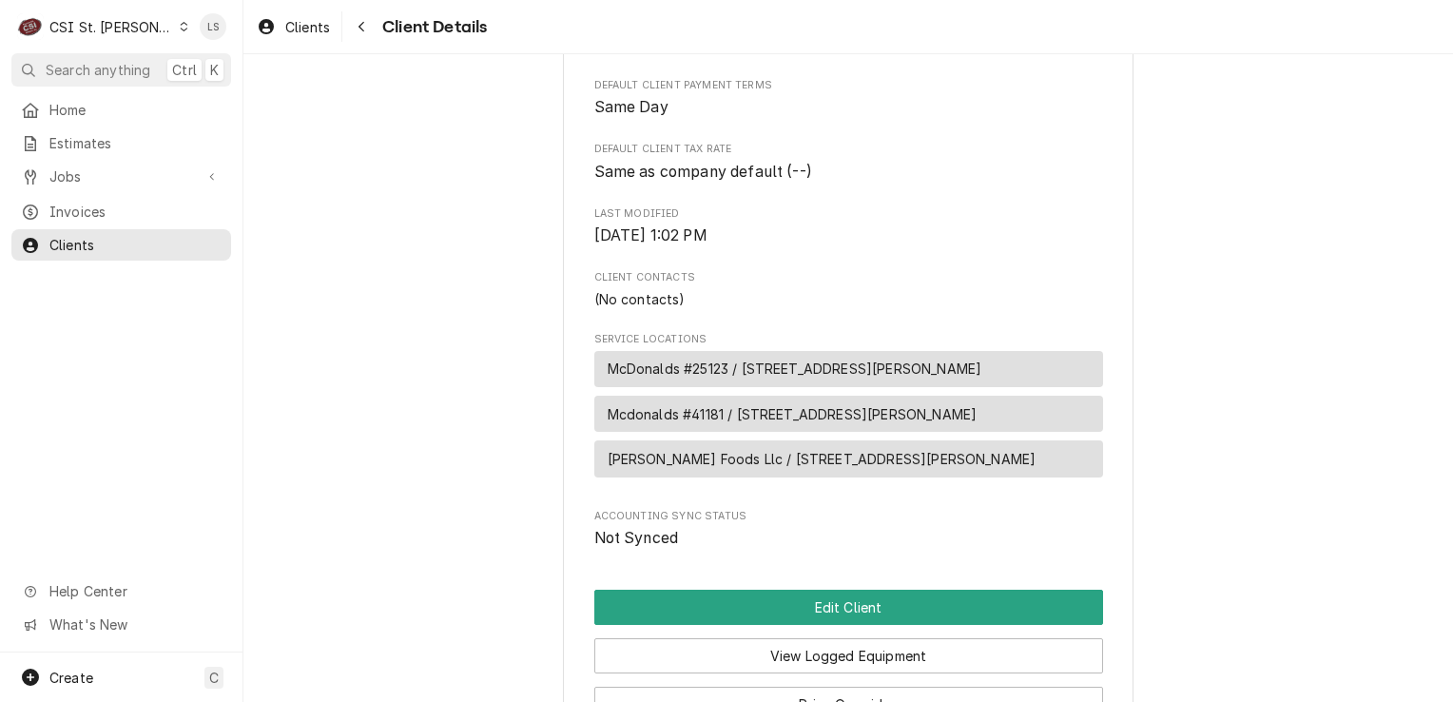
scroll to position [683, 0]
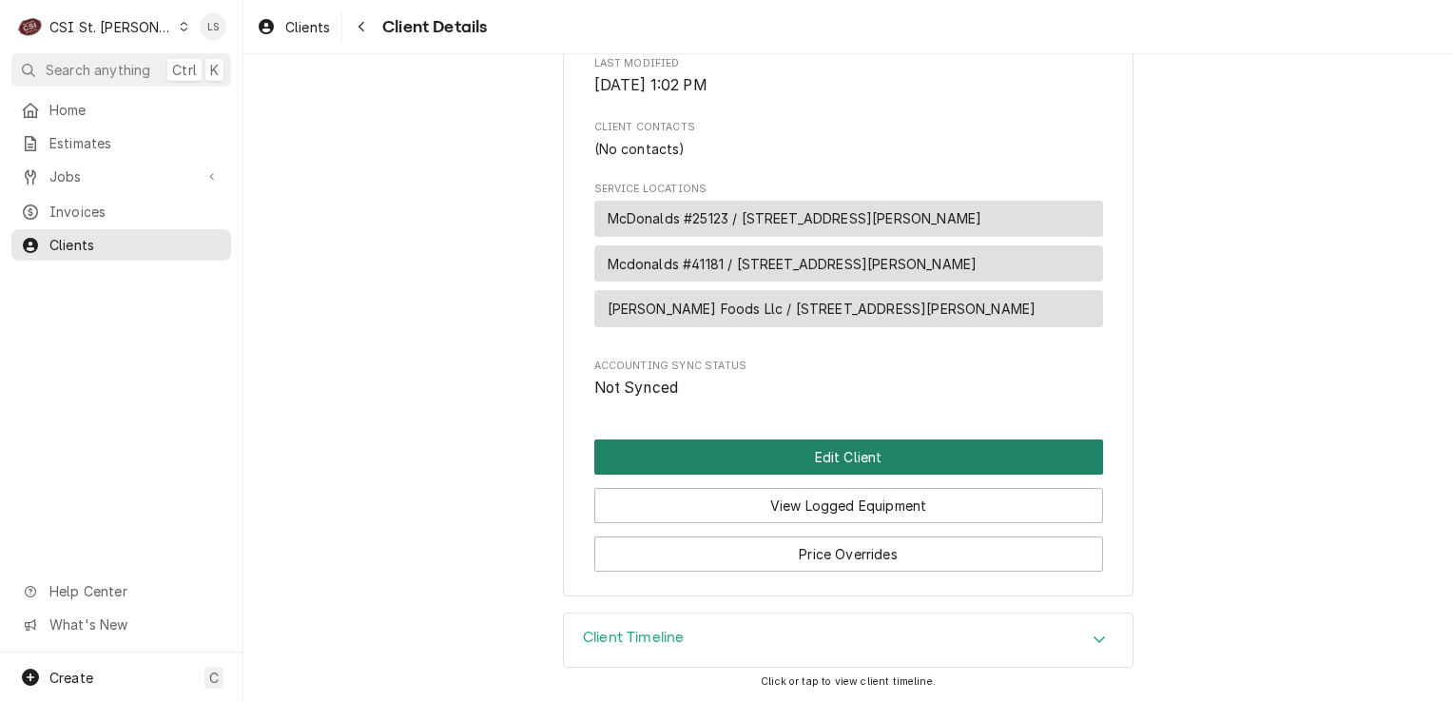
click at [694, 459] on button "Edit Client" at bounding box center [848, 456] width 509 height 35
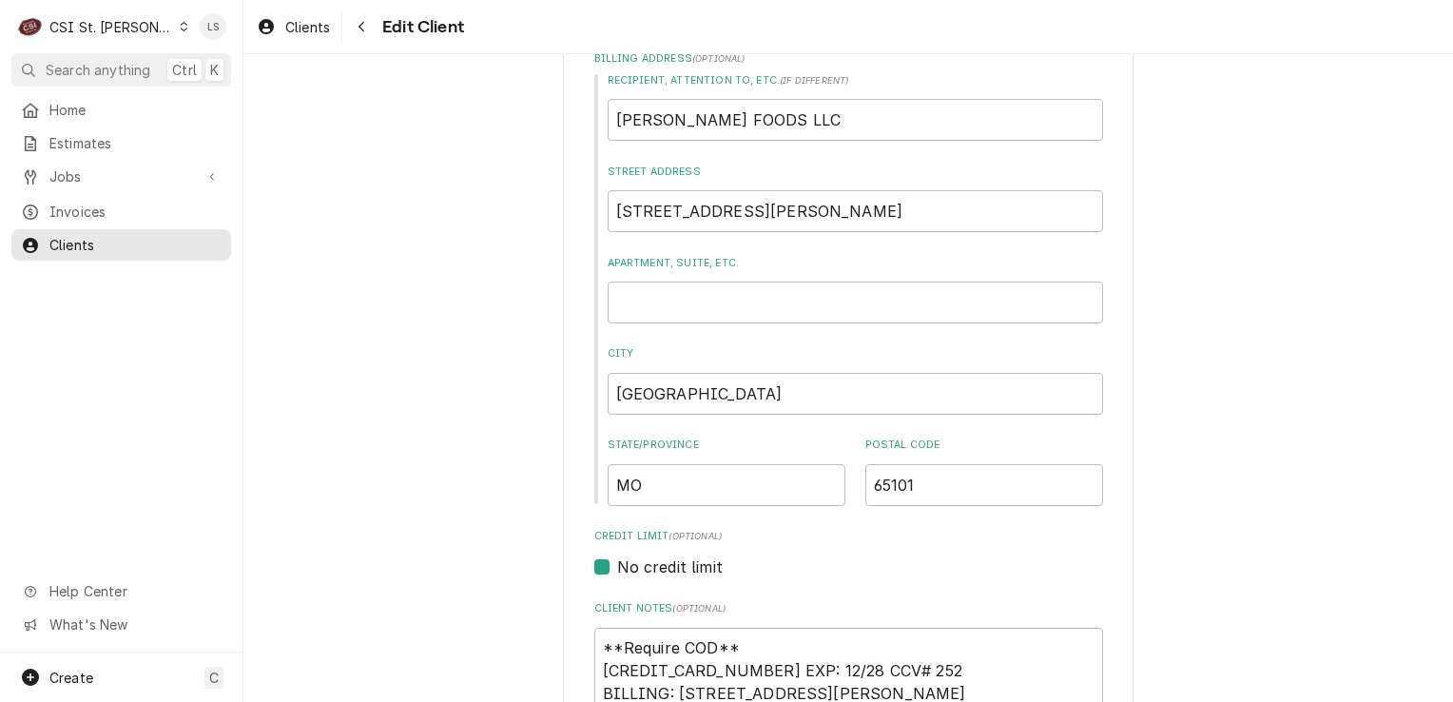
scroll to position [571, 0]
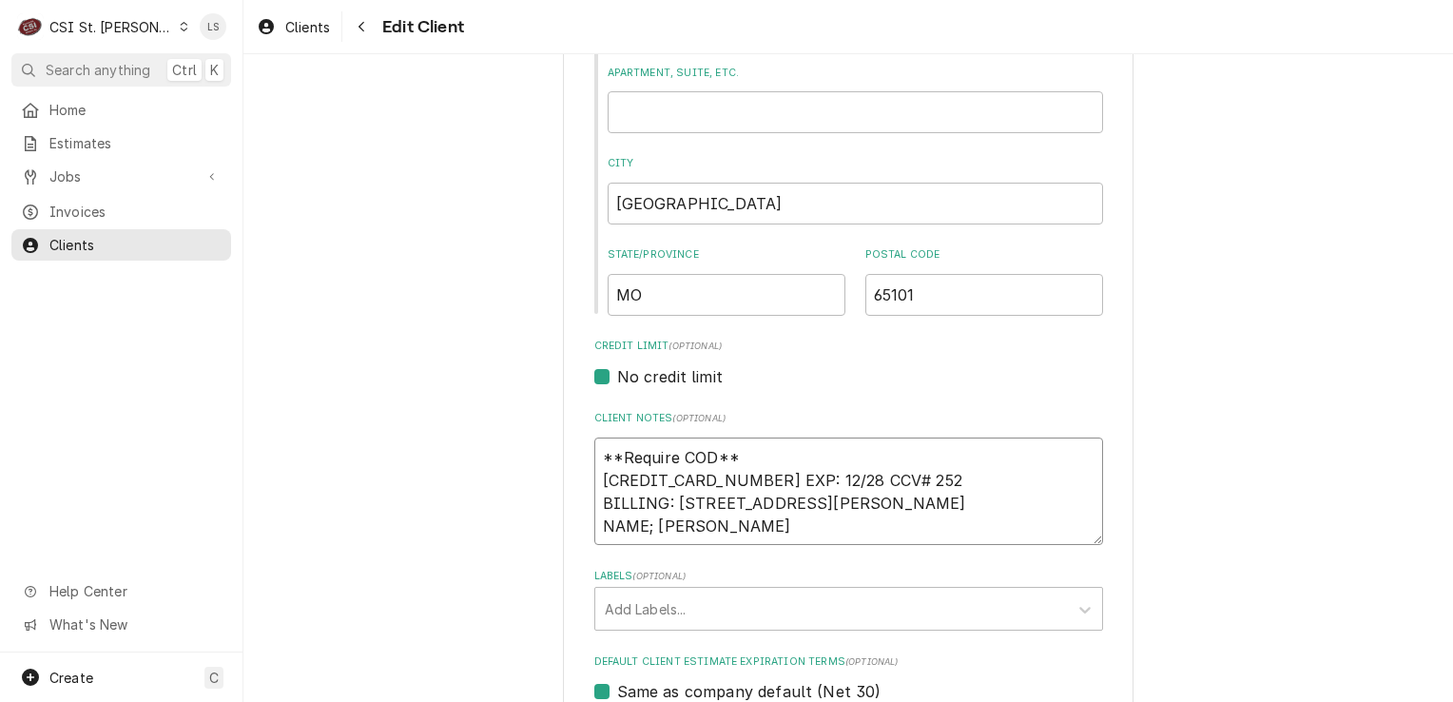
drag, startPoint x: 754, startPoint y: 449, endPoint x: 550, endPoint y: 449, distance: 204.5
click at [550, 449] on div "Please provide the following information about your client: Client Type Industr…" at bounding box center [848, 426] width 1210 height 1844
type textarea "x"
type textarea "4246-3153-6814-0032 EXP: 12/28 CCV# 252 BILLING: 627 WEST MCCARTY ST SUITE ZIP:…"
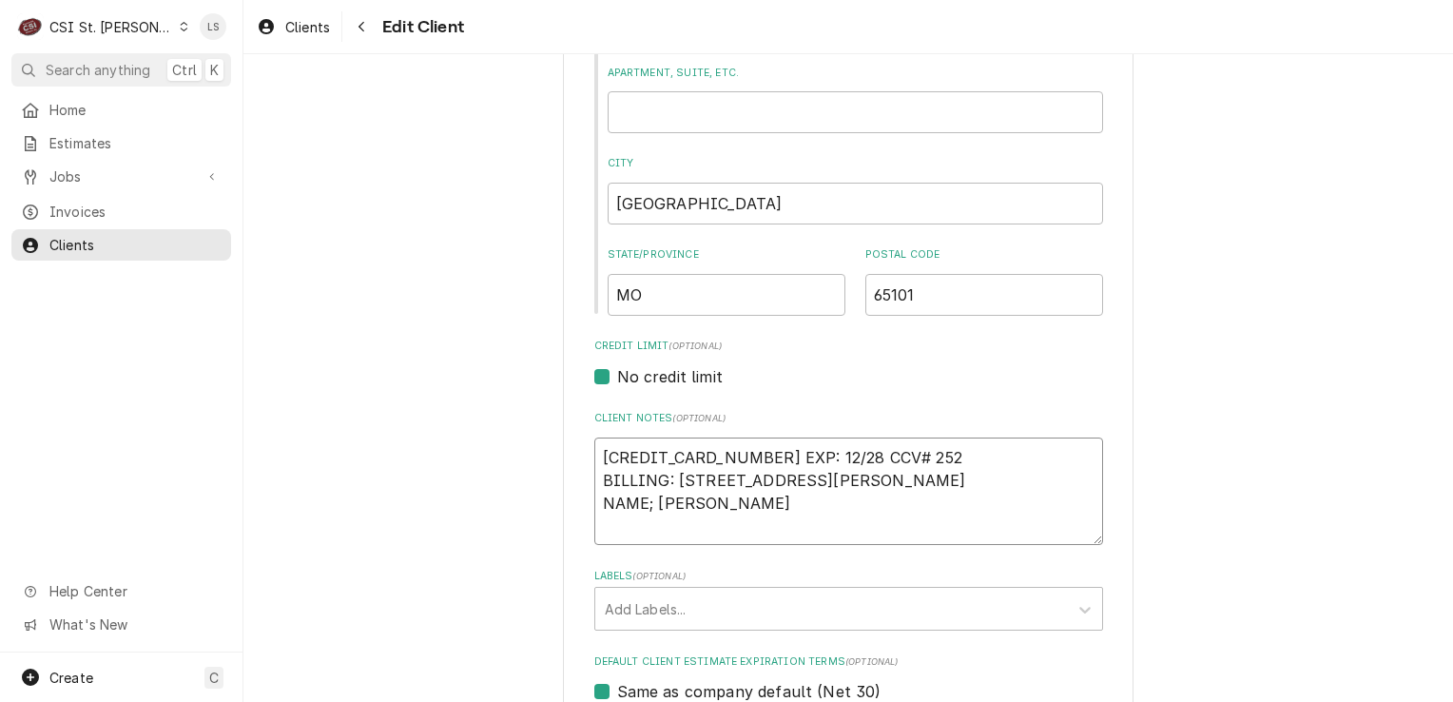
click at [594, 475] on textarea "4246-3153-6814-0032 EXP: 12/28 CCV# 252 BILLING: 627 WEST MCCARTY ST SUITE ZIP:…" at bounding box center [848, 491] width 509 height 108
type textarea "x"
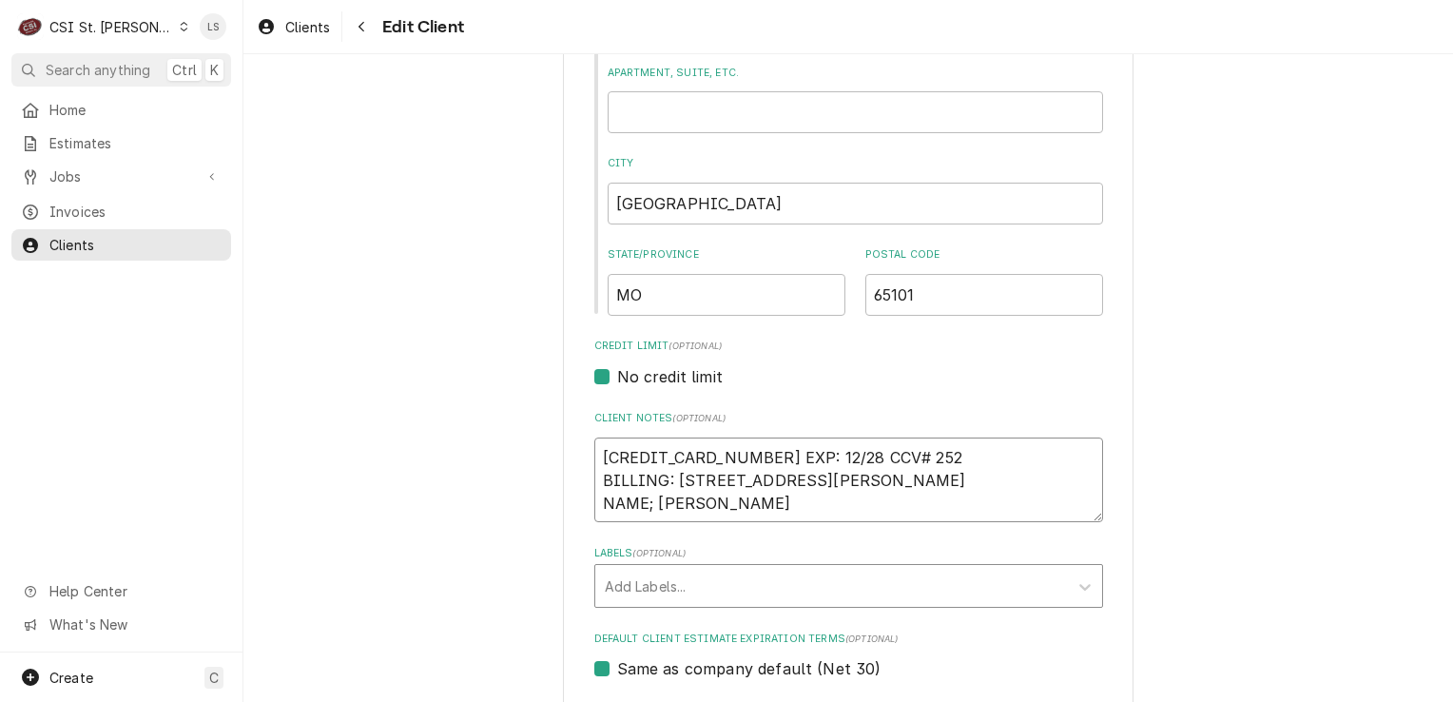
type textarea "[CREDIT_CARD_NUMBER] EXP: 12/28 CCV# 252 BILLING: [STREET_ADDRESS][PERSON_NAME]…"
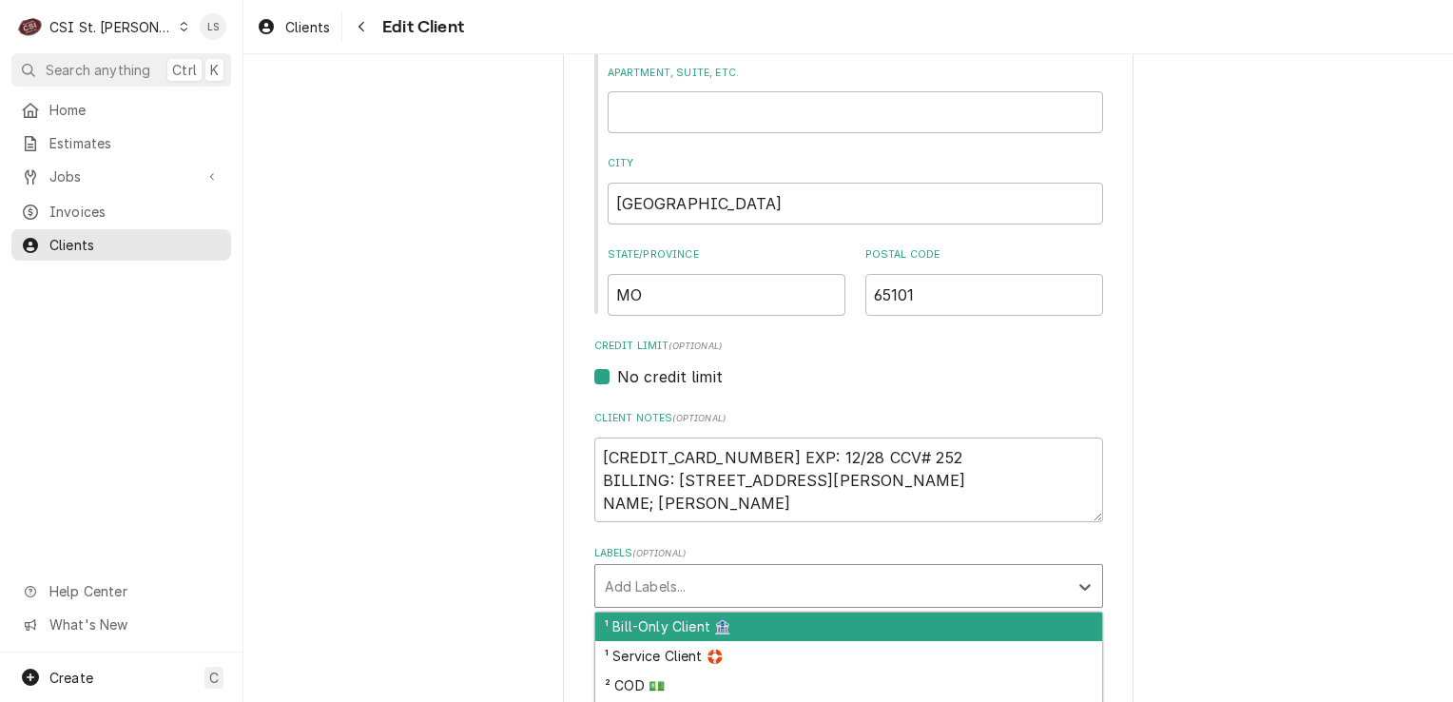
click at [712, 589] on div "Labels" at bounding box center [832, 586] width 454 height 34
type input "cod"
type textarea "x"
type input "card"
type textarea "x"
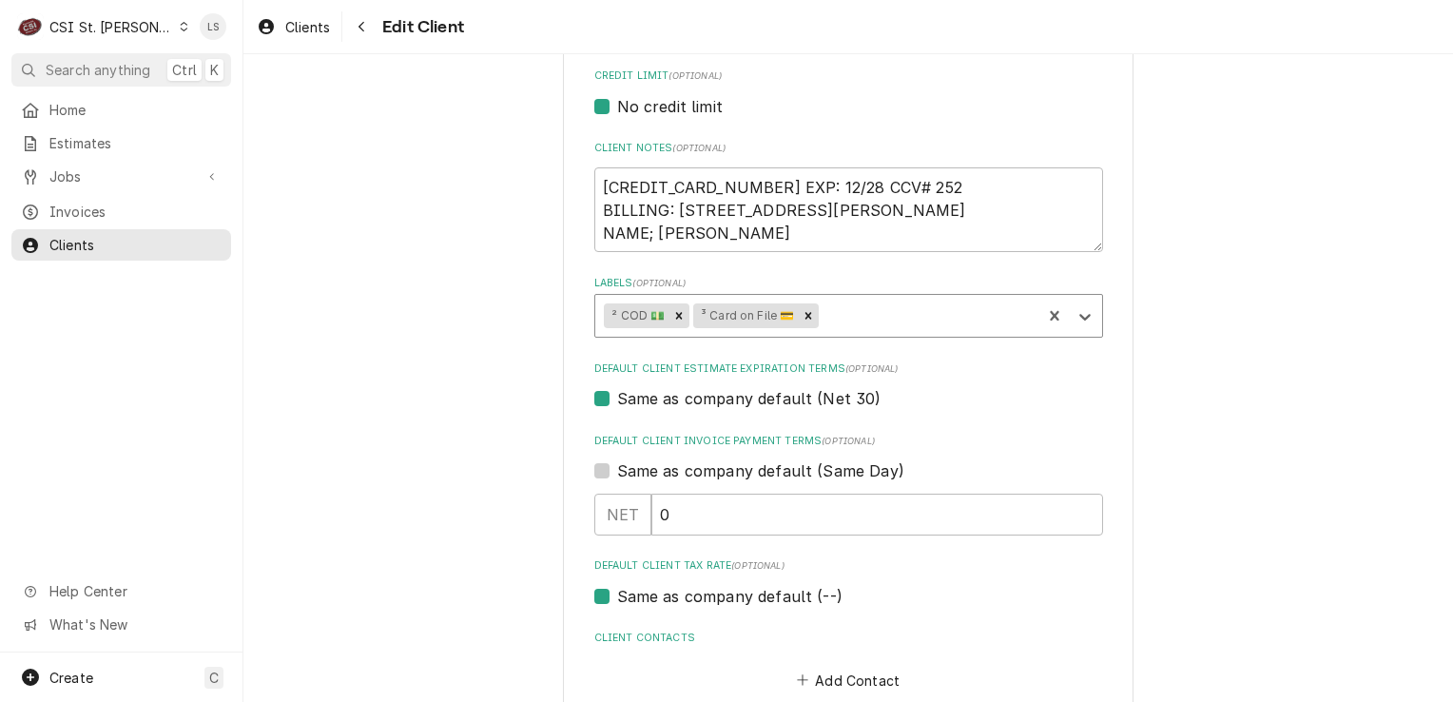
scroll to position [1190, 0]
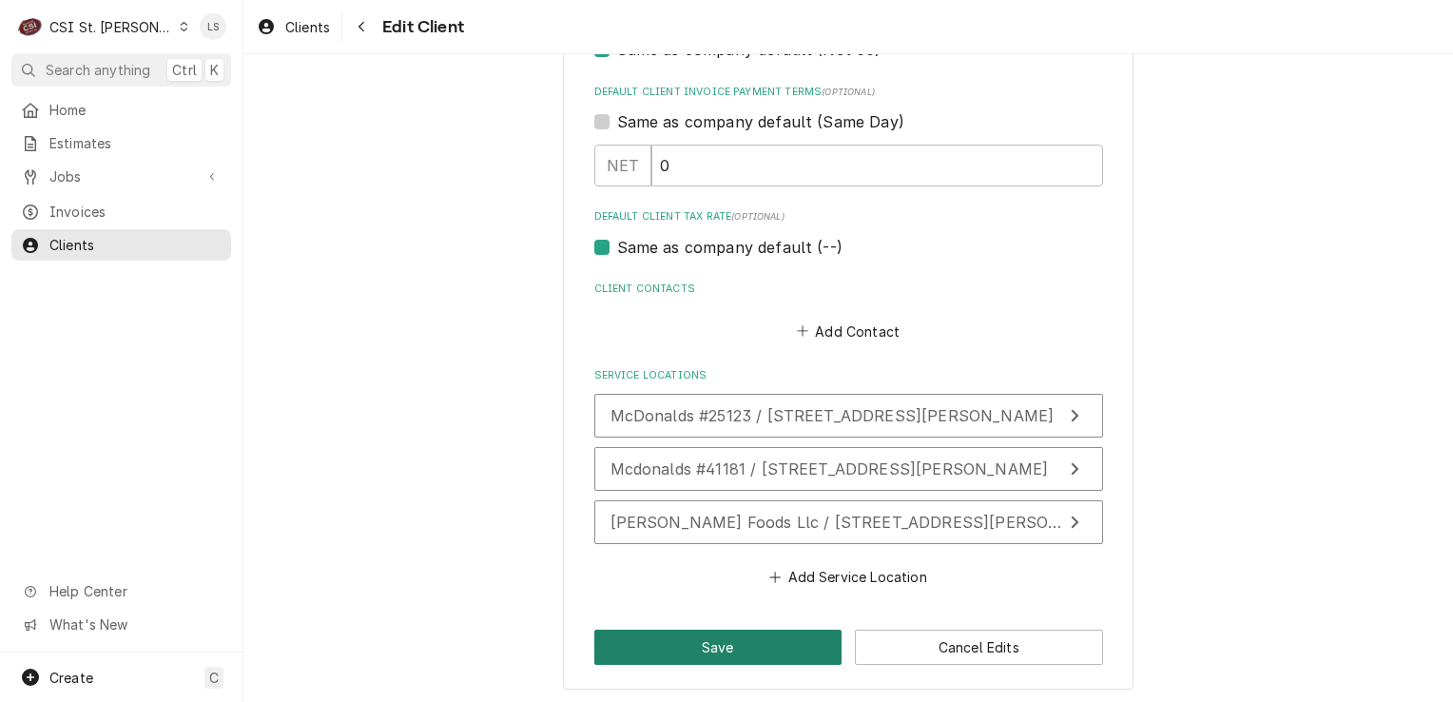
click at [727, 656] on button "Save" at bounding box center [718, 647] width 248 height 35
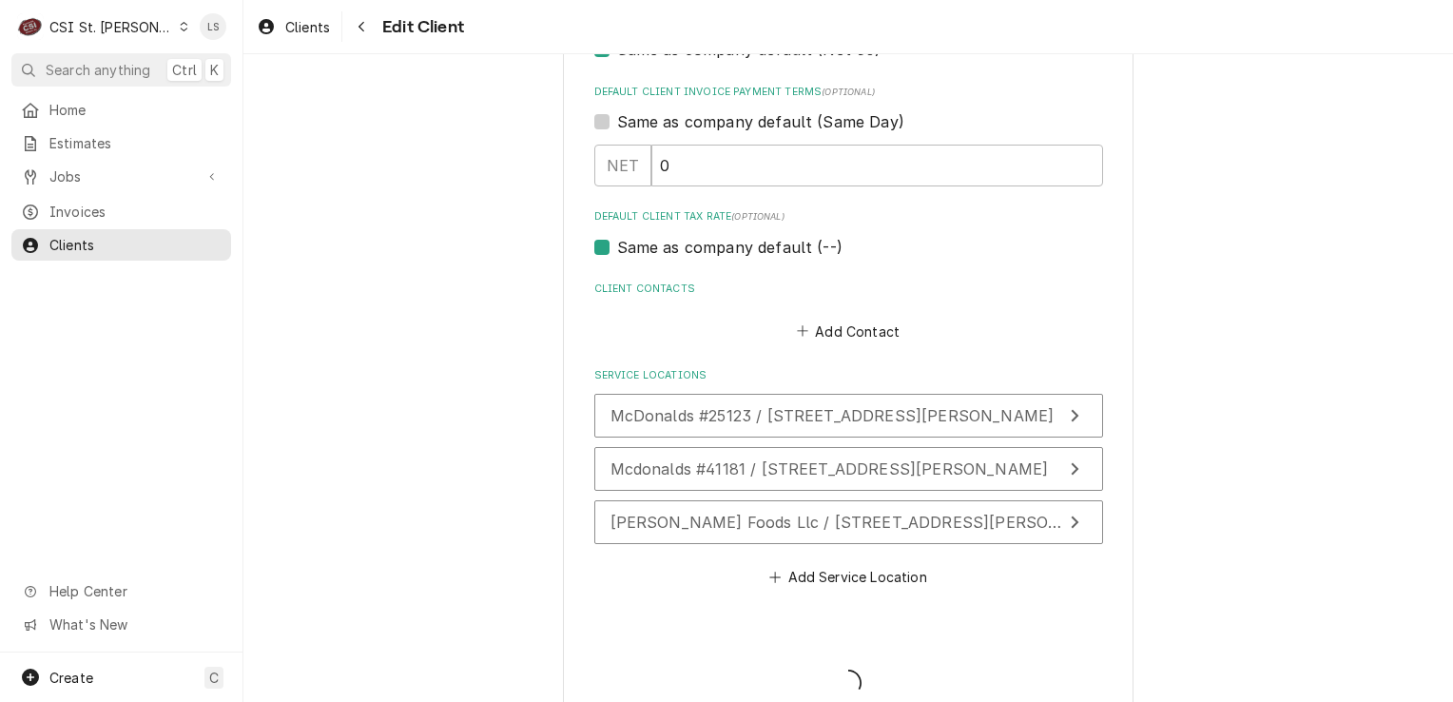
type textarea "x"
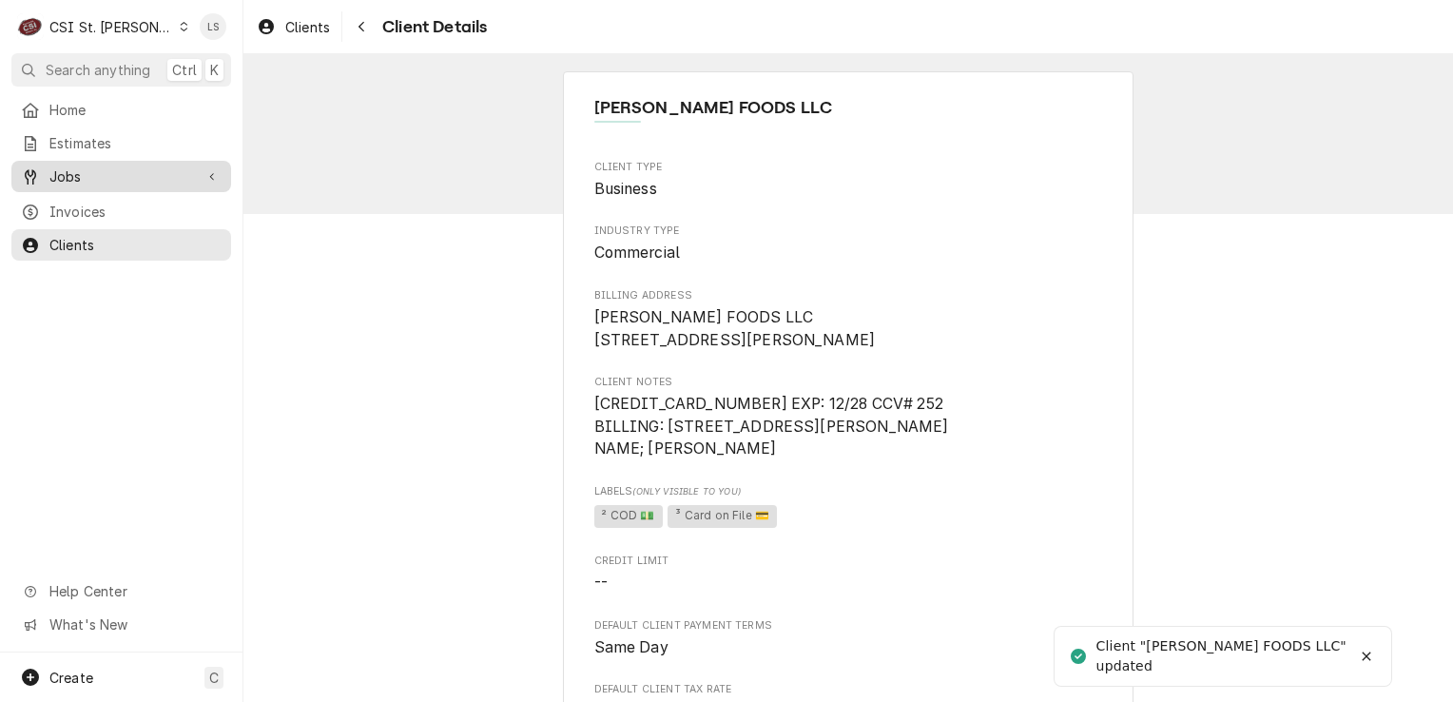
click at [84, 165] on div "Jobs" at bounding box center [121, 177] width 212 height 24
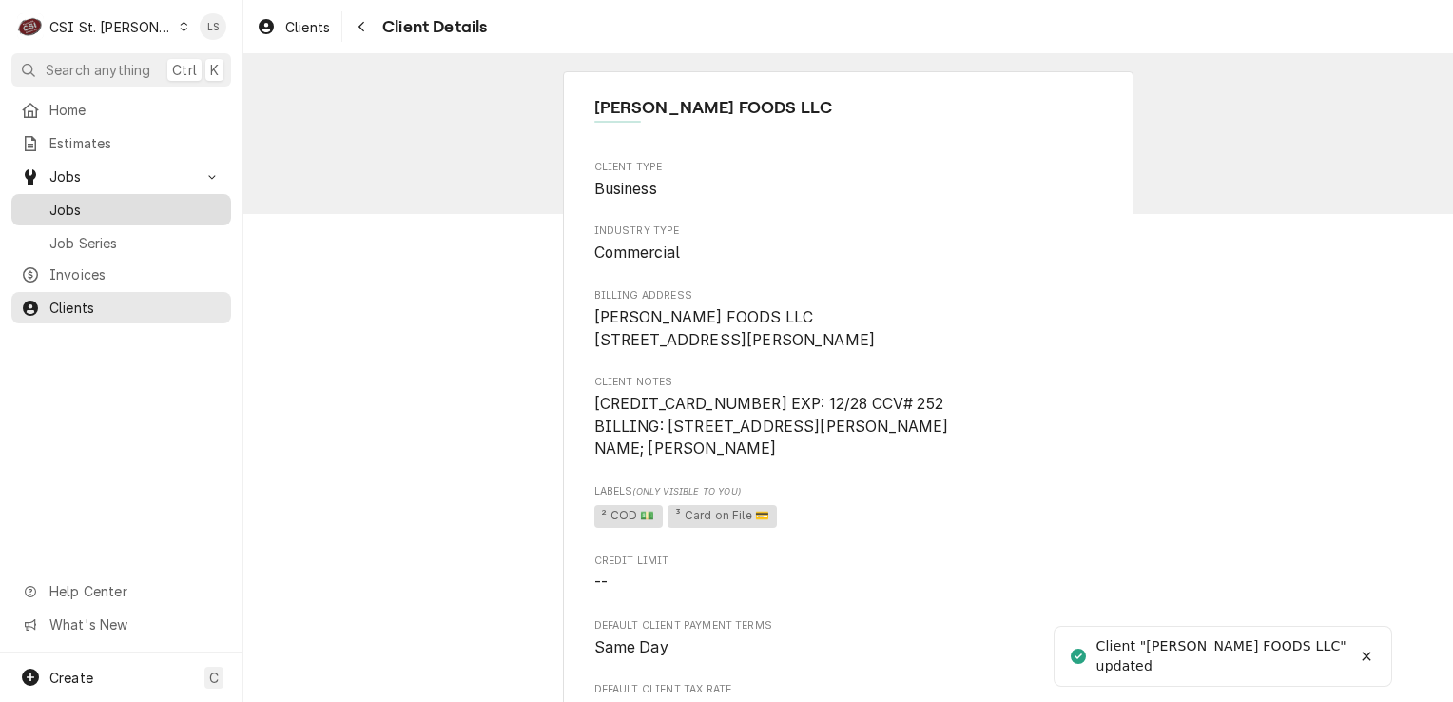
click at [81, 200] on span "Jobs" at bounding box center [135, 210] width 172 height 20
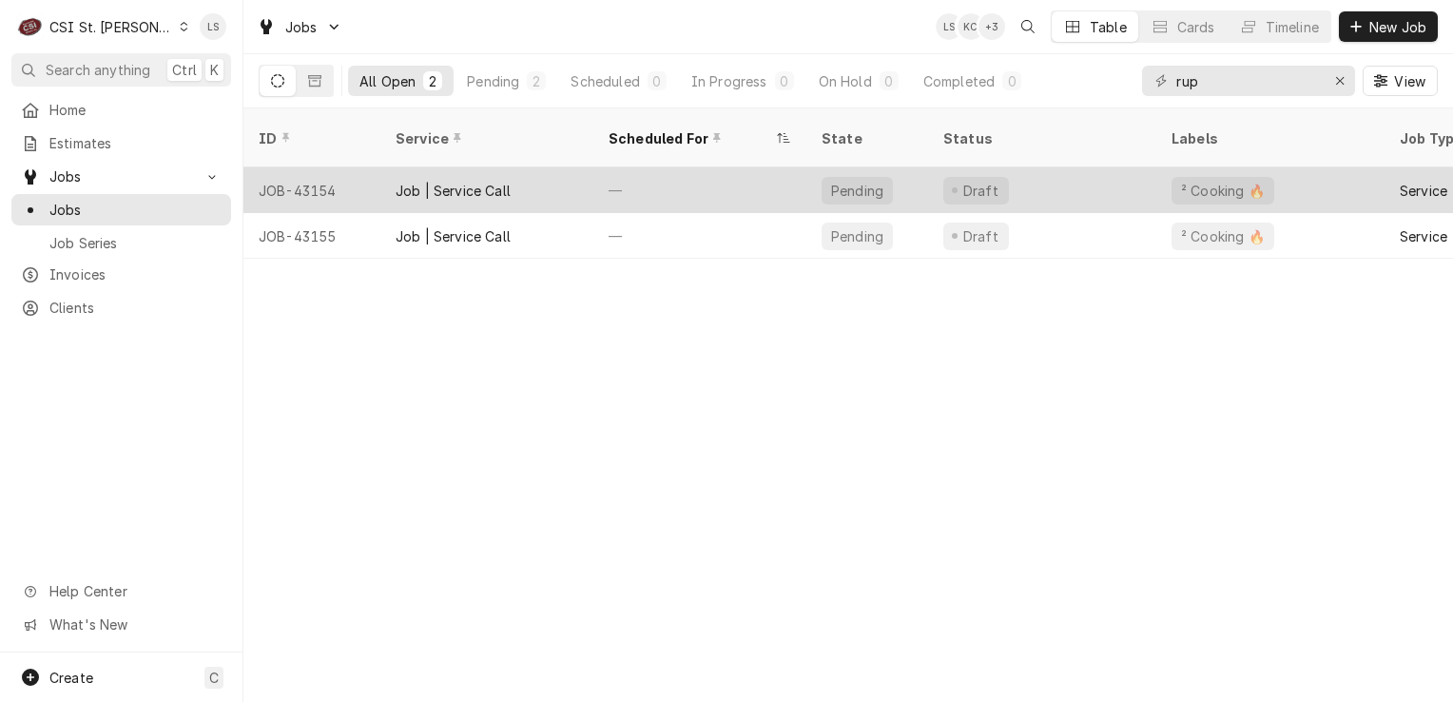
click at [315, 167] on div "JOB-43154" at bounding box center [311, 190] width 137 height 46
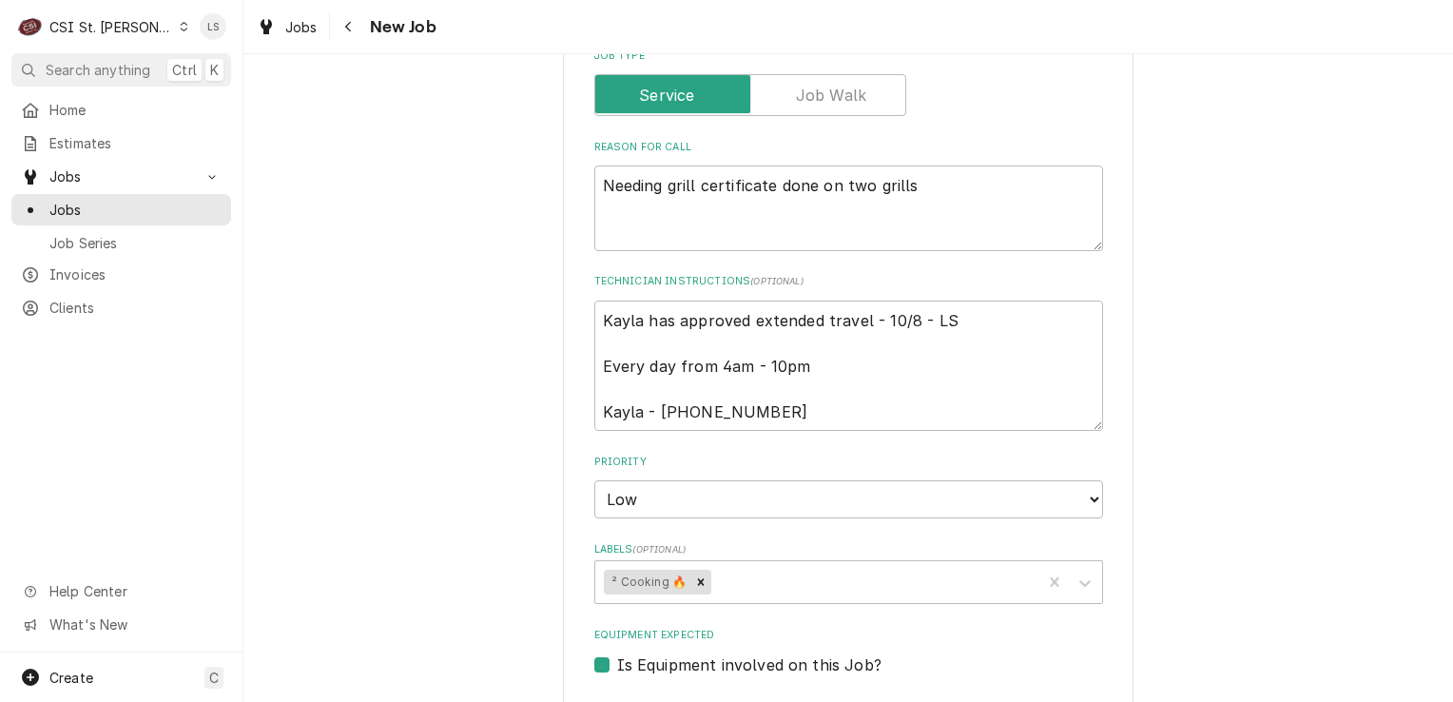
scroll to position [1046, 0]
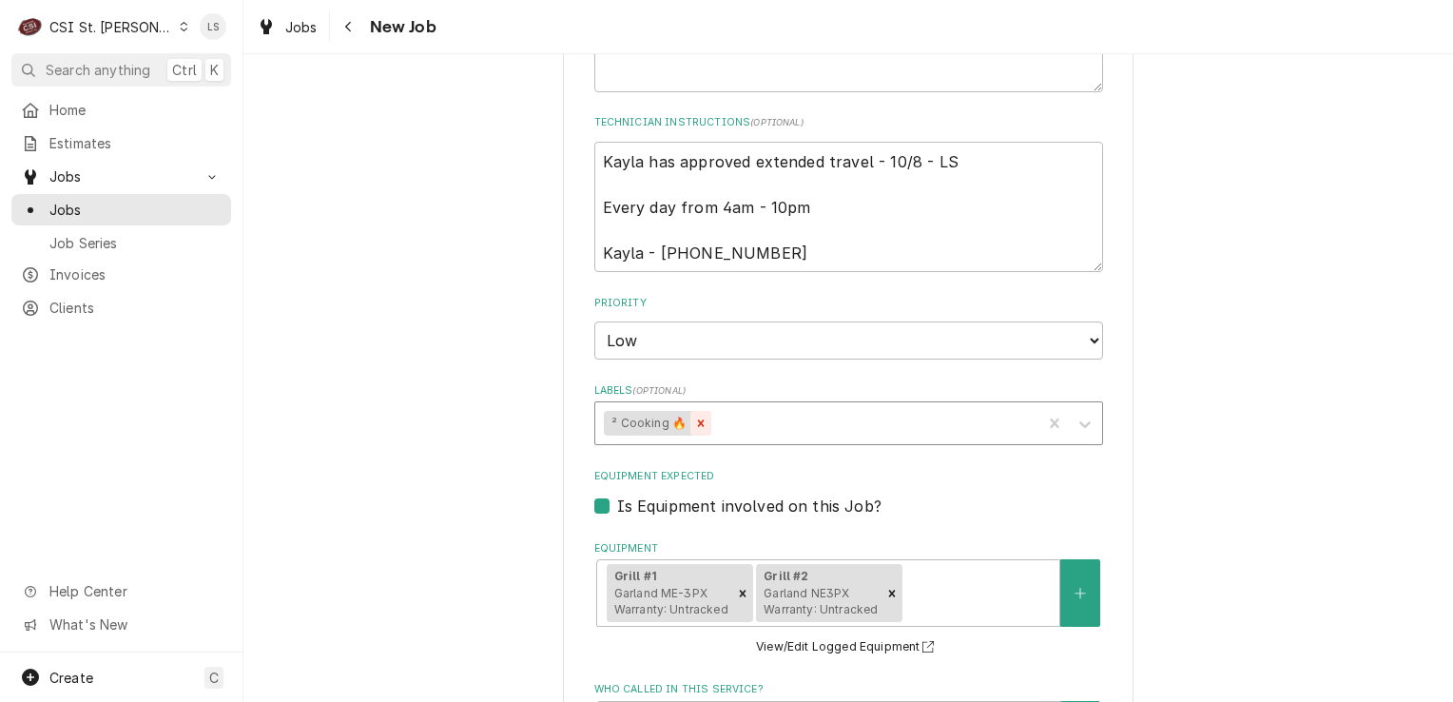
click at [696, 417] on icon "Remove ² Cooking 🔥" at bounding box center [700, 423] width 13 height 13
type textarea "x"
type input "c"
type textarea "x"
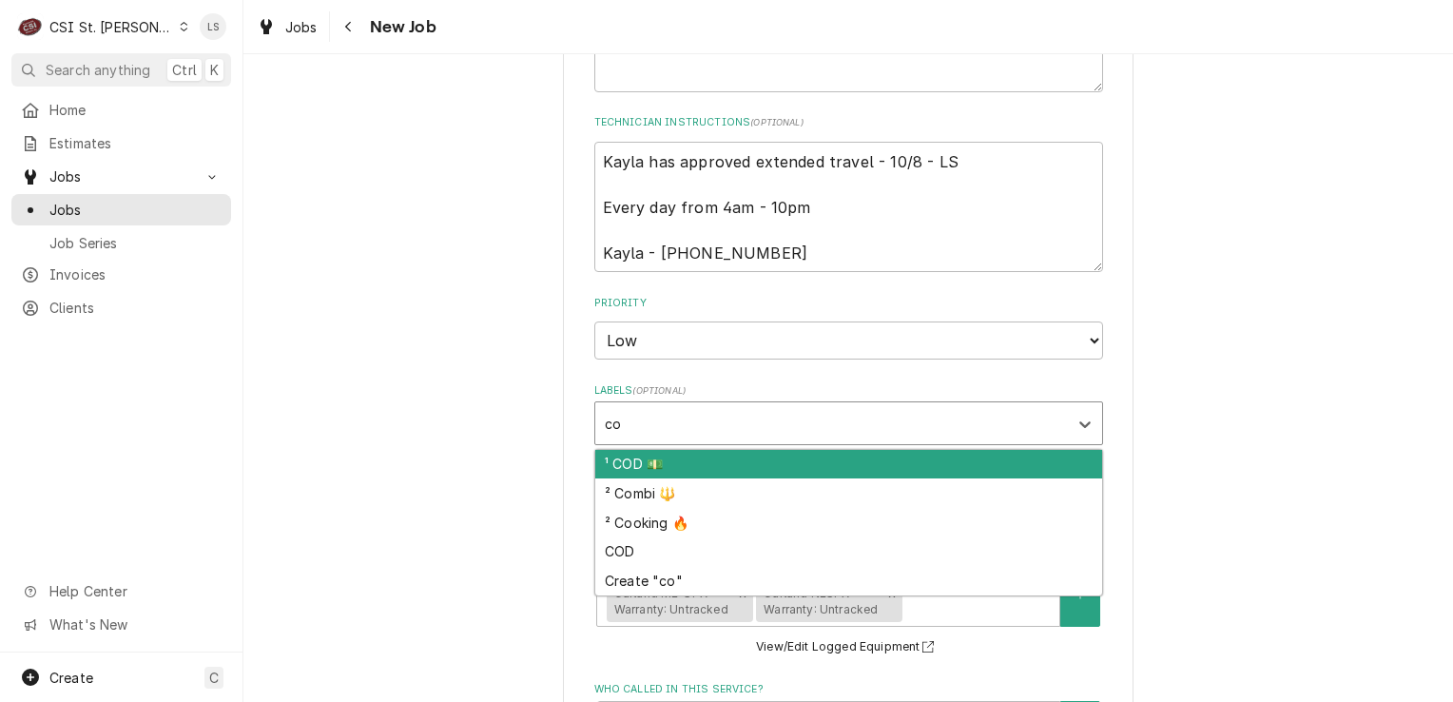
type input "cod"
type textarea "x"
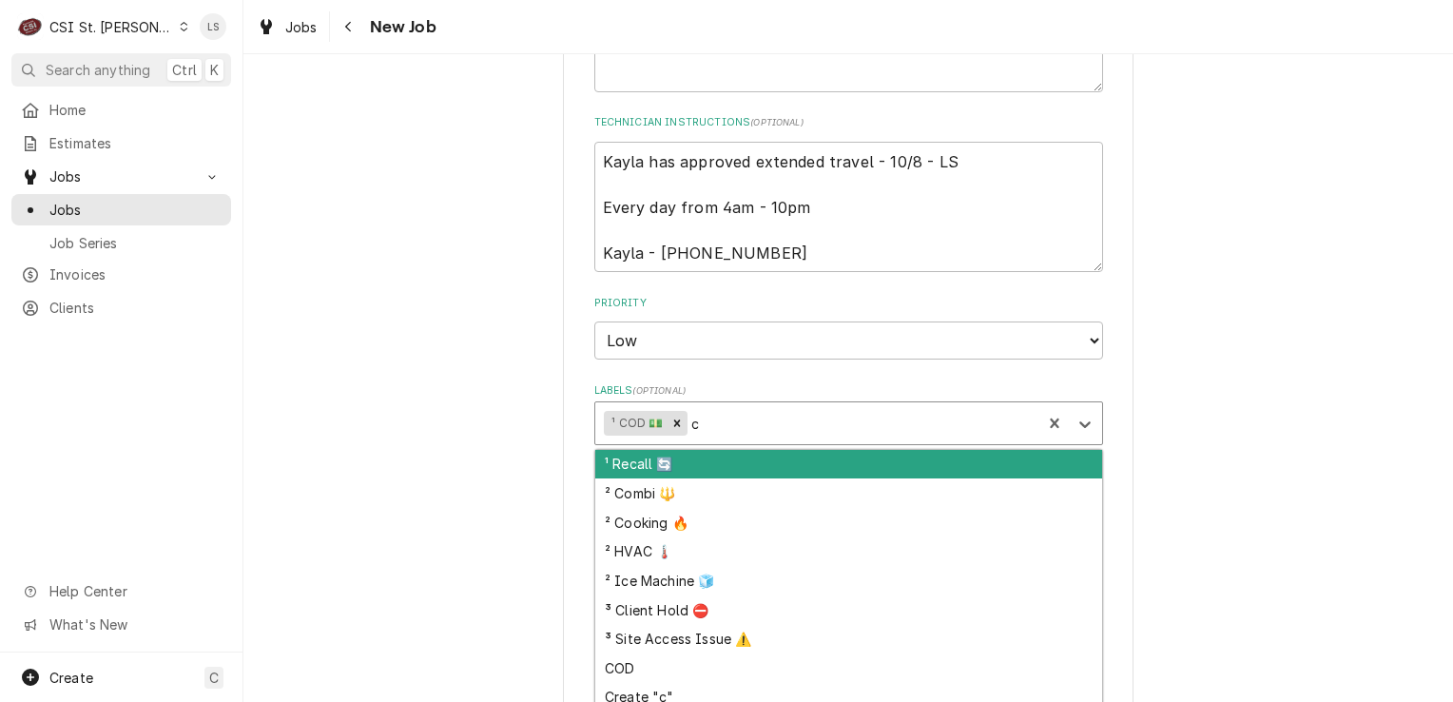
type input "ca"
type textarea "x"
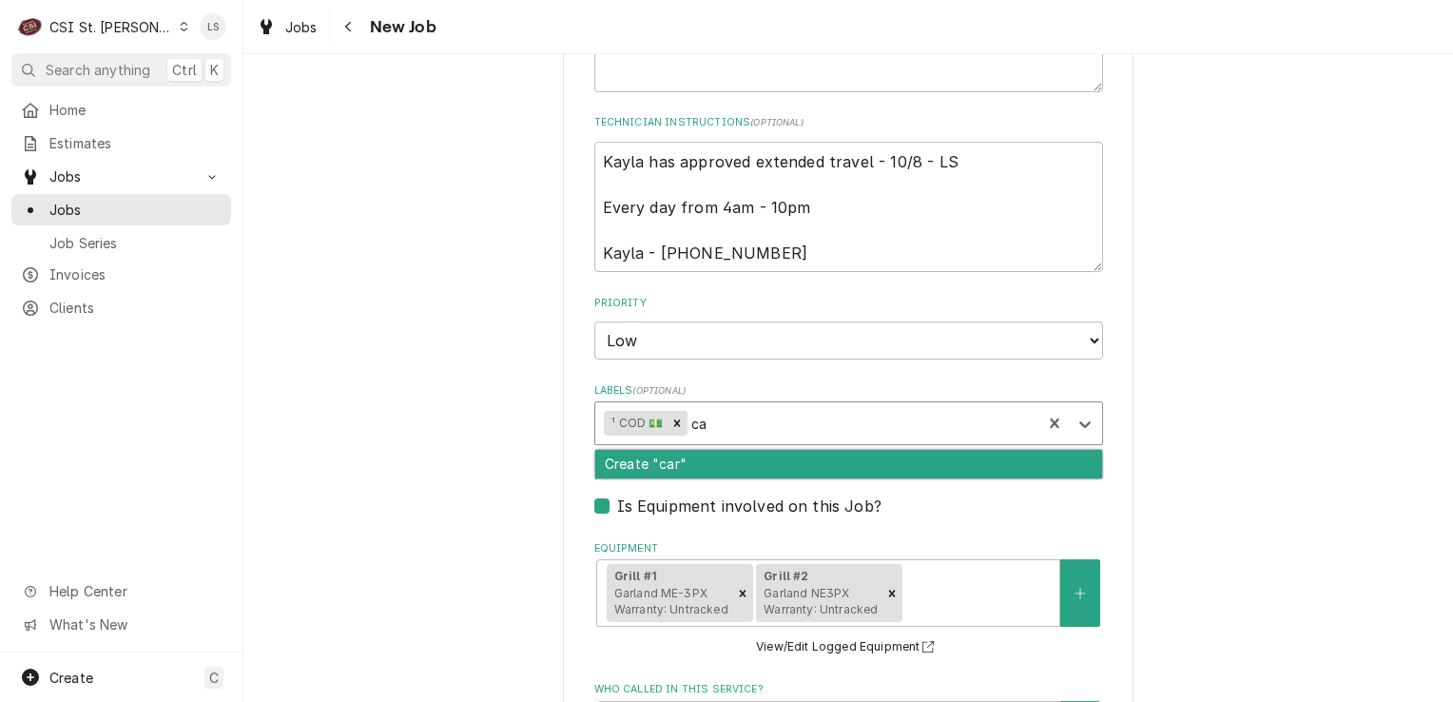
type input "c"
type input "cook"
type textarea "x"
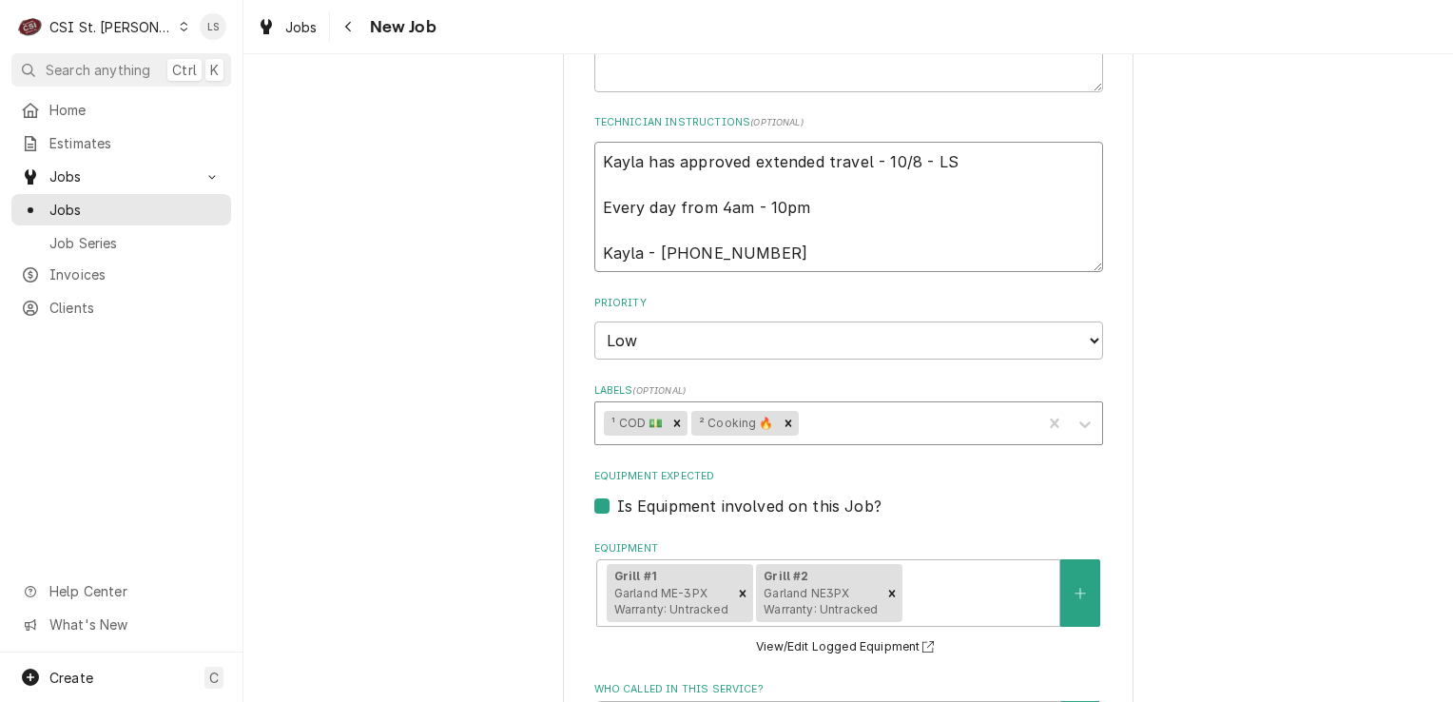
click at [595, 147] on textarea "Kayla has approved extended travel - 10/8 - LS Every day from 4am - 10pm Kayla …" at bounding box center [848, 207] width 509 height 131
type textarea "x"
type textarea "Kayla has approved extended travel - 10/8 - LS Every day from 4am - 10pm Kayla …"
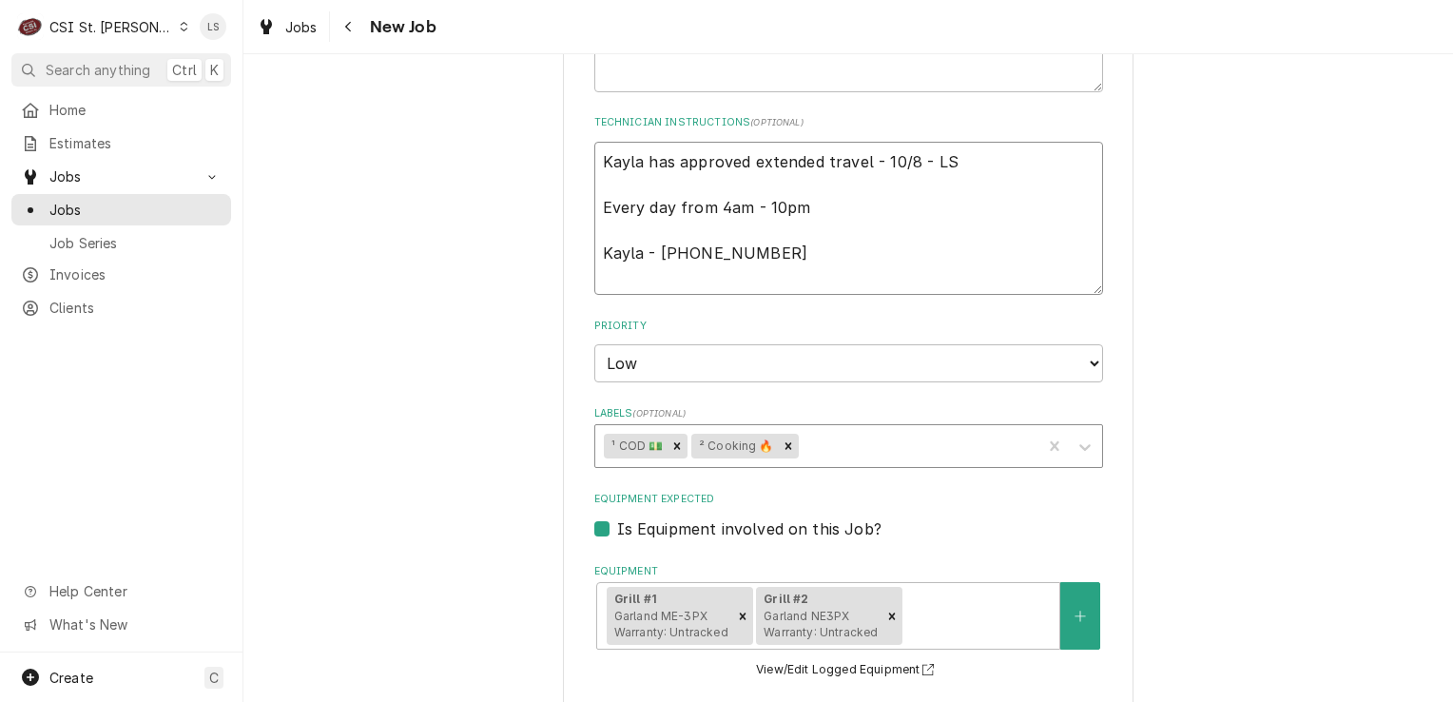
type textarea "x"
type textarea "Kayla has approved extended travel - 10/8 - LS Every day from 4am - 10pm Kayla …"
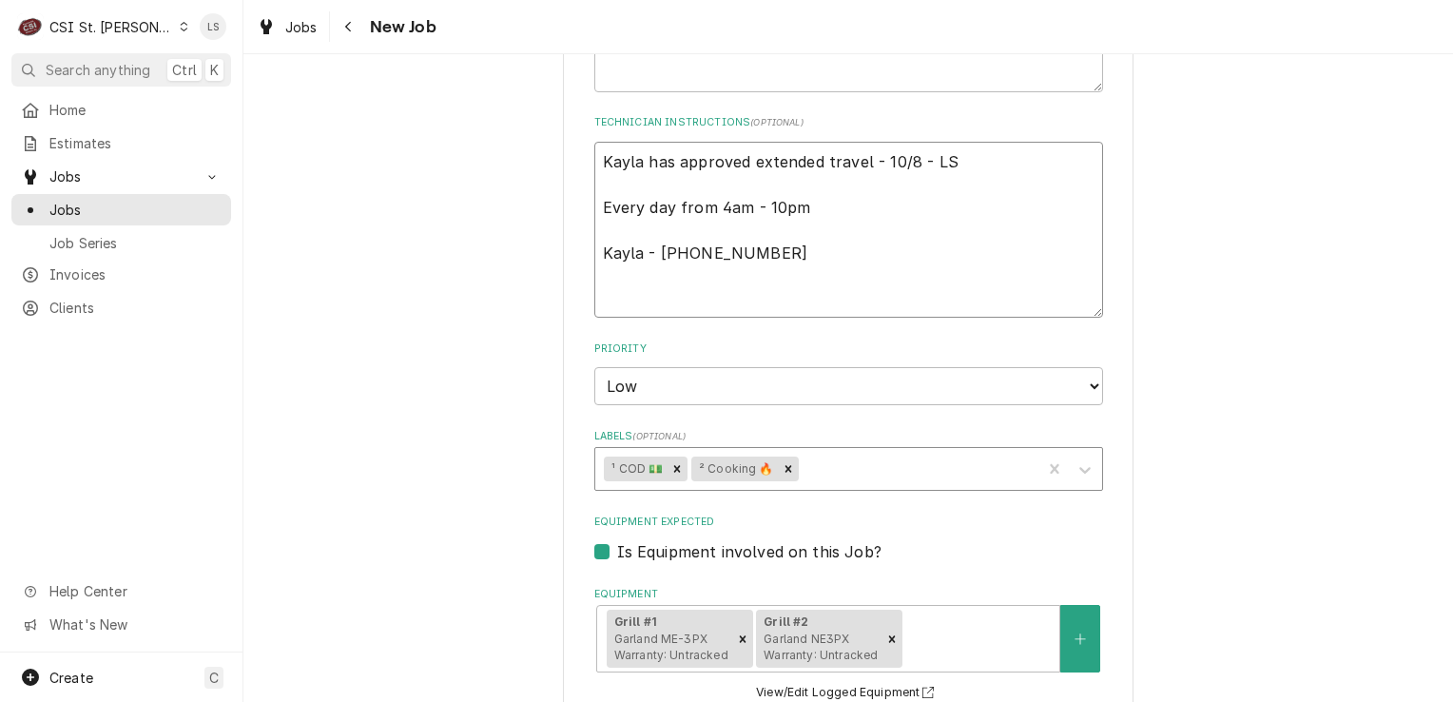
click at [595, 147] on textarea "Kayla has approved extended travel - 10/8 - LS Every day from 4am - 10pm Kayla …" at bounding box center [848, 230] width 509 height 177
type textarea "x"
type textarea "* Kayla has approved extended travel - 10/8 - LS Every day from 4am - 10pm Kayl…"
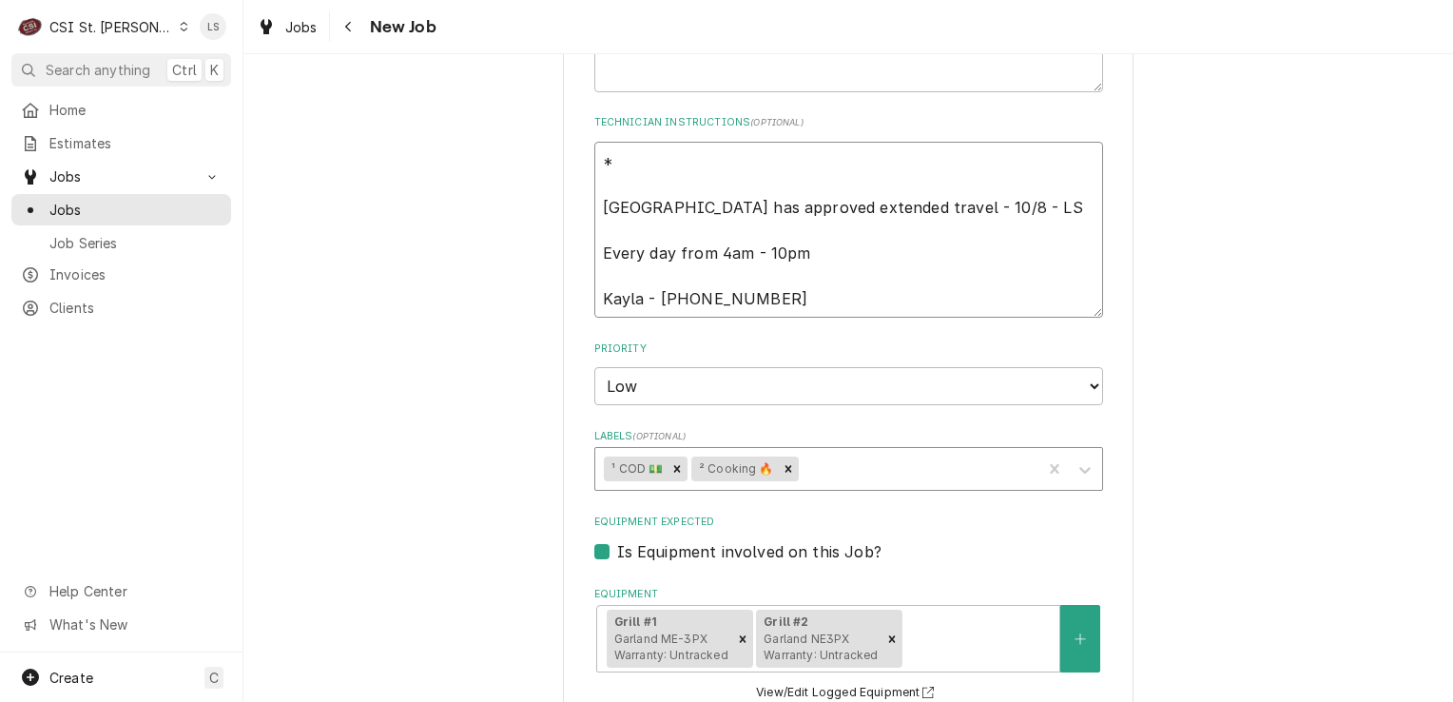
type textarea "x"
type textarea "** Kayla has approved extended travel - 10/8 - LS Every day from 4am - 10pm Kay…"
type textarea "x"
type textarea "** Kayla has approved extended travel - 10/8 - LS Every day from 4am - 10pm Kay…"
type textarea "x"
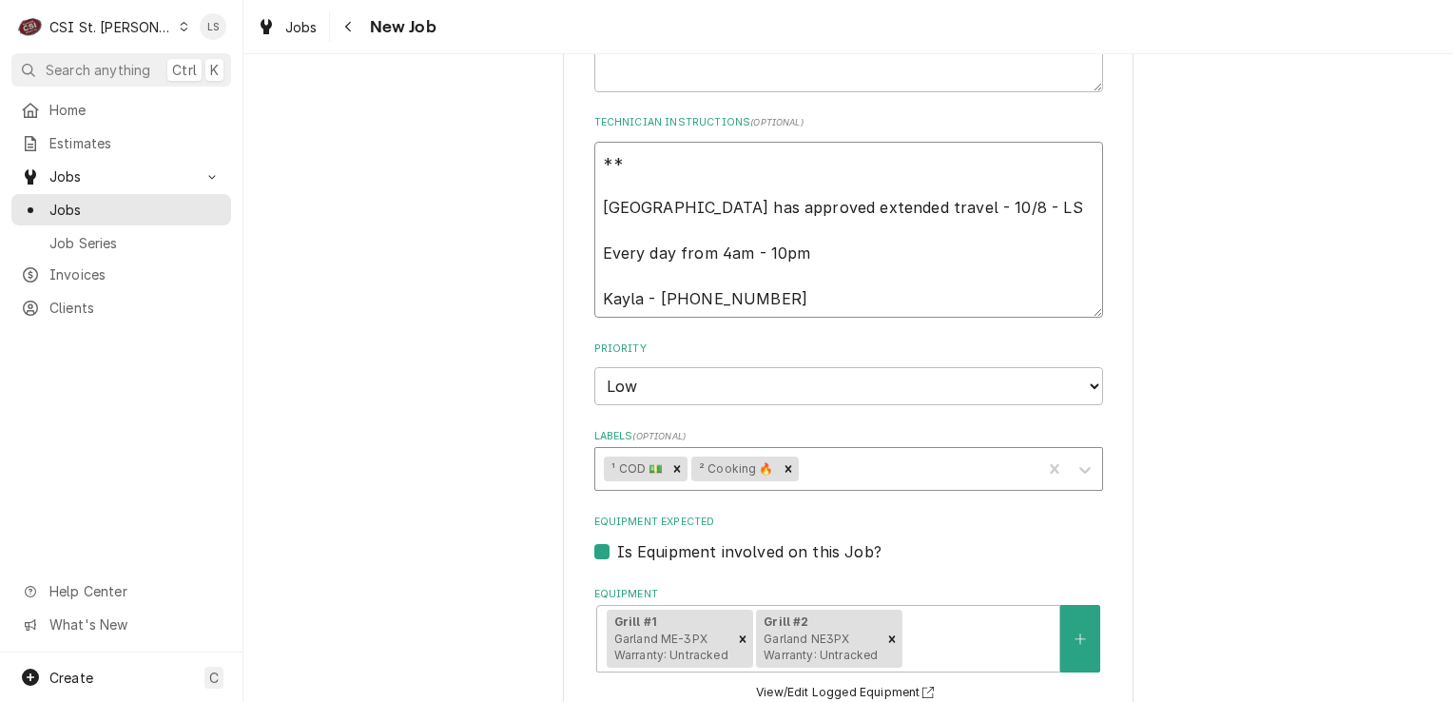
type textarea "** C Kayla has approved extended travel - 10/8 - LS Every day from 4am - 10pm K…"
type textarea "x"
type textarea "** CO Kayla has approved extended travel - 10/8 - LS Every day from 4am - 10pm …"
type textarea "x"
type textarea "** COD Kayla has approved extended travel - 10/8 - LS Every day from 4am - 10pm…"
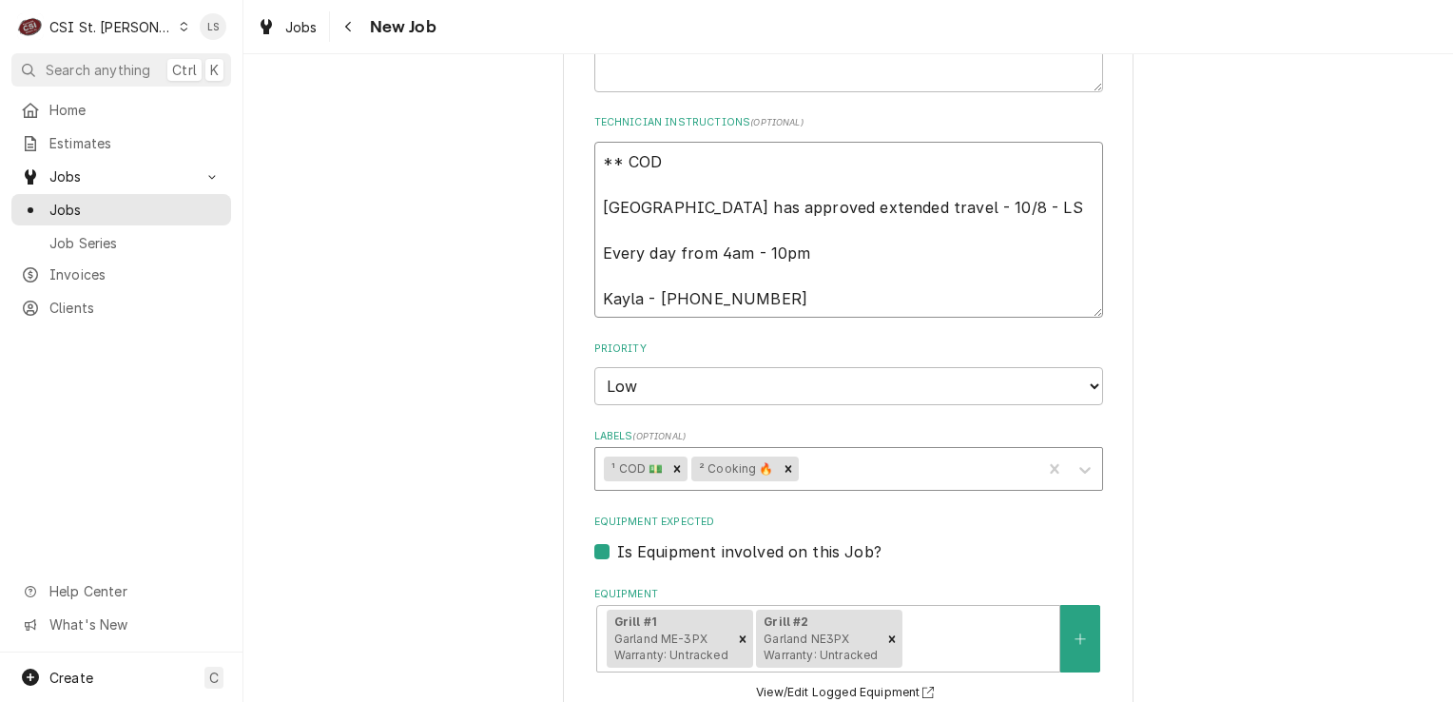
type textarea "x"
type textarea "** COD Kayla has approved extended travel - 10/8 - LS Every day from 4am - 10pm…"
type textarea "x"
type textarea "** COD * Kayla has approved extended travel - 10/8 - LS Every day from 4am - 10…"
type textarea "x"
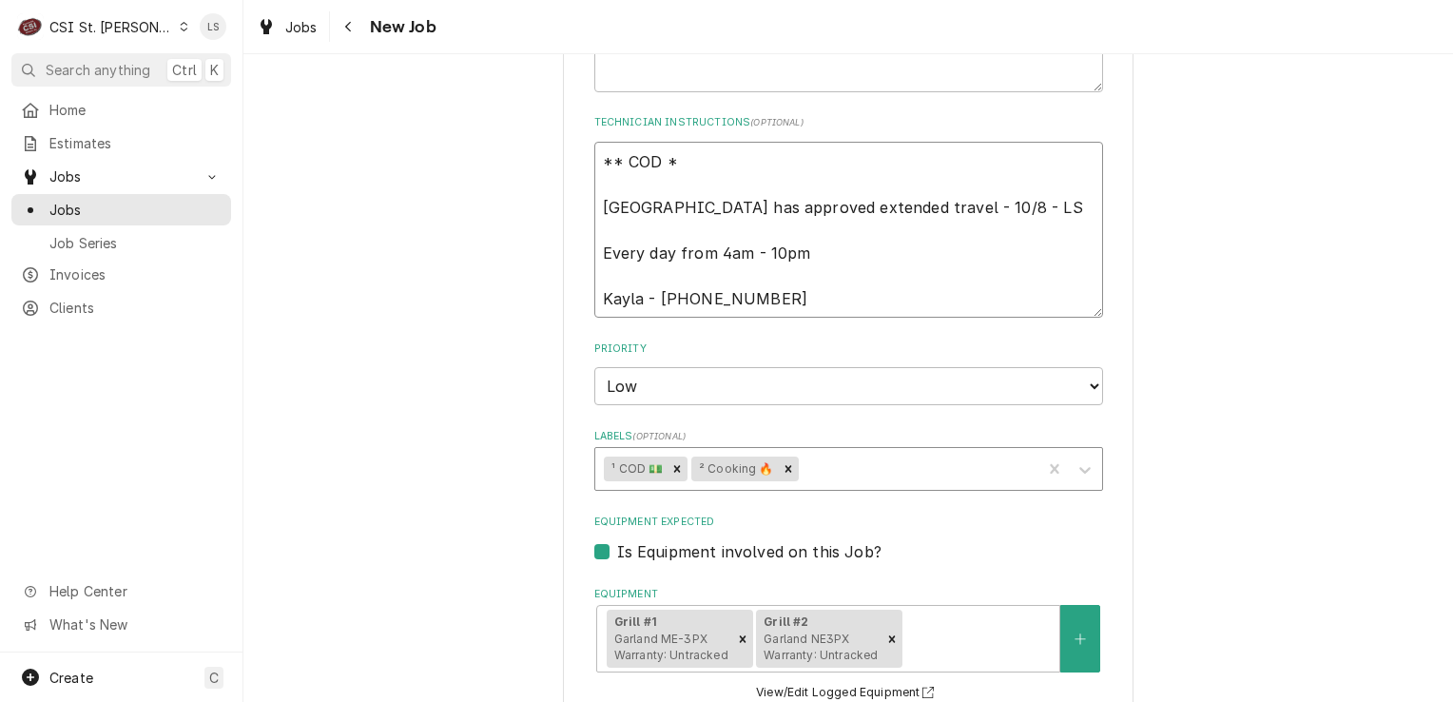
type textarea "** COD ** Kayla has approved extended travel - 10/8 - LS Every day from 4am - 1…"
type textarea "x"
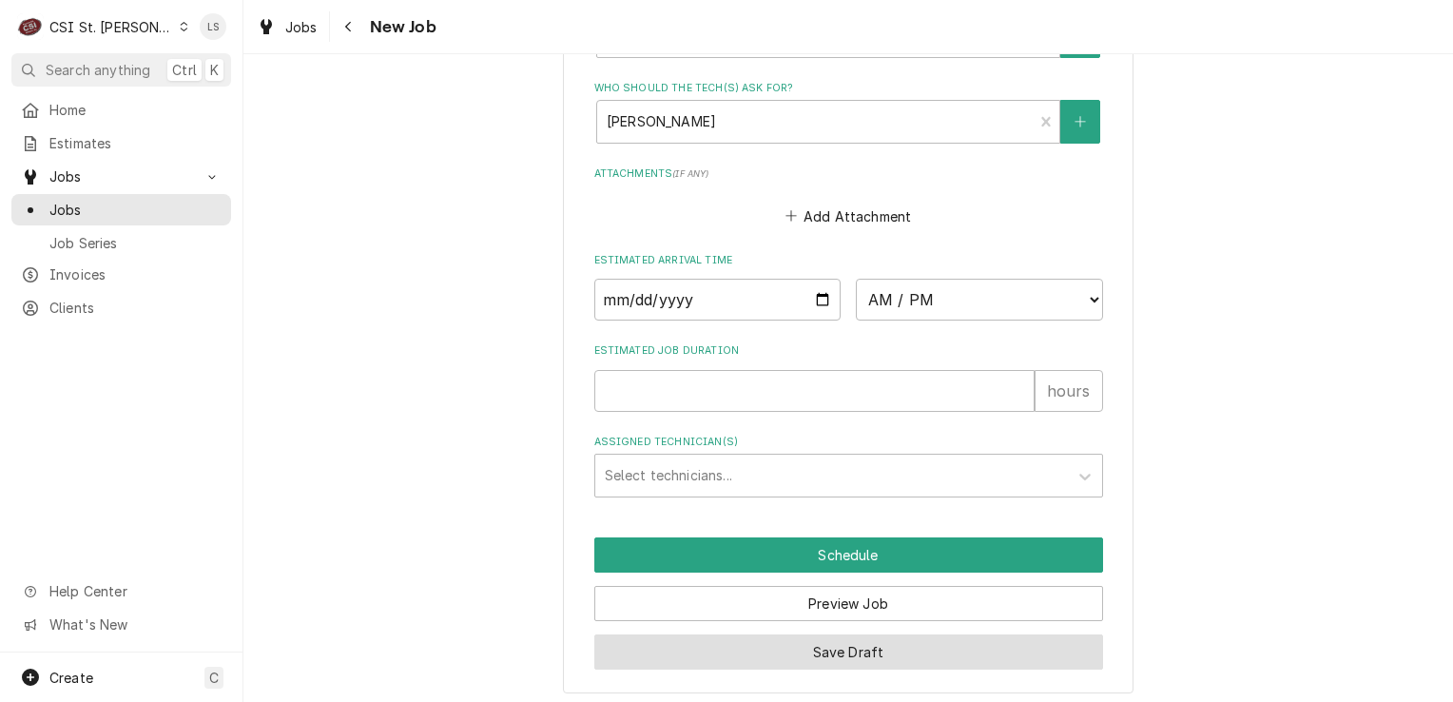
type textarea "** COD ** Kayla has approved extended travel - 10/8 - LS Every day from 4am - 1…"
click at [824, 634] on button "Save Draft" at bounding box center [848, 651] width 509 height 35
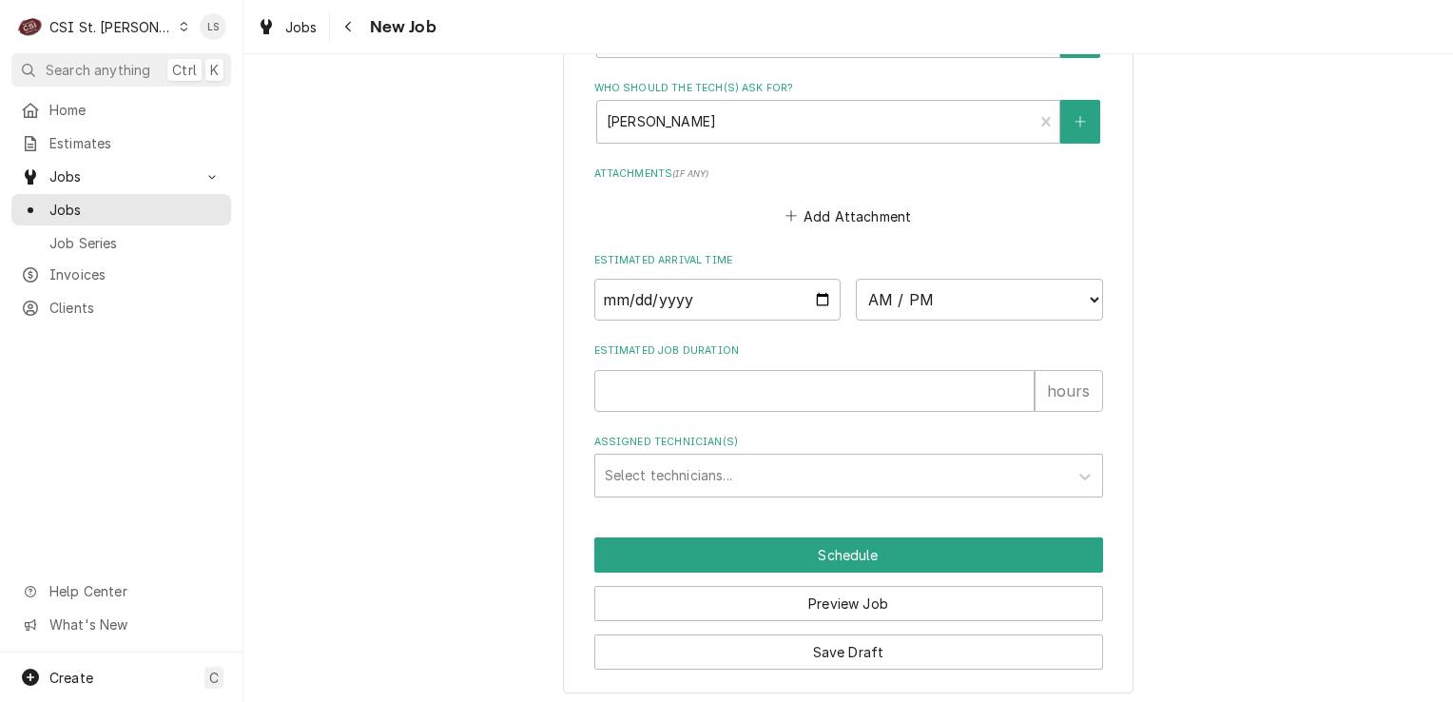
scroll to position [1714, 0]
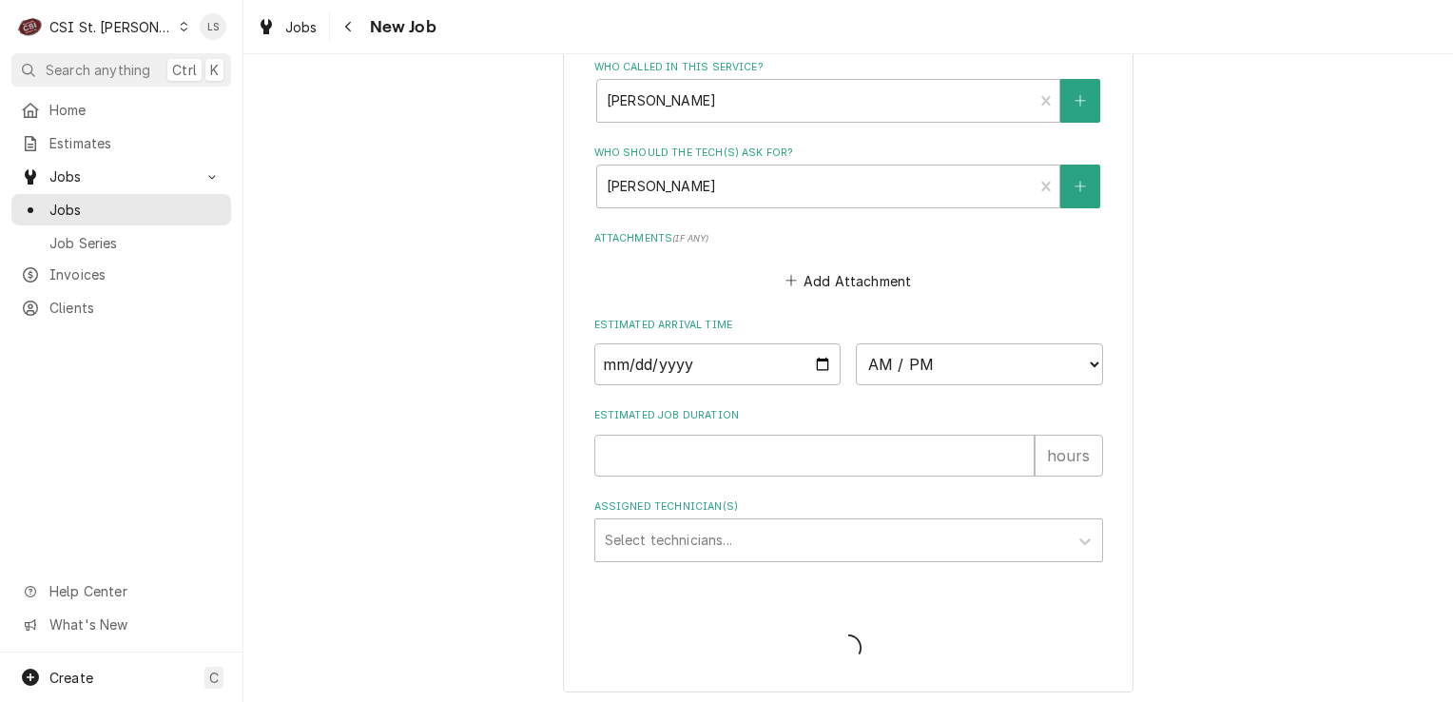
type textarea "x"
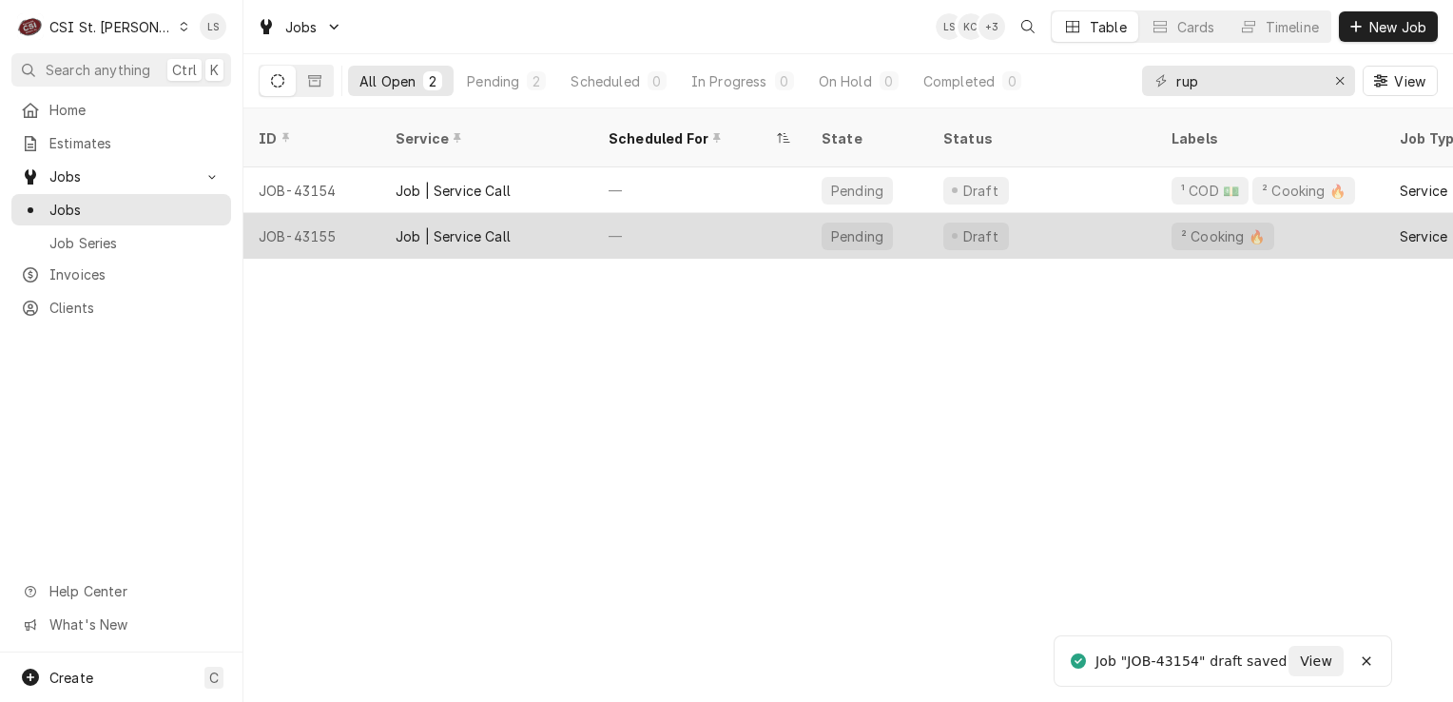
click at [312, 233] on div "JOB-43155" at bounding box center [311, 236] width 137 height 46
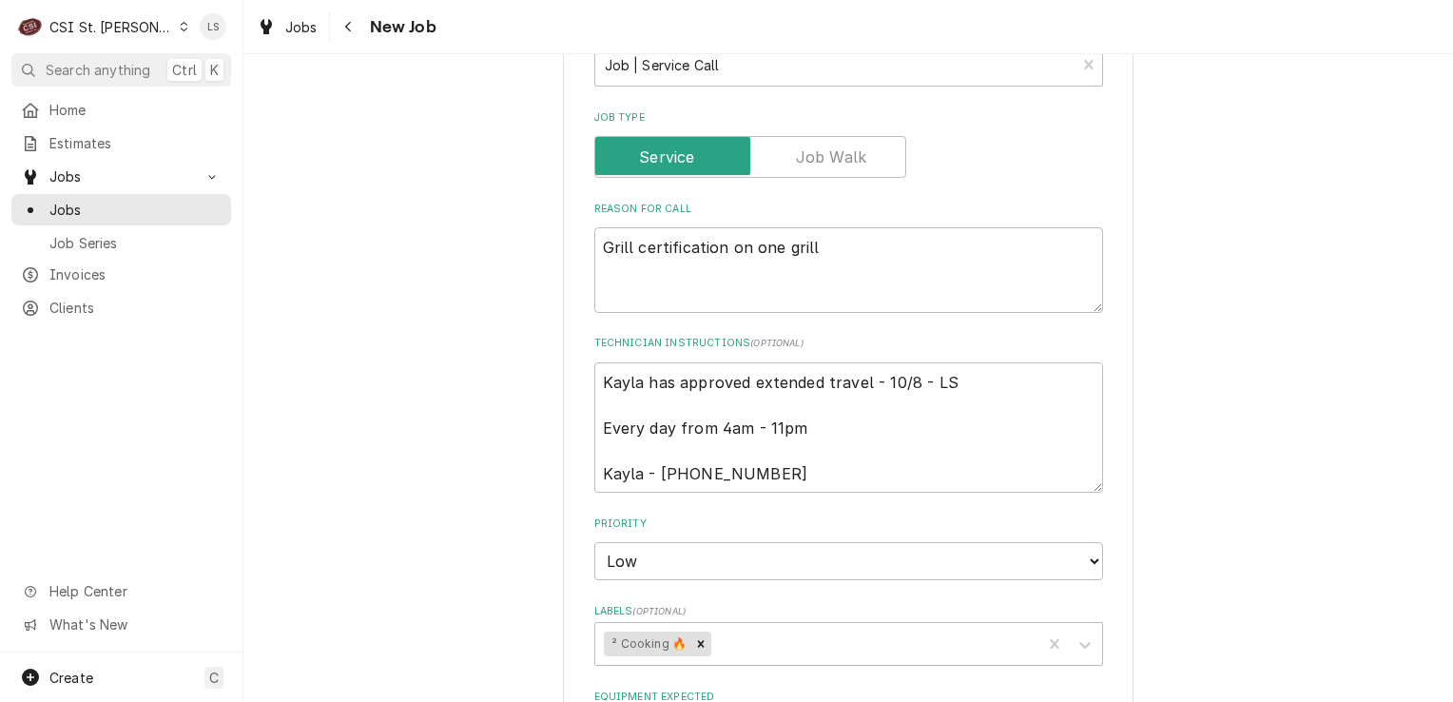
scroll to position [1046, 0]
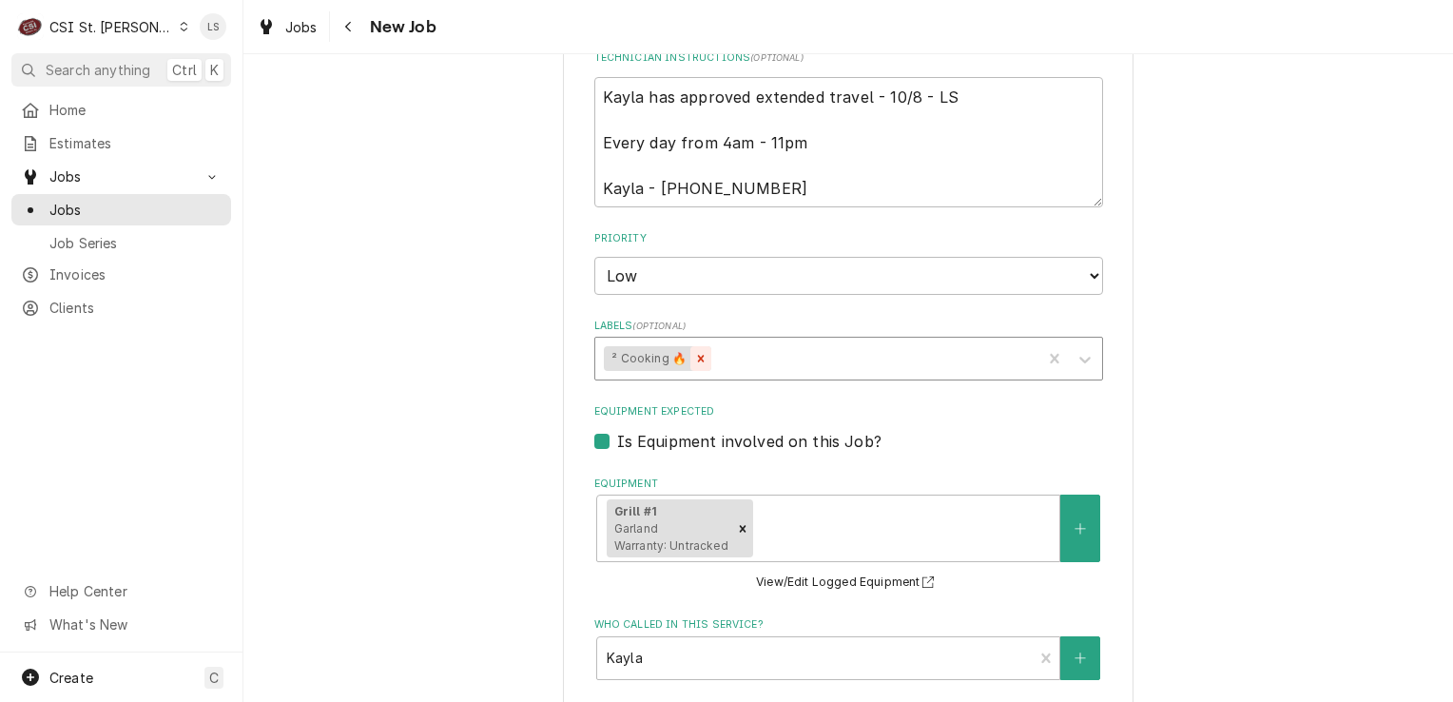
click at [694, 346] on div "Remove ² Cooking 🔥" at bounding box center [700, 358] width 21 height 25
type textarea "x"
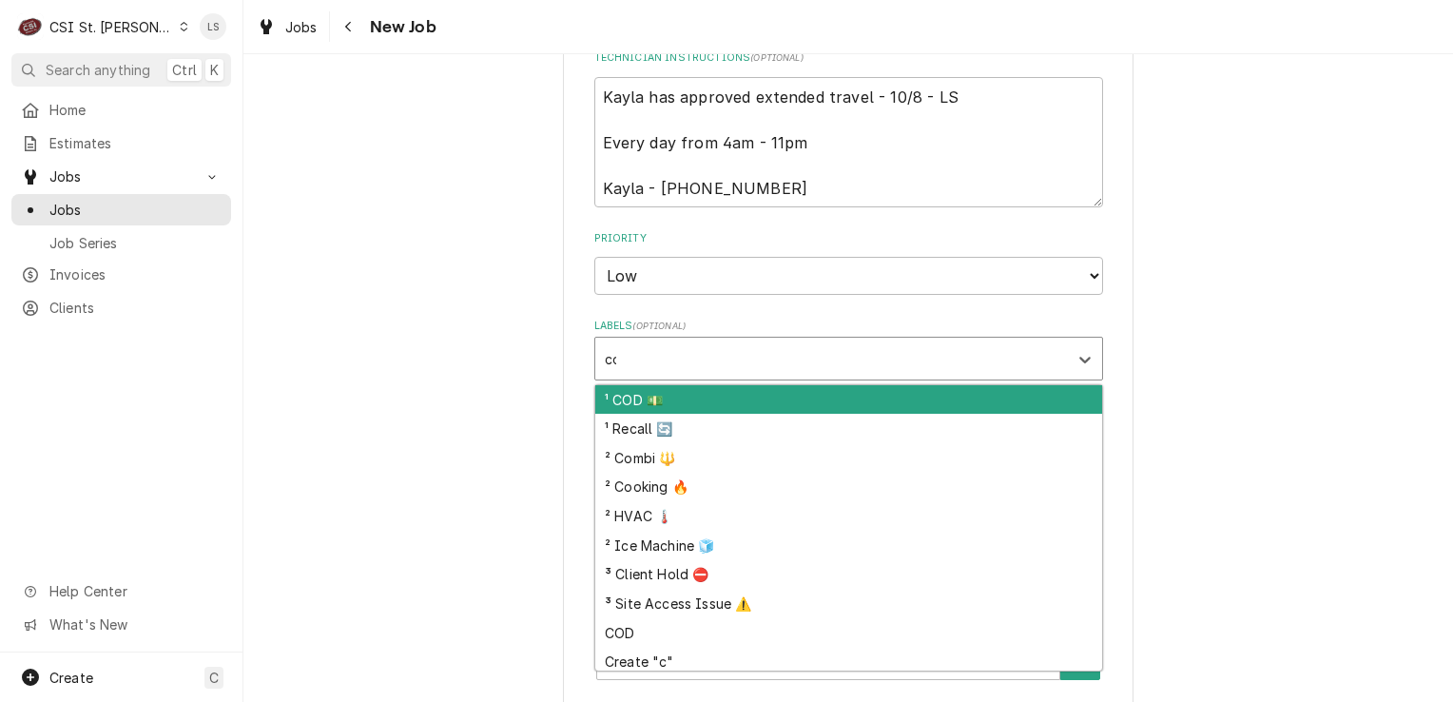
type input "cod"
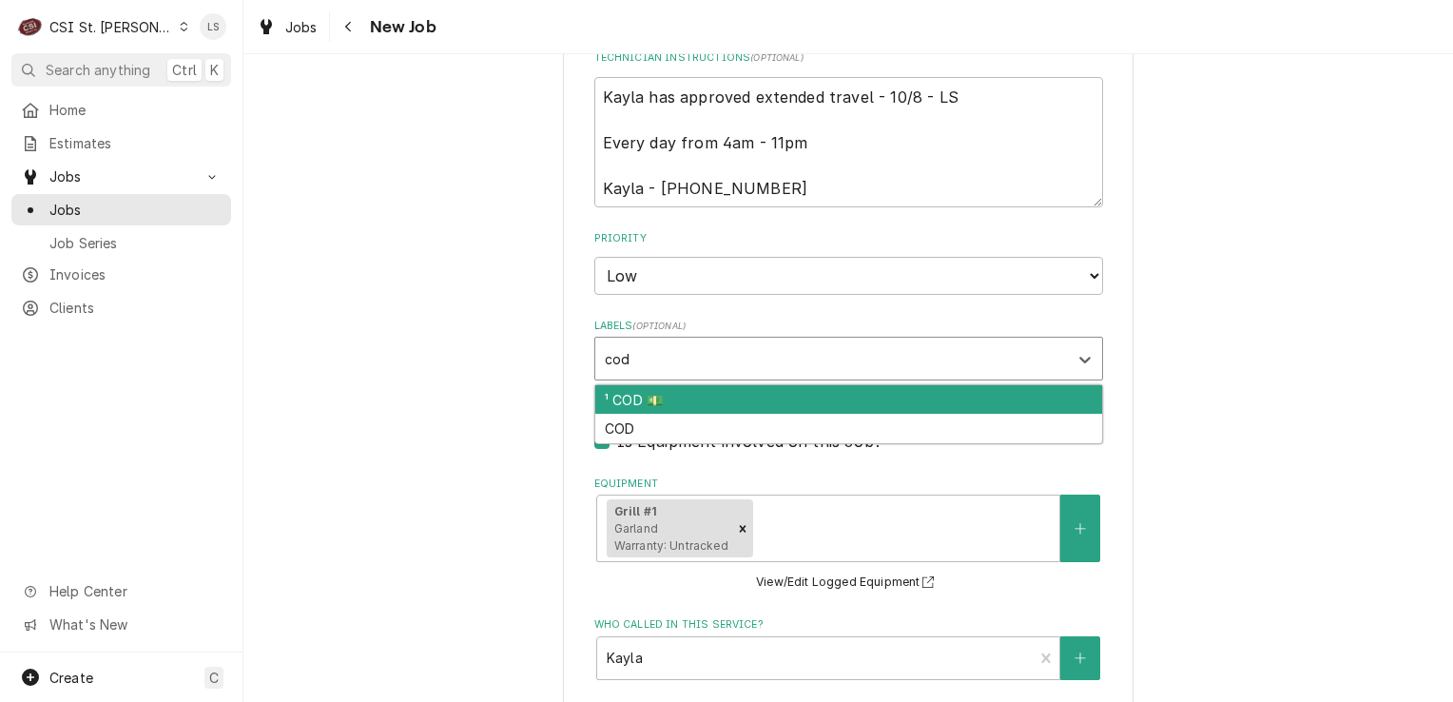
type textarea "x"
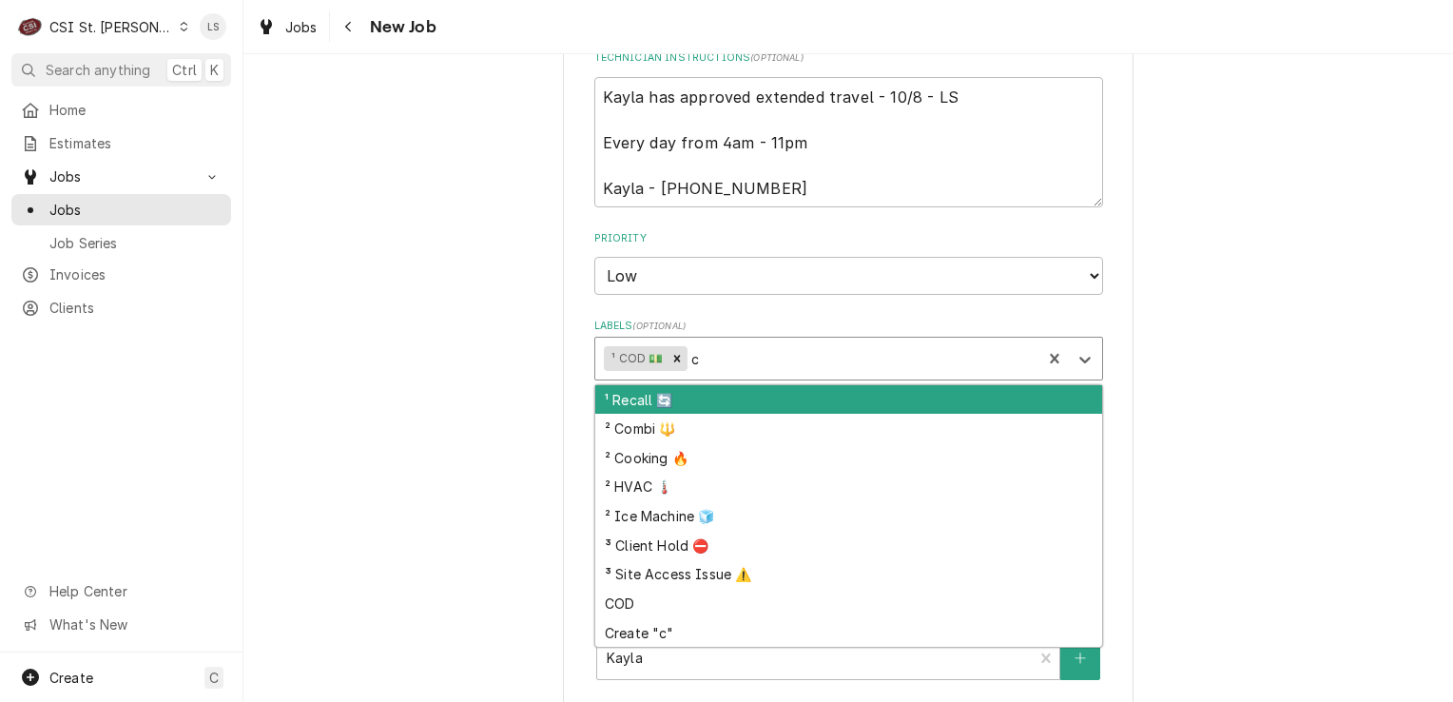
type input "ca"
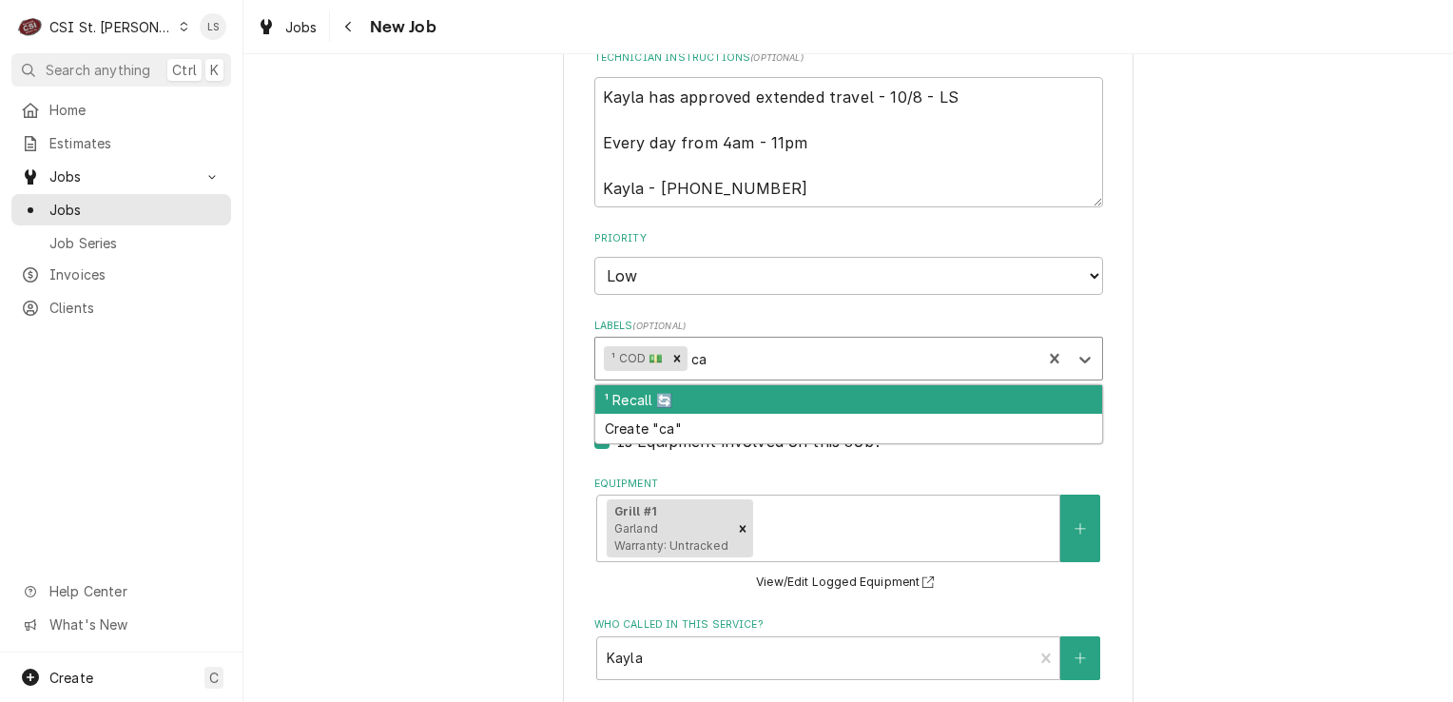
type textarea "x"
type input "card"
type textarea "x"
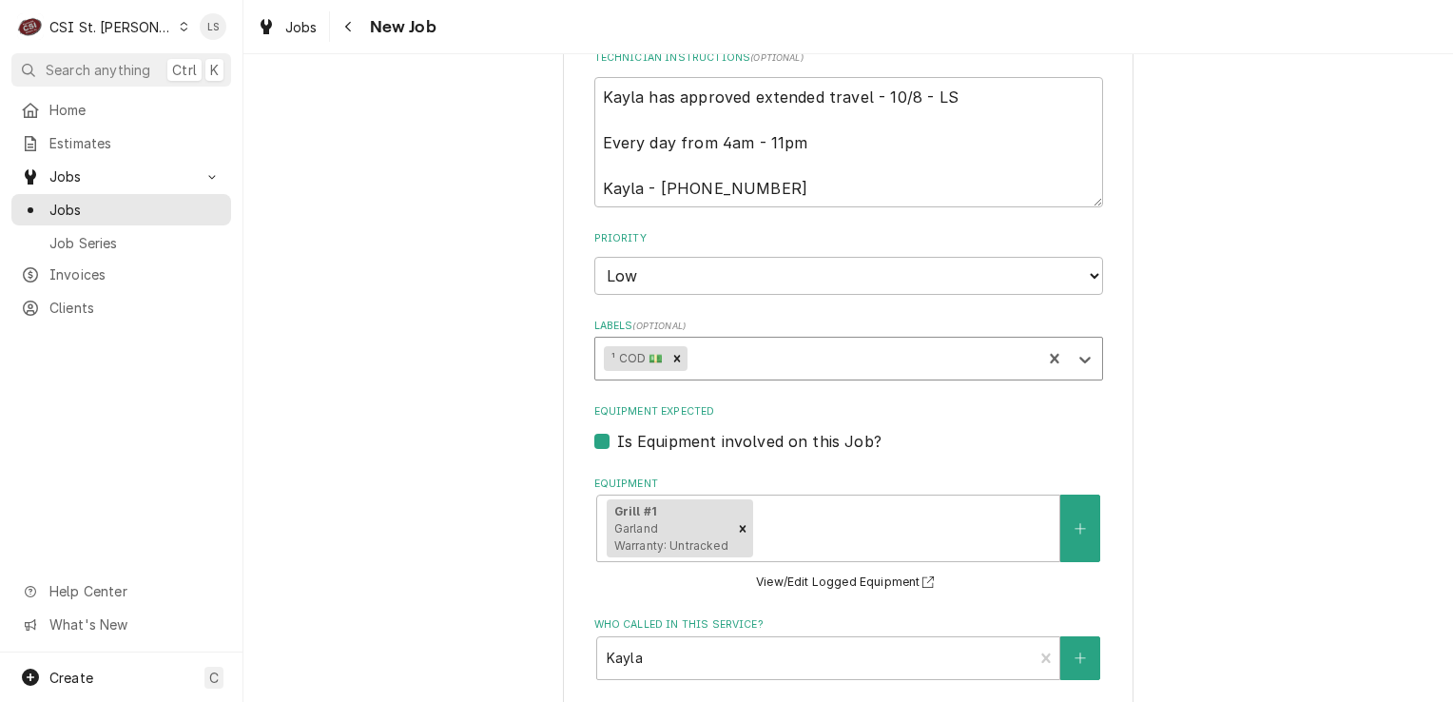
type textarea "x"
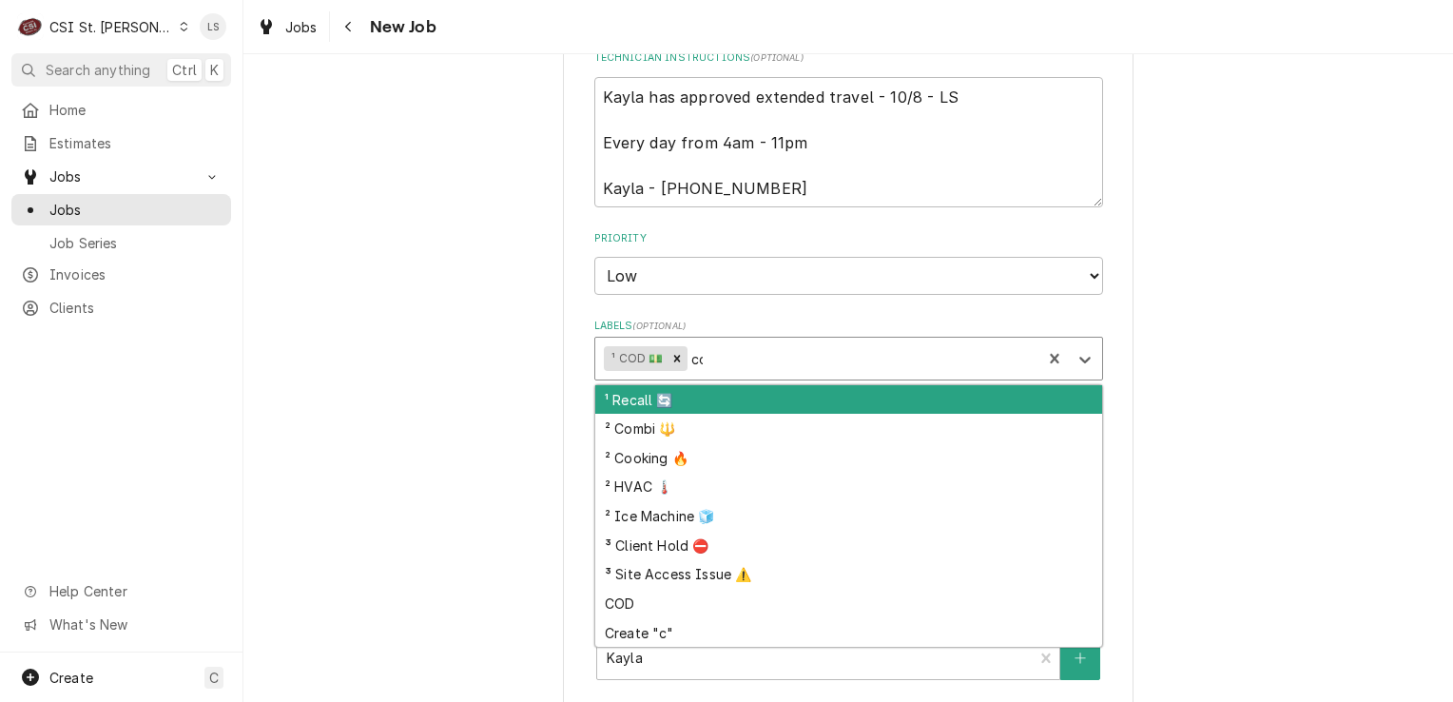
type input "coo"
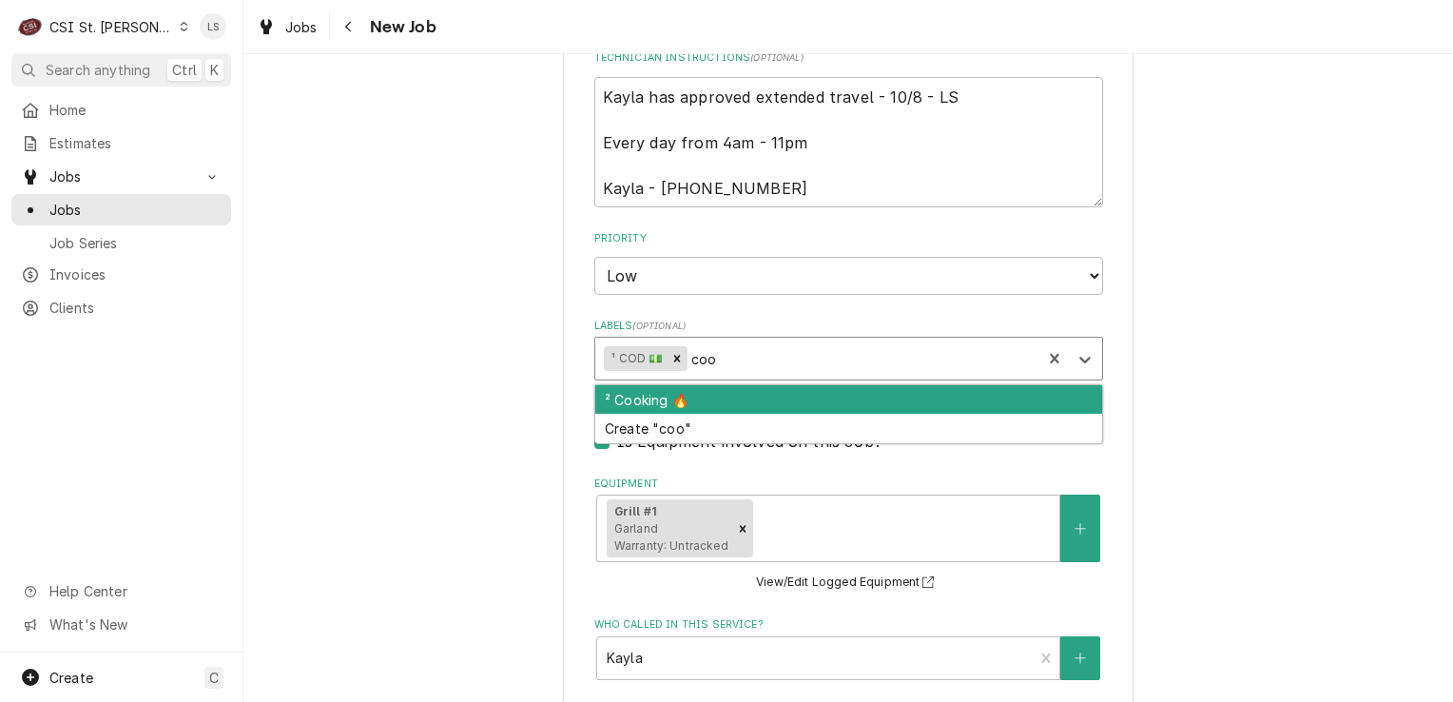
type textarea "x"
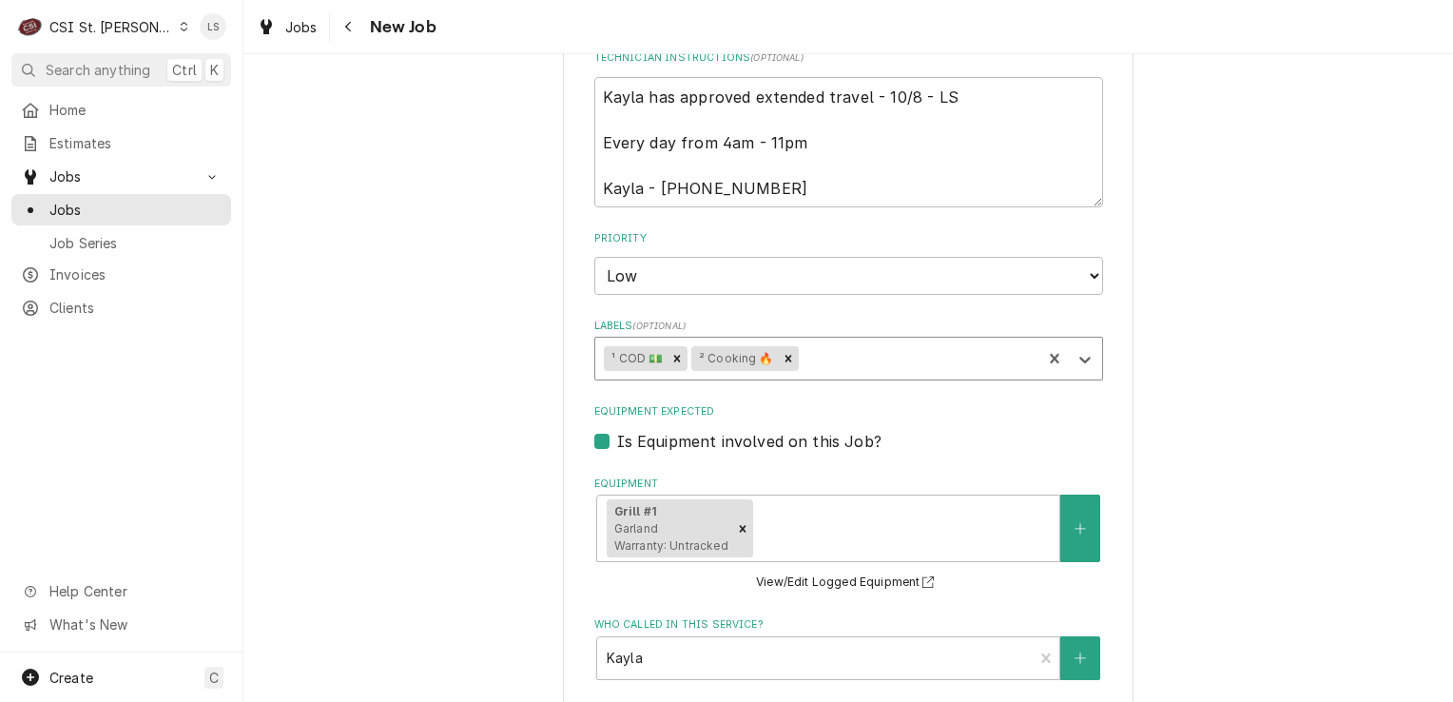
scroll to position [856, 0]
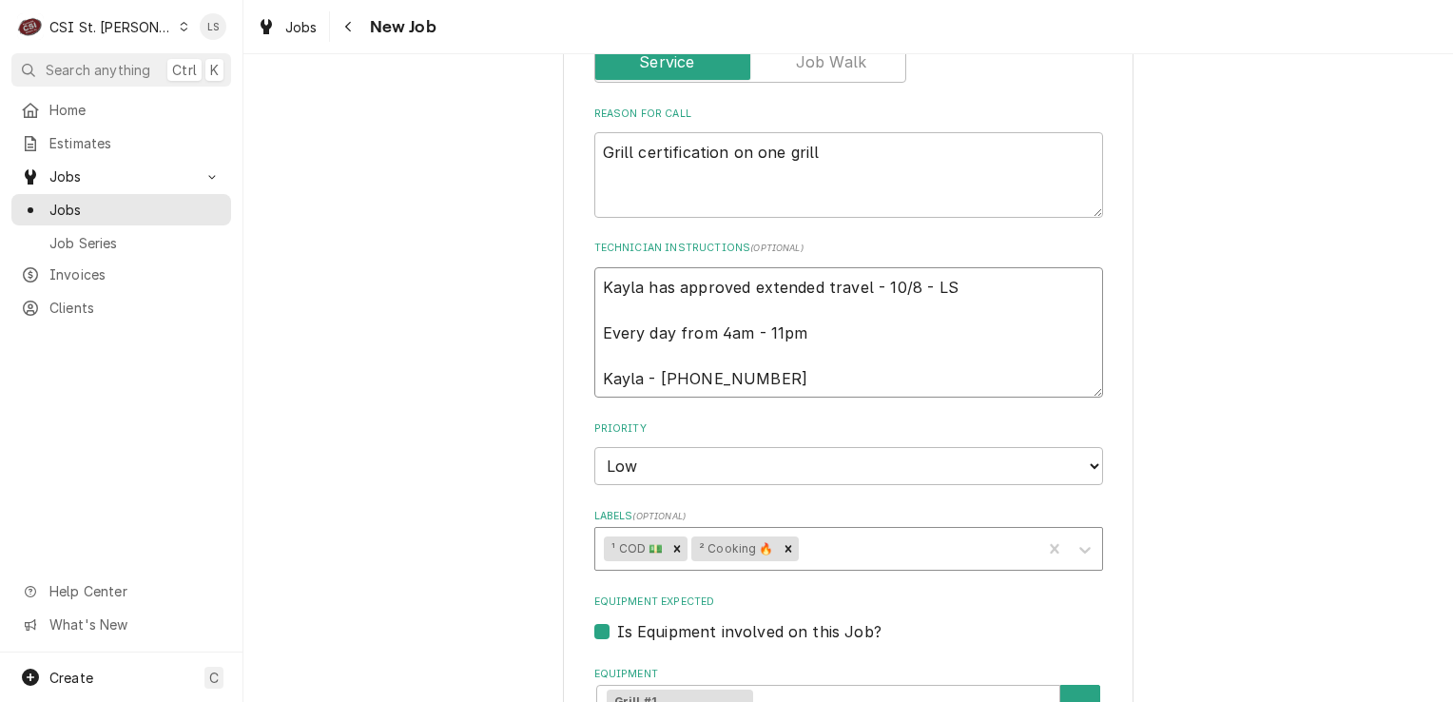
click at [594, 279] on textarea "Kayla has approved extended travel - 10/8 - LS Every day from 4am - 11pm Kayla …" at bounding box center [848, 332] width 509 height 131
type textarea "x"
type textarea "Kayla has approved extended travel - 10/8 - LS Every day from 4am - 11pm Kayla …"
type textarea "x"
type textarea "Kayla has approved extended travel - 10/8 - LS Every day from 4am - 11pm Kayla …"
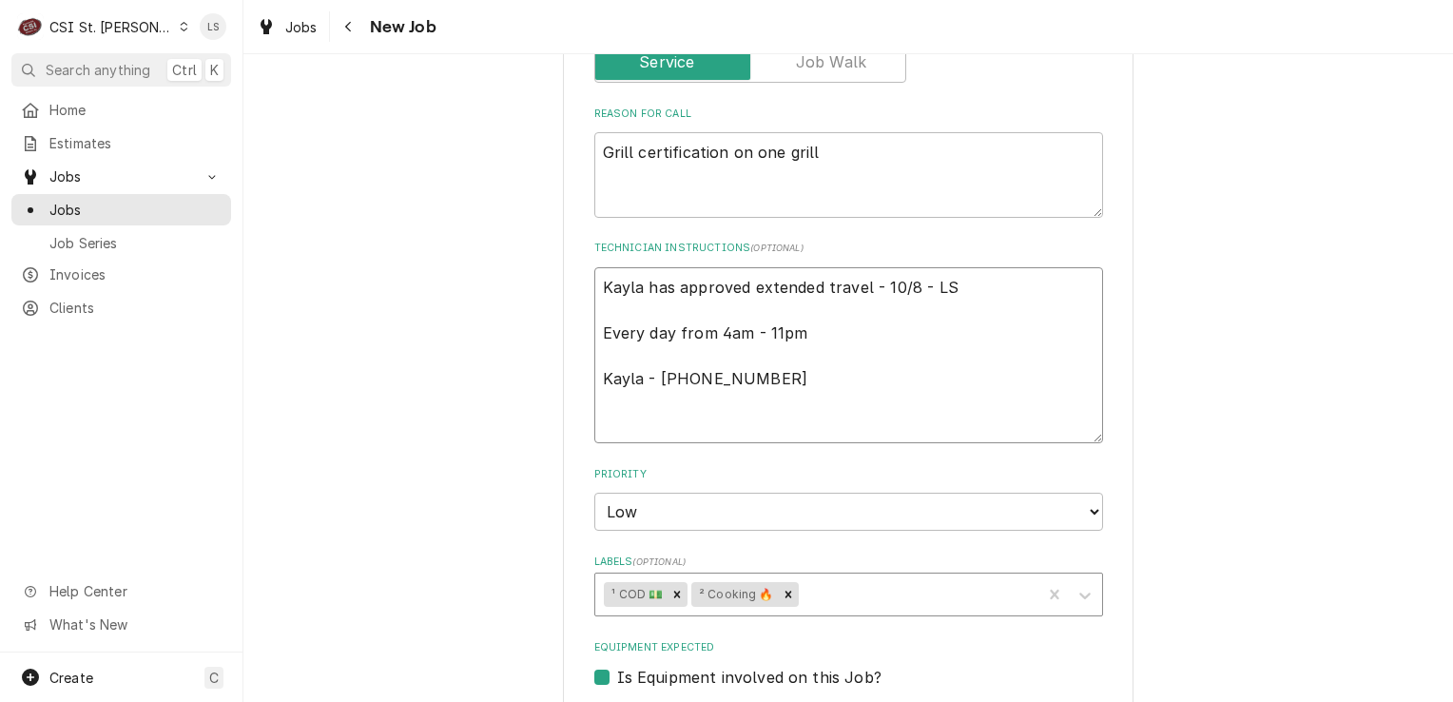
click at [594, 279] on textarea "Kayla has approved extended travel - 10/8 - LS Every day from 4am - 11pm Kayla …" at bounding box center [848, 355] width 509 height 177
type textarea "x"
type textarea "* Kayla has approved extended travel - 10/8 - LS Every day from 4am - 11pm Kayl…"
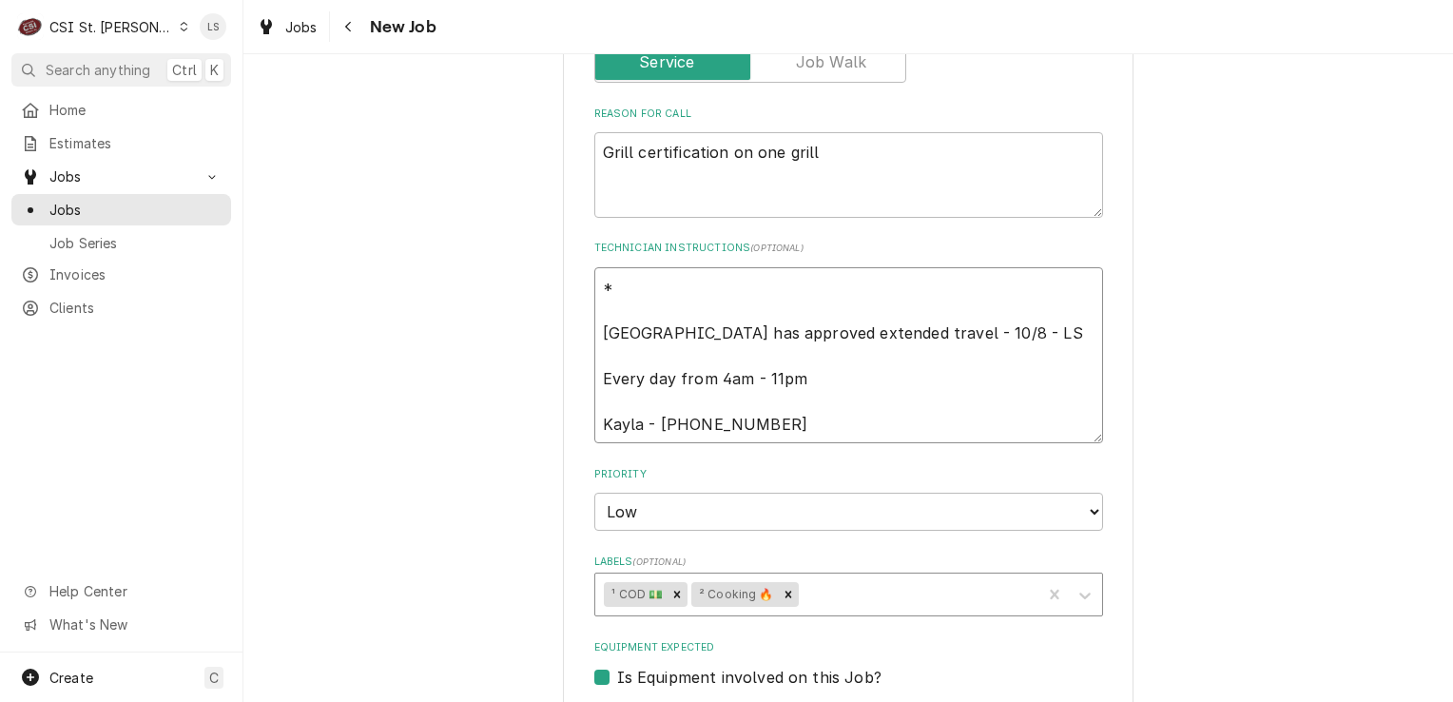
type textarea "x"
type textarea "** Kayla has approved extended travel - 10/8 - LS Every day from 4am - 11pm Kay…"
type textarea "x"
type textarea "** Kayla has approved extended travel - 10/8 - LS Every day from 4am - 11pm Kay…"
type textarea "x"
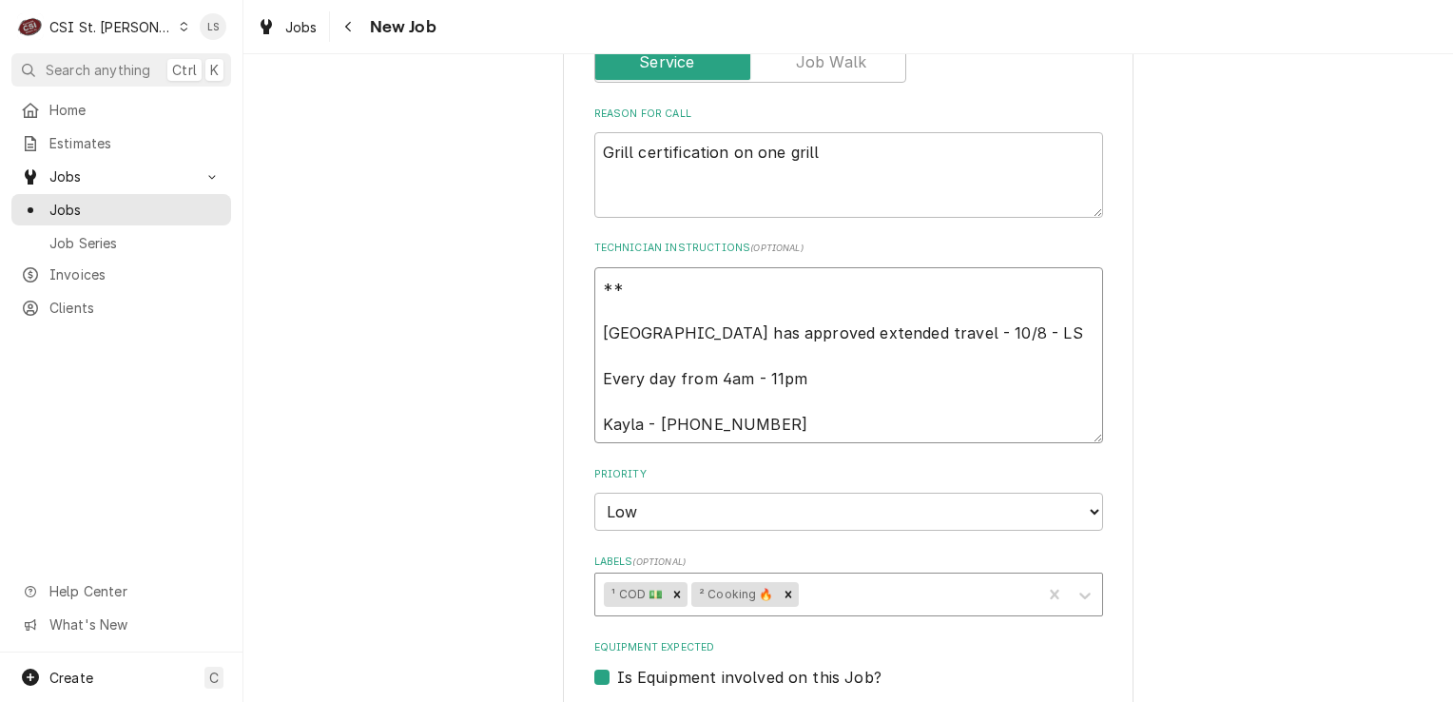
type textarea "** C Kayla has approved extended travel - 10/8 - LS Every day from 4am - 11pm K…"
type textarea "x"
type textarea "** CO Kayla has approved extended travel - 10/8 - LS Every day from 4am - 11pm …"
type textarea "x"
type textarea "** COD Kayla has approved extended travel - 10/8 - LS Every day from 4am - 11pm…"
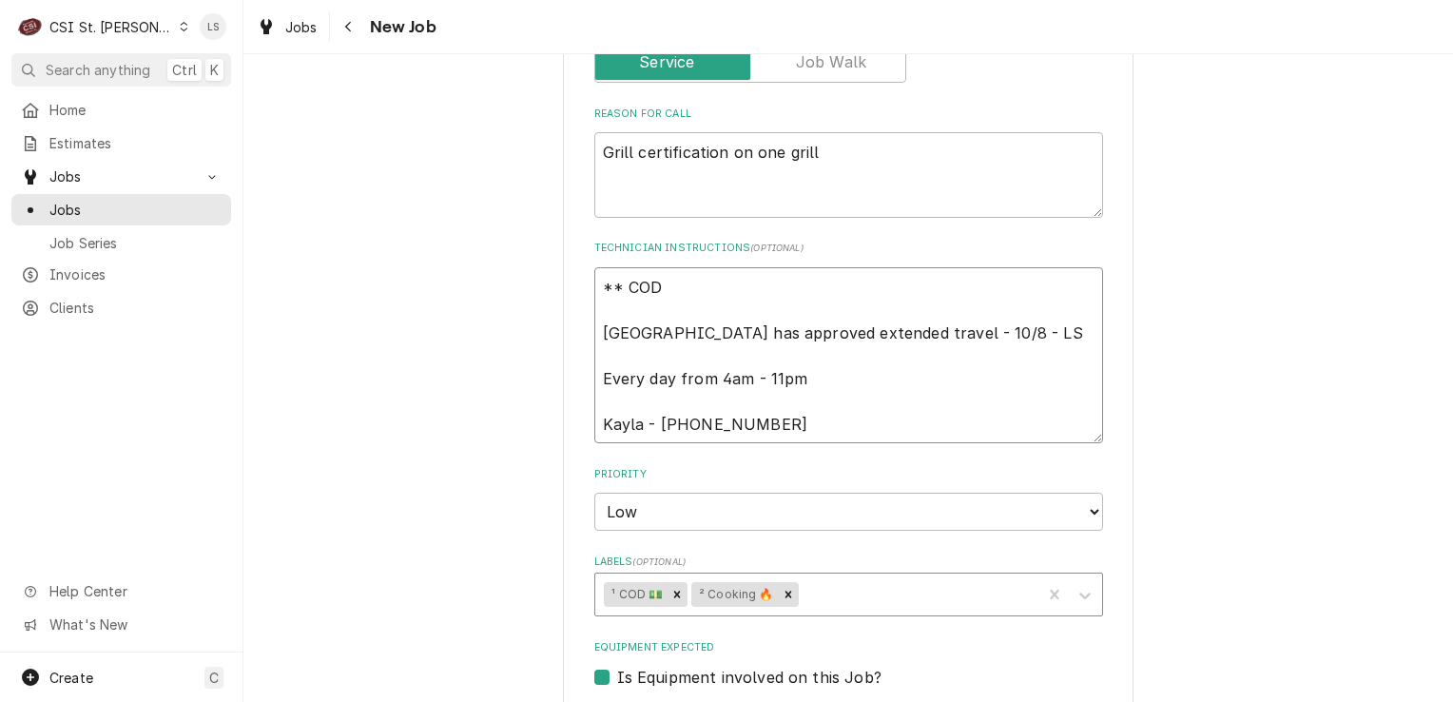
type textarea "x"
type textarea "** COD Kayla has approved extended travel - 10/8 - LS Every day from 4am - 11pm…"
type textarea "x"
type textarea "** COD * Kayla has approved extended travel - 10/8 - LS Every day from 4am - 11…"
type textarea "x"
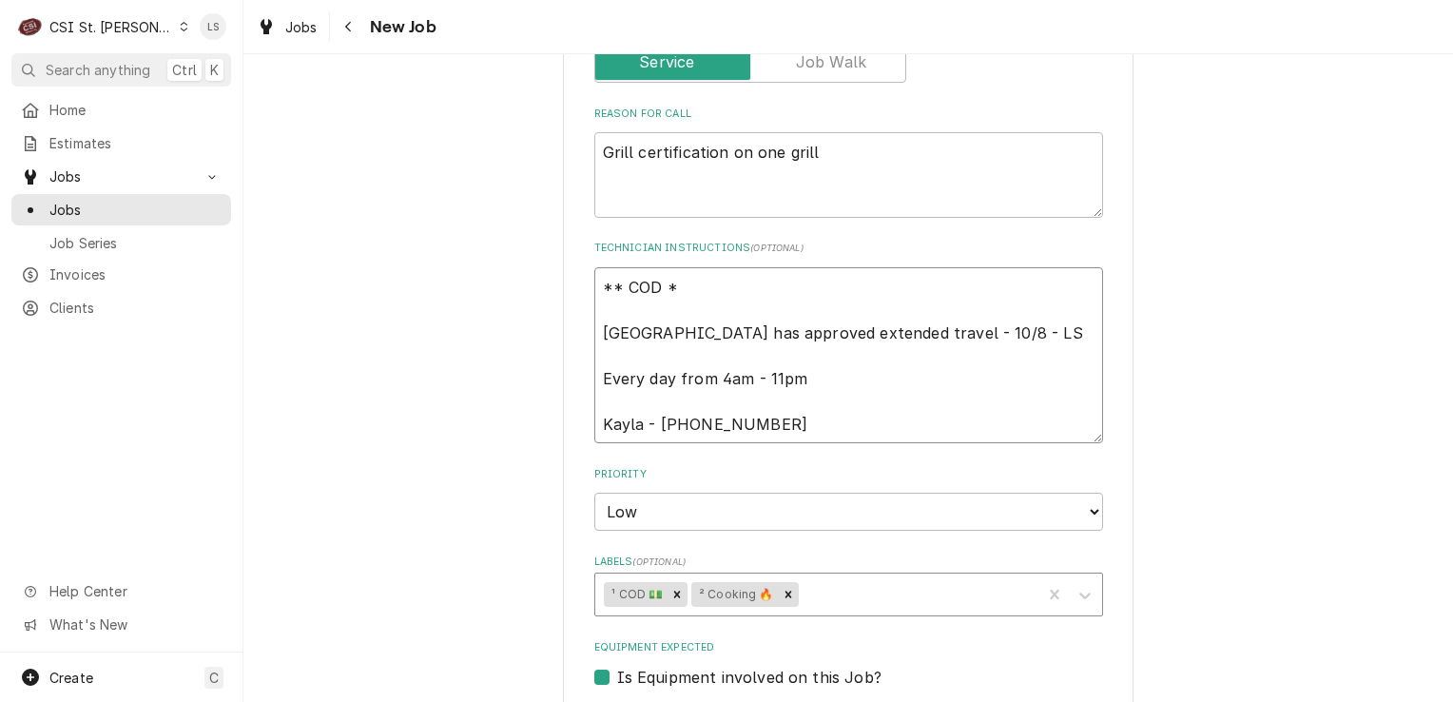
type textarea "** COD ** Kayla has approved extended travel - 10/8 - LS Every day from 4am - 1…"
type textarea "x"
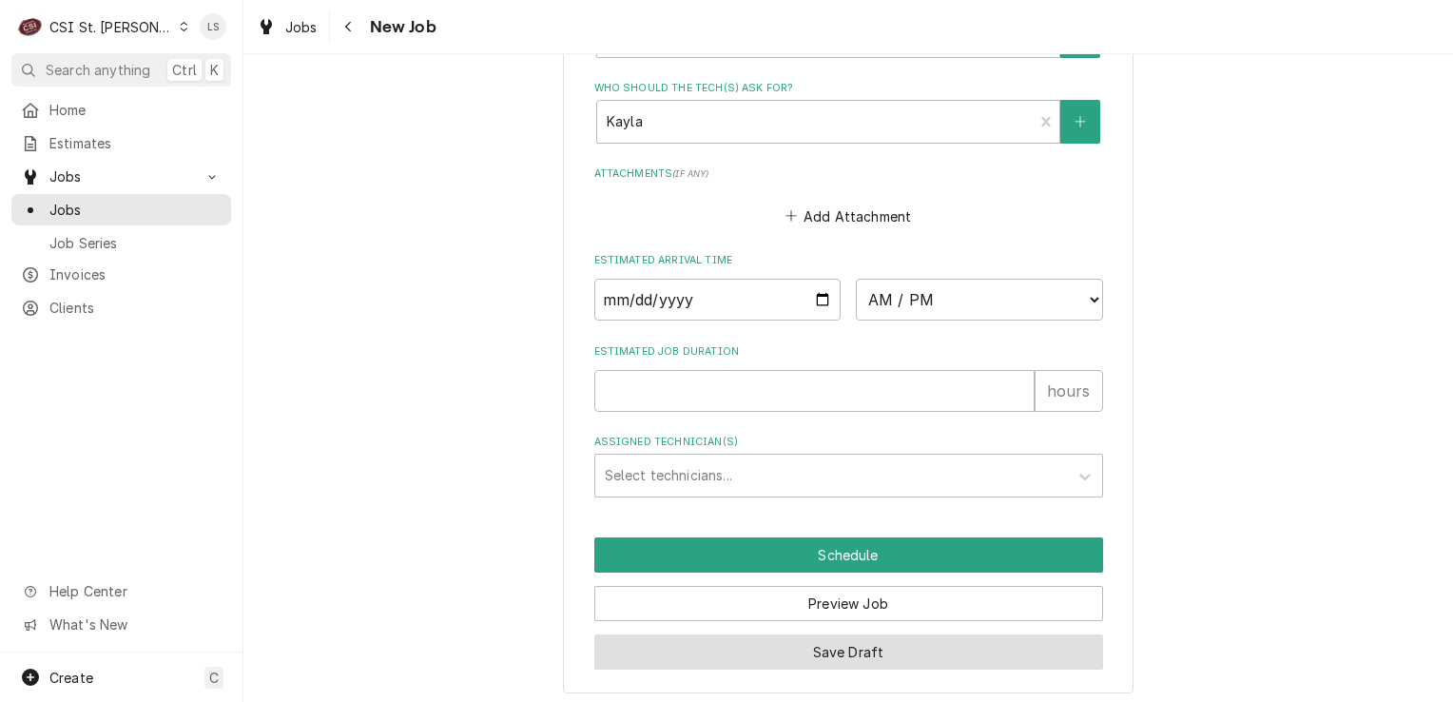
type textarea "** COD ** Kayla has approved extended travel - 10/8 - LS Every day from 4am - 1…"
click at [772, 648] on button "Save Draft" at bounding box center [848, 651] width 509 height 35
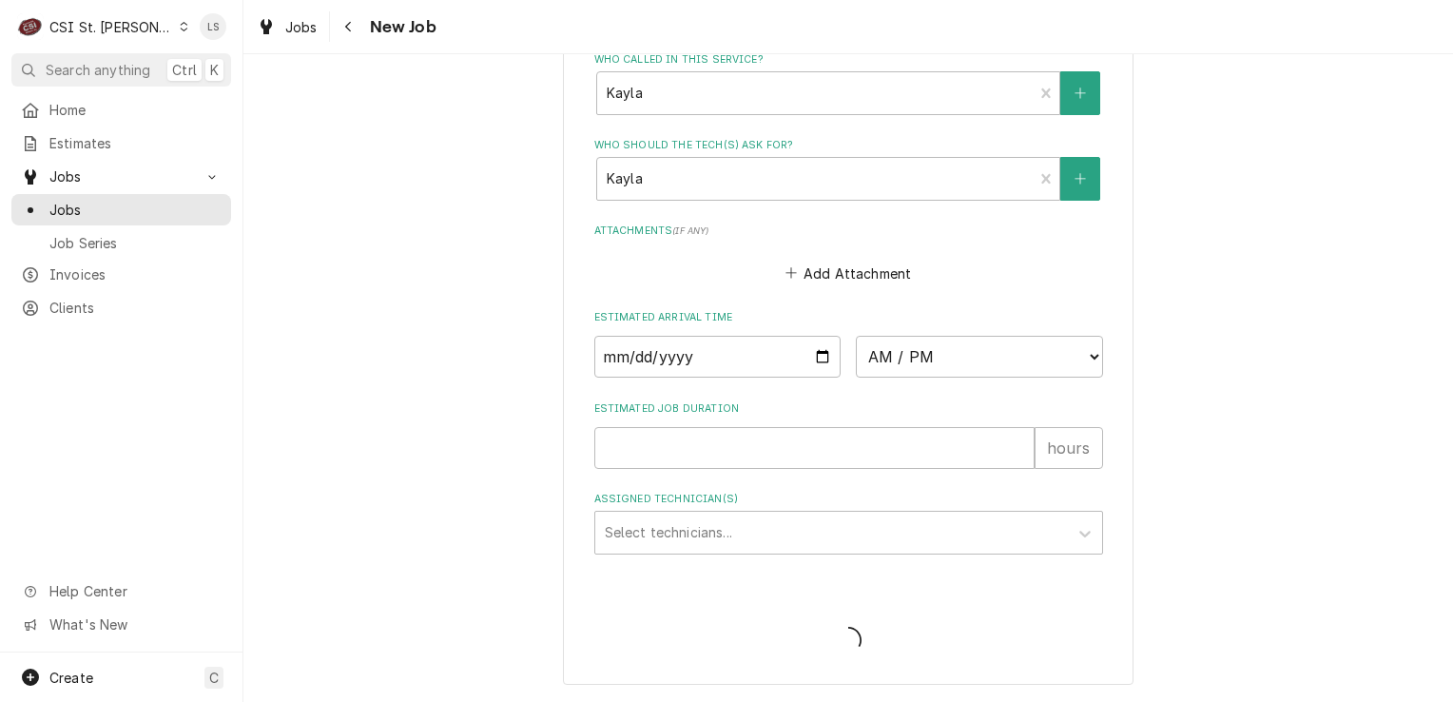
scroll to position [1649, 0]
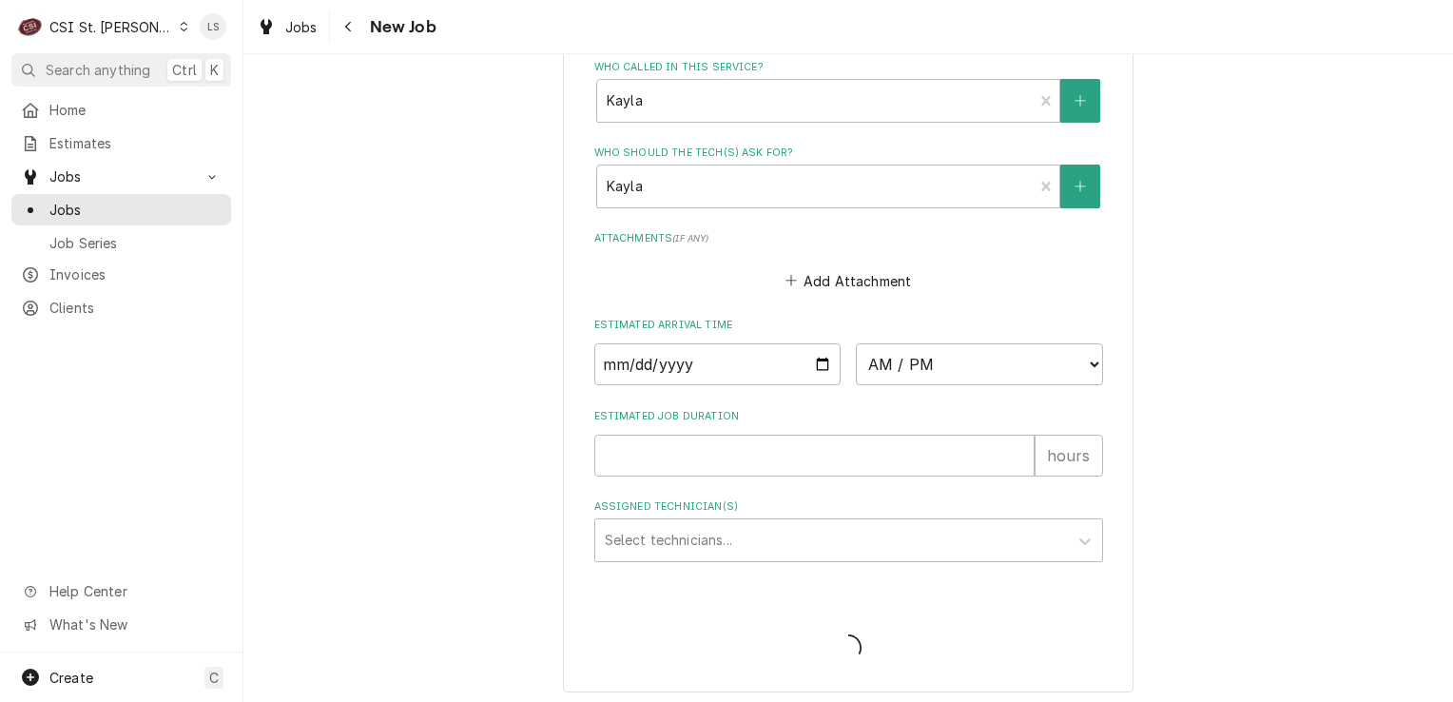
type textarea "x"
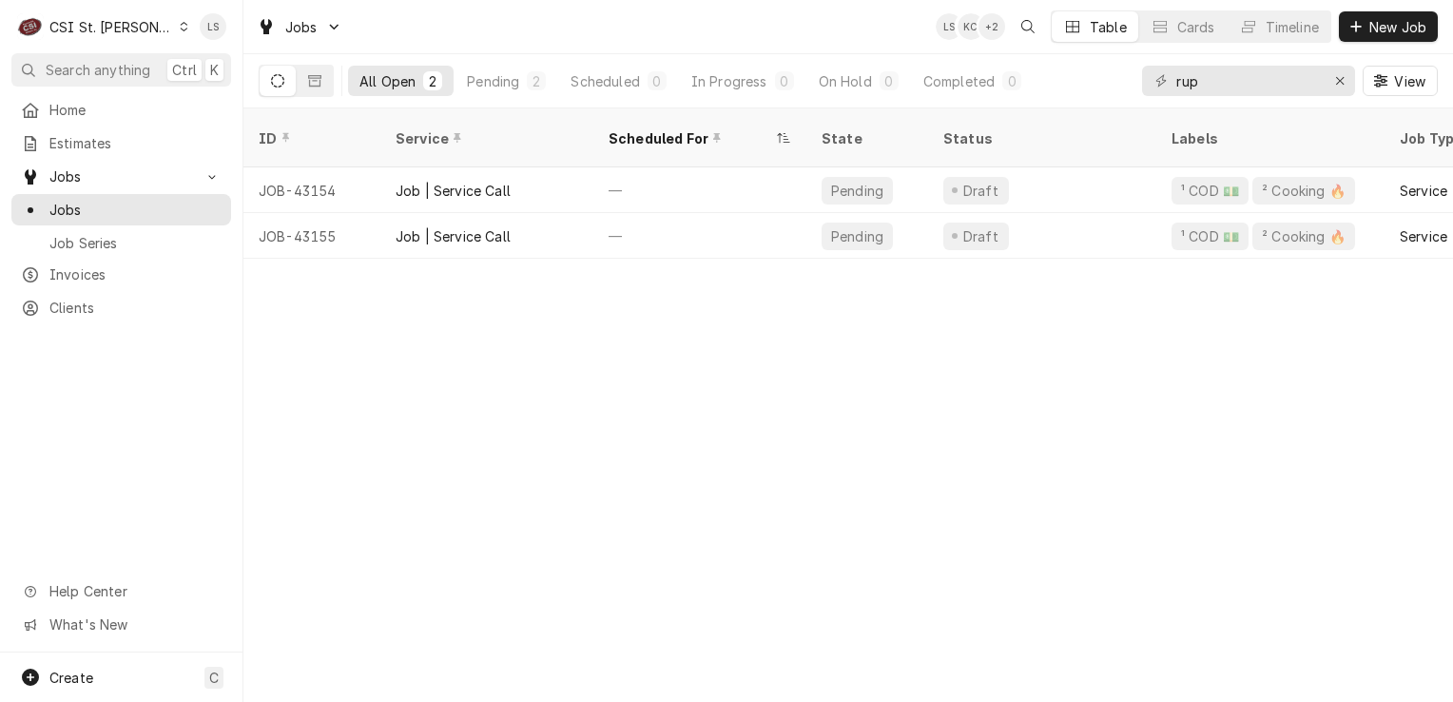
click at [156, 29] on div "C CSI St. Louis" at bounding box center [103, 27] width 184 height 38
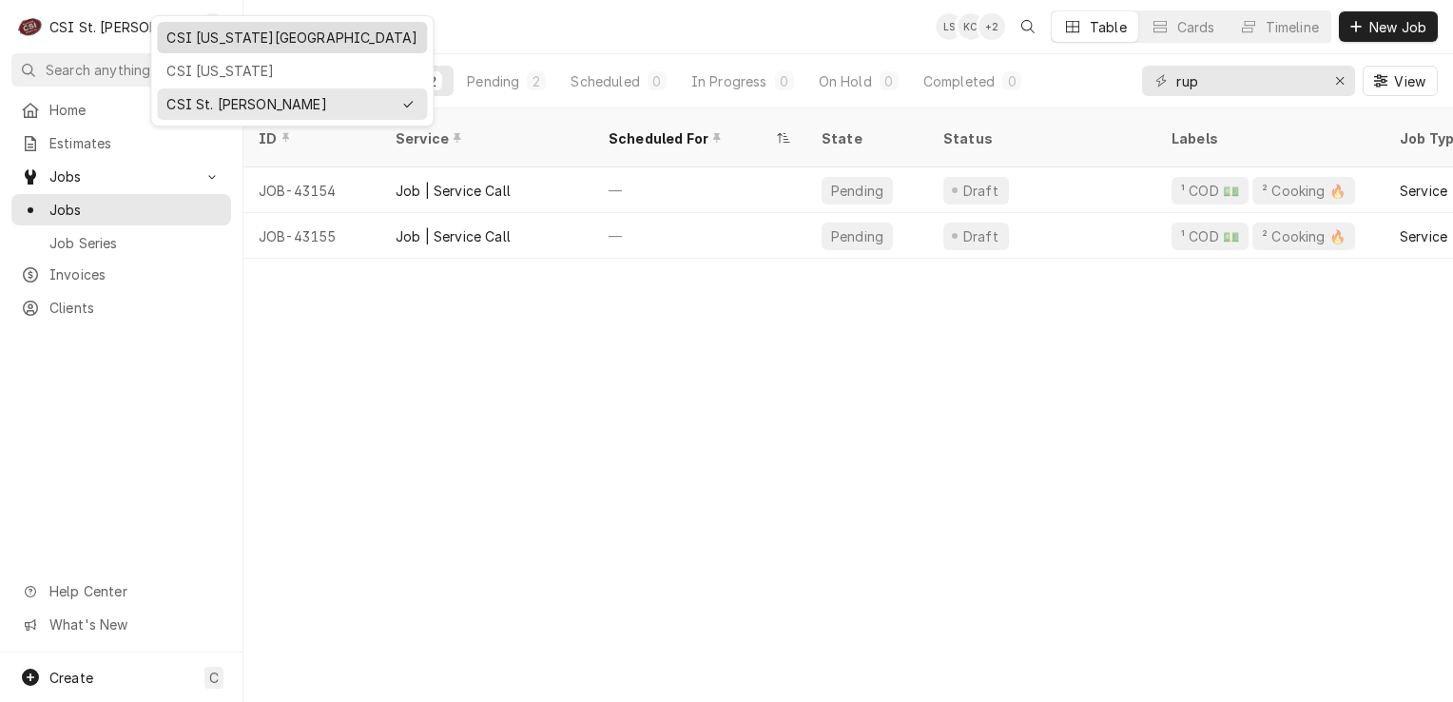
click at [217, 31] on div "CSI [US_STATE][GEOGRAPHIC_DATA]" at bounding box center [291, 38] width 251 height 20
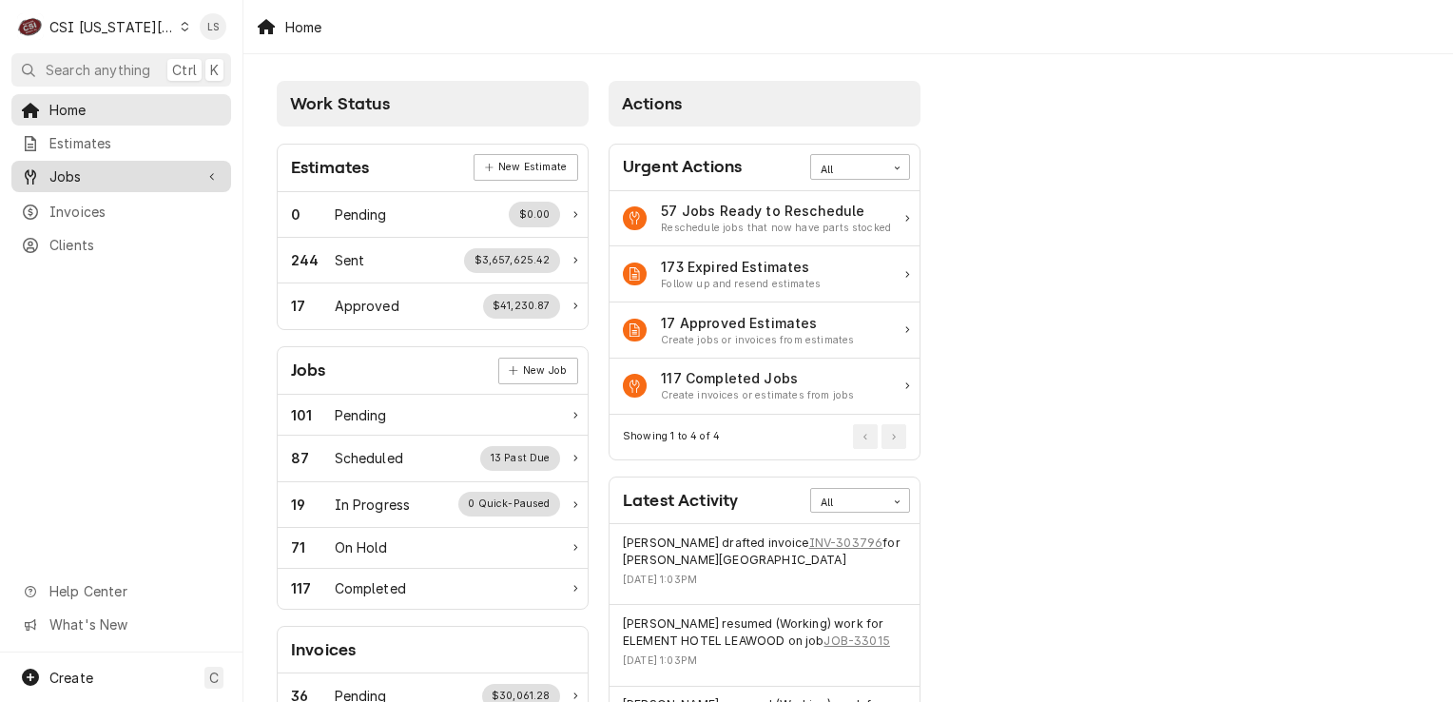
click at [165, 168] on span "Jobs" at bounding box center [121, 176] width 144 height 20
click at [146, 203] on span "Jobs" at bounding box center [135, 210] width 172 height 20
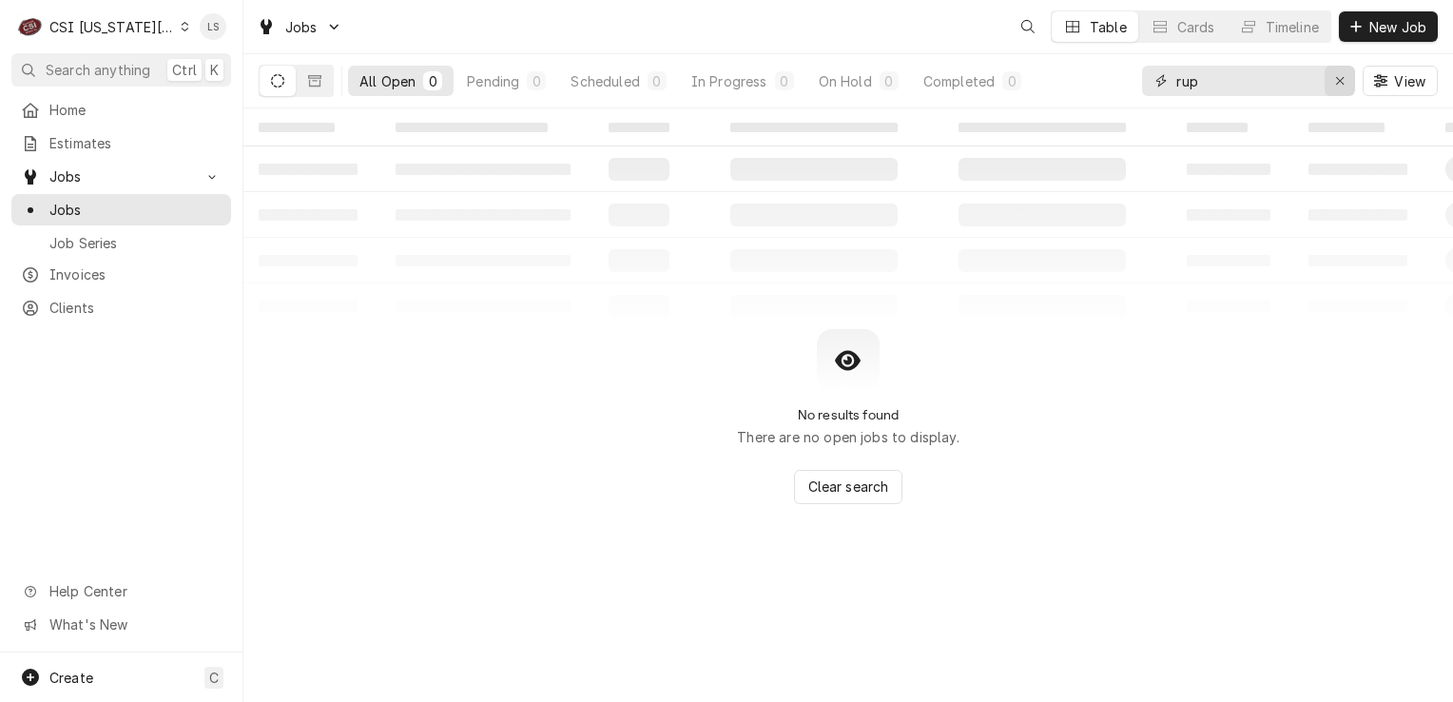
click at [1342, 78] on icon "Erase input" at bounding box center [1340, 81] width 8 height 8
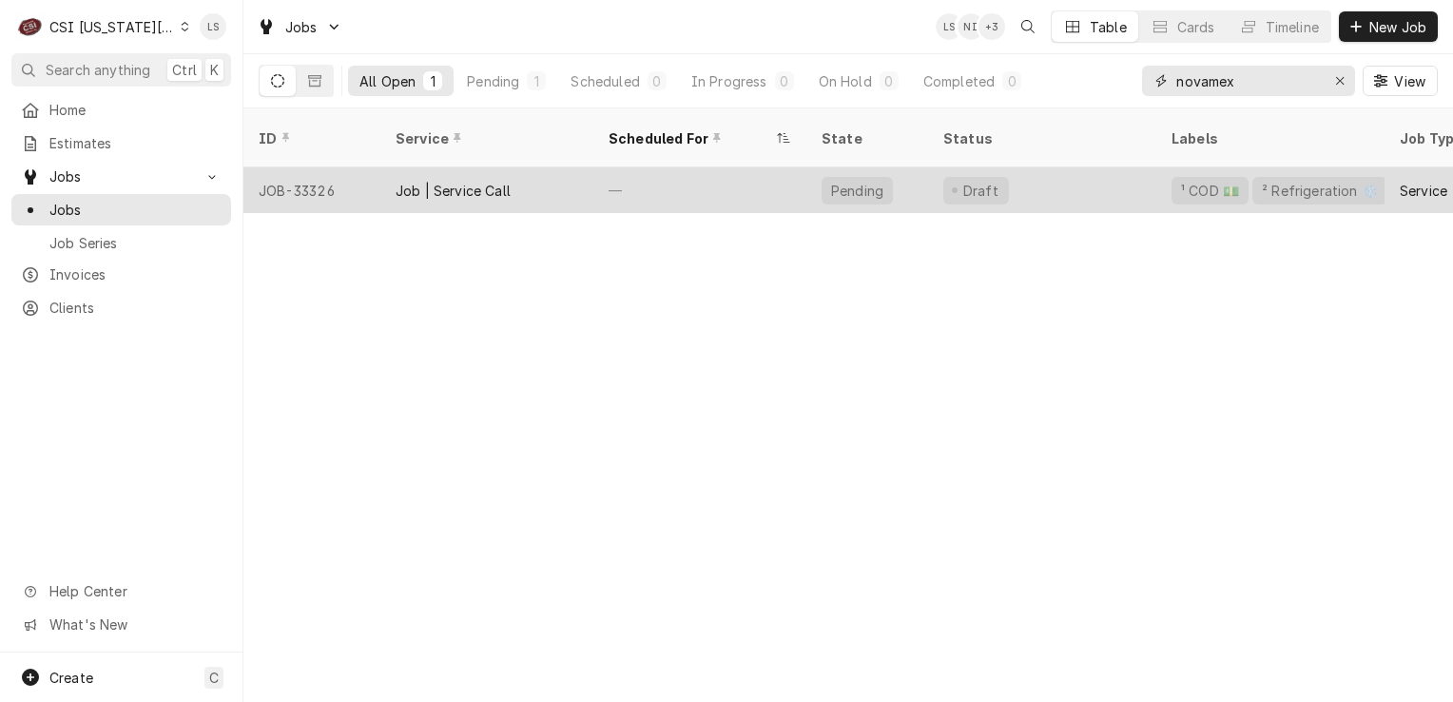
type input "novamex"
click at [317, 180] on div "JOB-33326" at bounding box center [311, 190] width 137 height 46
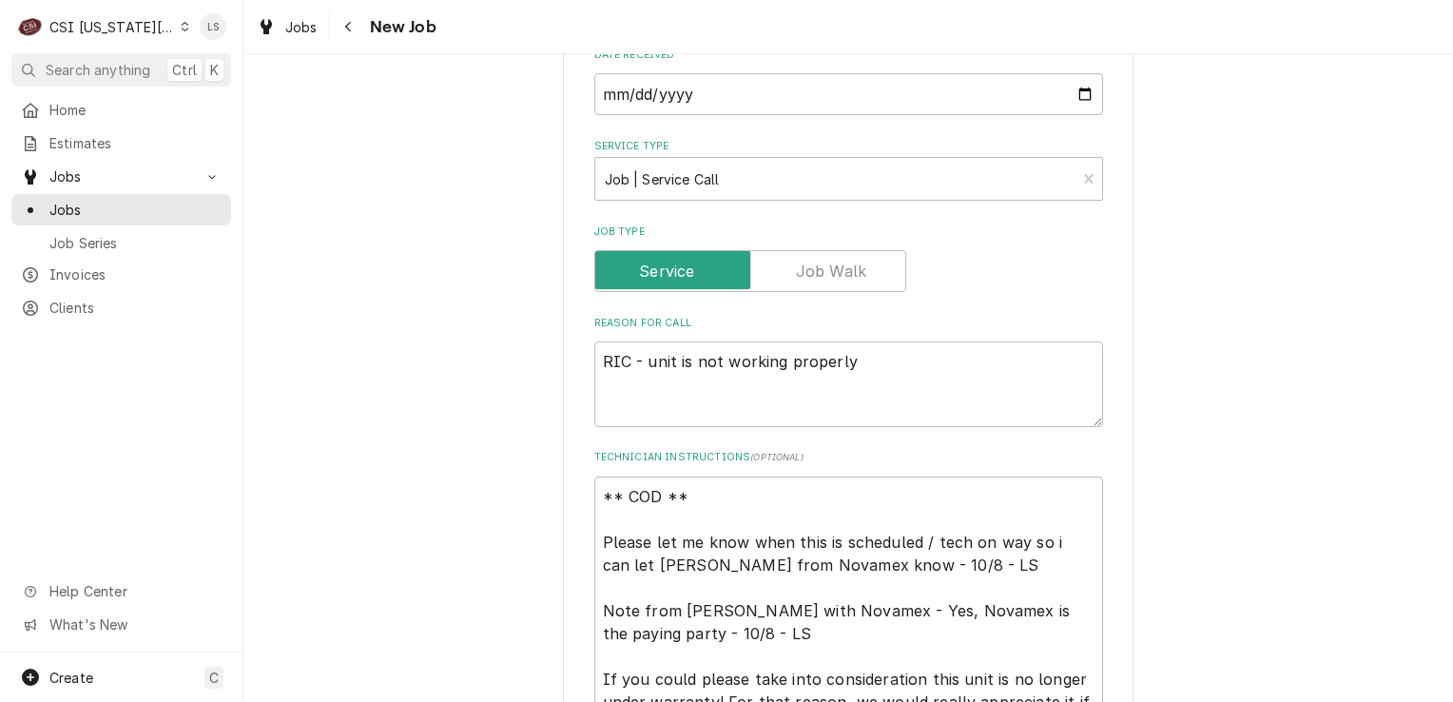
scroll to position [1046, 0]
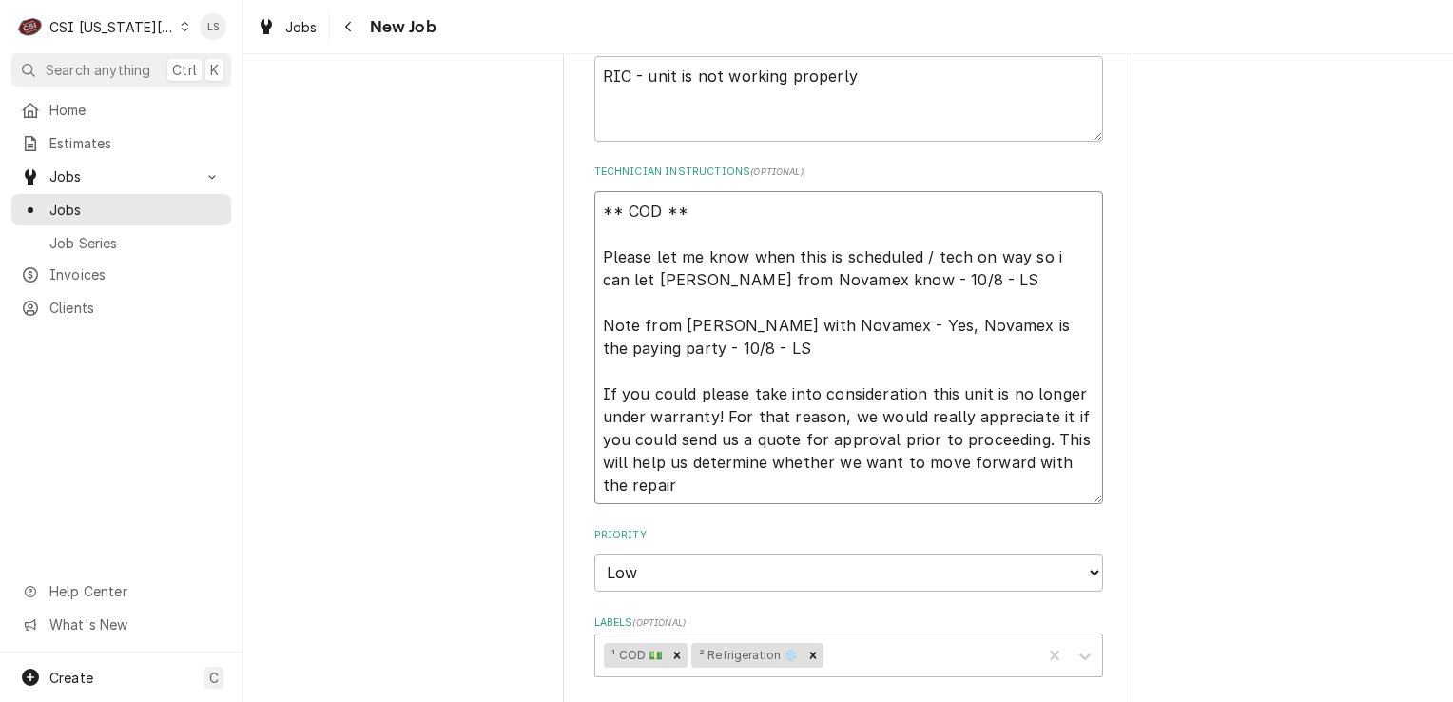
click at [675, 210] on textarea "** COD ** Please let me know when this is scheduled / tech on way so i can let …" at bounding box center [848, 348] width 509 height 314
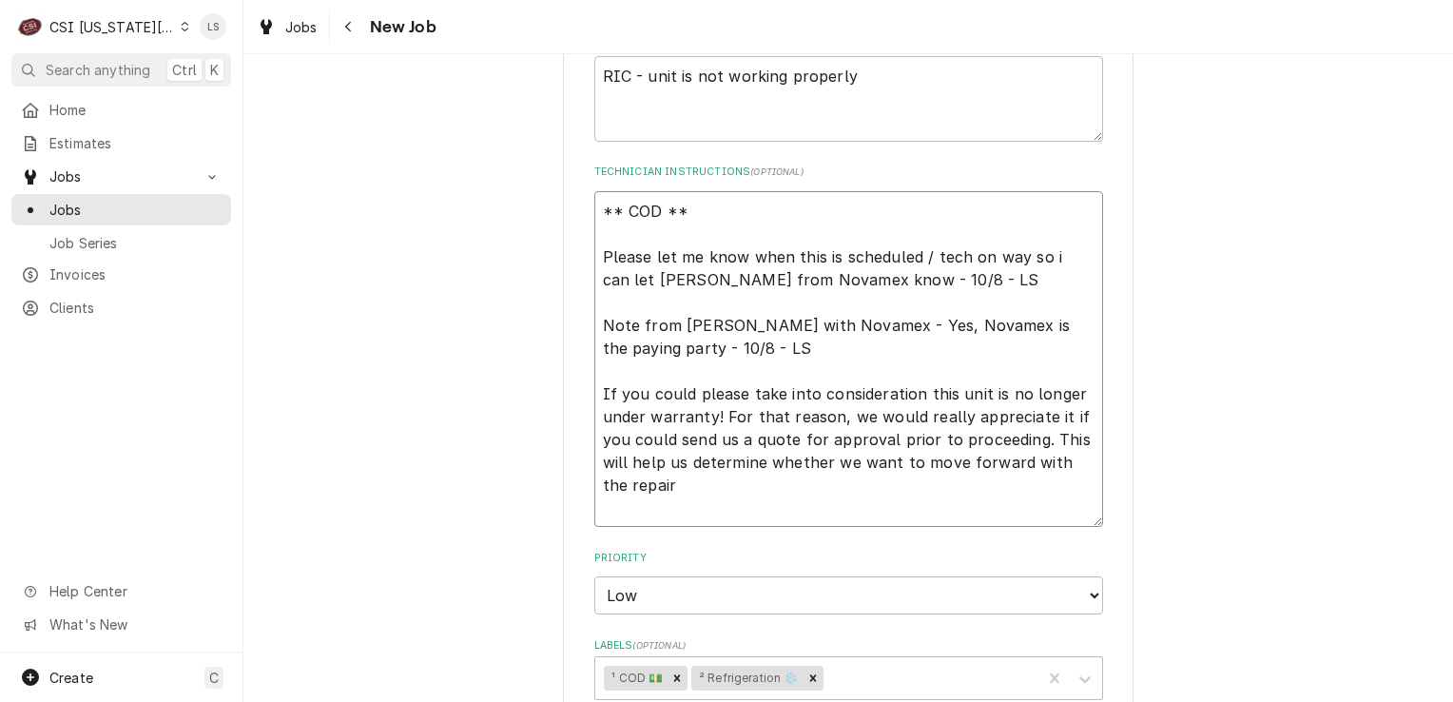
type textarea "x"
type textarea "** COD ** Please let me know when this is scheduled / tech on way so i can let …"
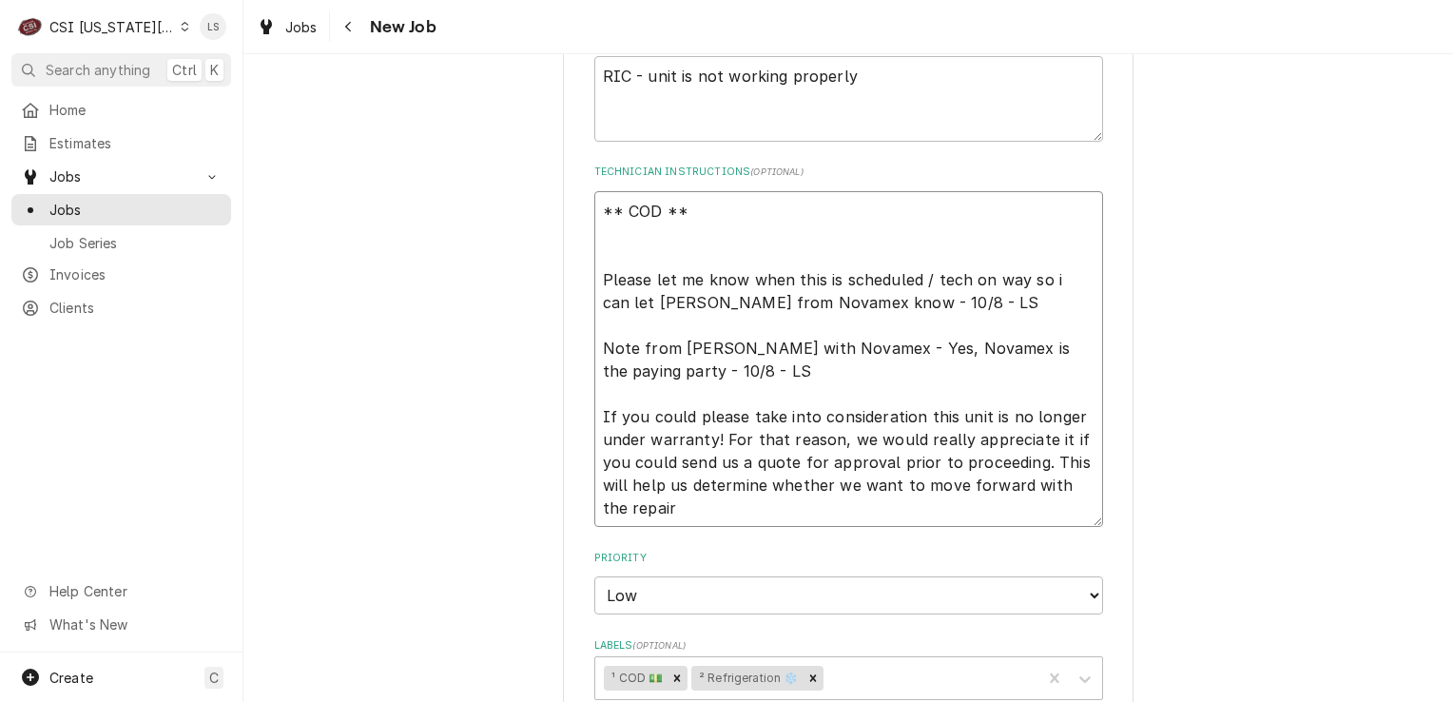
type textarea "x"
type textarea "** COD ** Please let me know when this is scheduled / tech on way so i can let …"
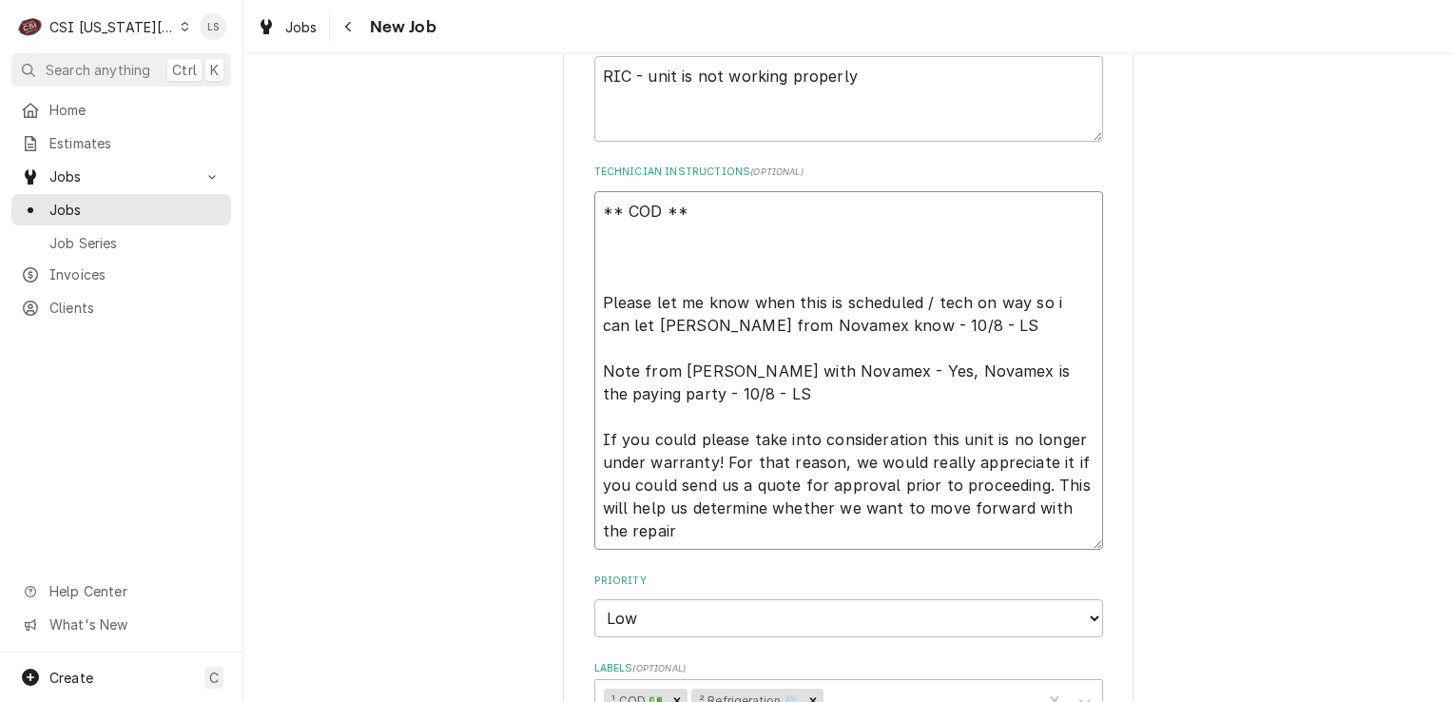
paste textarea "store hours are 11 AM to 9 PM"
type textarea "x"
type textarea "** COD ** store hours are 11 AM to 9 PM Please let me know when this is schedul…"
type textarea "x"
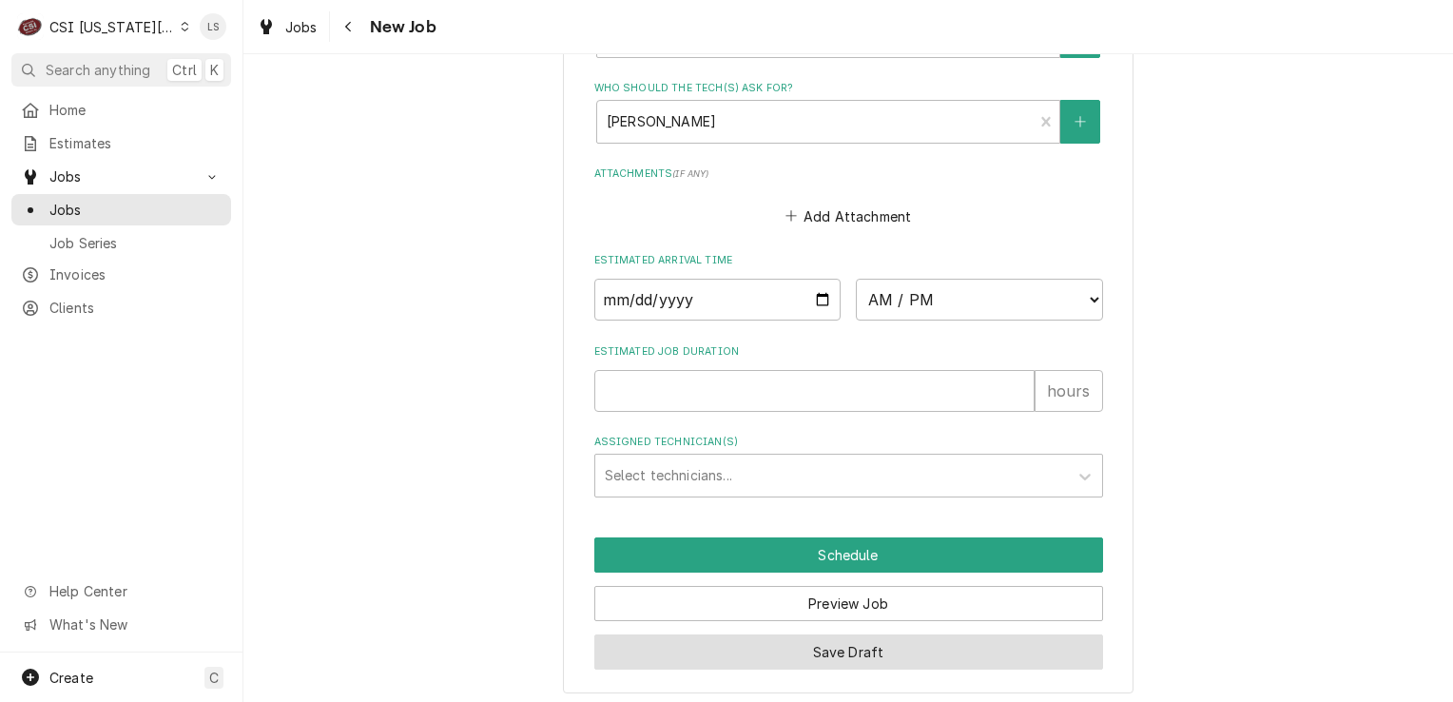
type textarea "** COD ** store hours are 11 AM to 9 PM Please let me know when this is schedul…"
click at [827, 659] on button "Save Draft" at bounding box center [848, 651] width 509 height 35
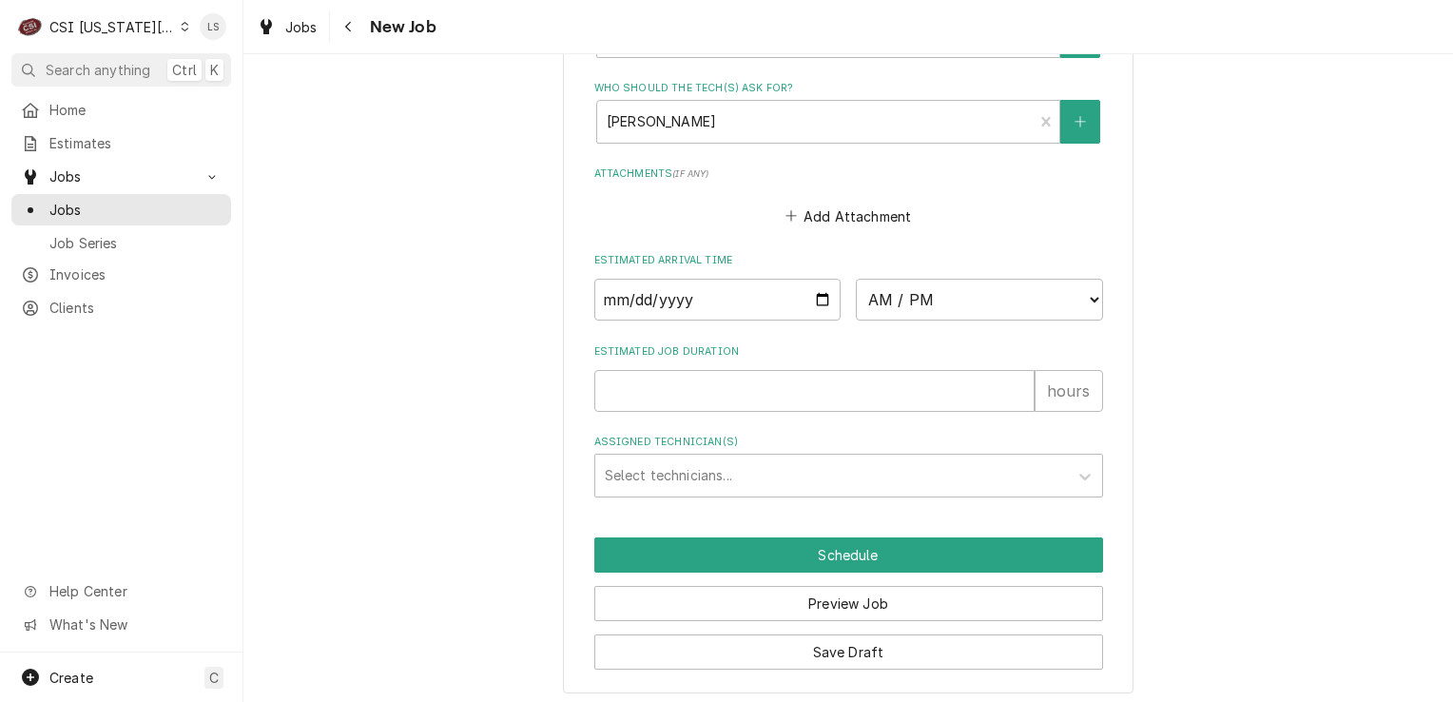
scroll to position [1946, 0]
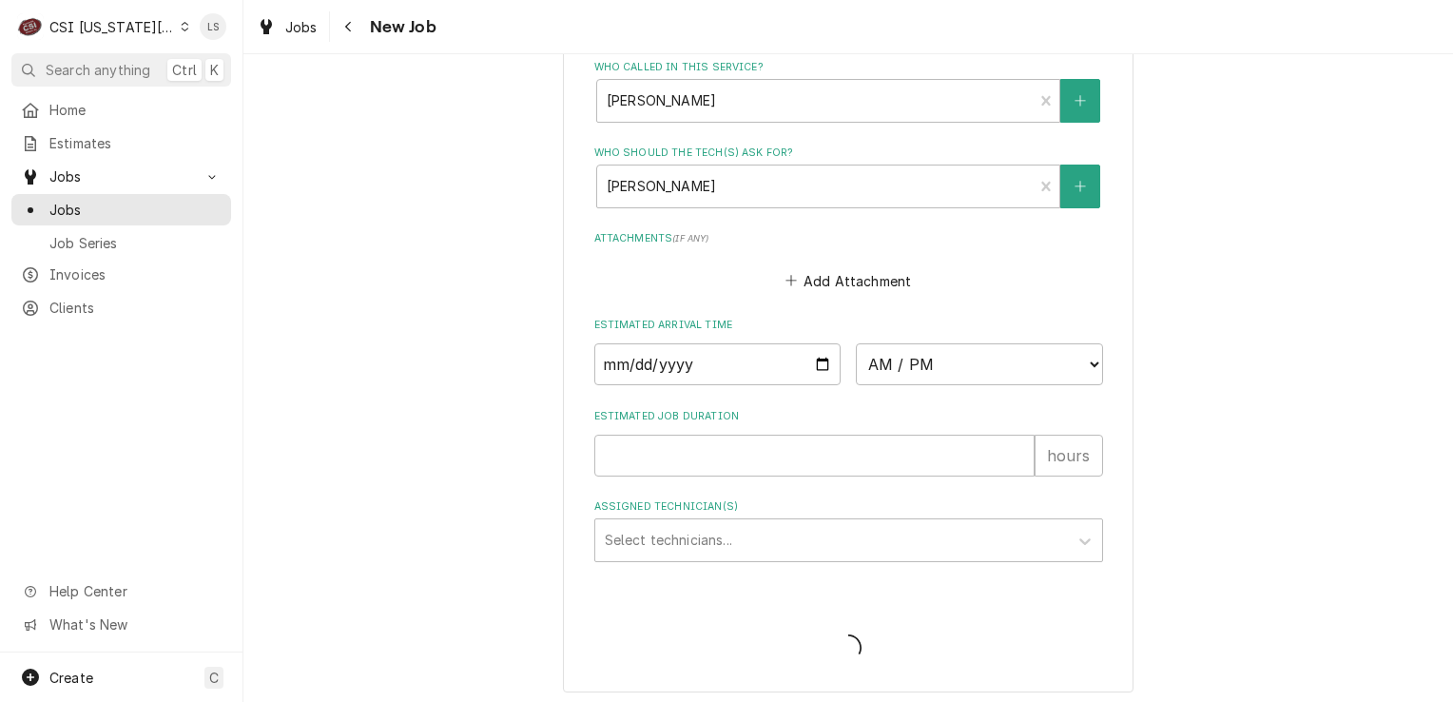
type textarea "x"
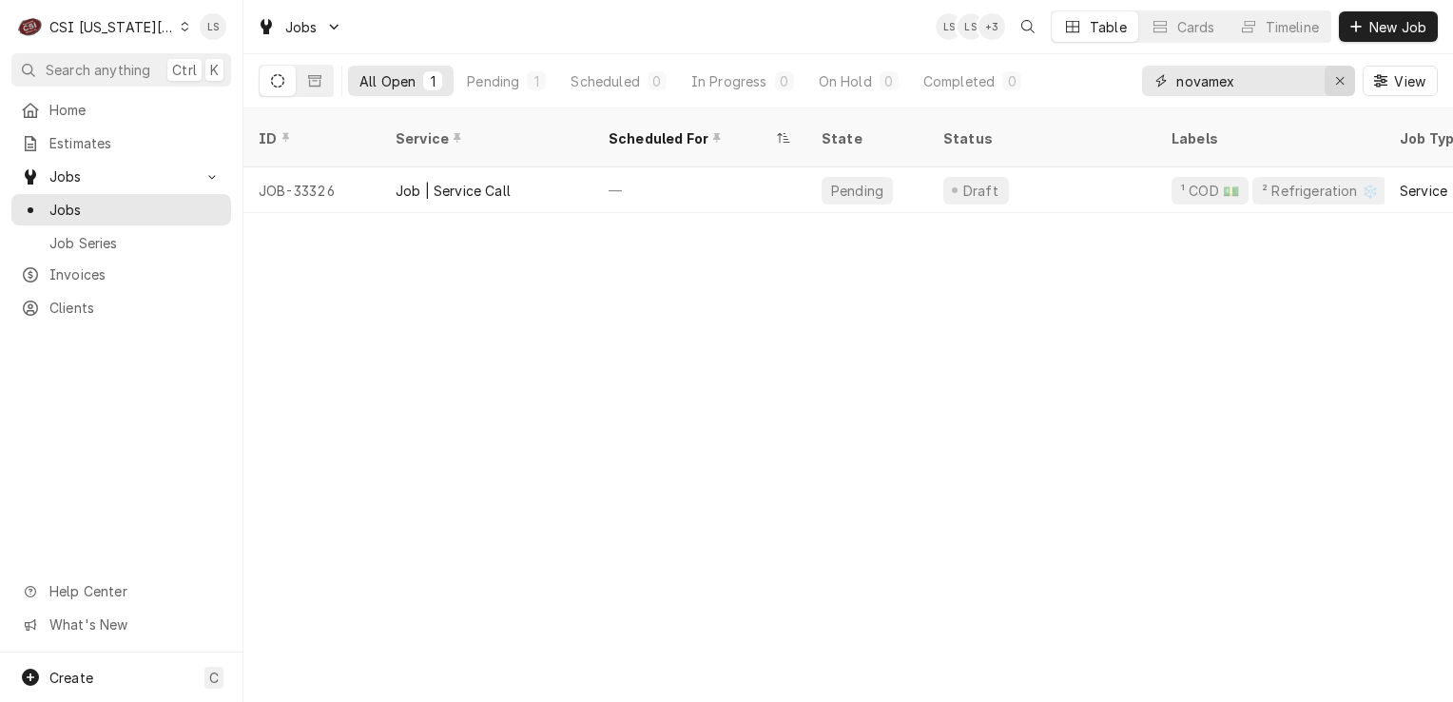
click at [1327, 88] on button "Erase input" at bounding box center [1340, 81] width 30 height 30
type input "11610"
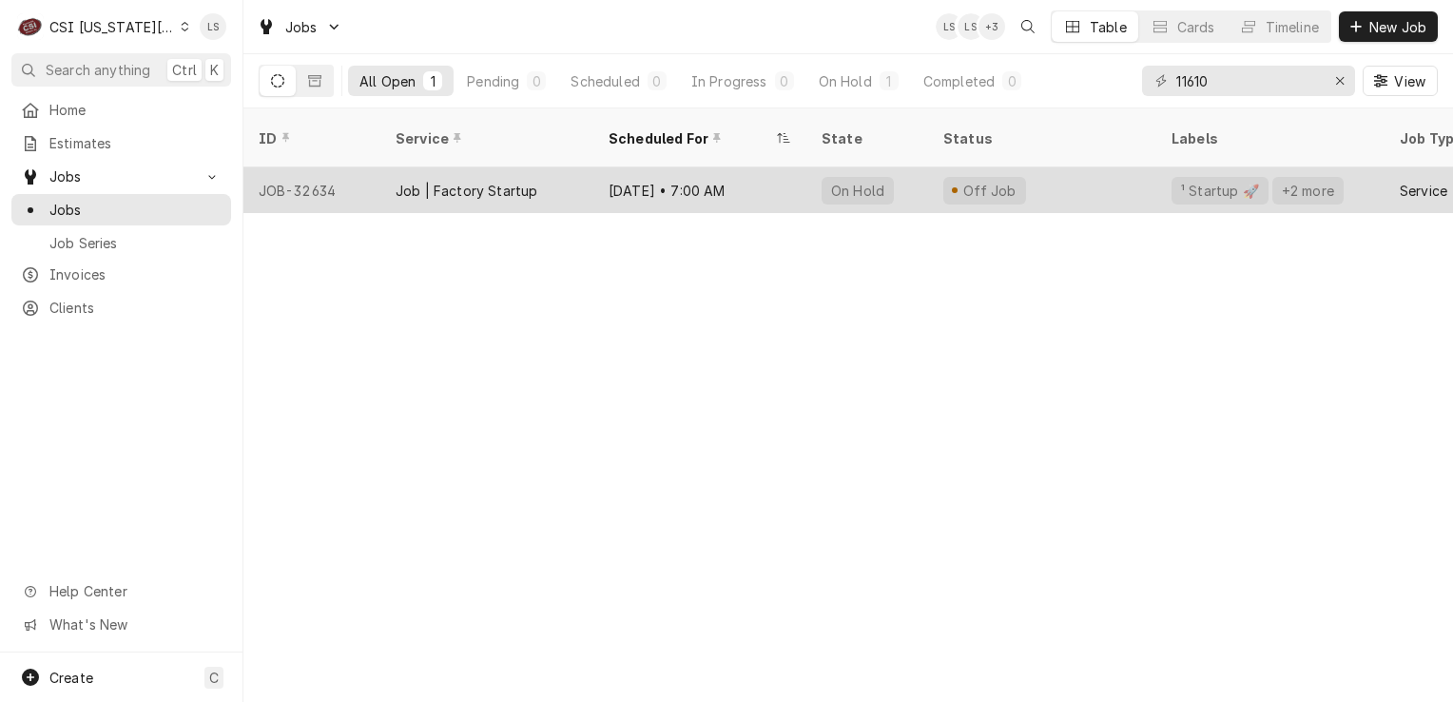
click at [308, 175] on div "JOB-32634" at bounding box center [311, 190] width 137 height 46
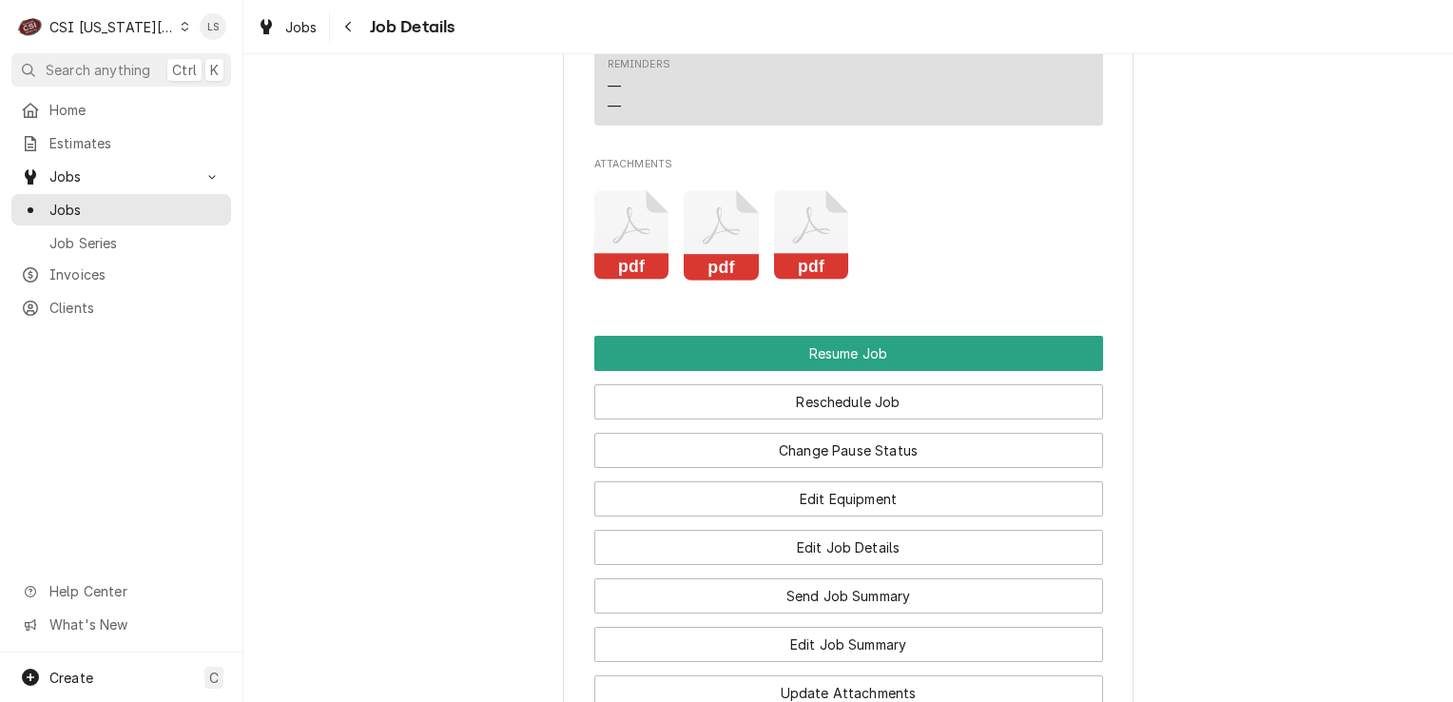
scroll to position [3423, 0]
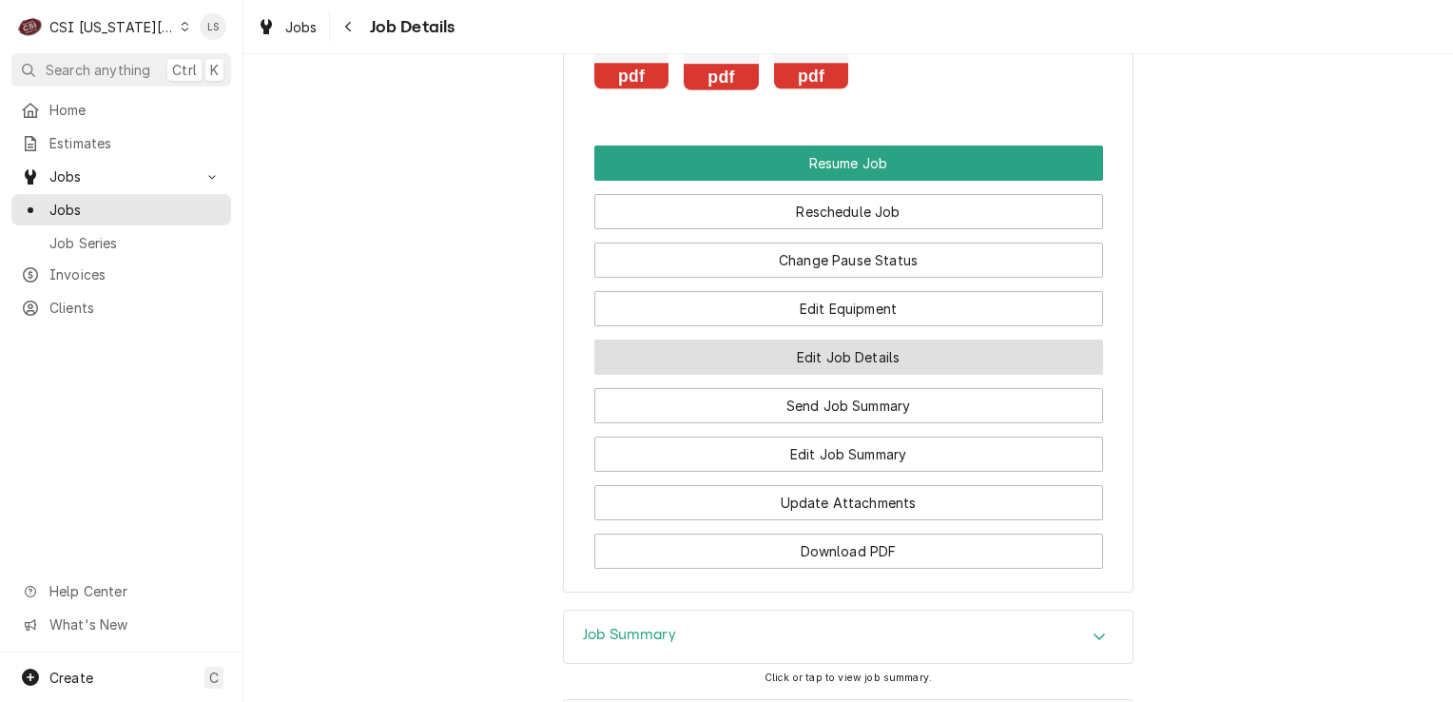
click at [857, 375] on button "Edit Job Details" at bounding box center [848, 356] width 509 height 35
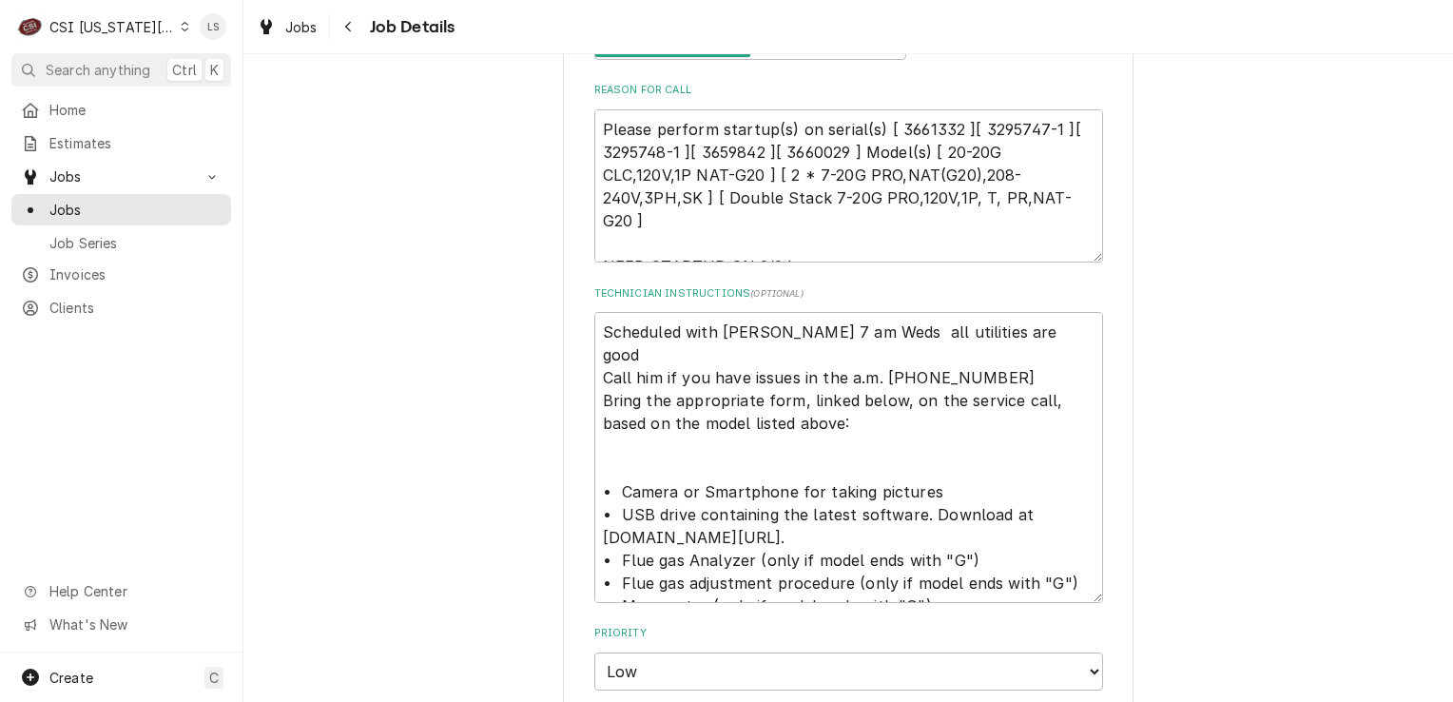
scroll to position [475, 0]
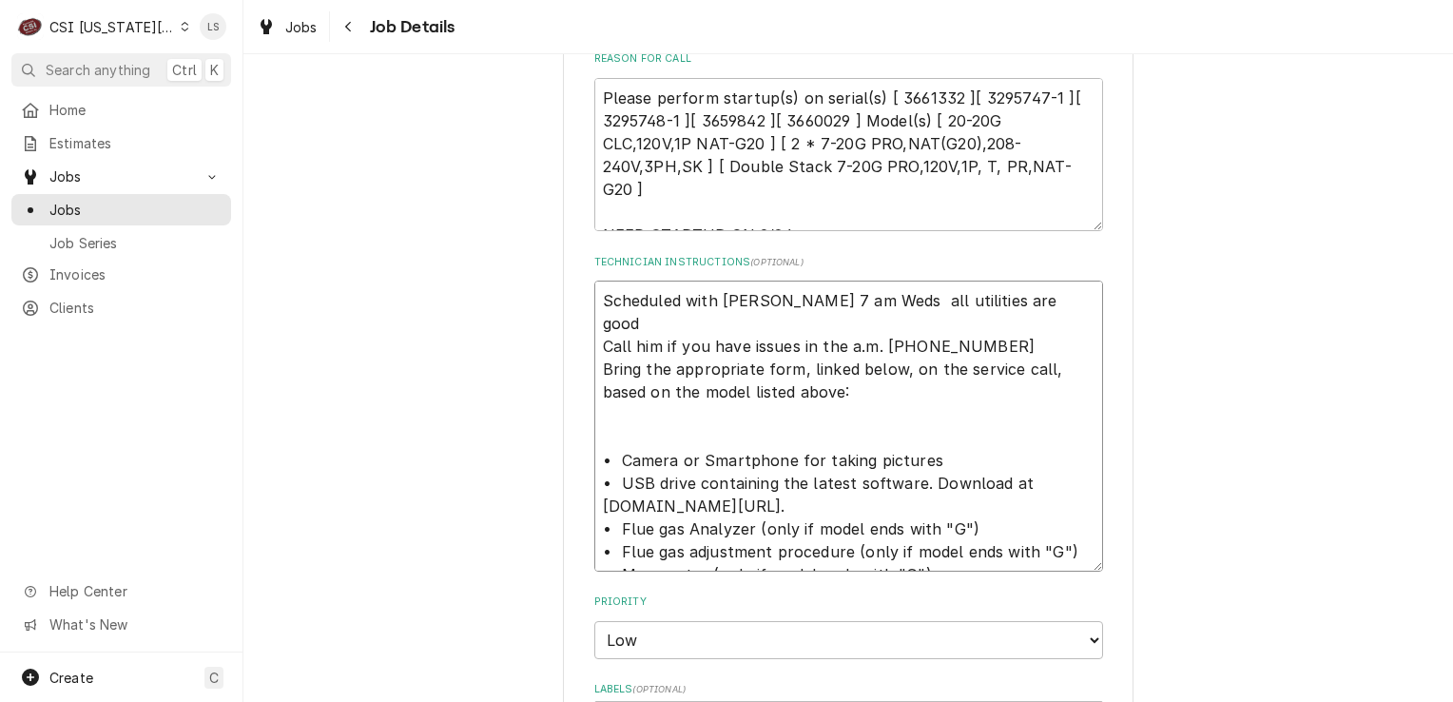
click at [594, 299] on textarea "Scheduled with [PERSON_NAME] 7 am Weds all utilities are good Call him if you h…" at bounding box center [848, 426] width 509 height 291
type textarea "x"
type textarea "Scheduled with [PERSON_NAME] 7 am Weds all utilities are good Call him if you h…"
type textarea "x"
type textarea "Scheduled with Nick 7 am Weds all utilities are good Call him if you have issue…"
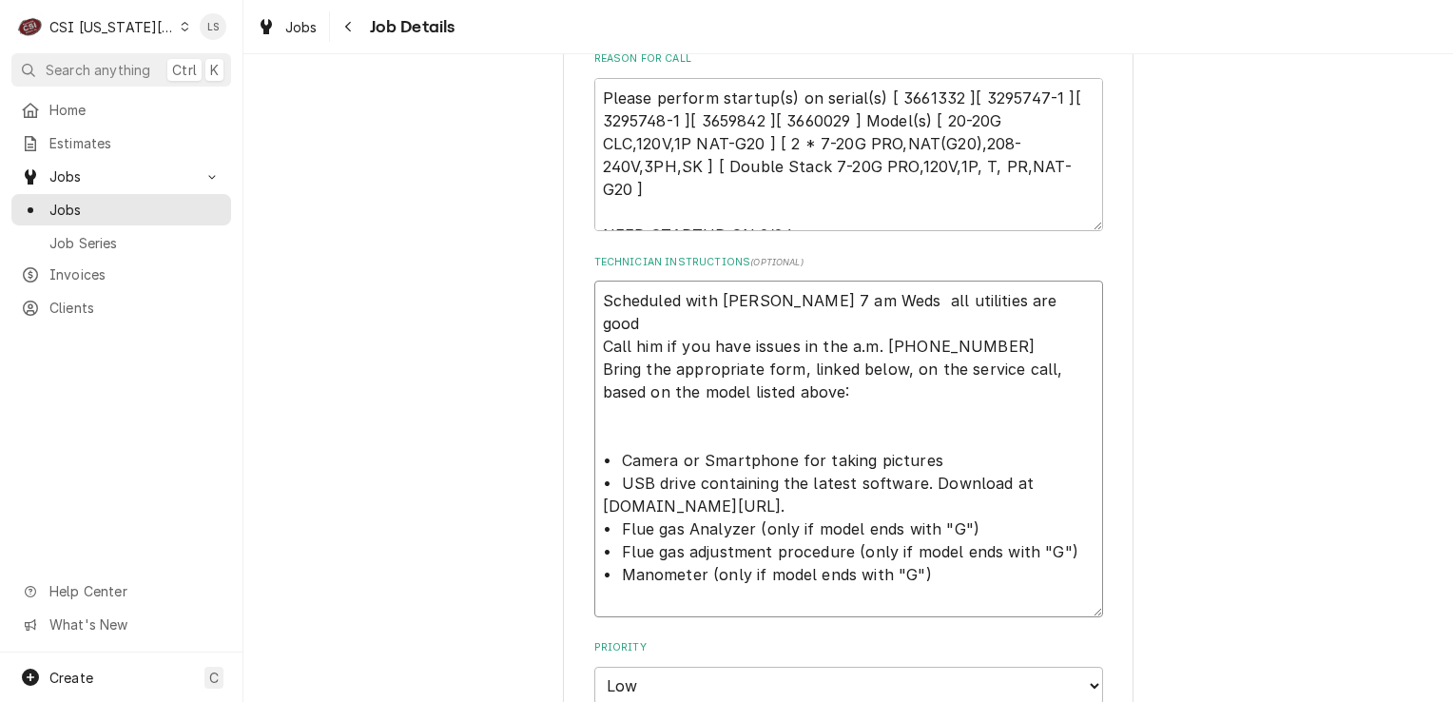
click at [594, 299] on textarea "Scheduled with Nick 7 am Weds all utilities are good Call him if you have issue…" at bounding box center [848, 449] width 509 height 337
type textarea "x"
type textarea "Scheduled with Nick 7 am Weds all utilities are good Call him if you have issue…"
paste textarea "Ryan Dankert"
type textarea "x"
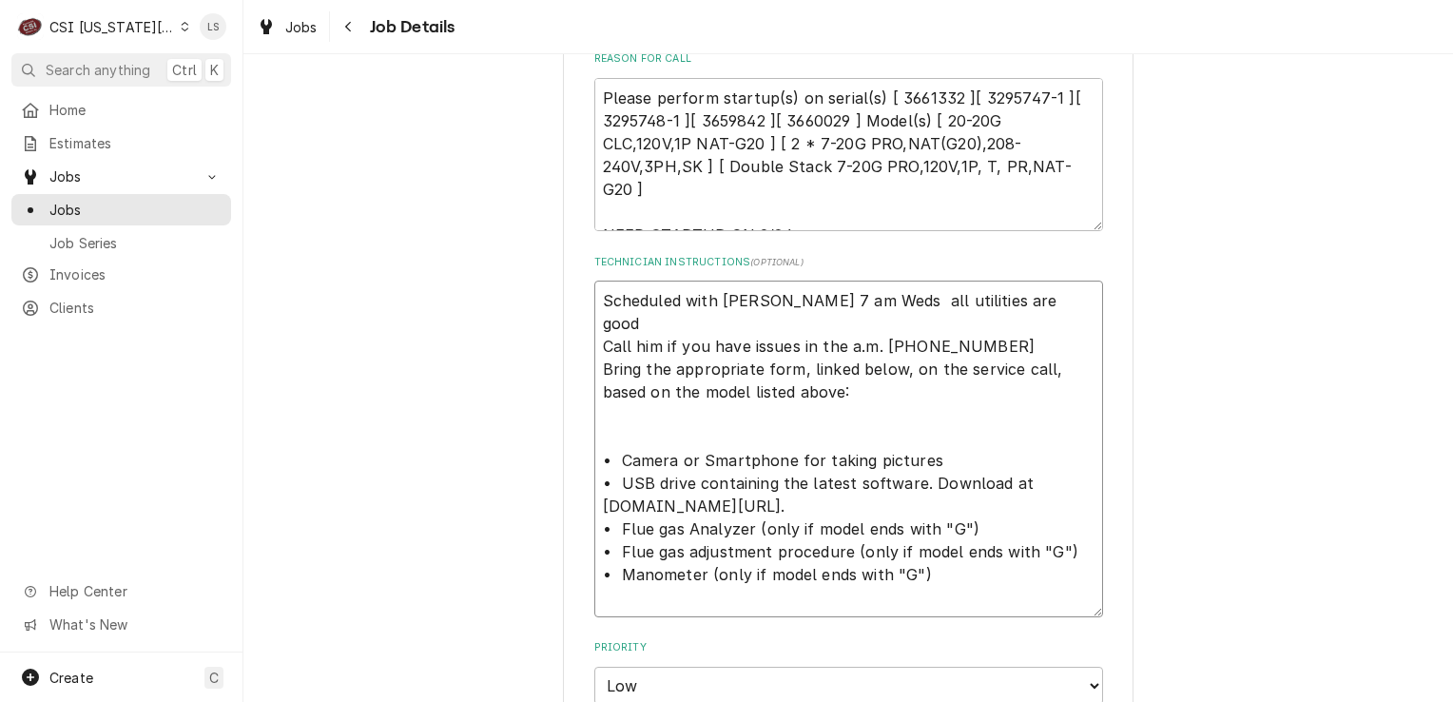
type textarea "Ryan Dankert Scheduled with Nick 7 am Weds all utilities are good Call him if y…"
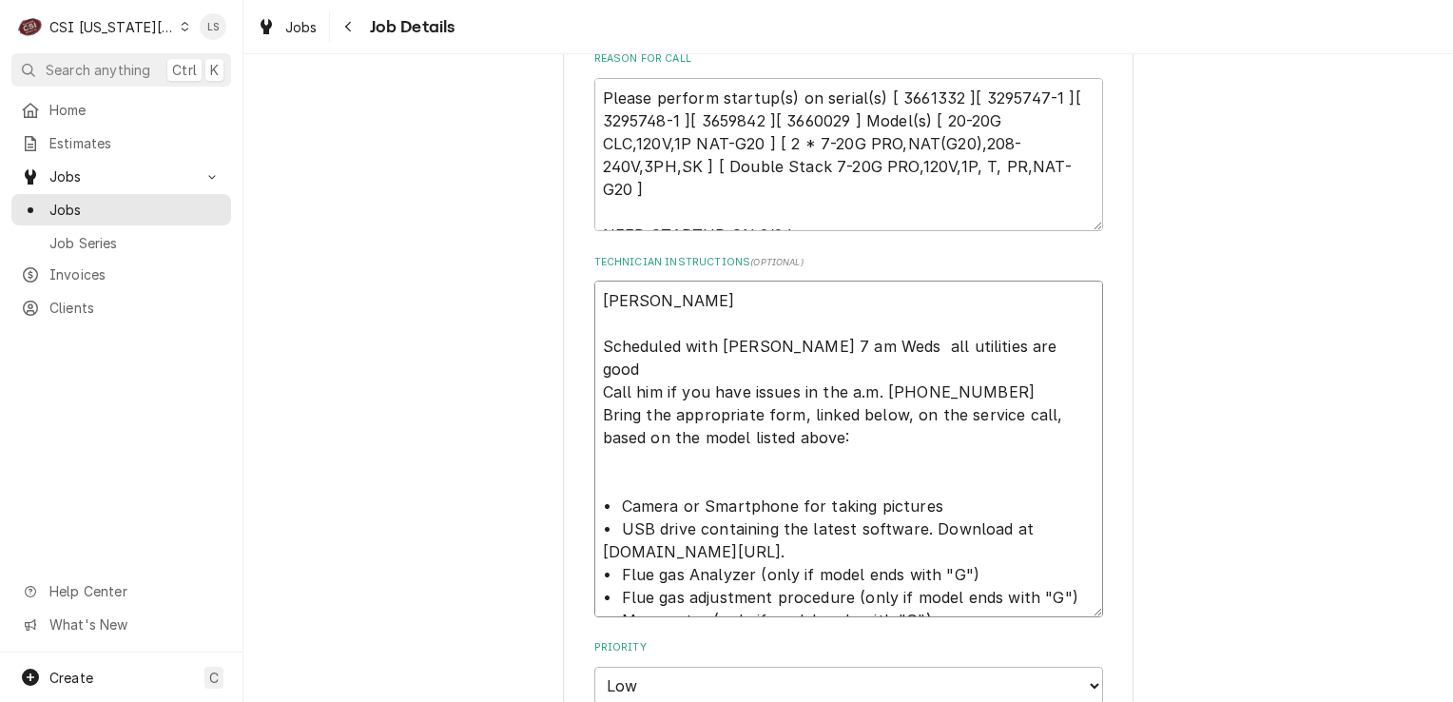
type textarea "x"
type textarea "Ryan Dankert Scheduled with Nick 7 am Weds all utilities are good Call him if y…"
type textarea "x"
type textarea "Ryan Dankert w Scheduled with Nick 7 am Weds all utilities are good Call him if…"
type textarea "x"
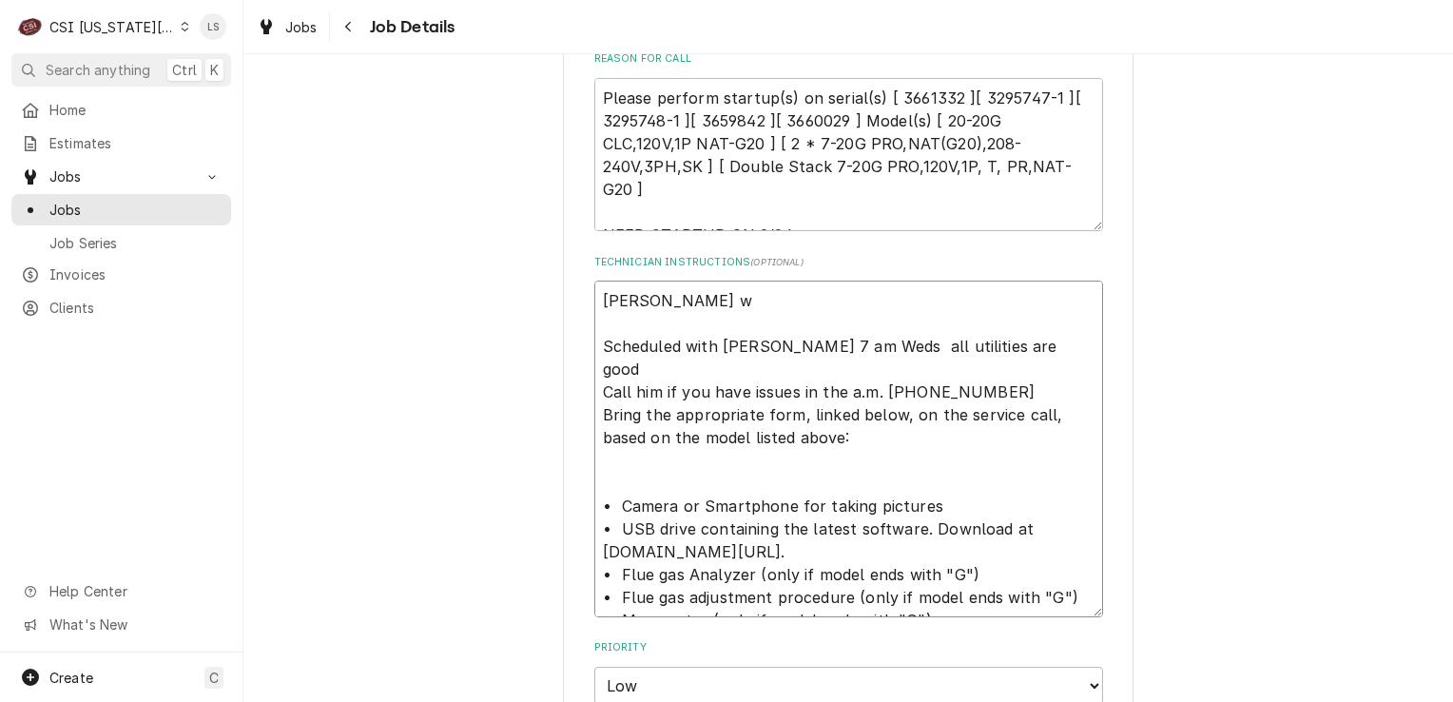
type textarea "Ryan Dankert wi Scheduled with Nick 7 am Weds all utilities are good Call him i…"
type textarea "x"
type textarea "Ryan Dankert wit Scheduled with Nick 7 am Weds all utilities are good Call him …"
type textarea "x"
type textarea "Ryan Dankert with Scheduled with Nick 7 am Weds all utilities are good Call him…"
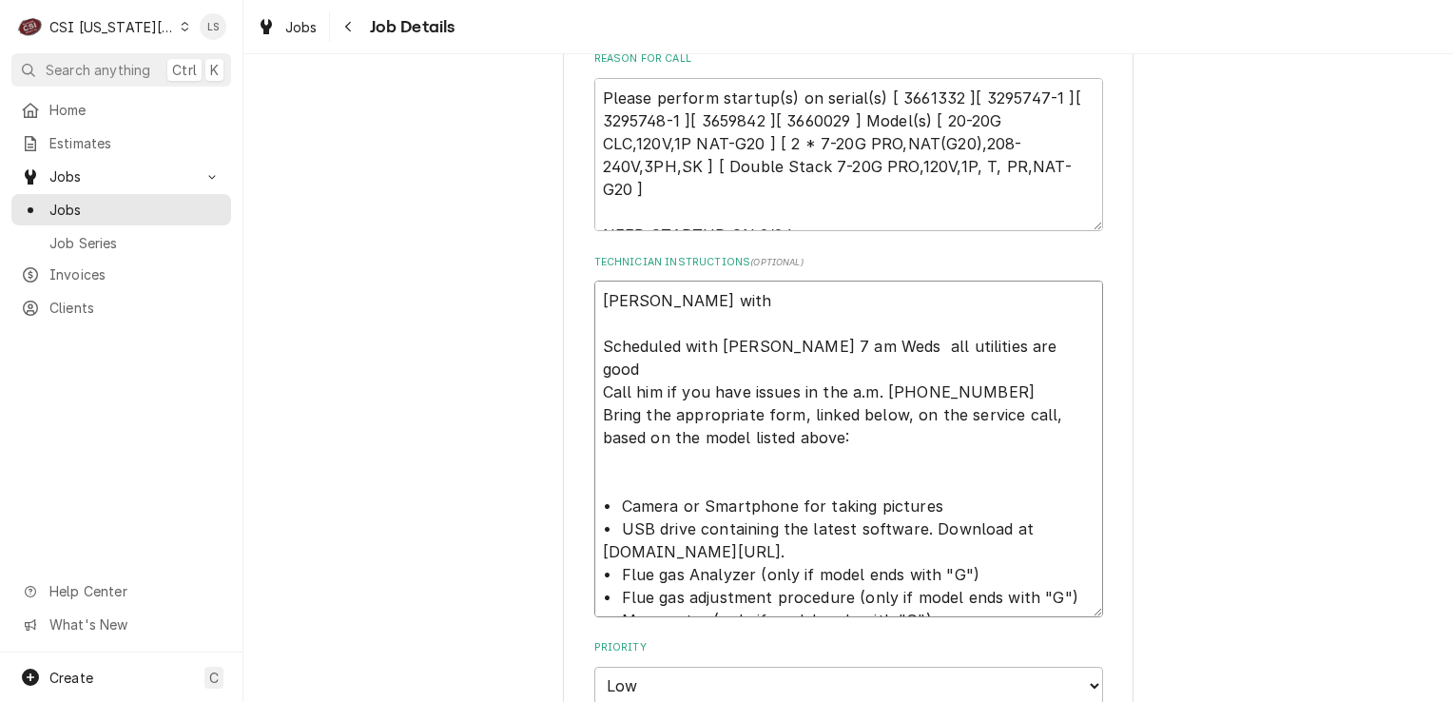
type textarea "x"
type textarea "Ryan Dankert with Scheduled with Nick 7 am Weds all utilities are good Call him…"
type textarea "x"
type textarea "Ryan Dankert with Al Scheduled with Nick 7 am Weds all utilities are good Call …"
type textarea "x"
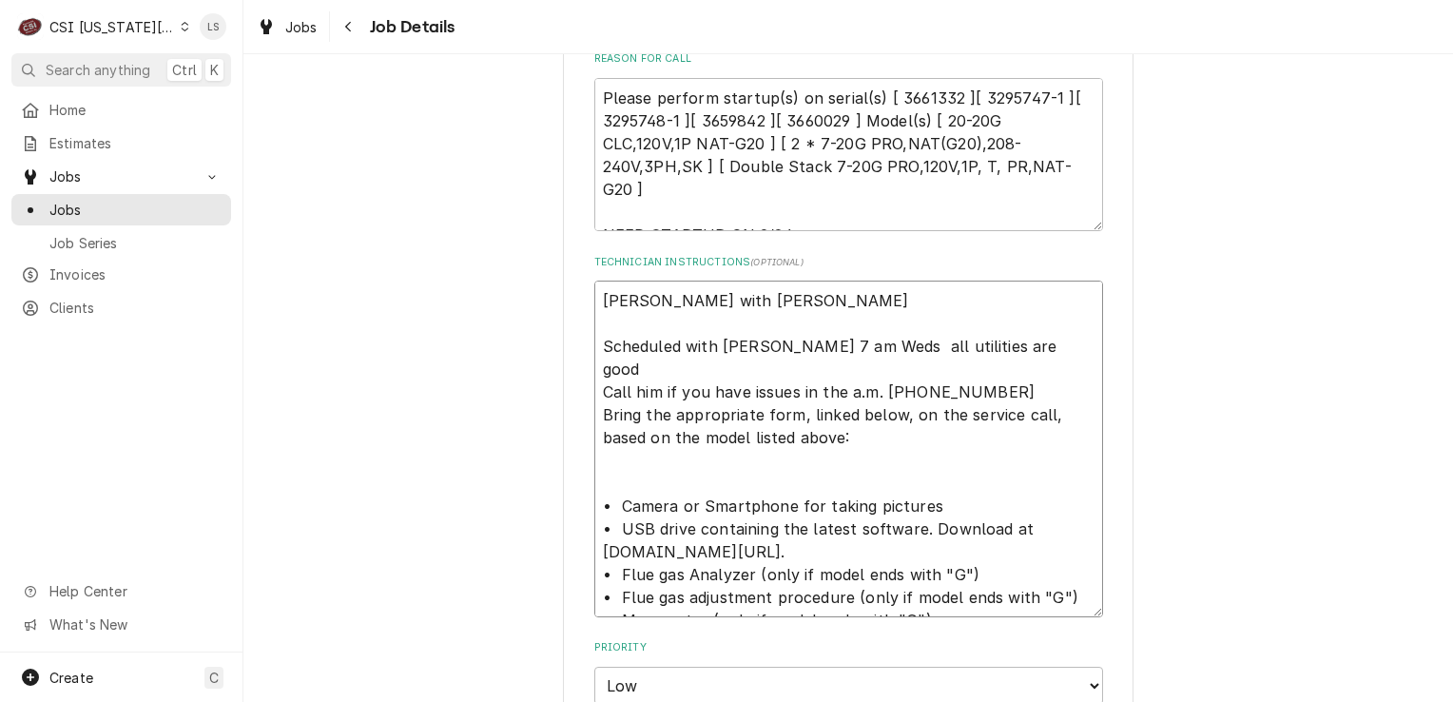
type textarea "Ryan Dankert with Alt Scheduled with Nick 7 am Weds all utilities are good Call…"
type textarea "x"
type textarea "Ryan Dankert with Alto Scheduled with Nick 7 am Weds all utilities are good Cal…"
type textarea "x"
type textarea "Ryan Dankert with Alto Scheduled with Nick 7 am Weds all utilities are good Cal…"
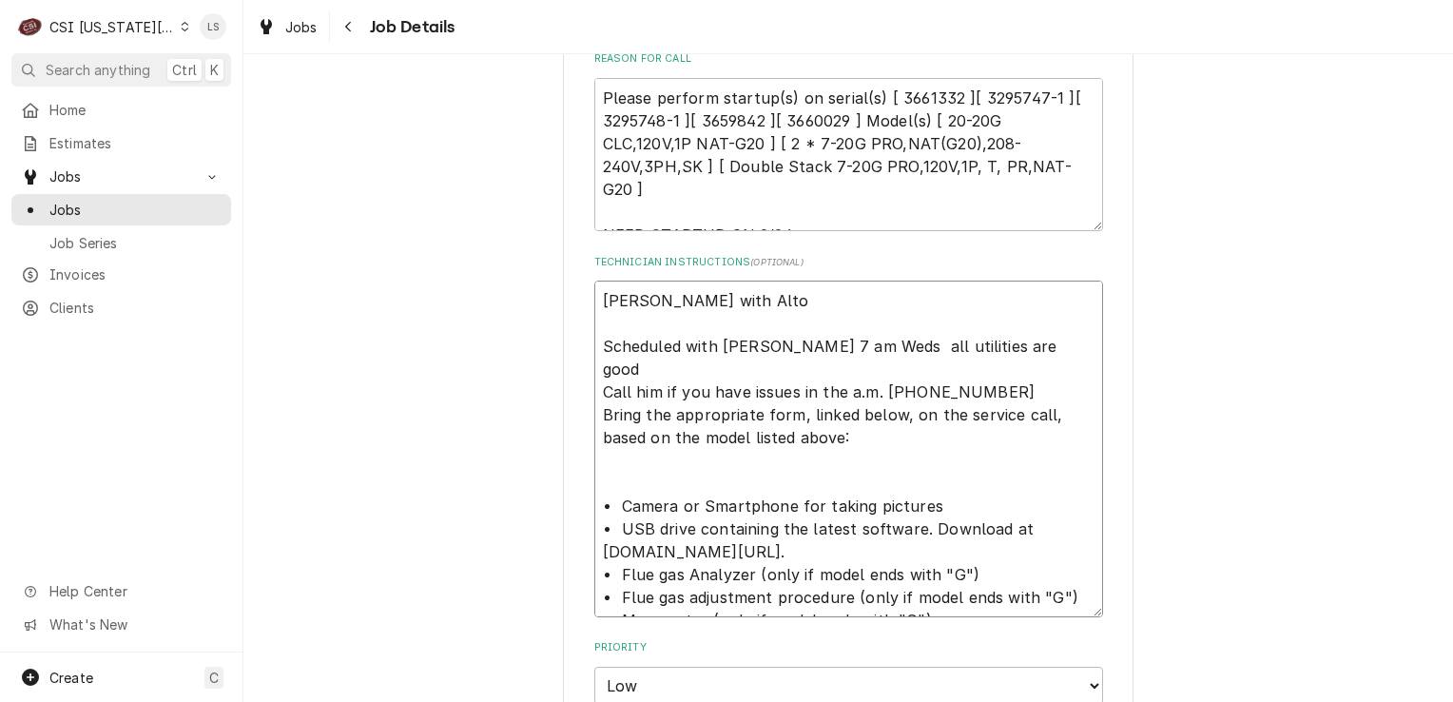
type textarea "x"
type textarea "Ryan Dankert with Alto S Scheduled with Nick 7 am Weds all utilities are good C…"
type textarea "x"
type textarea "Ryan Dankert with Alto Sh Scheduled with Nick 7 am Weds all utilities are good …"
type textarea "x"
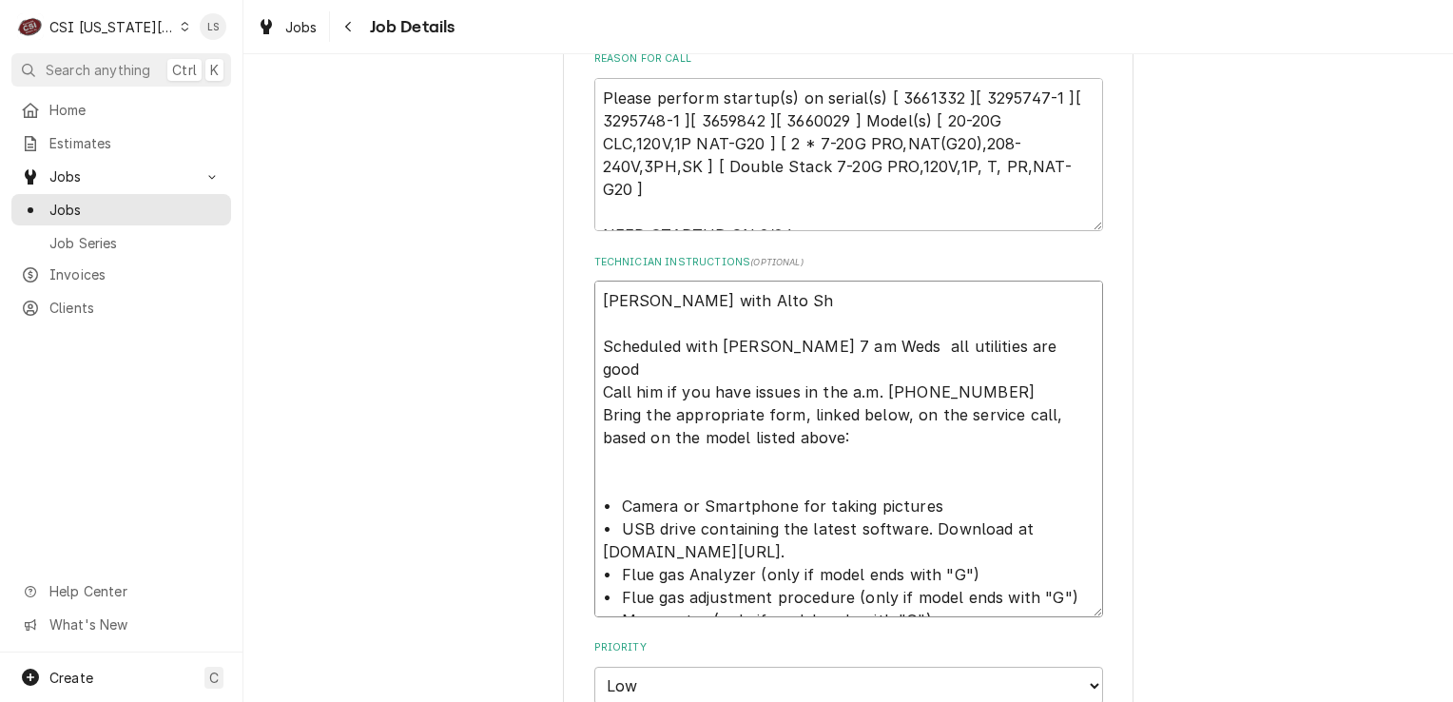
type textarea "Ryan Dankert with Alto Sha Scheduled with Nick 7 am Weds all utilities are good…"
type textarea "x"
type textarea "Ryan Dankert with Alto Shaa Scheduled with Nick 7 am Weds all utilities are goo…"
type textarea "x"
type textarea "Ryan Dankert with Alto Shaam Scheduled with Nick 7 am Weds all utilities are go…"
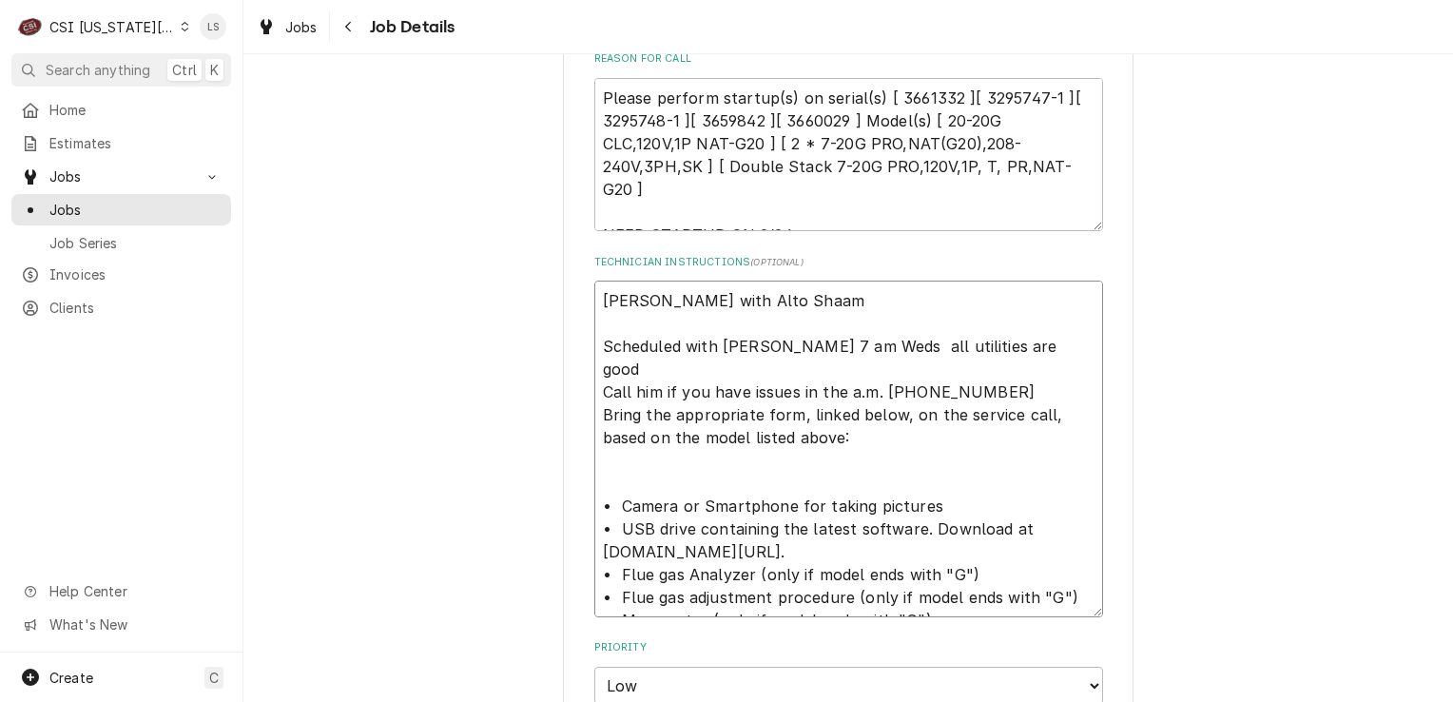
type textarea "x"
type textarea "Ryan Dankert with Alto Shaam e Scheduled with Nick 7 am Weds all utilities are …"
type textarea "x"
type textarea "Ryan Dankert with Alto Shaam em Scheduled with Nick 7 am Weds all utilities are…"
type textarea "x"
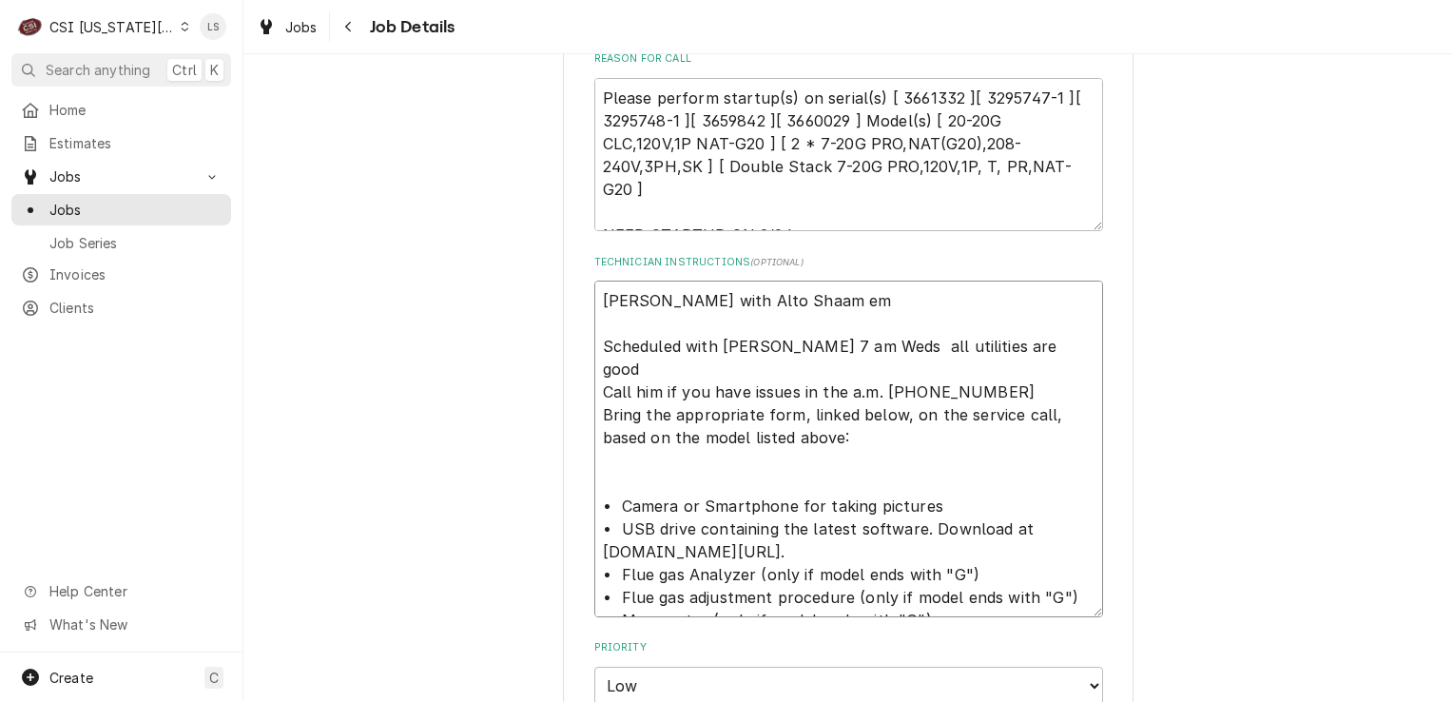
type textarea "Ryan Dankert with Alto Shaam ema Scheduled with Nick 7 am Weds all utilities ar…"
type textarea "x"
type textarea "Ryan Dankert with Alto Shaam emai Scheduled with Nick 7 am Weds all utilities a…"
type textarea "x"
type textarea "Ryan Dankert with Alto Shaam email Scheduled with Nick 7 am Weds all utilities …"
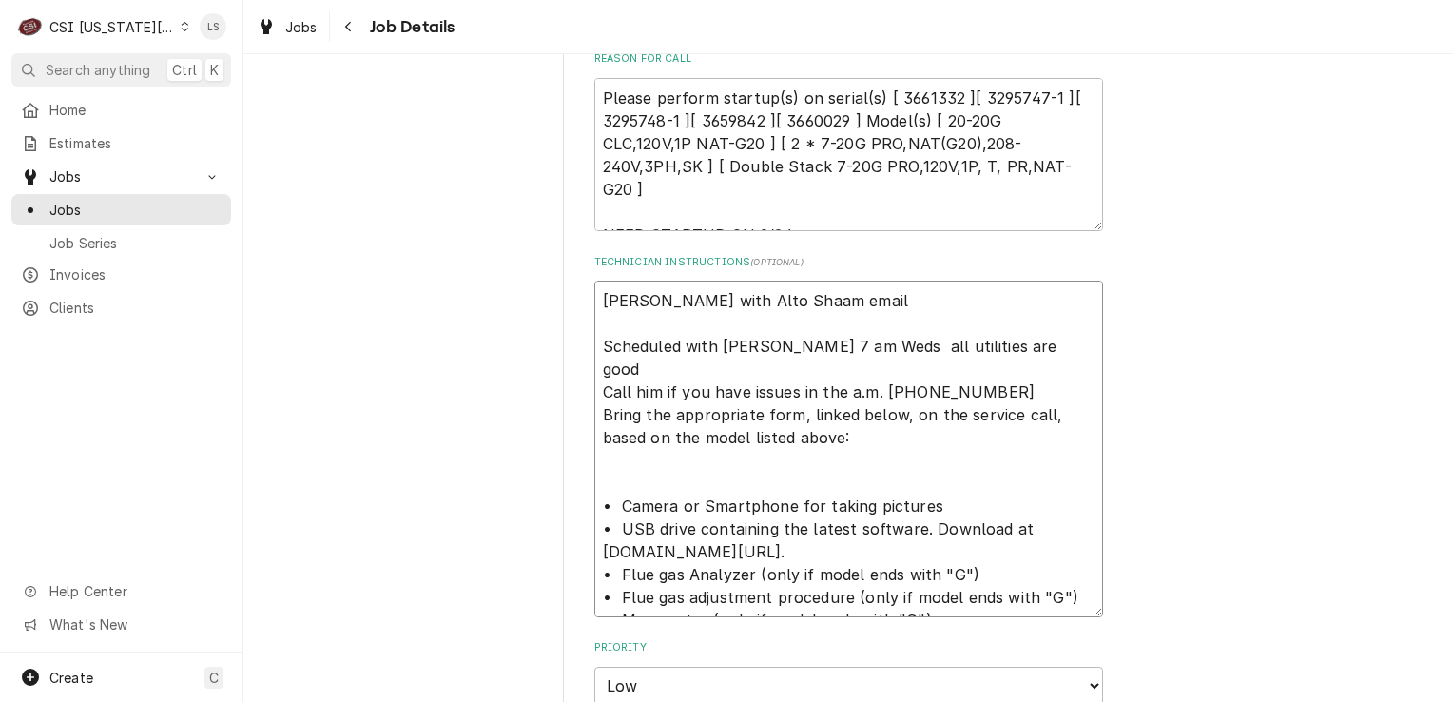
type textarea "x"
type textarea "Ryan Dankert with Alto Shaam emaile Scheduled with Nick 7 am Weds all utilities…"
type textarea "x"
type textarea "Ryan Dankert with Alto Shaam emailed Scheduled with Nick 7 am Weds all utilitie…"
type textarea "x"
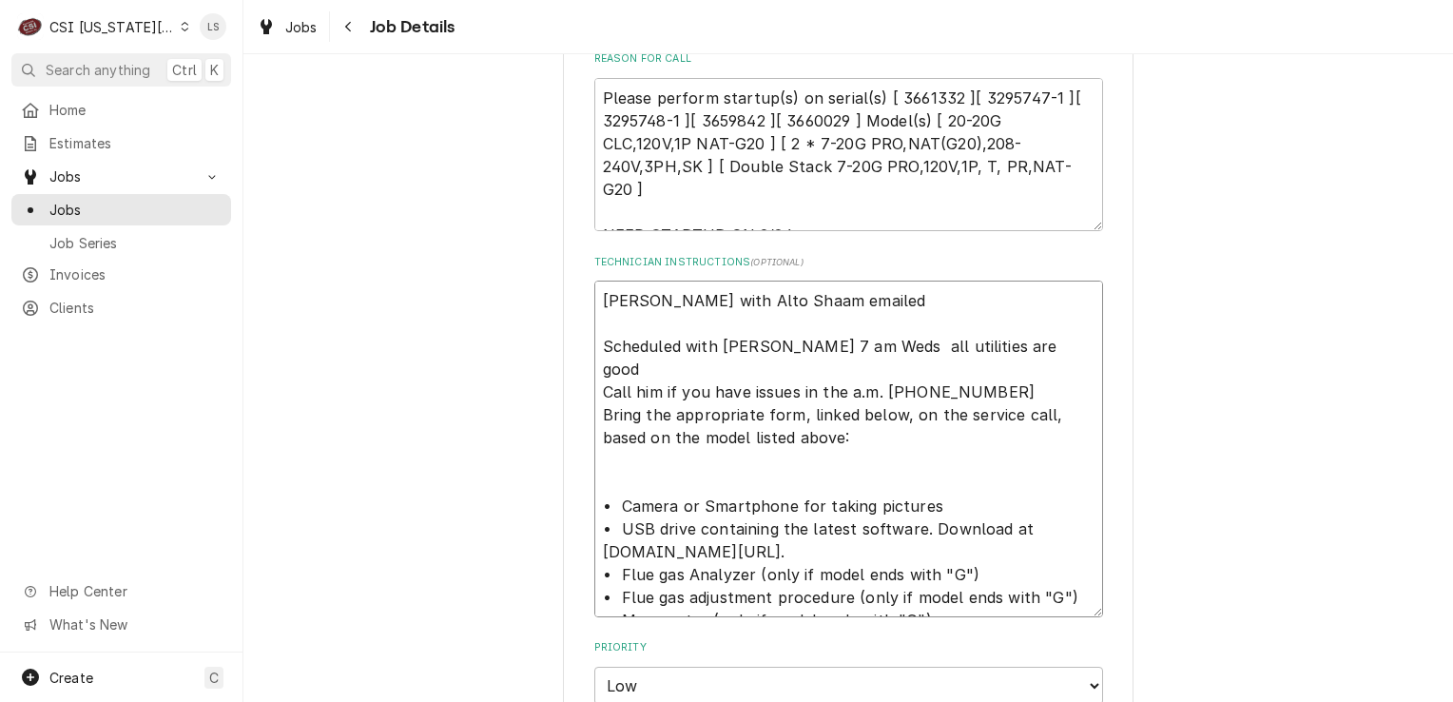
type textarea "Ryan Dankert with Alto Shaam emailed Scheduled with Nick 7 am Weds all utilitie…"
type textarea "x"
type textarea "Ryan Dankert with Alto Shaam emailed i Scheduled with Nick 7 am Weds all utilit…"
type textarea "x"
type textarea "Ryan Dankert with Alto Shaam emailed in Scheduled with Nick 7 am Weds all utili…"
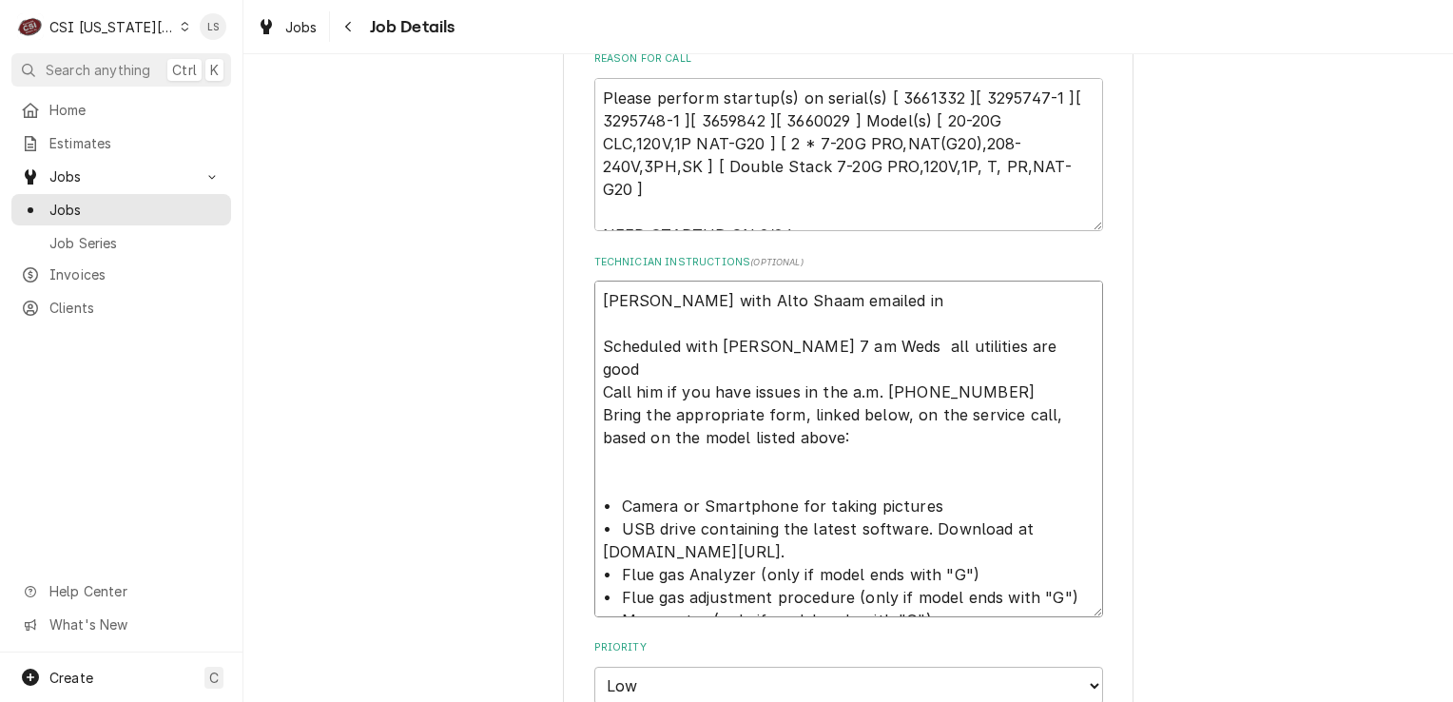
type textarea "x"
type textarea "Ryan Dankert with Alto Shaam emailed in a Scheduled with Nick 7 am Weds all uti…"
type textarea "x"
type textarea "Ryan Dankert with Alto Shaam emailed in and Scheduled with Nick 7 am Weds all u…"
type textarea "x"
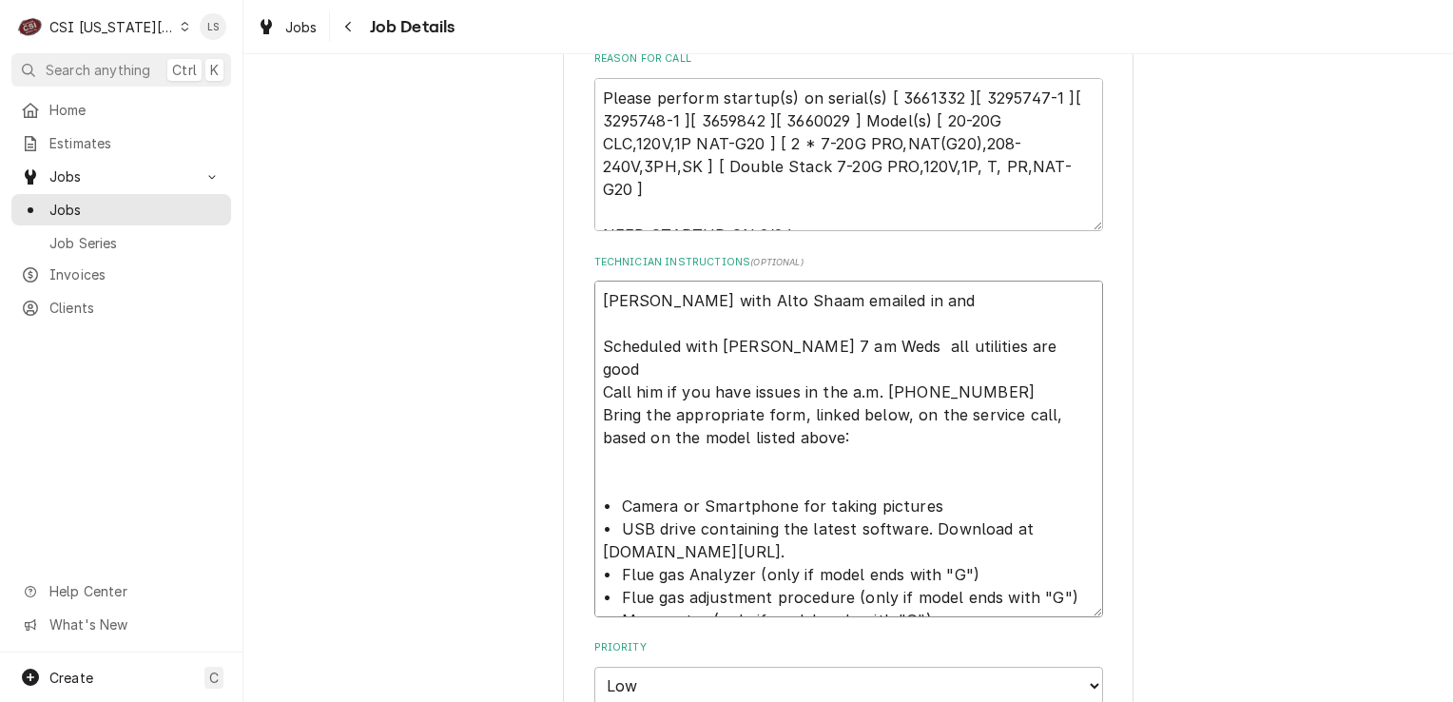
type textarea "Ryan Dankert with Alto Shaam emailed in and Scheduled with Nick 7 am Weds all u…"
type textarea "x"
type textarea "Ryan Dankert with Alto Shaam emailed in and s Scheduled with Nick 7 am Weds all…"
type textarea "x"
type textarea "Ryan Dankert with Alto Shaam emailed in and se Scheduled with Nick 7 am Weds al…"
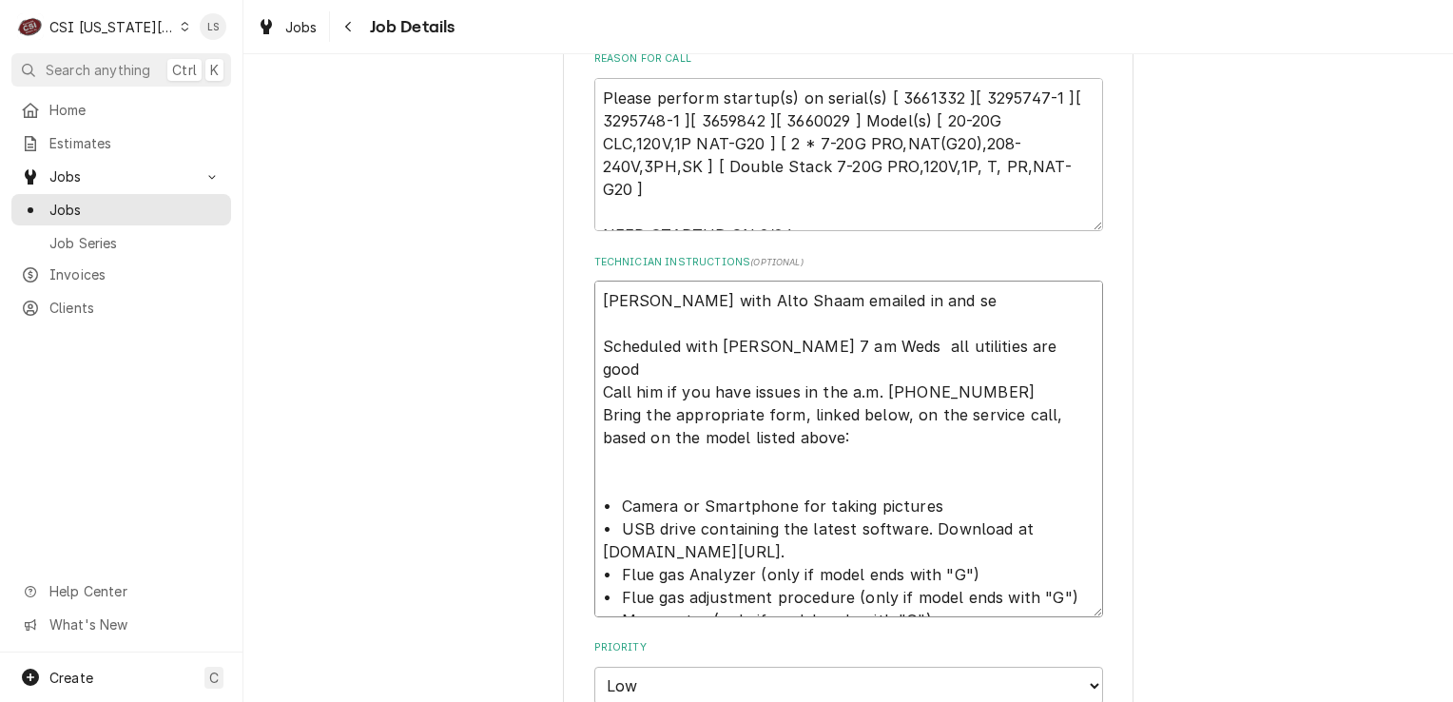
type textarea "x"
type textarea "Ryan Dankert with Alto Shaam emailed in and ser Scheduled with Nick 7 am Weds a…"
type textarea "x"
type textarea "Ryan Dankert with Alto Shaam emailed in and se Scheduled with Nick 7 am Weds al…"
type textarea "x"
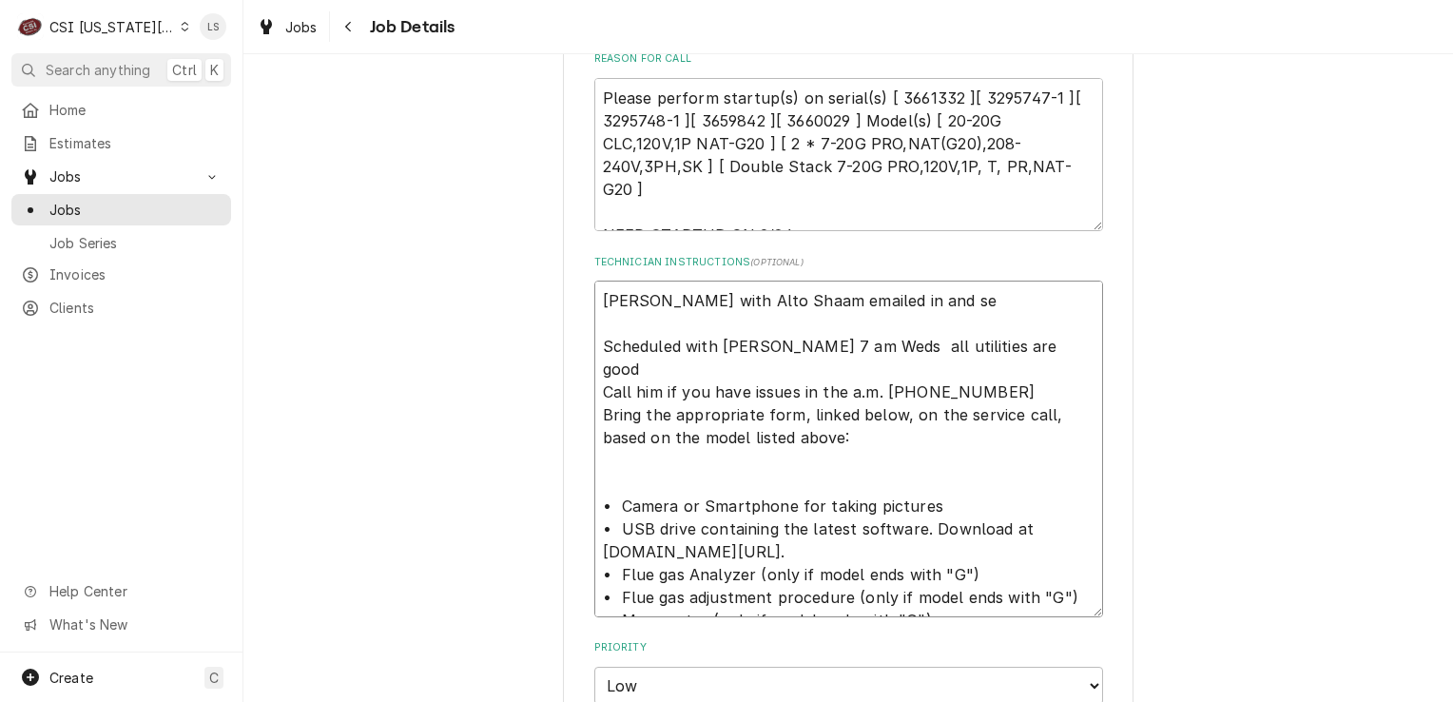
type textarea "Ryan Dankert with Alto Shaam emailed in and s Scheduled with Nick 7 am Weds all…"
type textarea "x"
type textarea "Ryan Dankert with Alto Shaam emailed in and Scheduled with Nick 7 am Weds all u…"
type textarea "x"
type textarea "Ryan Dankert with Alto Shaam emailed in and c Scheduled with Nick 7 am Weds all…"
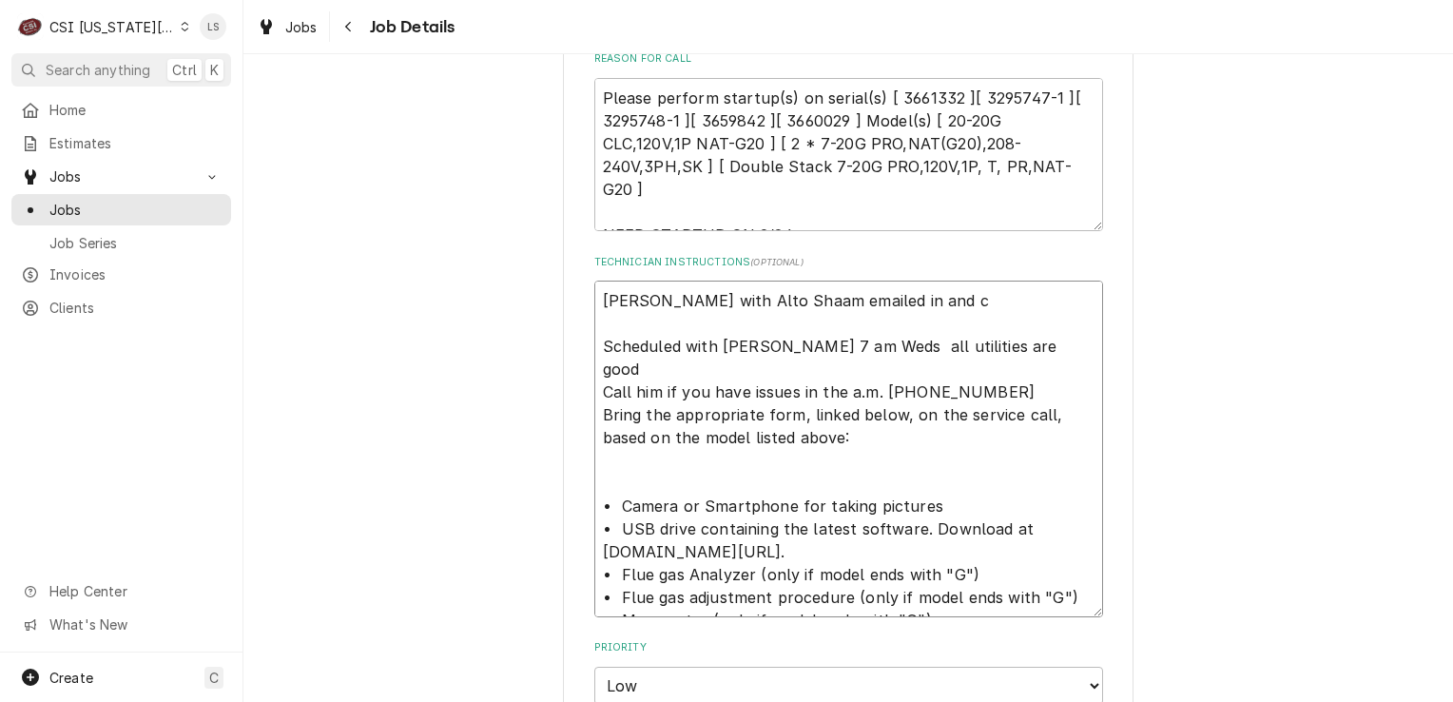
type textarea "x"
type textarea "Ryan Dankert with Alto Shaam emailed in and co Scheduled with Nick 7 am Weds al…"
type textarea "x"
type textarea "Ryan Dankert with Alto Shaam emailed in and com Scheduled with Nick 7 am Weds a…"
type textarea "x"
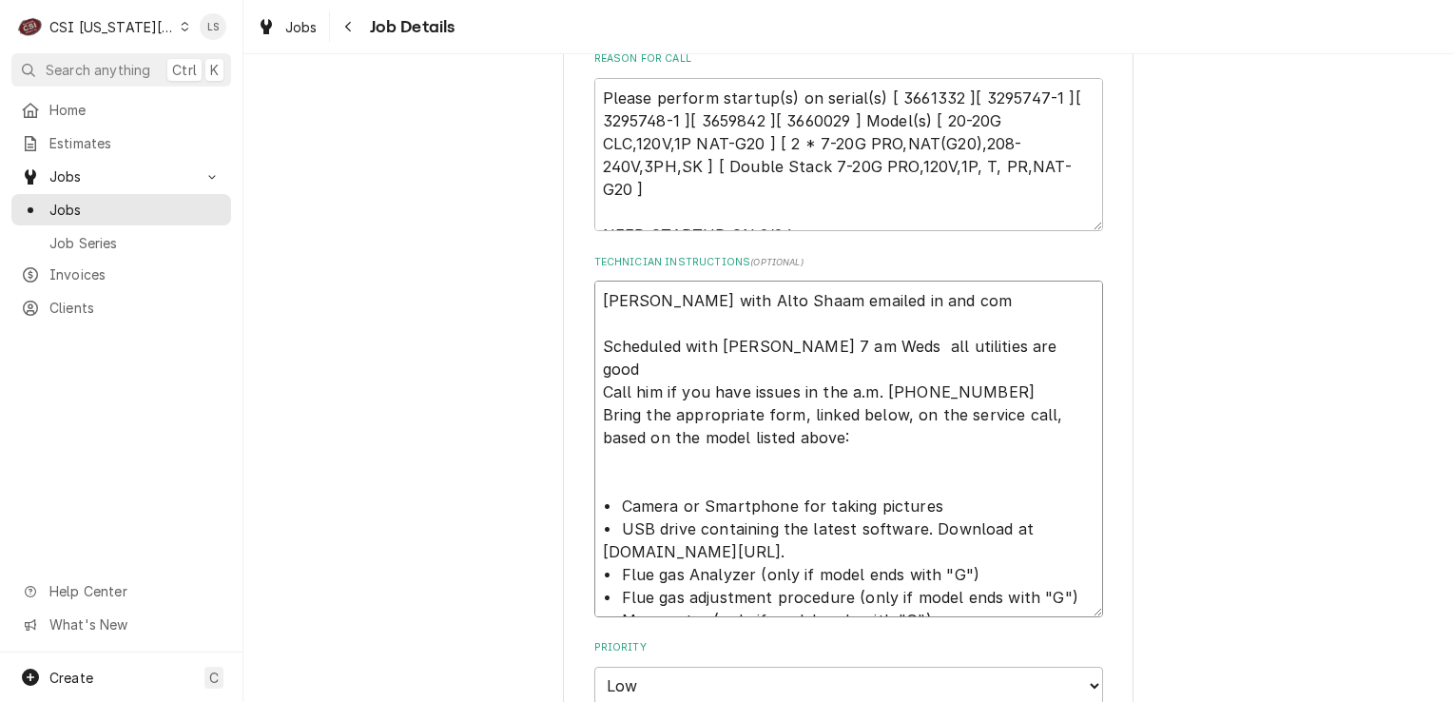
type textarea "Ryan Dankert with Alto Shaam emailed in and comm Scheduled with Nick 7 am Weds …"
type textarea "x"
type textarea "Ryan Dankert with Alto Shaam emailed in and commu Scheduled with Nick 7 am Weds…"
type textarea "x"
type textarea "Ryan Dankert with Alto Shaam emailed in and communi Scheduled with Nick 7 am We…"
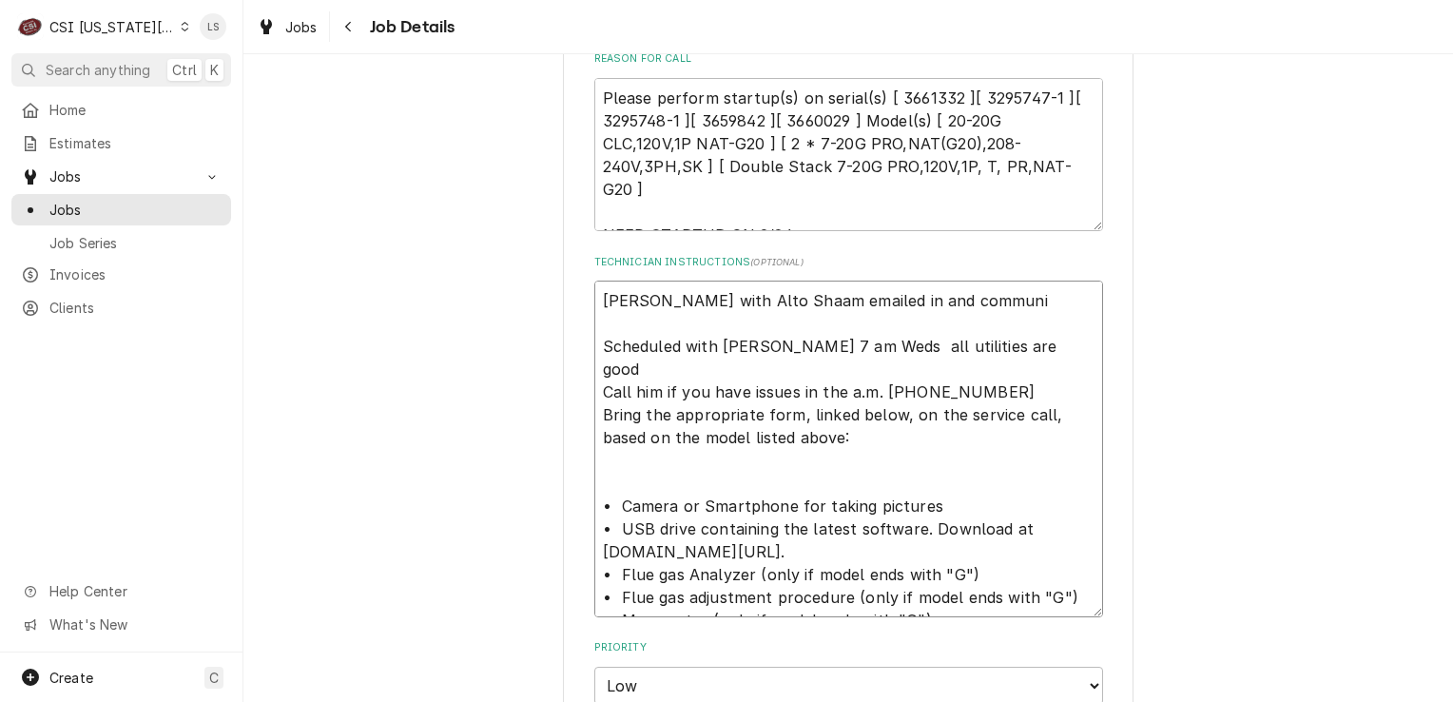
type textarea "x"
type textarea "Ryan Dankert with Alto Shaam emailed in and communic Scheduled with Nick 7 am W…"
type textarea "x"
type textarea "Ryan Dankert with Alto Shaam emailed in and communica Scheduled with Nick 7 am …"
type textarea "x"
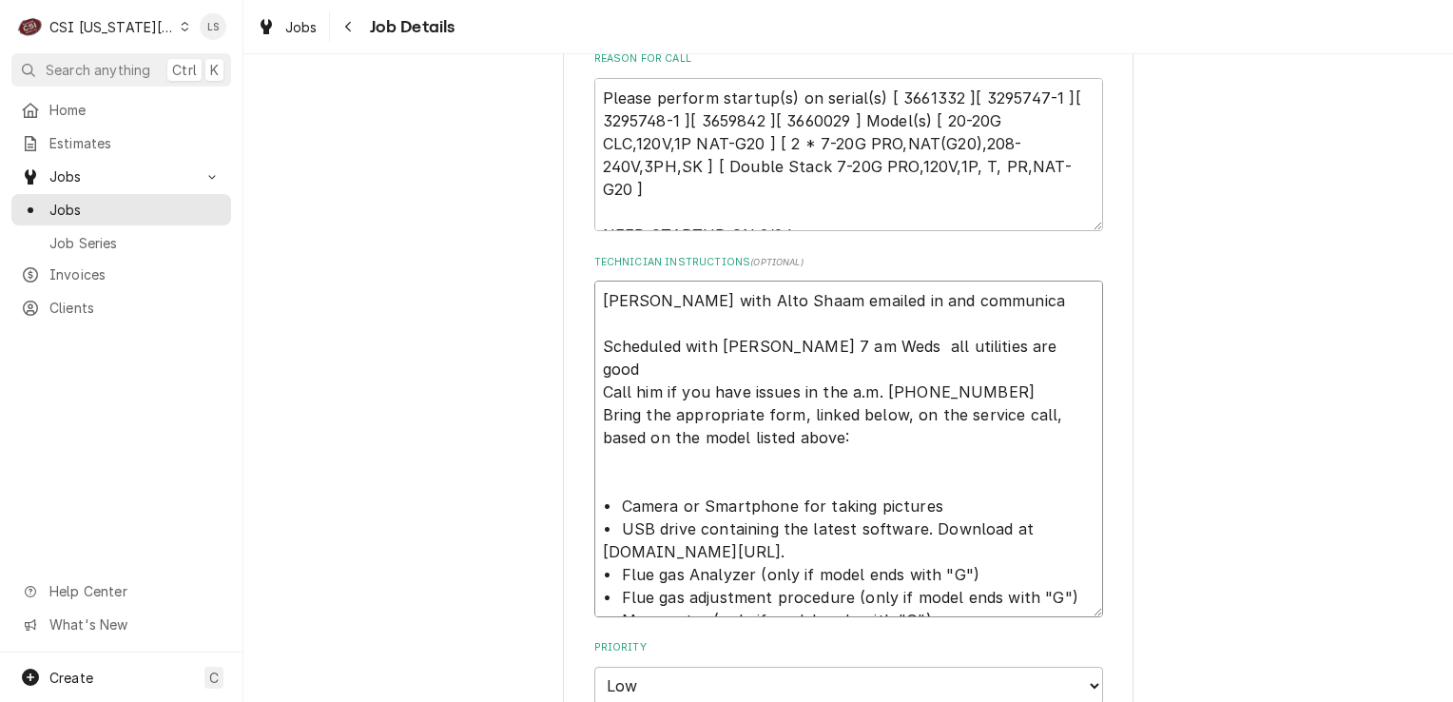
type textarea "Ryan Dankert with Alto Shaam emailed in and communicat Scheduled with Nick 7 am…"
type textarea "x"
type textarea "Ryan Dankert with Alto Shaam emailed in and communicate Scheduled with Nick 7 a…"
type textarea "x"
type textarea "Ryan Dankert with Alto Shaam emailed in and communicated Scheduled with Nick 7 …"
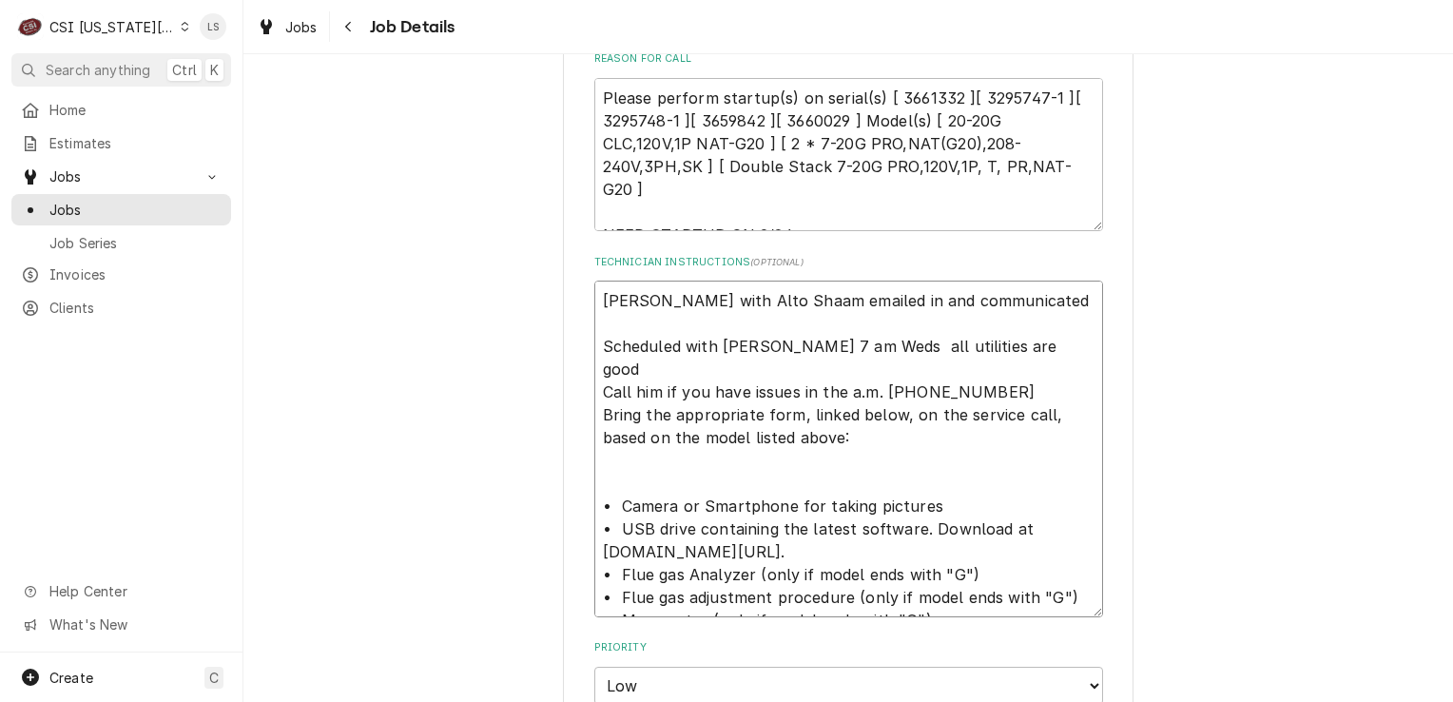
type textarea "x"
type textarea "Ryan Dankert with Alto Shaam emailed in and communicated c Scheduled with Nick …"
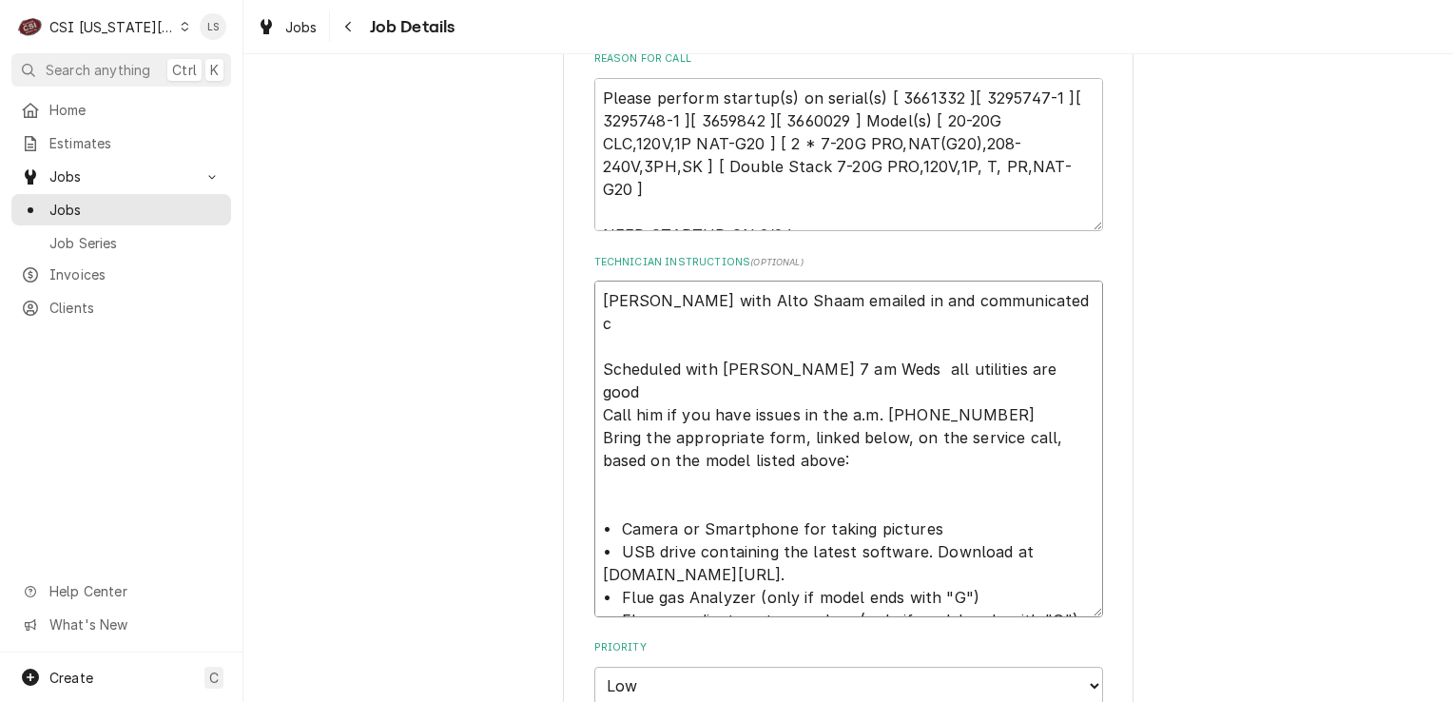
type textarea "x"
type textarea "Ryan Dankert with Alto Shaam emailed in and communicated cs Scheduled with Nick…"
type textarea "x"
type textarea "Ryan Dankert with Alto Shaam emailed in and communicated c Scheduled with Nick …"
type textarea "x"
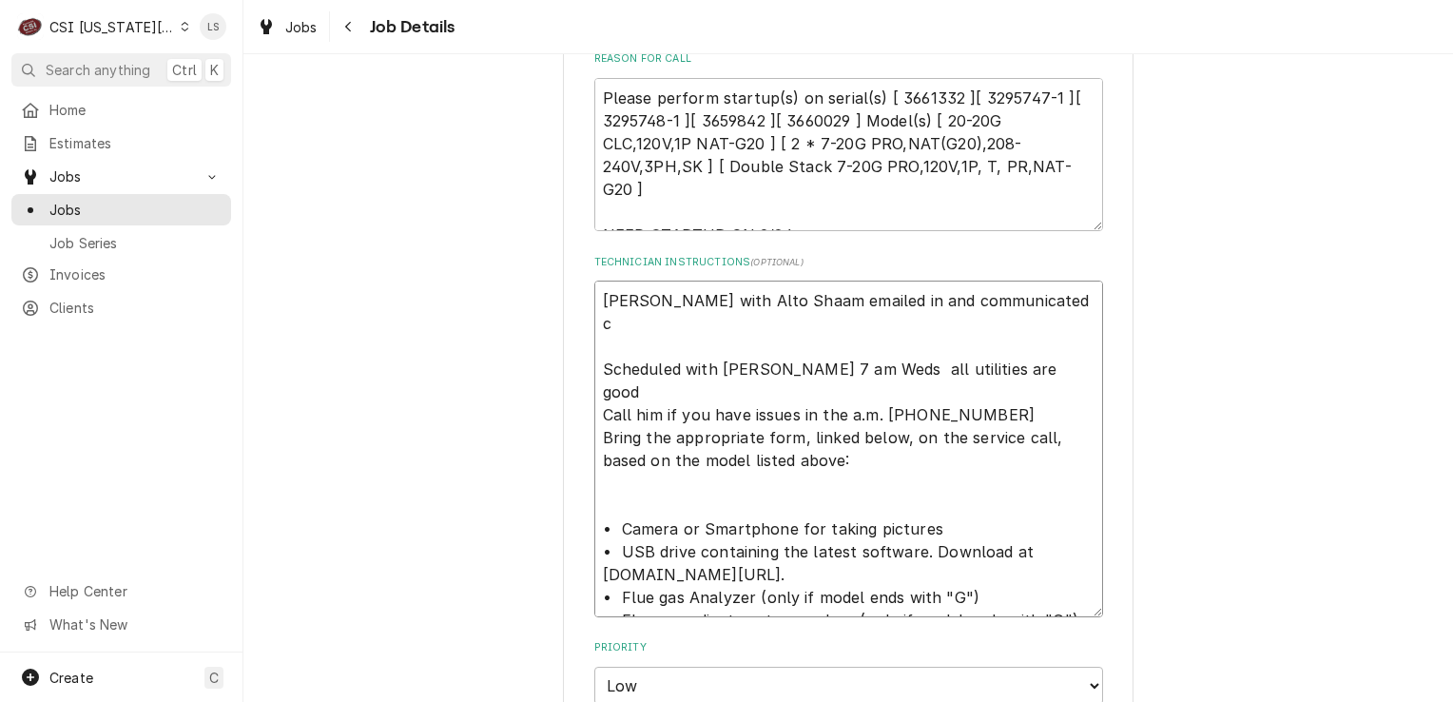
type textarea "Ryan Dankert with Alto Shaam emailed in and communicated cu Scheduled with Nick…"
type textarea "x"
type textarea "Ryan Dankert with Alto Shaam emailed in and communicated cus Scheduled with Nic…"
type textarea "x"
type textarea "Ryan Dankert with Alto Shaam emailed in and communicated cust Scheduled with Ni…"
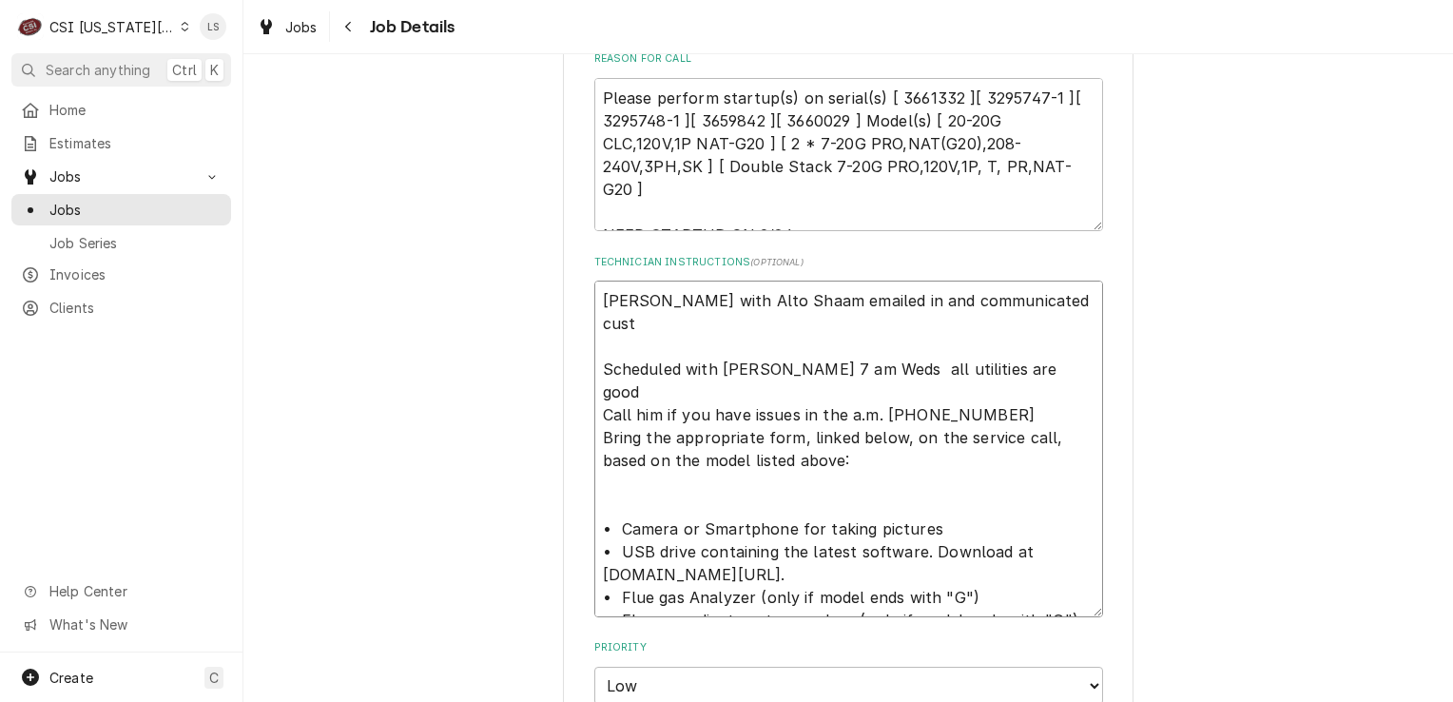
type textarea "x"
type textarea "Ryan Dankert with Alto Shaam emailed in and communicated custo Scheduled with N…"
type textarea "x"
type textarea "Ryan Dankert with Alto Shaam emailed in and communicated custome Scheduled with…"
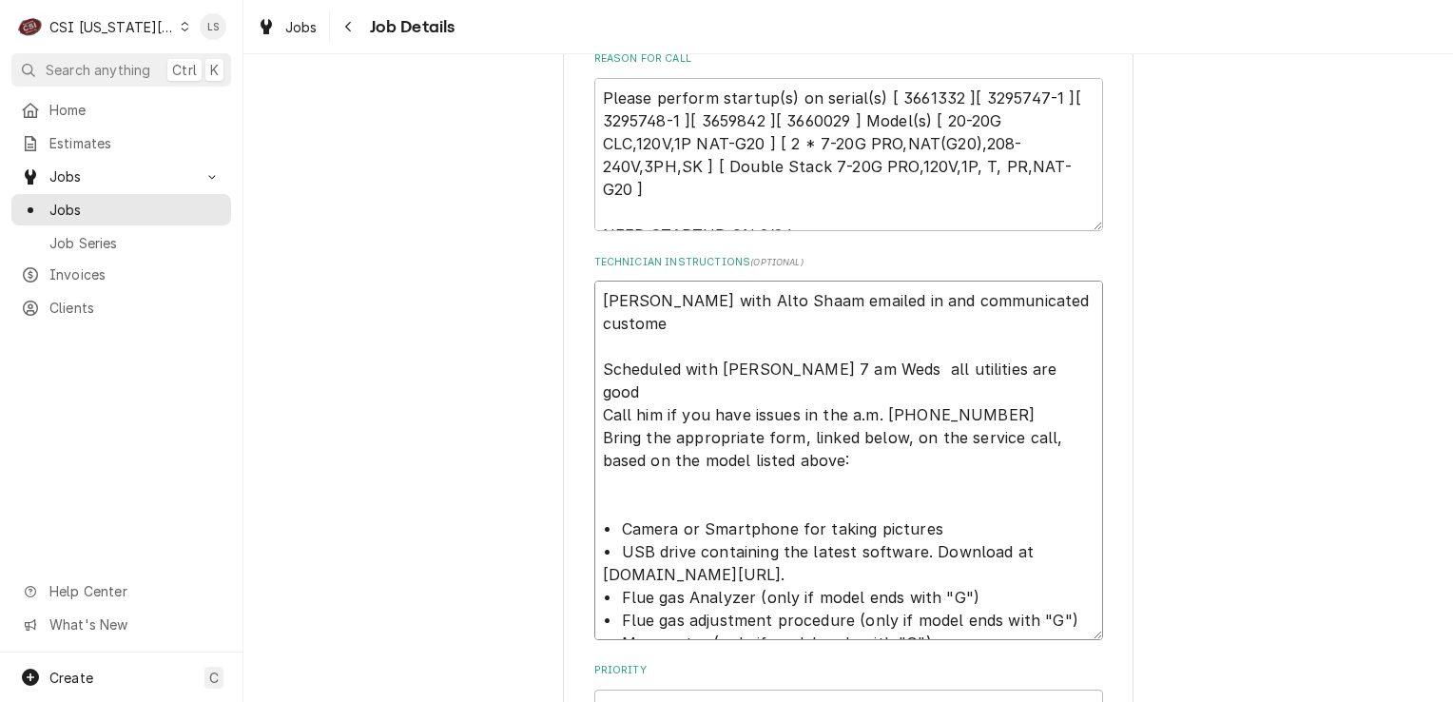
type textarea "x"
type textarea "Ryan Dankert with Alto Shaam emailed in and communicated customer Scheduled wit…"
type textarea "x"
type textarea "Ryan Dankert with Alto Shaam emailed in and communicated customer Scheduled wit…"
type textarea "x"
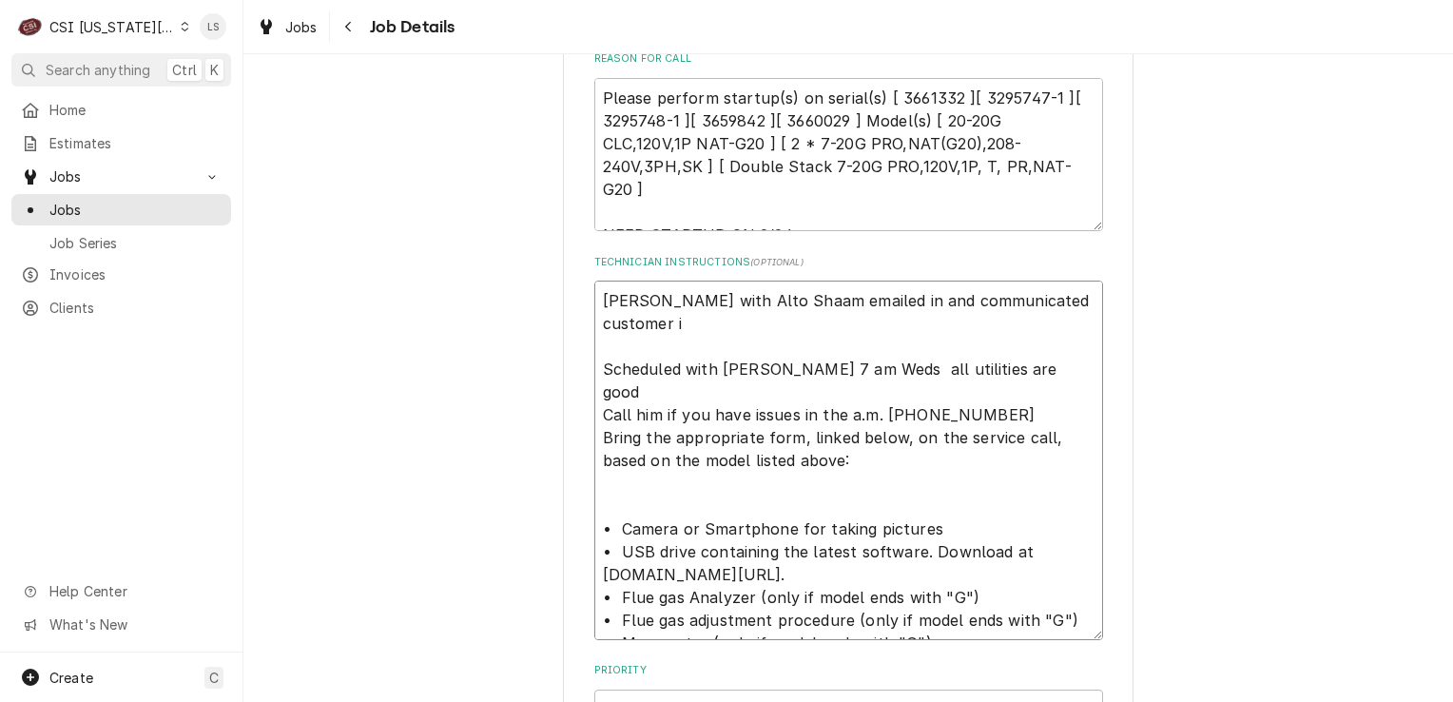
type textarea "Ryan Dankert with Alto Shaam emailed in and communicated customer is Scheduled …"
type textarea "x"
type textarea "Ryan Dankert with Alto Shaam emailed in and communicated customer is Scheduled …"
type textarea "x"
type textarea "Ryan Dankert with Alto Shaam emailed in and communicated customer is r Schedule…"
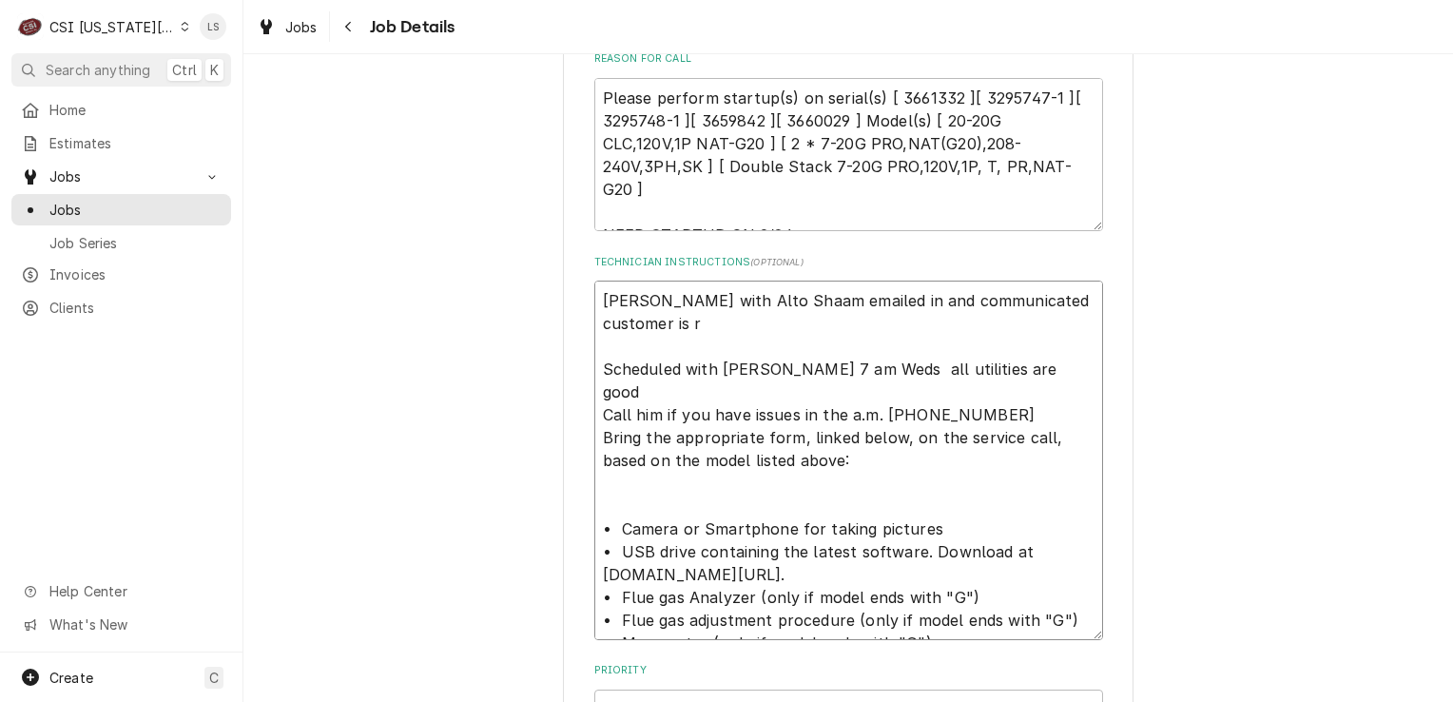
type textarea "x"
type textarea "Ryan Dankert with Alto Shaam emailed in and communicated customer is re Schedul…"
type textarea "x"
type textarea "Ryan Dankert with Alto Shaam emailed in and communicated customer is rea Schedu…"
type textarea "x"
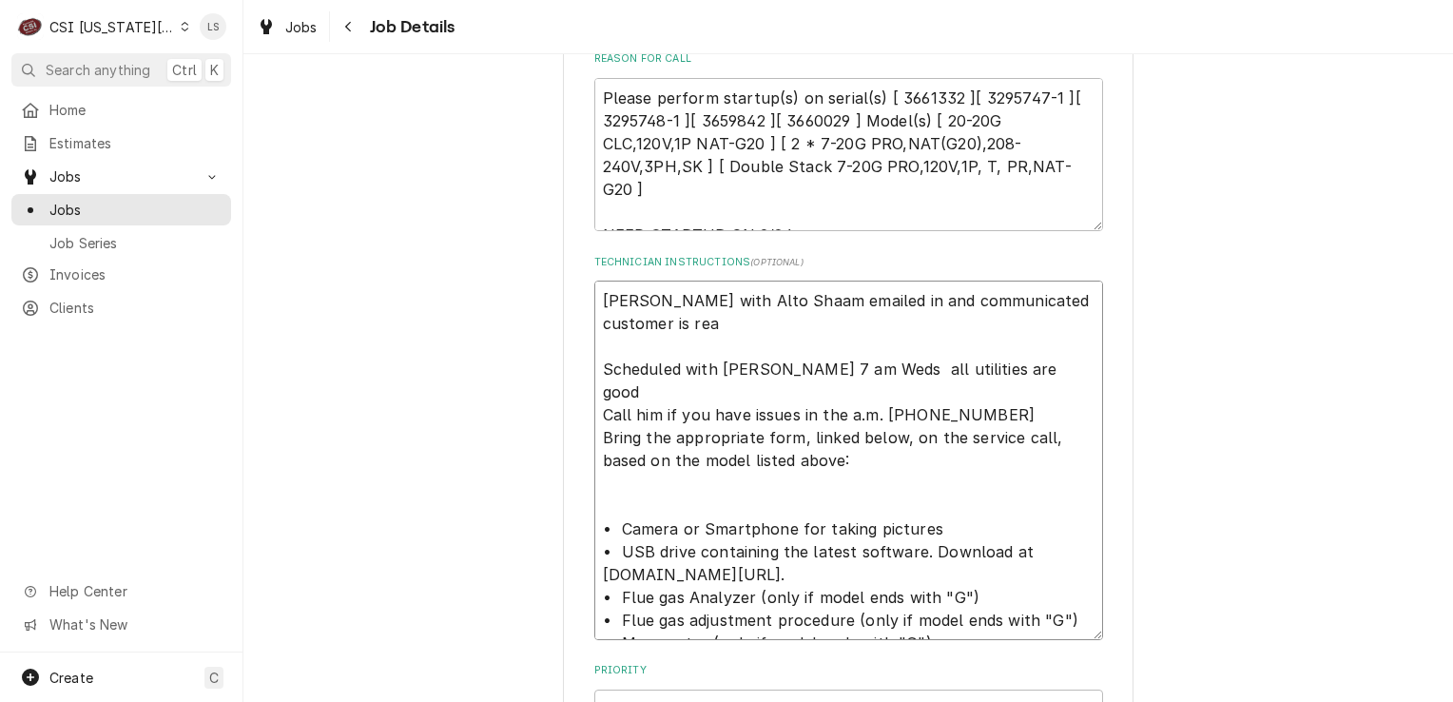
type textarea "Ryan Dankert with Alto Shaam emailed in and communicated customer is read Sched…"
type textarea "x"
type textarea "Ryan Dankert with Alto Shaam emailed in and communicated customer is ready Sche…"
type textarea "x"
type textarea "Ryan Dankert with Alto Shaam emailed in and communicated customer is ready Sche…"
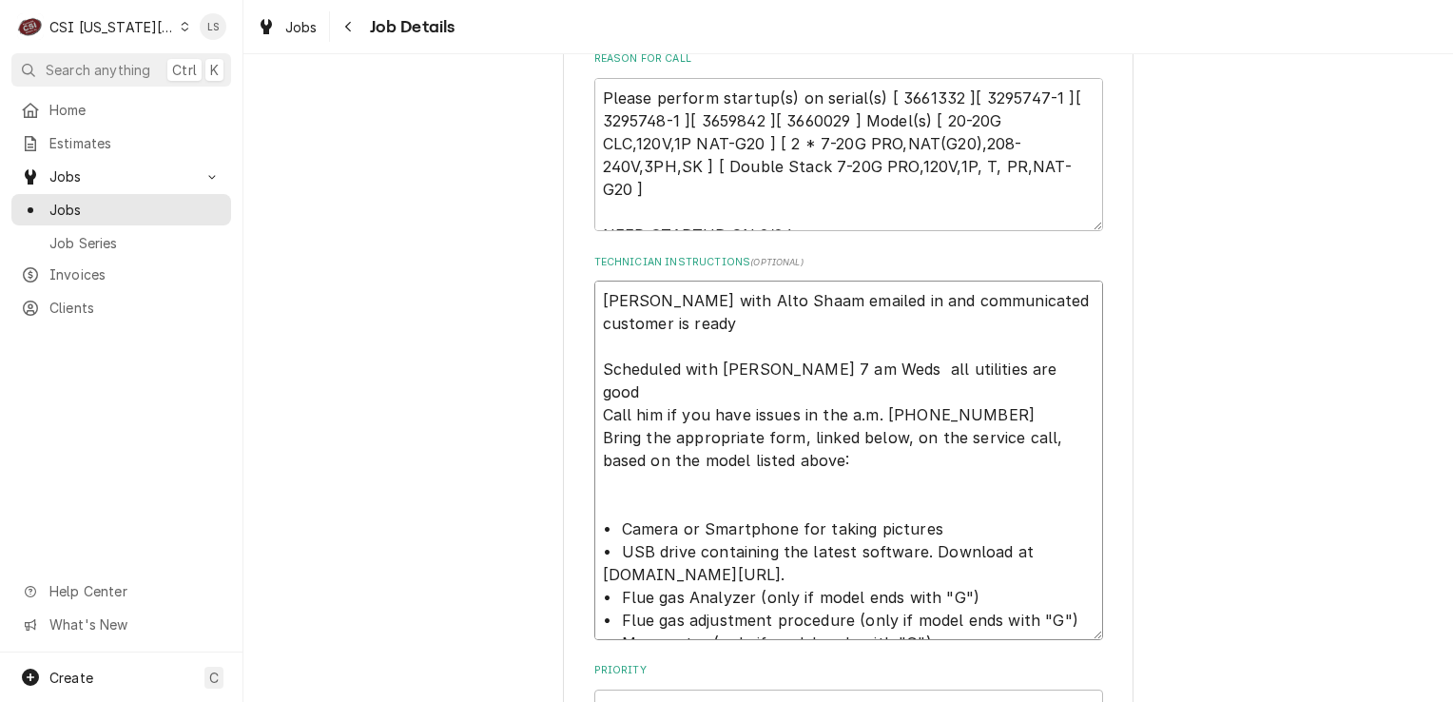
type textarea "x"
type textarea "Ryan Dankert with Alto Shaam emailed in and communicated customer is ready - Sc…"
type textarea "x"
type textarea "Ryan Dankert with Alto Shaam emailed in and communicated customer is ready - Sc…"
type textarea "x"
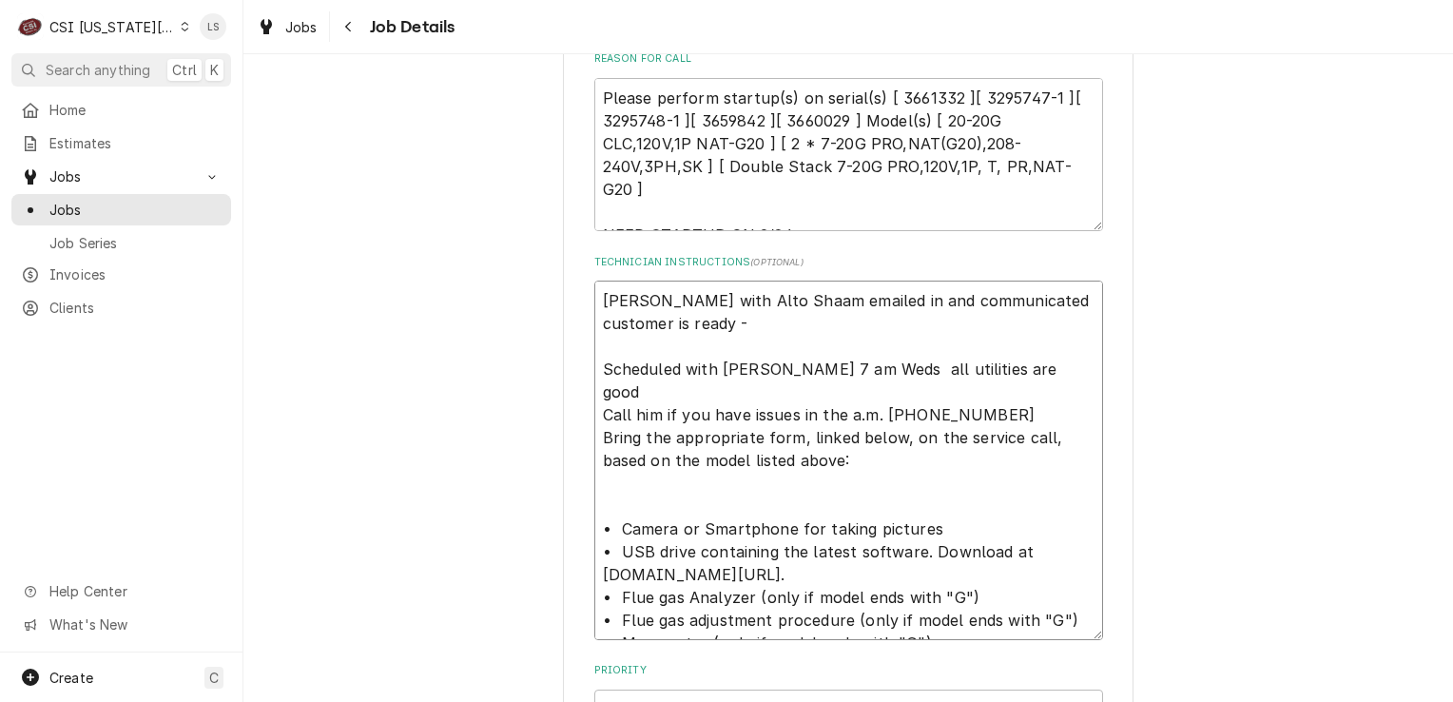
type textarea "Ryan Dankert with Alto Shaam emailed in and communicated customer is ready - 1 …"
type textarea "x"
type textarea "Ryan Dankert with Alto Shaam emailed in and communicated customer is ready - 10…"
type textarea "x"
type textarea "Ryan Dankert with Alto Shaam emailed in and communicated customer is ready - 10…"
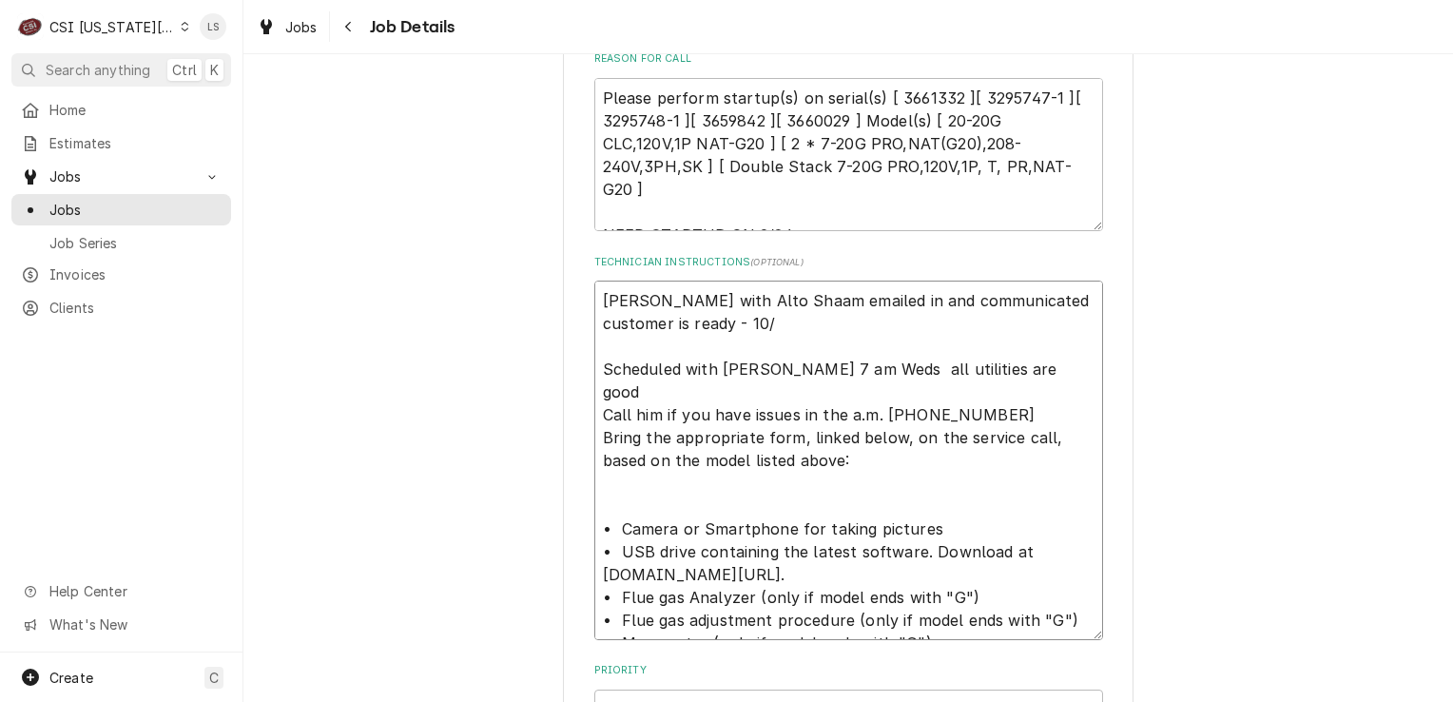
type textarea "x"
type textarea "Ryan Dankert with Alto Shaam emailed in and communicated customer is ready - 10…"
type textarea "x"
type textarea "Ryan Dankert with Alto Shaam emailed in and communicated customer is ready - 10…"
type textarea "x"
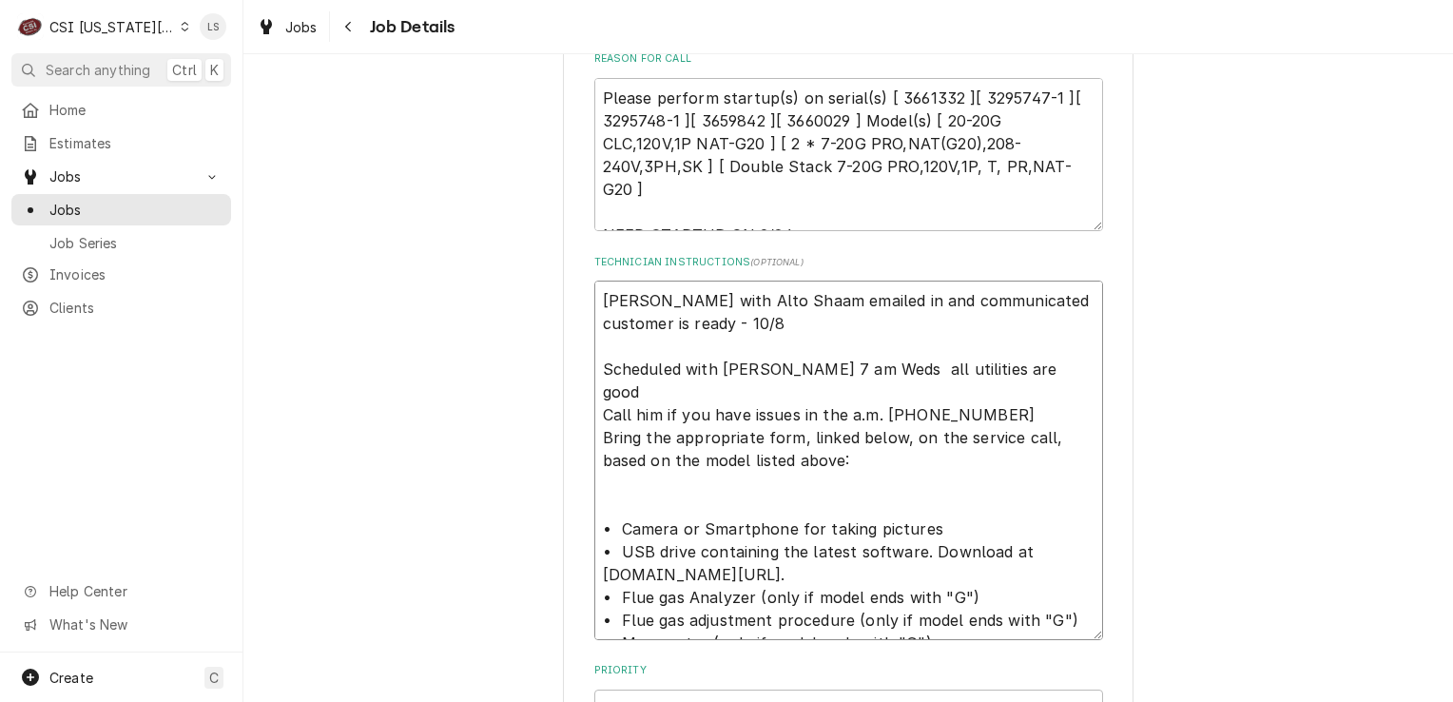
type textarea "Ryan Dankert with Alto Shaam emailed in and communicated customer is ready - 10…"
type textarea "x"
type textarea "Ryan Dankert with Alto Shaam emailed in and communicated customer is ready - 10…"
type textarea "x"
type textarea "Ryan Dankert with Alto Shaam emailed in and communicated customer is ready - 10…"
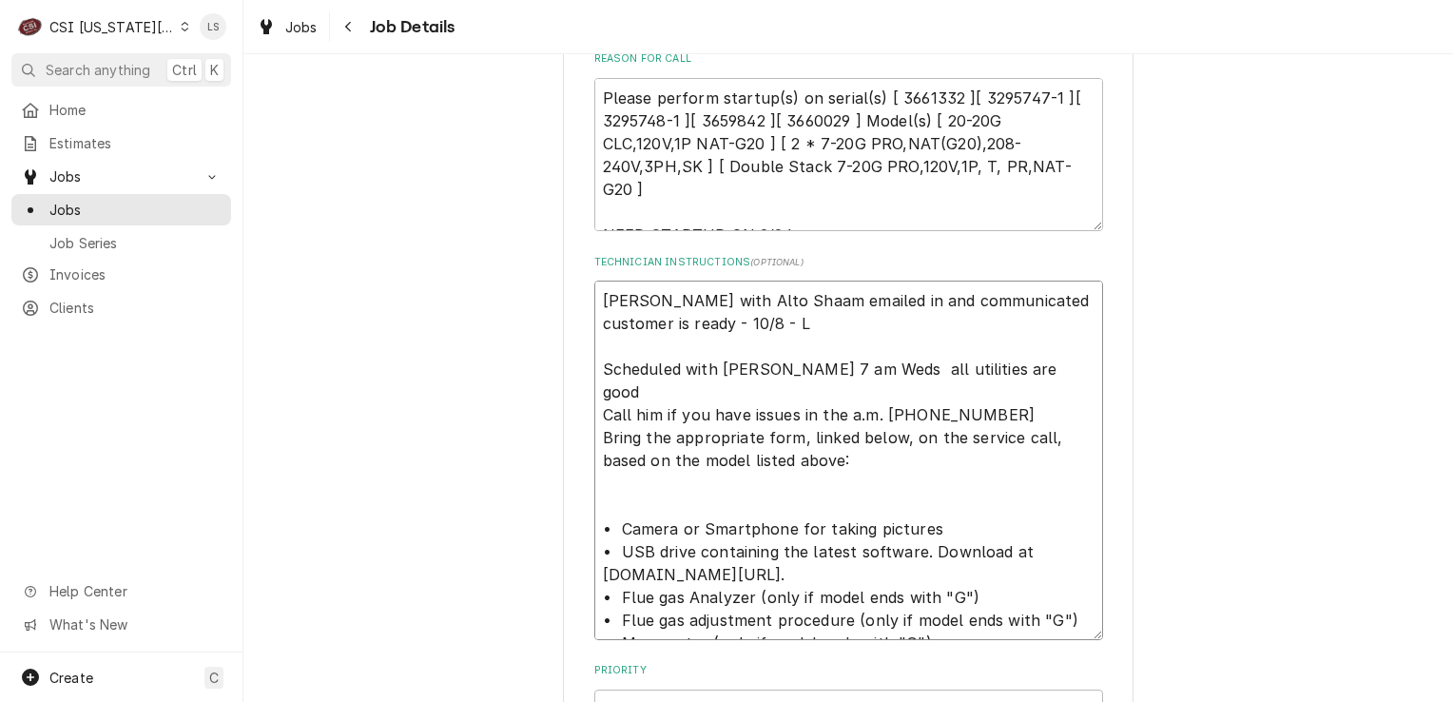
type textarea "x"
type textarea "Ryan Dankert with Alto Shaam emailed in and communicated customer is ready - 10…"
type textarea "x"
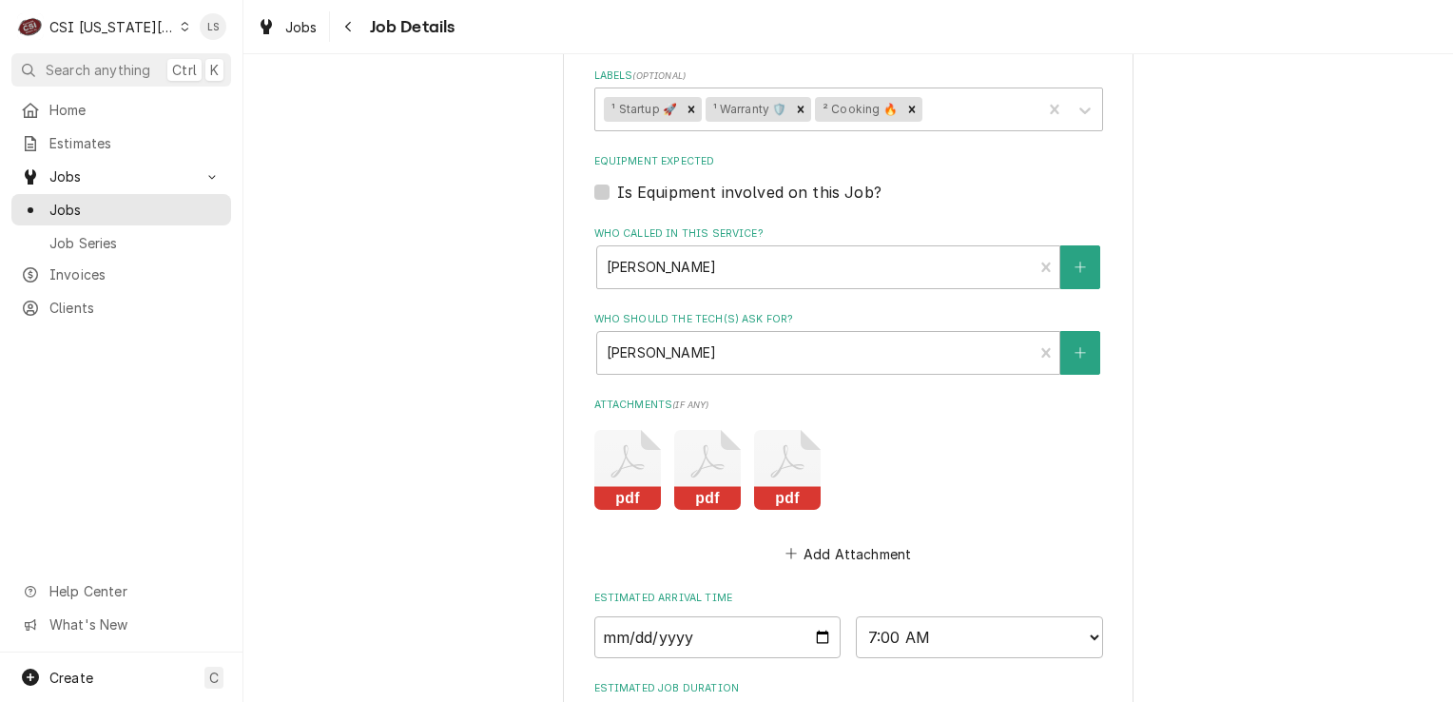
scroll to position [1402, 0]
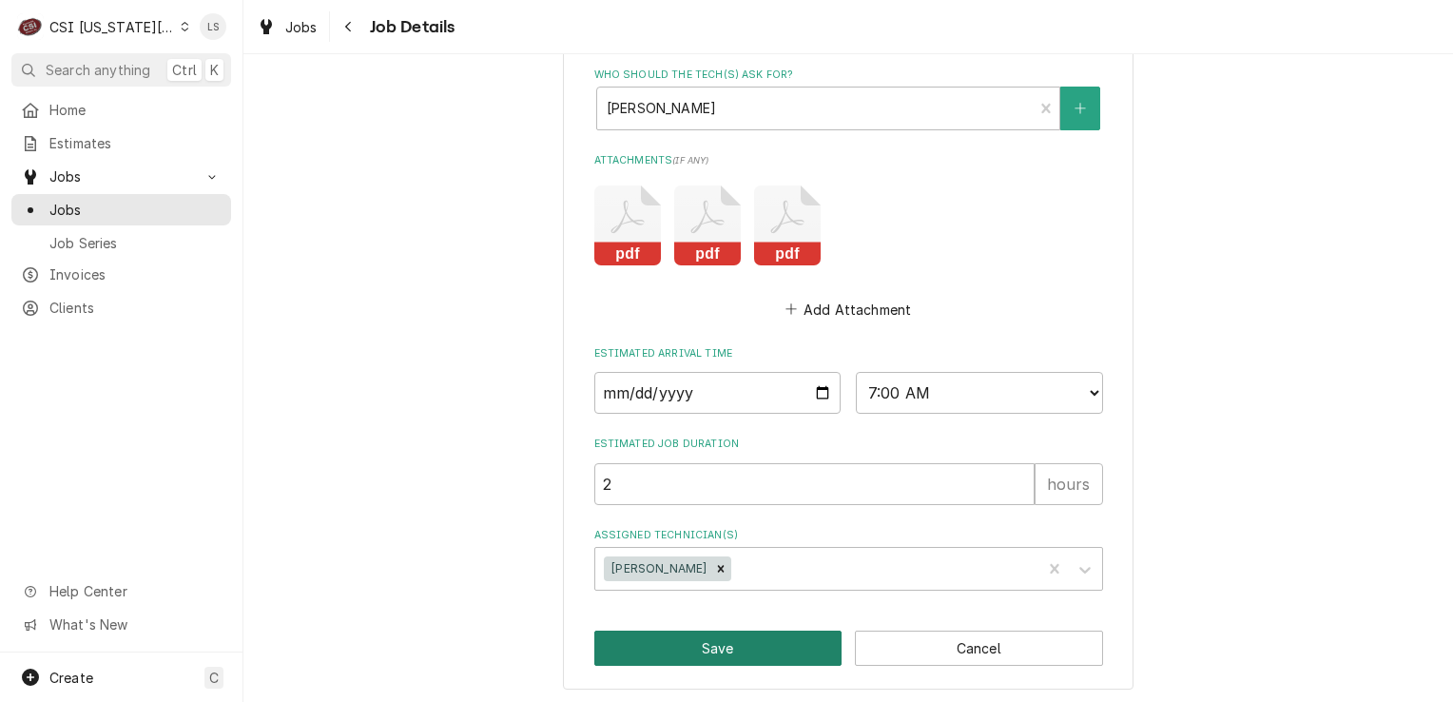
type textarea "Ryan Dankert with Alto Shaam emailed in and communicated customer is ready - 10…"
click at [708, 641] on button "Save" at bounding box center [718, 647] width 248 height 35
type textarea "x"
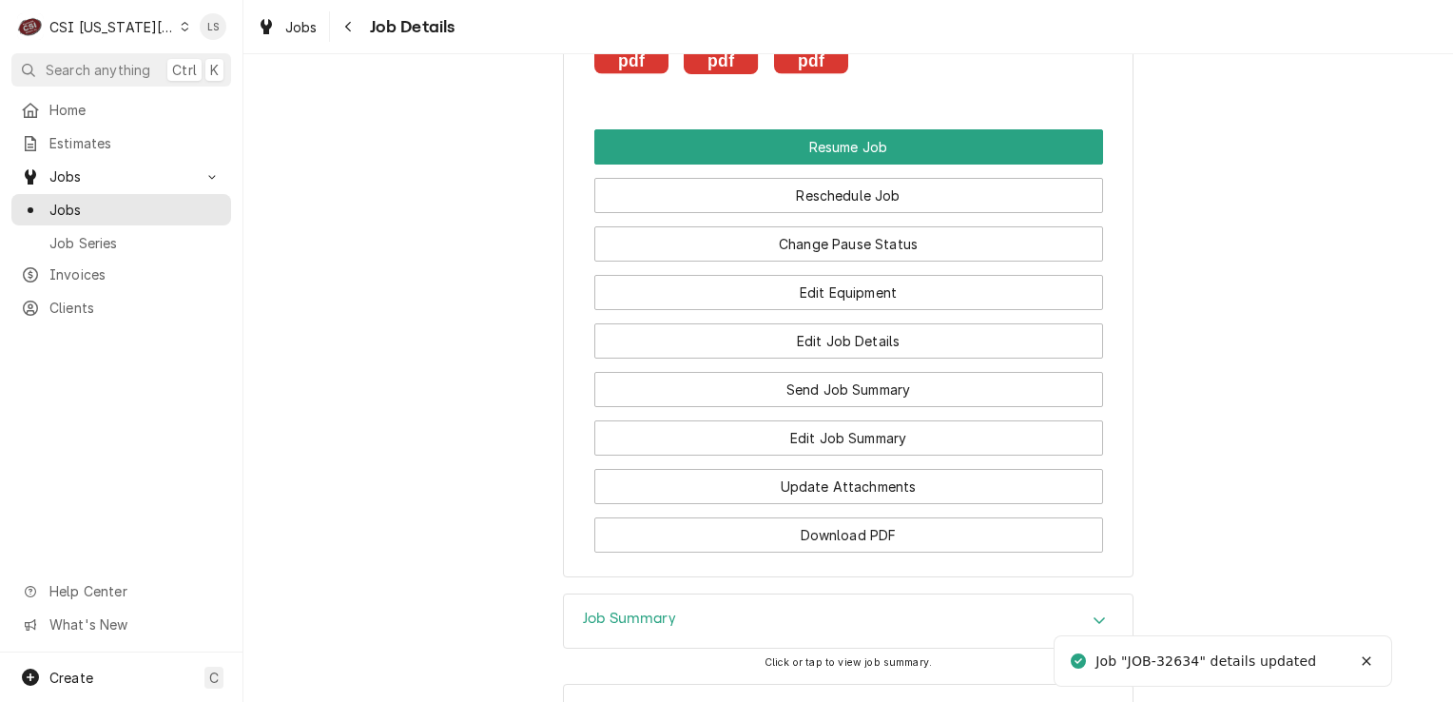
scroll to position [3706, 0]
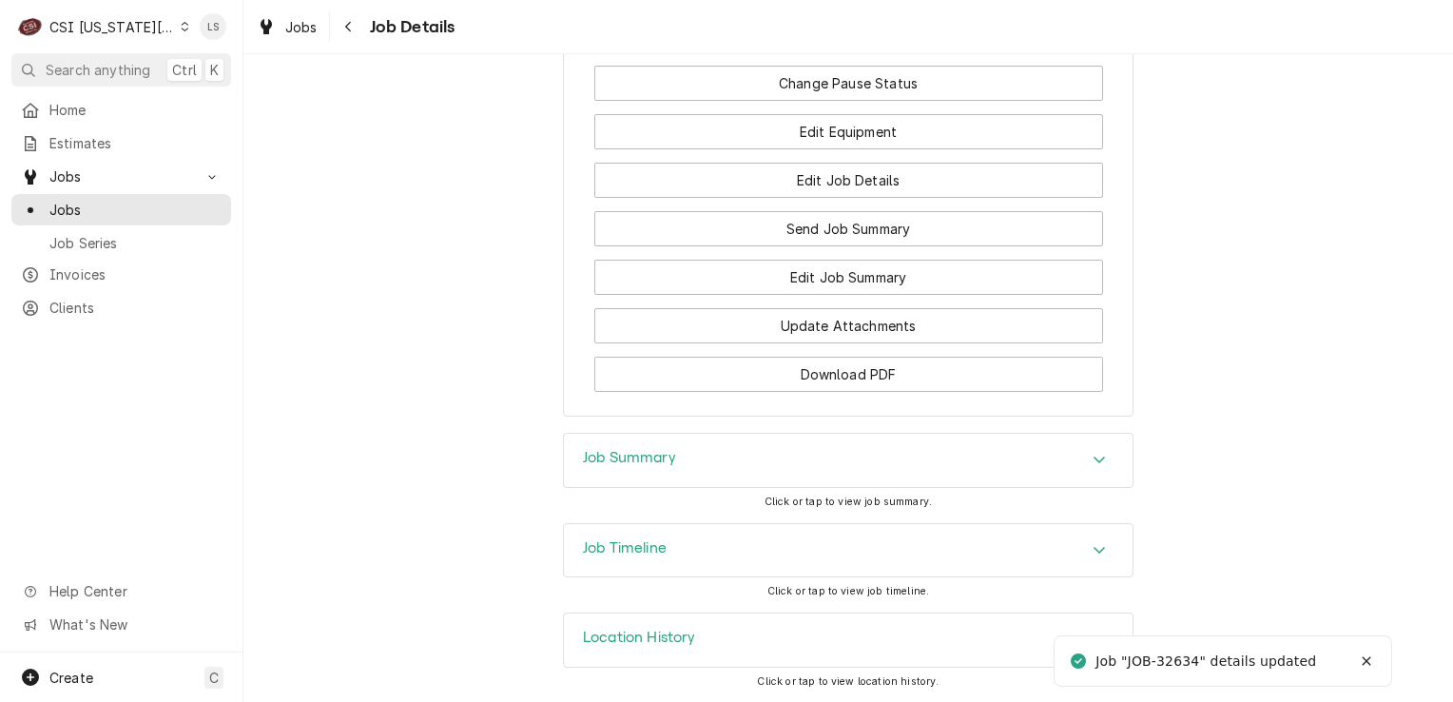
click at [1096, 630] on div "Accordion Header" at bounding box center [1099, 640] width 29 height 23
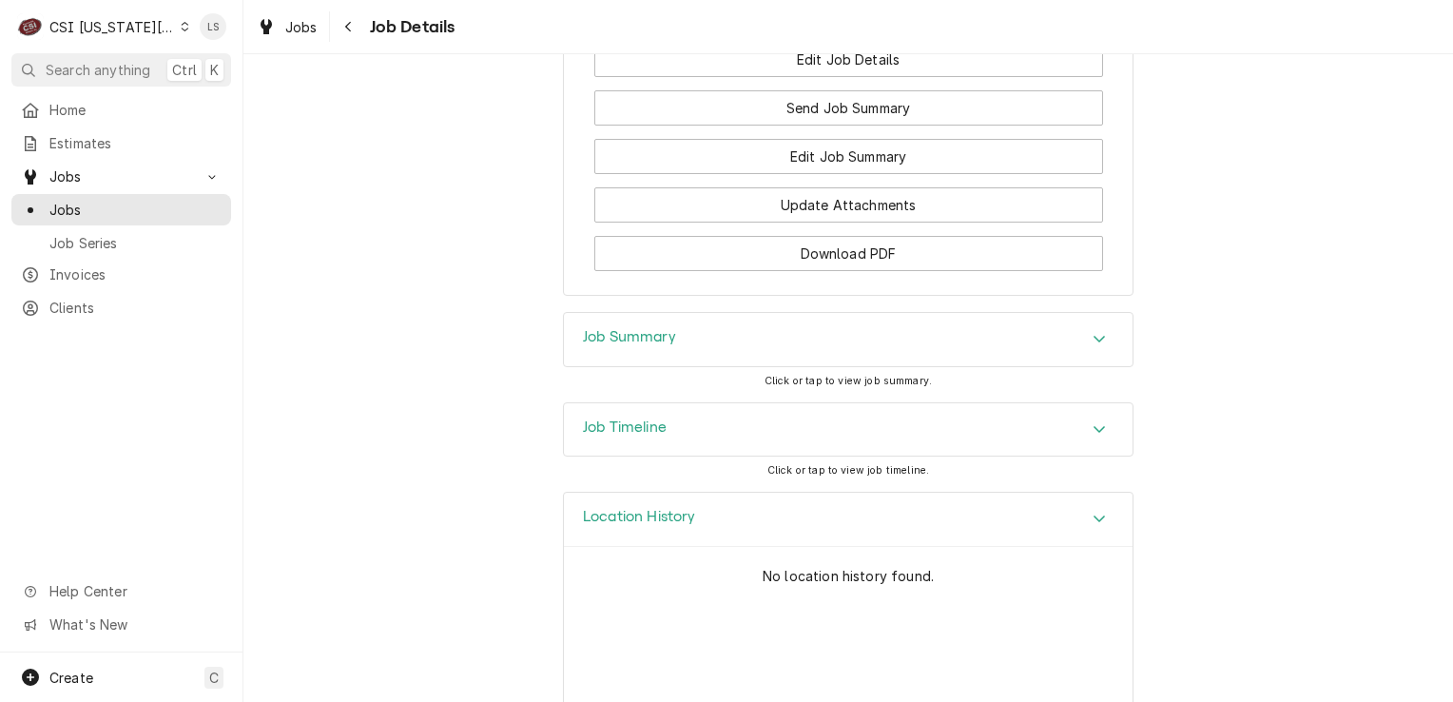
scroll to position [3883, 0]
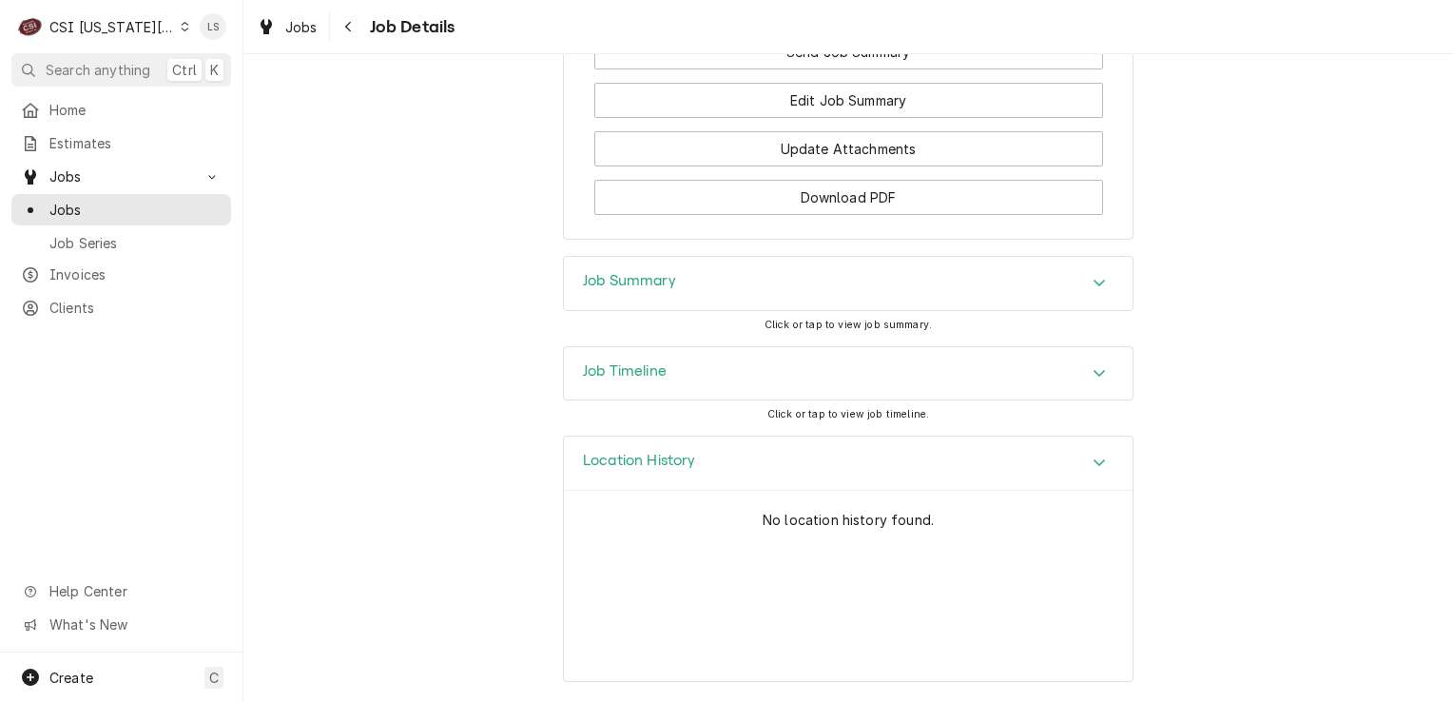
drag, startPoint x: 1105, startPoint y: 461, endPoint x: 1086, endPoint y: 412, distance: 53.0
click at [1102, 461] on div "Accordion Header" at bounding box center [1099, 463] width 29 height 23
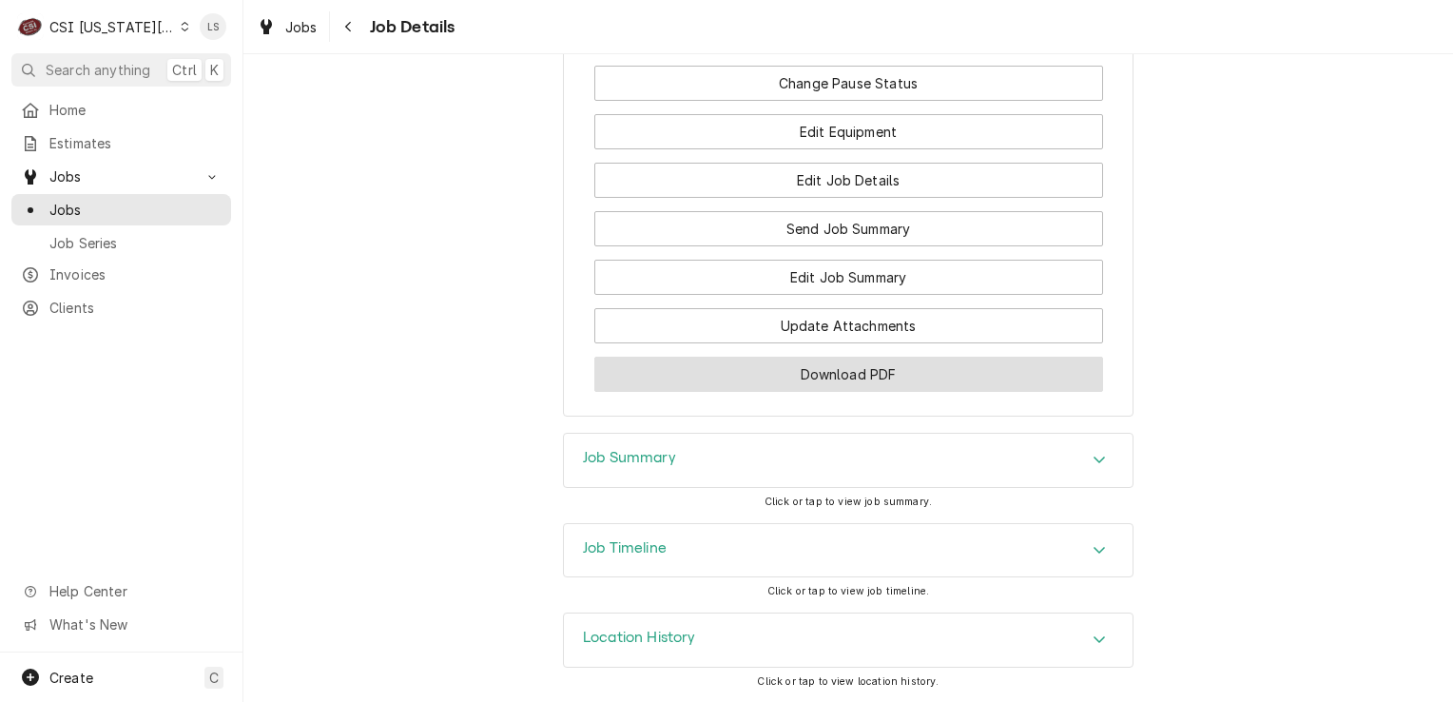
scroll to position [3706, 0]
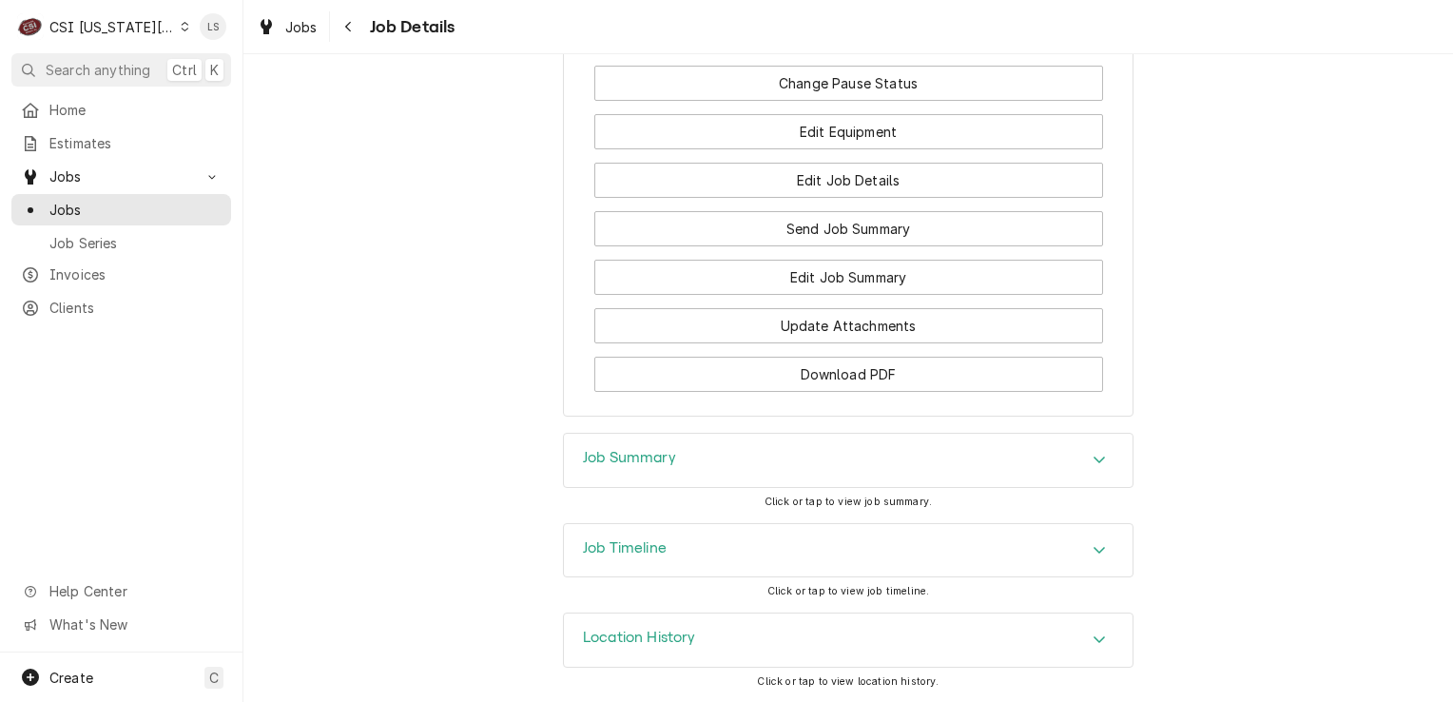
click at [1085, 548] on div "Accordion Header" at bounding box center [1099, 550] width 29 height 23
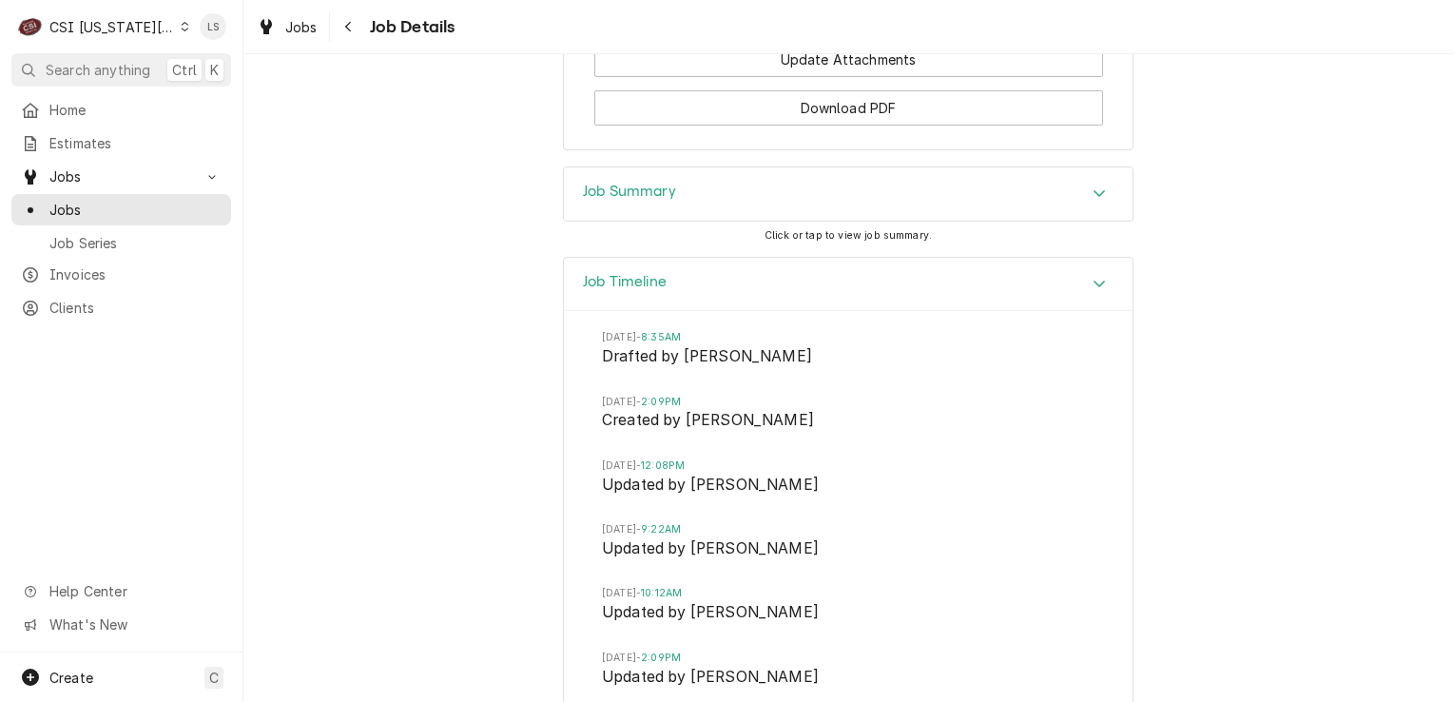
scroll to position [3721, 0]
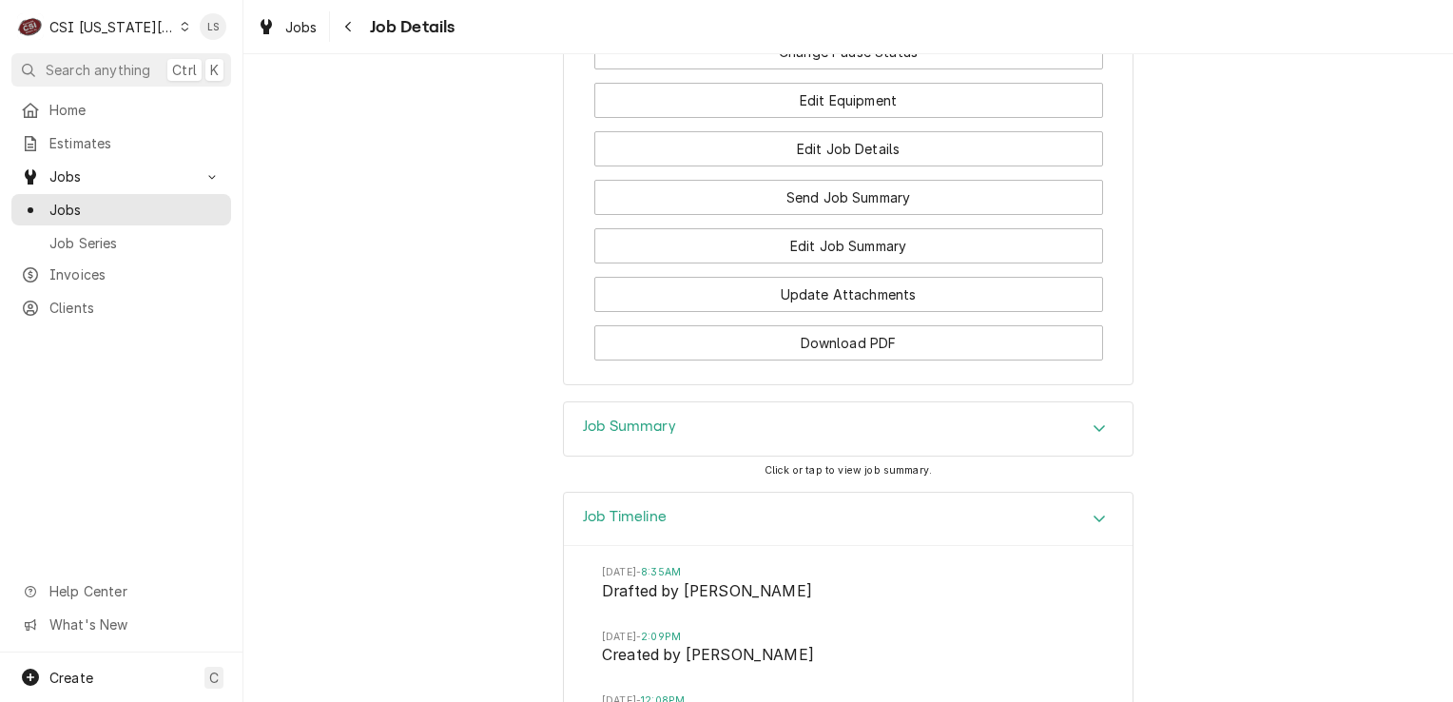
click at [1103, 440] on div "Accordion Header" at bounding box center [1099, 428] width 29 height 23
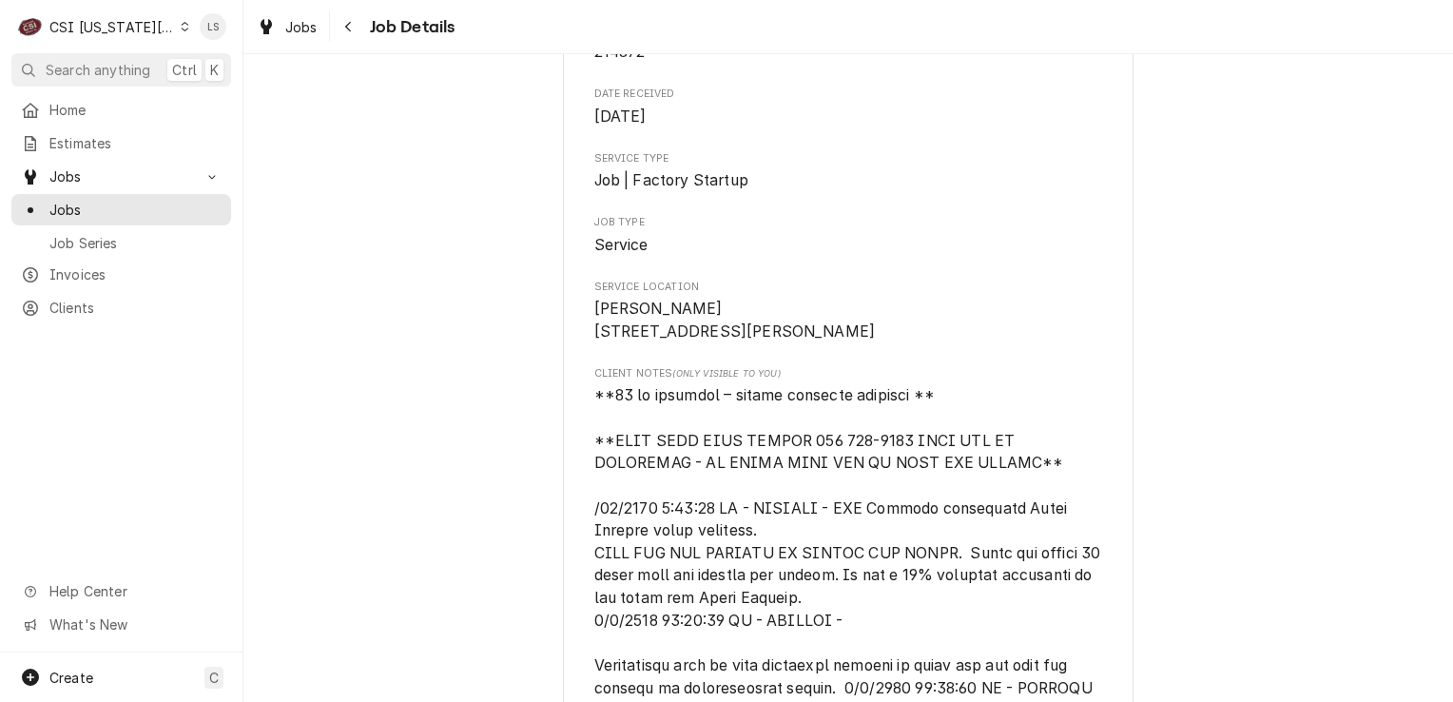
scroll to position [0, 0]
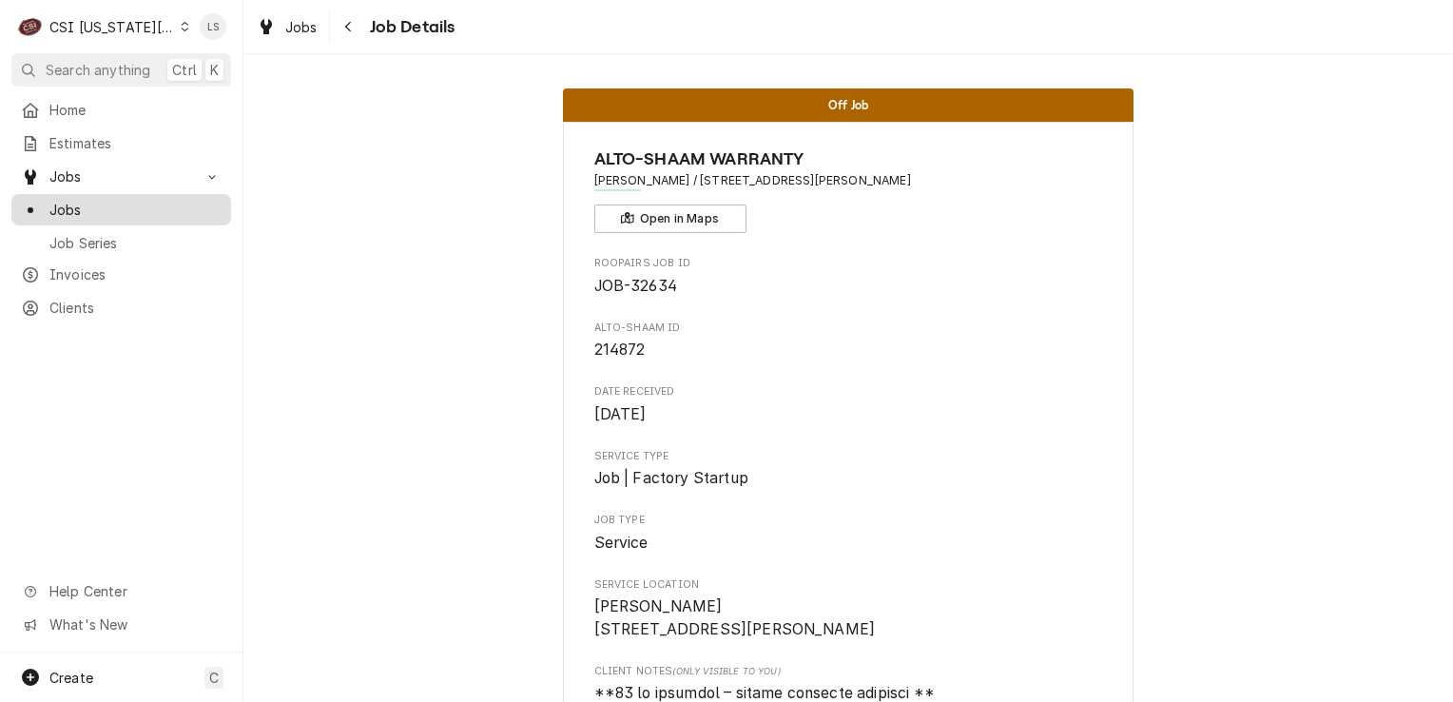
click at [72, 201] on span "Jobs" at bounding box center [135, 210] width 172 height 20
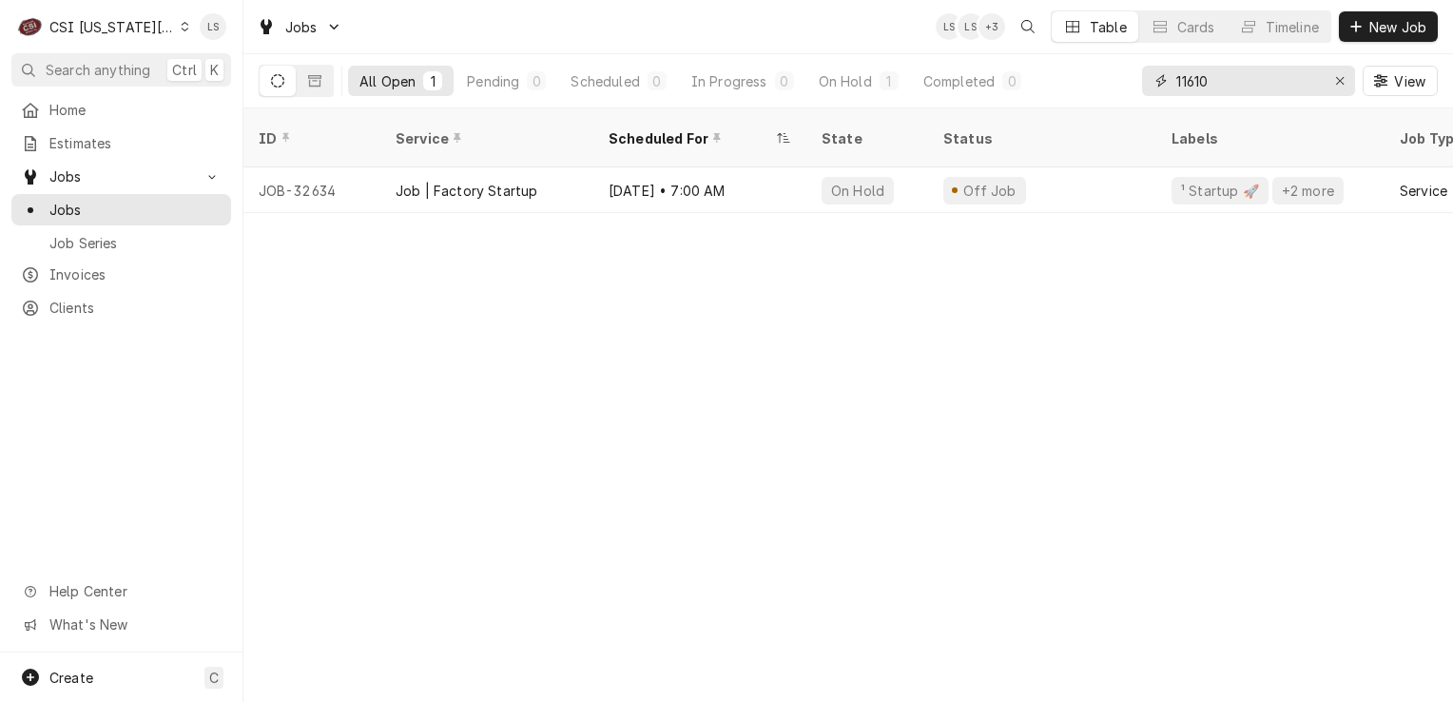
click at [1333, 87] on div "Erase input" at bounding box center [1339, 80] width 19 height 19
